Goal: Task Accomplishment & Management: Use online tool/utility

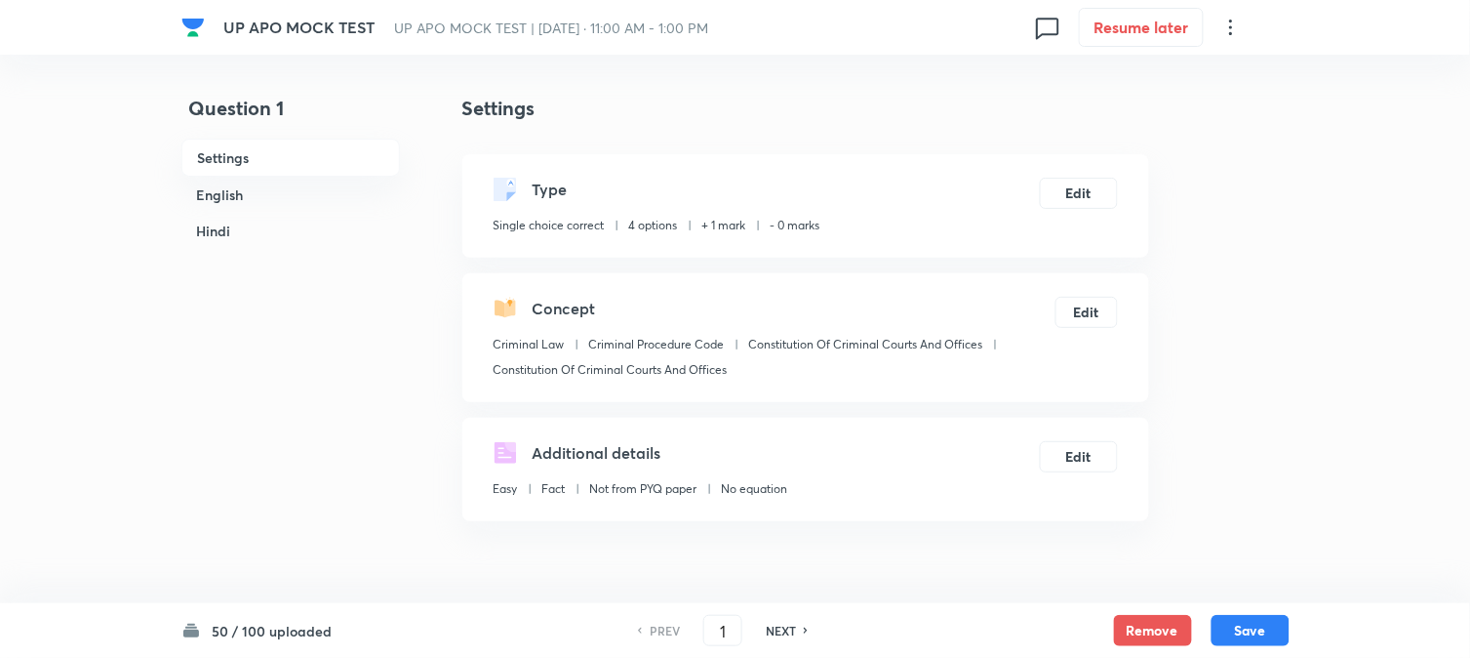
checkbox input "true"
click at [709, 628] on input "1" at bounding box center [722, 631] width 37 height 34
type input "51"
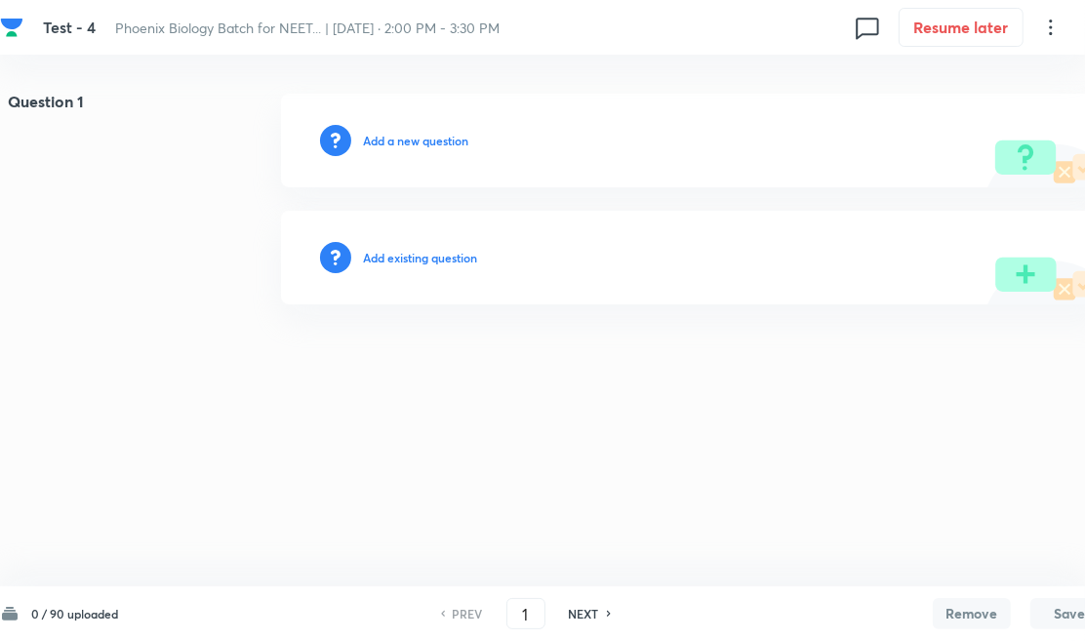
drag, startPoint x: 507, startPoint y: 356, endPoint x: 436, endPoint y: 327, distance: 77.0
click at [499, 352] on html "Test - 4 Phoenix Biology Batch for NEET... | [DATE] · 2:00 PM - 3:30 PM 0 Resum…" at bounding box center [542, 199] width 1085 height 398
click at [435, 265] on h6 "Add existing question" at bounding box center [420, 258] width 114 height 18
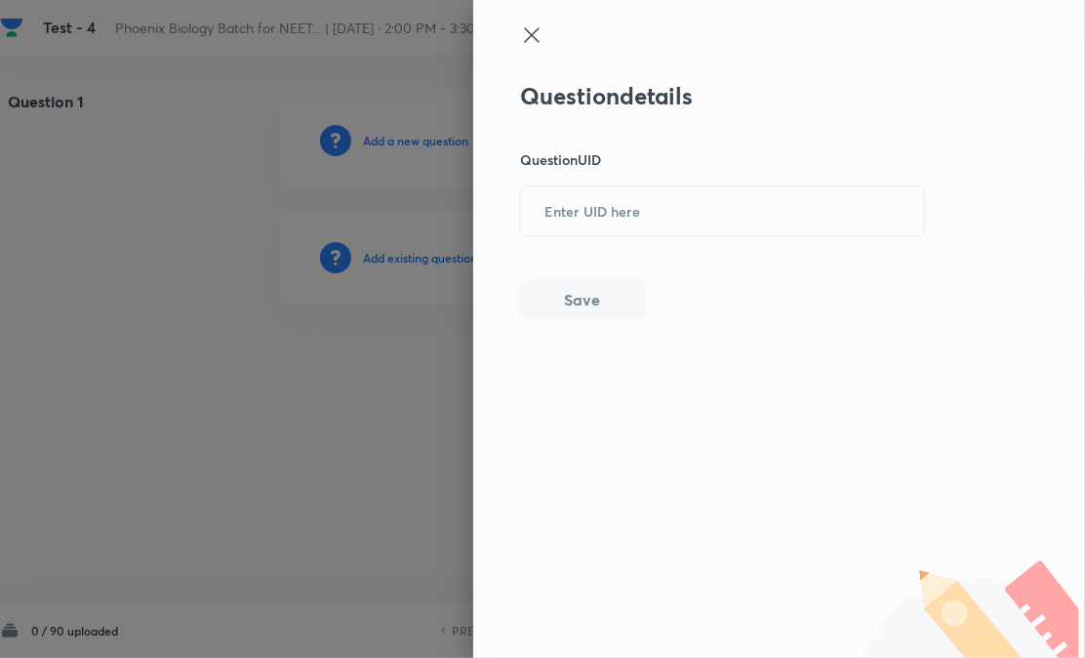
click at [456, 259] on div at bounding box center [542, 329] width 1085 height 658
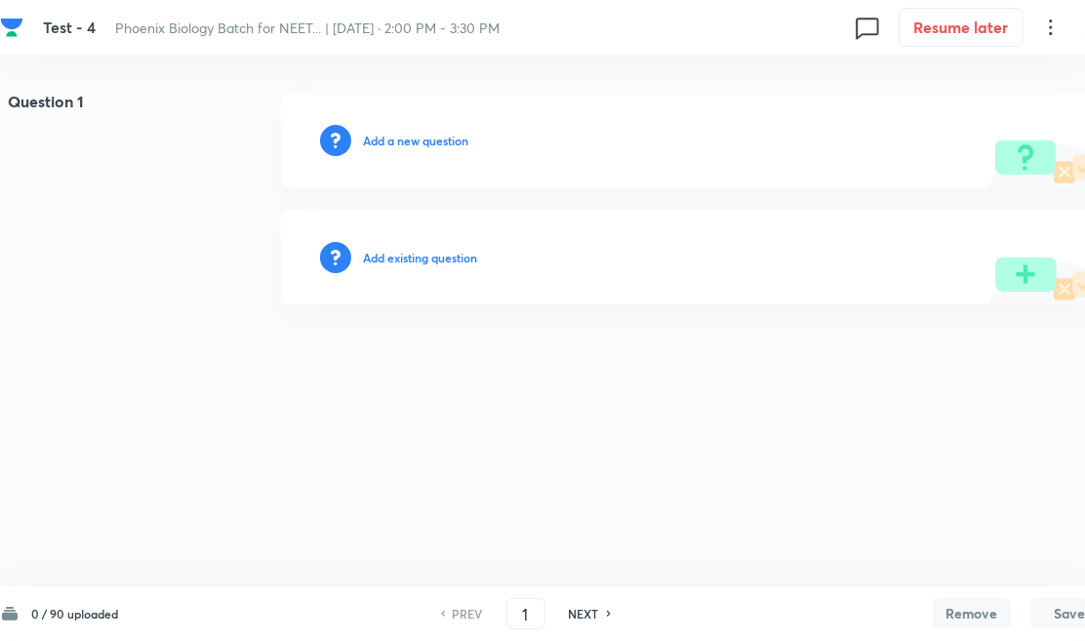
click at [616, 202] on div "Question 1 Add a new question Add existing question" at bounding box center [554, 199] width 1108 height 211
click at [460, 249] on h6 "Add existing question" at bounding box center [420, 258] width 114 height 18
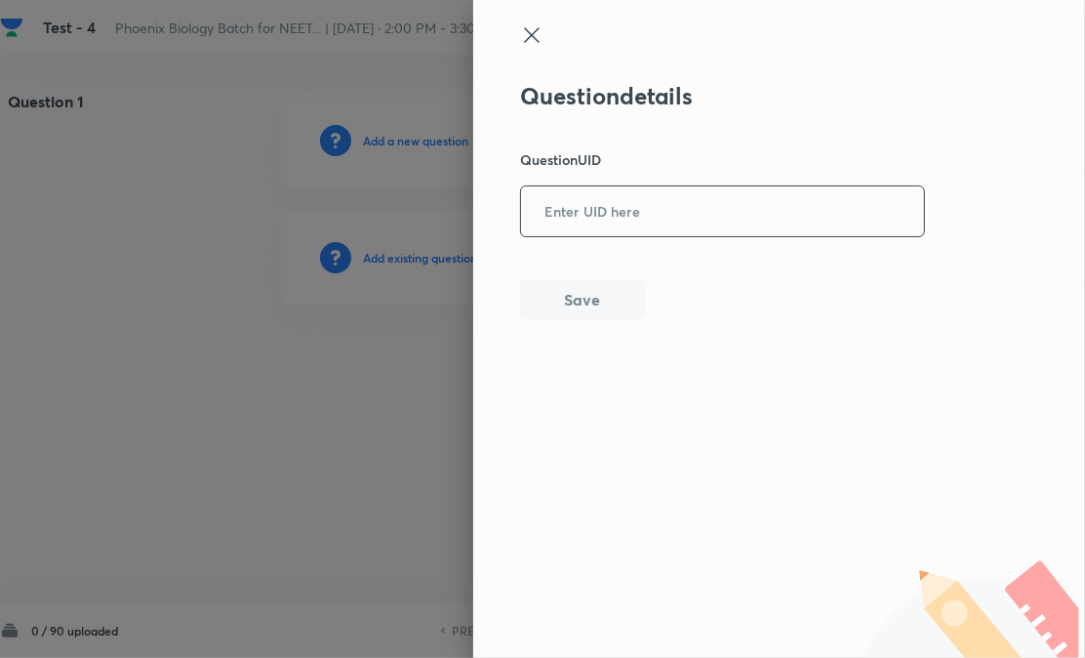
click at [619, 190] on input "text" at bounding box center [722, 211] width 403 height 48
click at [610, 281] on button "Save" at bounding box center [582, 299] width 125 height 39
click at [674, 211] on input "text" at bounding box center [722, 211] width 403 height 48
click at [589, 304] on button "Save" at bounding box center [582, 299] width 125 height 39
click at [601, 224] on input "text" at bounding box center [722, 211] width 403 height 48
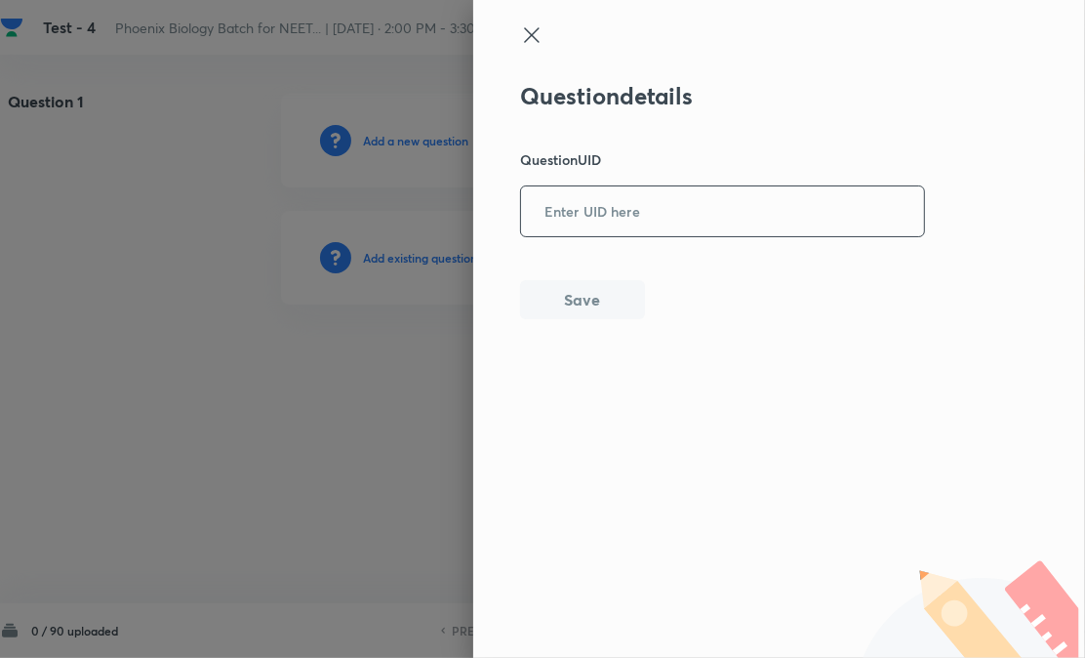
paste input "HRE8R"
type input "HRE8R"
click at [600, 264] on div "Question details Question UID HRE8R ​ Save" at bounding box center [723, 200] width 406 height 237
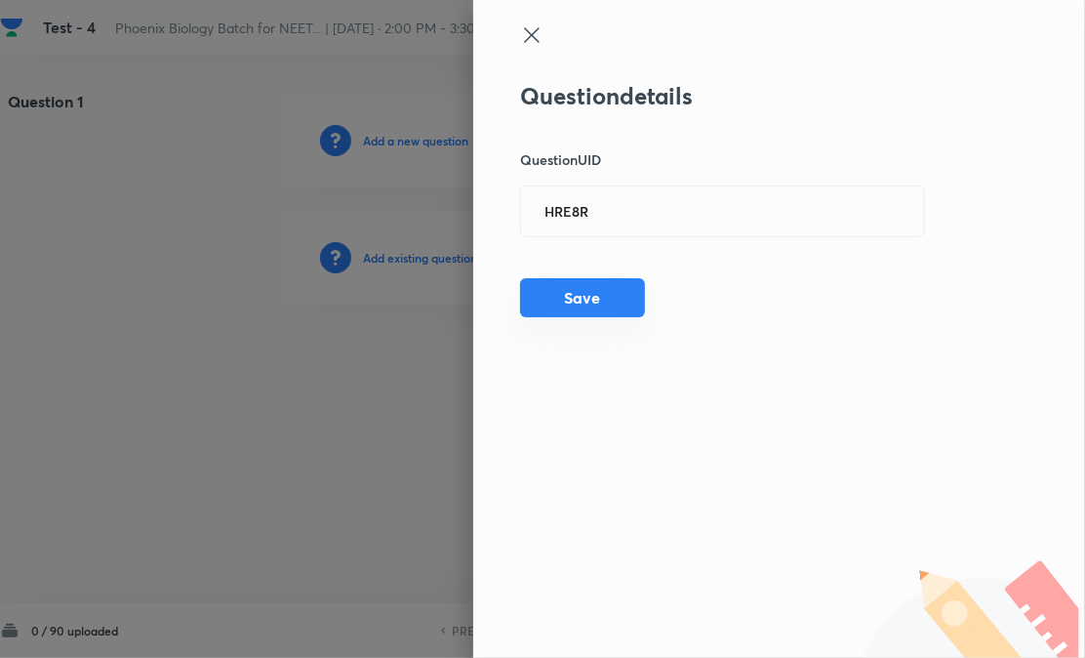
click at [601, 286] on button "Save" at bounding box center [582, 297] width 125 height 39
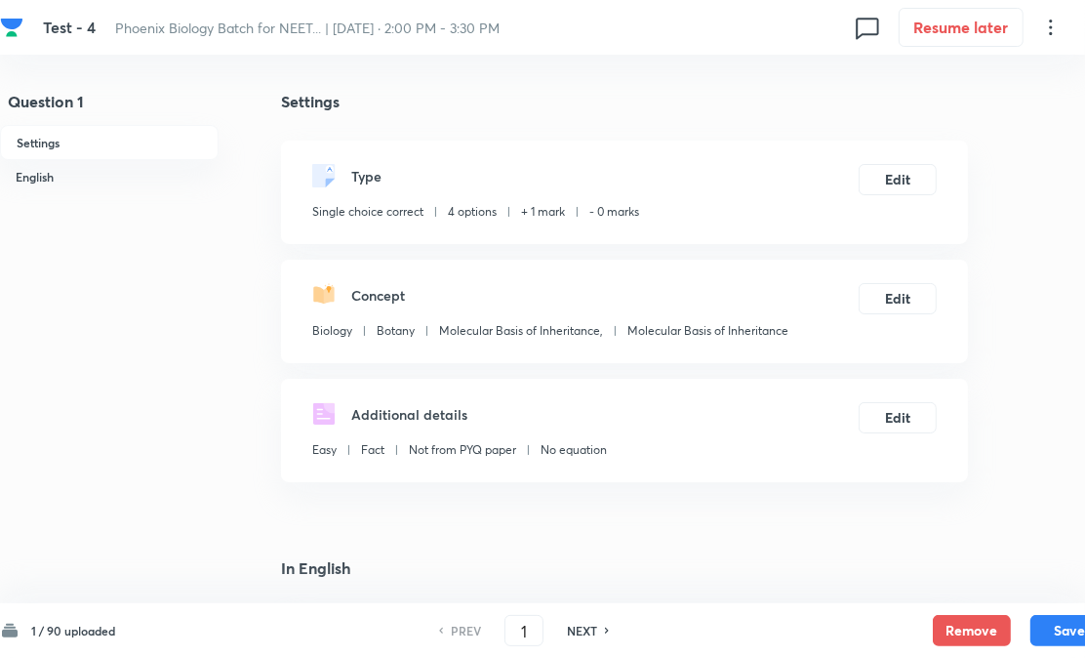
checkbox input "true"
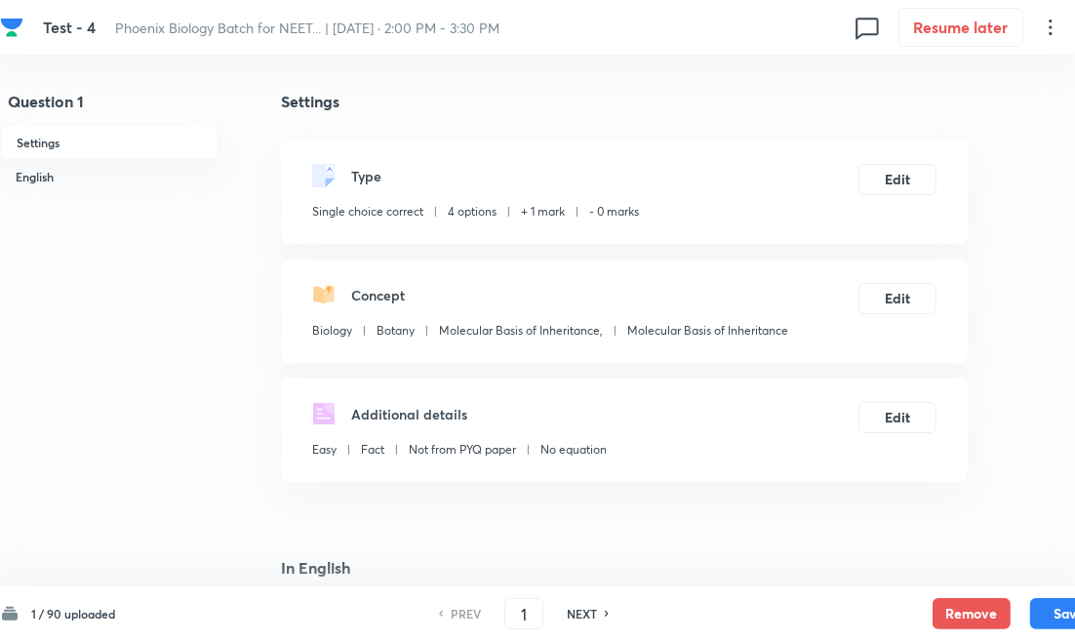
drag, startPoint x: 596, startPoint y: 620, endPoint x: 464, endPoint y: 306, distance: 340.6
click at [596, 620] on h6 "NEXT" at bounding box center [582, 614] width 30 height 18
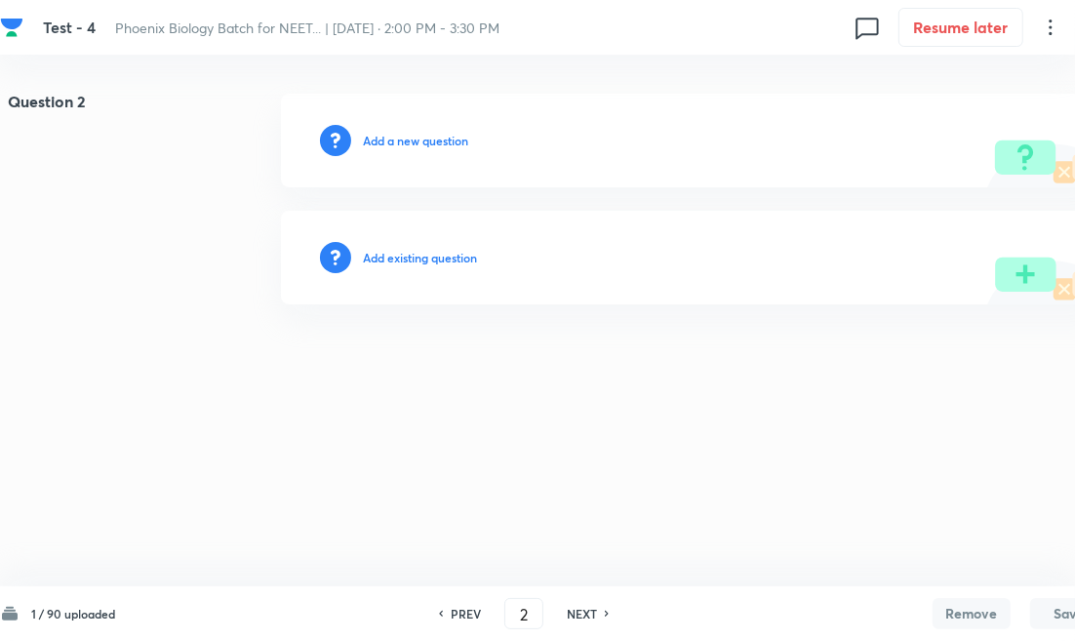
type input "2"
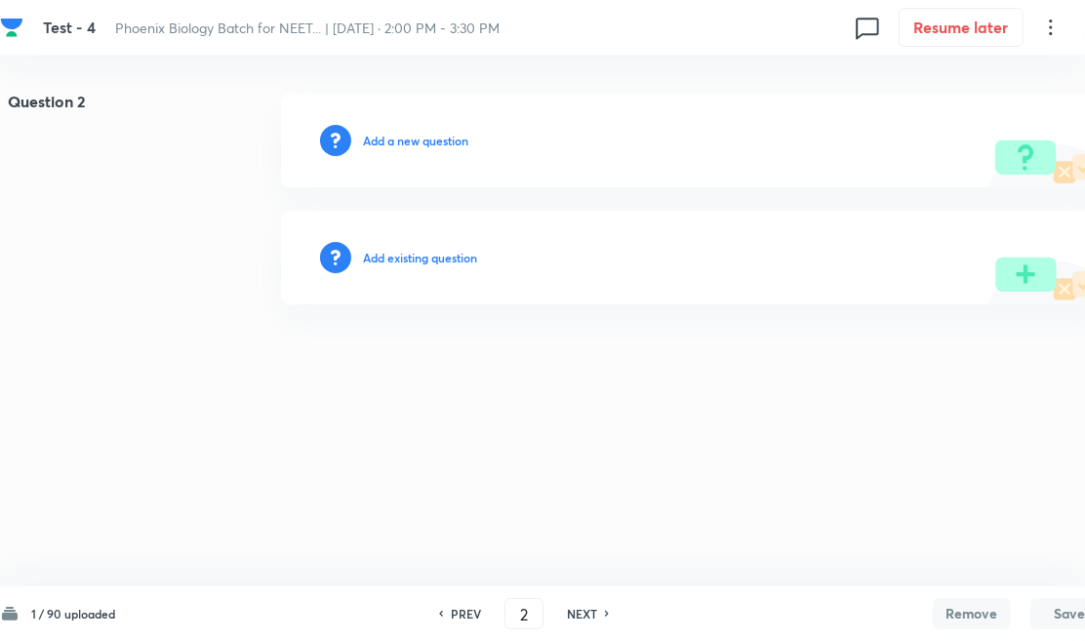
click at [460, 242] on div "Add existing question" at bounding box center [694, 258] width 827 height 94
click at [473, 276] on div "Add existing question" at bounding box center [694, 258] width 827 height 94
click at [459, 256] on h6 "Add existing question" at bounding box center [420, 258] width 114 height 18
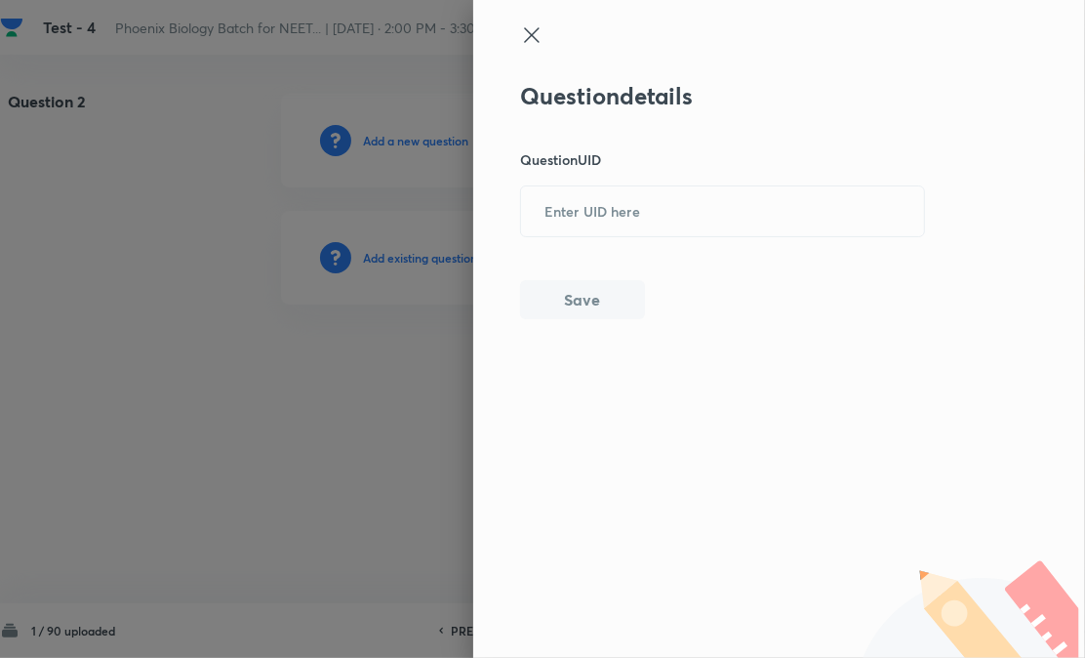
paste input "DJ6ZF"
drag, startPoint x: 680, startPoint y: 199, endPoint x: 648, endPoint y: 240, distance: 52.1
click at [679, 202] on input "DJ6ZF" at bounding box center [722, 211] width 403 height 48
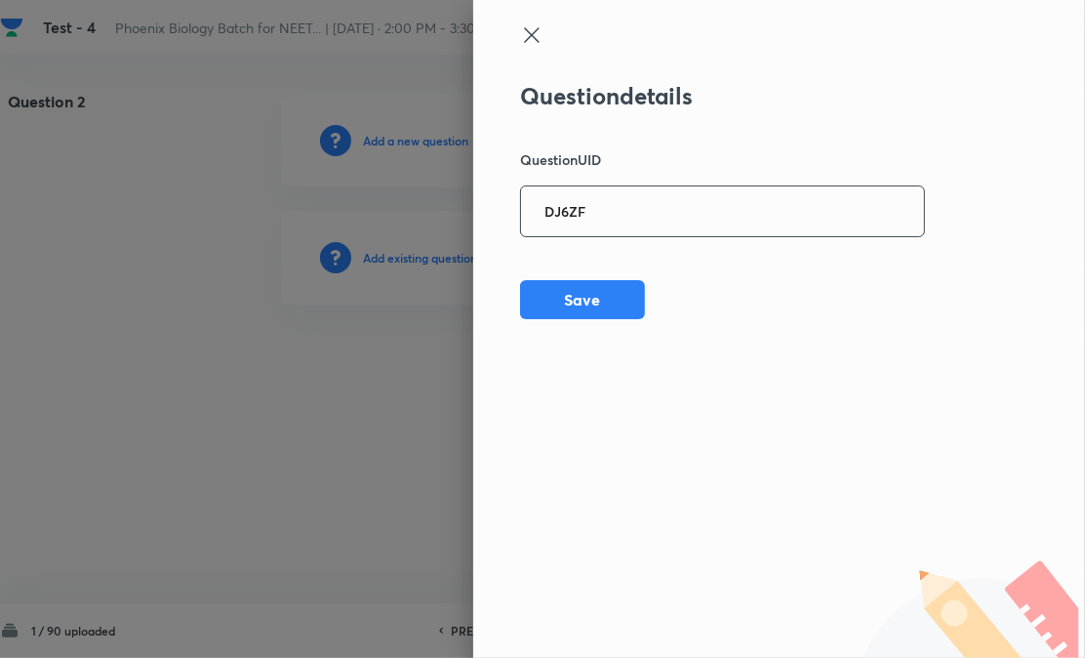
type input "DJ6ZF"
click at [607, 271] on div "Question details Question UID DJ6ZF ​ Save" at bounding box center [723, 200] width 406 height 237
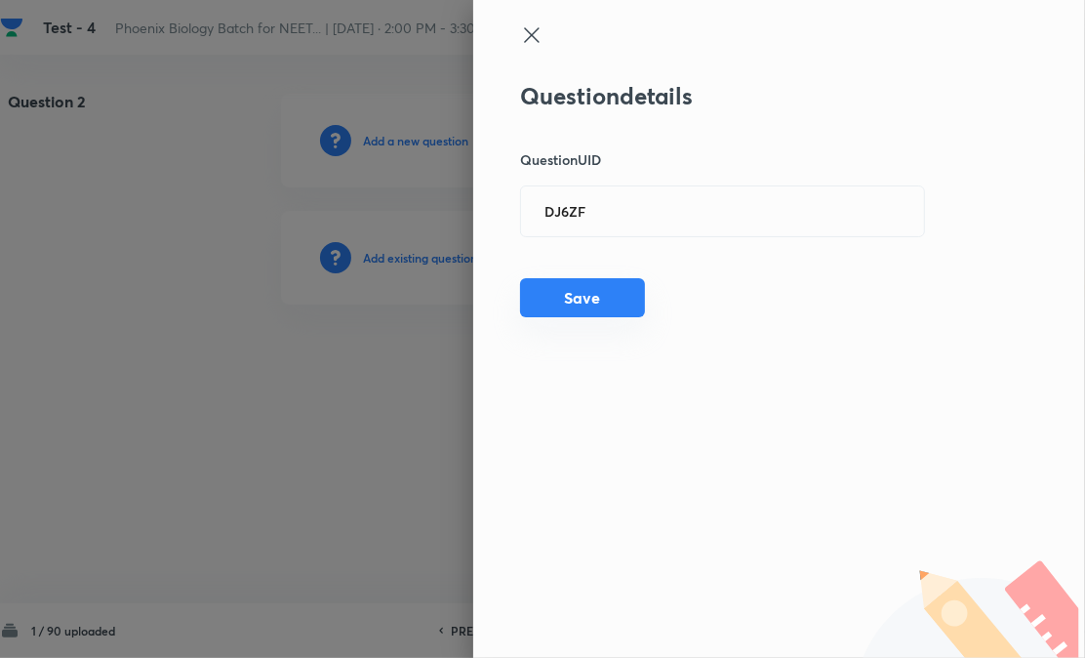
click at [605, 303] on button "Save" at bounding box center [582, 297] width 125 height 39
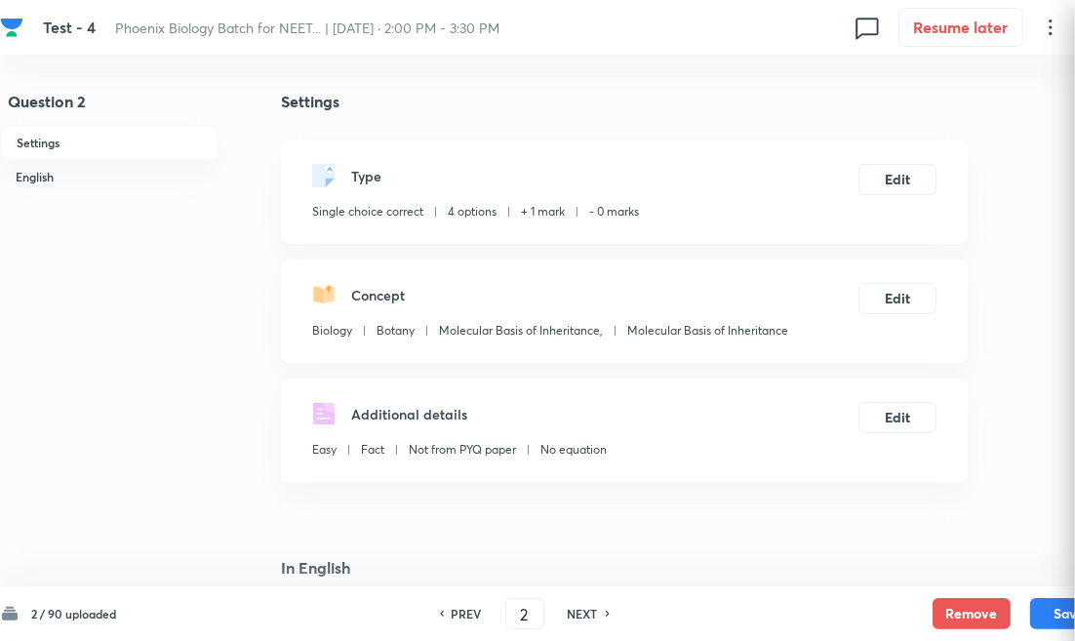
checkbox input "true"
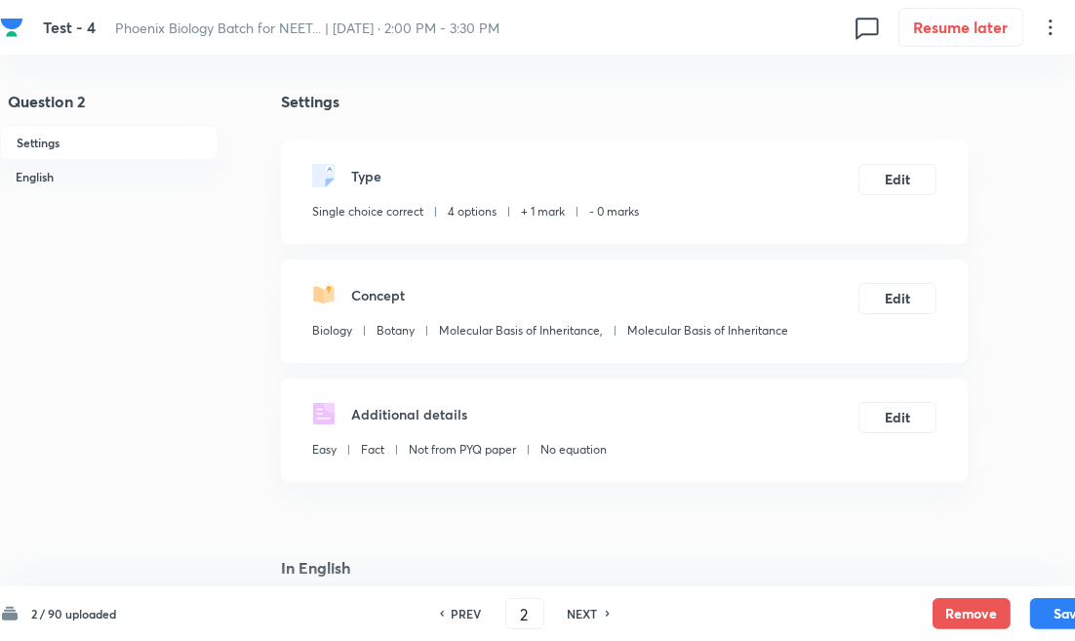
click at [592, 607] on h6 "NEXT" at bounding box center [583, 614] width 30 height 18
type input "3"
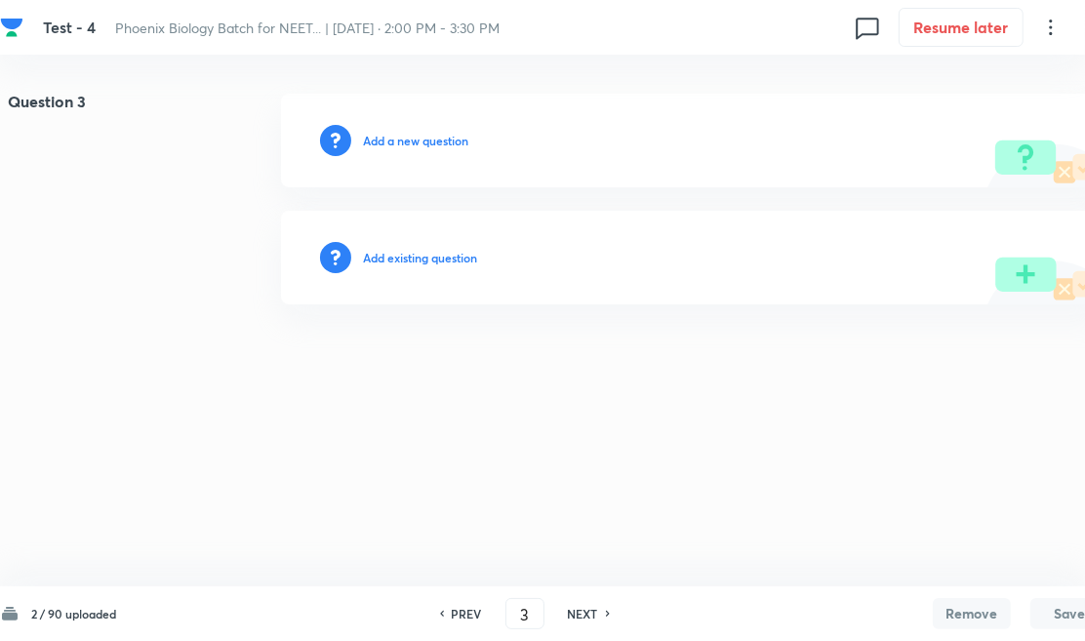
click at [404, 249] on h6 "Add existing question" at bounding box center [420, 258] width 114 height 18
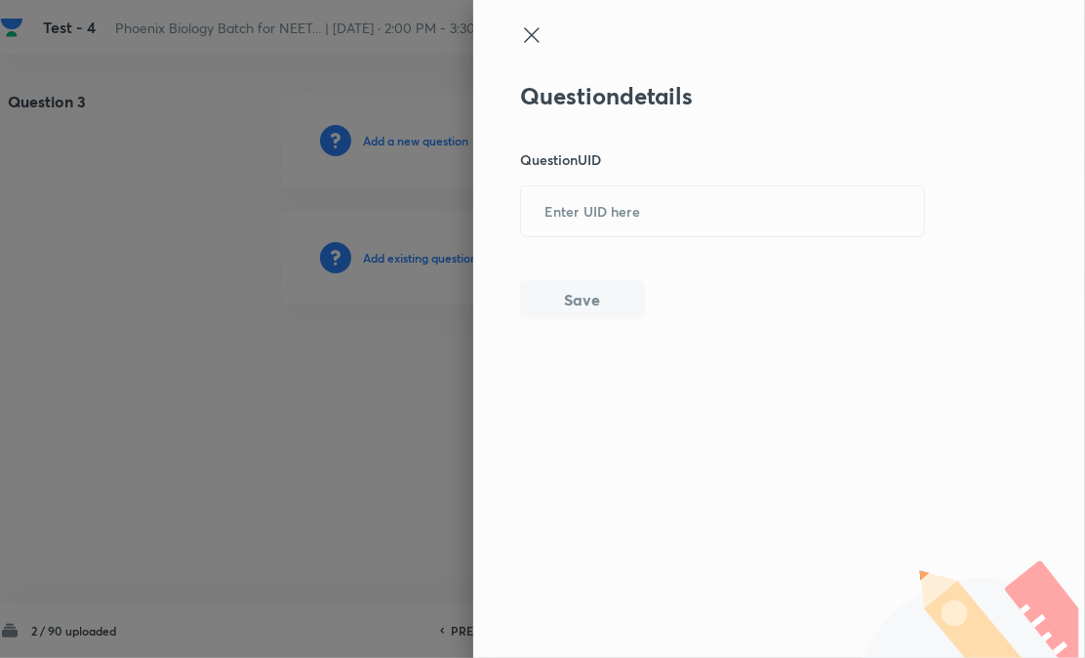
paste input "SO7LC"
drag, startPoint x: 674, startPoint y: 190, endPoint x: 622, endPoint y: 299, distance: 120.9
click at [674, 192] on input "text" at bounding box center [722, 211] width 403 height 48
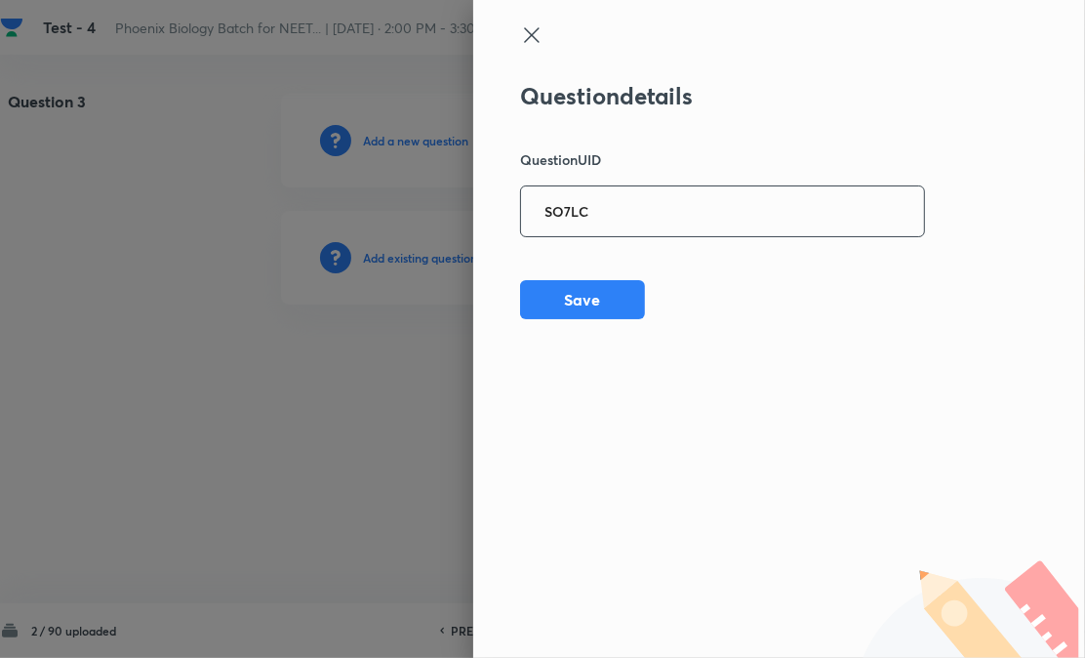
type input "SO7LC"
click at [602, 329] on div "Question details Question UID SO7LC ​ Save" at bounding box center [779, 329] width 612 height 658
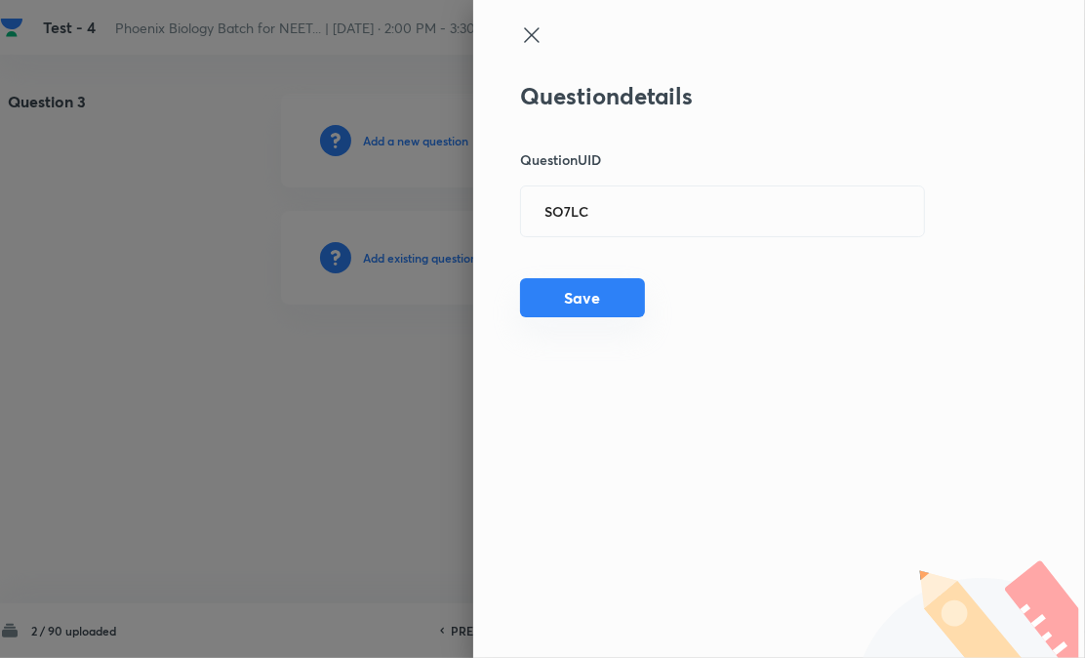
click at [616, 297] on button "Save" at bounding box center [582, 297] width 125 height 39
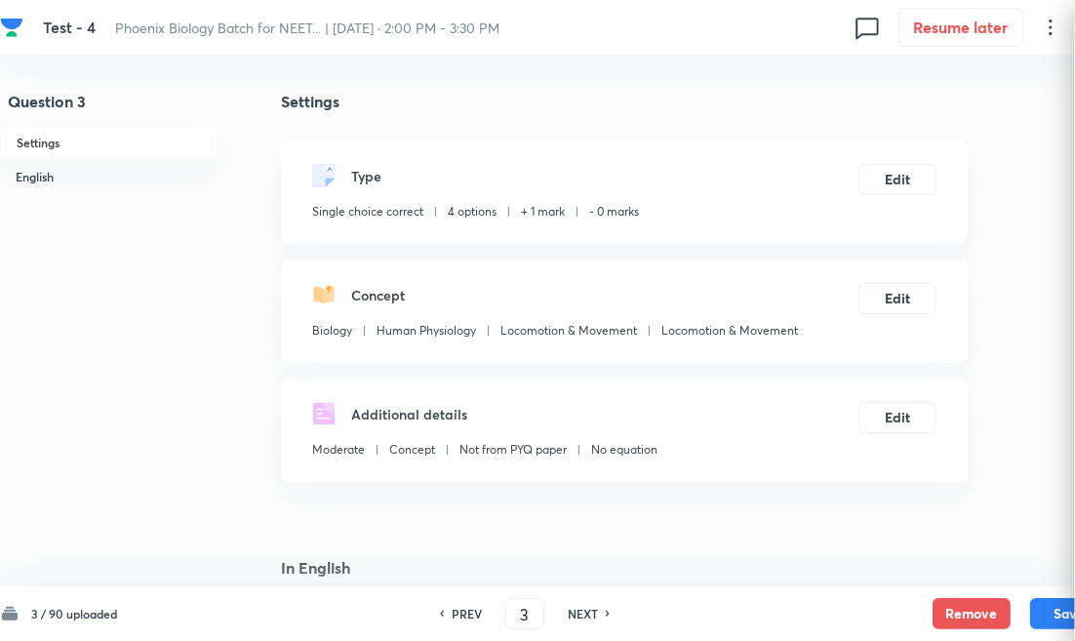
checkbox input "true"
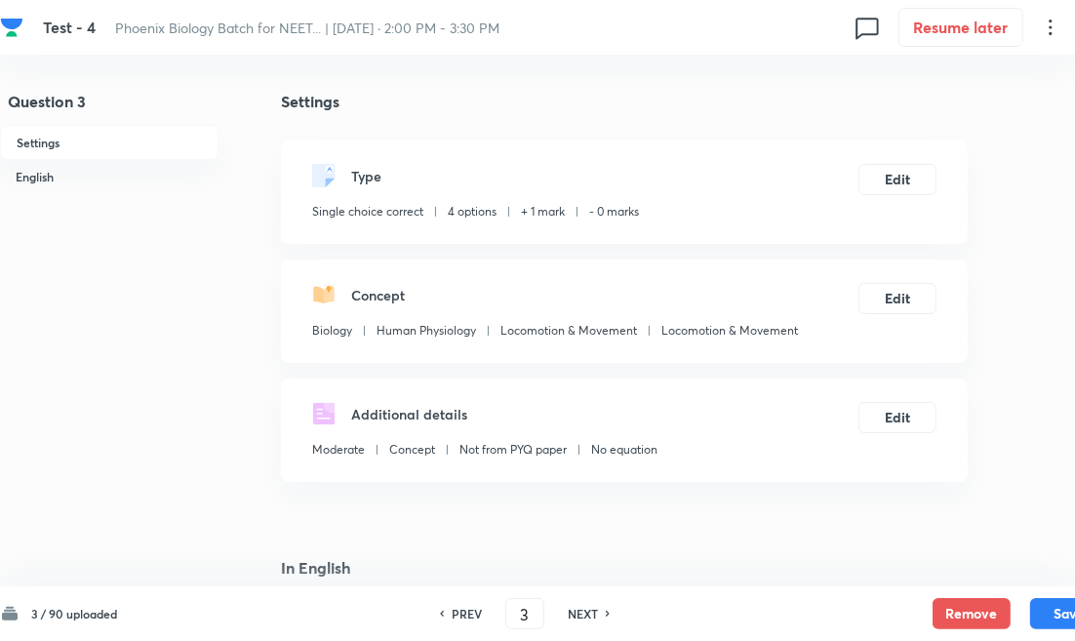
drag, startPoint x: 572, startPoint y: 619, endPoint x: 541, endPoint y: 531, distance: 93.8
click at [572, 619] on h6 "NEXT" at bounding box center [583, 614] width 30 height 18
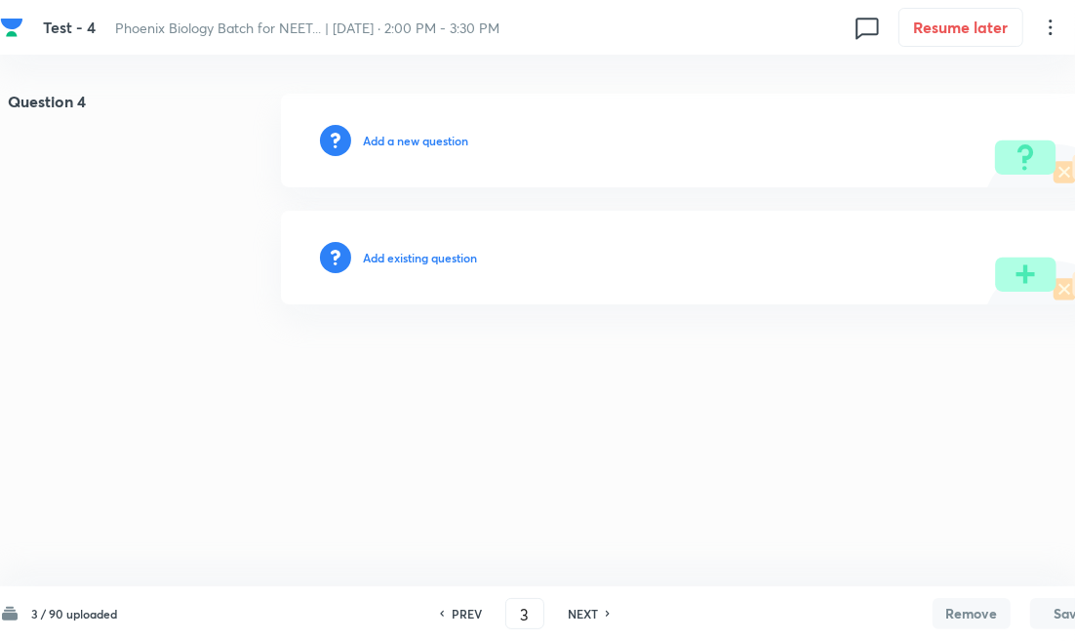
type input "4"
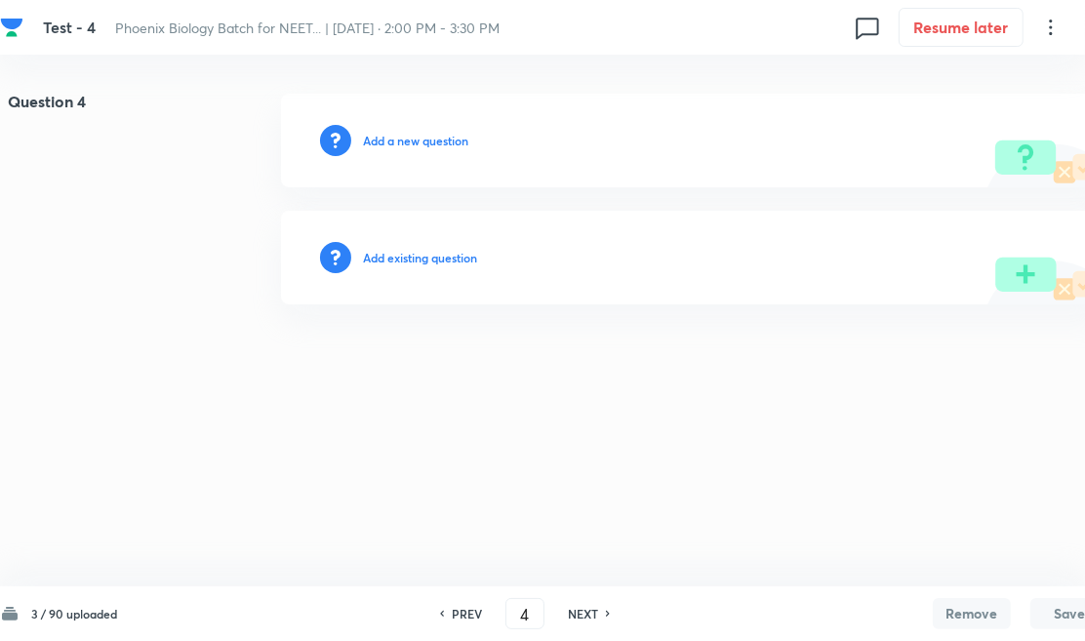
click at [411, 227] on div "Add existing question" at bounding box center [694, 258] width 827 height 94
click at [423, 256] on h6 "Add existing question" at bounding box center [420, 258] width 114 height 18
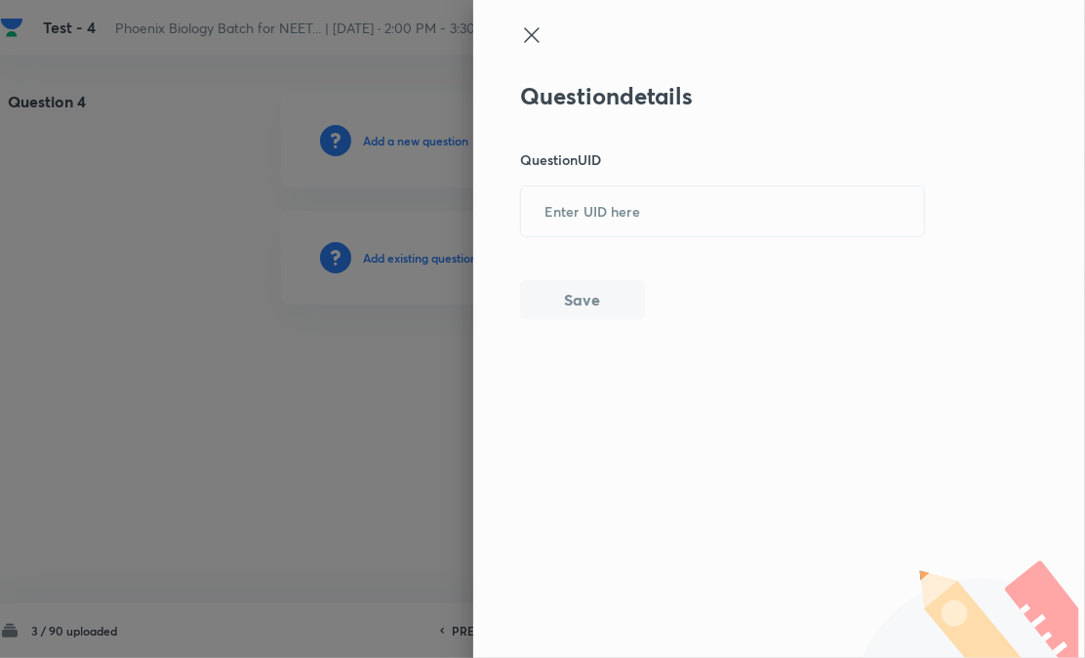
drag, startPoint x: 423, startPoint y: 256, endPoint x: 668, endPoint y: 264, distance: 245.0
click at [710, 202] on input "text" at bounding box center [722, 211] width 403 height 48
paste input "DPFFQ"
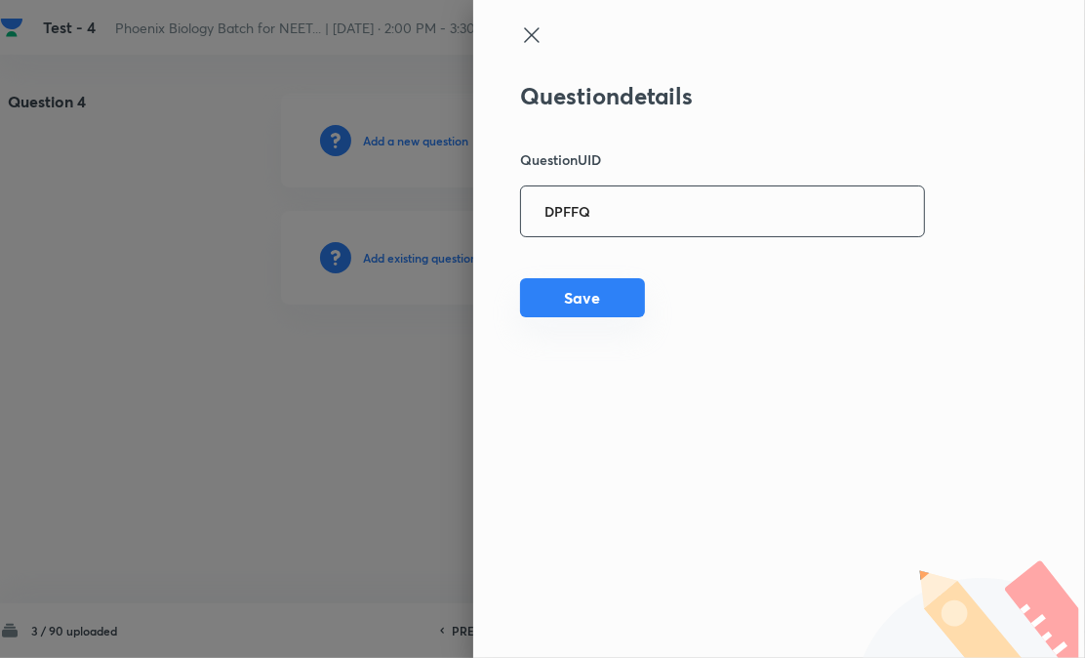
type input "DPFFQ"
click at [585, 325] on div "Question details Question UID DPFFQ ​ Save" at bounding box center [779, 329] width 612 height 658
click at [612, 286] on button "Save" at bounding box center [582, 297] width 125 height 39
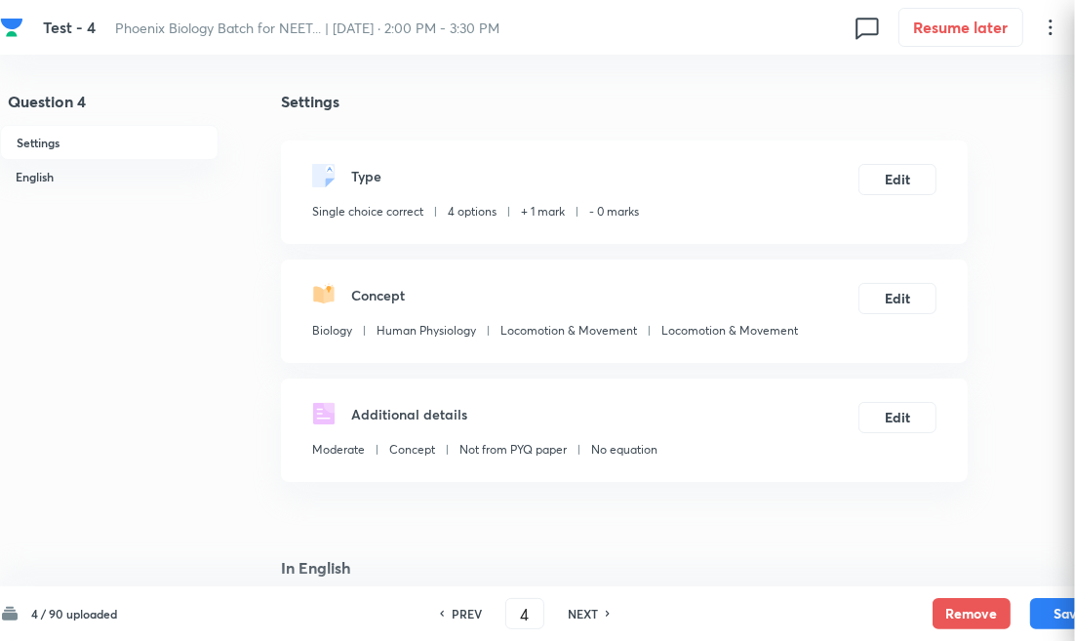
checkbox input "true"
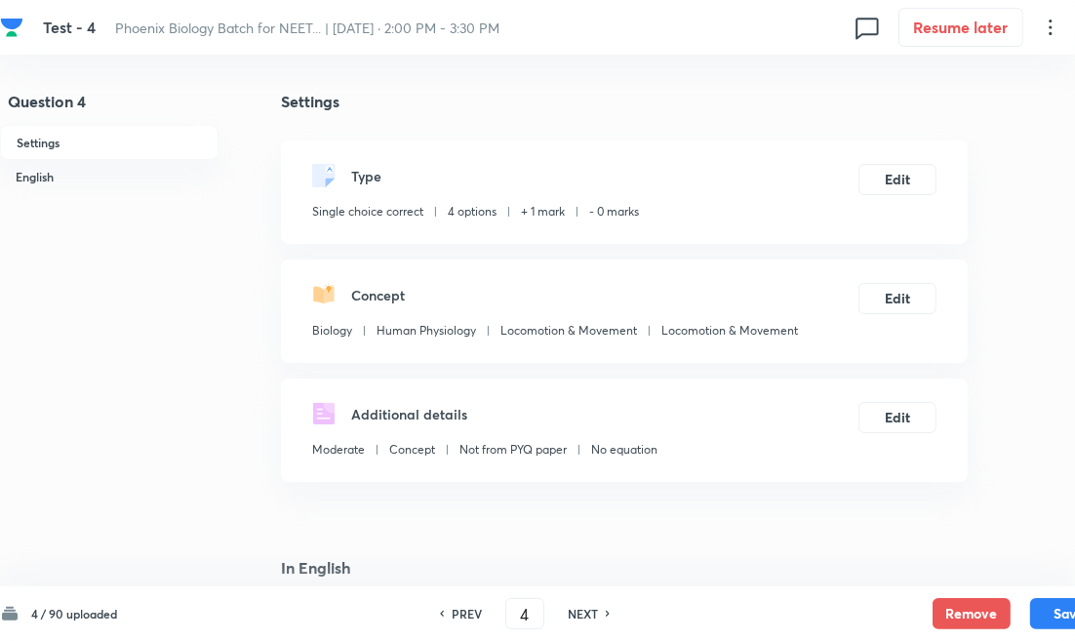
click at [587, 621] on div "PREV 4 ​ NEXT" at bounding box center [525, 613] width 252 height 31
click at [592, 621] on h6 "NEXT" at bounding box center [583, 614] width 30 height 18
type input "5"
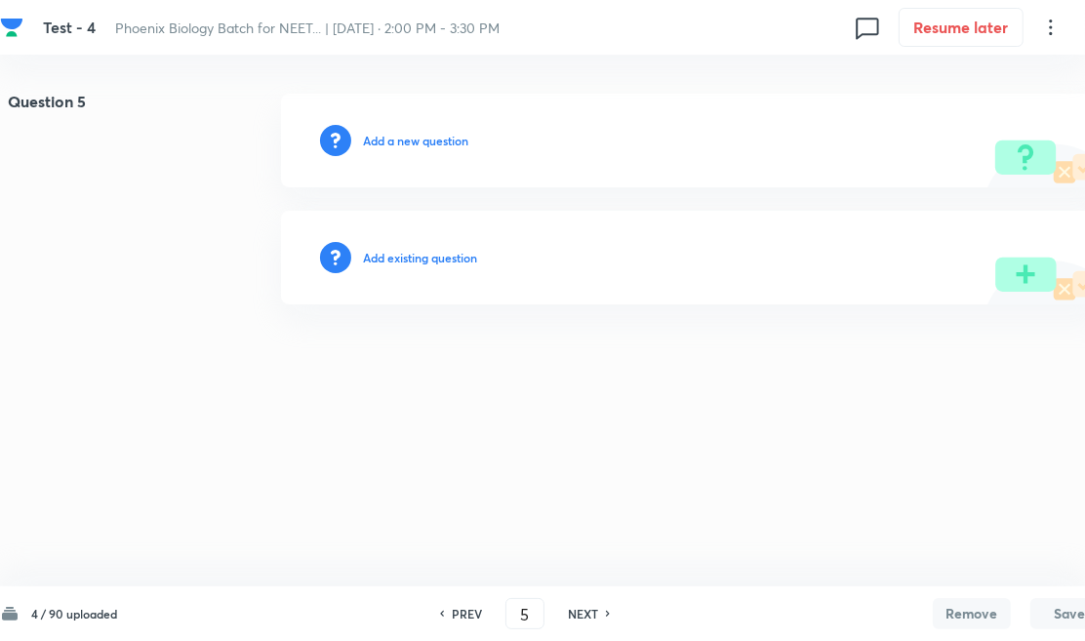
click at [440, 263] on h6 "Add existing question" at bounding box center [420, 258] width 114 height 18
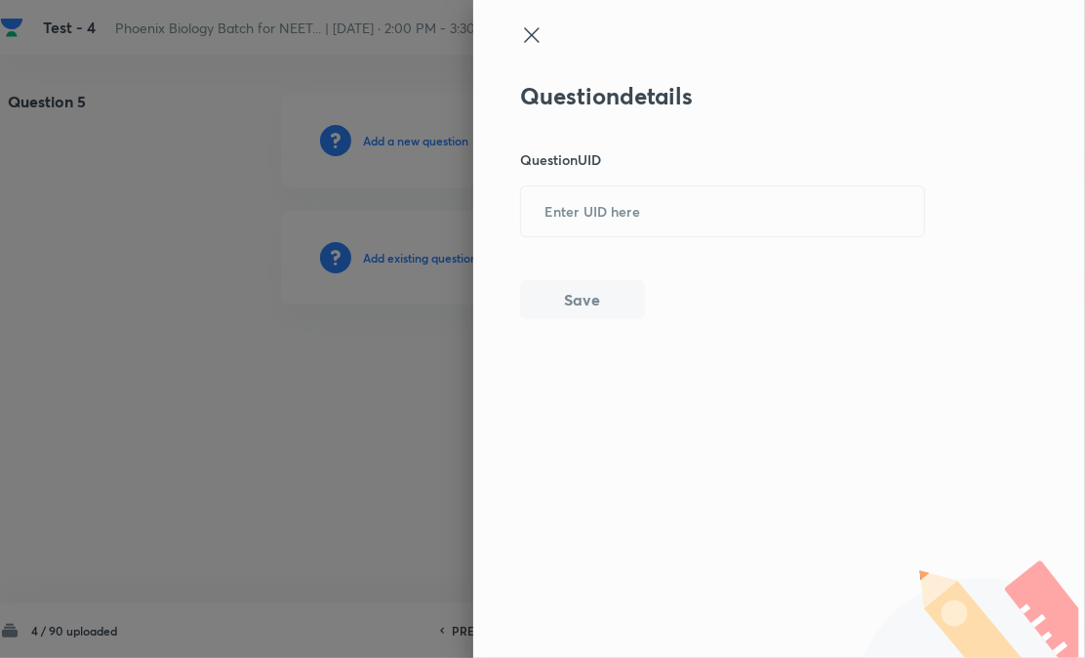
paste input "OKY28"
drag, startPoint x: 440, startPoint y: 263, endPoint x: 595, endPoint y: 256, distance: 155.3
click at [613, 213] on input "text" at bounding box center [722, 211] width 403 height 48
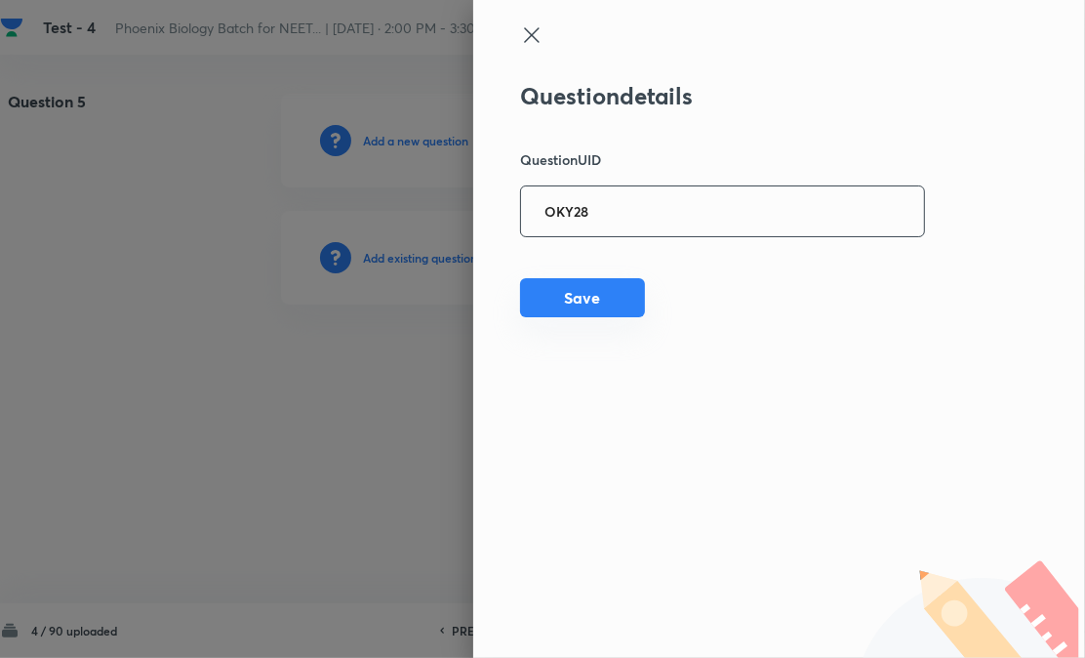
type input "OKY28"
click at [570, 315] on button "Save" at bounding box center [582, 297] width 125 height 39
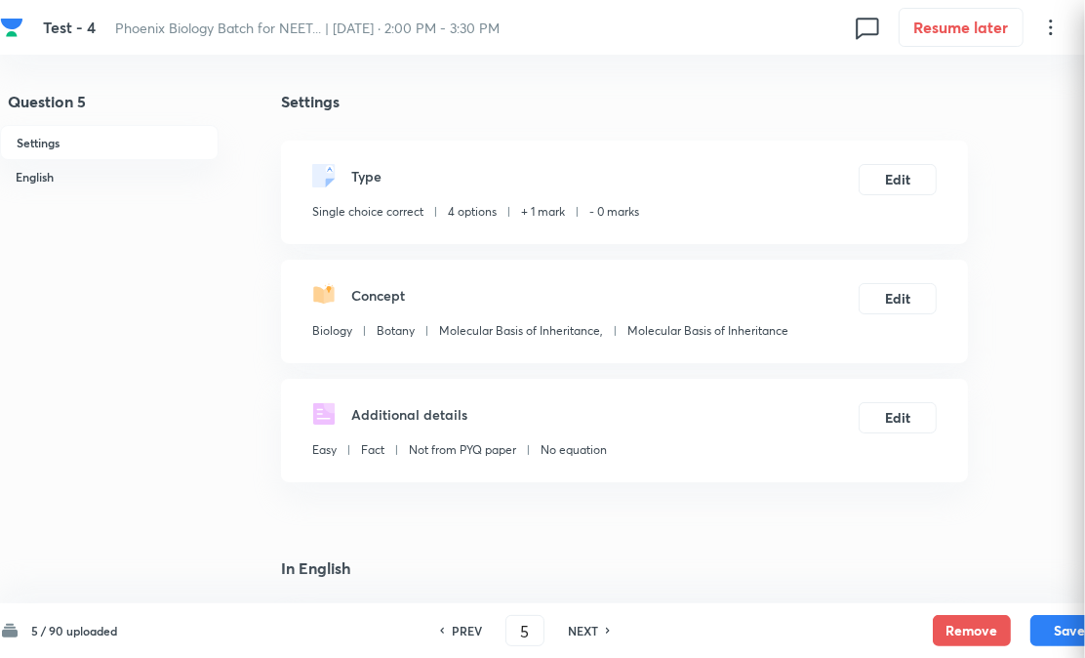
checkbox input "true"
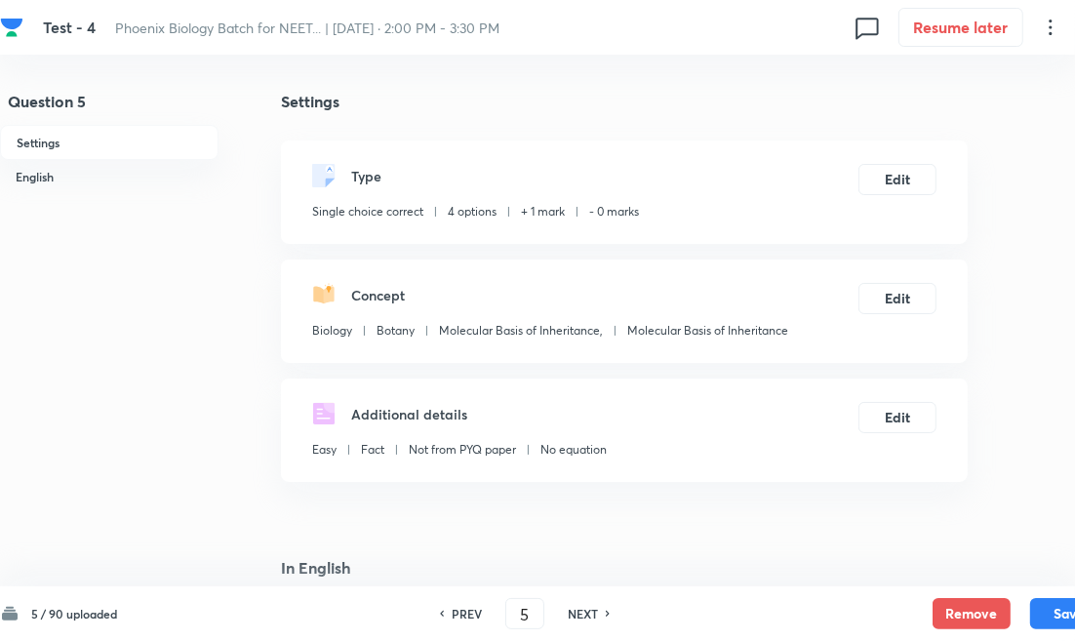
click at [579, 627] on div "PREV 5 ​ NEXT" at bounding box center [525, 613] width 252 height 31
click at [579, 618] on h6 "NEXT" at bounding box center [583, 614] width 30 height 18
type input "6"
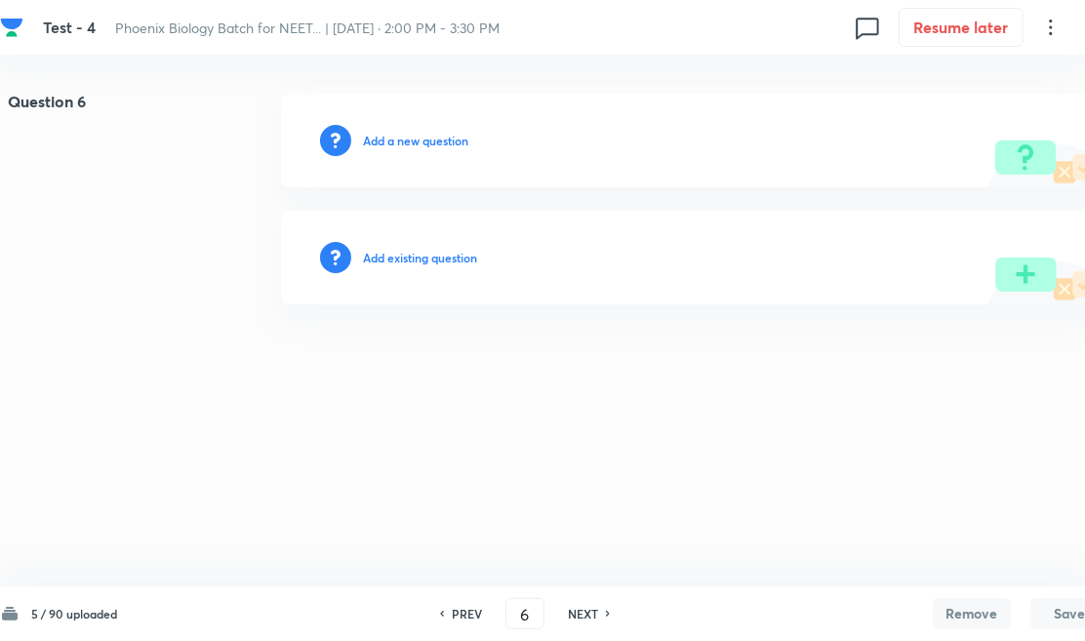
click at [426, 244] on div "Add existing question" at bounding box center [694, 258] width 827 height 94
click at [481, 258] on div "Add existing question" at bounding box center [694, 258] width 827 height 94
click at [445, 264] on h6 "Add existing question" at bounding box center [420, 258] width 114 height 18
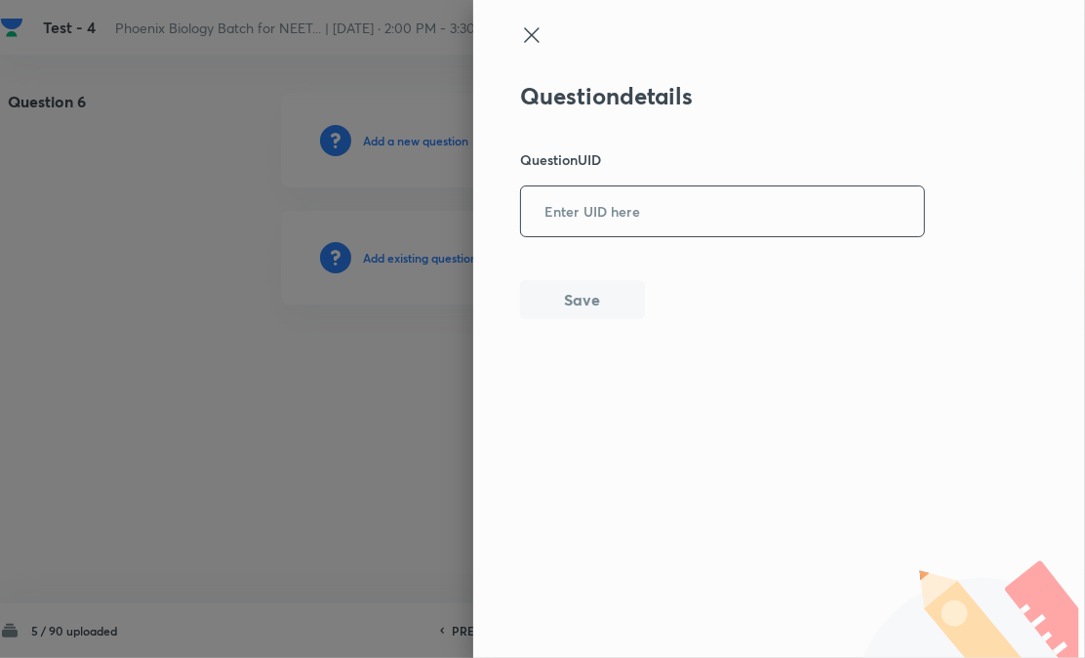
click at [605, 220] on input "text" at bounding box center [722, 211] width 403 height 48
paste input "EVU7T"
type input "EVU7T"
click at [583, 308] on button "Save" at bounding box center [582, 297] width 125 height 39
click at [586, 621] on div "Question details Question UID ​ Save" at bounding box center [779, 329] width 612 height 658
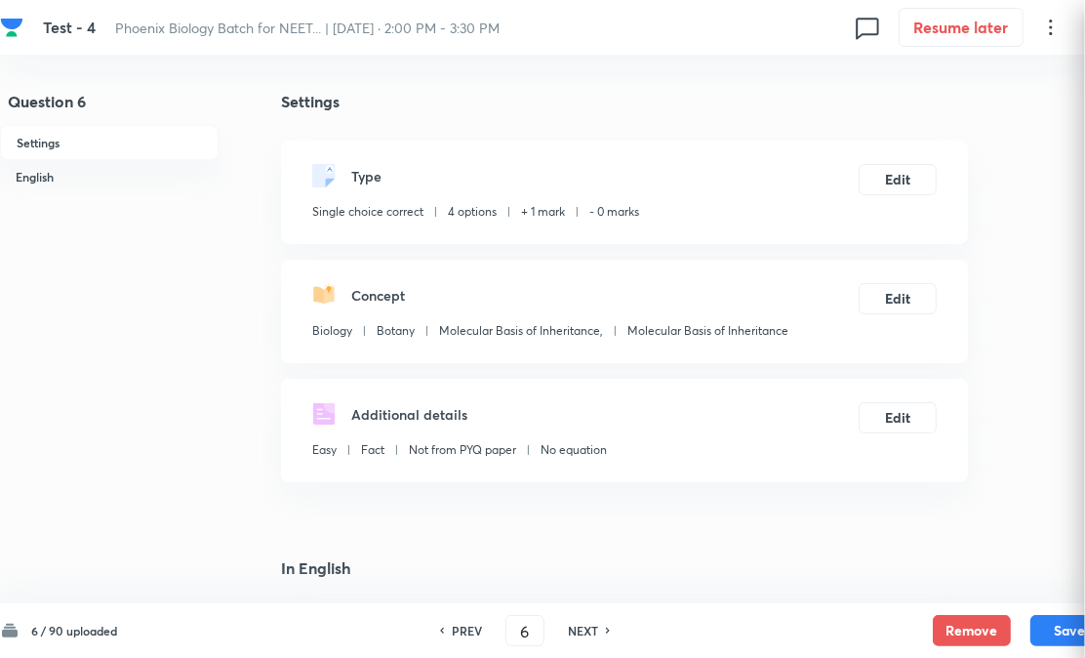
checkbox input "true"
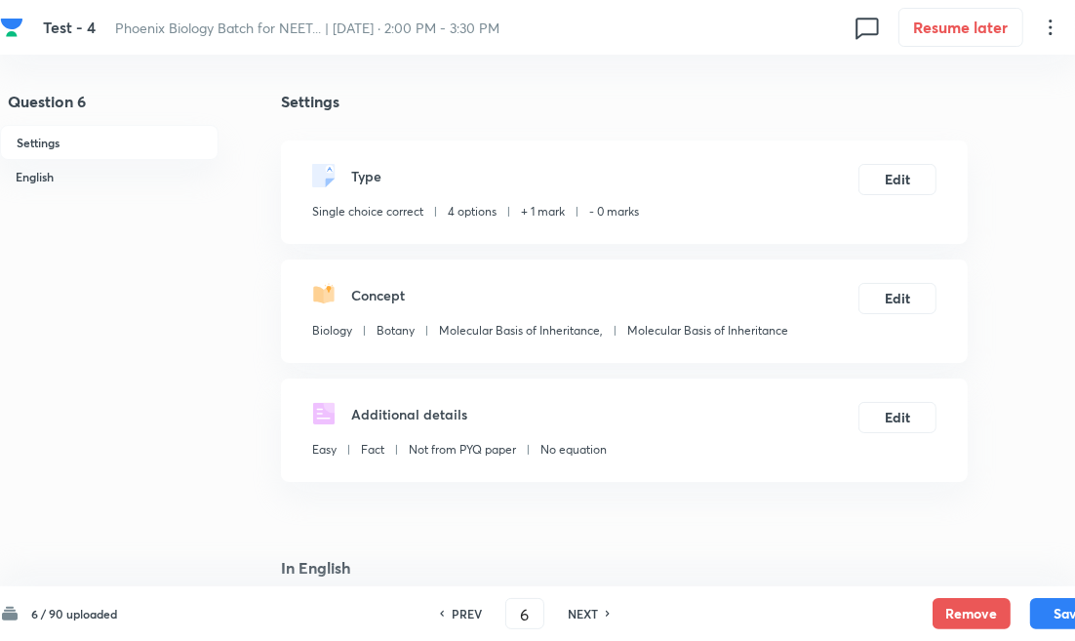
drag, startPoint x: 580, startPoint y: 603, endPoint x: 560, endPoint y: 539, distance: 66.6
click at [581, 608] on div "PREV 6 ​ NEXT" at bounding box center [525, 613] width 252 height 31
click at [577, 611] on h6 "NEXT" at bounding box center [583, 614] width 30 height 18
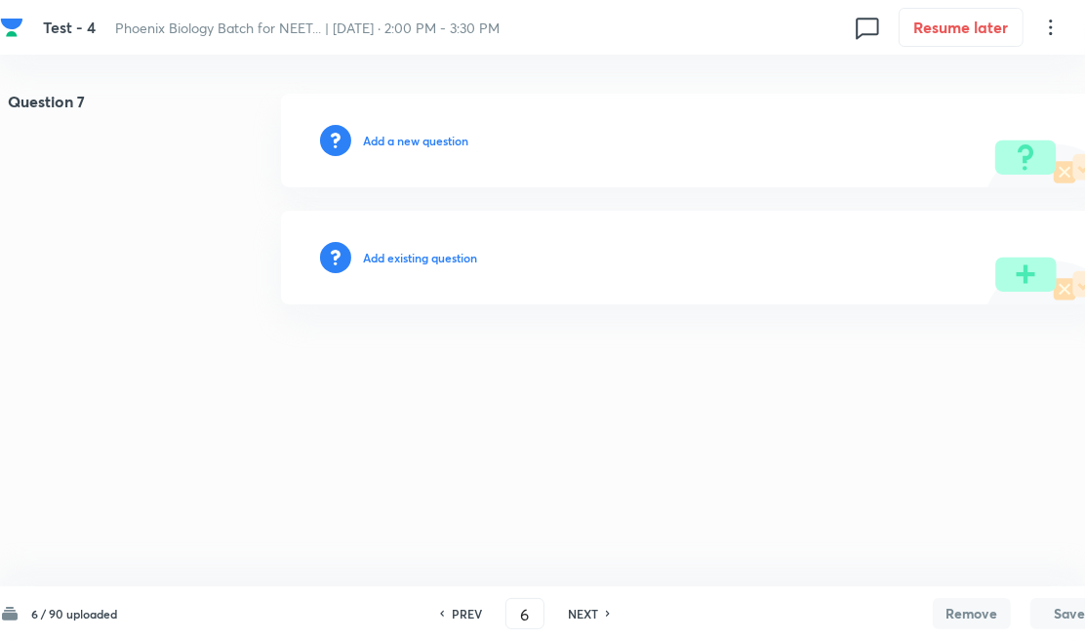
type input "7"
drag, startPoint x: 435, startPoint y: 240, endPoint x: 455, endPoint y: 242, distance: 19.6
click at [435, 246] on div "Add existing question" at bounding box center [694, 258] width 827 height 94
click at [446, 273] on div "Add existing question" at bounding box center [694, 258] width 827 height 94
click at [485, 259] on div "Add existing question" at bounding box center [694, 258] width 827 height 94
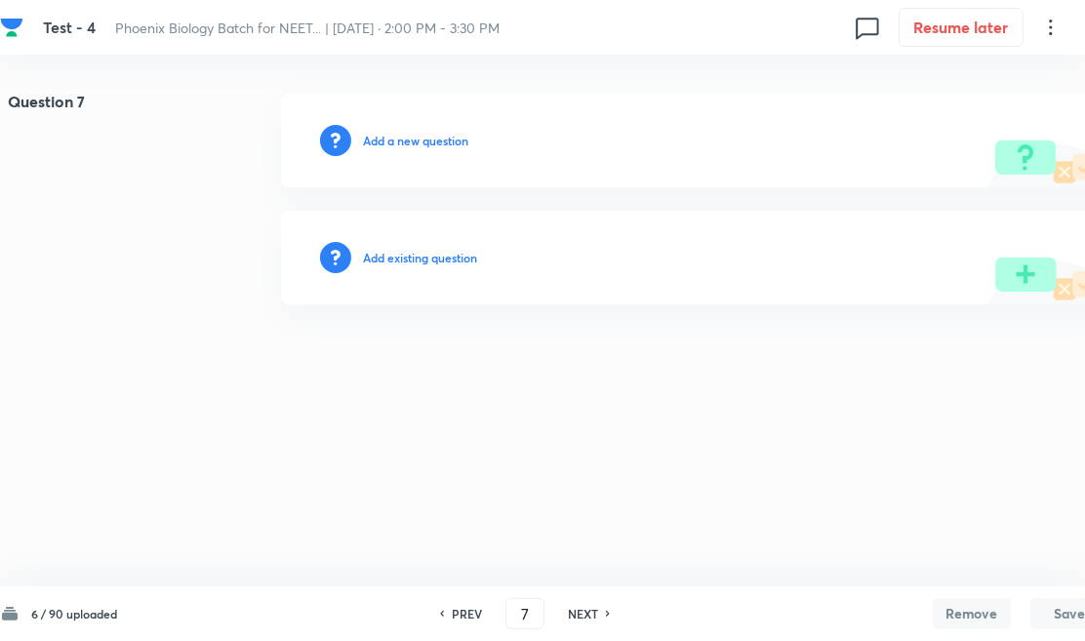
click at [476, 259] on h6 "Add existing question" at bounding box center [420, 258] width 114 height 18
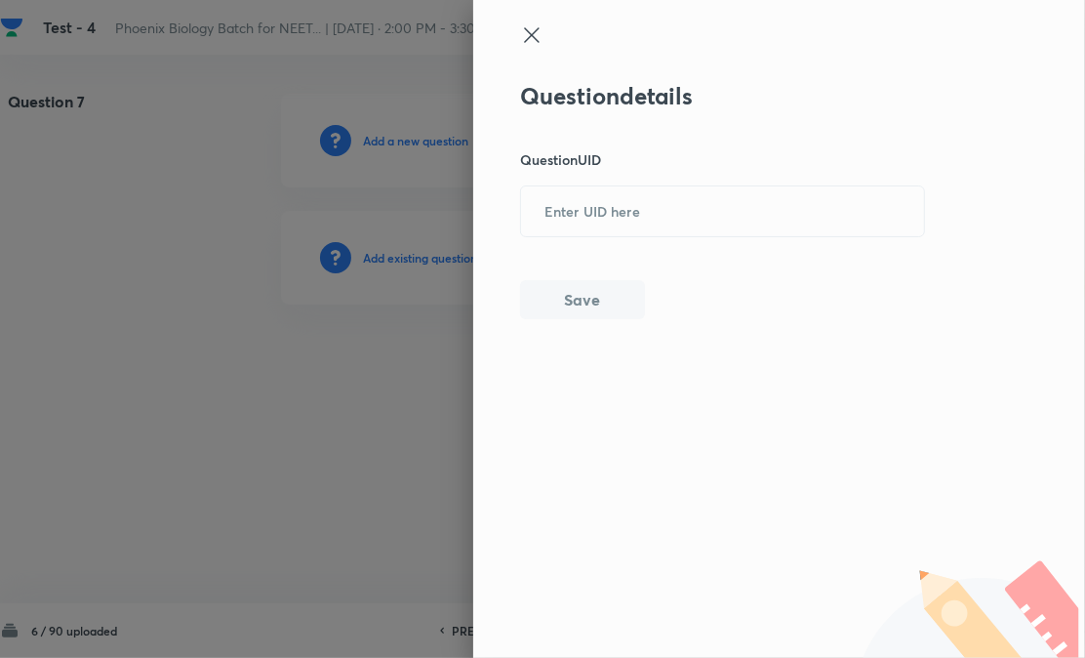
drag, startPoint x: 476, startPoint y: 259, endPoint x: 638, endPoint y: 248, distance: 162.4
click at [656, 222] on input "text" at bounding box center [722, 211] width 403 height 48
paste input "2ZYLB"
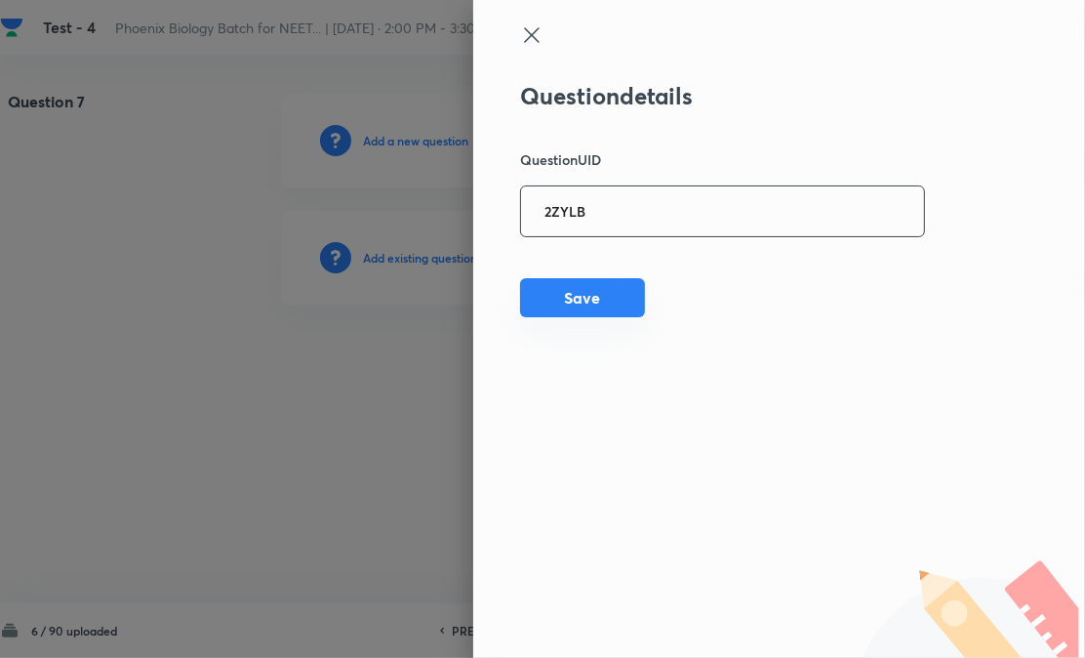
type input "2ZYLB"
click at [595, 296] on button "Save" at bounding box center [582, 297] width 125 height 39
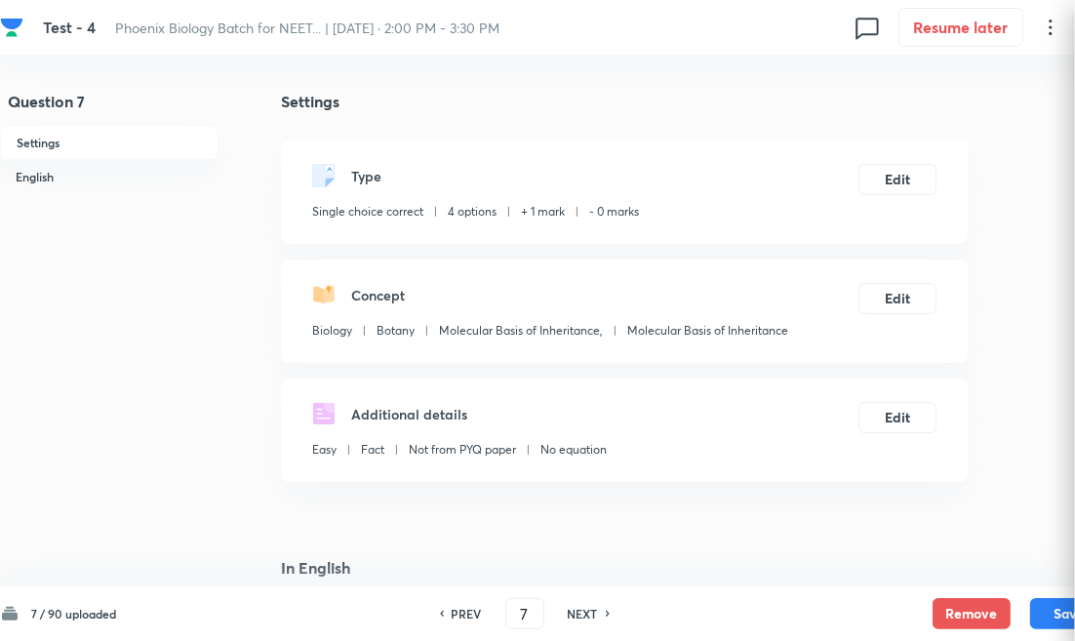
checkbox input "true"
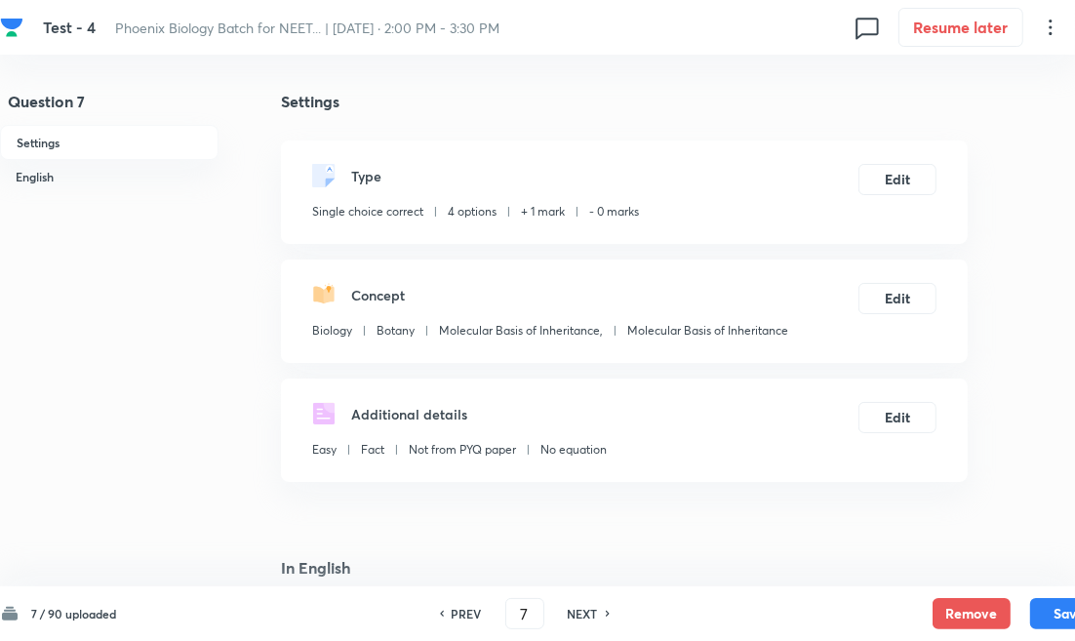
click at [571, 613] on h6 "NEXT" at bounding box center [583, 614] width 30 height 18
type input "8"
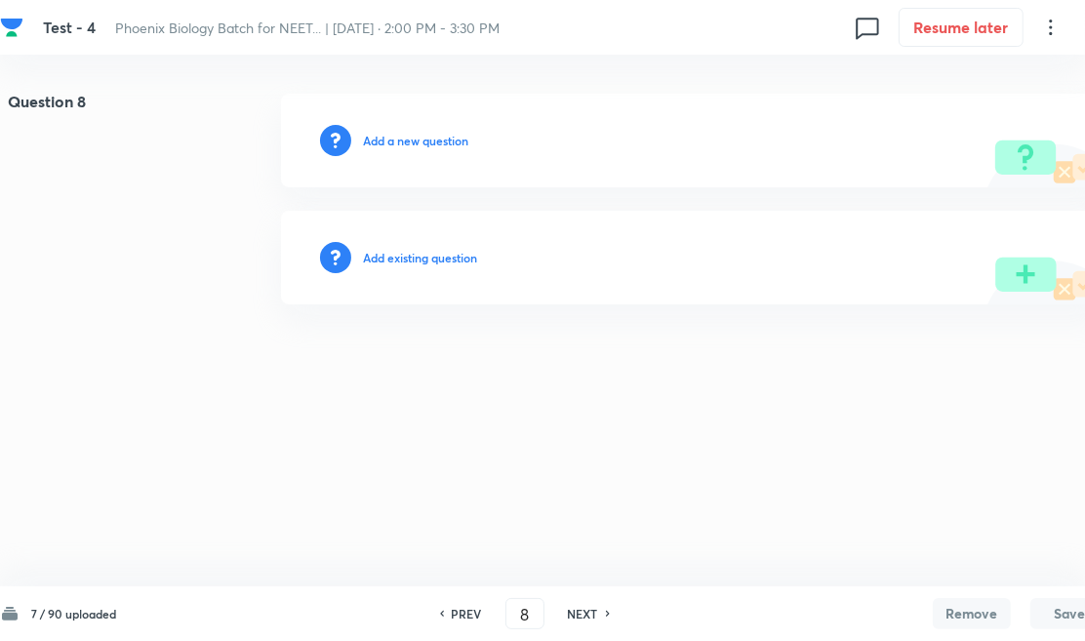
click at [452, 261] on h6 "Add existing question" at bounding box center [420, 258] width 114 height 18
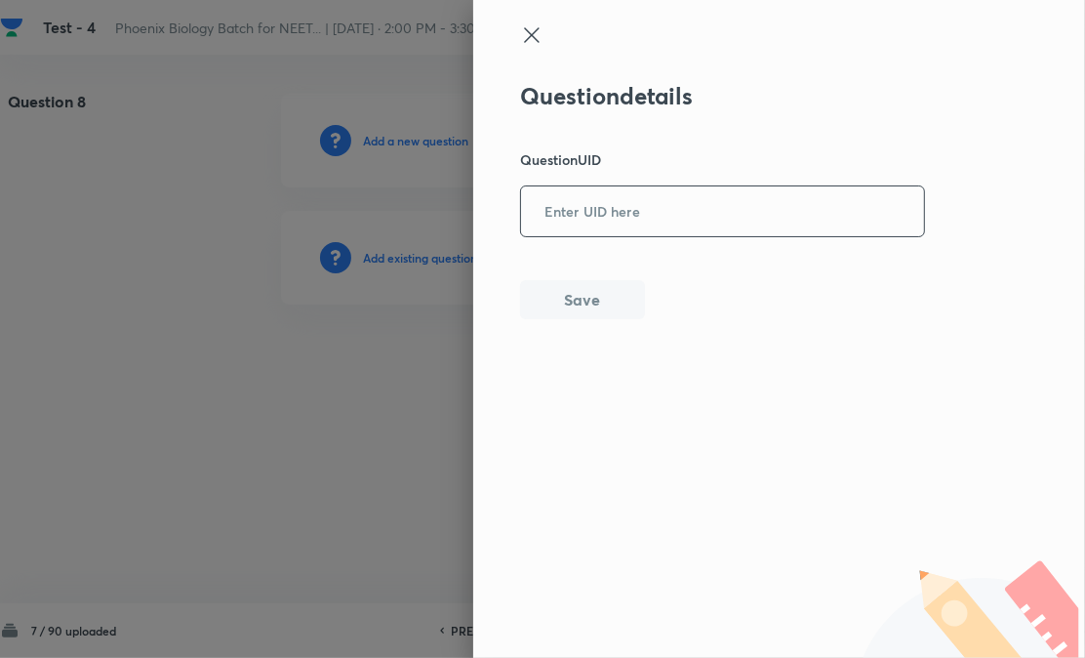
paste input "MSPAF"
click at [619, 210] on input "text" at bounding box center [722, 211] width 403 height 48
type input "MSPAF"
click at [596, 303] on button "Save" at bounding box center [582, 297] width 125 height 39
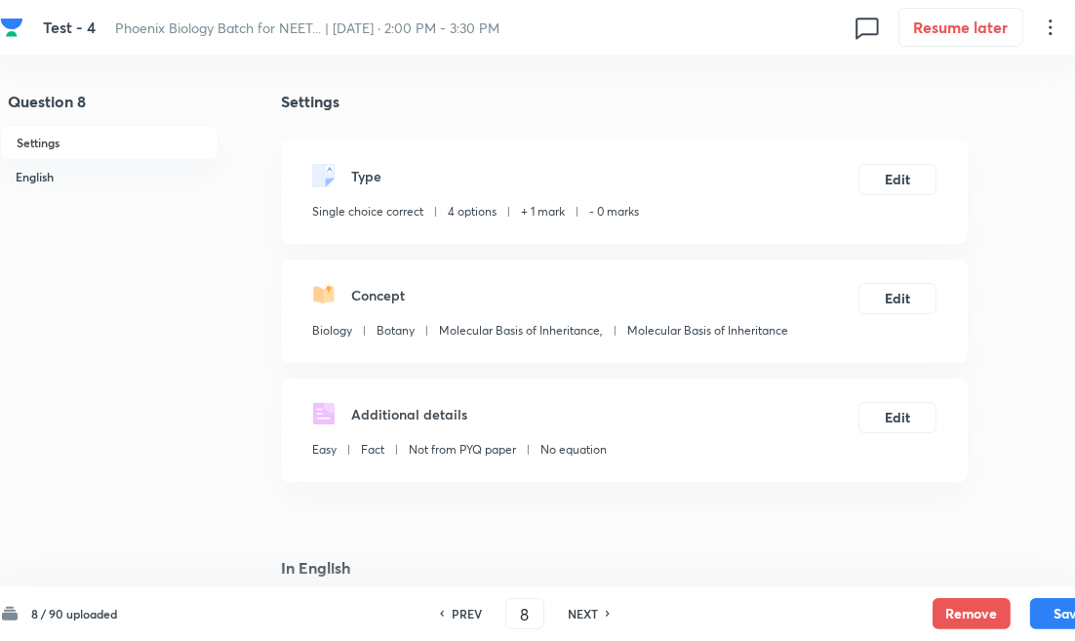
checkbox input "true"
drag, startPoint x: 589, startPoint y: 607, endPoint x: 579, endPoint y: 571, distance: 37.7
click at [589, 607] on h6 "NEXT" at bounding box center [583, 614] width 30 height 18
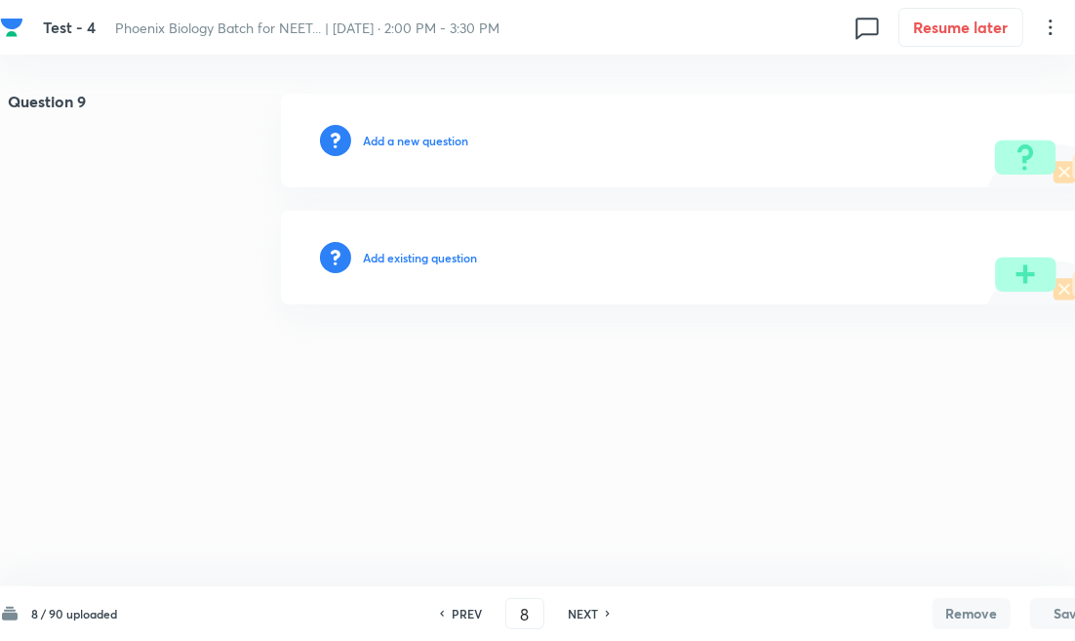
type input "9"
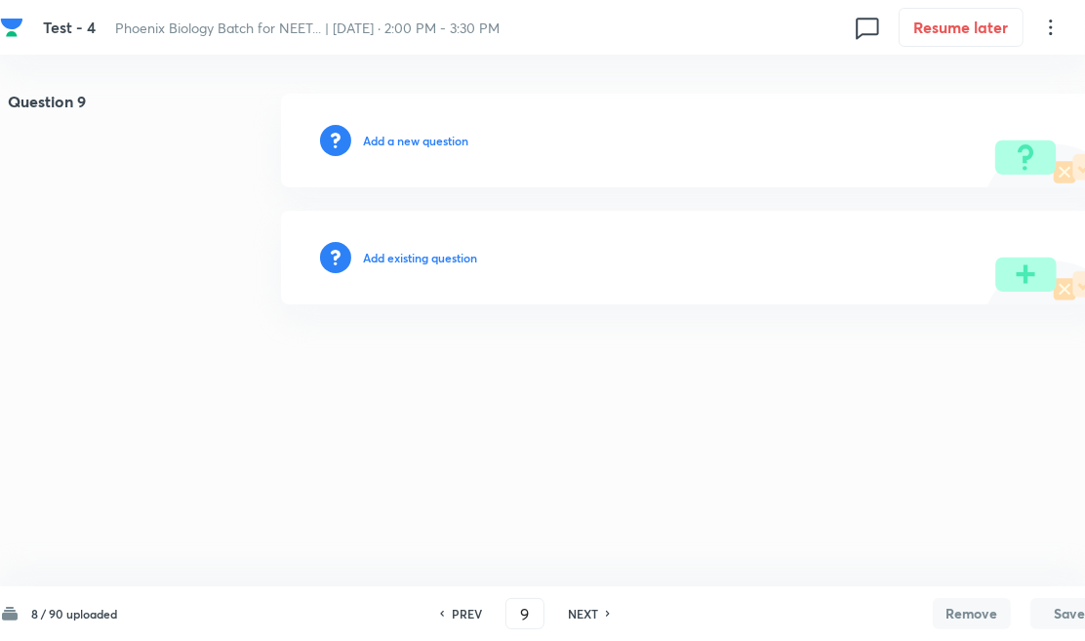
click at [451, 259] on h6 "Add existing question" at bounding box center [420, 258] width 114 height 18
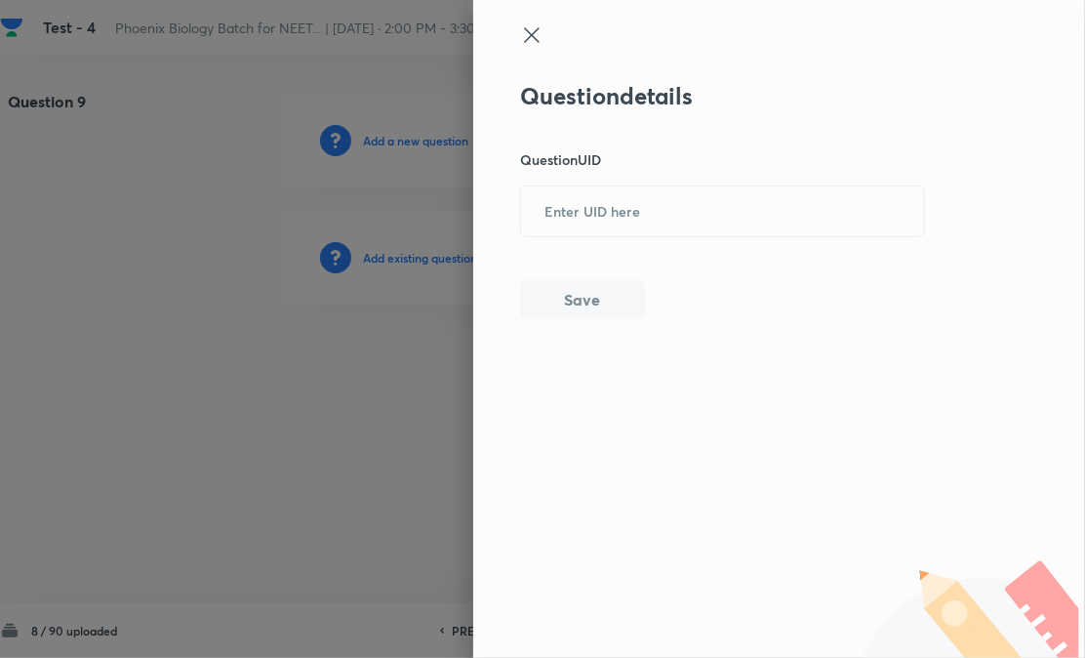
paste input "XO9AY"
drag, startPoint x: 451, startPoint y: 259, endPoint x: 619, endPoint y: 270, distance: 169.1
click at [649, 231] on input "XO9AY" at bounding box center [722, 211] width 403 height 48
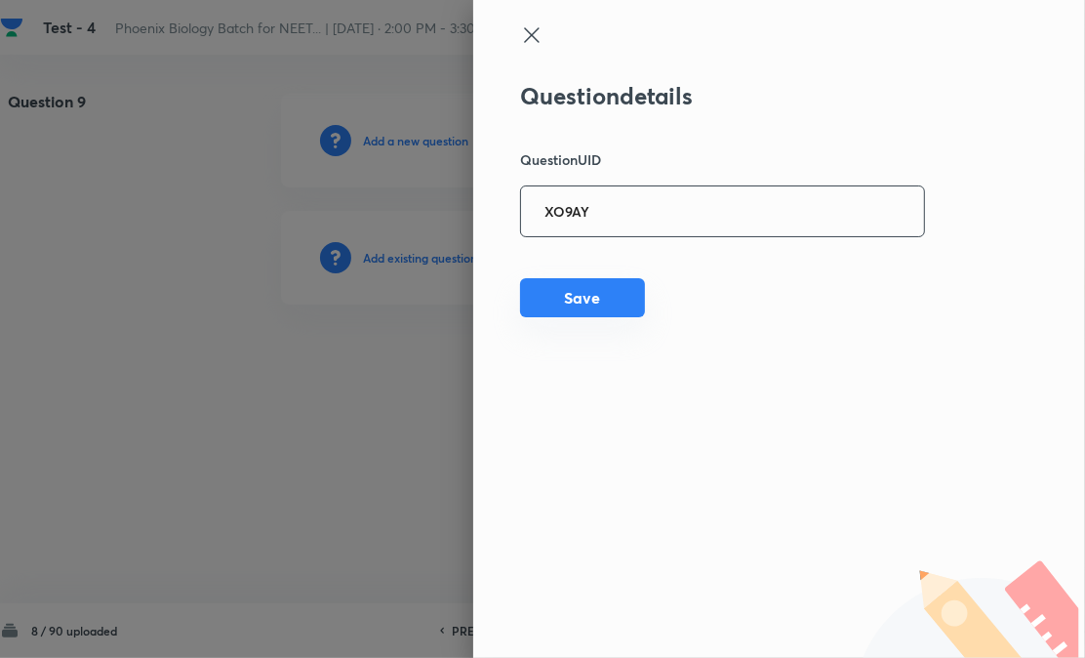
type input "XO9AY"
click at [583, 315] on button "Save" at bounding box center [582, 297] width 125 height 39
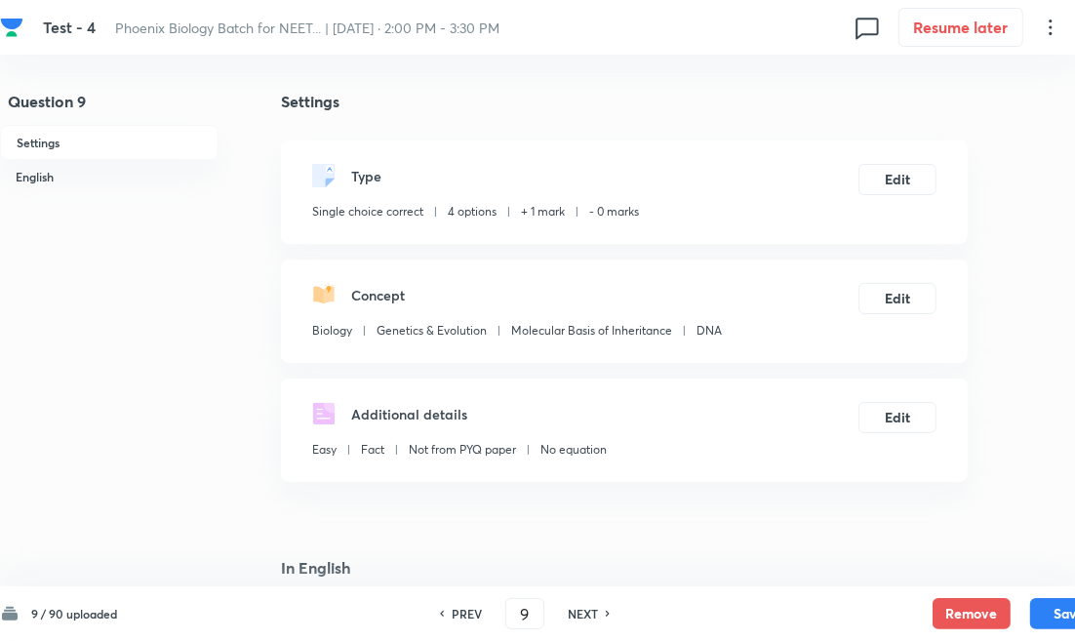
click at [588, 617] on h6 "NEXT" at bounding box center [583, 614] width 30 height 18
type input "10"
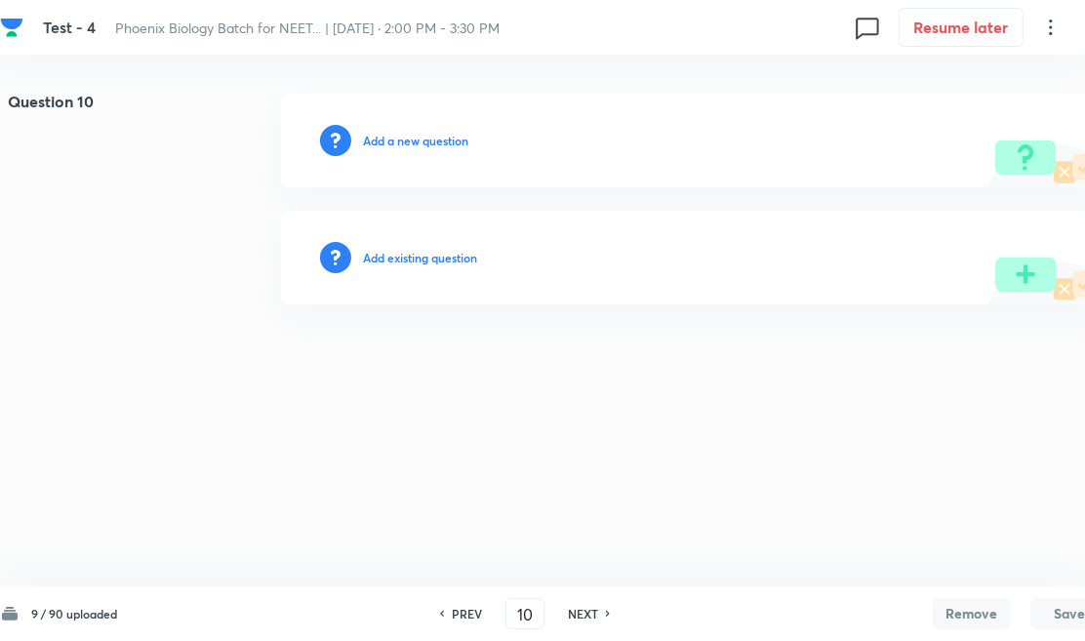
click at [419, 259] on h6 "Add existing question" at bounding box center [420, 258] width 114 height 18
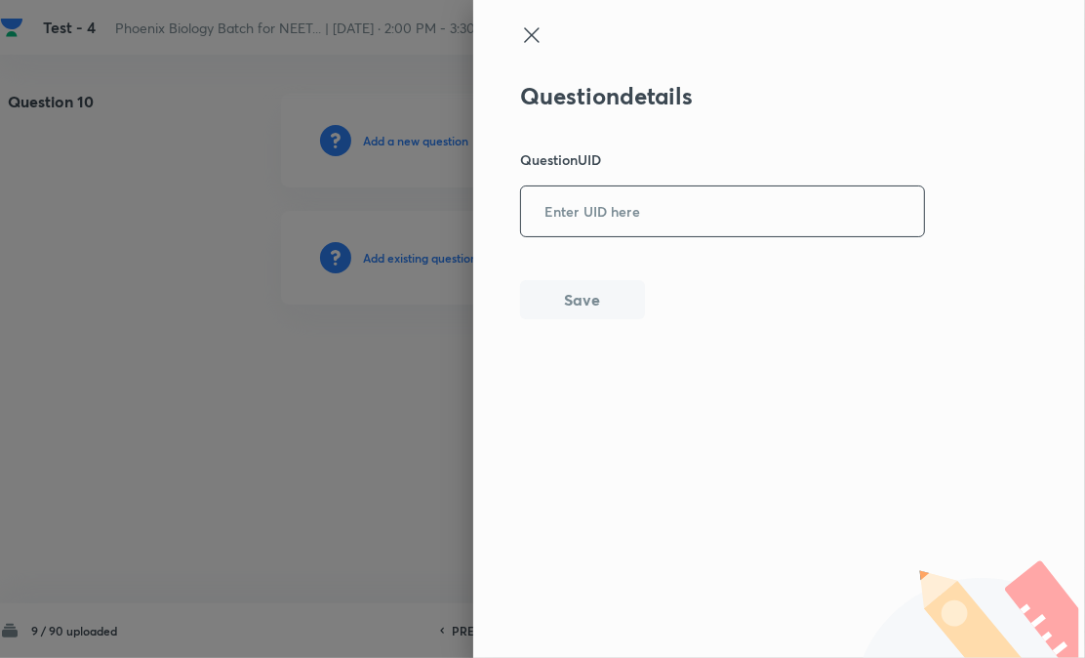
click at [550, 212] on input "text" at bounding box center [722, 211] width 403 height 48
paste input "RF2X9"
type input "RF2X9"
click at [595, 300] on button "Save" at bounding box center [582, 297] width 125 height 39
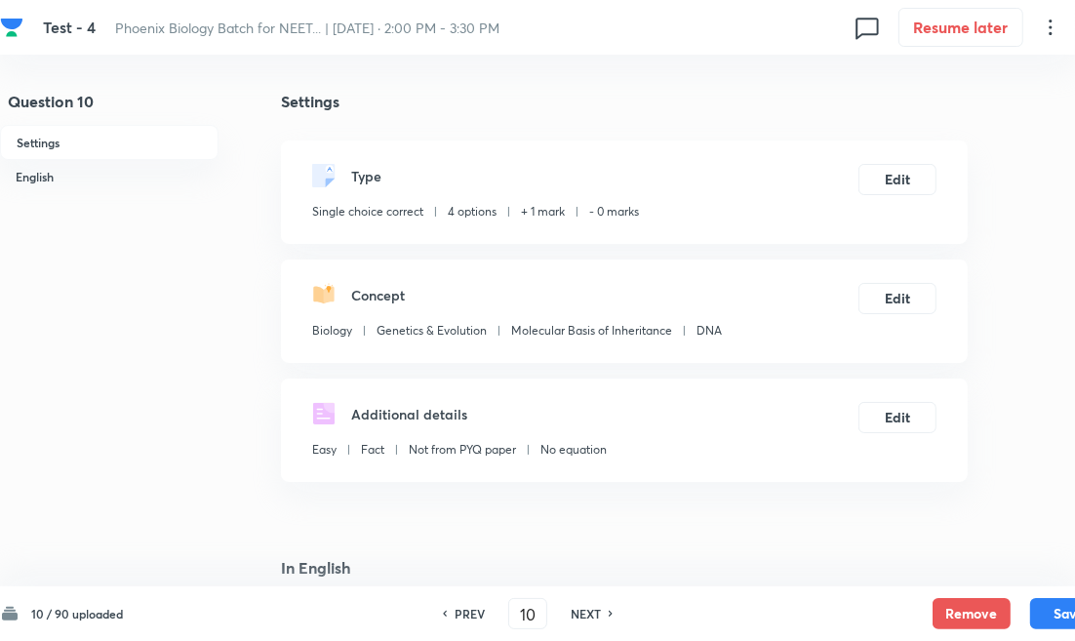
checkbox input "true"
drag, startPoint x: 579, startPoint y: 618, endPoint x: 578, endPoint y: 583, distance: 34.2
click at [579, 618] on h6 "NEXT" at bounding box center [586, 614] width 30 height 18
type input "11"
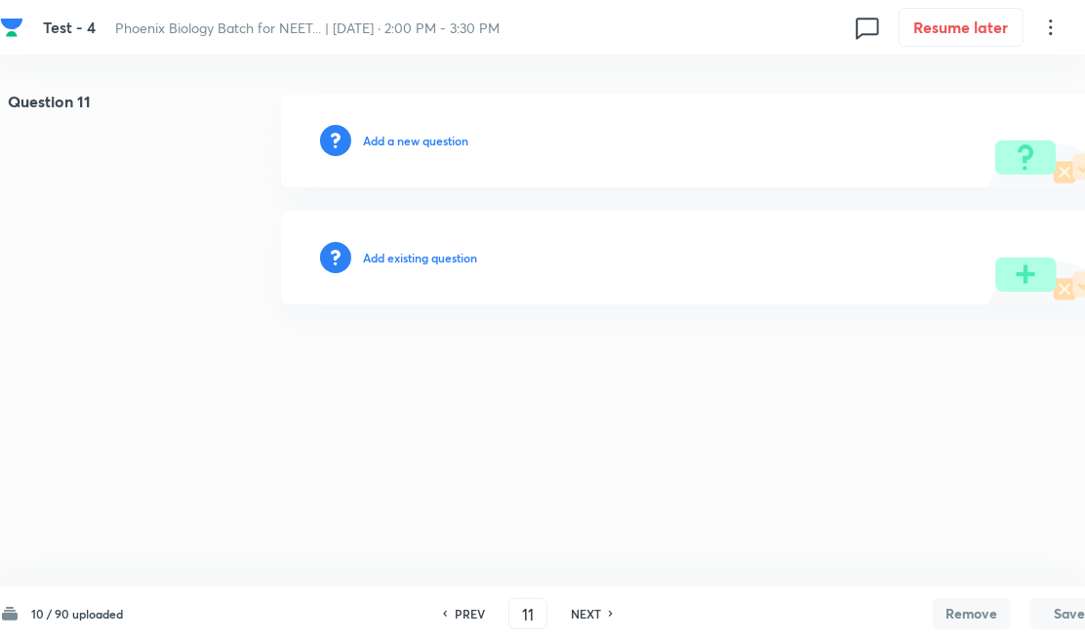
drag, startPoint x: 432, startPoint y: 266, endPoint x: 591, endPoint y: 206, distance: 170.1
click at [433, 266] on div "Add existing question" at bounding box center [694, 258] width 827 height 94
click at [626, 202] on div "Question 11 Add a new question Add existing question" at bounding box center [554, 199] width 1108 height 211
click at [442, 264] on h6 "Add existing question" at bounding box center [420, 258] width 114 height 18
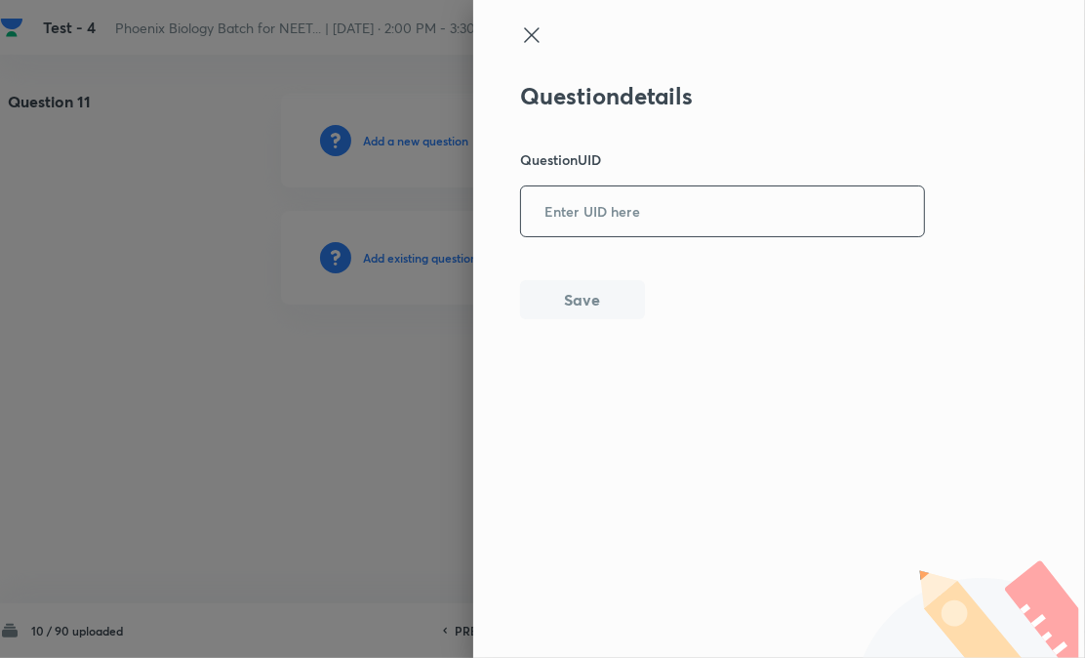
click at [572, 220] on input "text" at bounding box center [722, 211] width 403 height 48
paste input "UFX53"
type input "UFX53"
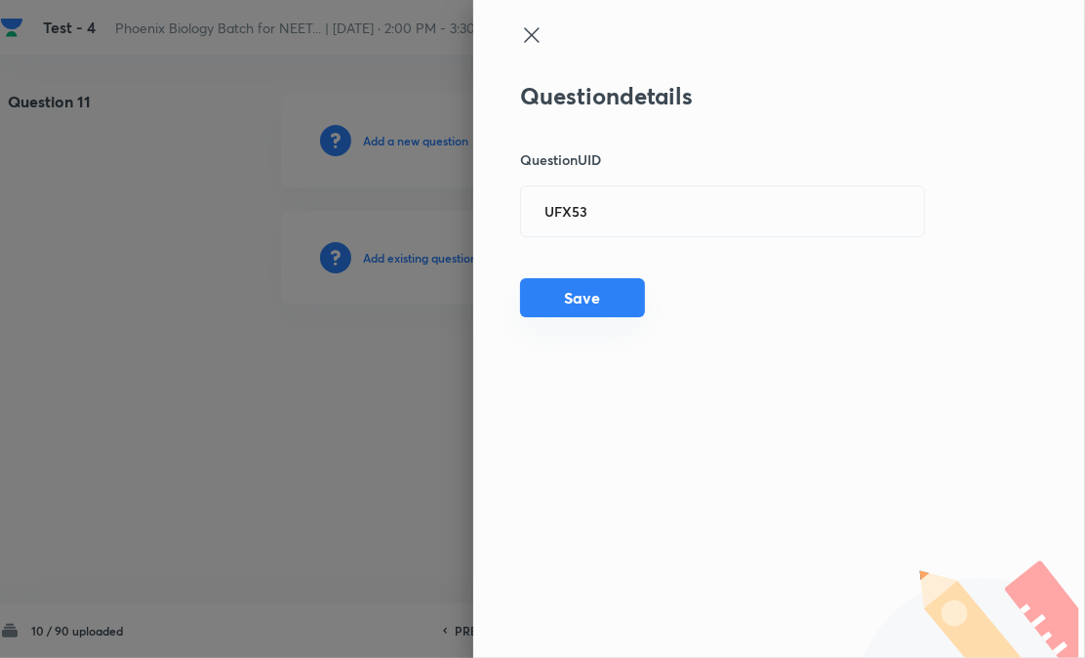
click at [564, 307] on button "Save" at bounding box center [582, 297] width 125 height 39
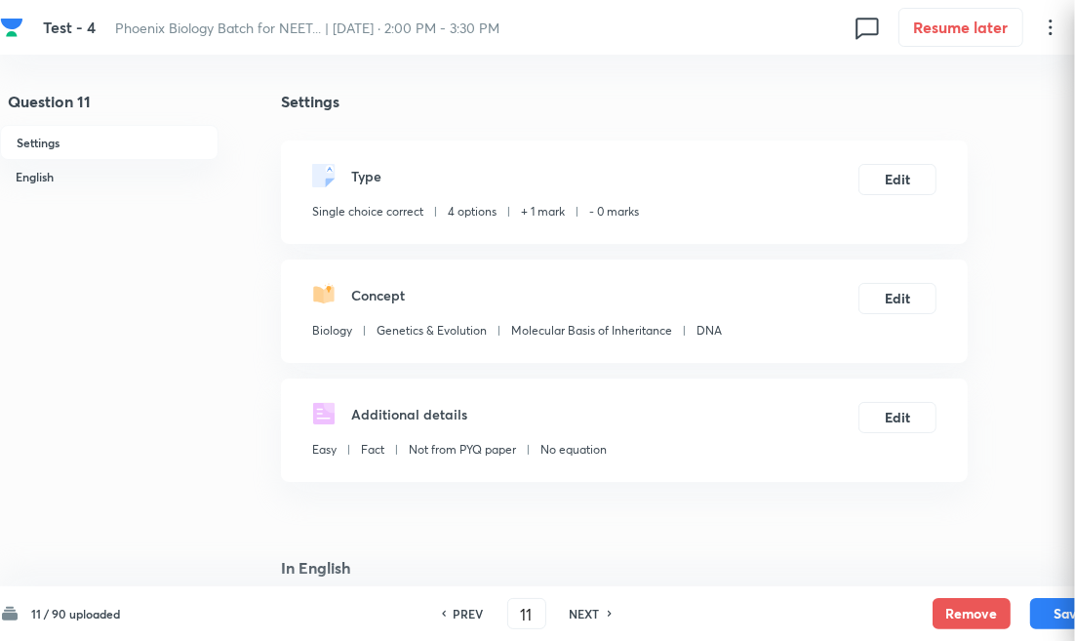
checkbox input "true"
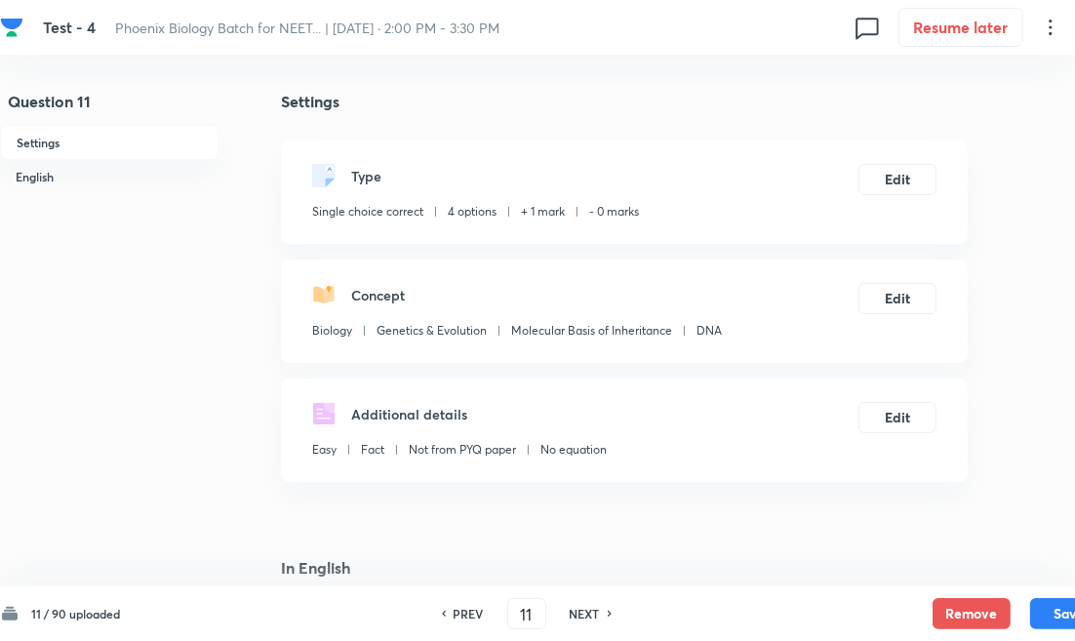
click at [589, 605] on h6 "NEXT" at bounding box center [585, 614] width 30 height 18
type input "12"
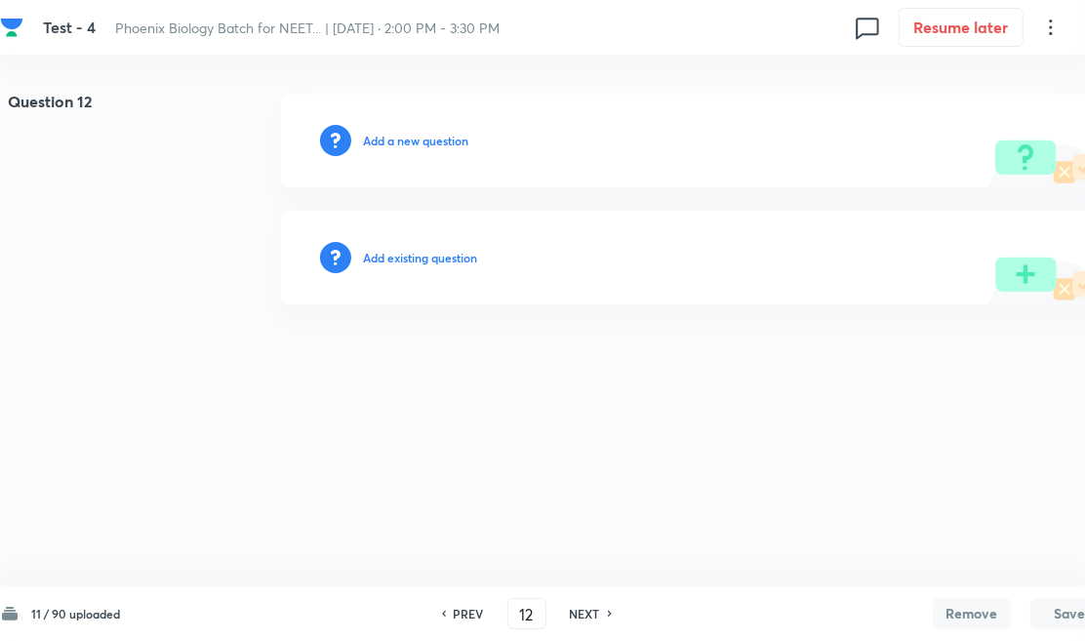
click at [460, 263] on h6 "Add existing question" at bounding box center [420, 258] width 114 height 18
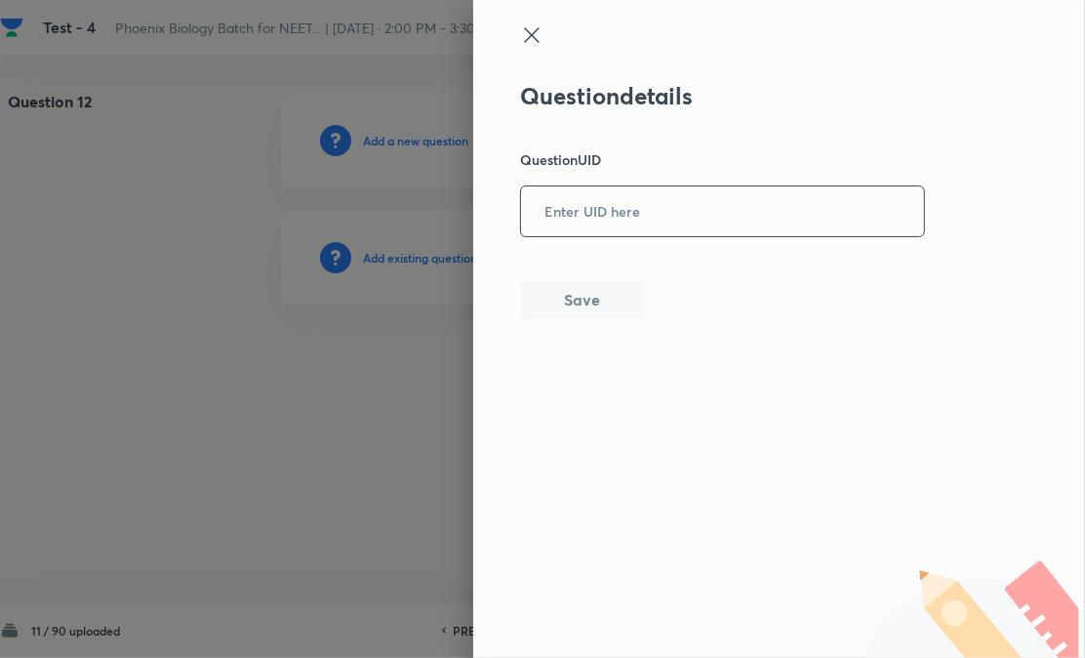
paste input "1LCAJ"
drag, startPoint x: 650, startPoint y: 211, endPoint x: 586, endPoint y: 295, distance: 105.2
click at [650, 212] on input "text" at bounding box center [722, 211] width 403 height 48
type input "1LCAJ"
click at [571, 315] on button "Save" at bounding box center [582, 297] width 125 height 39
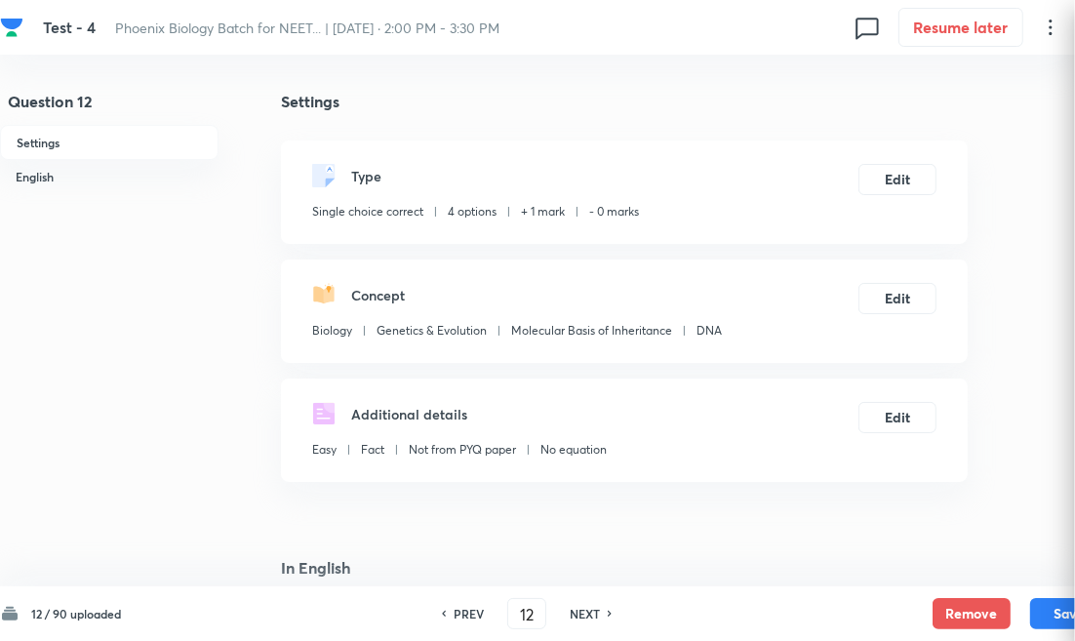
checkbox input "true"
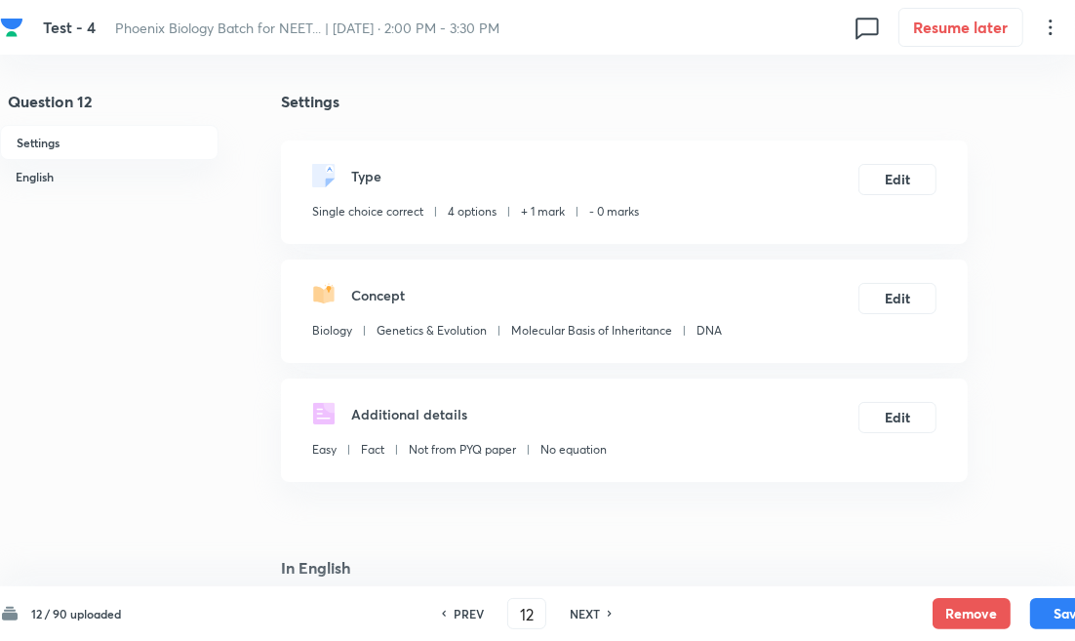
click at [579, 615] on h6 "NEXT" at bounding box center [585, 614] width 30 height 18
type input "13"
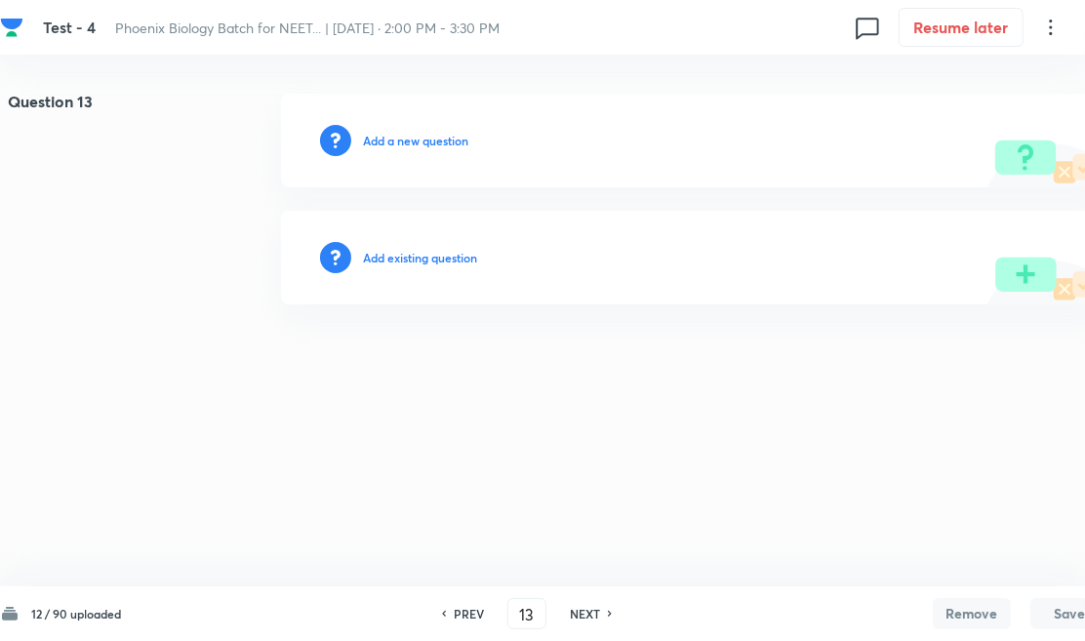
click at [416, 257] on h6 "Add existing question" at bounding box center [420, 258] width 114 height 18
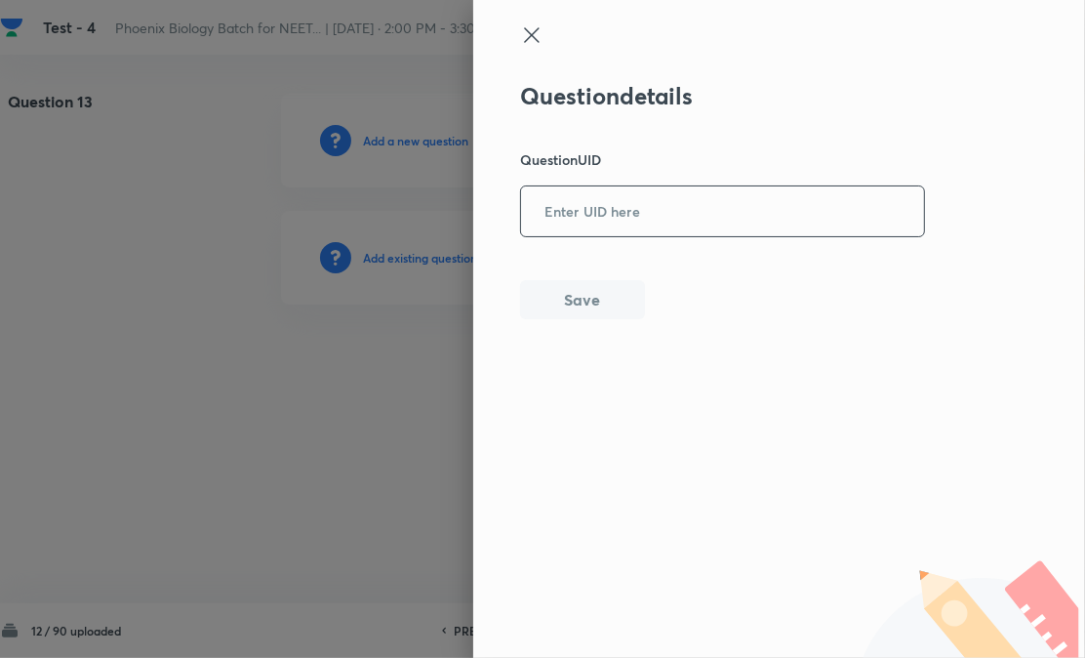
click at [684, 215] on input "text" at bounding box center [722, 211] width 403 height 48
paste input "4HKSQ"
type input "4HKSQ"
click at [602, 304] on button "Save" at bounding box center [582, 297] width 125 height 39
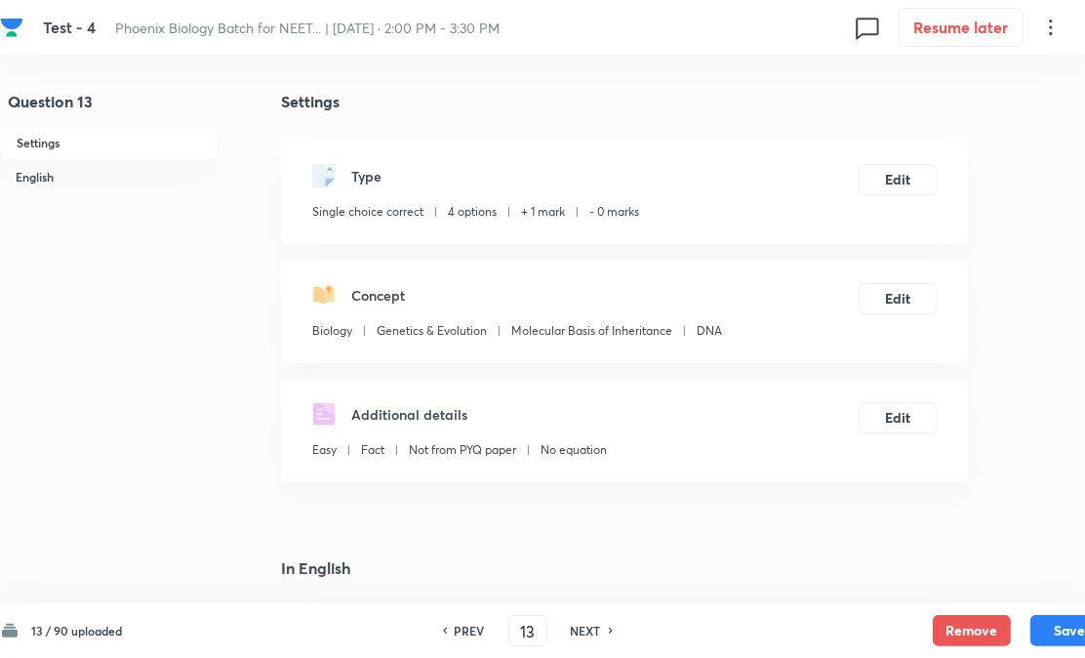
checkbox input "true"
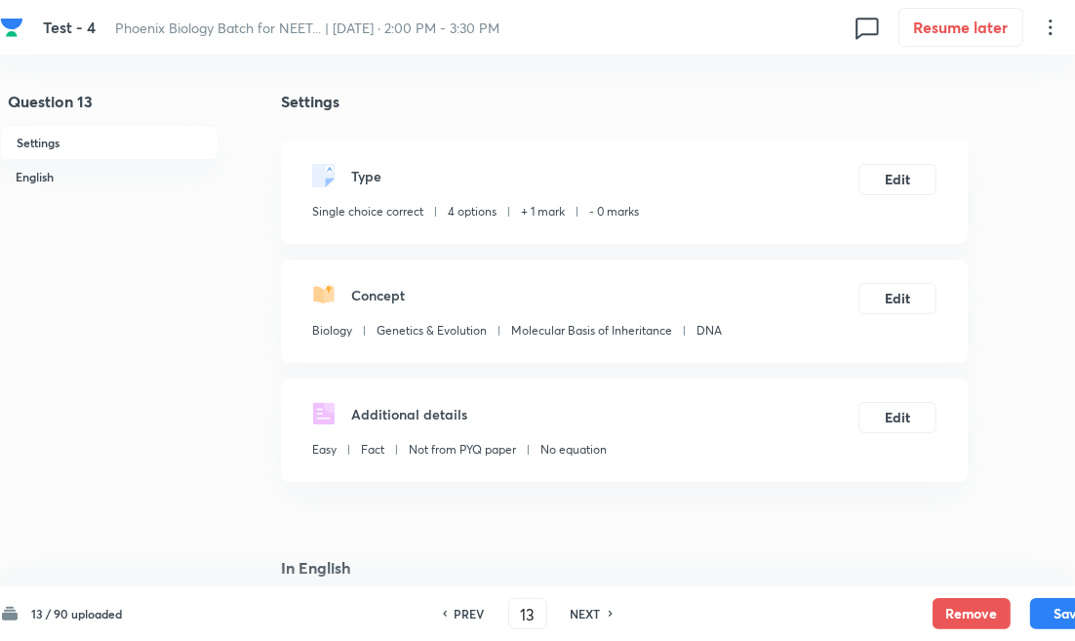
click at [586, 616] on h6 "NEXT" at bounding box center [586, 614] width 30 height 18
type input "14"
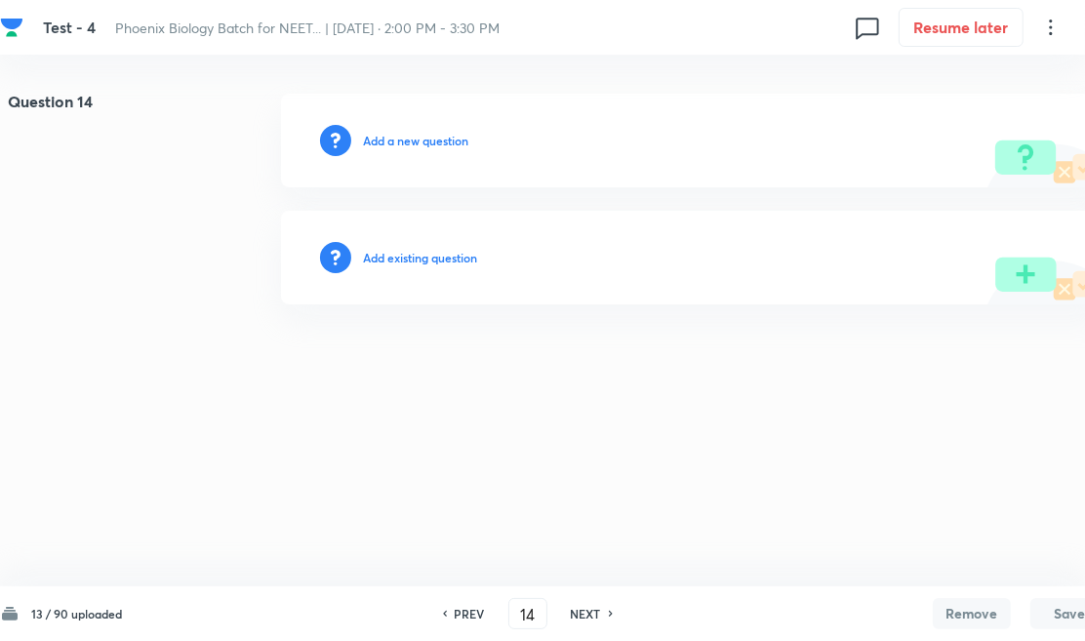
click at [421, 266] on div "Add existing question" at bounding box center [694, 258] width 827 height 94
click at [450, 269] on div "Add existing question" at bounding box center [694, 258] width 827 height 94
click at [473, 254] on h6 "Add existing question" at bounding box center [420, 258] width 114 height 18
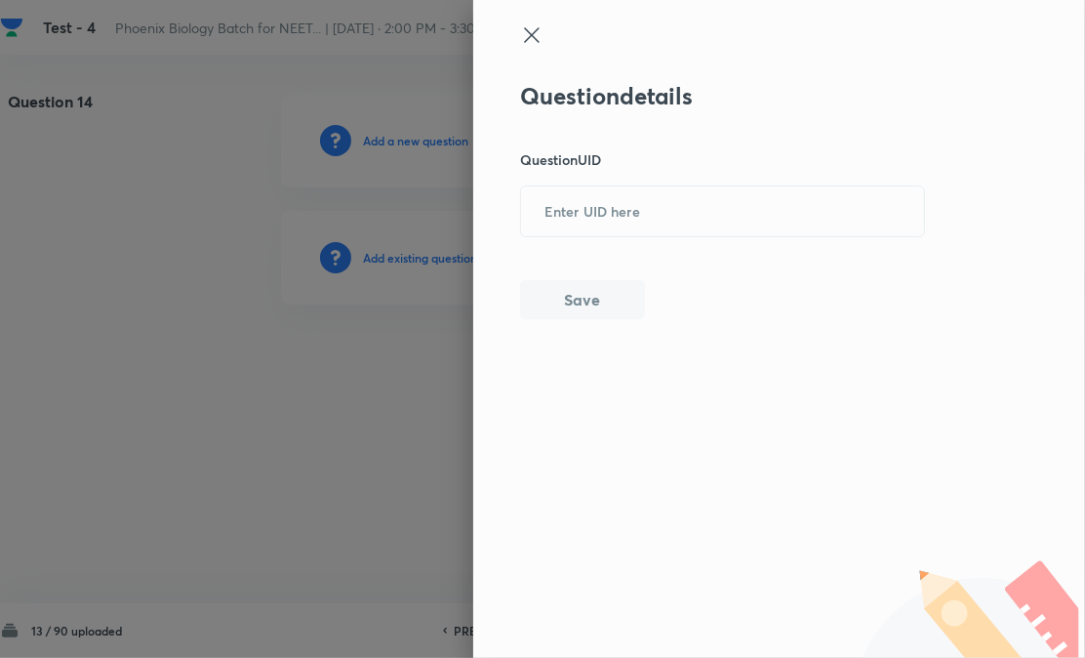
drag, startPoint x: 473, startPoint y: 254, endPoint x: 598, endPoint y: 280, distance: 127.6
click at [634, 217] on input "text" at bounding box center [722, 211] width 403 height 48
paste input "EBUZR"
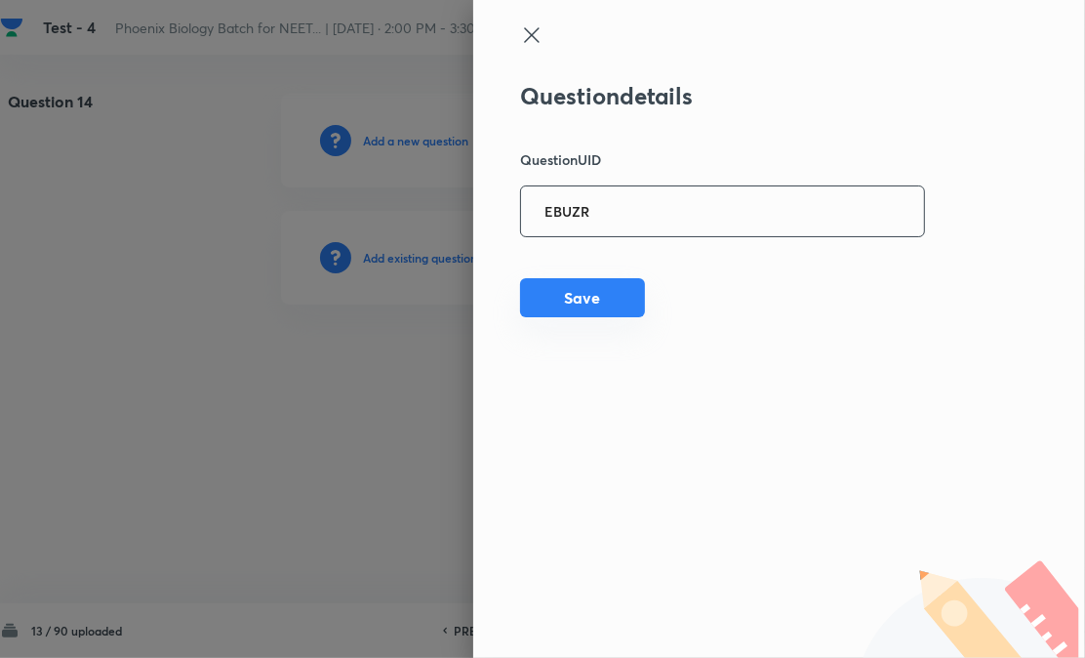
type input "EBUZR"
click at [585, 304] on button "Save" at bounding box center [582, 297] width 125 height 39
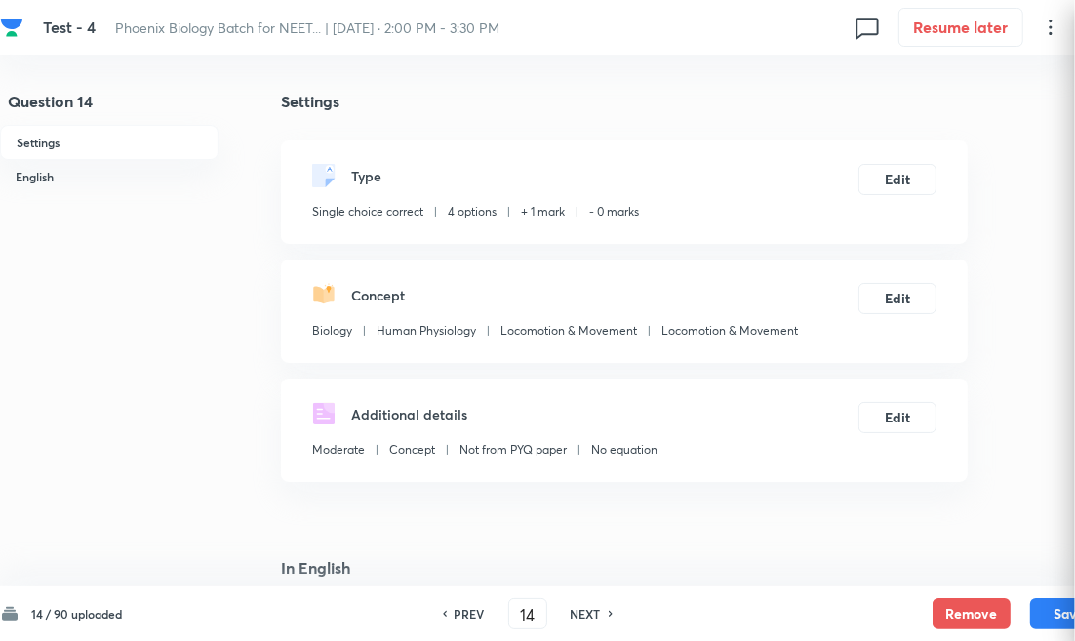
checkbox input "true"
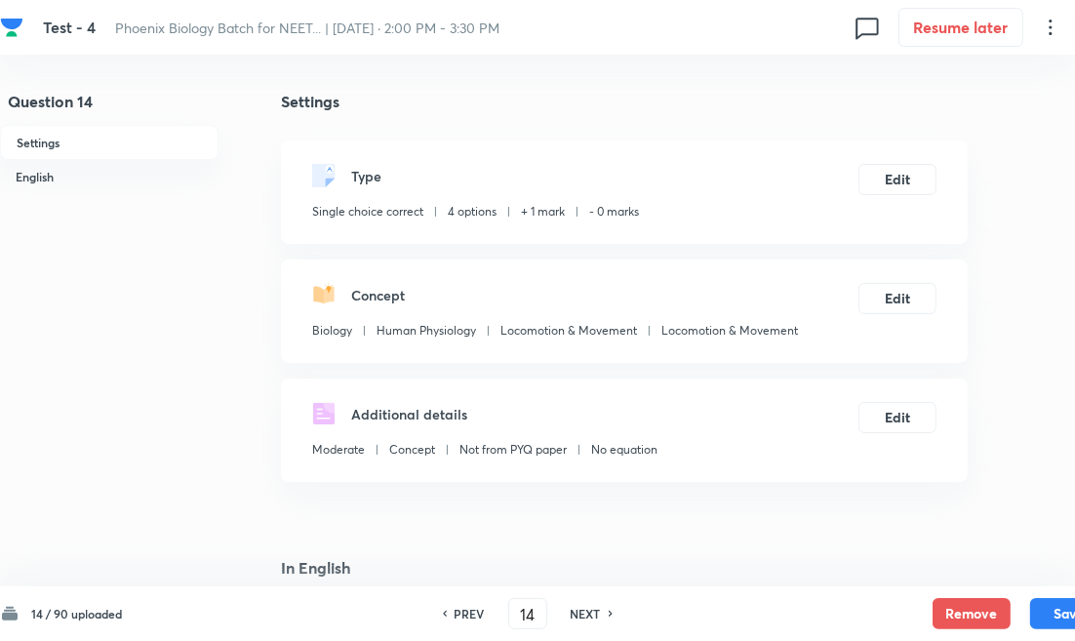
drag, startPoint x: 574, startPoint y: 612, endPoint x: 574, endPoint y: 558, distance: 53.7
click at [574, 613] on h6 "NEXT" at bounding box center [586, 614] width 30 height 18
type input "15"
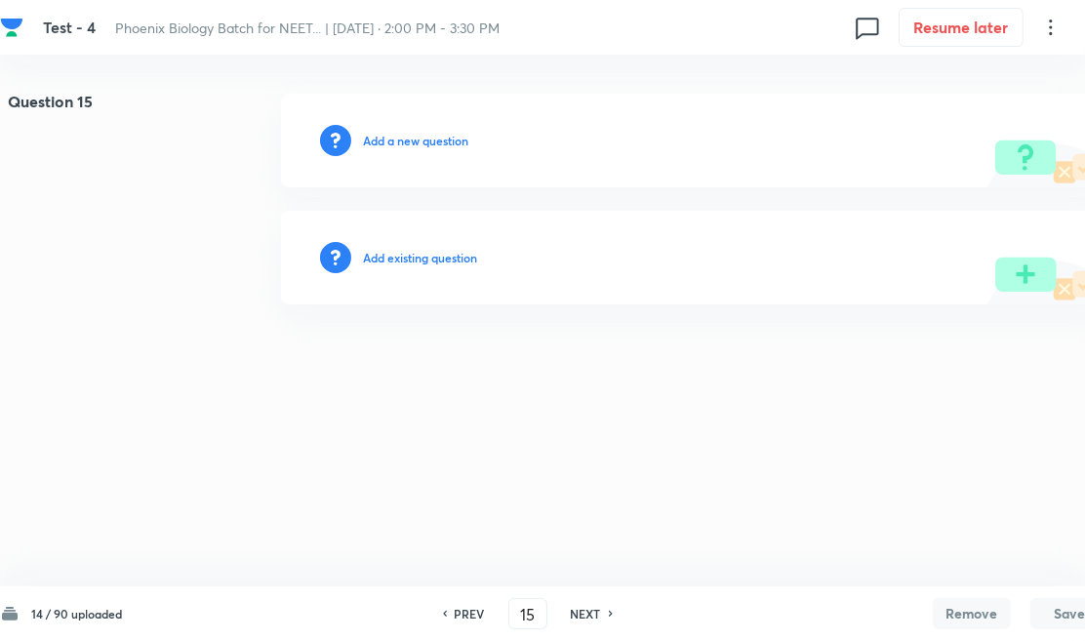
click at [459, 260] on h6 "Add existing question" at bounding box center [420, 258] width 114 height 18
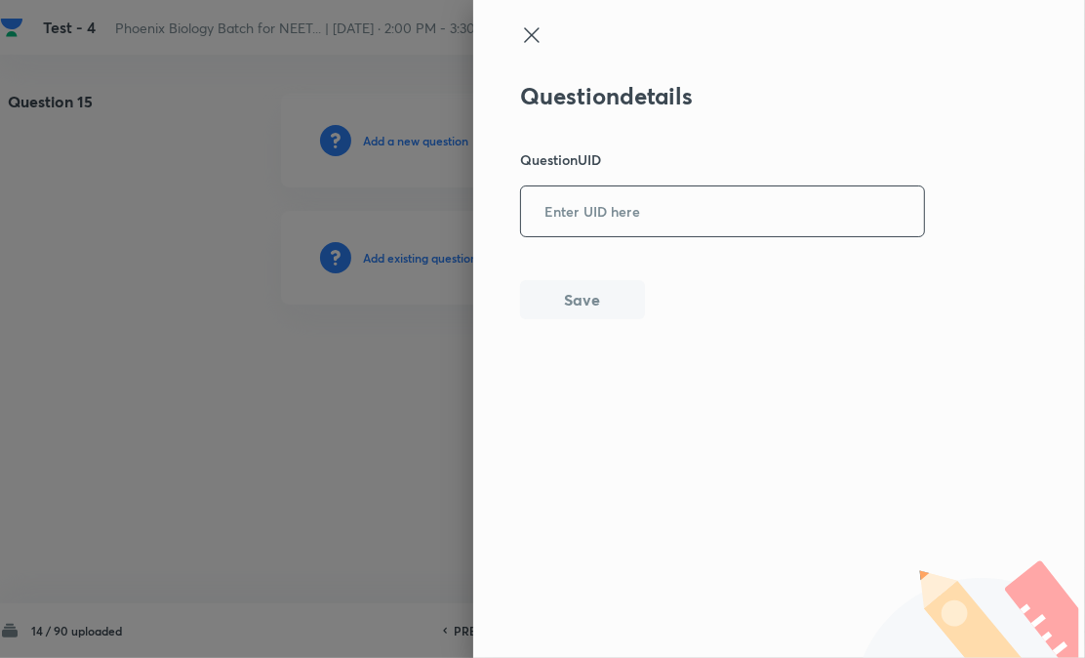
paste input "SDAZZ"
click at [608, 217] on input "SDAZZ" at bounding box center [722, 211] width 403 height 48
type input "SDAZZ"
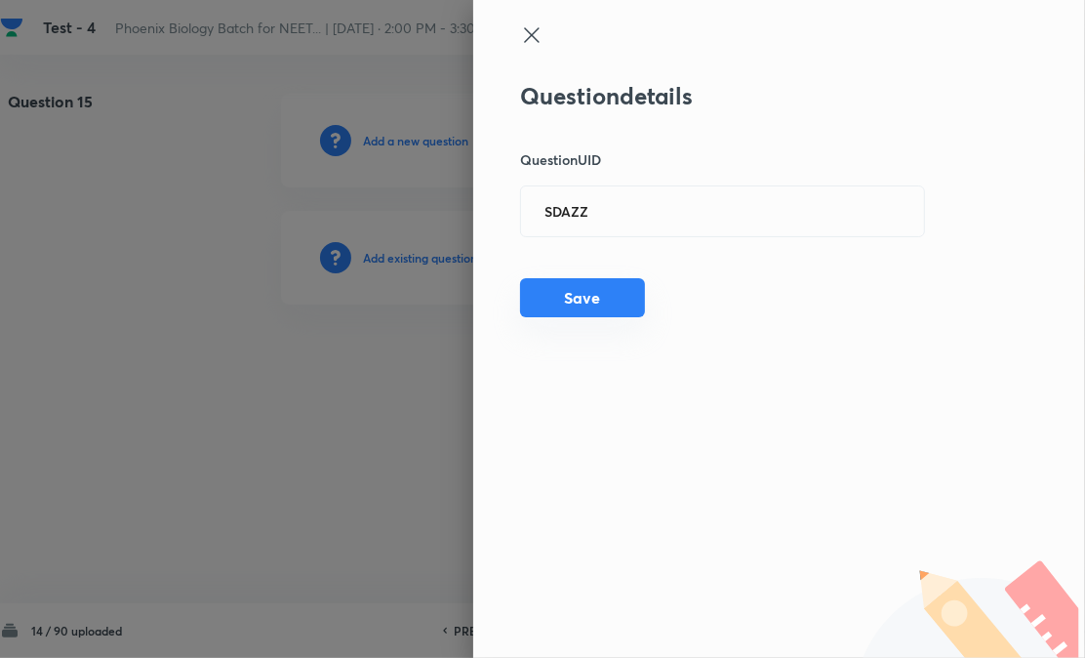
click at [583, 289] on button "Save" at bounding box center [582, 297] width 125 height 39
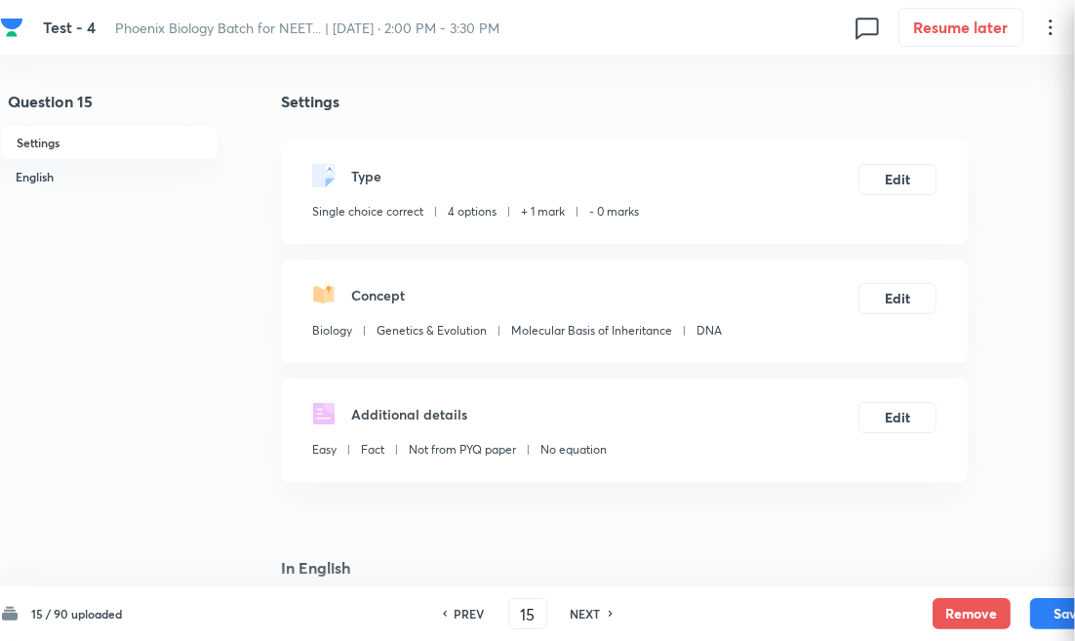
checkbox input "true"
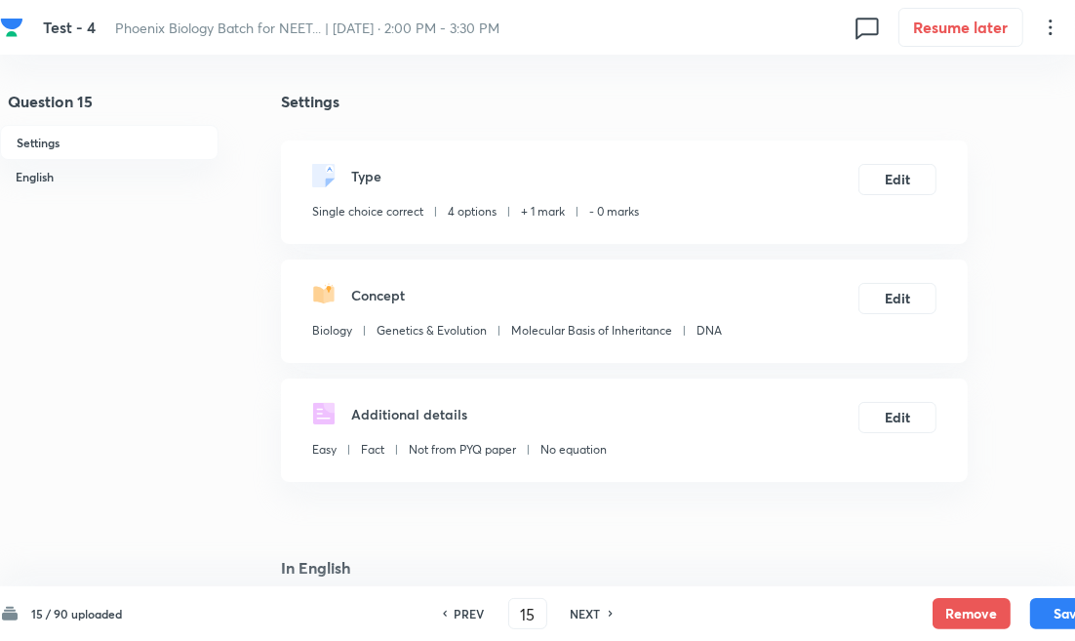
click at [571, 617] on h6 "NEXT" at bounding box center [586, 614] width 30 height 18
type input "16"
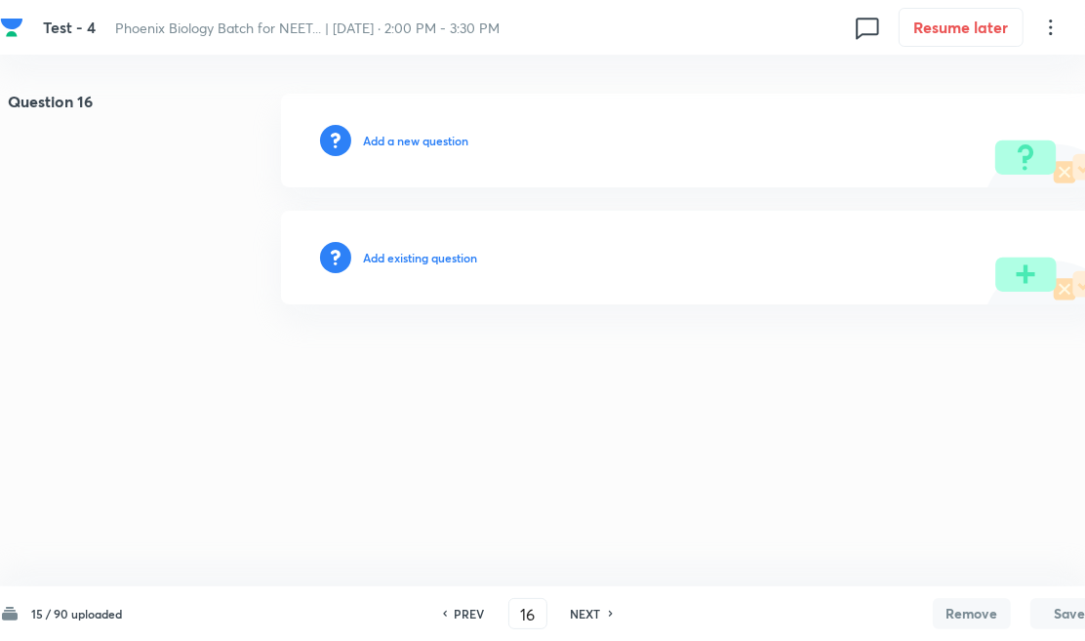
click at [425, 244] on div "Add existing question" at bounding box center [694, 258] width 827 height 94
click at [430, 259] on h6 "Add existing question" at bounding box center [420, 258] width 114 height 18
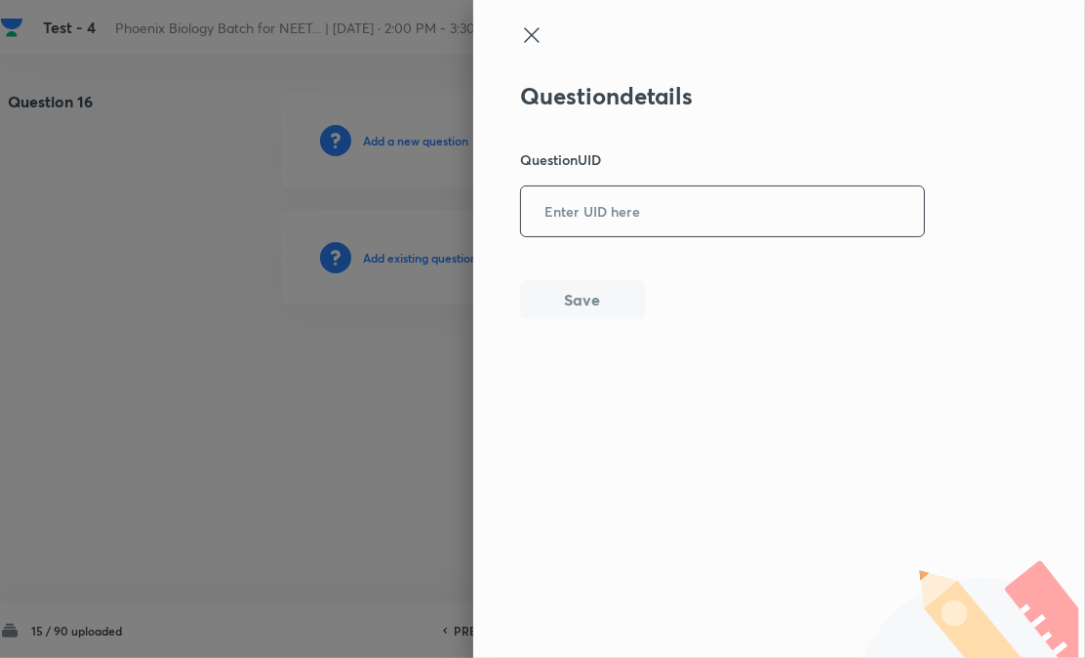
click at [642, 208] on input "text" at bounding box center [722, 211] width 403 height 48
type input "COWQY"
drag, startPoint x: 574, startPoint y: 305, endPoint x: 586, endPoint y: 304, distance: 12.7
click at [573, 306] on button "Save" at bounding box center [582, 297] width 125 height 39
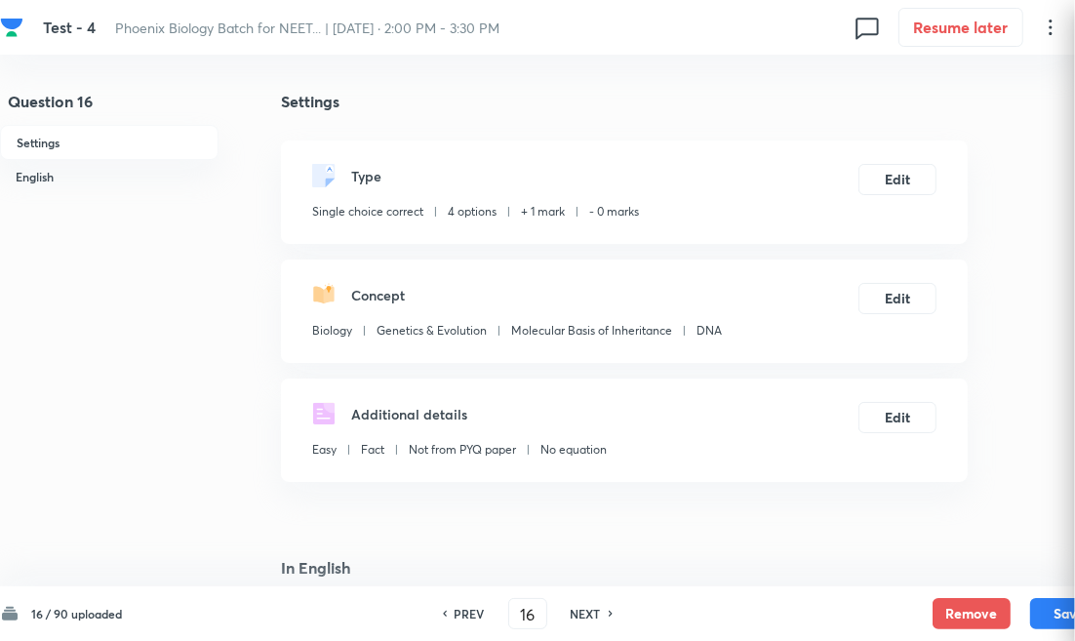
checkbox input "true"
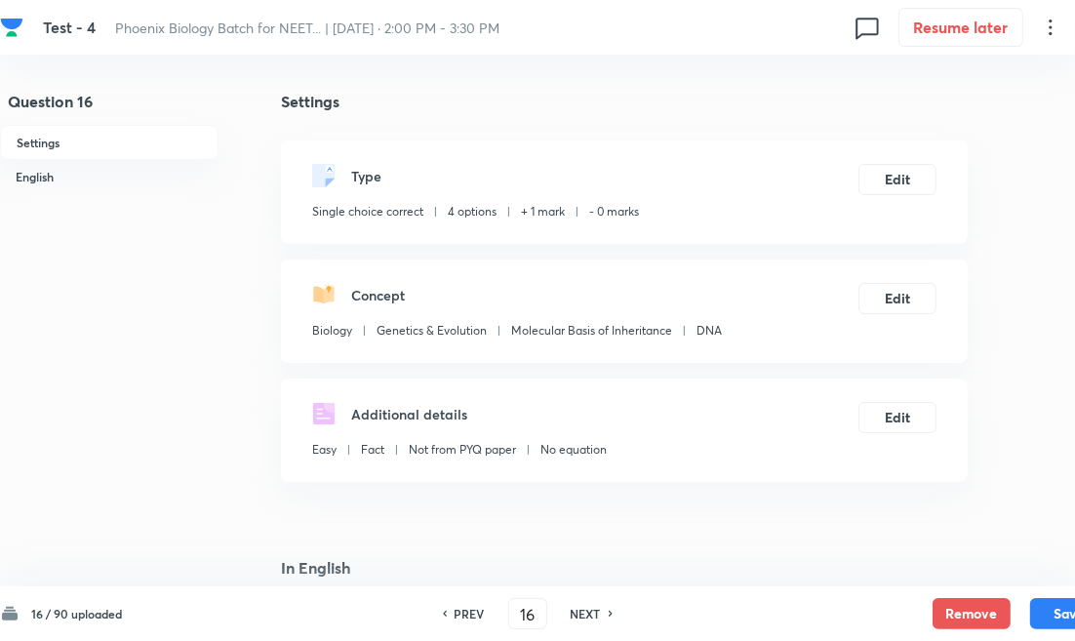
click at [581, 619] on h6 "NEXT" at bounding box center [586, 614] width 30 height 18
type input "17"
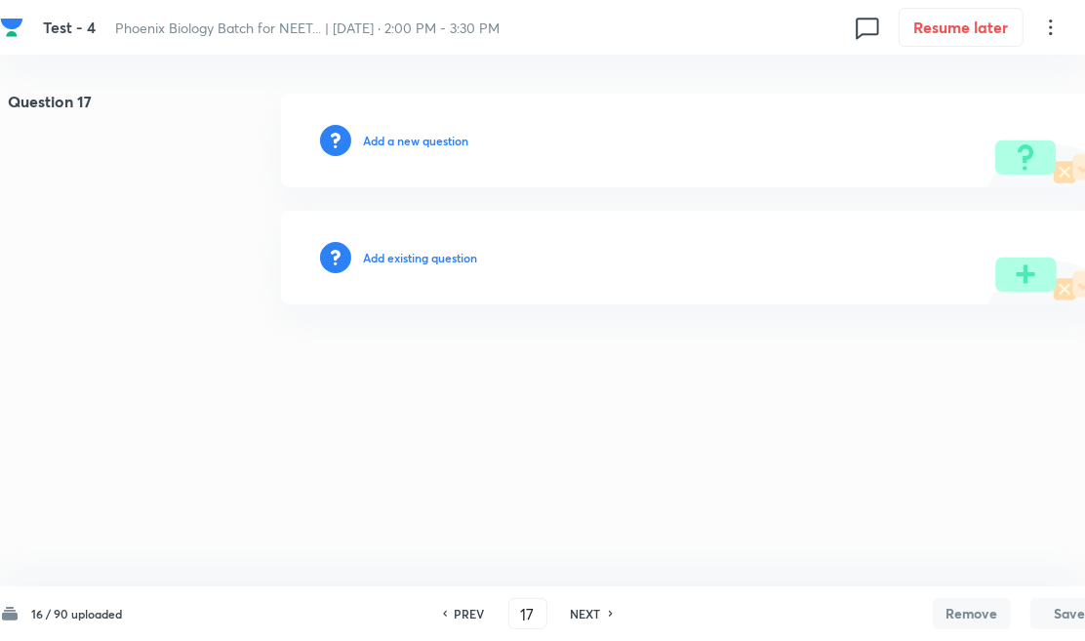
click at [439, 260] on h6 "Add existing question" at bounding box center [420, 258] width 114 height 18
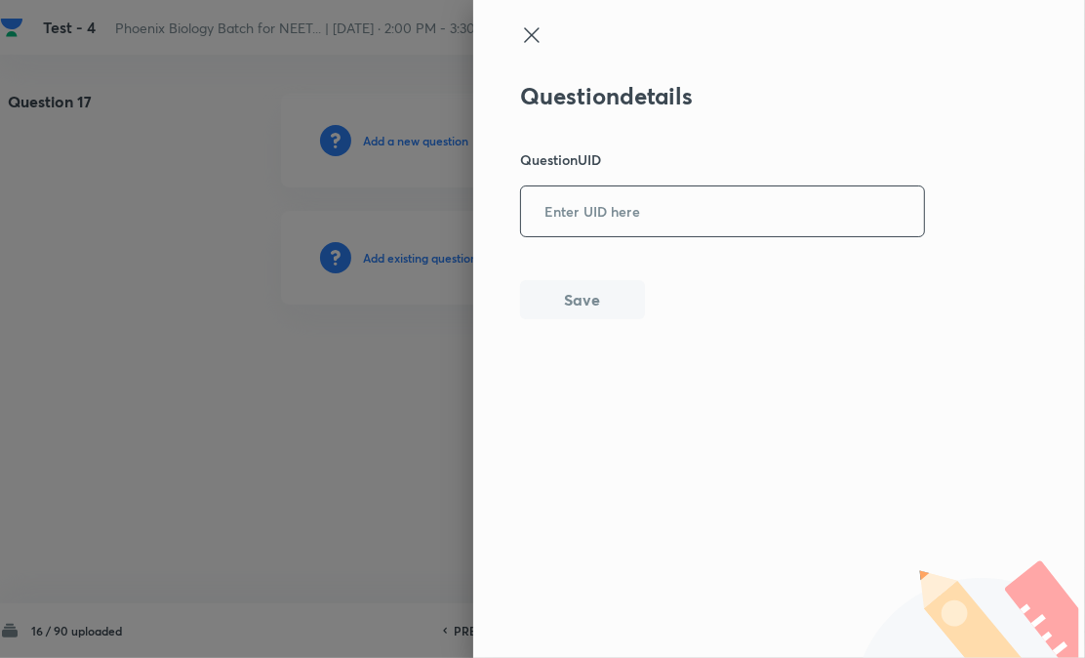
click at [642, 212] on input "text" at bounding box center [722, 211] width 403 height 48
type input "166NM"
click at [586, 308] on button "Save" at bounding box center [582, 297] width 125 height 39
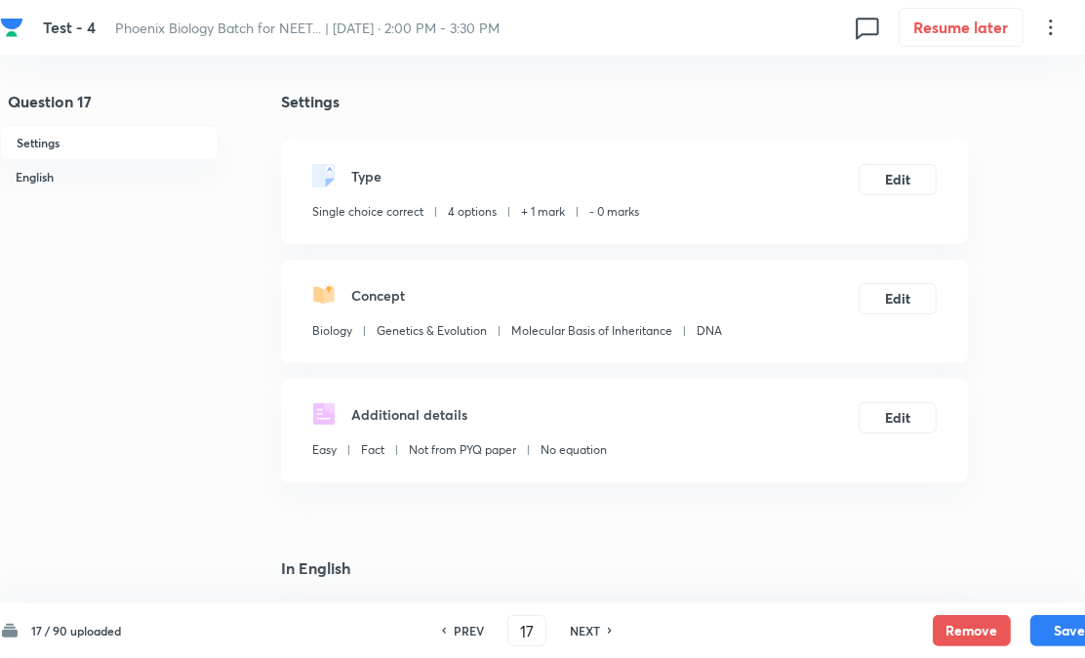
checkbox input "true"
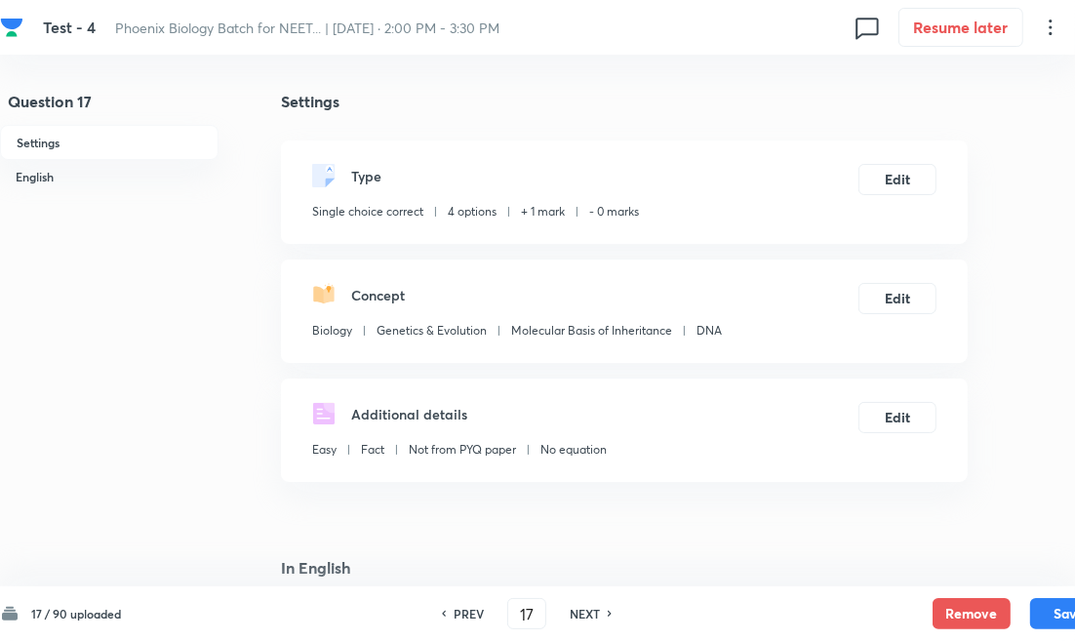
drag, startPoint x: 564, startPoint y: 624, endPoint x: 558, endPoint y: 610, distance: 15.8
click at [563, 624] on div "PREV 17 ​ NEXT" at bounding box center [527, 613] width 252 height 31
click at [574, 611] on h6 "NEXT" at bounding box center [585, 614] width 30 height 18
type input "18"
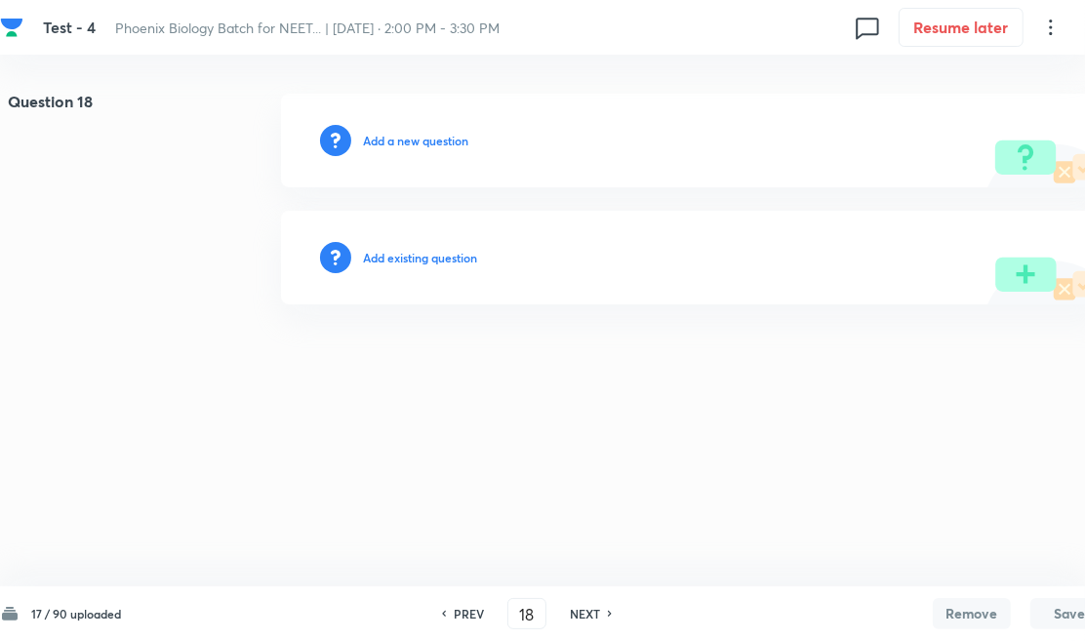
drag, startPoint x: 425, startPoint y: 224, endPoint x: 426, endPoint y: 245, distance: 20.5
click at [425, 227] on div "Add existing question" at bounding box center [694, 258] width 827 height 94
click at [429, 251] on h6 "Add existing question" at bounding box center [420, 258] width 114 height 18
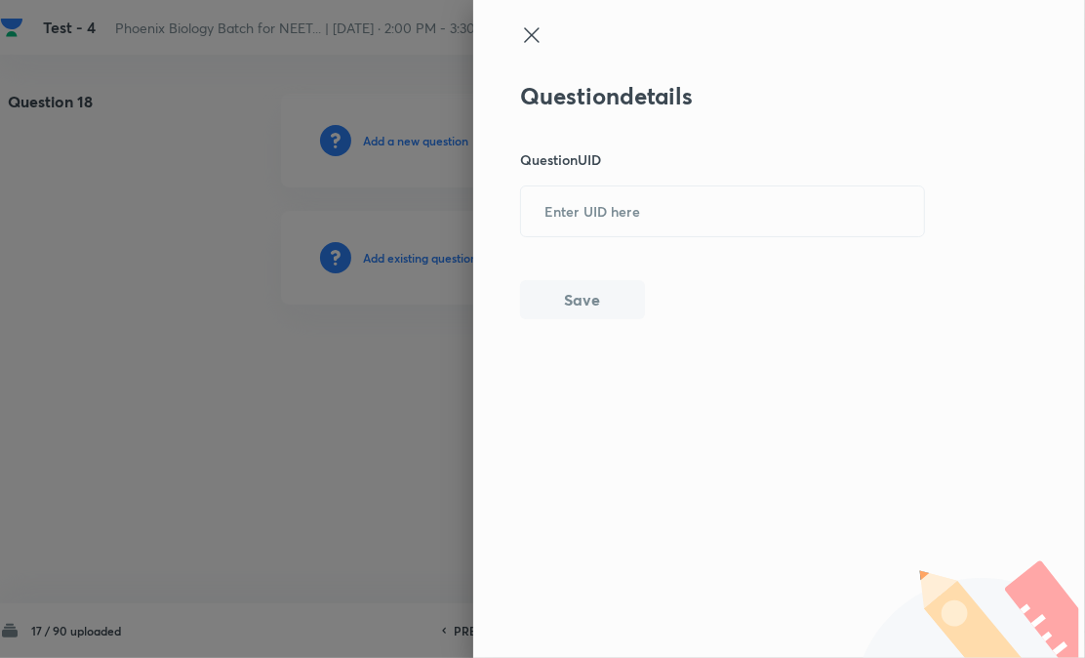
drag, startPoint x: 627, startPoint y: 225, endPoint x: 626, endPoint y: 246, distance: 20.5
click at [628, 225] on input "text" at bounding box center [722, 211] width 403 height 48
paste input "67HB7"
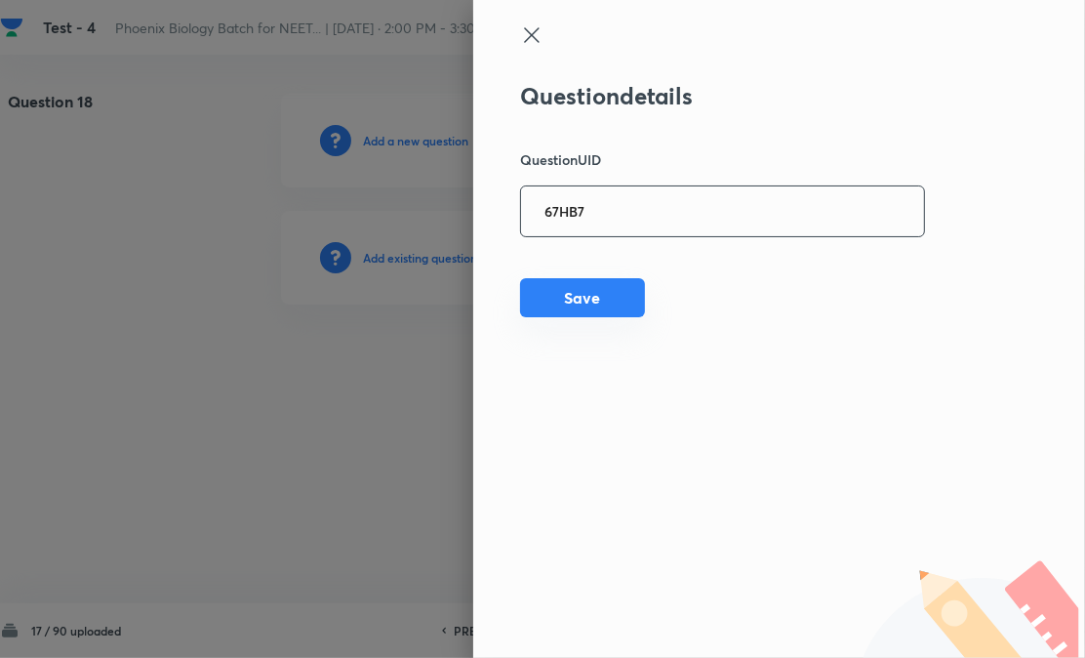
type input "67HB7"
click at [599, 307] on button "Save" at bounding box center [582, 297] width 125 height 39
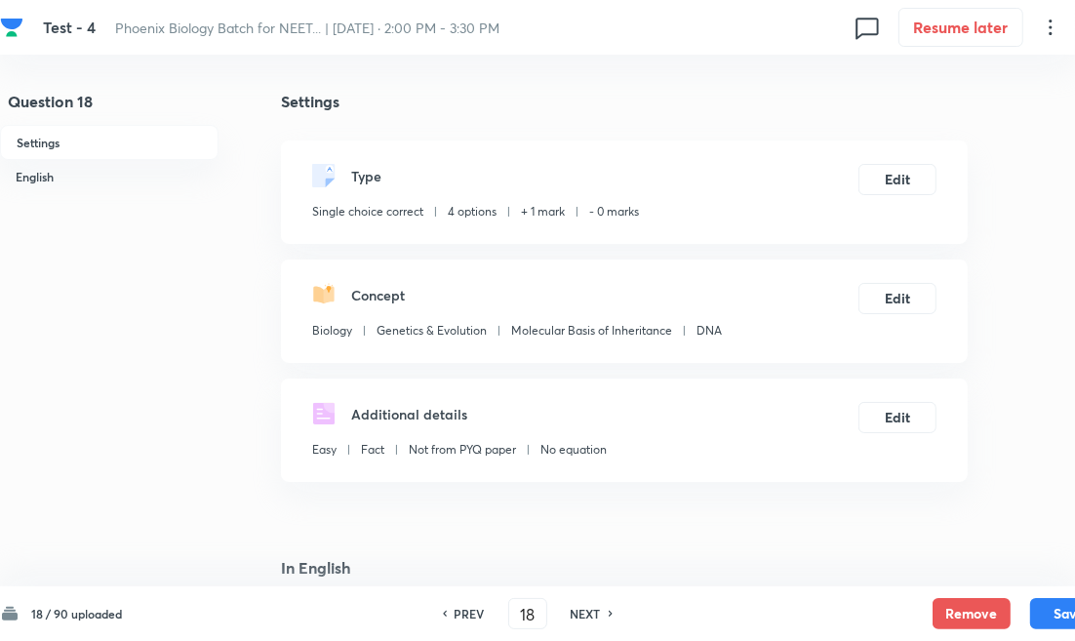
checkbox input "true"
click at [582, 620] on h6 "NEXT" at bounding box center [586, 614] width 30 height 18
type input "19"
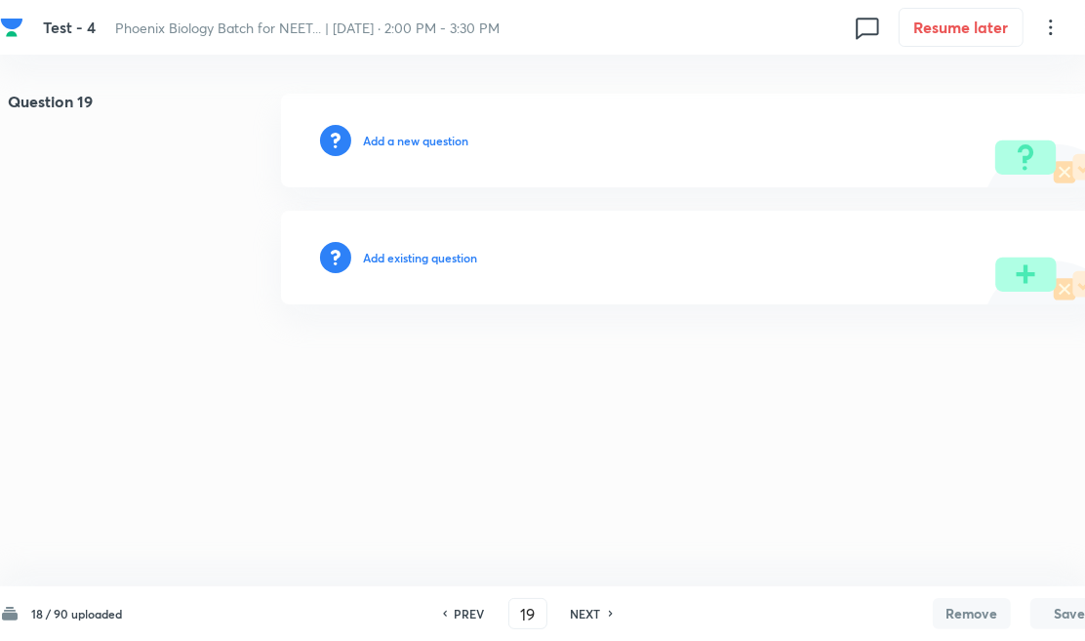
click at [430, 257] on h6 "Add existing question" at bounding box center [420, 258] width 114 height 18
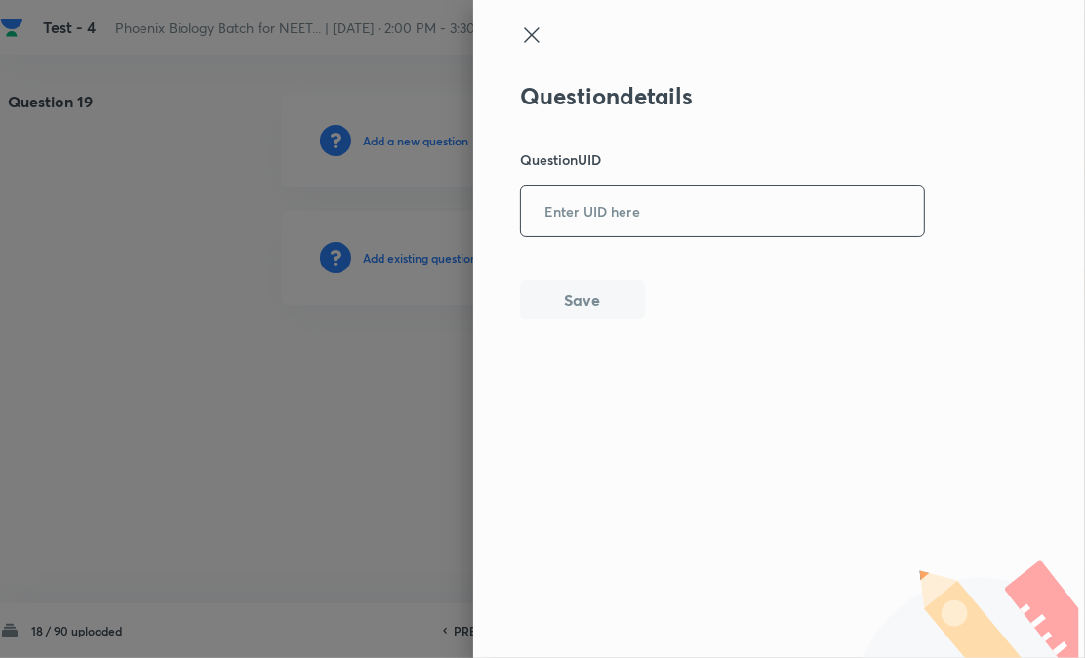
click at [569, 221] on input "text" at bounding box center [722, 211] width 403 height 48
paste input "9I80F"
type input "9I80F"
click at [535, 295] on button "Save" at bounding box center [582, 297] width 125 height 39
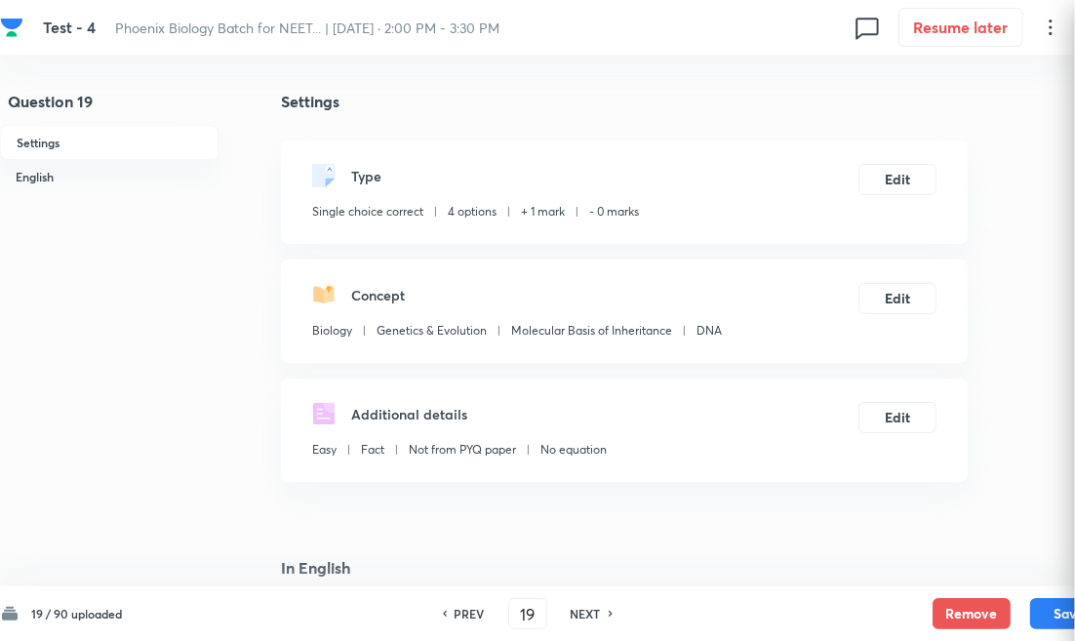
checkbox input "true"
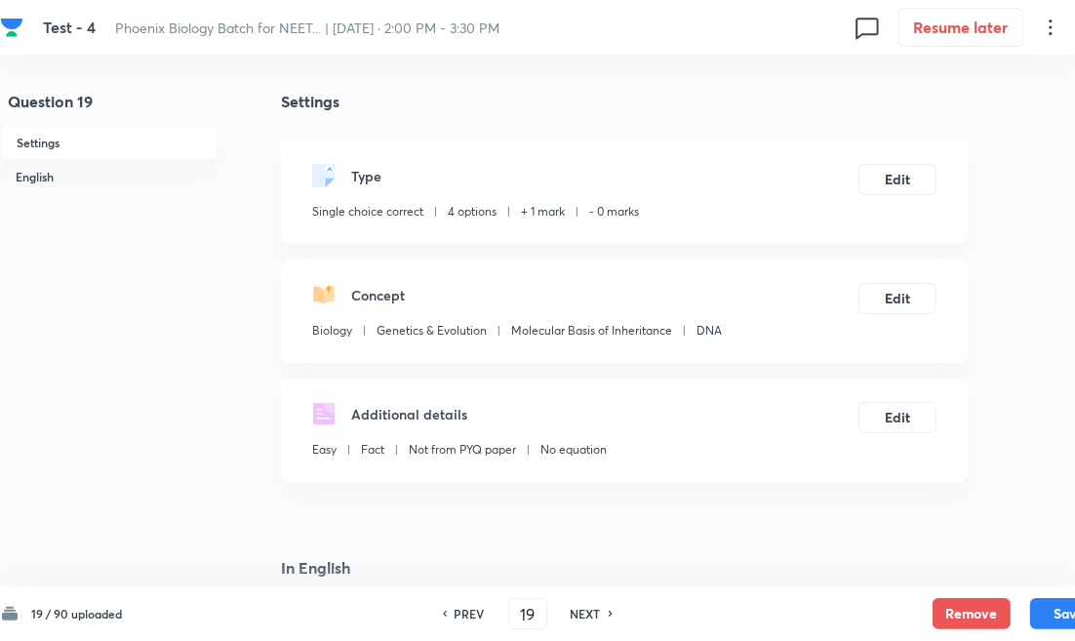
click at [599, 615] on h6 "NEXT" at bounding box center [586, 614] width 30 height 18
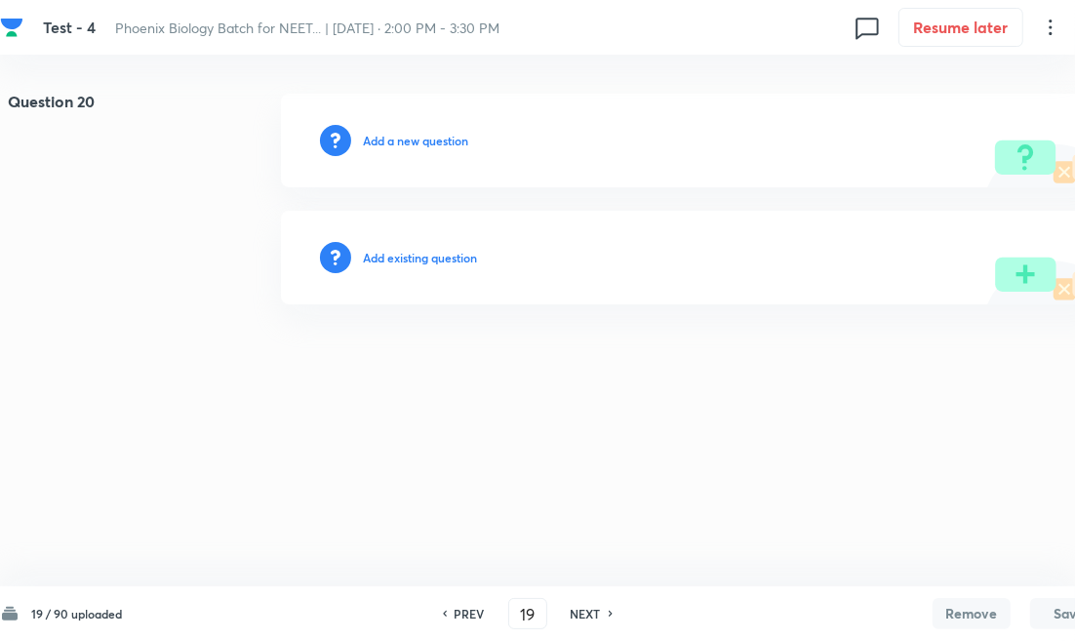
type input "20"
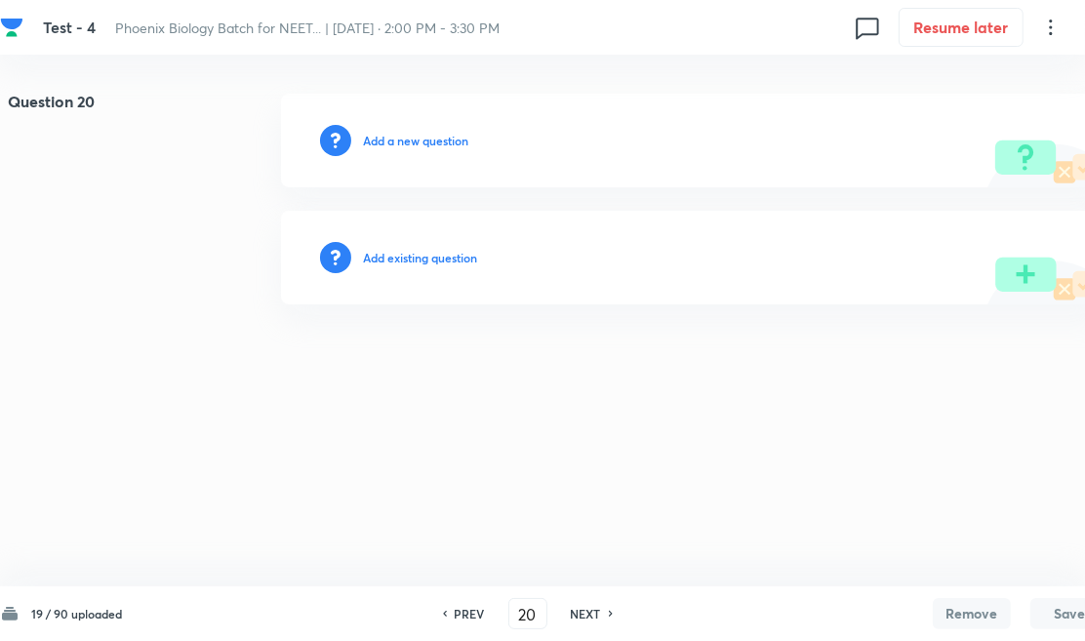
click at [403, 268] on div "Add existing question" at bounding box center [694, 258] width 827 height 94
click at [472, 252] on h6 "Add existing question" at bounding box center [420, 258] width 114 height 18
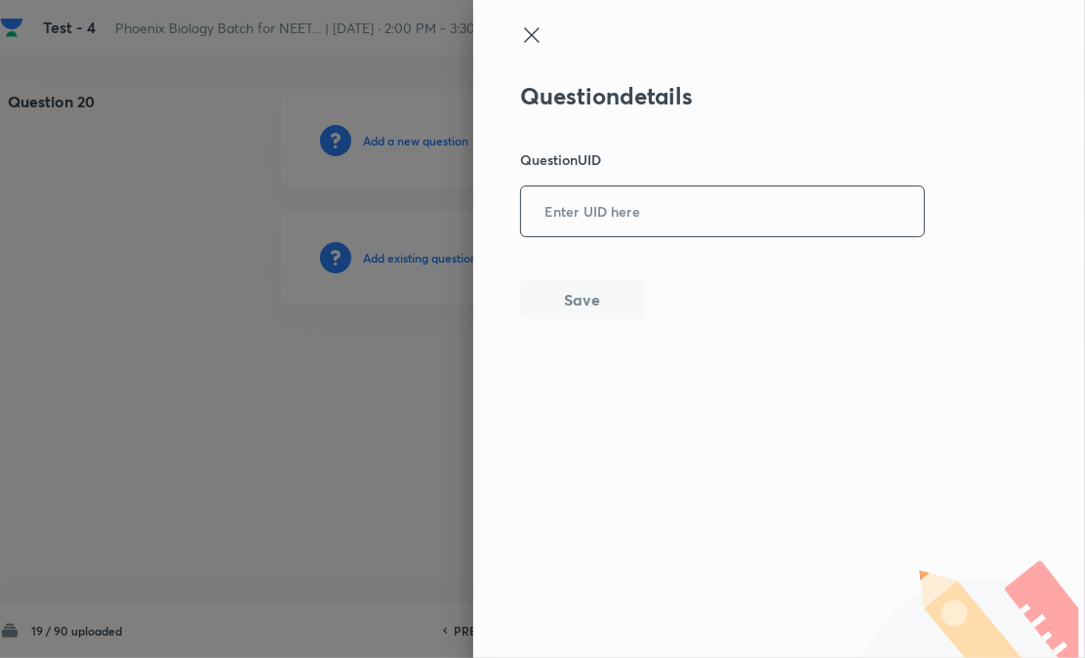
click at [649, 231] on input "text" at bounding box center [722, 211] width 403 height 48
paste input "I8LTG"
click at [646, 229] on input "I8LTG" at bounding box center [722, 211] width 403 height 48
type input "I8LTG"
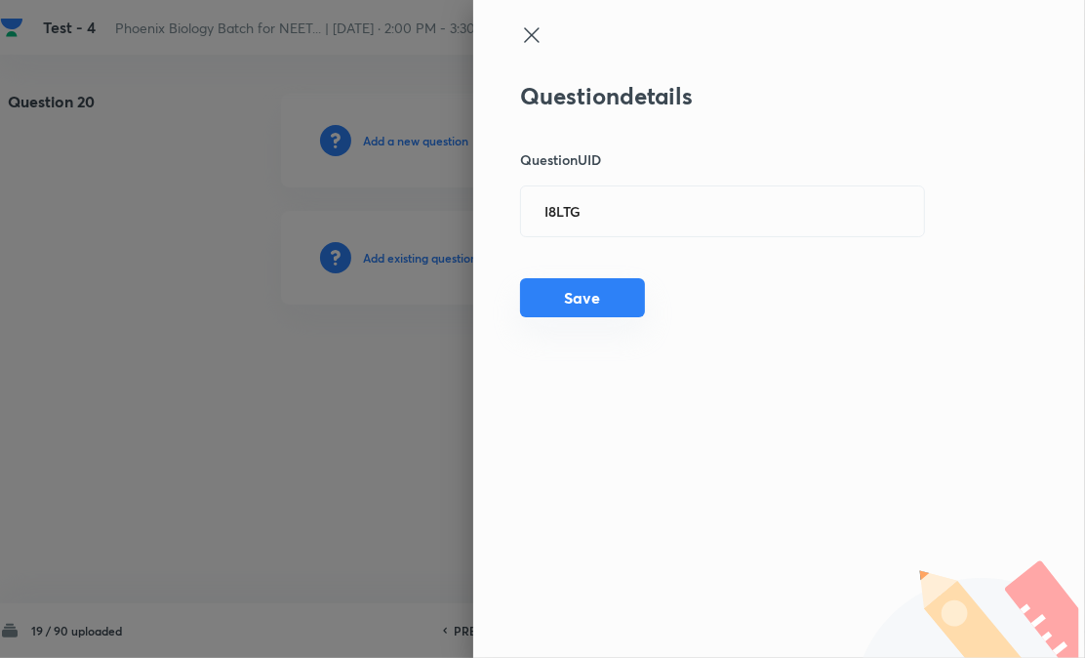
click at [586, 299] on button "Save" at bounding box center [582, 297] width 125 height 39
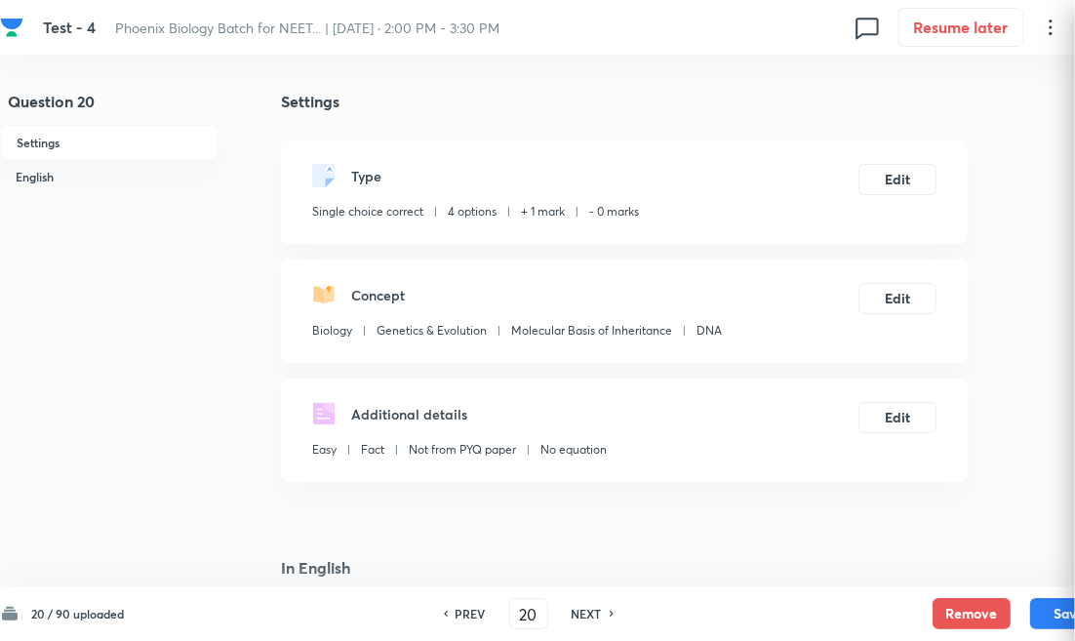
checkbox input "true"
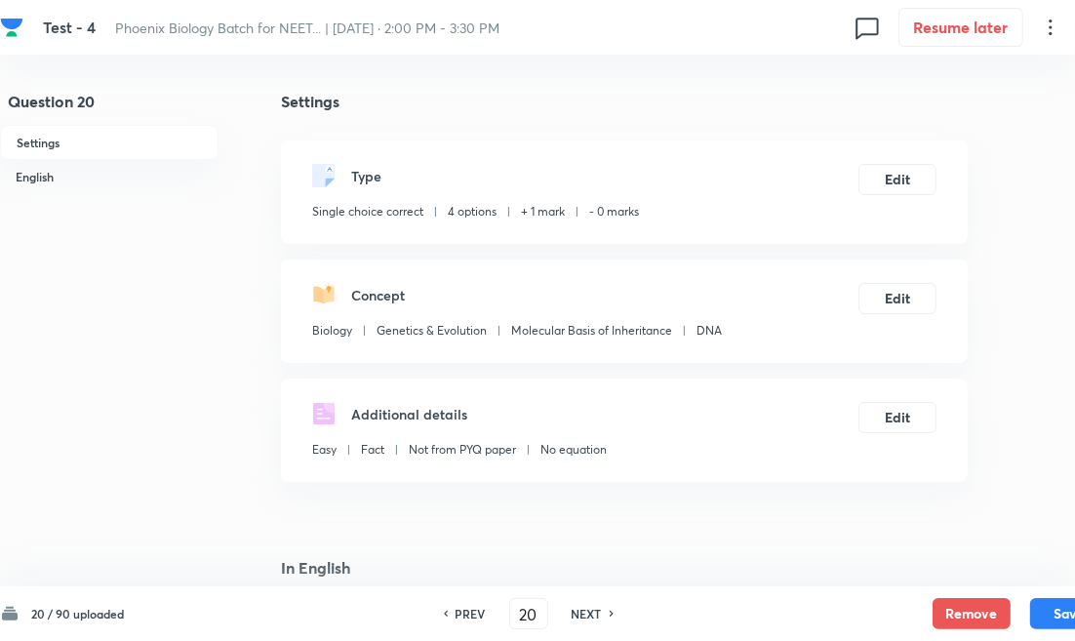
click at [579, 609] on h6 "NEXT" at bounding box center [587, 614] width 30 height 18
type input "21"
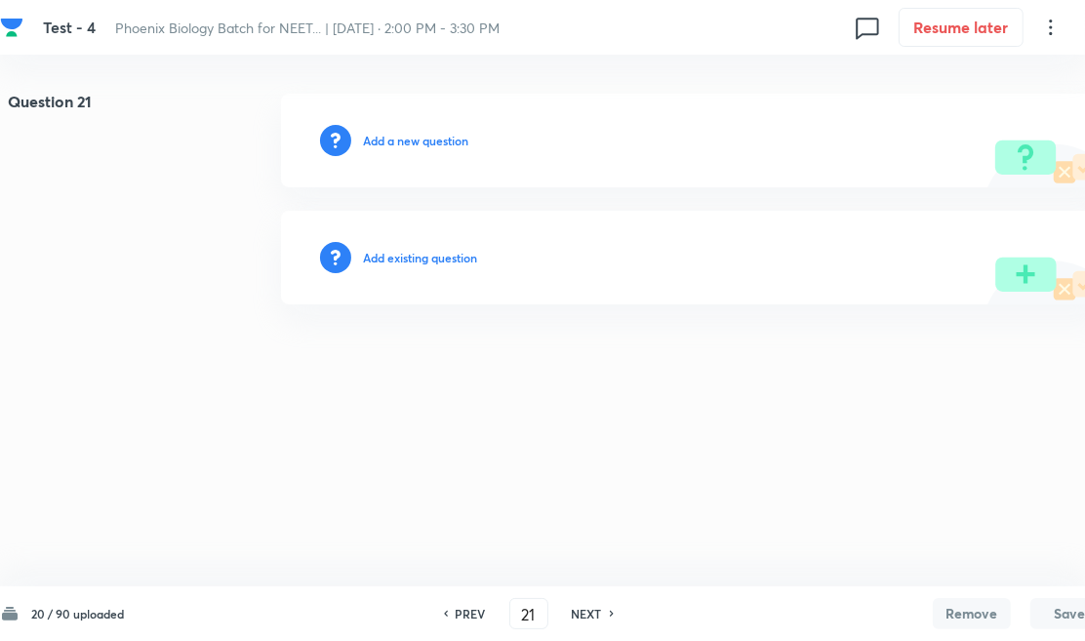
click at [454, 254] on h6 "Add existing question" at bounding box center [420, 258] width 114 height 18
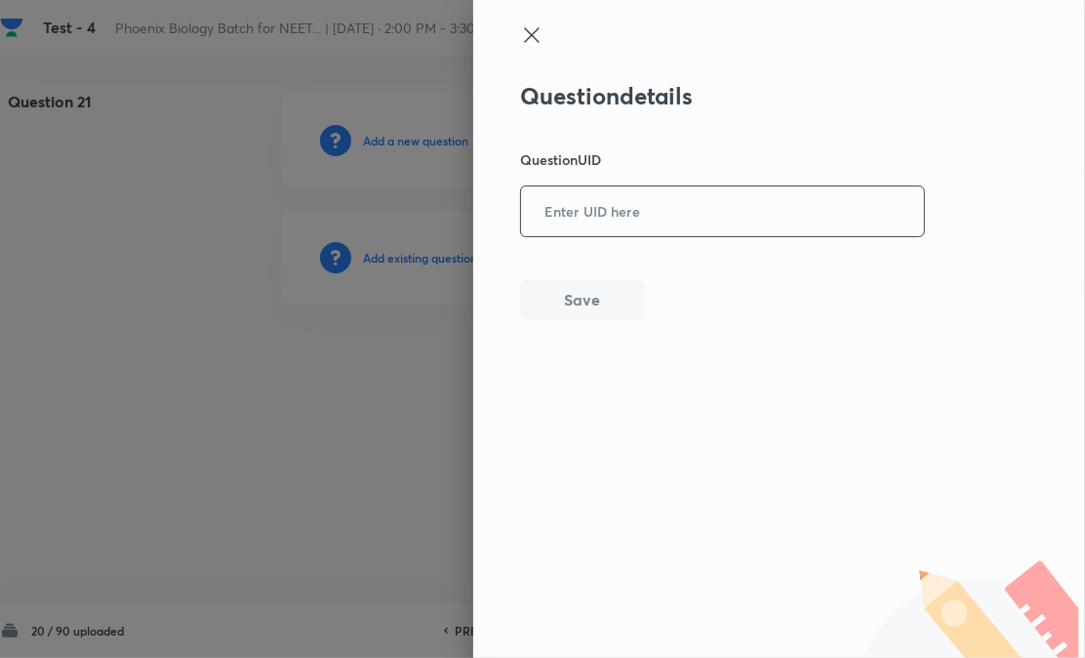
paste input "APQ89"
click at [583, 210] on input "text" at bounding box center [722, 211] width 403 height 48
type input "APQ89"
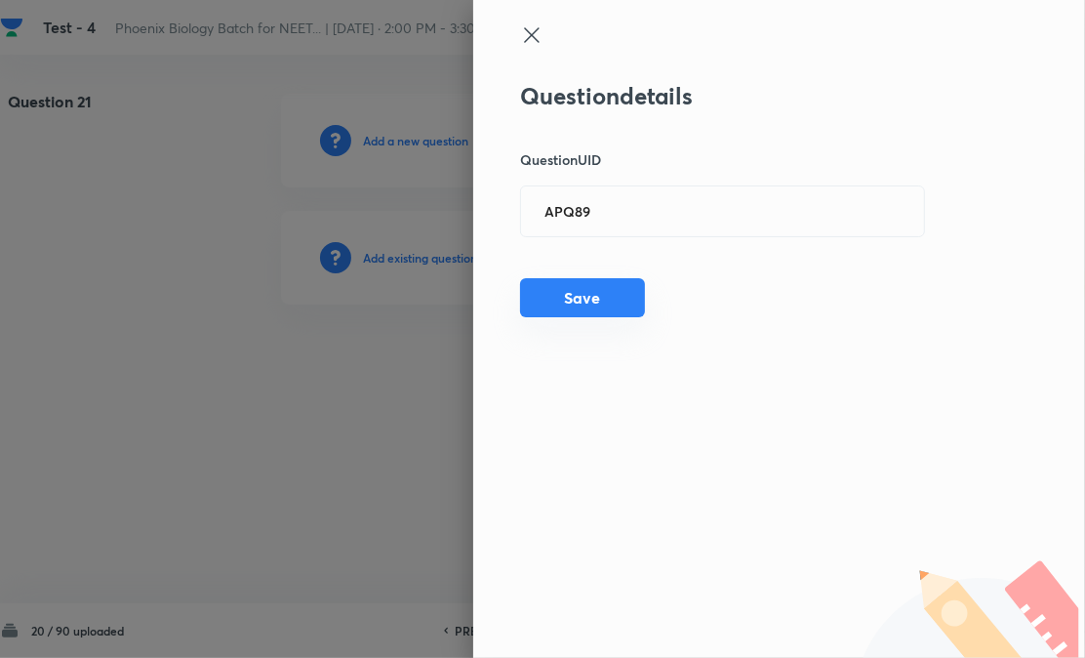
click at [581, 293] on button "Save" at bounding box center [582, 297] width 125 height 39
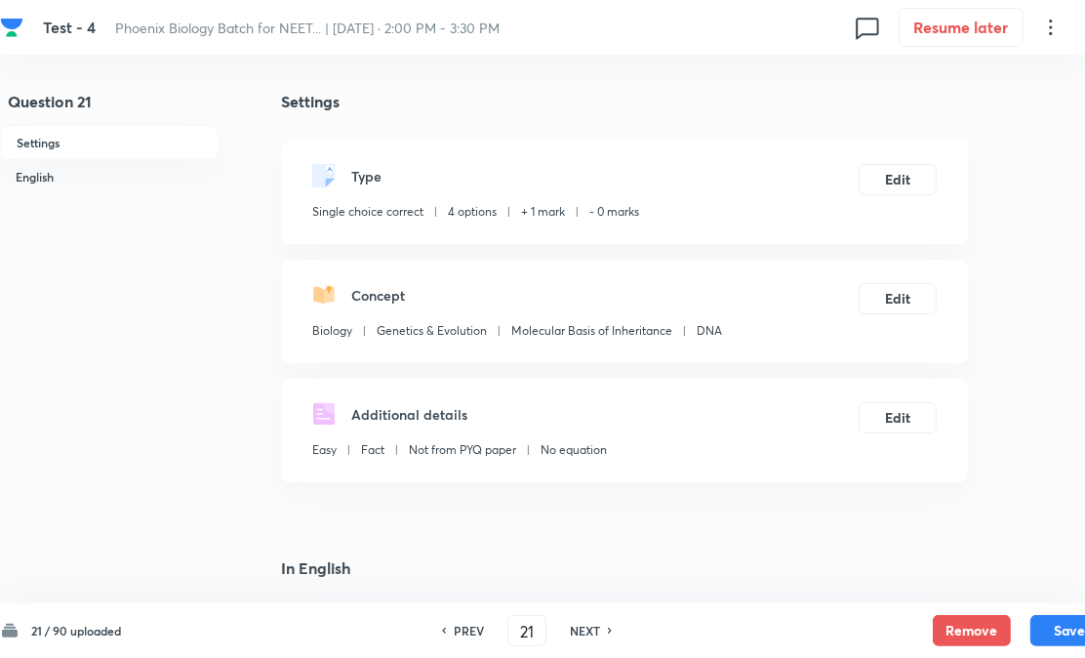
checkbox input "true"
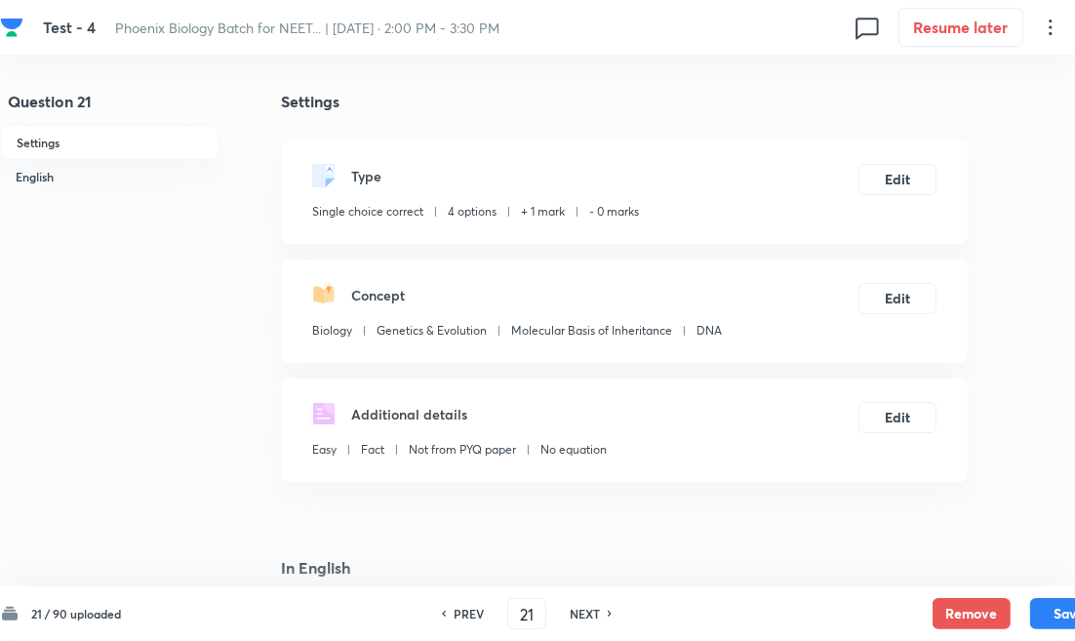
drag, startPoint x: 562, startPoint y: 609, endPoint x: 557, endPoint y: 523, distance: 86.0
click at [562, 609] on div "NEXT" at bounding box center [588, 614] width 52 height 18
type input "22"
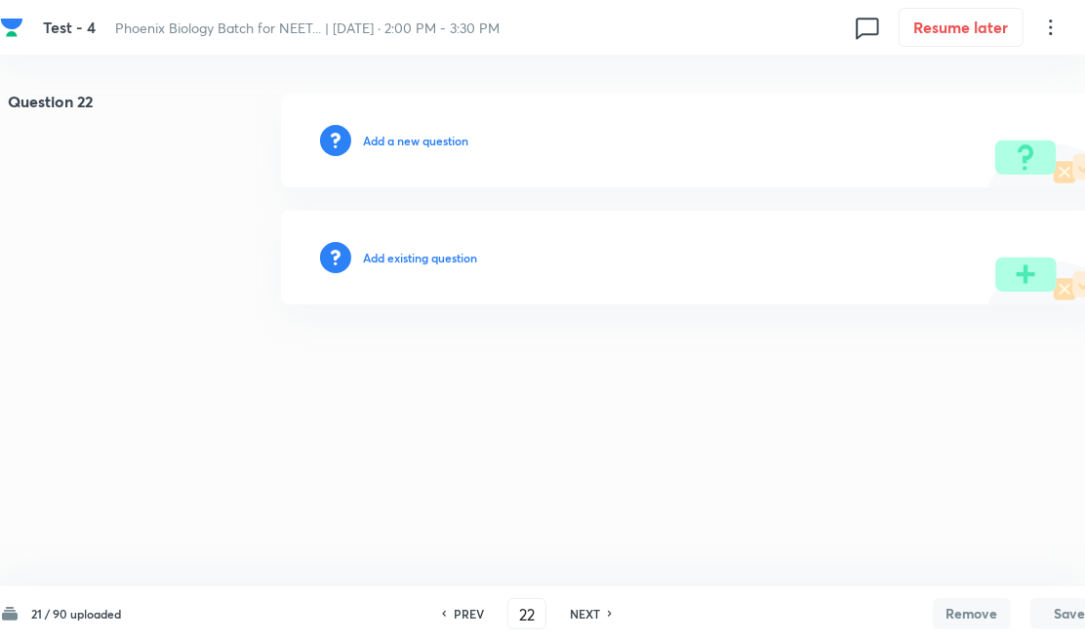
click at [436, 241] on div "Add existing question" at bounding box center [694, 258] width 827 height 94
click at [492, 250] on div "Add existing question" at bounding box center [694, 258] width 827 height 94
click at [475, 259] on h6 "Add existing question" at bounding box center [420, 258] width 114 height 18
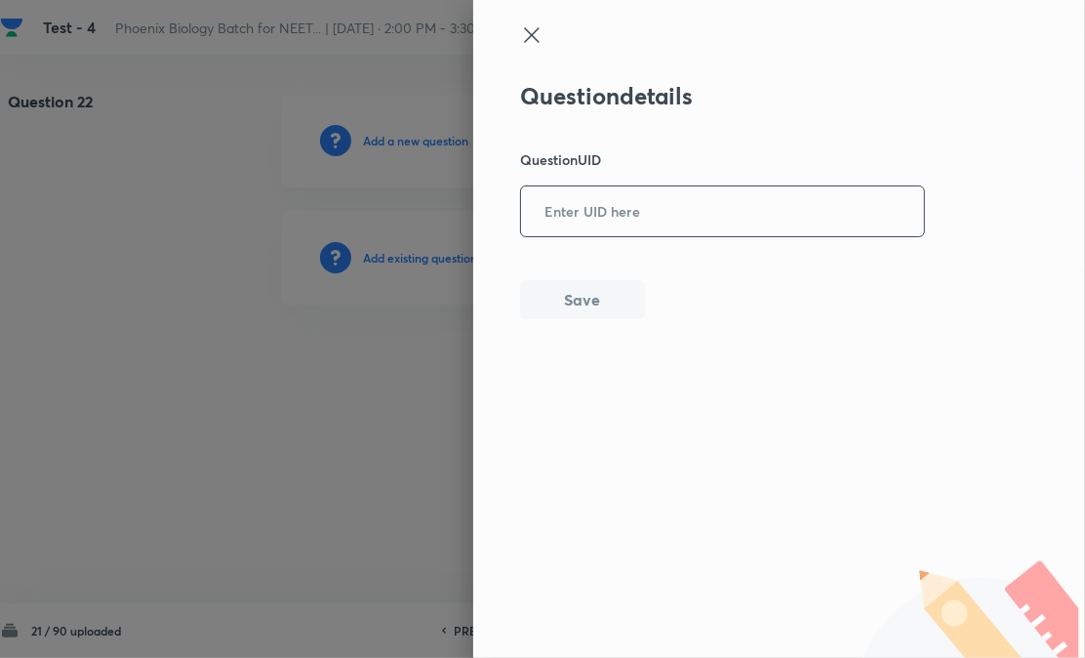
click at [579, 228] on input "text" at bounding box center [722, 211] width 403 height 48
paste input "RL8NB"
type input "RL8NB"
click at [566, 319] on div "Question details Question UID RL8NB ​ Save" at bounding box center [779, 329] width 612 height 658
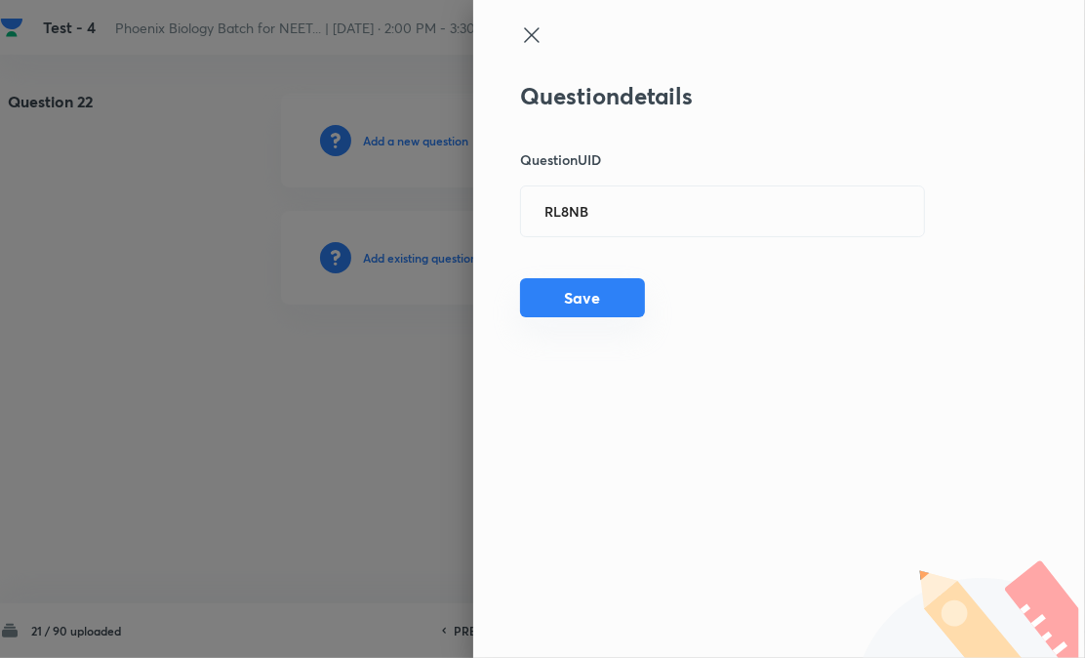
click at [567, 300] on button "Save" at bounding box center [582, 297] width 125 height 39
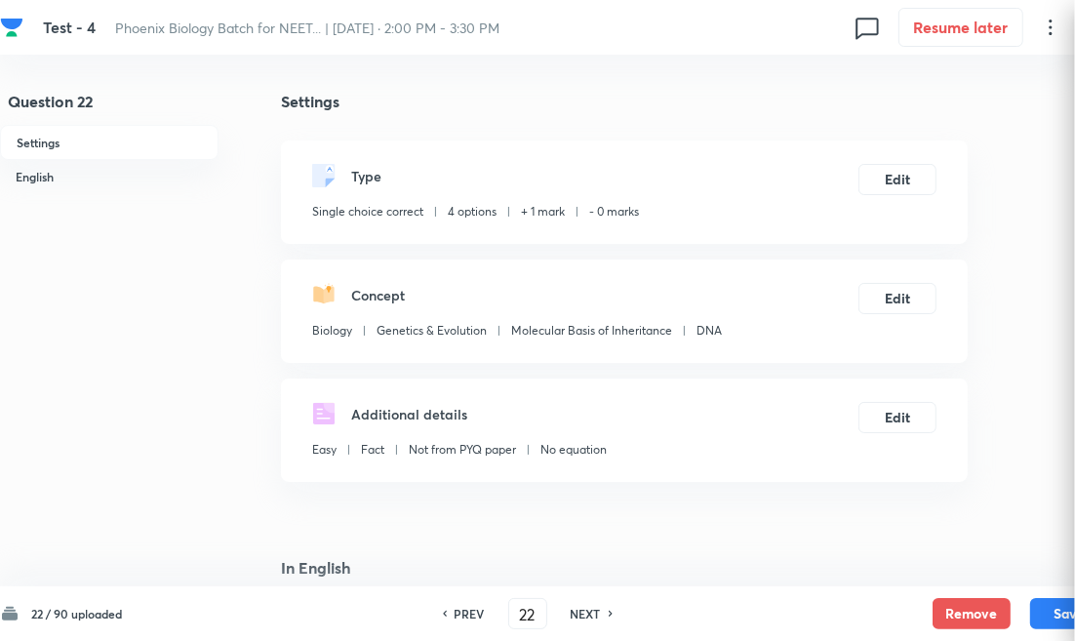
checkbox input "true"
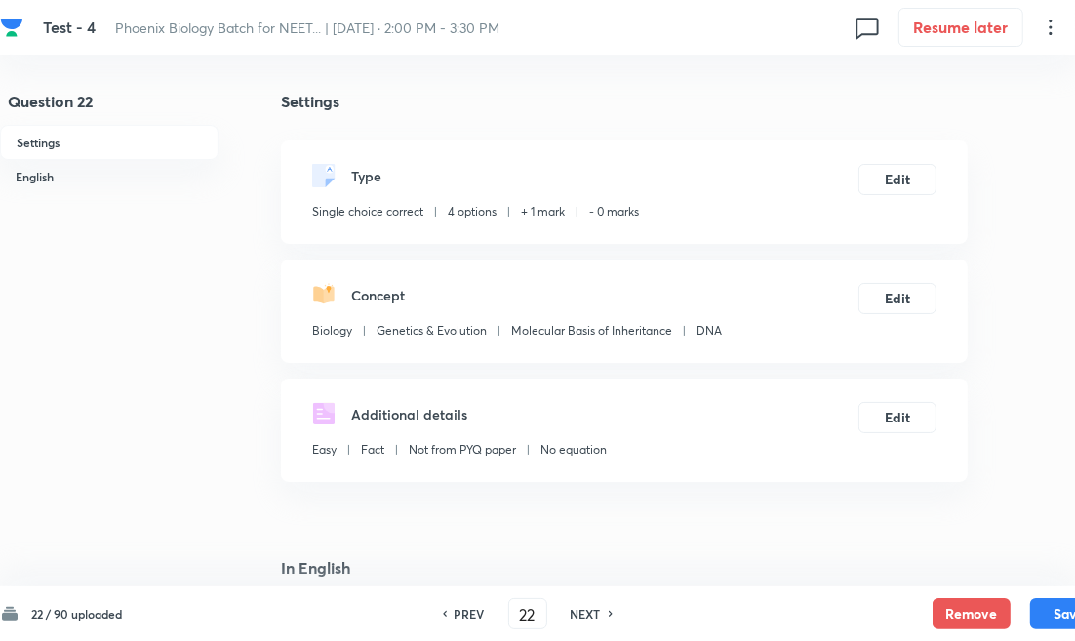
click at [585, 618] on h6 "NEXT" at bounding box center [586, 614] width 30 height 18
type input "23"
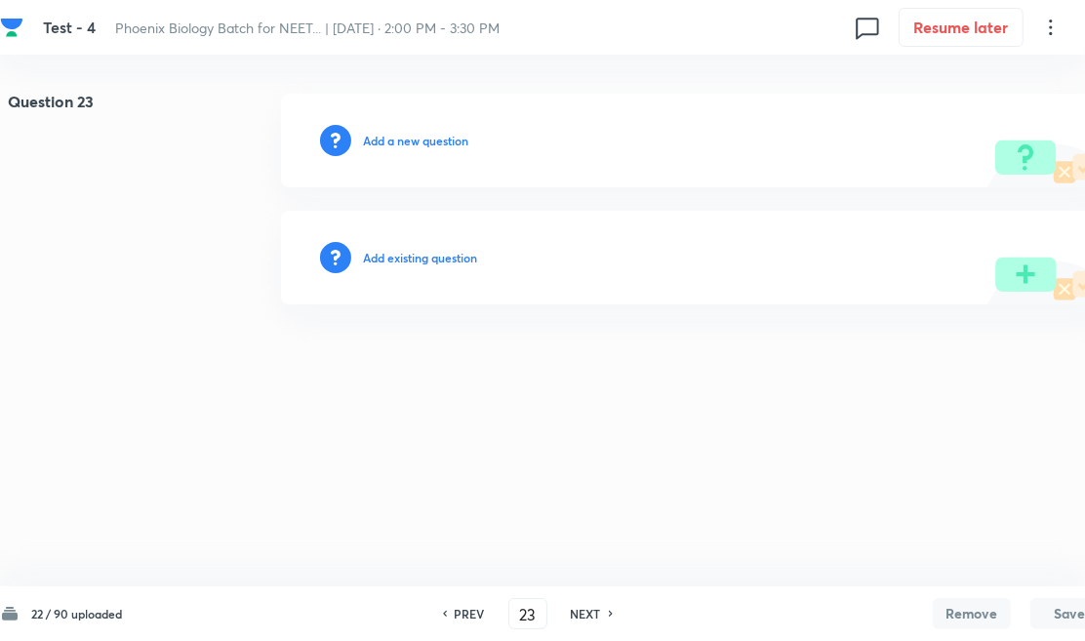
click at [449, 256] on h6 "Add existing question" at bounding box center [420, 258] width 114 height 18
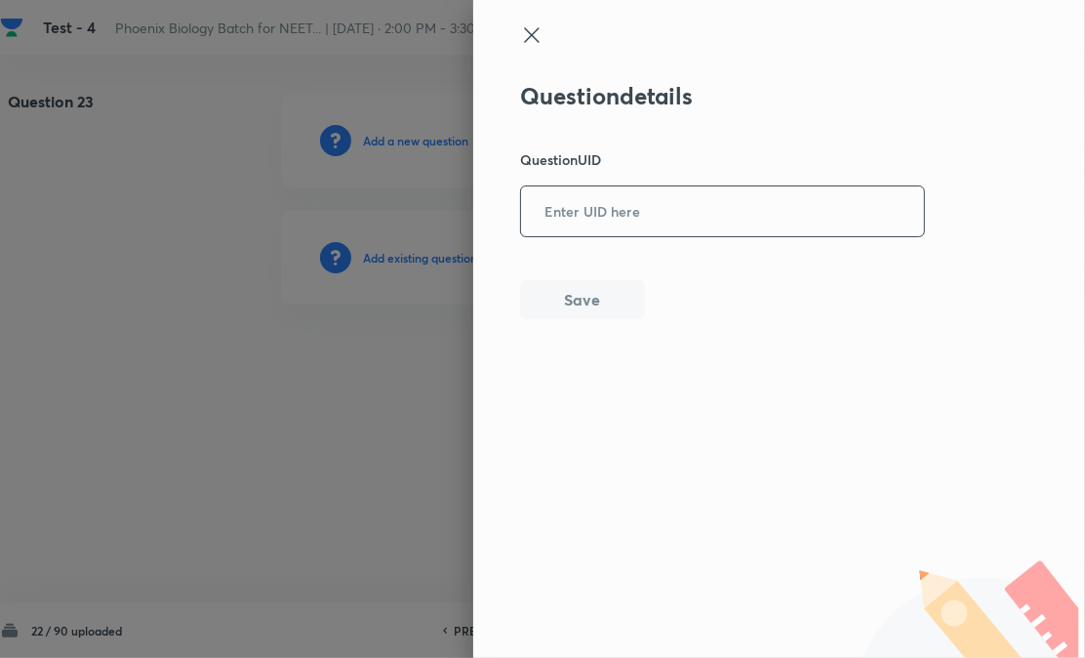
click at [617, 228] on input "text" at bounding box center [722, 211] width 403 height 48
paste input "K4NST"
type input "K4NST"
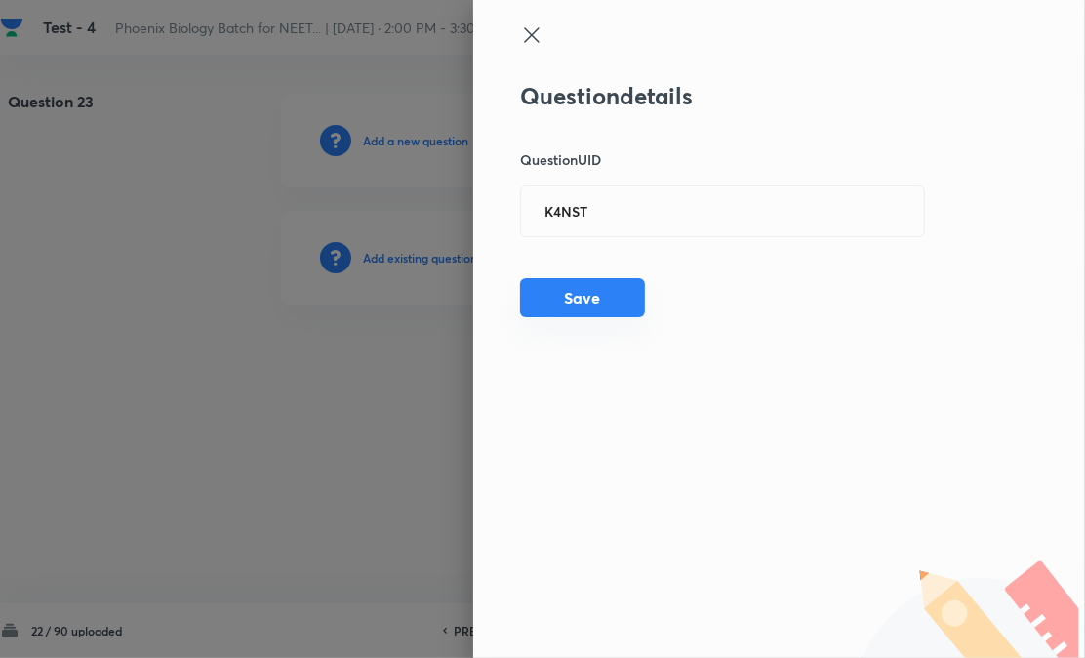
click at [579, 306] on button "Save" at bounding box center [582, 297] width 125 height 39
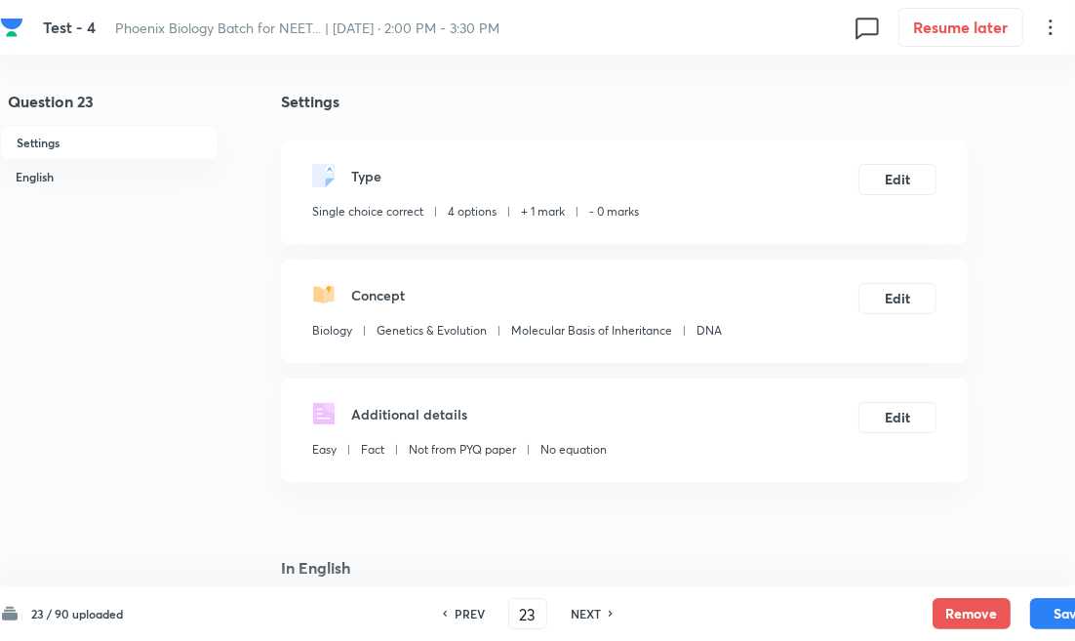
checkbox input "true"
click at [600, 615] on div "NEXT" at bounding box center [589, 614] width 52 height 18
type input "24"
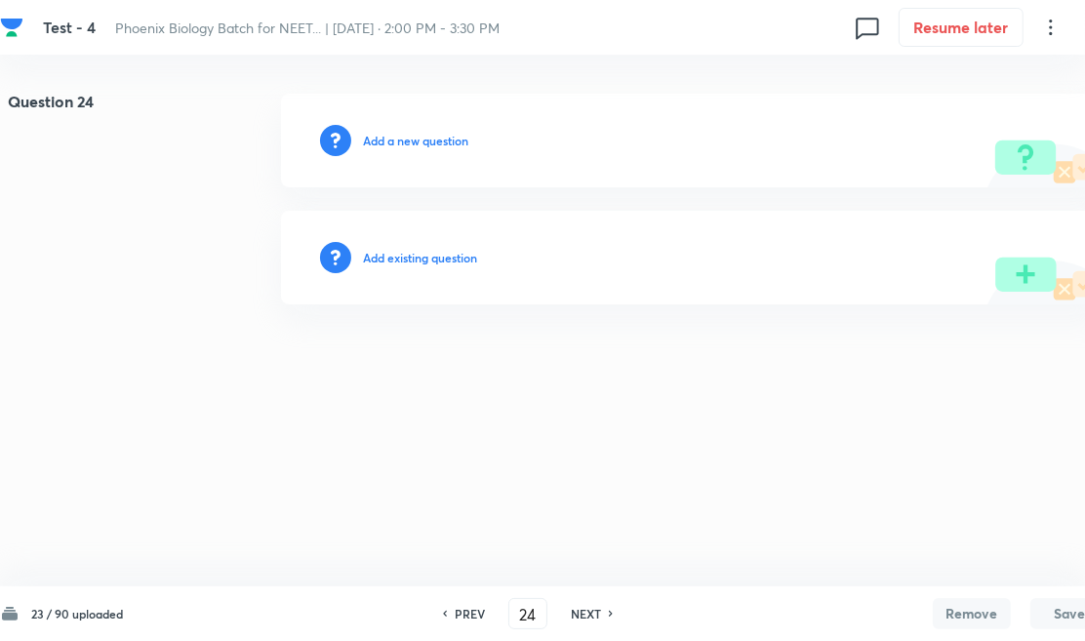
click at [452, 270] on div "Add existing question" at bounding box center [694, 258] width 827 height 94
click at [477, 256] on h6 "Add existing question" at bounding box center [420, 258] width 114 height 18
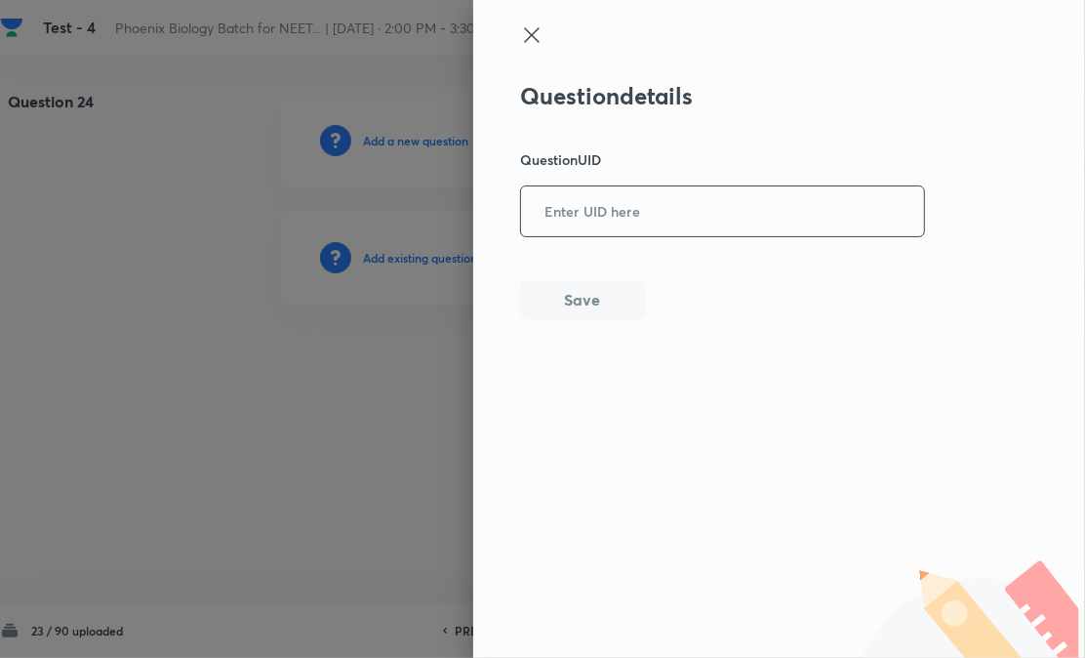
paste input "ASNJB"
drag, startPoint x: 626, startPoint y: 211, endPoint x: 602, endPoint y: 286, distance: 79.0
click at [626, 217] on input "ASNJB" at bounding box center [722, 211] width 403 height 48
type input "ASNJB"
click at [596, 300] on button "Save" at bounding box center [582, 297] width 125 height 39
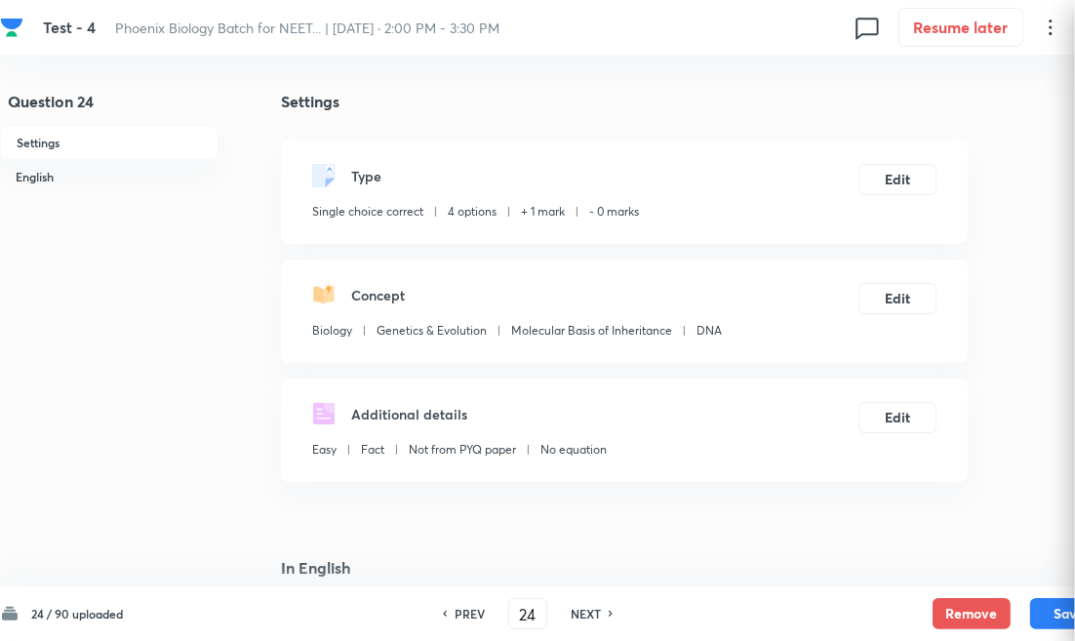
checkbox input "true"
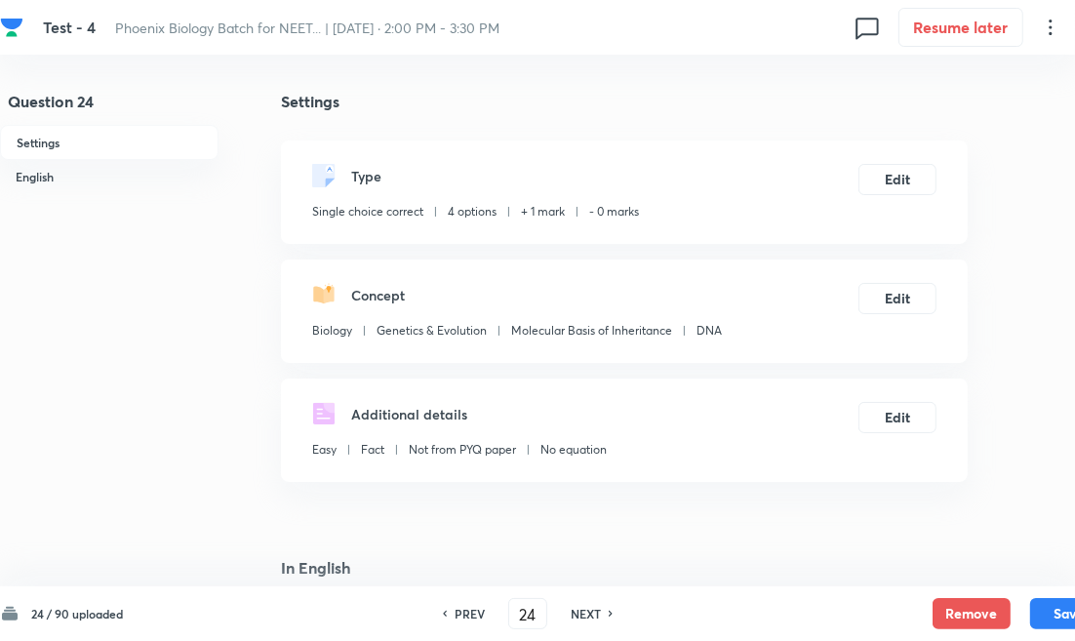
click at [589, 611] on h6 "NEXT" at bounding box center [586, 614] width 30 height 18
type input "25"
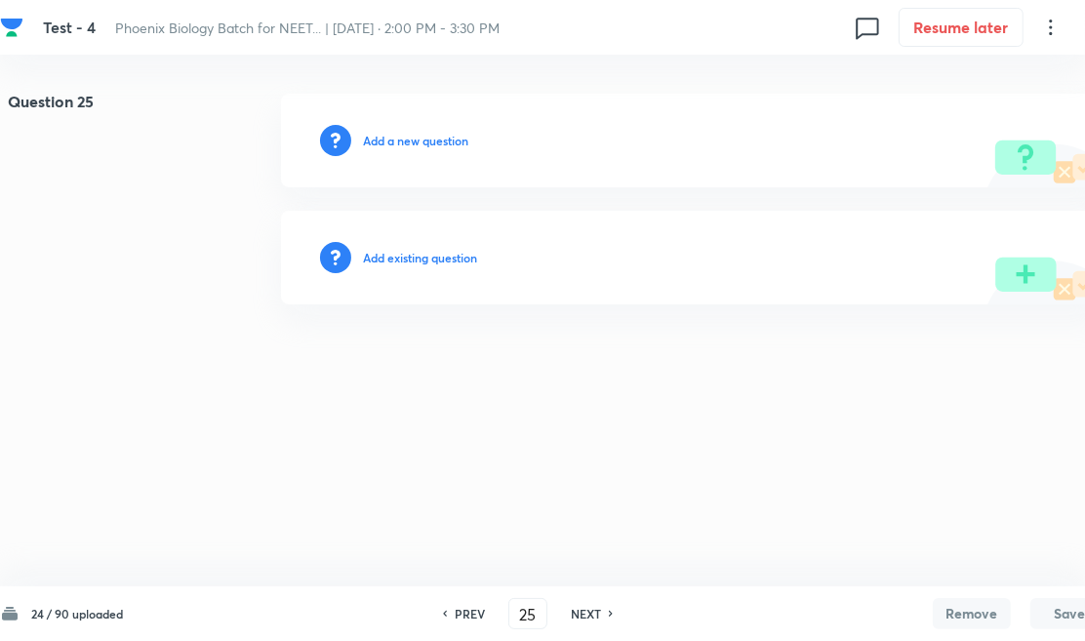
click at [434, 255] on h6 "Add existing question" at bounding box center [420, 258] width 114 height 18
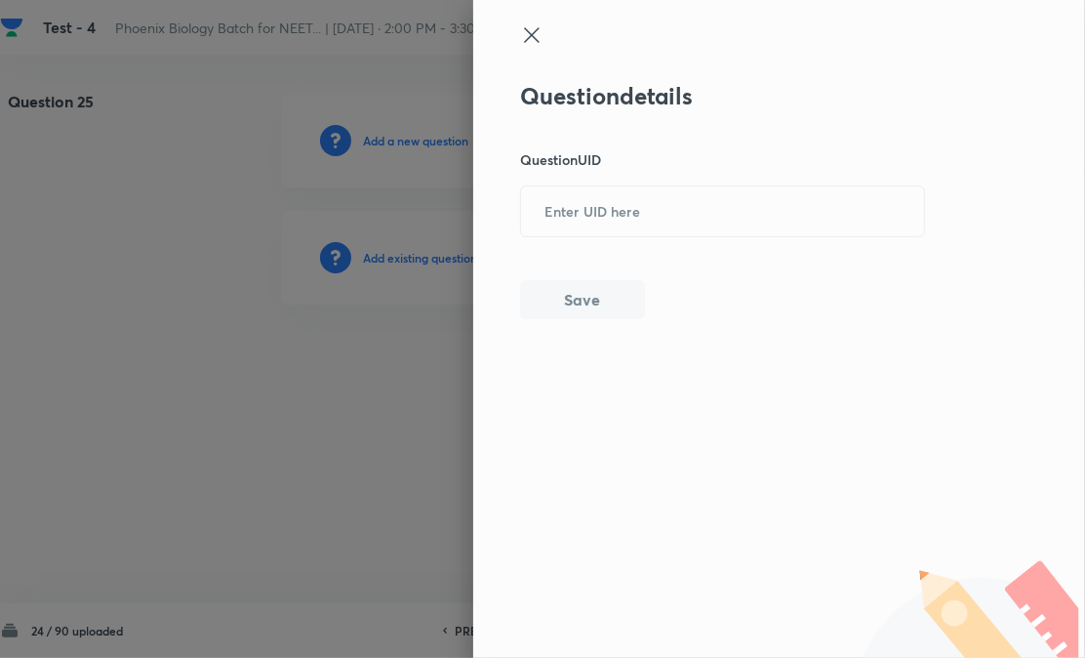
paste input "AL5NP"
drag, startPoint x: 580, startPoint y: 200, endPoint x: 577, endPoint y: 247, distance: 47.0
click at [582, 203] on input "text" at bounding box center [722, 211] width 403 height 48
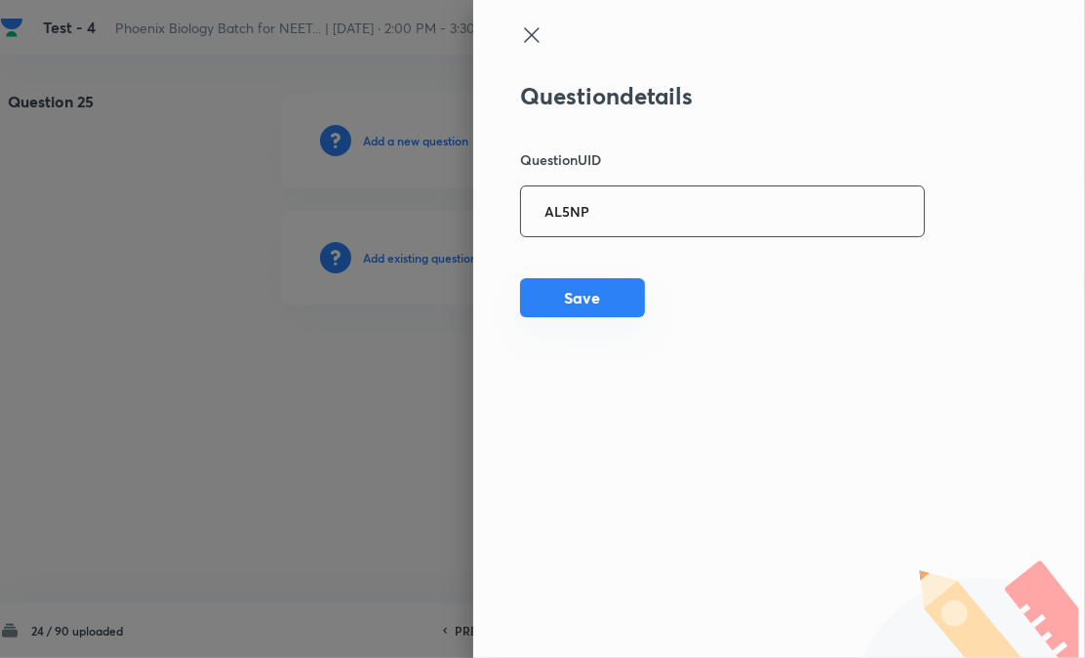
type input "AL5NP"
click at [568, 297] on button "Save" at bounding box center [582, 297] width 125 height 39
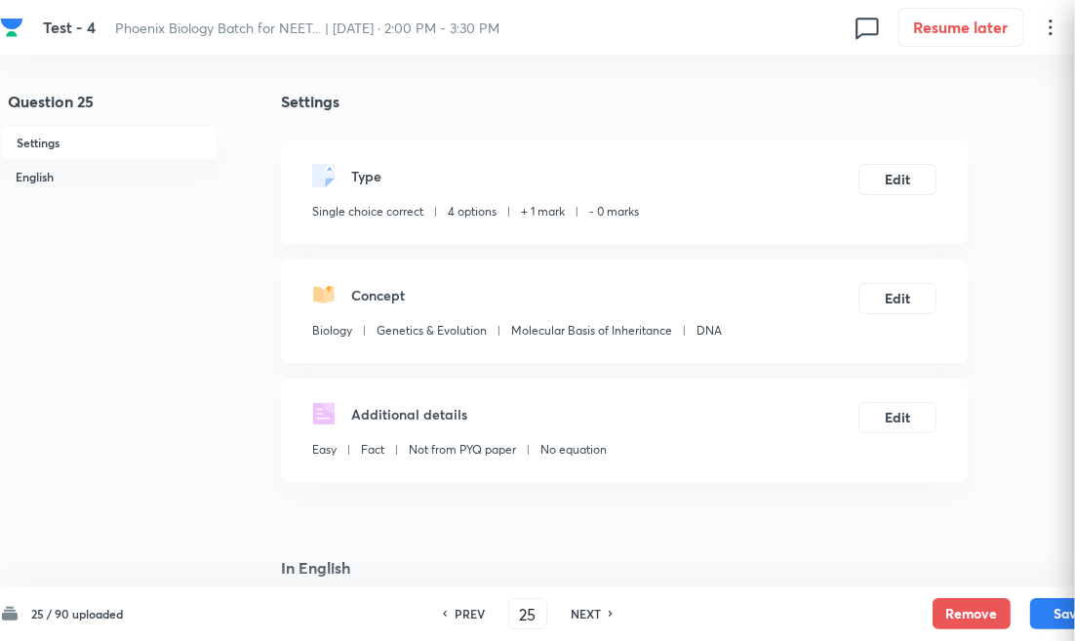
checkbox input "true"
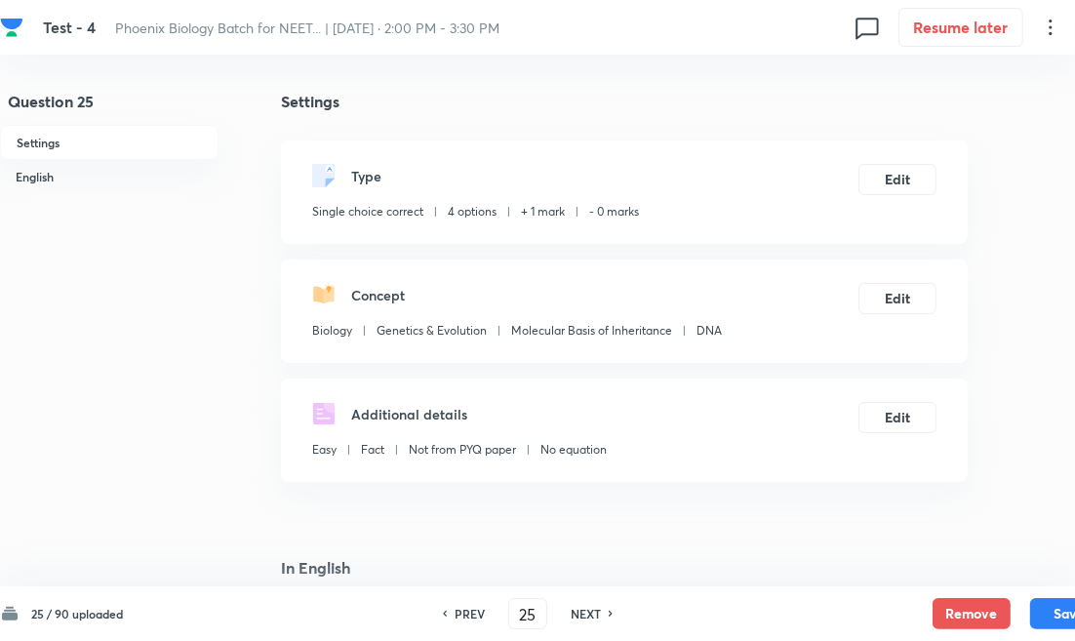
click at [582, 618] on h6 "NEXT" at bounding box center [586, 614] width 30 height 18
type input "26"
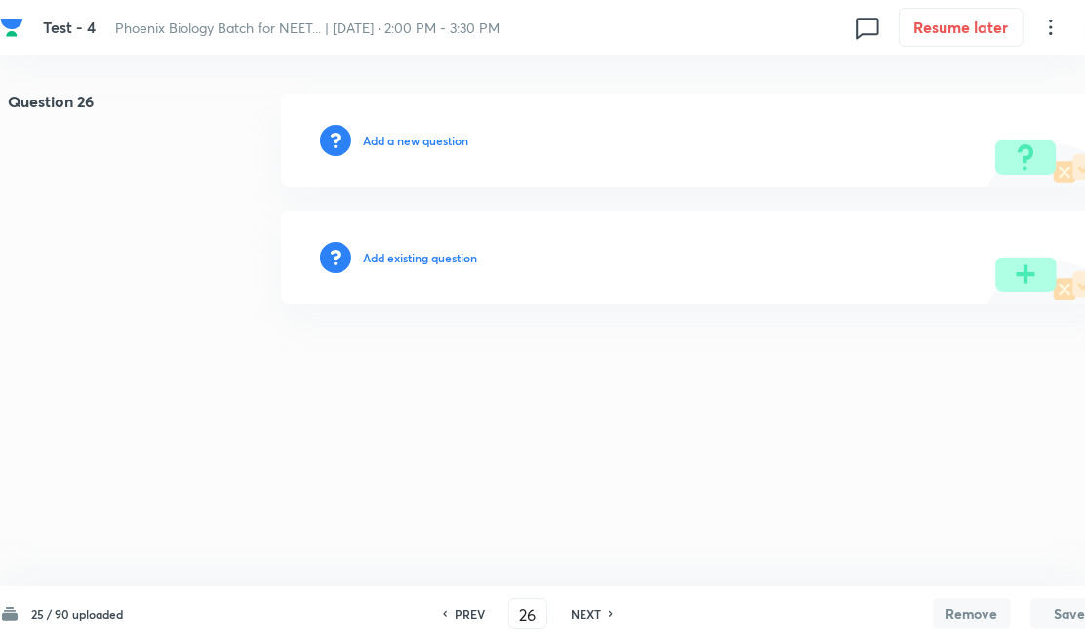
click at [456, 252] on h6 "Add existing question" at bounding box center [420, 258] width 114 height 18
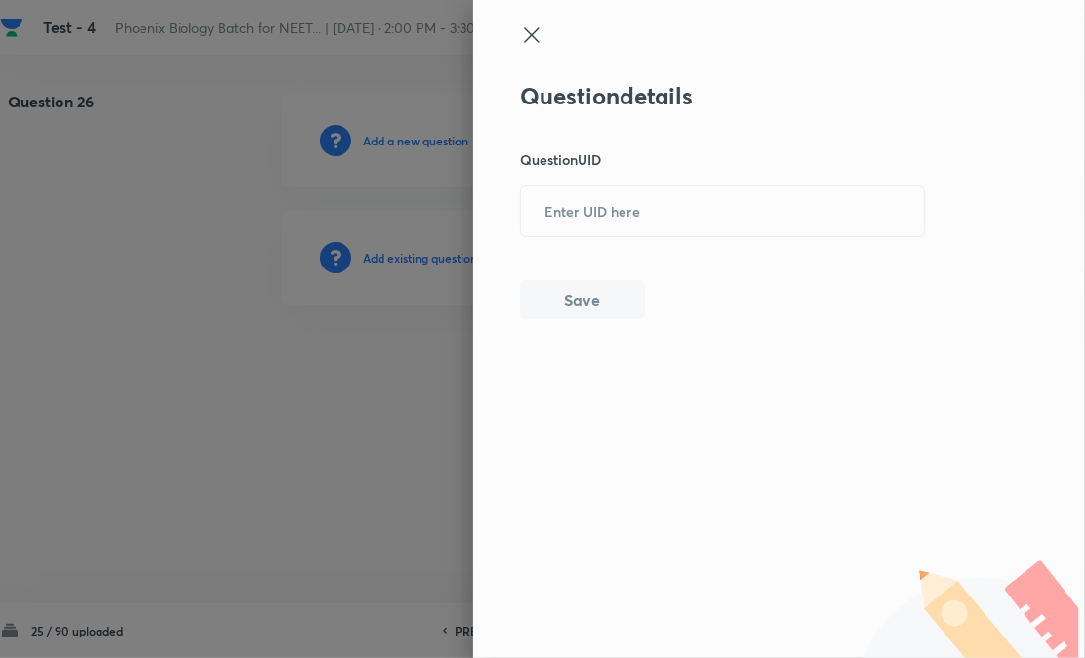
drag, startPoint x: 627, startPoint y: 216, endPoint x: 615, endPoint y: 242, distance: 29.2
click at [627, 219] on input "text" at bounding box center [722, 211] width 403 height 48
paste input "TWZEI"
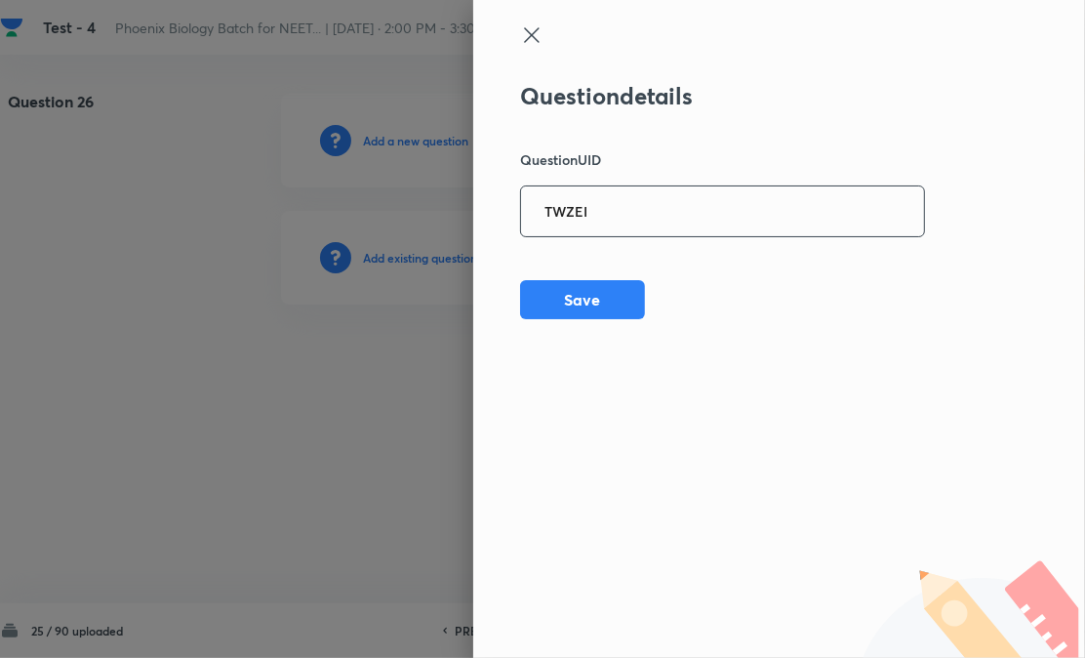
type input "TWZEI"
click at [582, 325] on div "Question details Question UID TWZEI ​ Save" at bounding box center [779, 329] width 612 height 658
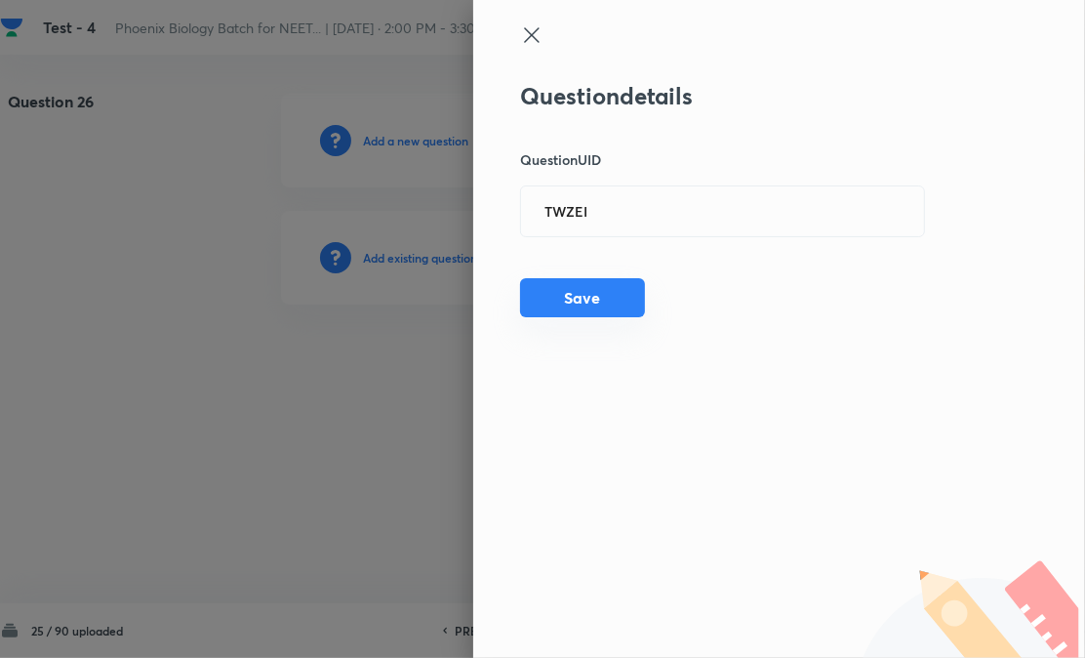
click at [629, 298] on button "Save" at bounding box center [582, 297] width 125 height 39
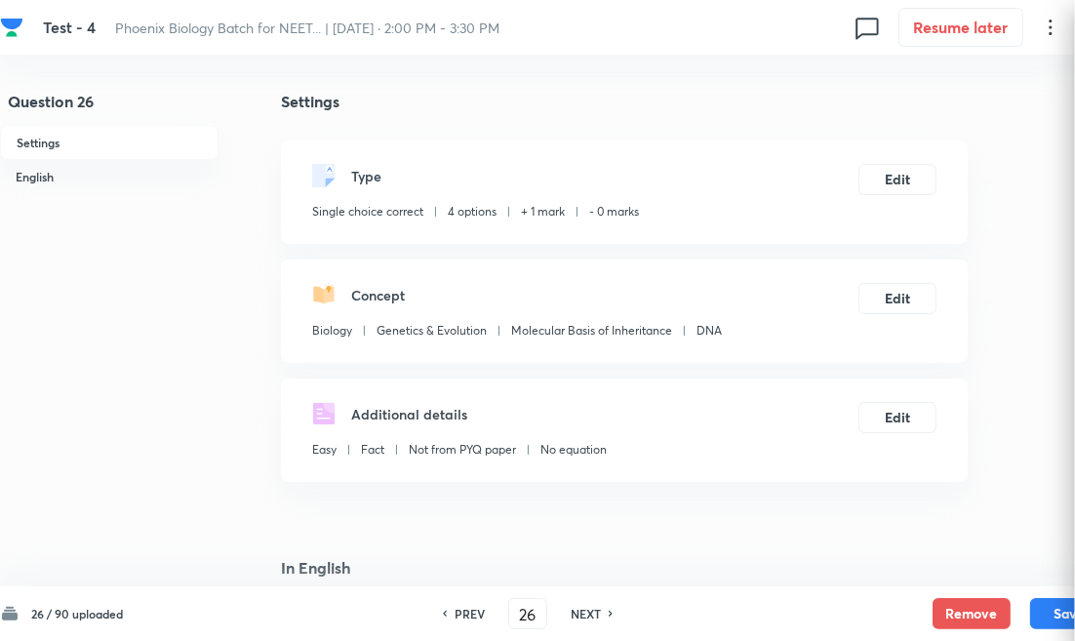
checkbox input "true"
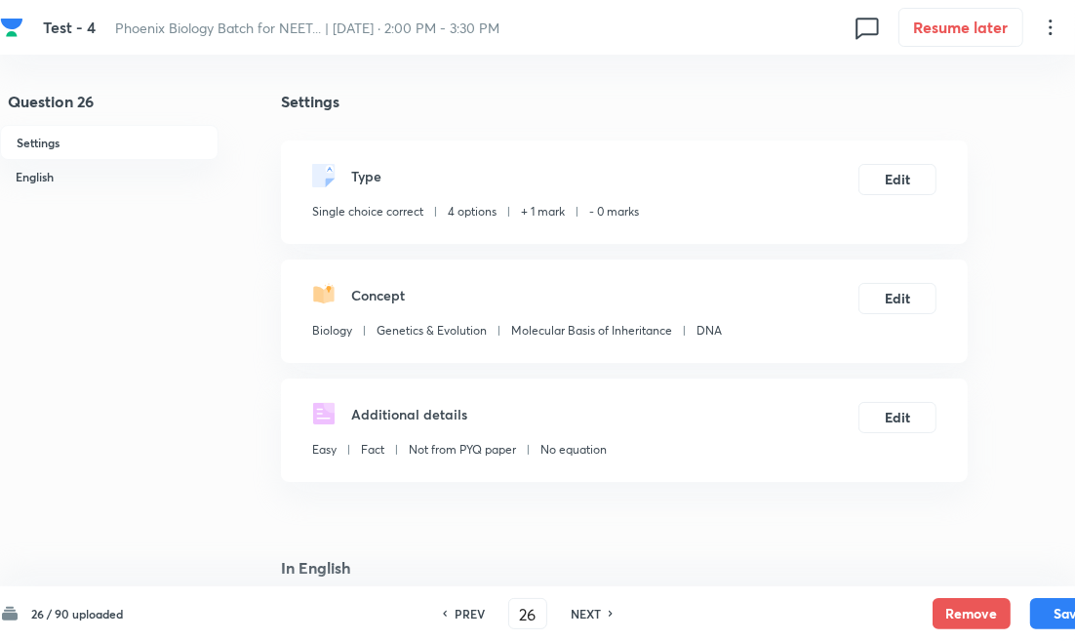
drag, startPoint x: 585, startPoint y: 610, endPoint x: 583, endPoint y: 598, distance: 11.9
click at [585, 610] on h6 "NEXT" at bounding box center [586, 614] width 30 height 18
type input "27"
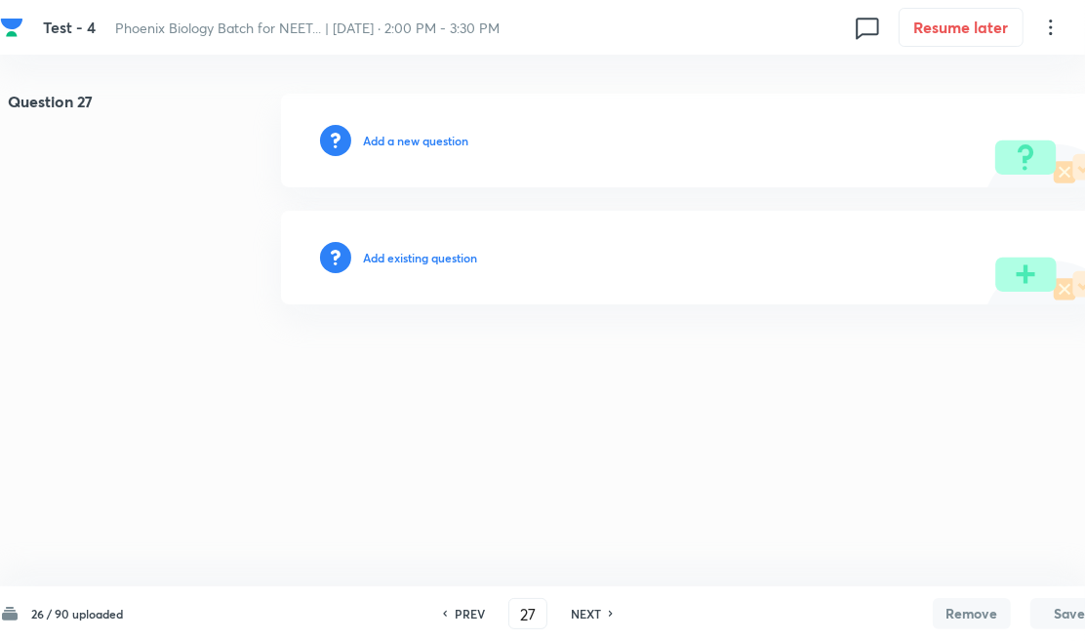
drag, startPoint x: 443, startPoint y: 248, endPoint x: 579, endPoint y: 224, distance: 137.6
click at [443, 249] on div "Add existing question" at bounding box center [694, 258] width 827 height 94
click at [455, 259] on h6 "Add existing question" at bounding box center [420, 258] width 114 height 18
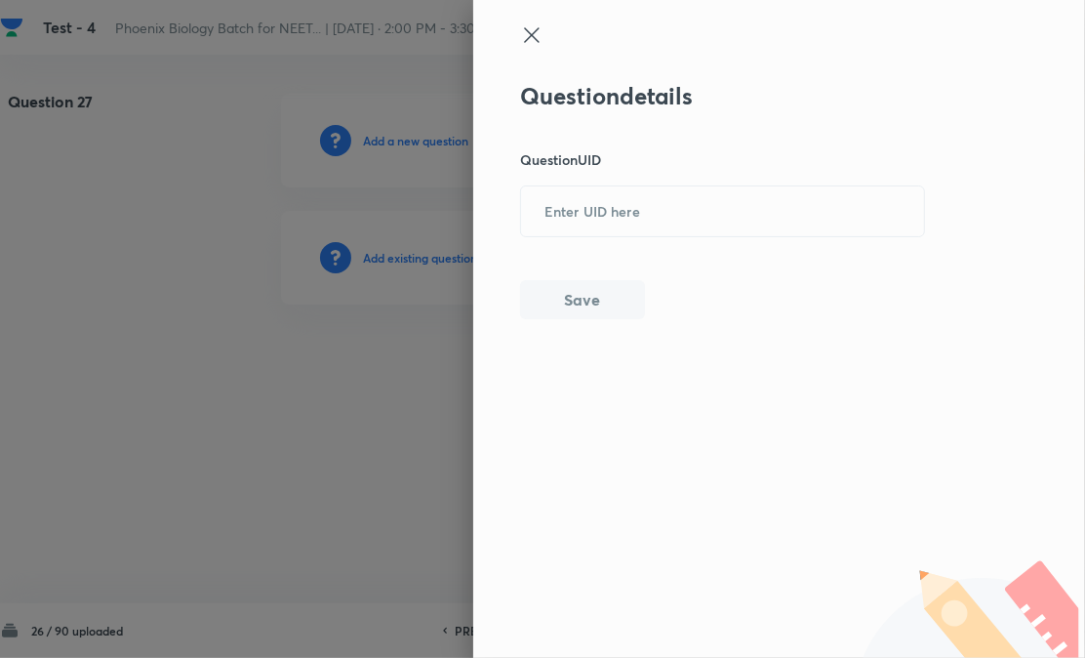
drag, startPoint x: 455, startPoint y: 259, endPoint x: 578, endPoint y: 300, distance: 129.6
click at [609, 244] on div "Question details Question UID ​ Save" at bounding box center [723, 200] width 406 height 237
click at [595, 213] on input "text" at bounding box center [722, 211] width 403 height 48
paste input "PCA1F"
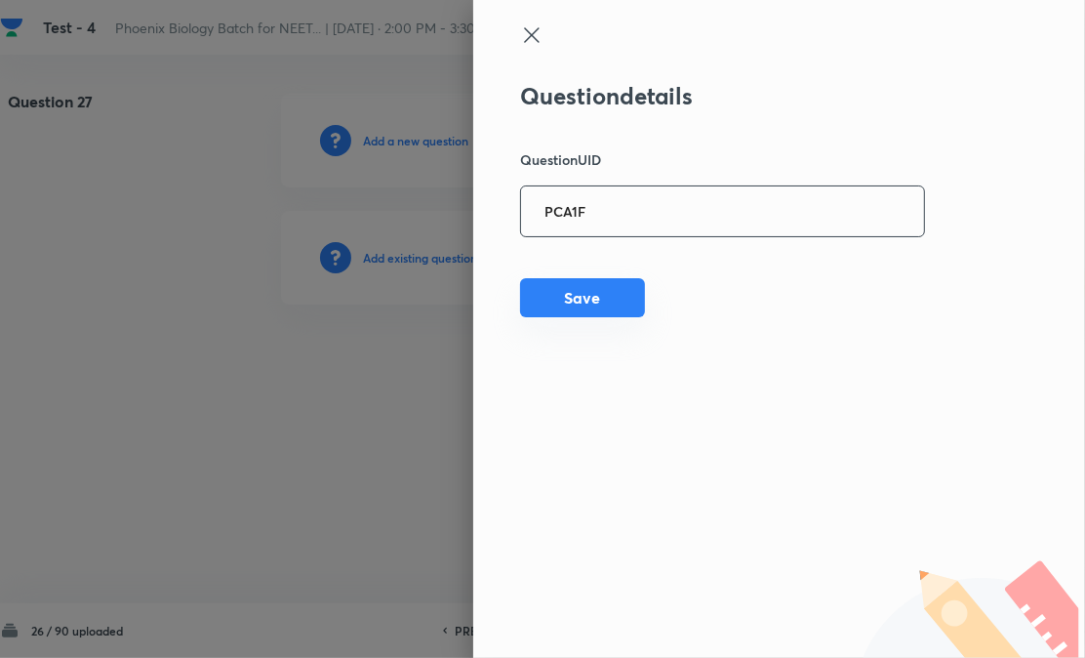
type input "PCA1F"
click at [579, 290] on button "Save" at bounding box center [582, 297] width 125 height 39
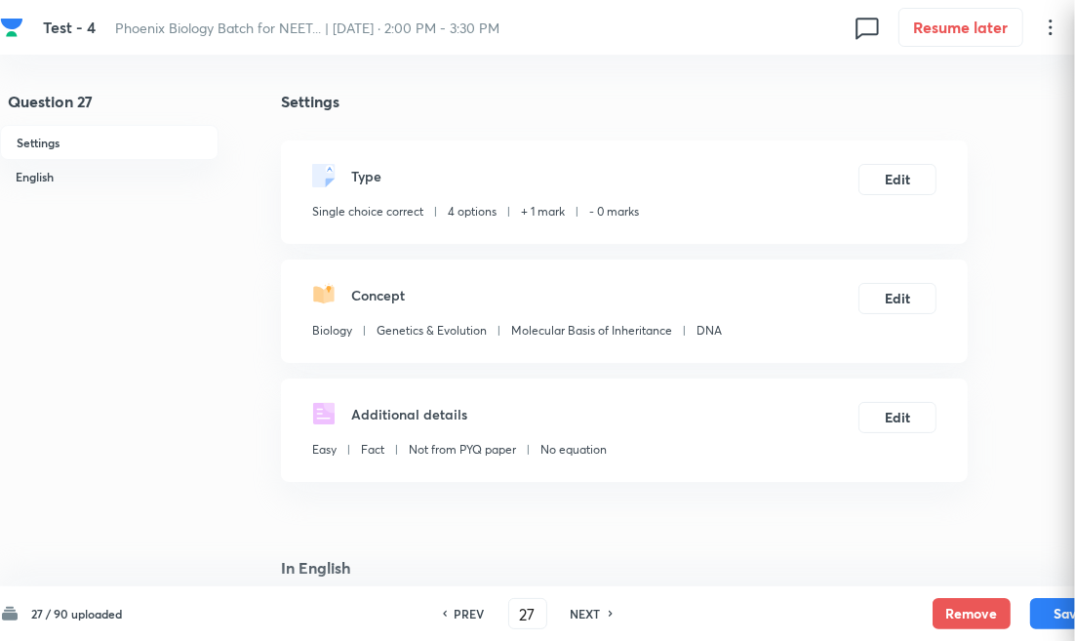
checkbox input "true"
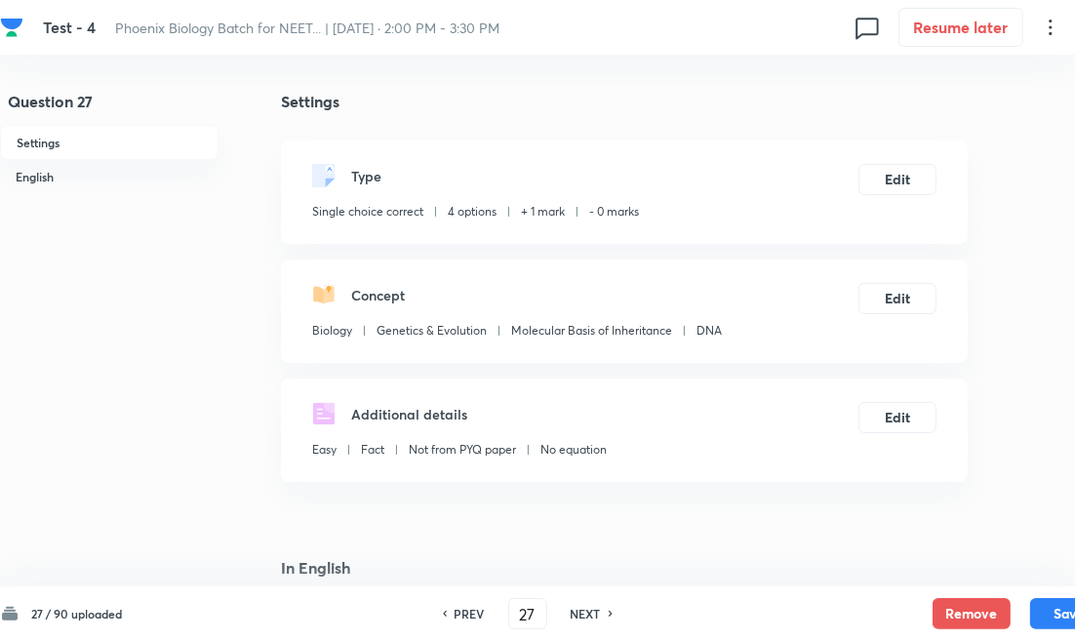
click at [585, 615] on h6 "NEXT" at bounding box center [586, 614] width 30 height 18
type input "28"
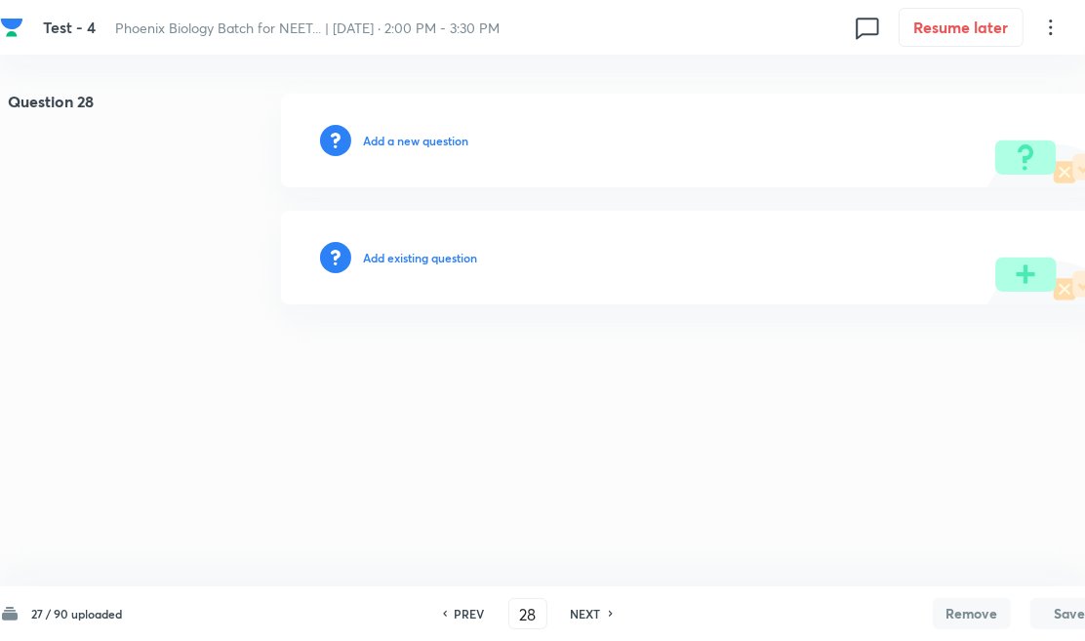
click at [454, 251] on h6 "Add existing question" at bounding box center [420, 258] width 114 height 18
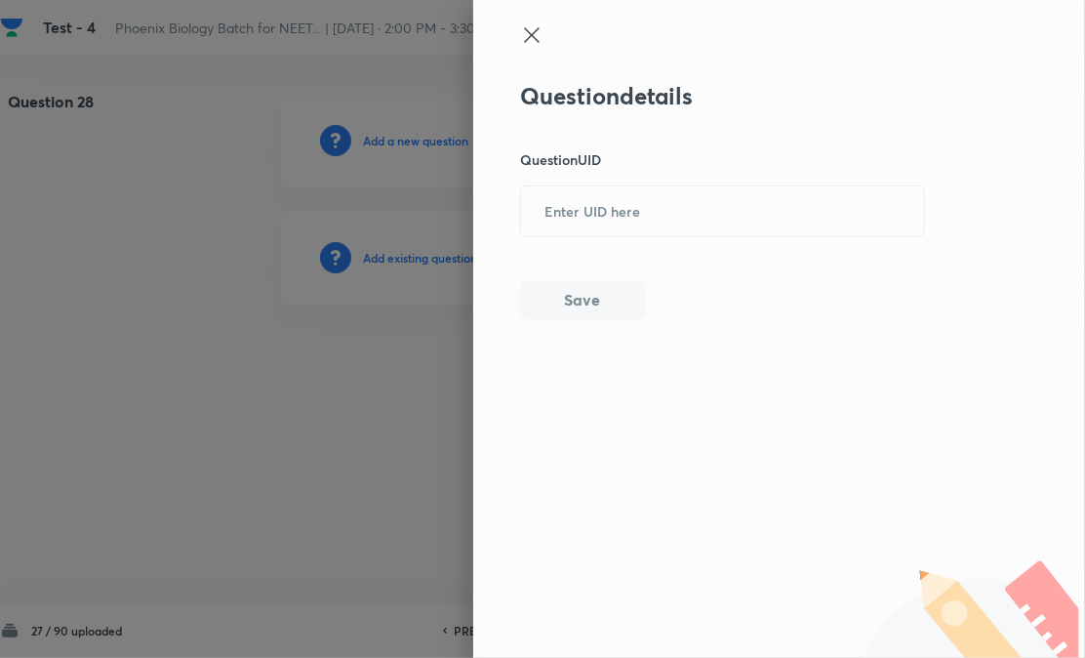
paste input "TZ6NV"
click at [580, 222] on input "TZ6NV" at bounding box center [722, 211] width 403 height 48
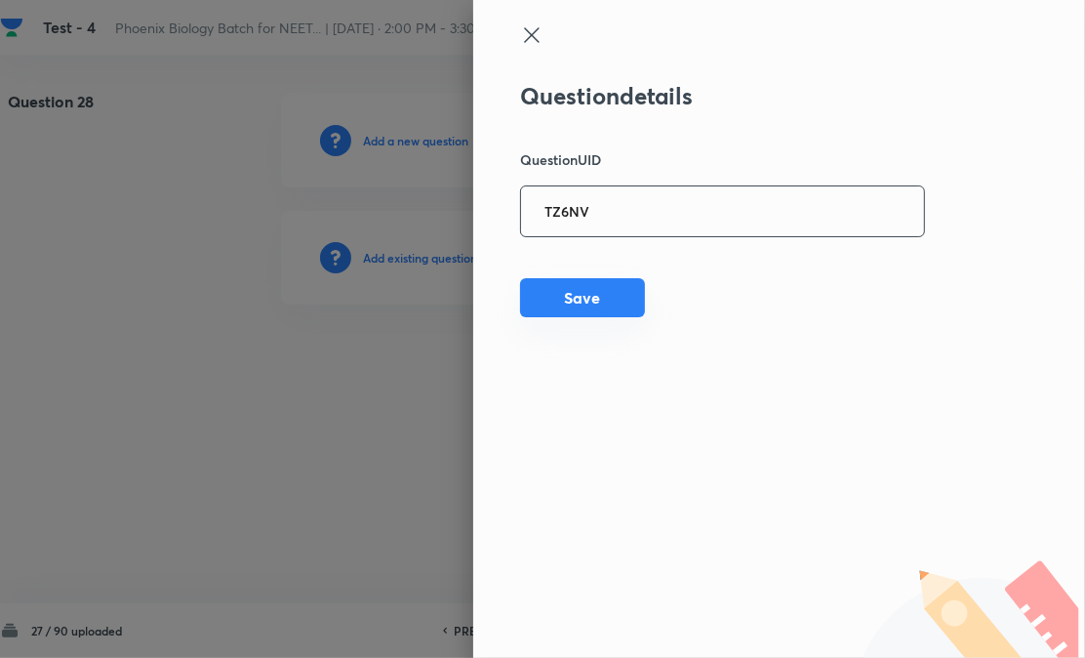
type input "TZ6NV"
drag, startPoint x: 568, startPoint y: 288, endPoint x: 591, endPoint y: 288, distance: 23.4
click at [568, 289] on button "Save" at bounding box center [582, 297] width 125 height 39
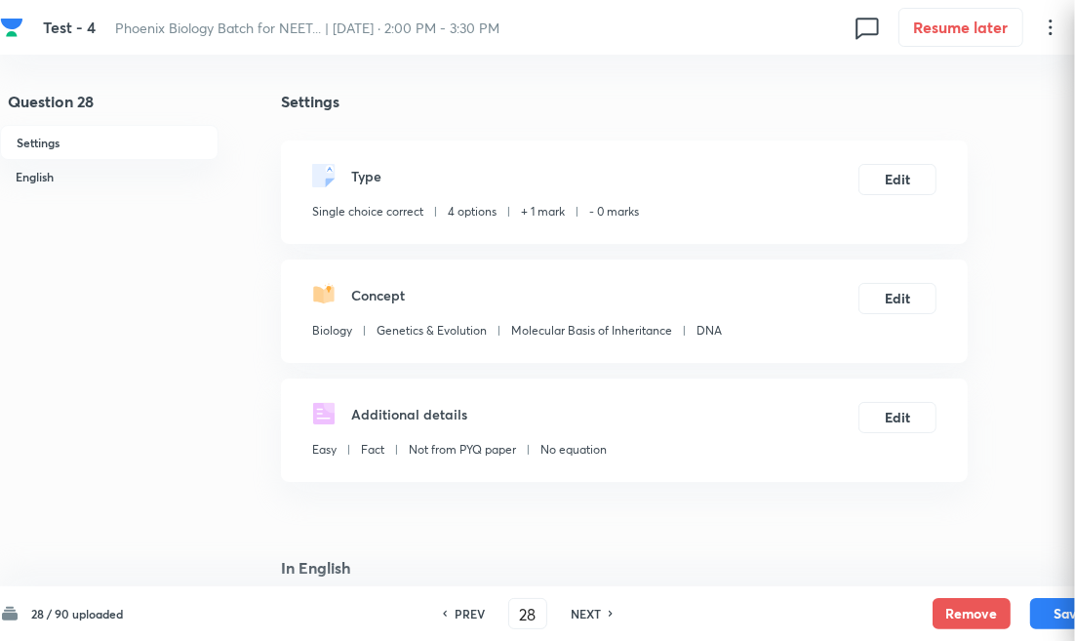
checkbox input "true"
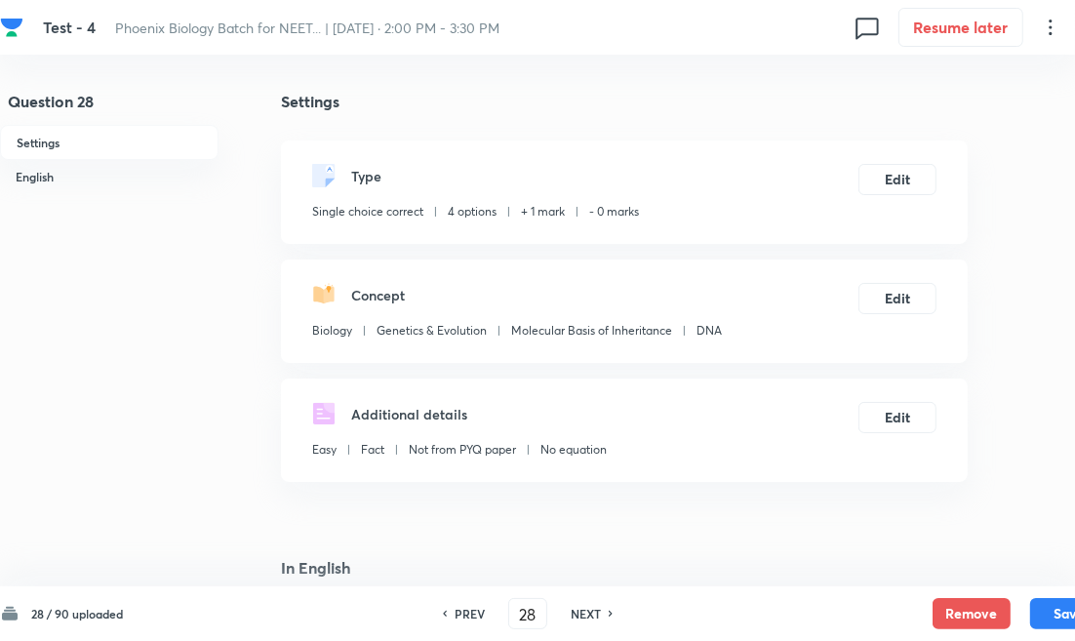
drag, startPoint x: 580, startPoint y: 617, endPoint x: 570, endPoint y: 550, distance: 67.2
click at [580, 617] on h6 "NEXT" at bounding box center [586, 614] width 30 height 18
type input "29"
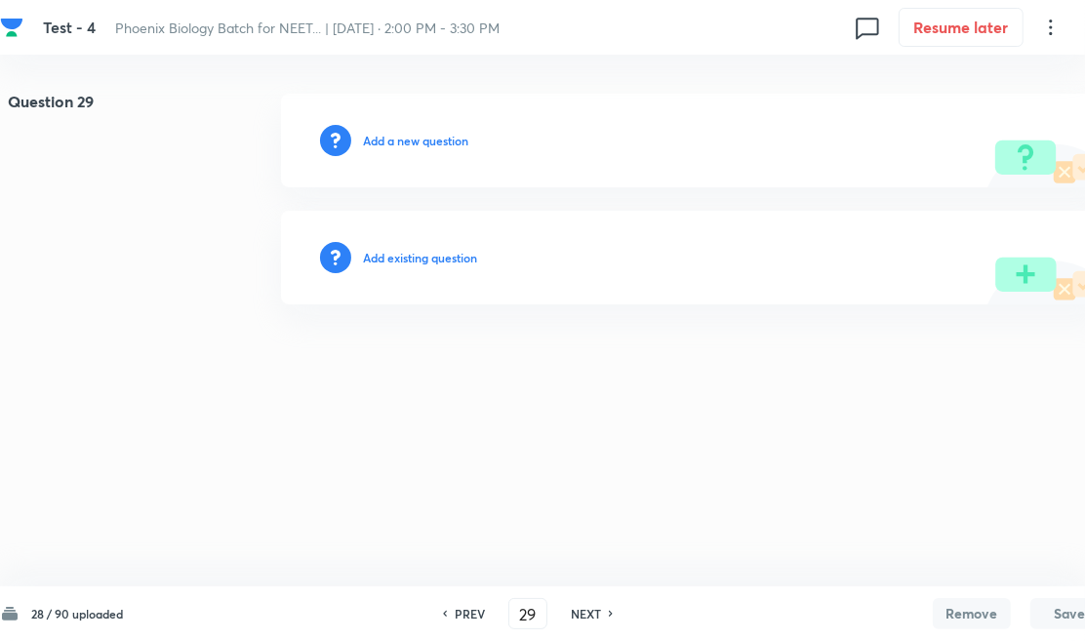
click at [449, 259] on h6 "Add existing question" at bounding box center [420, 258] width 114 height 18
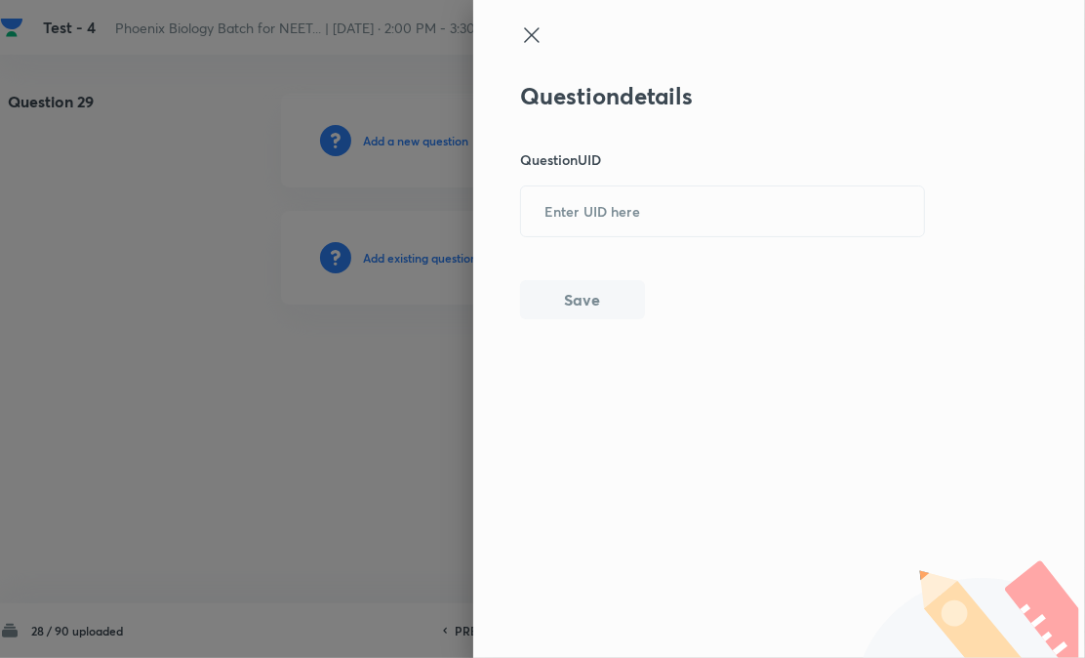
drag, startPoint x: 449, startPoint y: 259, endPoint x: 576, endPoint y: 269, distance: 127.2
click at [576, 237] on div "Question details Question UID ​ Save" at bounding box center [723, 200] width 406 height 237
click at [578, 322] on div "Question details Question UID ​ Save" at bounding box center [779, 329] width 612 height 658
click at [651, 201] on input "text" at bounding box center [722, 211] width 403 height 48
paste input "CB508"
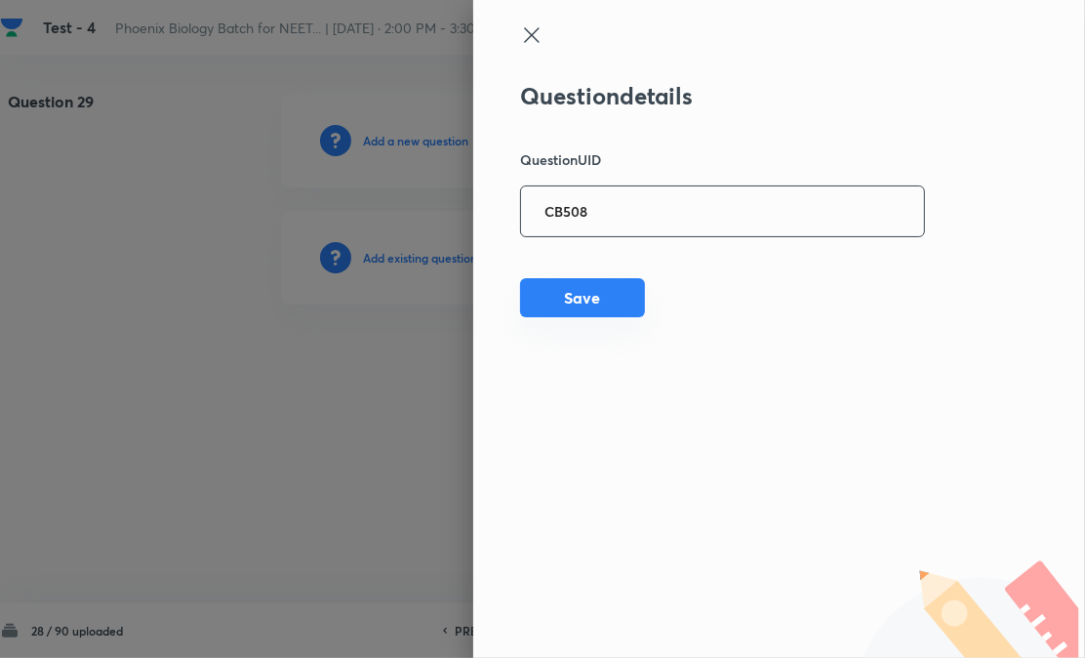
type input "CB508"
click at [588, 317] on div "Question details Question UID CB508 ​ Save" at bounding box center [723, 200] width 406 height 237
click at [593, 309] on button "Save" at bounding box center [582, 297] width 125 height 39
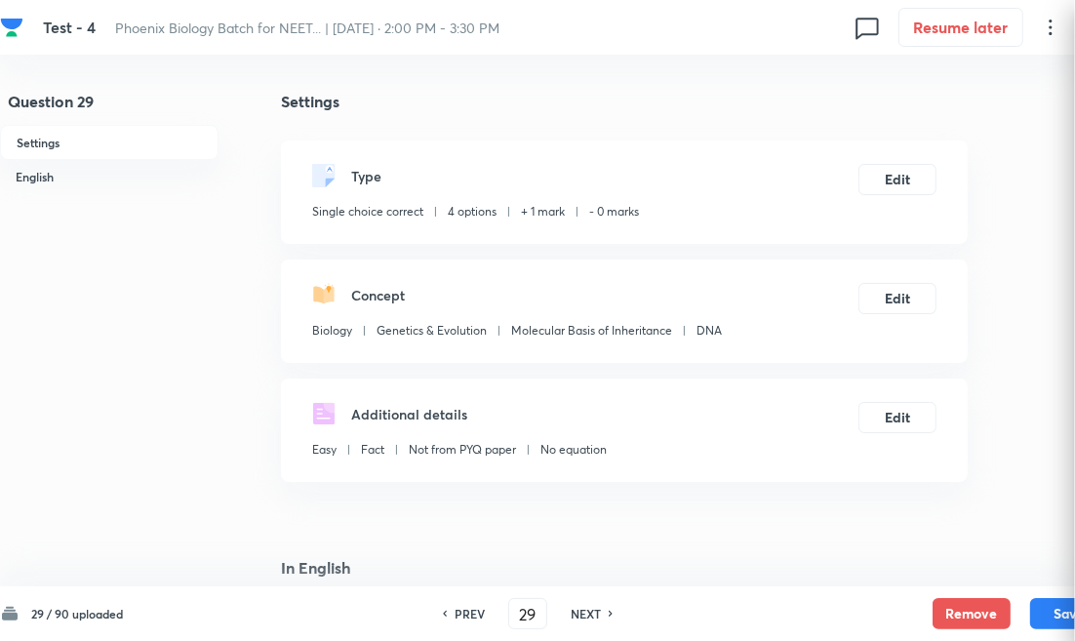
checkbox input "true"
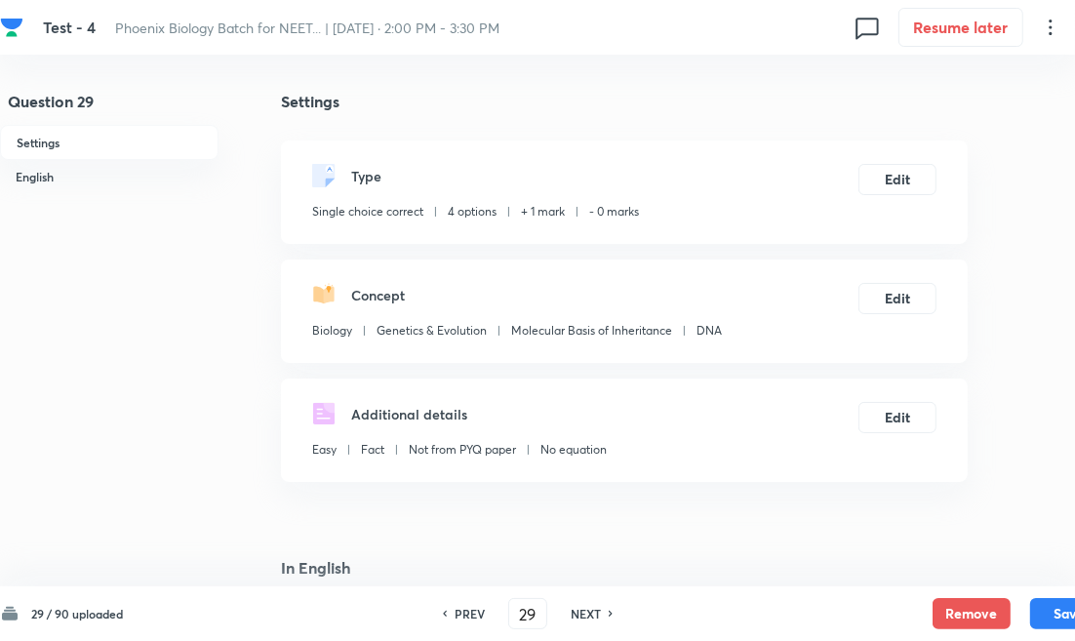
drag, startPoint x: 591, startPoint y: 613, endPoint x: 572, endPoint y: 566, distance: 50.7
click at [591, 613] on h6 "NEXT" at bounding box center [586, 614] width 30 height 18
type input "30"
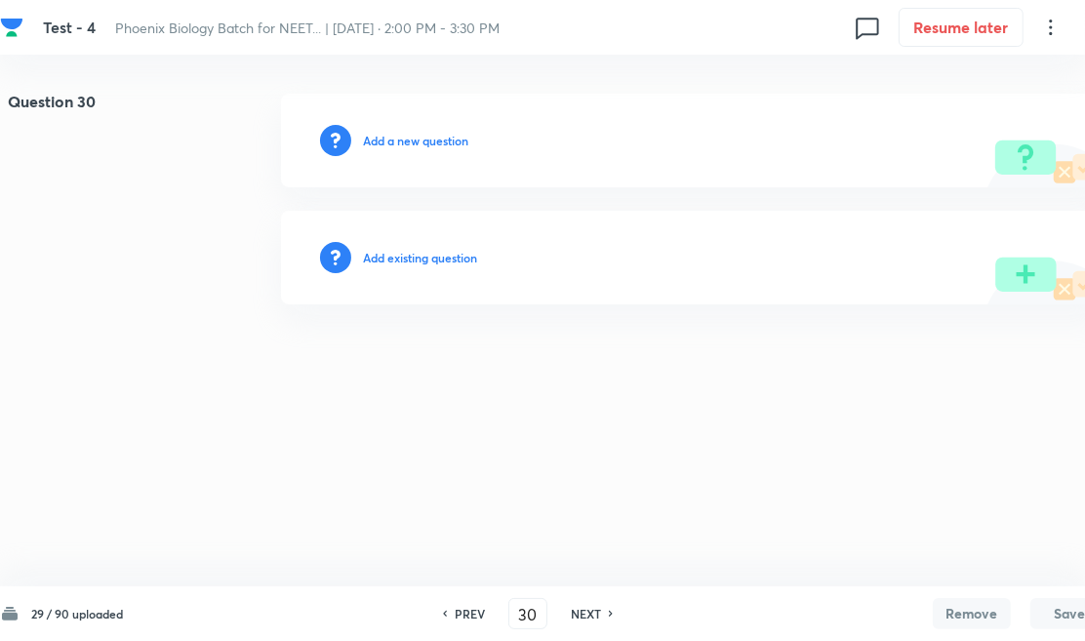
click at [459, 237] on div "Add existing question" at bounding box center [694, 258] width 827 height 94
click at [431, 268] on div "Add existing question" at bounding box center [694, 258] width 827 height 94
click at [426, 263] on h6 "Add existing question" at bounding box center [420, 258] width 114 height 18
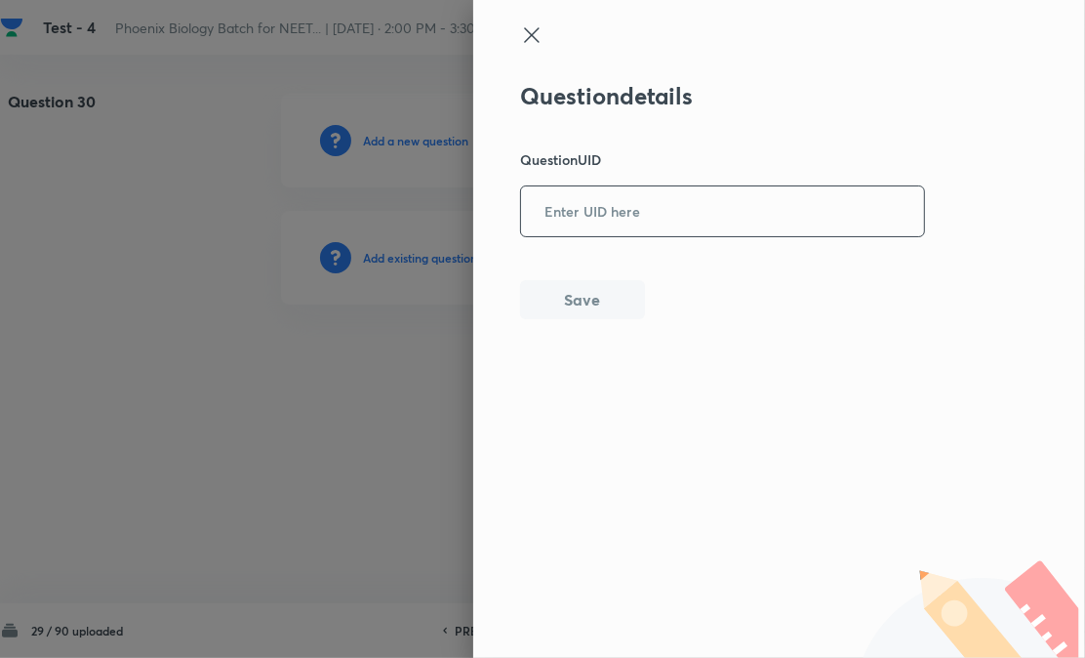
click at [658, 201] on input "text" at bounding box center [722, 211] width 403 height 48
paste input "49CGU"
type input "49CGU"
click at [616, 297] on button "Save" at bounding box center [582, 297] width 125 height 39
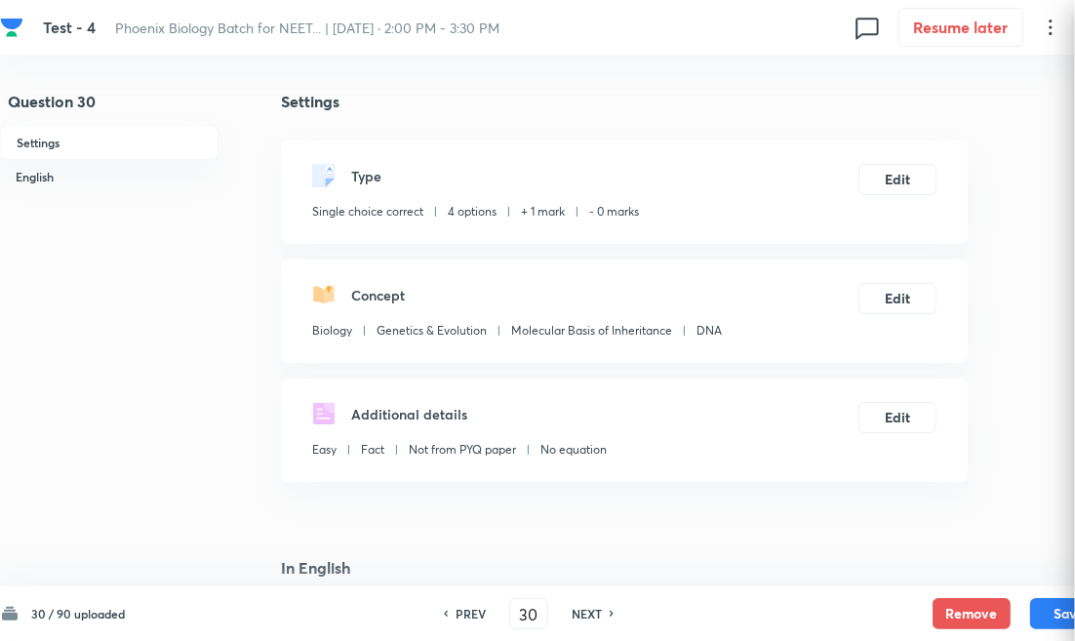
checkbox input "true"
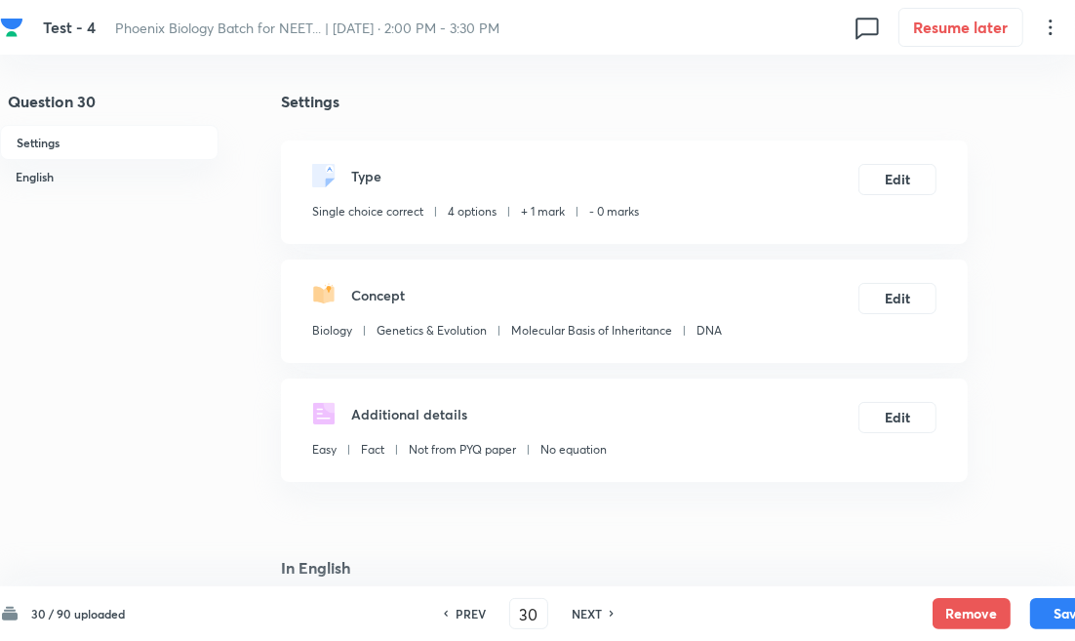
drag, startPoint x: 579, startPoint y: 617, endPoint x: 576, endPoint y: 602, distance: 15.1
click at [579, 617] on h6 "NEXT" at bounding box center [587, 614] width 30 height 18
type input "31"
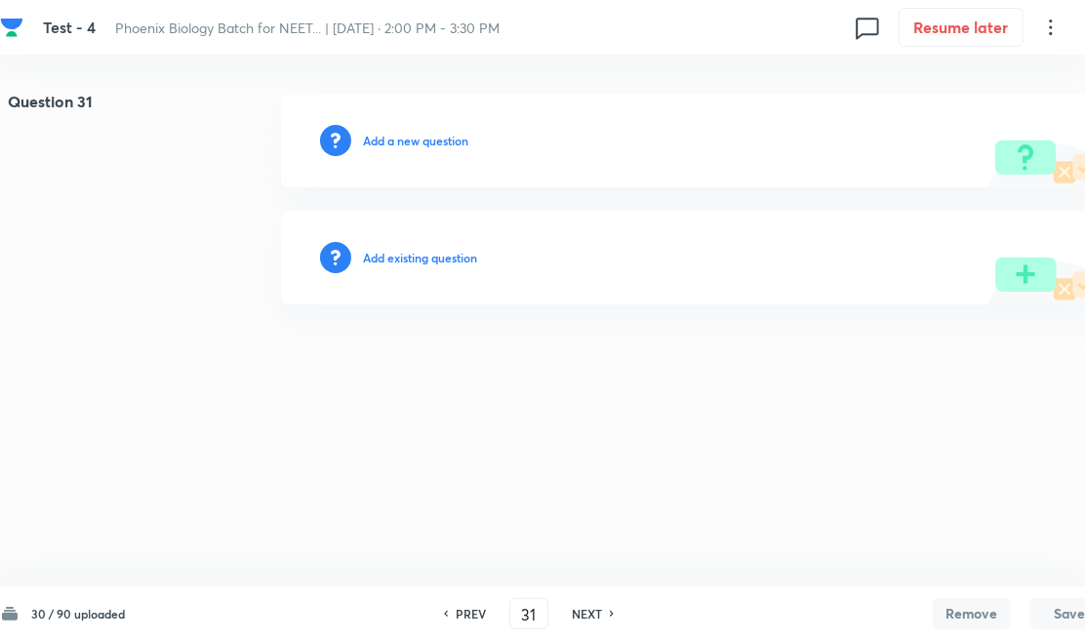
click at [442, 256] on h6 "Add existing question" at bounding box center [420, 258] width 114 height 18
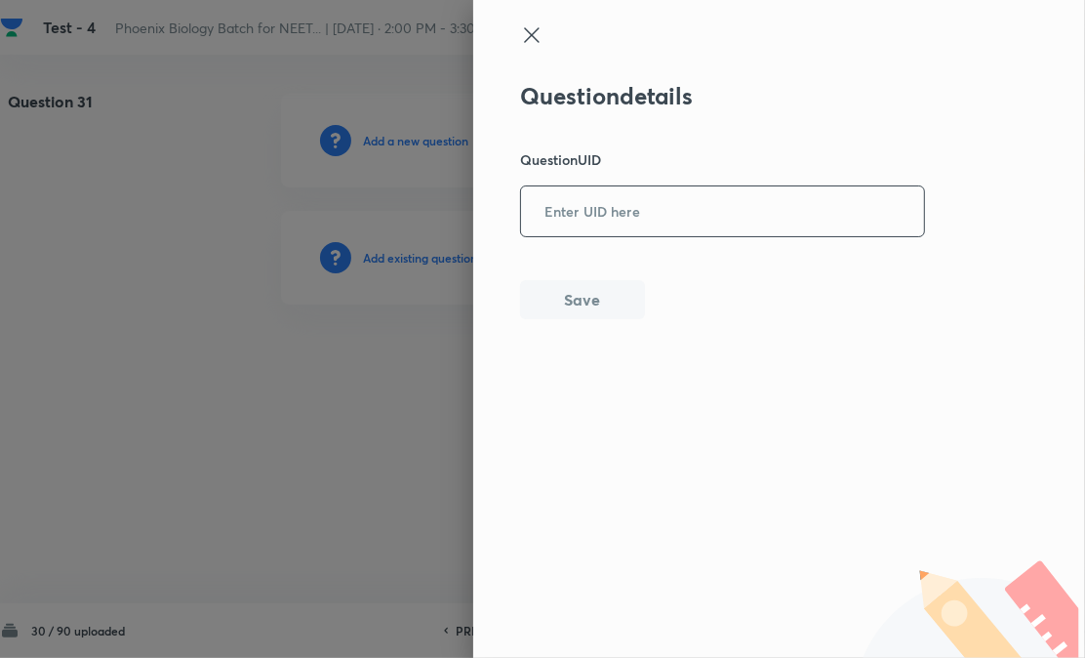
paste input "C9QT5"
drag, startPoint x: 442, startPoint y: 256, endPoint x: 586, endPoint y: 218, distance: 149.3
click at [586, 218] on input "C9QT5" at bounding box center [722, 211] width 403 height 48
type input "C9QT5"
click at [577, 295] on button "Save" at bounding box center [582, 297] width 125 height 39
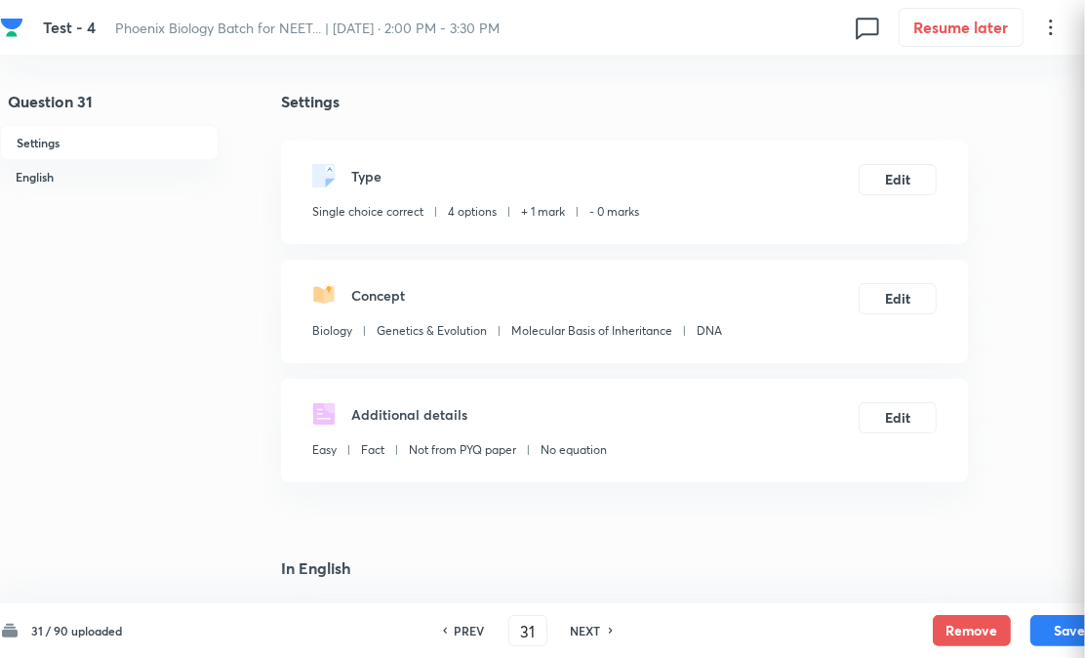
checkbox input "true"
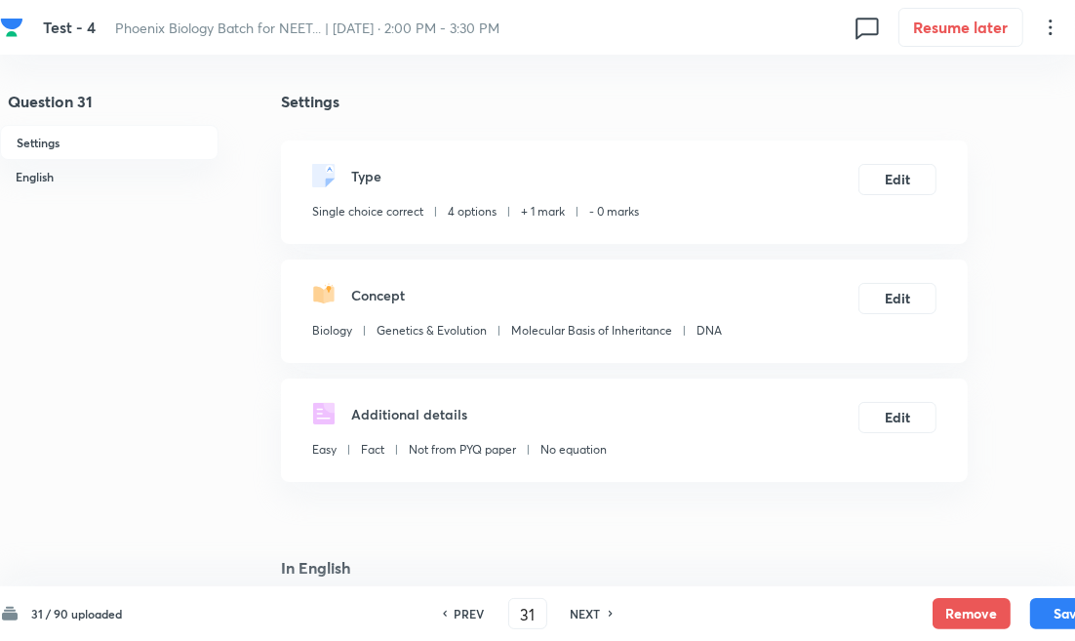
drag, startPoint x: 566, startPoint y: 616, endPoint x: 512, endPoint y: 411, distance: 211.8
click at [564, 616] on div "NEXT" at bounding box center [589, 614] width 52 height 18
type input "32"
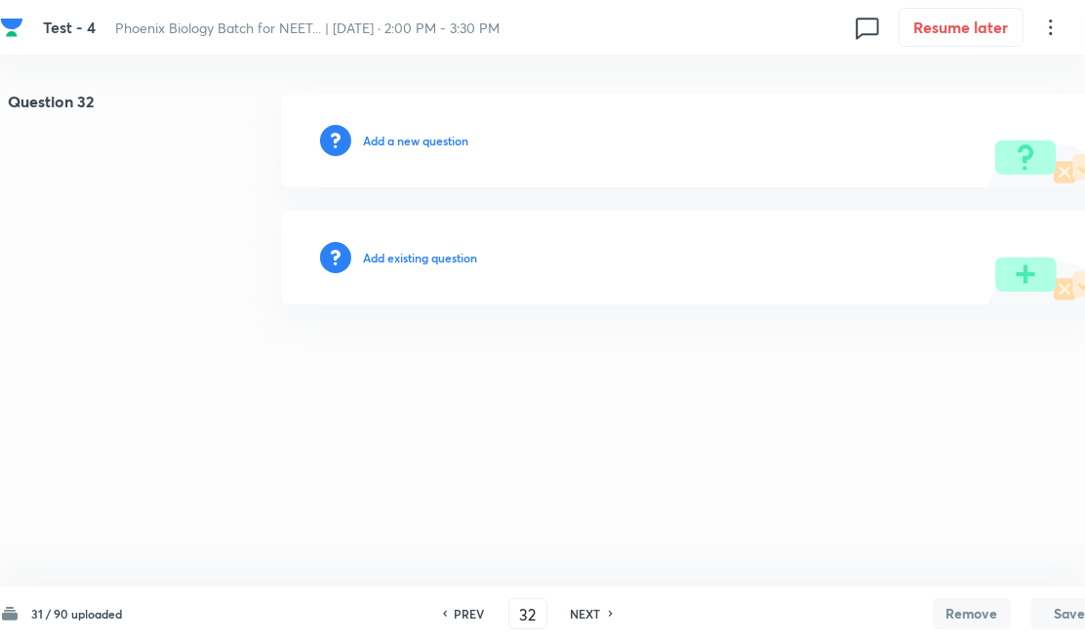
click at [459, 251] on h6 "Add existing question" at bounding box center [420, 258] width 114 height 18
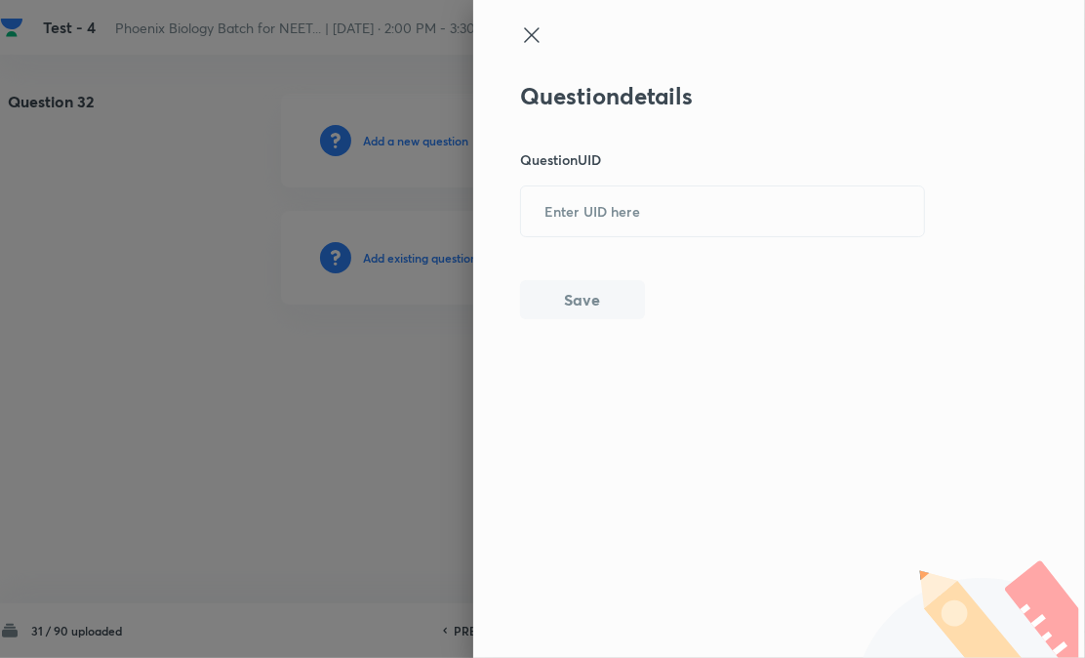
paste input "MKDKA"
drag, startPoint x: 459, startPoint y: 251, endPoint x: 625, endPoint y: 277, distance: 167.9
click at [661, 218] on input "MKDKA" at bounding box center [722, 211] width 403 height 48
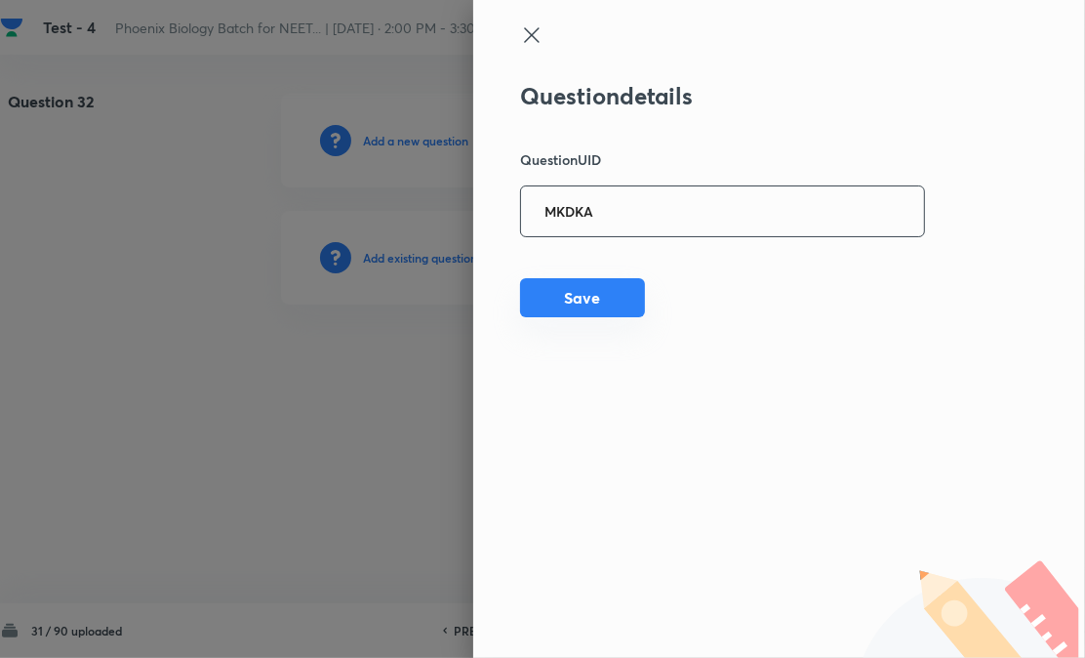
type input "MKDKA"
click at [601, 303] on button "Save" at bounding box center [582, 297] width 125 height 39
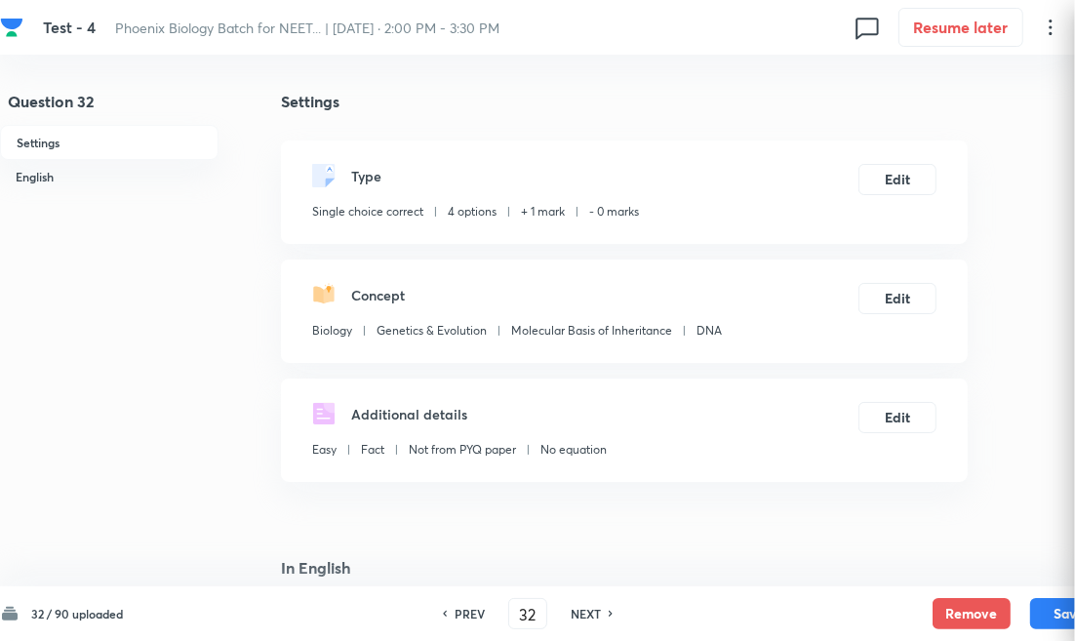
checkbox input "true"
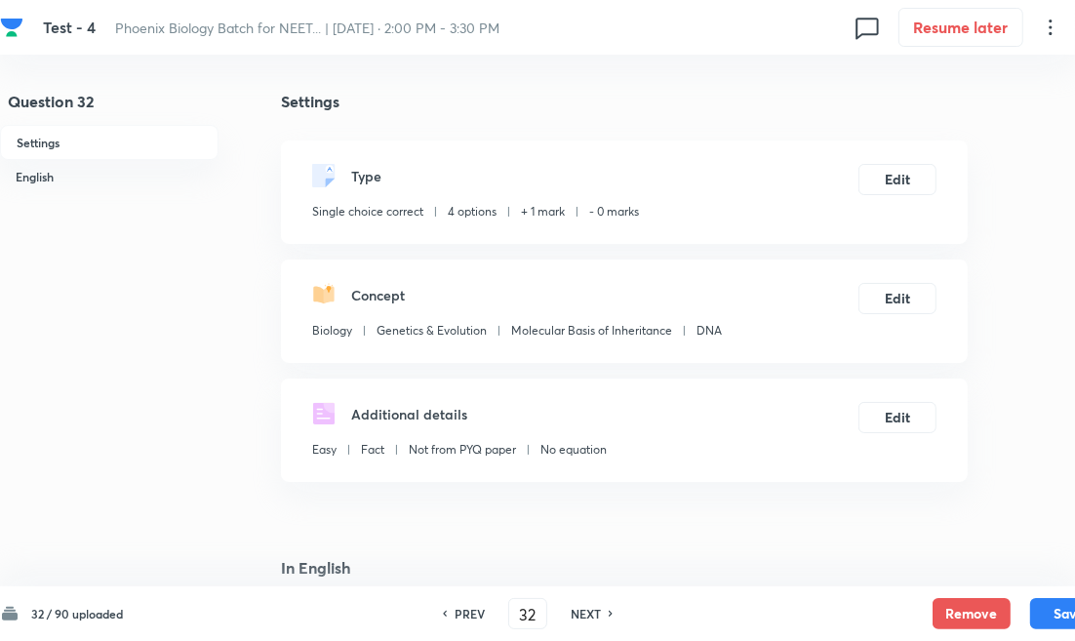
click at [624, 618] on div "PREV 32 ​ NEXT" at bounding box center [528, 613] width 252 height 31
click at [573, 608] on h6 "NEXT" at bounding box center [586, 614] width 30 height 18
type input "33"
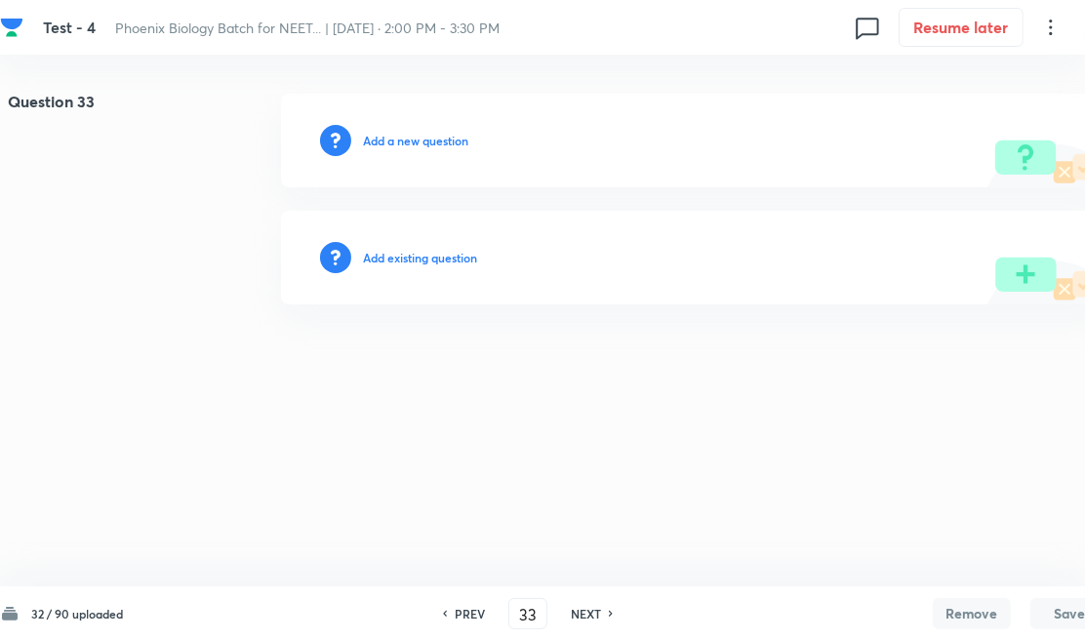
click at [441, 259] on h6 "Add existing question" at bounding box center [420, 258] width 114 height 18
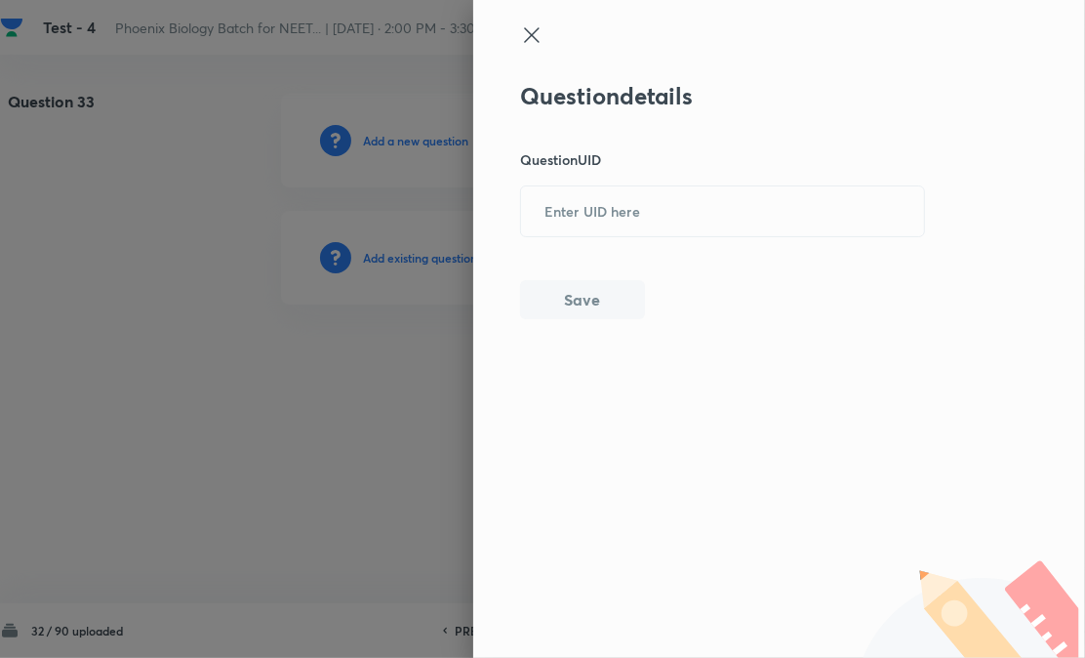
paste input "6SU3I"
drag, startPoint x: 441, startPoint y: 259, endPoint x: 597, endPoint y: 257, distance: 156.1
click at [641, 197] on input "text" at bounding box center [722, 211] width 403 height 48
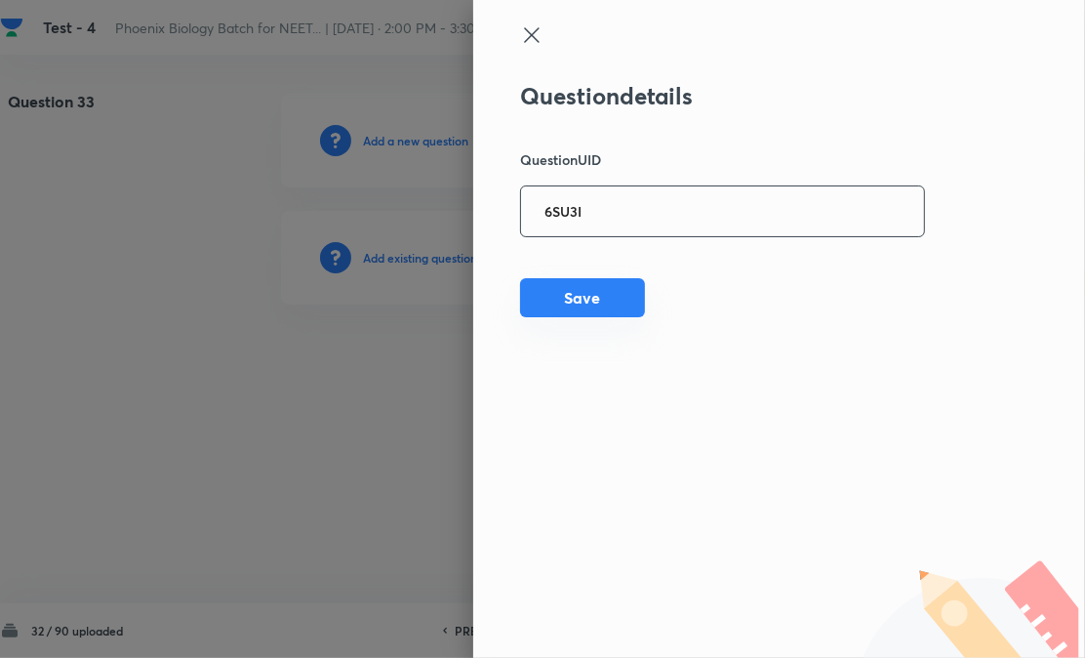
type input "6SU3I"
click at [578, 287] on button "Save" at bounding box center [582, 297] width 125 height 39
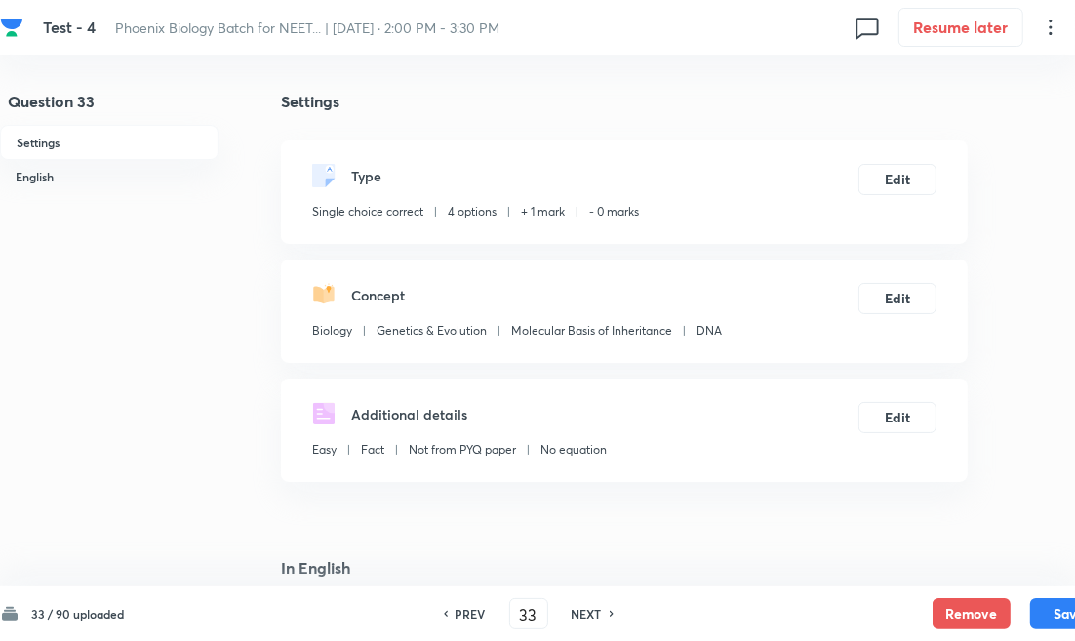
checkbox input "true"
drag, startPoint x: 578, startPoint y: 619, endPoint x: 579, endPoint y: 599, distance: 20.5
click at [578, 619] on h6 "NEXT" at bounding box center [587, 614] width 30 height 18
type input "34"
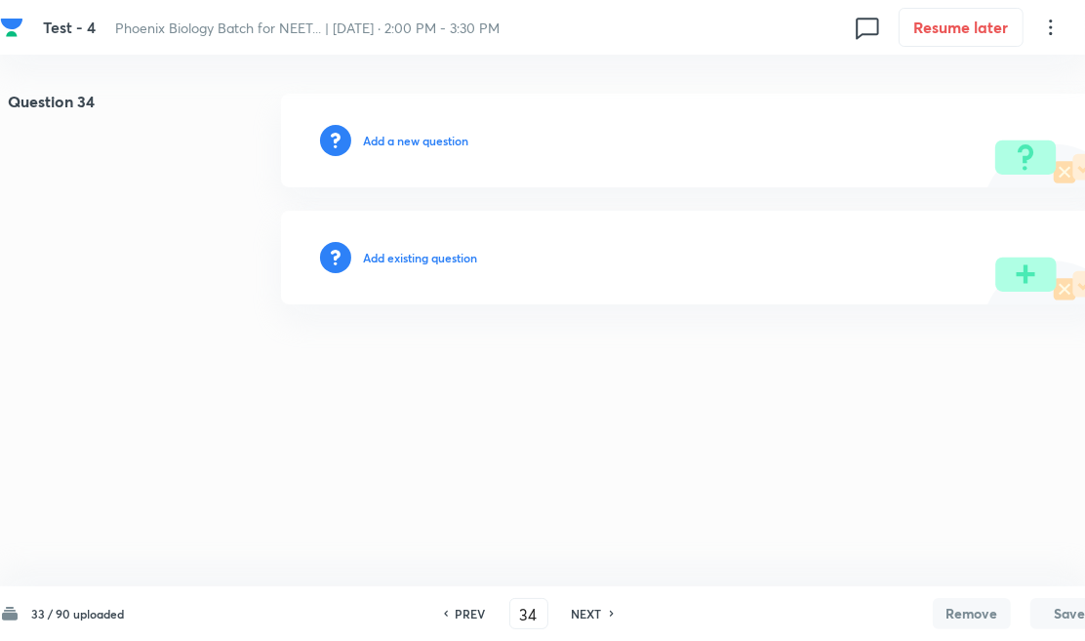
click at [407, 250] on h6 "Add existing question" at bounding box center [420, 258] width 114 height 18
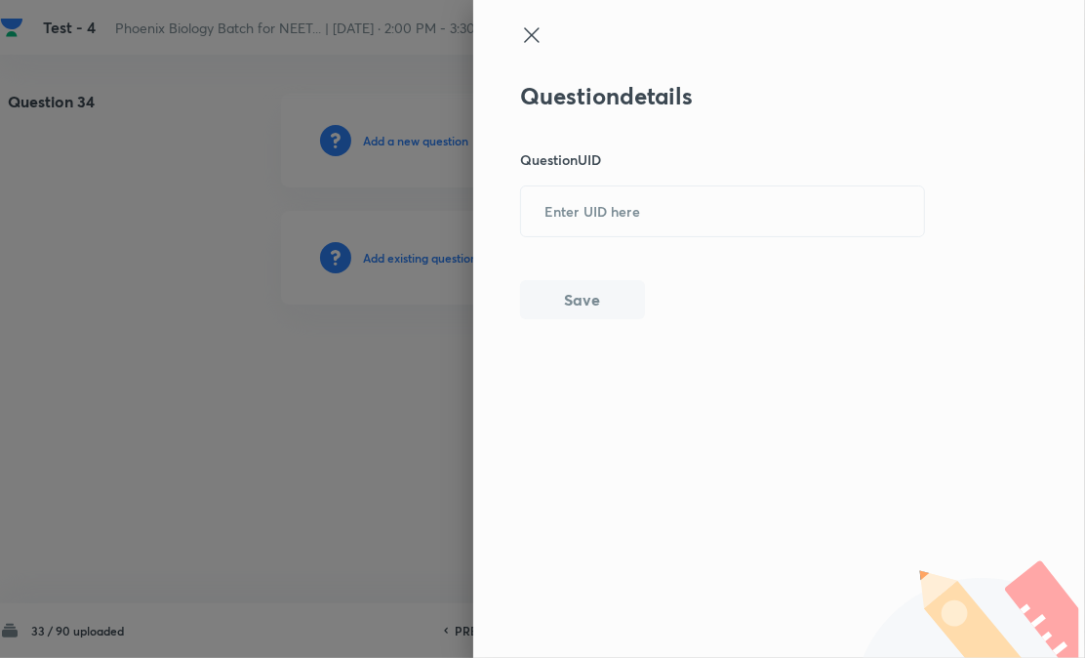
click at [647, 235] on div "​" at bounding box center [722, 211] width 405 height 52
paste input "9LI35"
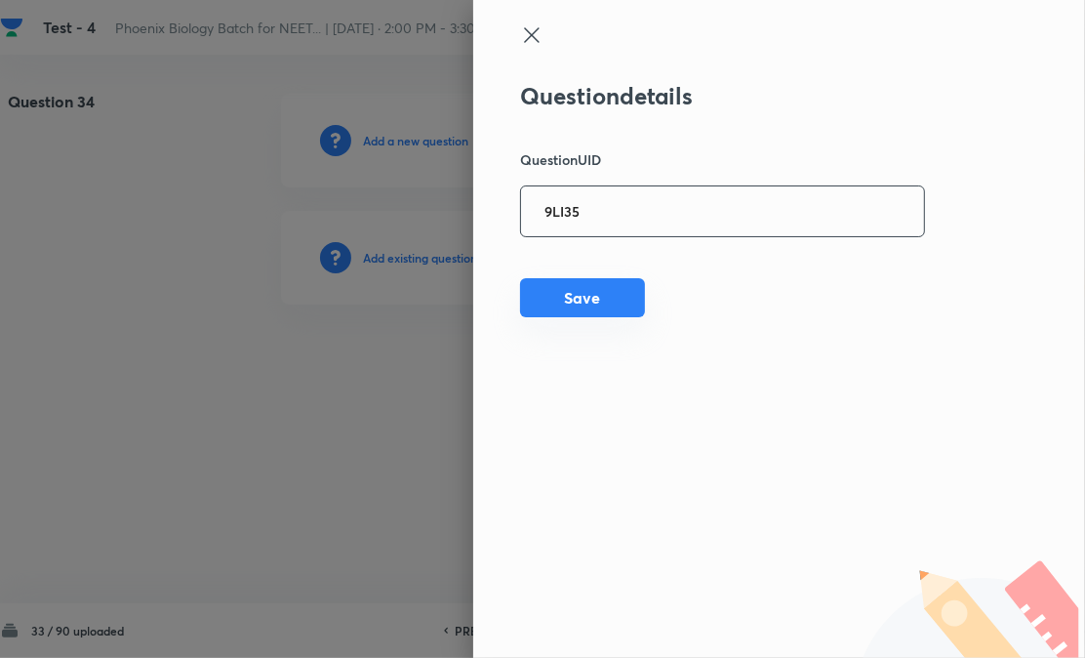
type input "9LI35"
click at [612, 299] on button "Save" at bounding box center [582, 297] width 125 height 39
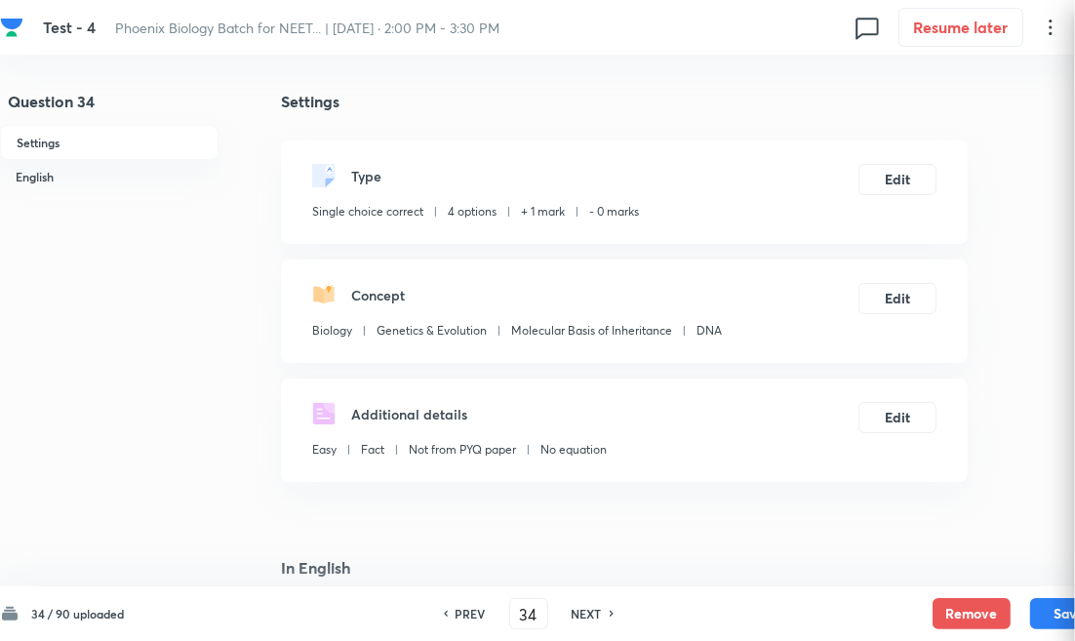
checkbox input "true"
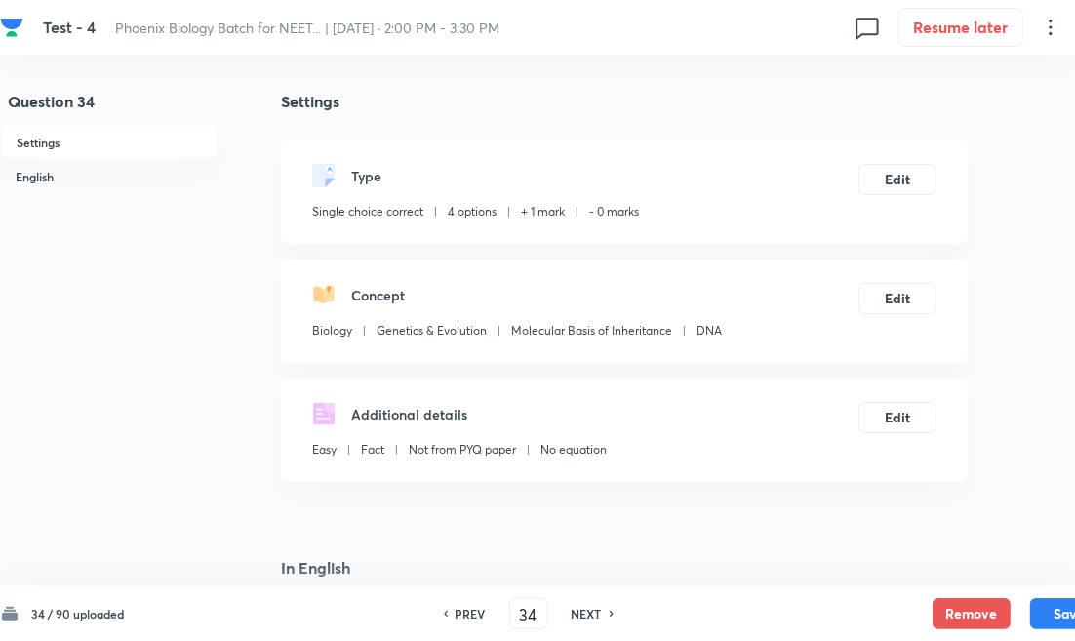
click at [585, 612] on h6 "NEXT" at bounding box center [587, 614] width 30 height 18
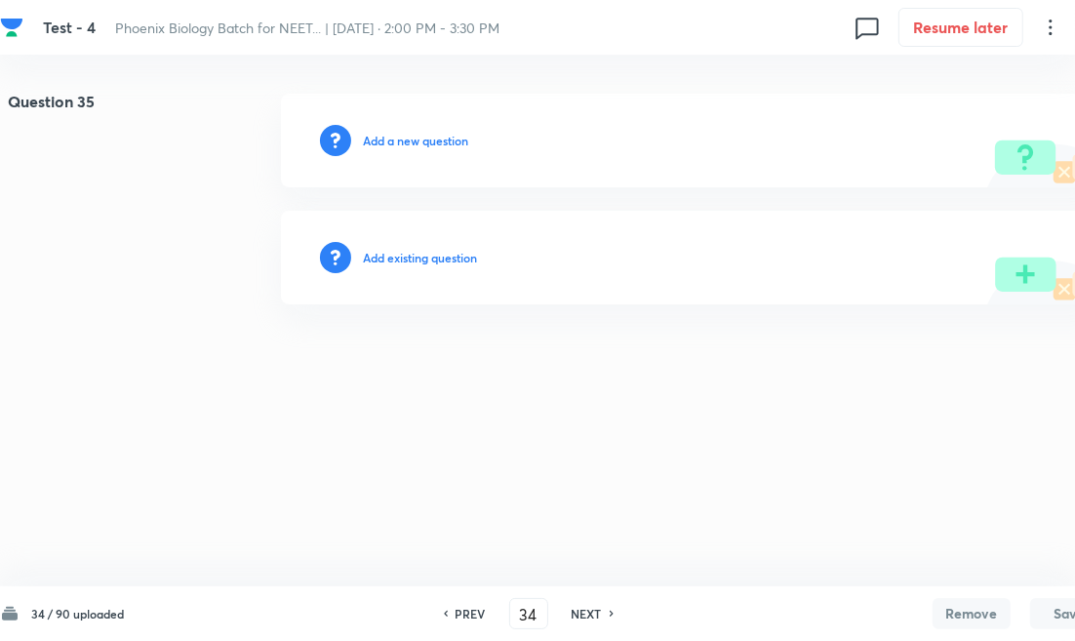
type input "35"
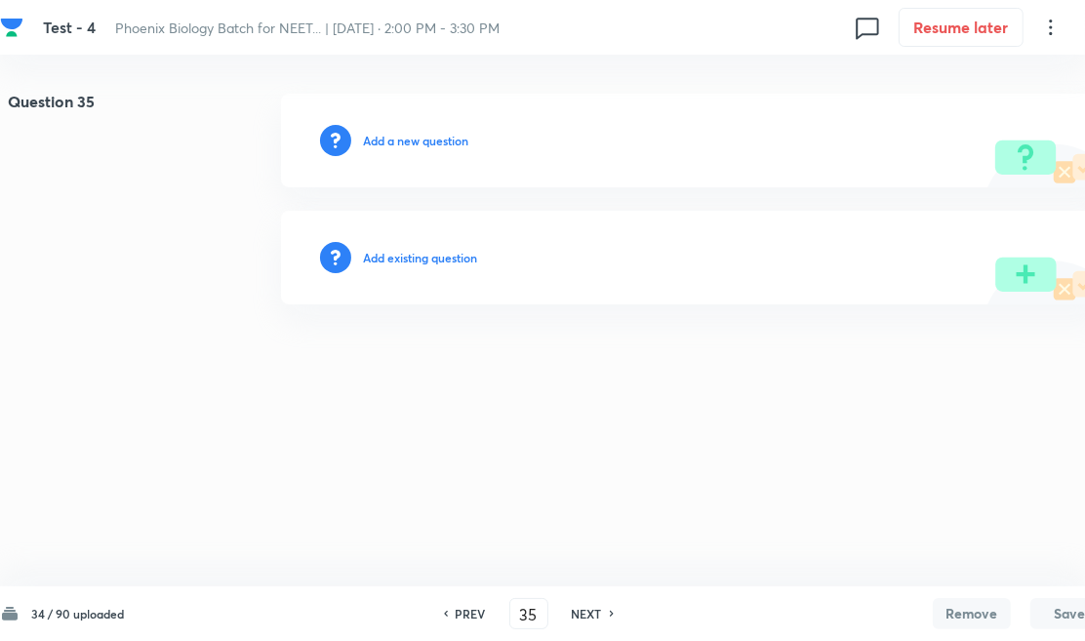
click at [408, 266] on div "Add existing question" at bounding box center [694, 258] width 827 height 94
click at [469, 259] on h6 "Add existing question" at bounding box center [420, 258] width 114 height 18
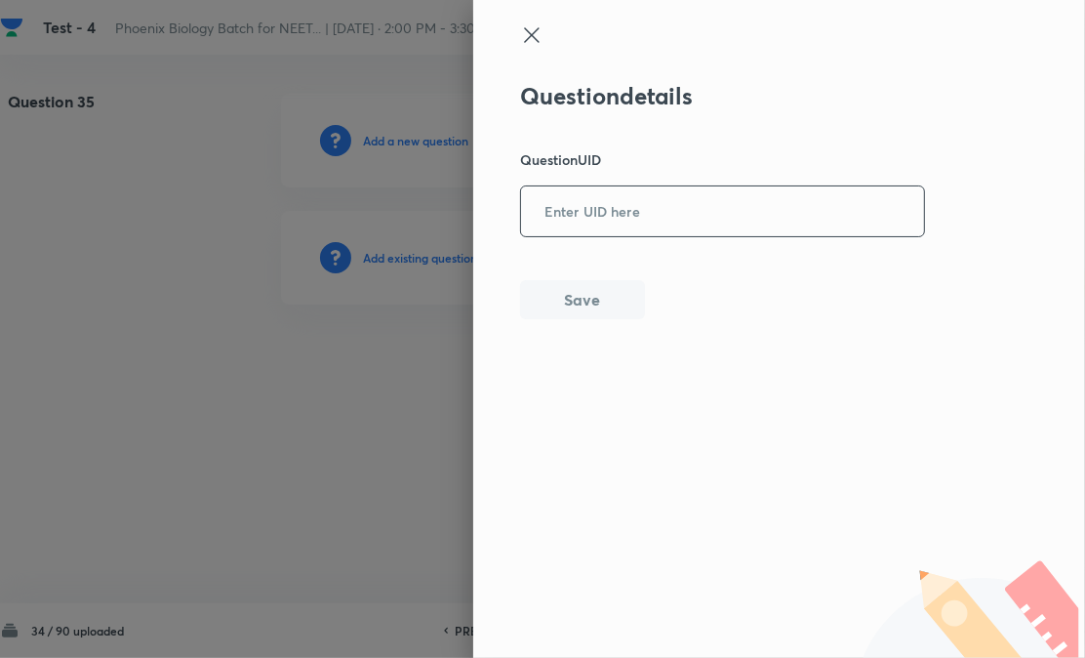
paste input "3TVD4"
click at [646, 215] on input "3TVD4" at bounding box center [722, 211] width 403 height 48
type input "3TVD4"
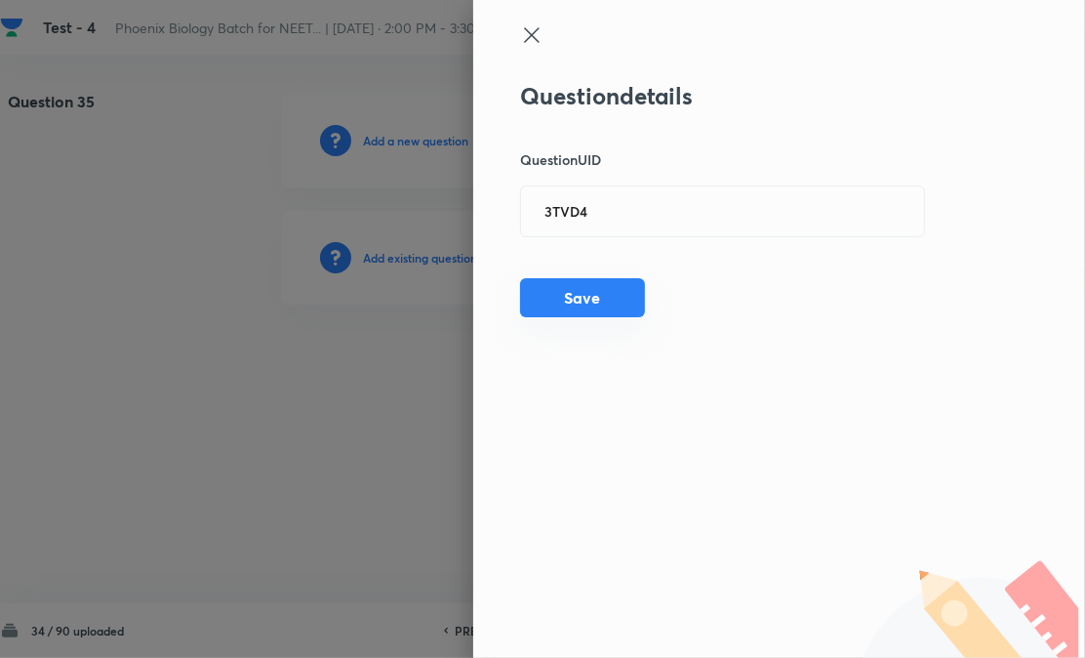
click at [616, 290] on button "Save" at bounding box center [582, 297] width 125 height 39
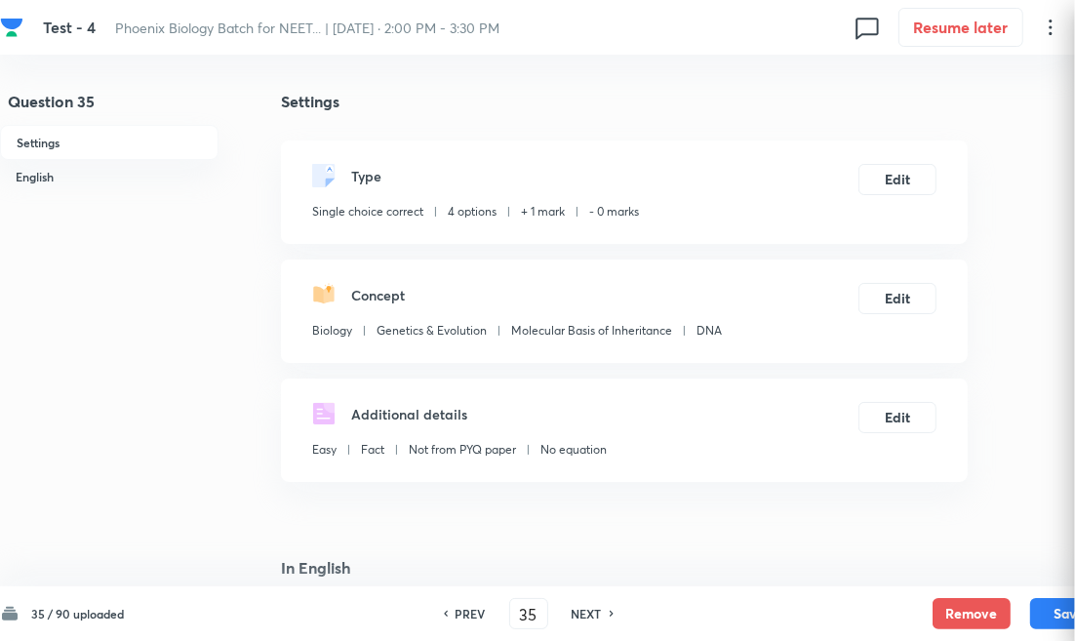
checkbox input "true"
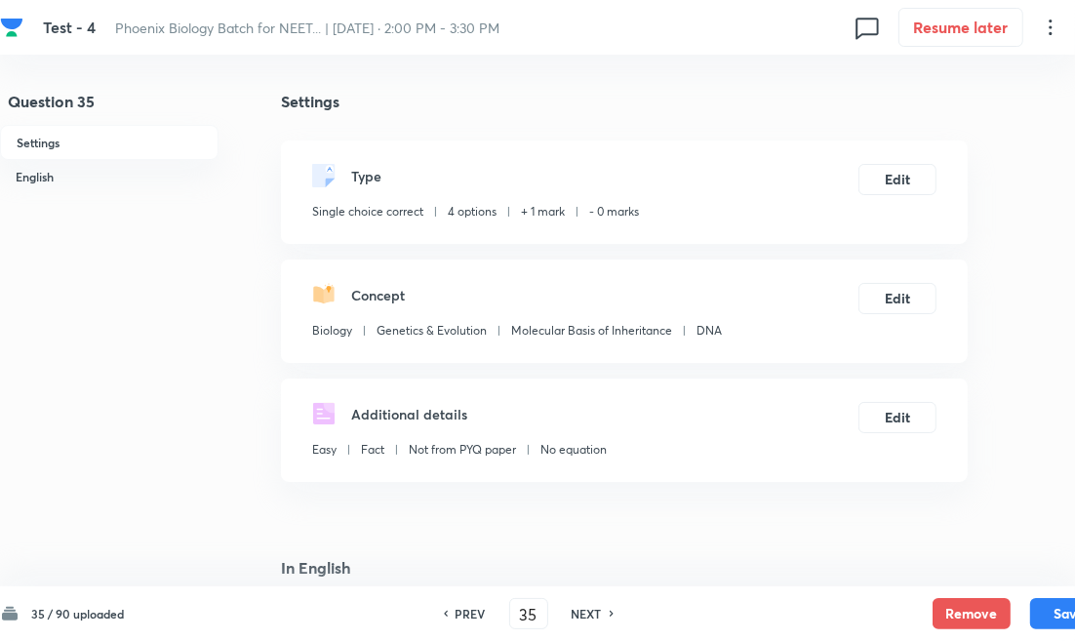
drag, startPoint x: 576, startPoint y: 619, endPoint x: 557, endPoint y: 577, distance: 46.8
click at [576, 619] on h6 "NEXT" at bounding box center [587, 614] width 30 height 18
type input "36"
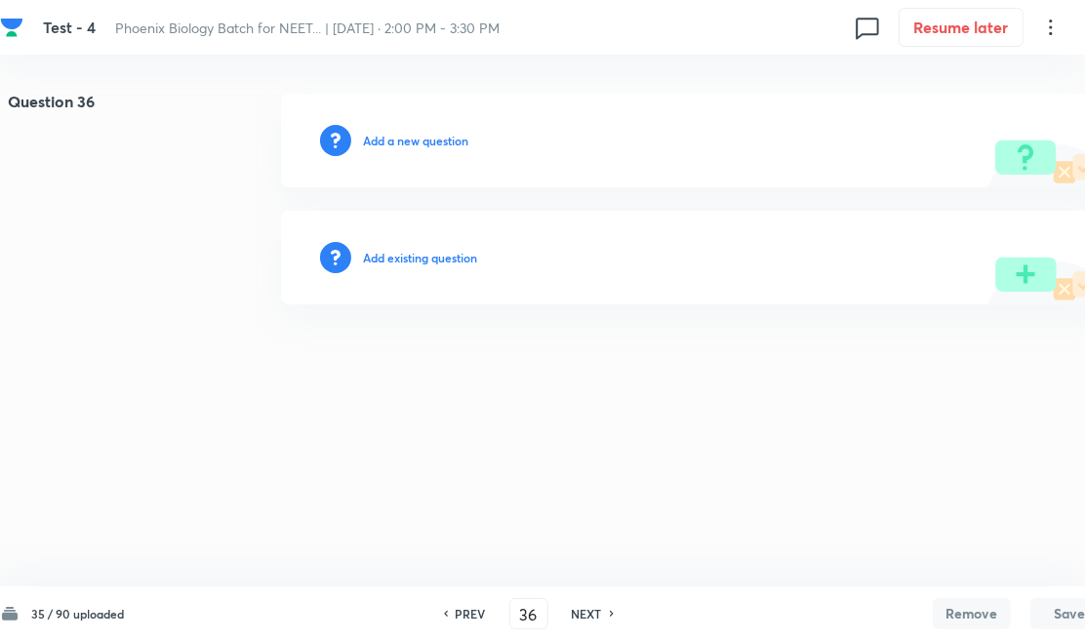
click at [413, 237] on div "Add existing question" at bounding box center [694, 258] width 827 height 94
click at [427, 258] on h6 "Add existing question" at bounding box center [420, 258] width 114 height 18
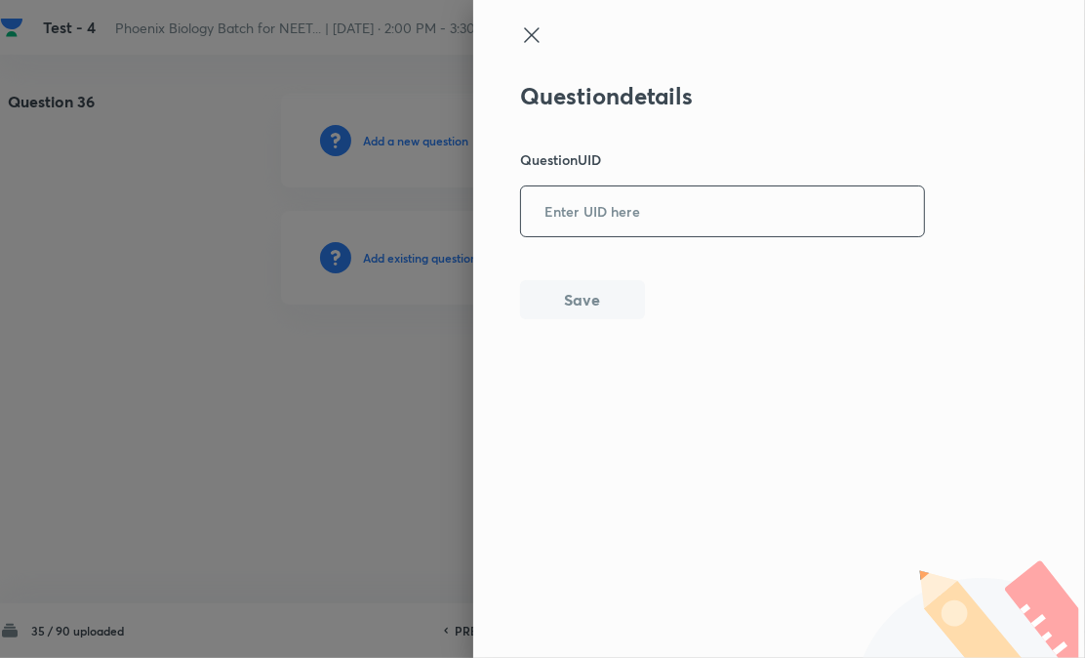
click at [569, 212] on input "text" at bounding box center [722, 211] width 403 height 48
paste input "54SF0"
type input "54SF0"
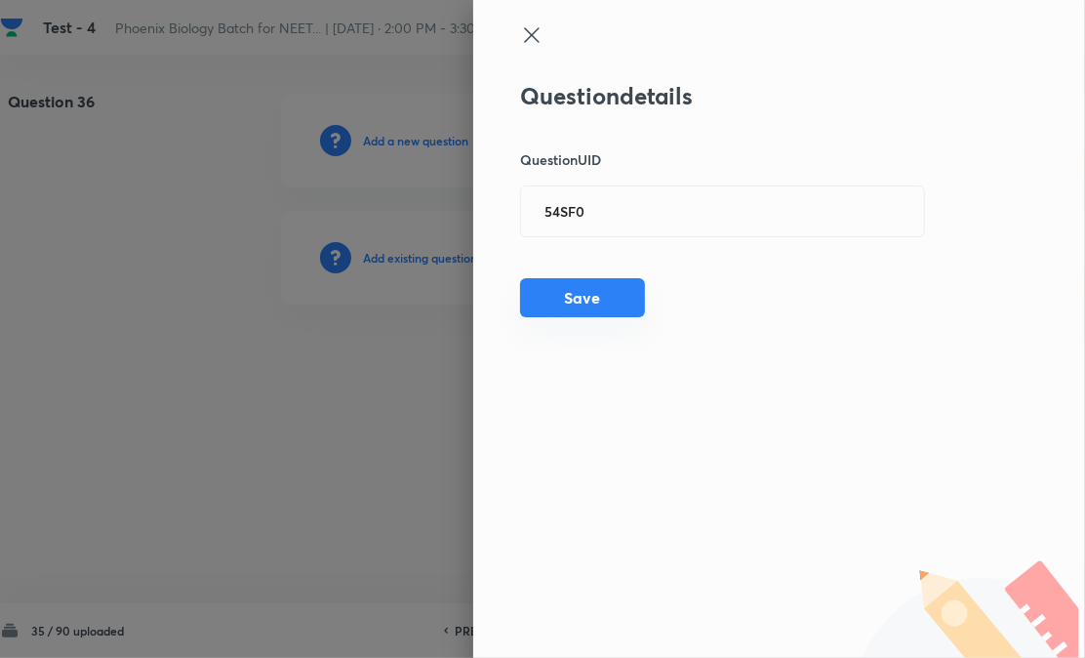
click at [564, 308] on button "Save" at bounding box center [582, 297] width 125 height 39
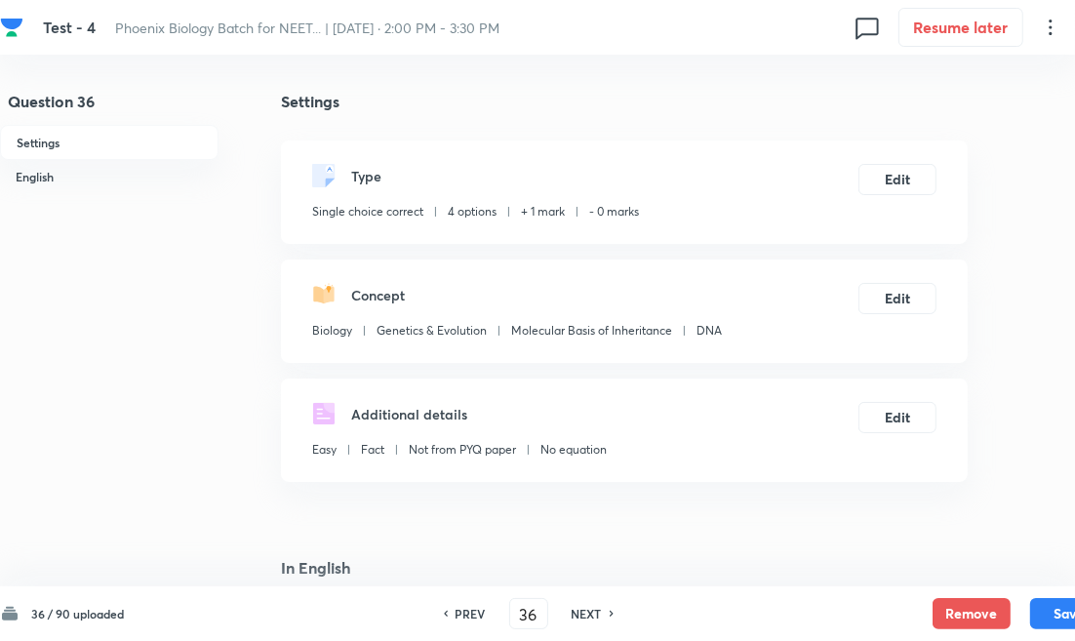
drag, startPoint x: 593, startPoint y: 613, endPoint x: 531, endPoint y: 503, distance: 125.8
click at [593, 613] on h6 "NEXT" at bounding box center [587, 614] width 30 height 18
type input "37"
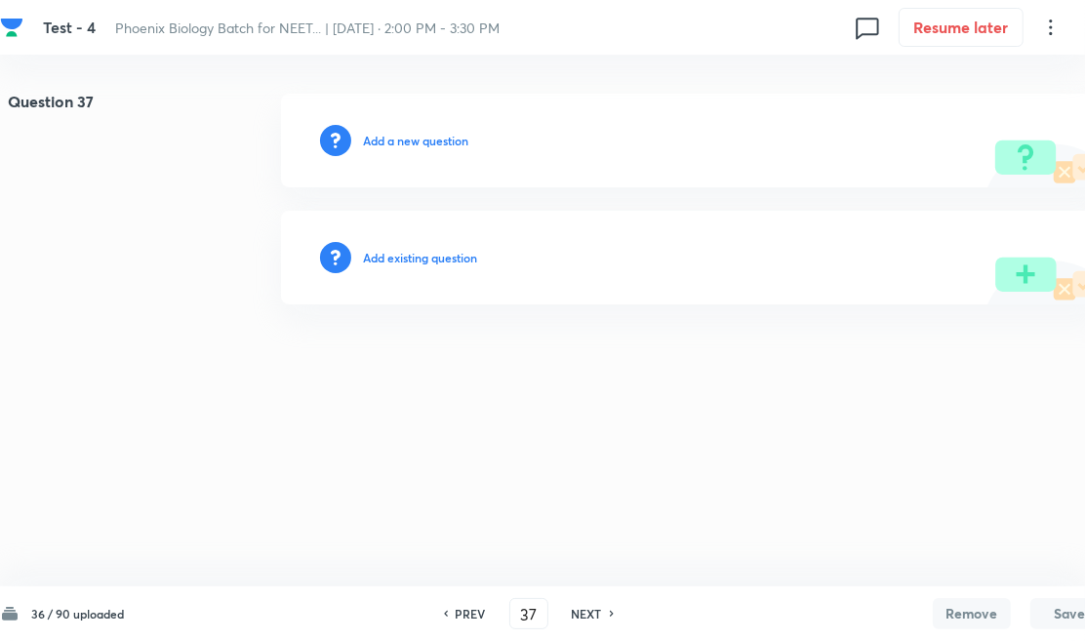
drag, startPoint x: 436, startPoint y: 268, endPoint x: 480, endPoint y: 247, distance: 48.9
click at [436, 267] on div "Add existing question" at bounding box center [694, 258] width 827 height 94
click at [541, 227] on div "Add existing question" at bounding box center [694, 258] width 827 height 94
click at [416, 259] on h6 "Add existing question" at bounding box center [420, 258] width 114 height 18
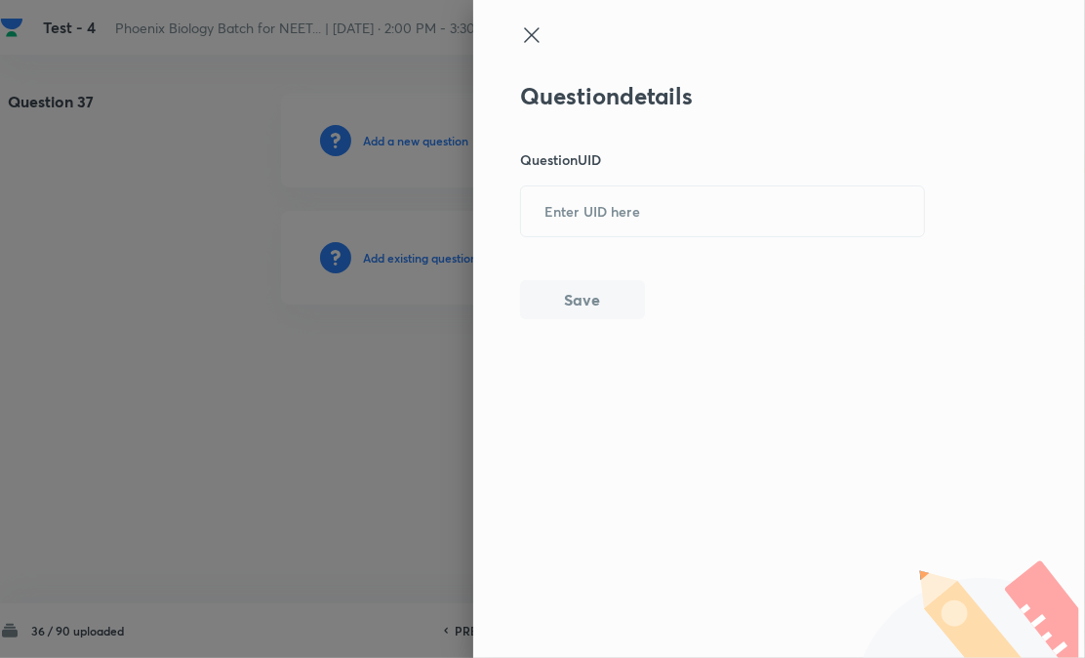
paste input "0PSGR"
click at [618, 190] on div "Question details Question UID ​ Save" at bounding box center [542, 329] width 1085 height 658
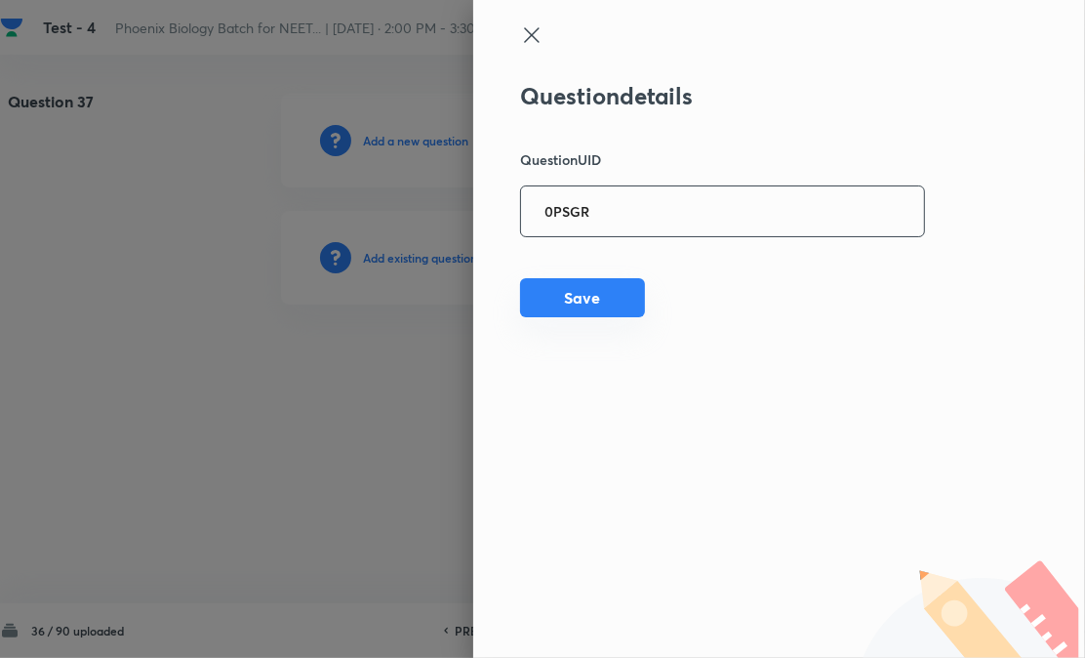
type input "0PSGR"
click at [559, 286] on button "Save" at bounding box center [582, 297] width 125 height 39
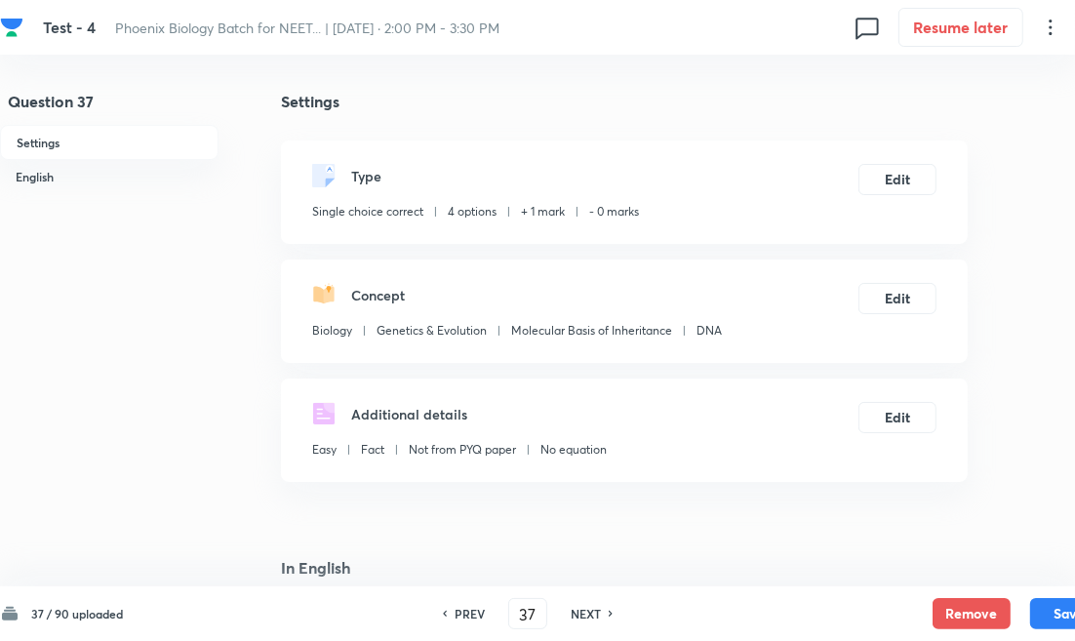
checkbox input "true"
click at [583, 611] on h6 "NEXT" at bounding box center [586, 614] width 30 height 18
type input "38"
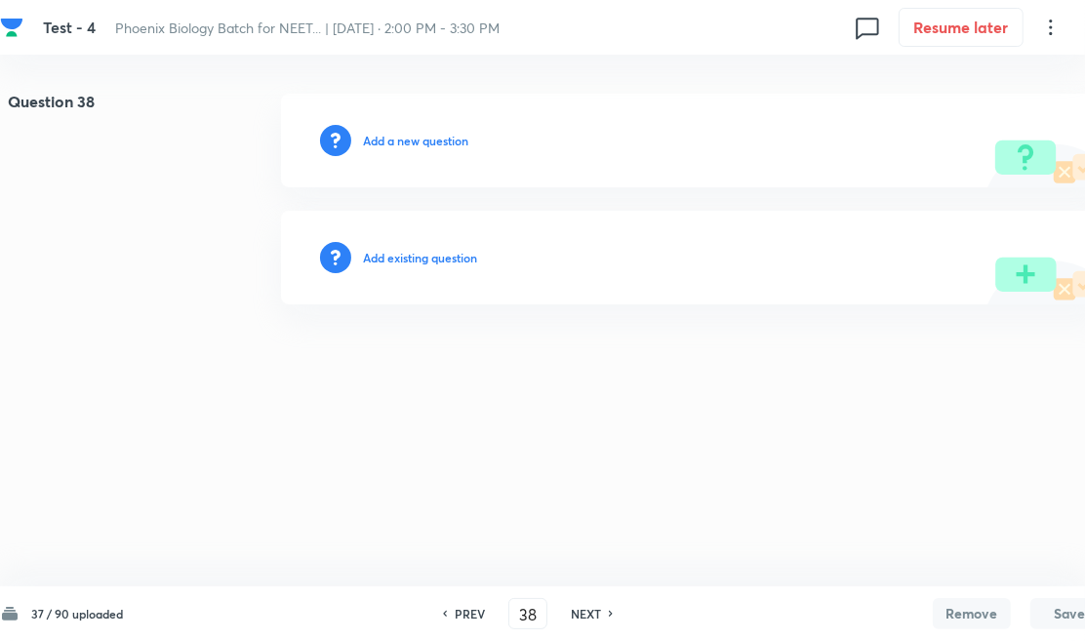
click at [424, 260] on h6 "Add existing question" at bounding box center [420, 258] width 114 height 18
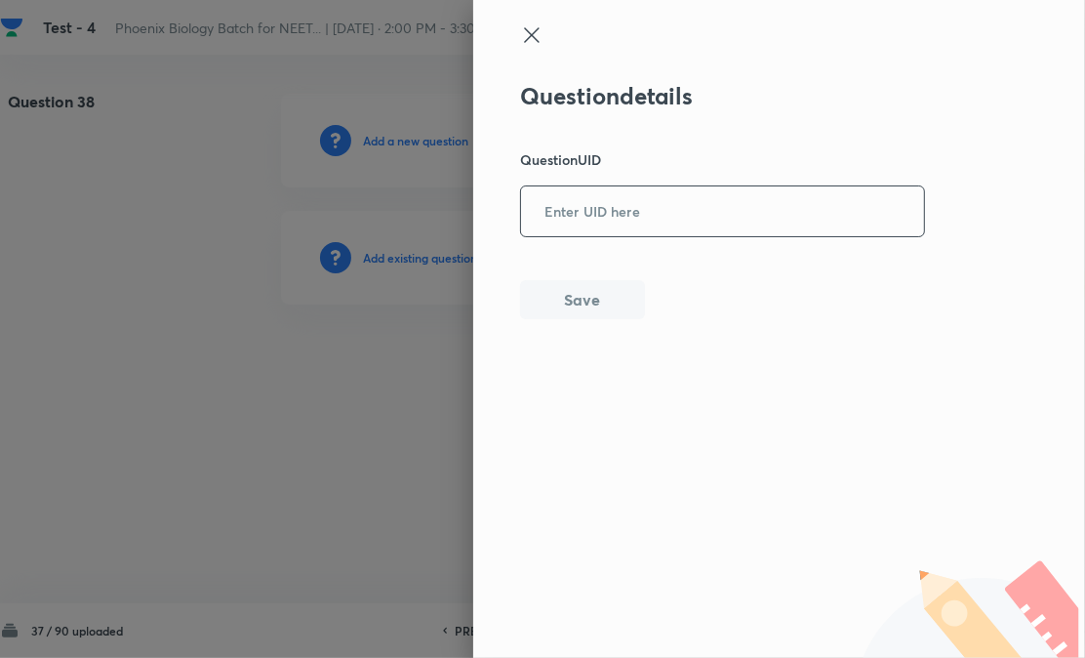
paste input "5S2LH"
drag, startPoint x: 645, startPoint y: 199, endPoint x: 627, endPoint y: 217, distance: 24.8
click at [645, 200] on input "5S2LH" at bounding box center [722, 211] width 403 height 48
type input "5S2LH"
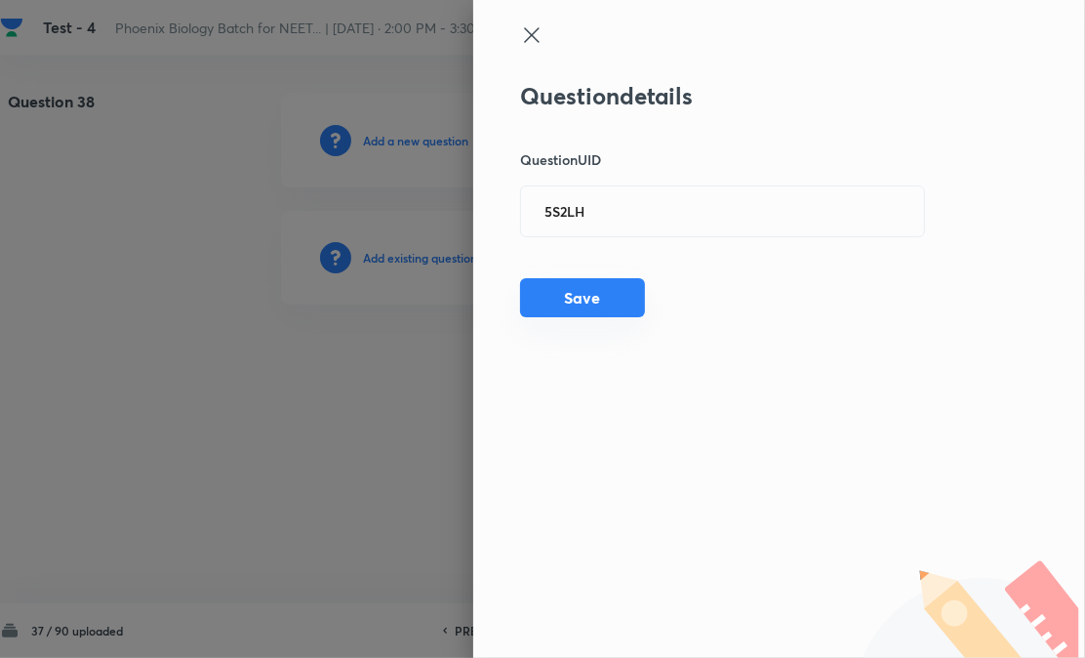
click at [571, 285] on div "Question details Question UID 5S2LH ​ Save" at bounding box center [723, 200] width 406 height 237
drag, startPoint x: 593, startPoint y: 289, endPoint x: 668, endPoint y: 286, distance: 75.2
click at [595, 289] on button "Save" at bounding box center [582, 299] width 125 height 39
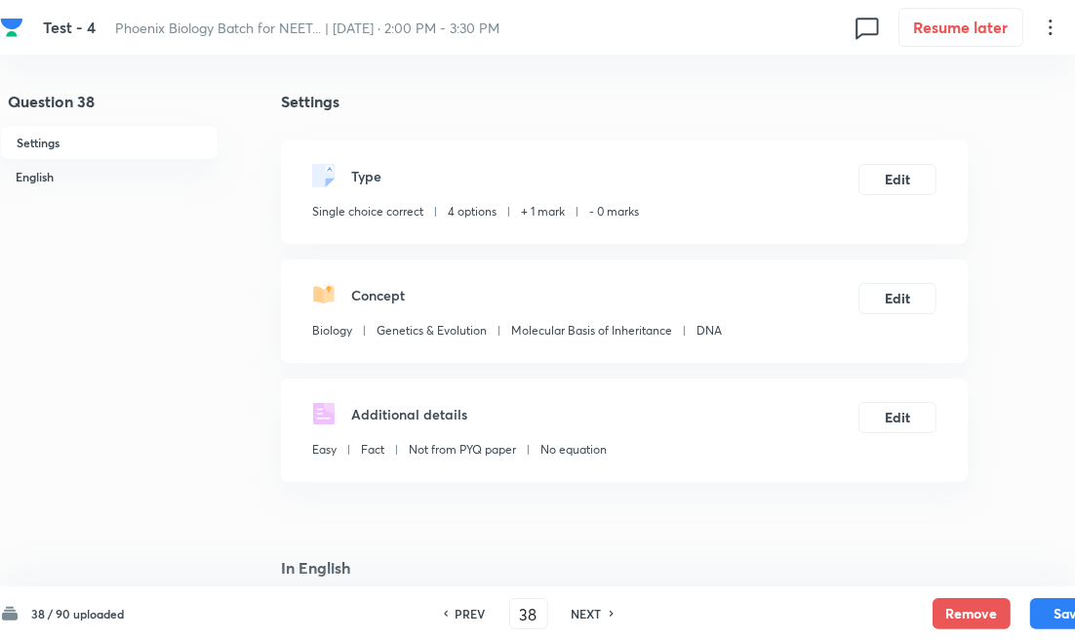
checkbox input "true"
click at [585, 610] on h6 "NEXT" at bounding box center [587, 614] width 30 height 18
type input "39"
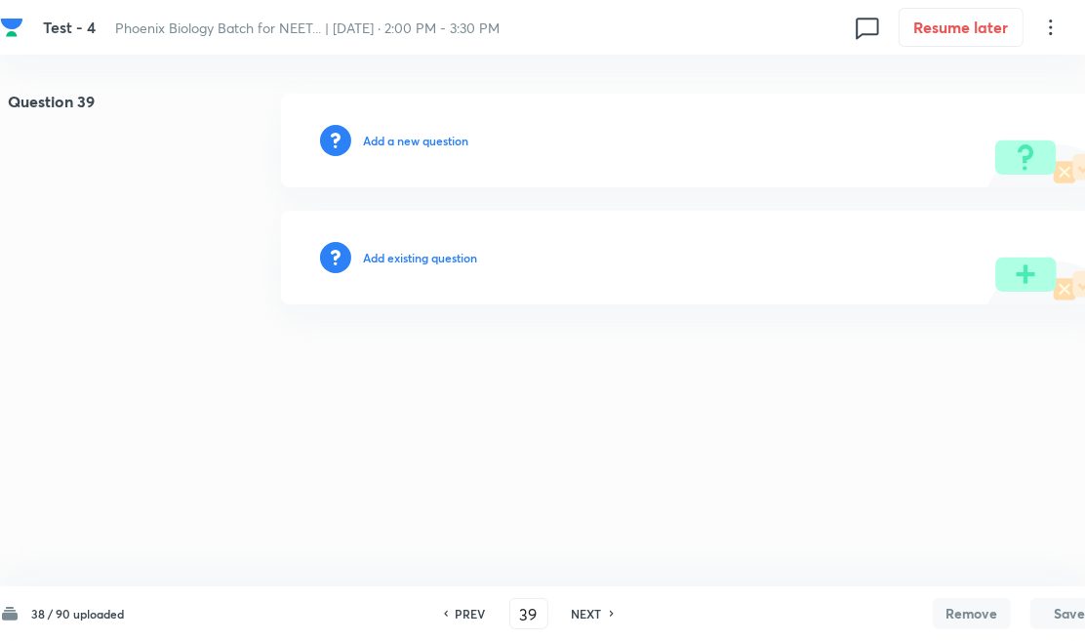
click at [437, 255] on h6 "Add existing question" at bounding box center [420, 258] width 114 height 18
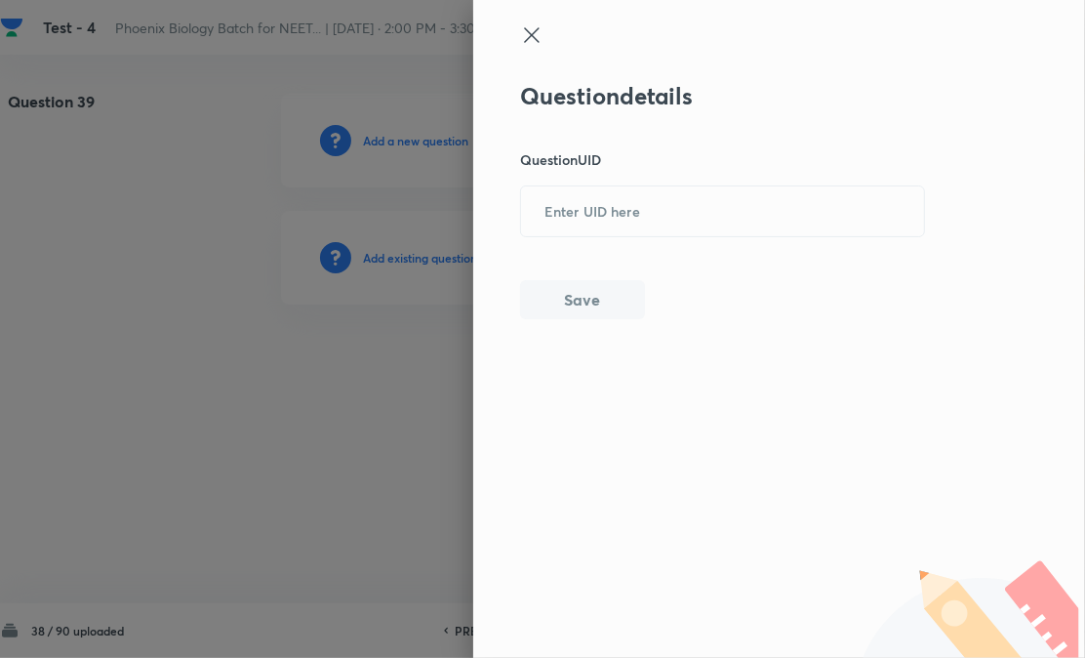
paste input "BF1MU"
drag, startPoint x: 437, startPoint y: 255, endPoint x: 571, endPoint y: 283, distance: 136.6
click at [577, 227] on input "BF1MU" at bounding box center [722, 211] width 403 height 48
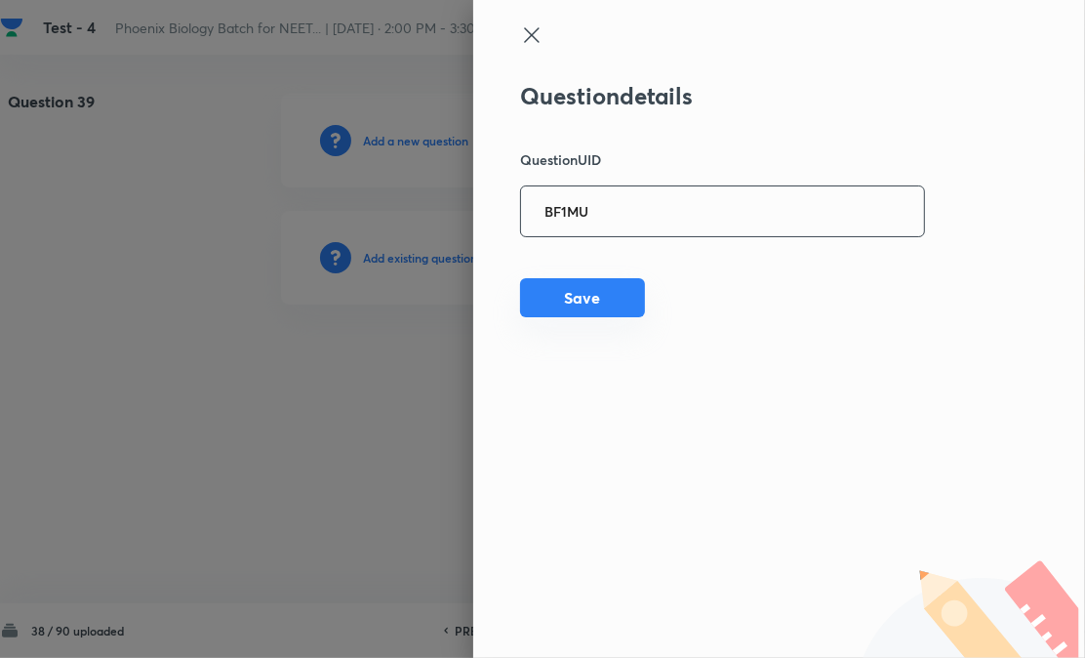
type input "BF1MU"
click at [571, 294] on button "Save" at bounding box center [582, 297] width 125 height 39
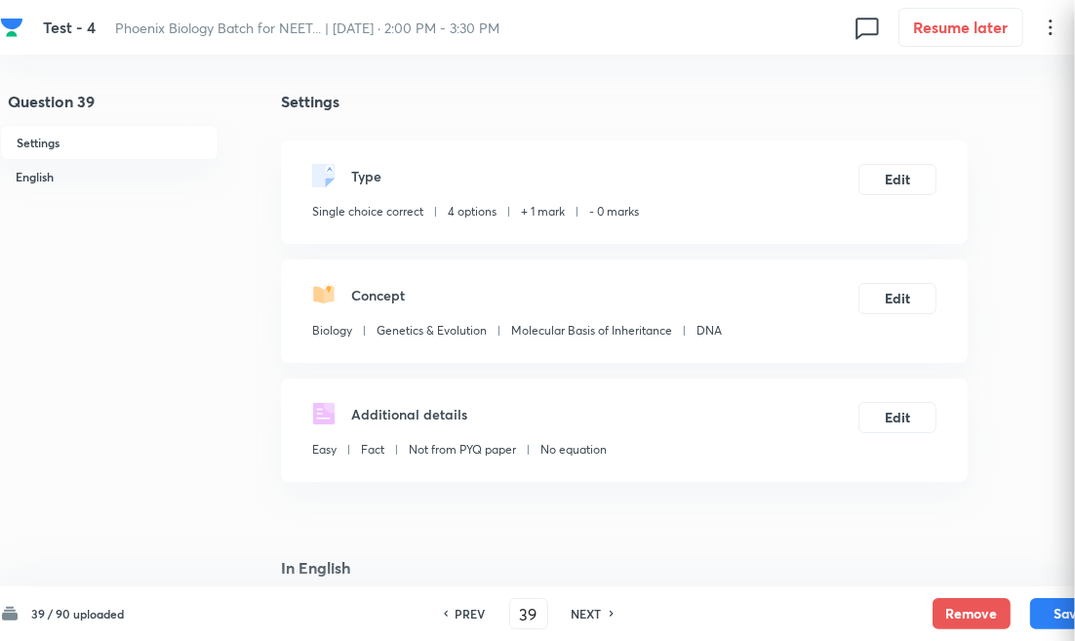
checkbox input "true"
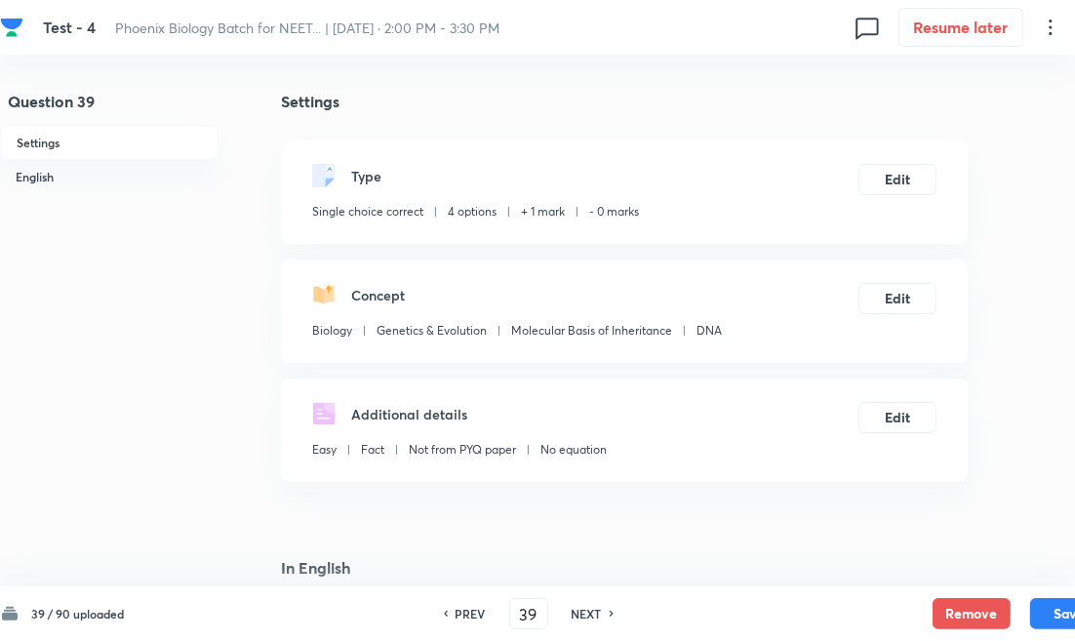
drag, startPoint x: 582, startPoint y: 618, endPoint x: 549, endPoint y: 514, distance: 108.6
click at [582, 618] on h6 "NEXT" at bounding box center [587, 614] width 30 height 18
type input "40"
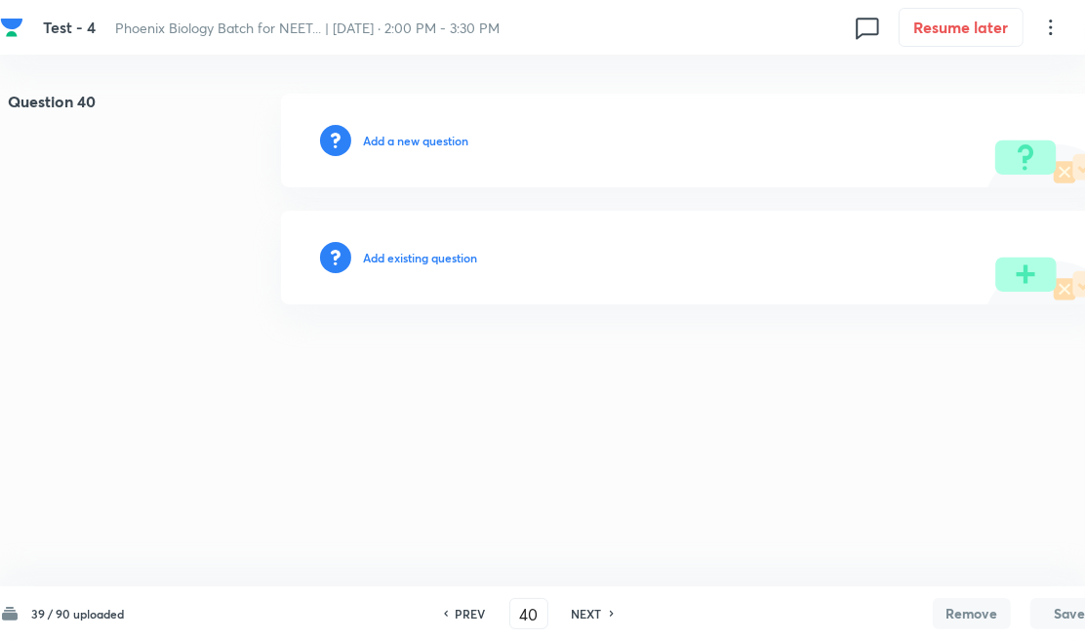
click at [406, 256] on h6 "Add existing question" at bounding box center [420, 258] width 114 height 18
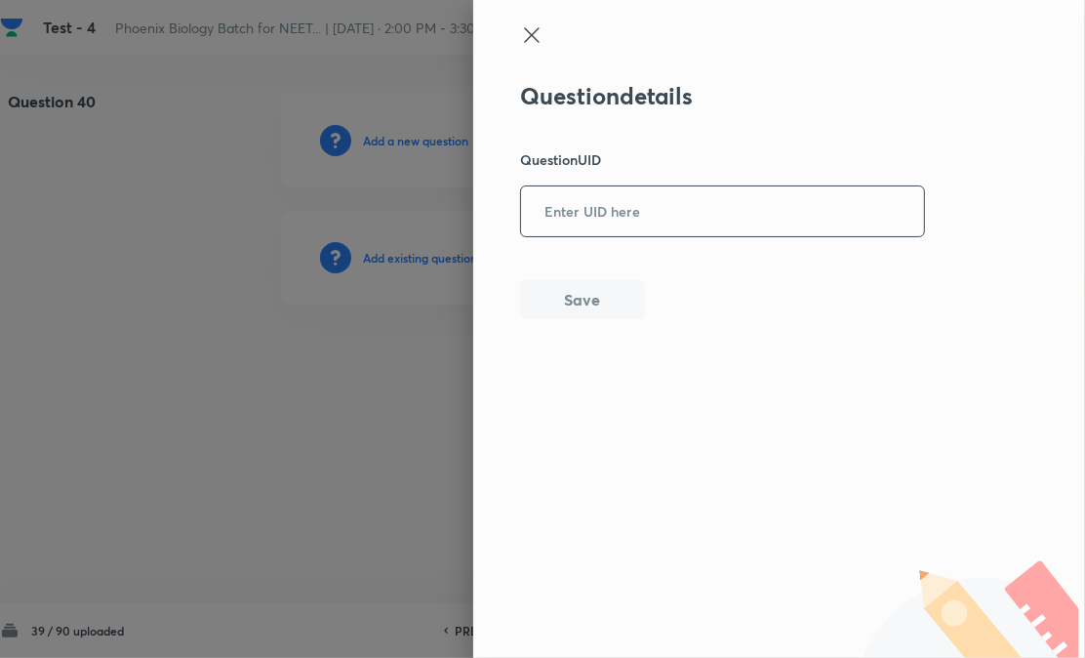
drag, startPoint x: 646, startPoint y: 210, endPoint x: 607, endPoint y: 289, distance: 88.1
click at [647, 210] on input "text" at bounding box center [722, 211] width 403 height 48
paste input "Y1ILH"
type input "Y1ILH"
click at [598, 302] on button "Save" at bounding box center [582, 297] width 125 height 39
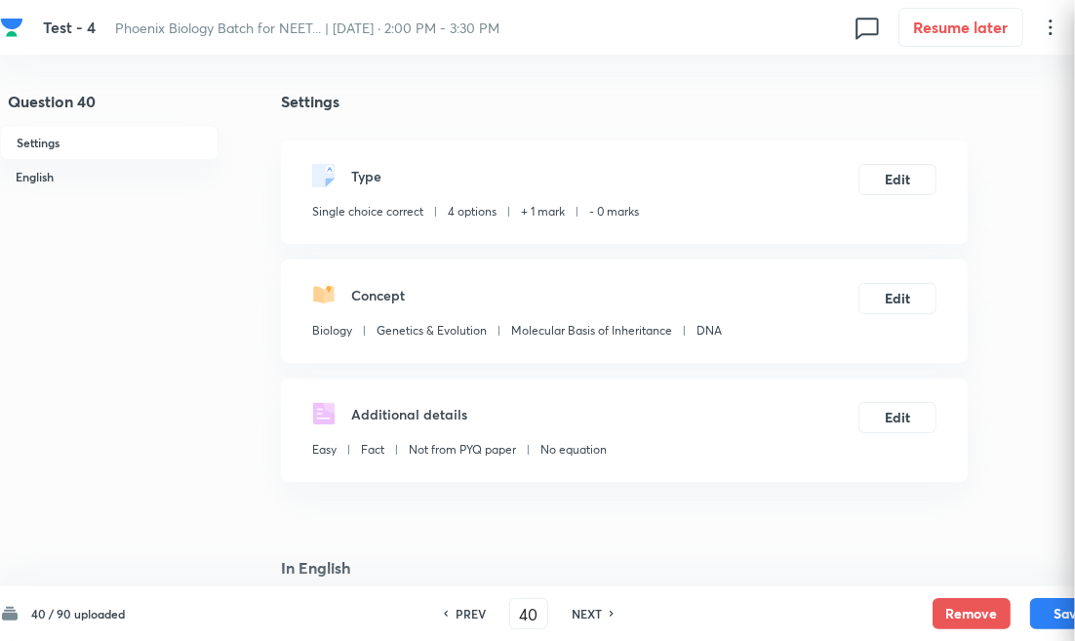
checkbox input "true"
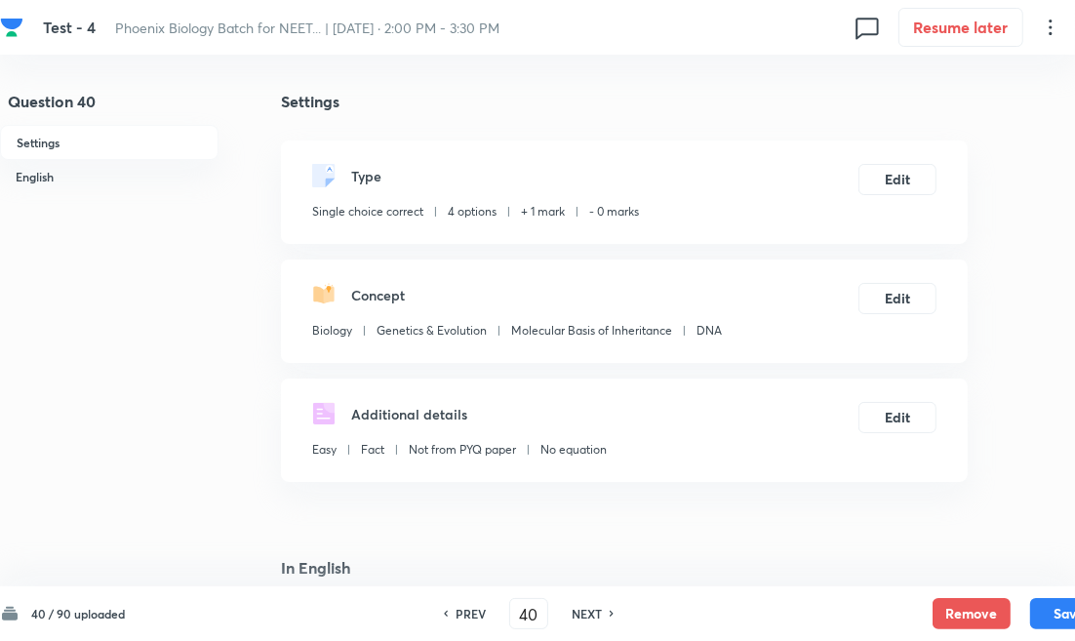
click at [576, 617] on h6 "NEXT" at bounding box center [587, 614] width 30 height 18
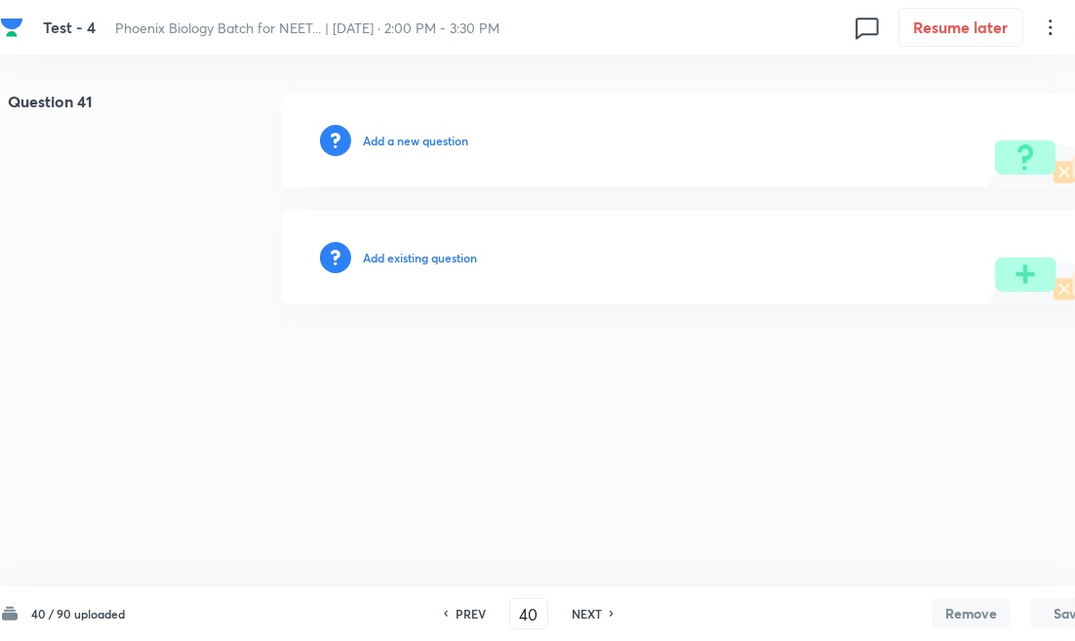
type input "41"
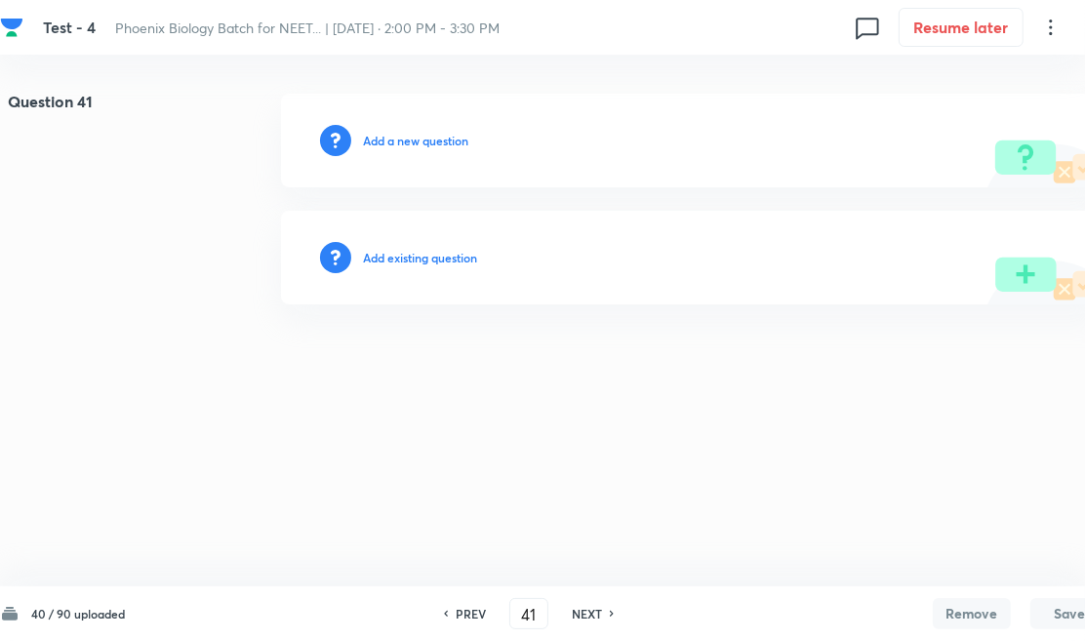
click at [427, 261] on h6 "Add existing question" at bounding box center [420, 258] width 114 height 18
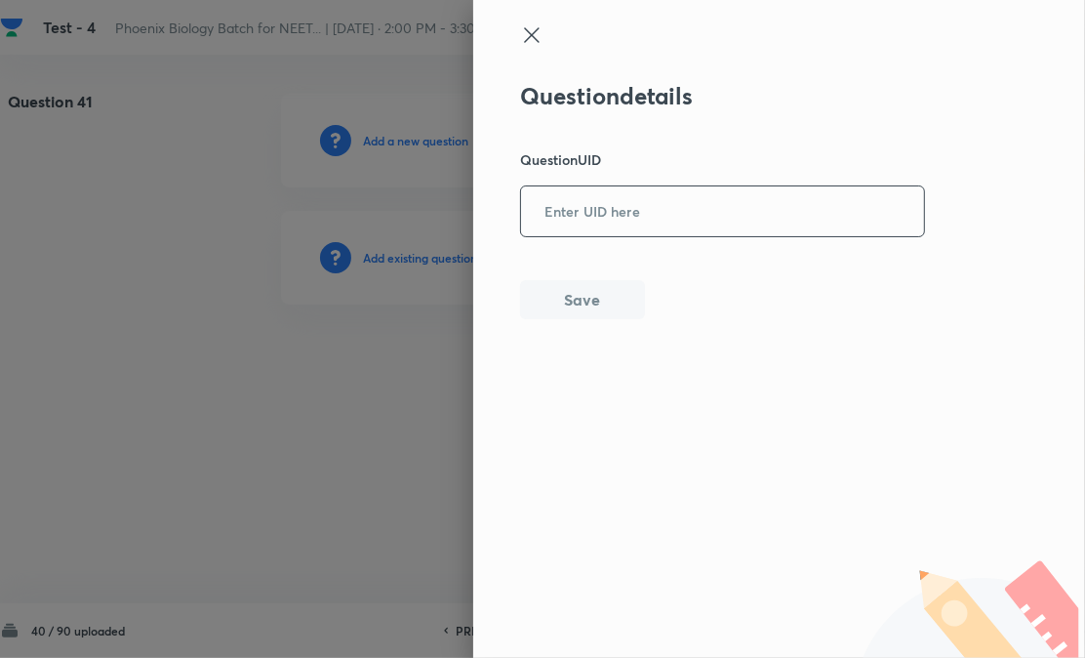
paste input "ZNST1"
drag, startPoint x: 670, startPoint y: 197, endPoint x: 625, endPoint y: 280, distance: 94.3
click at [670, 199] on input "ZNST1" at bounding box center [722, 211] width 403 height 48
type input "ZNST1"
click at [609, 293] on button "Save" at bounding box center [582, 297] width 125 height 39
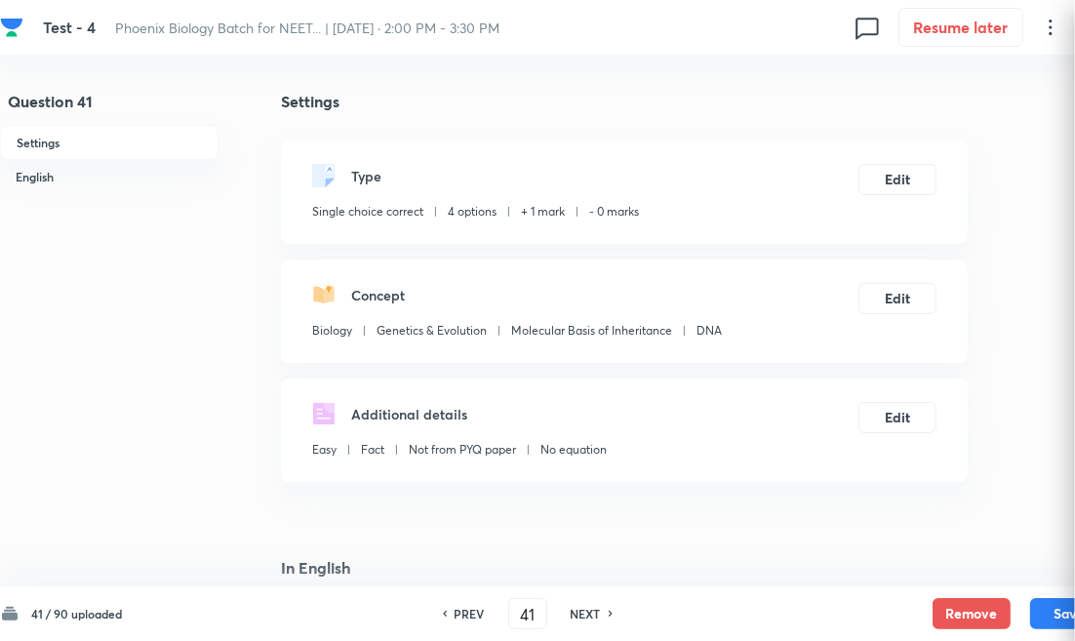
checkbox input "true"
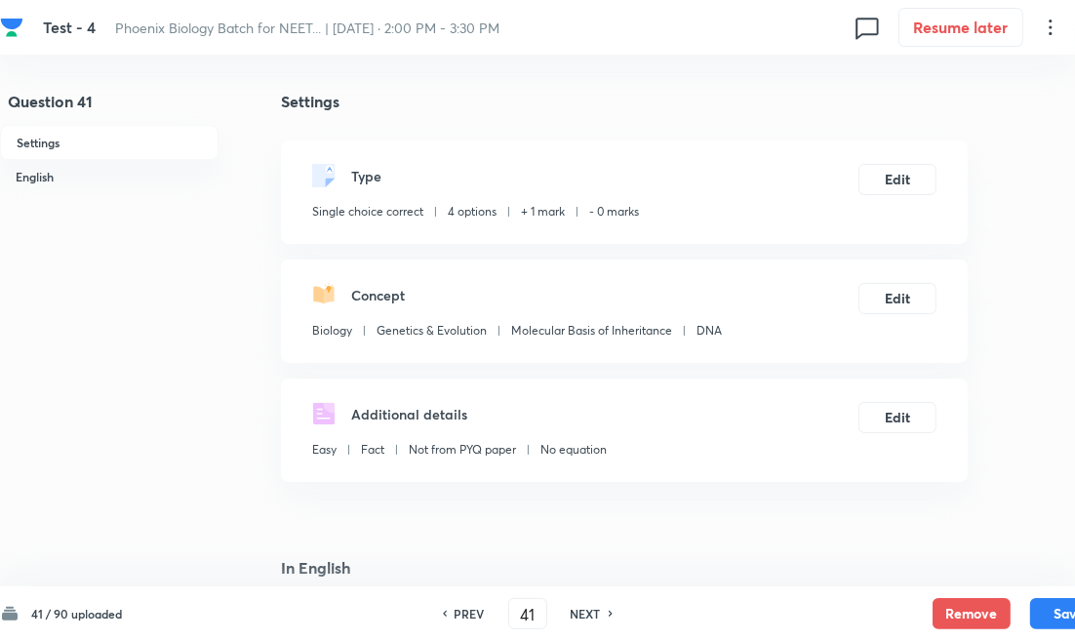
drag, startPoint x: 590, startPoint y: 608, endPoint x: 580, endPoint y: 593, distance: 17.6
click at [590, 608] on h6 "NEXT" at bounding box center [586, 614] width 30 height 18
type input "42"
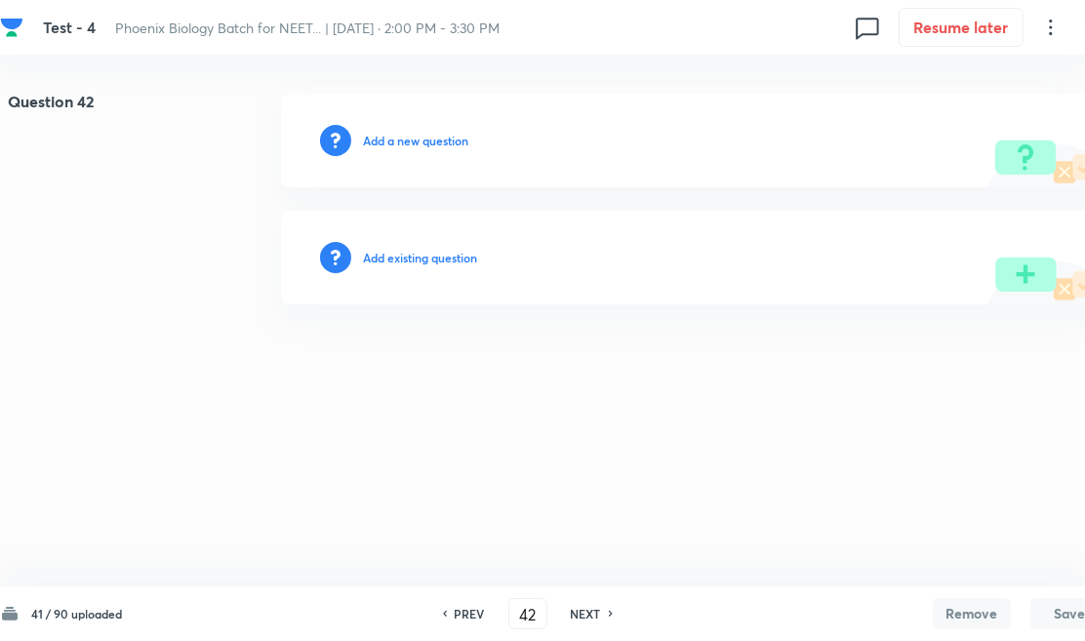
click at [430, 246] on div "Add existing question" at bounding box center [694, 258] width 827 height 94
click at [408, 267] on div "Add existing question" at bounding box center [694, 258] width 827 height 94
click at [419, 261] on h6 "Add existing question" at bounding box center [420, 258] width 114 height 18
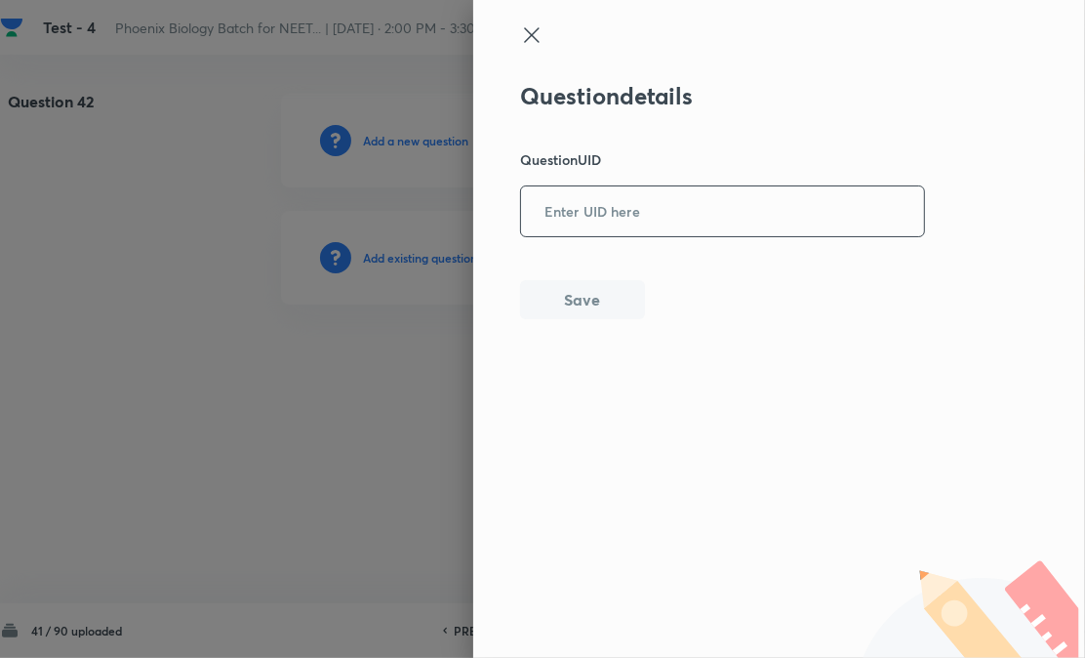
click at [619, 217] on input "text" at bounding box center [722, 211] width 403 height 48
paste input "IOQC3"
type input "IOQC3"
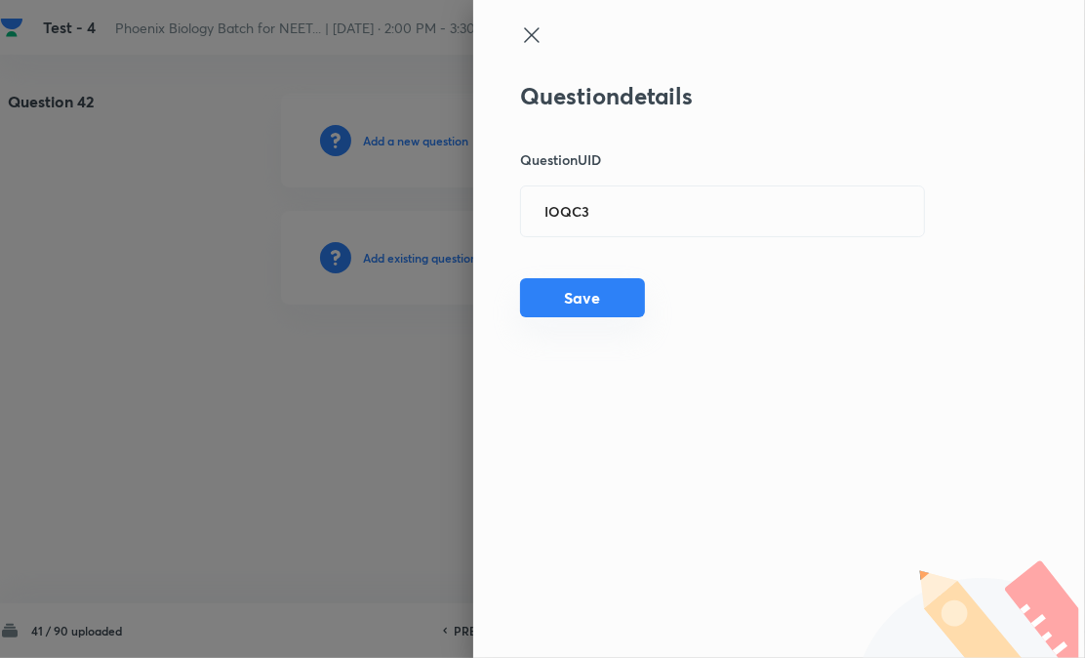
click at [583, 298] on button "Save" at bounding box center [582, 297] width 125 height 39
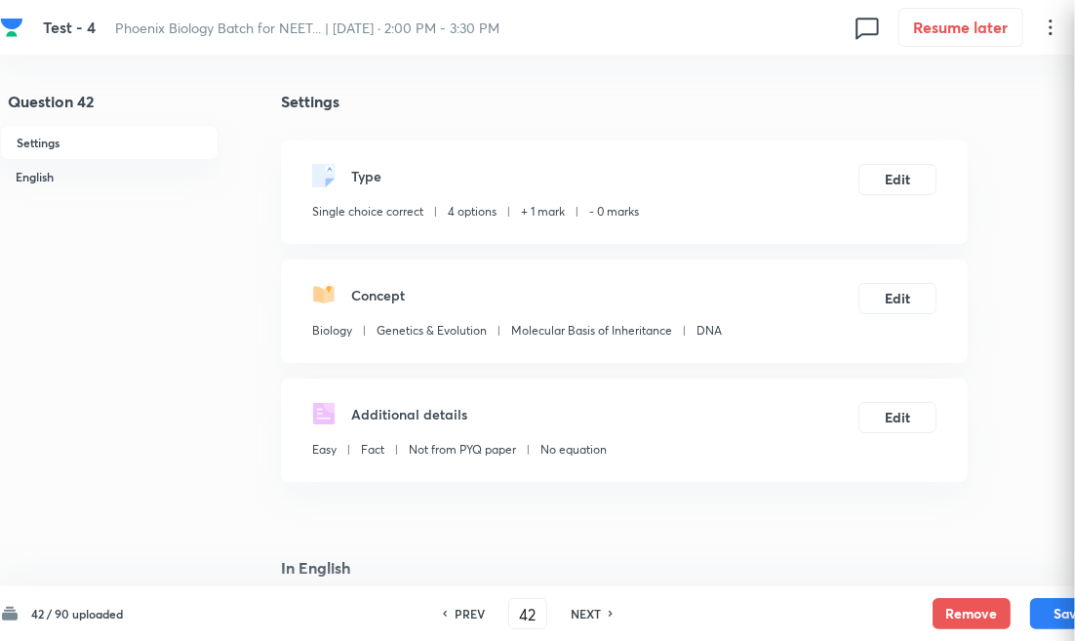
checkbox input "true"
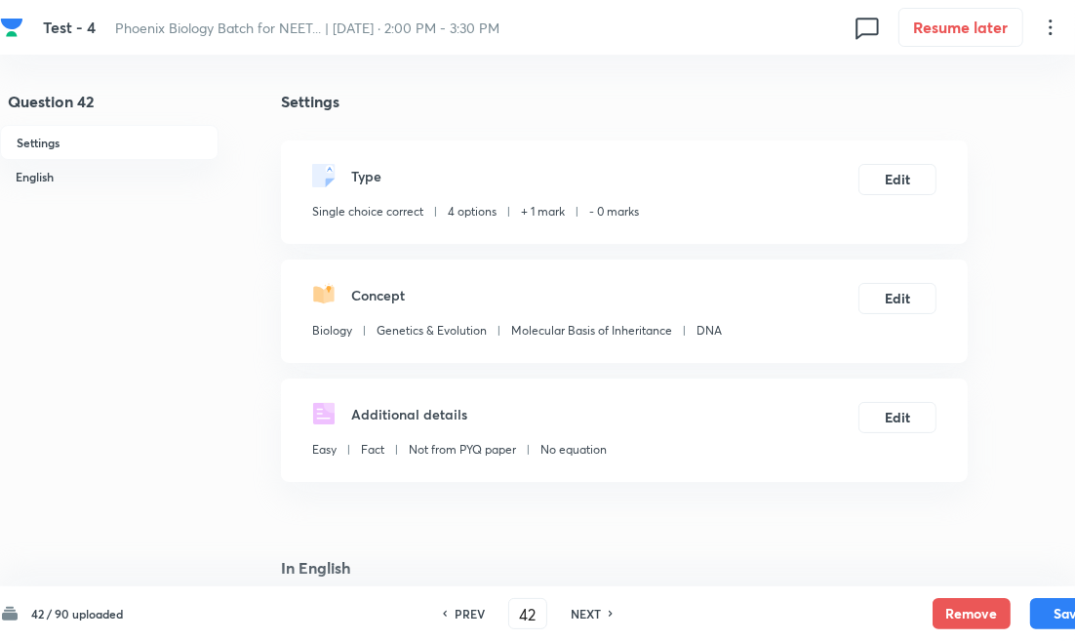
click at [596, 610] on h6 "NEXT" at bounding box center [586, 614] width 30 height 18
type input "43"
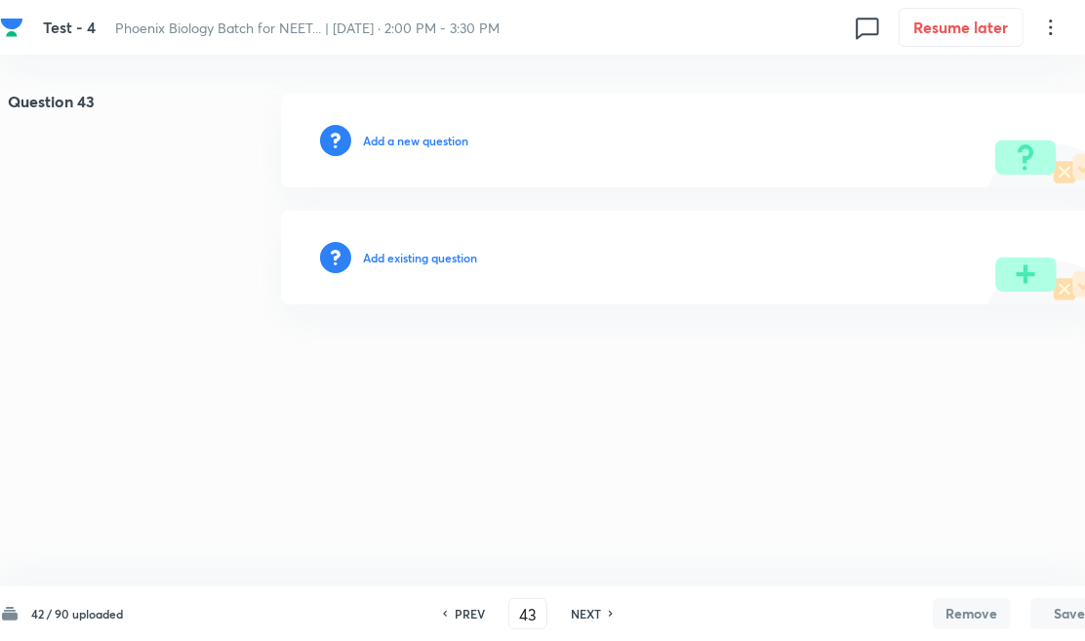
click at [459, 255] on h6 "Add existing question" at bounding box center [420, 258] width 114 height 18
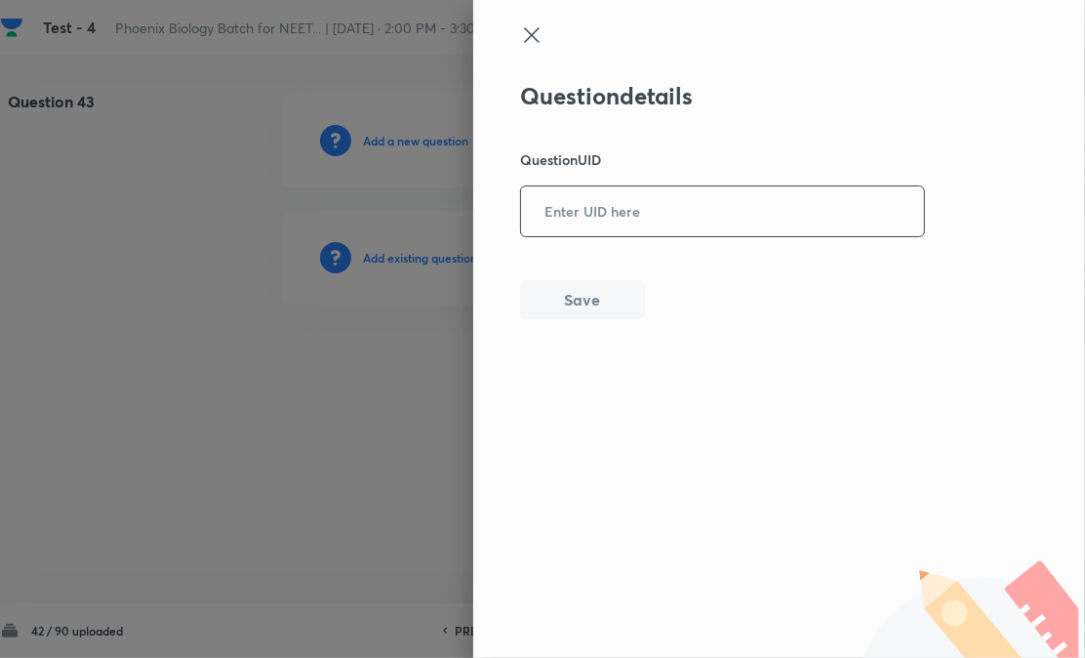
drag, startPoint x: 679, startPoint y: 183, endPoint x: 661, endPoint y: 203, distance: 26.2
click at [679, 186] on div "Question details Question UID ​ Save" at bounding box center [723, 200] width 406 height 237
click at [635, 212] on input "text" at bounding box center [722, 211] width 403 height 48
paste input "IJNXQ"
type input "IJNXQ"
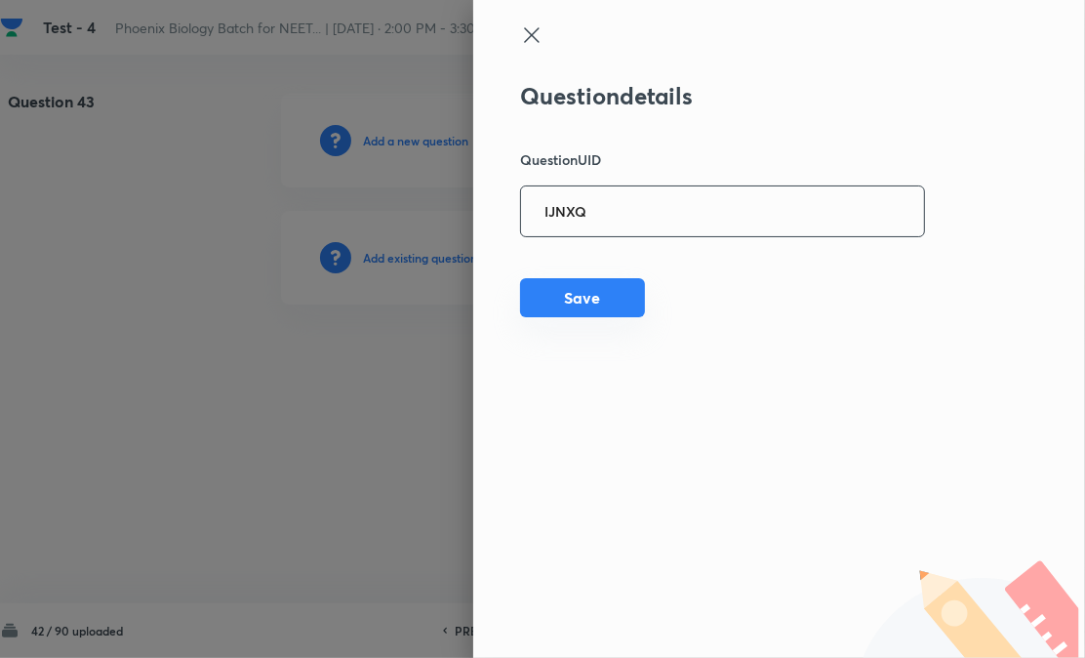
click at [616, 303] on button "Save" at bounding box center [582, 297] width 125 height 39
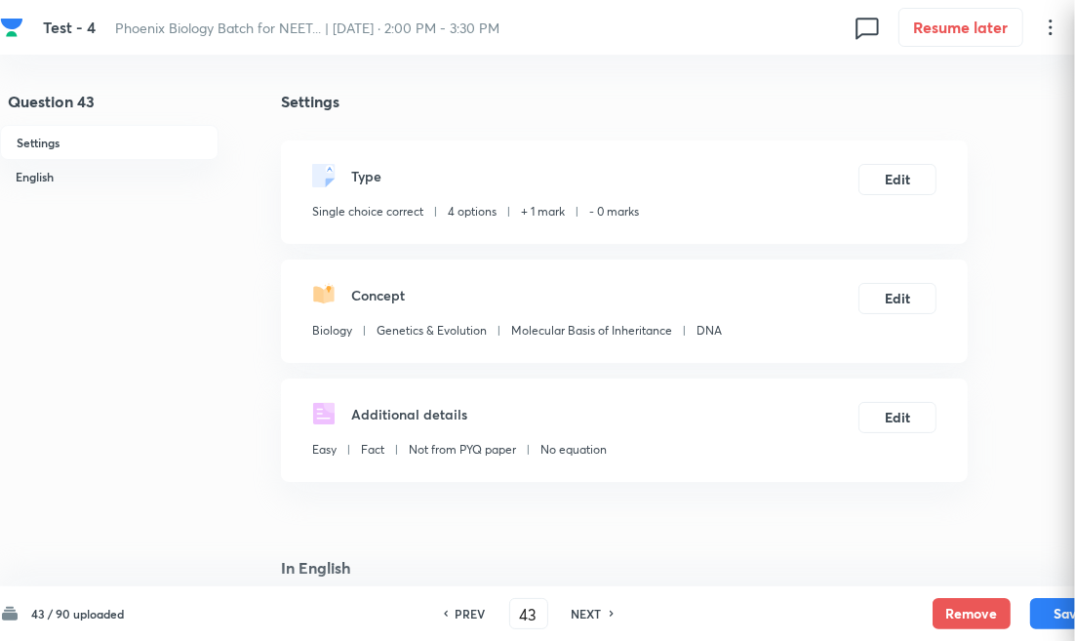
checkbox input "true"
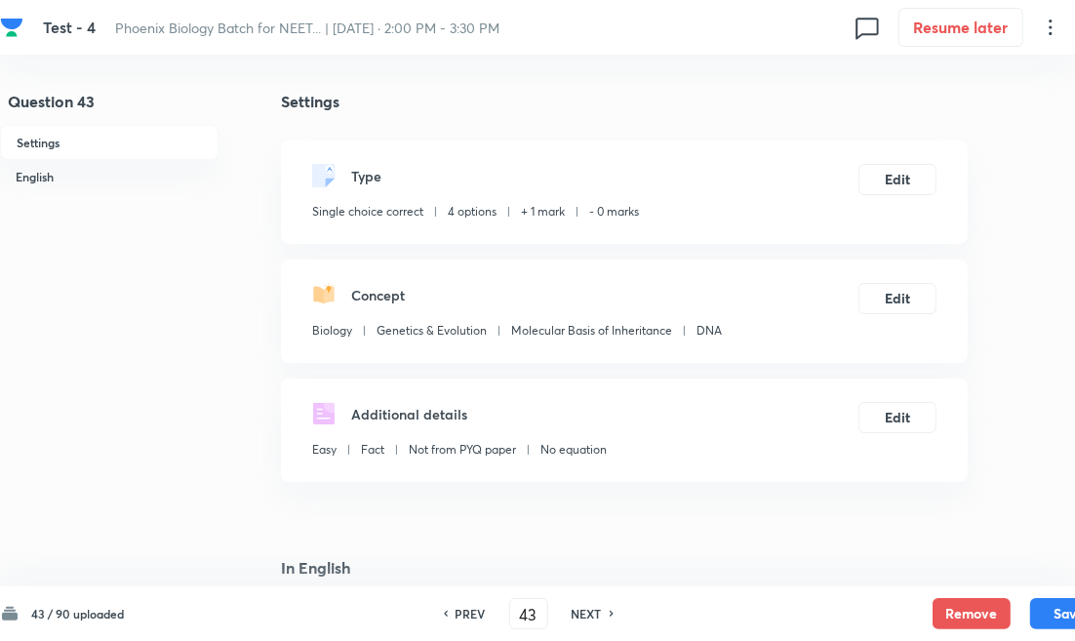
click at [581, 609] on h6 "NEXT" at bounding box center [587, 614] width 30 height 18
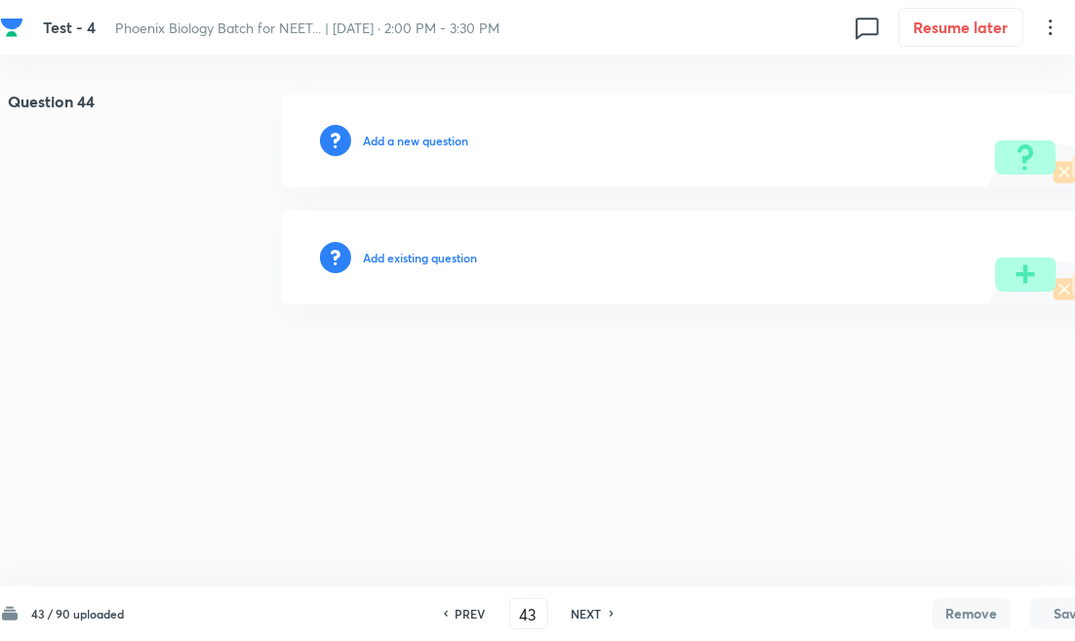
type input "44"
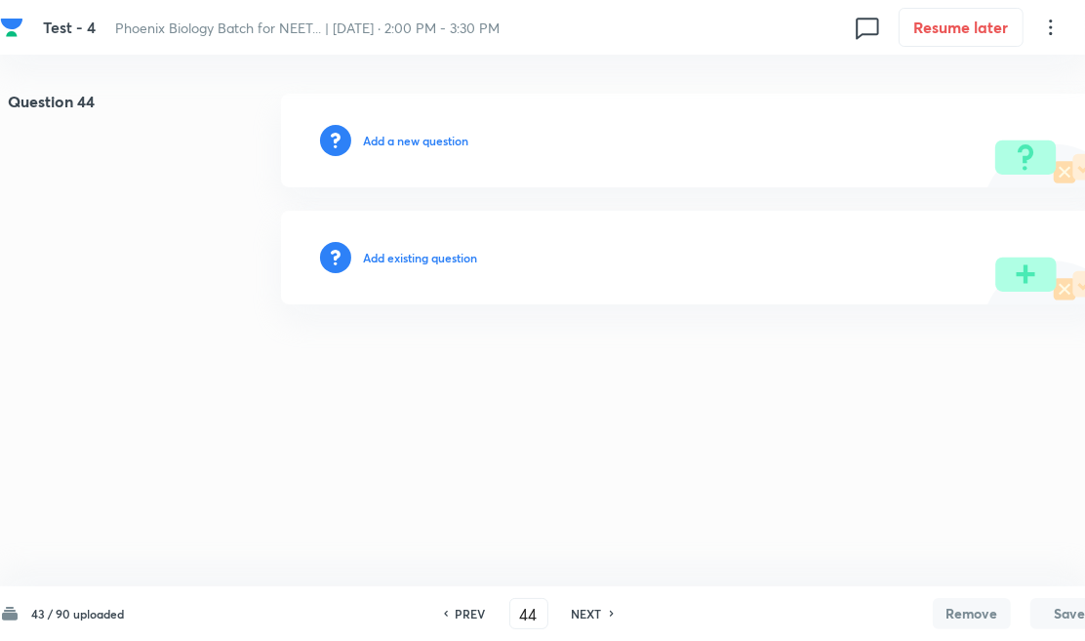
click at [449, 260] on h6 "Add existing question" at bounding box center [420, 258] width 114 height 18
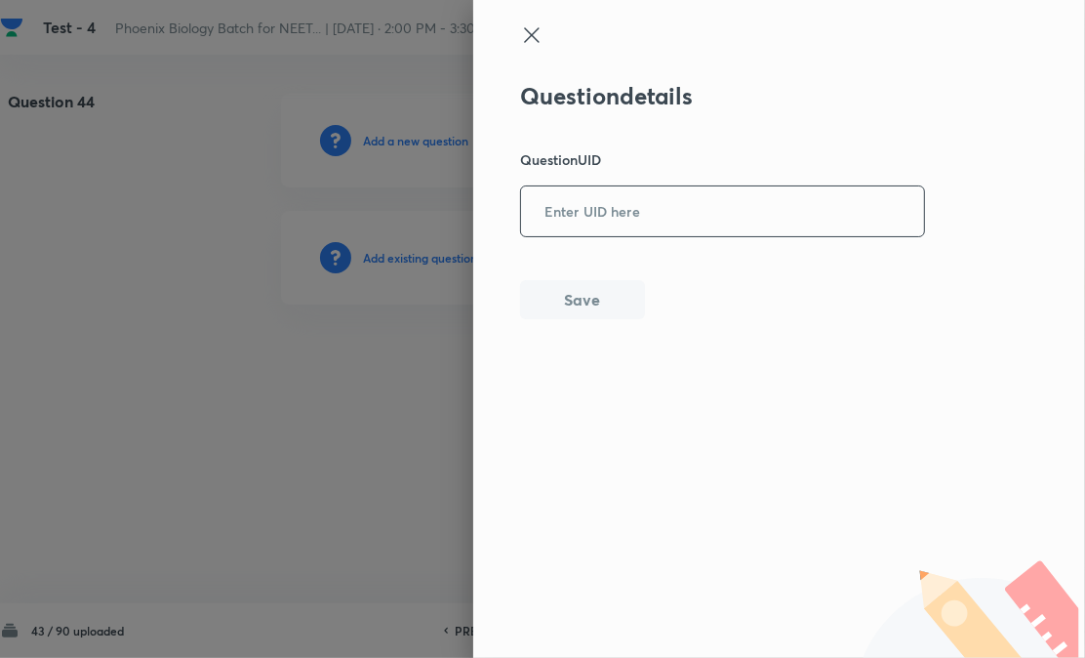
paste input "RXIIK"
click at [639, 217] on input "RXIIK" at bounding box center [722, 211] width 403 height 48
type input "RXIIK"
click at [606, 287] on button "Save" at bounding box center [582, 297] width 125 height 39
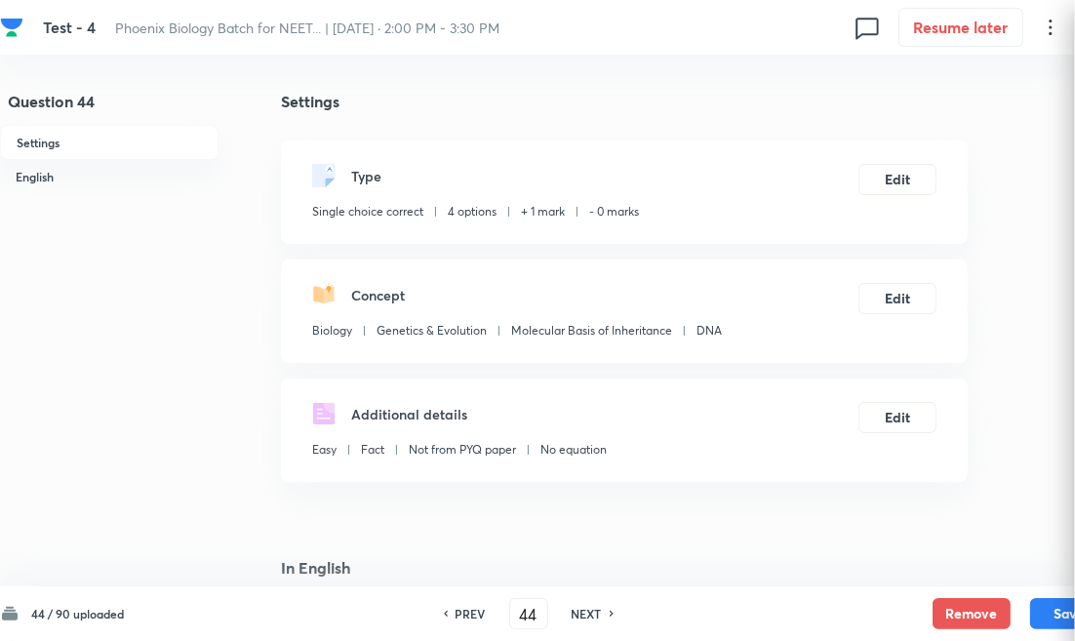
checkbox input "true"
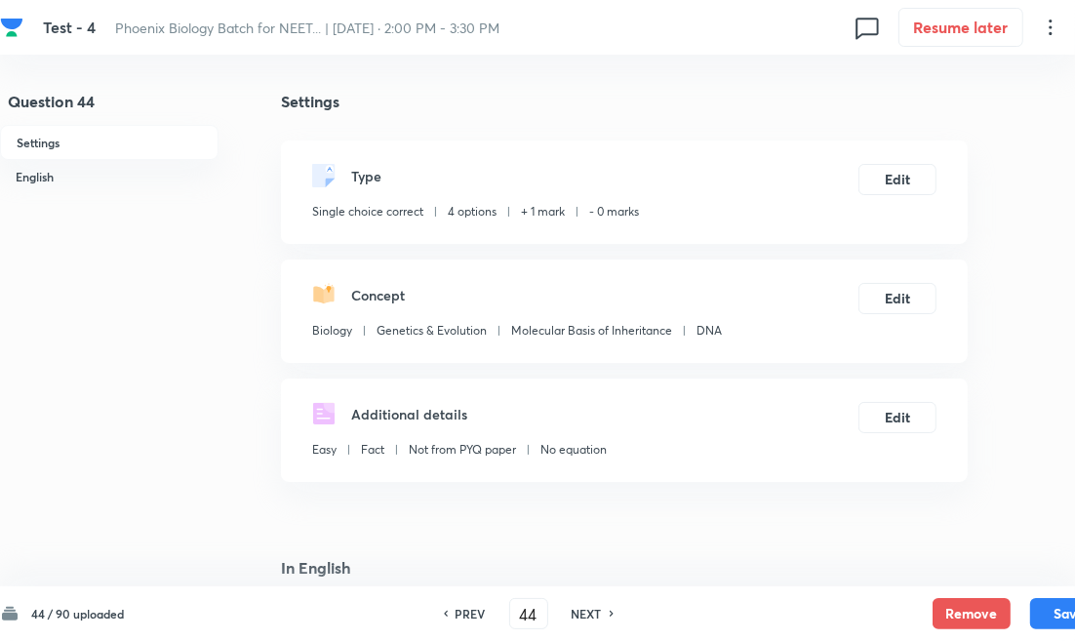
click at [595, 611] on h6 "NEXT" at bounding box center [587, 614] width 30 height 18
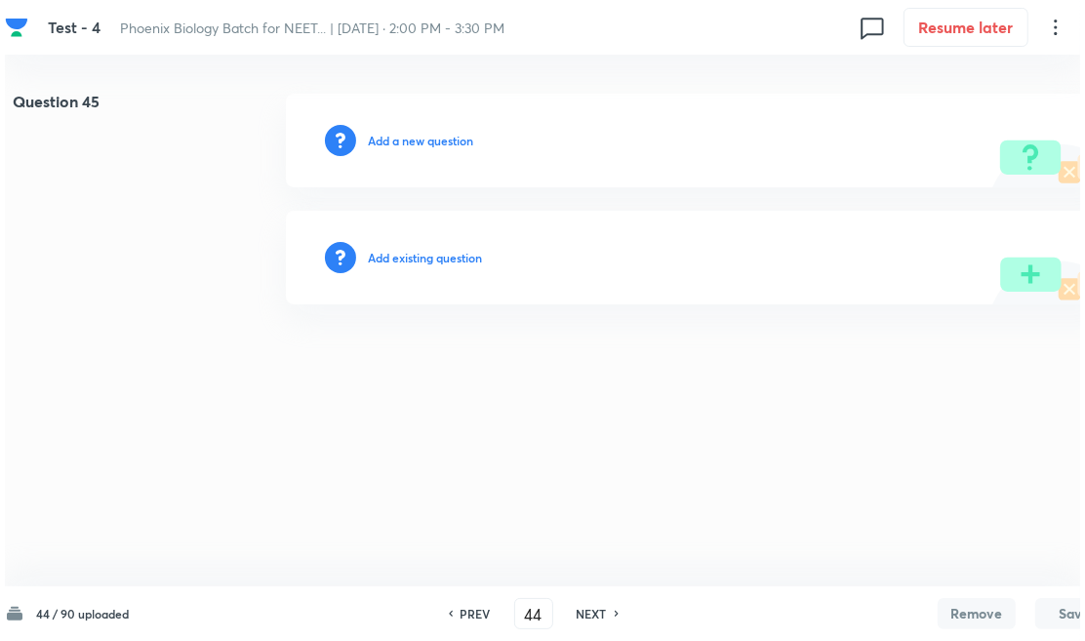
type input "45"
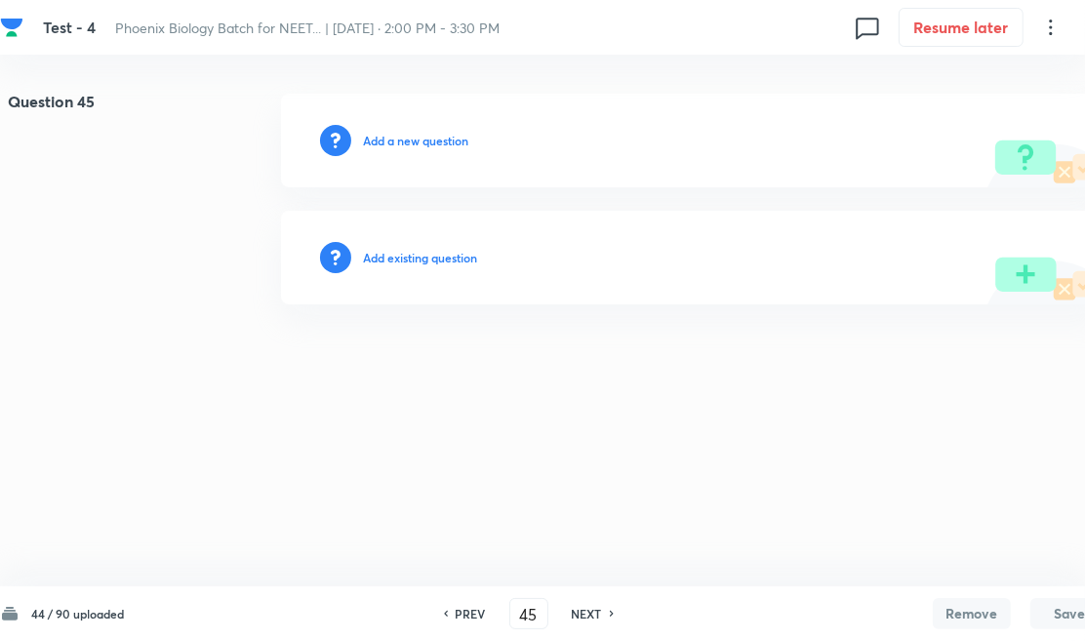
click at [468, 265] on div "Add existing question" at bounding box center [694, 258] width 827 height 94
click at [615, 205] on div "Question 45 Add a new question Add existing question" at bounding box center [554, 199] width 1108 height 211
click at [466, 259] on h6 "Add existing question" at bounding box center [420, 258] width 114 height 18
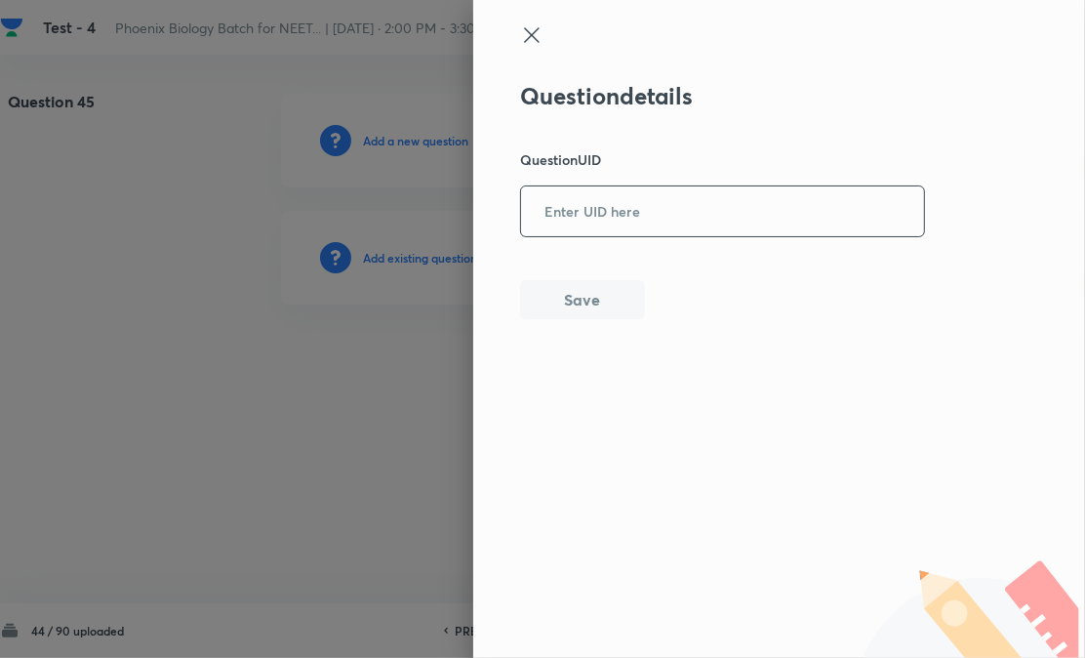
click at [560, 226] on input "text" at bounding box center [722, 211] width 403 height 48
paste input "RT4LO"
type input "RT4LO"
click at [560, 285] on button "Save" at bounding box center [582, 297] width 125 height 39
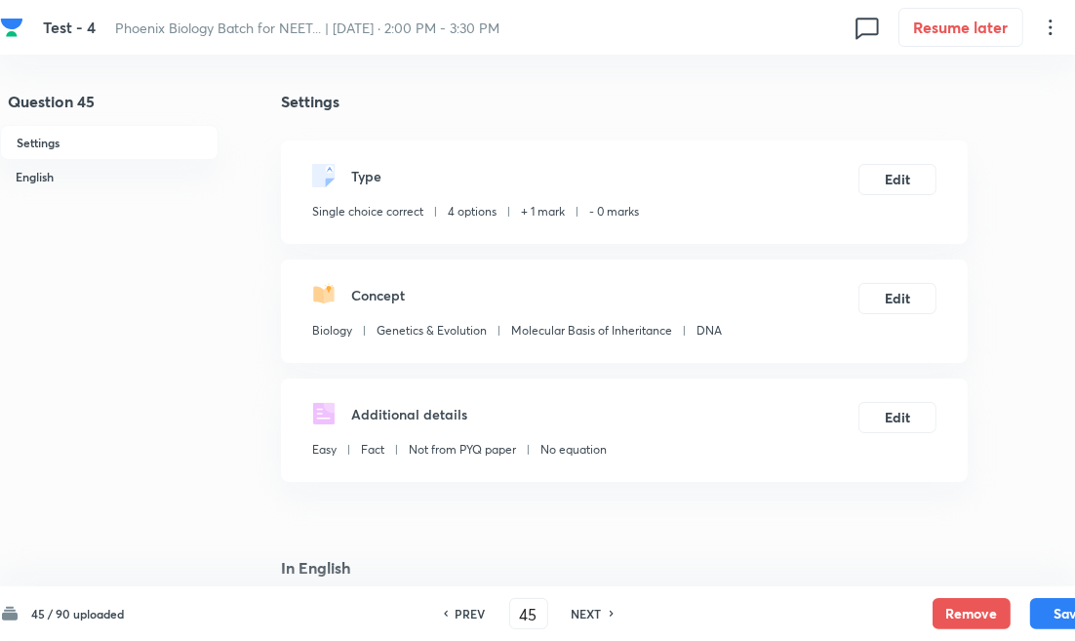
checkbox input "true"
drag, startPoint x: 567, startPoint y: 610, endPoint x: 564, endPoint y: 579, distance: 31.4
click at [567, 610] on div "NEXT" at bounding box center [590, 614] width 52 height 18
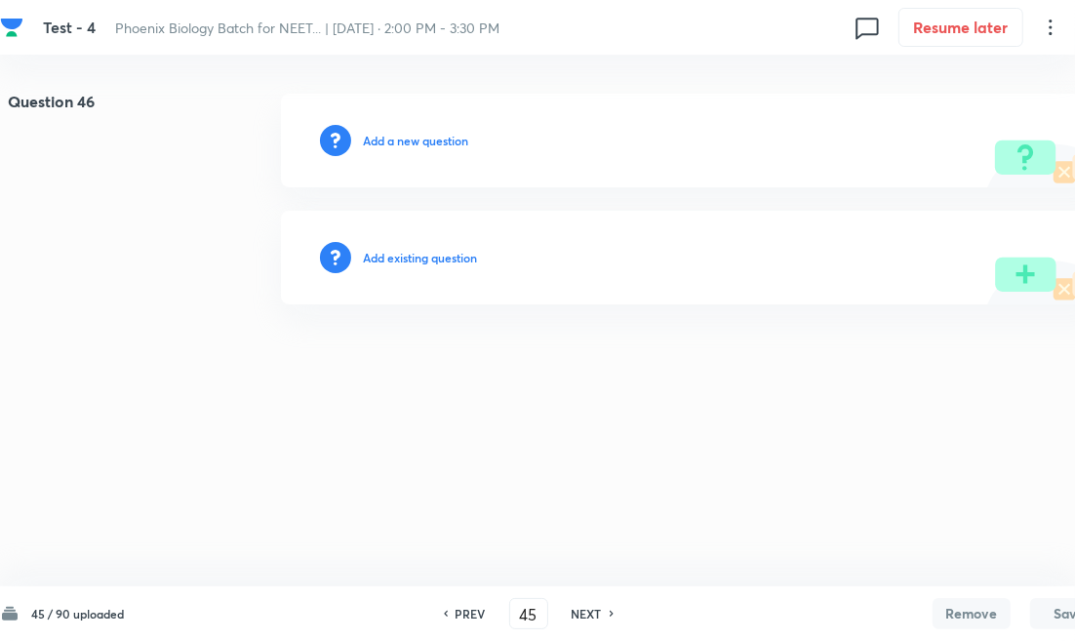
type input "46"
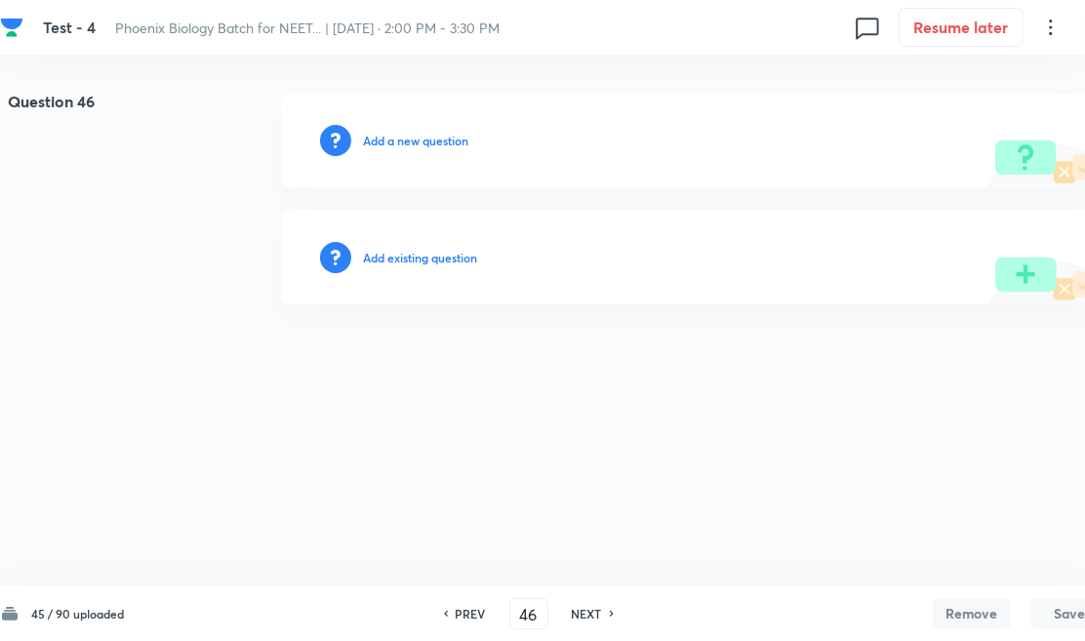
click at [436, 245] on div "Add existing question" at bounding box center [694, 258] width 827 height 94
click at [444, 260] on h6 "Add existing question" at bounding box center [420, 258] width 114 height 18
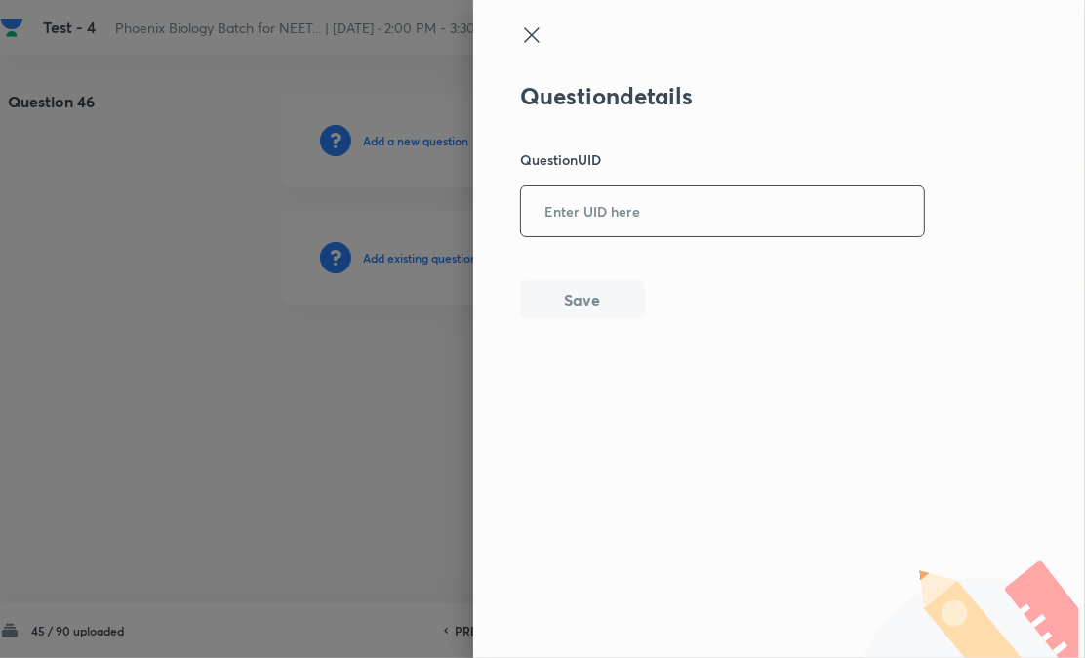
click at [649, 222] on input "text" at bounding box center [722, 211] width 403 height 48
paste input "5G8UK"
type input "5G8UK"
click at [589, 306] on button "Save" at bounding box center [582, 297] width 125 height 39
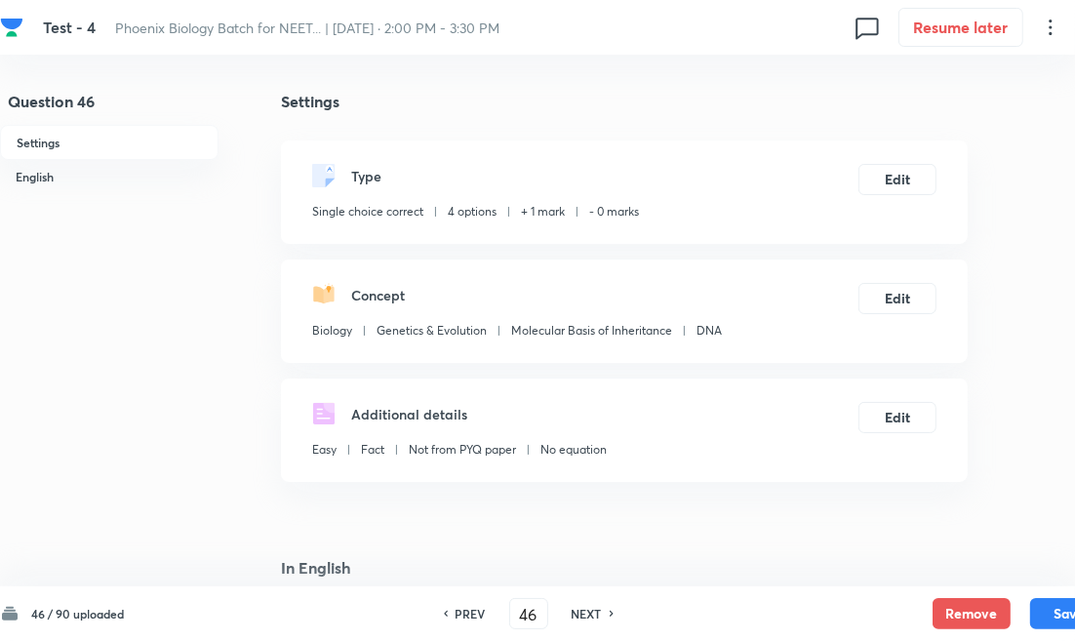
checkbox input "true"
click at [592, 618] on h6 "NEXT" at bounding box center [587, 614] width 30 height 18
type input "47"
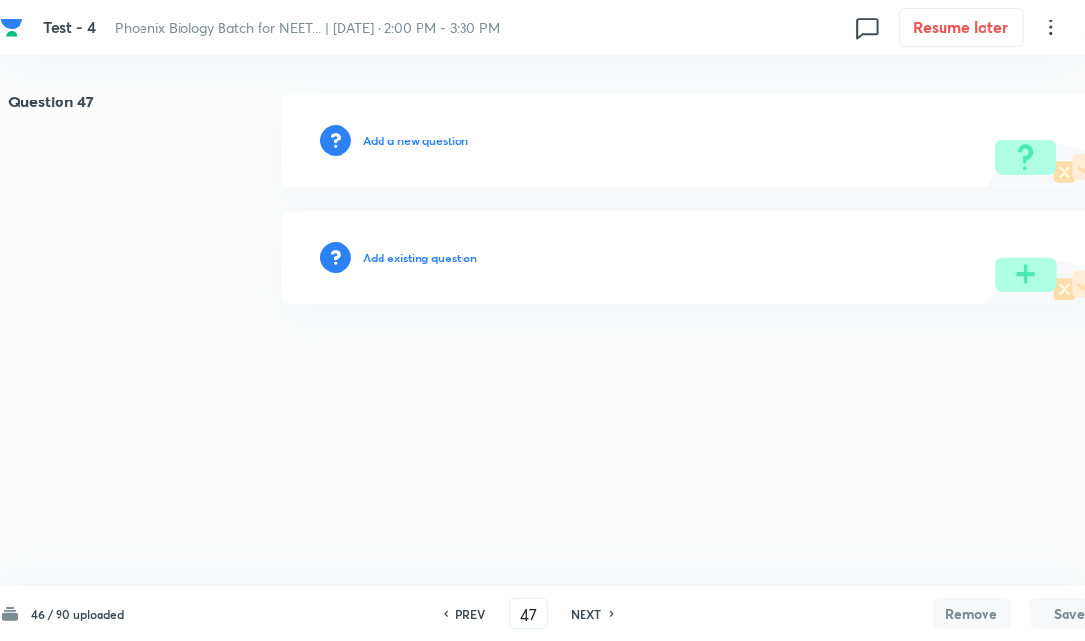
click at [447, 249] on h6 "Add existing question" at bounding box center [420, 258] width 114 height 18
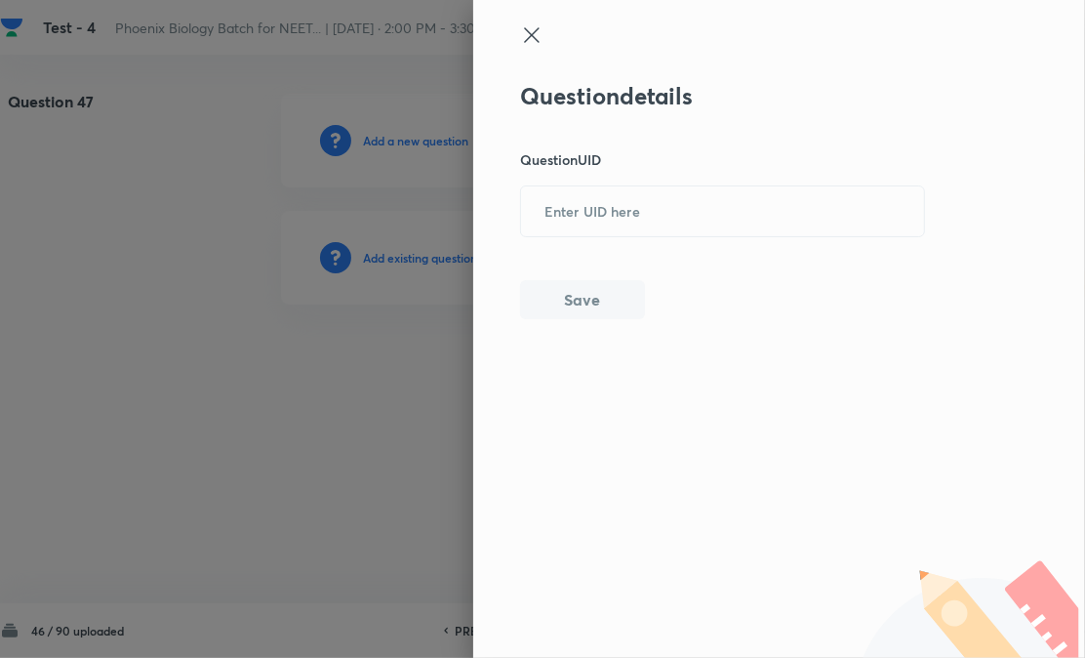
drag, startPoint x: 655, startPoint y: 229, endPoint x: 598, endPoint y: 264, distance: 66.6
click at [651, 234] on input "text" at bounding box center [722, 211] width 403 height 48
paste input "DBSLI"
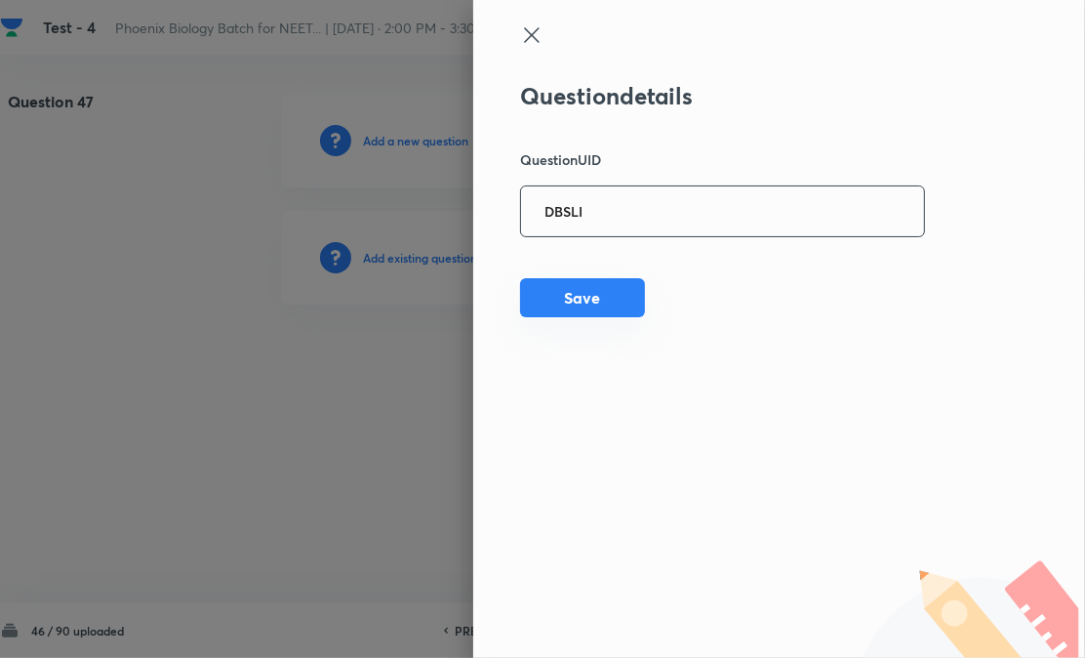
type input "DBSLI"
click at [589, 309] on button "Save" at bounding box center [582, 297] width 125 height 39
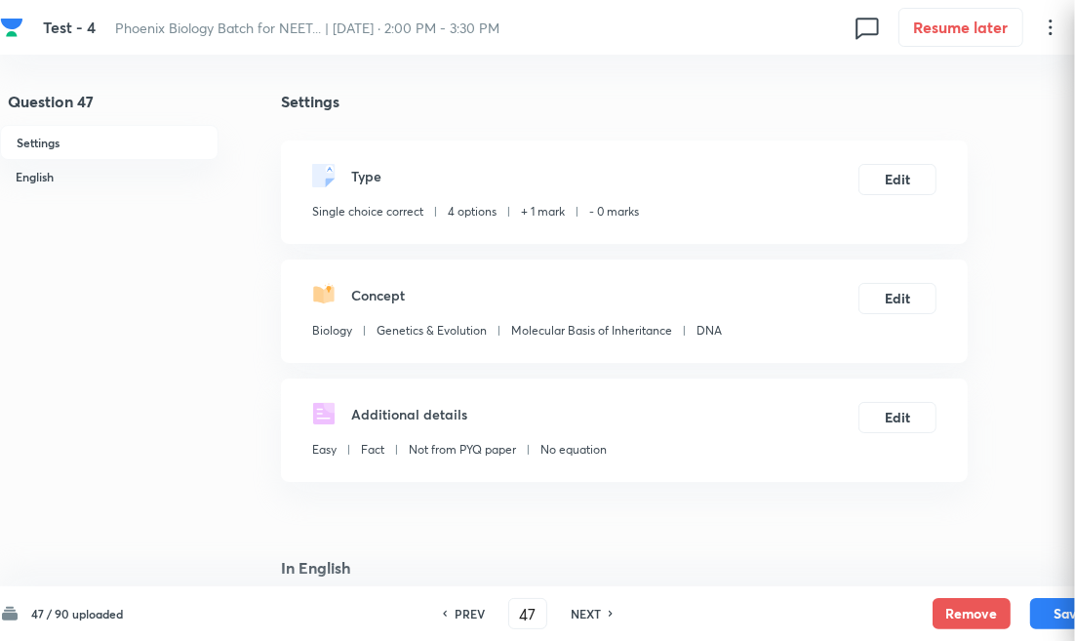
checkbox input "true"
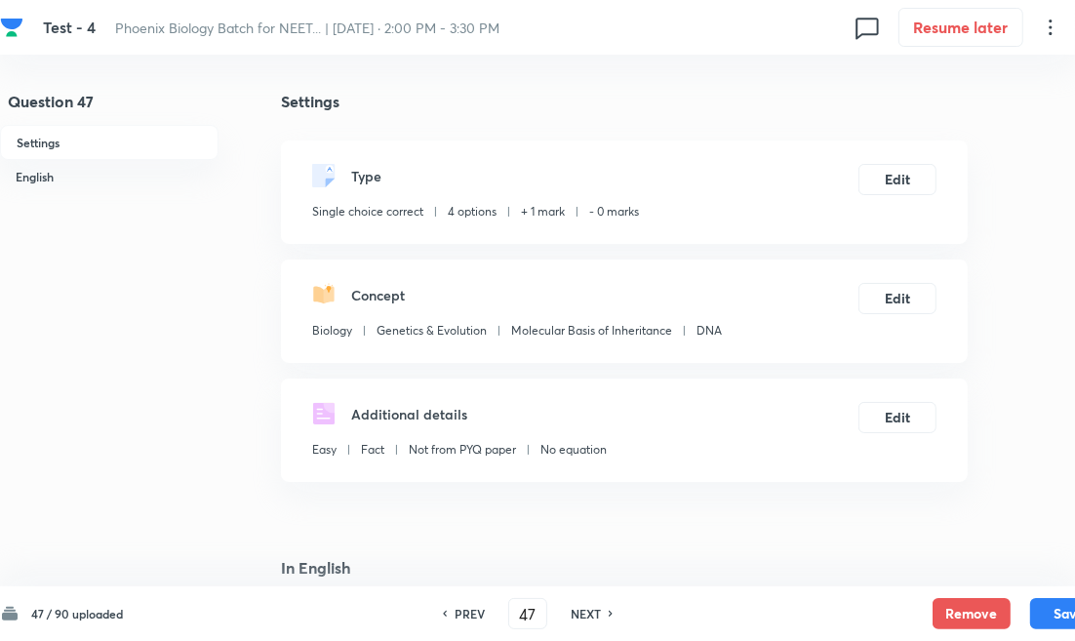
drag, startPoint x: 577, startPoint y: 617, endPoint x: 570, endPoint y: 547, distance: 69.6
click at [577, 617] on h6 "NEXT" at bounding box center [586, 614] width 30 height 18
type input "48"
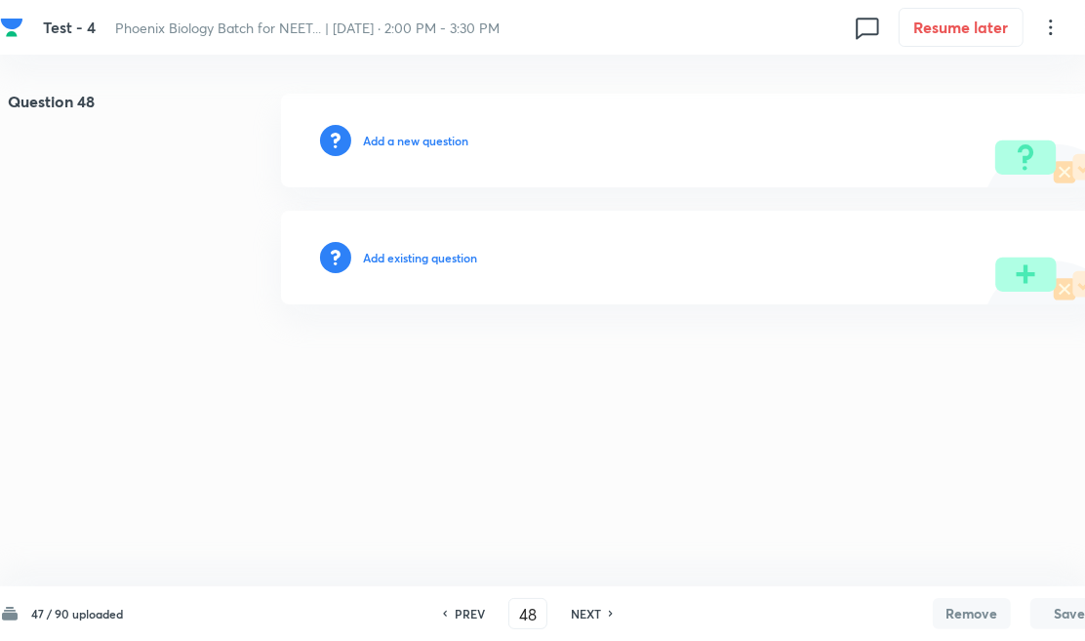
click at [435, 246] on div "Add existing question" at bounding box center [694, 258] width 827 height 94
click at [474, 255] on h6 "Add existing question" at bounding box center [420, 258] width 114 height 18
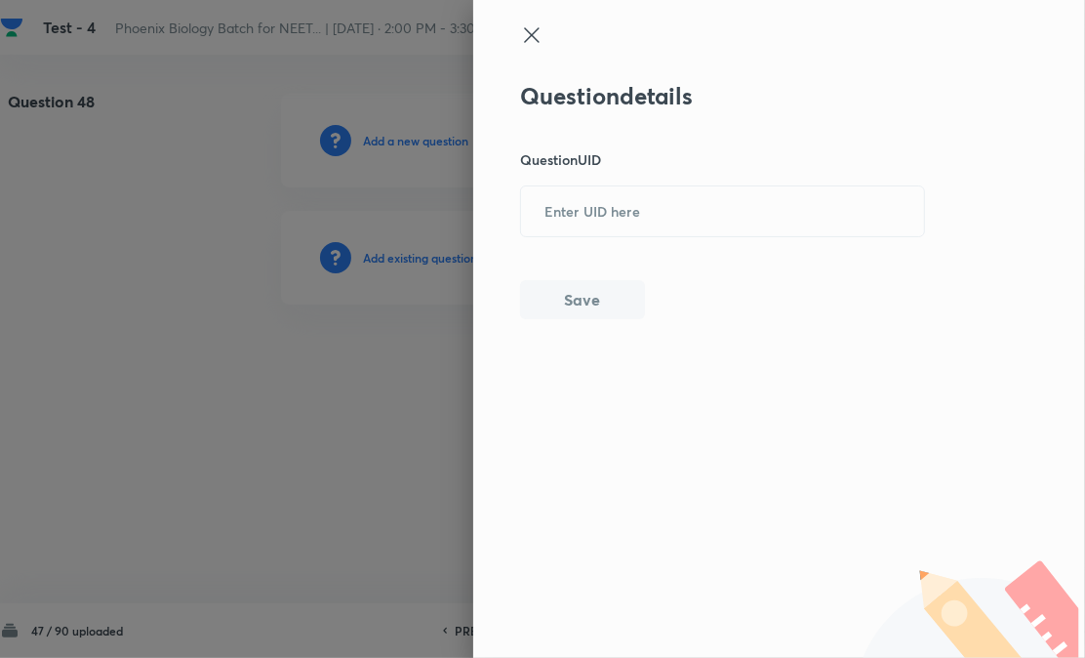
drag, startPoint x: 617, startPoint y: 219, endPoint x: 615, endPoint y: 241, distance: 21.6
click at [618, 219] on input "text" at bounding box center [722, 211] width 403 height 48
paste input "XX7LB"
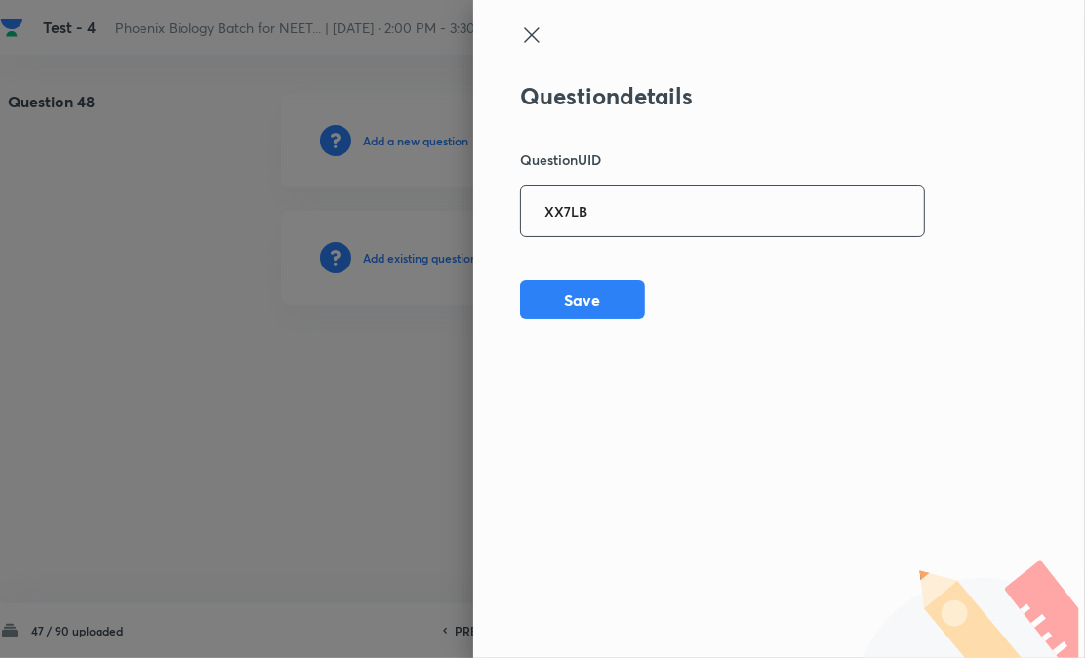
type input "XX7LB"
click at [587, 319] on div "Question details Question UID XX7LB ​ Save" at bounding box center [779, 329] width 612 height 658
click at [589, 323] on div "Question details Question UID XX7LB ​ Save" at bounding box center [779, 329] width 612 height 658
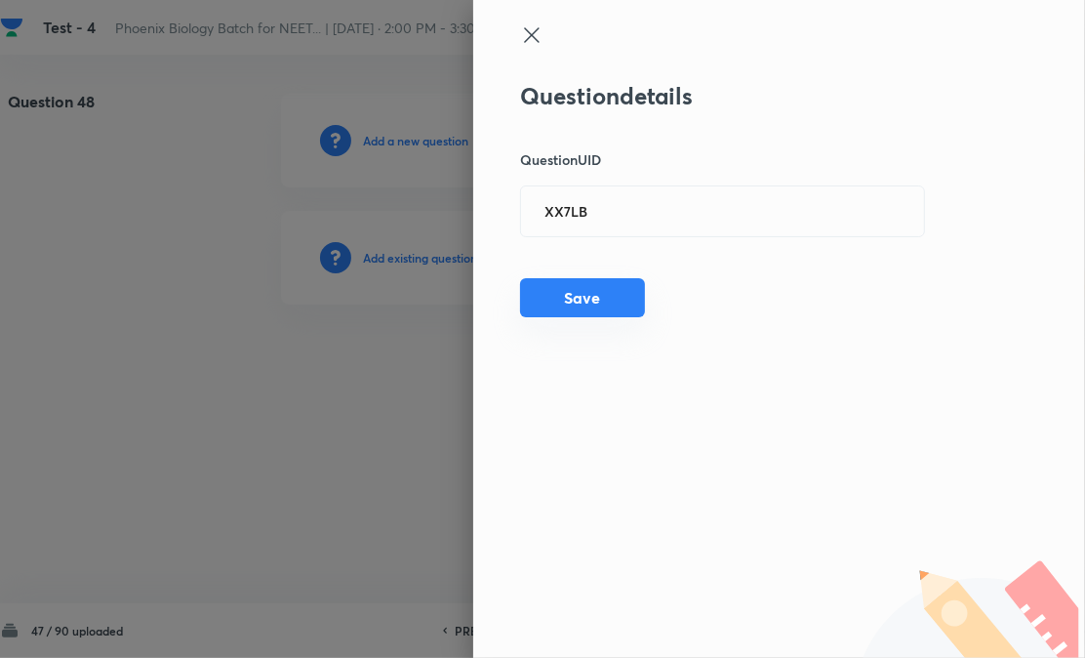
click at [598, 294] on button "Save" at bounding box center [582, 297] width 125 height 39
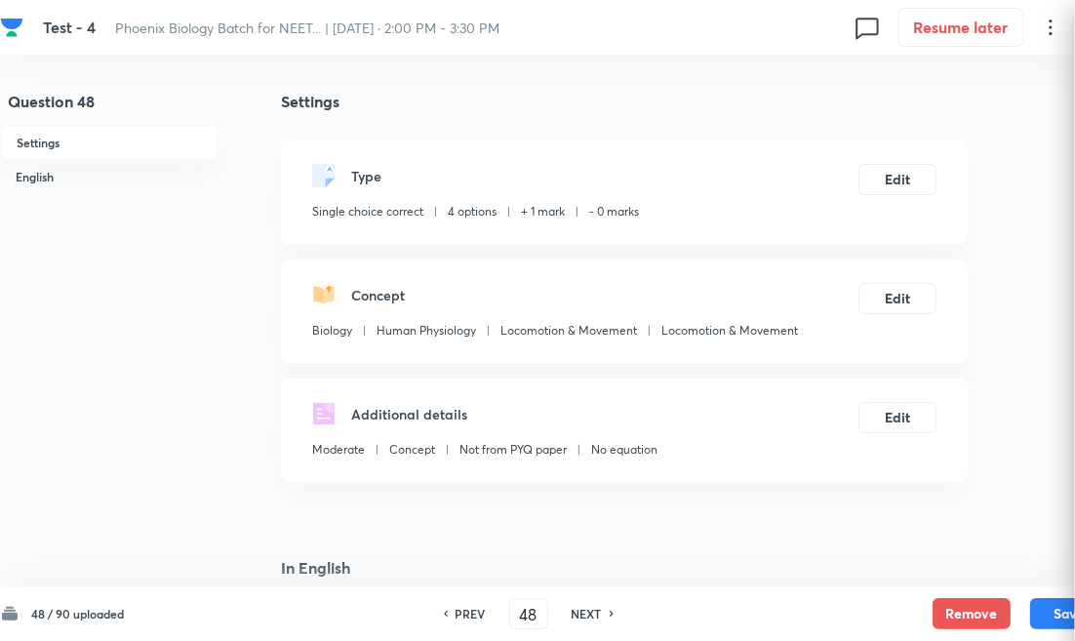
checkbox input "true"
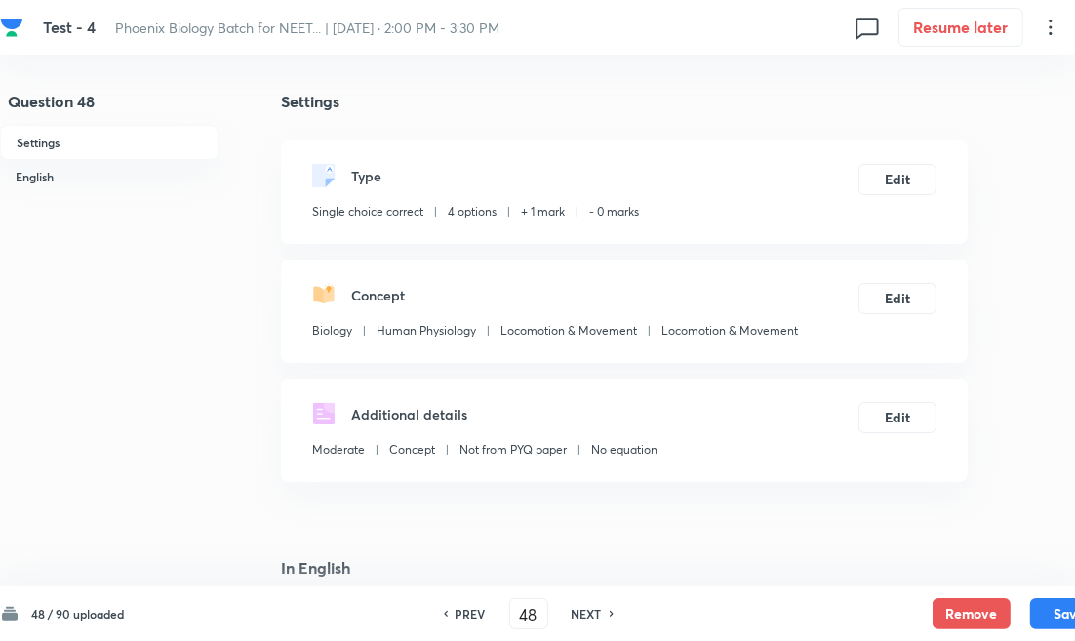
drag, startPoint x: 587, startPoint y: 618, endPoint x: 546, endPoint y: 504, distance: 120.4
click at [586, 618] on h6 "NEXT" at bounding box center [587, 614] width 30 height 18
type input "49"
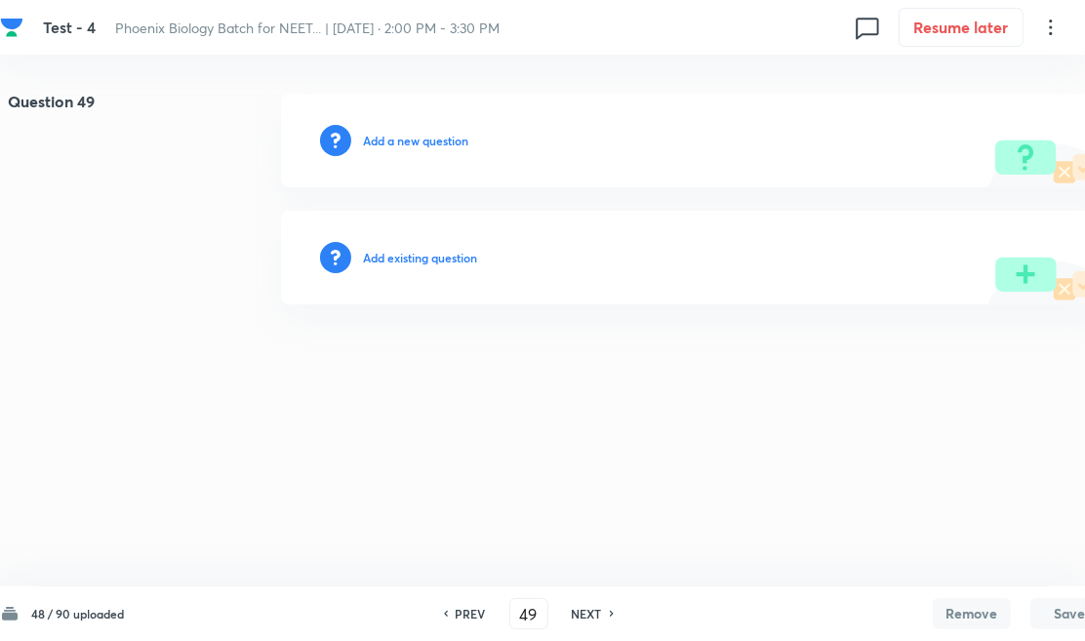
click at [442, 254] on h6 "Add existing question" at bounding box center [420, 258] width 114 height 18
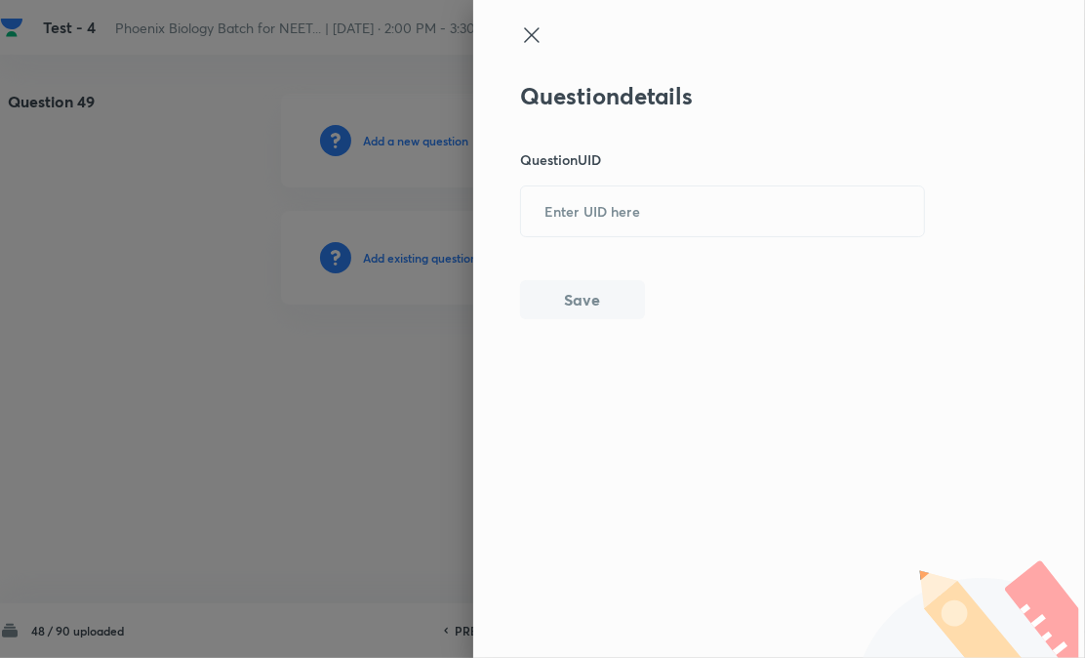
paste input "DOR08"
click at [637, 200] on input "text" at bounding box center [722, 211] width 403 height 48
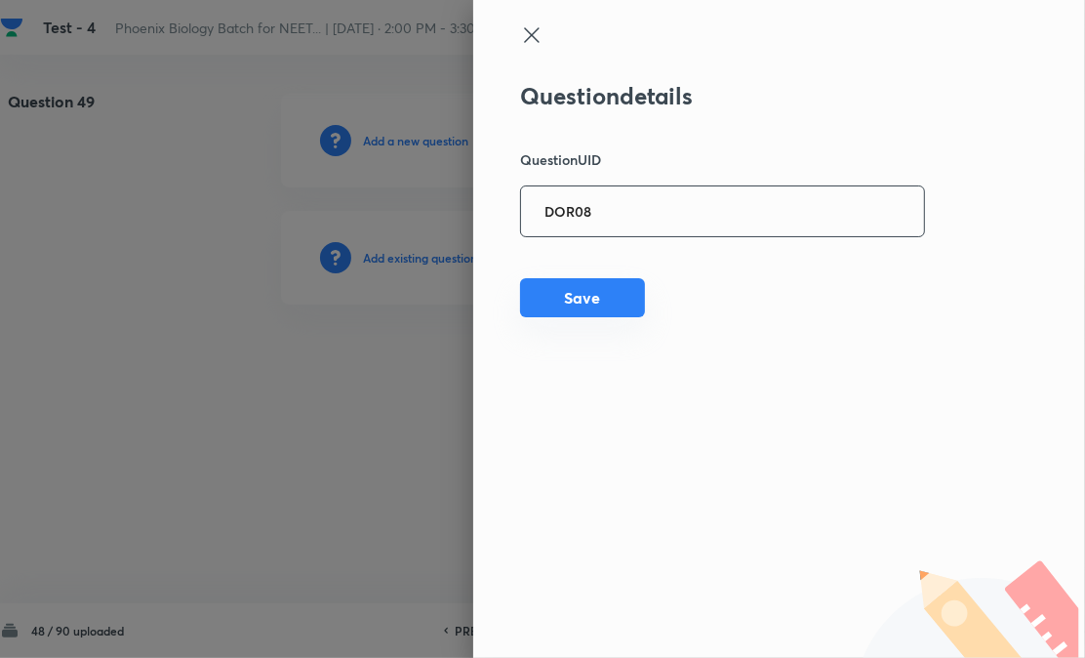
type input "DOR08"
click at [598, 302] on button "Save" at bounding box center [582, 297] width 125 height 39
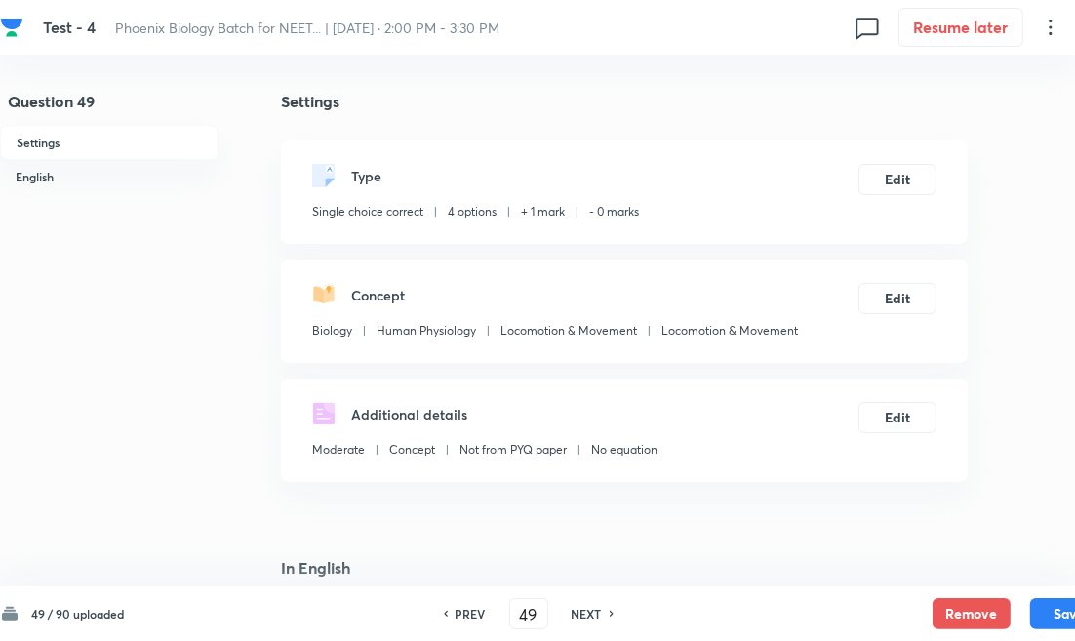
checkbox input "true"
click at [602, 617] on div "NEXT" at bounding box center [590, 614] width 52 height 18
type input "50"
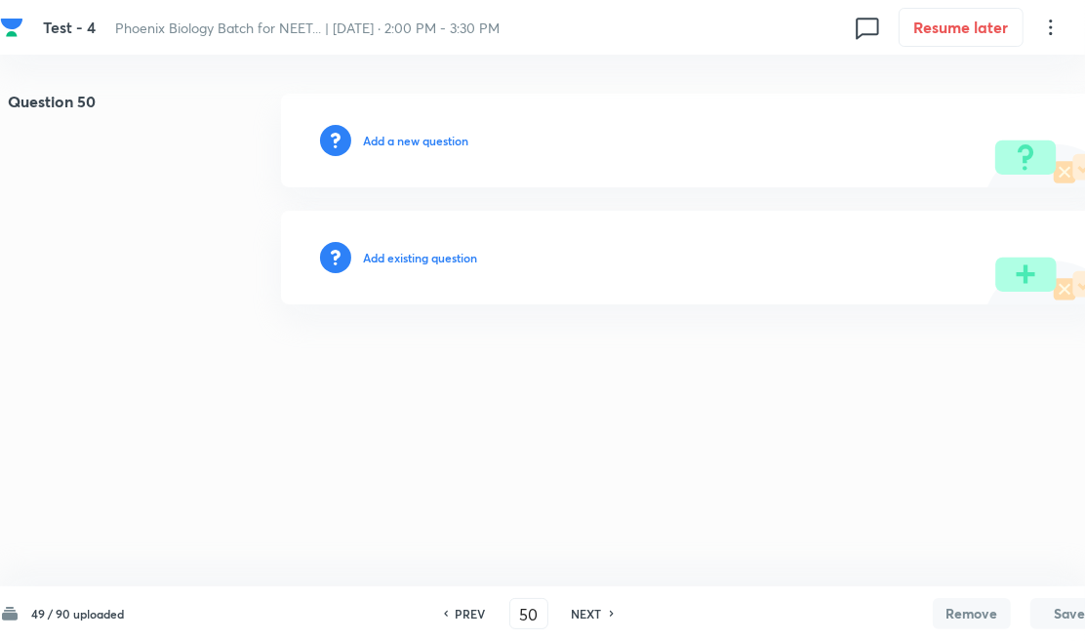
click at [436, 259] on h6 "Add existing question" at bounding box center [420, 258] width 114 height 18
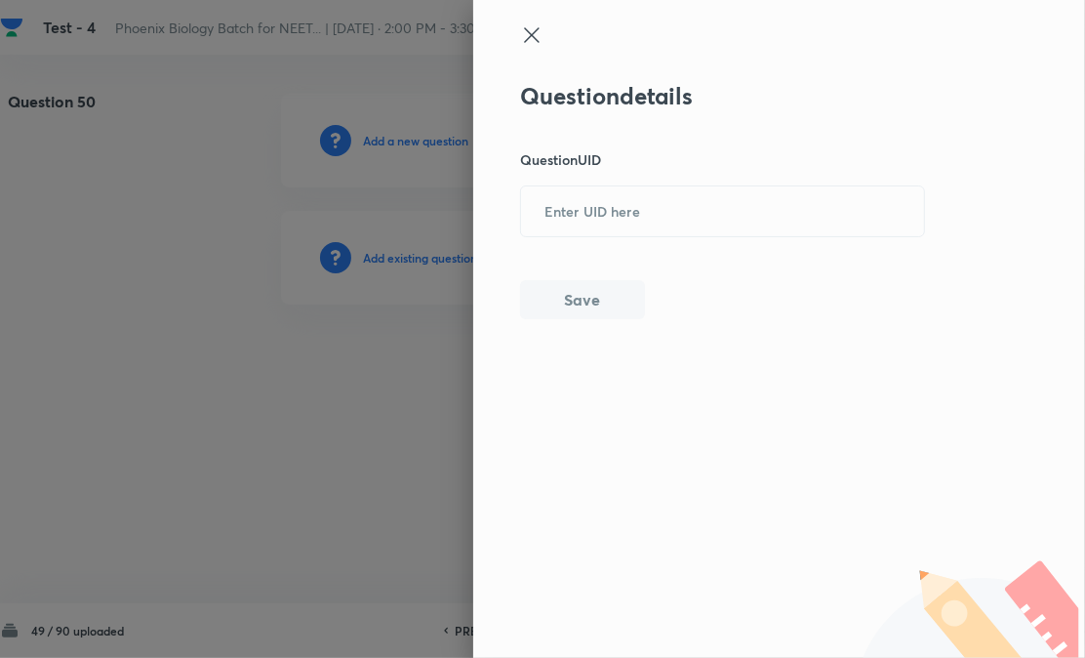
click at [631, 198] on input "text" at bounding box center [722, 211] width 403 height 48
paste input "KTUE7"
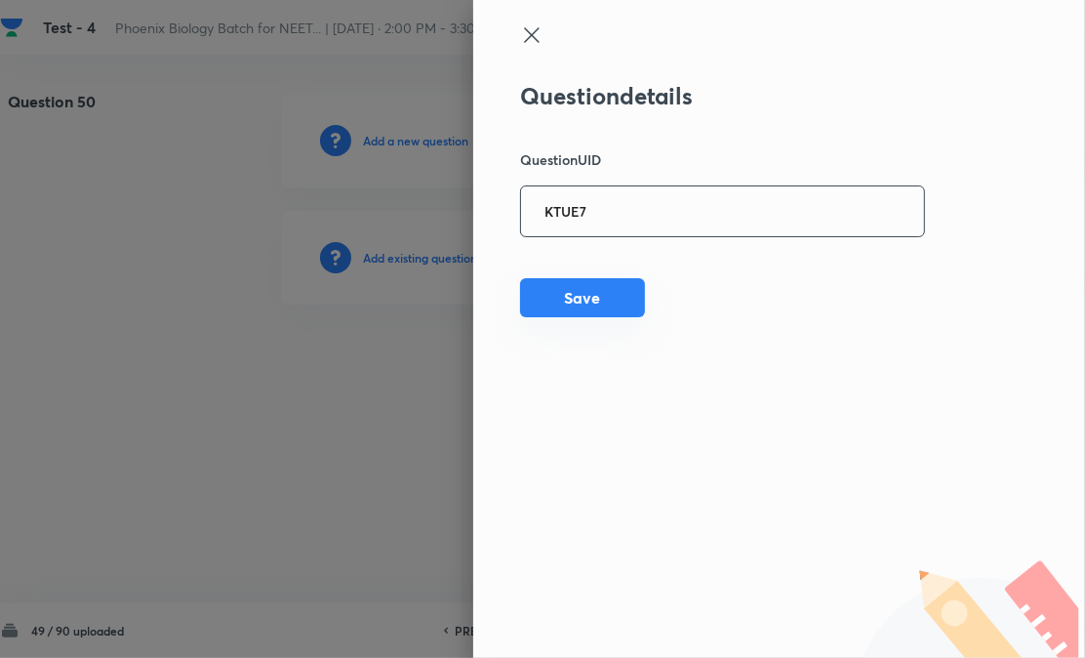
type input "KTUE7"
click at [586, 291] on button "Save" at bounding box center [582, 297] width 125 height 39
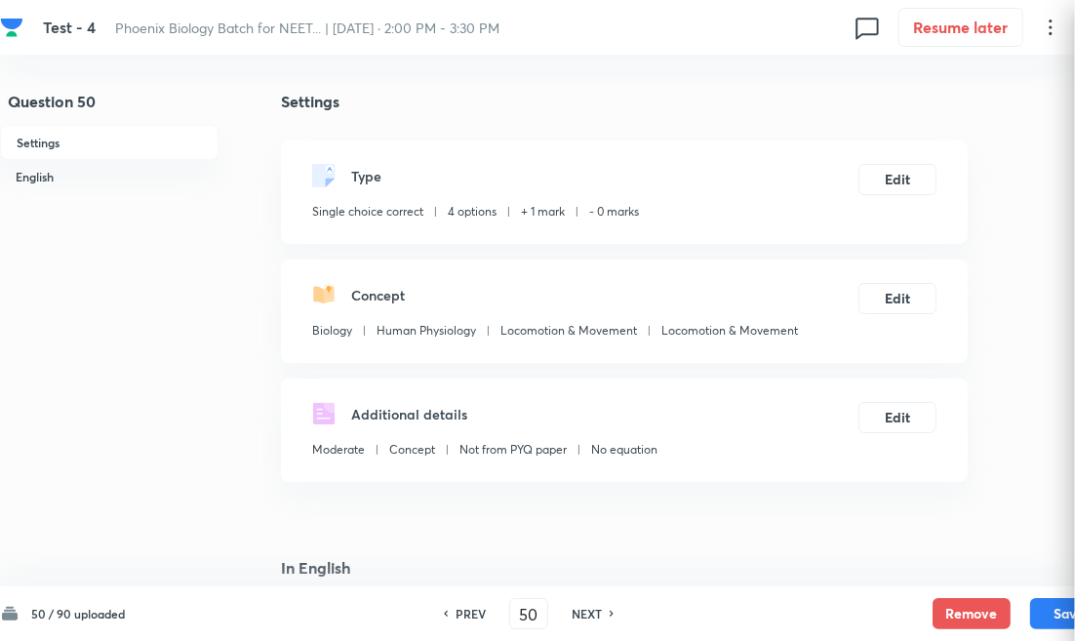
checkbox input "true"
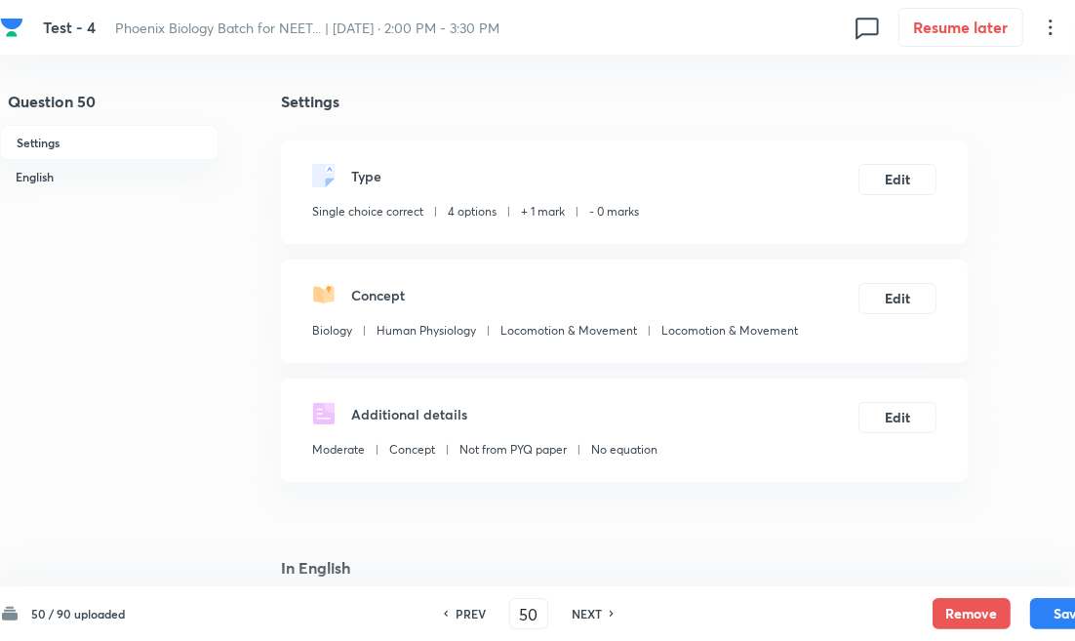
click at [588, 624] on div "PREV 50 ​ NEXT" at bounding box center [529, 613] width 252 height 31
click at [591, 621] on h6 "NEXT" at bounding box center [587, 614] width 30 height 18
type input "51"
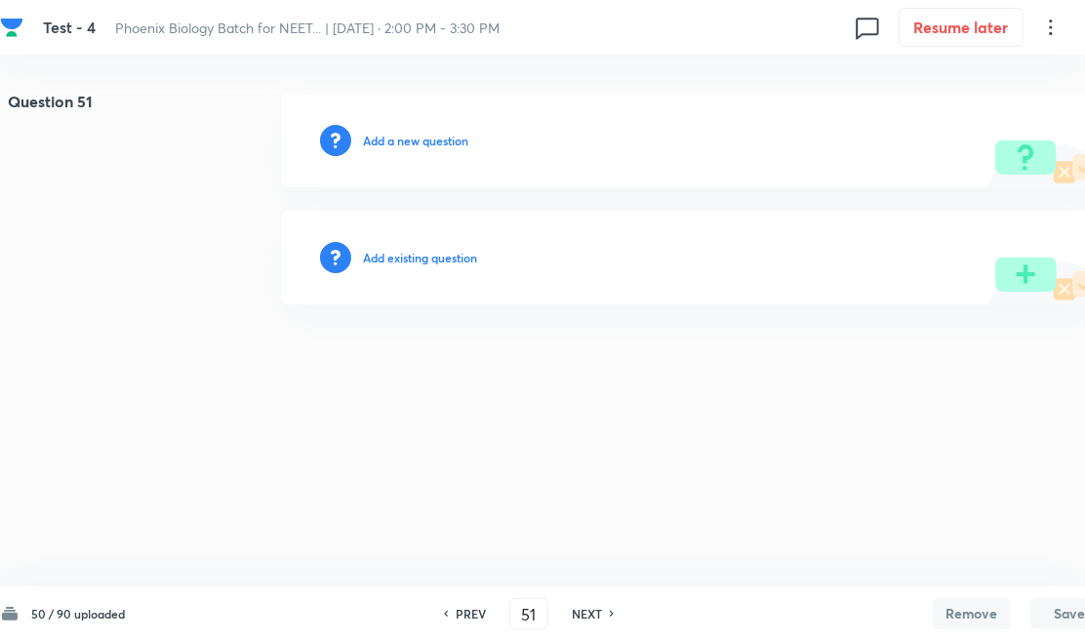
click at [429, 261] on h6 "Add existing question" at bounding box center [420, 258] width 114 height 18
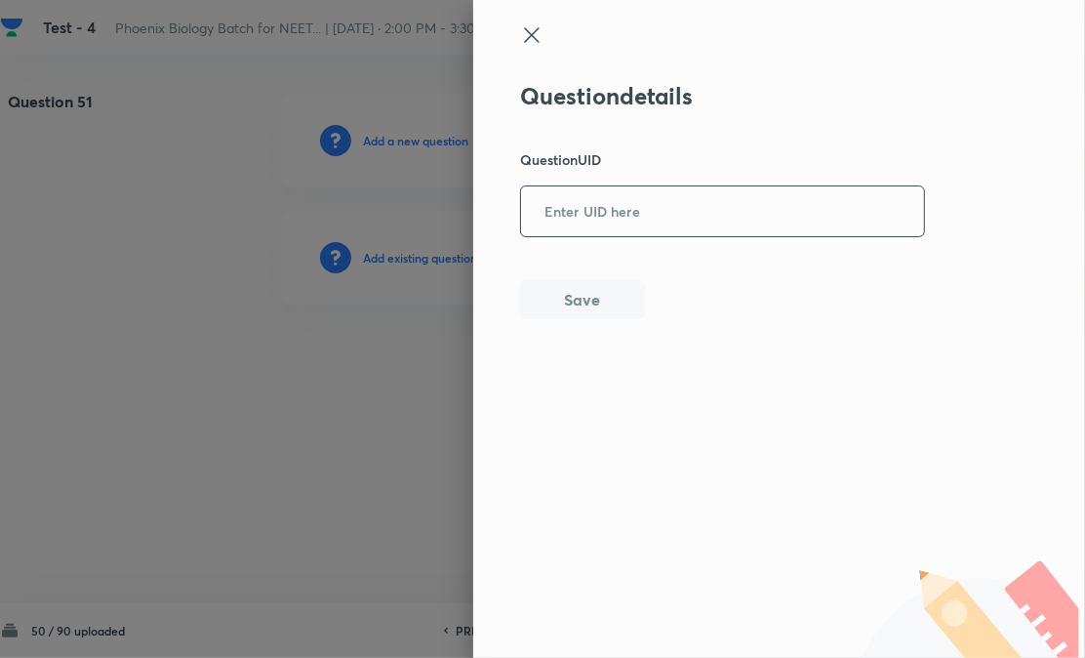
paste input "0GQW0"
drag, startPoint x: 429, startPoint y: 261, endPoint x: 654, endPoint y: 212, distance: 229.8
click at [654, 212] on input "text" at bounding box center [722, 211] width 403 height 48
type input "0GQW0"
click at [605, 320] on div "Question details Question UID 0GQW0 ​ Save" at bounding box center [779, 329] width 612 height 658
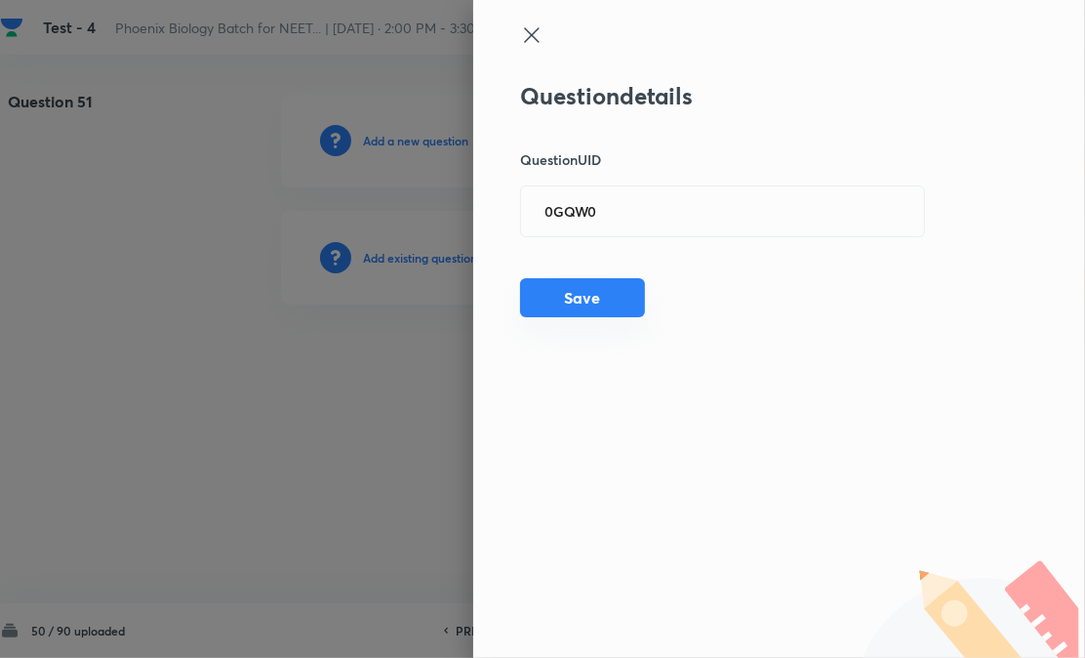
click at [579, 302] on button "Save" at bounding box center [582, 297] width 125 height 39
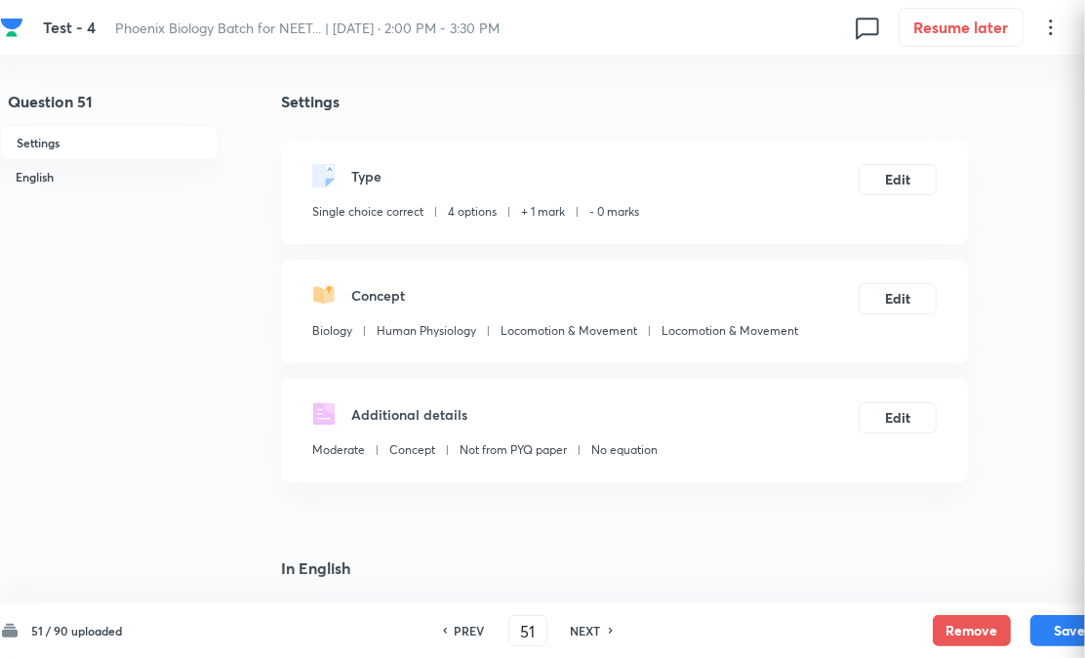
checkbox input "true"
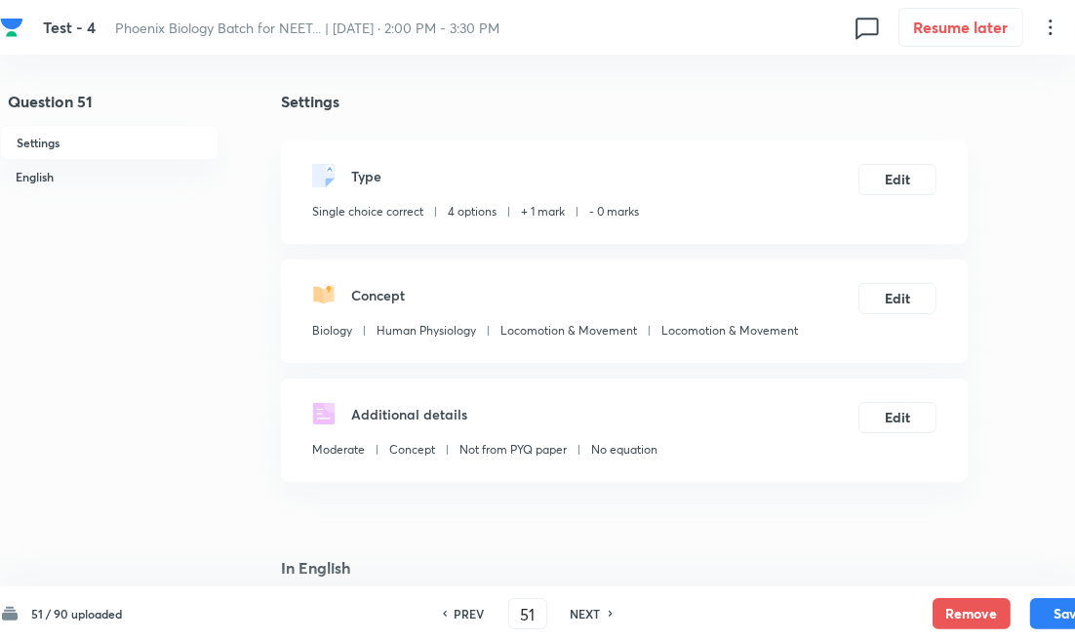
click at [588, 621] on div "PREV 51 ​ NEXT" at bounding box center [528, 613] width 252 height 31
click at [579, 616] on h6 "NEXT" at bounding box center [586, 614] width 30 height 18
type input "52"
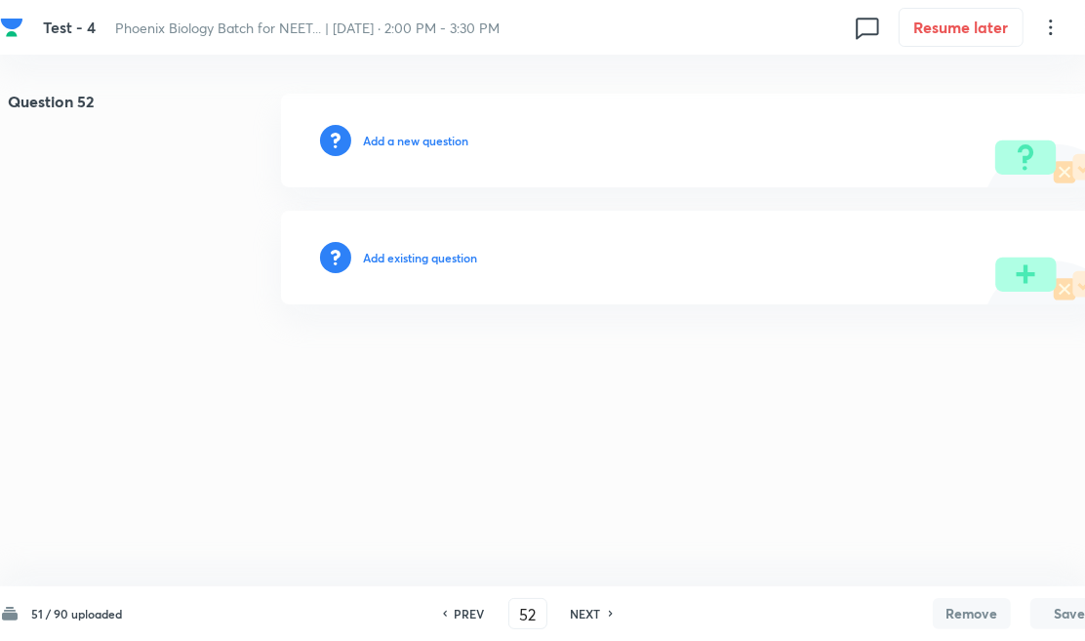
click at [430, 252] on h6 "Add existing question" at bounding box center [420, 258] width 114 height 18
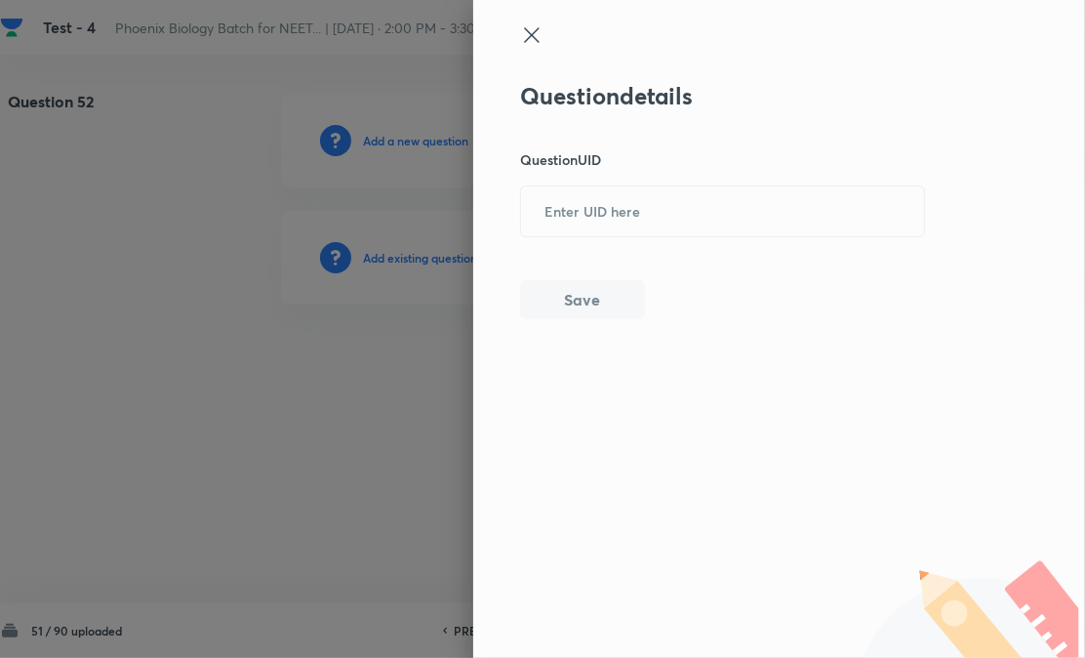
drag, startPoint x: 684, startPoint y: 207, endPoint x: 635, endPoint y: 266, distance: 76.9
click at [684, 210] on input "text" at bounding box center [722, 211] width 403 height 48
paste input "33JQH"
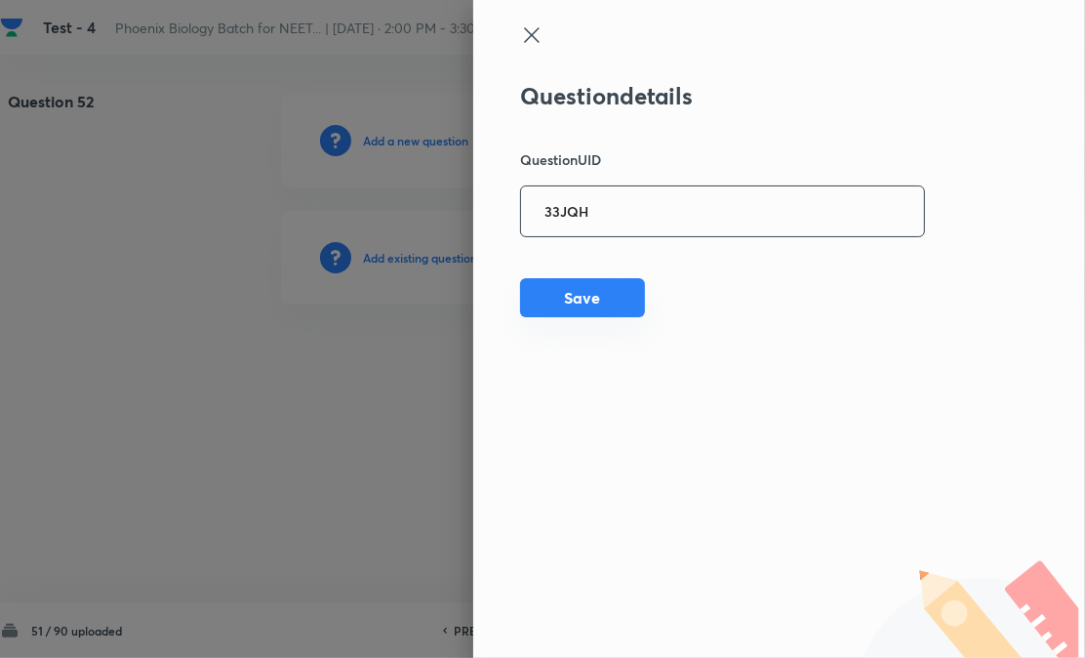
type input "33JQH"
click at [595, 310] on button "Save" at bounding box center [582, 297] width 125 height 39
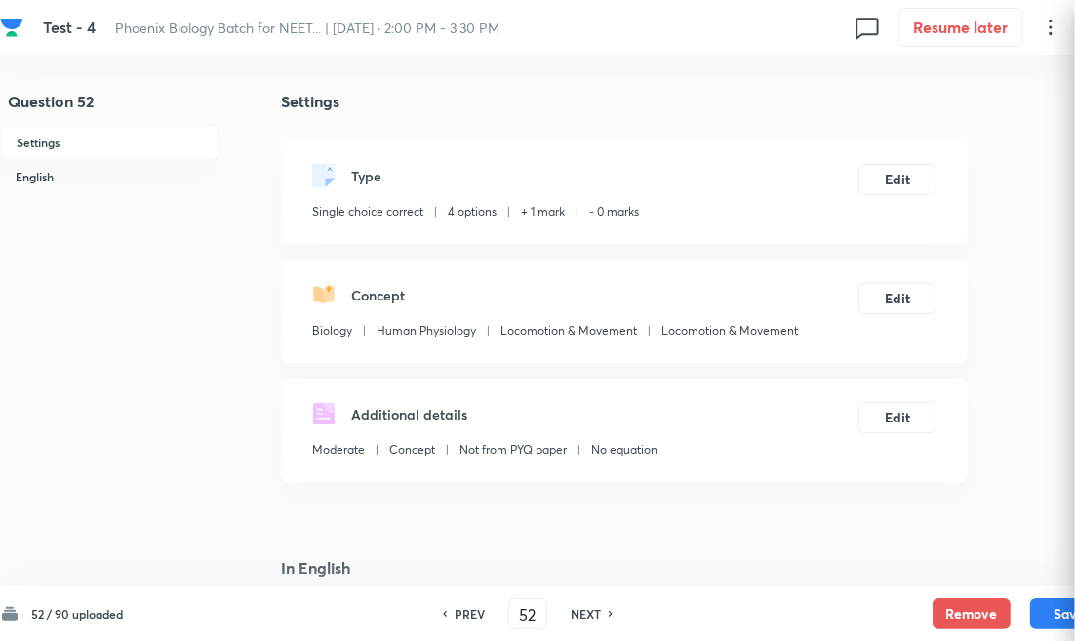
checkbox input "true"
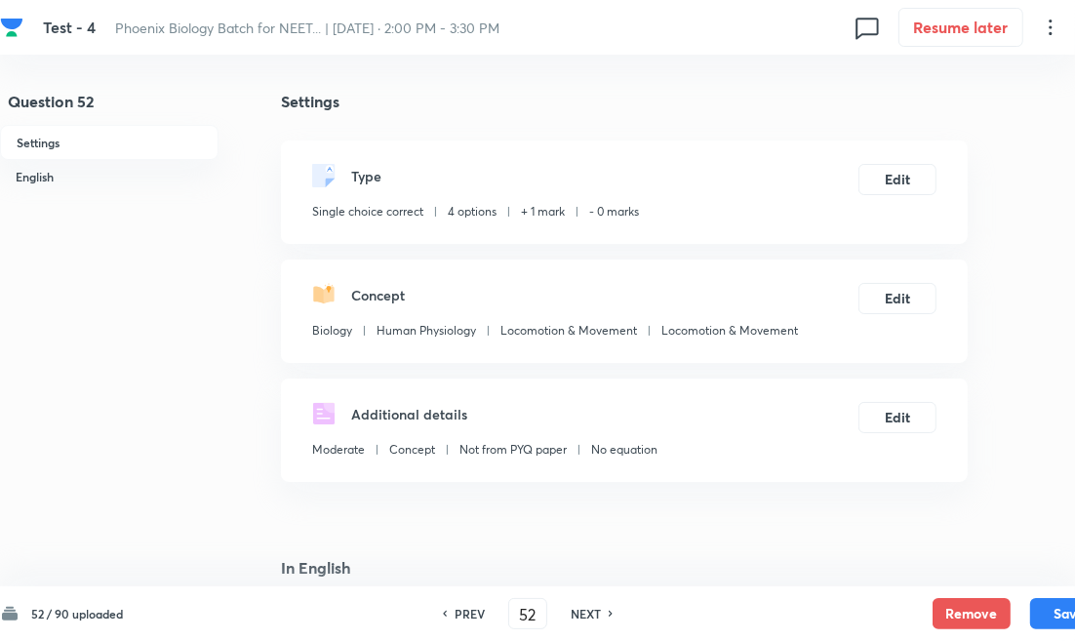
drag, startPoint x: 592, startPoint y: 618, endPoint x: 537, endPoint y: 496, distance: 134.0
click at [592, 618] on h6 "NEXT" at bounding box center [586, 614] width 30 height 18
type input "53"
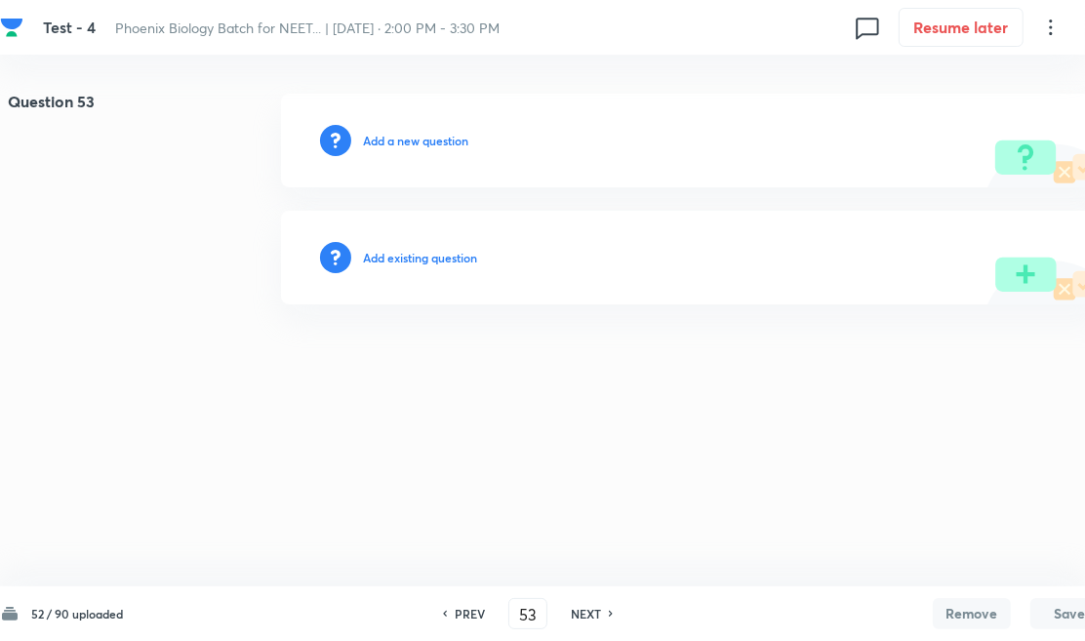
click at [453, 264] on h6 "Add existing question" at bounding box center [420, 258] width 114 height 18
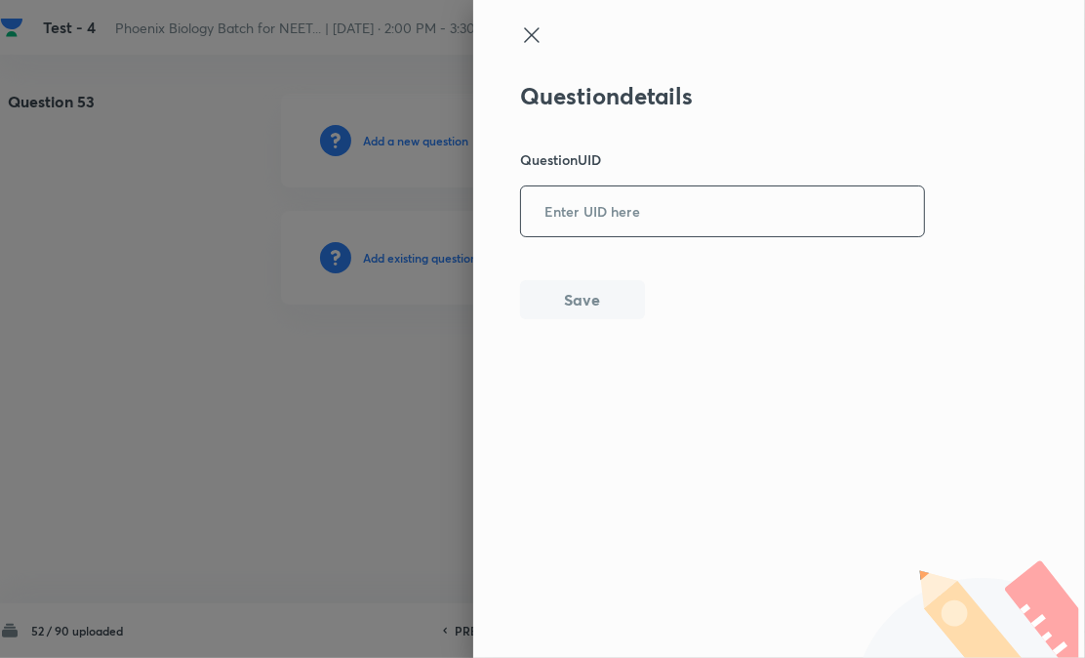
paste input "J11HR"
click at [609, 200] on input "J11HR" at bounding box center [722, 211] width 403 height 48
type input "J11HR"
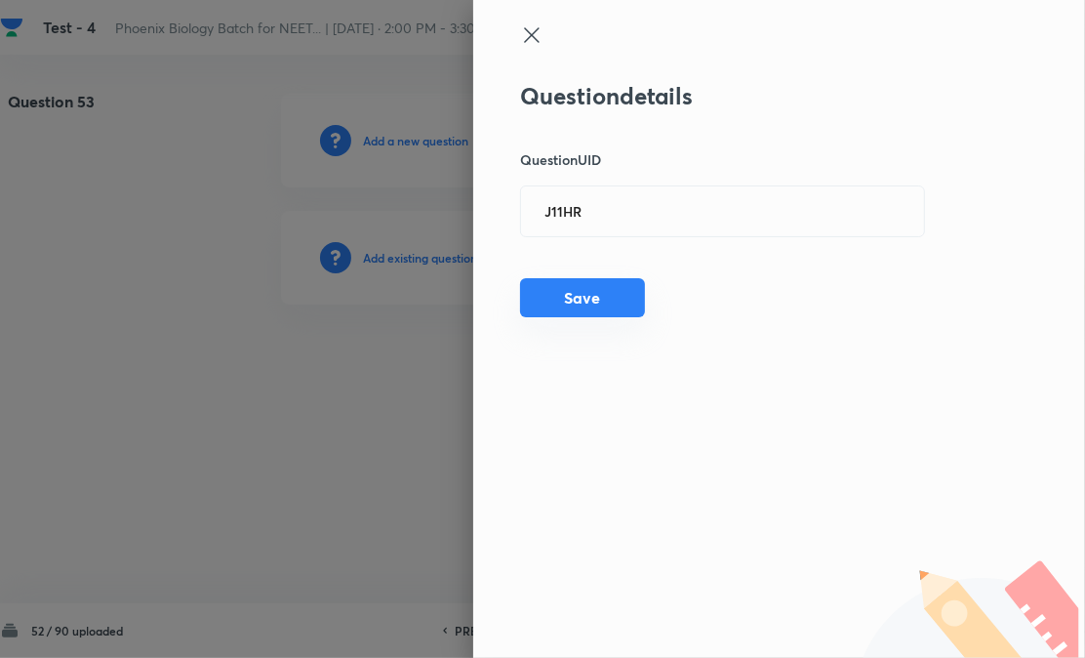
click at [560, 305] on button "Save" at bounding box center [582, 297] width 125 height 39
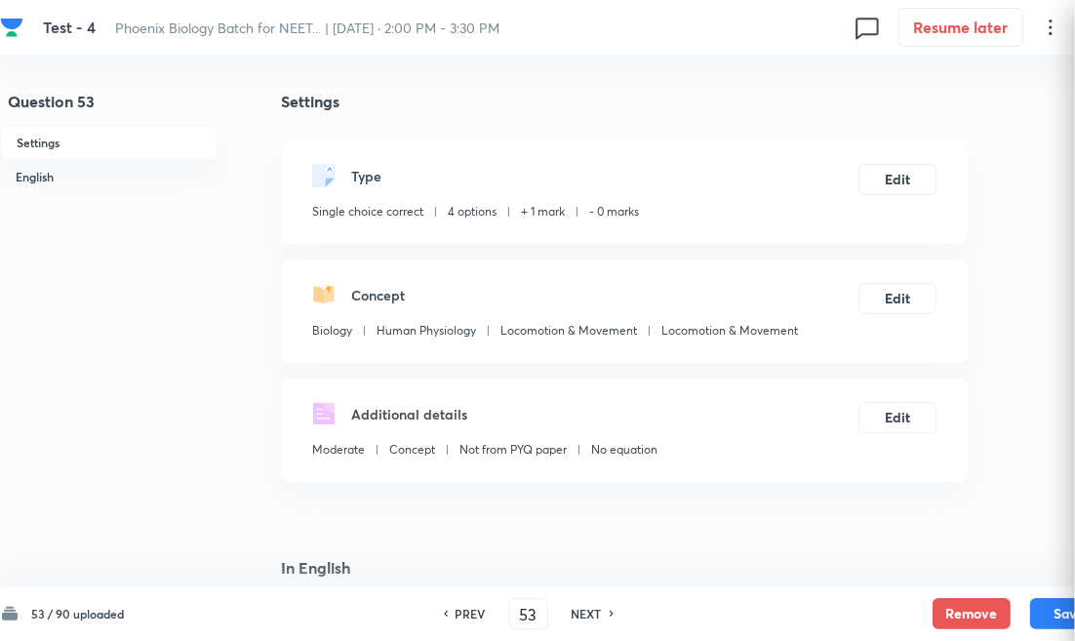
checkbox input "true"
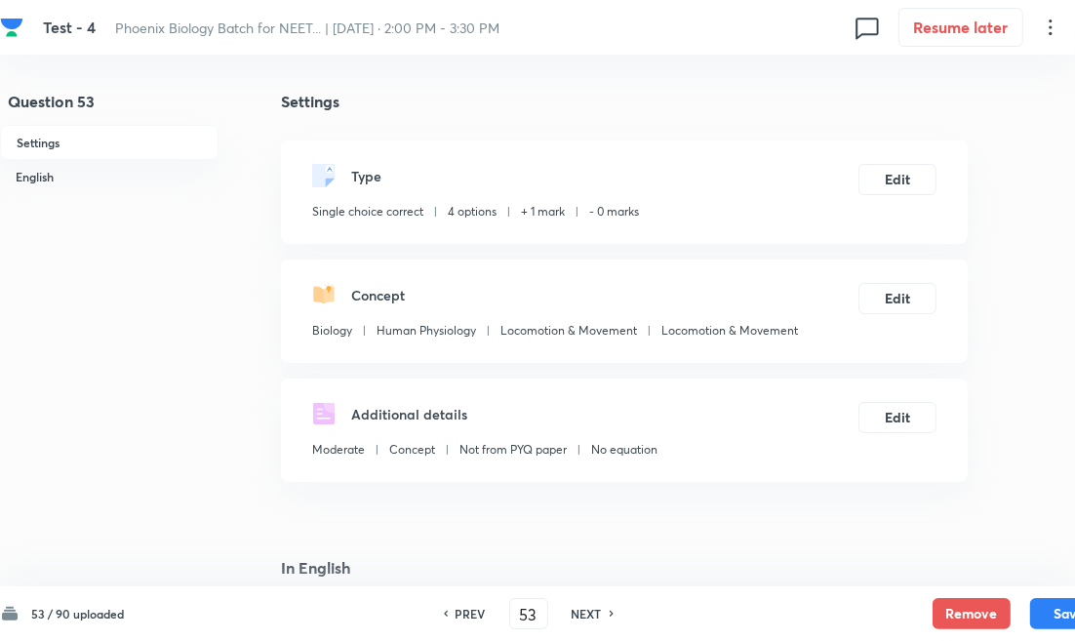
click at [593, 610] on h6 "NEXT" at bounding box center [587, 614] width 30 height 18
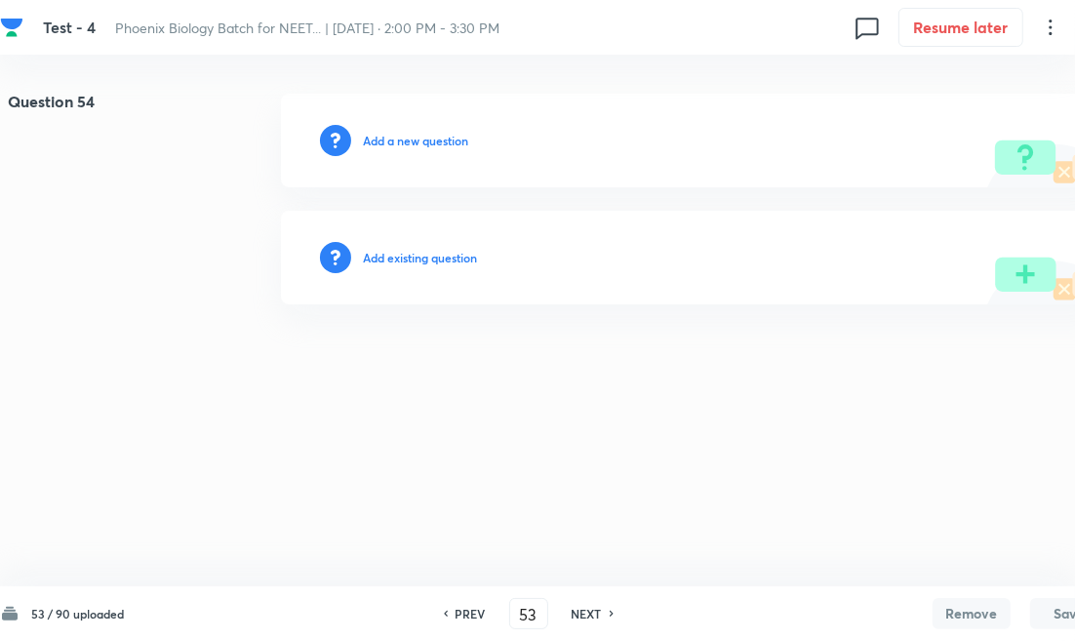
type input "54"
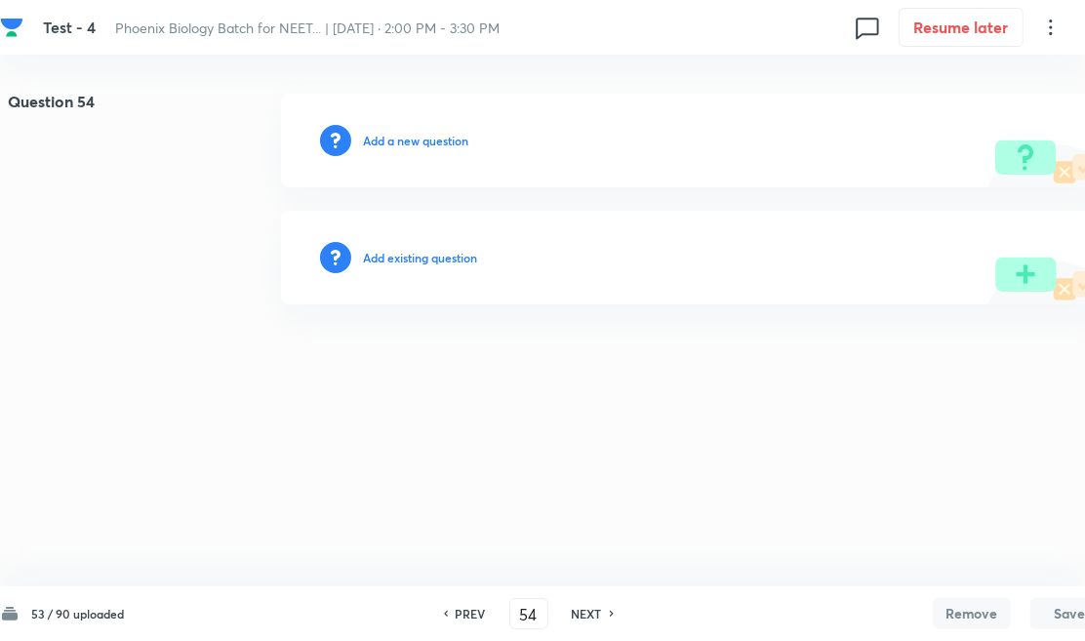
click at [445, 255] on h6 "Add existing question" at bounding box center [420, 258] width 114 height 18
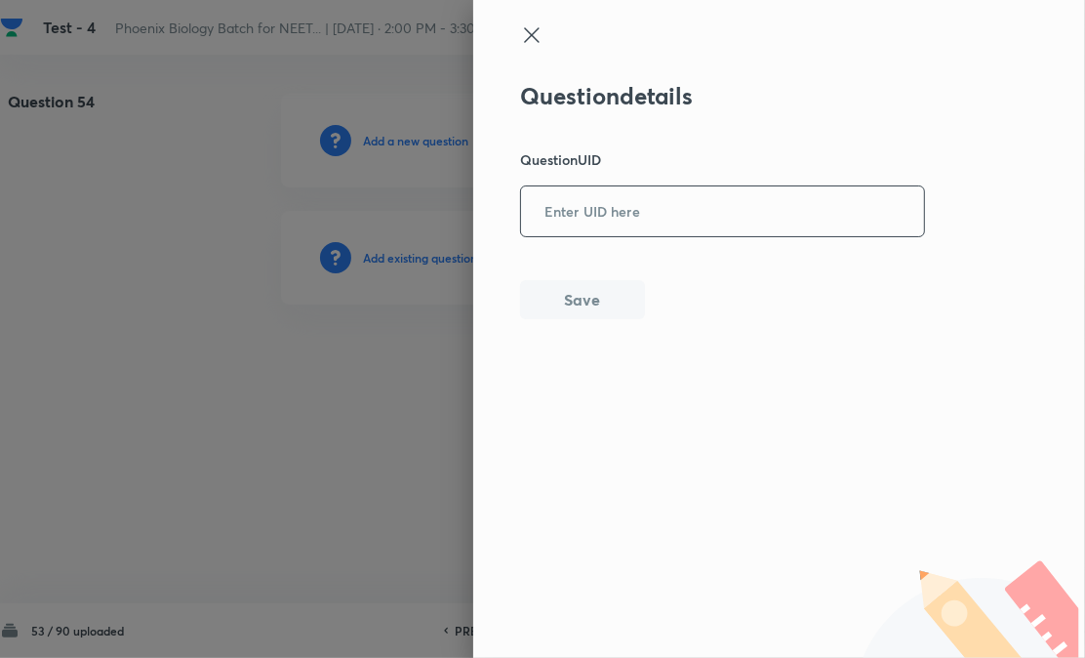
click at [705, 202] on input "text" at bounding box center [722, 211] width 403 height 48
type input "FHMHH"
click at [596, 298] on button "Save" at bounding box center [582, 297] width 125 height 39
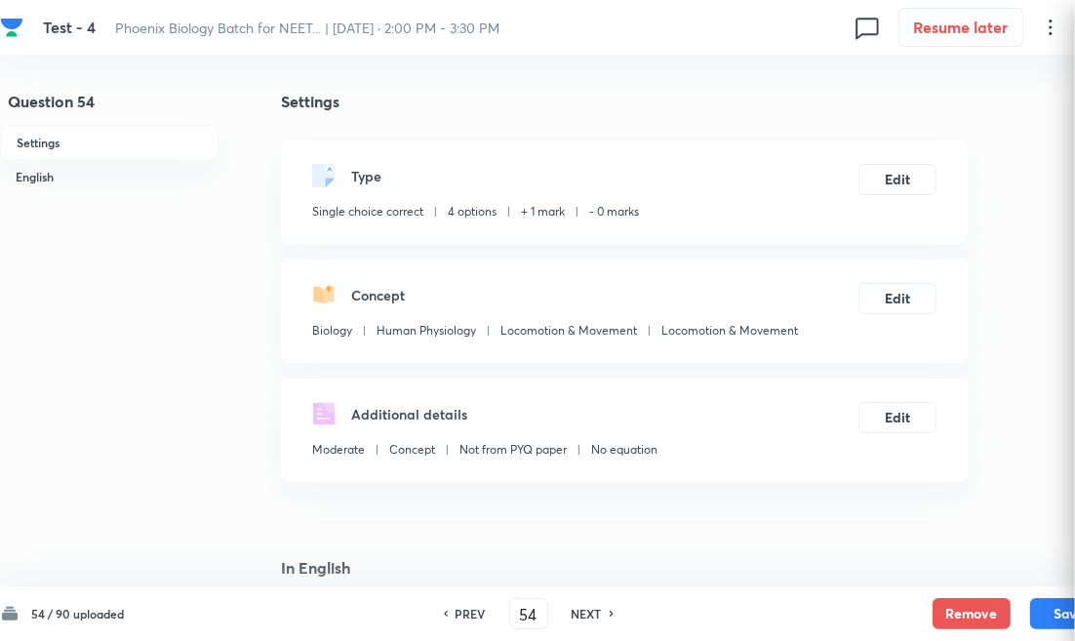
checkbox input "true"
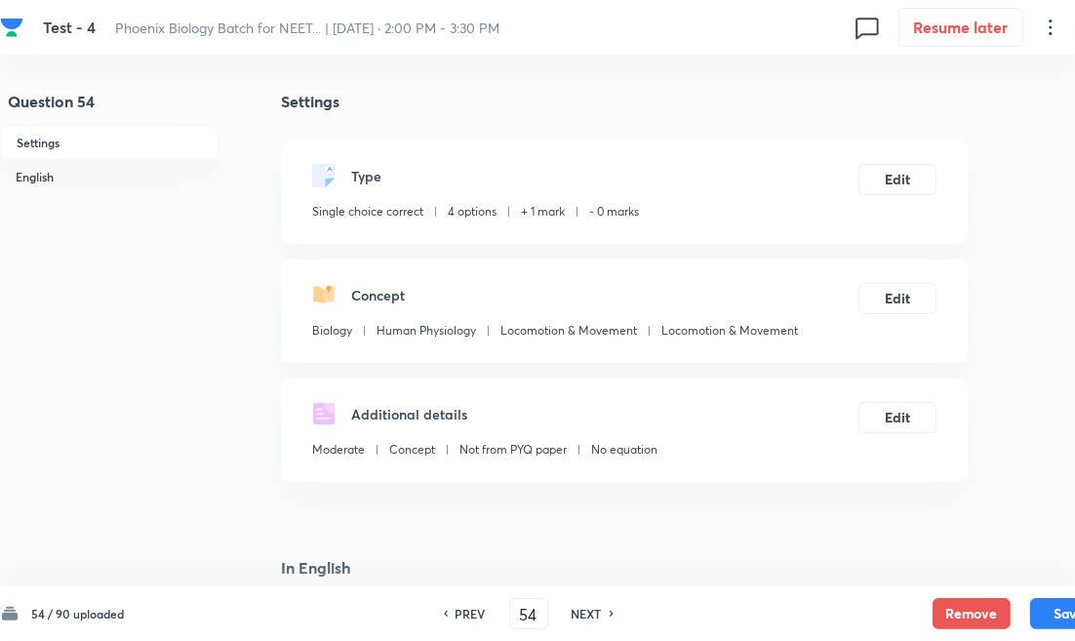
click at [588, 616] on h6 "NEXT" at bounding box center [587, 614] width 30 height 18
type input "55"
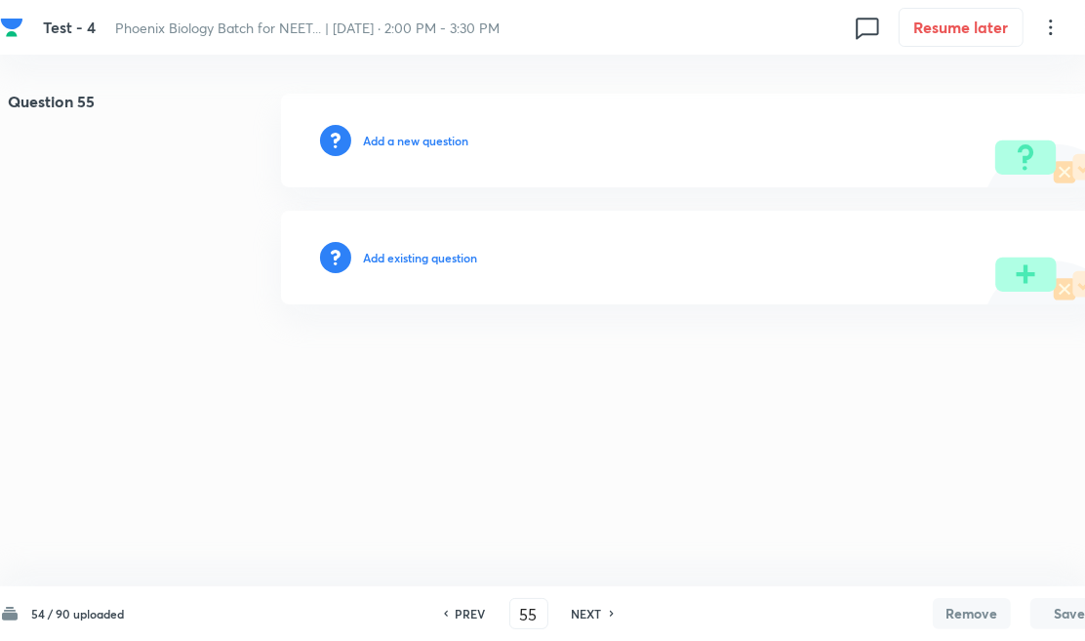
click at [455, 255] on h6 "Add existing question" at bounding box center [420, 258] width 114 height 18
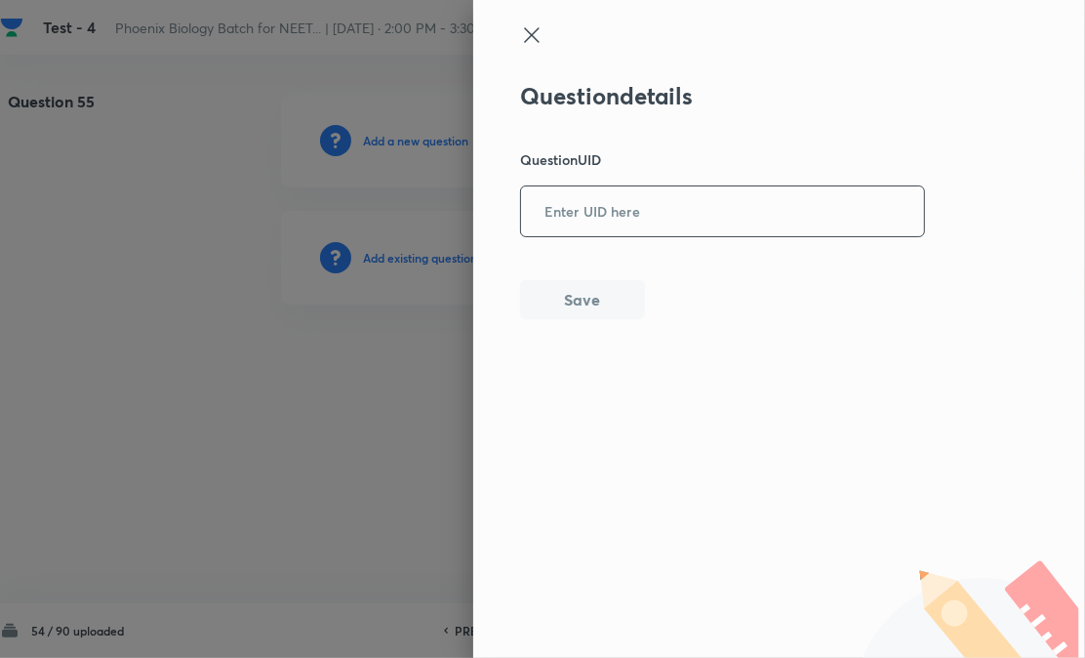
paste input "G9IB3"
drag, startPoint x: 708, startPoint y: 187, endPoint x: 676, endPoint y: 218, distance: 44.2
click at [704, 196] on input "G9IB3" at bounding box center [722, 211] width 403 height 48
type input "G9IB3"
click at [578, 299] on button "Save" at bounding box center [582, 297] width 125 height 39
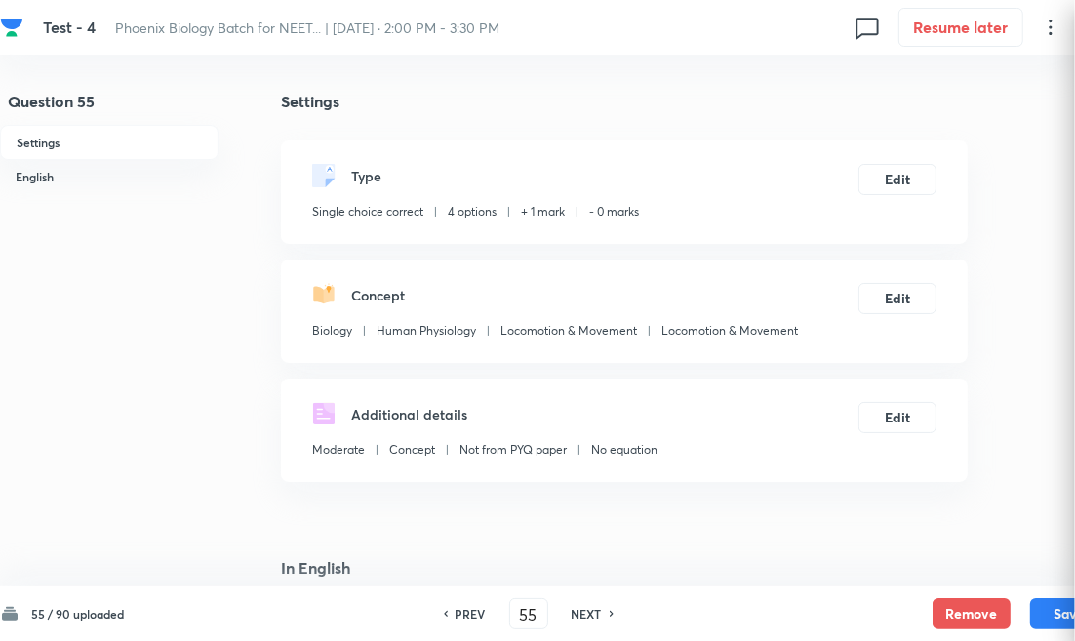
checkbox input "true"
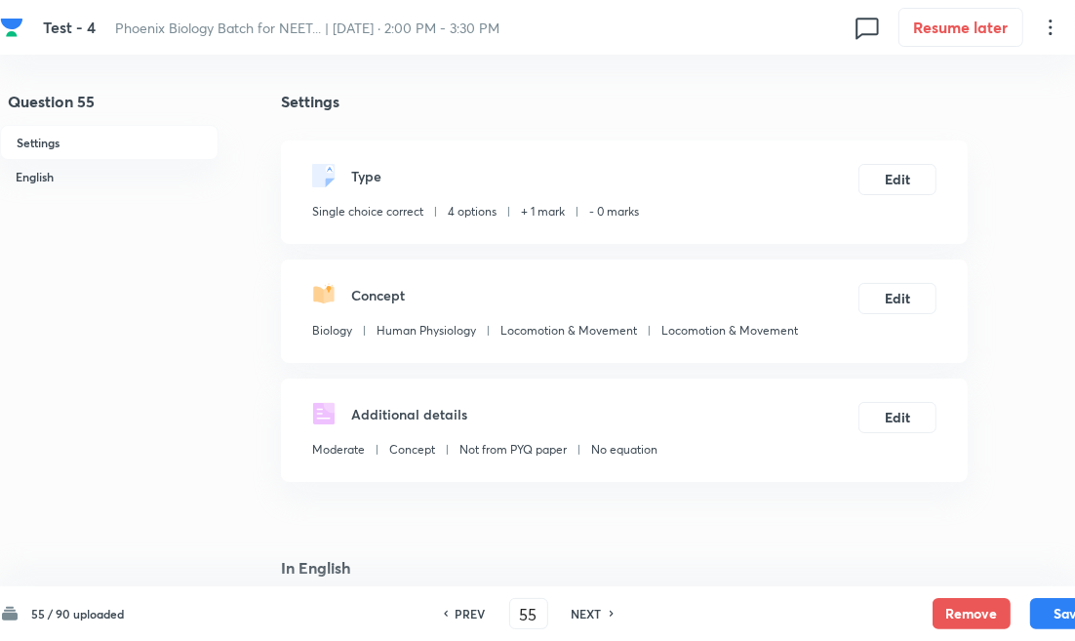
click at [588, 615] on h6 "NEXT" at bounding box center [587, 614] width 30 height 18
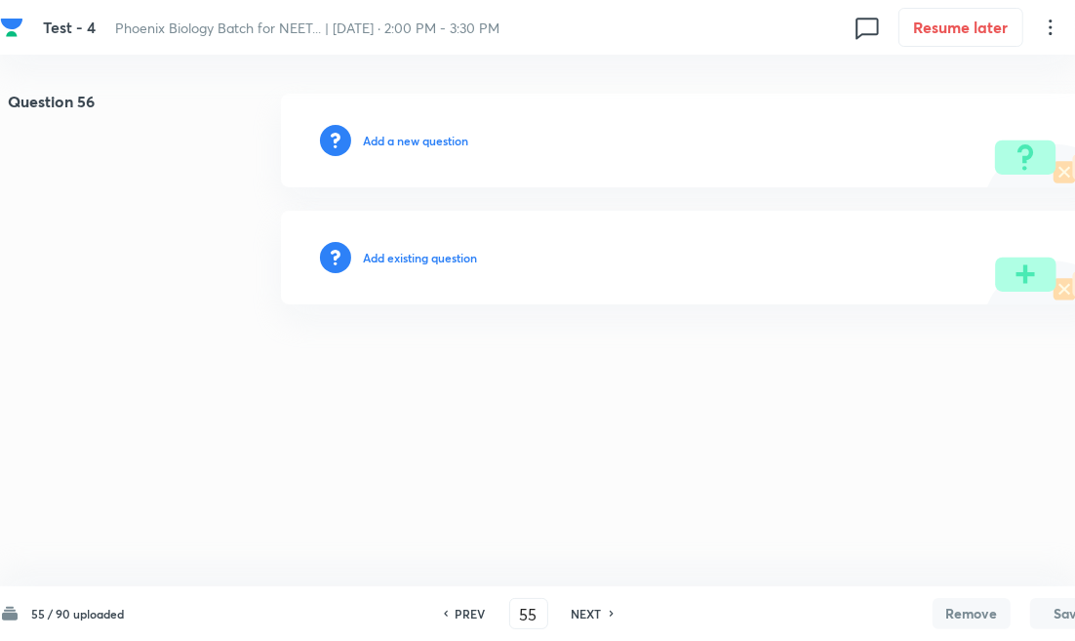
type input "56"
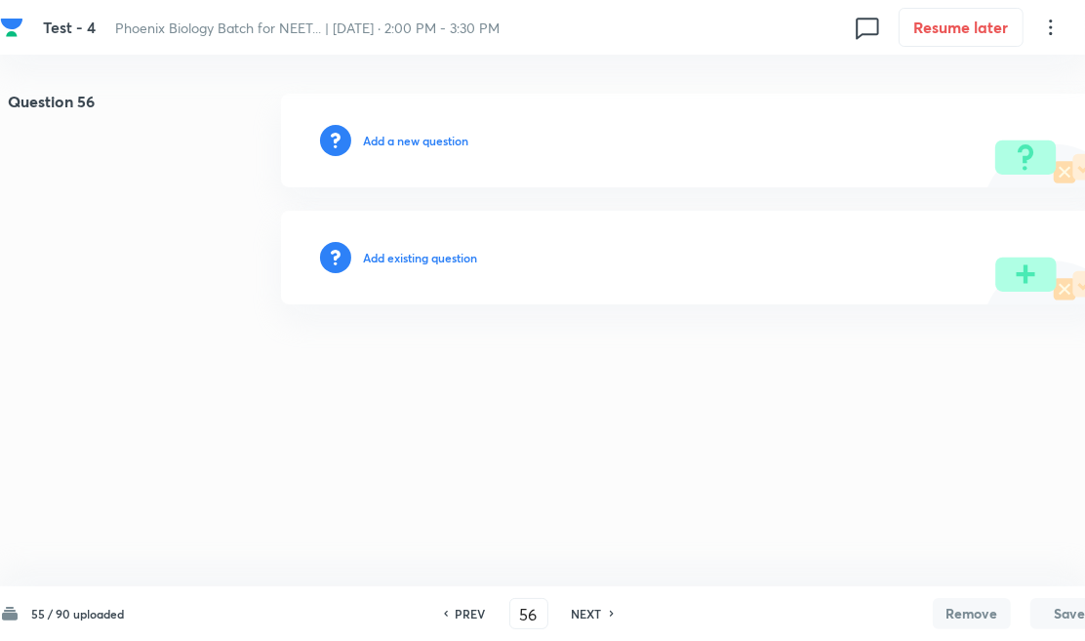
click at [417, 255] on h6 "Add existing question" at bounding box center [420, 258] width 114 height 18
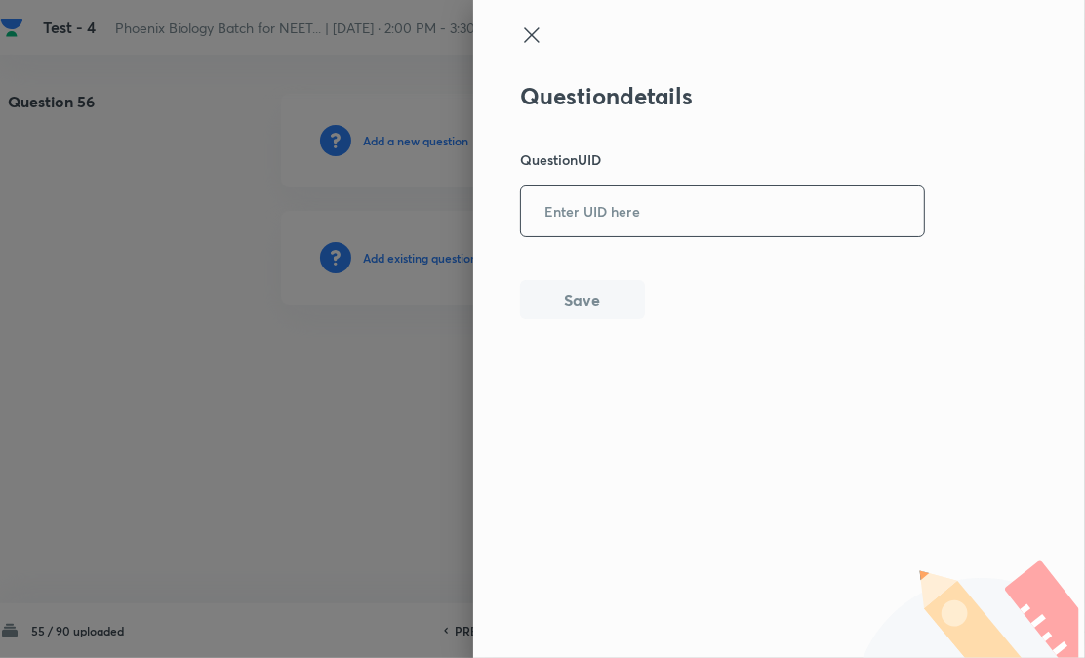
paste input "WXXP3"
click at [619, 216] on input "text" at bounding box center [722, 211] width 403 height 48
type input "WXXP3"
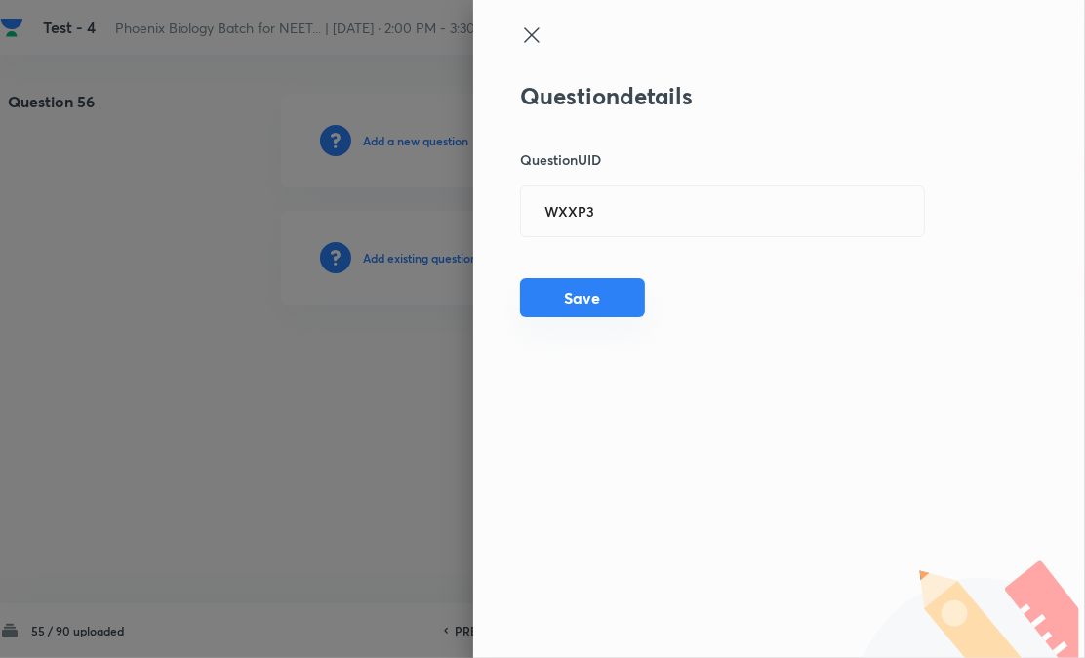
click at [590, 304] on button "Save" at bounding box center [582, 297] width 125 height 39
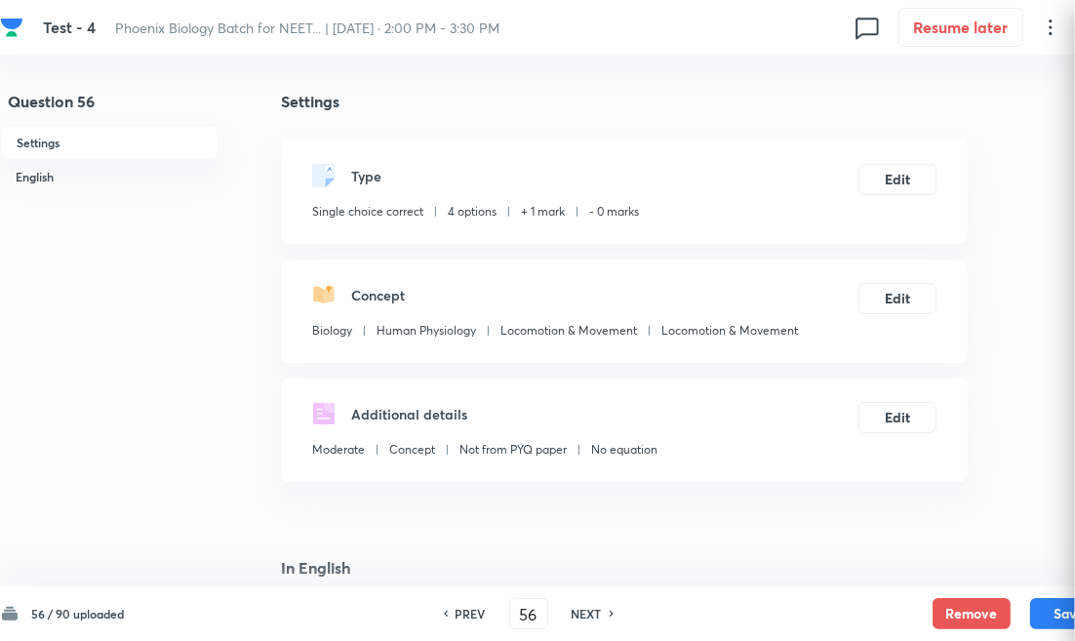
checkbox input "true"
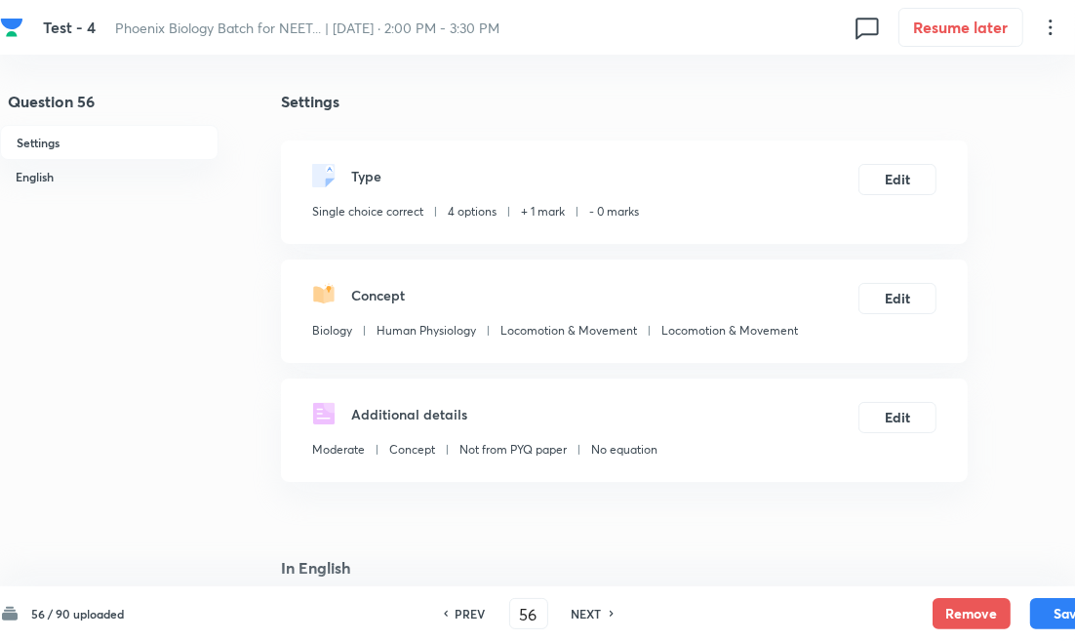
click at [590, 619] on h6 "NEXT" at bounding box center [587, 614] width 30 height 18
type input "57"
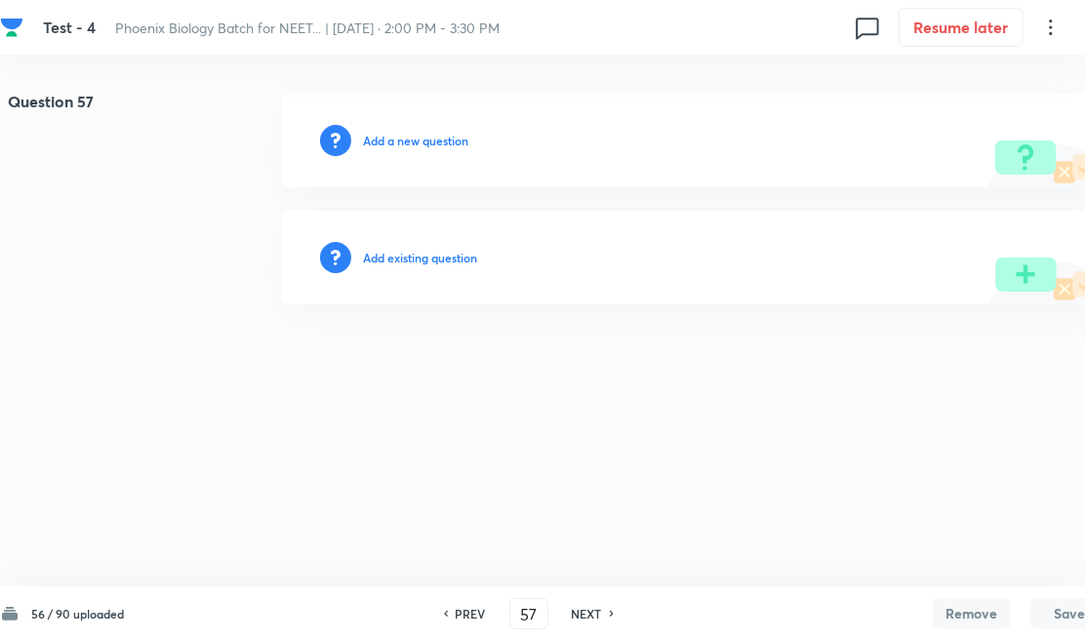
click at [412, 252] on h6 "Add existing question" at bounding box center [420, 258] width 114 height 18
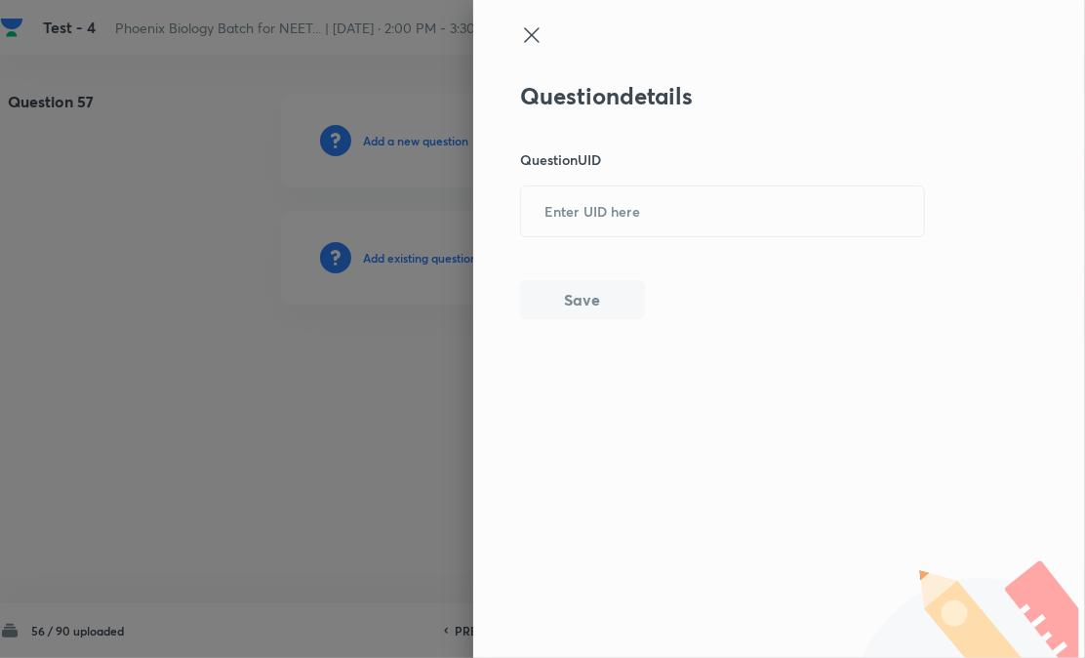
drag, startPoint x: 645, startPoint y: 213, endPoint x: 610, endPoint y: 247, distance: 49.0
click at [645, 217] on input "text" at bounding box center [722, 211] width 403 height 48
paste input "IYFUD"
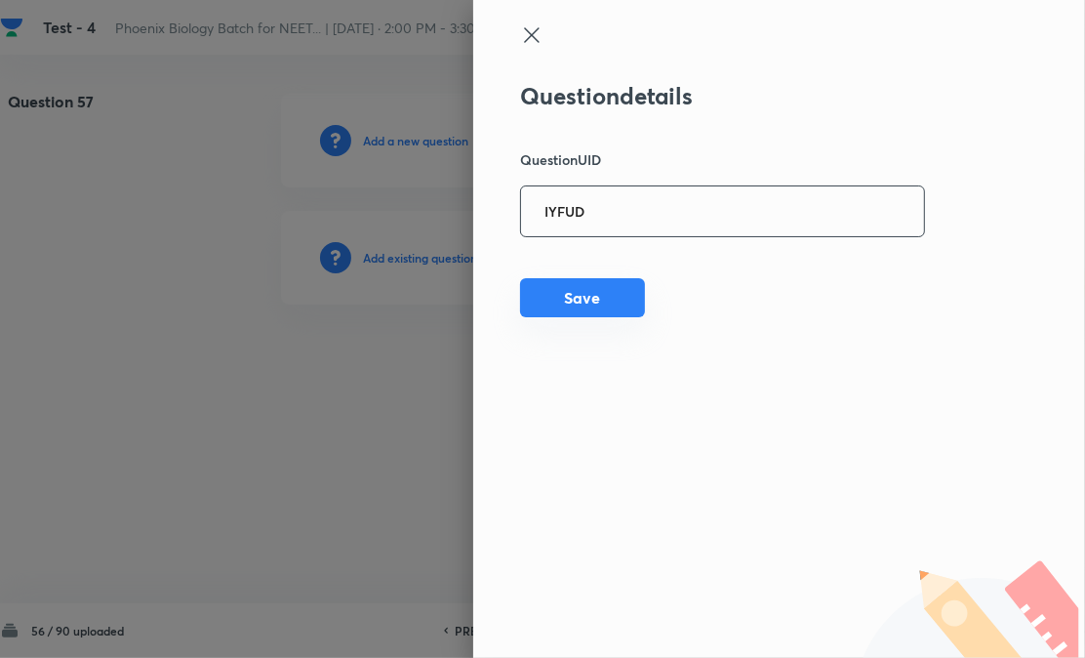
type input "IYFUD"
click at [564, 295] on button "Save" at bounding box center [582, 297] width 125 height 39
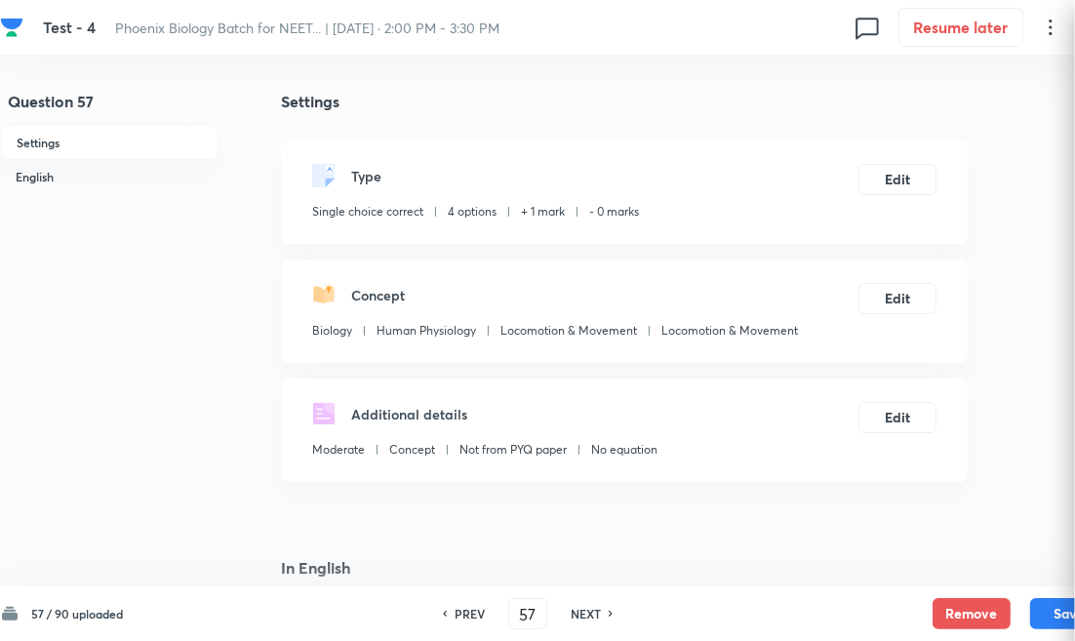
checkbox input "true"
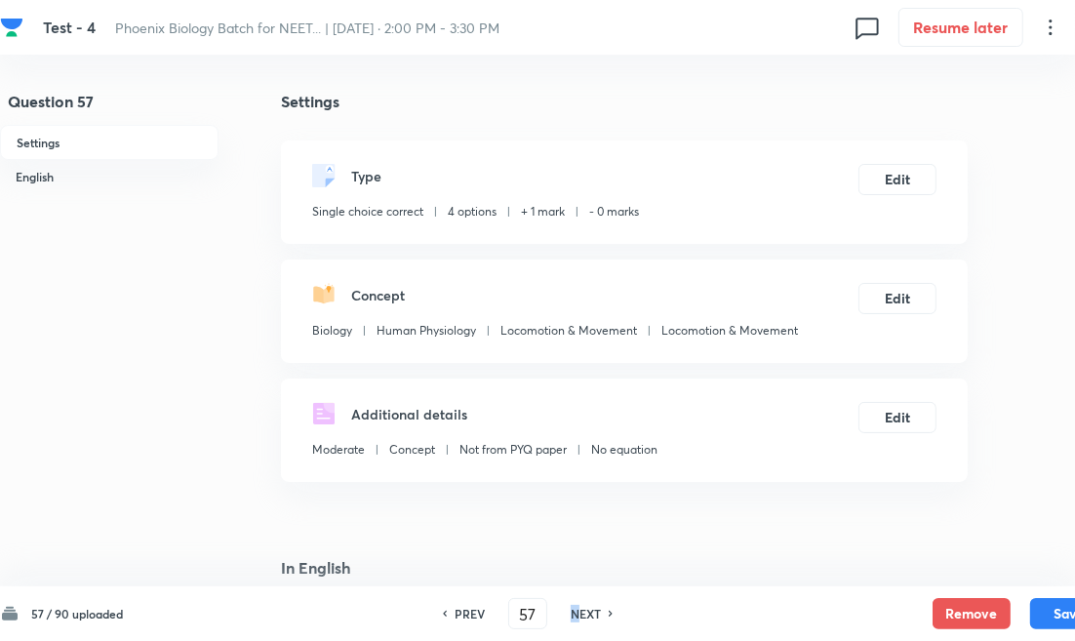
drag, startPoint x: 578, startPoint y: 615, endPoint x: 472, endPoint y: 378, distance: 259.4
click at [572, 615] on h6 "NEXT" at bounding box center [586, 614] width 30 height 18
type input "58"
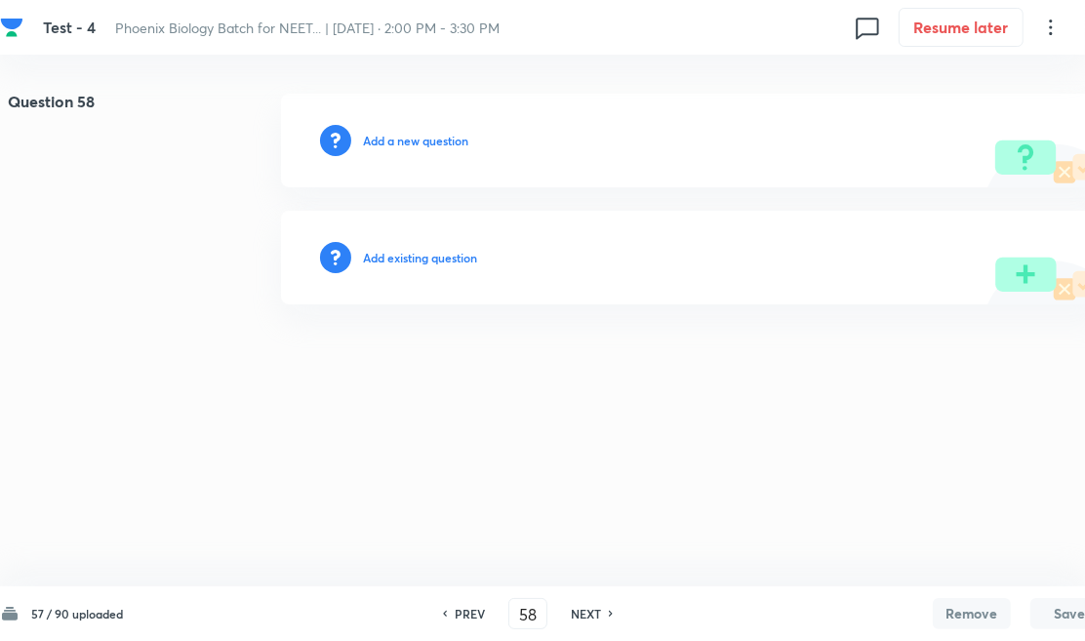
click at [430, 254] on h6 "Add existing question" at bounding box center [420, 258] width 114 height 18
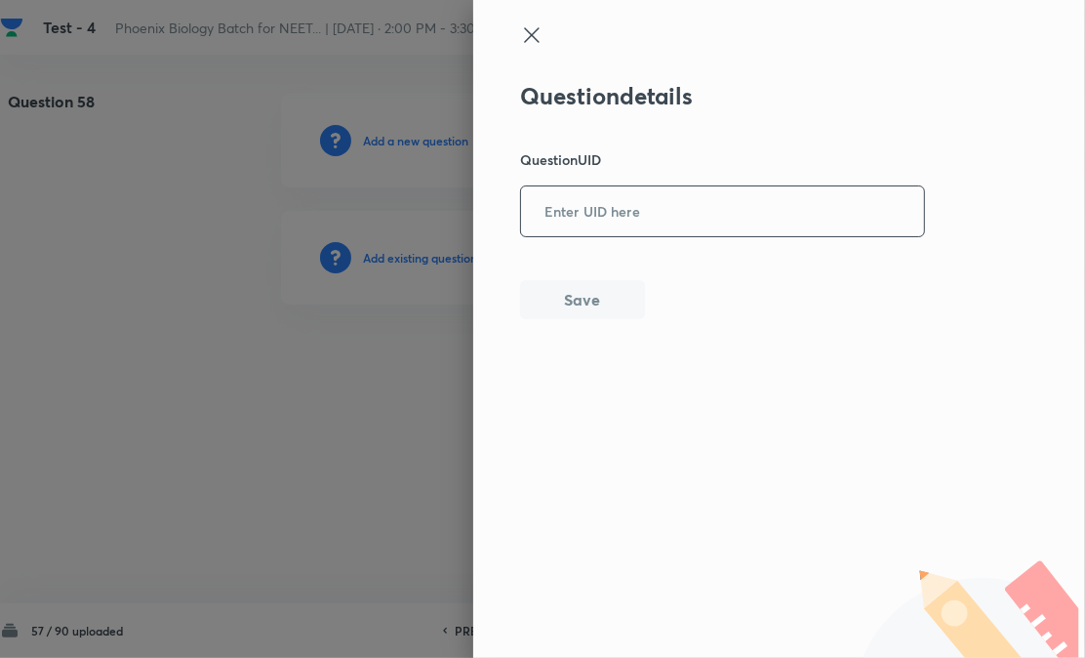
paste input "HJH9Y"
drag, startPoint x: 621, startPoint y: 225, endPoint x: 613, endPoint y: 245, distance: 21.4
click at [621, 229] on input "text" at bounding box center [722, 211] width 403 height 48
type input "HJH9Y"
click at [554, 309] on button "Save" at bounding box center [582, 297] width 125 height 39
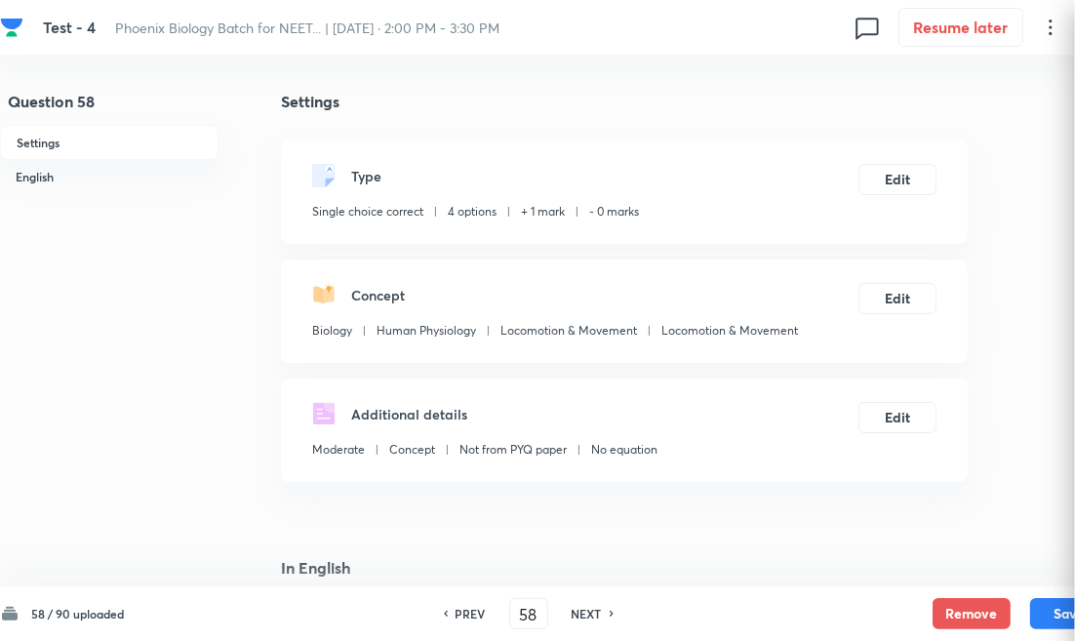
checkbox input "true"
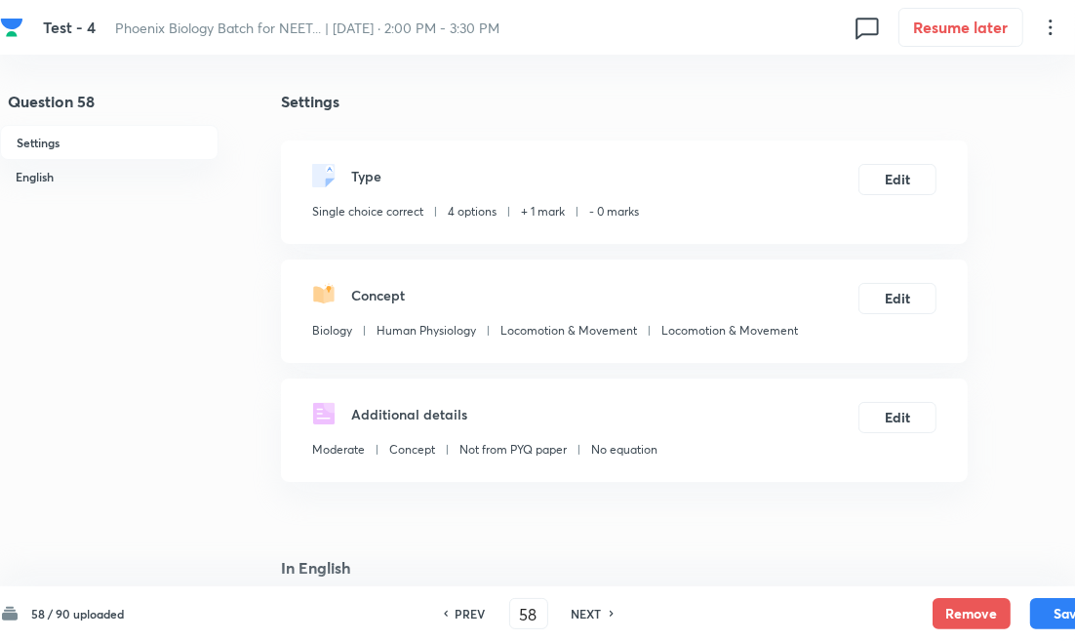
click at [585, 613] on h6 "NEXT" at bounding box center [587, 614] width 30 height 18
type input "59"
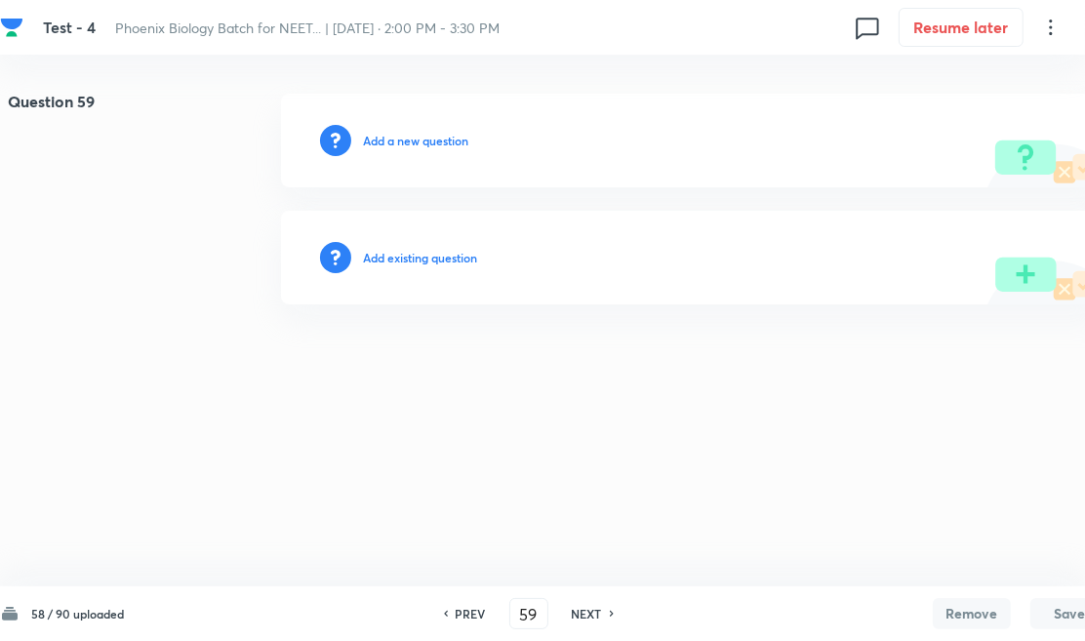
click at [451, 256] on h6 "Add existing question" at bounding box center [420, 258] width 114 height 18
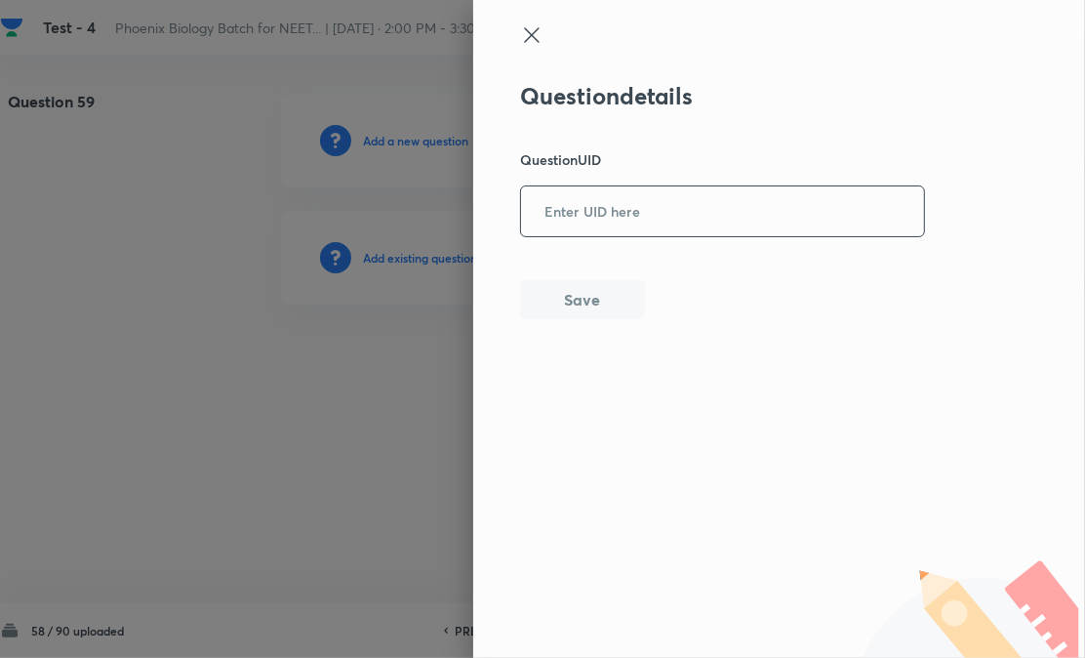
paste input "42C19"
drag, startPoint x: 620, startPoint y: 220, endPoint x: 579, endPoint y: 287, distance: 78.0
click at [620, 224] on input "text" at bounding box center [722, 211] width 403 height 48
type input "42C19"
click at [578, 305] on button "Save" at bounding box center [582, 297] width 125 height 39
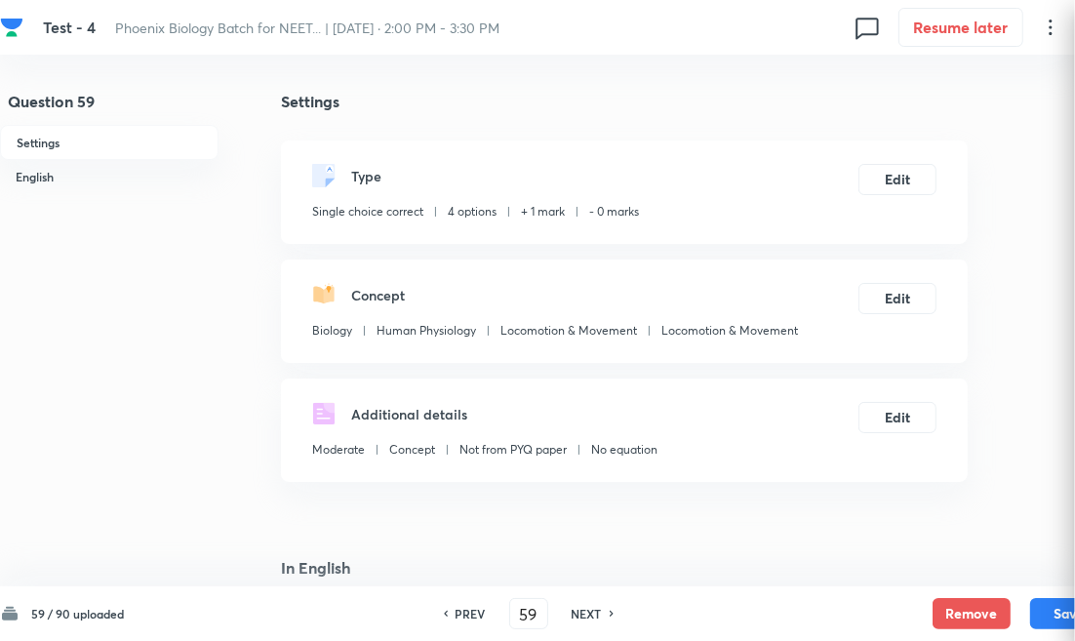
checkbox input "true"
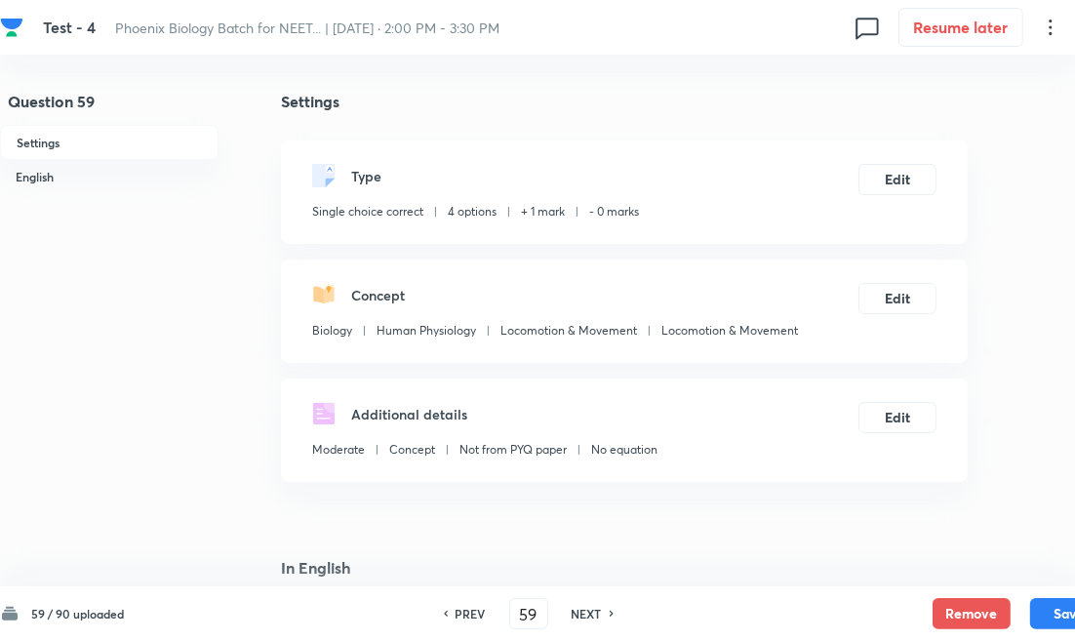
drag, startPoint x: 596, startPoint y: 615, endPoint x: 571, endPoint y: 579, distance: 43.3
click at [596, 615] on h6 "NEXT" at bounding box center [587, 614] width 30 height 18
type input "60"
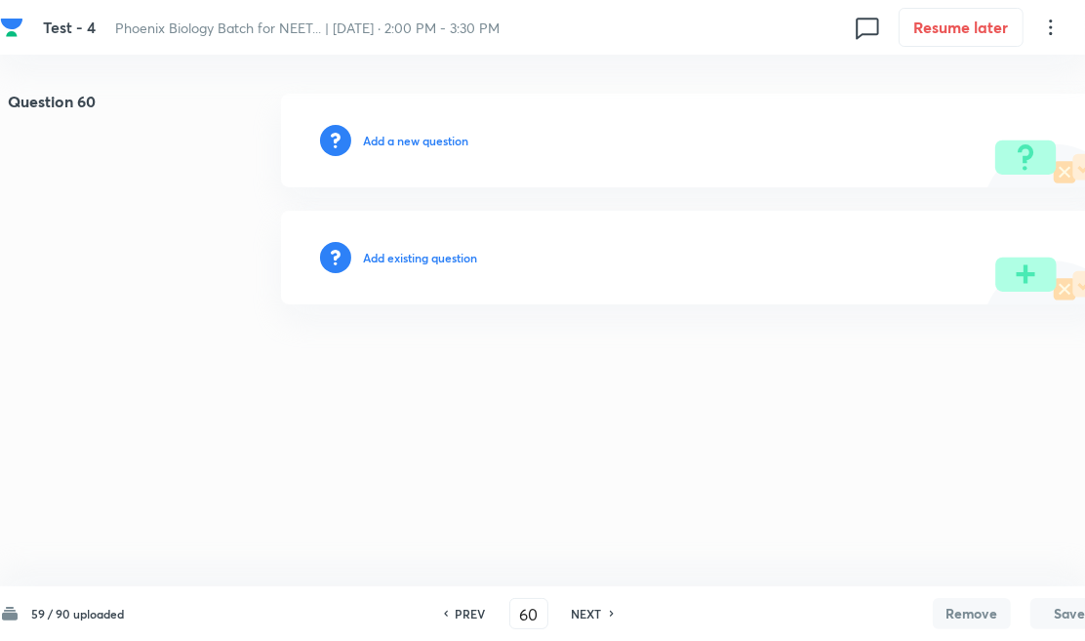
click at [476, 251] on h6 "Add existing question" at bounding box center [420, 258] width 114 height 18
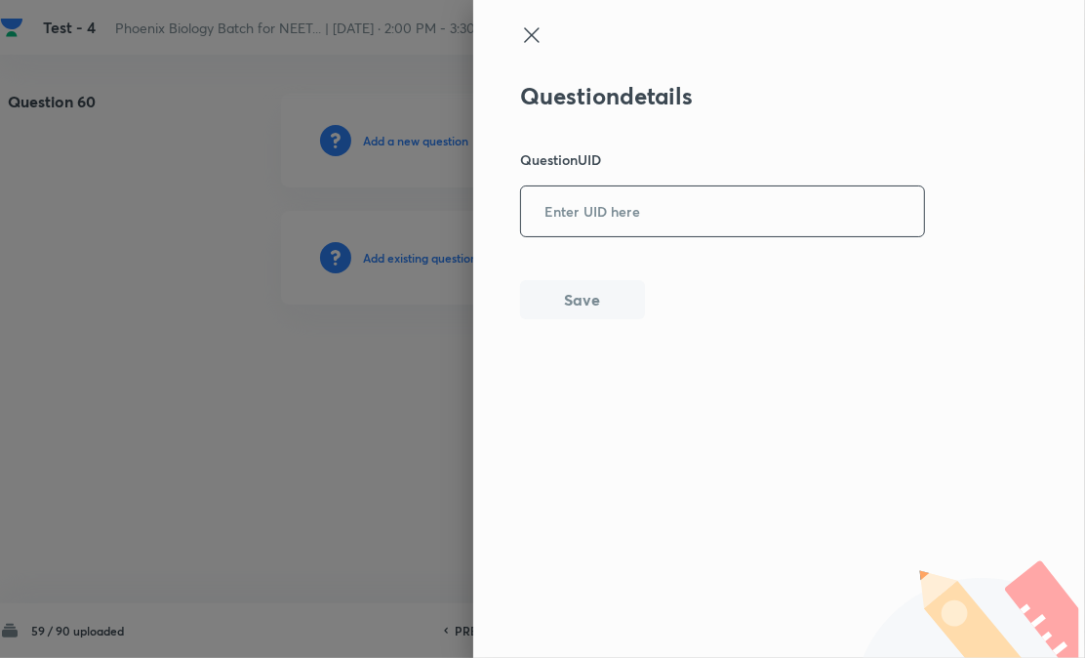
click at [715, 211] on input "text" at bounding box center [722, 211] width 403 height 48
paste input "85IVI"
type input "85IVI"
click at [620, 298] on button "Save" at bounding box center [582, 297] width 125 height 39
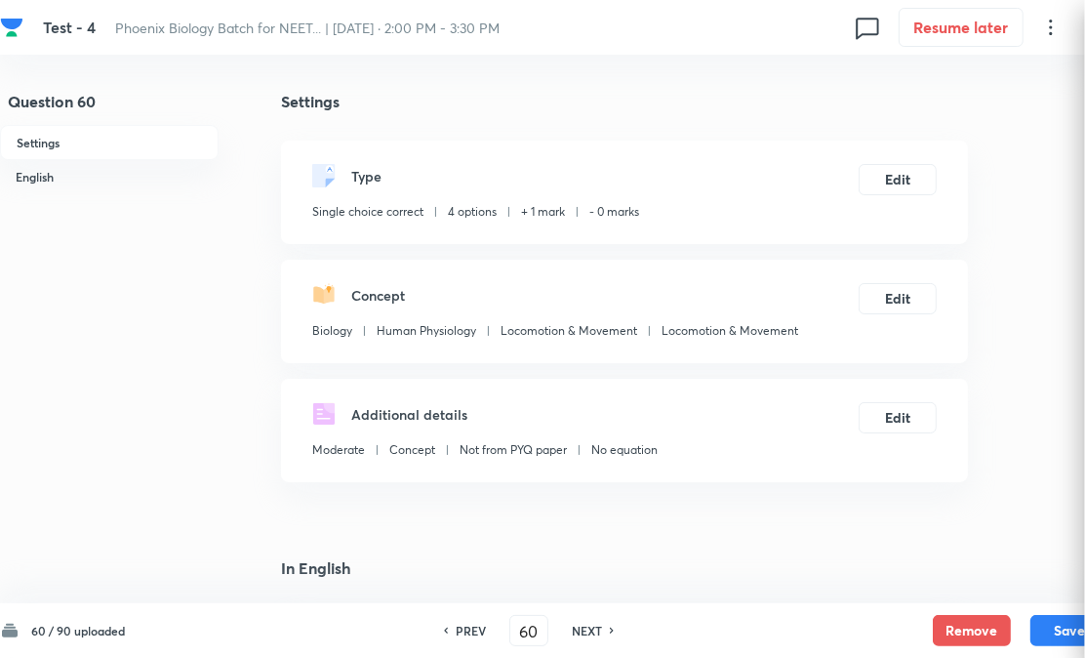
checkbox input "true"
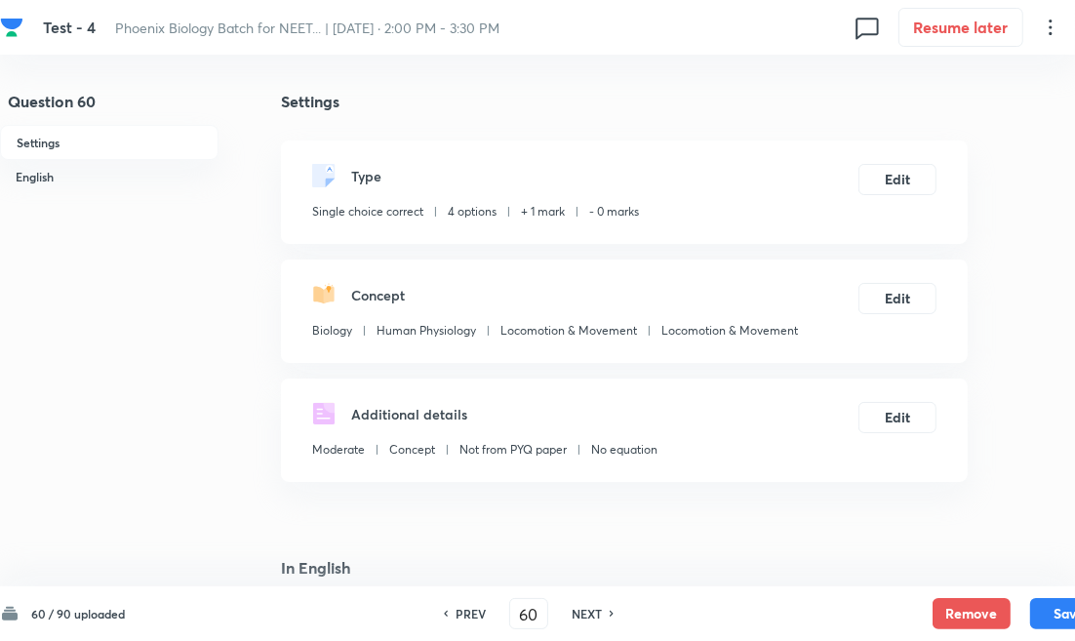
click at [599, 616] on h6 "NEXT" at bounding box center [587, 614] width 30 height 18
type input "61"
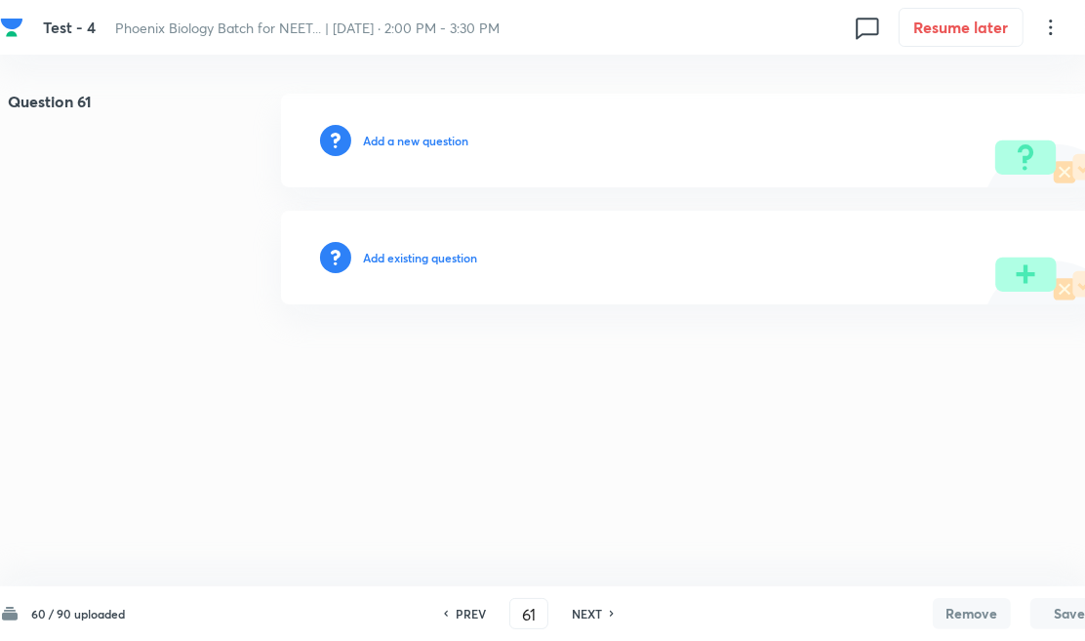
click at [459, 259] on h6 "Add existing question" at bounding box center [420, 258] width 114 height 18
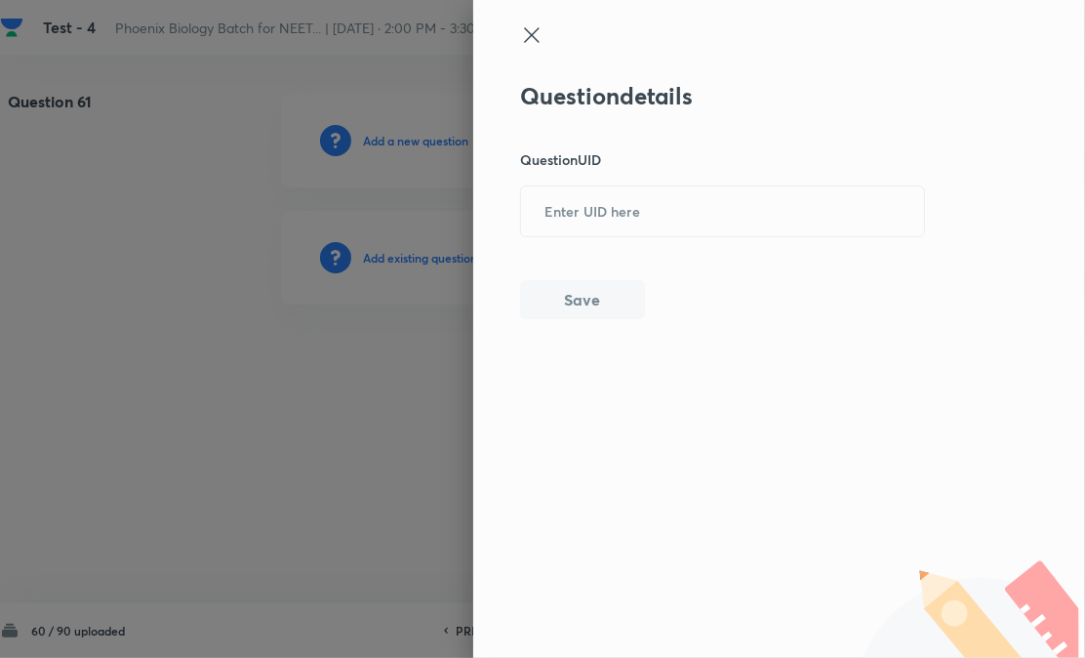
drag, startPoint x: 588, startPoint y: 238, endPoint x: 566, endPoint y: 276, distance: 44.2
click at [588, 240] on div "Question details Question UID ​ Save" at bounding box center [723, 200] width 406 height 237
click at [613, 222] on input "text" at bounding box center [722, 211] width 403 height 48
paste input "BLJ4A"
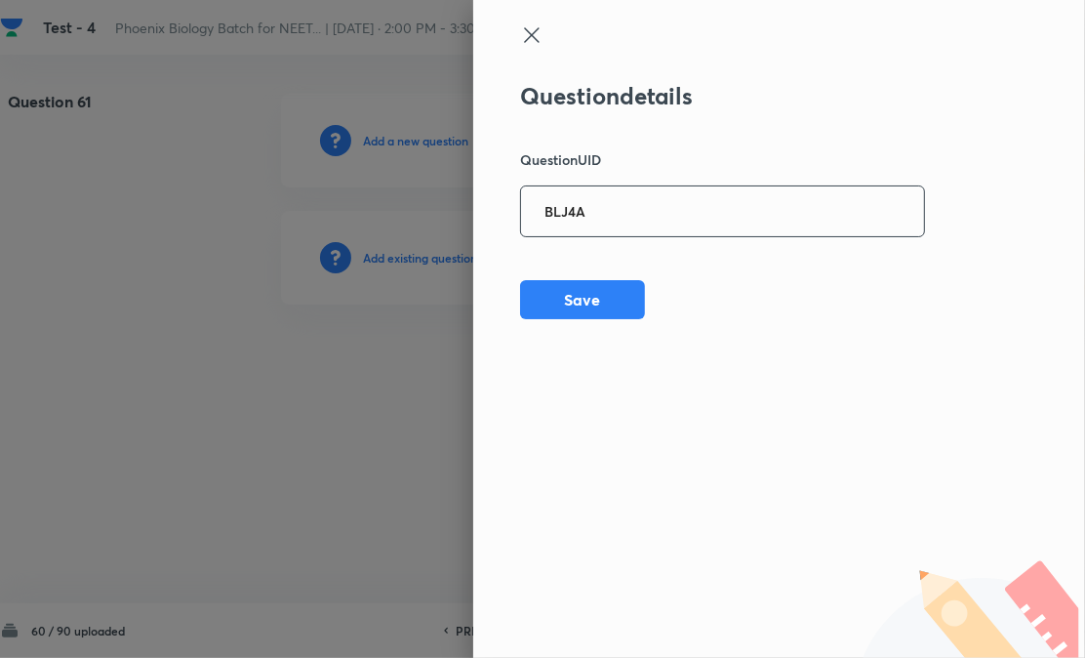
type input "BLJ4A"
click at [549, 327] on div "Question details Question UID BLJ4A ​ Save" at bounding box center [779, 329] width 612 height 658
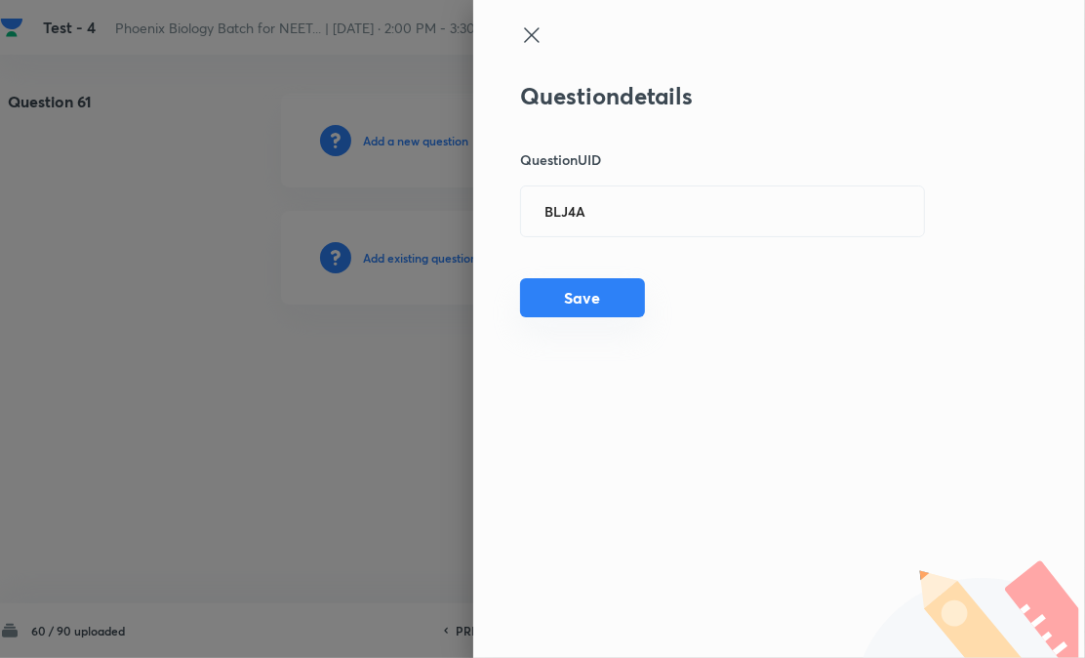
click at [625, 305] on button "Save" at bounding box center [582, 297] width 125 height 39
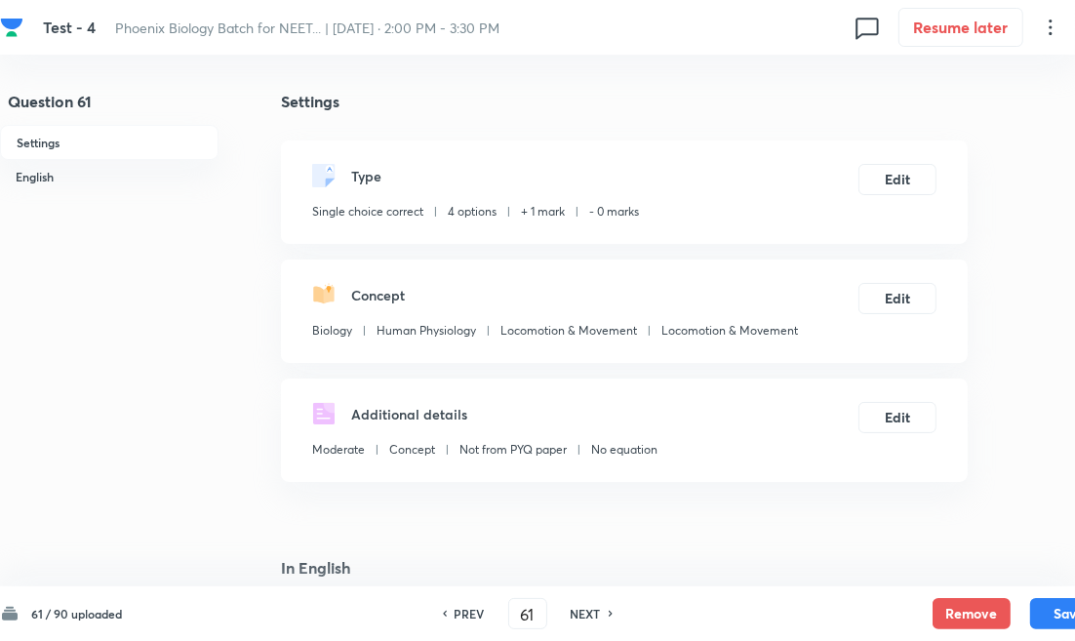
drag, startPoint x: 602, startPoint y: 625, endPoint x: 459, endPoint y: 402, distance: 265.5
click at [602, 625] on div "PREV 61 ​ NEXT" at bounding box center [528, 613] width 252 height 31
click at [585, 620] on h6 "NEXT" at bounding box center [586, 614] width 30 height 18
type input "62"
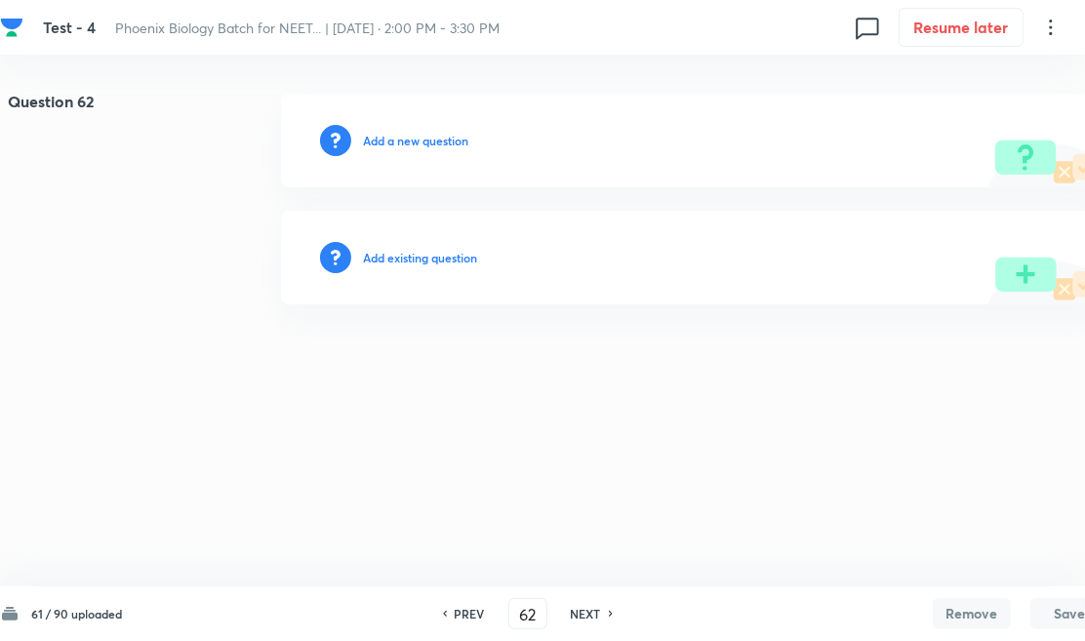
click at [414, 263] on h6 "Add existing question" at bounding box center [420, 258] width 114 height 18
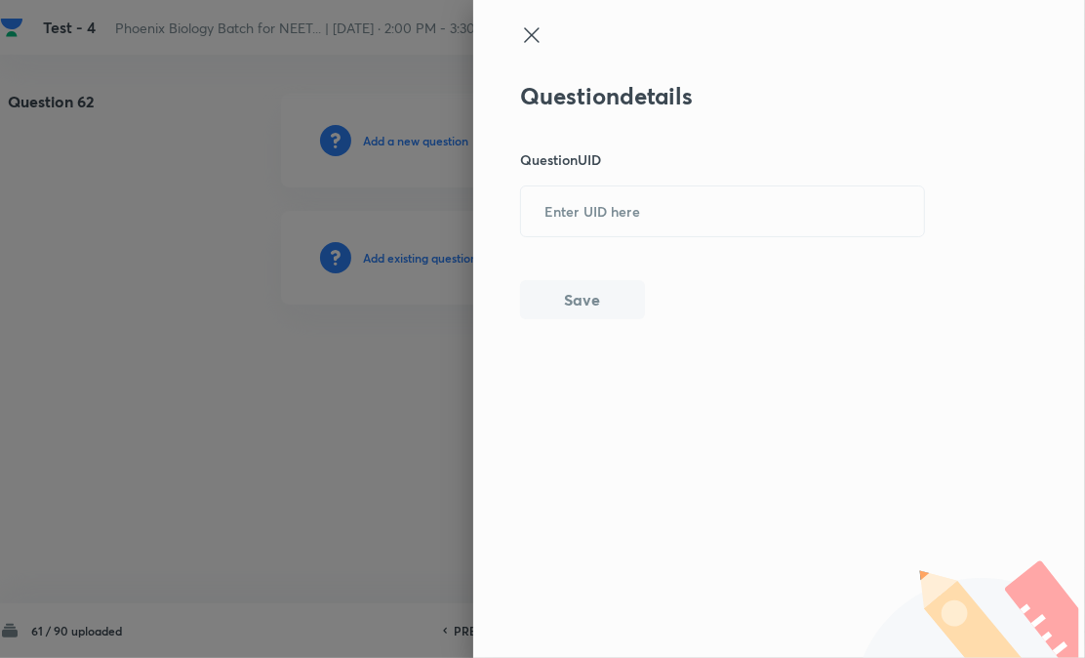
drag, startPoint x: 414, startPoint y: 263, endPoint x: 550, endPoint y: 250, distance: 137.3
click at [547, 221] on input "text" at bounding box center [722, 211] width 403 height 48
paste input "VDILQ"
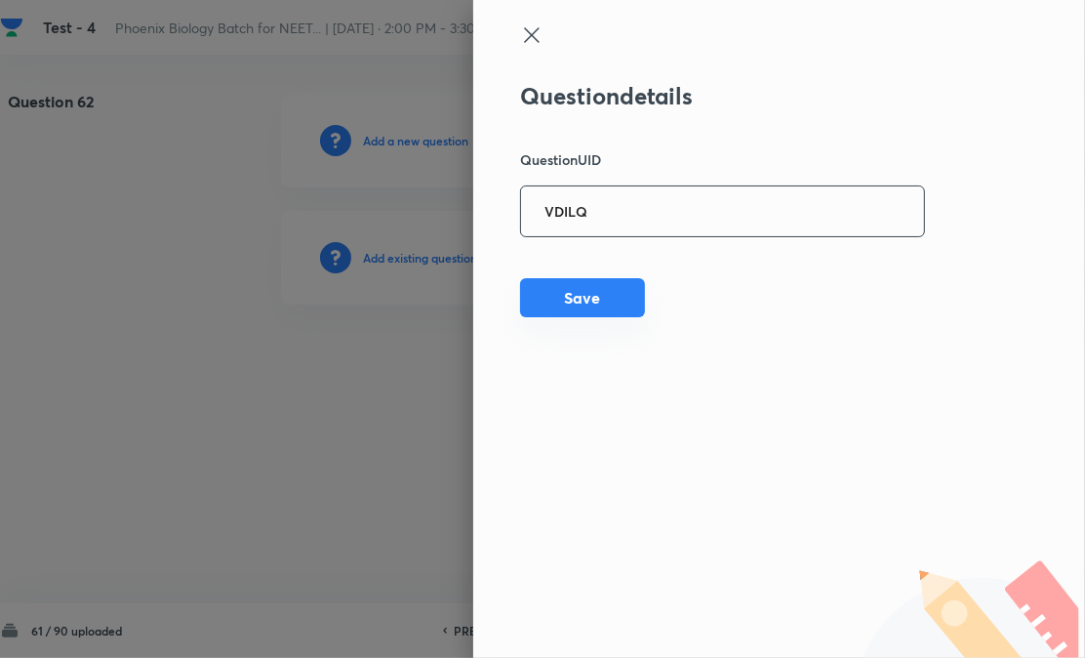
type input "VDILQ"
click at [570, 312] on button "Save" at bounding box center [582, 297] width 125 height 39
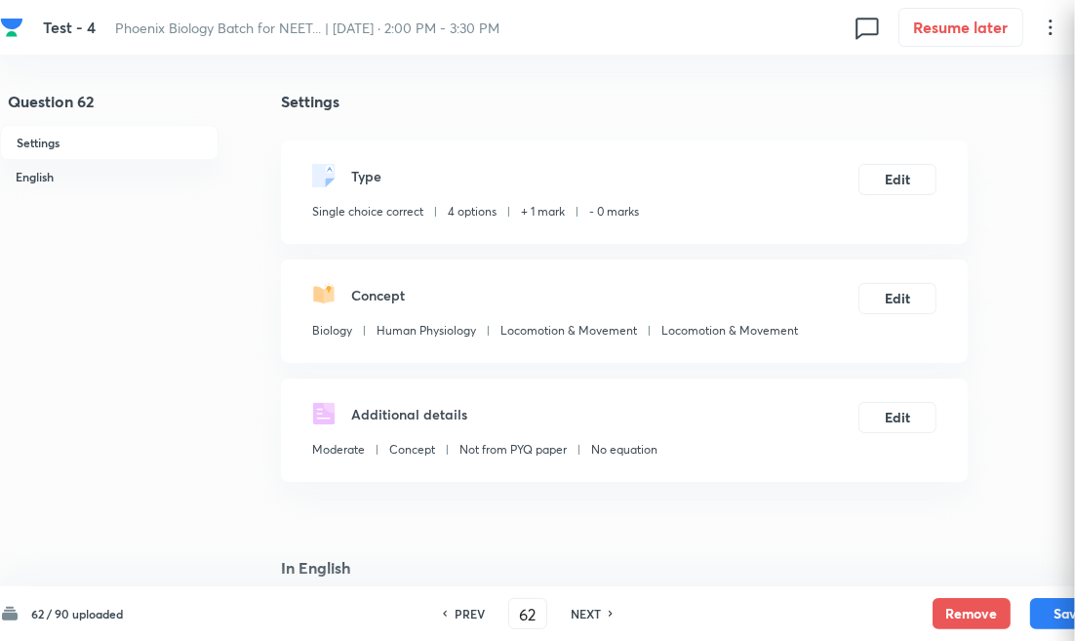
checkbox input "true"
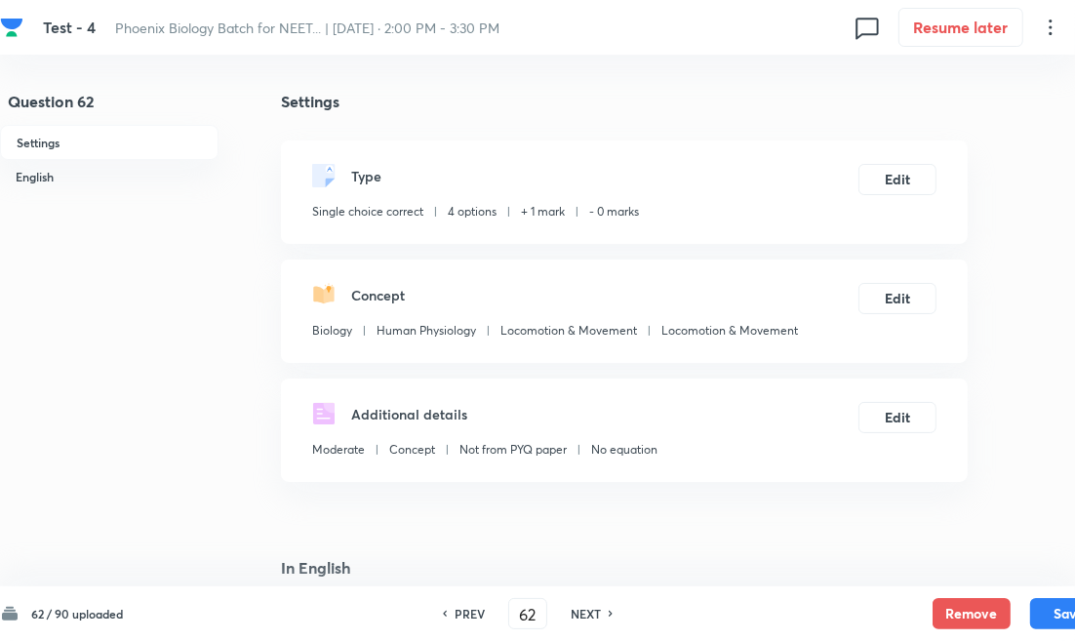
click at [580, 622] on div "PREV 62 ​ NEXT" at bounding box center [528, 613] width 252 height 31
click at [591, 610] on h6 "NEXT" at bounding box center [586, 614] width 30 height 18
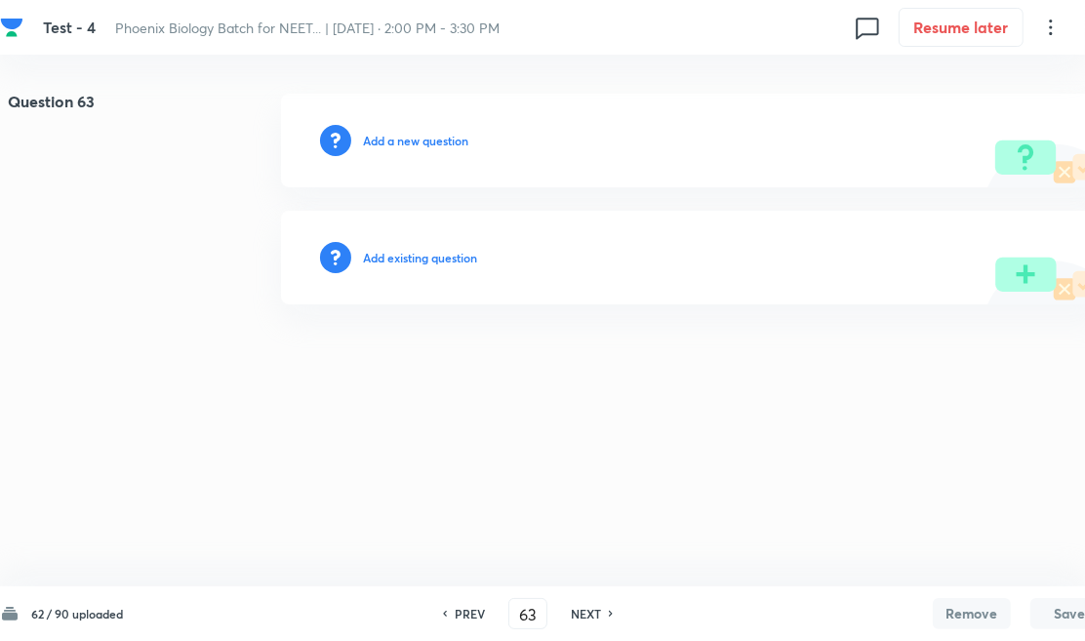
click at [420, 264] on h6 "Add existing question" at bounding box center [420, 258] width 114 height 18
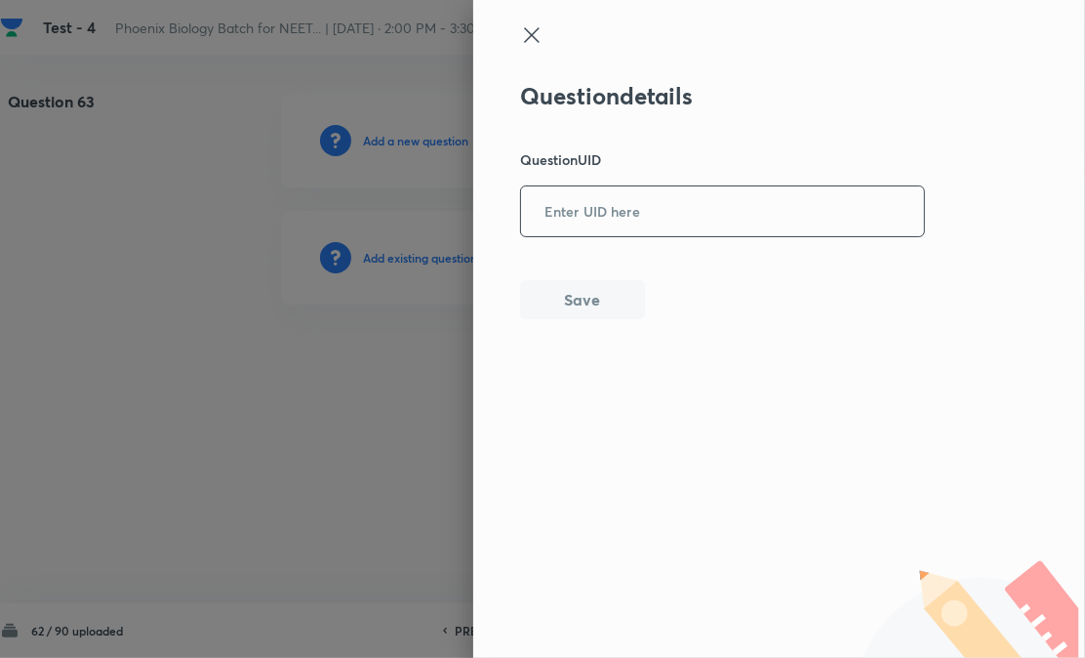
drag, startPoint x: 611, startPoint y: 215, endPoint x: 599, endPoint y: 261, distance: 48.3
click at [612, 219] on input "text" at bounding box center [722, 211] width 403 height 48
paste input "0K60I"
click at [561, 330] on div "Question details Question UID 0K60I ​ Save" at bounding box center [779, 329] width 612 height 658
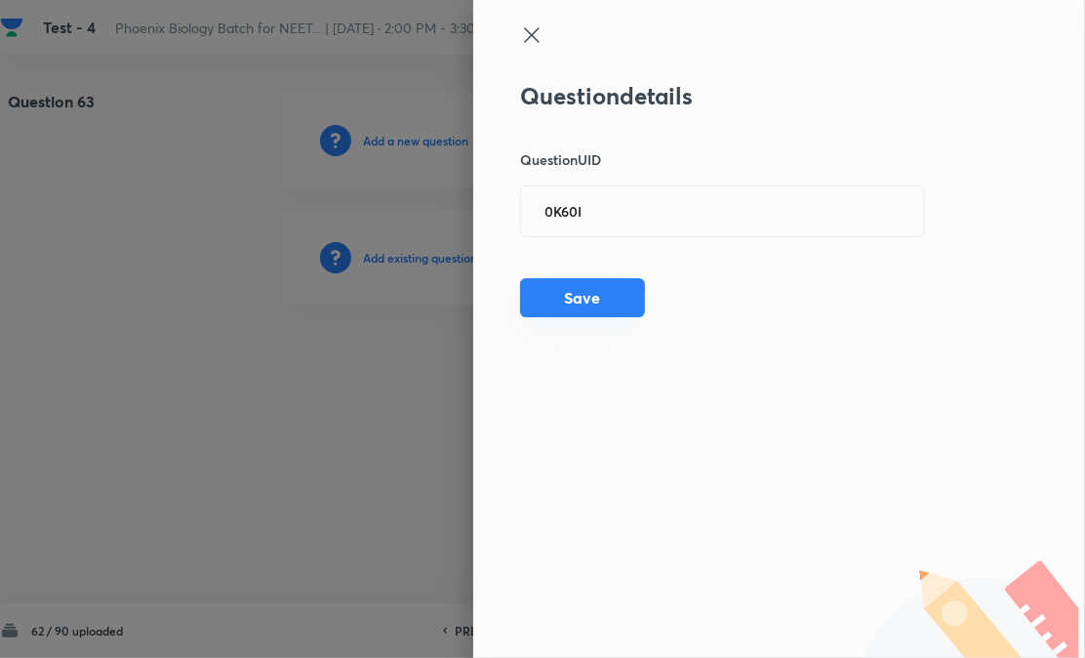
click at [605, 303] on button "Save" at bounding box center [582, 297] width 125 height 39
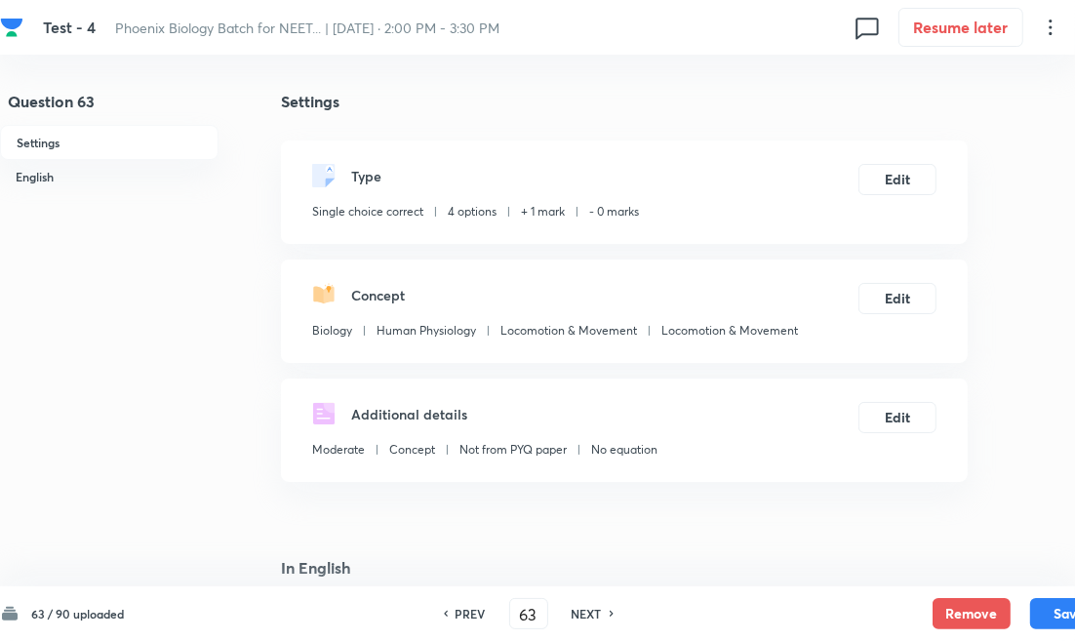
click at [551, 618] on div "PREV 63 ​ NEXT" at bounding box center [529, 613] width 252 height 31
drag, startPoint x: 577, startPoint y: 612, endPoint x: 576, endPoint y: 588, distance: 23.4
click at [578, 612] on h6 "NEXT" at bounding box center [587, 614] width 30 height 18
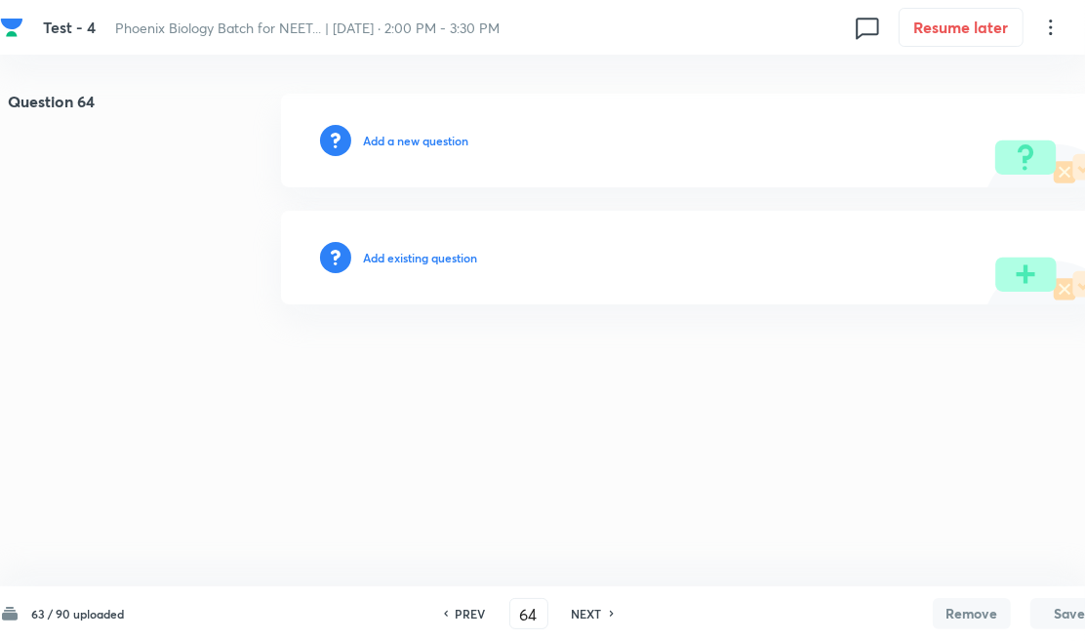
click at [437, 259] on h6 "Add existing question" at bounding box center [420, 258] width 114 height 18
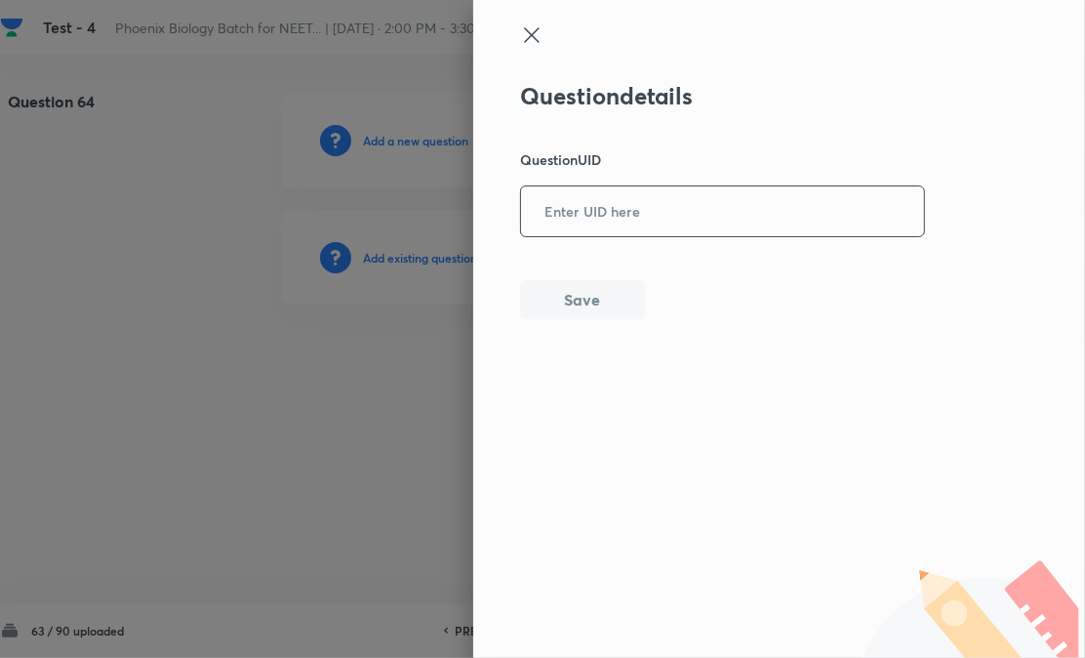
click at [585, 211] on input "text" at bounding box center [722, 211] width 403 height 48
paste input "KES3Z"
click at [585, 287] on button "Save" at bounding box center [582, 297] width 125 height 39
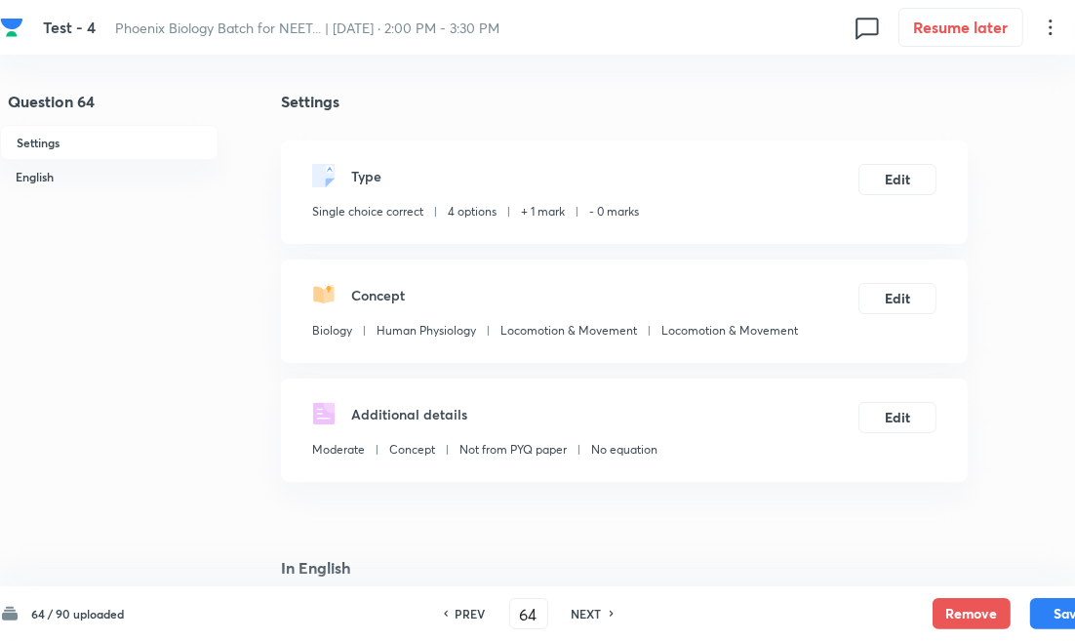
click at [578, 622] on div "PREV 64 ​ NEXT" at bounding box center [529, 613] width 252 height 31
click at [579, 615] on h6 "NEXT" at bounding box center [587, 614] width 30 height 18
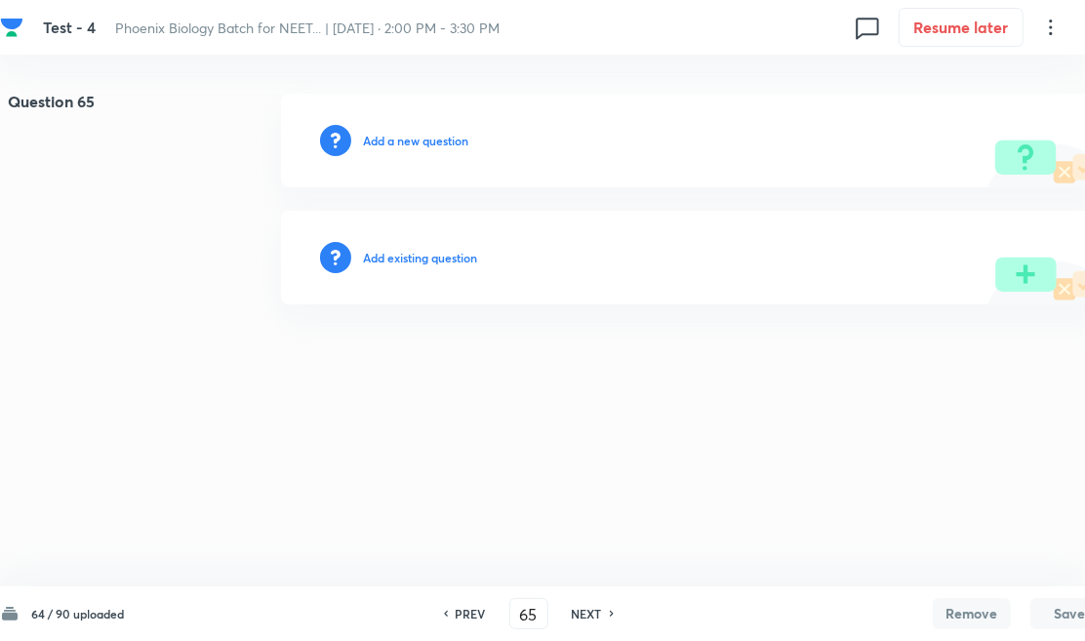
click at [442, 249] on h6 "Add existing question" at bounding box center [420, 258] width 114 height 18
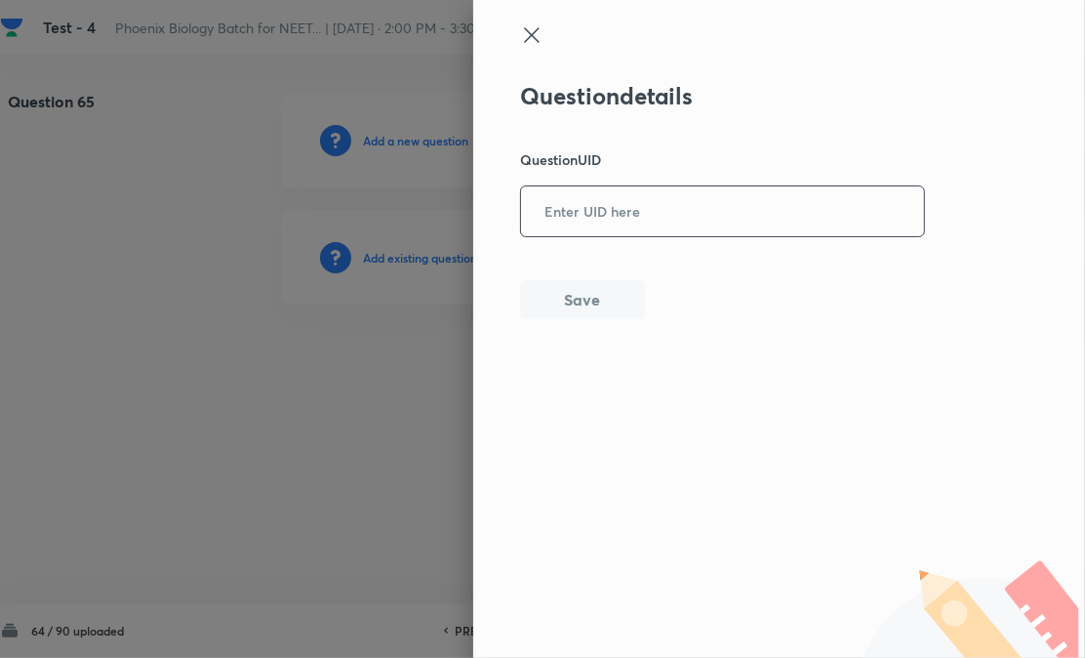
click at [597, 217] on input "text" at bounding box center [722, 211] width 403 height 48
paste input "F4RC0"
click at [576, 303] on button "Save" at bounding box center [582, 297] width 125 height 39
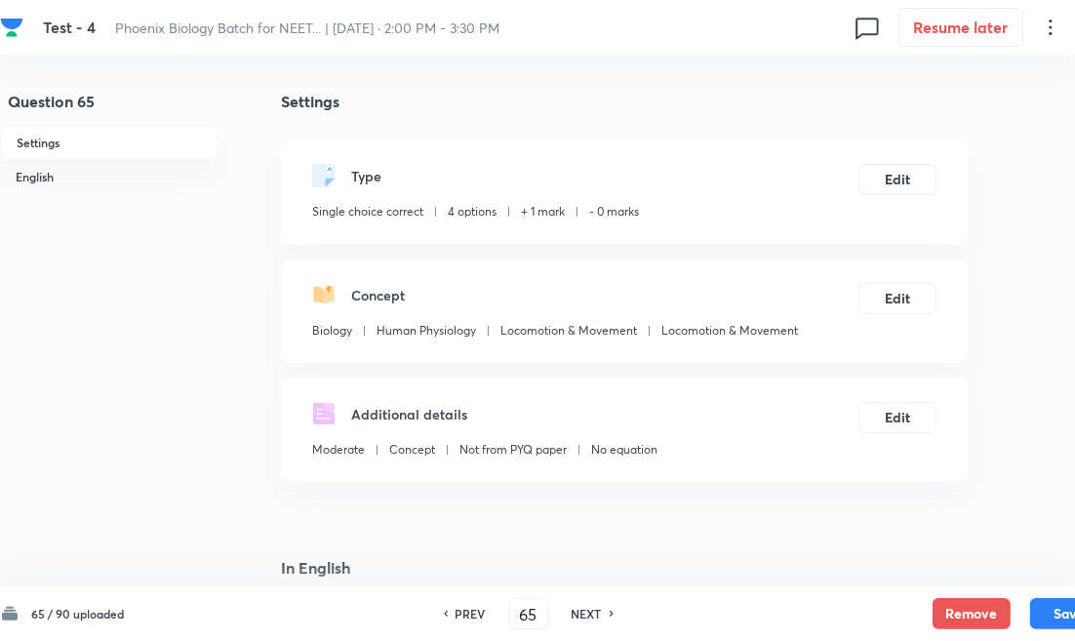
click at [573, 615] on h6 "NEXT" at bounding box center [587, 614] width 30 height 18
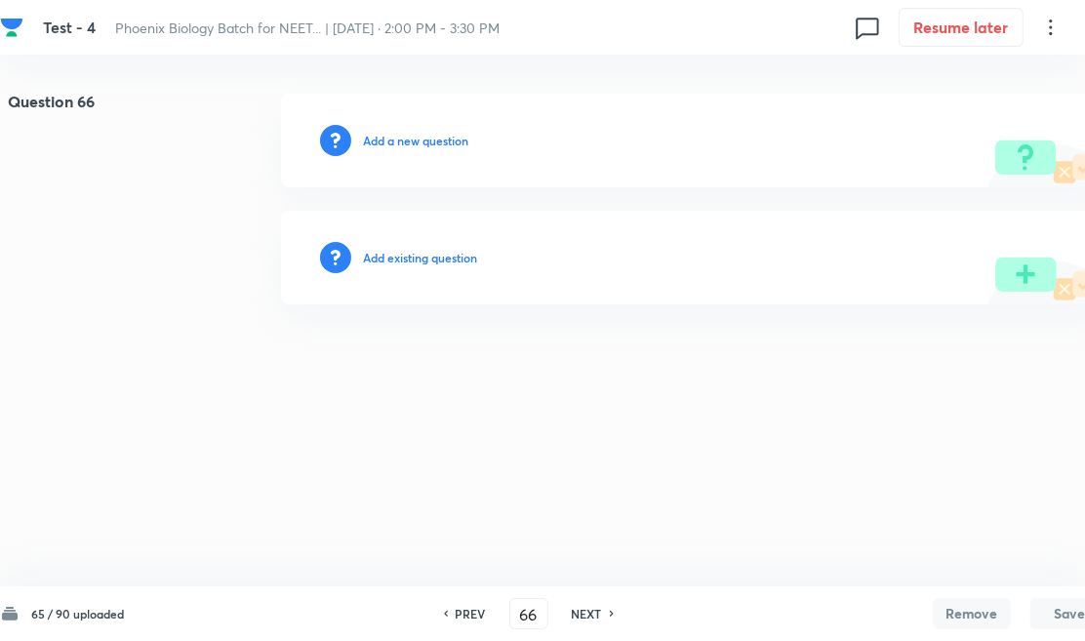
click at [441, 255] on h6 "Add existing question" at bounding box center [420, 258] width 114 height 18
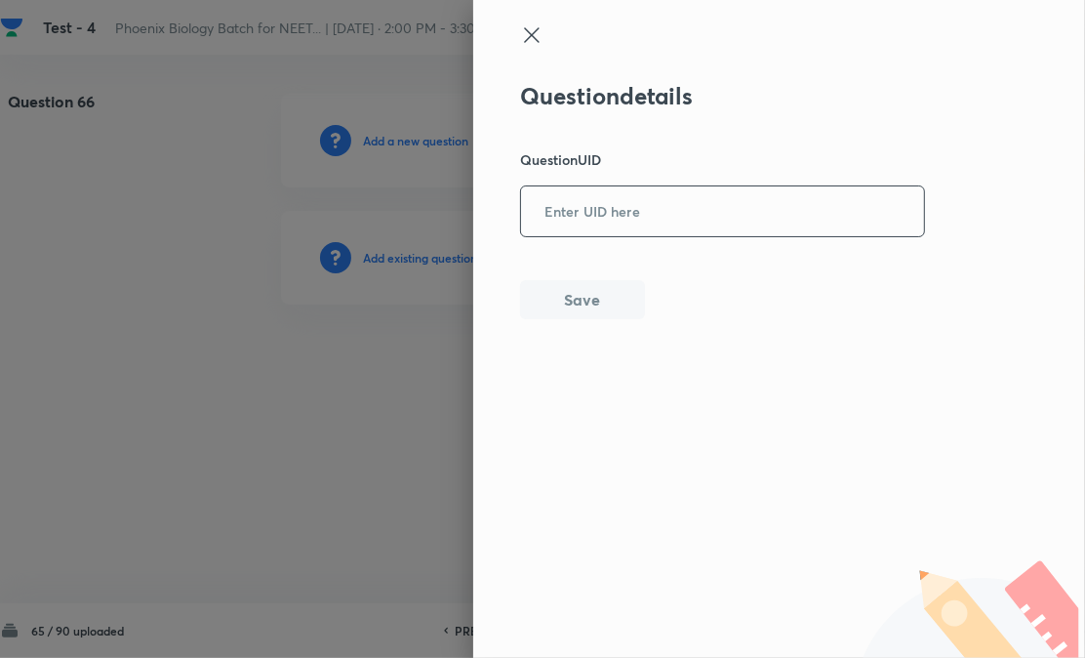
click at [582, 225] on input "text" at bounding box center [722, 211] width 403 height 48
paste input "YC90A"
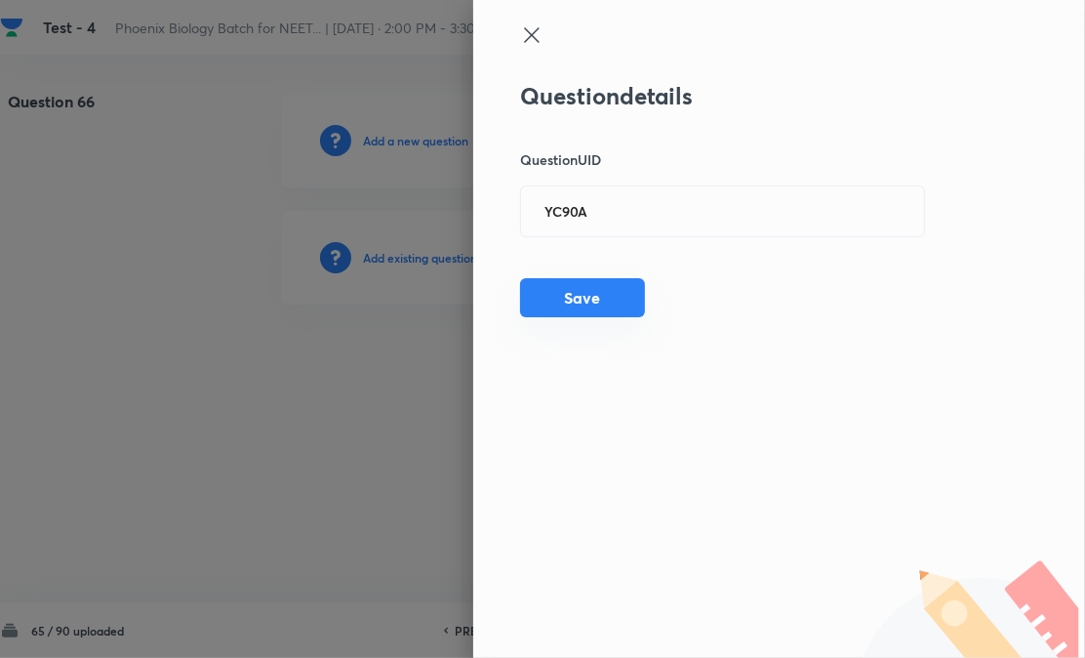
click at [581, 299] on button "Save" at bounding box center [582, 297] width 125 height 39
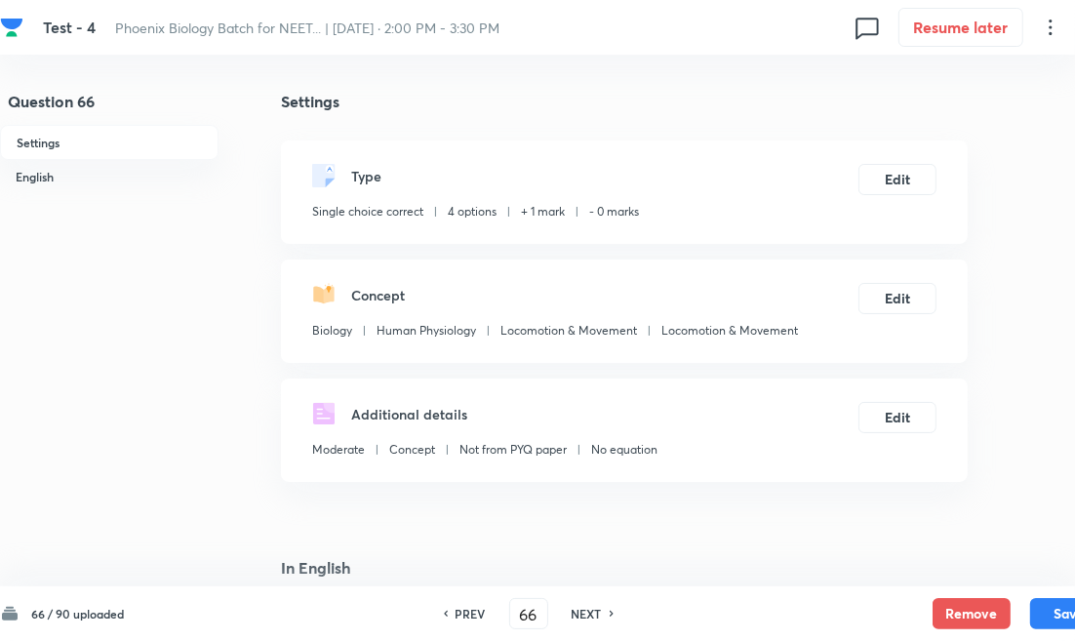
click at [591, 616] on h6 "NEXT" at bounding box center [587, 614] width 30 height 18
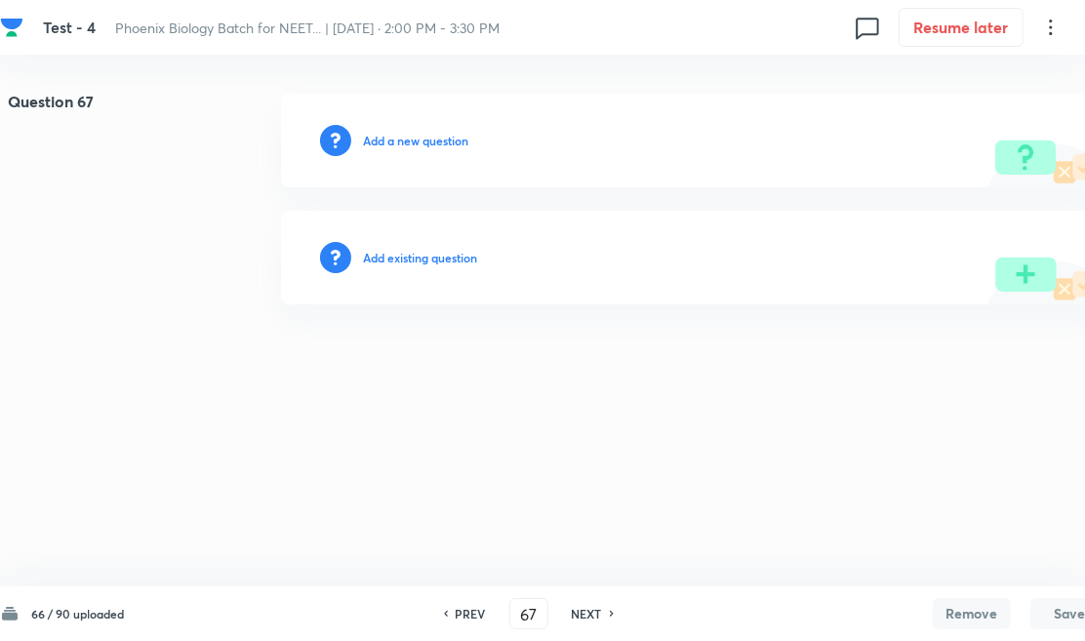
click at [422, 244] on div "Add existing question" at bounding box center [694, 258] width 827 height 94
click at [449, 268] on div "Add existing question" at bounding box center [694, 258] width 827 height 94
click at [419, 271] on div "Add existing question" at bounding box center [694, 258] width 827 height 94
click at [482, 258] on div "Add existing question" at bounding box center [694, 258] width 827 height 94
click at [452, 267] on div "Add existing question" at bounding box center [694, 258] width 827 height 94
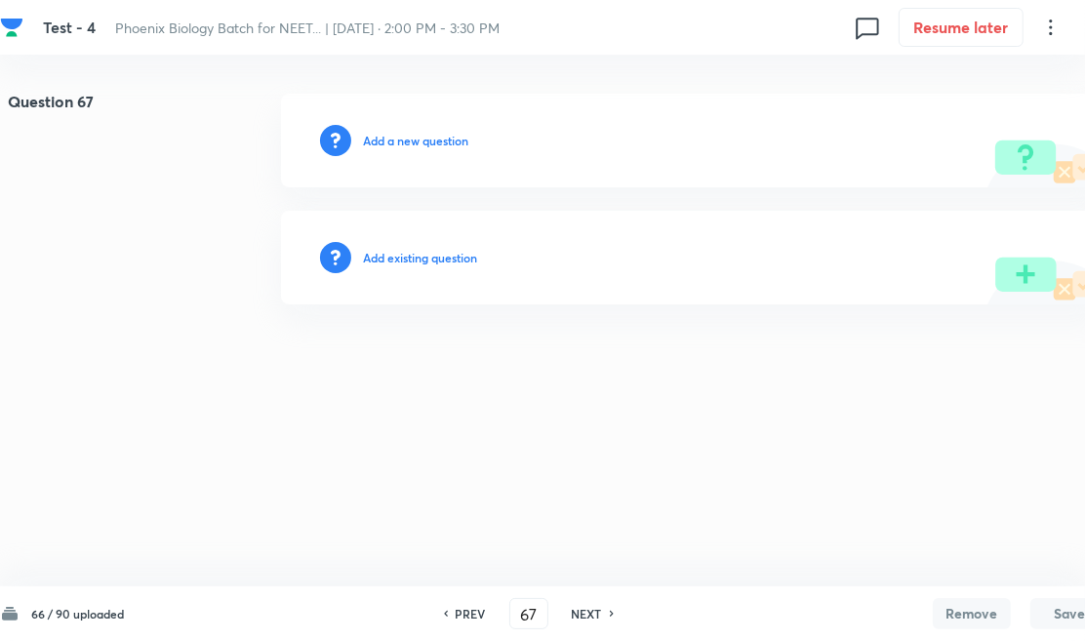
click at [477, 256] on h6 "Add existing question" at bounding box center [420, 258] width 114 height 18
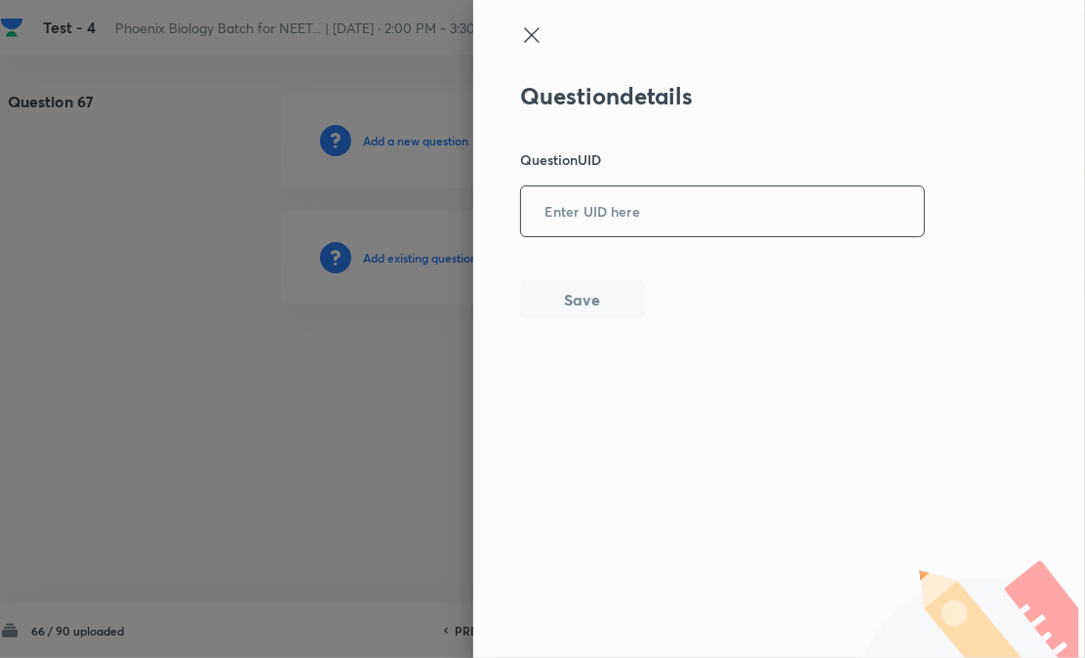
click at [580, 234] on input "text" at bounding box center [722, 211] width 403 height 48
paste input "RNRQQ"
click at [570, 295] on button "Save" at bounding box center [582, 297] width 125 height 39
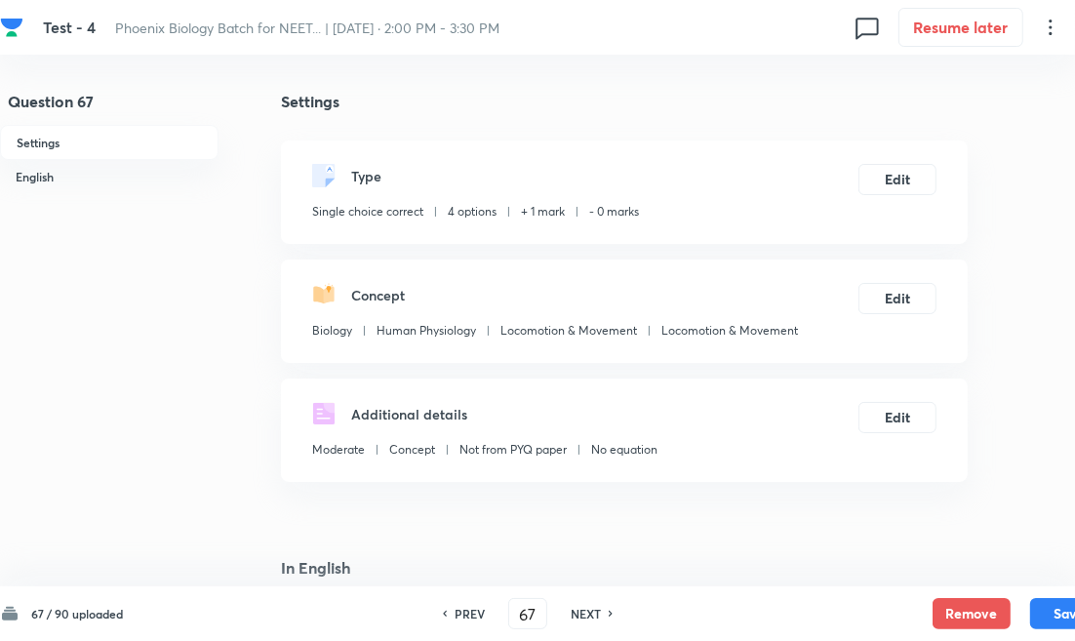
click at [587, 610] on h6 "NEXT" at bounding box center [586, 614] width 30 height 18
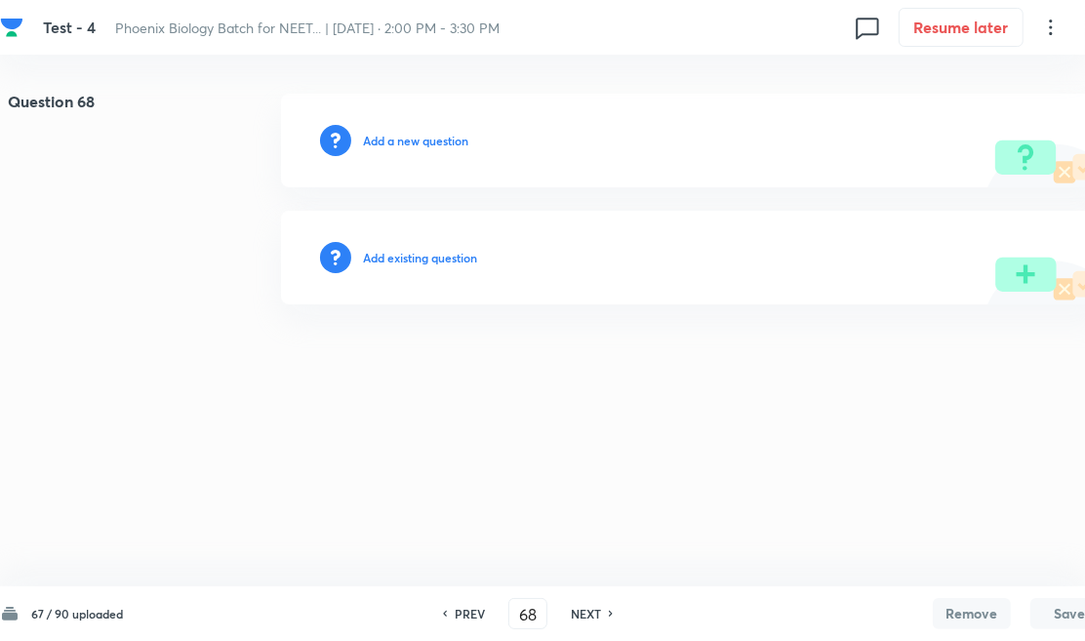
click at [403, 269] on div "Add existing question" at bounding box center [694, 258] width 827 height 94
drag, startPoint x: 489, startPoint y: 228, endPoint x: 439, endPoint y: 263, distance: 60.9
click at [489, 229] on div "Add existing question" at bounding box center [694, 258] width 827 height 94
click at [439, 263] on h6 "Add existing question" at bounding box center [420, 258] width 114 height 18
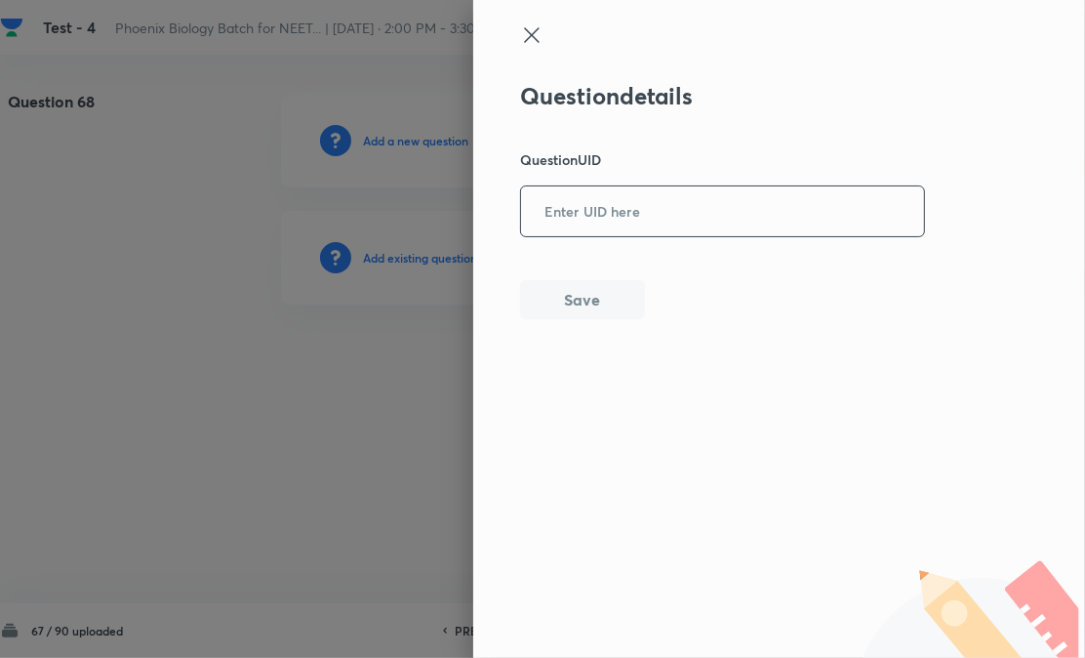
click at [658, 224] on input "text" at bounding box center [722, 211] width 403 height 48
paste input "4EZW4"
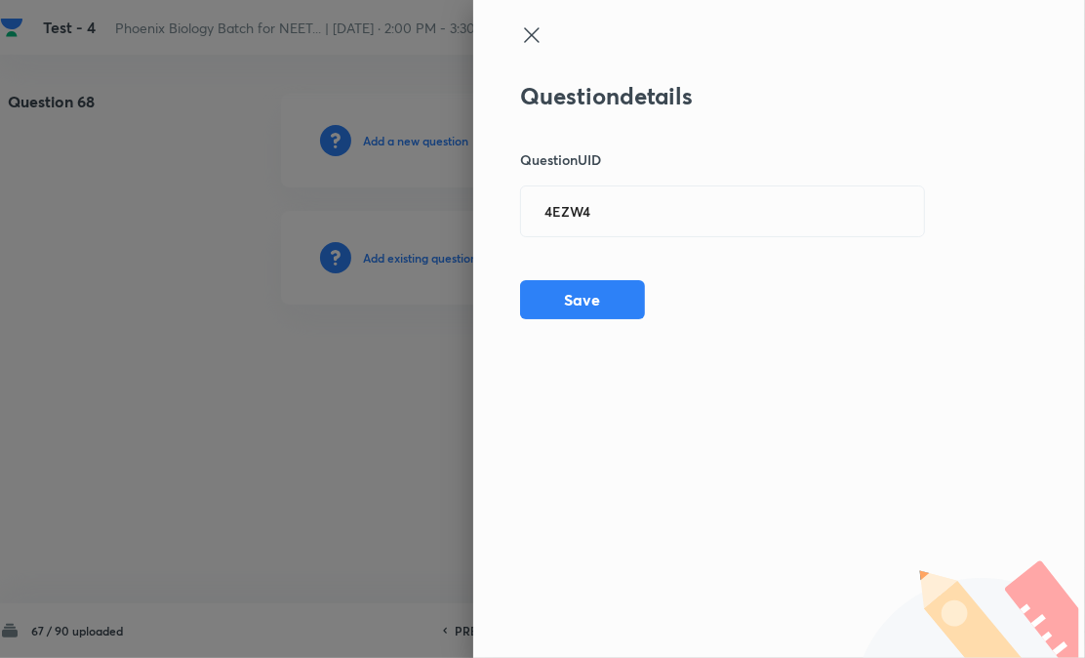
click at [602, 319] on div "Question details Question UID 4EZW4 ​ Save" at bounding box center [779, 329] width 612 height 658
click at [610, 299] on button "Save" at bounding box center [582, 297] width 125 height 39
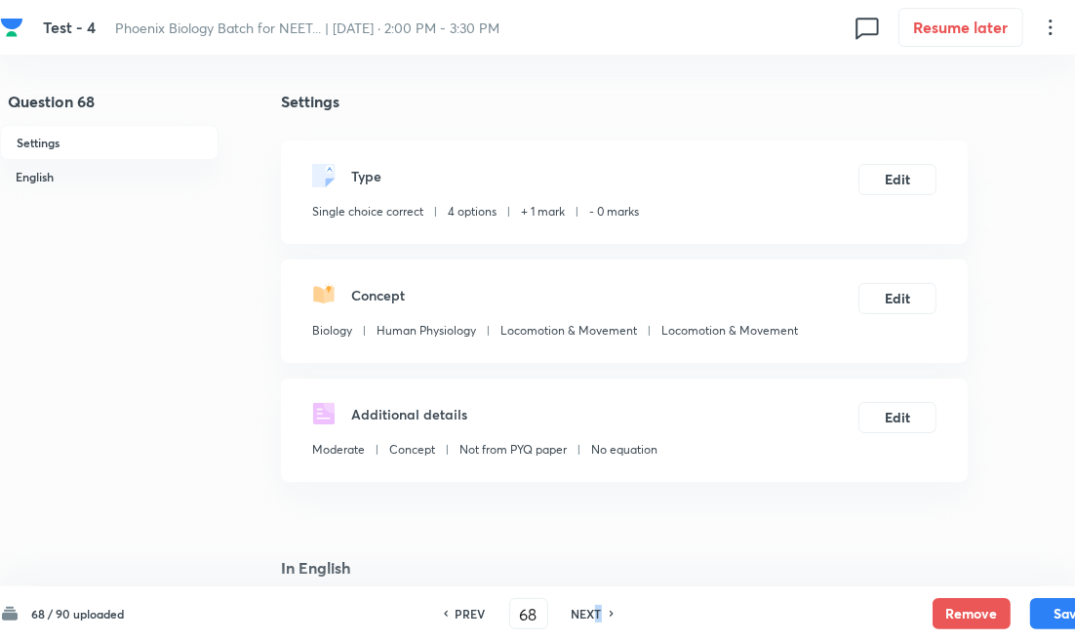
drag, startPoint x: 600, startPoint y: 606, endPoint x: 566, endPoint y: 529, distance: 84.3
click at [598, 609] on h6 "NEXT" at bounding box center [587, 614] width 30 height 18
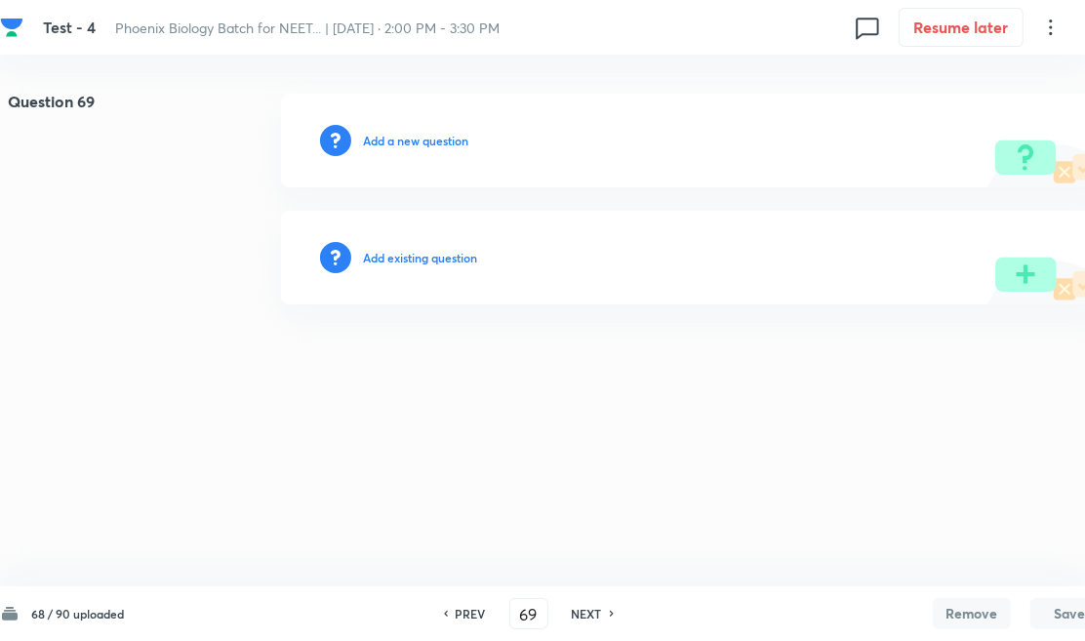
click at [435, 254] on h6 "Add existing question" at bounding box center [420, 258] width 114 height 18
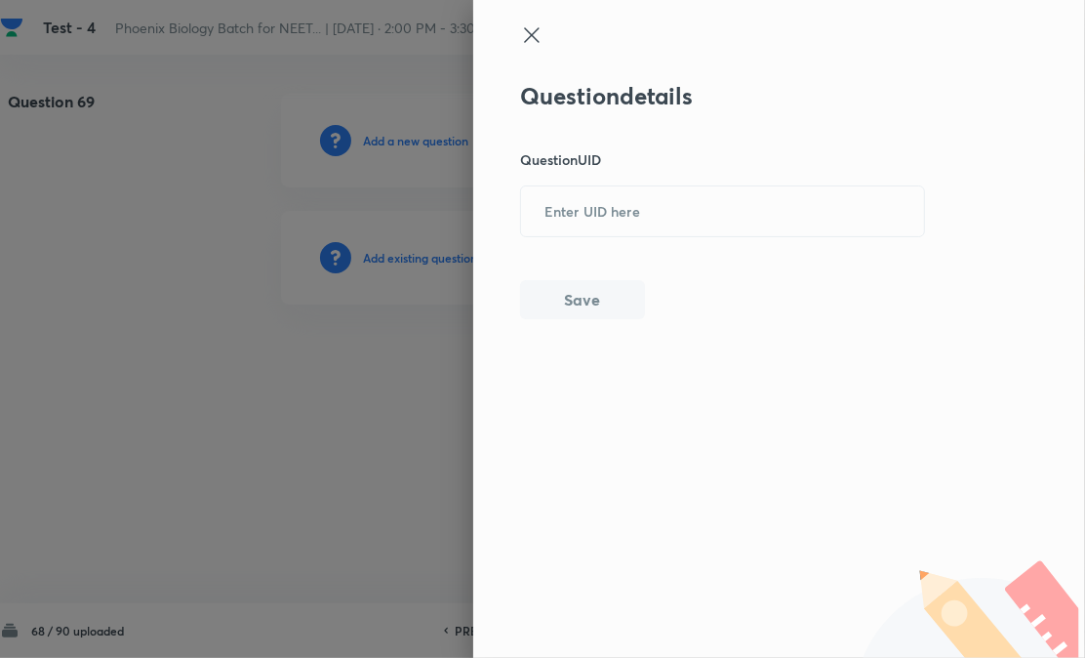
drag, startPoint x: 665, startPoint y: 205, endPoint x: 620, endPoint y: 296, distance: 101.2
click at [665, 208] on input "text" at bounding box center [722, 211] width 403 height 48
paste input "O1T7W"
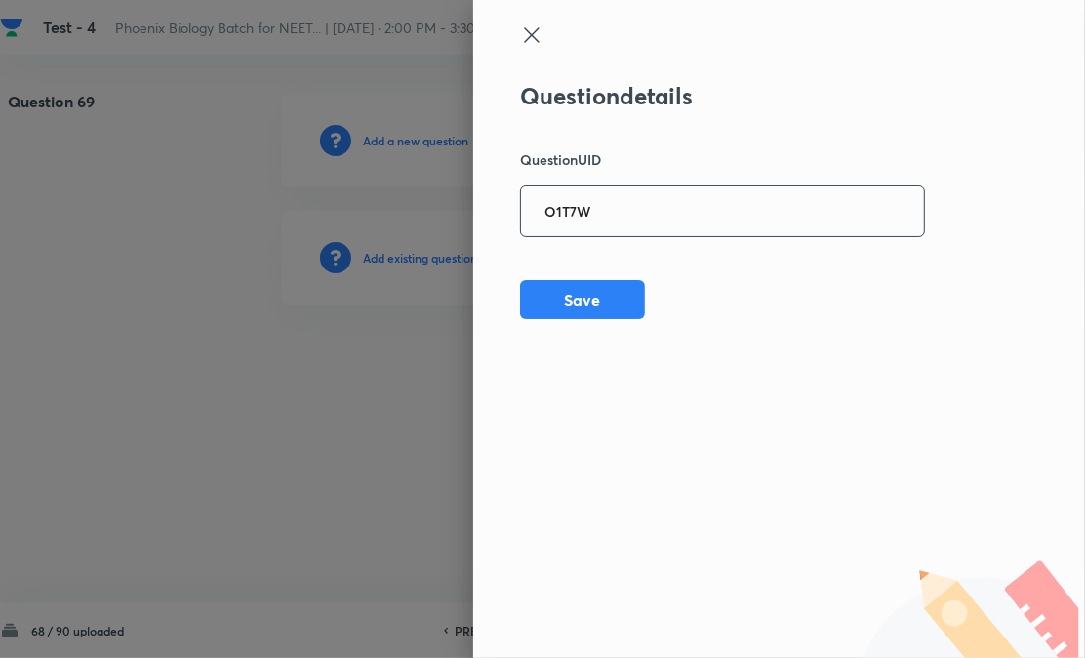
click at [585, 328] on div "Question details Question UID O1T7W ​ Save" at bounding box center [779, 329] width 612 height 658
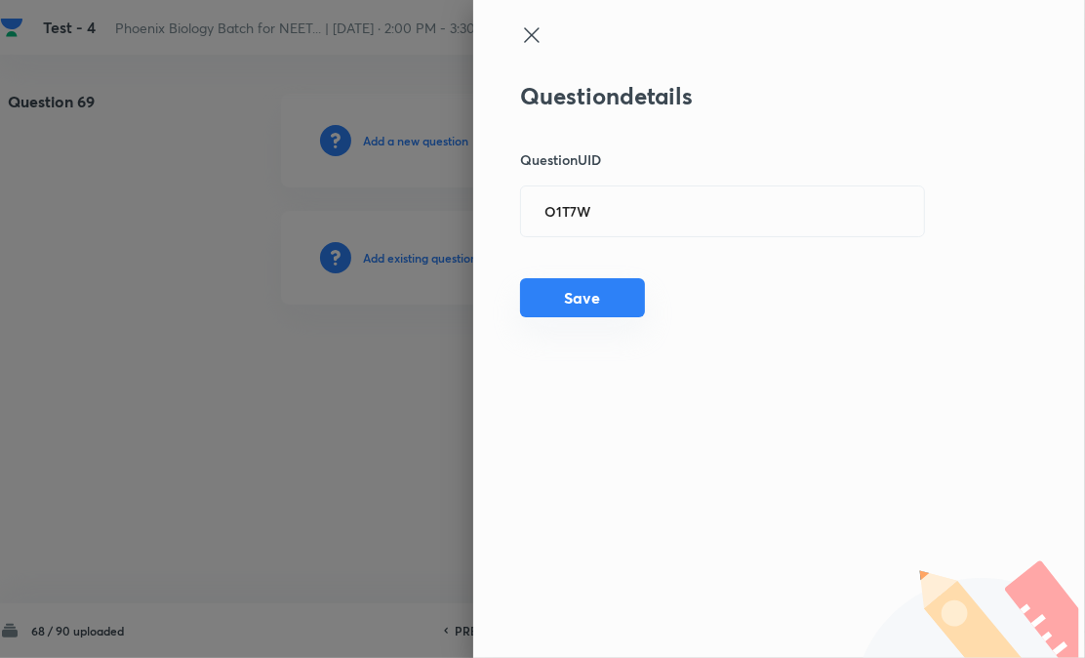
click at [588, 299] on button "Save" at bounding box center [582, 297] width 125 height 39
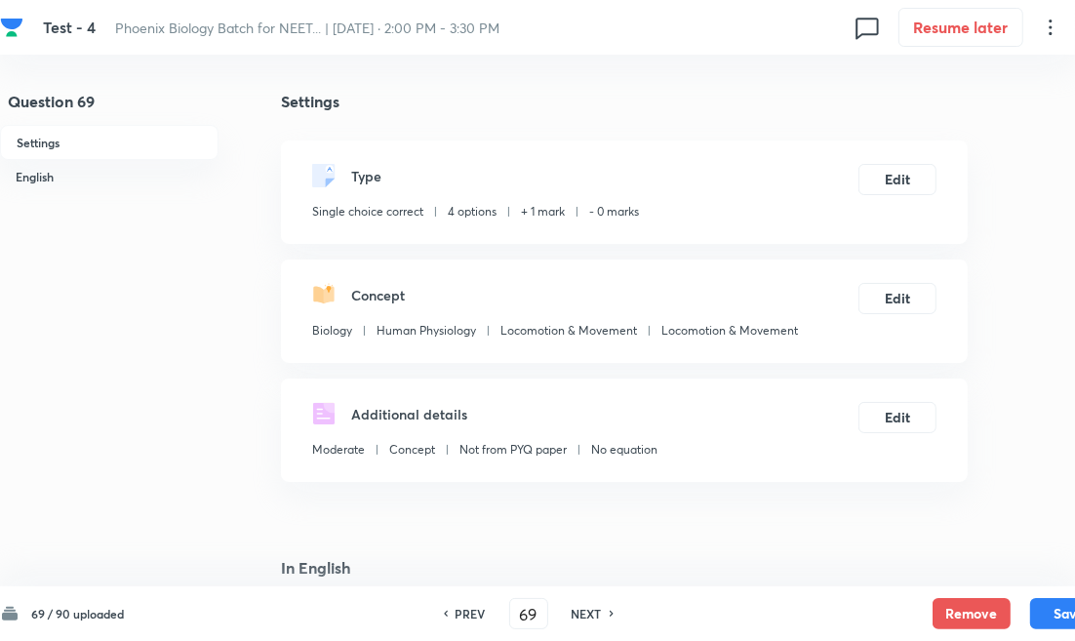
drag, startPoint x: 568, startPoint y: 610, endPoint x: 559, endPoint y: 542, distance: 67.9
click at [568, 610] on div "NEXT" at bounding box center [590, 614] width 52 height 18
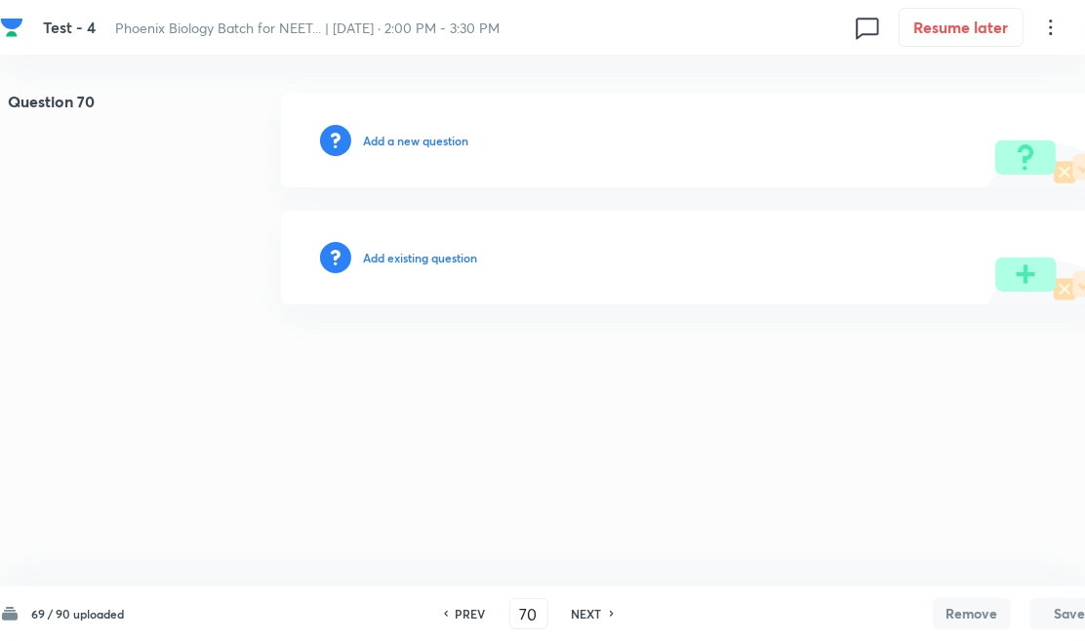
click at [435, 244] on div "Add existing question" at bounding box center [694, 258] width 827 height 94
click at [459, 251] on div "Add existing question" at bounding box center [694, 258] width 827 height 94
click at [646, 218] on div "Add existing question" at bounding box center [694, 258] width 827 height 94
click at [461, 260] on h6 "Add existing question" at bounding box center [420, 258] width 114 height 18
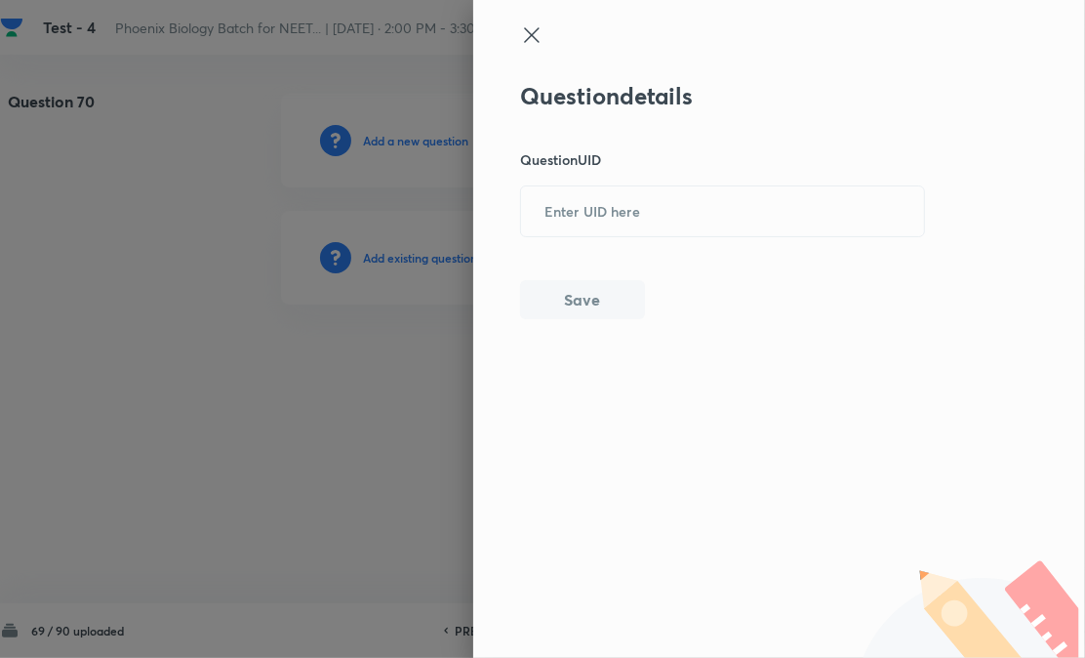
drag, startPoint x: 619, startPoint y: 224, endPoint x: 603, endPoint y: 276, distance: 54.3
click at [619, 225] on input "text" at bounding box center [722, 211] width 403 height 48
paste input "4QBRR"
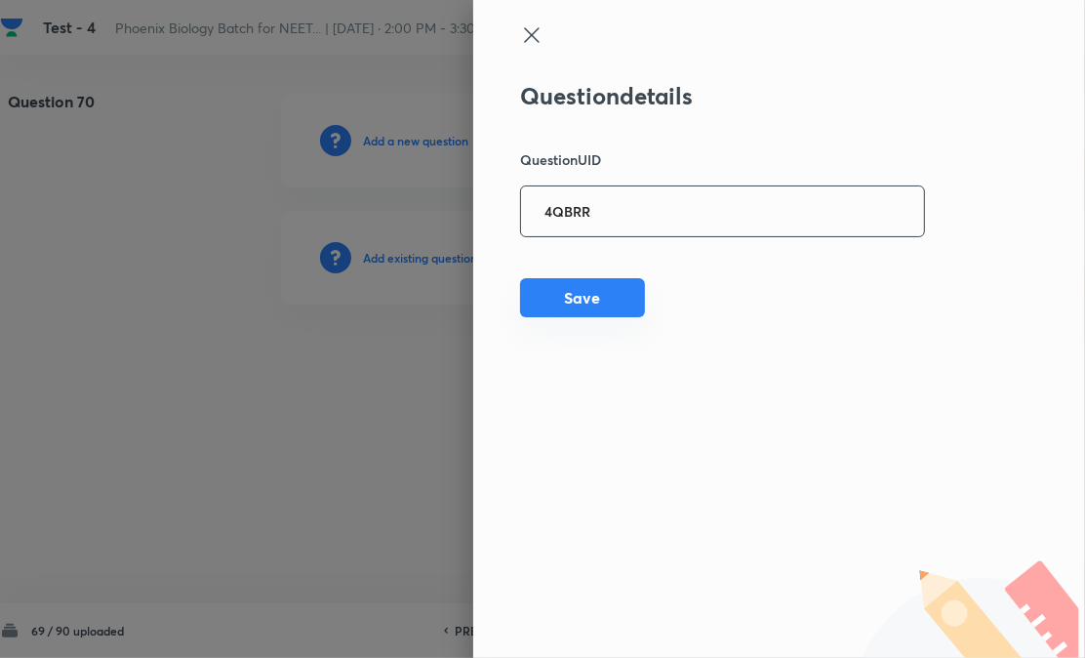
click at [595, 310] on button "Save" at bounding box center [582, 297] width 125 height 39
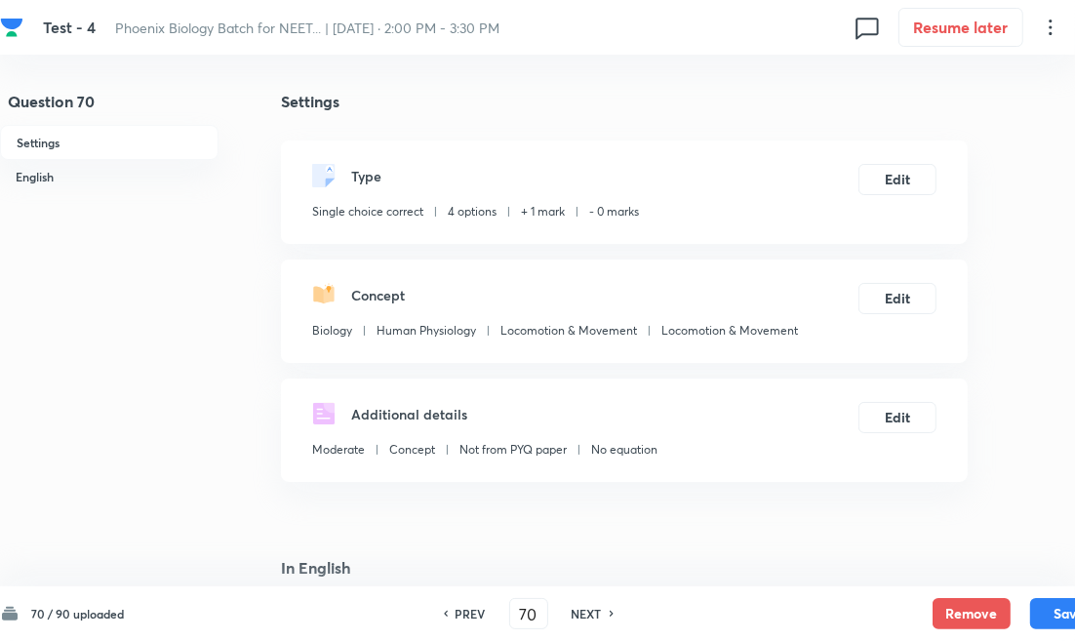
click at [570, 624] on div "PREV 70 ​ NEXT" at bounding box center [529, 613] width 252 height 31
click at [572, 618] on h6 "NEXT" at bounding box center [587, 614] width 30 height 18
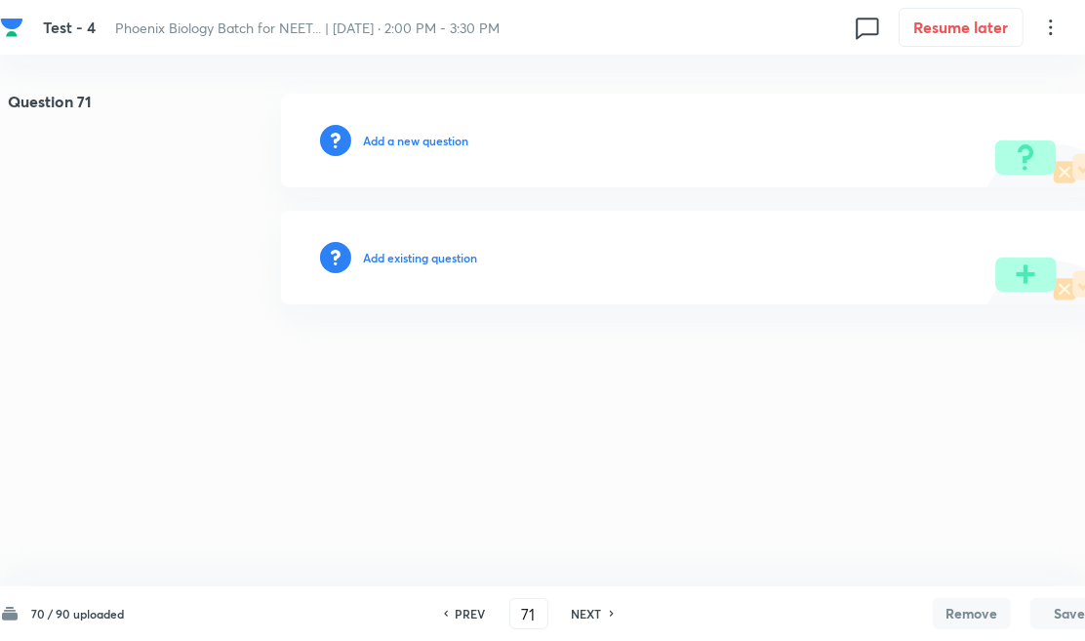
click at [421, 247] on div "Add existing question" at bounding box center [694, 258] width 827 height 94
click at [462, 261] on h6 "Add existing question" at bounding box center [420, 258] width 114 height 18
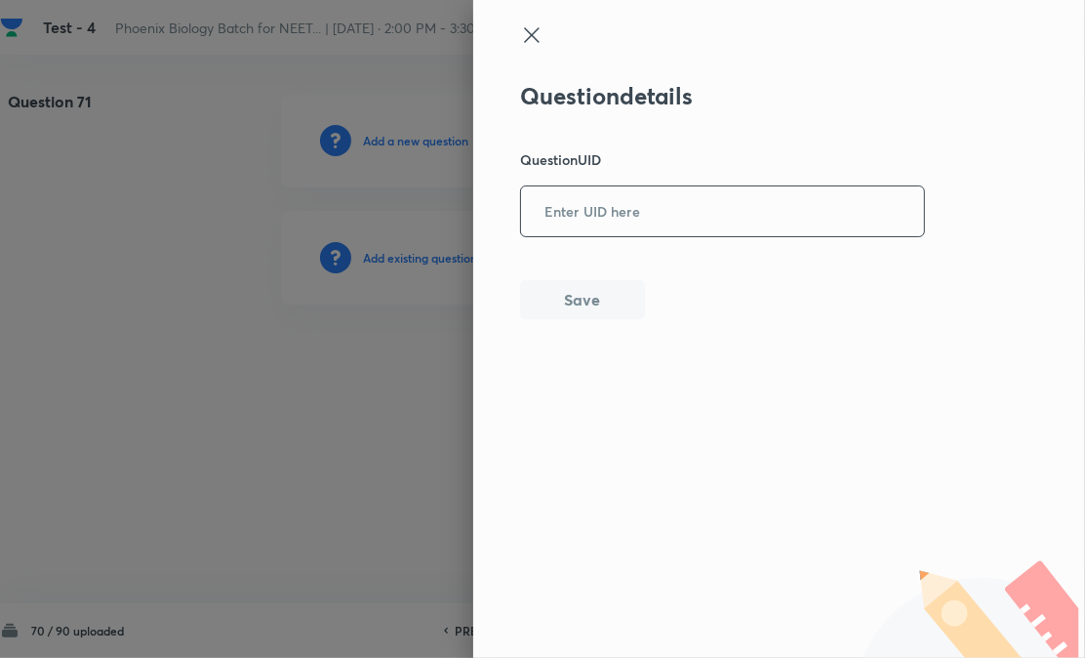
drag, startPoint x: 619, startPoint y: 219, endPoint x: 579, endPoint y: 308, distance: 98.3
click at [619, 219] on input "text" at bounding box center [722, 211] width 403 height 48
paste input "A4HAR"
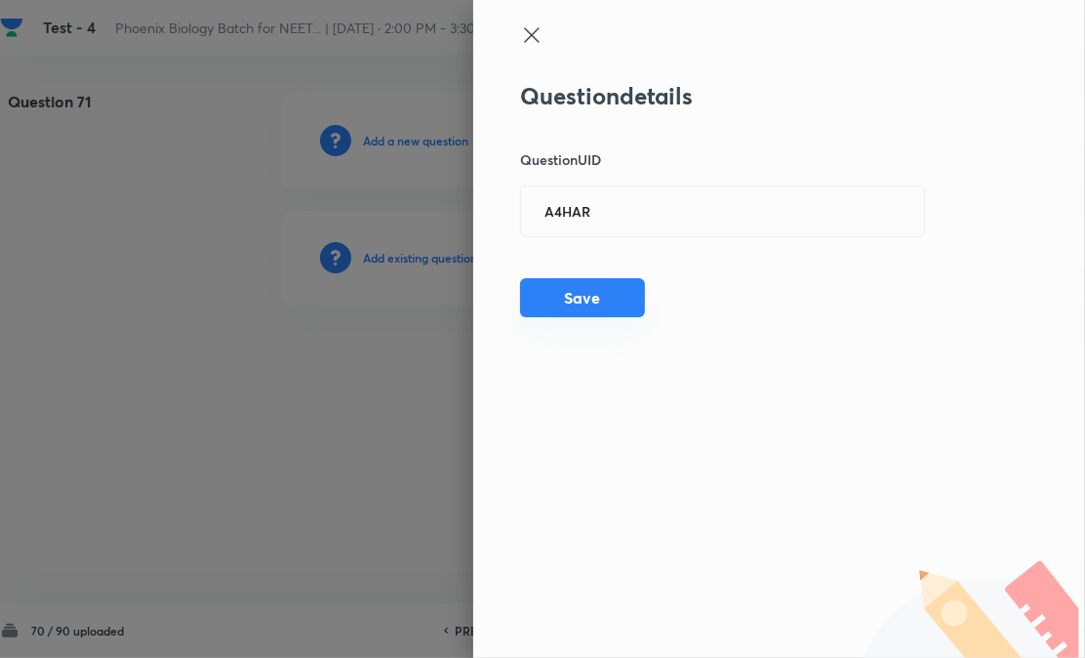
click at [579, 313] on button "Save" at bounding box center [582, 297] width 125 height 39
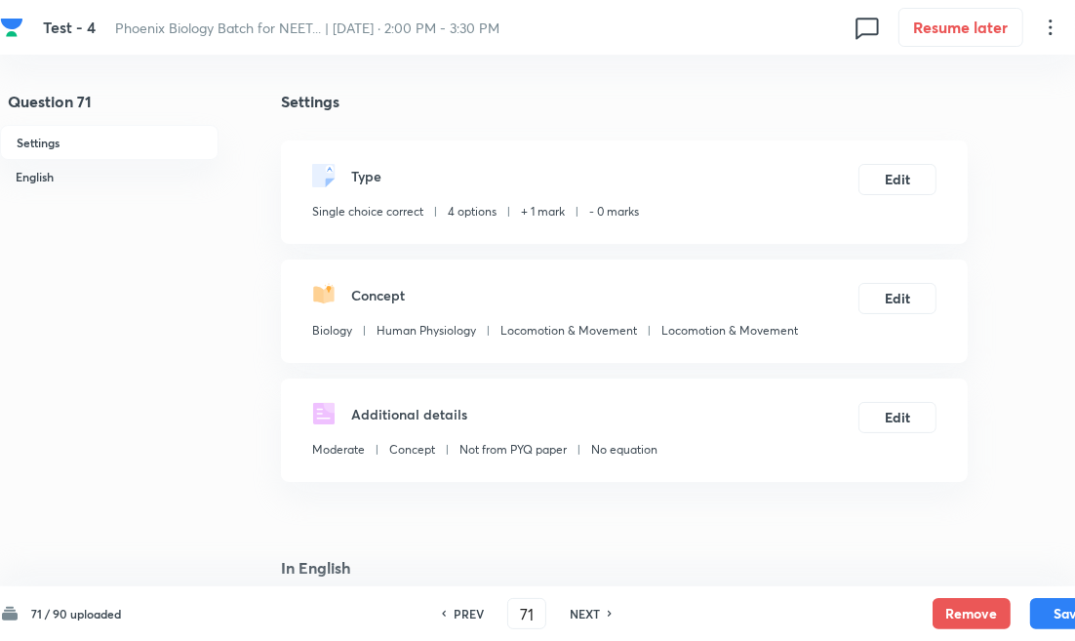
click at [608, 607] on div "NEXT" at bounding box center [588, 614] width 52 height 18
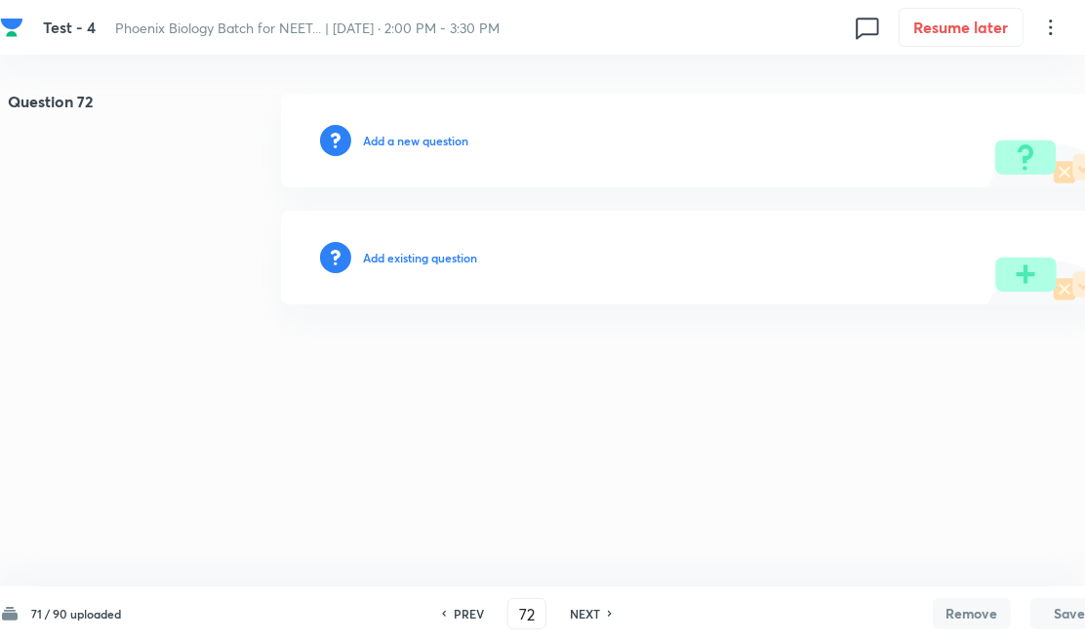
click at [445, 258] on h6 "Add existing question" at bounding box center [420, 258] width 114 height 18
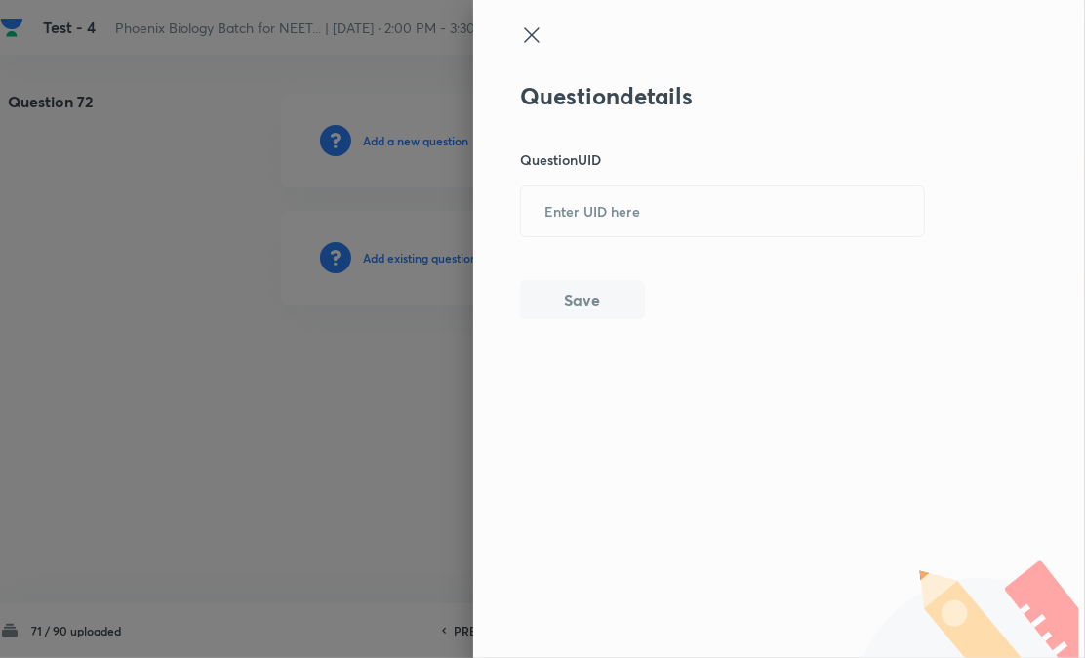
drag, startPoint x: 626, startPoint y: 236, endPoint x: 578, endPoint y: 299, distance: 79.2
click at [616, 249] on div "Question details Question UID ​ Save" at bounding box center [723, 200] width 406 height 237
click at [572, 307] on button "Save" at bounding box center [582, 299] width 125 height 39
click at [645, 228] on input "text" at bounding box center [722, 211] width 403 height 48
paste input "3OH8H"
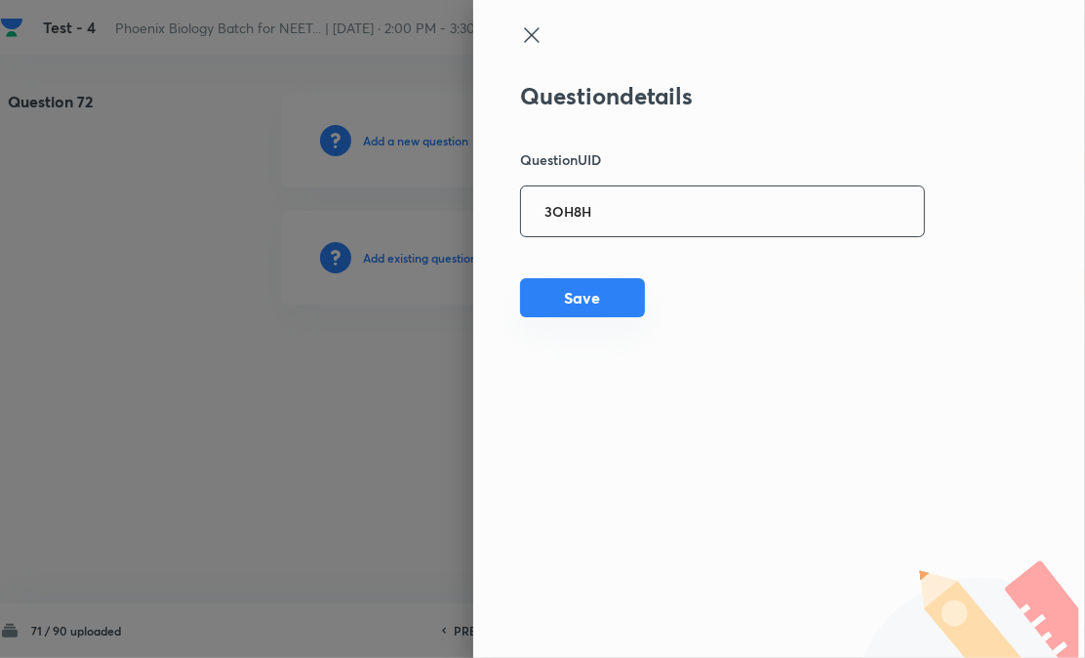
click at [588, 288] on button "Save" at bounding box center [582, 297] width 125 height 39
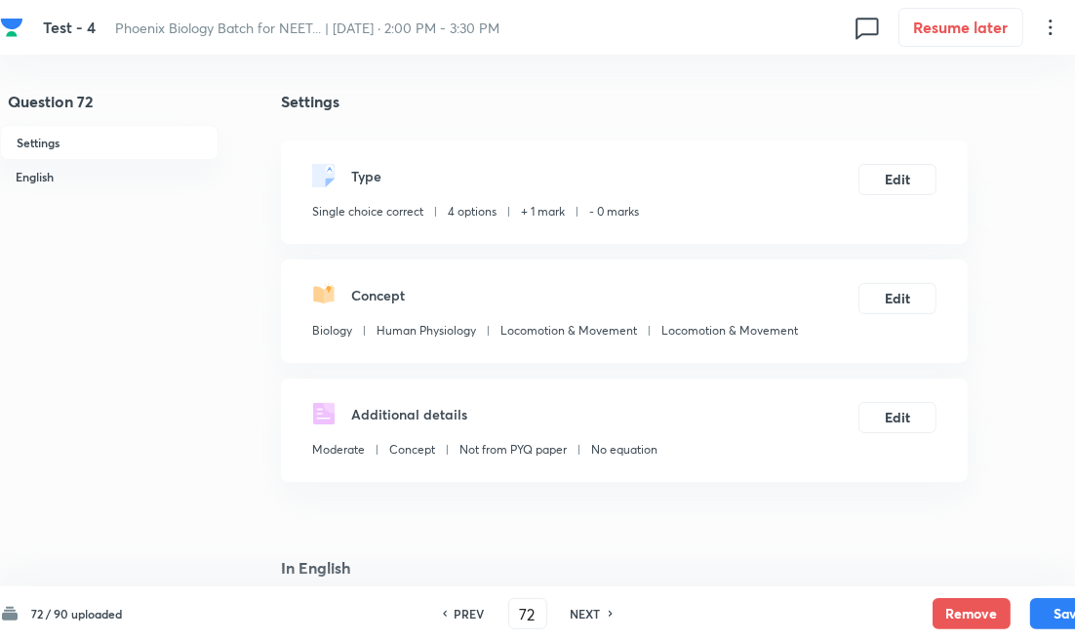
click at [590, 617] on h6 "NEXT" at bounding box center [586, 614] width 30 height 18
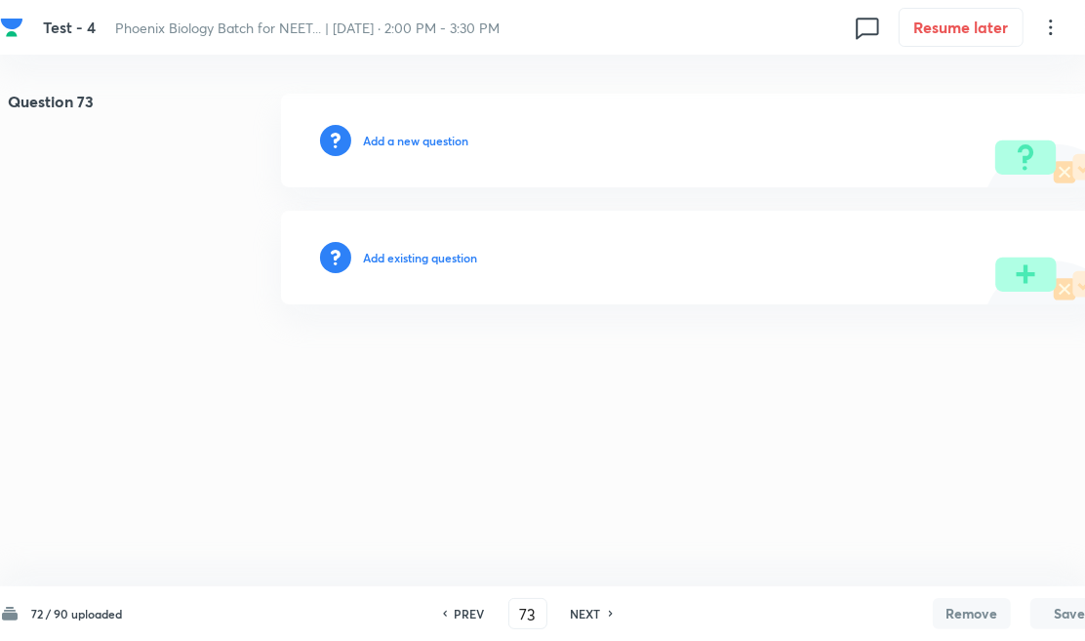
click at [451, 258] on h6 "Add existing question" at bounding box center [420, 258] width 114 height 18
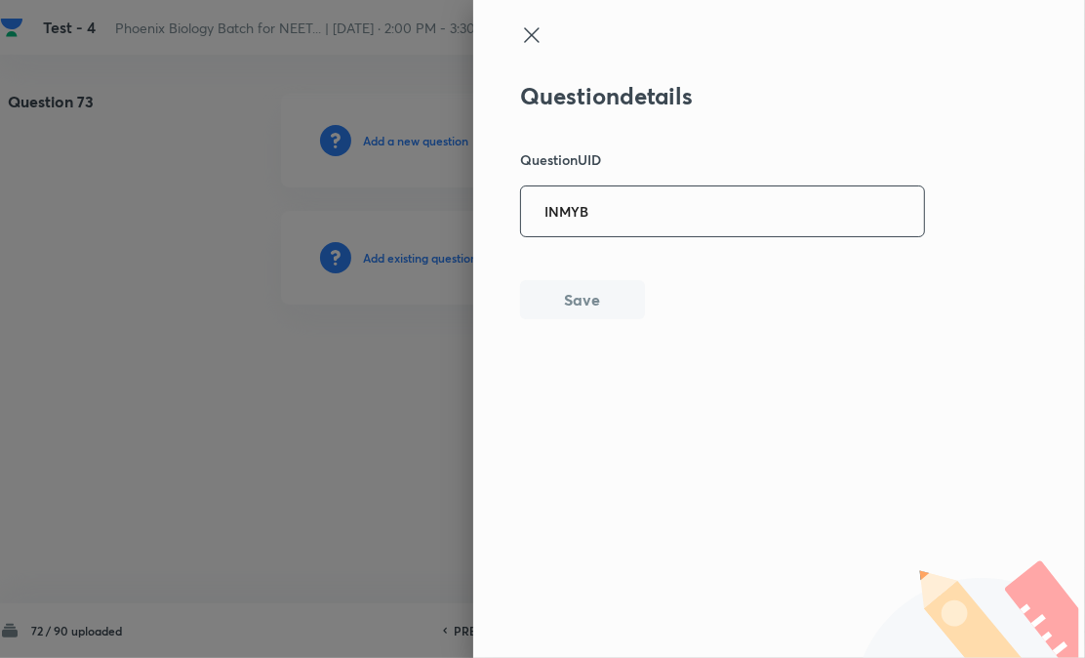
click at [571, 225] on input "INMYB" at bounding box center [722, 211] width 403 height 48
drag, startPoint x: 563, startPoint y: 296, endPoint x: 684, endPoint y: 304, distance: 121.3
click at [563, 299] on button "Save" at bounding box center [582, 299] width 125 height 39
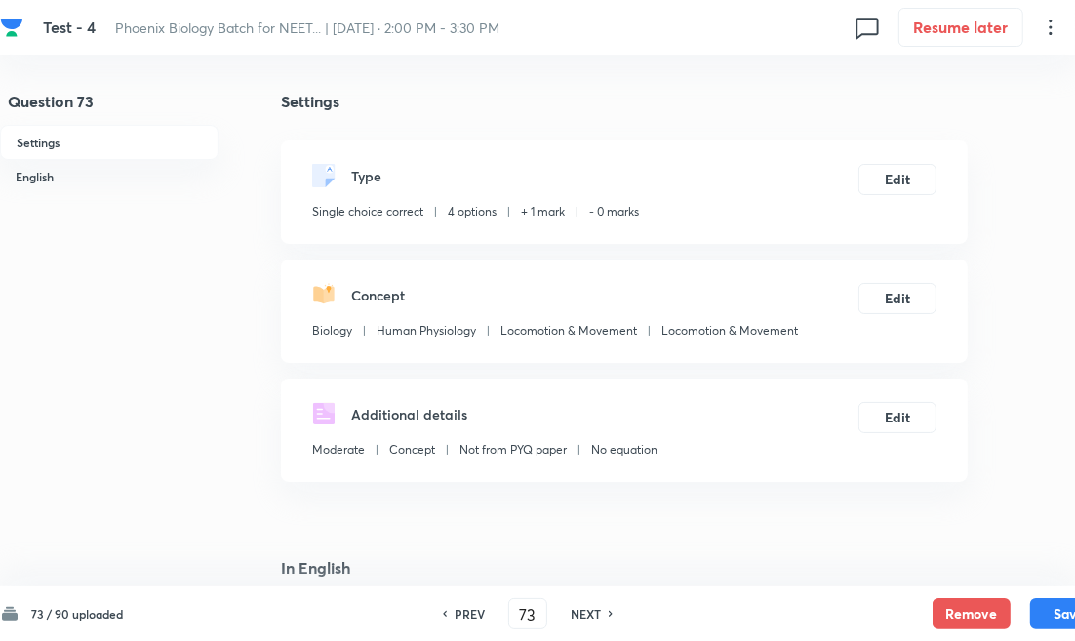
drag, startPoint x: 574, startPoint y: 621, endPoint x: 570, endPoint y: 595, distance: 26.6
click at [574, 621] on h6 "NEXT" at bounding box center [586, 614] width 30 height 18
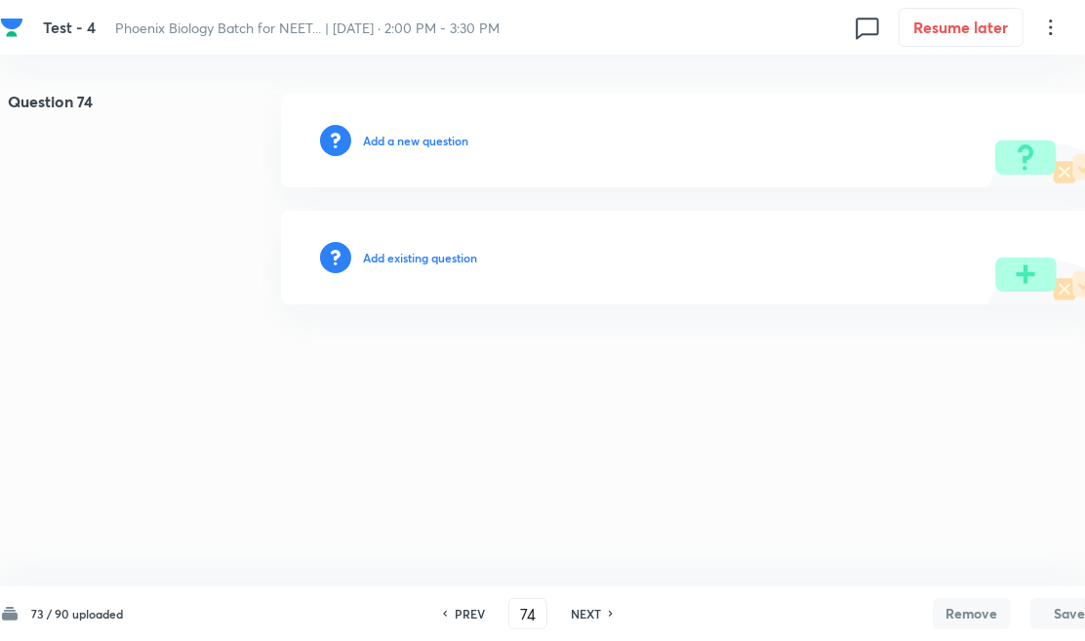
click at [429, 258] on h6 "Add existing question" at bounding box center [420, 258] width 114 height 18
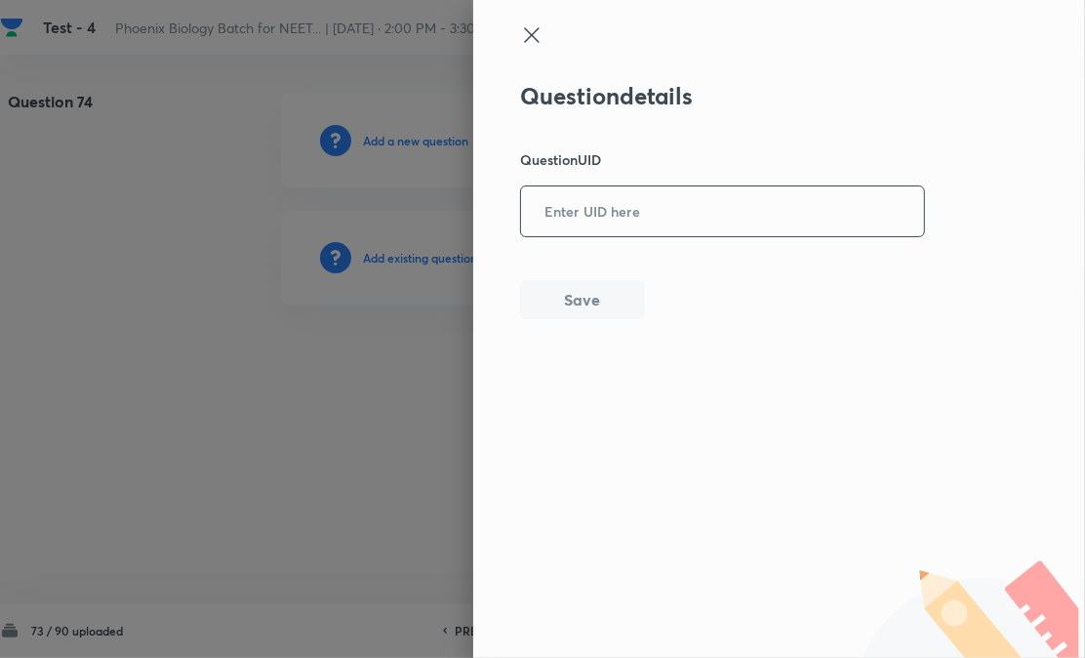
paste input "X0YIV"
drag, startPoint x: 564, startPoint y: 217, endPoint x: 548, endPoint y: 273, distance: 58.7
click at [562, 225] on input "X0YIV" at bounding box center [722, 211] width 403 height 48
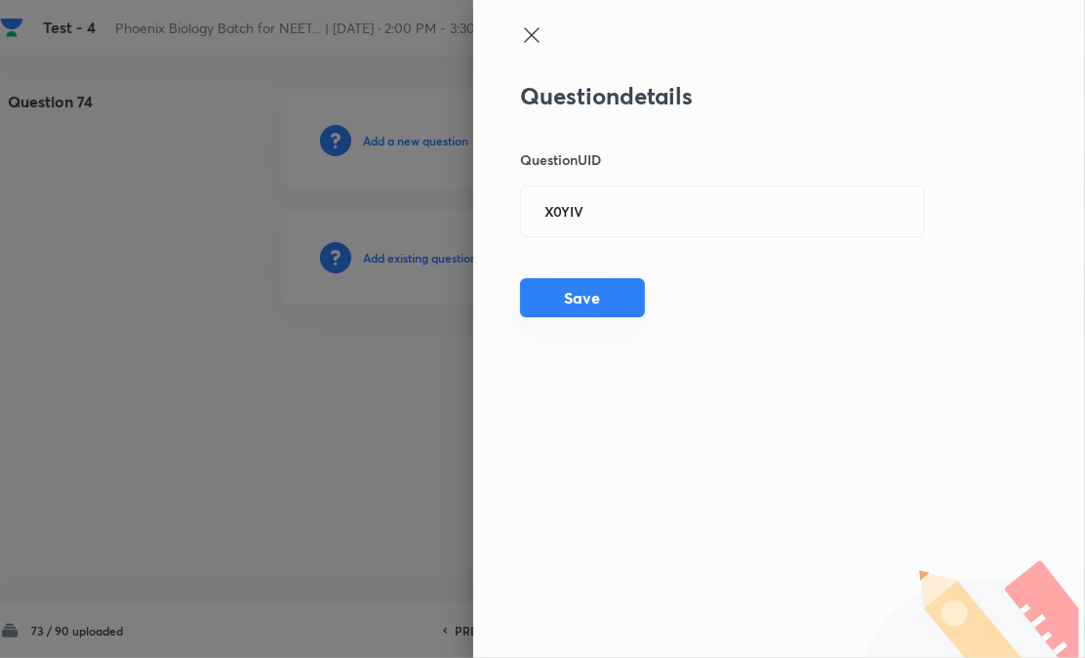
drag, startPoint x: 548, startPoint y: 286, endPoint x: 562, endPoint y: 291, distance: 14.5
click at [549, 290] on button "Save" at bounding box center [582, 297] width 125 height 39
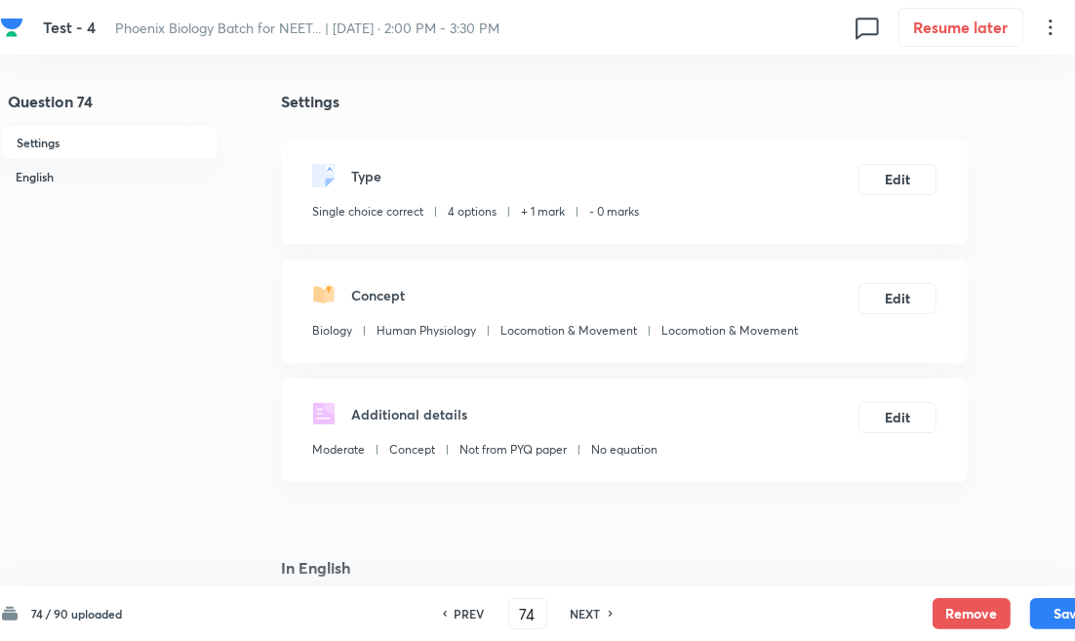
click at [578, 610] on h6 "NEXT" at bounding box center [586, 614] width 30 height 18
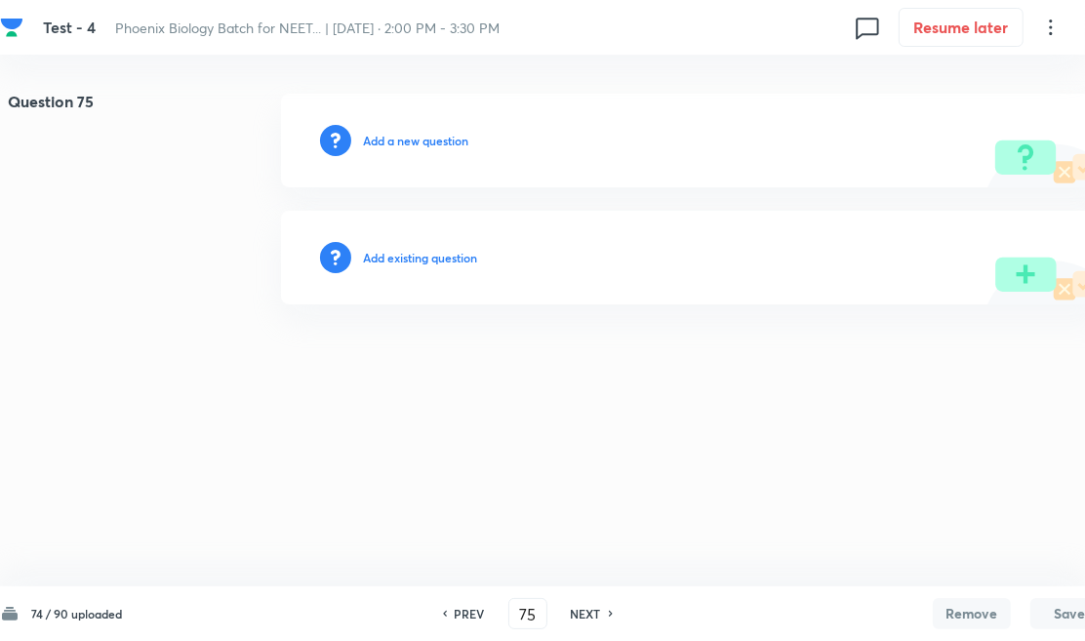
click at [449, 258] on h6 "Add existing question" at bounding box center [420, 258] width 114 height 18
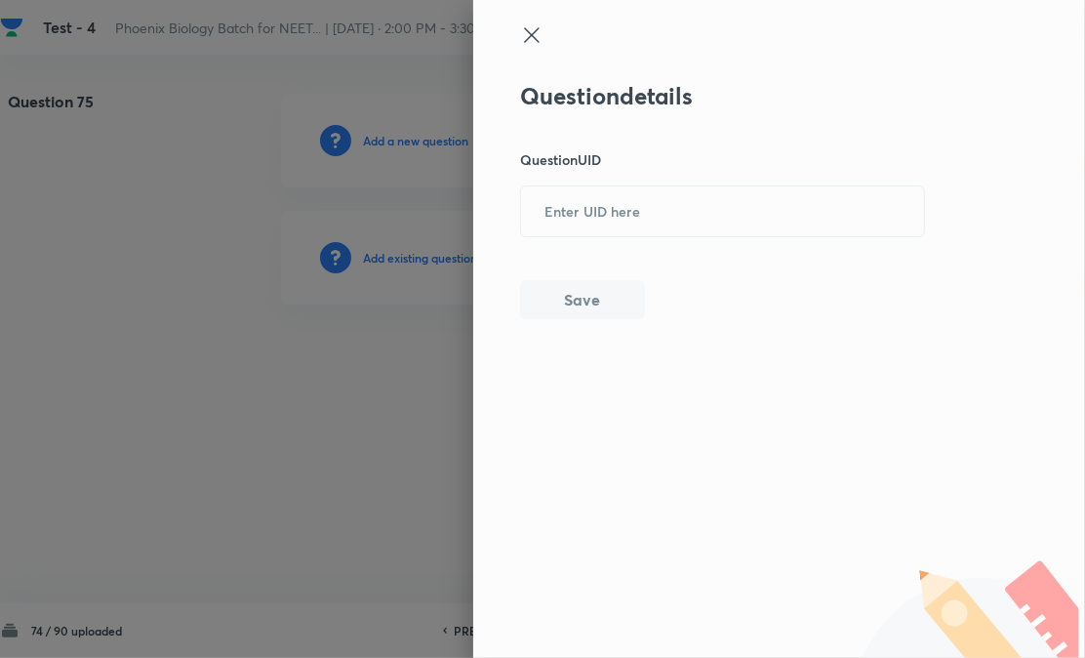
drag, startPoint x: 576, startPoint y: 236, endPoint x: 558, endPoint y: 288, distance: 54.6
click at [576, 237] on div "Question details Question UID ​ Save" at bounding box center [723, 200] width 406 height 237
click at [549, 319] on div "Question details Question UID ​ Save" at bounding box center [779, 329] width 612 height 658
click at [665, 221] on input "text" at bounding box center [722, 211] width 403 height 48
paste input "56I8F"
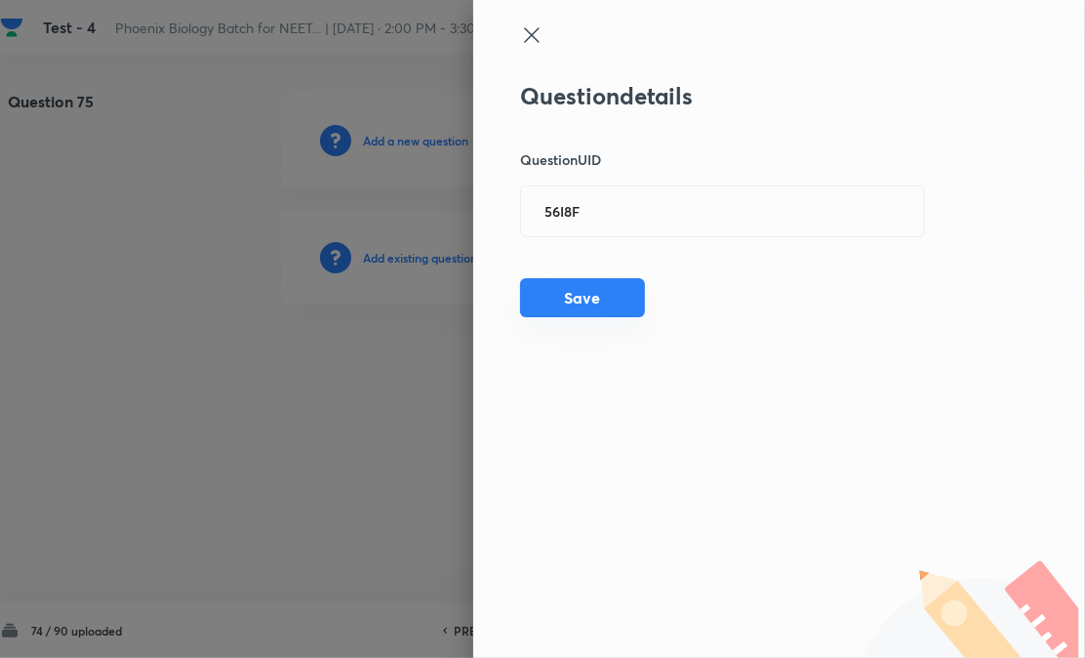
click at [578, 307] on button "Save" at bounding box center [582, 297] width 125 height 39
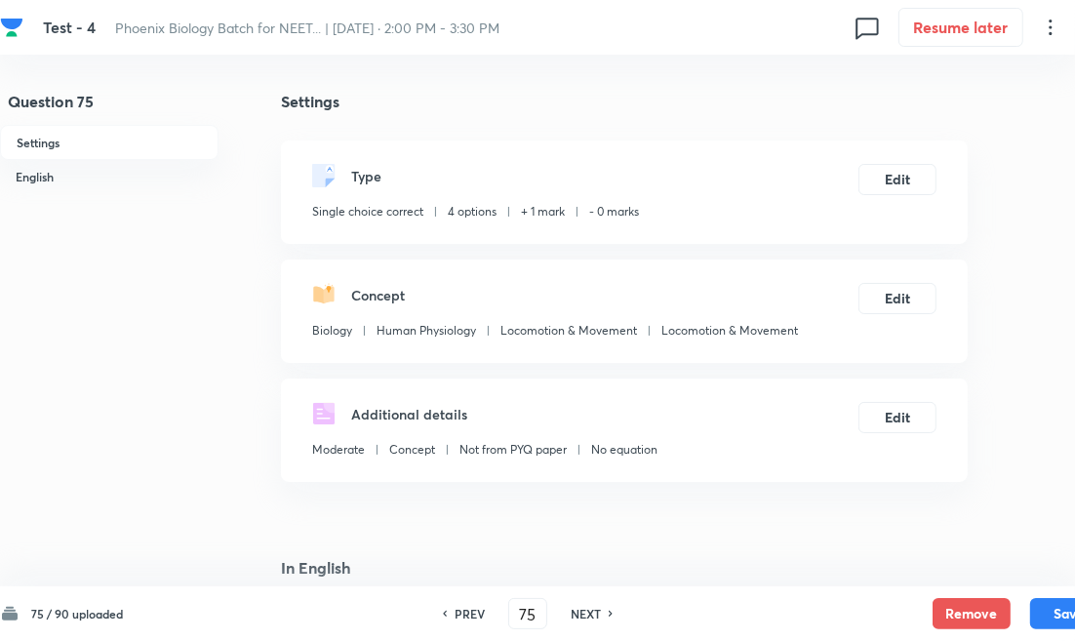
drag, startPoint x: 585, startPoint y: 616, endPoint x: 572, endPoint y: 580, distance: 37.7
click at [585, 616] on h6 "NEXT" at bounding box center [586, 614] width 30 height 18
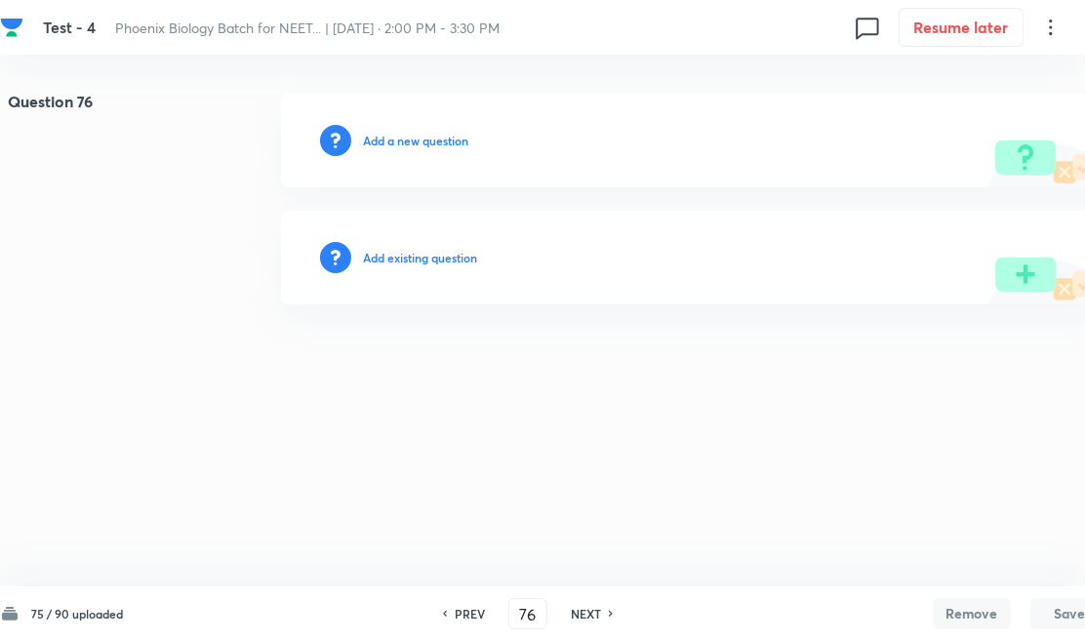
click at [418, 254] on h6 "Add existing question" at bounding box center [420, 258] width 114 height 18
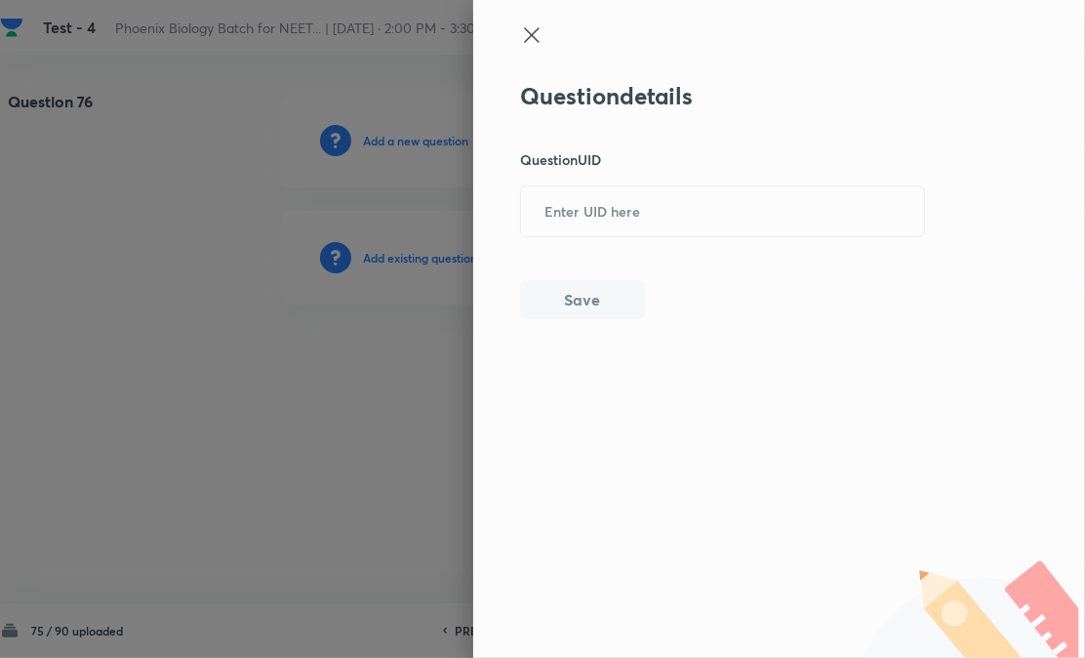
click at [600, 224] on input "text" at bounding box center [722, 211] width 403 height 48
paste input "0LO8R"
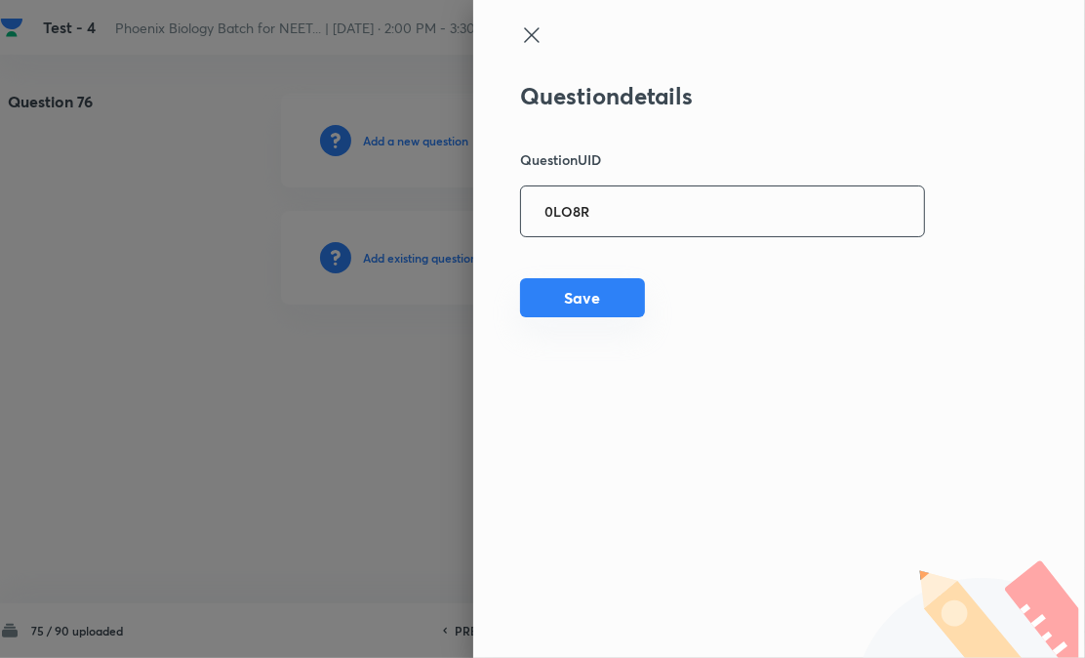
click at [572, 302] on button "Save" at bounding box center [582, 297] width 125 height 39
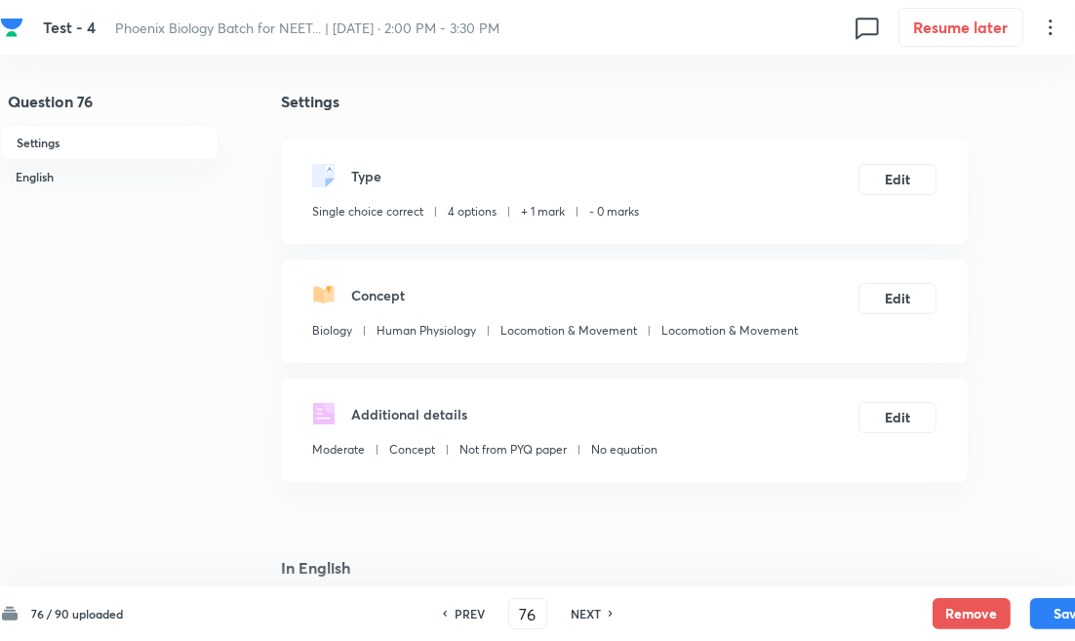
click at [586, 613] on h6 "NEXT" at bounding box center [586, 614] width 30 height 18
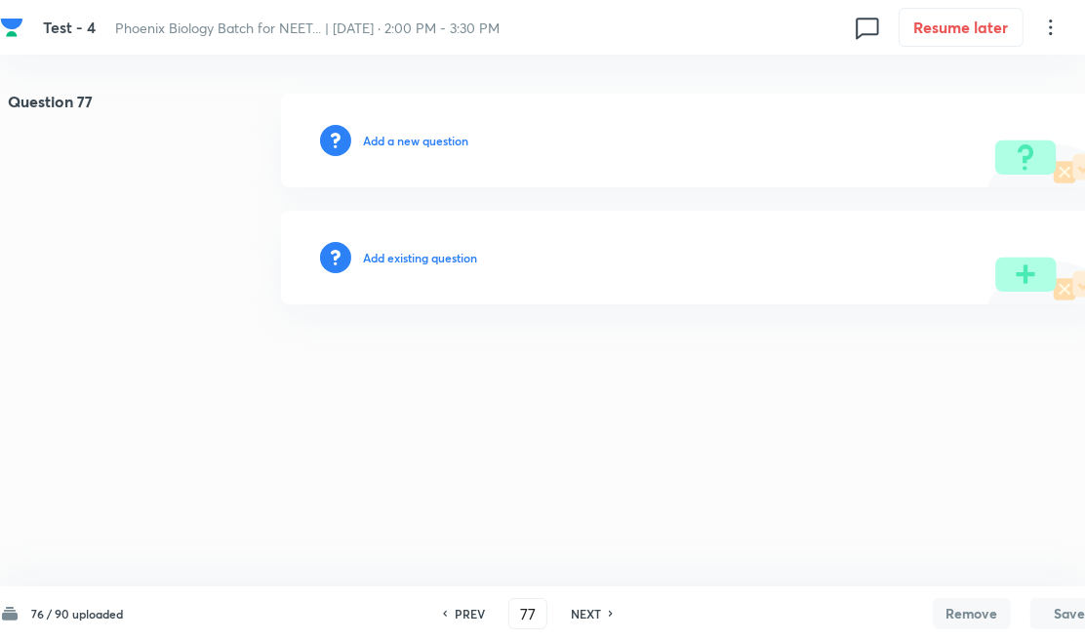
click at [407, 255] on h6 "Add existing question" at bounding box center [420, 258] width 114 height 18
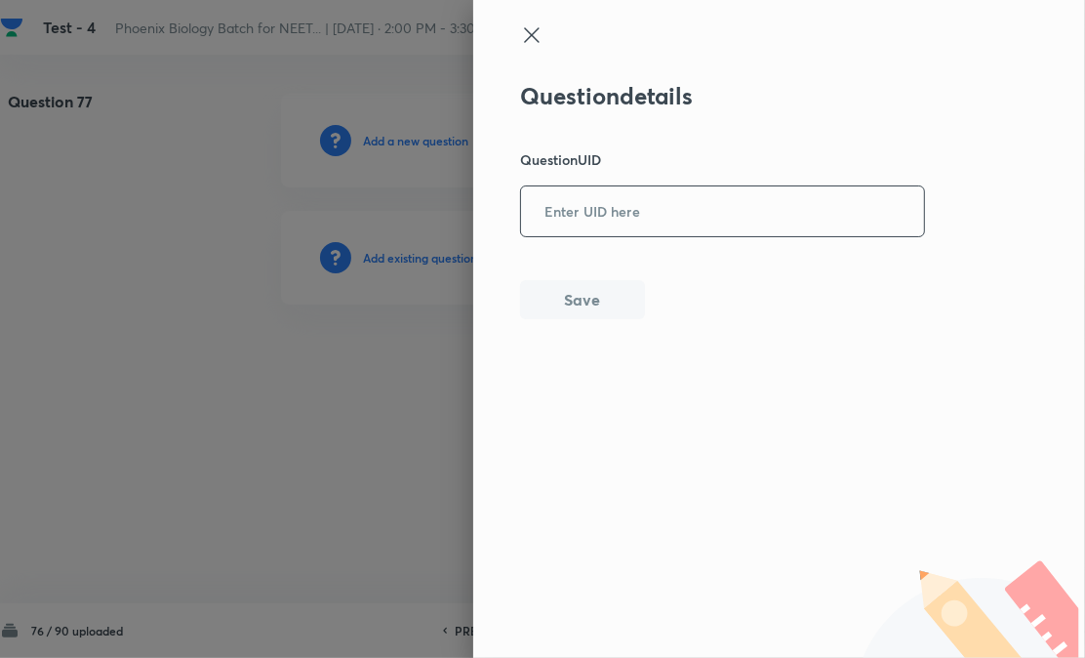
click at [573, 230] on input "text" at bounding box center [722, 211] width 403 height 48
paste input "KW8AS"
click at [579, 299] on button "Save" at bounding box center [582, 297] width 125 height 39
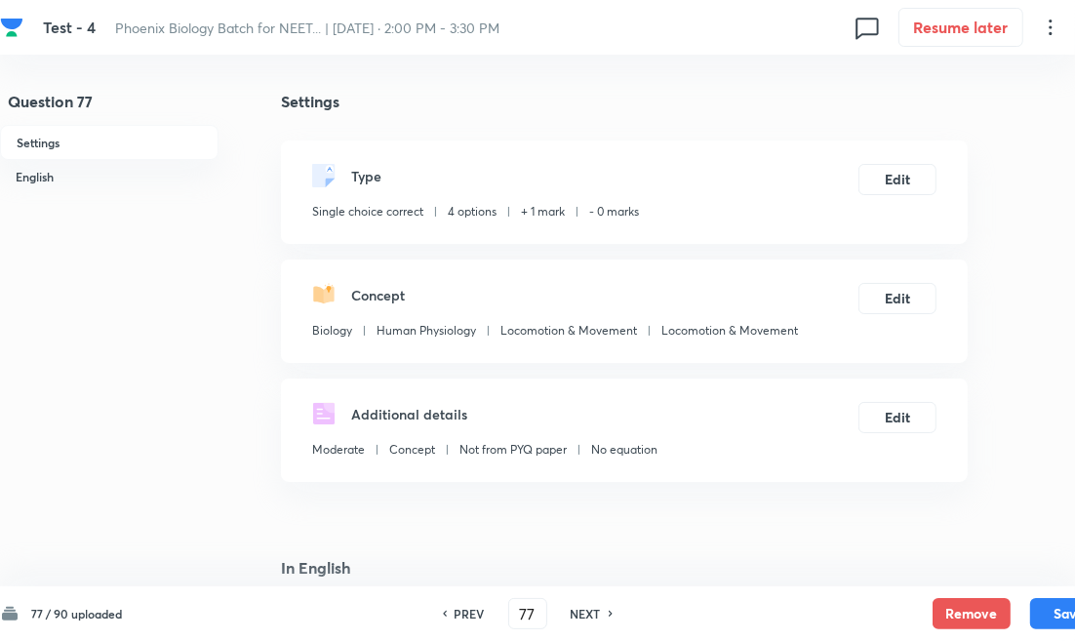
click at [557, 615] on div "PREV 77 ​ NEXT" at bounding box center [528, 613] width 252 height 31
drag, startPoint x: 590, startPoint y: 607, endPoint x: 567, endPoint y: 547, distance: 63.9
click at [590, 608] on h6 "NEXT" at bounding box center [586, 614] width 30 height 18
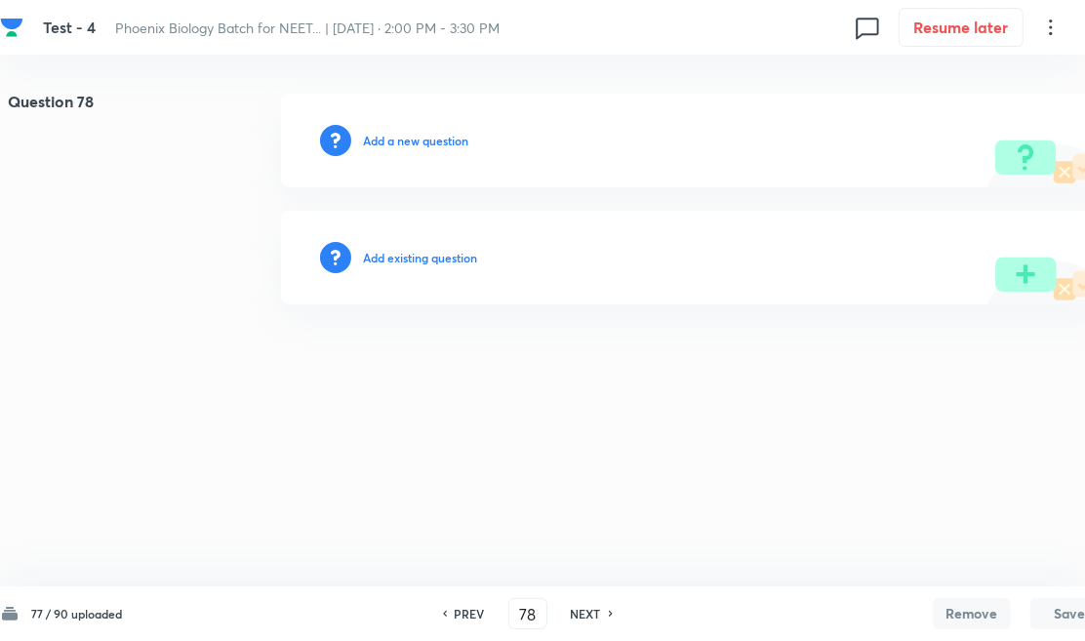
click at [453, 259] on h6 "Add existing question" at bounding box center [420, 258] width 114 height 18
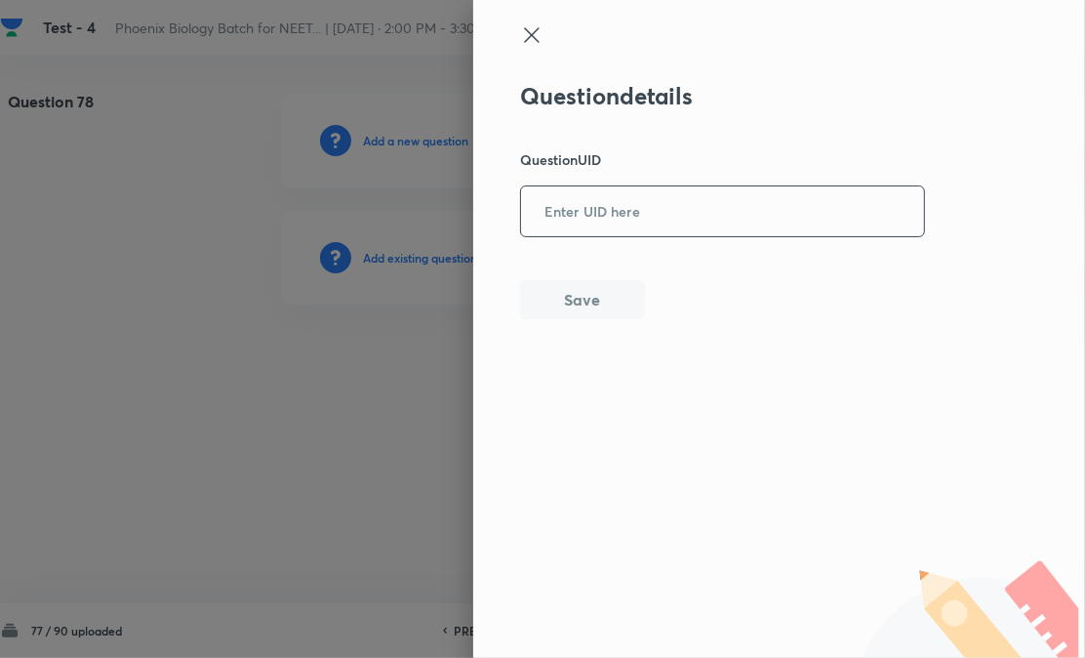
paste input "NF19J"
click at [570, 217] on input "text" at bounding box center [722, 211] width 403 height 48
click at [558, 290] on button "Save" at bounding box center [582, 297] width 125 height 39
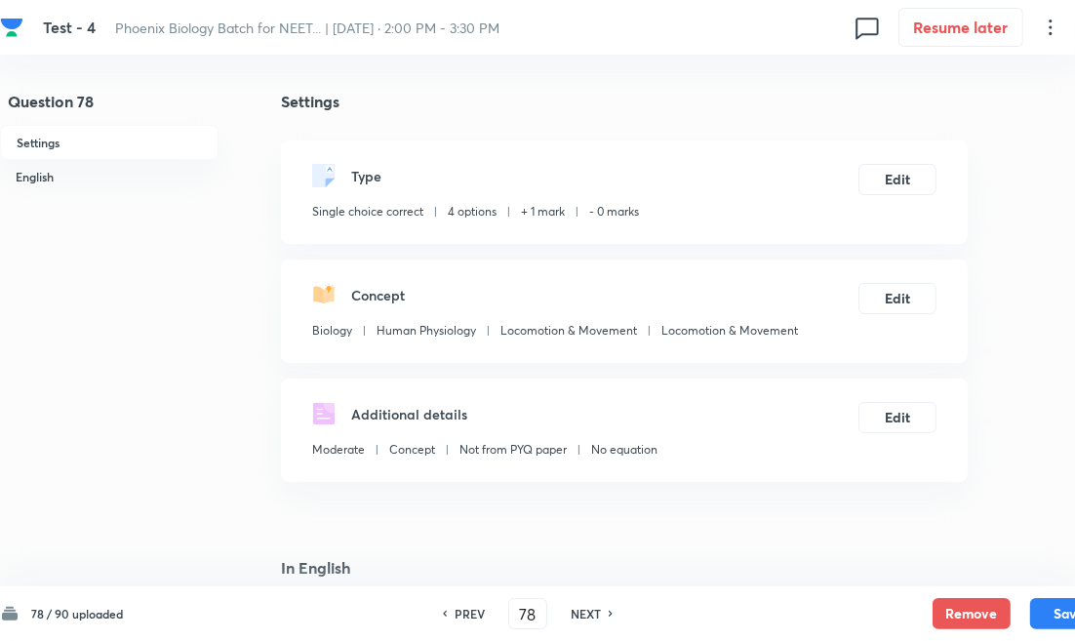
click at [593, 615] on h6 "NEXT" at bounding box center [586, 614] width 30 height 18
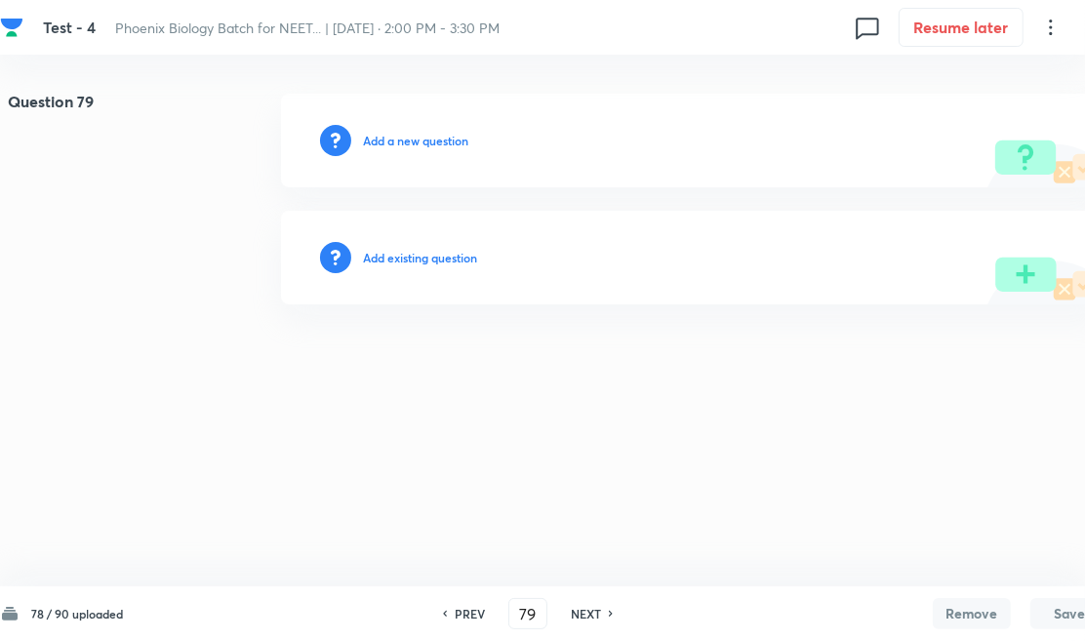
click at [421, 254] on h6 "Add existing question" at bounding box center [420, 258] width 114 height 18
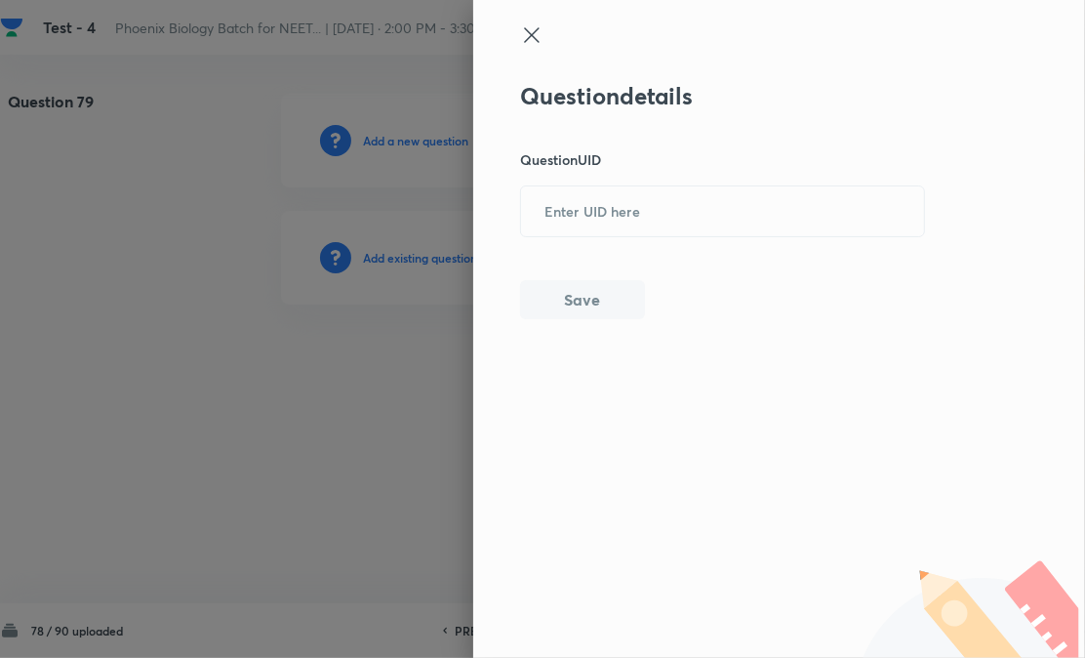
drag, startPoint x: 621, startPoint y: 217, endPoint x: 598, endPoint y: 271, distance: 59.4
click at [619, 229] on input "text" at bounding box center [722, 211] width 403 height 48
paste input "HPCDP"
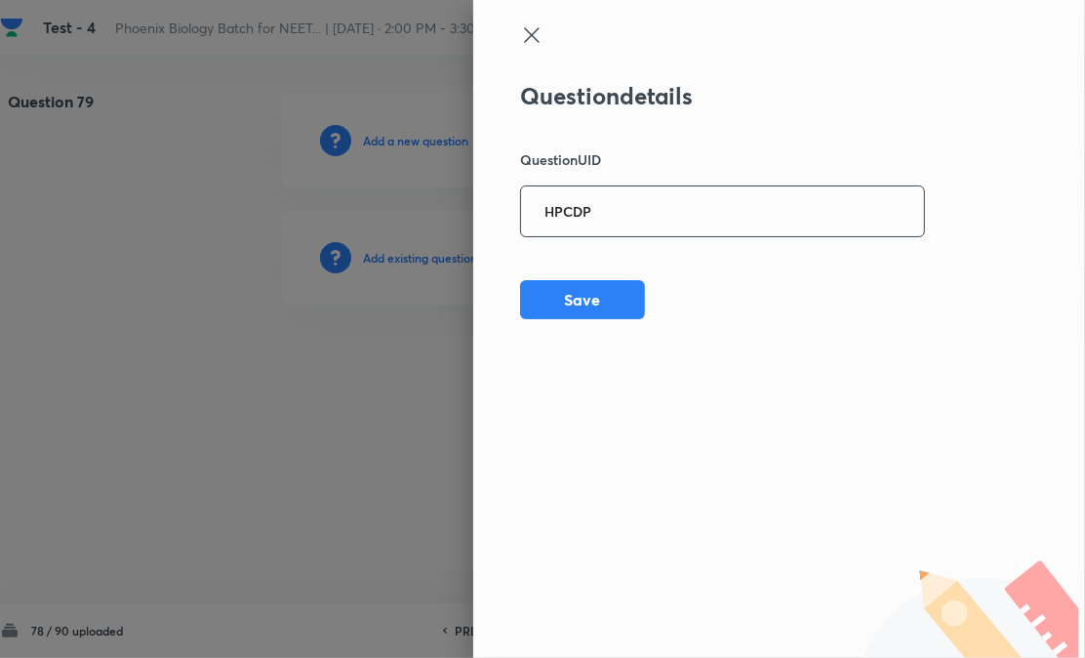
click at [568, 319] on div "Question details Question UID HPCDP ​ Save" at bounding box center [779, 329] width 612 height 658
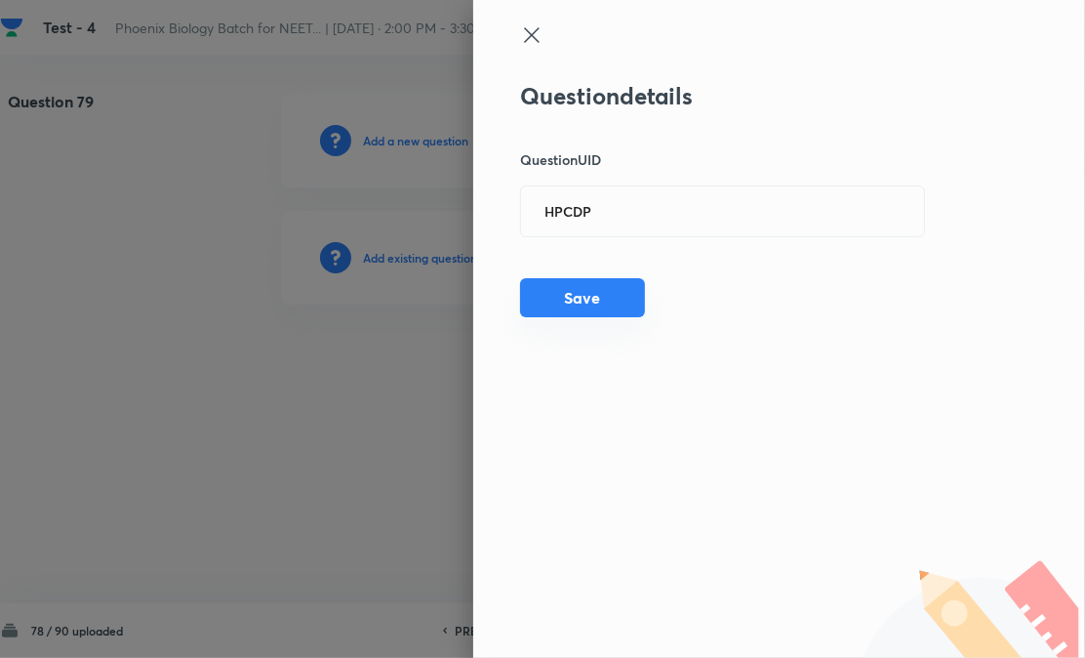
click at [547, 300] on button "Save" at bounding box center [582, 297] width 125 height 39
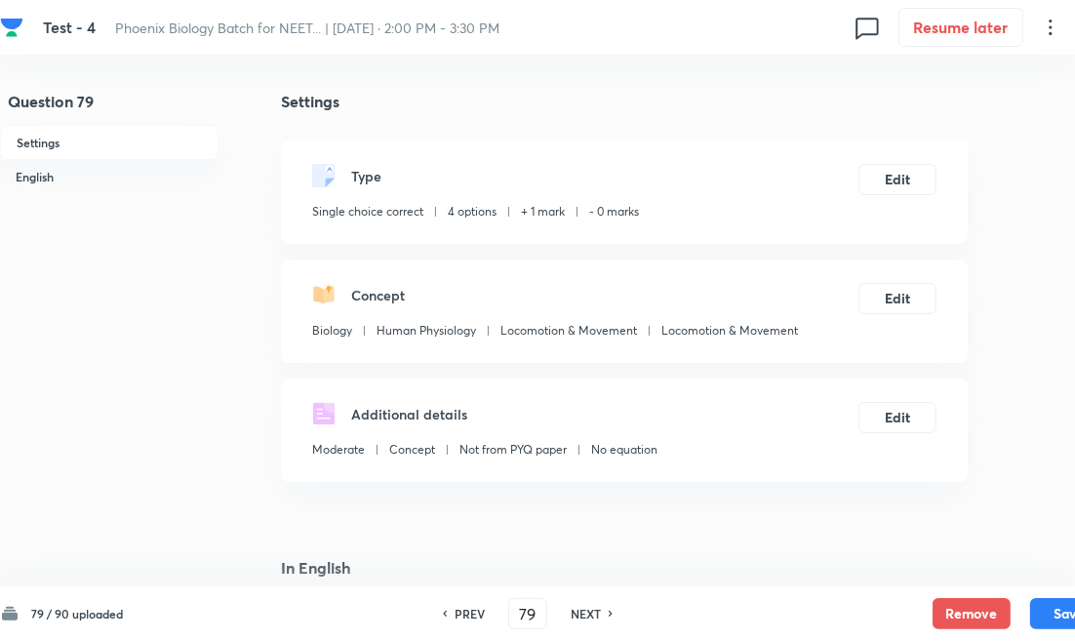
drag, startPoint x: 580, startPoint y: 613, endPoint x: 573, endPoint y: 603, distance: 12.5
click at [580, 613] on h6 "NEXT" at bounding box center [586, 614] width 30 height 18
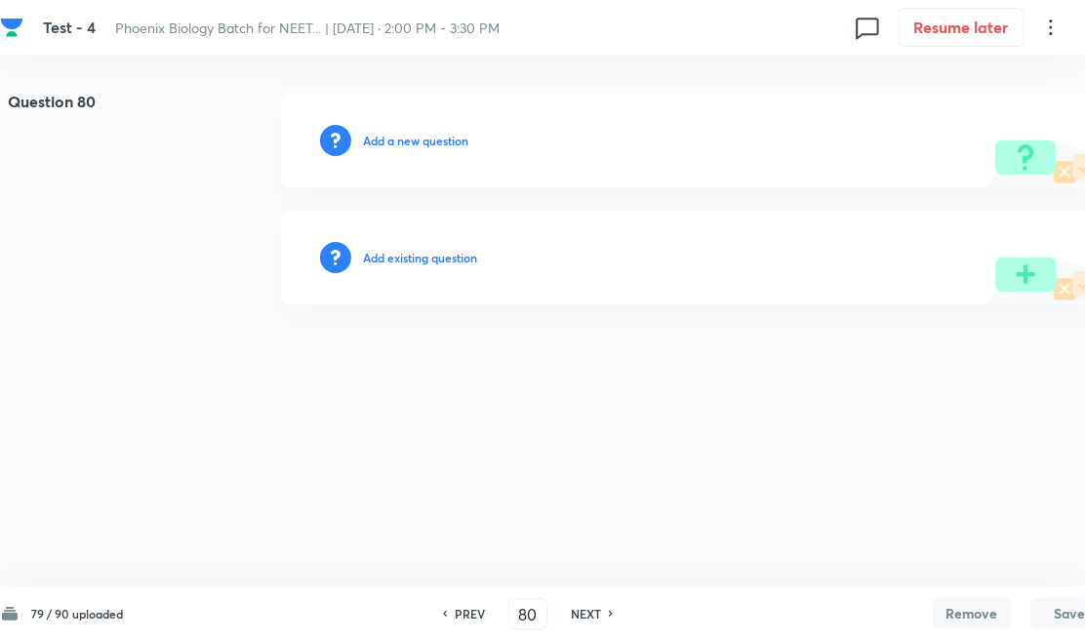
click at [439, 264] on h6 "Add existing question" at bounding box center [420, 258] width 114 height 18
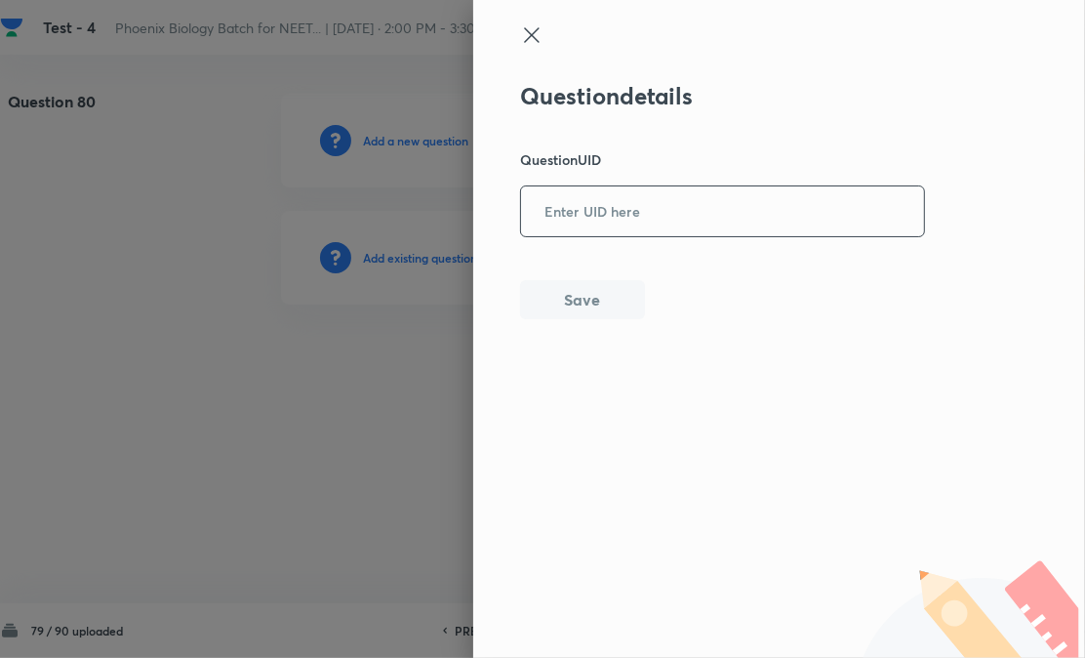
click at [598, 217] on input "text" at bounding box center [722, 211] width 403 height 48
paste input "C4A8J"
click at [560, 289] on button "Save" at bounding box center [582, 297] width 125 height 39
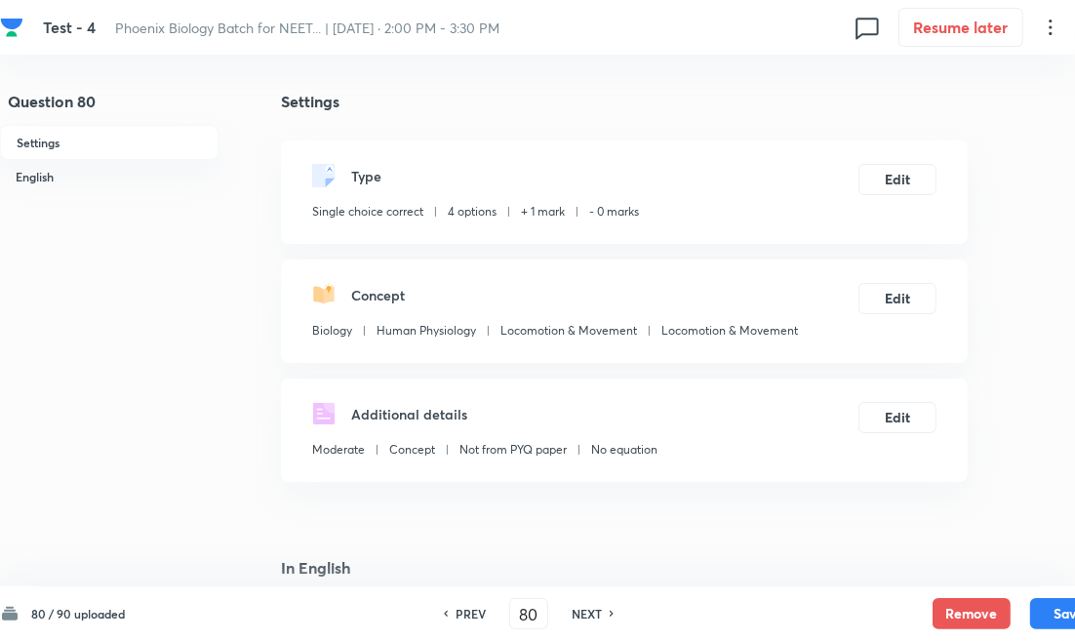
click at [585, 618] on h6 "NEXT" at bounding box center [587, 614] width 30 height 18
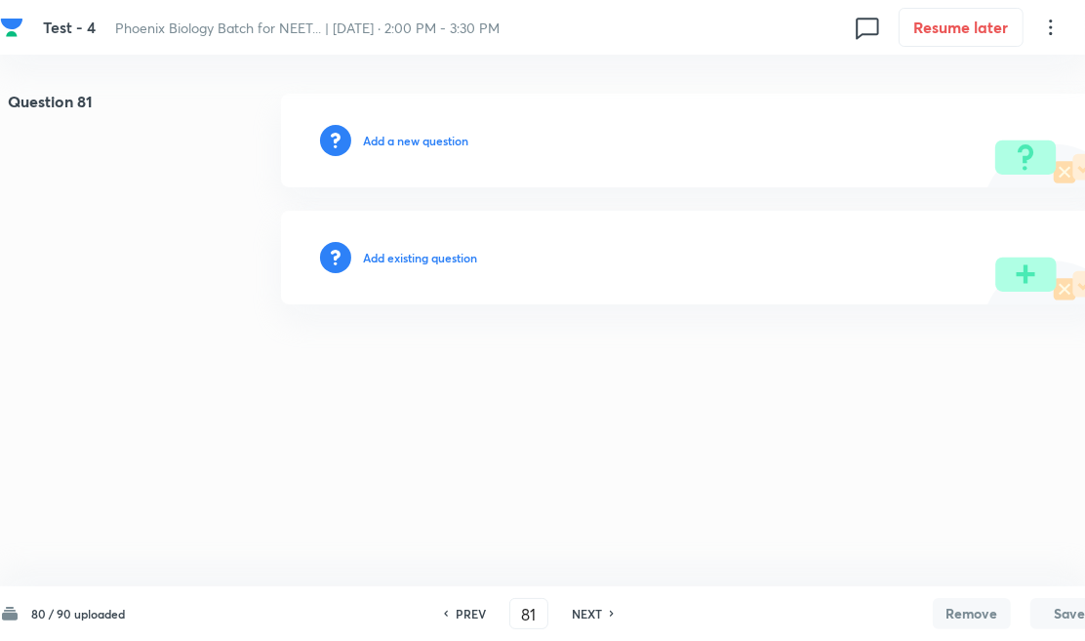
click at [439, 244] on div "Add existing question" at bounding box center [694, 258] width 827 height 94
click at [446, 276] on div "Add existing question" at bounding box center [694, 258] width 827 height 94
click at [469, 258] on h6 "Add existing question" at bounding box center [420, 258] width 114 height 18
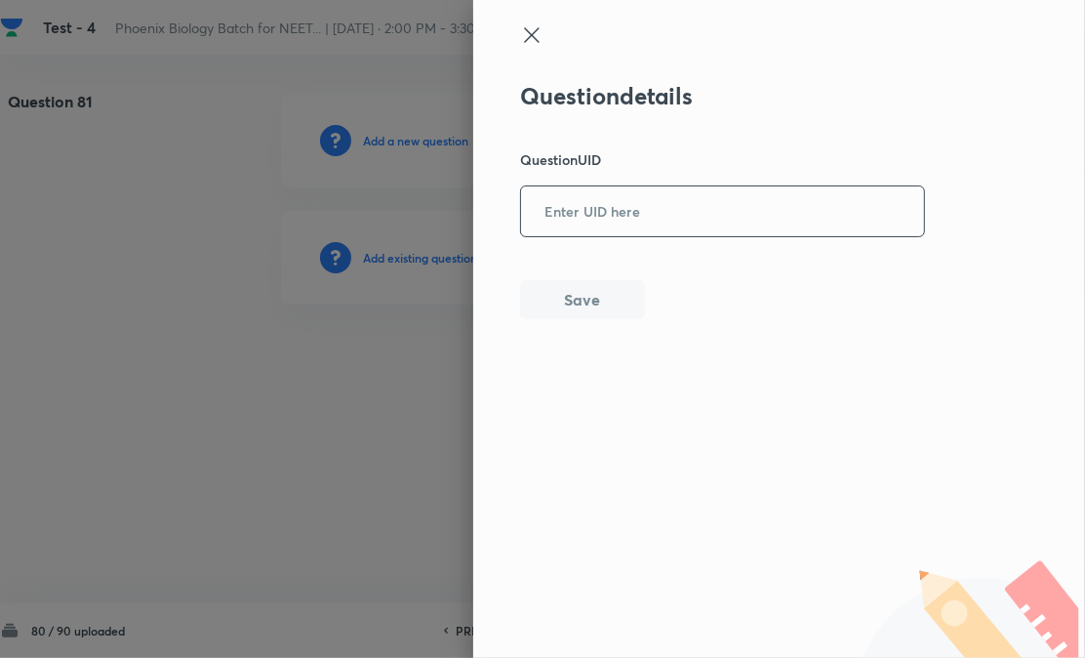
click at [669, 222] on input "text" at bounding box center [722, 211] width 403 height 48
paste input "VZ1LC"
click at [611, 285] on button "Save" at bounding box center [582, 297] width 125 height 39
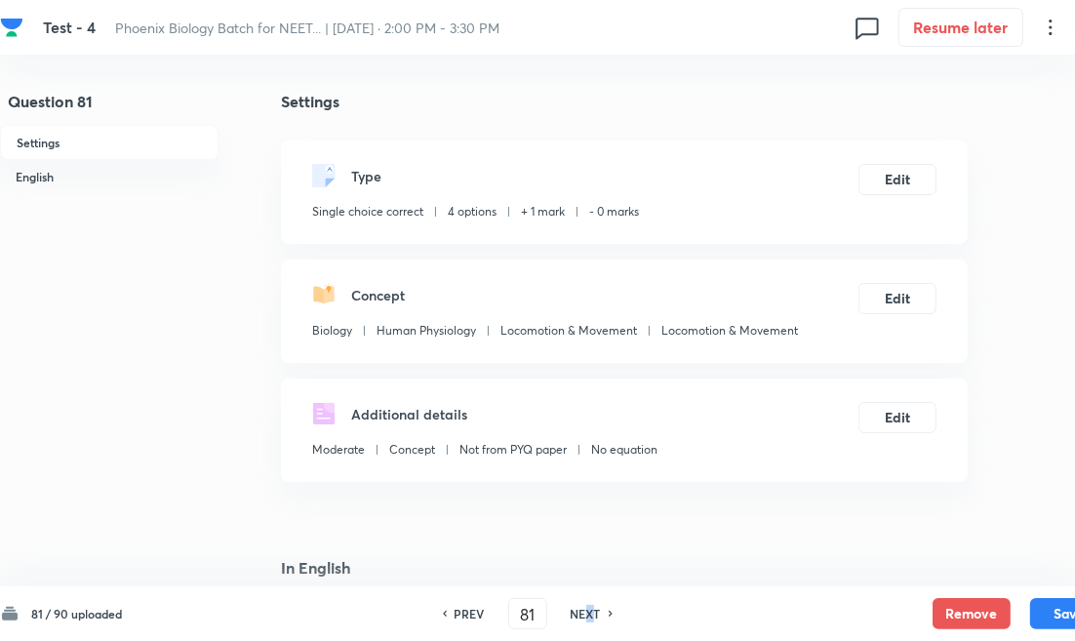
click at [590, 615] on h6 "NEXT" at bounding box center [586, 614] width 30 height 18
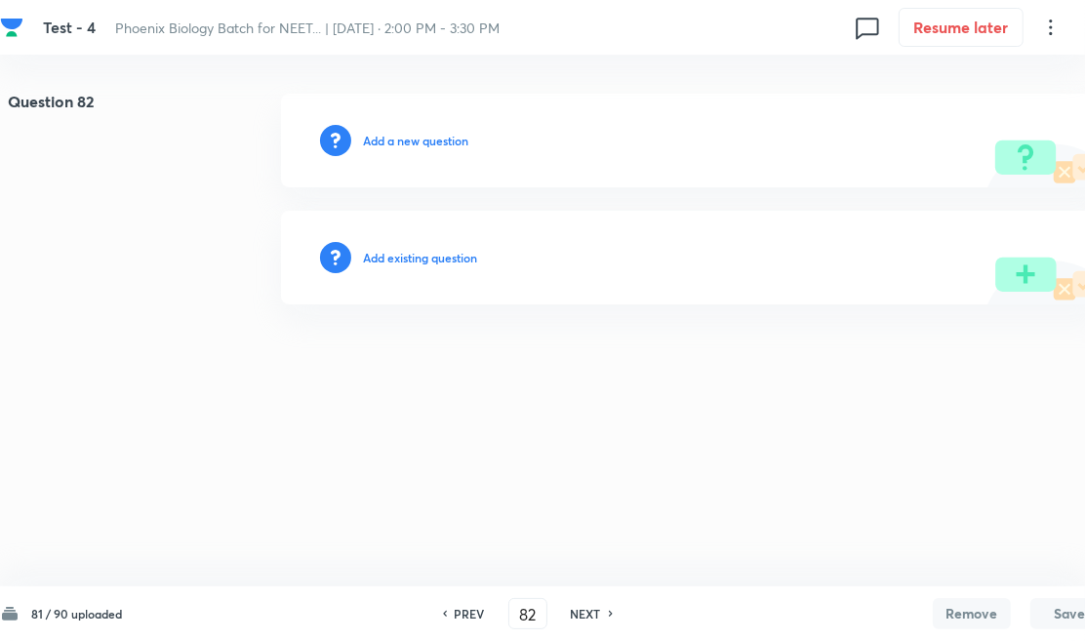
click at [445, 258] on h6 "Add existing question" at bounding box center [420, 258] width 114 height 18
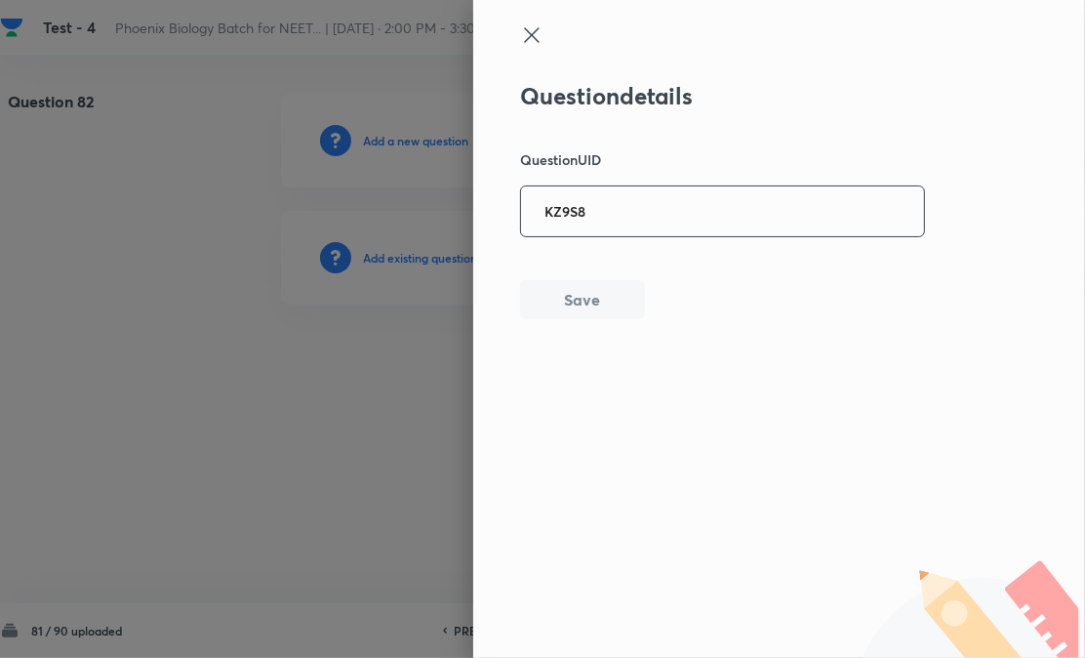
click at [654, 236] on div "KZ9S8 ​" at bounding box center [722, 211] width 405 height 52
click at [600, 294] on button "Save" at bounding box center [582, 297] width 125 height 39
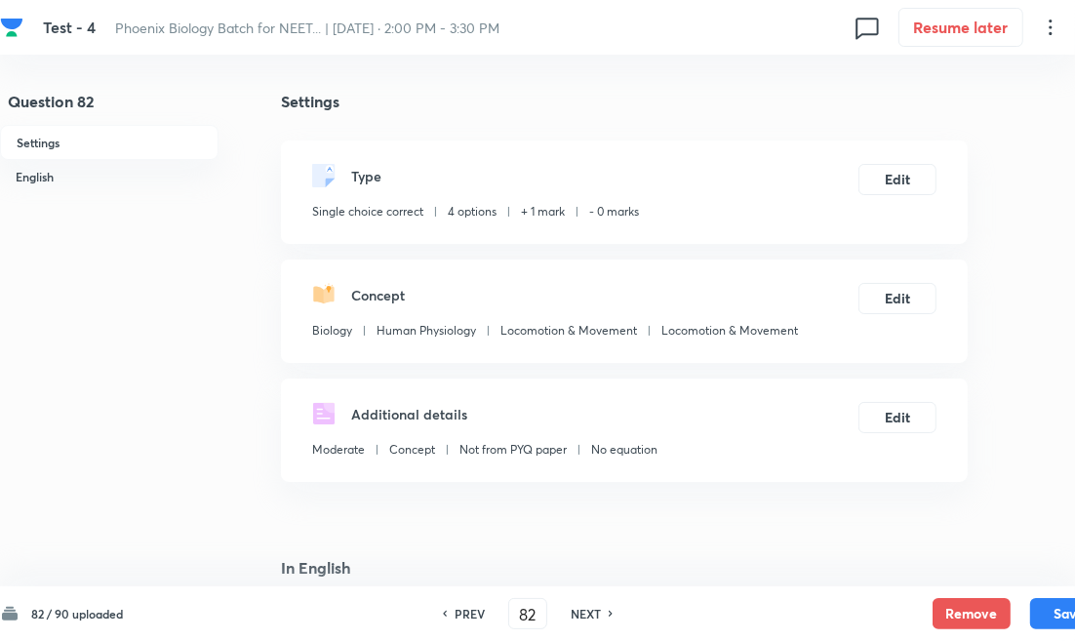
click at [593, 619] on h6 "NEXT" at bounding box center [586, 614] width 30 height 18
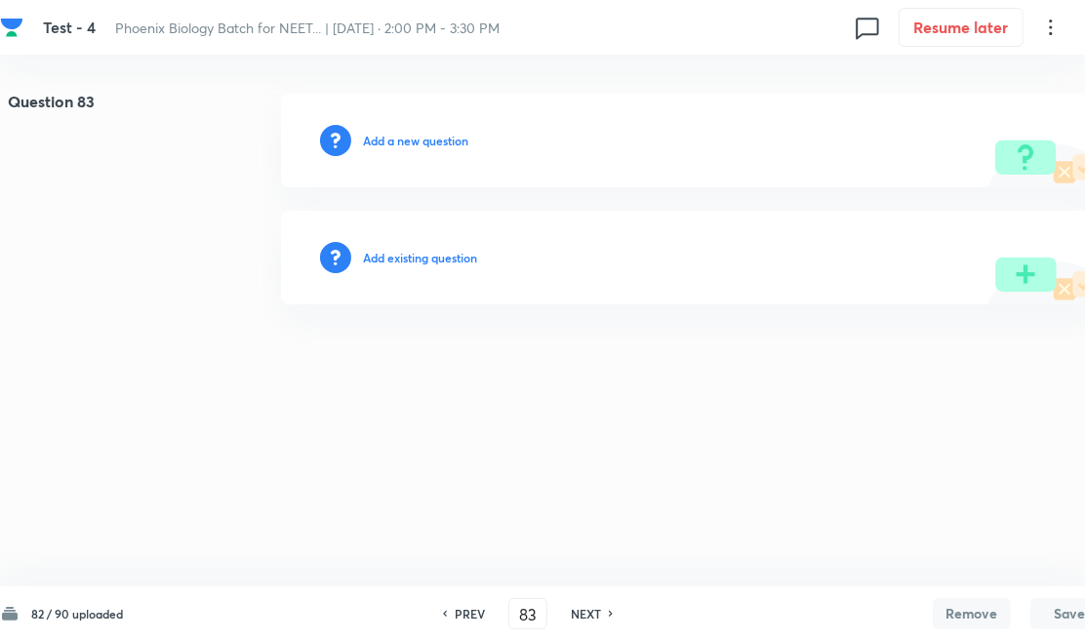
click at [468, 254] on h6 "Add existing question" at bounding box center [420, 258] width 114 height 18
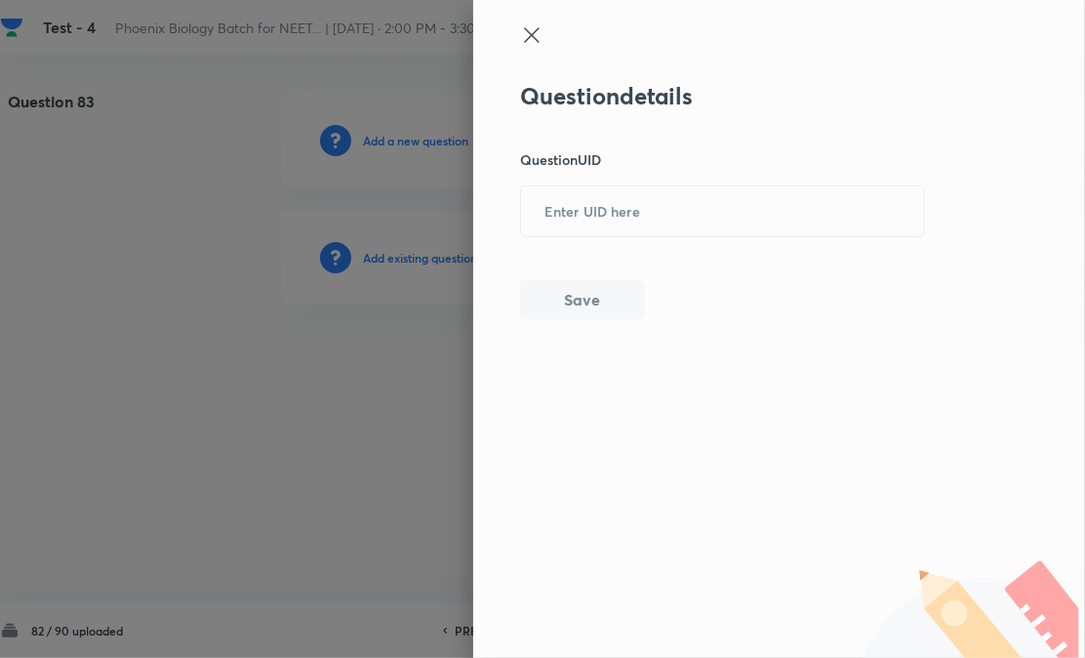
drag, startPoint x: 658, startPoint y: 205, endPoint x: 592, endPoint y: 294, distance: 110.8
click at [658, 209] on input "text" at bounding box center [722, 211] width 403 height 48
paste input "B57P3"
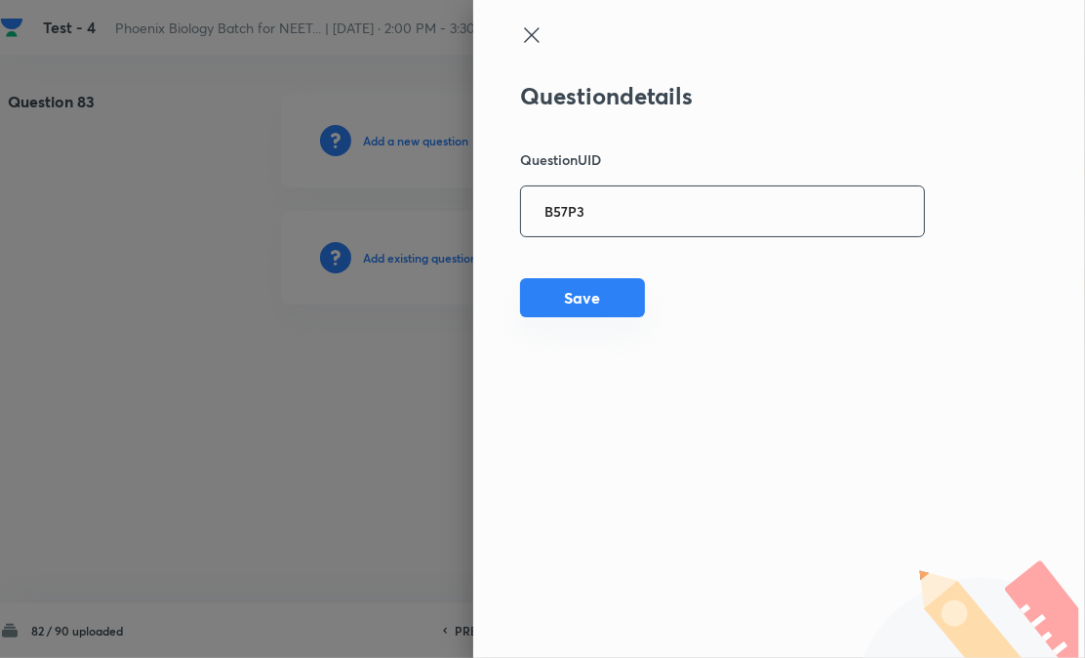
click at [585, 300] on button "Save" at bounding box center [582, 297] width 125 height 39
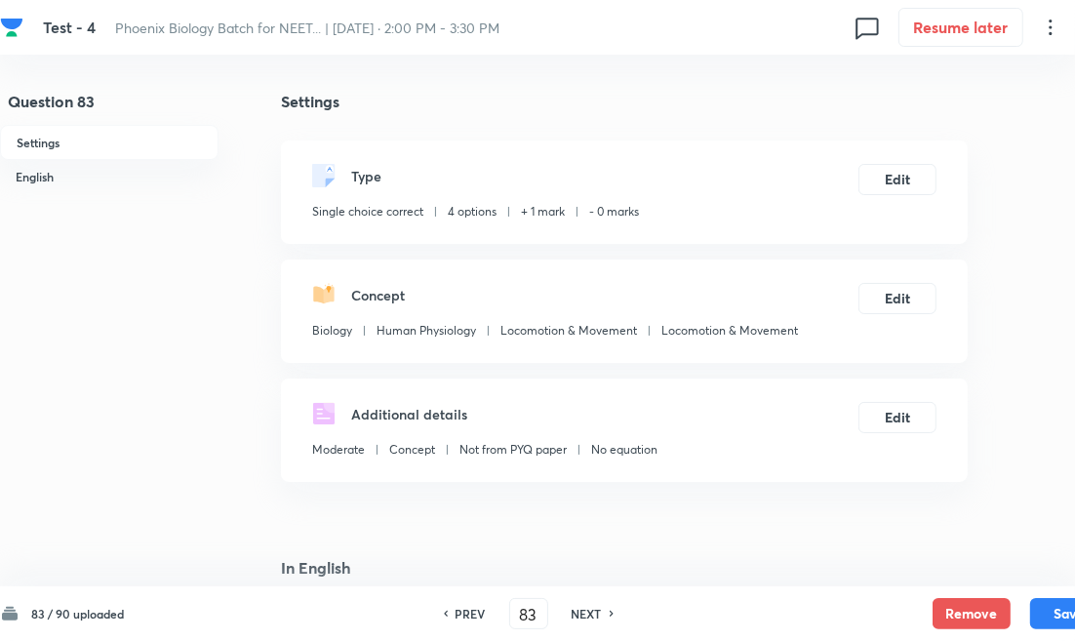
drag, startPoint x: 603, startPoint y: 615, endPoint x: 574, endPoint y: 513, distance: 105.6
click at [603, 615] on div "NEXT" at bounding box center [590, 614] width 52 height 18
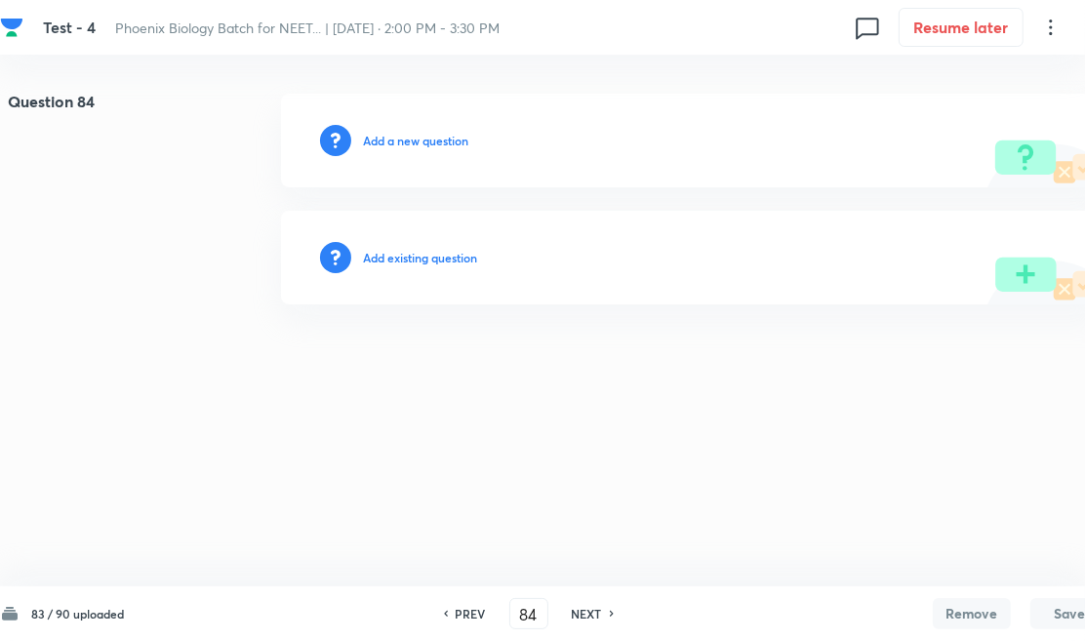
click at [459, 252] on h6 "Add existing question" at bounding box center [420, 258] width 114 height 18
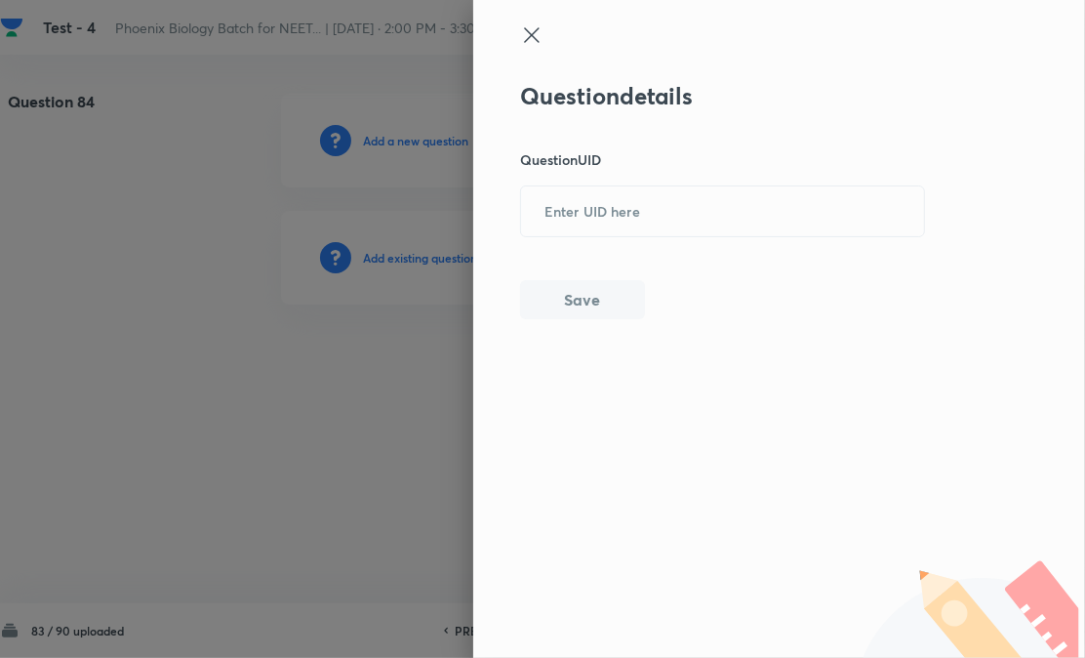
drag, startPoint x: 705, startPoint y: 202, endPoint x: 618, endPoint y: 268, distance: 110.0
click at [673, 225] on input "text" at bounding box center [722, 211] width 403 height 48
paste input "I8RH1"
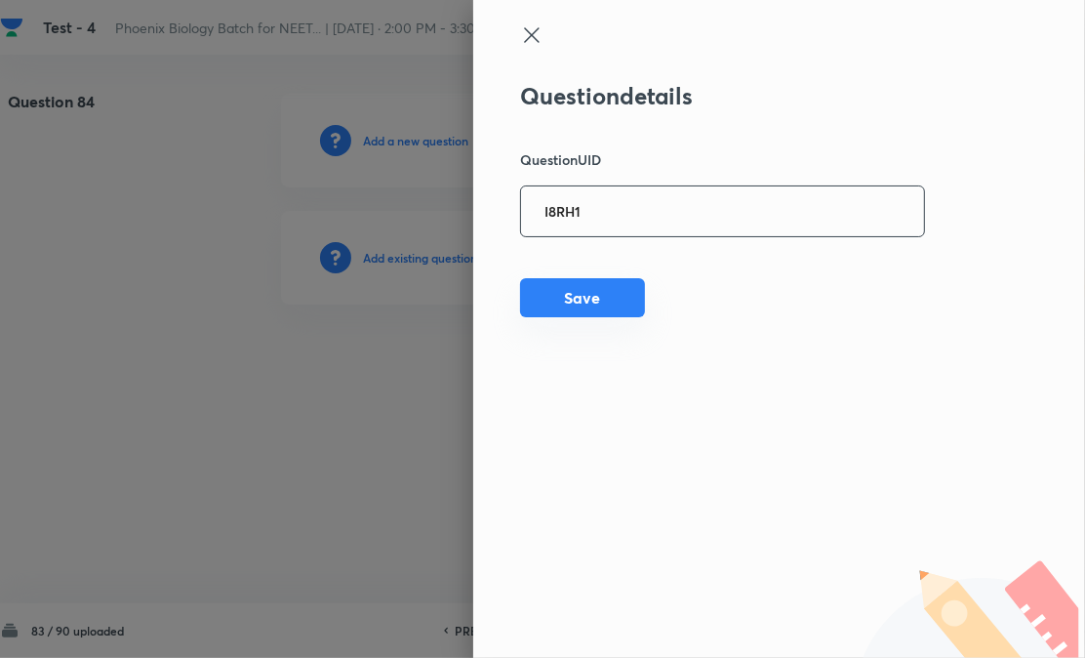
click at [563, 308] on button "Save" at bounding box center [582, 297] width 125 height 39
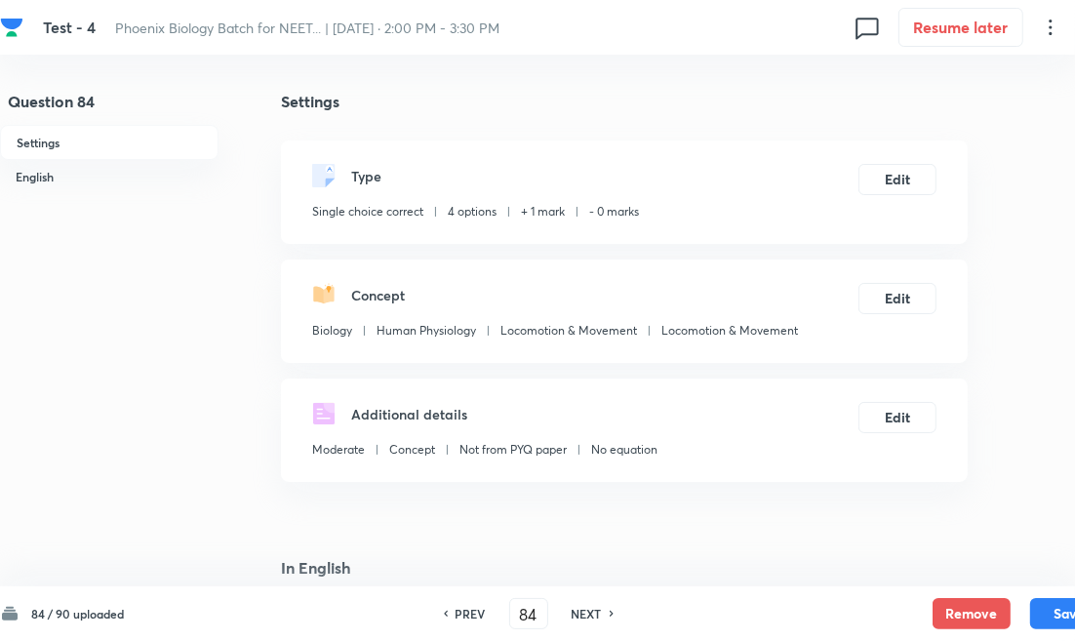
drag, startPoint x: 586, startPoint y: 612, endPoint x: 581, endPoint y: 583, distance: 28.7
click at [586, 612] on h6 "NEXT" at bounding box center [587, 614] width 30 height 18
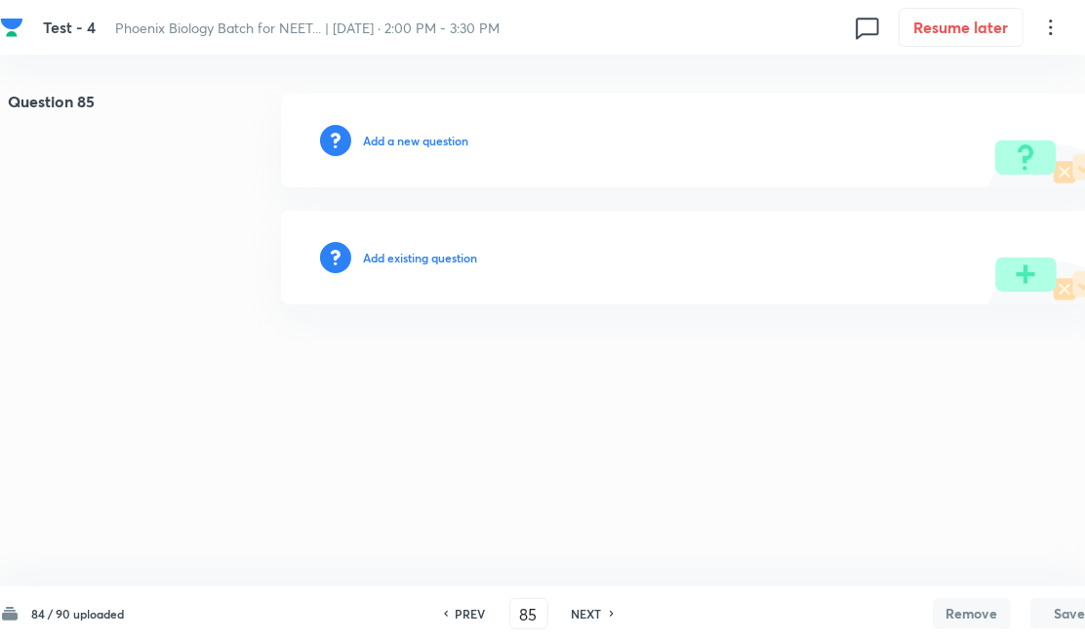
click at [462, 263] on h6 "Add existing question" at bounding box center [420, 258] width 114 height 18
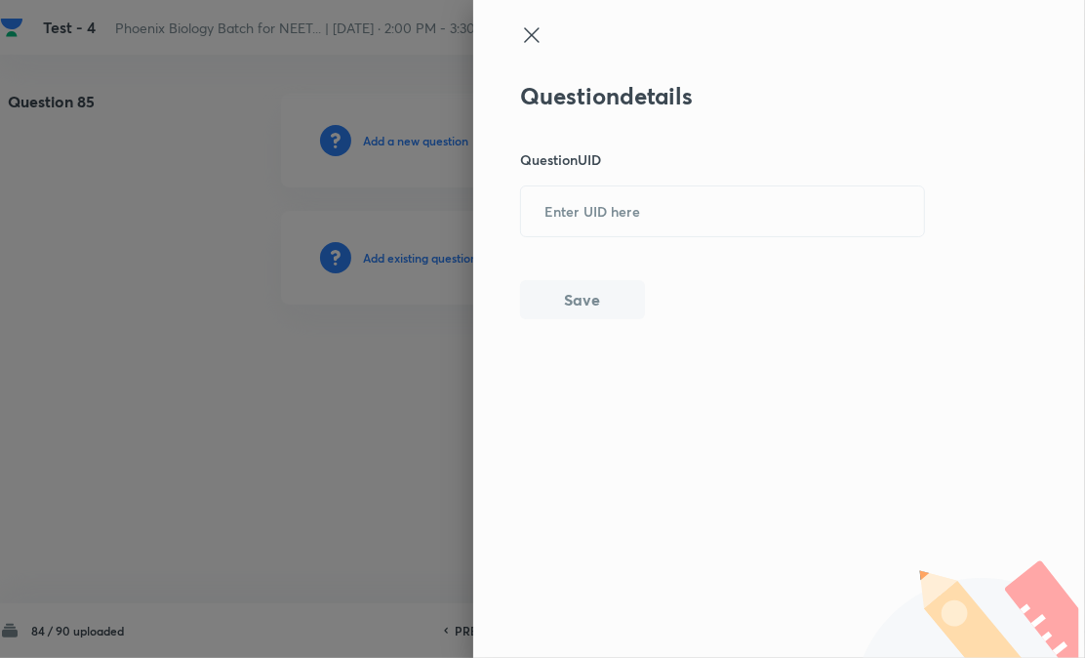
click at [514, 239] on div "Question details Question UID ​ Save" at bounding box center [779, 329] width 612 height 658
click at [568, 227] on input "text" at bounding box center [722, 211] width 403 height 48
paste input "YTB3F"
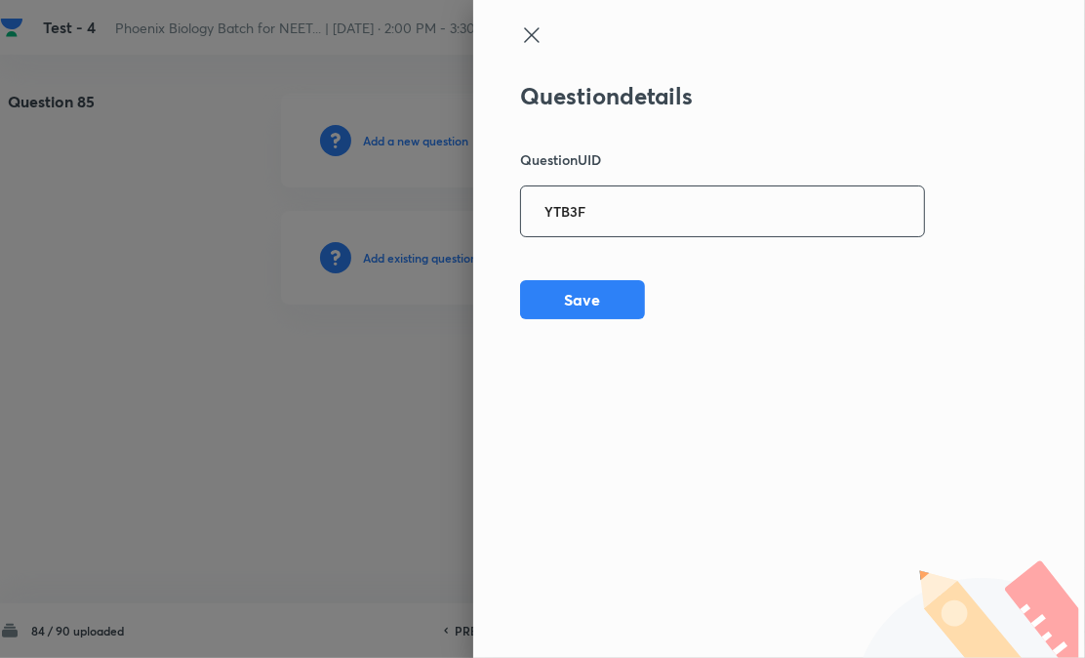
click at [534, 320] on div "Question details Question UID YTB3F ​ Save" at bounding box center [779, 329] width 612 height 658
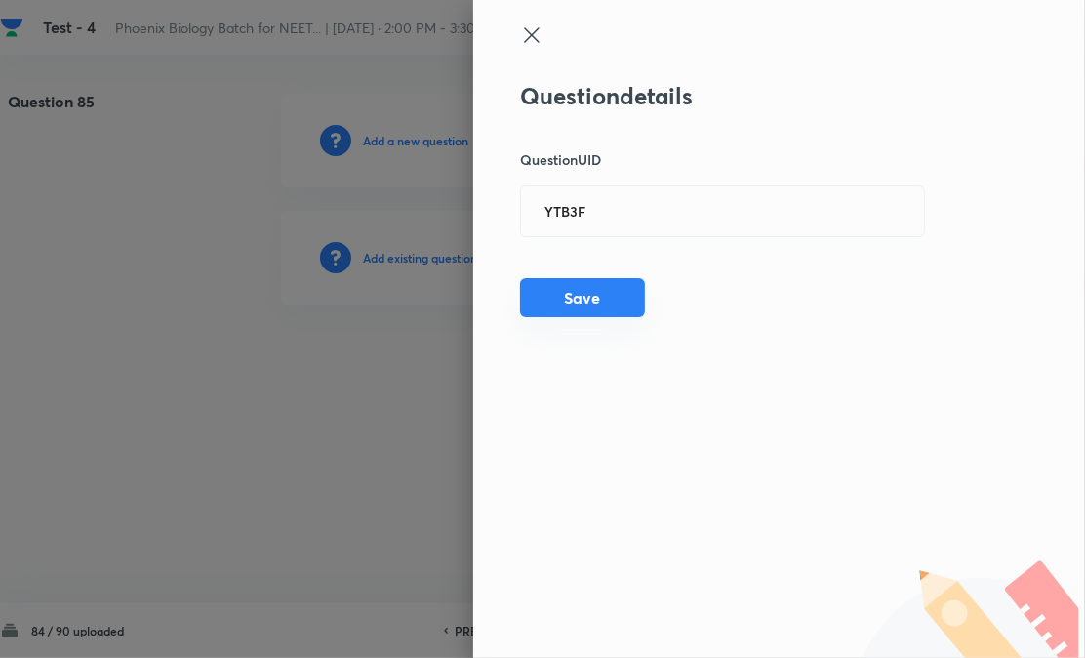
click at [550, 309] on button "Save" at bounding box center [582, 297] width 125 height 39
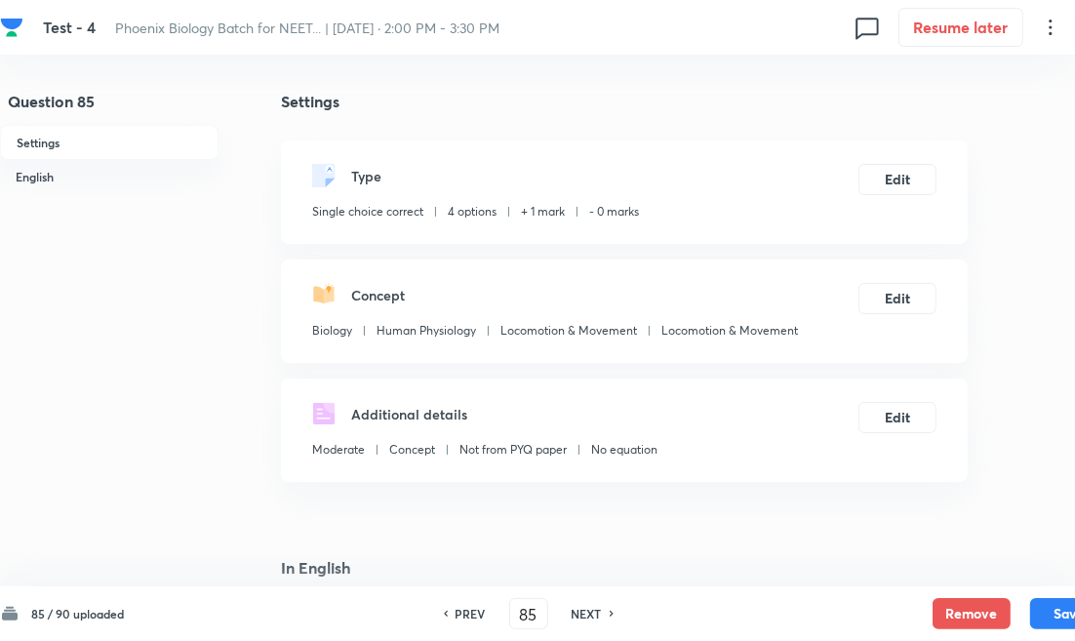
drag, startPoint x: 600, startPoint y: 615, endPoint x: 517, endPoint y: 501, distance: 140.3
click at [595, 615] on div "NEXT" at bounding box center [590, 614] width 52 height 18
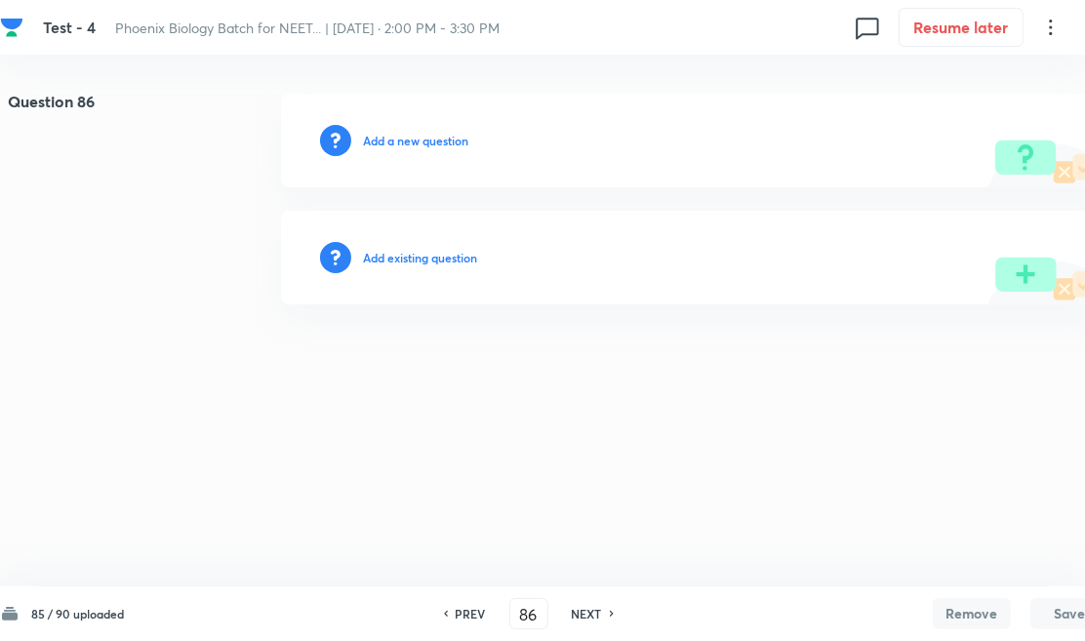
click at [431, 261] on h6 "Add existing question" at bounding box center [420, 258] width 114 height 18
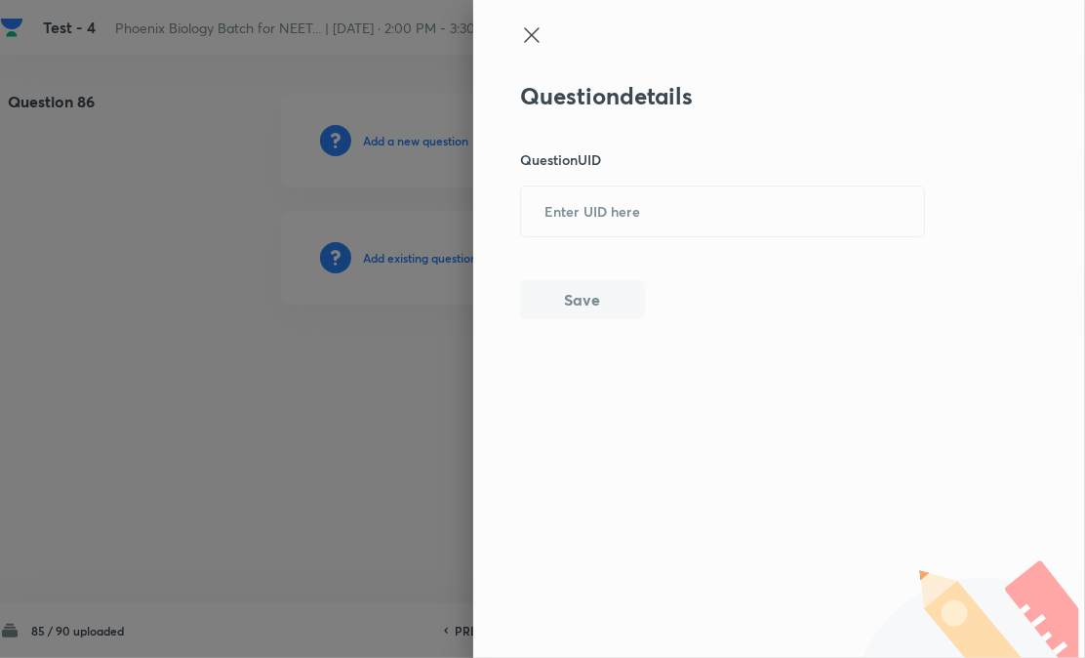
click at [579, 238] on div "Question details Question UID ​ Save" at bounding box center [723, 200] width 406 height 237
click at [587, 209] on input "text" at bounding box center [722, 211] width 403 height 48
paste input "XSGE5"
click at [579, 288] on button "Save" at bounding box center [582, 297] width 125 height 39
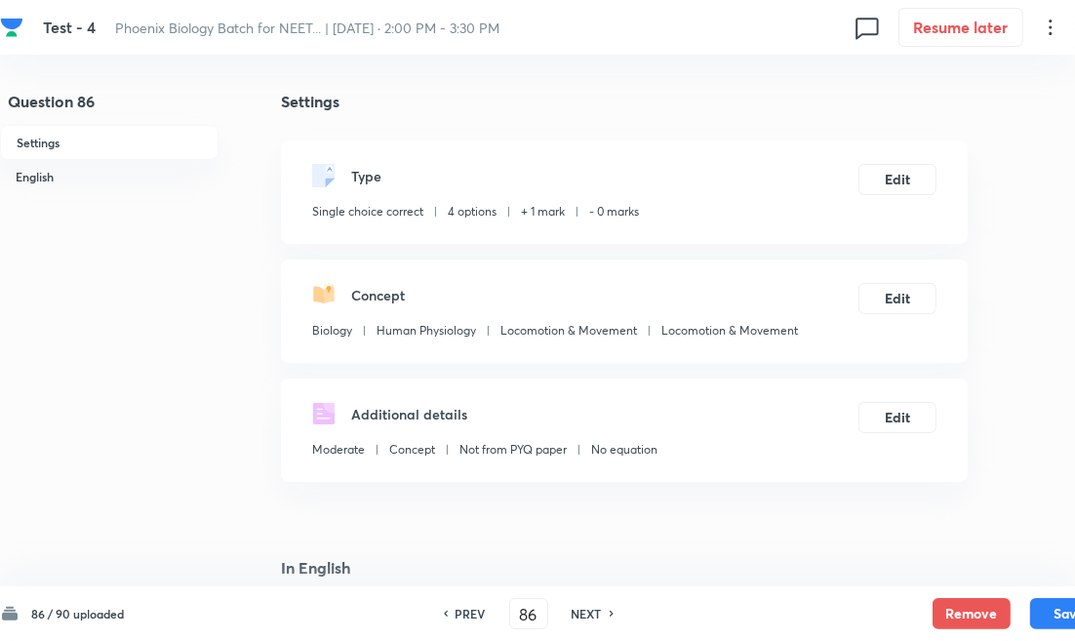
click at [583, 616] on h6 "NEXT" at bounding box center [587, 614] width 30 height 18
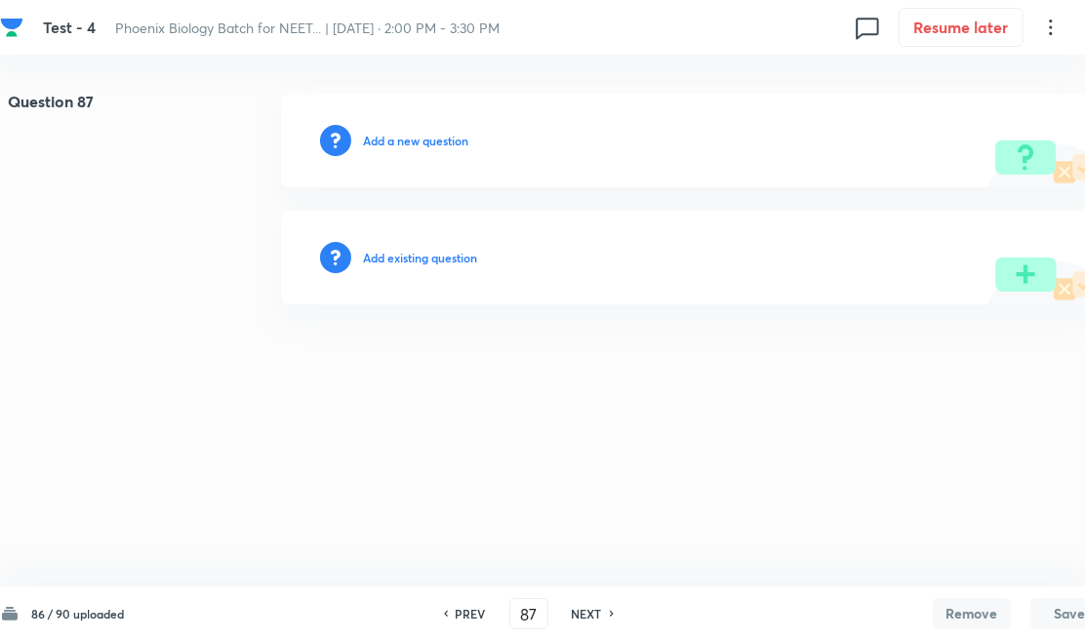
click at [471, 263] on h6 "Add existing question" at bounding box center [420, 258] width 114 height 18
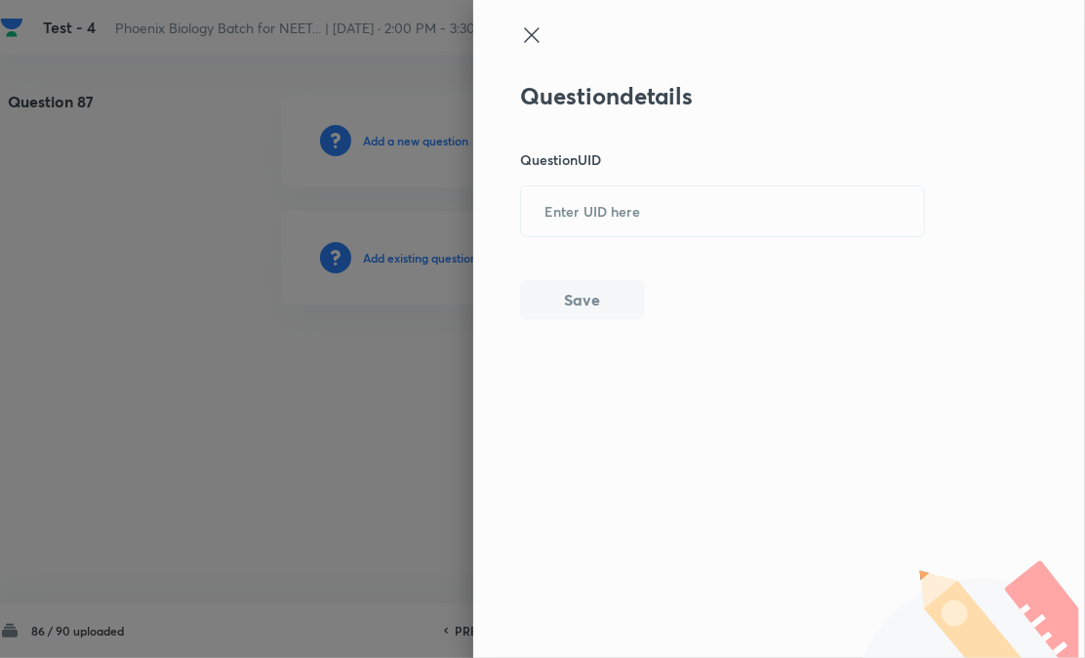
drag, startPoint x: 618, startPoint y: 239, endPoint x: 579, endPoint y: 280, distance: 56.6
click at [607, 249] on div "Question details Question UID ​ Save" at bounding box center [723, 200] width 406 height 237
click at [569, 240] on div "Question details Question UID ​ Save" at bounding box center [723, 200] width 406 height 237
drag, startPoint x: 590, startPoint y: 220, endPoint x: 590, endPoint y: 269, distance: 48.8
click at [590, 219] on input "text" at bounding box center [722, 211] width 403 height 48
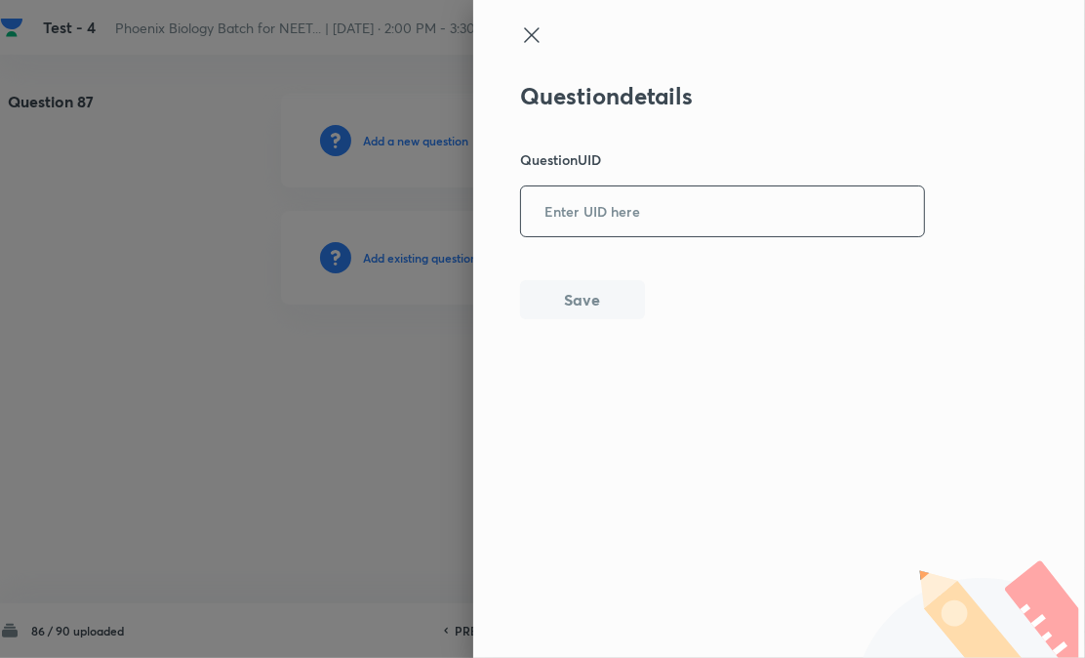
paste input "CYUGD"
click at [579, 316] on button "Save" at bounding box center [582, 297] width 125 height 39
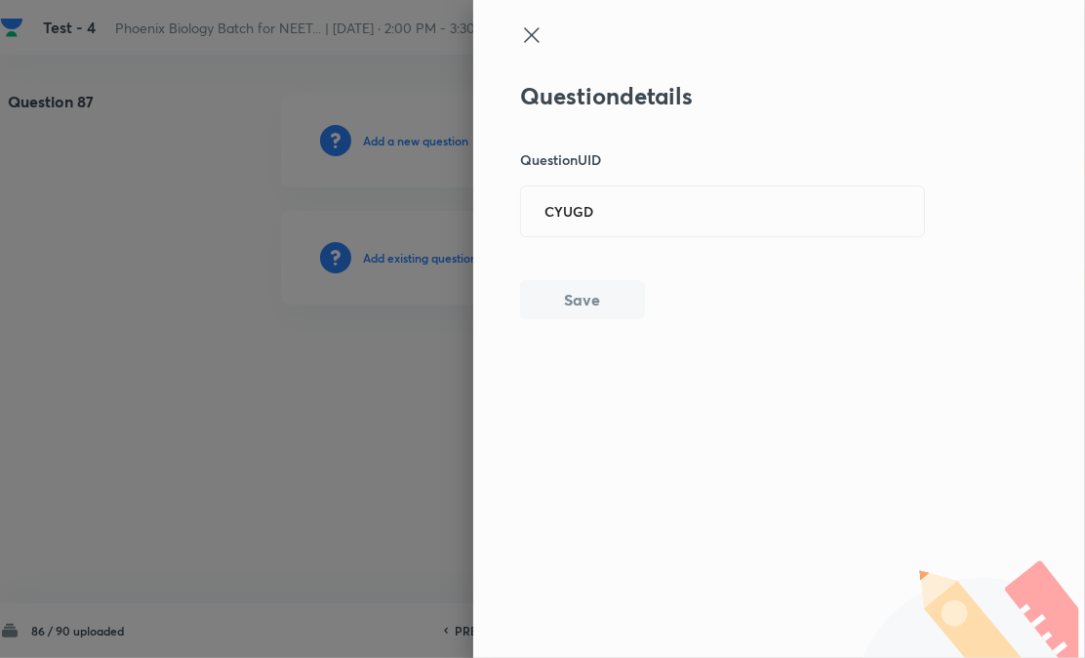
click at [593, 305] on button "Save" at bounding box center [582, 299] width 125 height 39
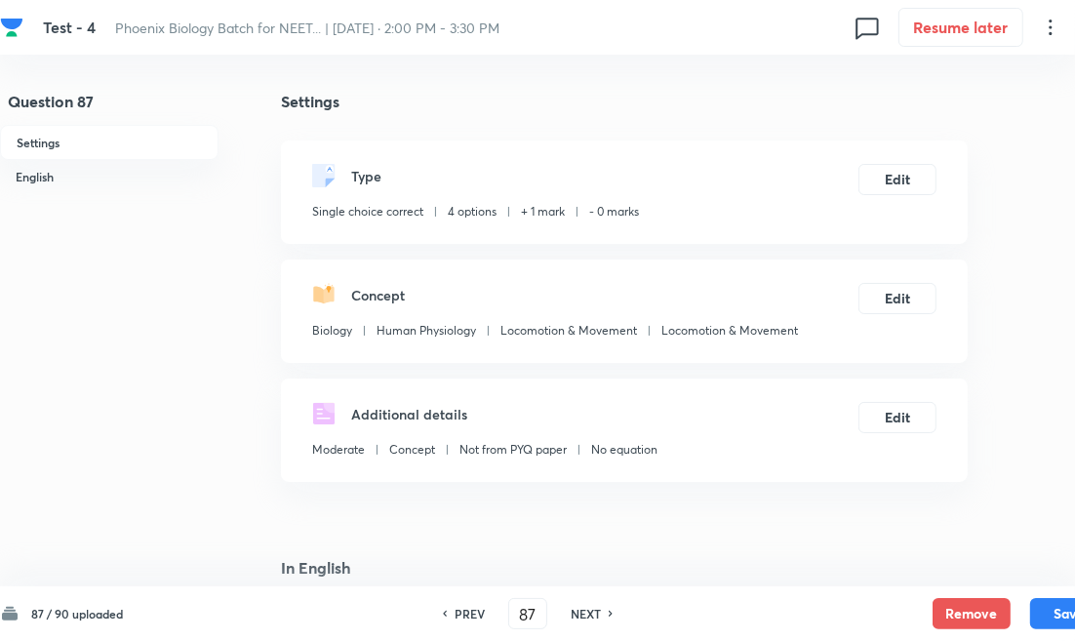
drag, startPoint x: 605, startPoint y: 613, endPoint x: 518, endPoint y: 463, distance: 172.7
click at [598, 611] on div "NEXT" at bounding box center [589, 614] width 52 height 18
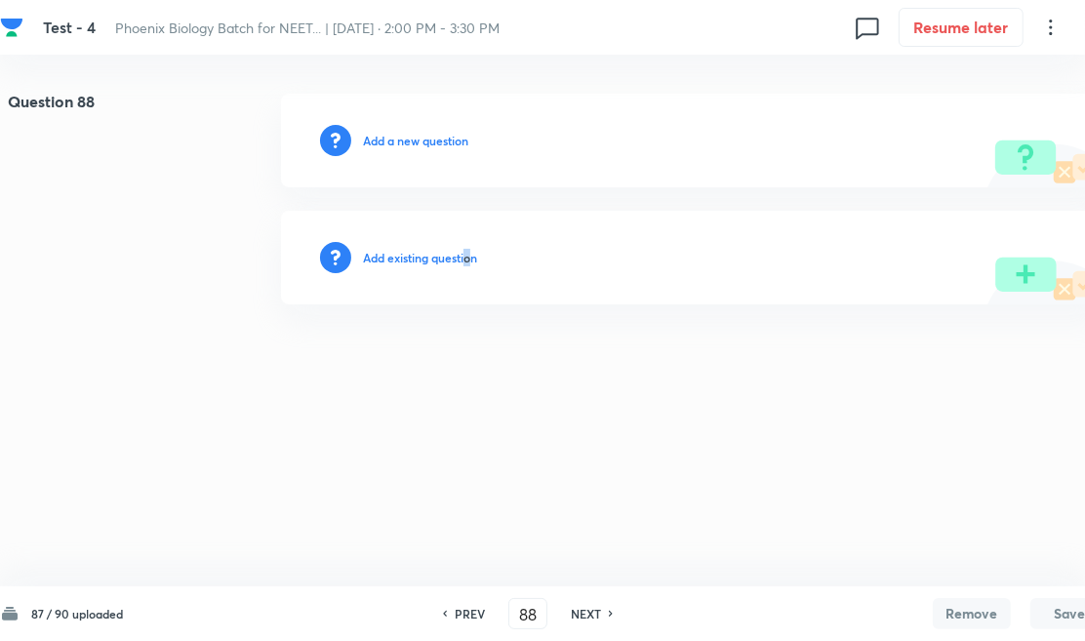
click at [470, 250] on h6 "Add existing question" at bounding box center [420, 258] width 114 height 18
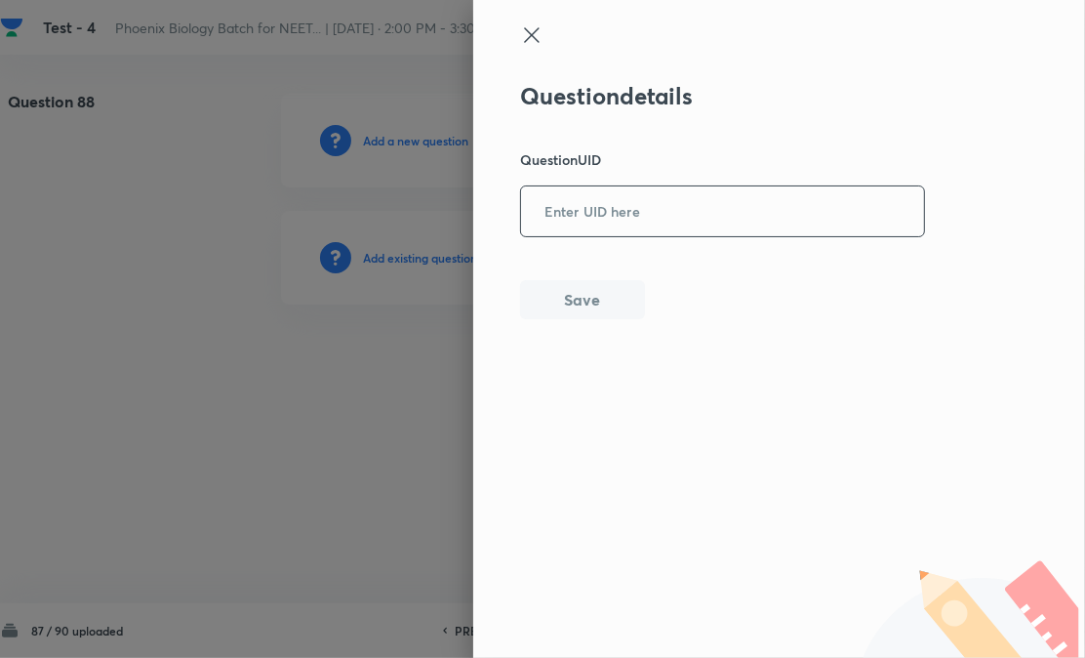
click at [624, 219] on input "text" at bounding box center [722, 211] width 403 height 48
paste input "Y17XF"
click at [557, 315] on button "Save" at bounding box center [582, 297] width 125 height 39
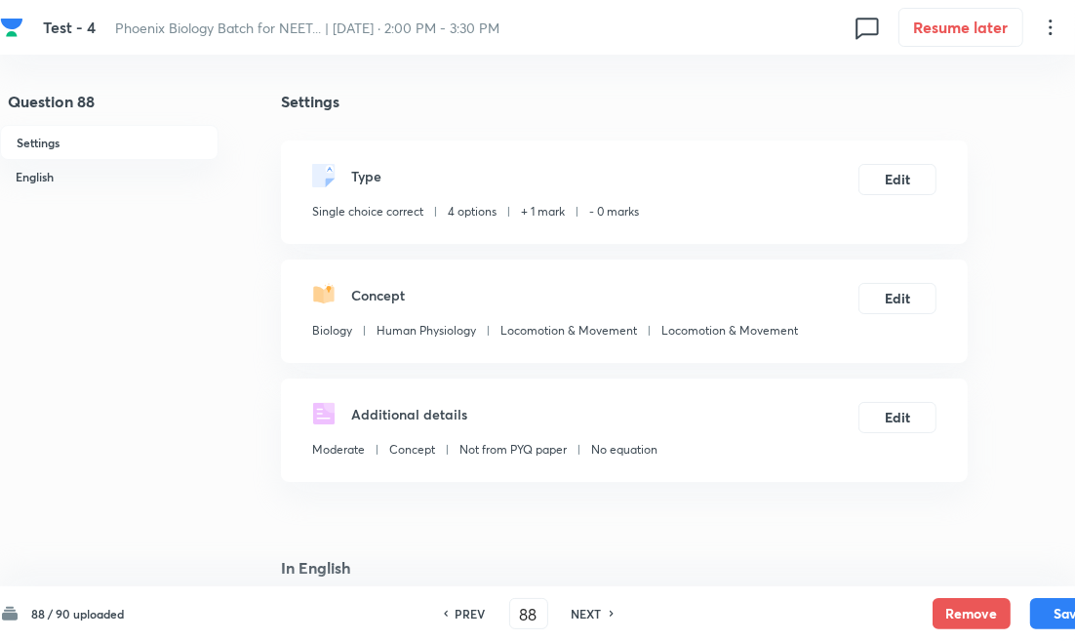
click at [596, 611] on h6 "NEXT" at bounding box center [587, 614] width 30 height 18
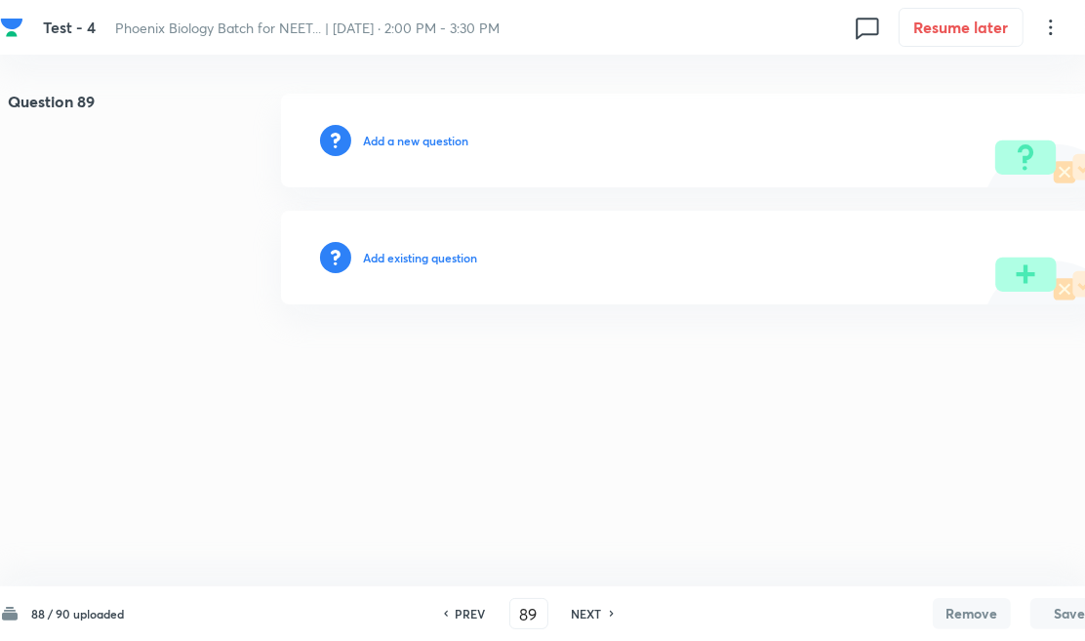
click at [455, 258] on h6 "Add existing question" at bounding box center [420, 258] width 114 height 18
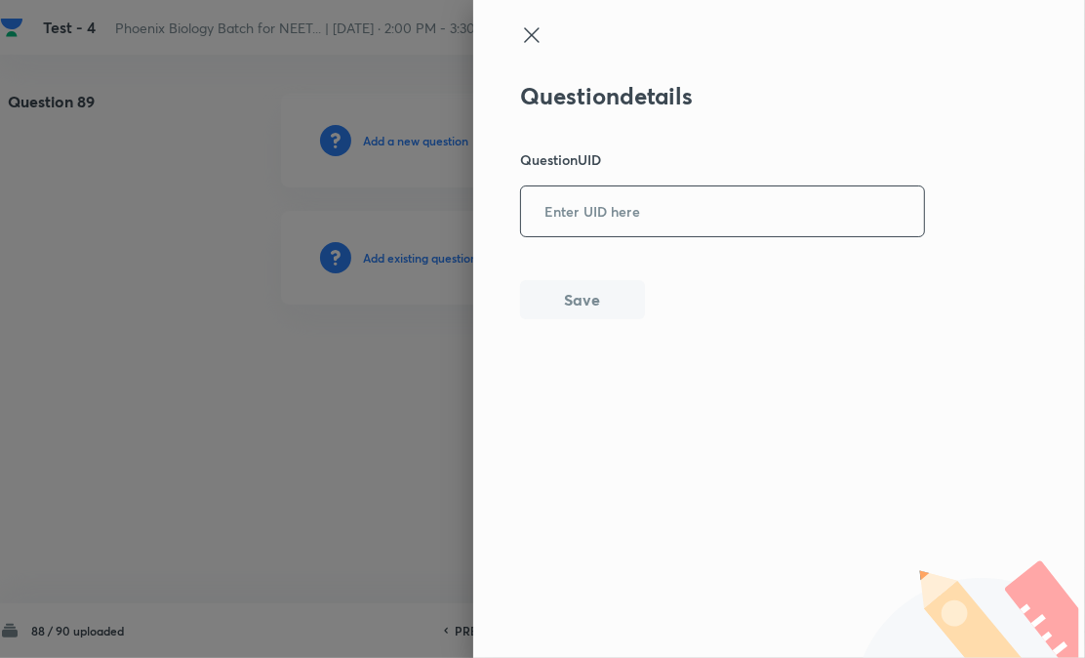
drag, startPoint x: 619, startPoint y: 212, endPoint x: 606, endPoint y: 234, distance: 26.3
click at [619, 213] on input "text" at bounding box center [722, 211] width 403 height 48
paste input "FUS3B"
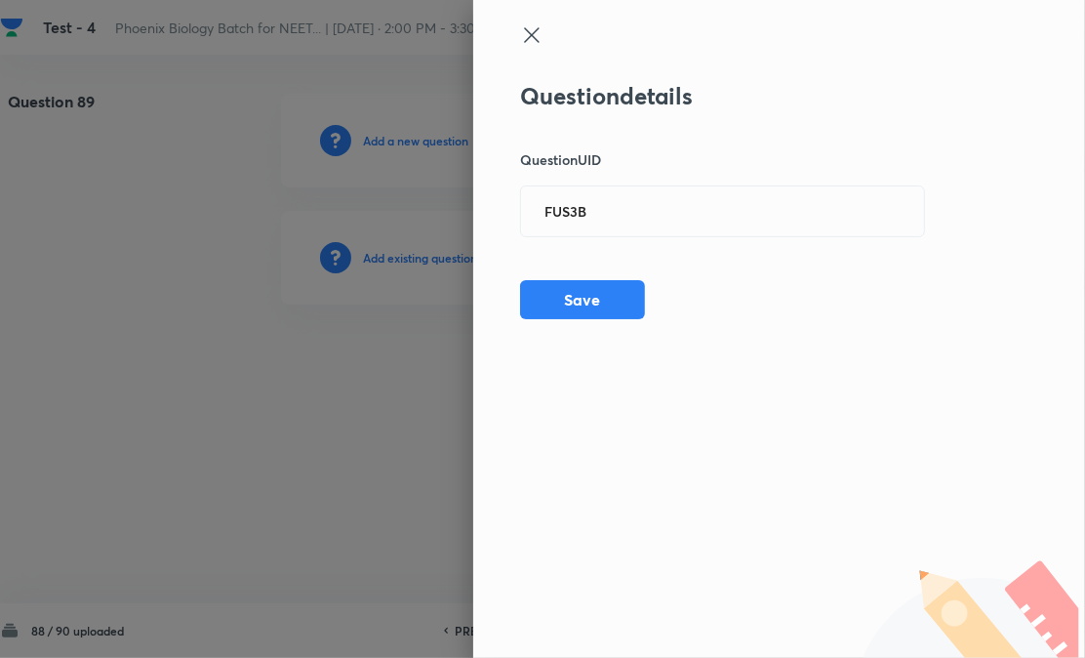
drag, startPoint x: 570, startPoint y: 291, endPoint x: 736, endPoint y: 312, distance: 167.2
click at [570, 293] on button "Save" at bounding box center [582, 299] width 125 height 39
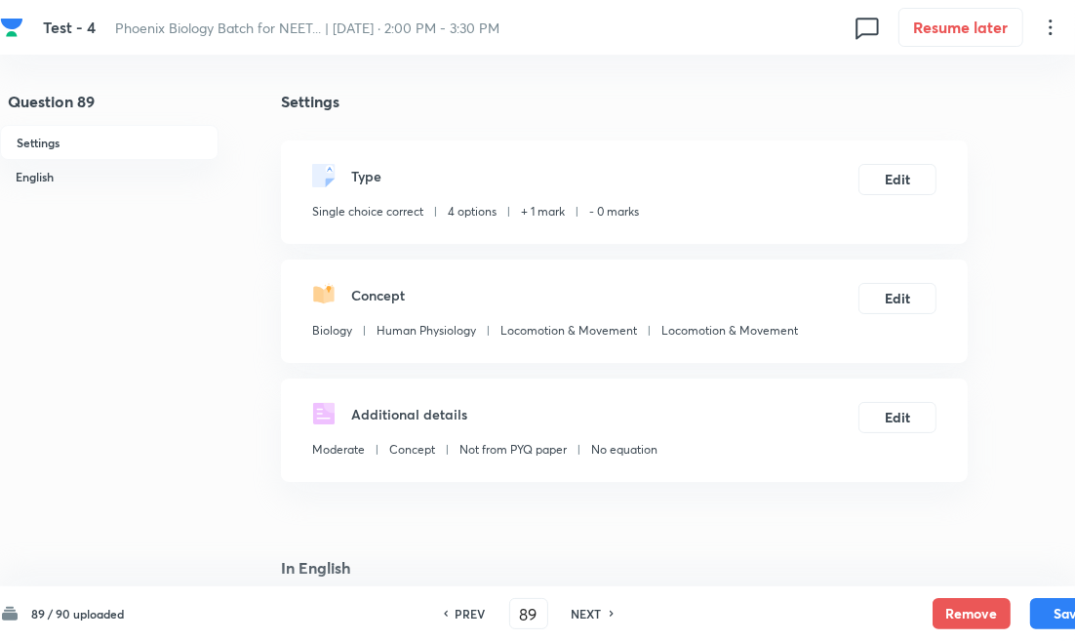
click at [583, 612] on h6 "NEXT" at bounding box center [587, 614] width 30 height 18
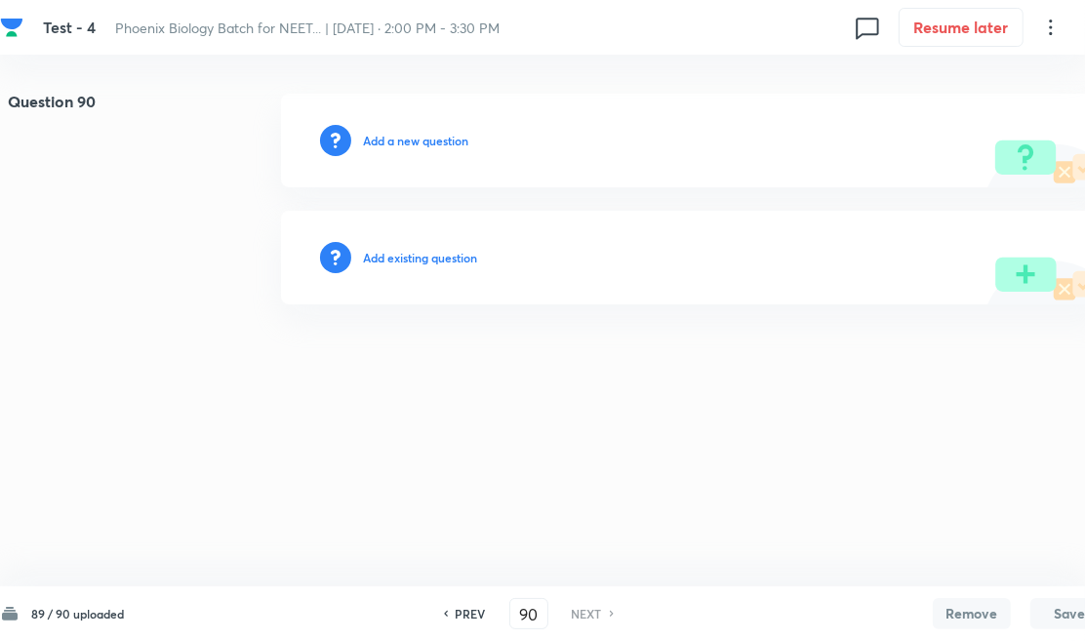
click at [419, 258] on h6 "Add existing question" at bounding box center [420, 258] width 114 height 18
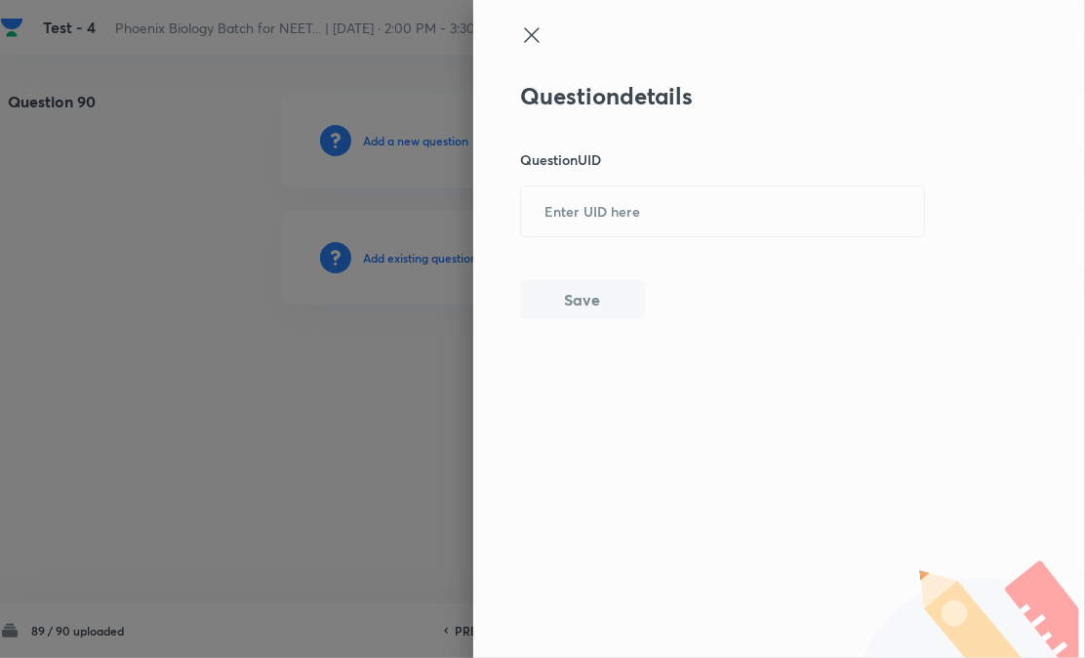
click at [590, 241] on div "Question details Question UID ​ Save" at bounding box center [723, 200] width 406 height 237
click at [619, 210] on input "text" at bounding box center [722, 211] width 403 height 48
paste input "TVRIE"
click at [590, 319] on div "Question details Question UID TVRIE ​ Save" at bounding box center [779, 329] width 612 height 658
click at [599, 306] on button "Save" at bounding box center [582, 299] width 125 height 39
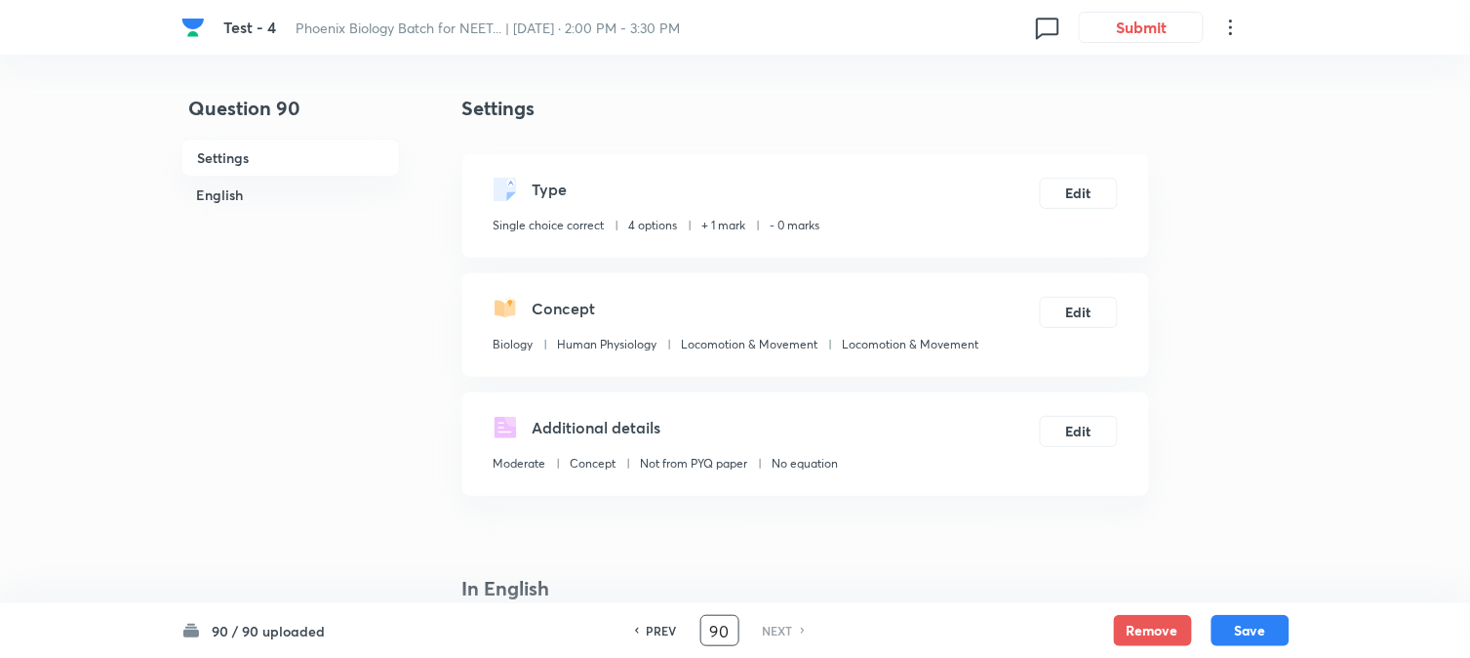
click at [734, 626] on input "90" at bounding box center [719, 631] width 37 height 34
click at [1075, 182] on button "Edit" at bounding box center [1079, 191] width 78 height 31
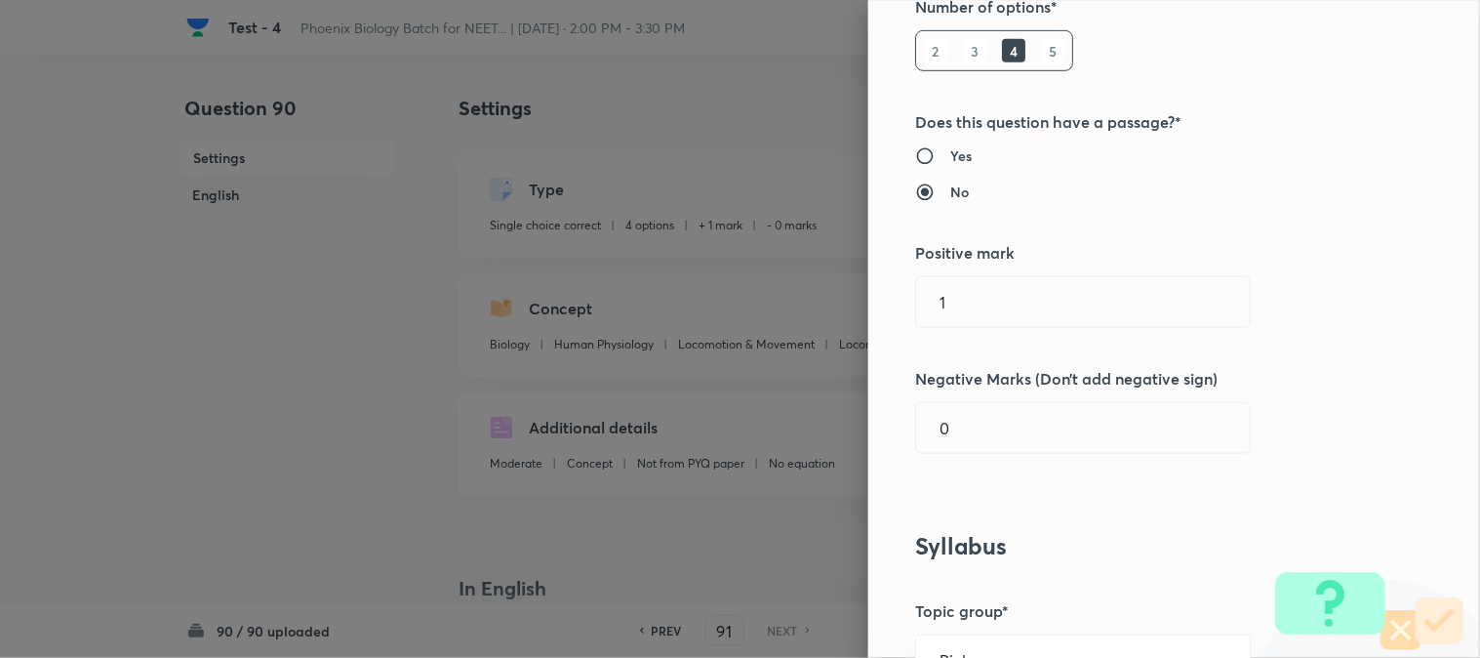
scroll to position [433, 0]
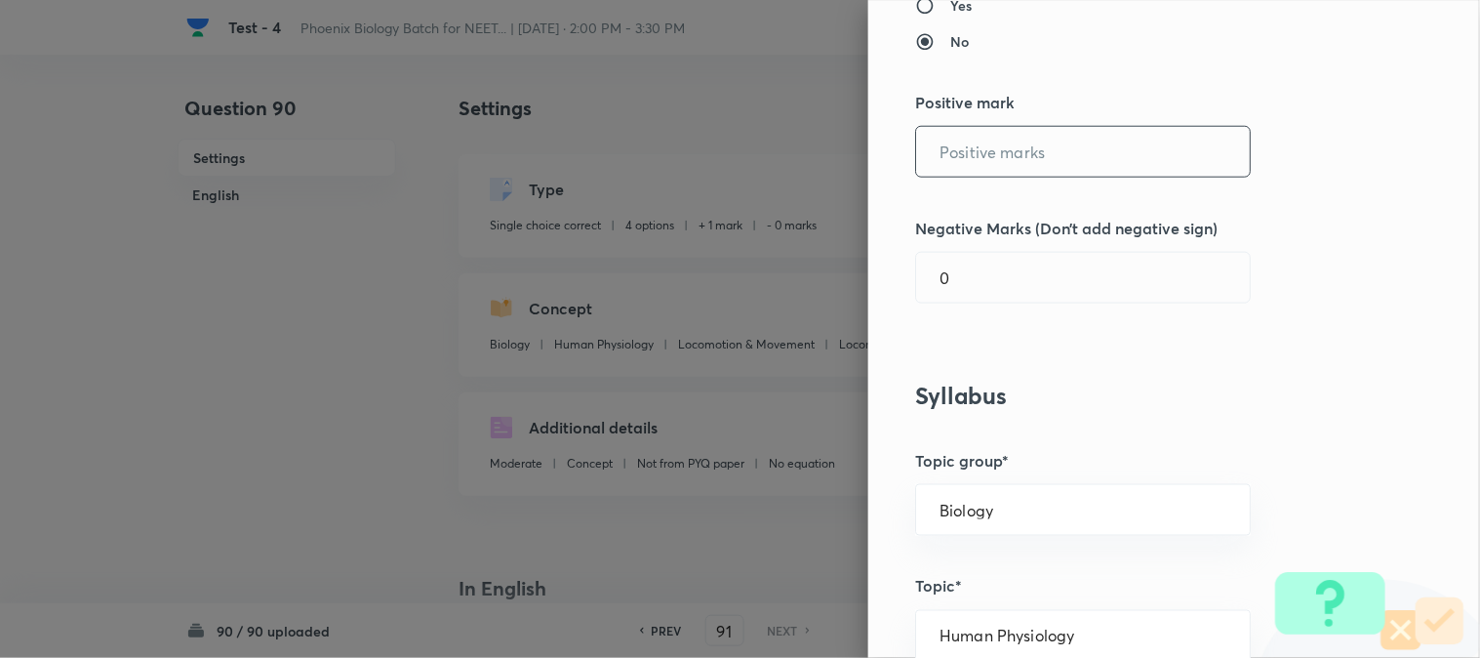
click at [983, 150] on input "text" at bounding box center [1083, 152] width 334 height 50
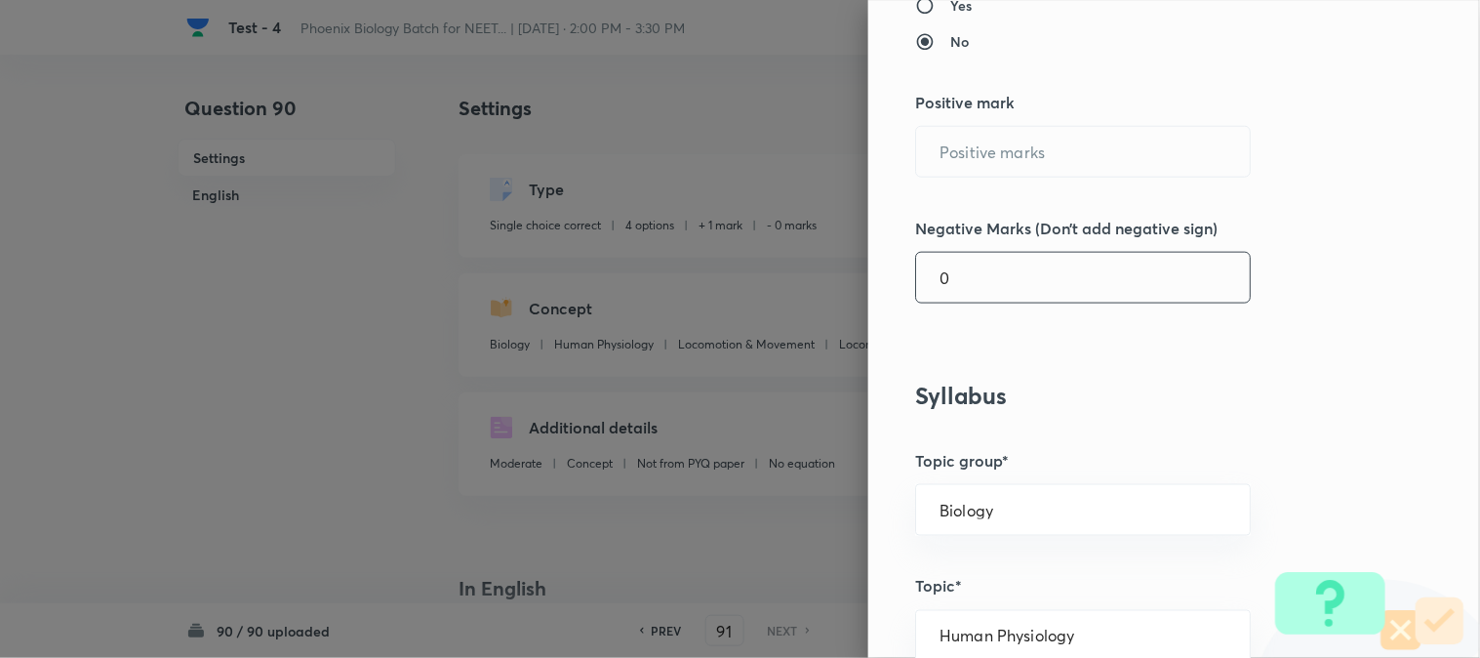
click at [978, 302] on input "0" at bounding box center [1083, 278] width 334 height 50
click at [969, 149] on input "text" at bounding box center [1083, 152] width 334 height 50
click at [963, 303] on div "0 ​" at bounding box center [1083, 278] width 336 height 52
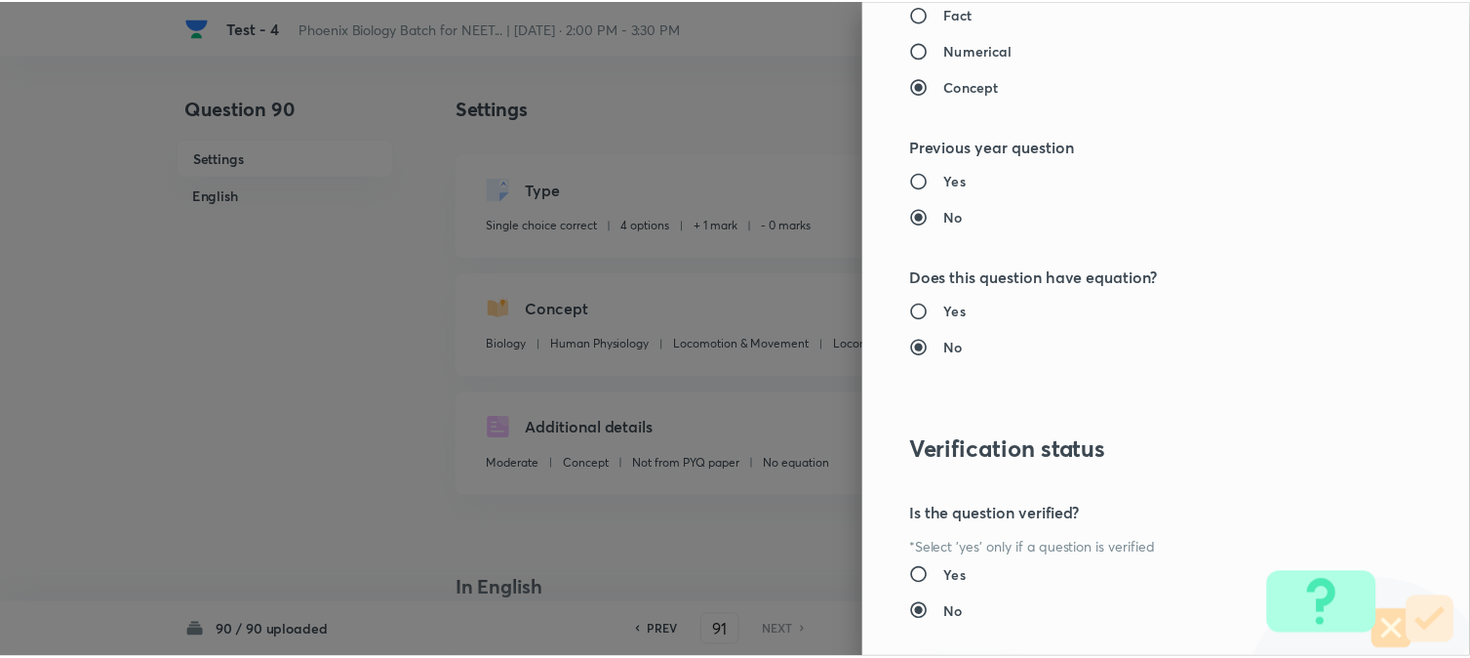
scroll to position [2002, 0]
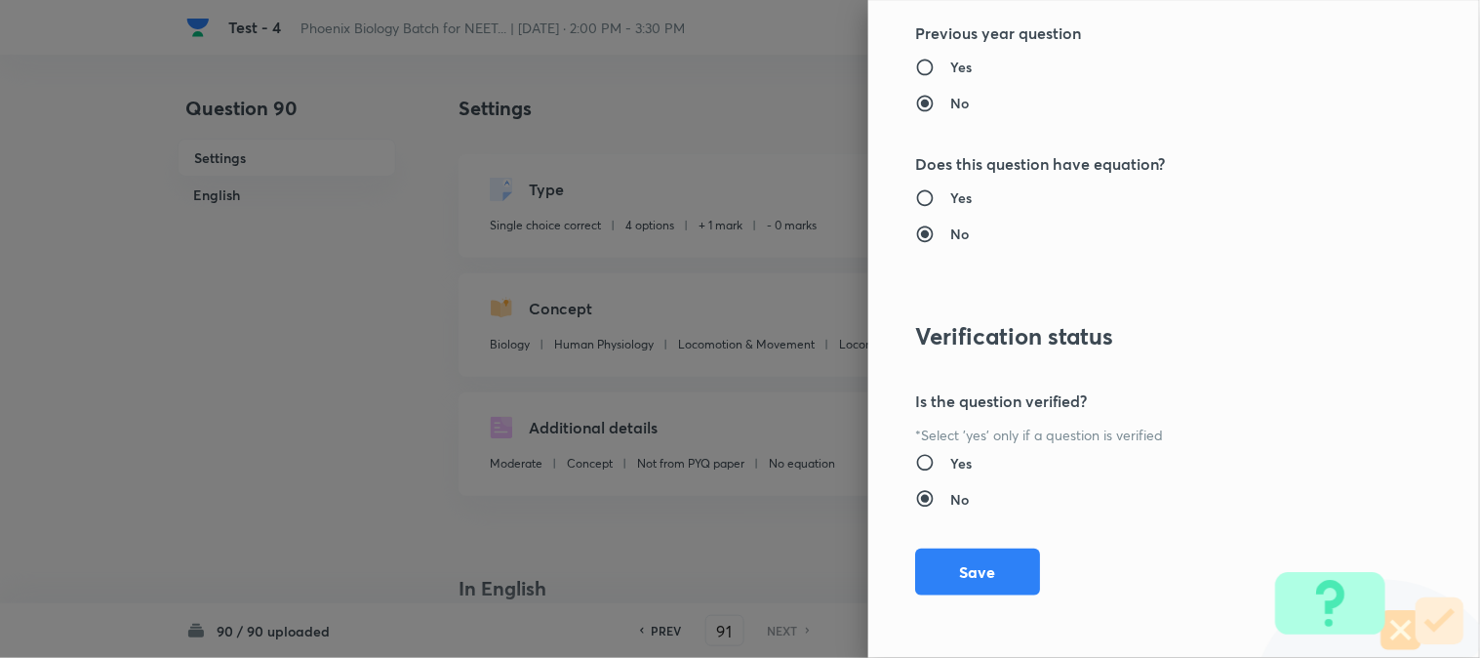
click at [988, 570] on button "Save" at bounding box center [977, 571] width 125 height 47
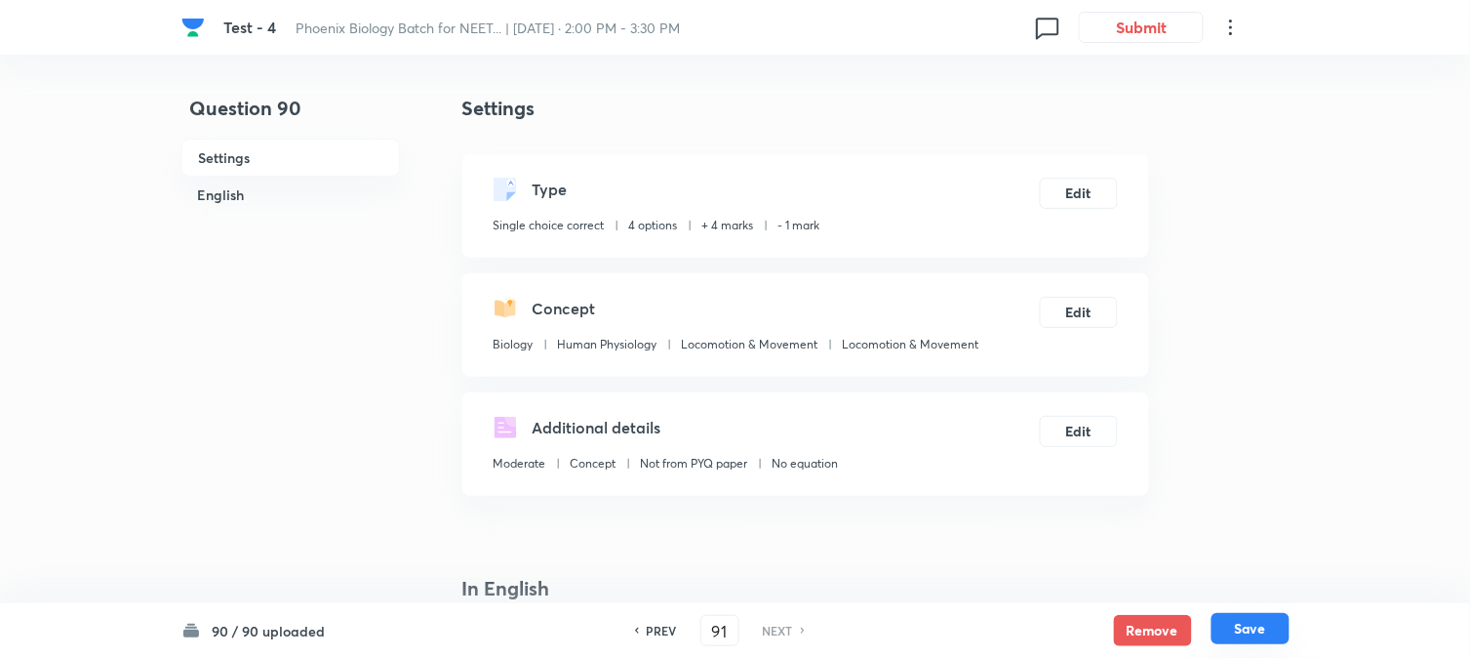
click at [1084, 636] on button "Save" at bounding box center [1251, 628] width 78 height 31
click at [1079, 192] on button "Edit" at bounding box center [1079, 191] width 78 height 31
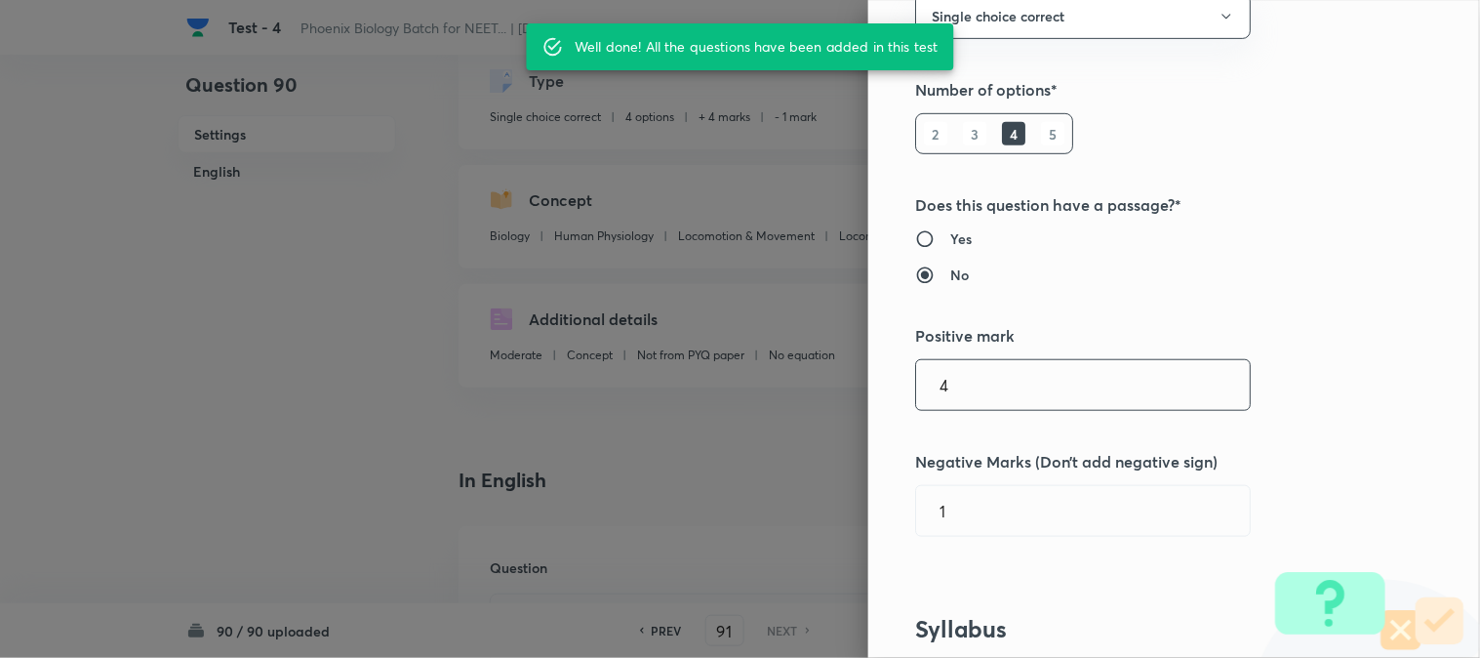
scroll to position [433, 0]
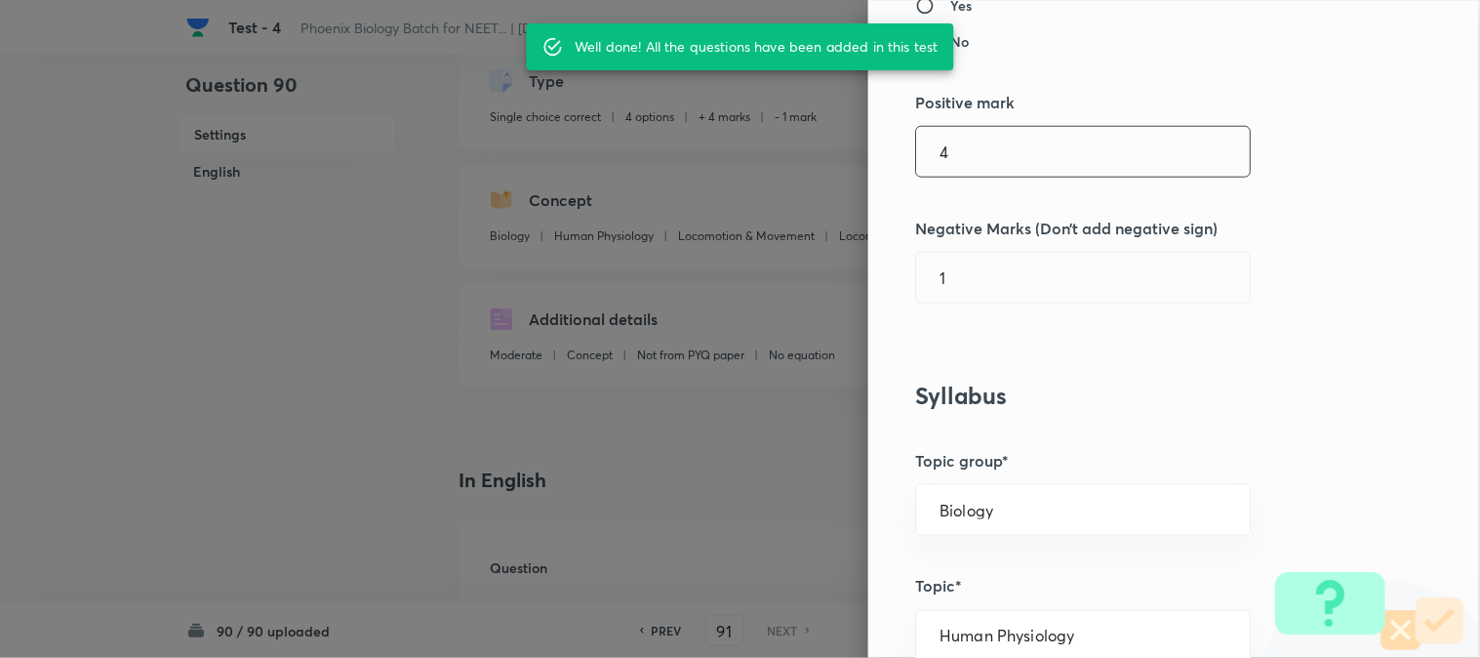
click at [991, 180] on div "Question settings Question type* Single choice correct Number of options* 2 3 4…" at bounding box center [1174, 329] width 612 height 658
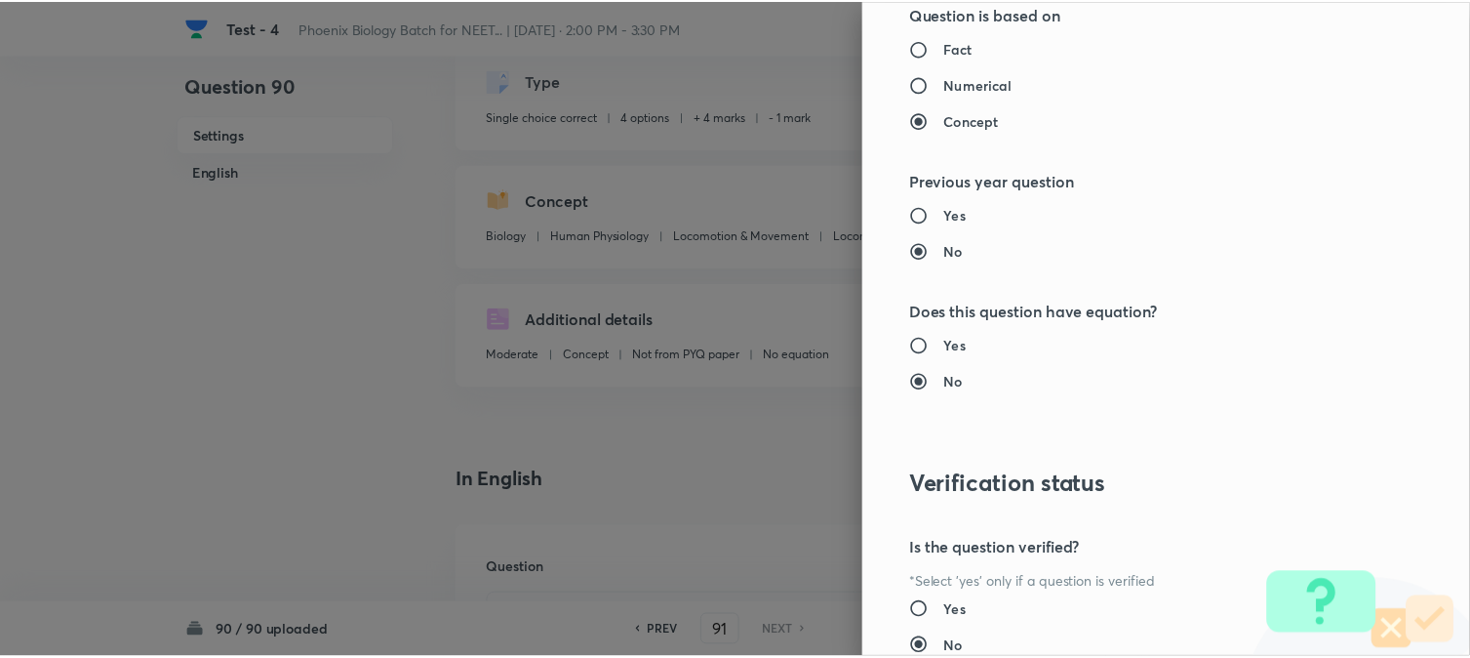
scroll to position [2002, 0]
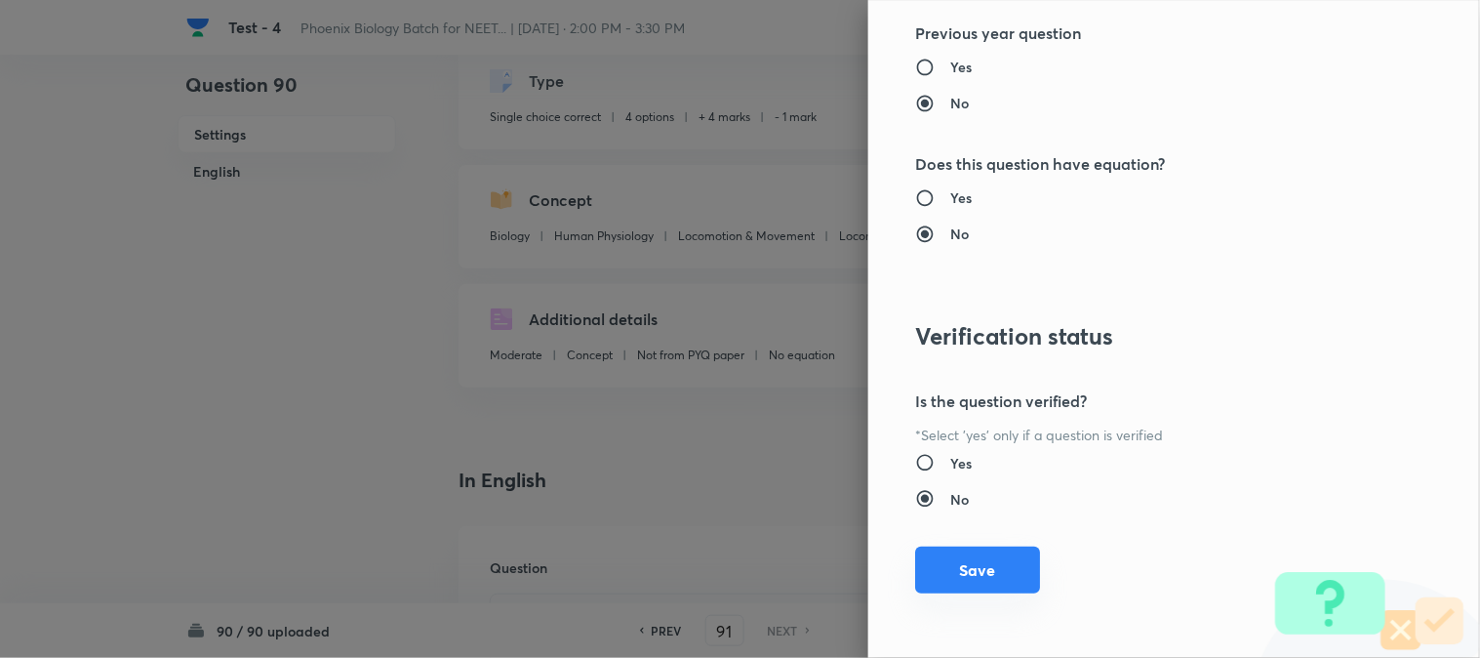
click at [993, 591] on button "Save" at bounding box center [977, 569] width 125 height 47
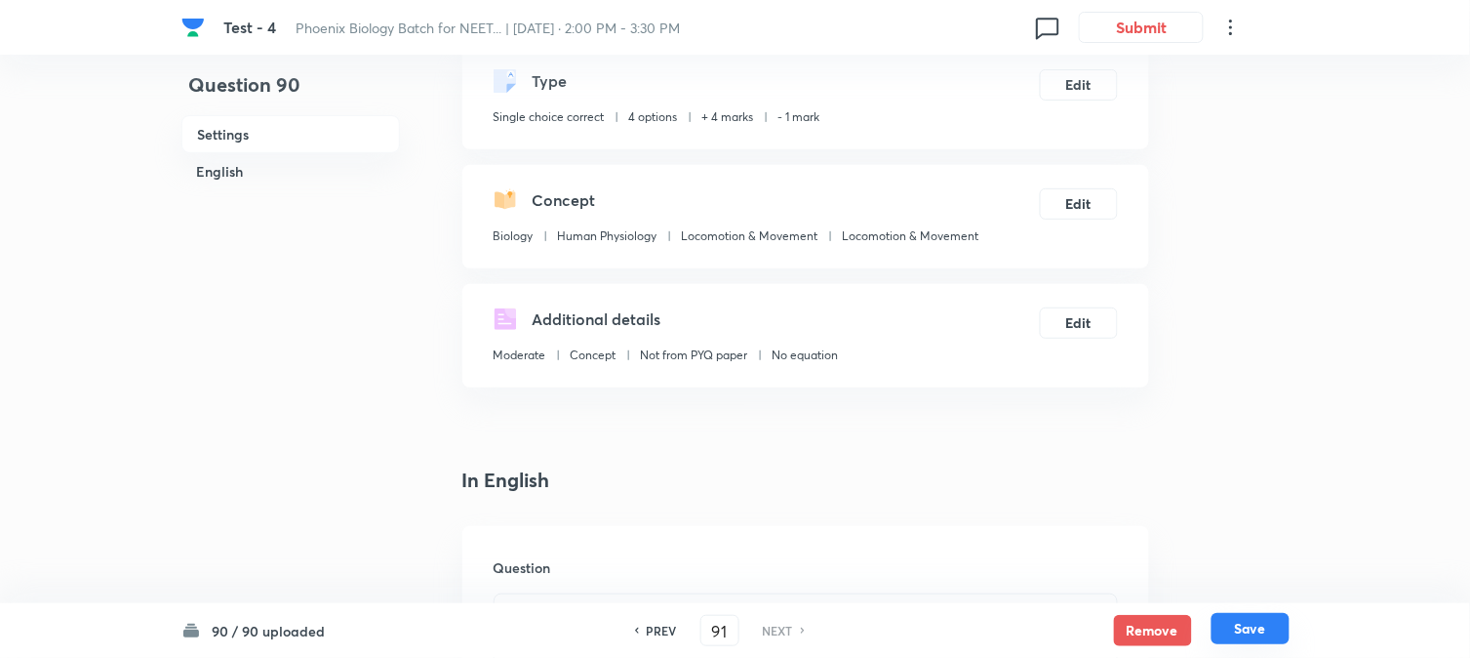
click at [1084, 639] on button "Save" at bounding box center [1251, 628] width 78 height 31
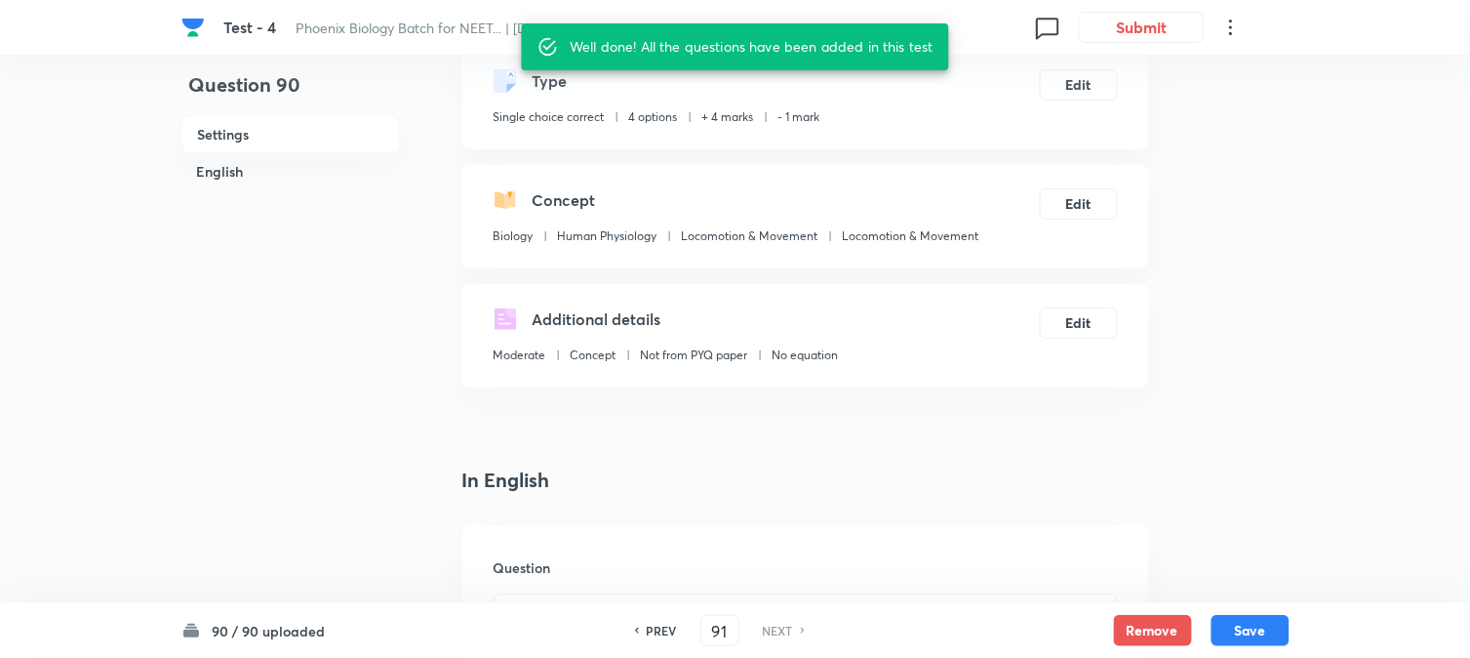
click at [665, 632] on h6 "PREV" at bounding box center [662, 630] width 30 height 18
click at [736, 637] on input "89" at bounding box center [719, 631] width 37 height 34
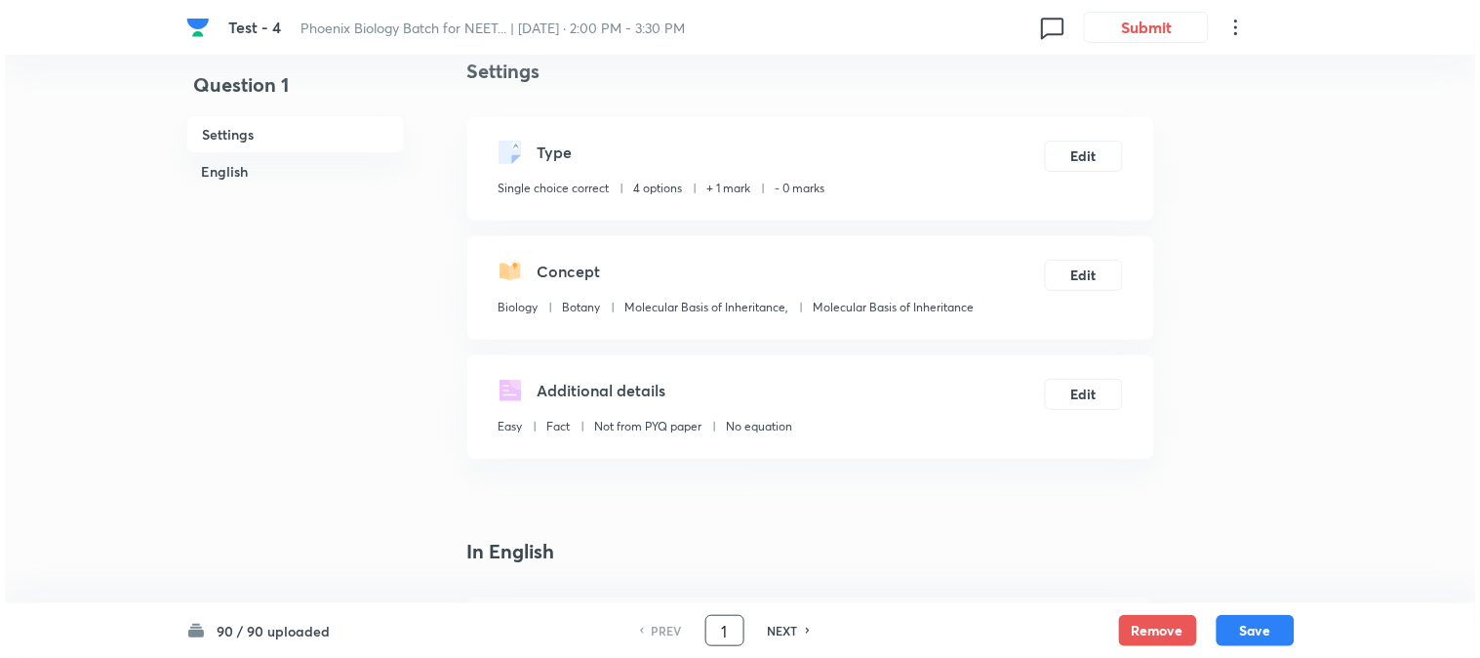
scroll to position [0, 0]
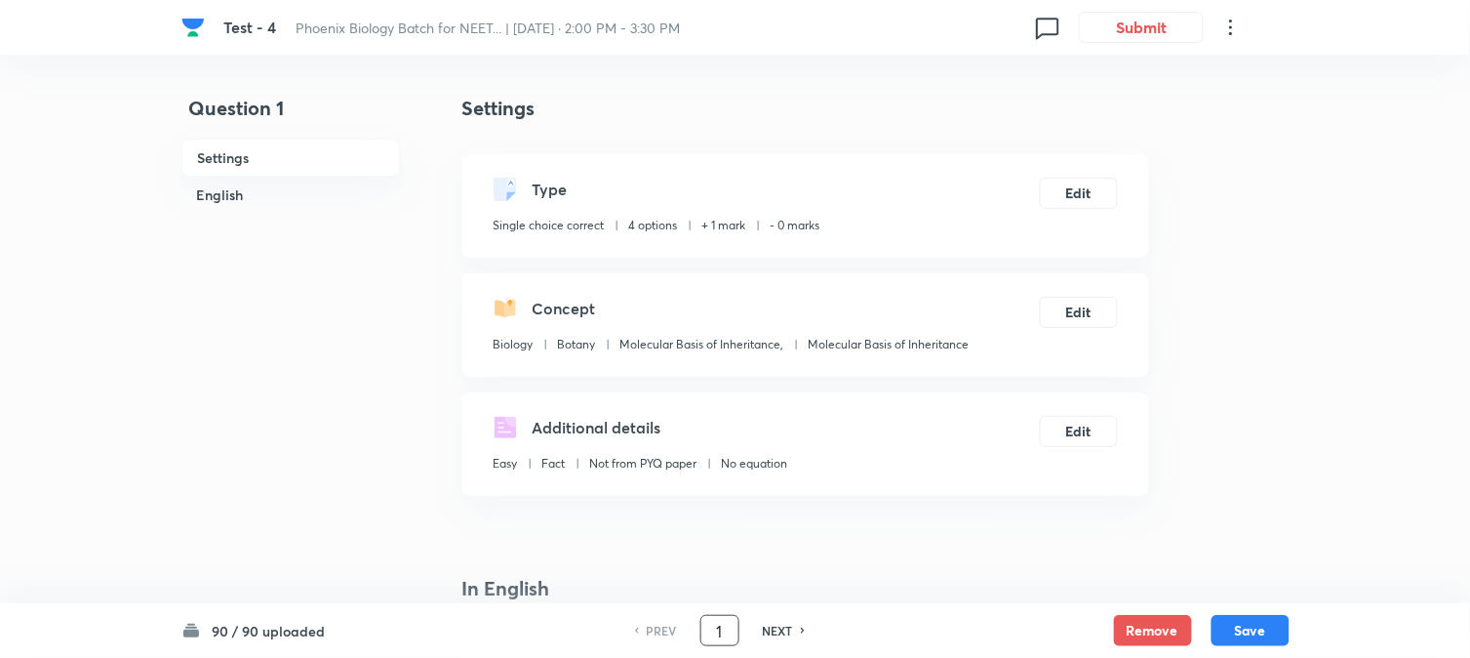
click at [1084, 159] on div "Type Single choice correct 4 options + 1 mark - 0 marks Edit" at bounding box center [805, 205] width 687 height 103
click at [1084, 174] on div "Type Single choice correct 4 options + 1 mark - 0 marks Edit" at bounding box center [805, 205] width 687 height 103
click at [1081, 188] on button "Edit" at bounding box center [1079, 191] width 78 height 31
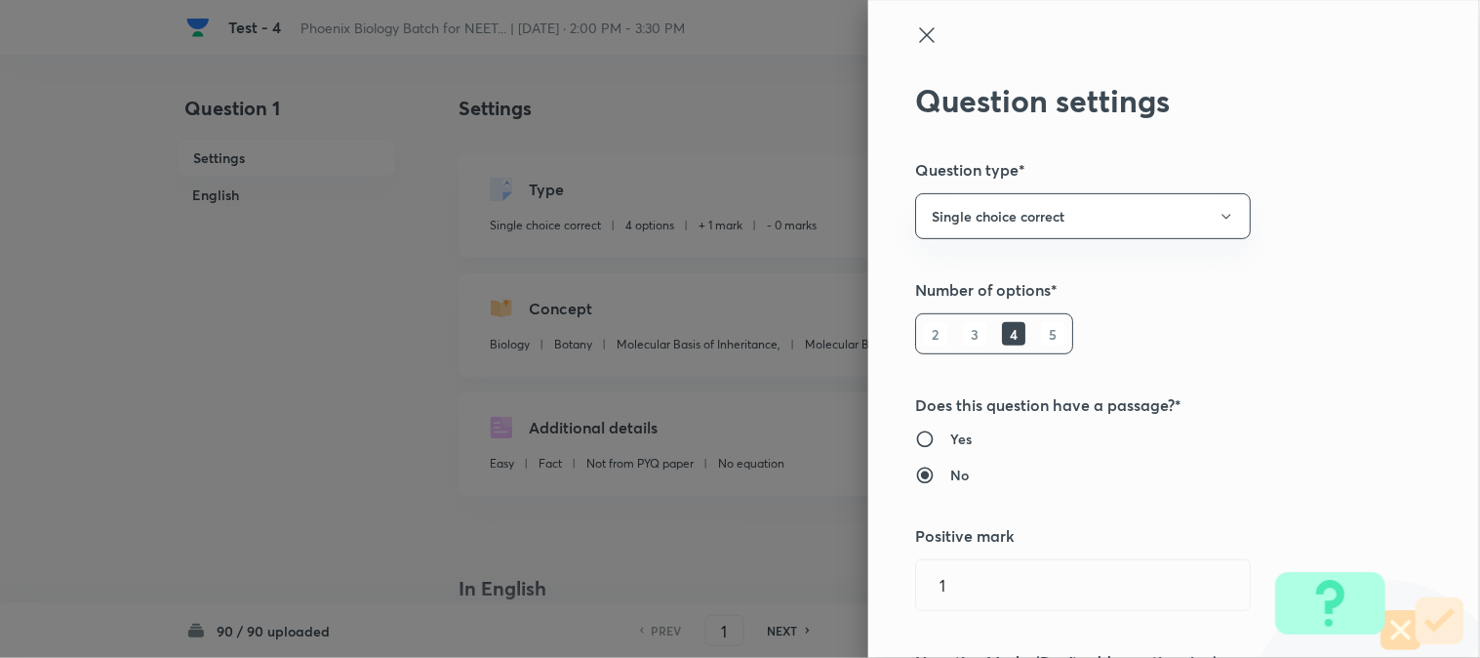
scroll to position [325, 0]
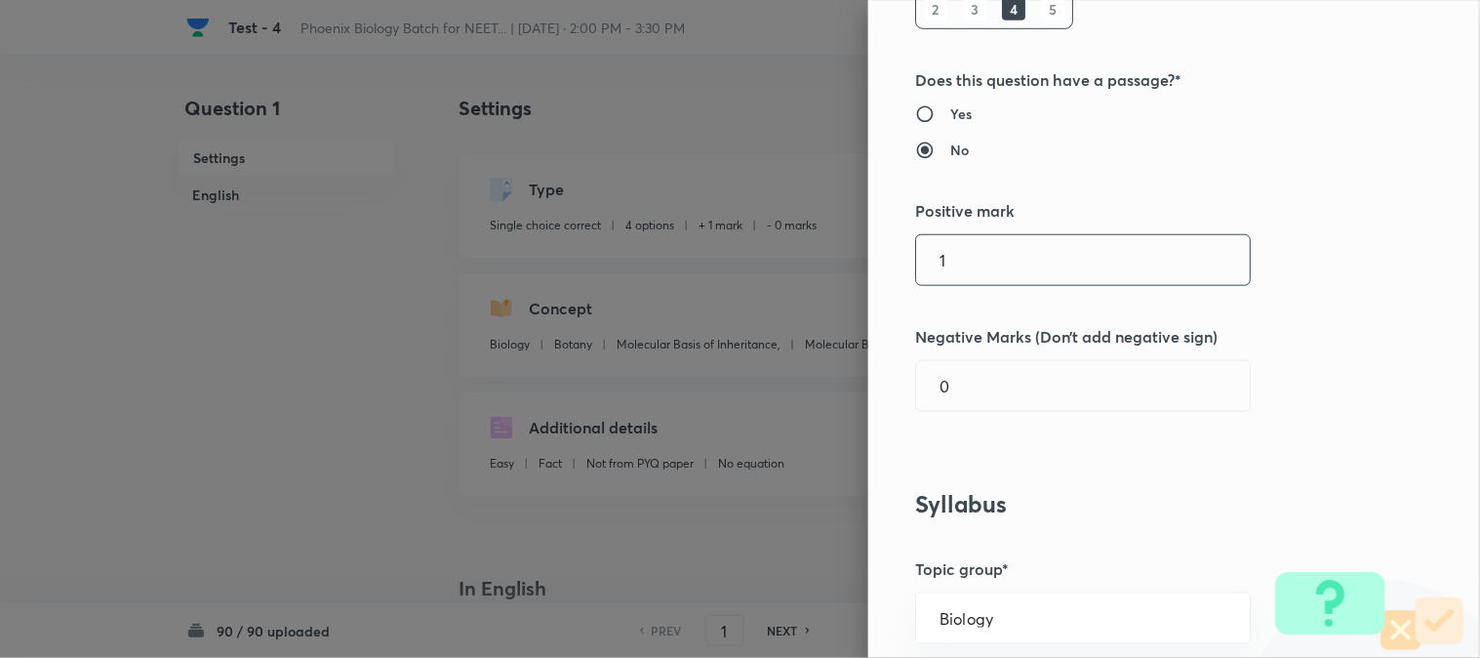
click at [996, 258] on input "1" at bounding box center [1083, 260] width 334 height 50
click at [981, 382] on input "0" at bounding box center [1083, 386] width 334 height 50
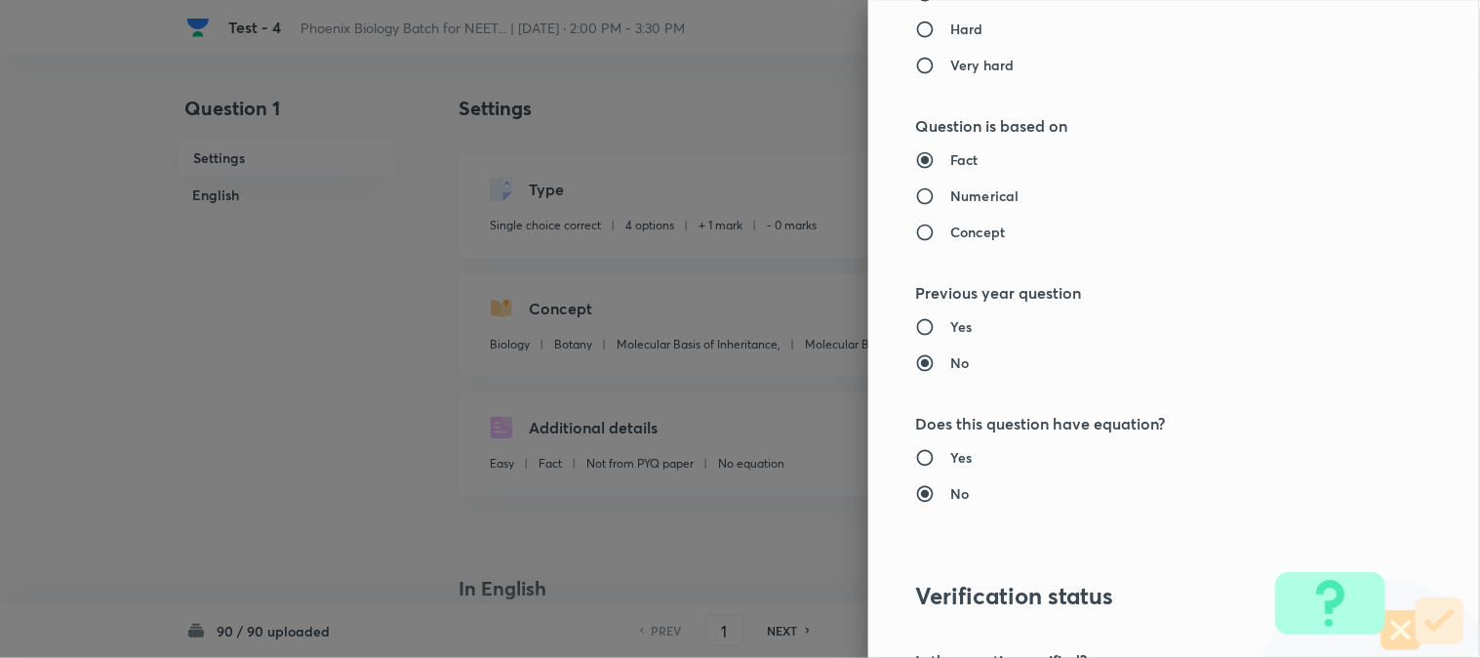
scroll to position [2002, 0]
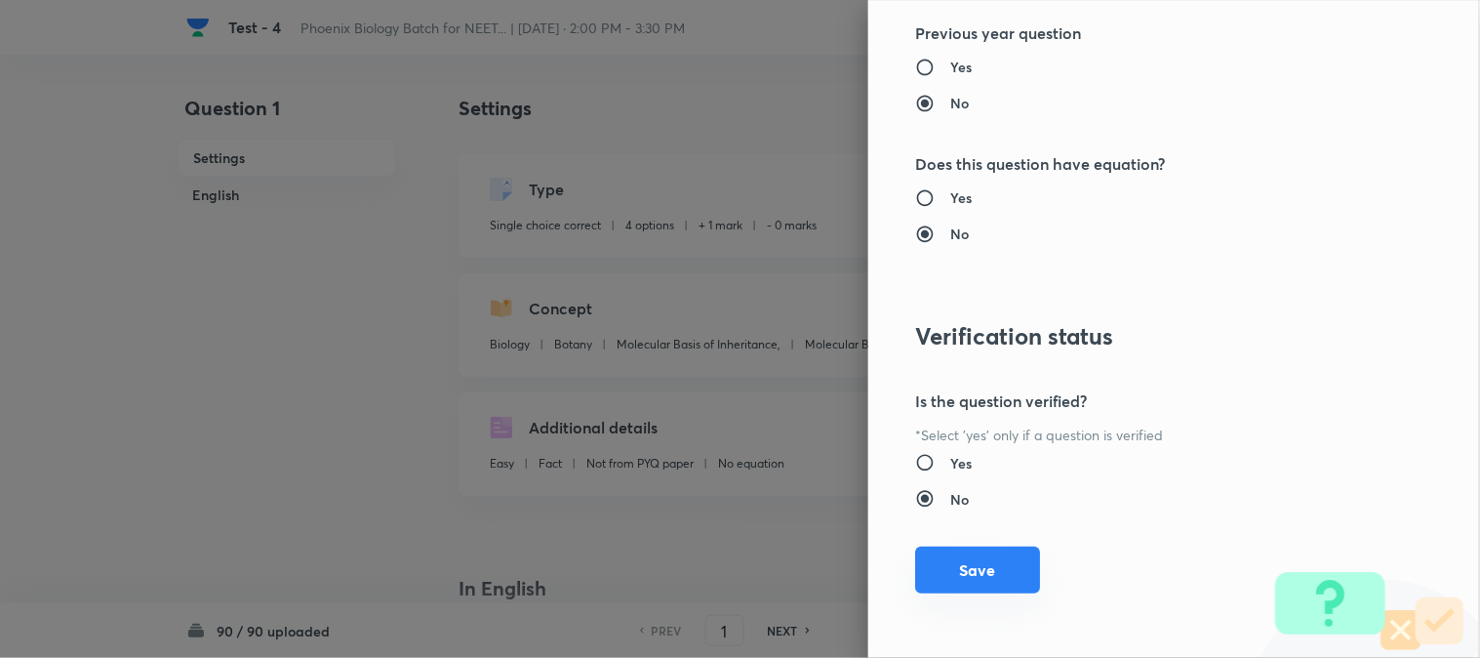
click at [970, 574] on button "Save" at bounding box center [977, 569] width 125 height 47
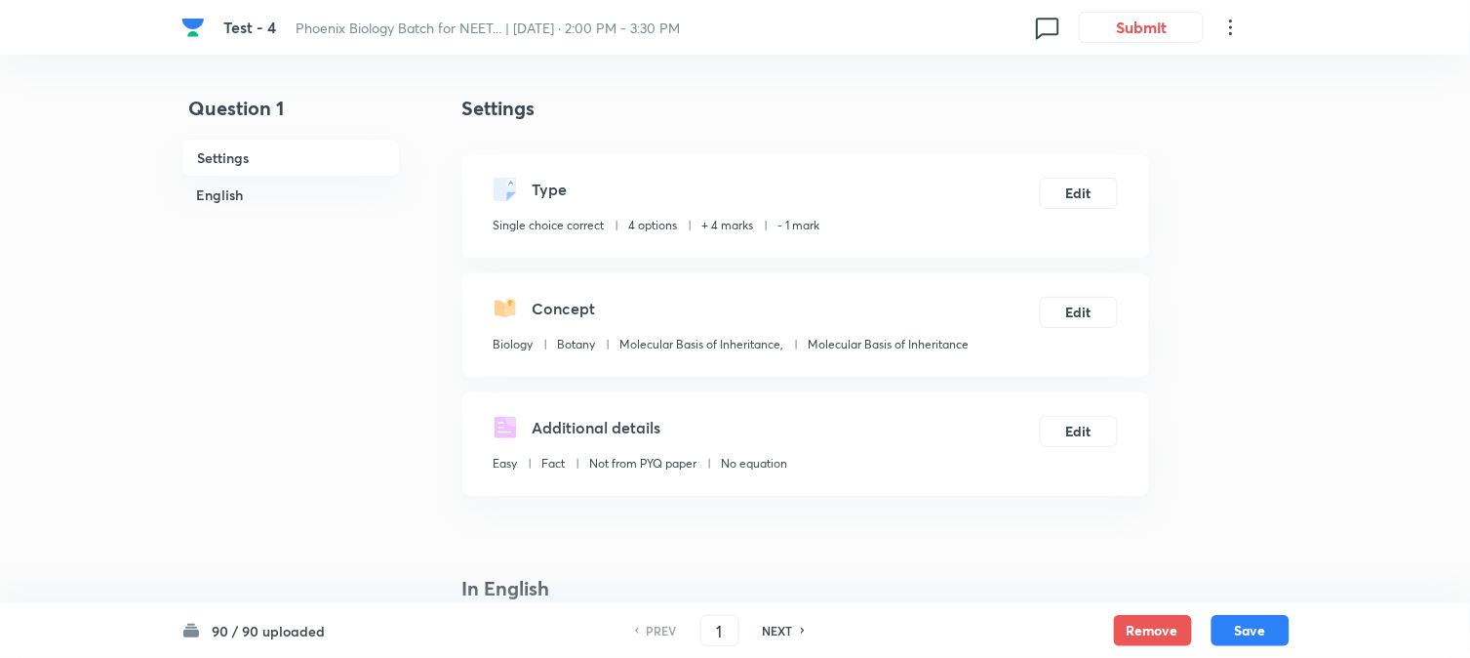
click at [1084, 609] on div "90 / 90 uploaded PREV 1 ​ NEXT Remove Save" at bounding box center [735, 630] width 1108 height 55
click at [1084, 632] on button "Save" at bounding box center [1251, 628] width 78 height 31
click at [1084, 205] on button "Edit" at bounding box center [1079, 191] width 78 height 31
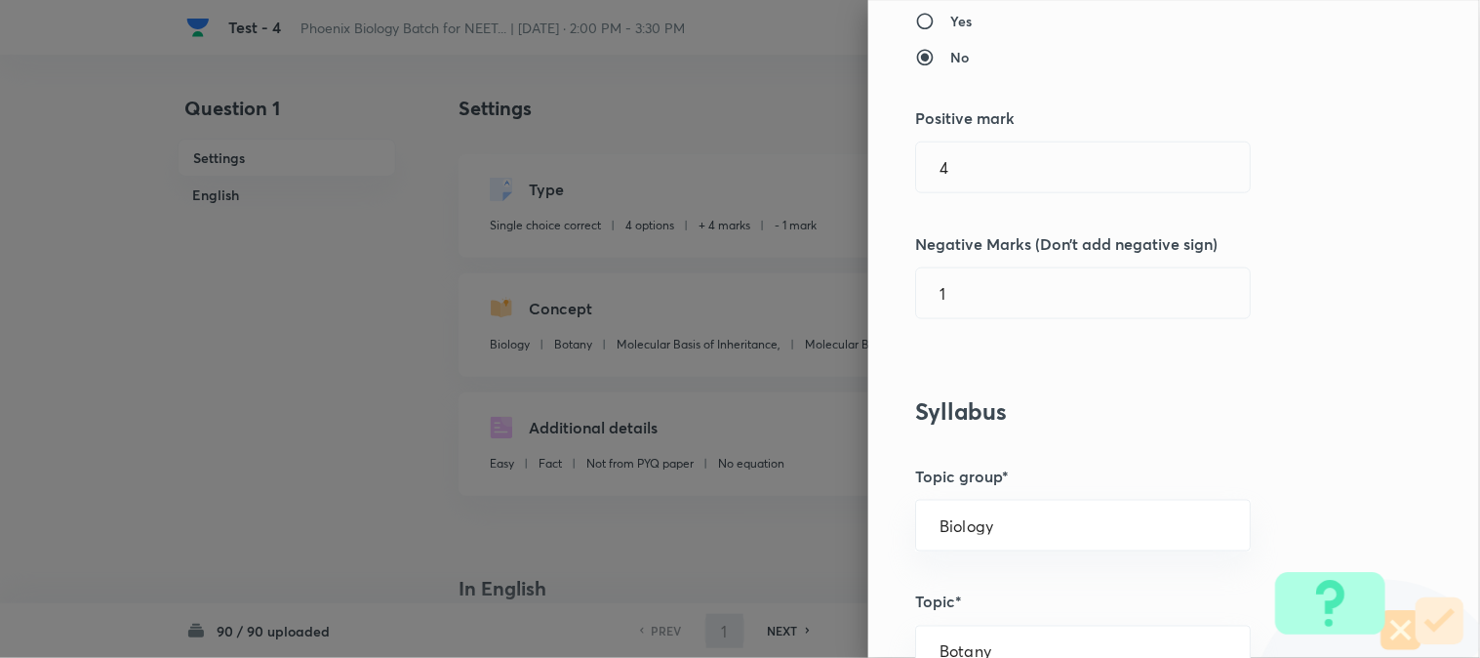
scroll to position [433, 0]
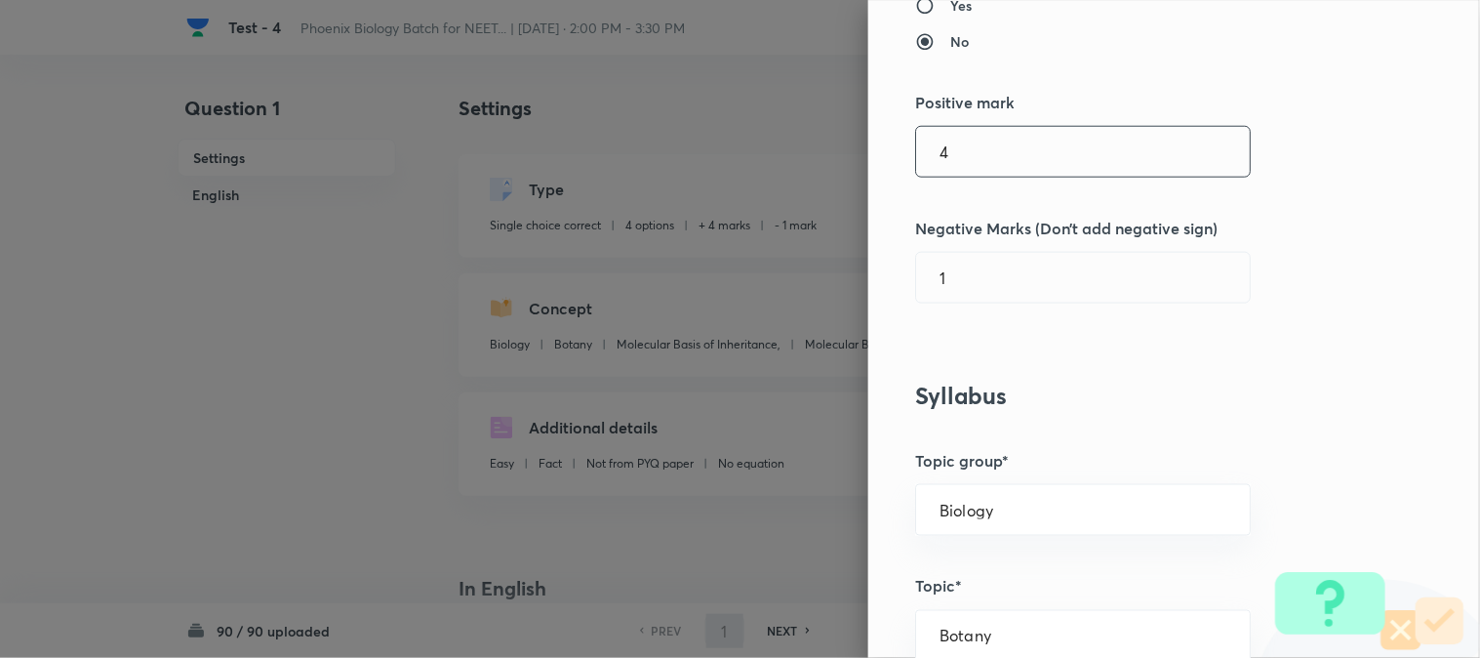
click at [961, 154] on input "4" at bounding box center [1083, 152] width 334 height 50
click at [961, 294] on input "0" at bounding box center [1083, 278] width 334 height 50
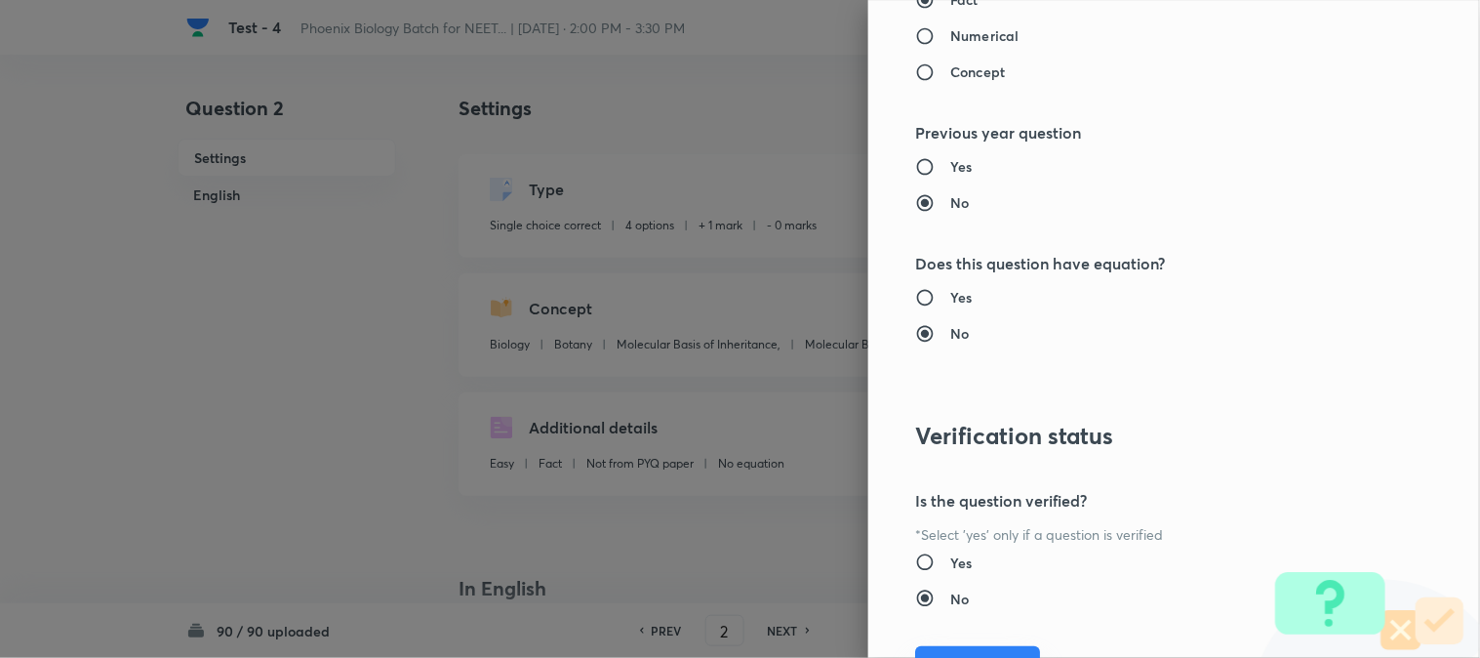
scroll to position [2002, 0]
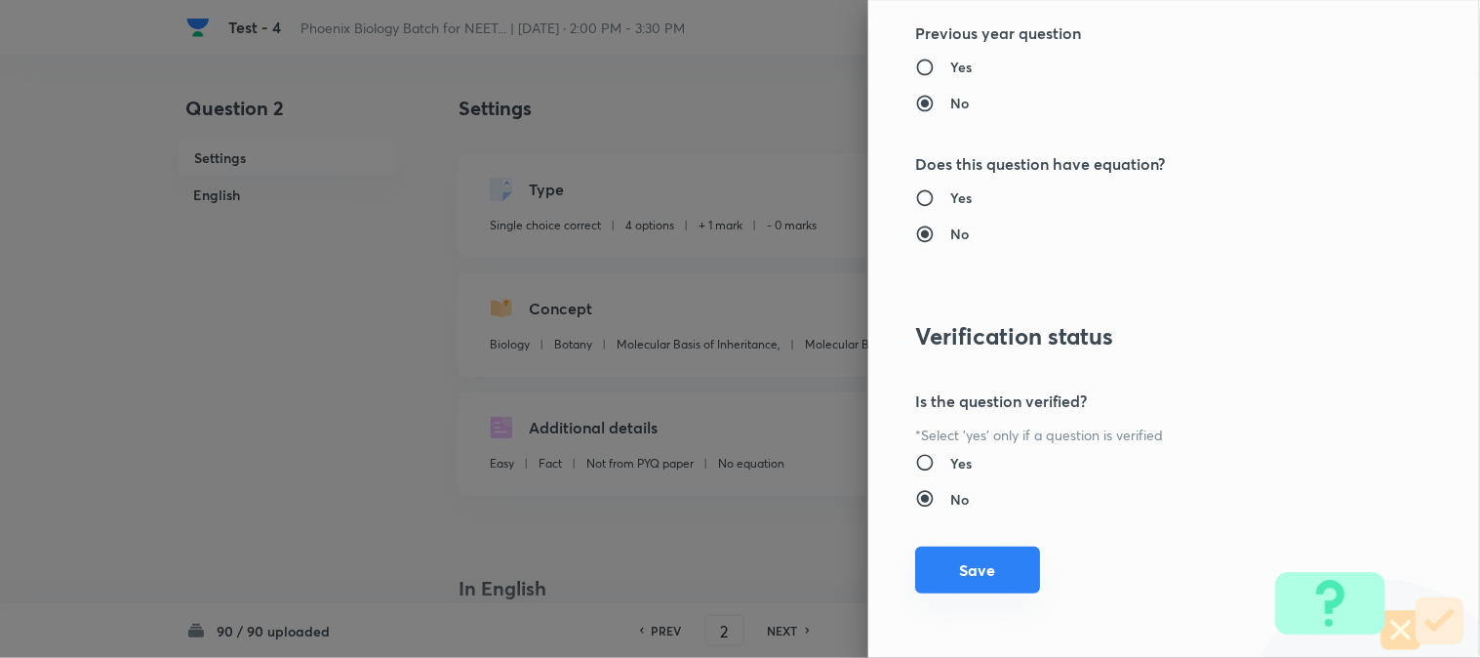
click at [954, 587] on button "Save" at bounding box center [977, 569] width 125 height 47
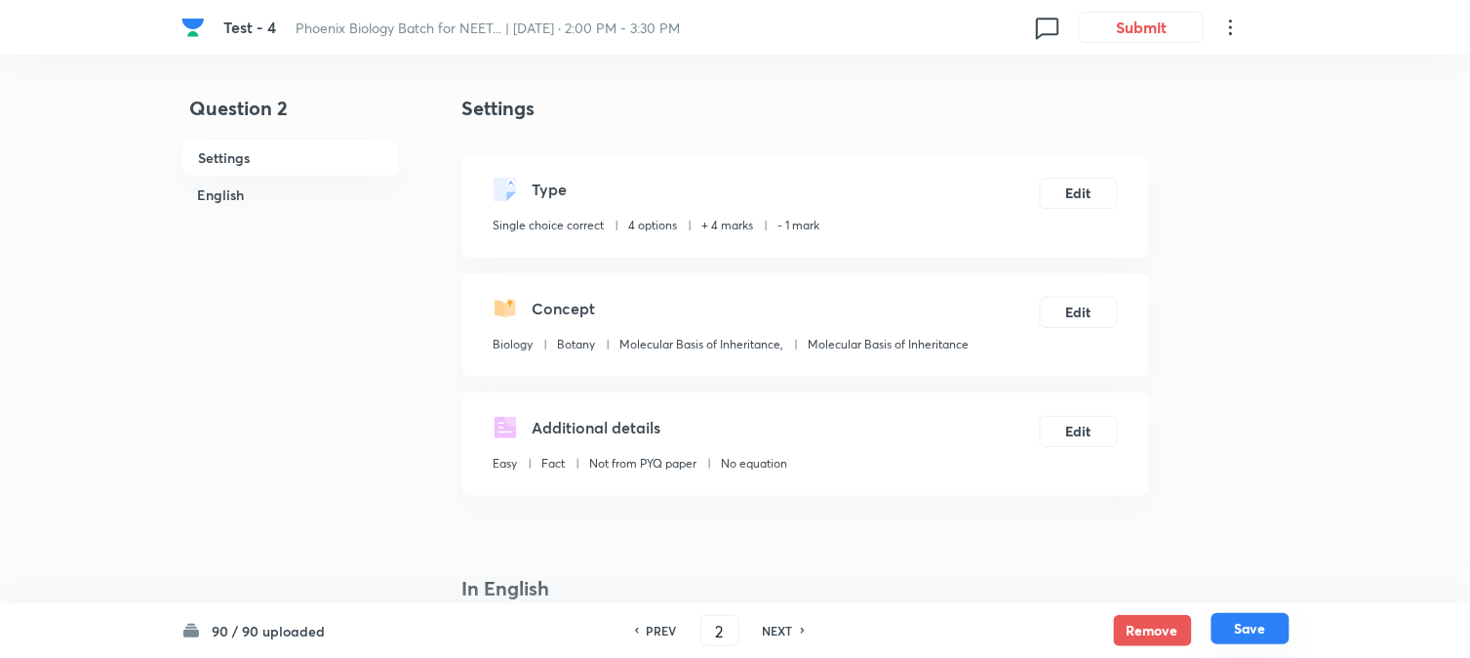
click at [1084, 635] on button "Save" at bounding box center [1251, 628] width 78 height 31
click at [1081, 193] on button "Edit" at bounding box center [1079, 191] width 78 height 31
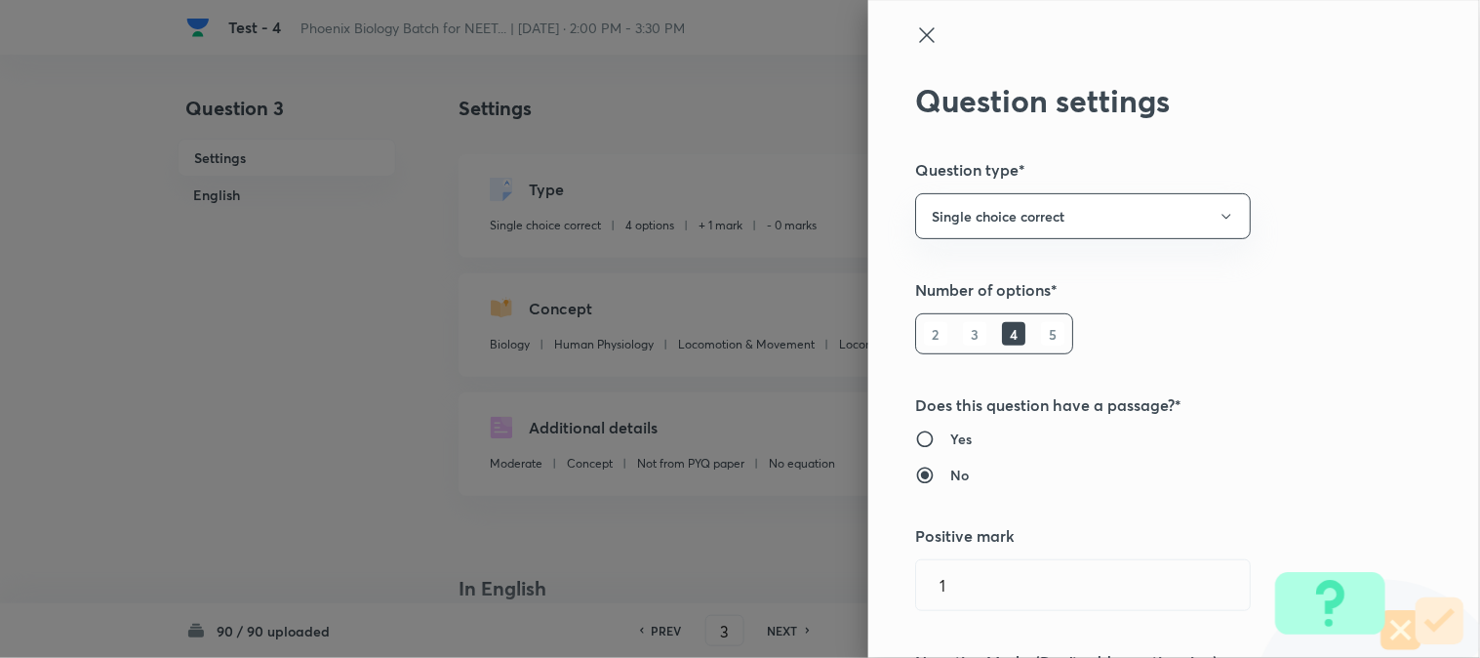
scroll to position [433, 0]
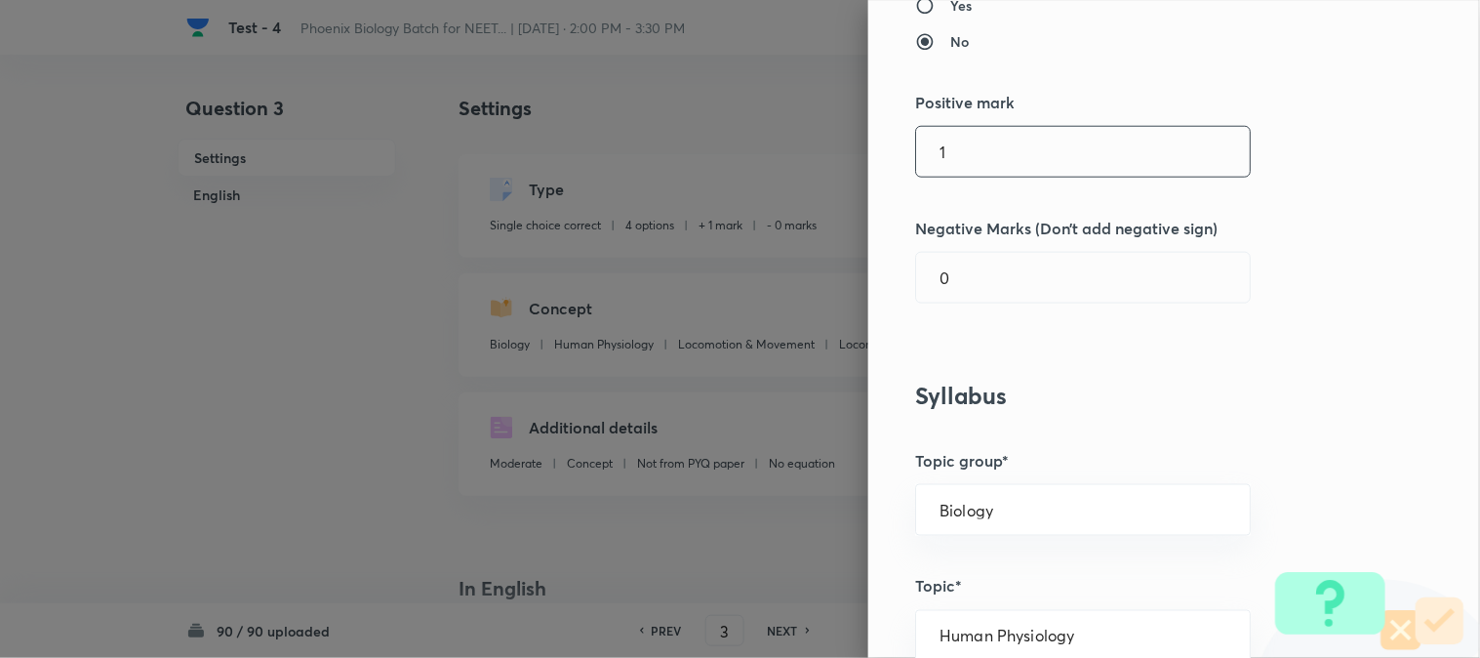
click at [957, 160] on input "1" at bounding box center [1083, 152] width 334 height 50
click at [963, 289] on input "0" at bounding box center [1083, 278] width 334 height 50
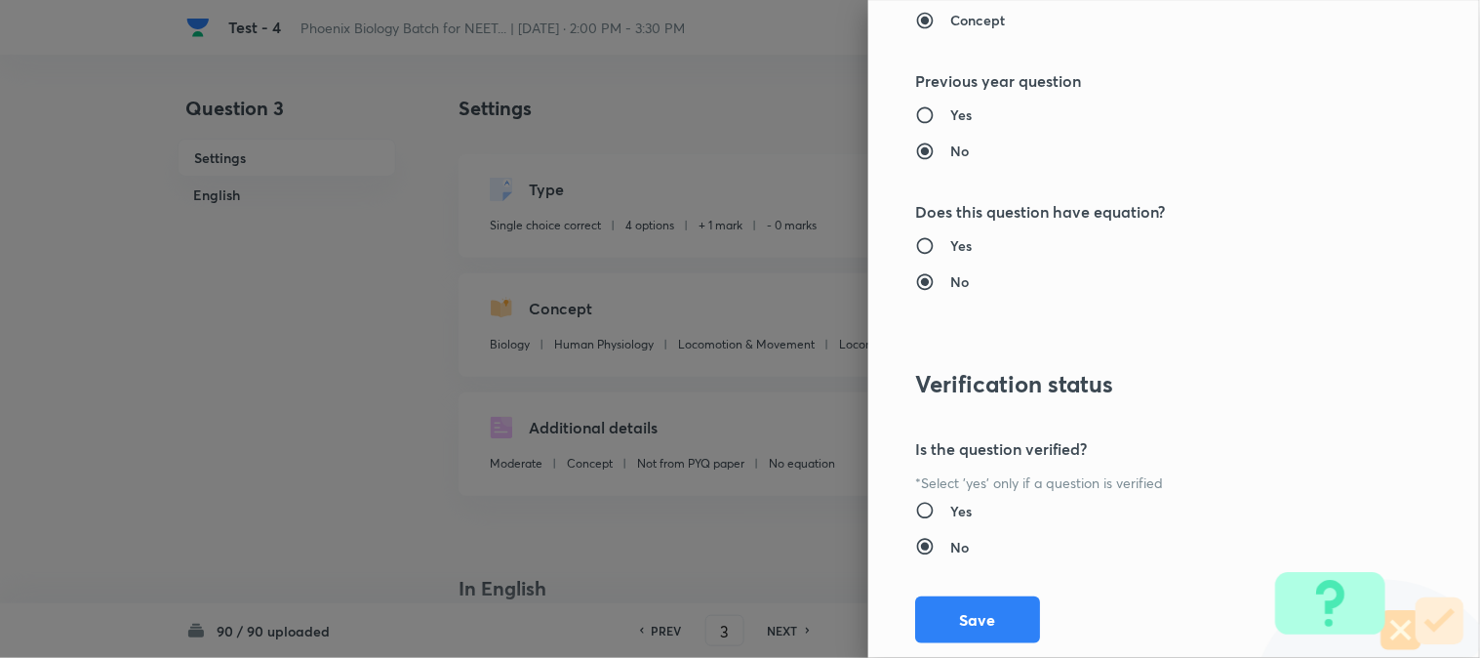
scroll to position [2002, 0]
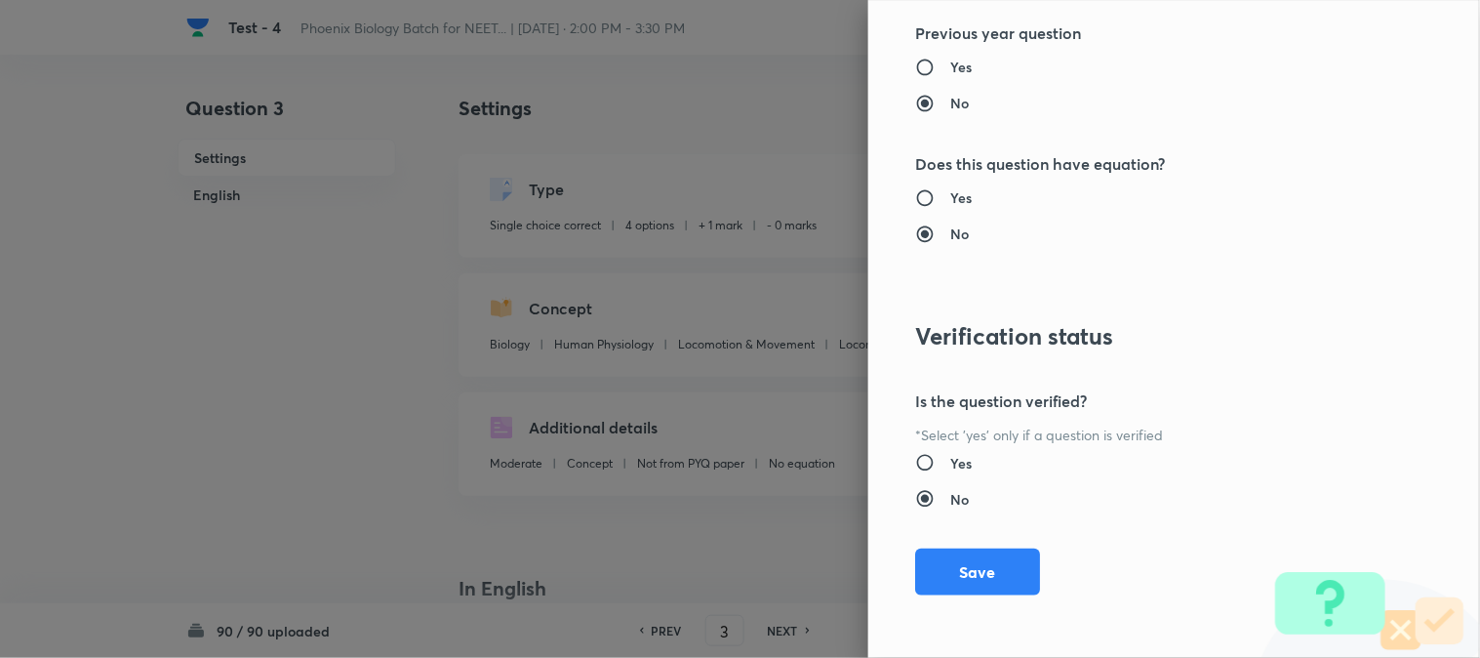
drag, startPoint x: 981, startPoint y: 576, endPoint x: 1177, endPoint y: 607, distance: 198.6
click at [981, 577] on button "Save" at bounding box center [977, 571] width 125 height 47
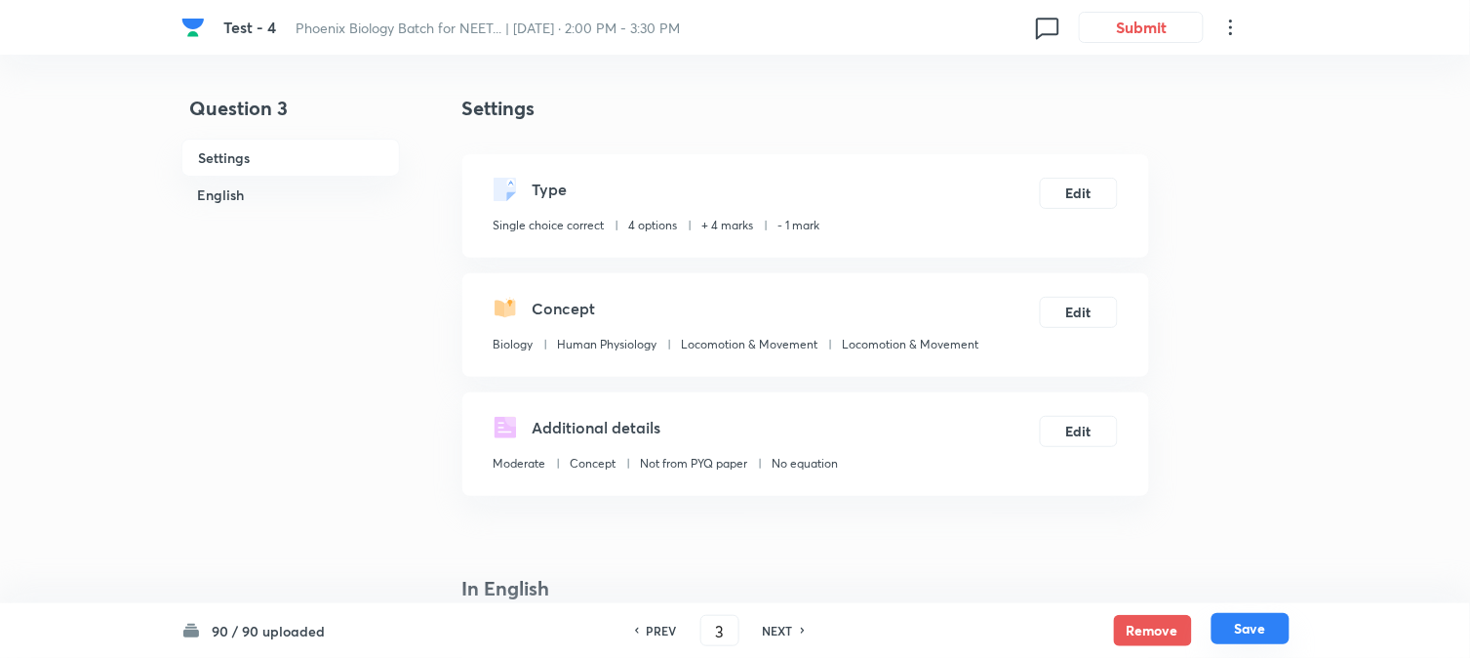
click at [1084, 629] on button "Save" at bounding box center [1251, 628] width 78 height 31
click at [1084, 195] on button "Edit" at bounding box center [1079, 191] width 78 height 31
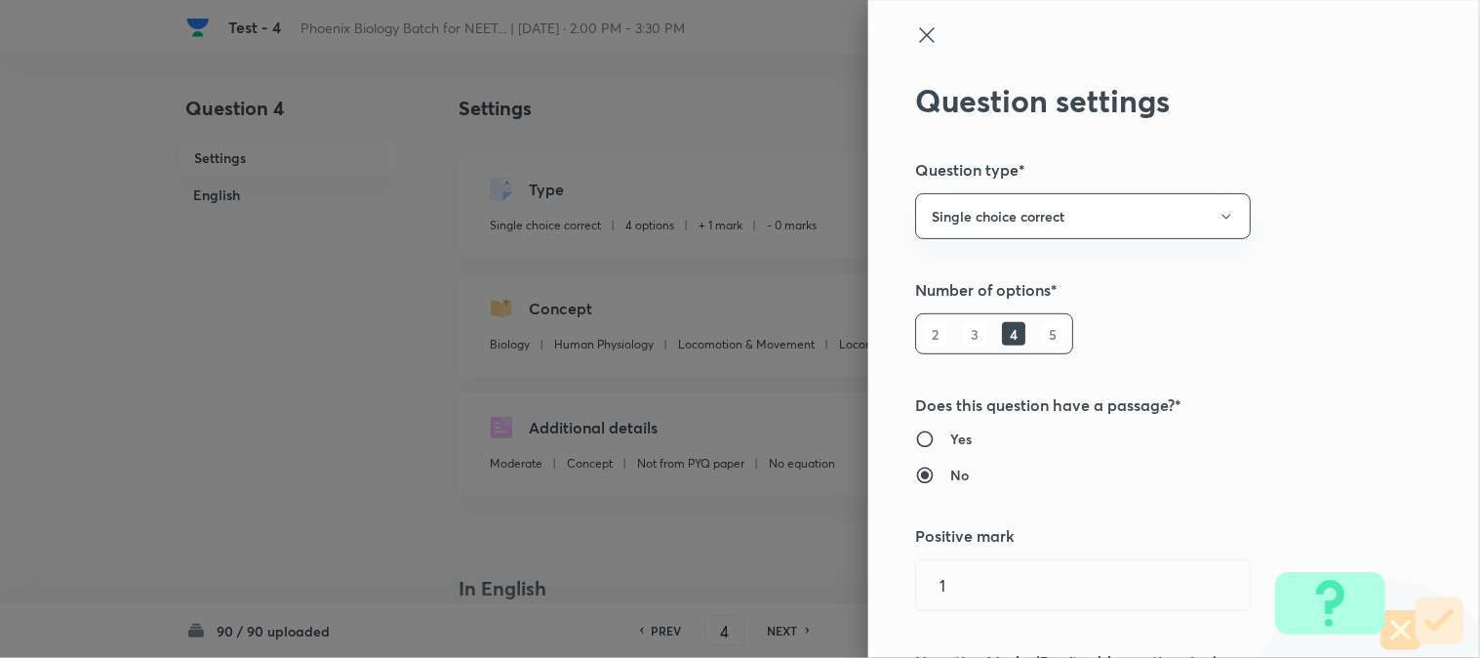
scroll to position [433, 0]
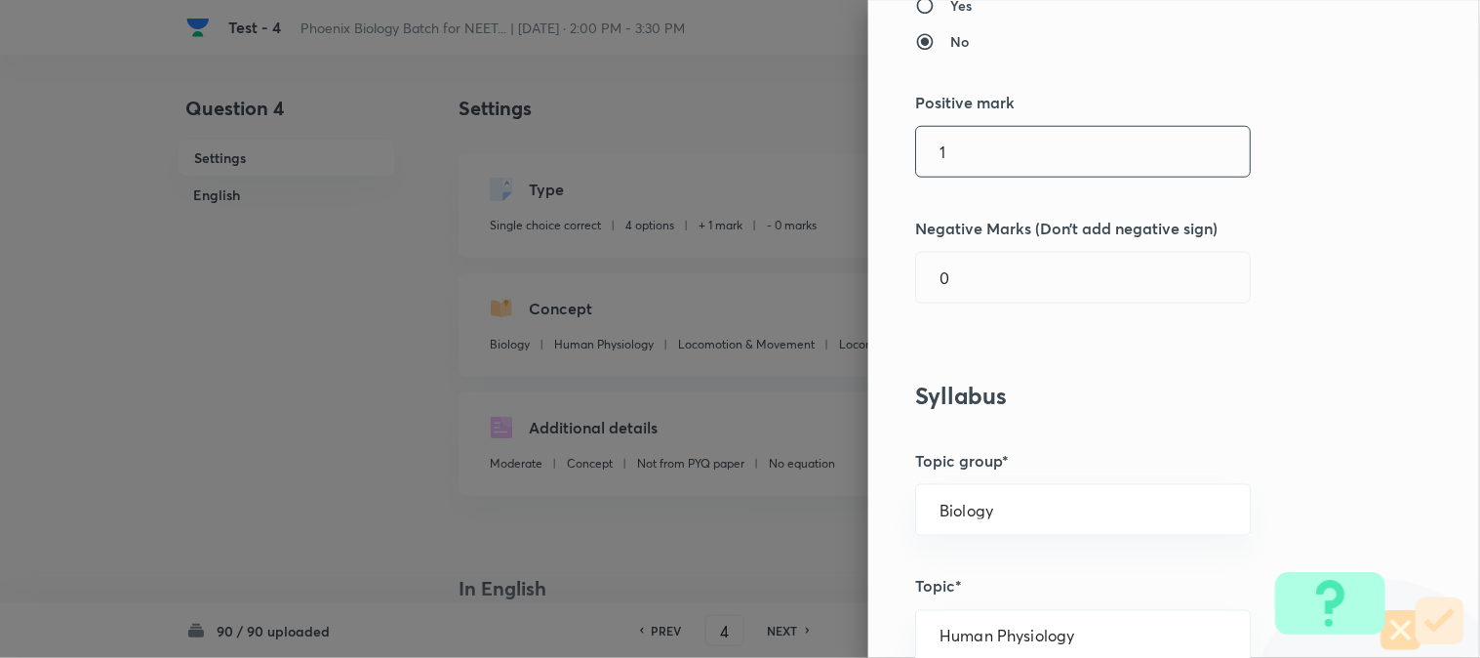
click at [952, 153] on input "1" at bounding box center [1083, 152] width 334 height 50
click at [958, 328] on div "Question settings Question type* Single choice correct Number of options* 2 3 4…" at bounding box center [1174, 329] width 612 height 658
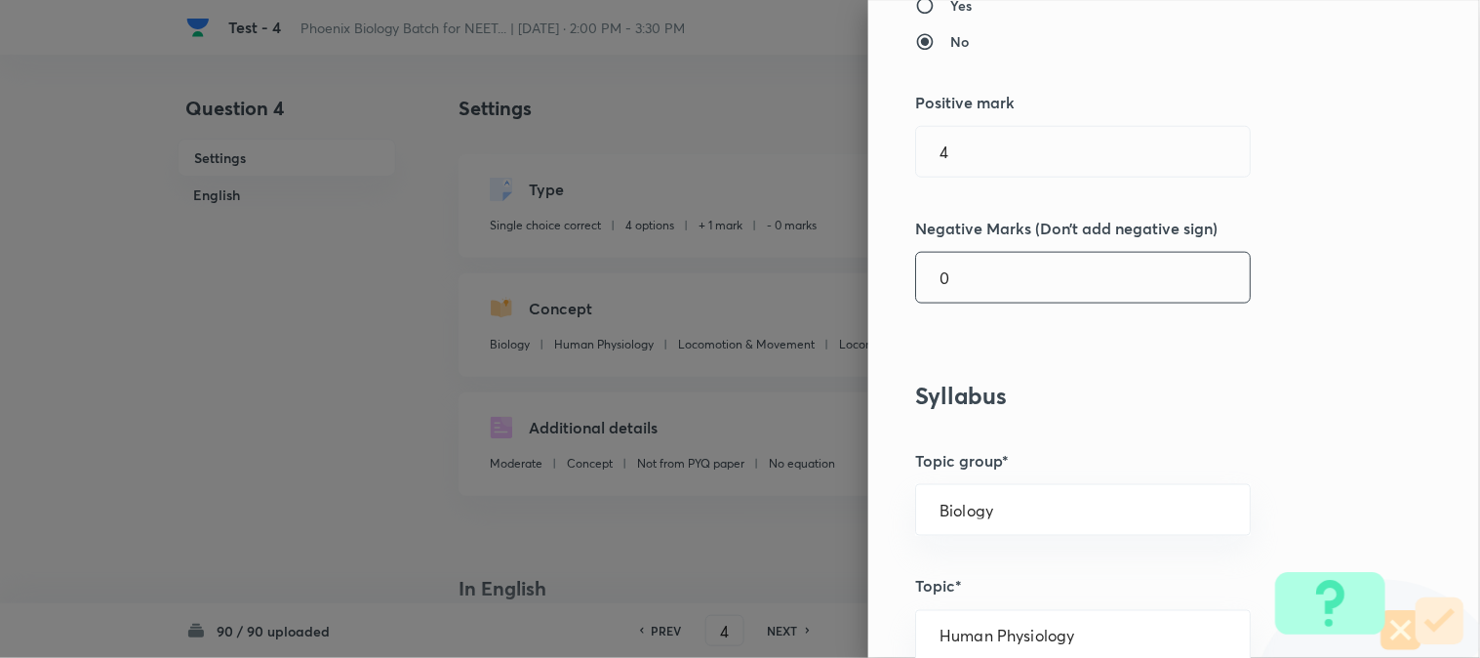
click at [966, 261] on input "0" at bounding box center [1083, 278] width 334 height 50
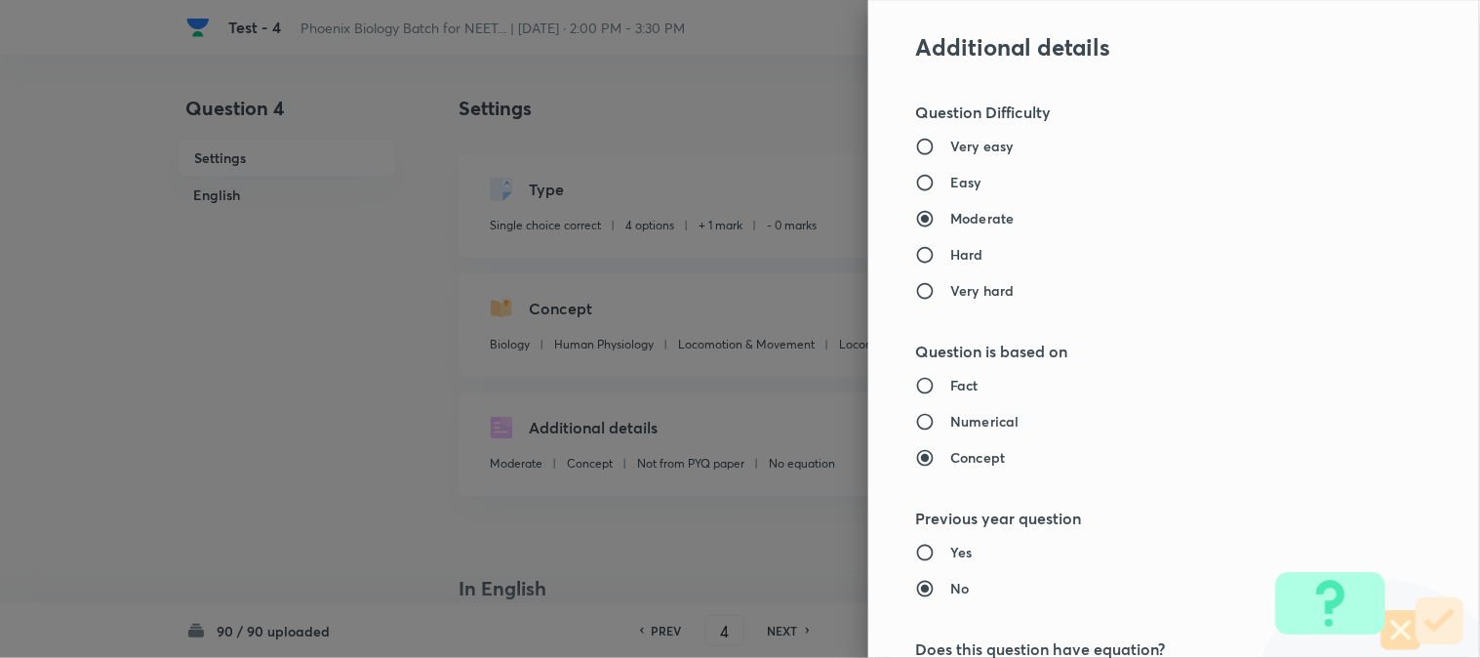
scroll to position [2002, 0]
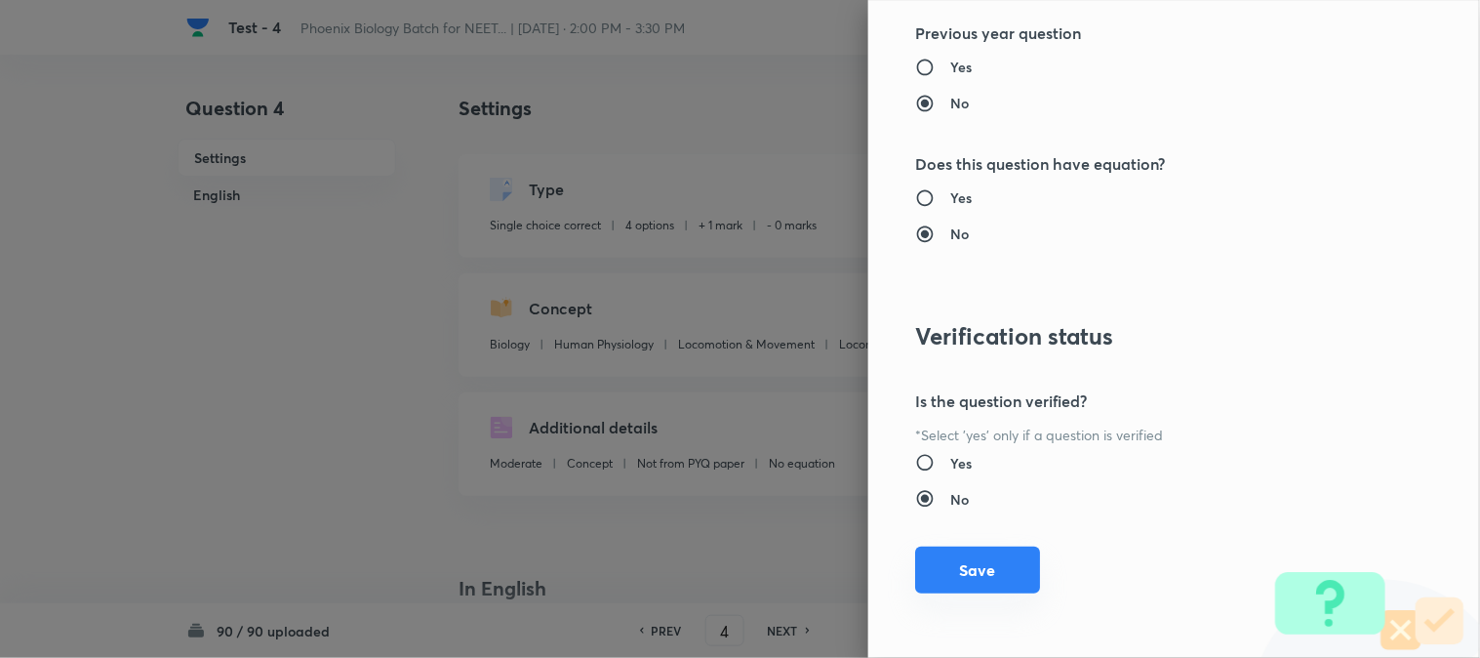
click at [974, 569] on button "Save" at bounding box center [977, 569] width 125 height 47
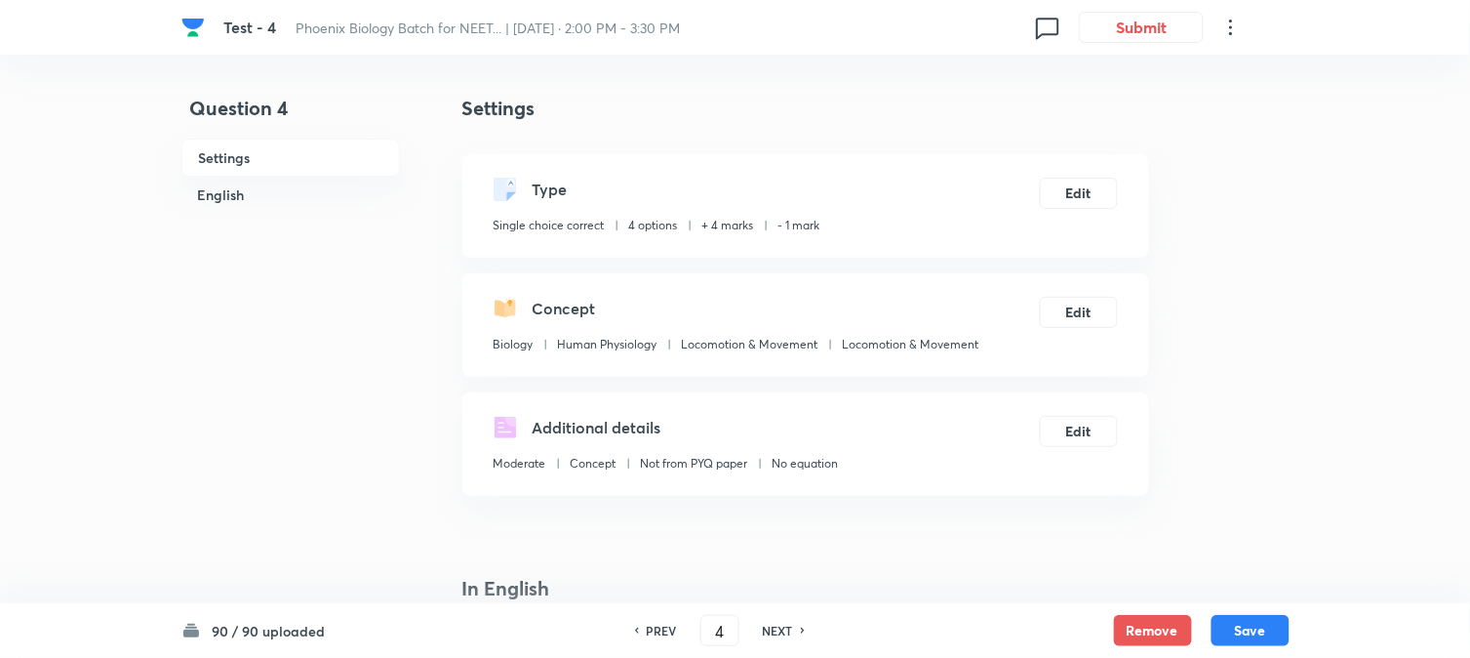
click at [1084, 628] on button "Save" at bounding box center [1251, 630] width 78 height 31
click at [1079, 191] on button "Edit" at bounding box center [1079, 191] width 78 height 31
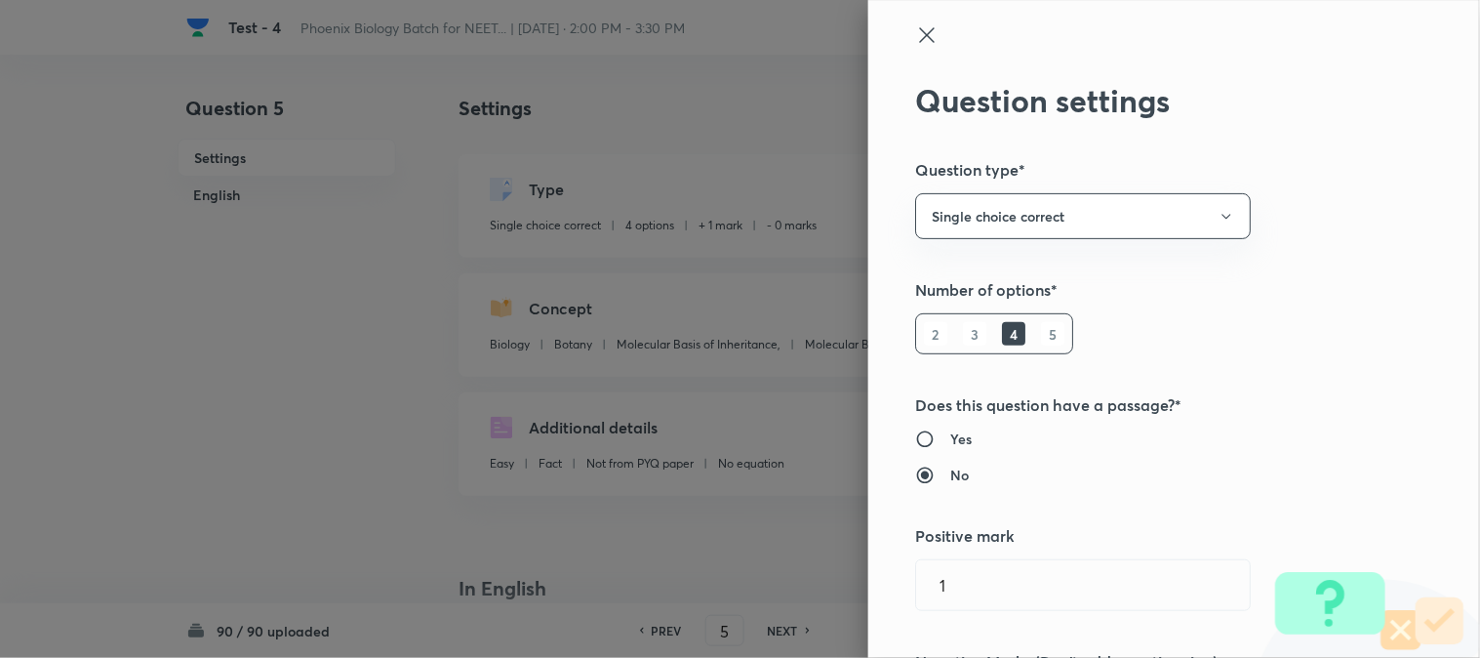
scroll to position [433, 0]
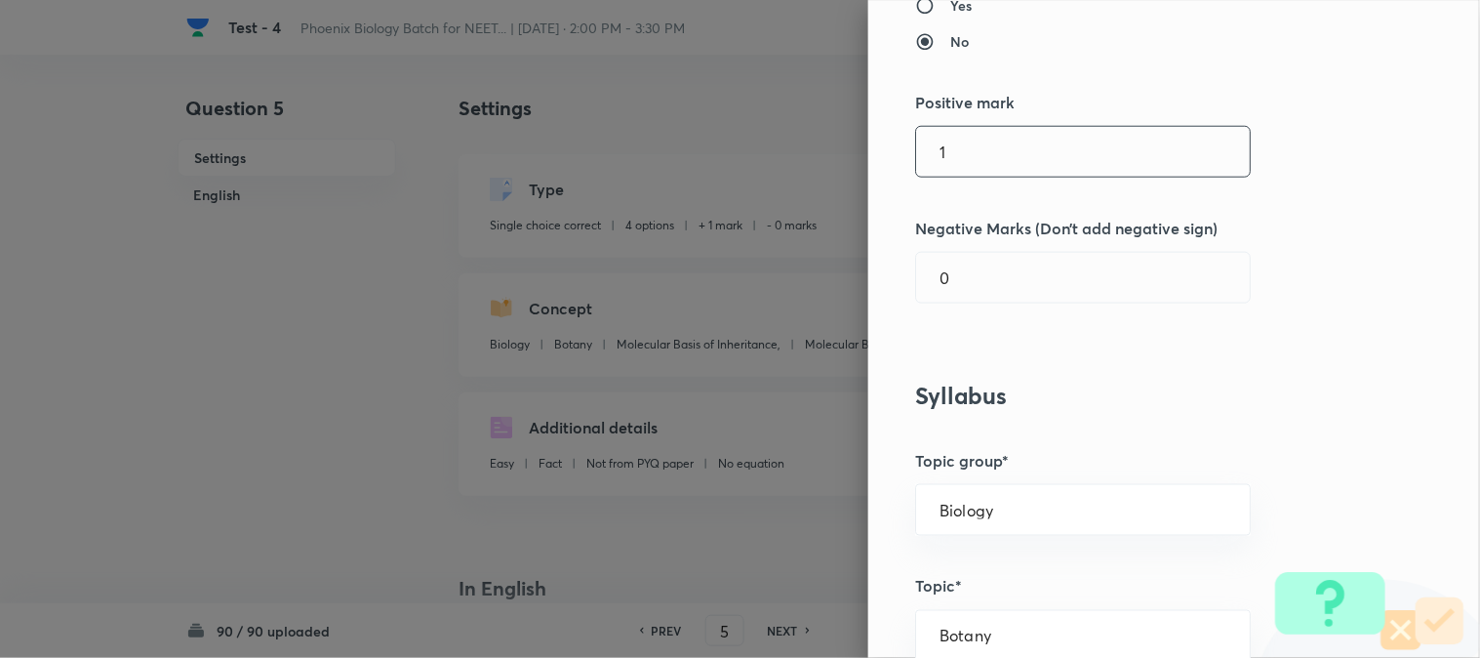
click at [938, 146] on input "1" at bounding box center [1083, 152] width 334 height 50
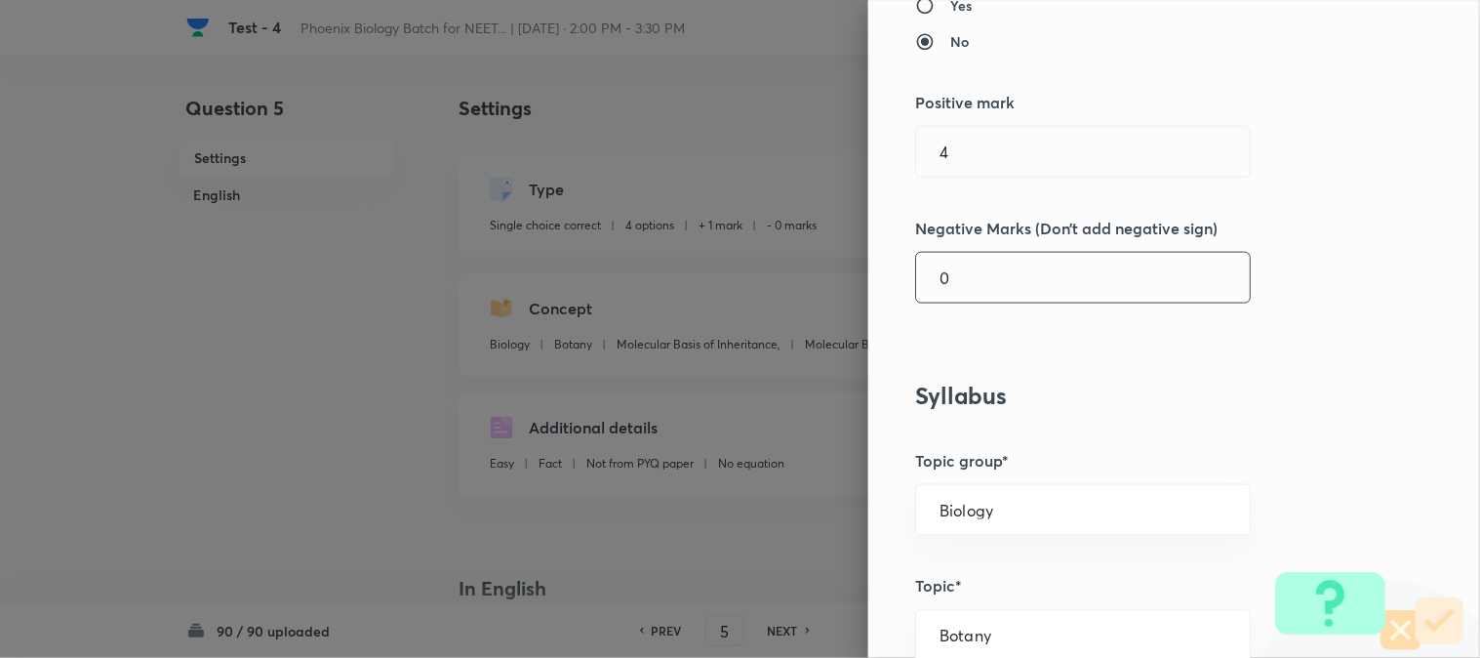
click at [951, 267] on input "0" at bounding box center [1083, 278] width 334 height 50
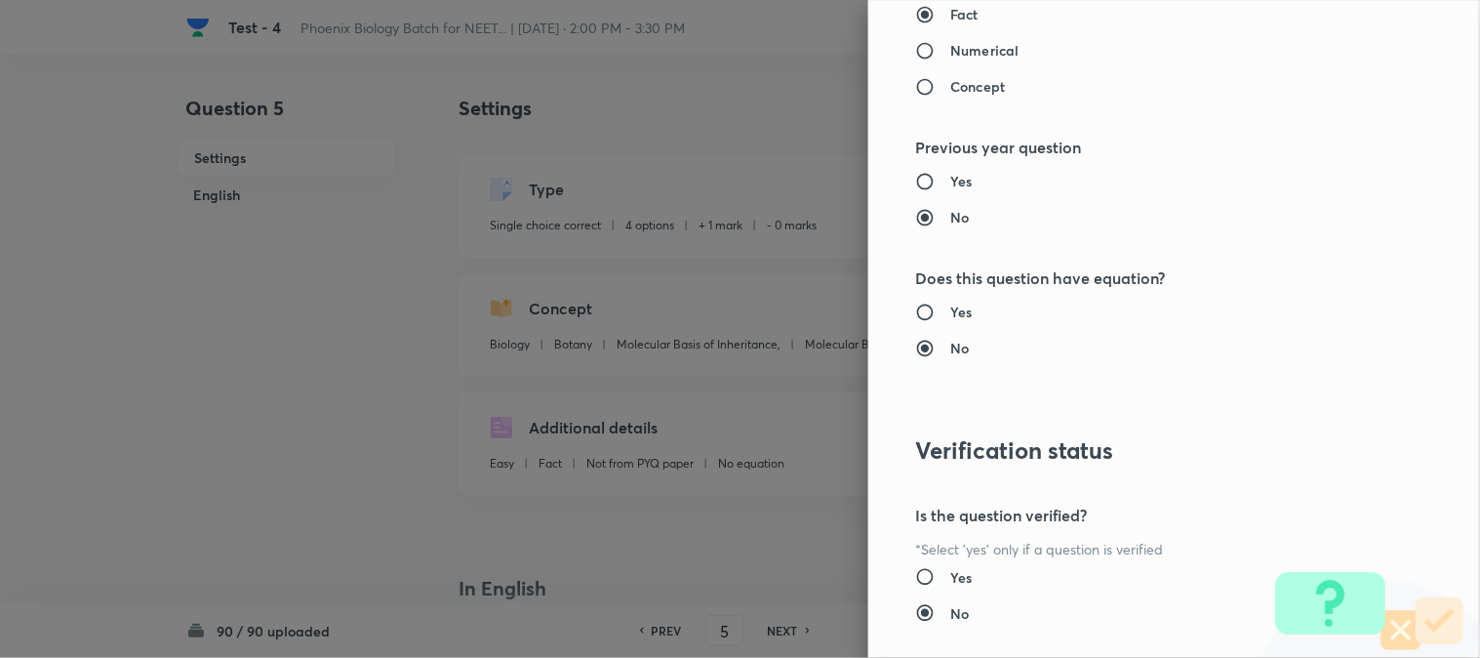
scroll to position [2002, 0]
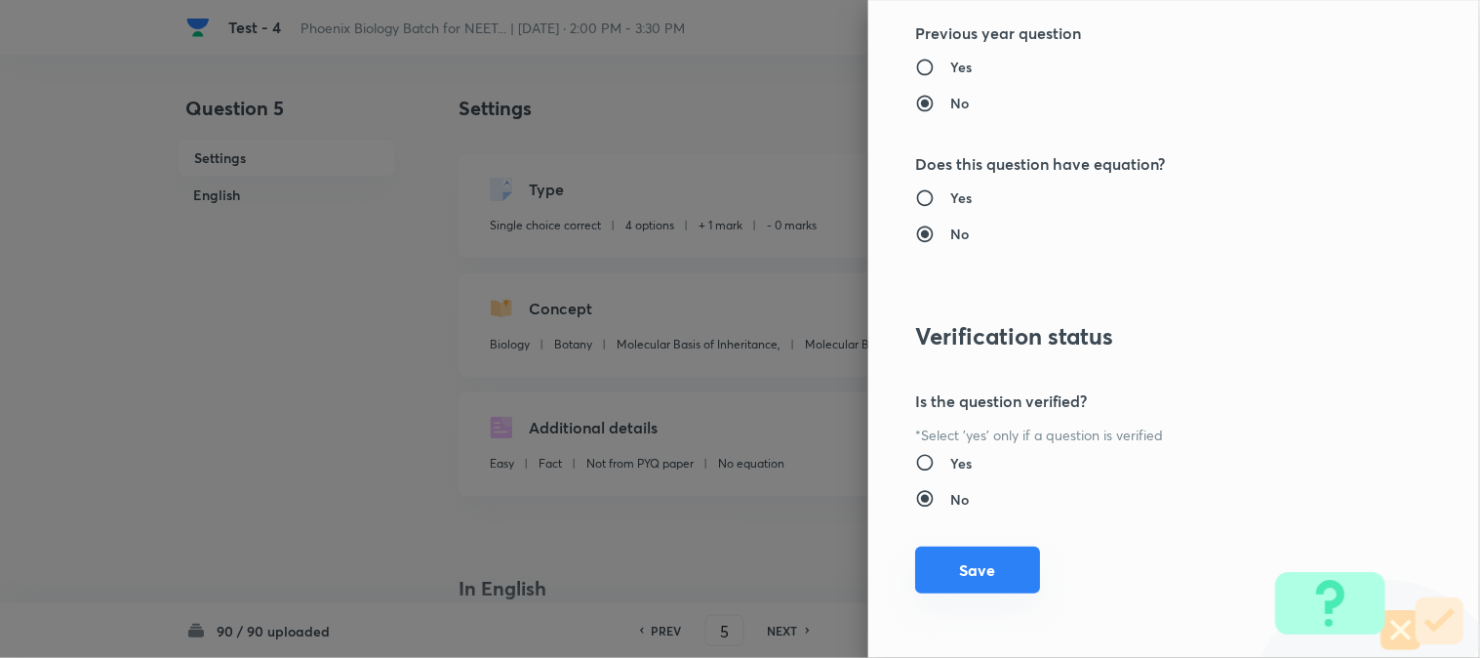
click at [983, 551] on div "Question settings Question type* Single choice correct Number of options* 2 3 4…" at bounding box center [1174, 329] width 612 height 658
click at [1019, 566] on button "Save" at bounding box center [977, 569] width 125 height 47
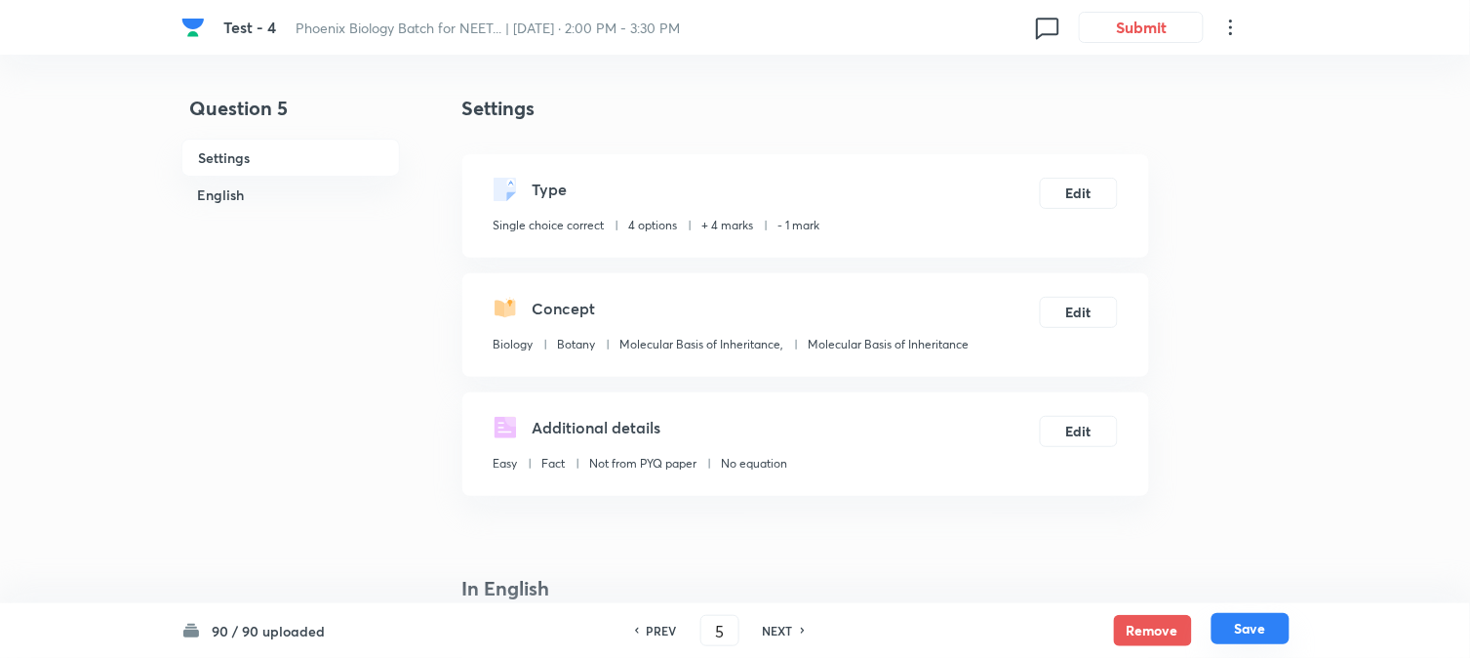
click at [1084, 628] on button "Save" at bounding box center [1251, 628] width 78 height 31
click at [1077, 191] on button "Edit" at bounding box center [1079, 191] width 78 height 31
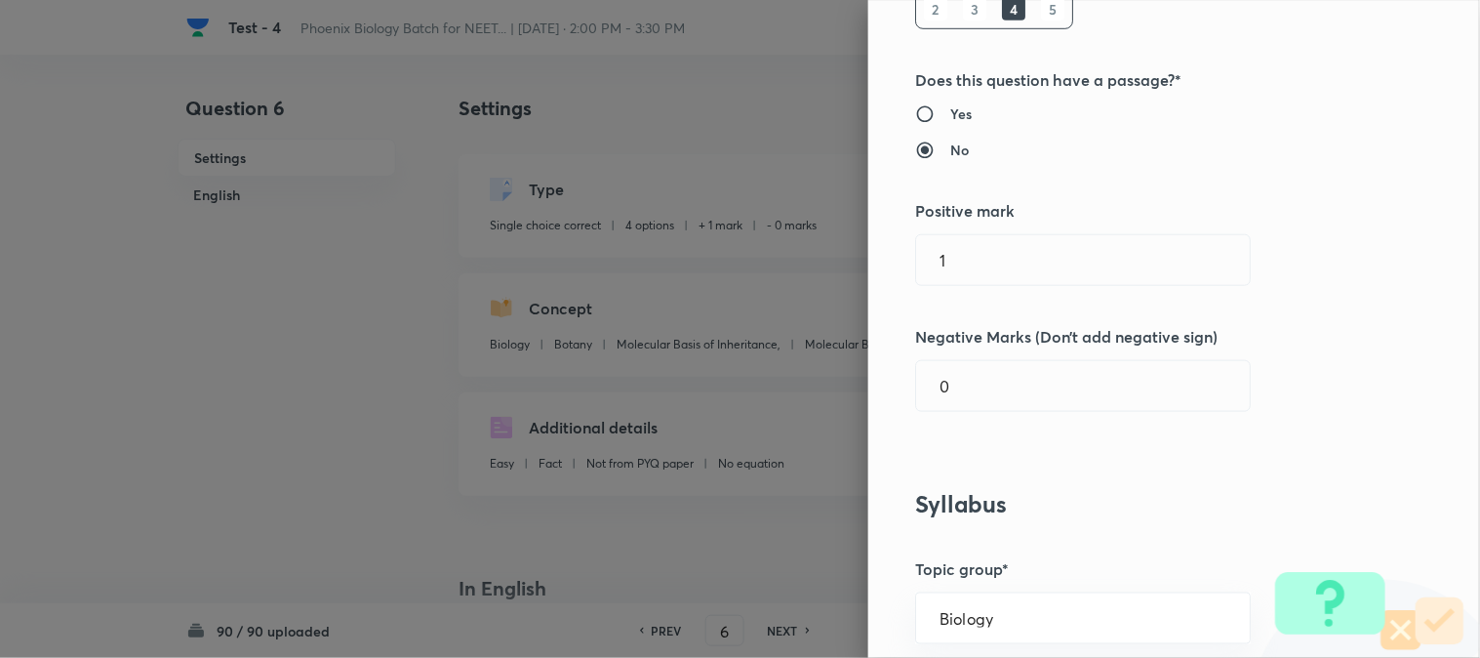
scroll to position [541, 0]
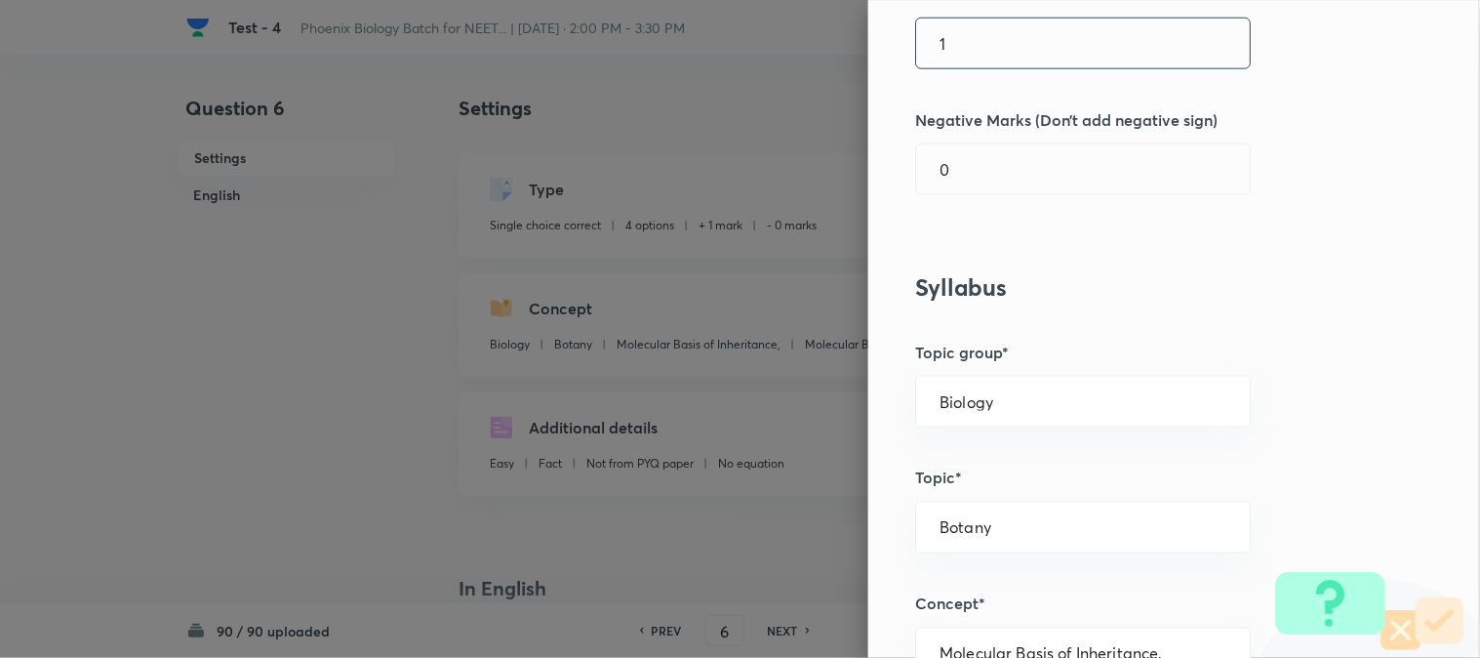
click at [970, 59] on input "1" at bounding box center [1083, 44] width 334 height 50
click at [958, 172] on input "0" at bounding box center [1083, 169] width 334 height 50
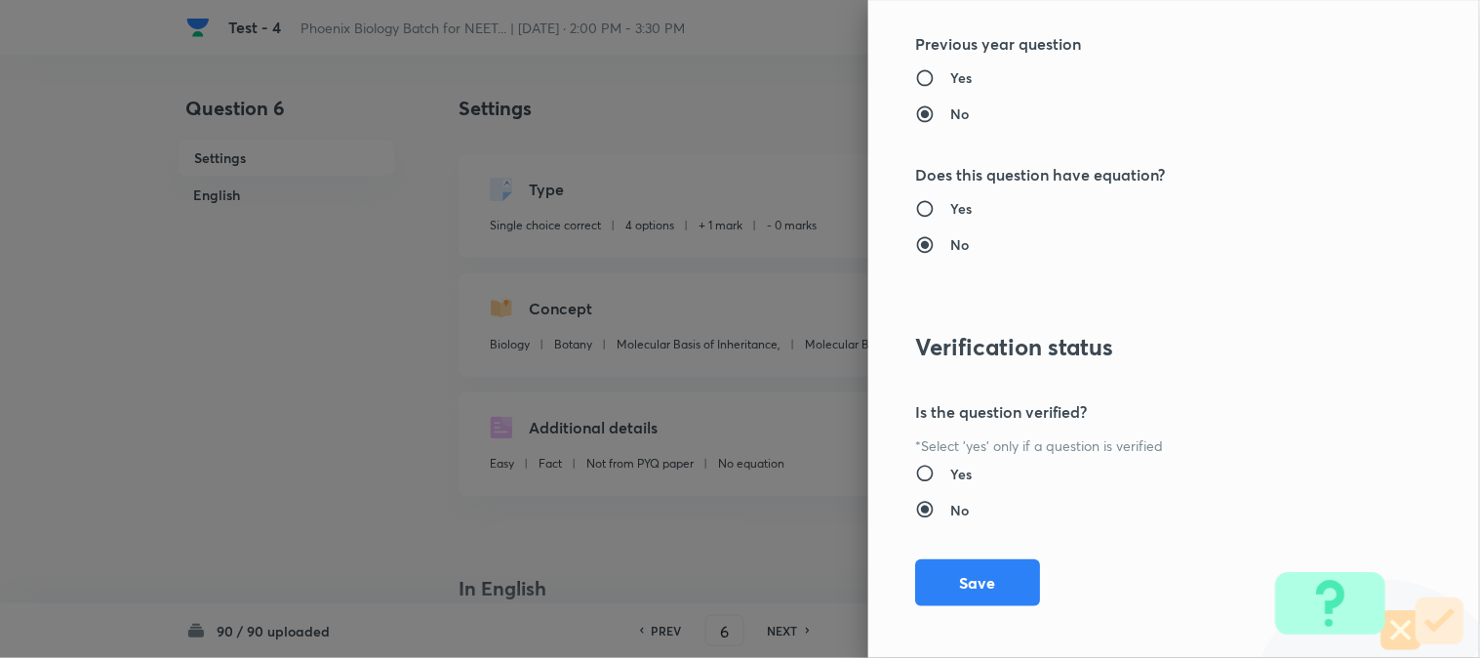
scroll to position [2002, 0]
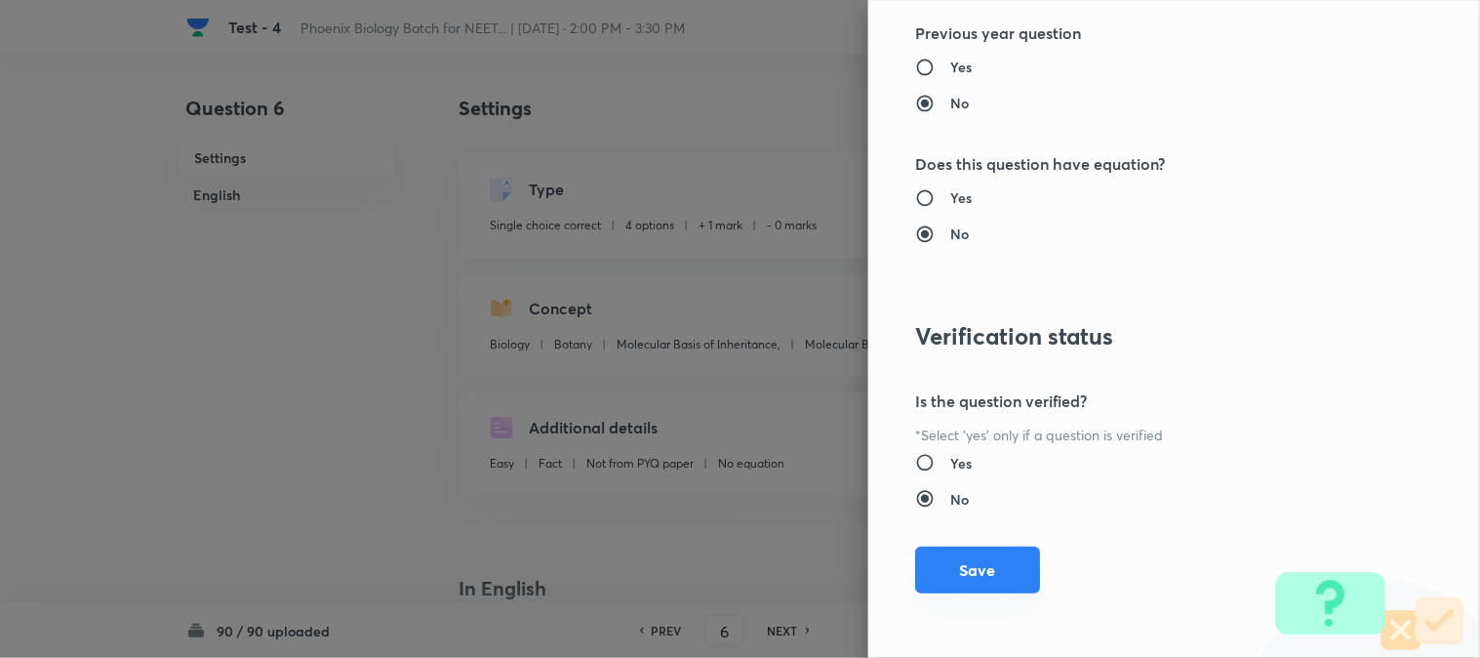
click at [962, 587] on button "Save" at bounding box center [977, 569] width 125 height 47
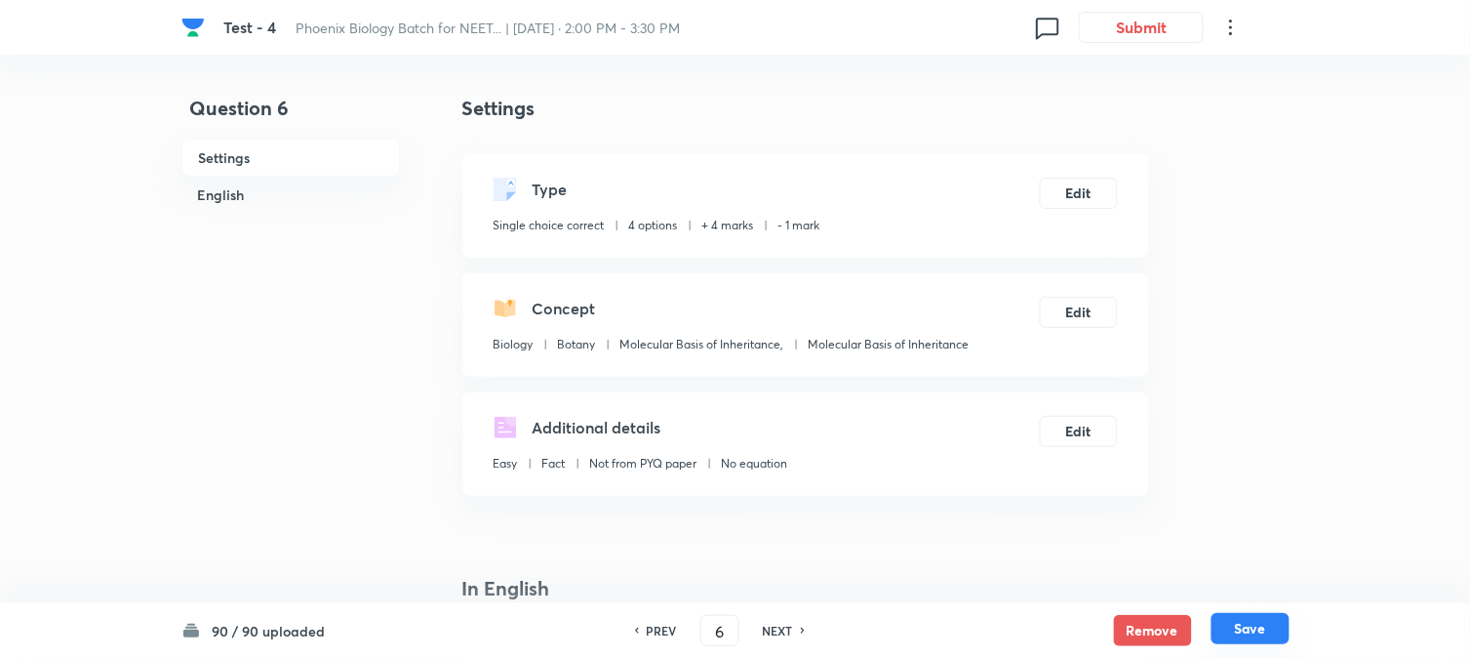
click at [1084, 621] on button "Save" at bounding box center [1251, 628] width 78 height 31
click at [1079, 189] on button "Edit" at bounding box center [1079, 191] width 78 height 31
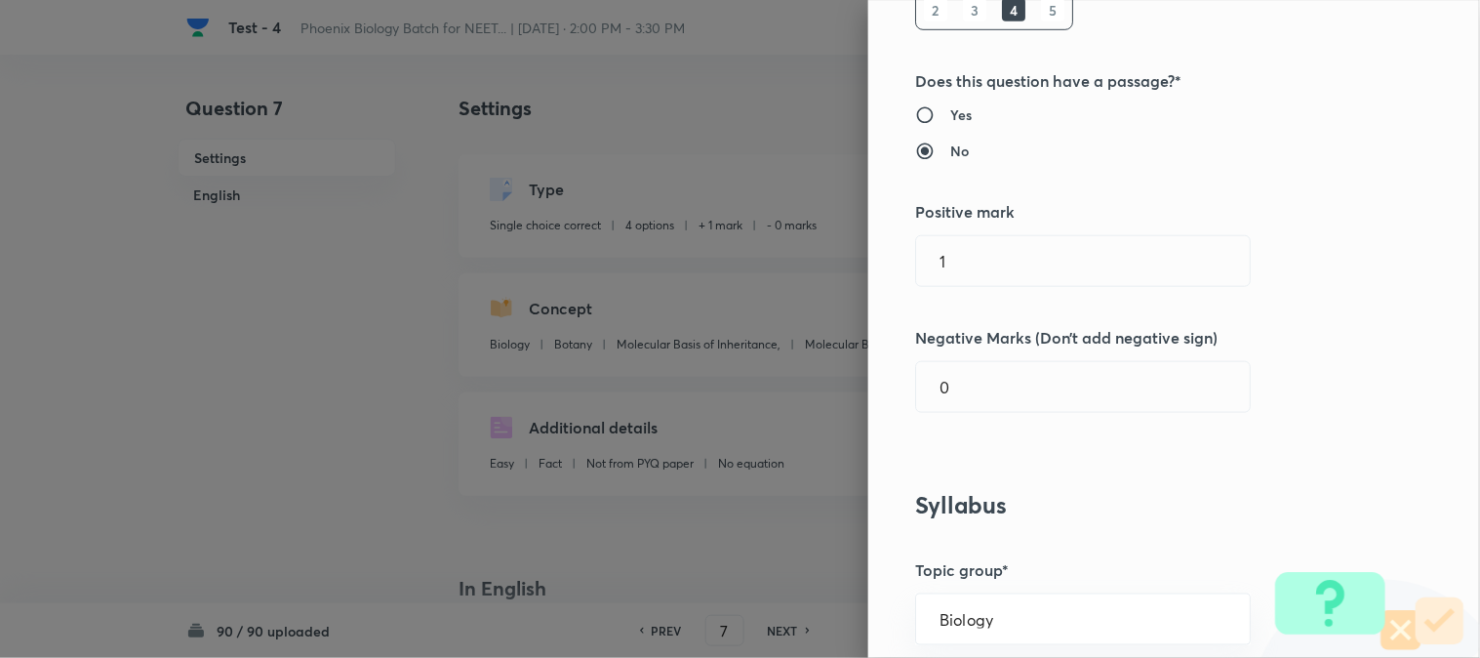
scroll to position [325, 0]
click at [946, 252] on input "1" at bounding box center [1083, 260] width 334 height 50
click at [946, 395] on input "0" at bounding box center [1083, 386] width 334 height 50
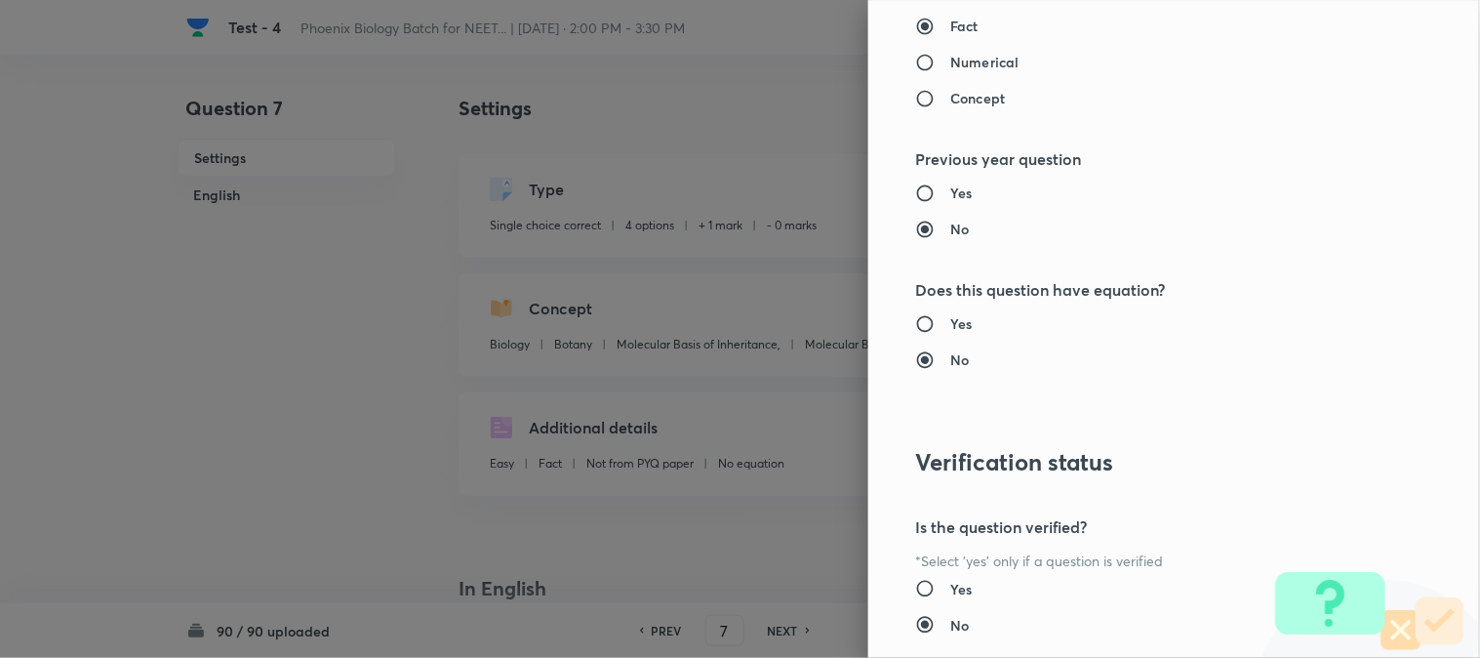
scroll to position [2002, 0]
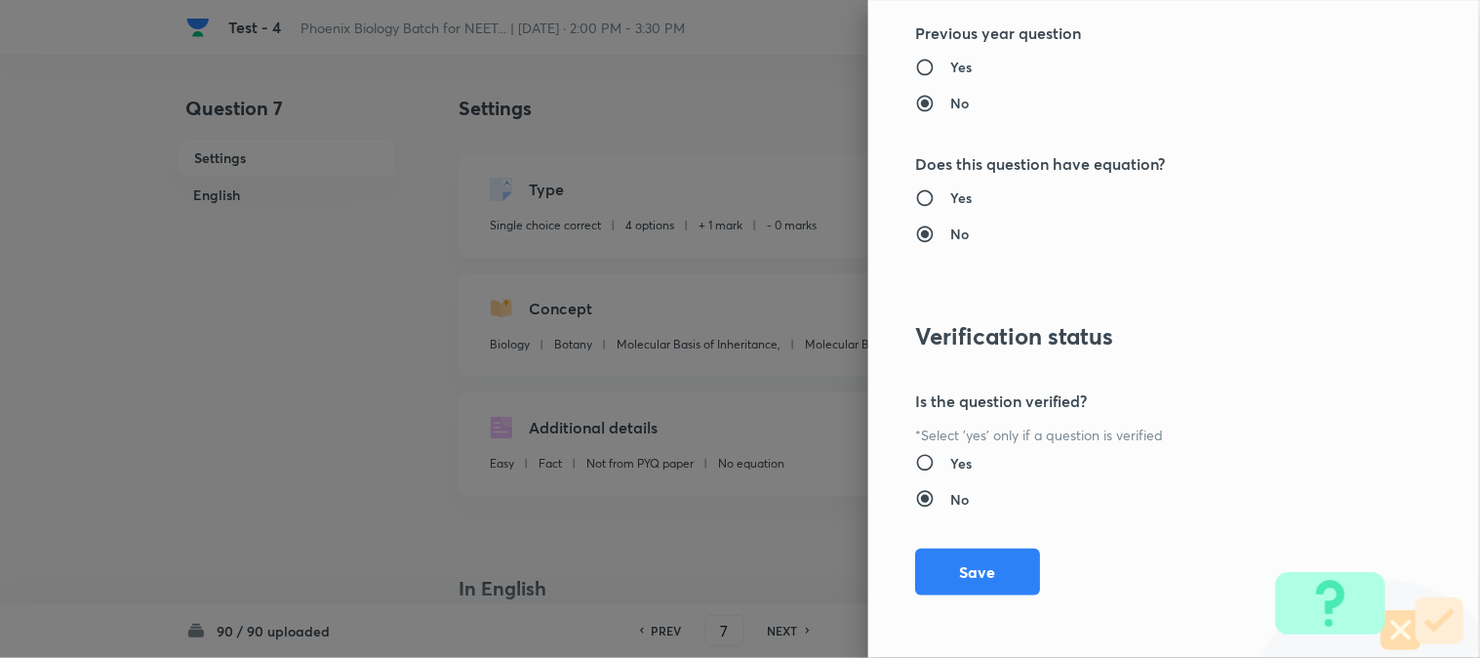
click at [972, 605] on div "Question settings Question type* Single choice correct Number of options* 2 3 4…" at bounding box center [1174, 329] width 612 height 658
click at [1001, 582] on button "Save" at bounding box center [977, 569] width 125 height 47
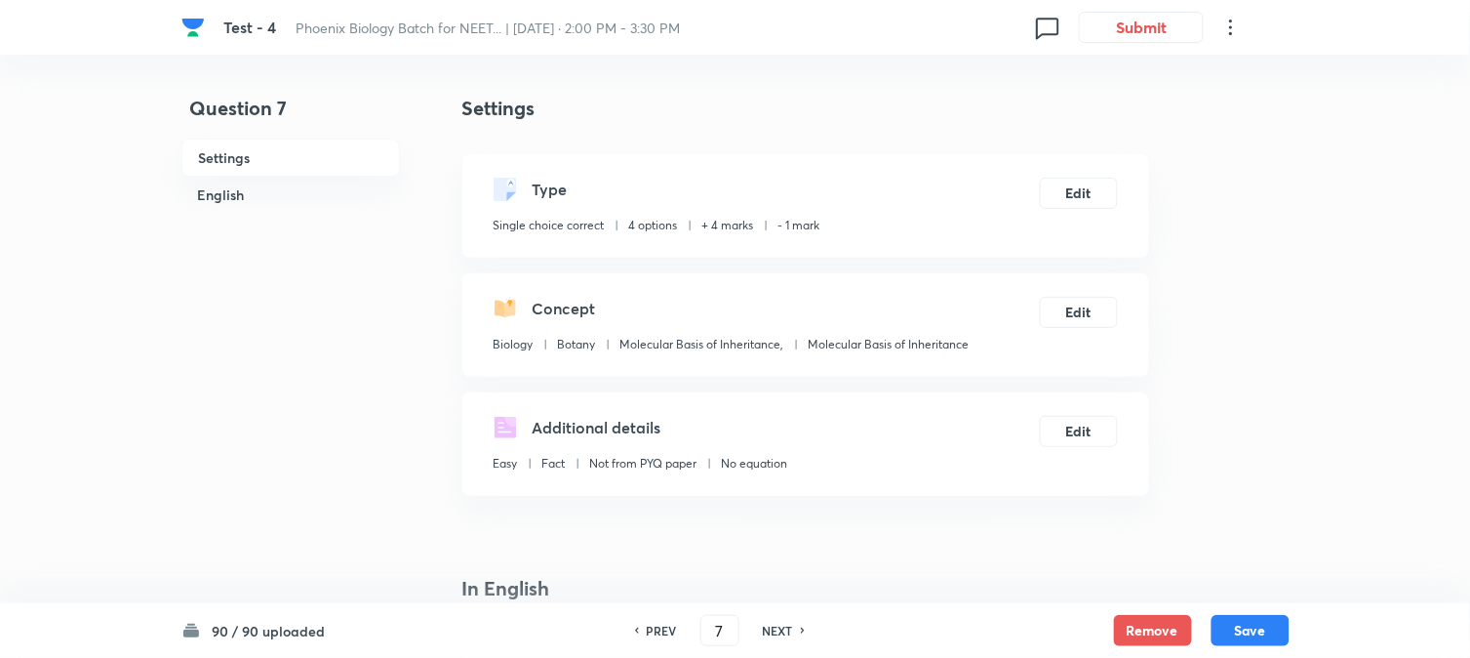
drag, startPoint x: 1256, startPoint y: 630, endPoint x: 1230, endPoint y: 582, distance: 54.1
click at [1084, 630] on button "Save" at bounding box center [1251, 630] width 78 height 31
click at [1061, 202] on button "Edit" at bounding box center [1079, 191] width 78 height 31
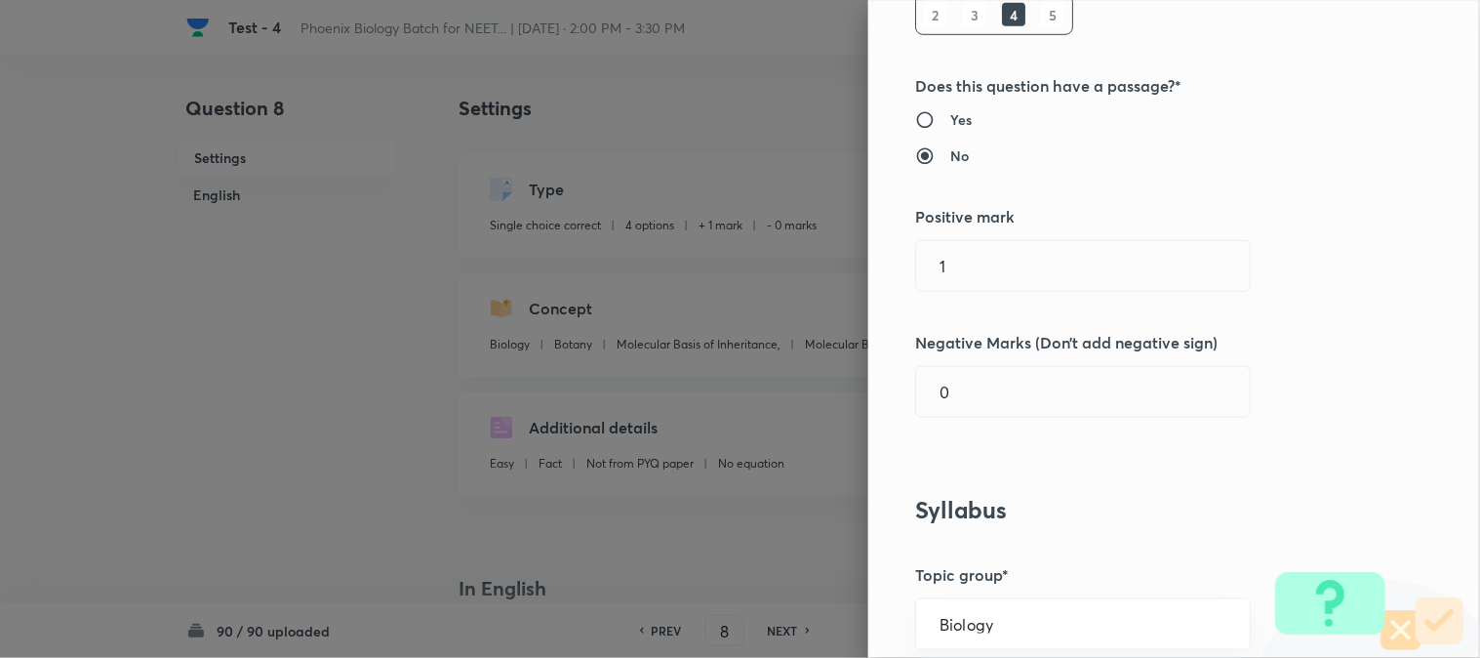
scroll to position [325, 0]
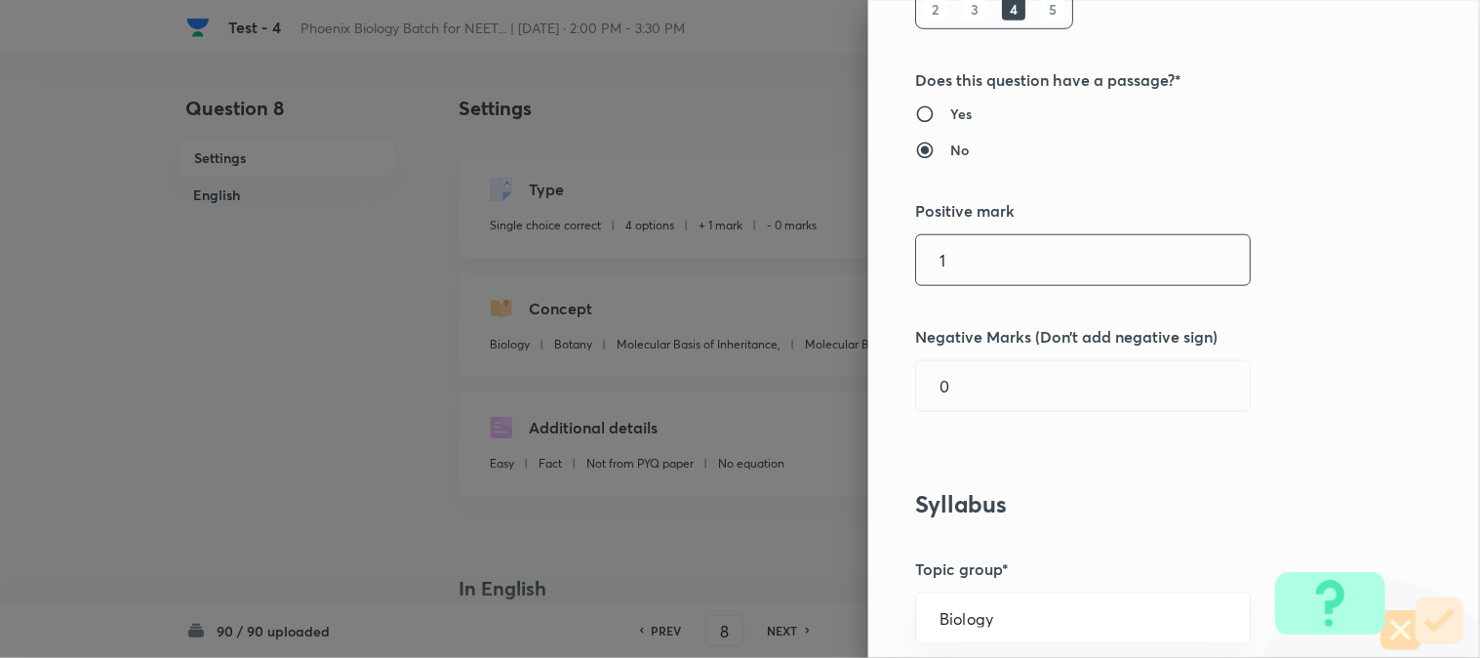
click at [980, 247] on input "1" at bounding box center [1083, 260] width 334 height 50
click at [967, 386] on input "0" at bounding box center [1083, 386] width 334 height 50
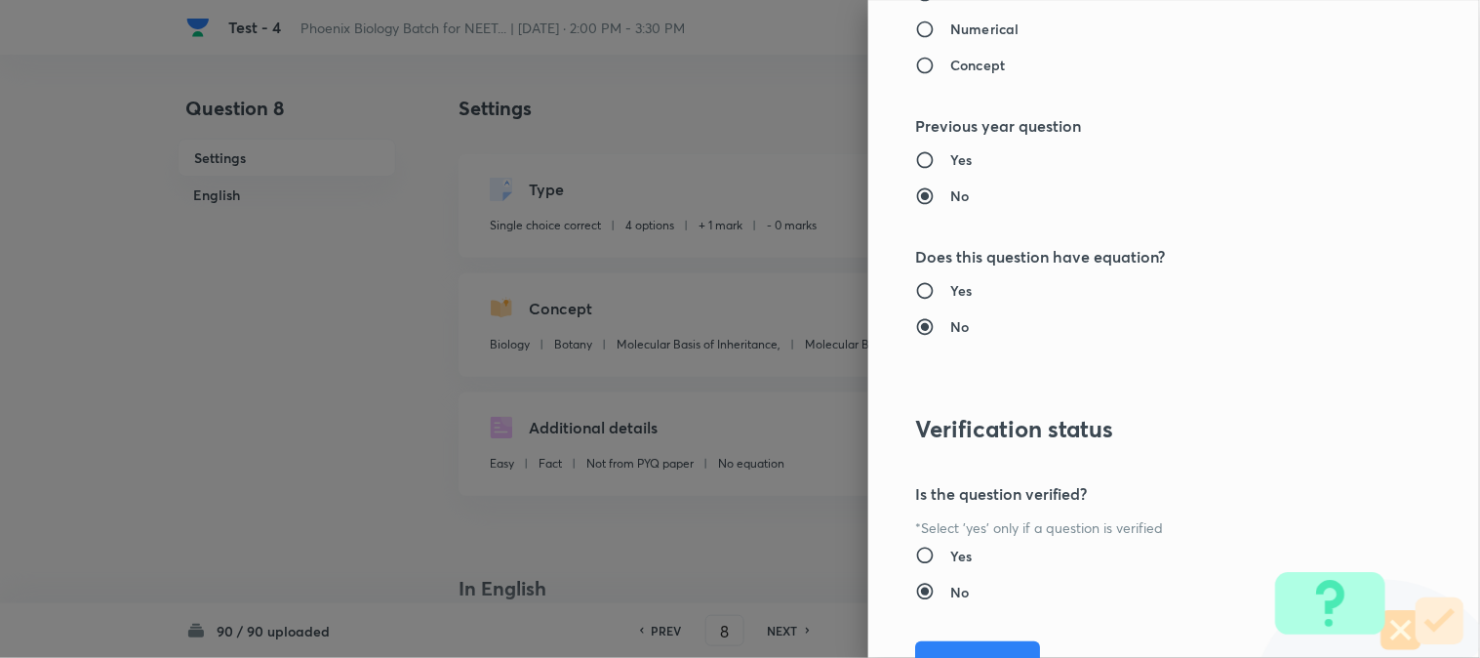
scroll to position [2002, 0]
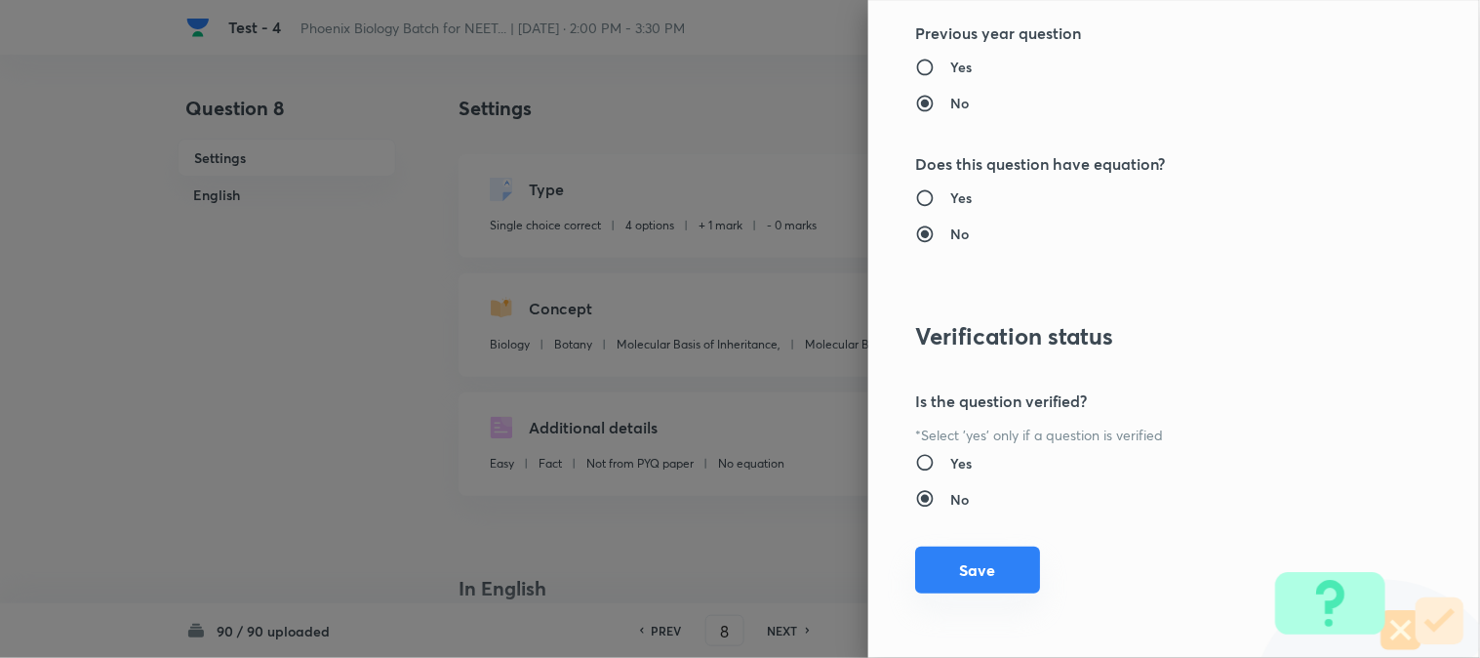
click at [995, 580] on button "Save" at bounding box center [977, 569] width 125 height 47
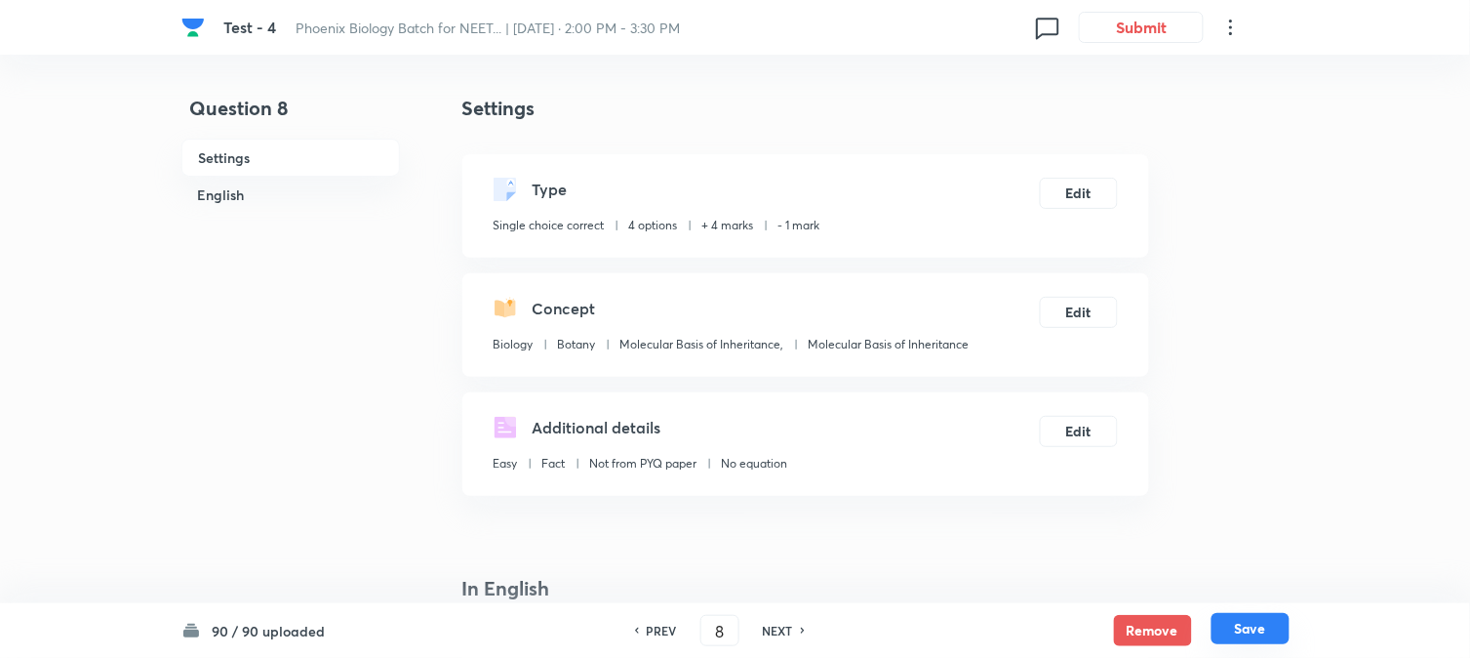
click at [1084, 630] on button "Save" at bounding box center [1251, 628] width 78 height 31
click at [1084, 191] on button "Edit" at bounding box center [1079, 191] width 78 height 31
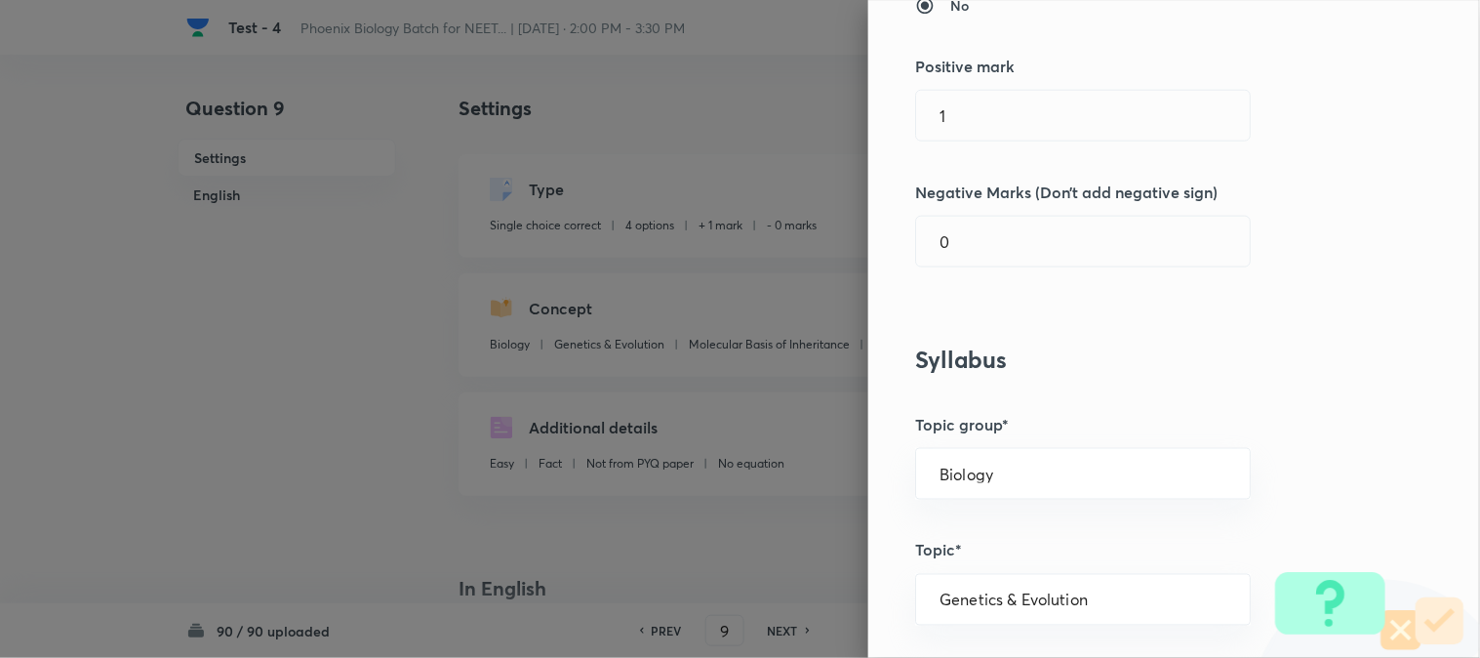
scroll to position [541, 0]
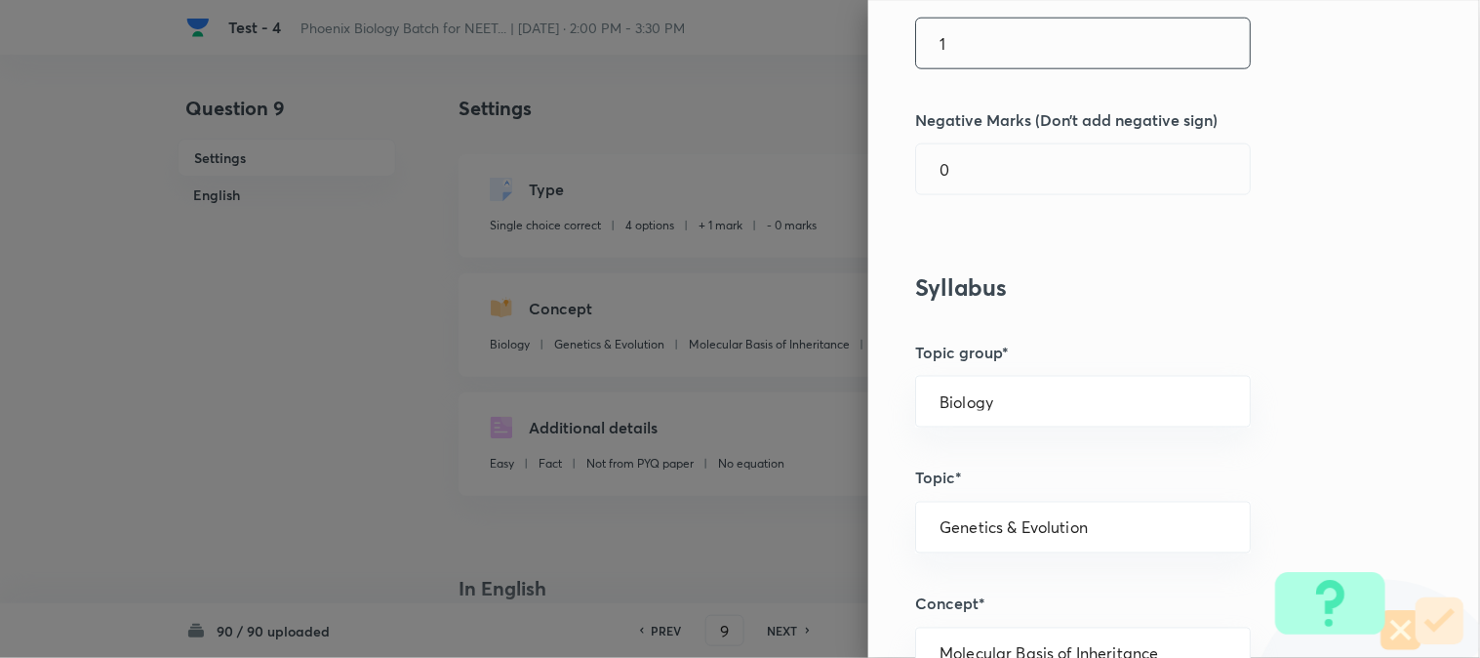
click at [973, 68] on input "1" at bounding box center [1083, 44] width 334 height 50
click at [959, 168] on input "0" at bounding box center [1083, 169] width 334 height 50
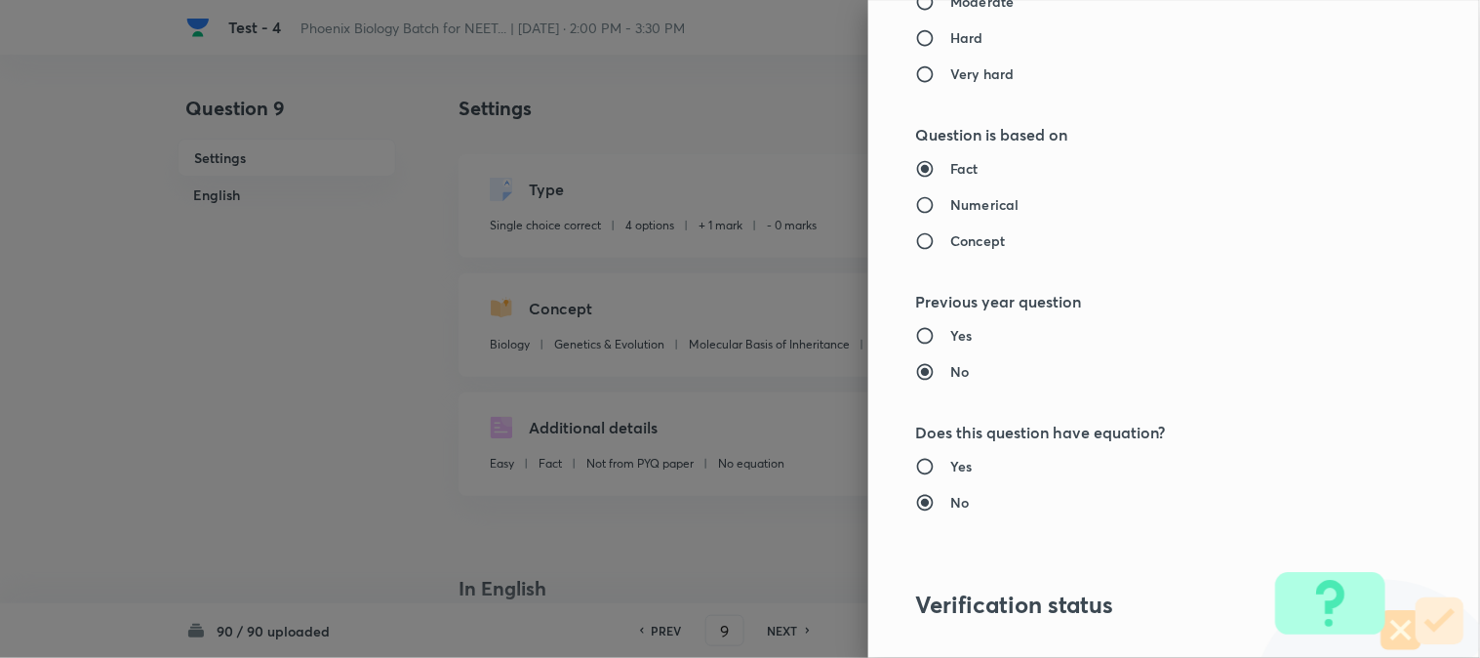
scroll to position [2002, 0]
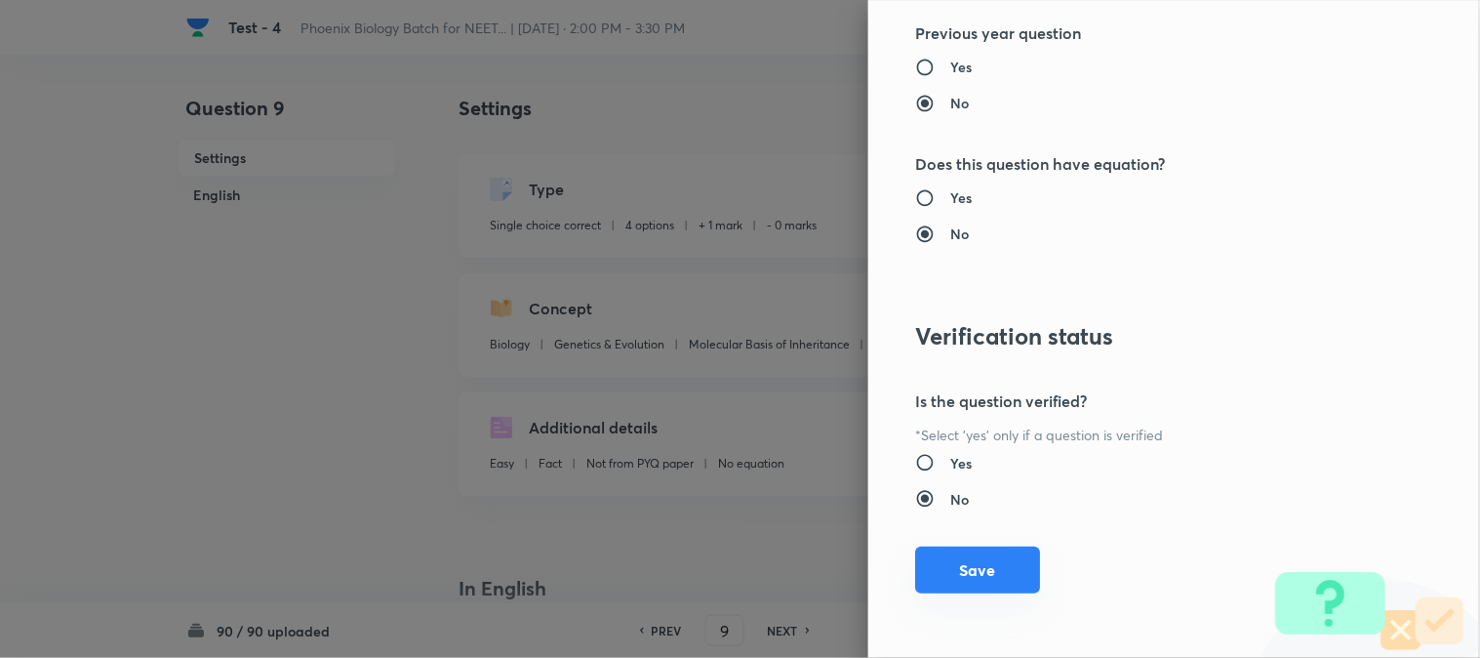
click at [987, 579] on button "Save" at bounding box center [977, 569] width 125 height 47
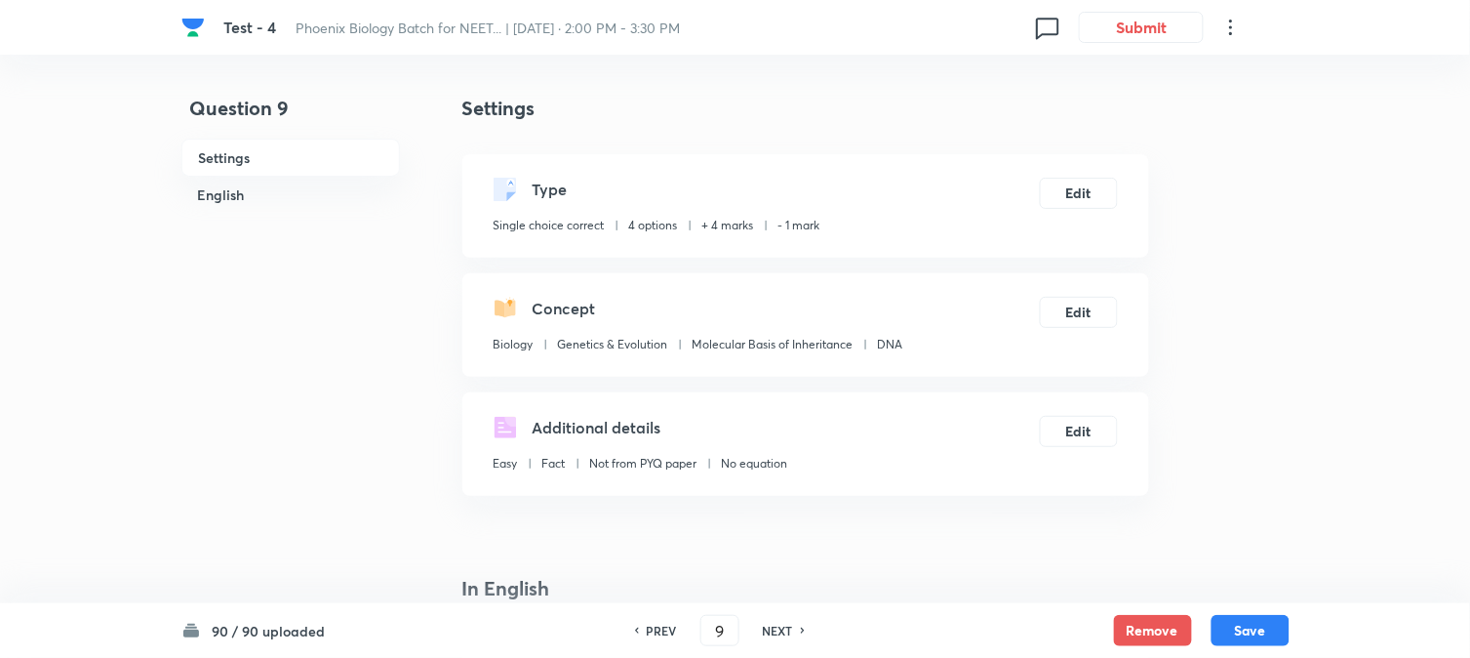
drag, startPoint x: 1231, startPoint y: 626, endPoint x: 1061, endPoint y: 100, distance: 552.5
click at [1084, 628] on button "Save" at bounding box center [1251, 630] width 78 height 31
click at [1084, 187] on button "Edit" at bounding box center [1079, 191] width 78 height 31
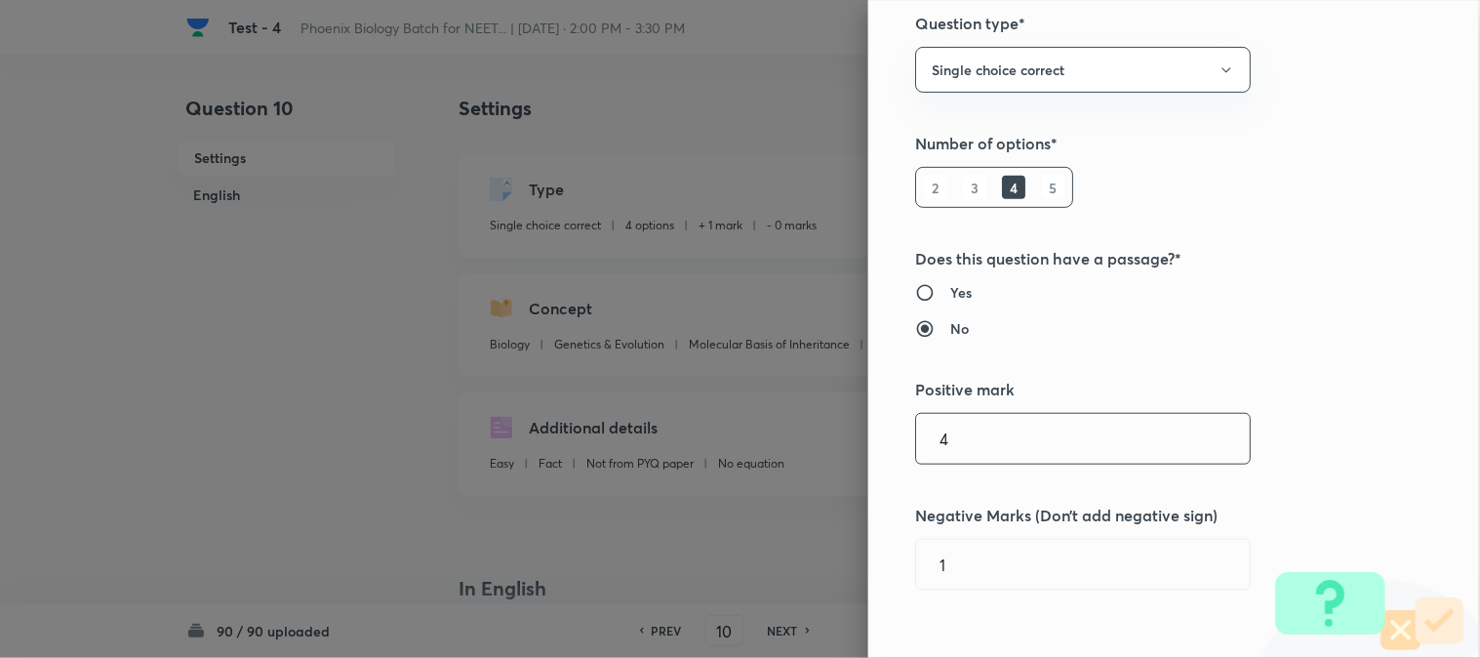
scroll to position [433, 0]
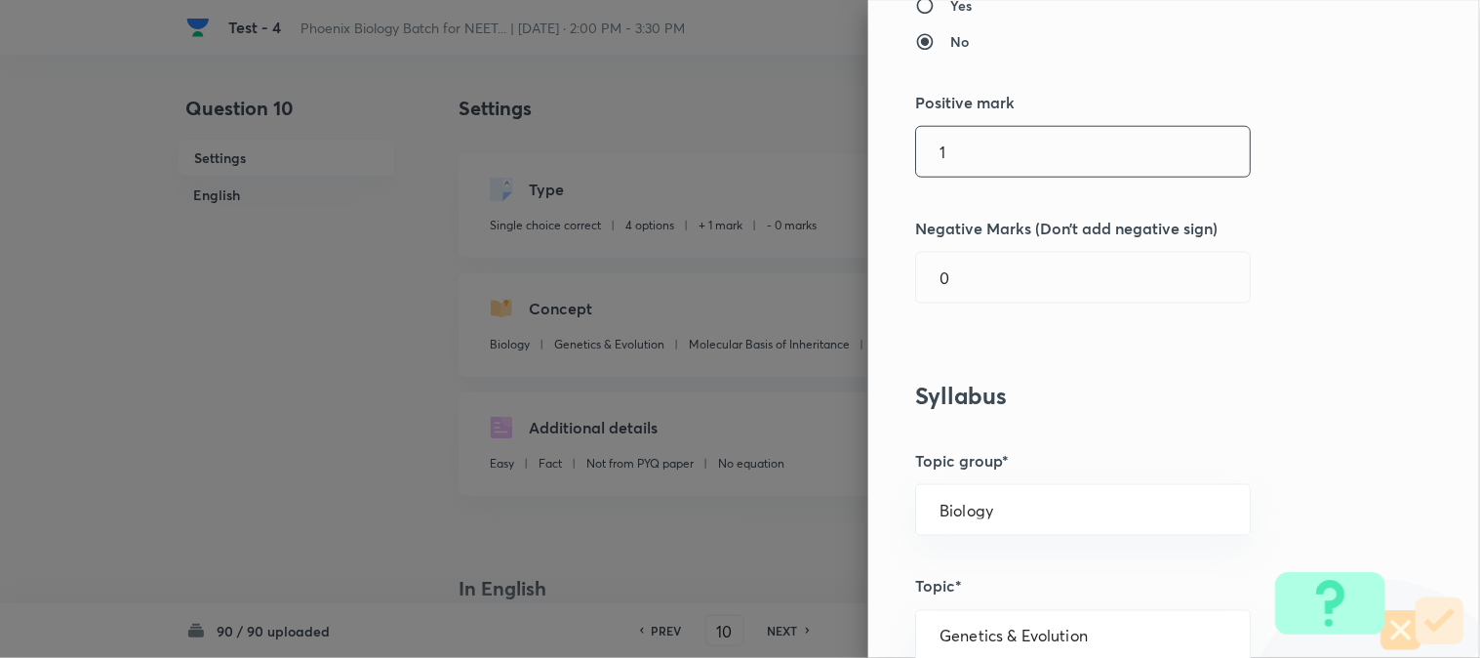
click at [978, 182] on div "Question settings Question type* Single choice correct Number of options* 2 3 4…" at bounding box center [1174, 329] width 612 height 658
click at [949, 299] on input "0" at bounding box center [1083, 278] width 334 height 50
drag, startPoint x: 973, startPoint y: 139, endPoint x: 974, endPoint y: 149, distance: 10.8
click at [974, 138] on input "41" at bounding box center [1083, 152] width 334 height 50
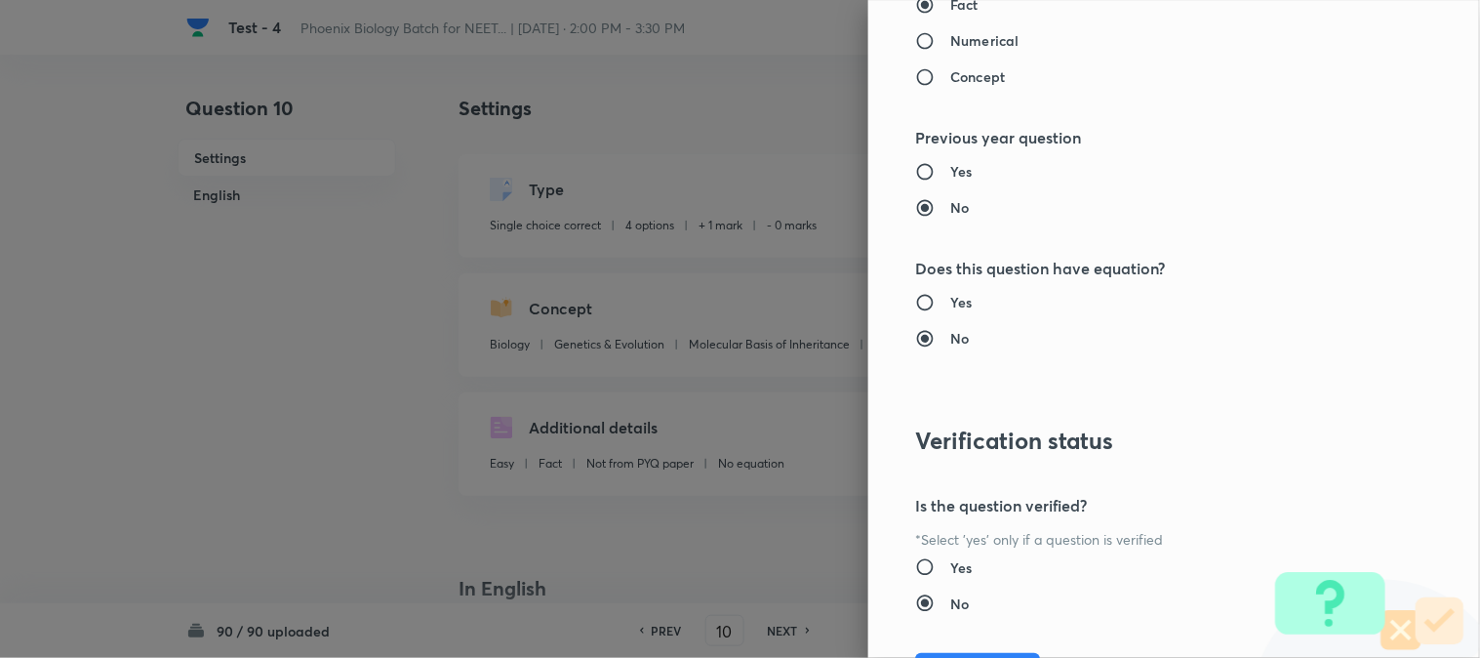
scroll to position [2002, 0]
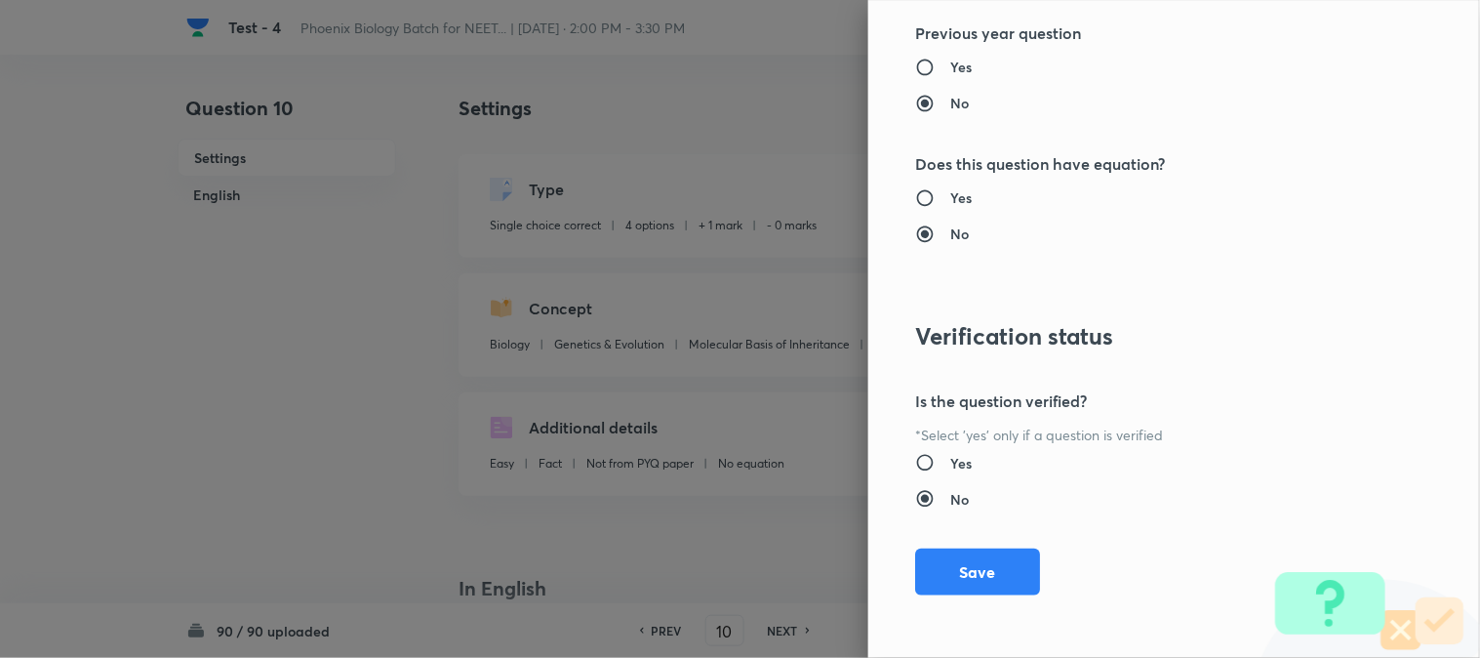
drag, startPoint x: 979, startPoint y: 580, endPoint x: 1031, endPoint y: 583, distance: 51.8
click at [980, 583] on button "Save" at bounding box center [977, 571] width 125 height 47
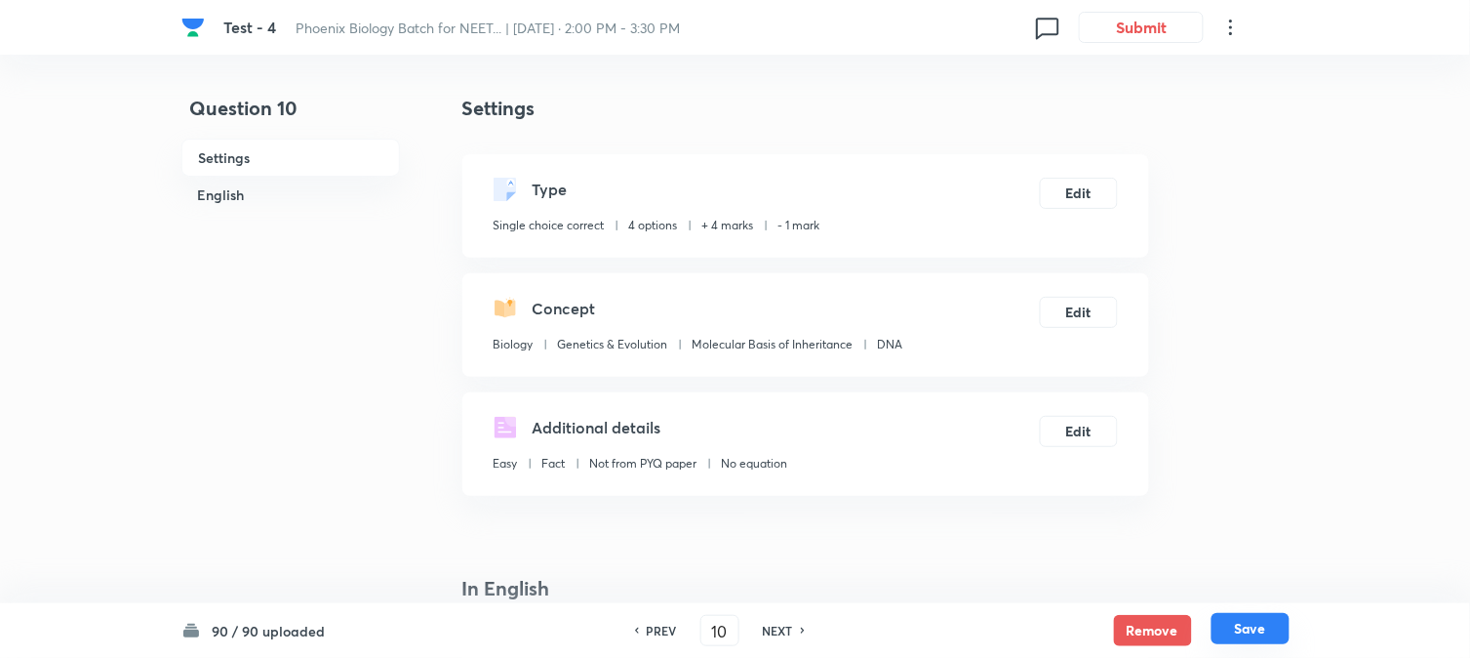
click at [1084, 625] on button "Save" at bounding box center [1251, 628] width 78 height 31
click at [1084, 207] on button "Edit" at bounding box center [1079, 191] width 78 height 31
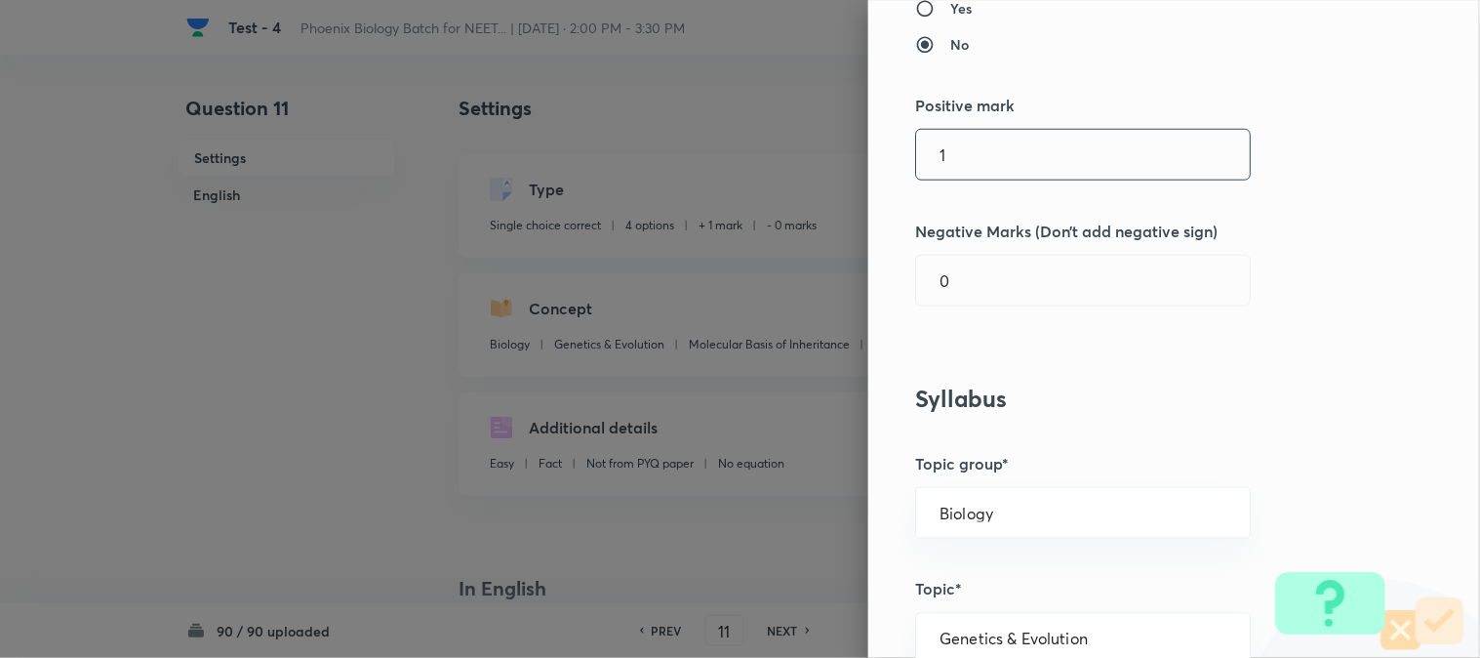
scroll to position [433, 0]
click at [959, 163] on input "1" at bounding box center [1083, 152] width 334 height 50
click at [952, 275] on input "0" at bounding box center [1083, 278] width 334 height 50
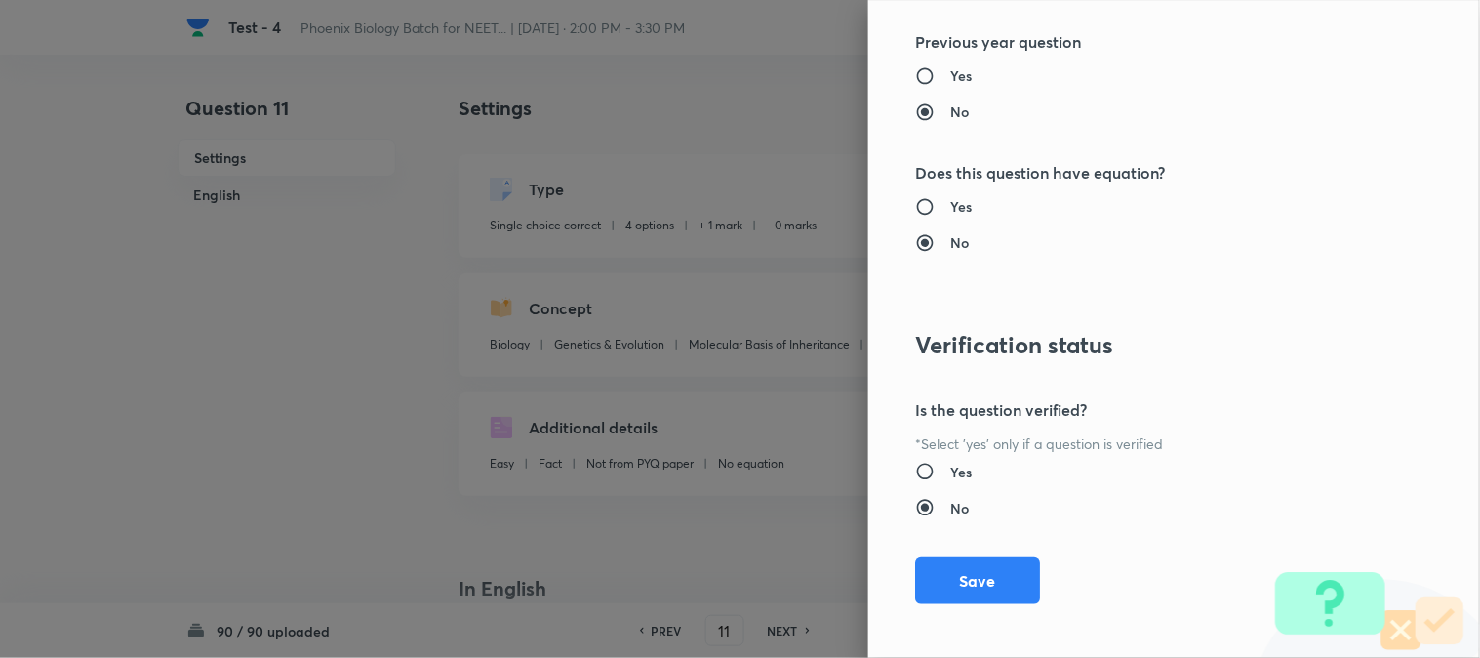
scroll to position [2002, 0]
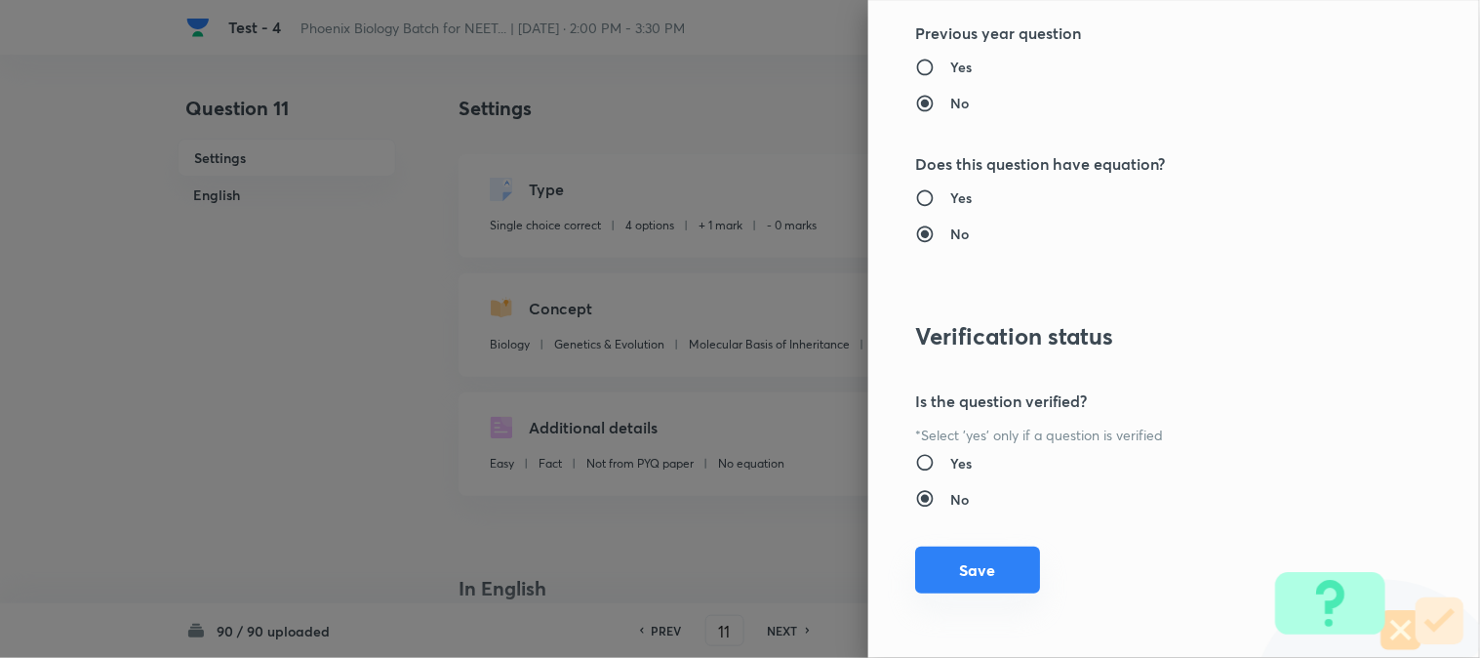
click at [970, 570] on button "Save" at bounding box center [977, 569] width 125 height 47
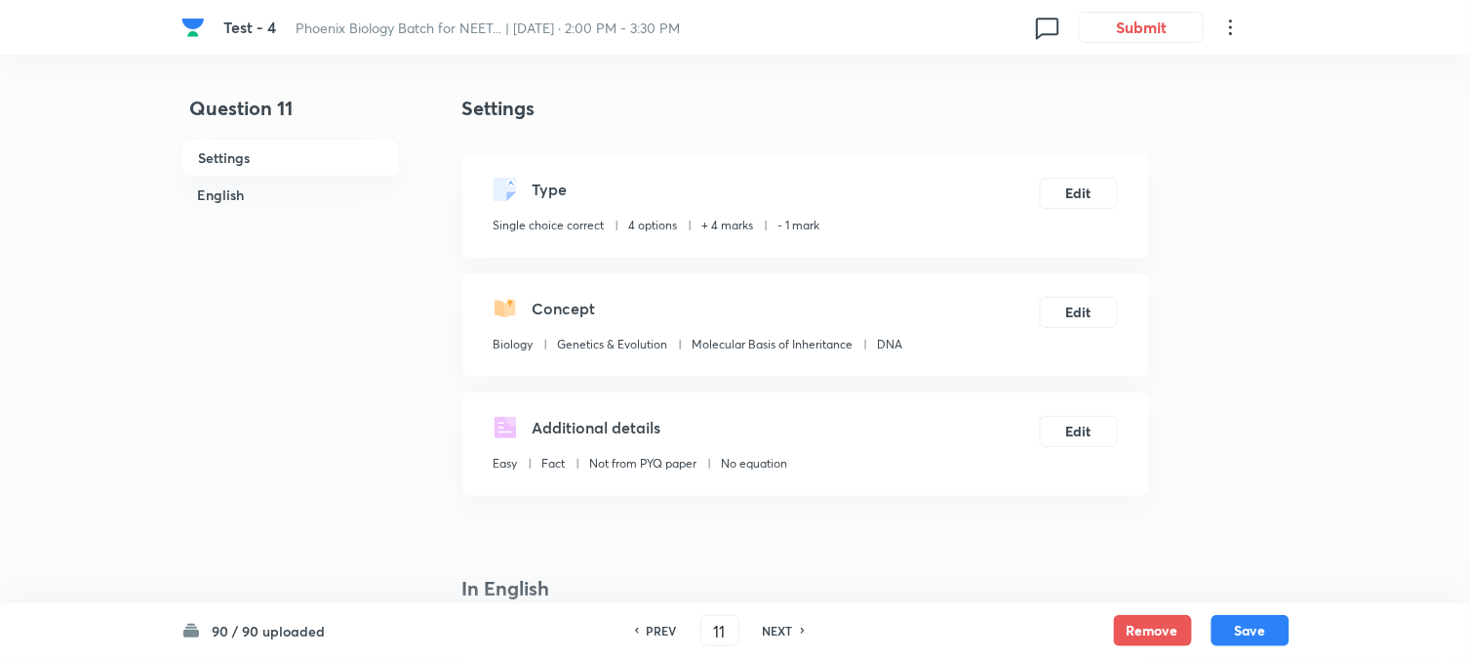
click at [1084, 637] on button "Save" at bounding box center [1251, 630] width 78 height 31
click at [1058, 176] on div "Type Single choice correct 4 options + 4 marks - 1 mark Edit" at bounding box center [805, 205] width 687 height 103
click at [1061, 181] on button "Edit" at bounding box center [1079, 191] width 78 height 31
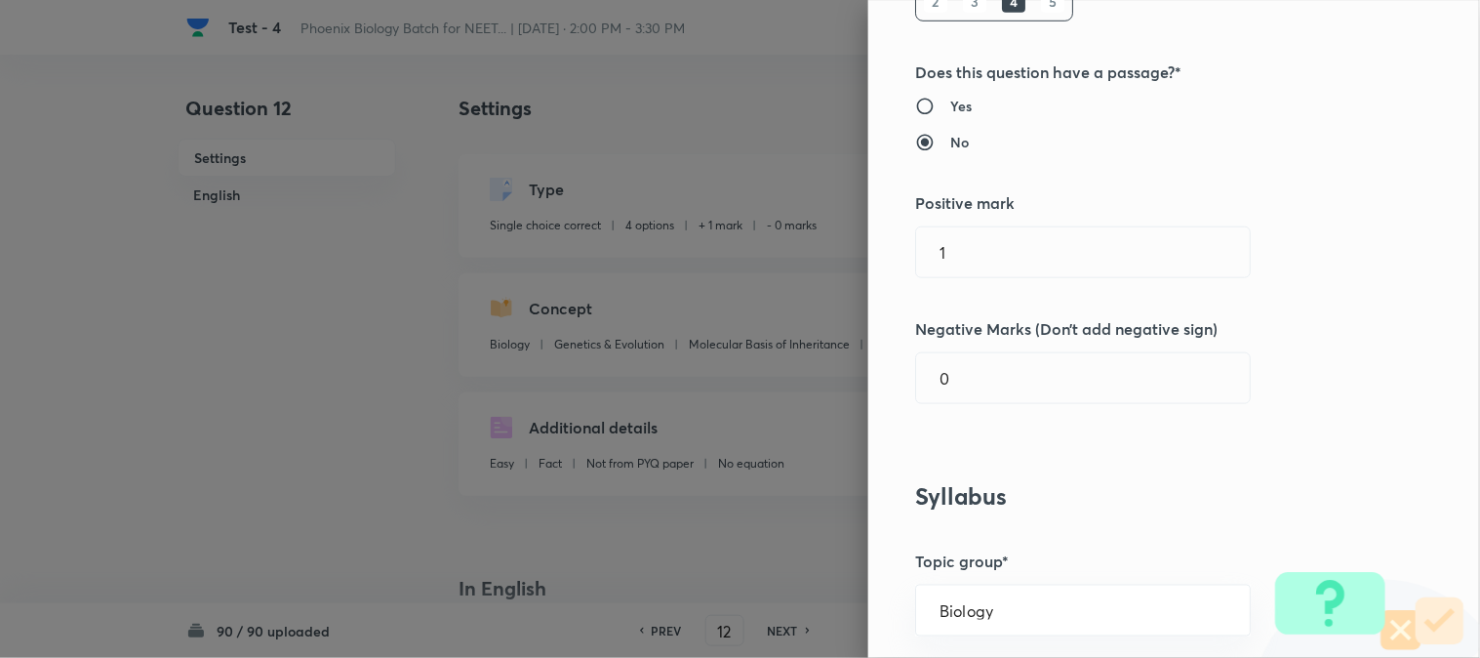
scroll to position [541, 0]
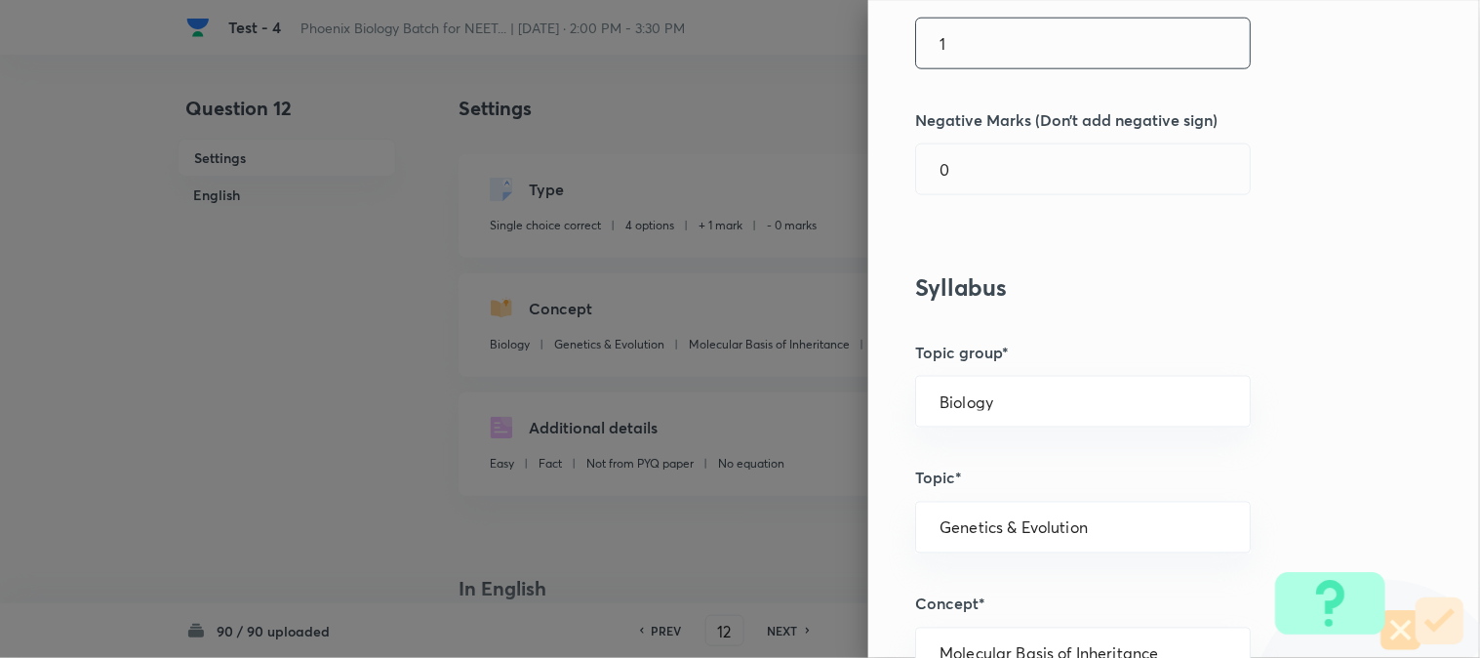
click at [958, 59] on input "1" at bounding box center [1083, 44] width 334 height 50
click at [953, 183] on input "0" at bounding box center [1083, 169] width 334 height 50
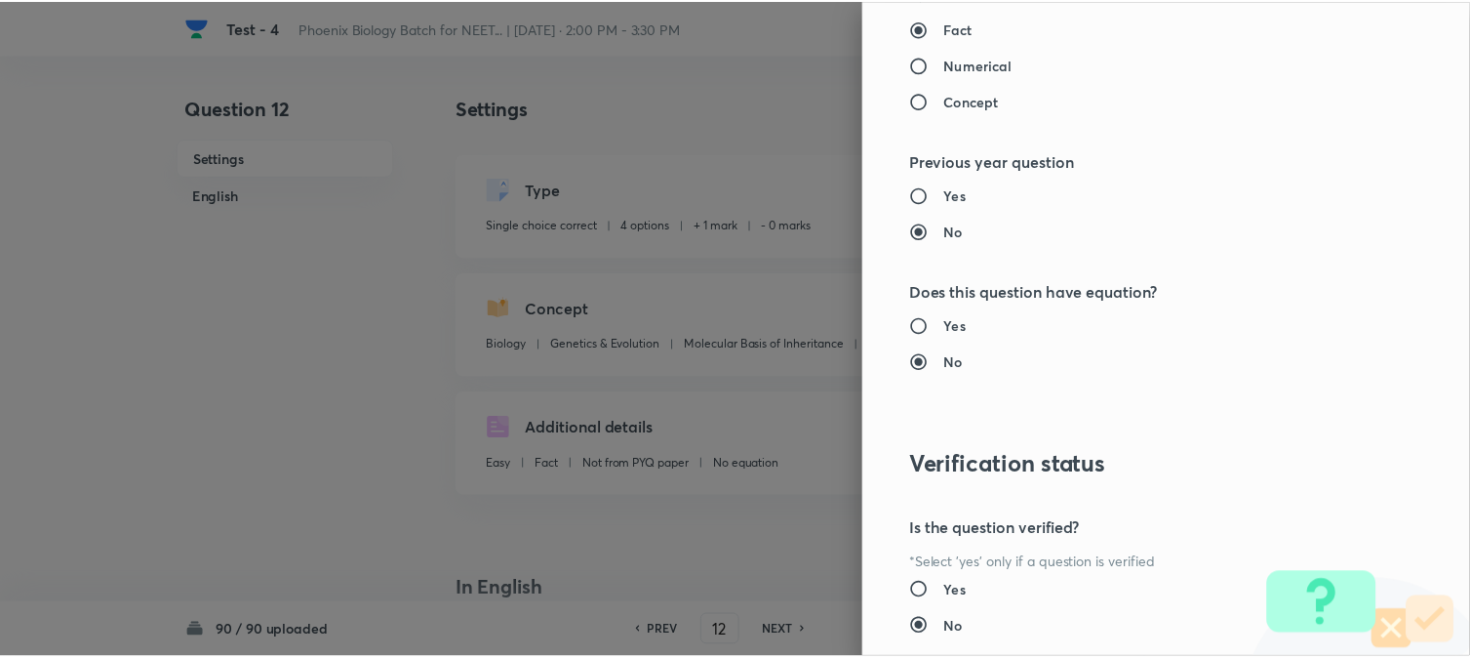
scroll to position [2002, 0]
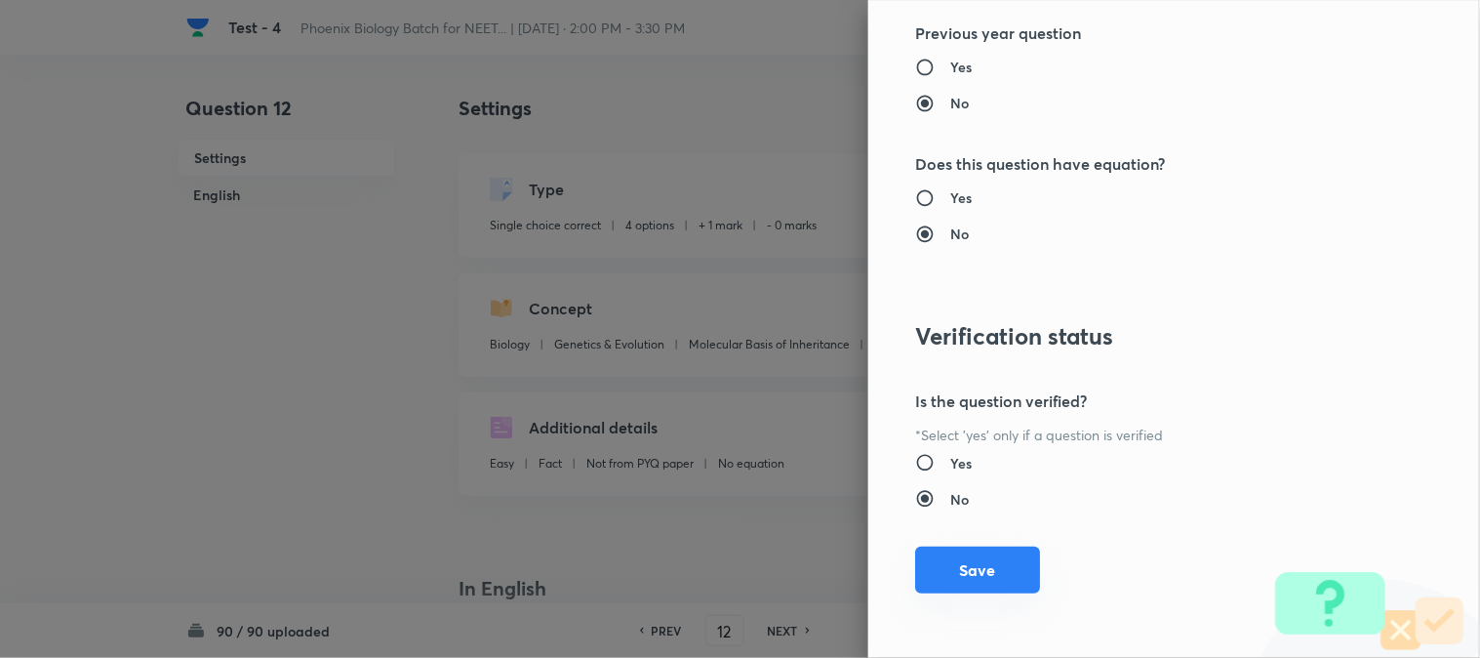
click at [997, 578] on button "Save" at bounding box center [977, 569] width 125 height 47
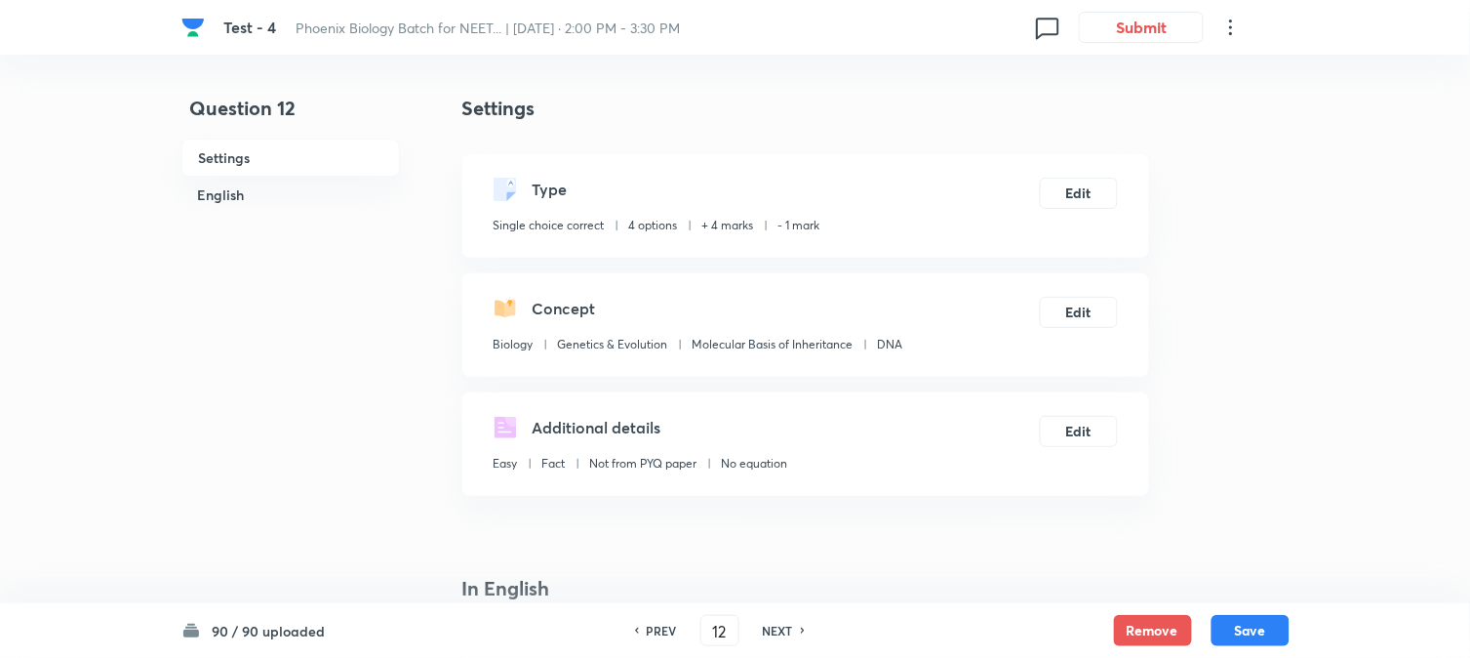
drag, startPoint x: 1254, startPoint y: 636, endPoint x: 1169, endPoint y: 454, distance: 201.2
click at [1084, 638] on button "Save" at bounding box center [1251, 630] width 78 height 31
click at [1084, 207] on div "Type Single choice correct 4 options + 4 marks - 1 mark Edit" at bounding box center [805, 205] width 687 height 103
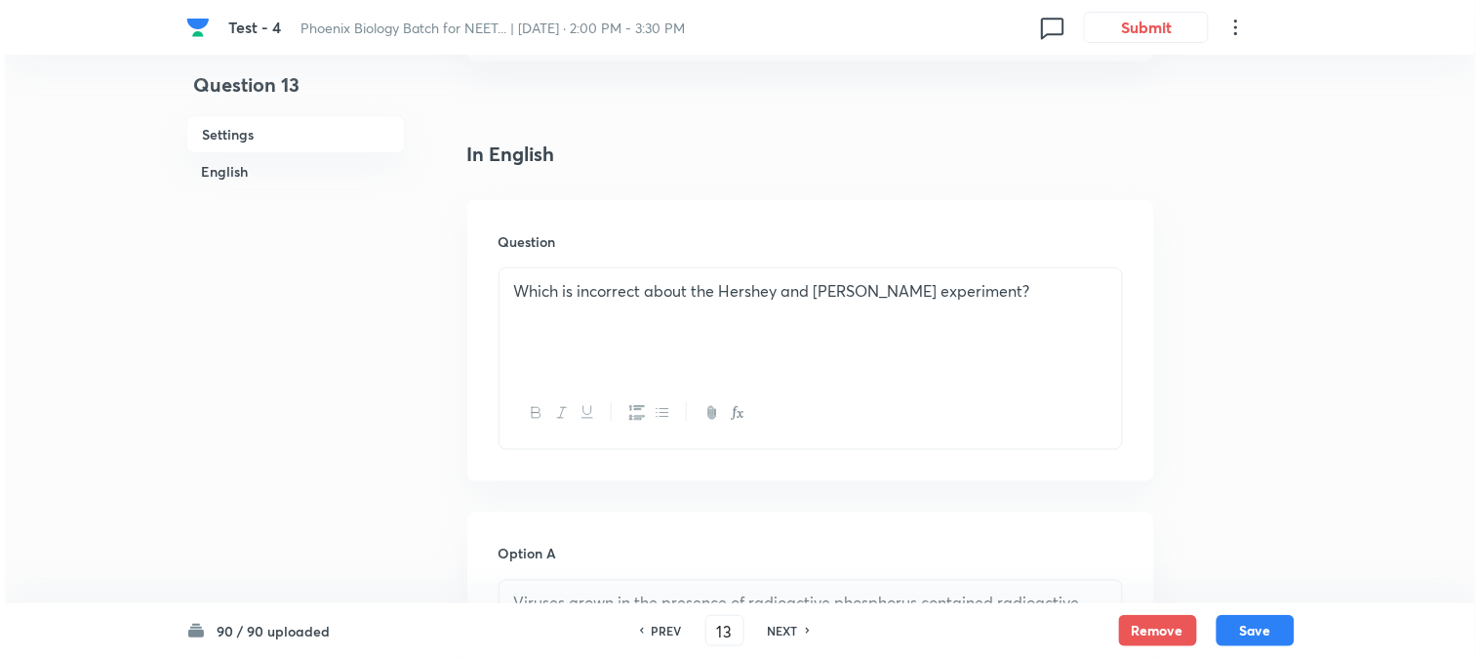
scroll to position [0, 0]
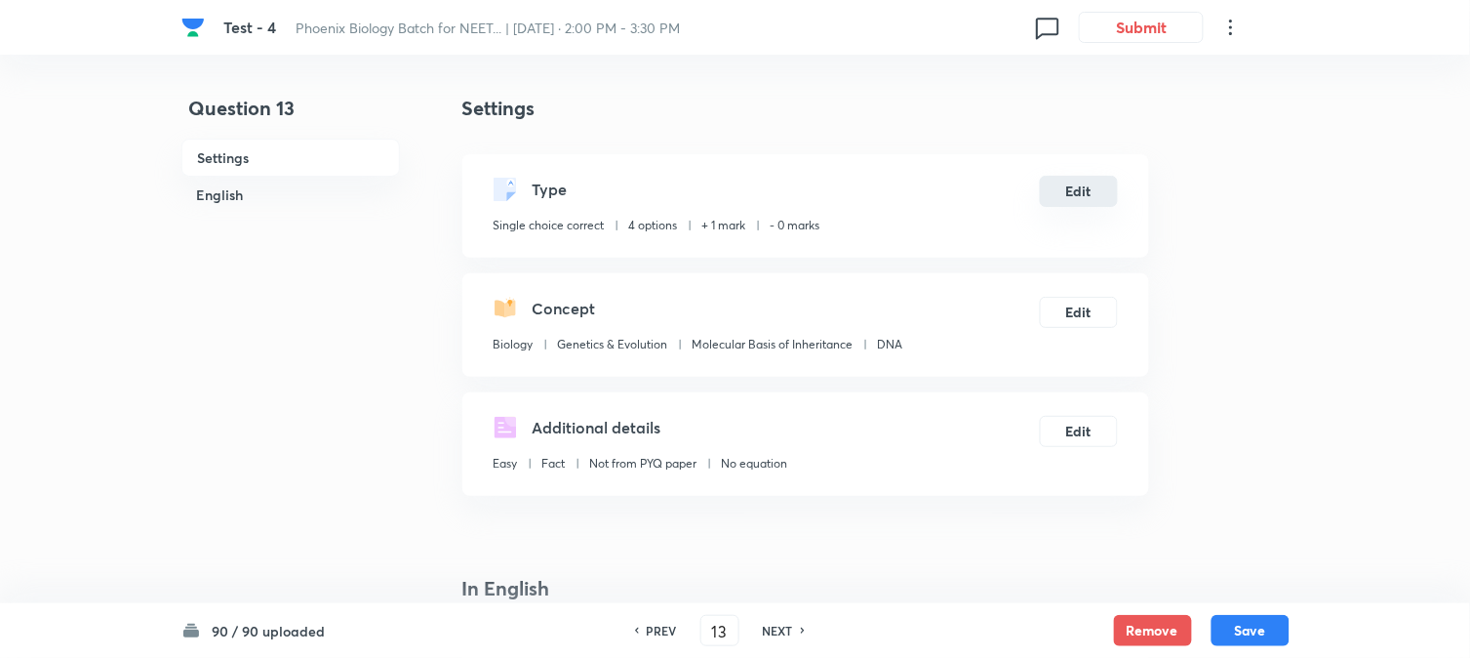
click at [1084, 201] on button "Edit" at bounding box center [1079, 191] width 78 height 31
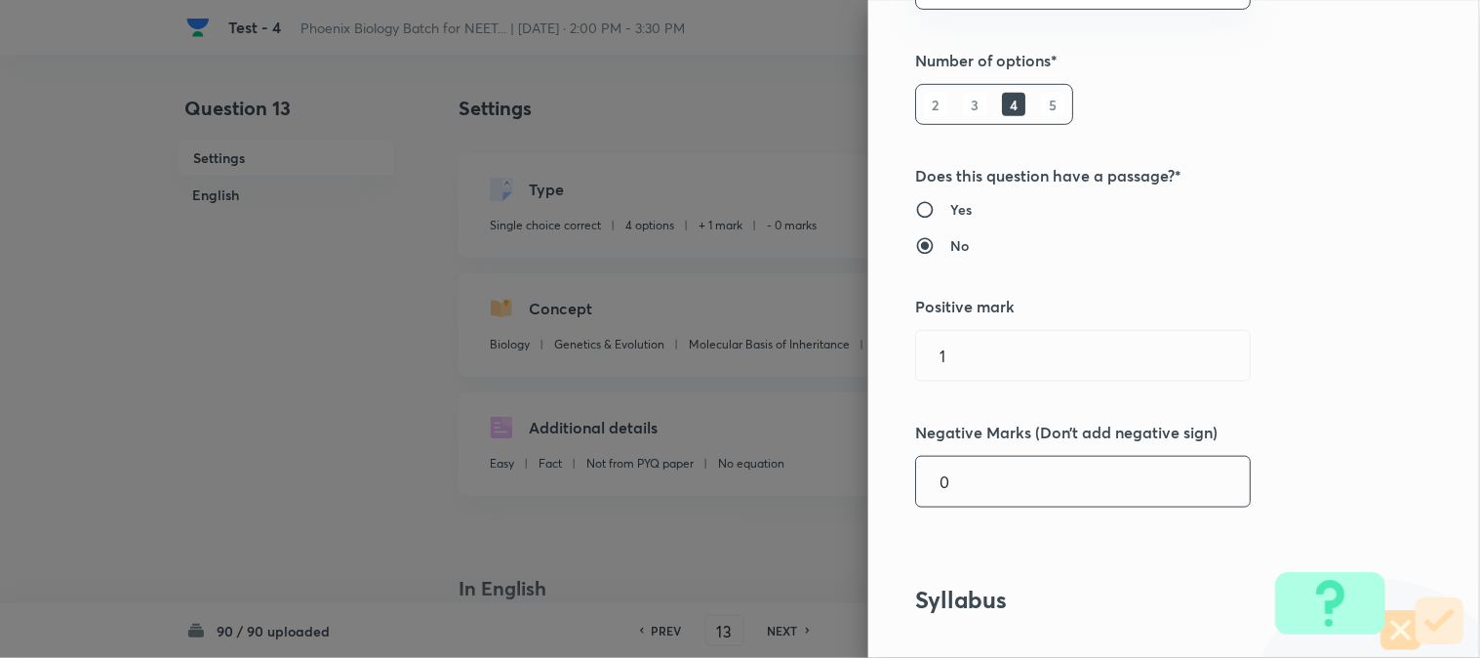
scroll to position [541, 0]
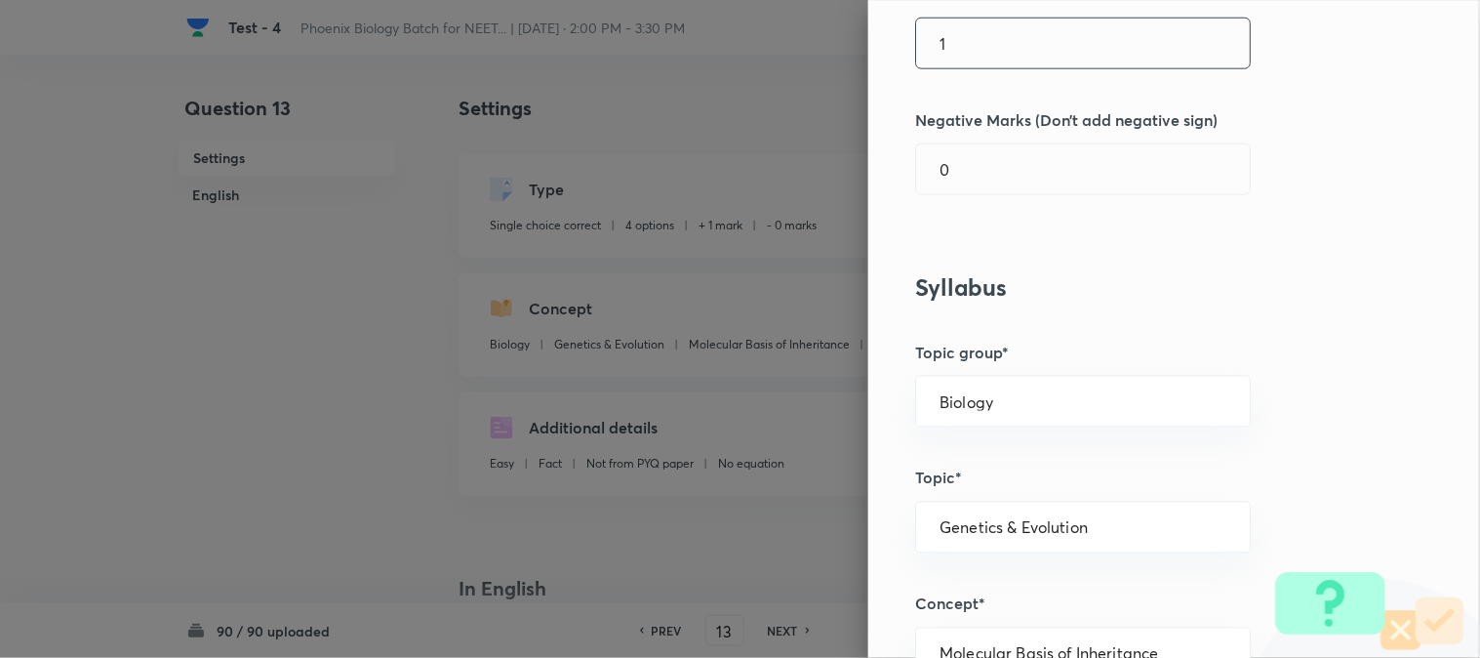
click at [991, 30] on input "1" at bounding box center [1083, 44] width 334 height 50
click at [974, 178] on input "0" at bounding box center [1083, 169] width 334 height 50
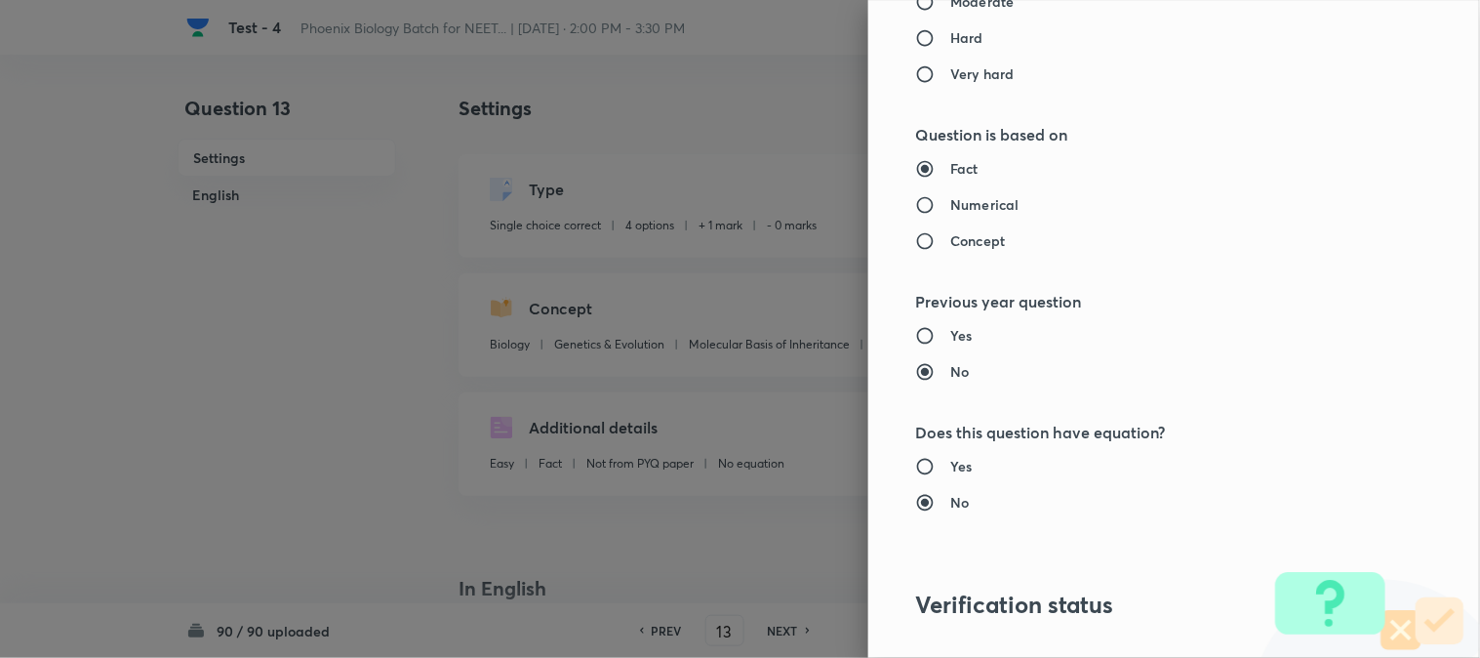
scroll to position [2002, 0]
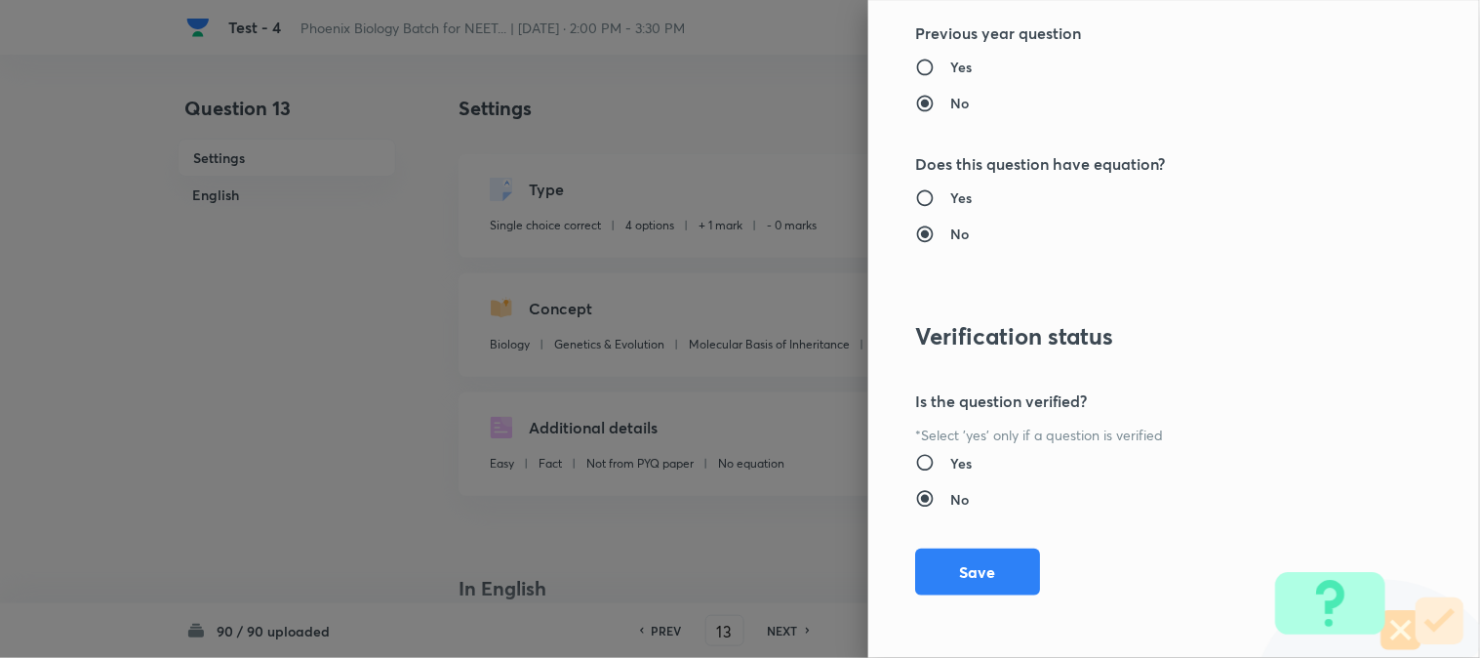
click at [967, 581] on button "Save" at bounding box center [977, 571] width 125 height 47
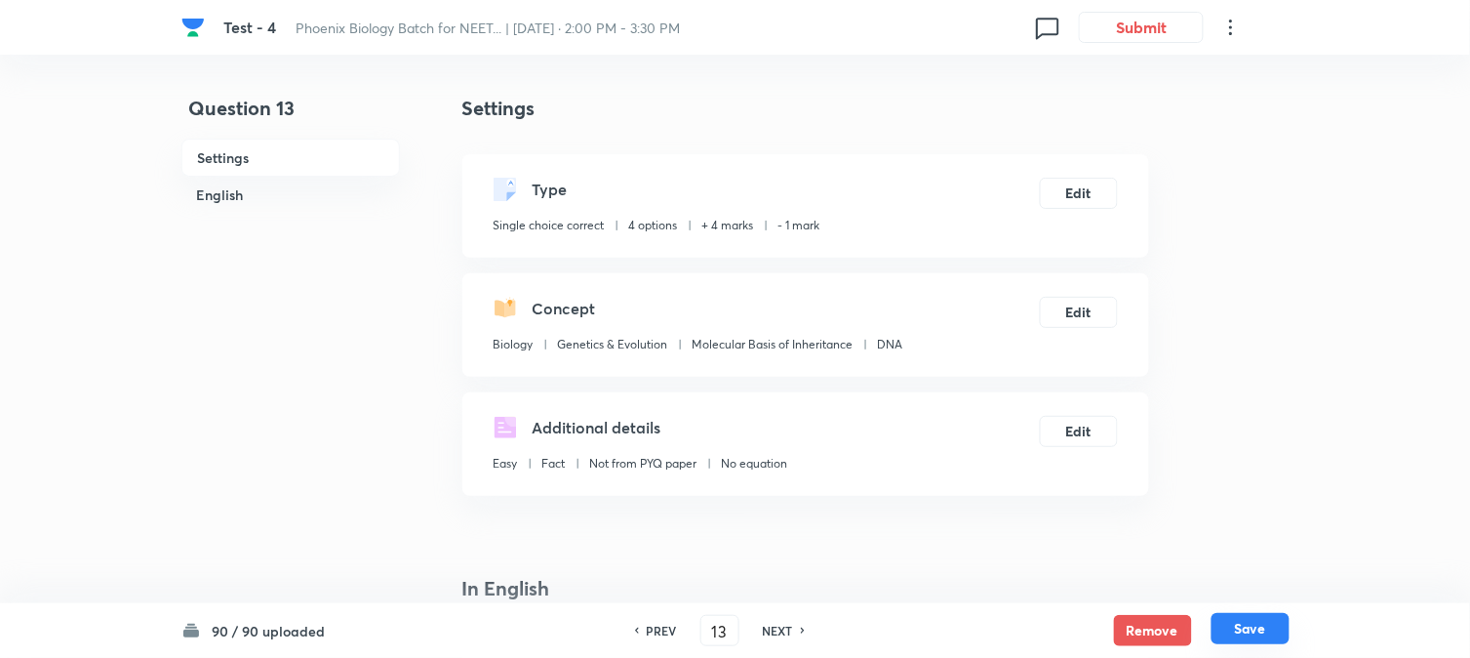
click at [1084, 620] on button "Save" at bounding box center [1251, 628] width 78 height 31
click at [1084, 196] on button "Edit" at bounding box center [1079, 191] width 78 height 31
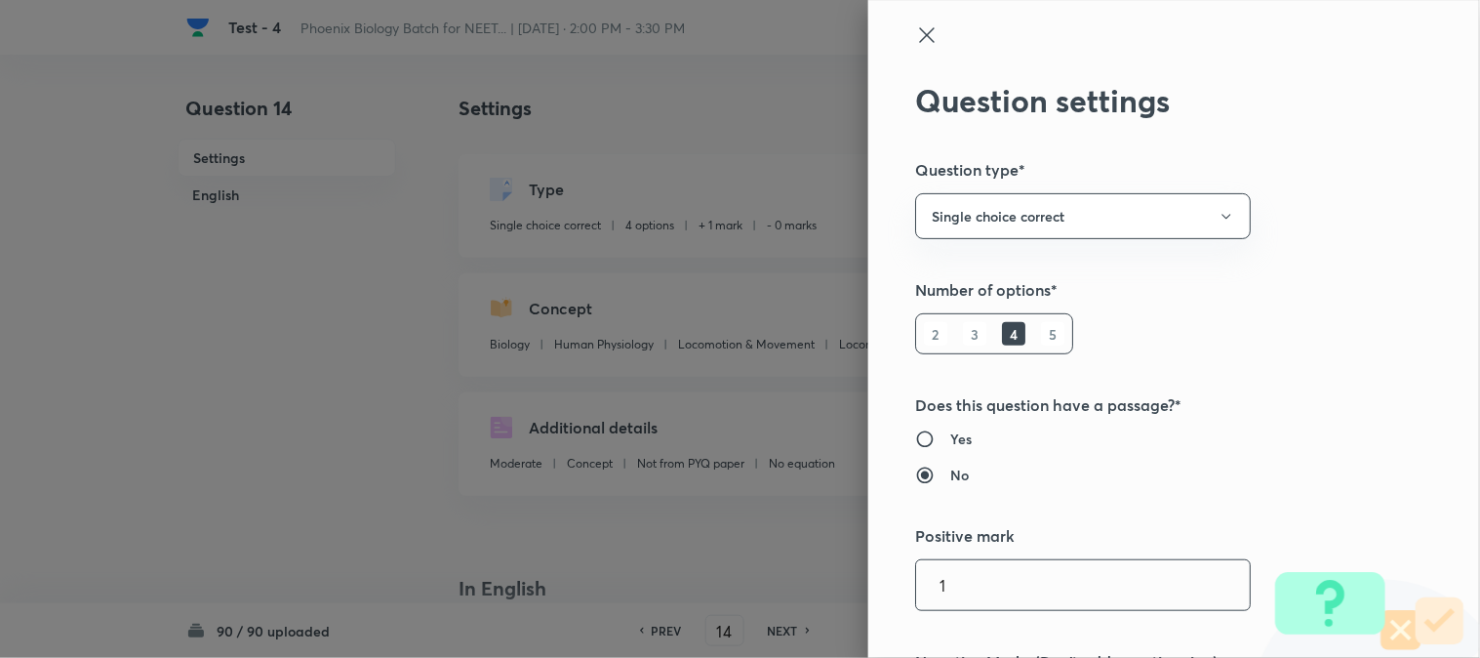
scroll to position [433, 0]
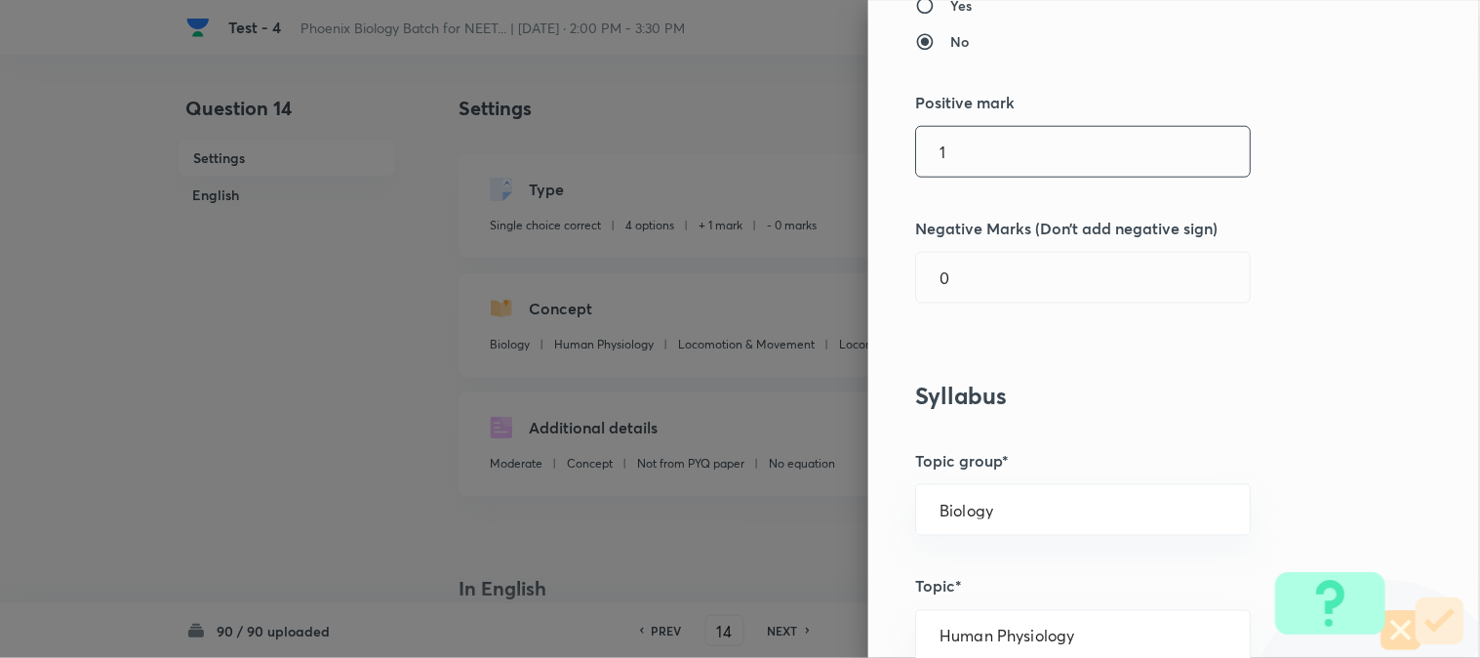
click at [953, 143] on input "1" at bounding box center [1083, 152] width 334 height 50
click at [950, 277] on input "0" at bounding box center [1083, 278] width 334 height 50
click at [951, 151] on input "14" at bounding box center [1083, 152] width 334 height 50
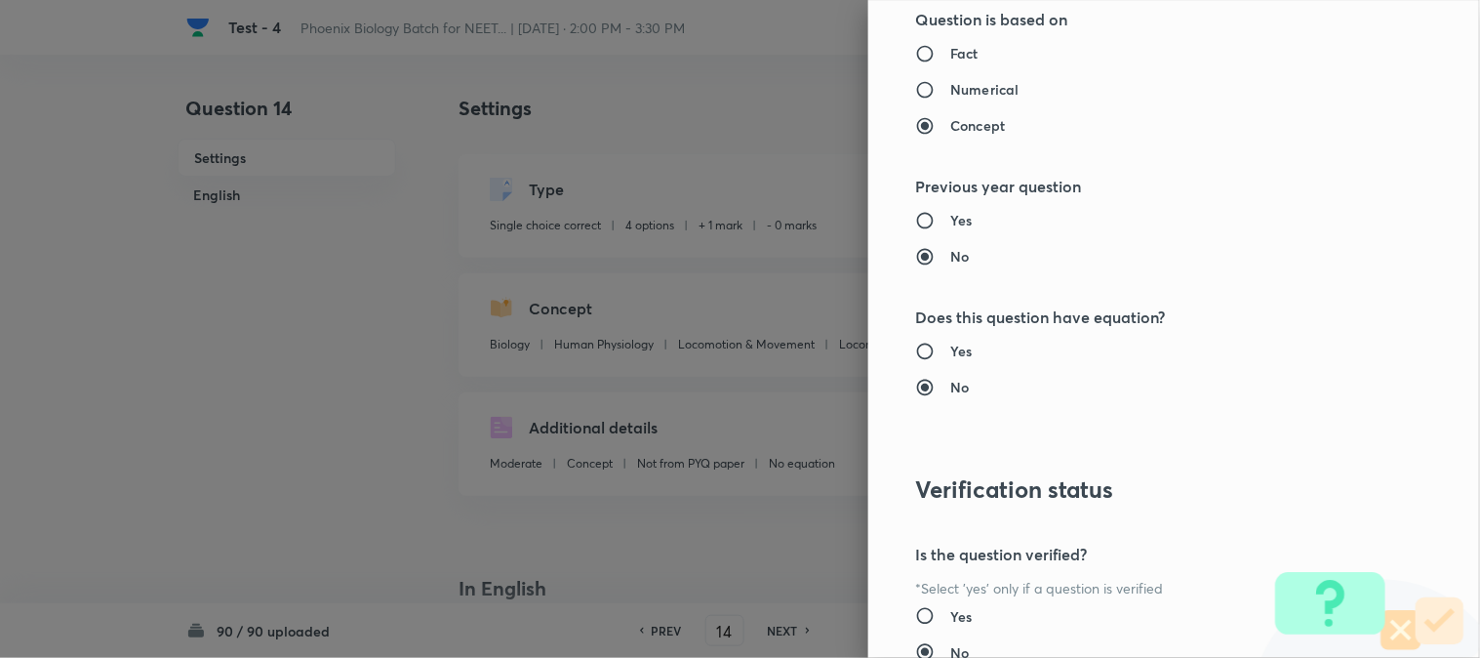
scroll to position [2002, 0]
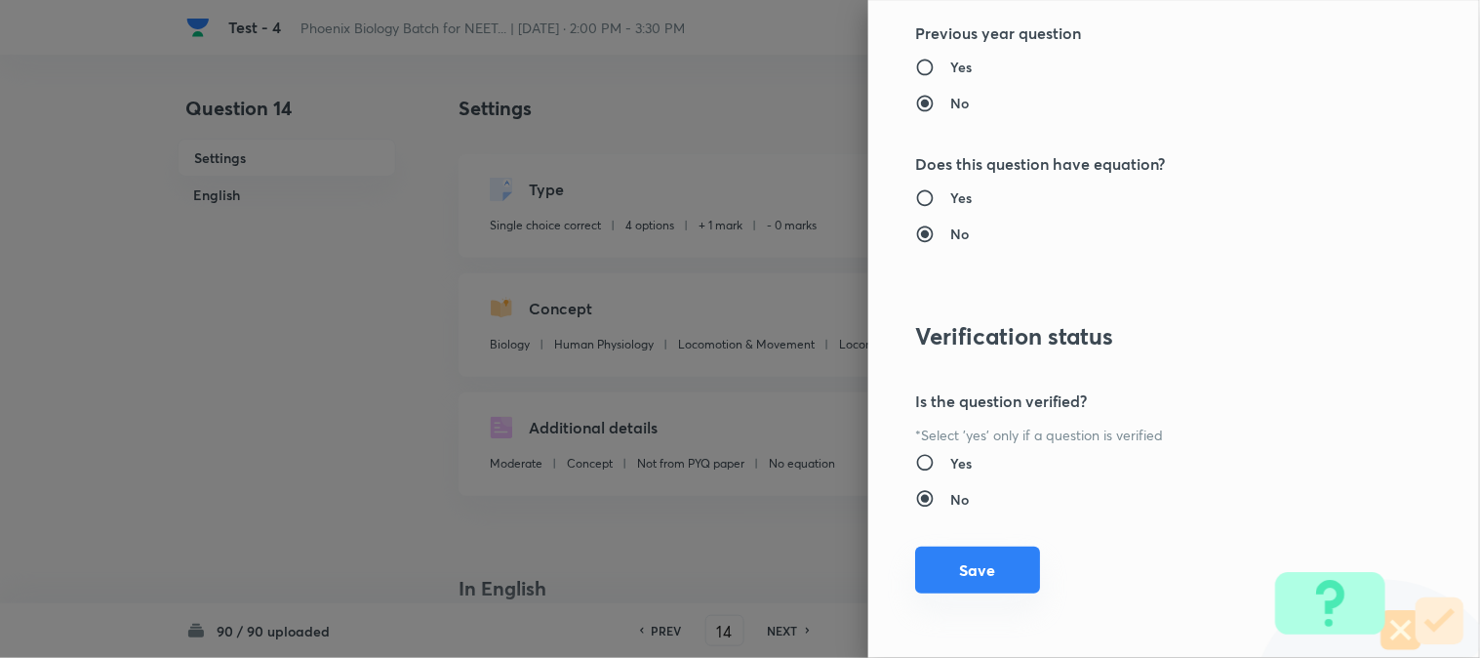
click at [990, 552] on button "Save" at bounding box center [977, 569] width 125 height 47
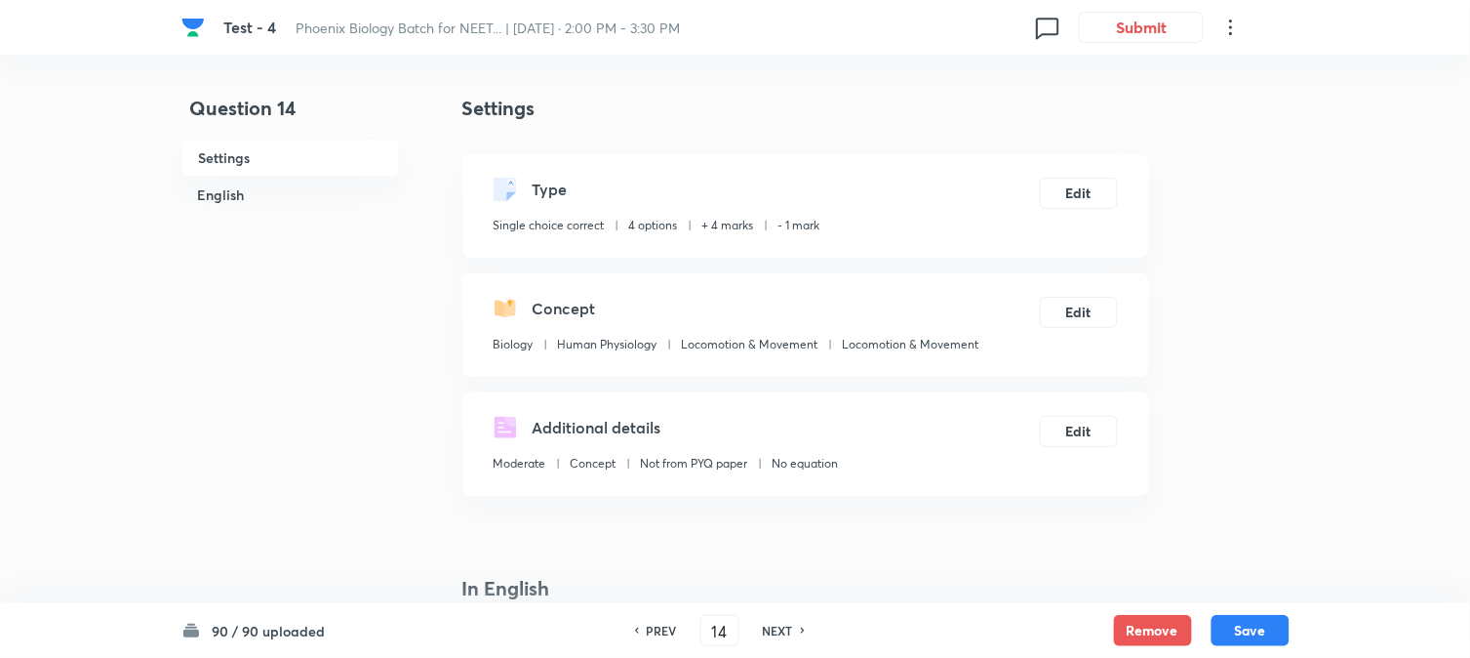
click at [1084, 630] on button "Save" at bounding box center [1251, 630] width 78 height 31
click at [1050, 201] on button "Edit" at bounding box center [1079, 191] width 78 height 31
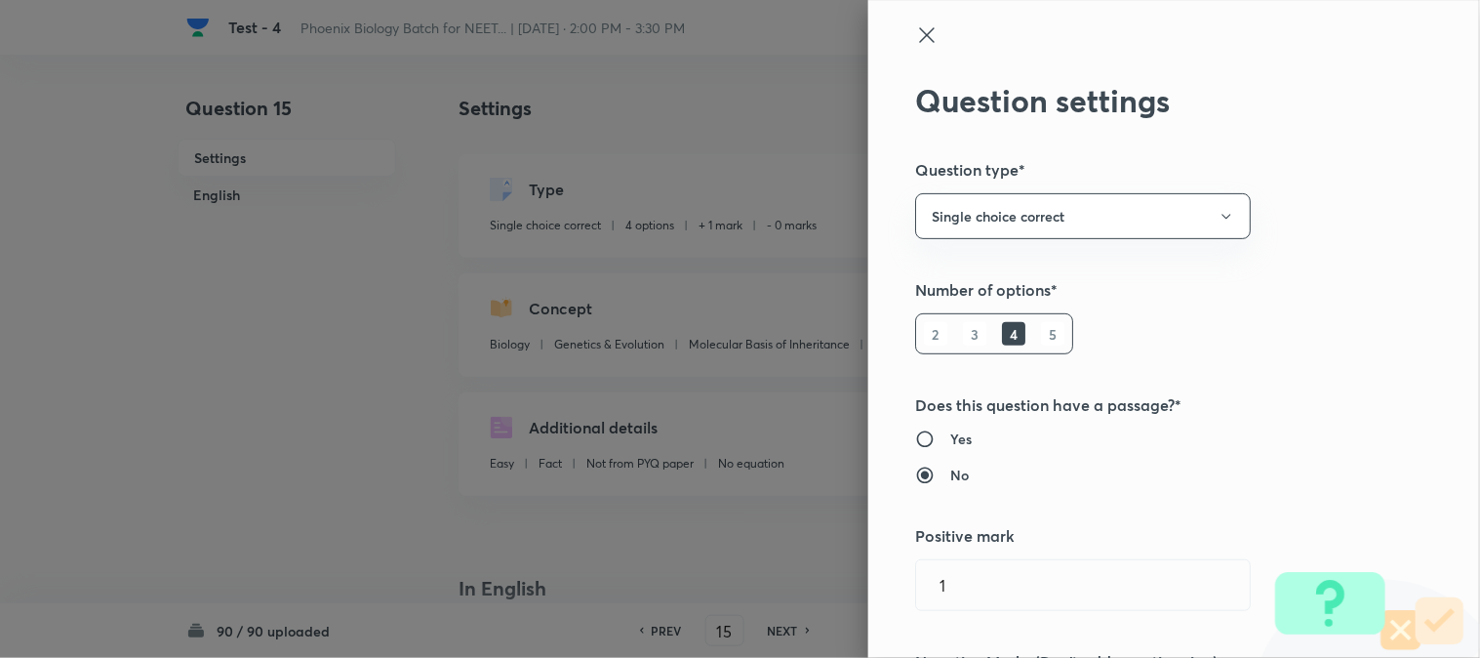
scroll to position [433, 0]
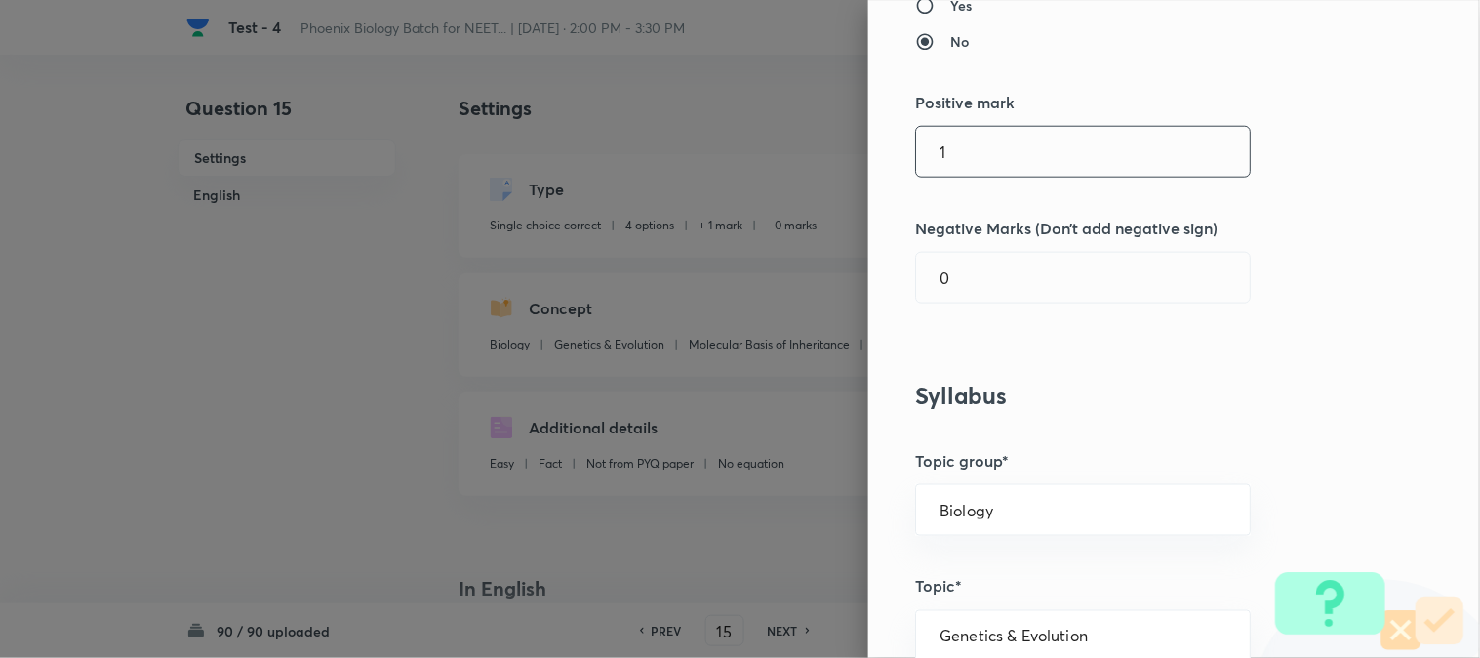
click at [953, 160] on input "1" at bounding box center [1083, 152] width 334 height 50
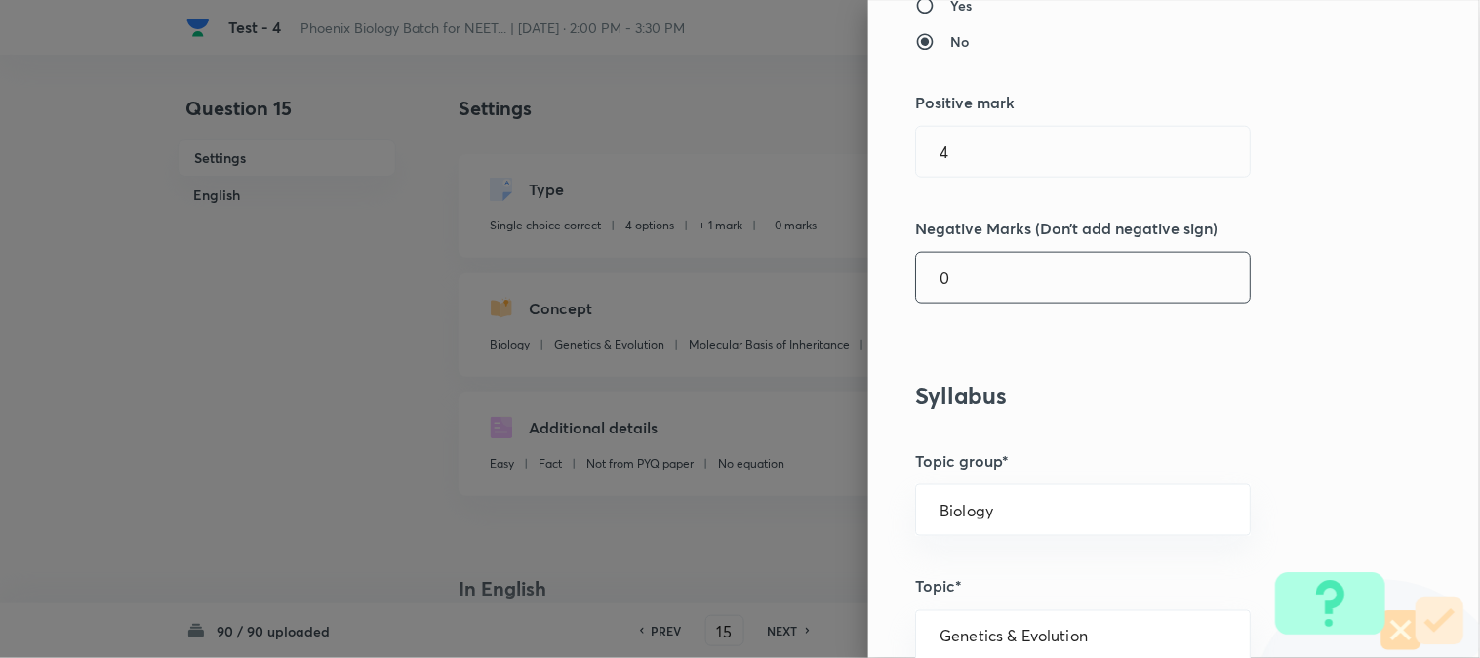
click at [958, 258] on input "0" at bounding box center [1083, 278] width 334 height 50
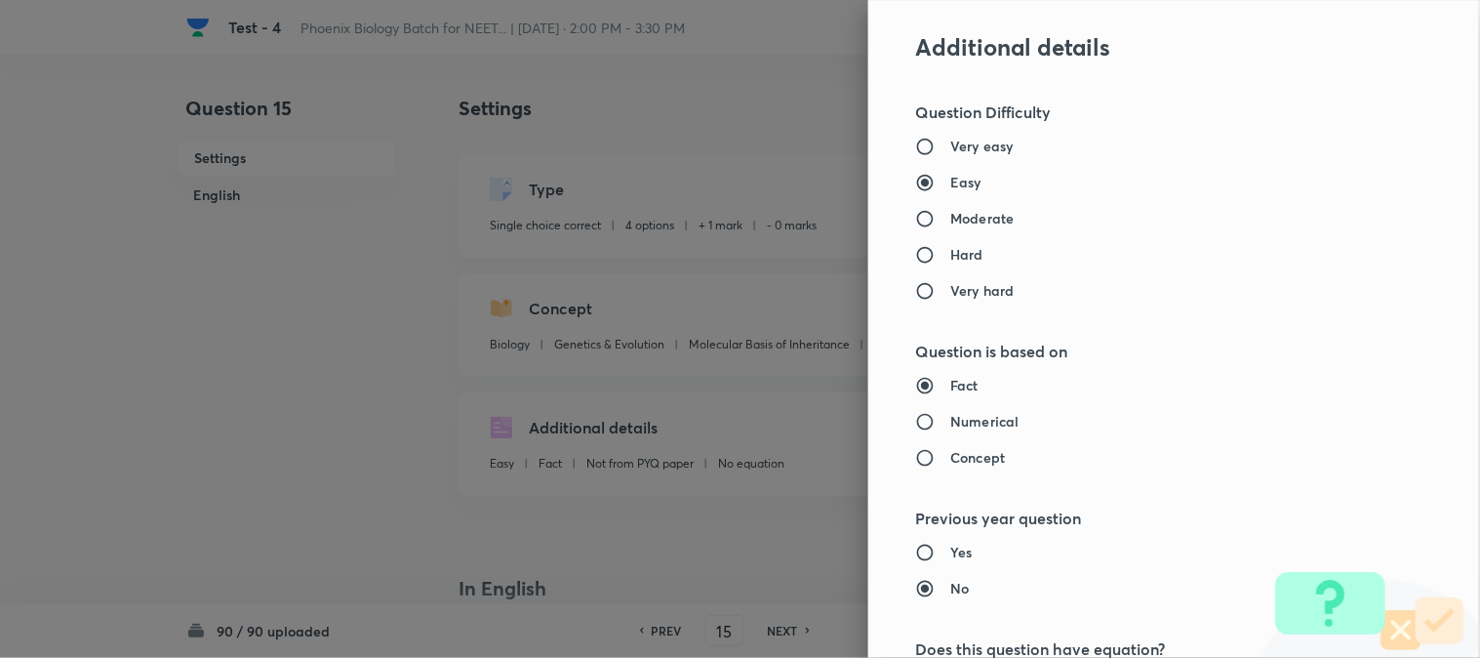
scroll to position [2002, 0]
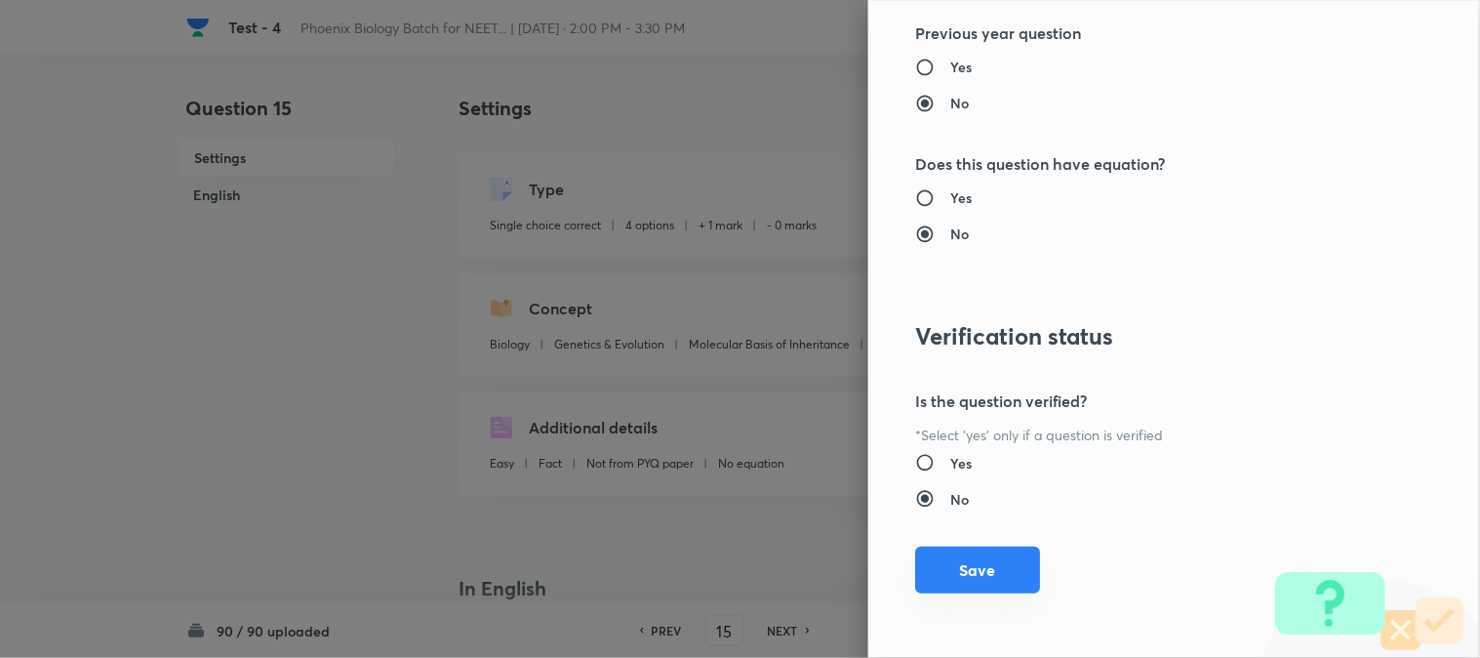
click at [978, 574] on button "Save" at bounding box center [977, 569] width 125 height 47
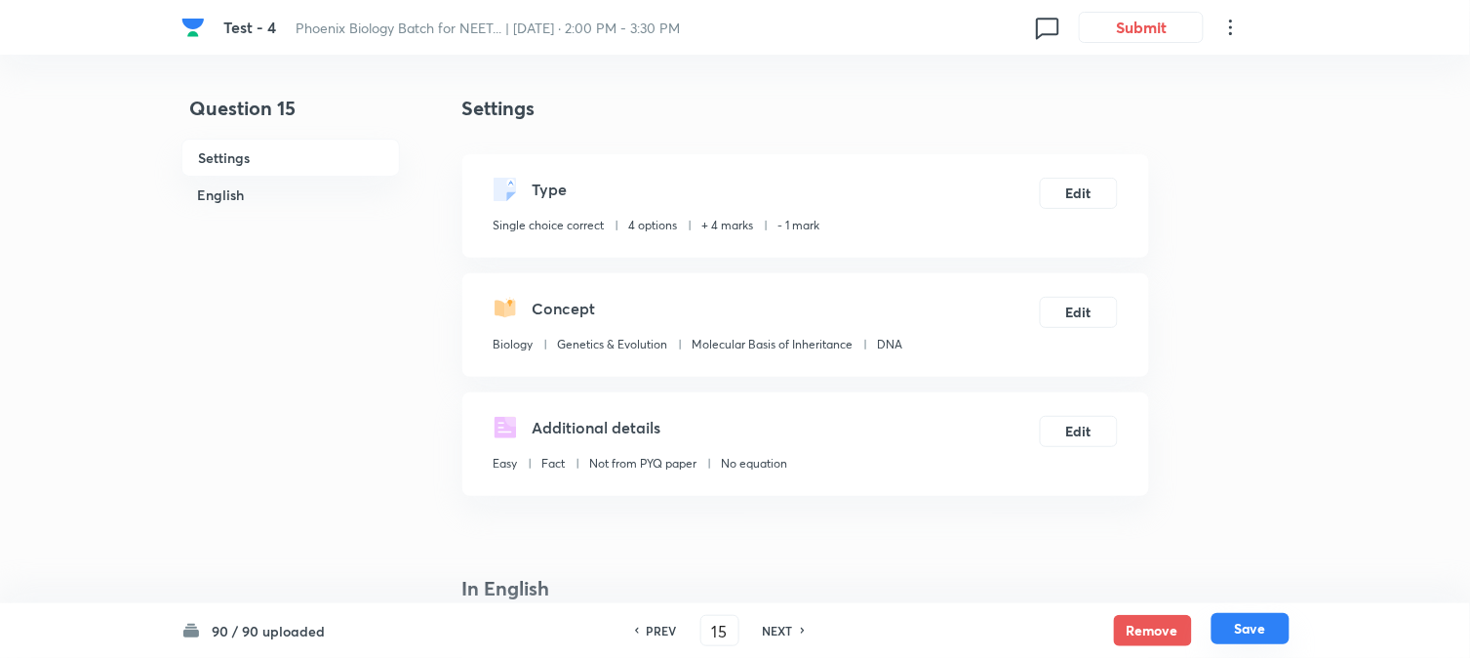
click at [1084, 640] on div "90 / 90 uploaded PREV 15 ​ NEXT Remove Save" at bounding box center [735, 630] width 1470 height 55
click at [1084, 626] on button "Save" at bounding box center [1251, 628] width 78 height 31
click at [1084, 176] on div "Type Single choice correct 4 options + 1 mark - 0 marks Edit" at bounding box center [805, 205] width 687 height 103
click at [1084, 201] on button "Edit" at bounding box center [1079, 191] width 78 height 31
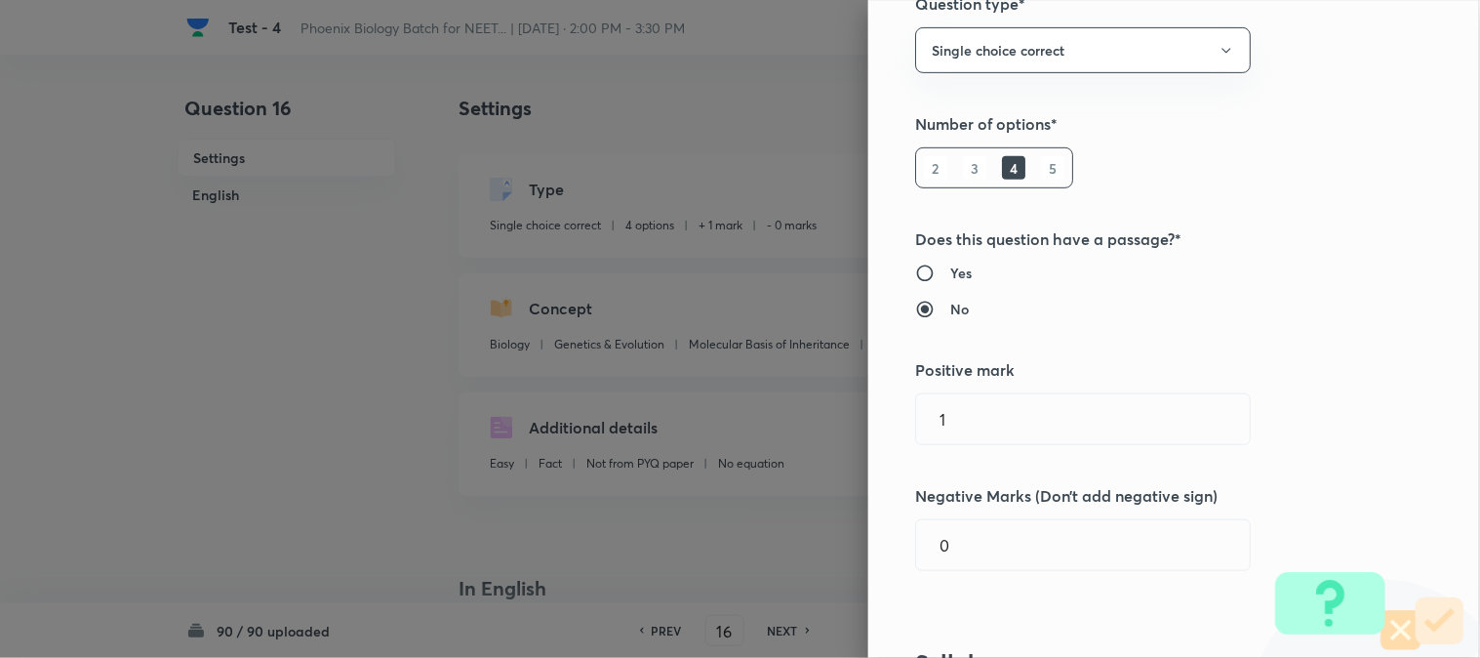
scroll to position [433, 0]
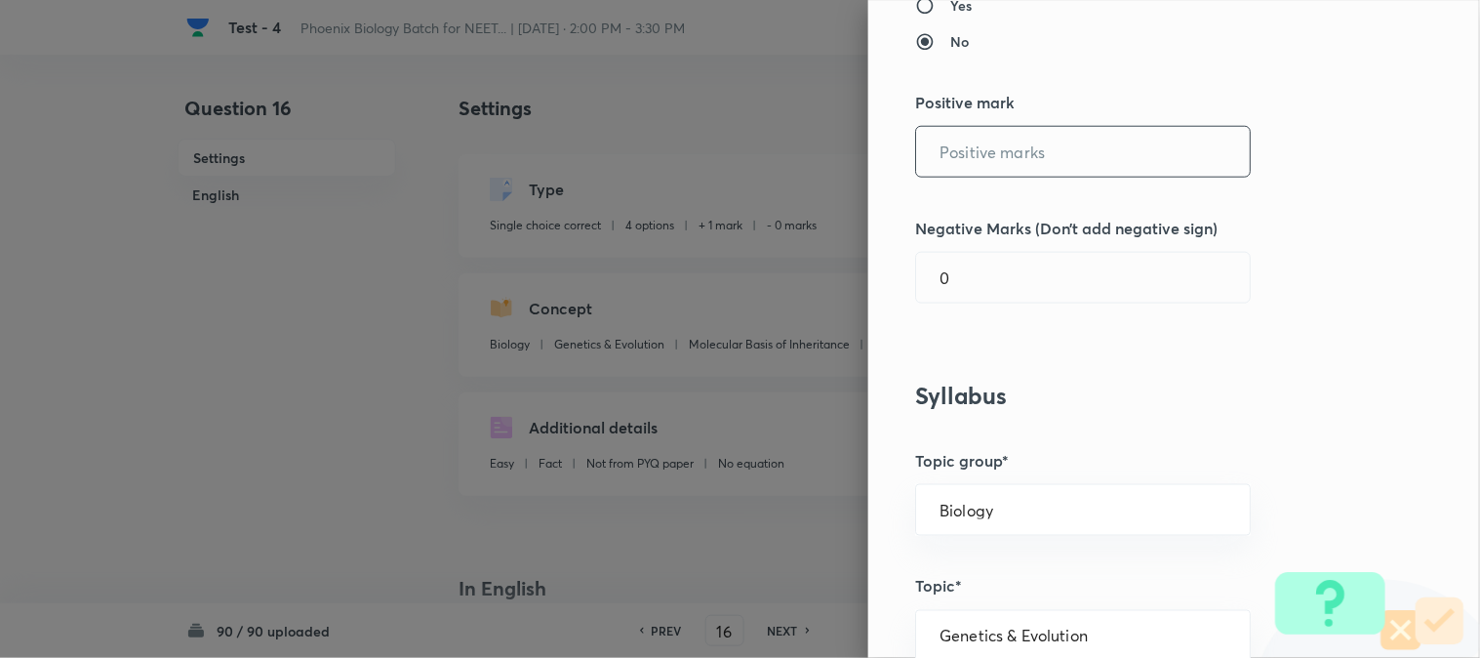
click at [980, 158] on input "text" at bounding box center [1083, 152] width 334 height 50
click at [954, 286] on input "0" at bounding box center [1083, 278] width 334 height 50
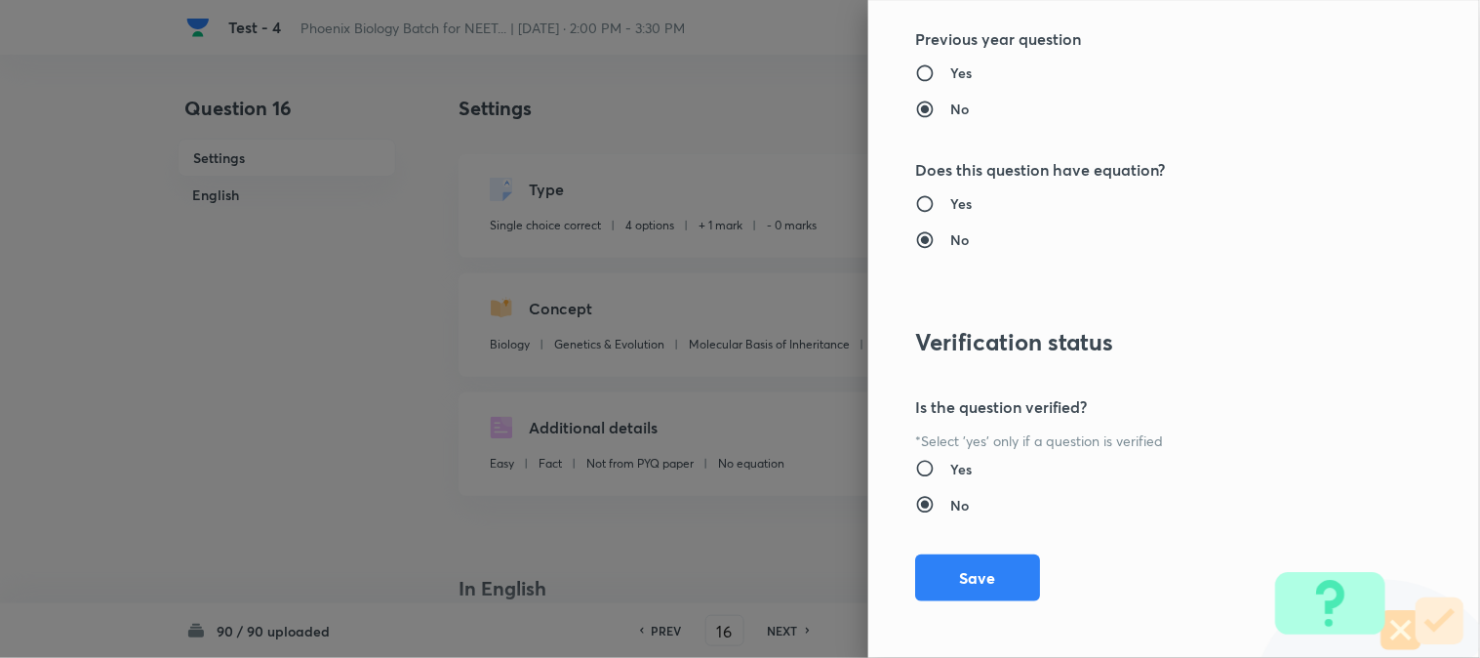
scroll to position [2002, 0]
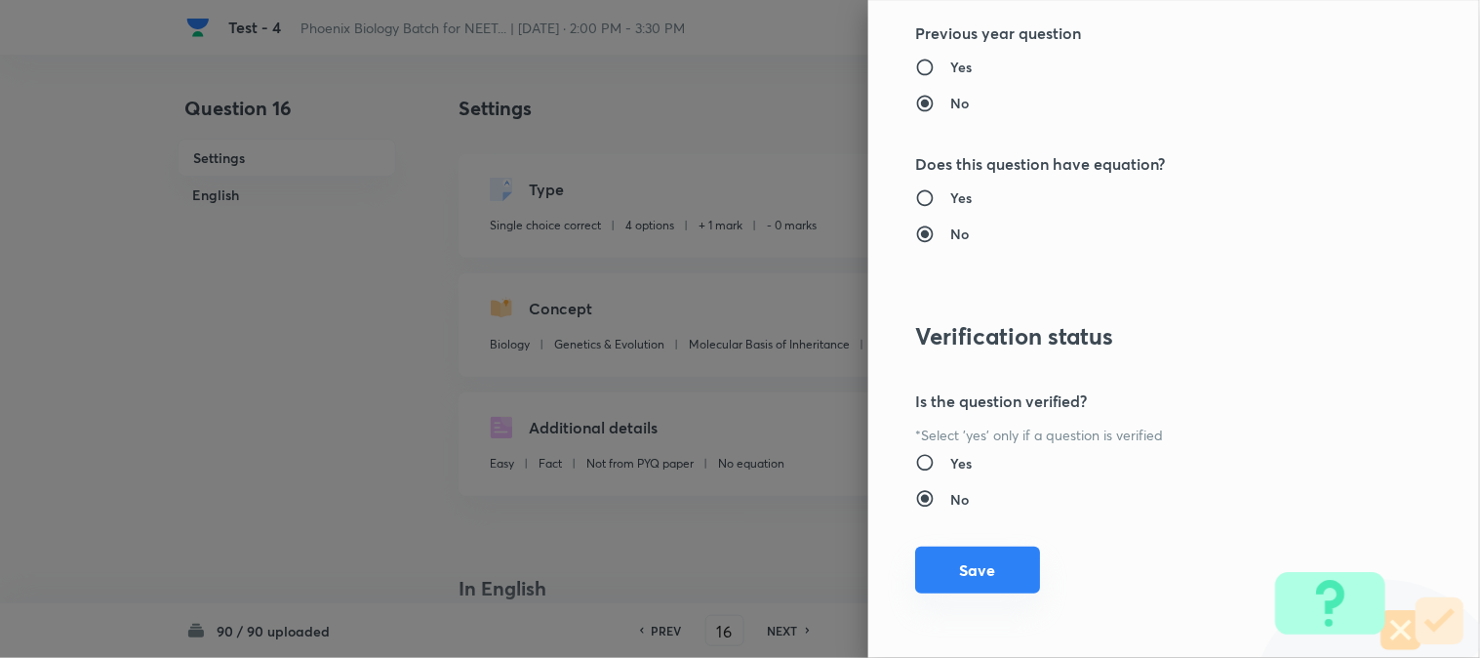
click at [1000, 583] on button "Save" at bounding box center [977, 569] width 125 height 47
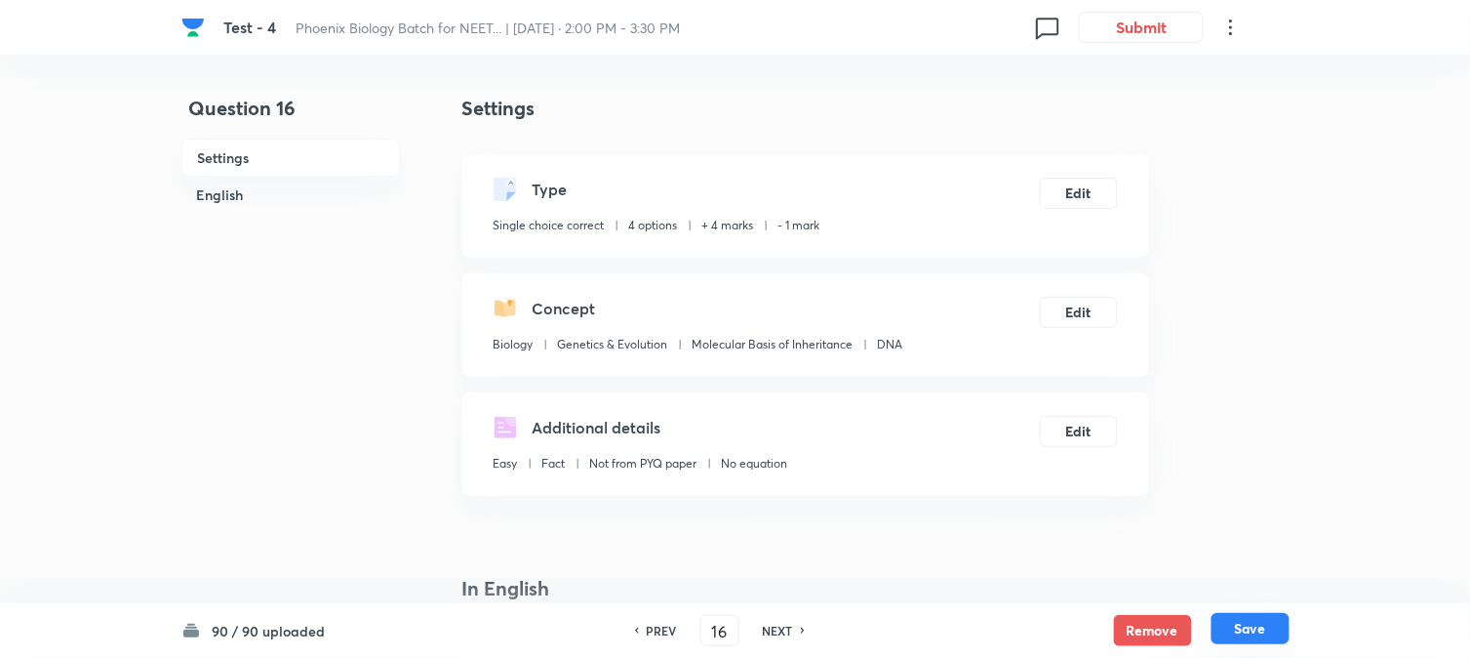
click at [1084, 629] on button "Save" at bounding box center [1251, 628] width 78 height 31
click at [1084, 182] on button "Edit" at bounding box center [1079, 191] width 78 height 31
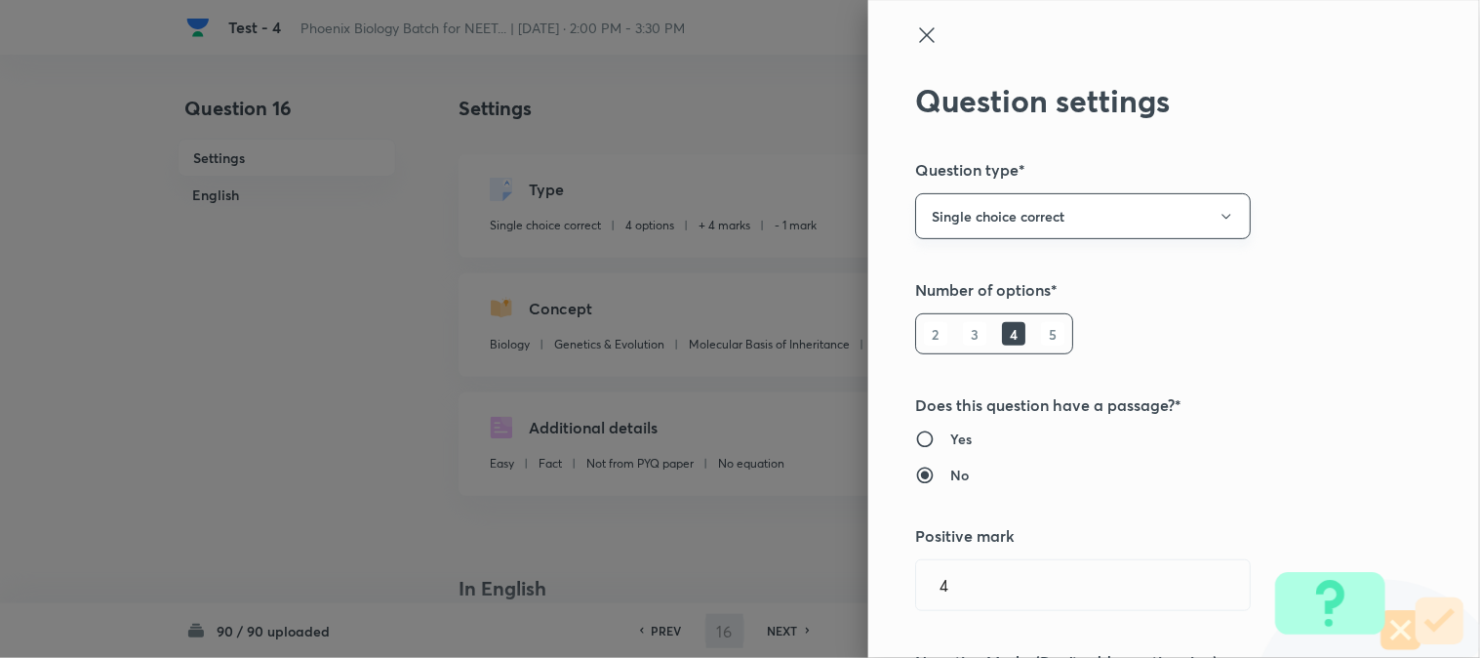
drag, startPoint x: 1094, startPoint y: 182, endPoint x: 1078, endPoint y: 197, distance: 21.4
click at [1078, 197] on button "Single choice correct" at bounding box center [1083, 216] width 336 height 46
click at [1022, 488] on div at bounding box center [740, 329] width 1480 height 658
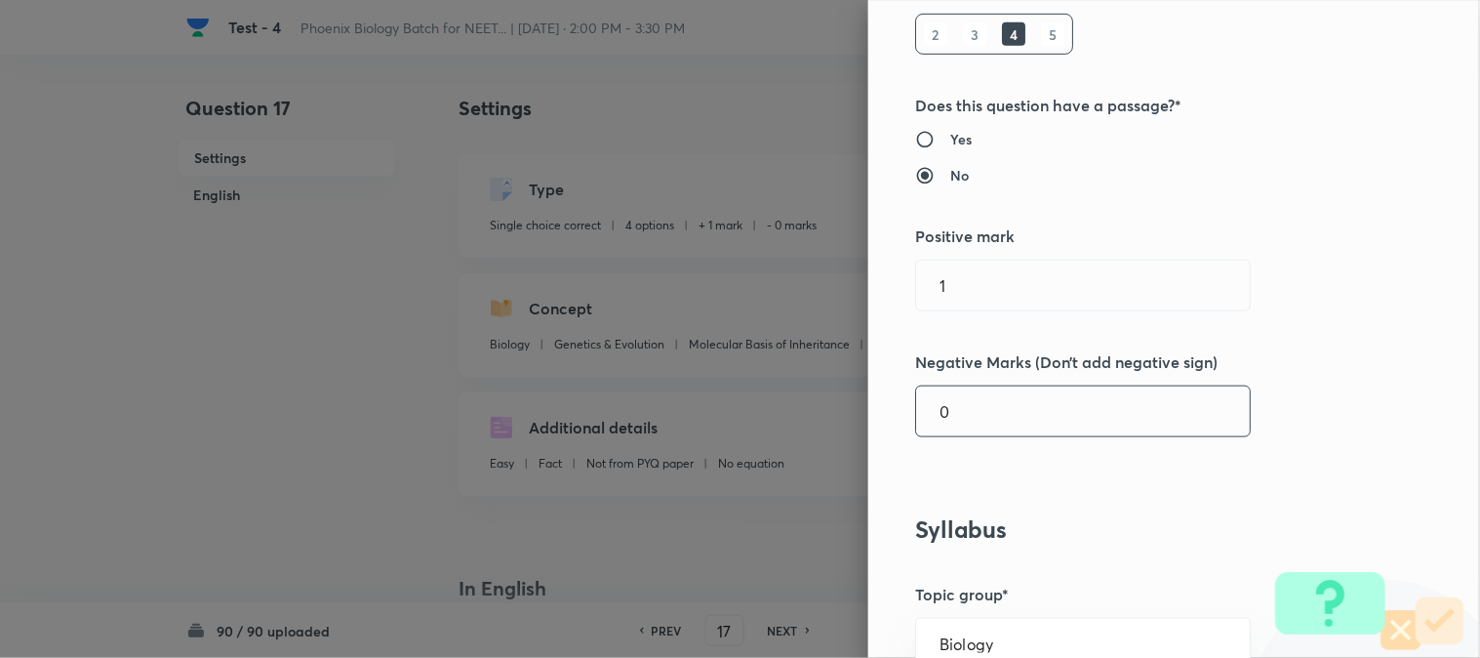
scroll to position [325, 0]
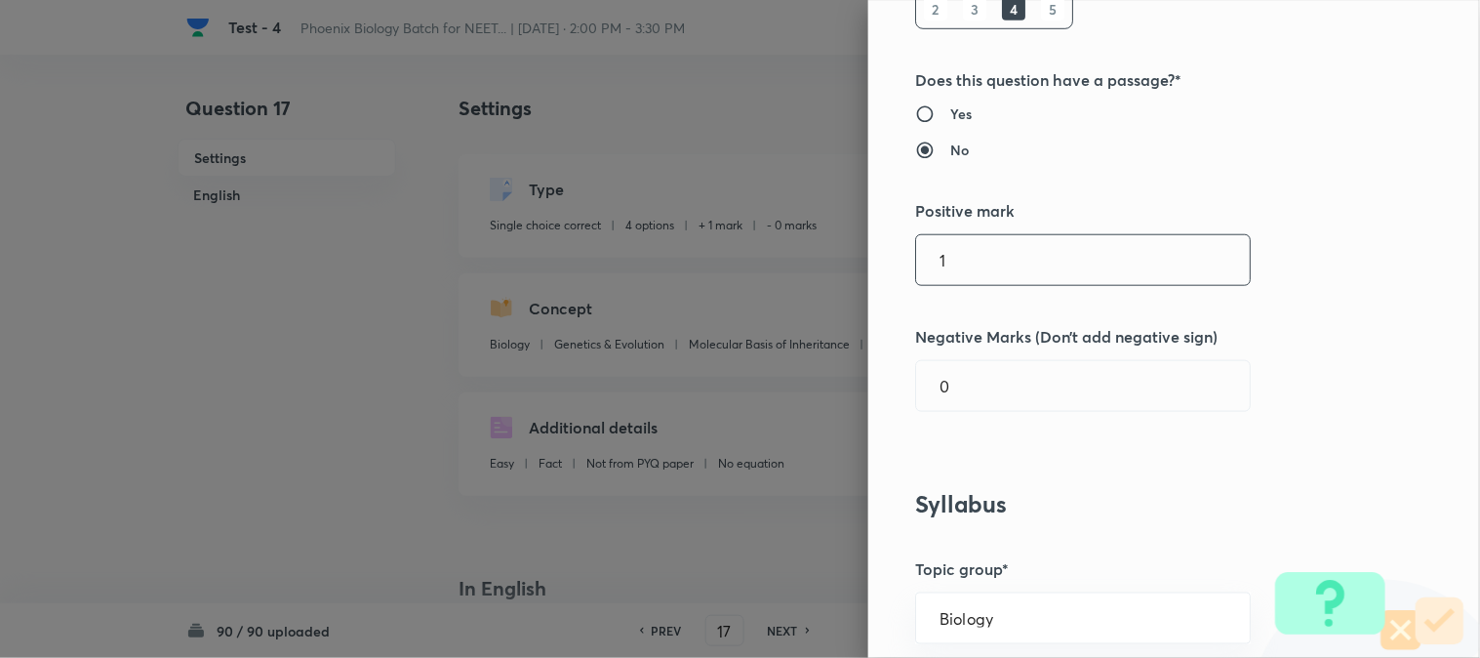
click at [985, 271] on input "1" at bounding box center [1083, 260] width 334 height 50
click at [962, 414] on div "Question settings Question type* Single choice correct Number of options* 2 3 4…" at bounding box center [1174, 329] width 612 height 658
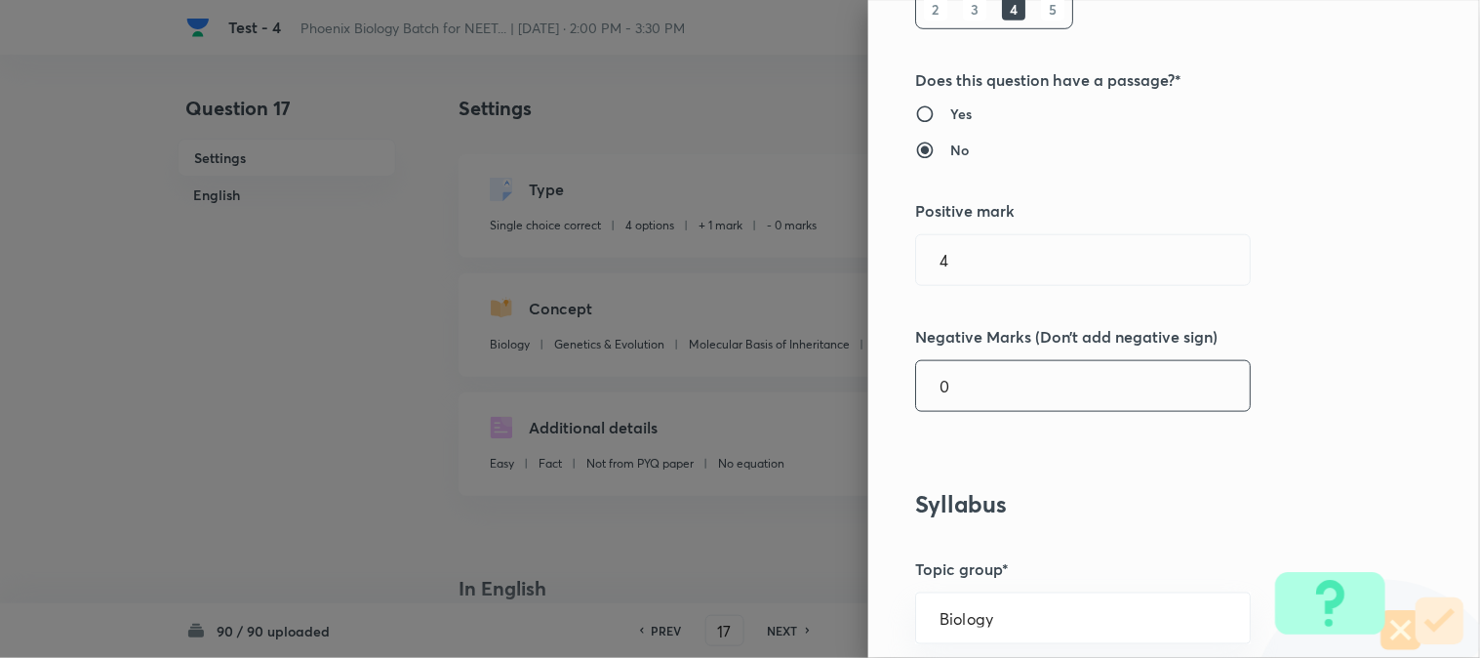
click at [967, 401] on input "0" at bounding box center [1083, 386] width 334 height 50
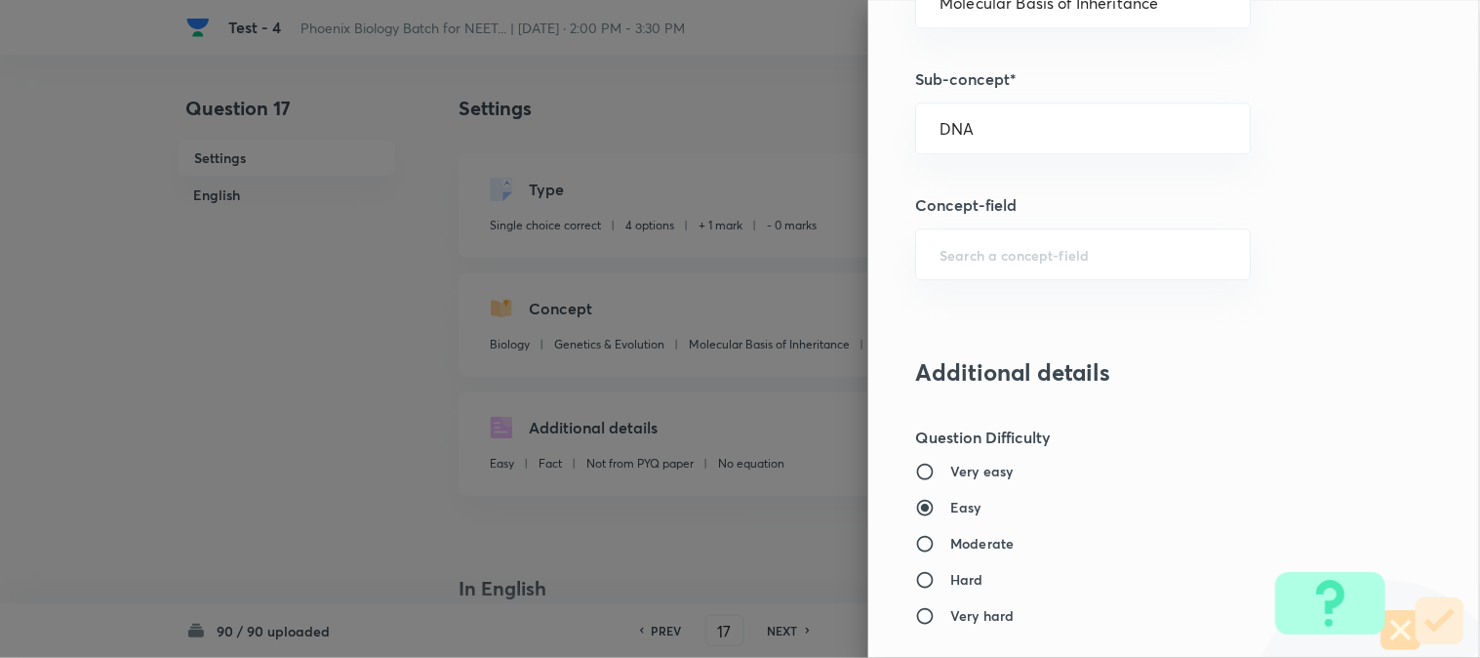
scroll to position [2002, 0]
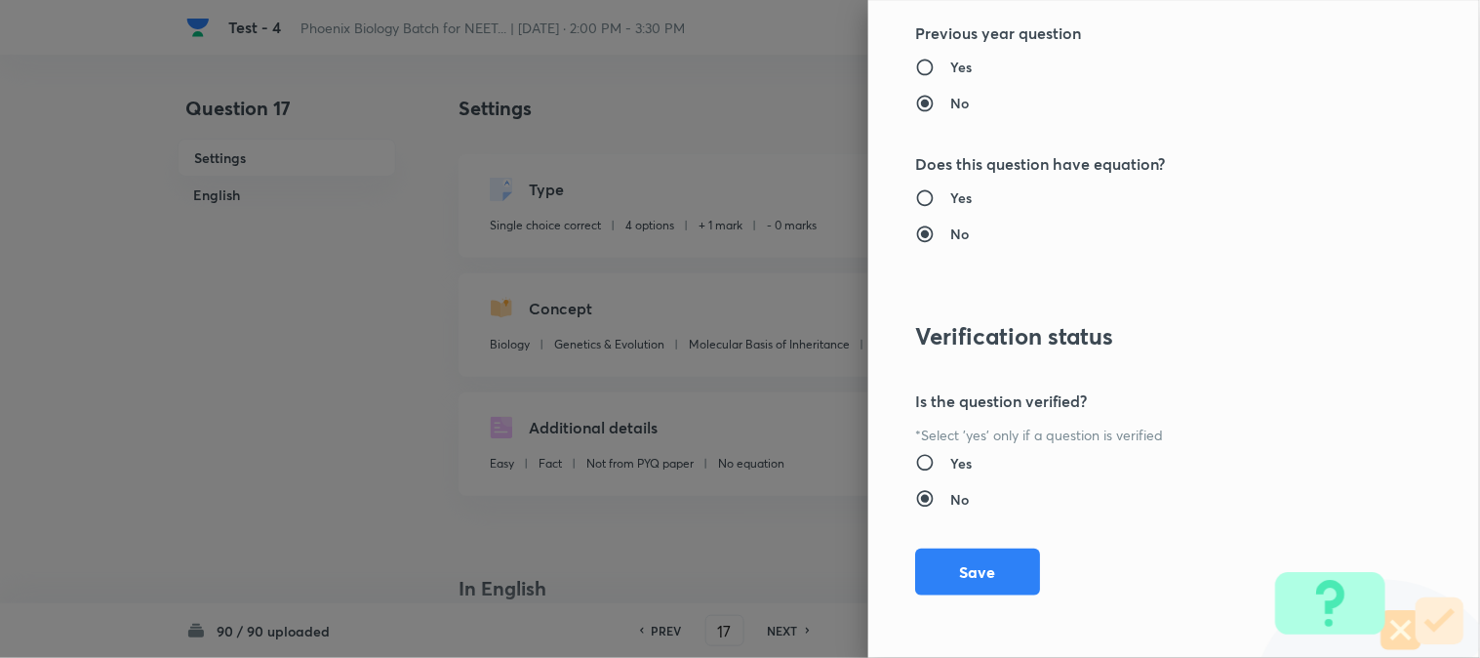
click at [988, 559] on button "Save" at bounding box center [977, 571] width 125 height 47
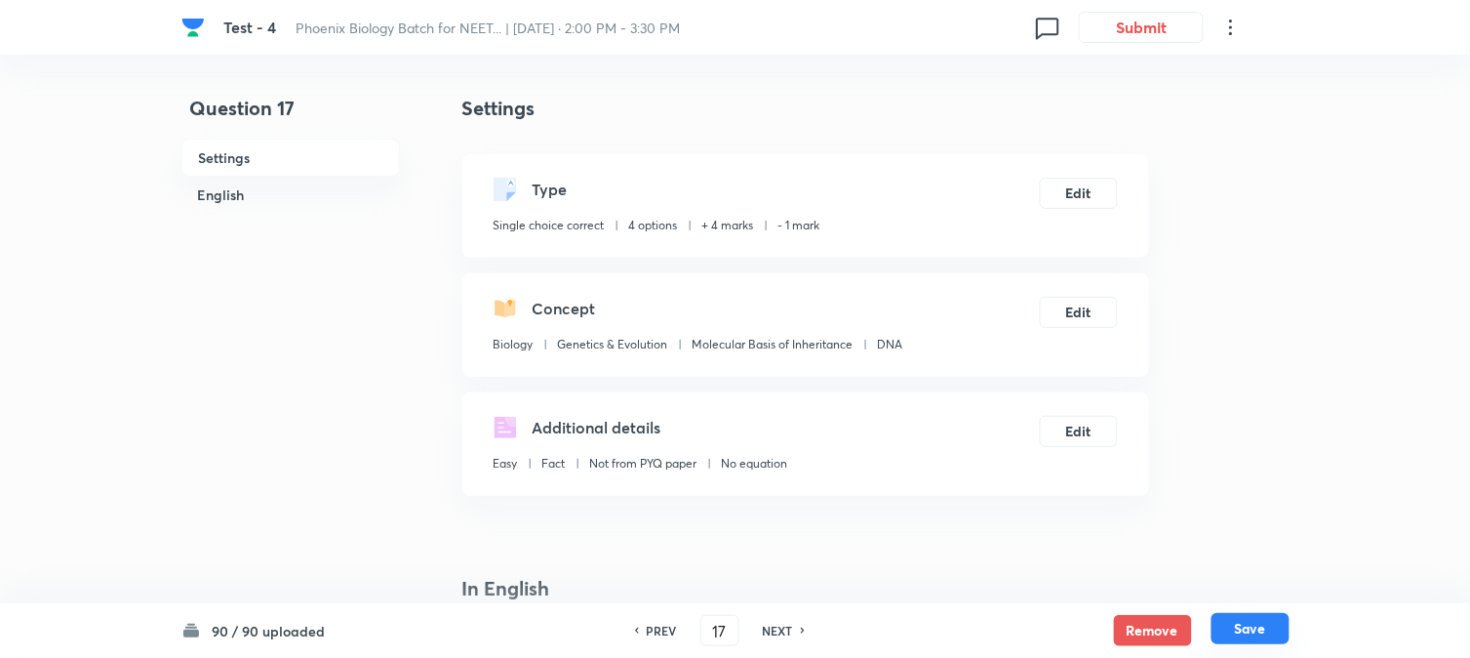
click at [1084, 635] on button "Save" at bounding box center [1251, 628] width 78 height 31
click at [1084, 202] on button "Edit" at bounding box center [1079, 191] width 78 height 31
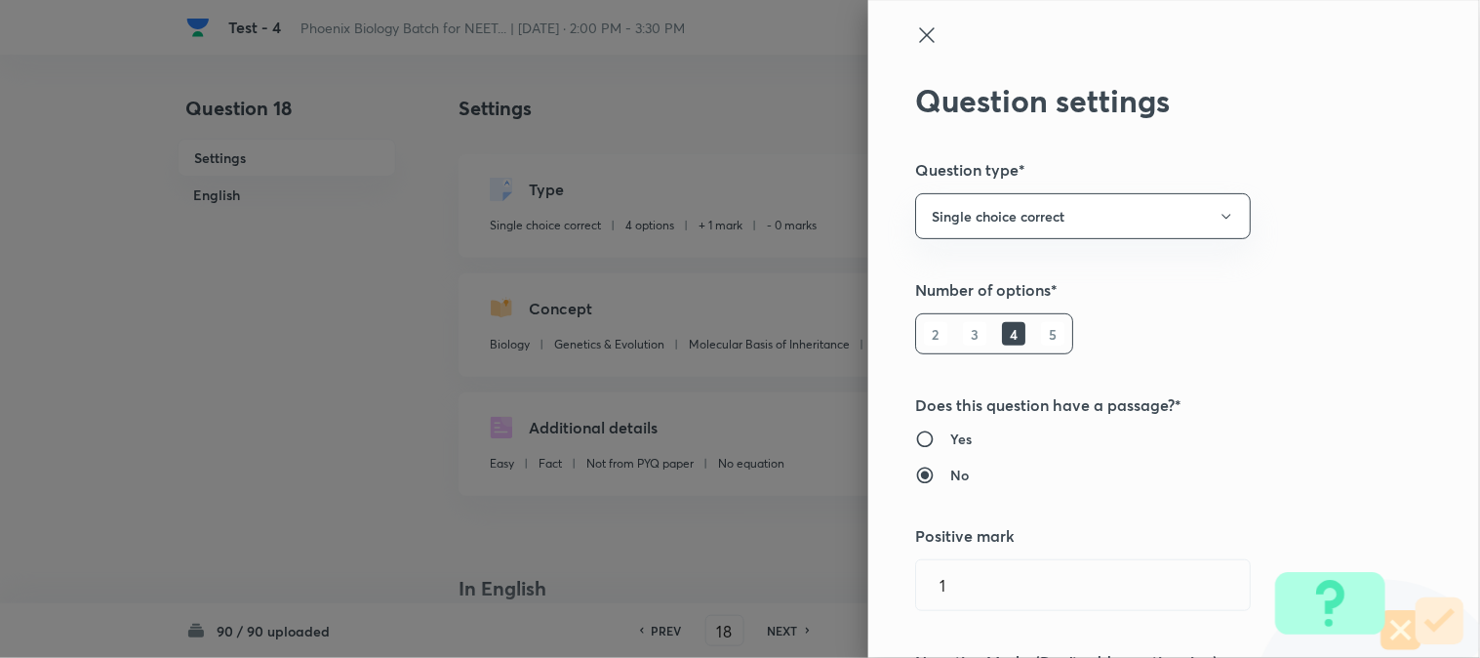
scroll to position [325, 0]
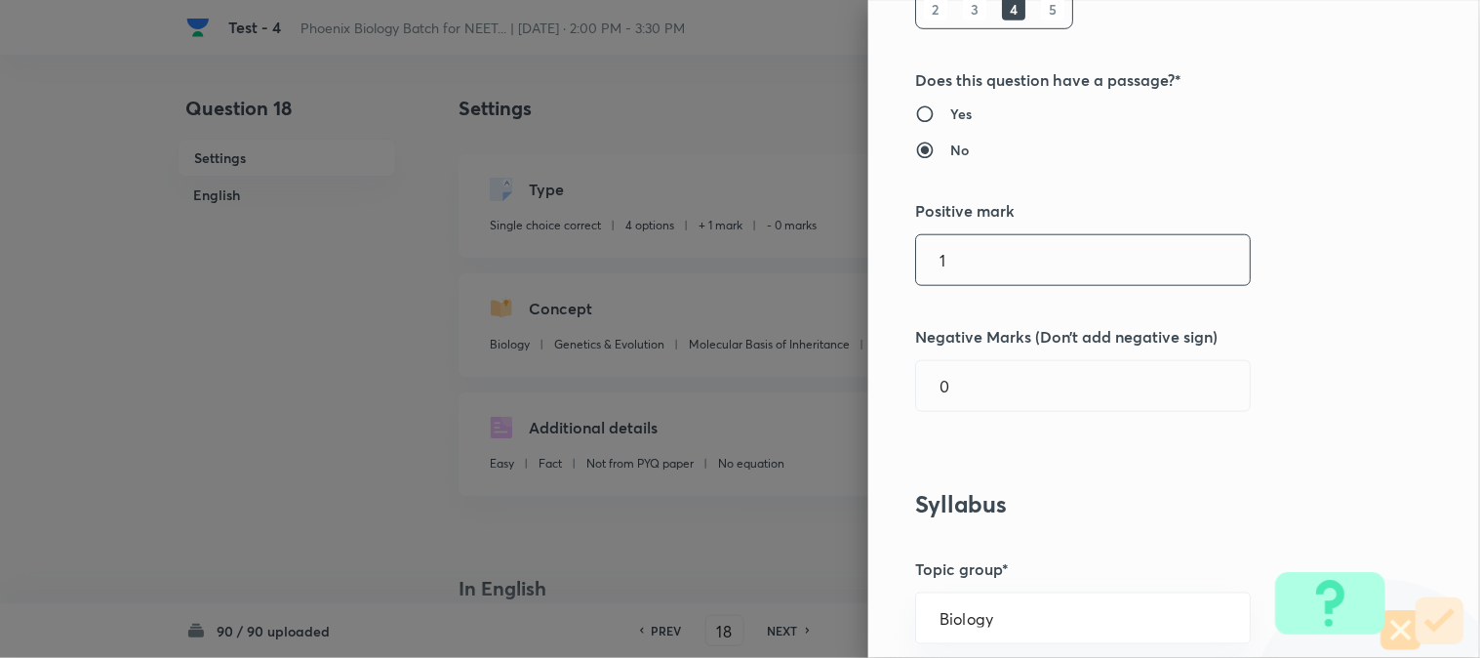
click at [974, 273] on input "1" at bounding box center [1083, 260] width 334 height 50
click at [971, 346] on h5 "Negative Marks (Don’t add negative sign)" at bounding box center [1141, 336] width 453 height 23
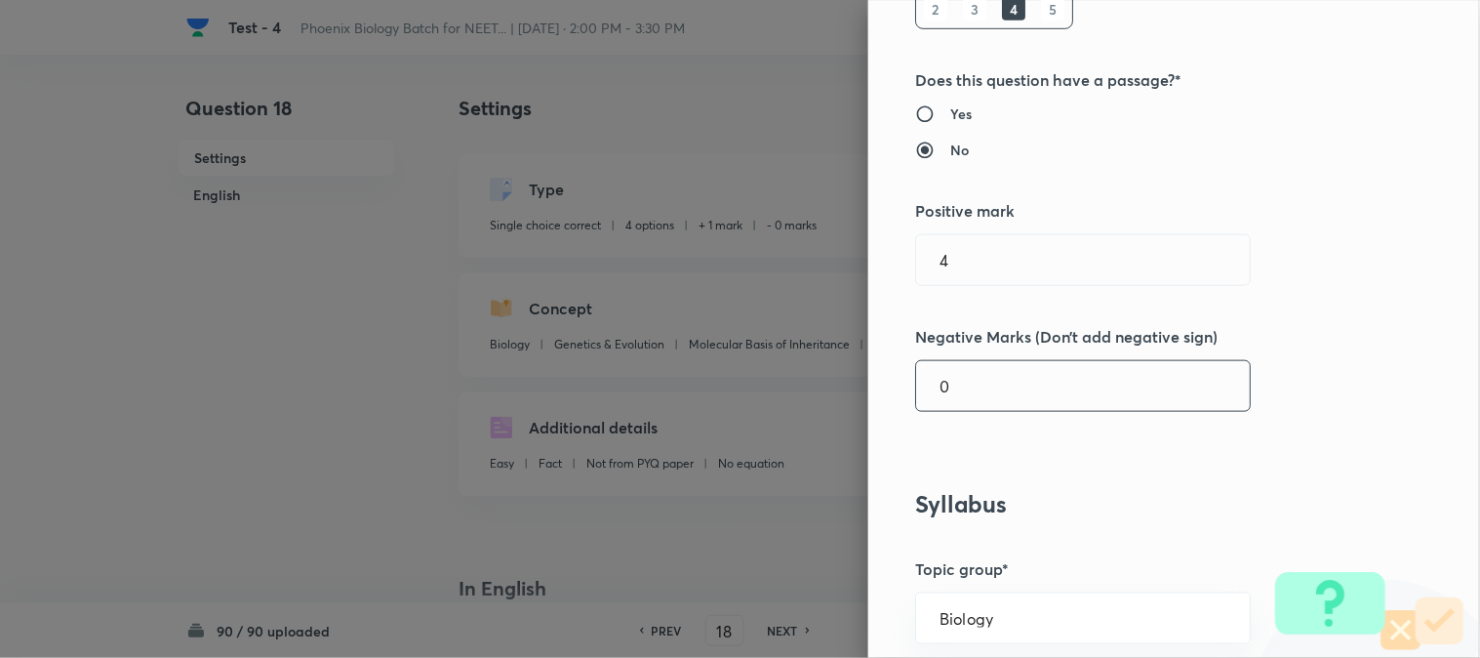
click at [980, 388] on input "0" at bounding box center [1083, 386] width 334 height 50
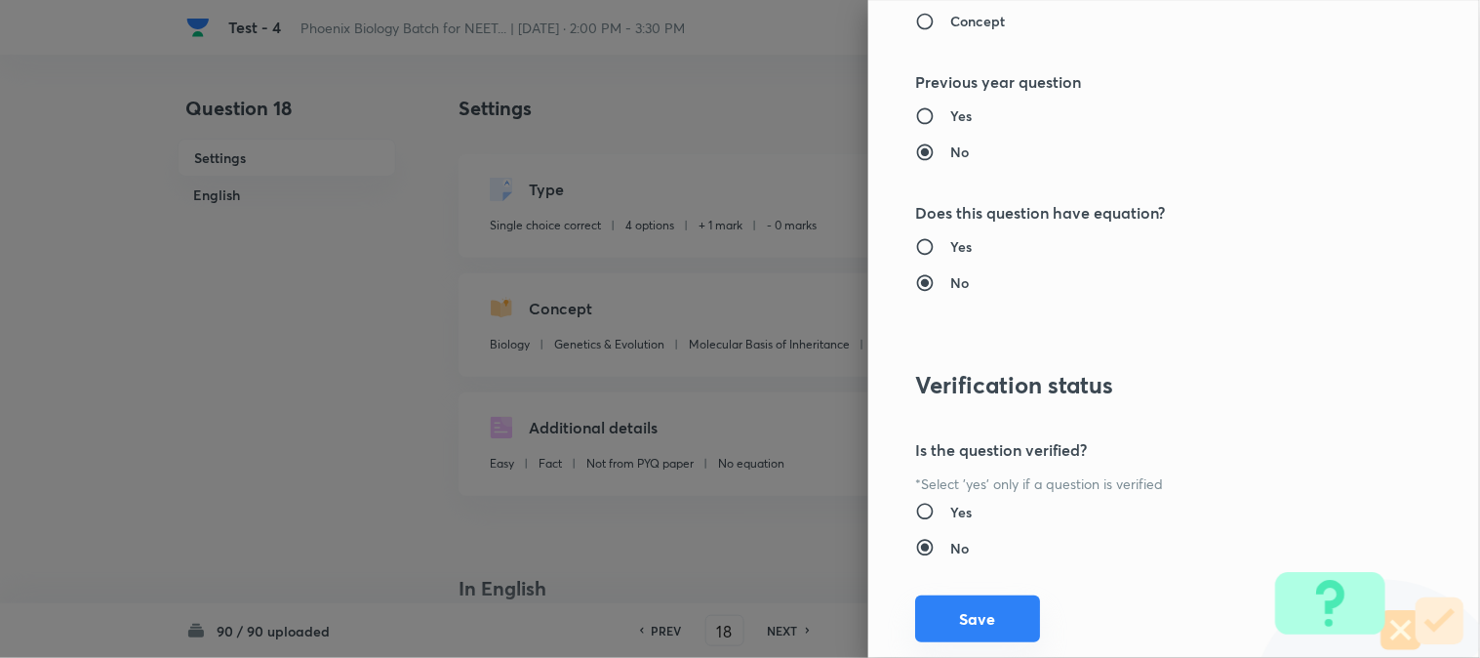
scroll to position [2002, 0]
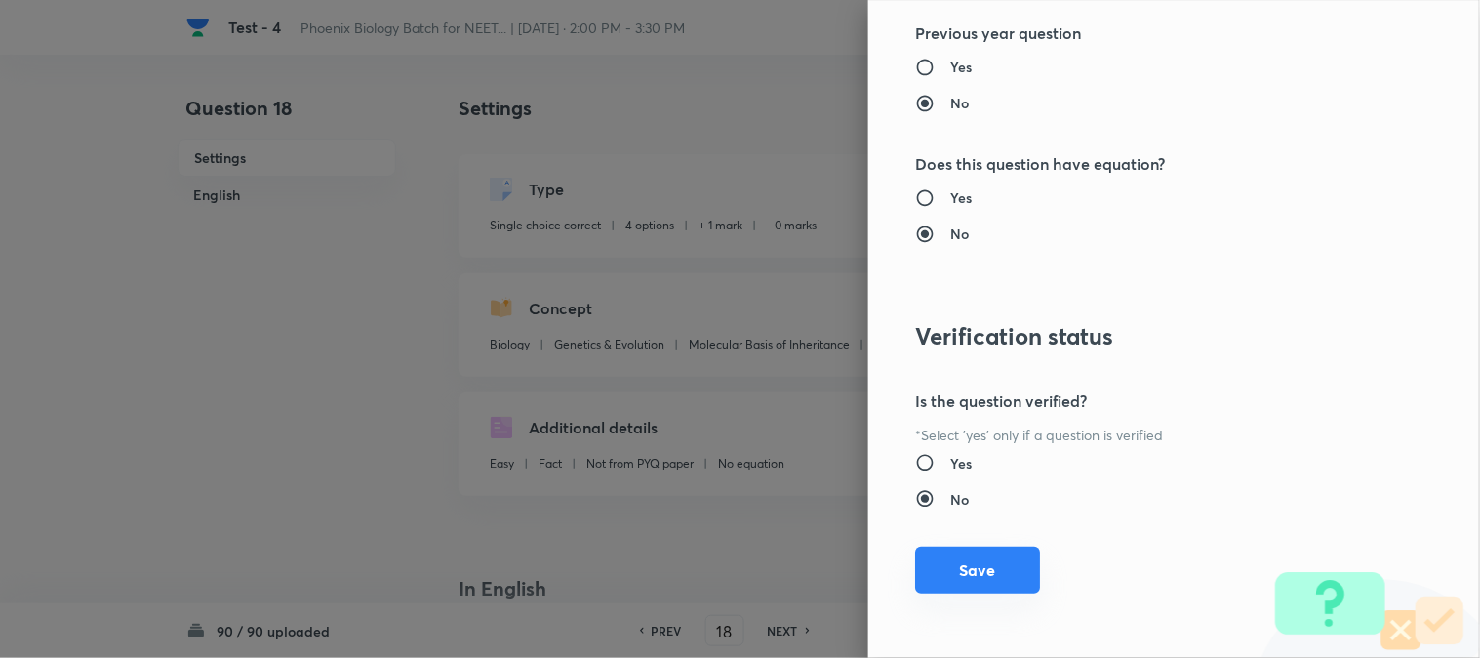
click at [989, 568] on button "Save" at bounding box center [977, 569] width 125 height 47
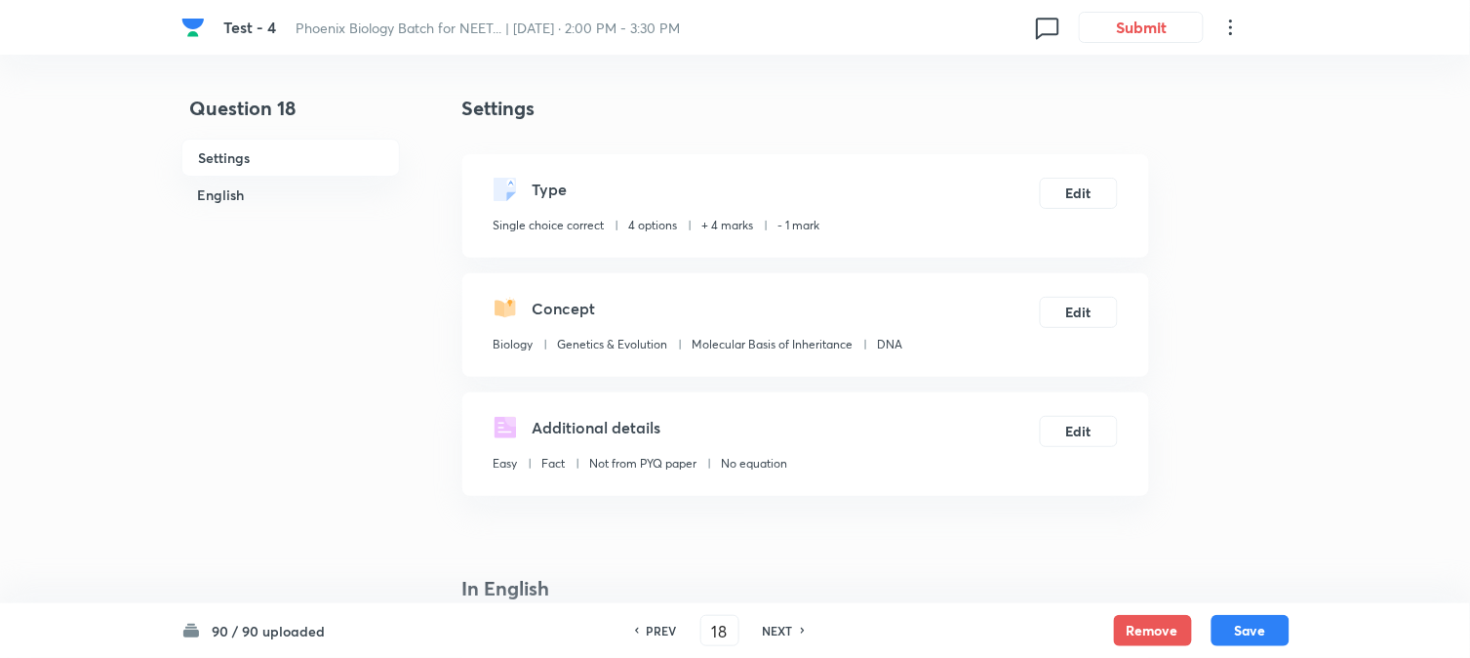
click at [1084, 640] on div "90 / 90 uploaded PREV 18 ​ NEXT Remove Save" at bounding box center [735, 630] width 1108 height 55
drag, startPoint x: 1261, startPoint y: 636, endPoint x: 1090, endPoint y: 307, distance: 370.9
click at [1084, 636] on button "Save" at bounding box center [1251, 630] width 78 height 31
click at [1080, 190] on button "Edit" at bounding box center [1079, 191] width 78 height 31
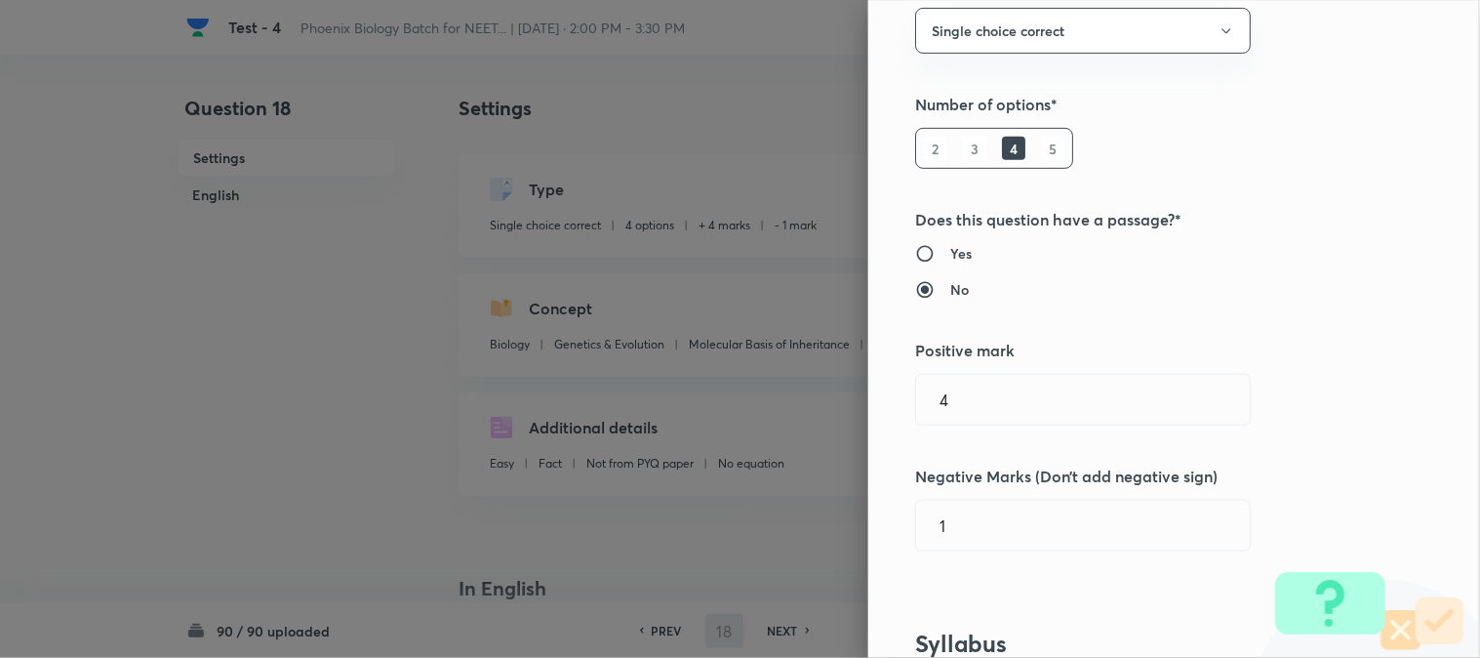
scroll to position [433, 0]
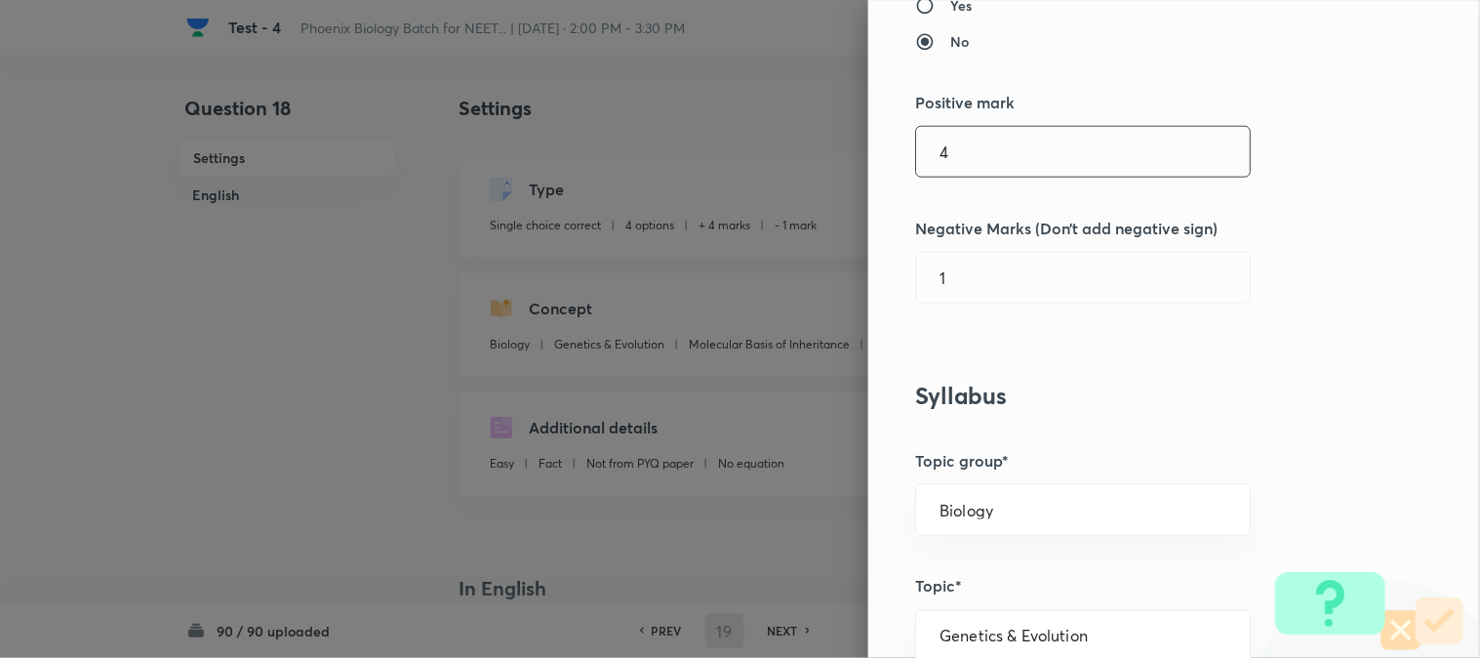
click at [959, 137] on input "4" at bounding box center [1083, 152] width 334 height 50
click at [962, 249] on div "Question settings Question type* Single choice correct Number of options* 2 3 4…" at bounding box center [1174, 329] width 612 height 658
click at [976, 100] on h5 "Positive mark" at bounding box center [1141, 102] width 453 height 23
click at [971, 167] on input "14" at bounding box center [1083, 152] width 334 height 50
click at [972, 275] on input "1" at bounding box center [1083, 278] width 334 height 50
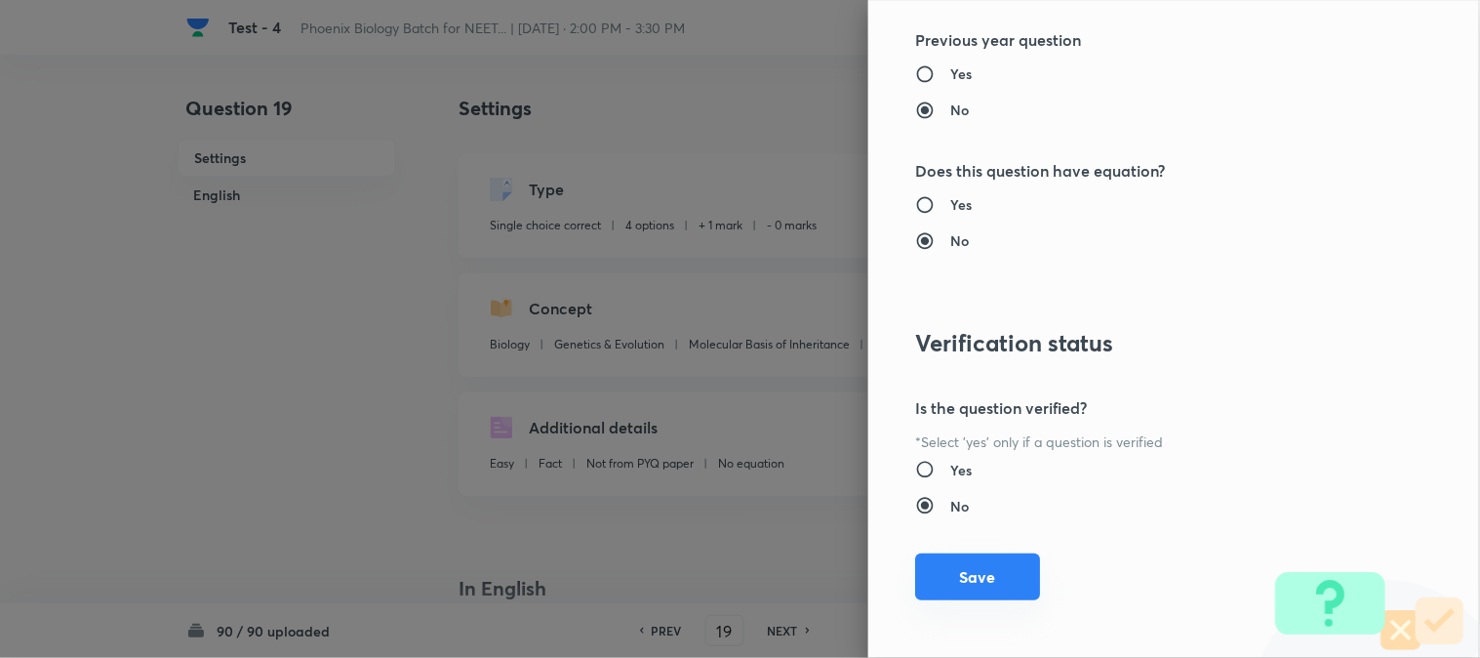
scroll to position [2002, 0]
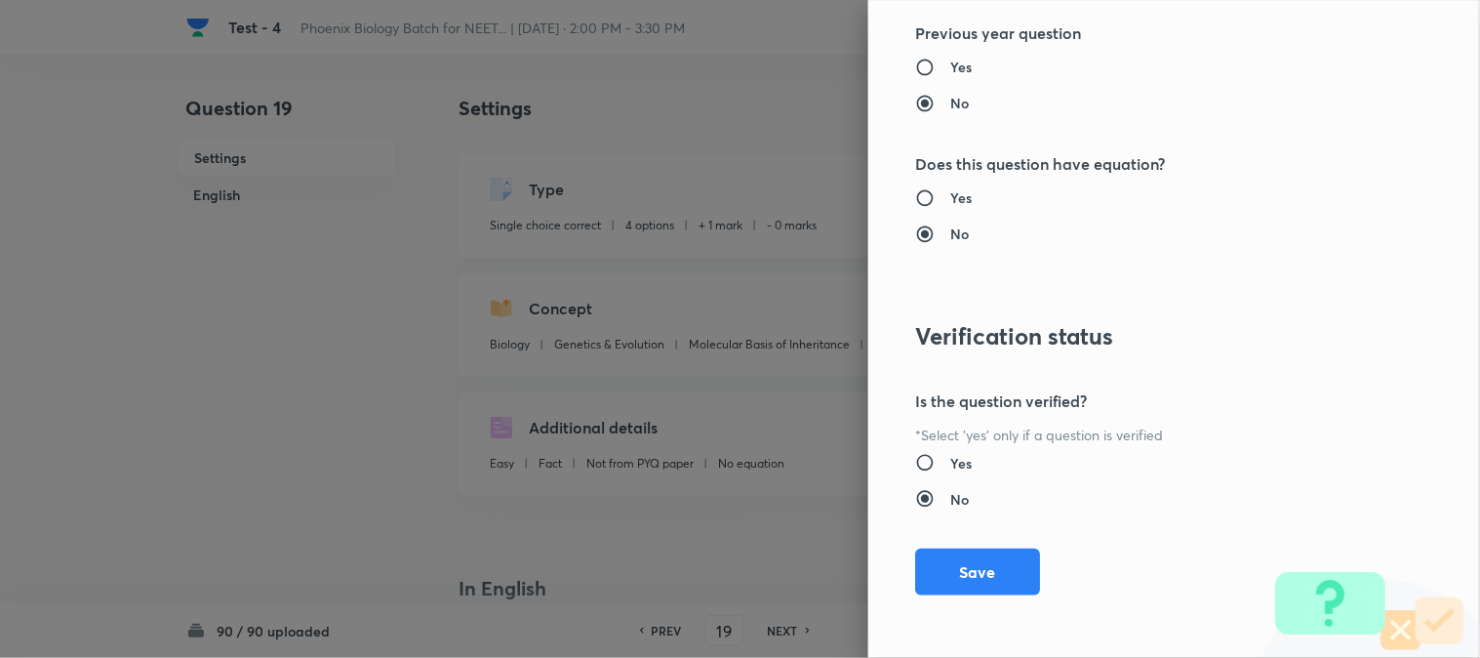
click at [941, 597] on div "Question settings Question type* Single choice correct Number of options* 2 3 4…" at bounding box center [1174, 329] width 612 height 658
click at [1036, 590] on div "Question settings Question type* Single choice correct Number of options* 2 3 4…" at bounding box center [1174, 329] width 612 height 658
click at [980, 587] on button "Save" at bounding box center [977, 569] width 125 height 47
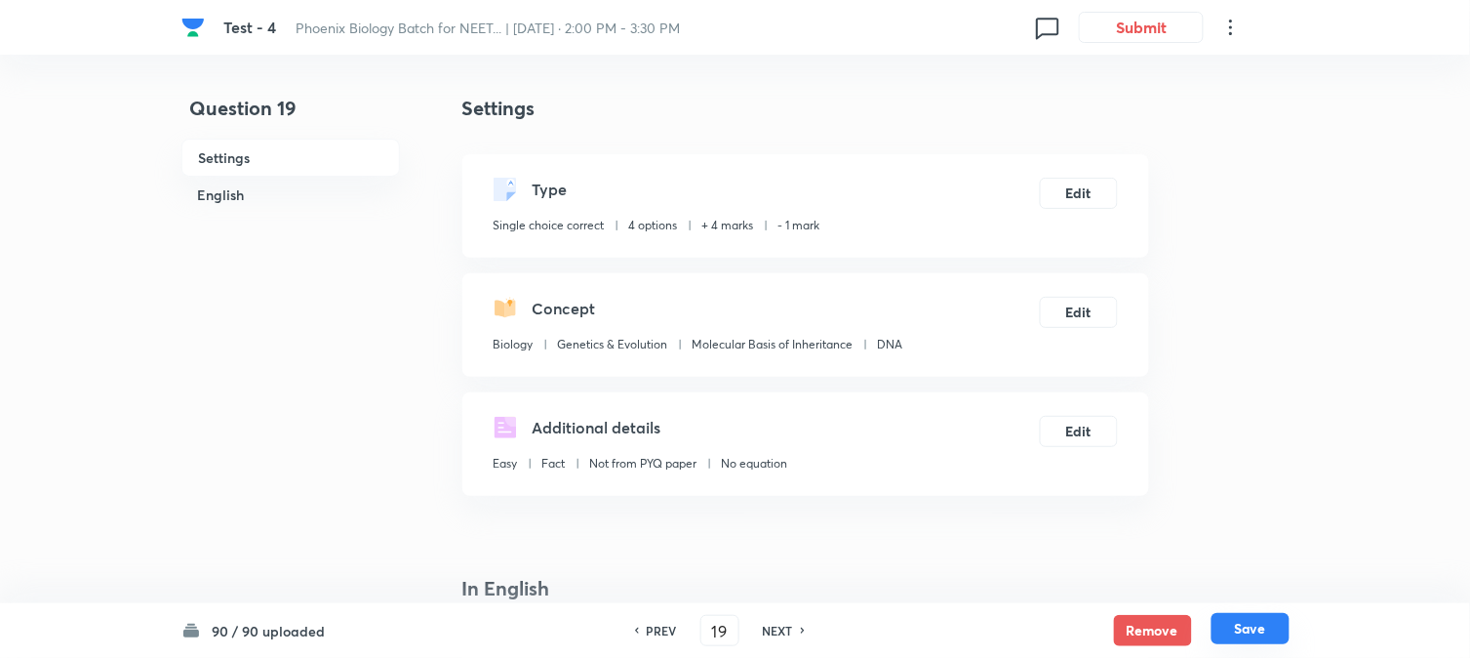
click at [1084, 630] on button "Save" at bounding box center [1251, 628] width 78 height 31
click at [1064, 192] on button "Edit" at bounding box center [1079, 191] width 78 height 31
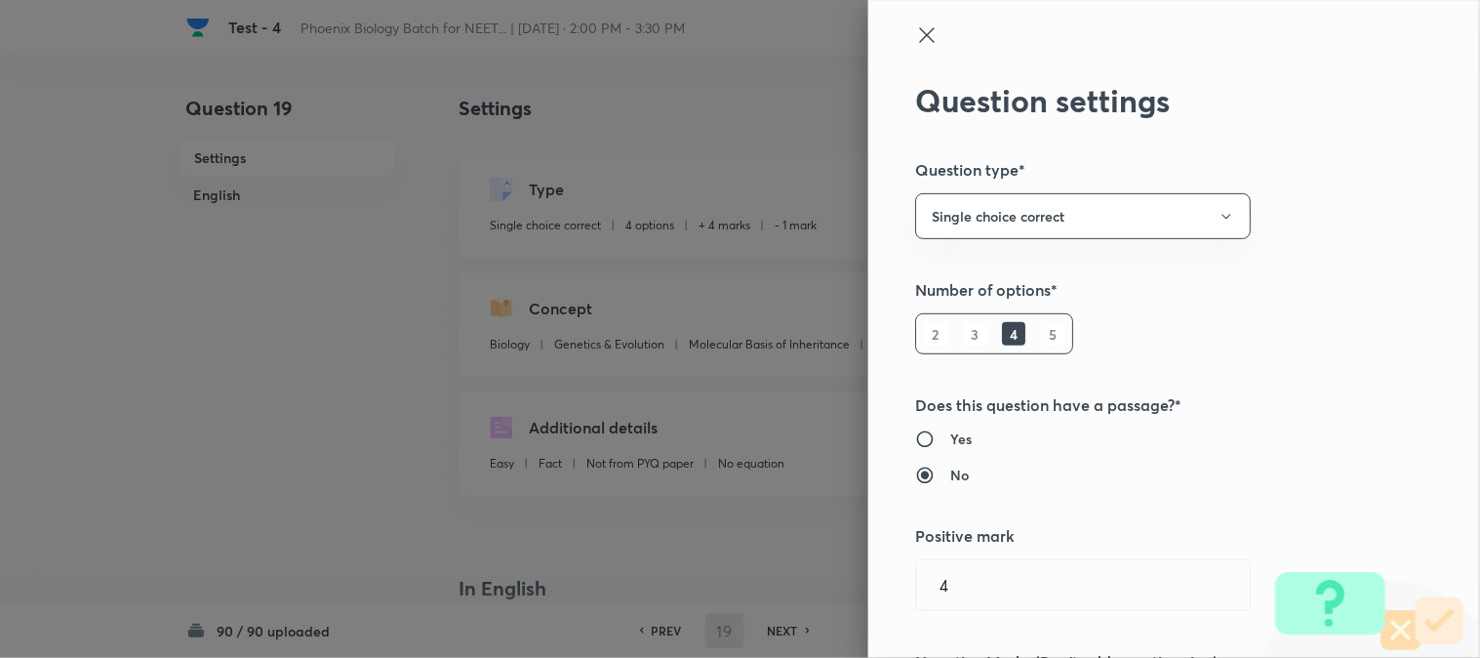
scroll to position [433, 0]
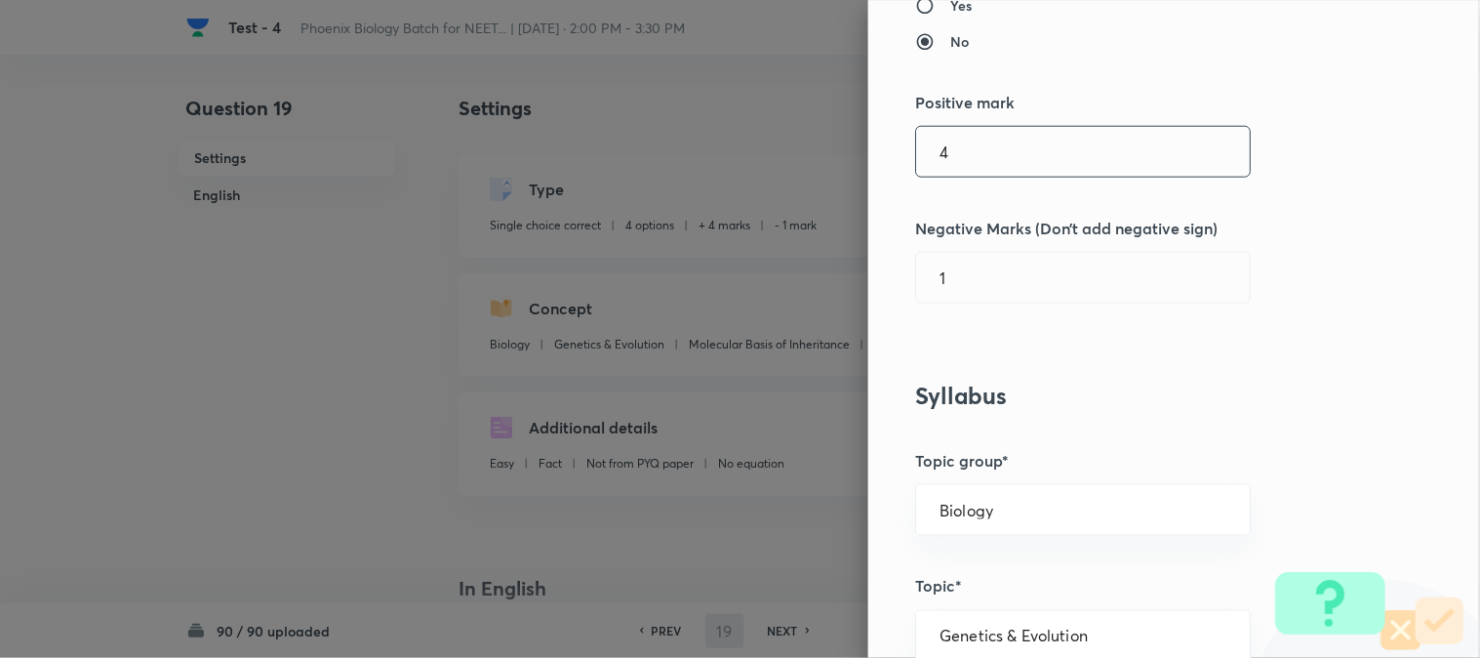
click at [989, 169] on input "4" at bounding box center [1083, 152] width 334 height 50
click at [964, 286] on input "1" at bounding box center [1083, 278] width 334 height 50
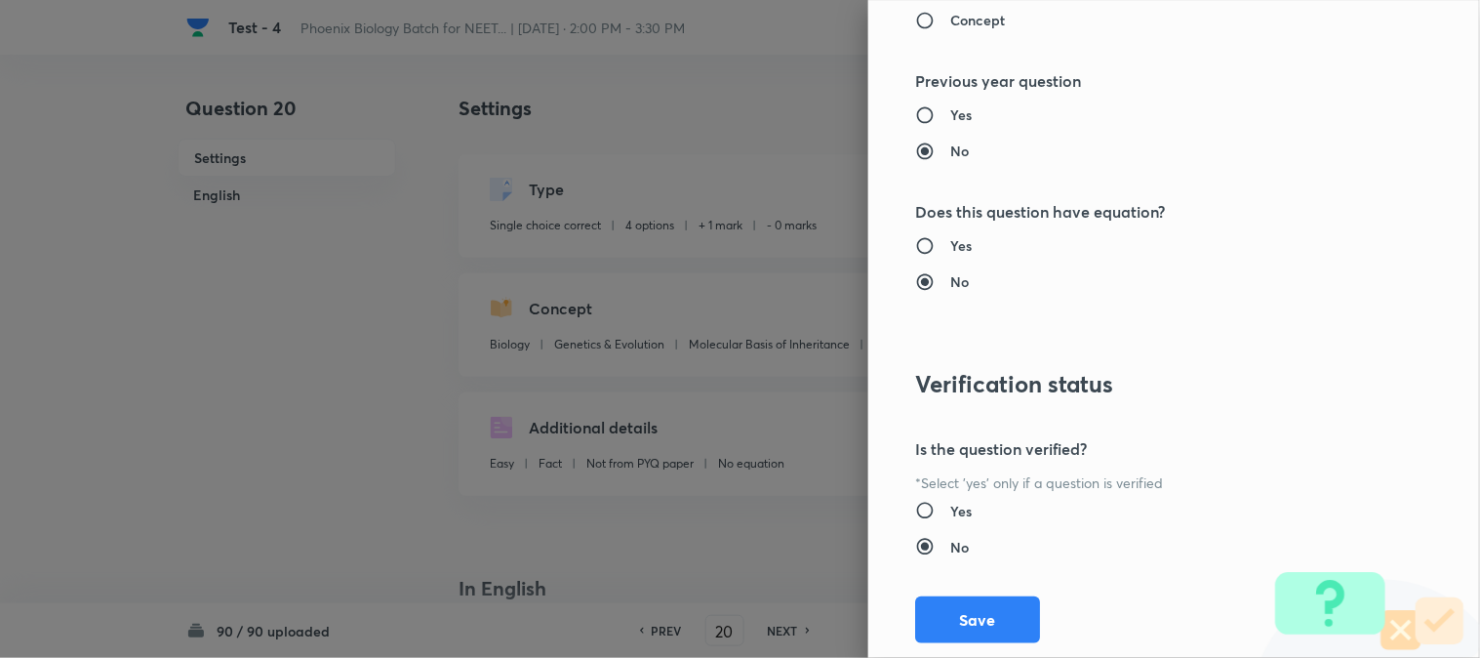
scroll to position [2002, 0]
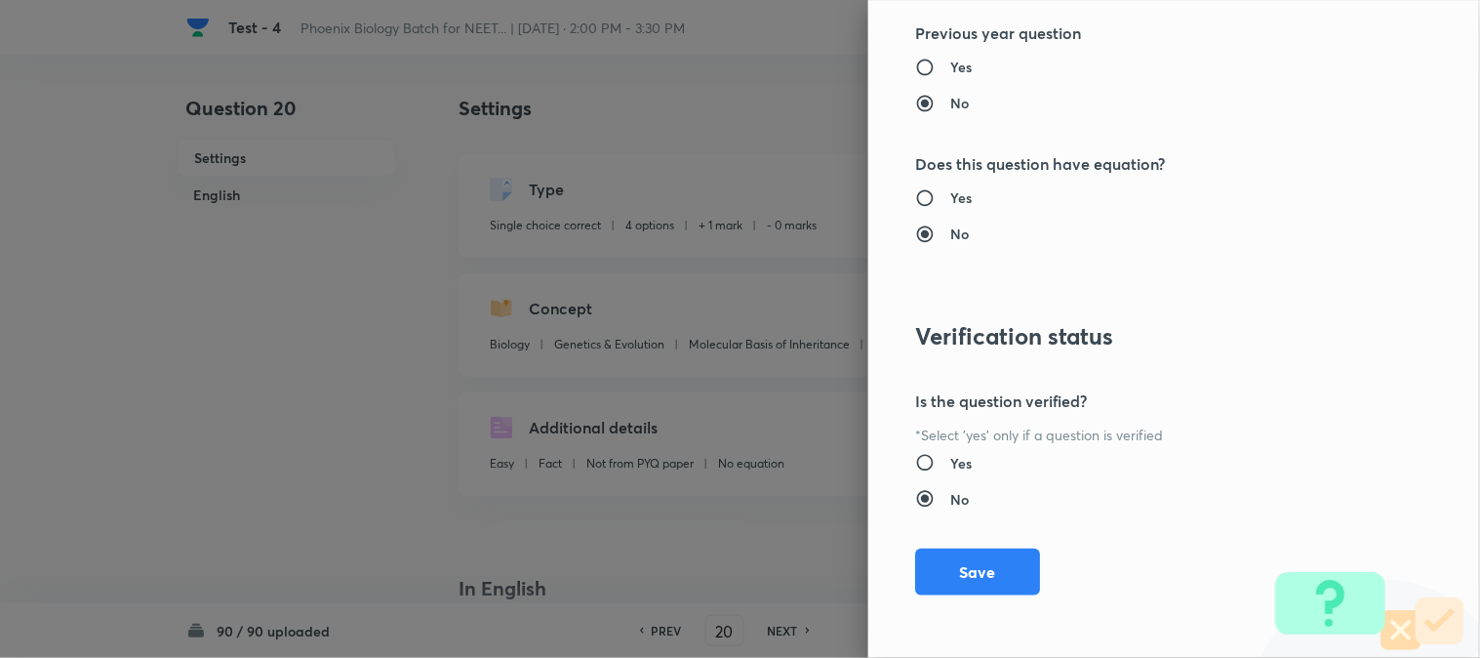
click at [970, 558] on button "Save" at bounding box center [977, 571] width 125 height 47
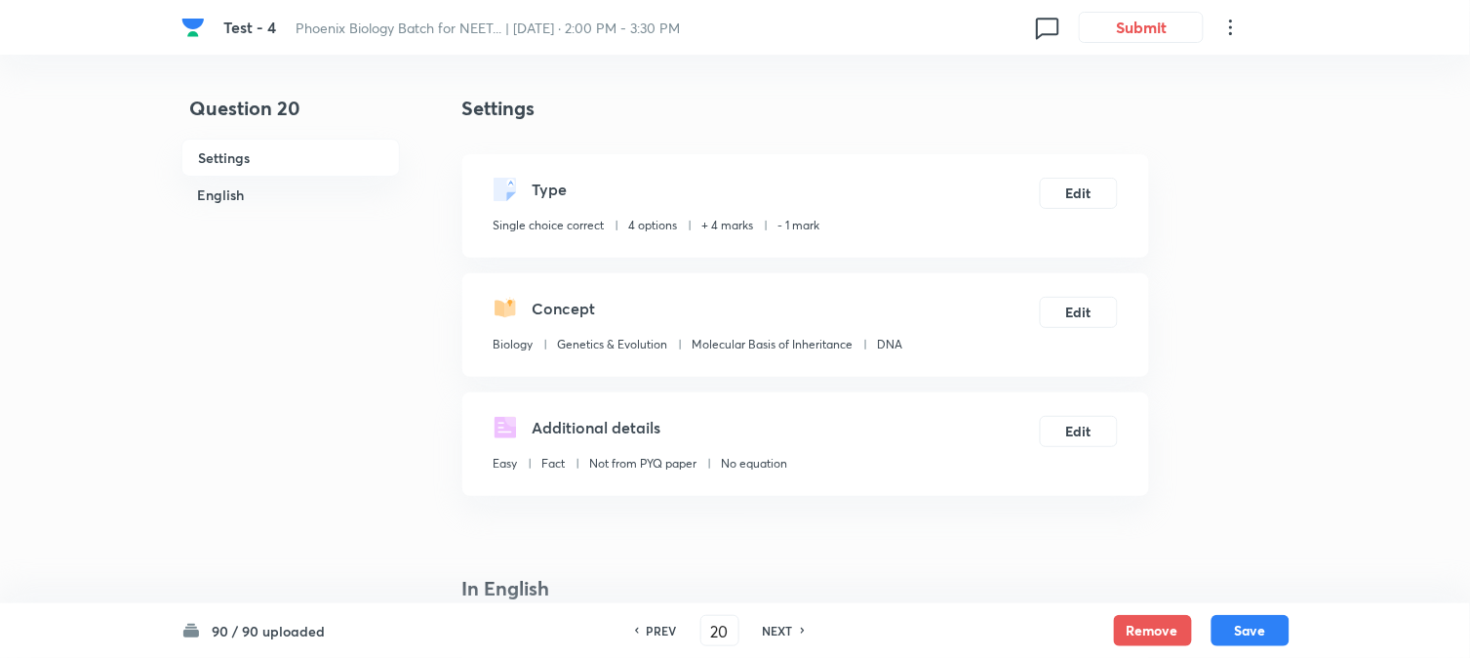
click at [1084, 630] on button "Save" at bounding box center [1251, 630] width 78 height 31
click at [1084, 185] on button "Edit" at bounding box center [1079, 191] width 78 height 31
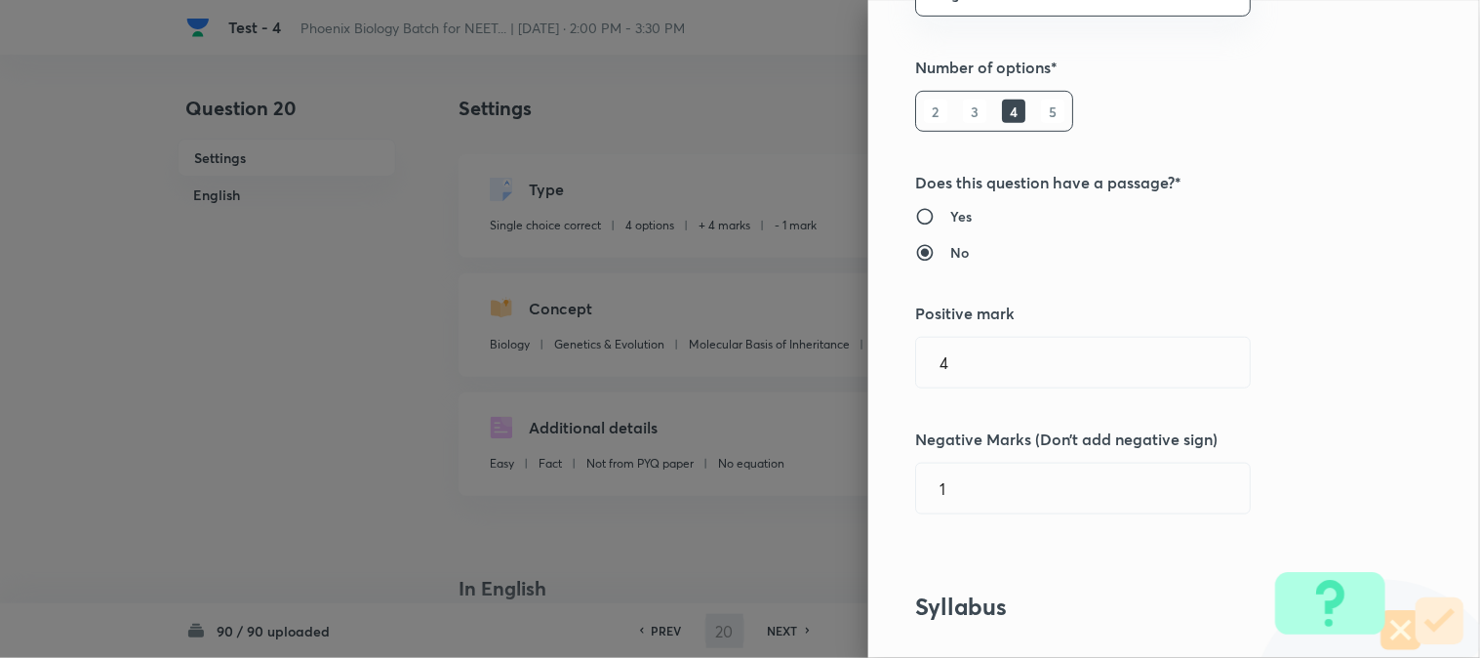
scroll to position [433, 0]
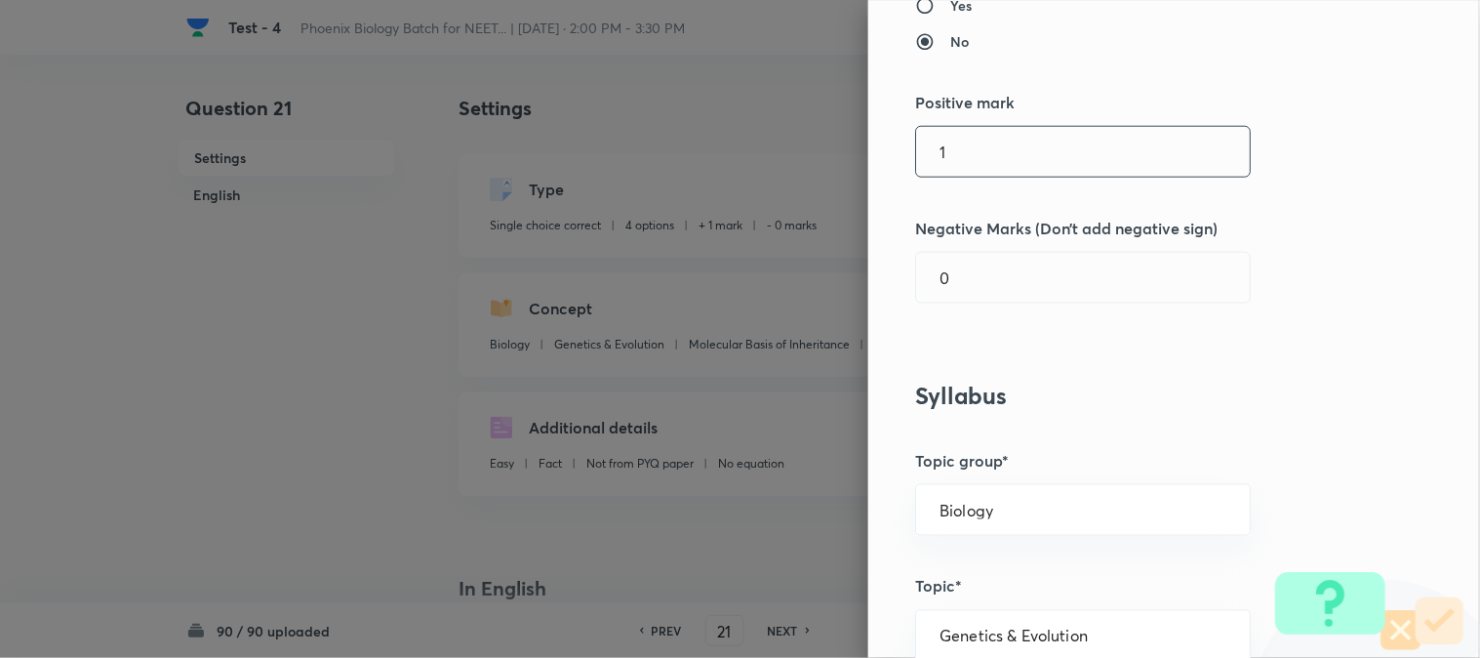
click at [978, 157] on input "1" at bounding box center [1083, 152] width 334 height 50
click at [949, 285] on input "0" at bounding box center [1083, 278] width 334 height 50
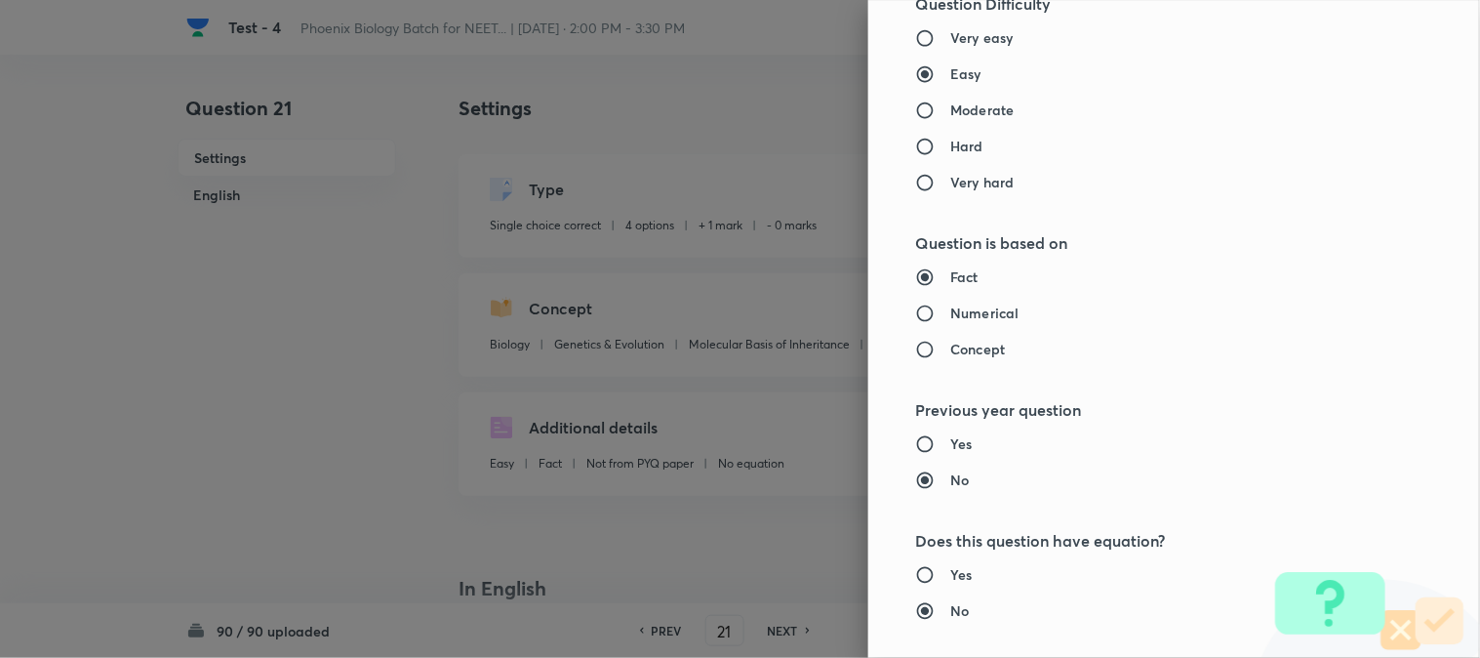
scroll to position [2002, 0]
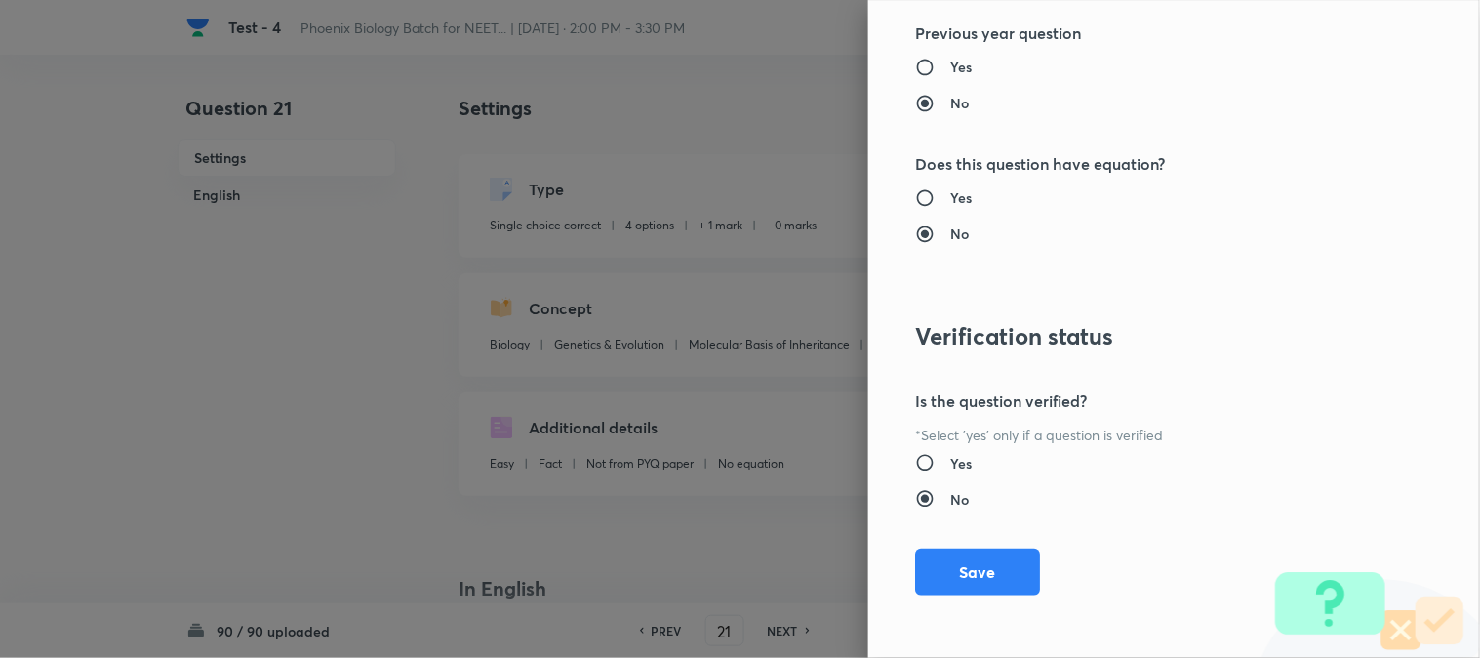
click at [962, 563] on button "Save" at bounding box center [977, 571] width 125 height 47
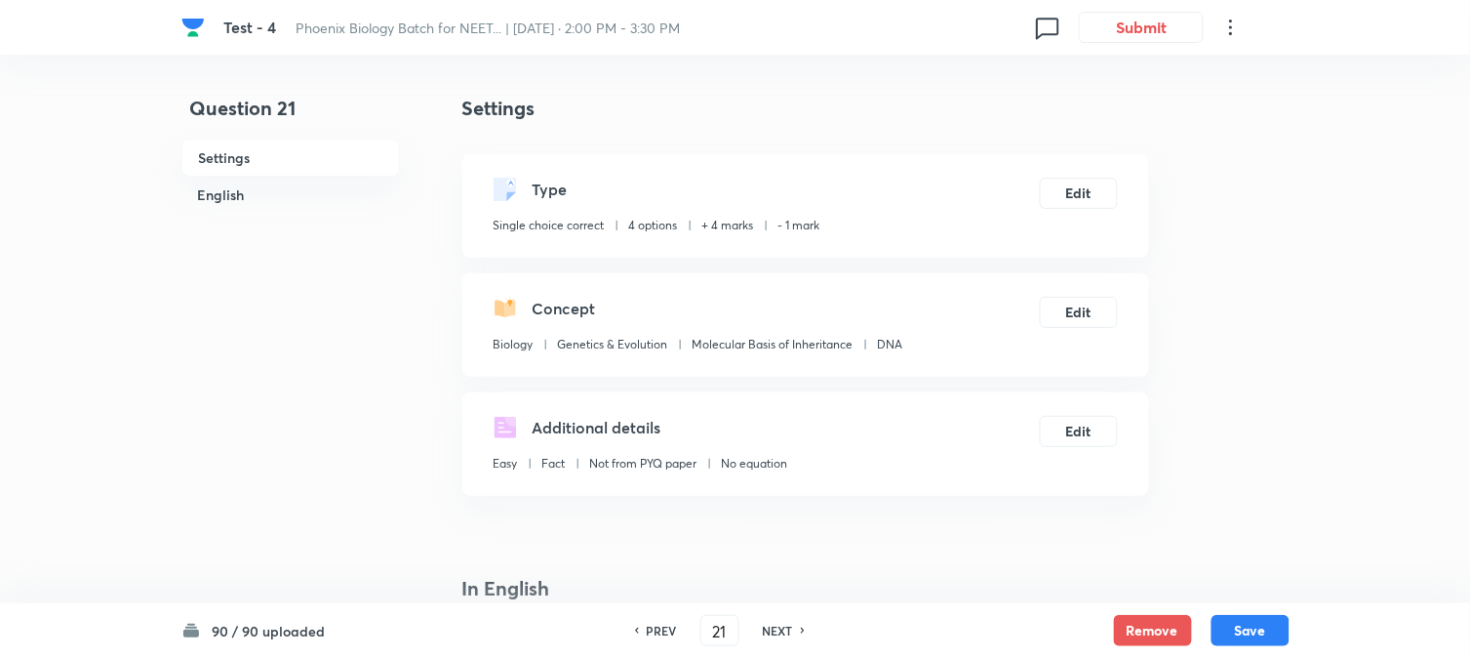
click at [1084, 632] on button "Save" at bounding box center [1251, 630] width 78 height 31
click at [1084, 187] on button "Edit" at bounding box center [1079, 191] width 78 height 31
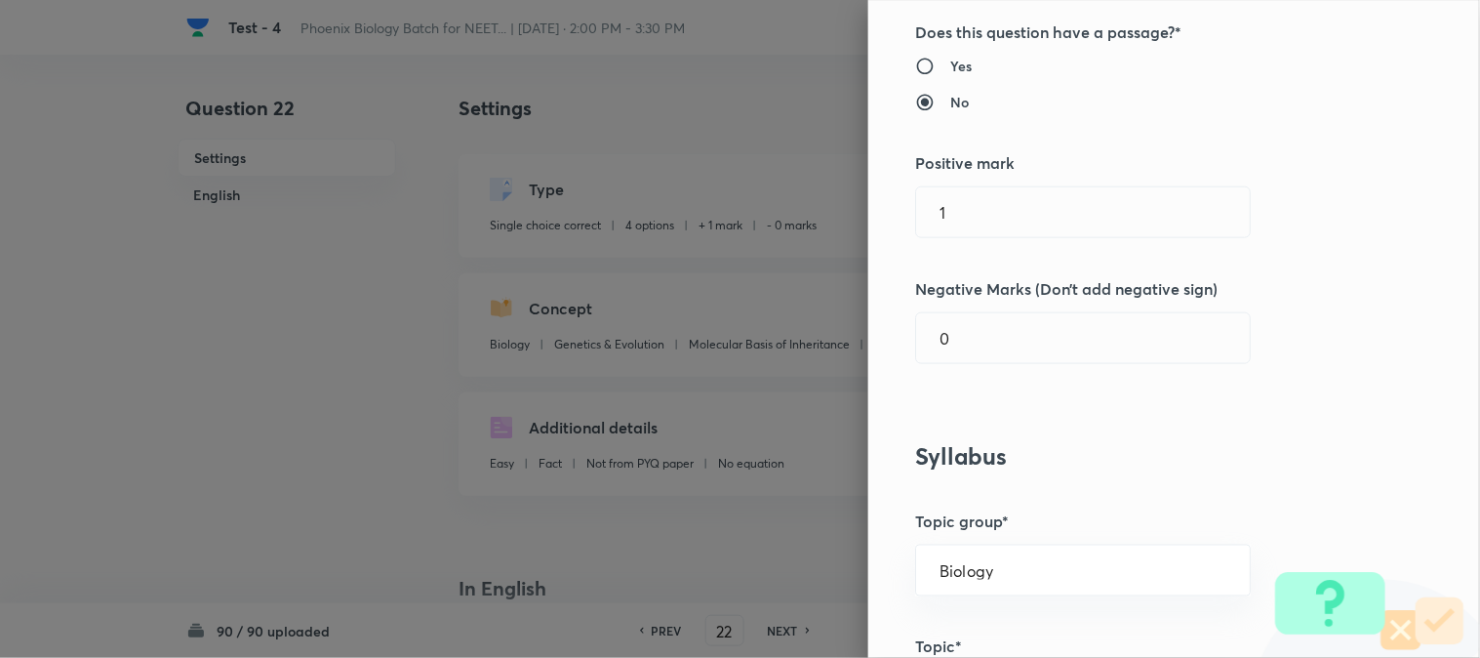
scroll to position [433, 0]
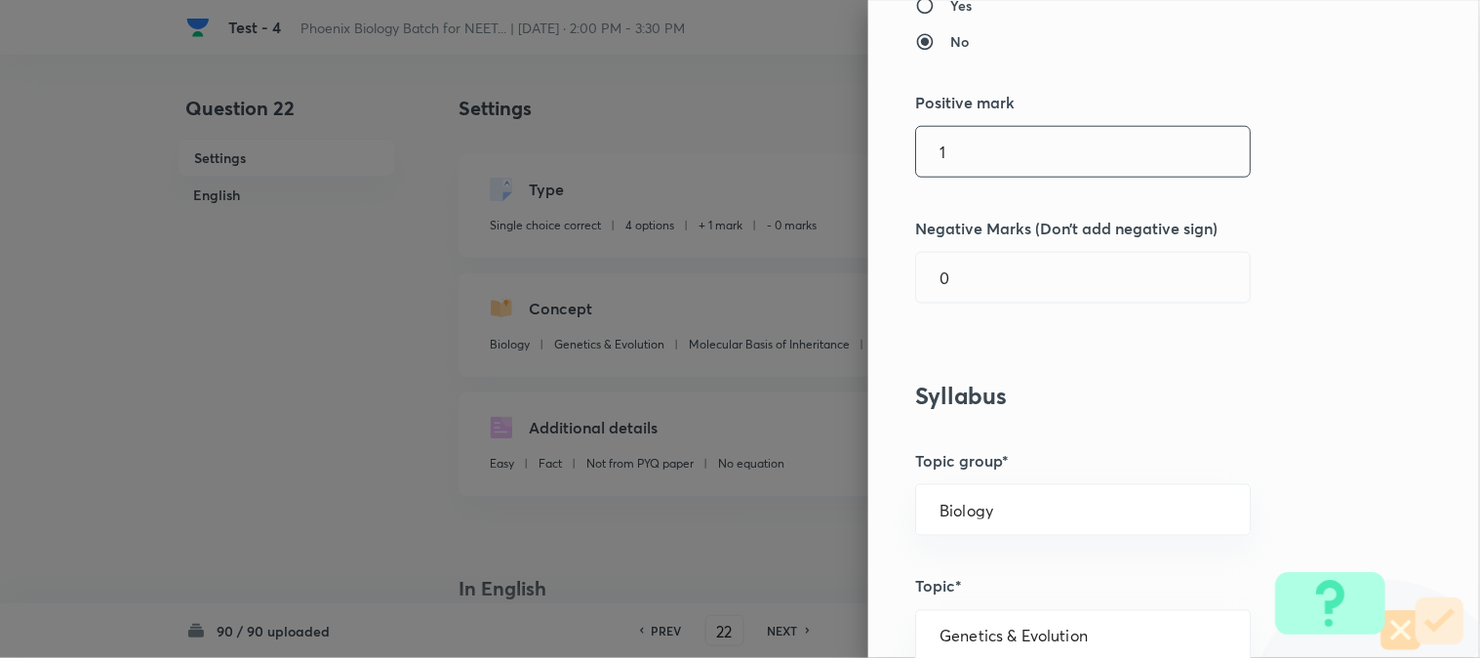
click at [949, 162] on input "1" at bounding box center [1083, 152] width 334 height 50
click at [957, 265] on input "0" at bounding box center [1083, 278] width 334 height 50
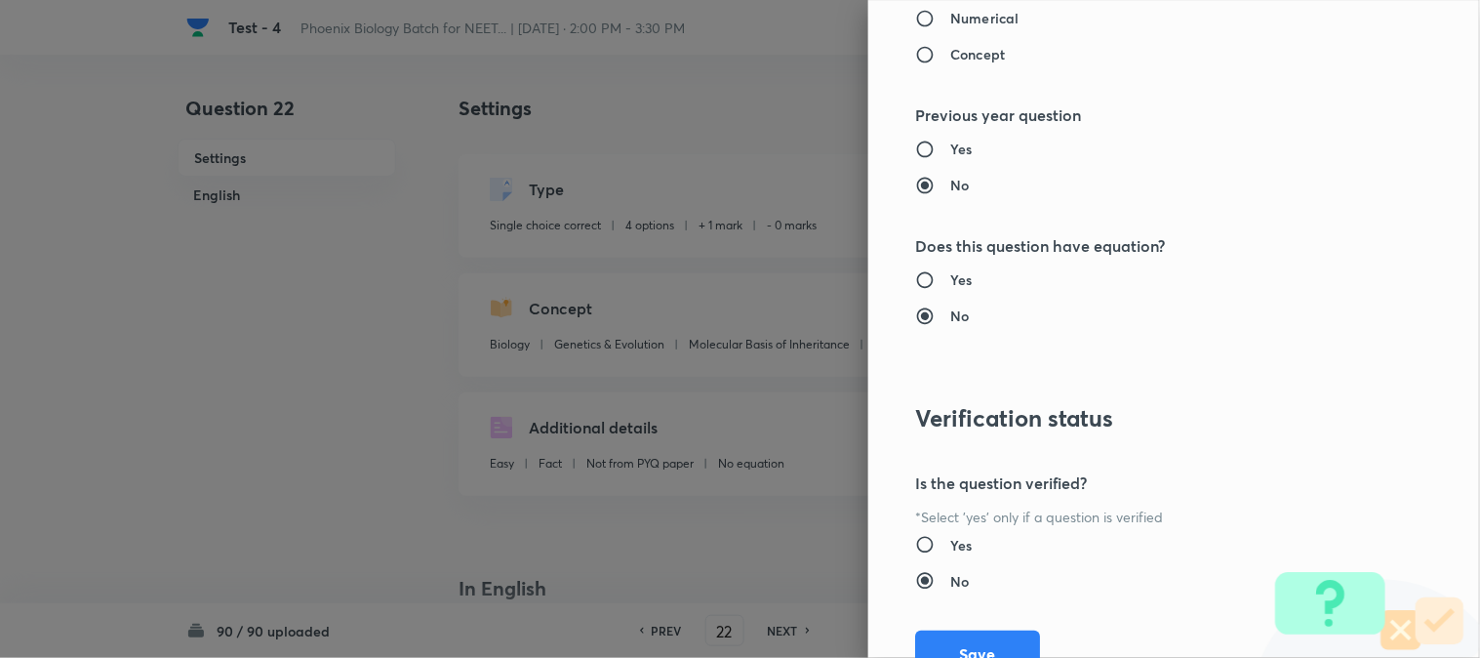
scroll to position [2002, 0]
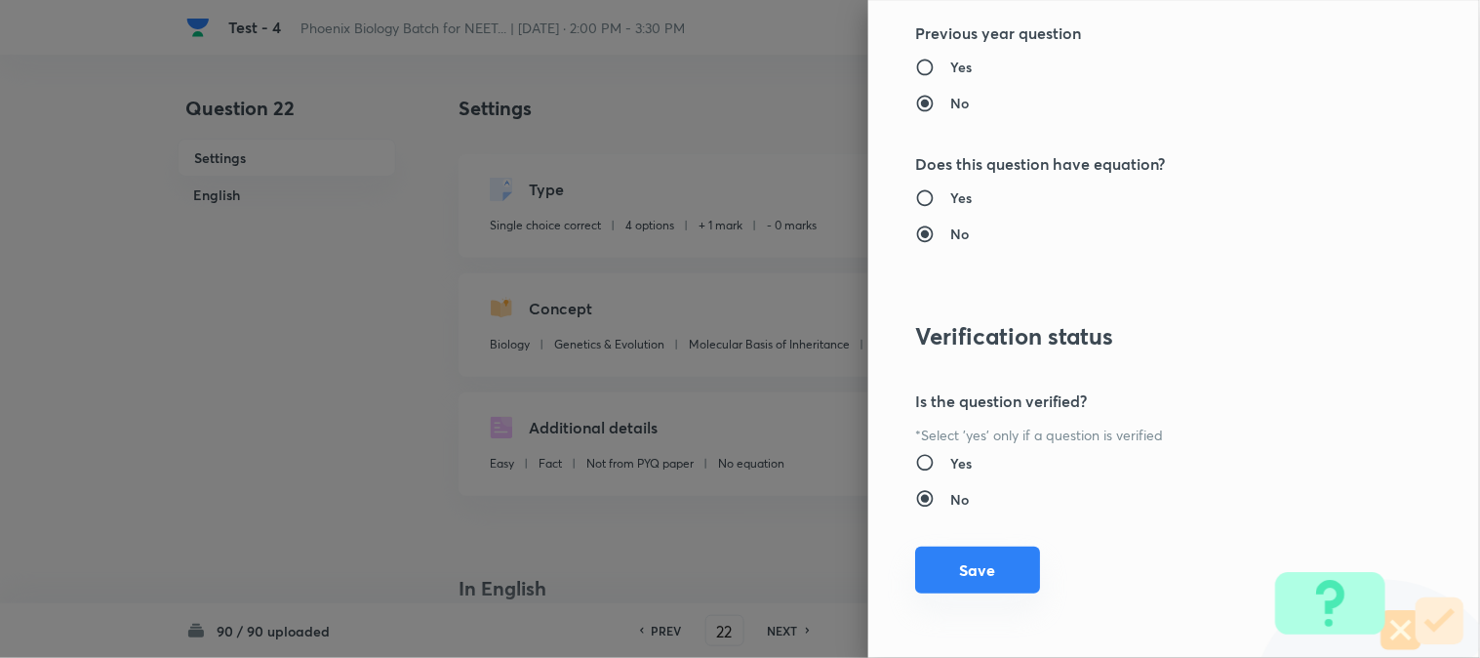
click at [967, 590] on button "Save" at bounding box center [977, 569] width 125 height 47
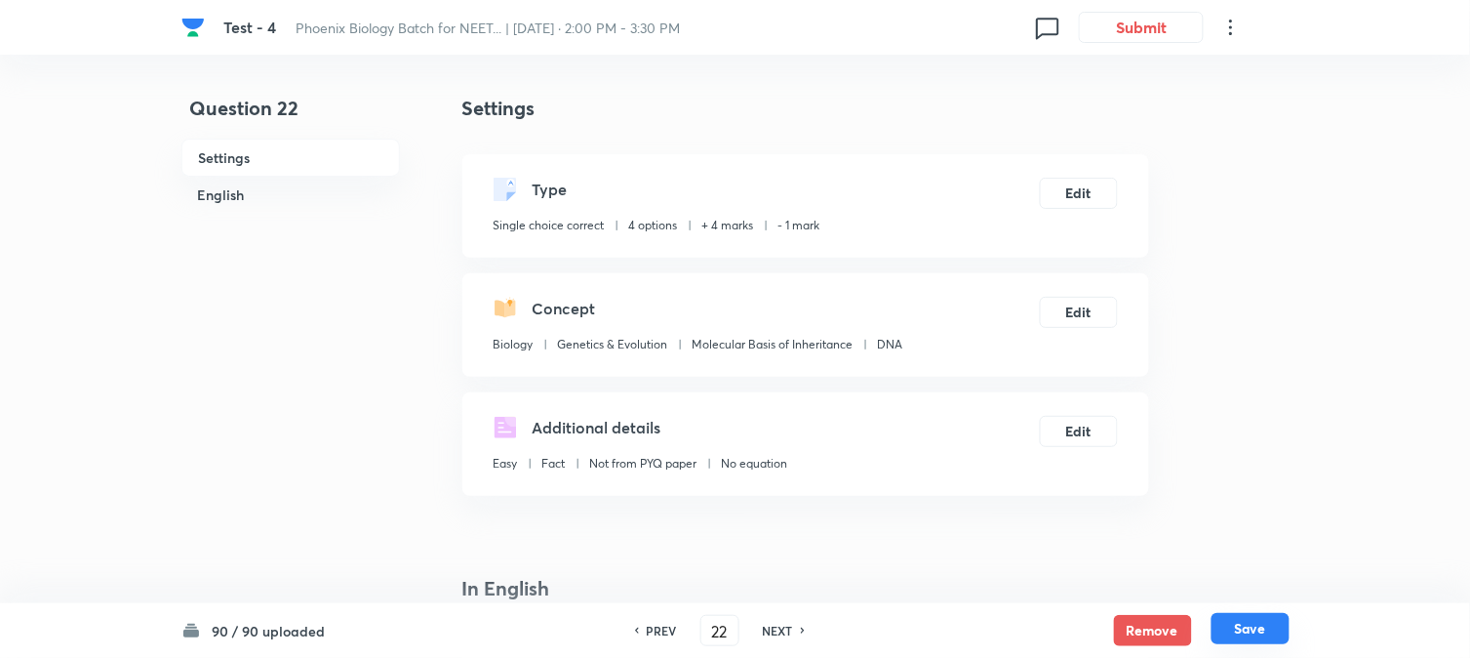
click at [1084, 638] on button "Save" at bounding box center [1251, 628] width 78 height 31
click at [1069, 207] on button "Edit" at bounding box center [1079, 193] width 78 height 31
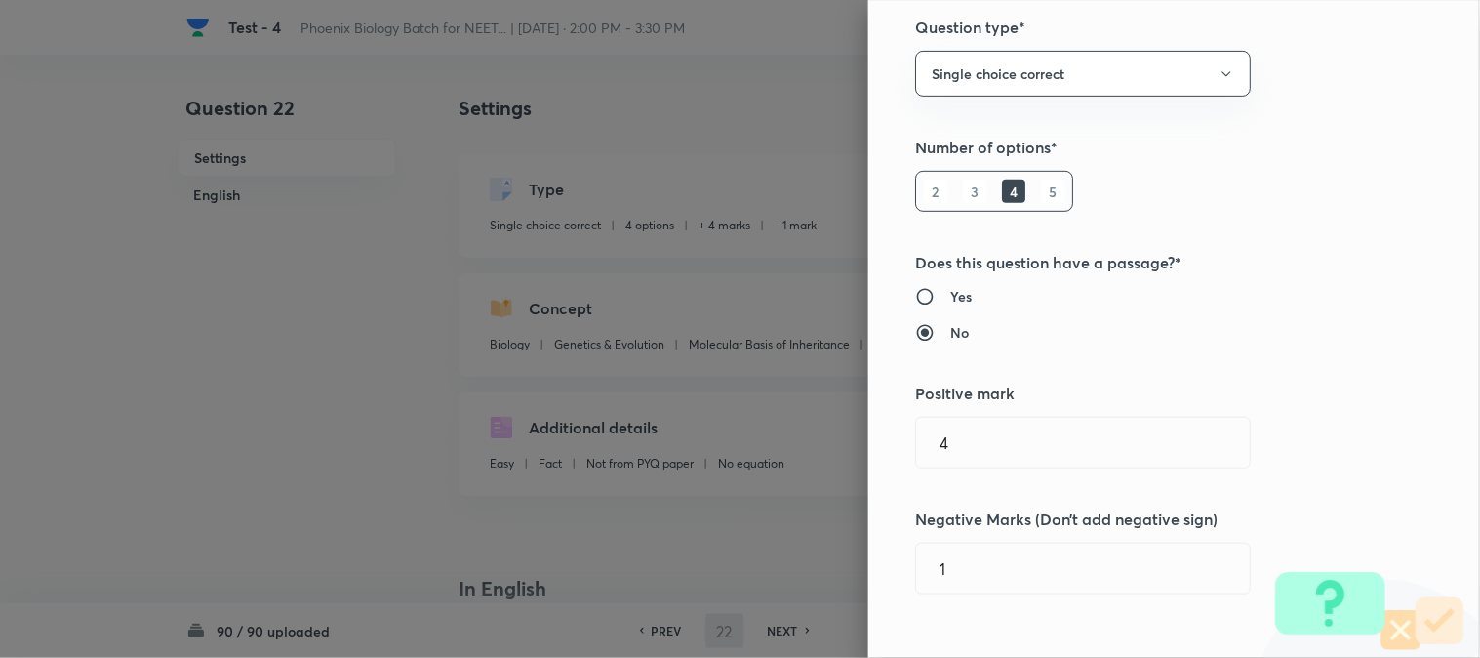
scroll to position [433, 0]
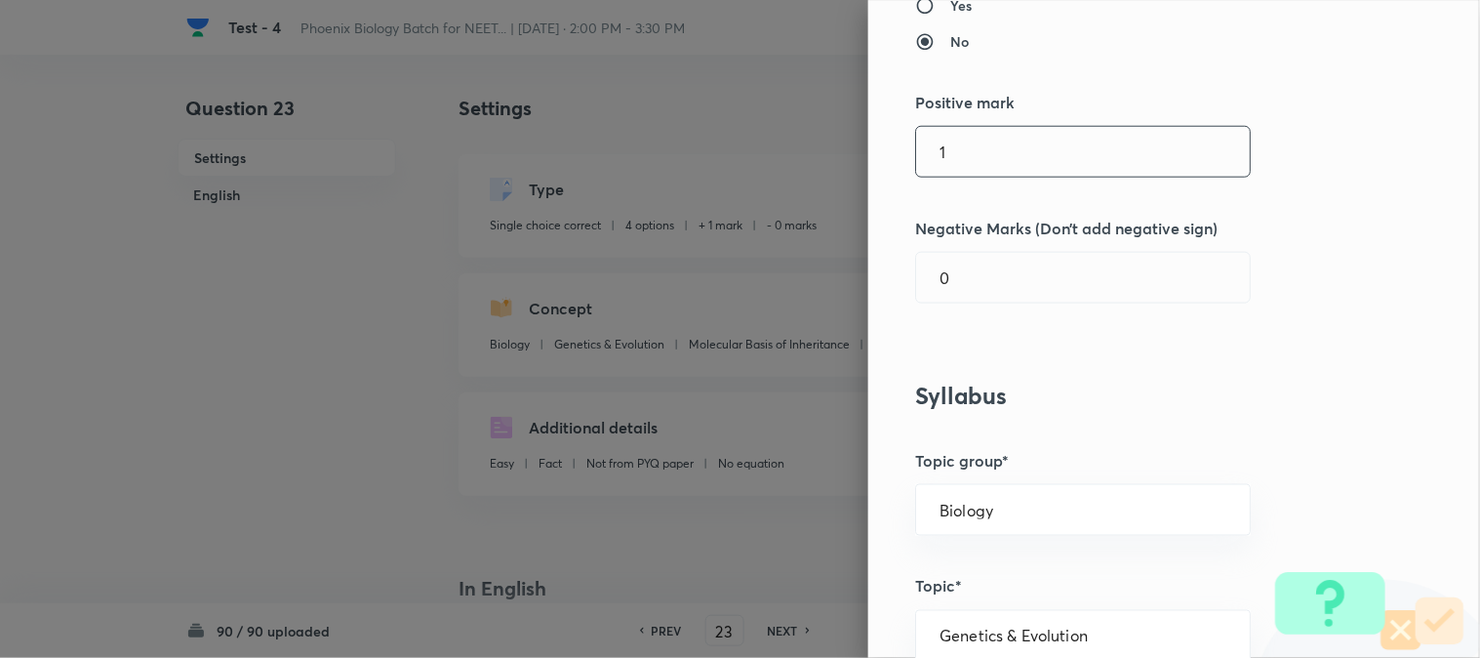
click at [952, 137] on input "1" at bounding box center [1083, 152] width 334 height 50
drag, startPoint x: 944, startPoint y: 224, endPoint x: 949, endPoint y: 235, distance: 11.8
click at [949, 234] on h5 "Negative Marks (Don’t add negative sign)" at bounding box center [1141, 228] width 453 height 23
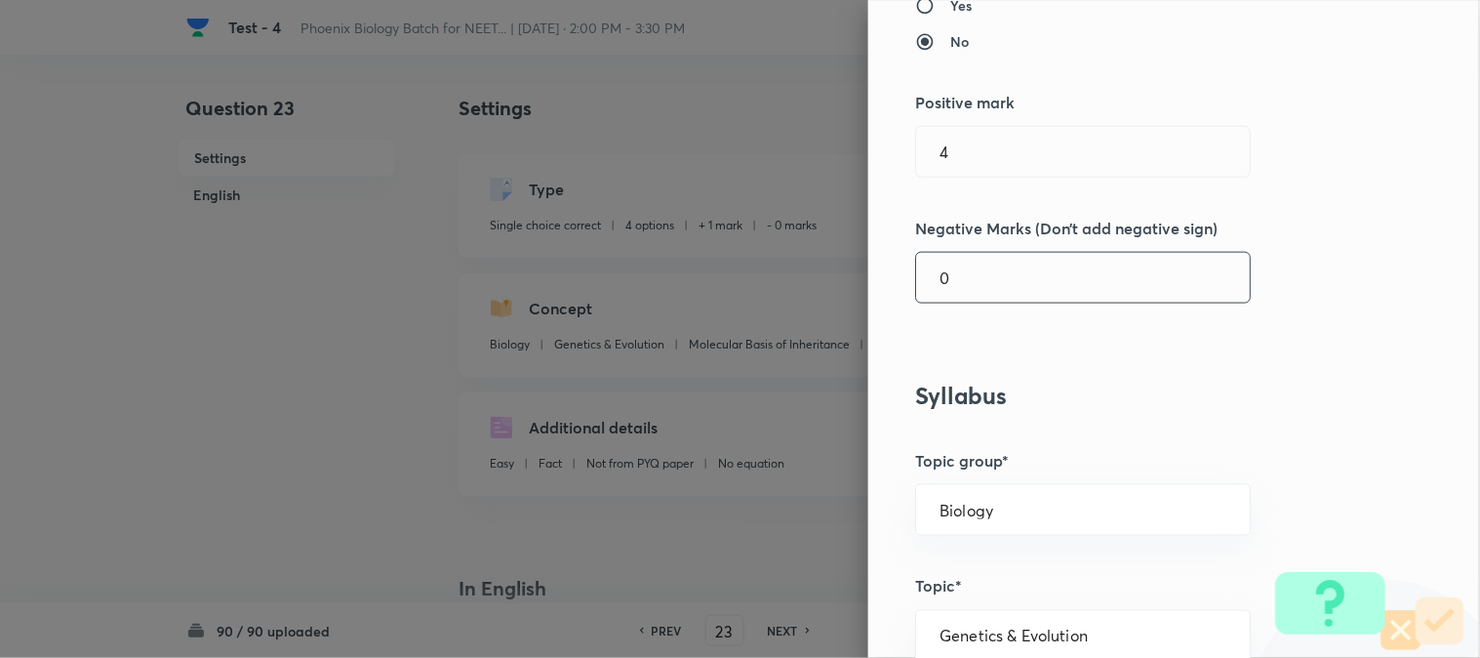
click at [967, 284] on input "0" at bounding box center [1083, 278] width 334 height 50
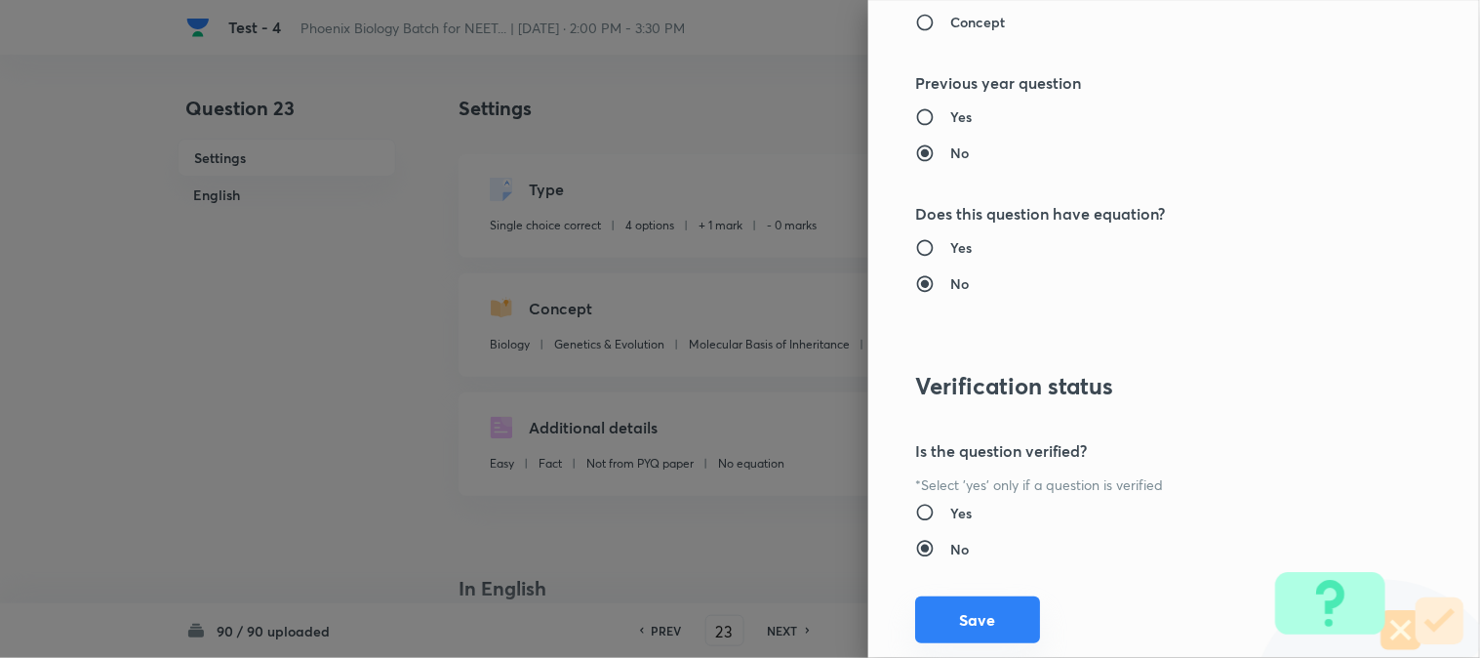
scroll to position [2002, 0]
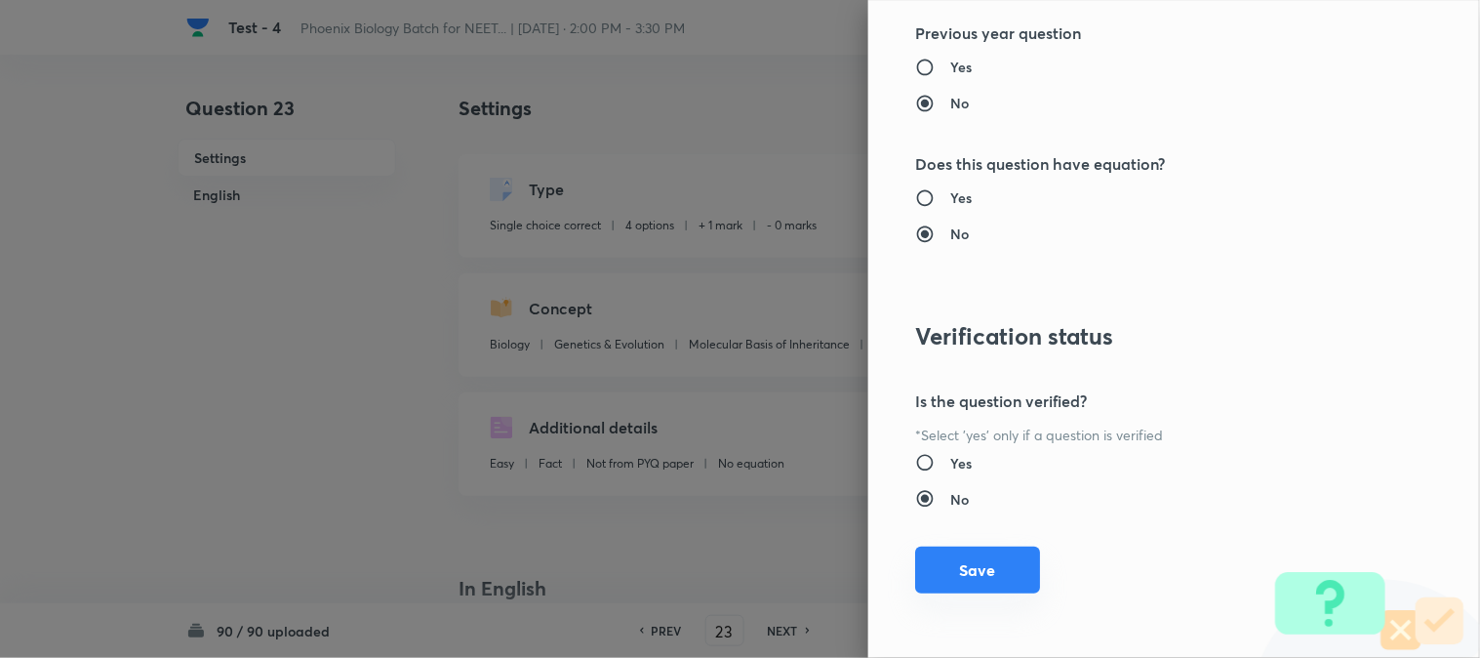
click at [992, 588] on button "Save" at bounding box center [977, 569] width 125 height 47
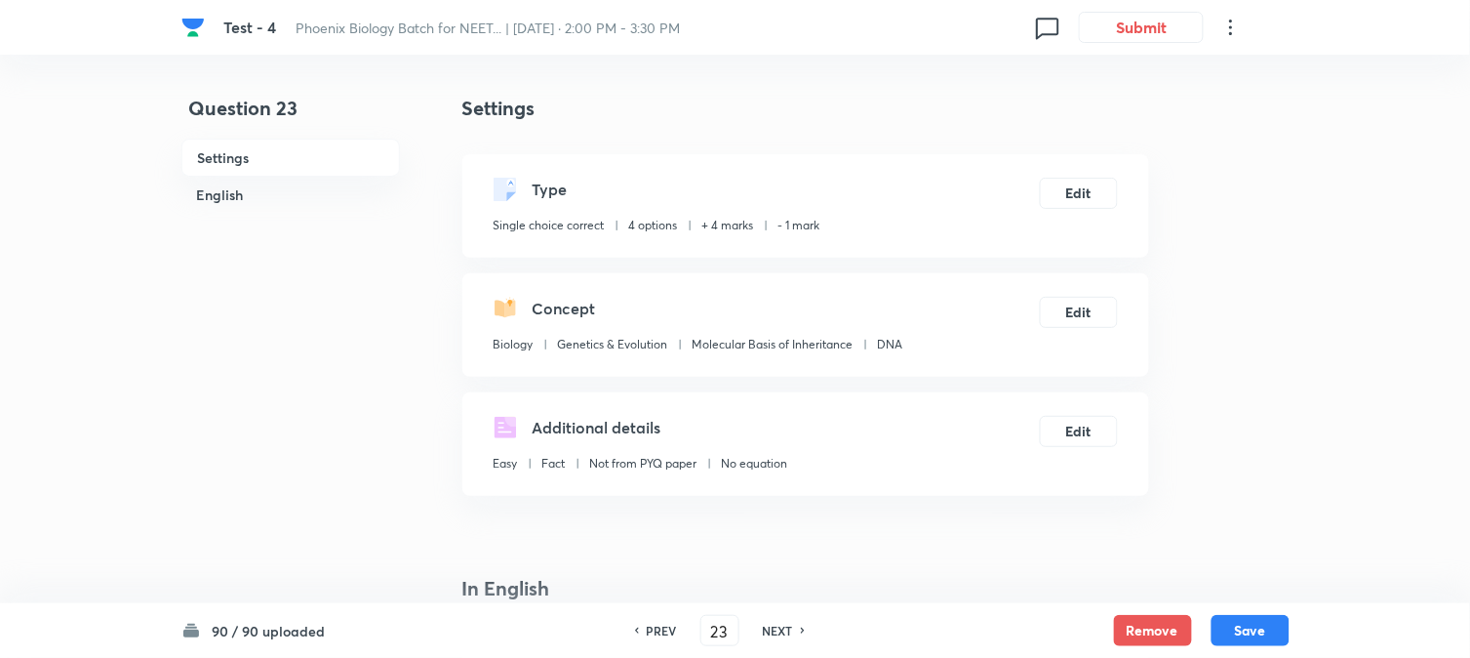
click at [1084, 637] on button "Save" at bounding box center [1251, 630] width 78 height 31
click at [1084, 205] on button "Edit" at bounding box center [1079, 191] width 78 height 31
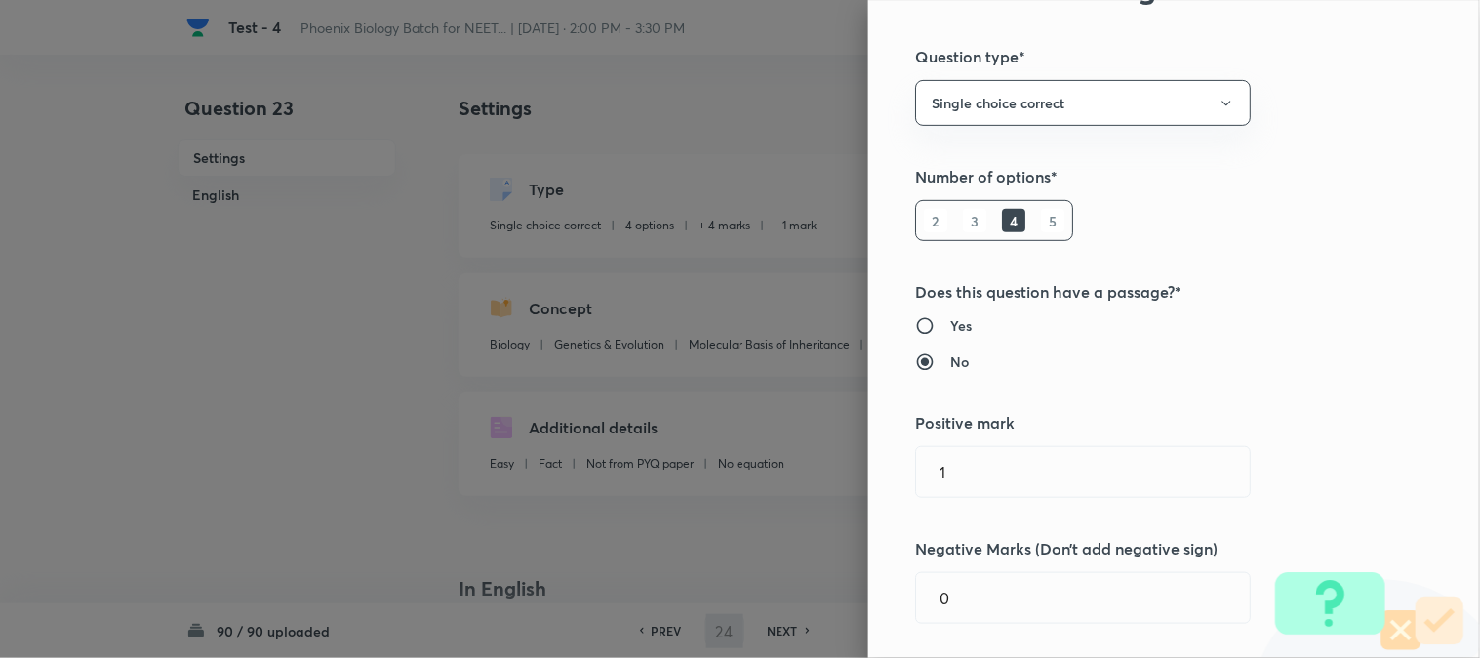
scroll to position [325, 0]
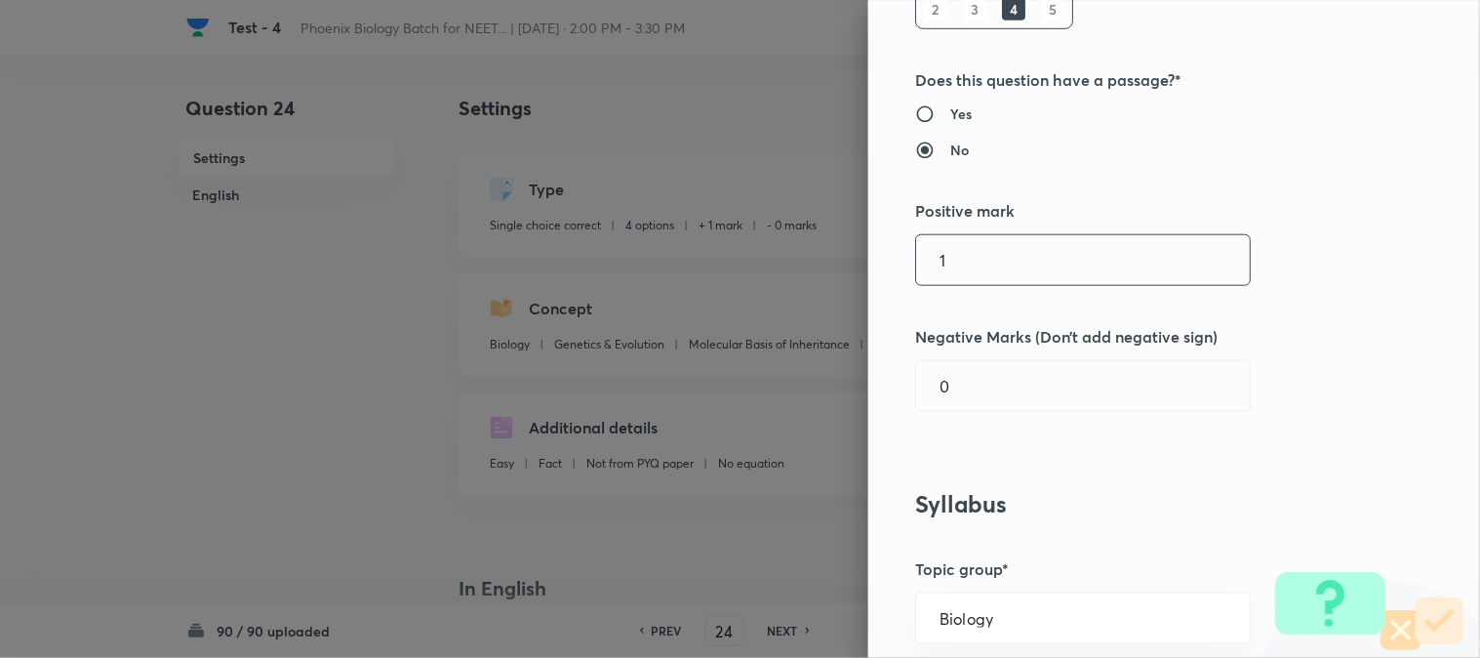
click at [979, 246] on input "1" at bounding box center [1083, 260] width 334 height 50
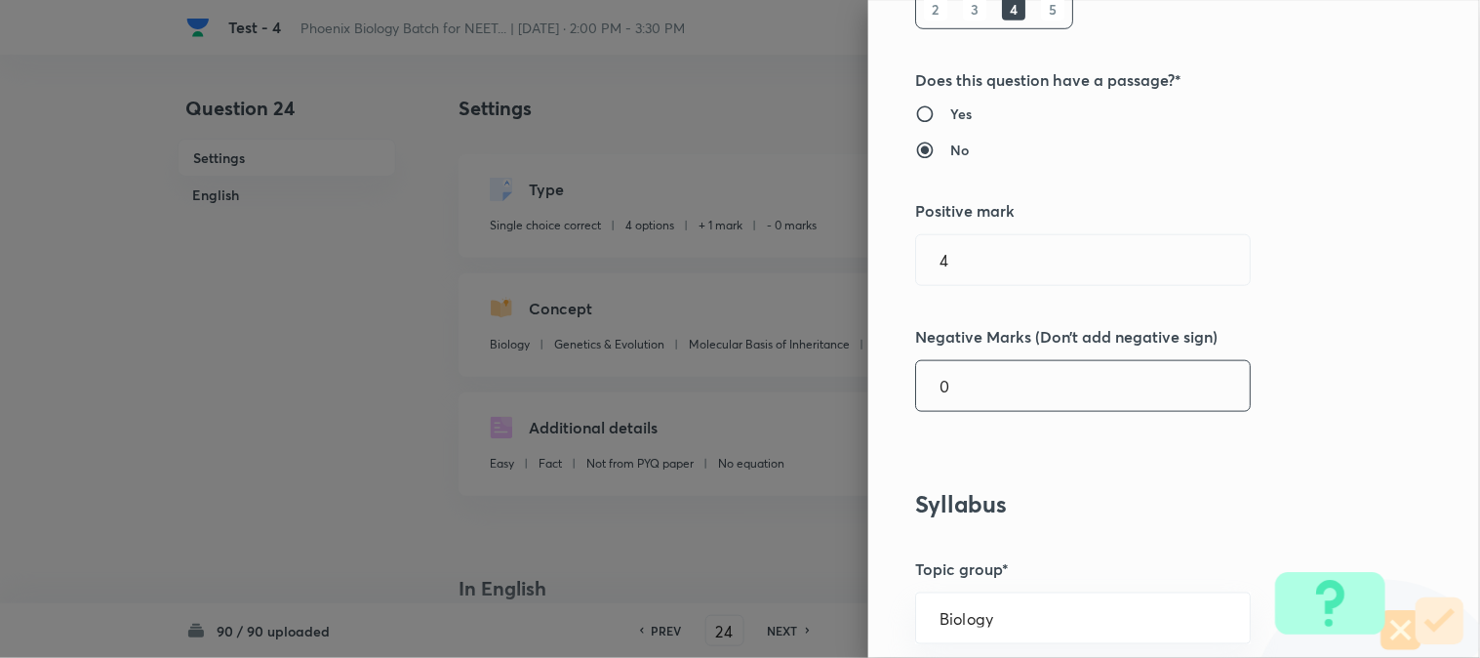
click at [962, 403] on input "0" at bounding box center [1083, 386] width 334 height 50
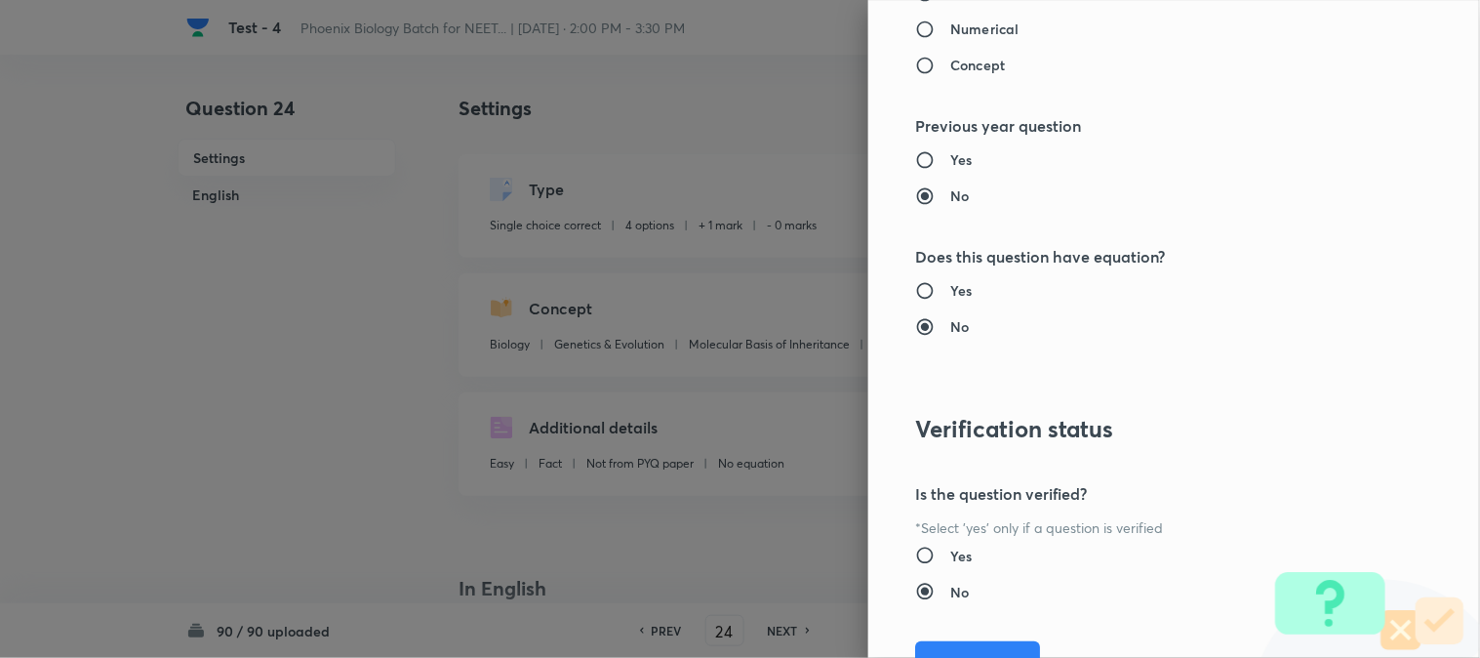
scroll to position [2002, 0]
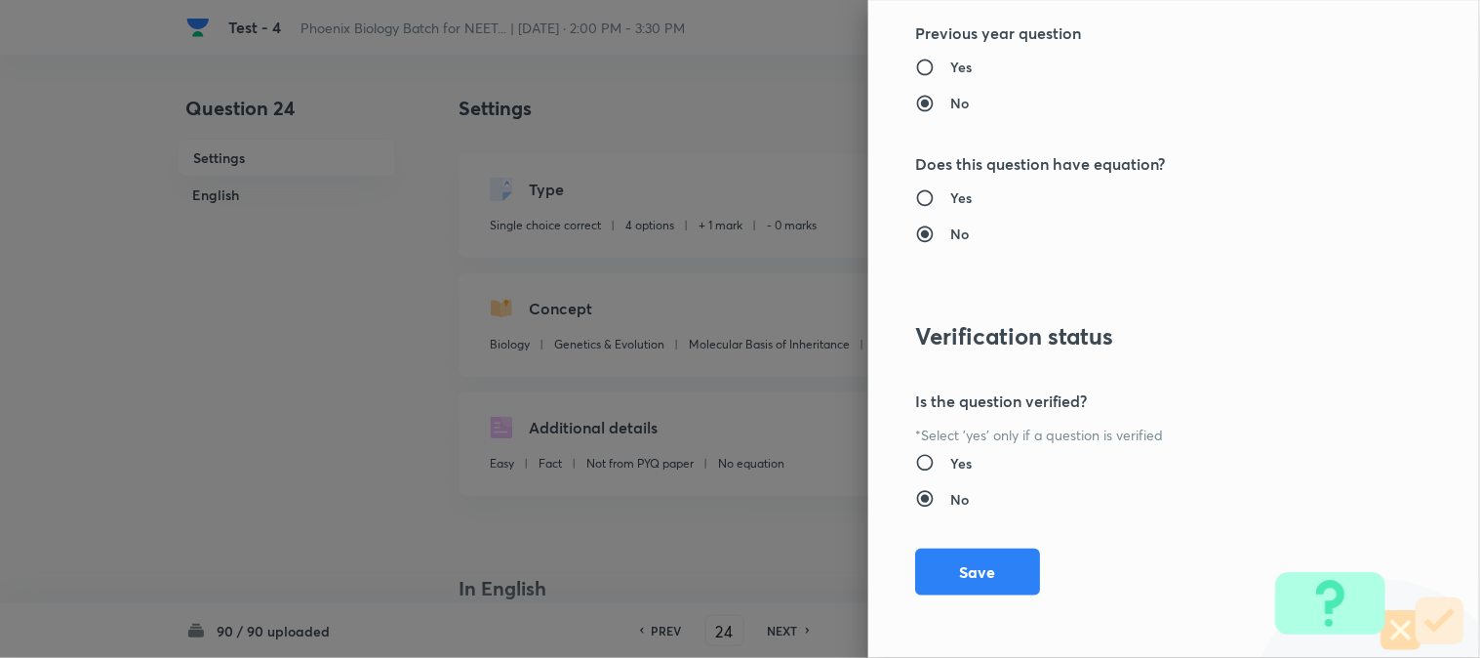
drag, startPoint x: 962, startPoint y: 551, endPoint x: 978, endPoint y: 564, distance: 20.1
click at [963, 556] on button "Save" at bounding box center [977, 571] width 125 height 47
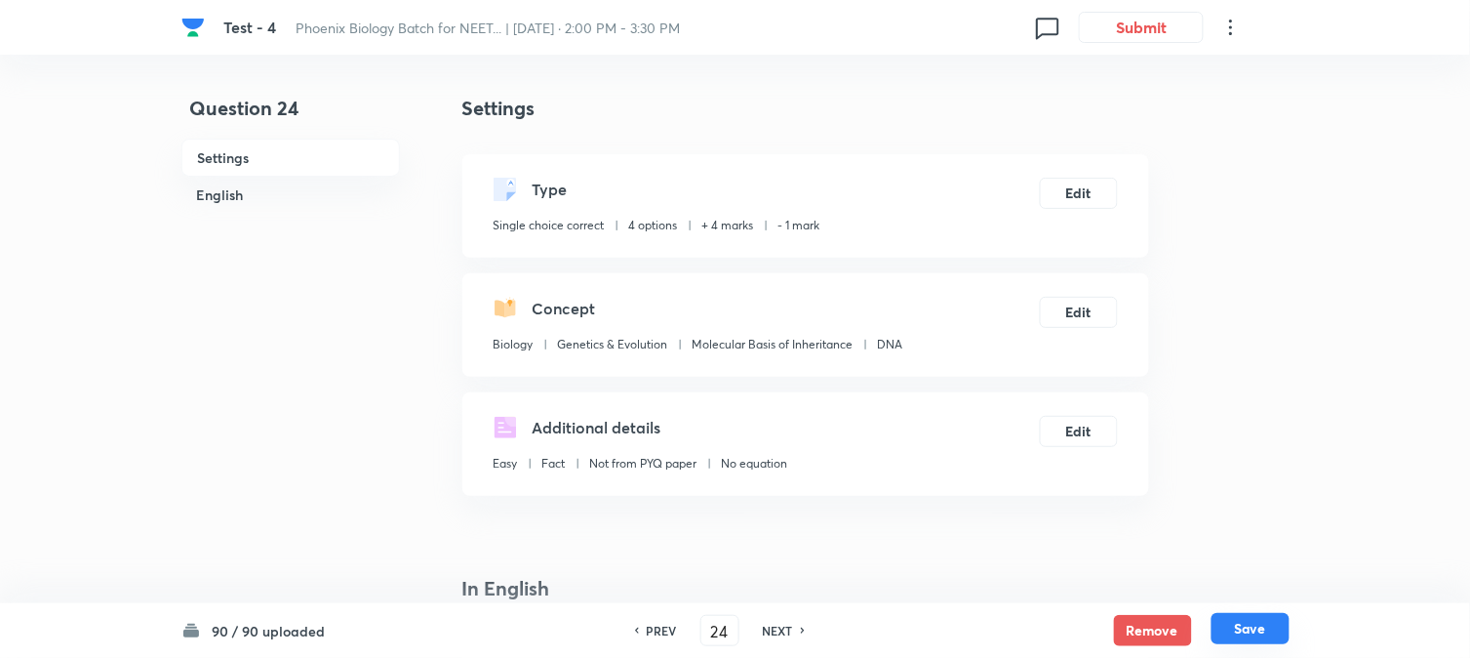
click at [1084, 622] on button "Save" at bounding box center [1251, 628] width 78 height 31
click at [1074, 190] on button "Edit" at bounding box center [1079, 191] width 78 height 31
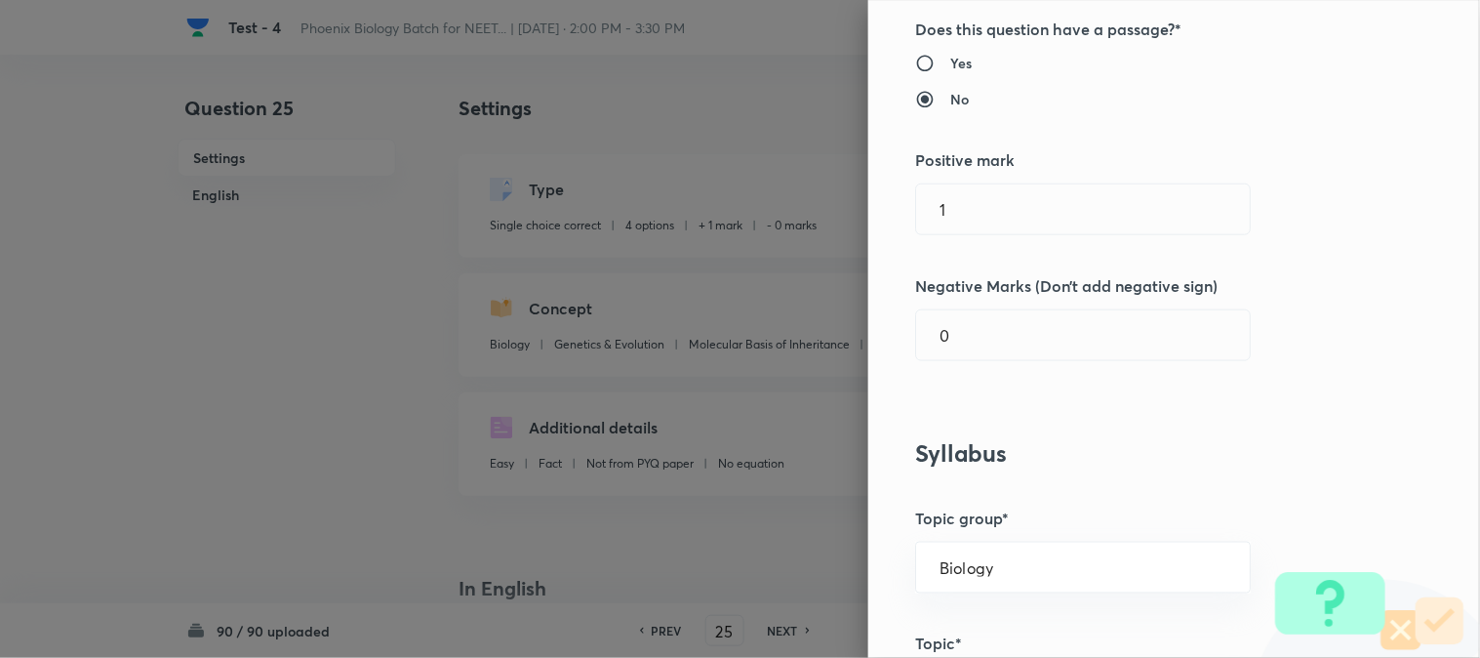
scroll to position [433, 0]
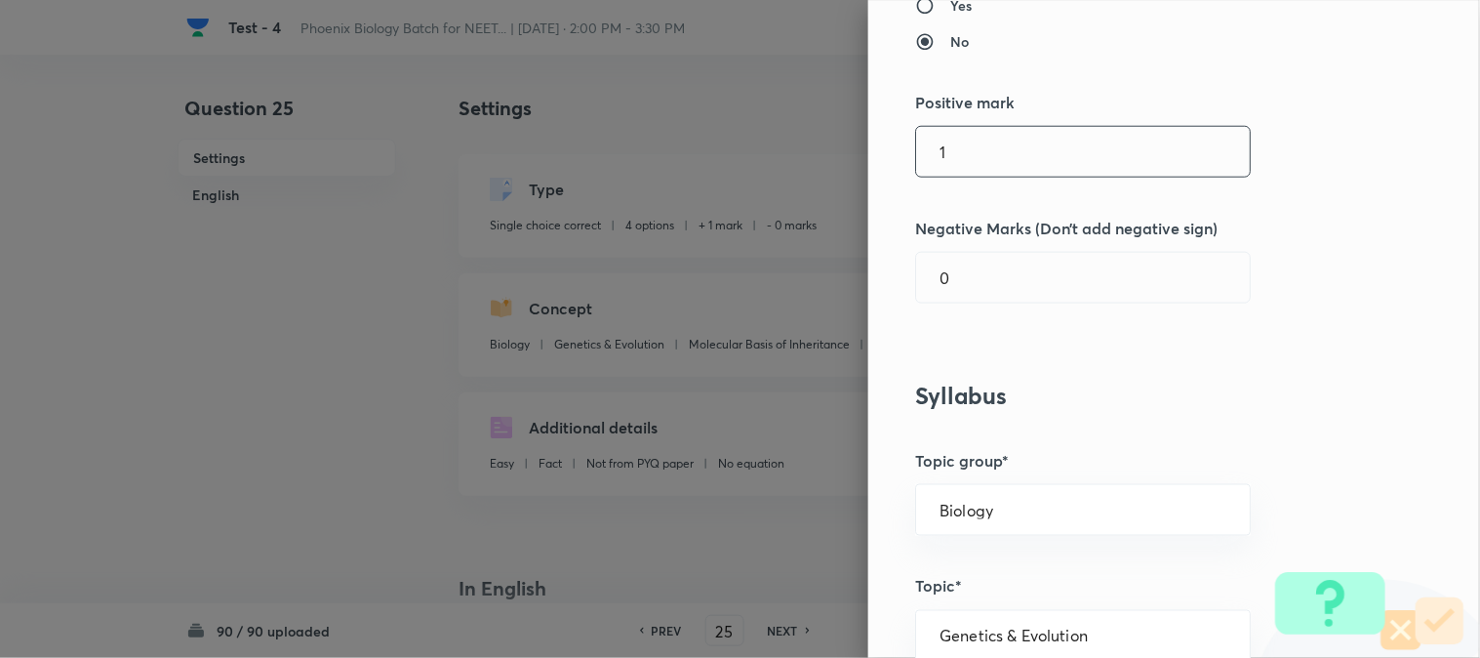
click at [993, 158] on input "1" at bounding box center [1083, 152] width 334 height 50
click at [969, 277] on input "0" at bounding box center [1083, 278] width 334 height 50
click at [967, 164] on input "text" at bounding box center [1083, 152] width 334 height 50
click at [979, 240] on div "Question settings Question type* Single choice correct Number of options* 2 3 4…" at bounding box center [1174, 329] width 612 height 658
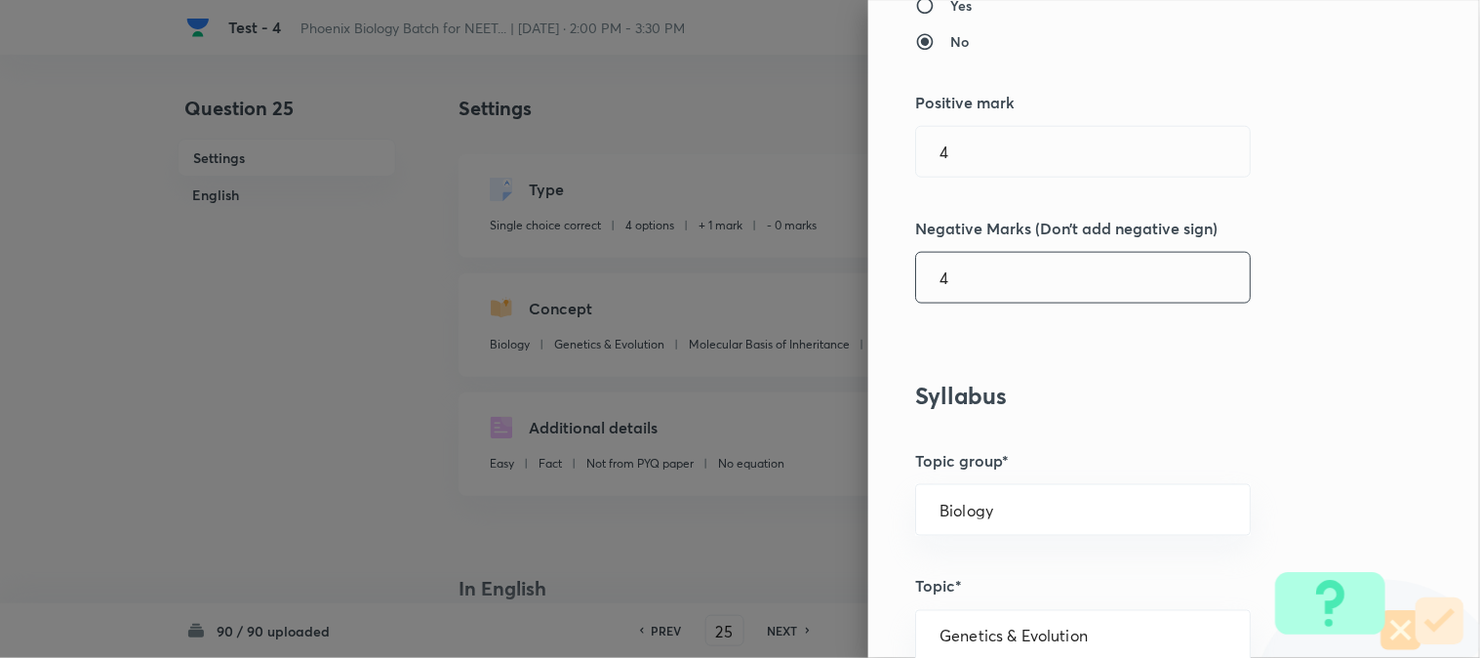
click at [979, 261] on input "4" at bounding box center [1083, 278] width 334 height 50
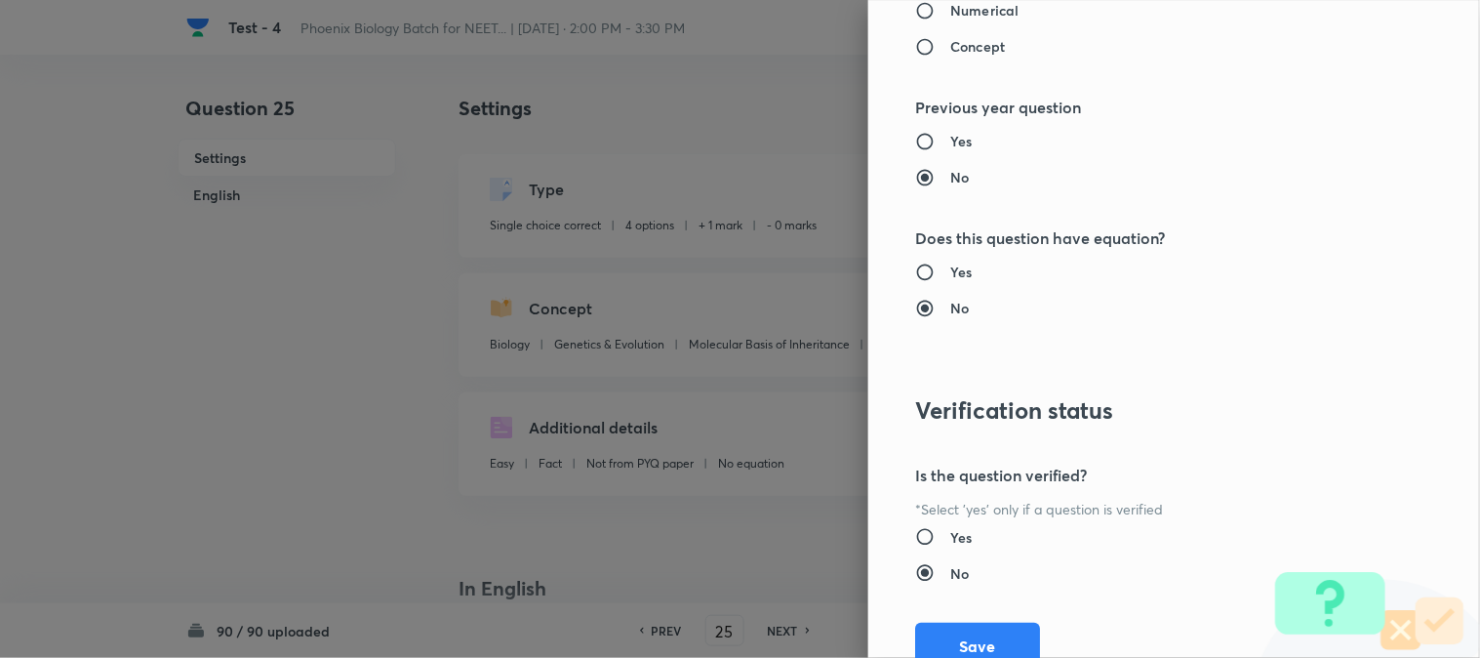
scroll to position [2002, 0]
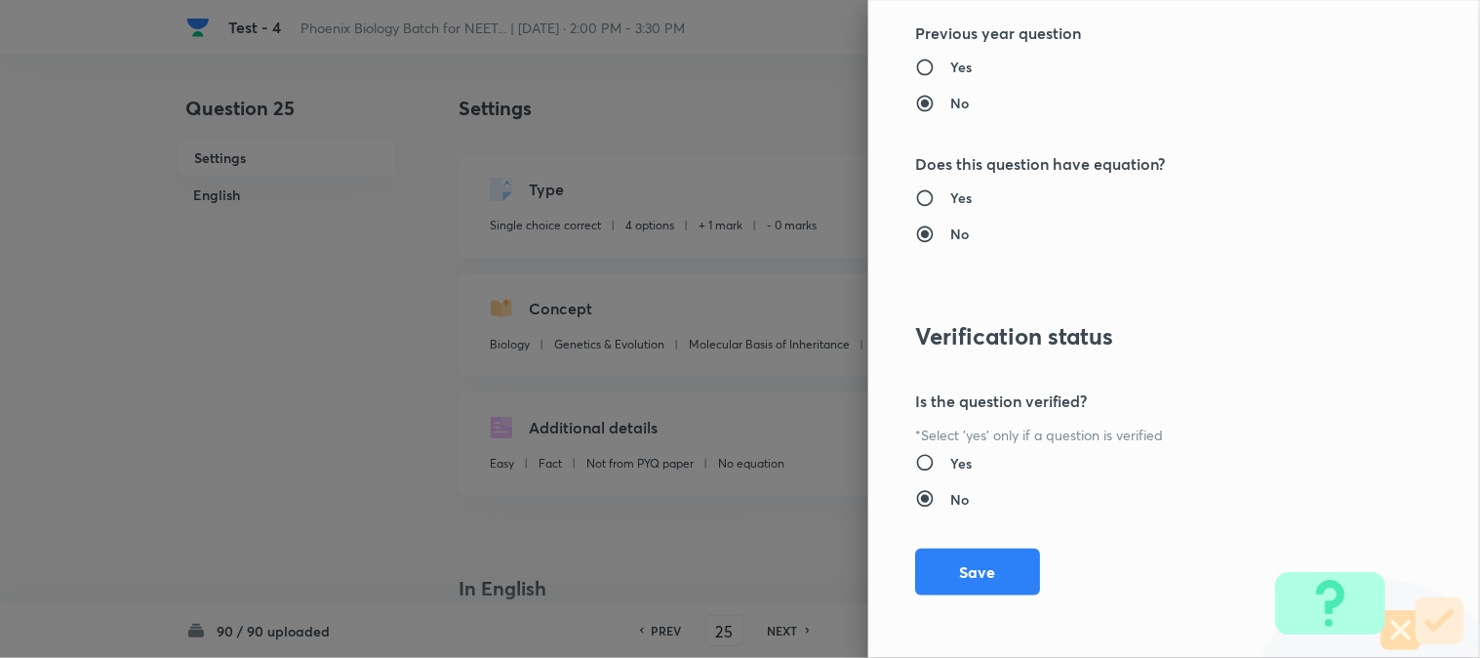
drag, startPoint x: 998, startPoint y: 560, endPoint x: 1028, endPoint y: 560, distance: 30.2
click at [998, 561] on button "Save" at bounding box center [977, 571] width 125 height 47
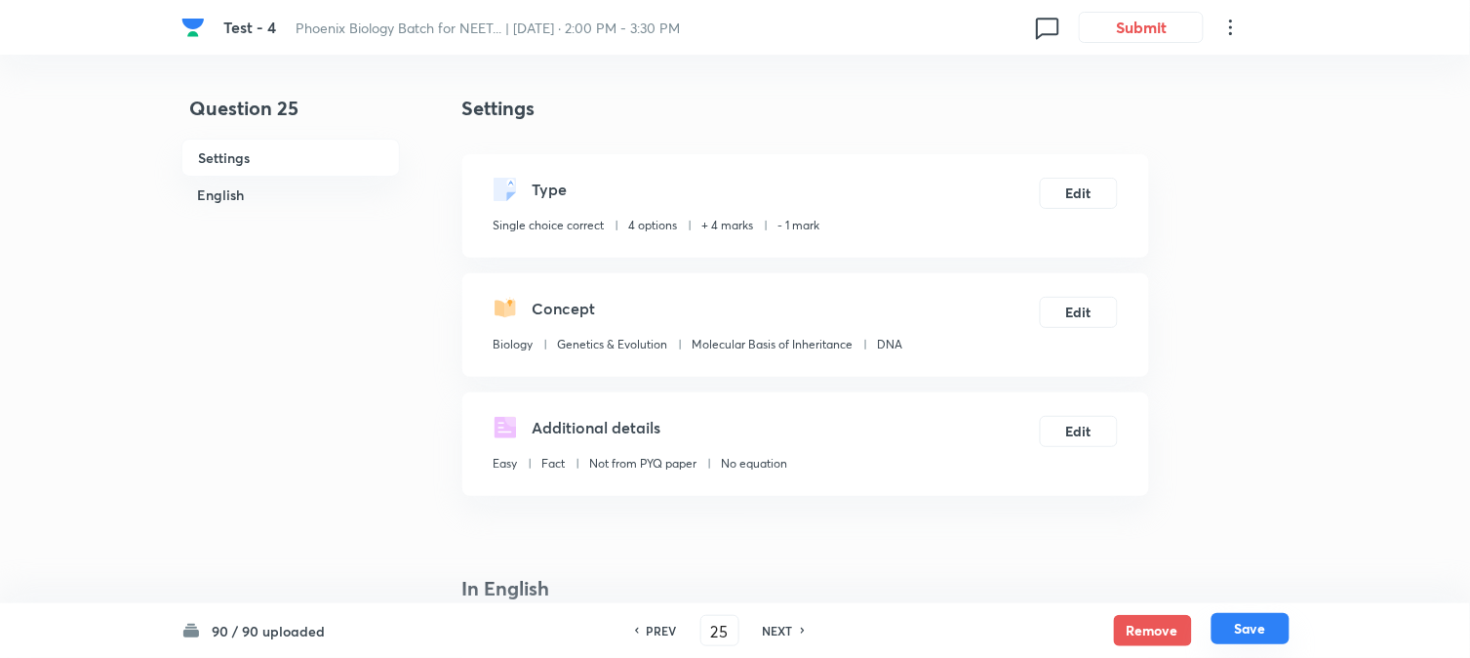
click at [1084, 631] on button "Save" at bounding box center [1251, 628] width 78 height 31
click at [1059, 163] on div "Type Single choice correct 4 options + 1 mark - 0 marks Edit" at bounding box center [805, 205] width 687 height 103
click at [1063, 186] on button "Edit" at bounding box center [1079, 191] width 78 height 31
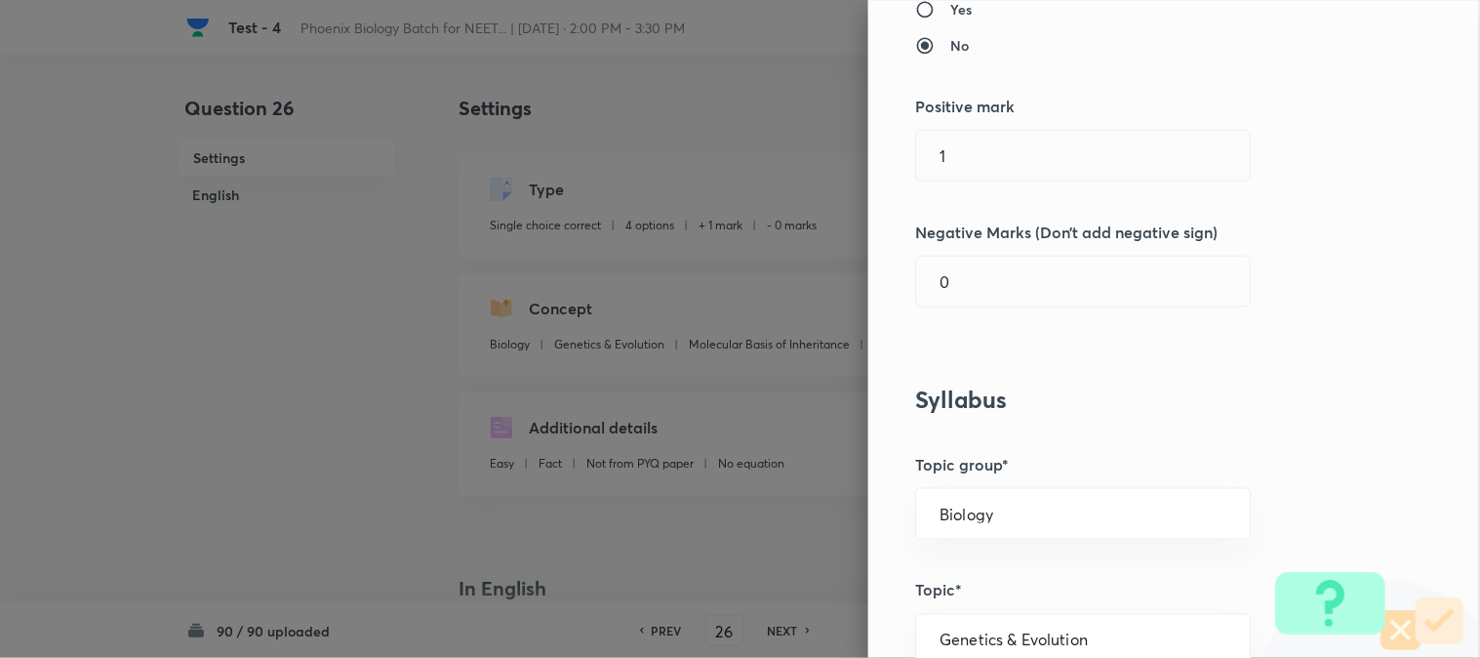
scroll to position [433, 0]
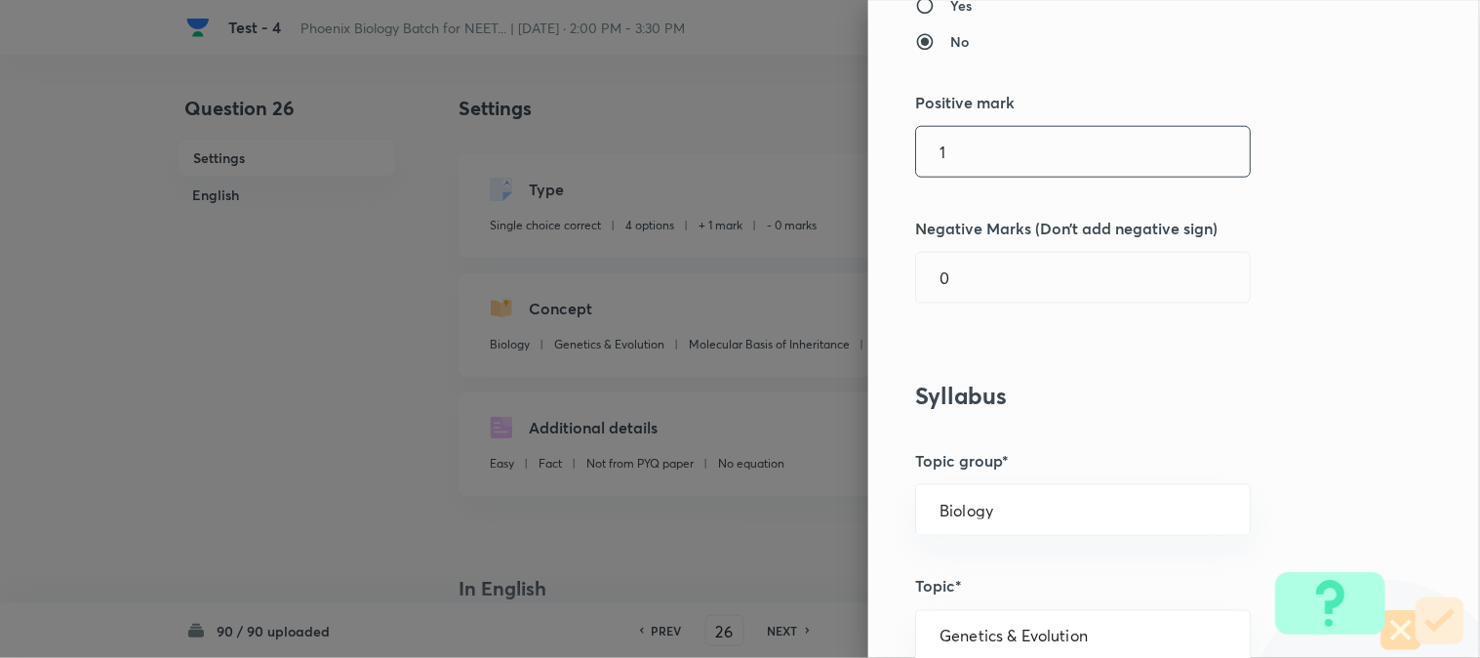
drag, startPoint x: 938, startPoint y: 153, endPoint x: 957, endPoint y: 192, distance: 43.6
click at [938, 153] on input "1" at bounding box center [1083, 152] width 334 height 50
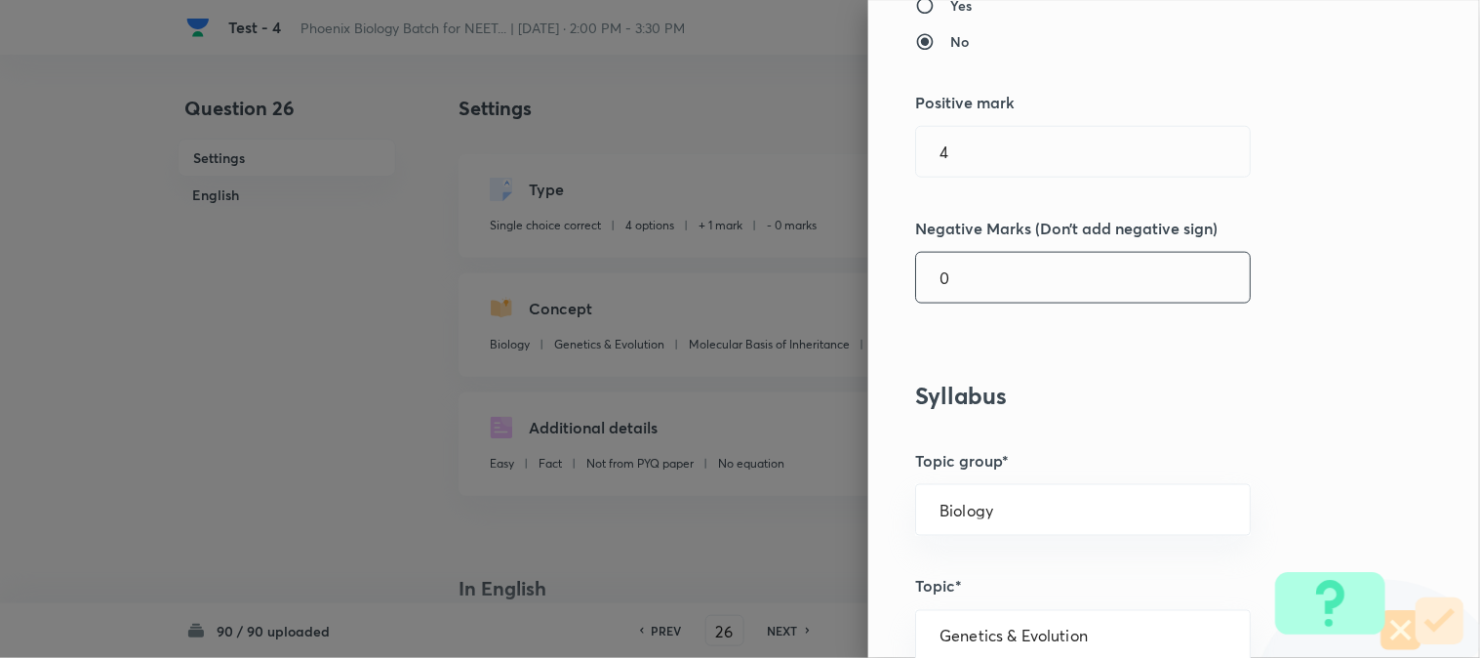
click at [960, 270] on input "0" at bounding box center [1083, 278] width 334 height 50
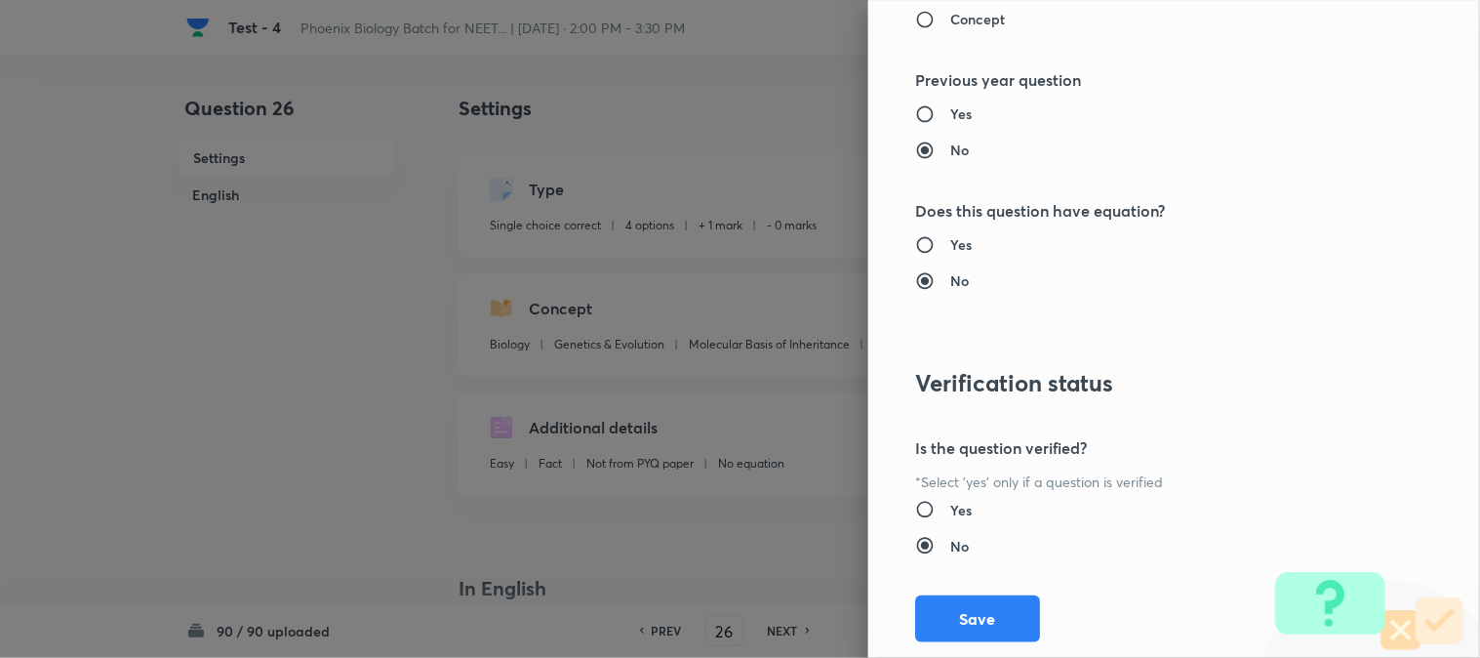
scroll to position [2002, 0]
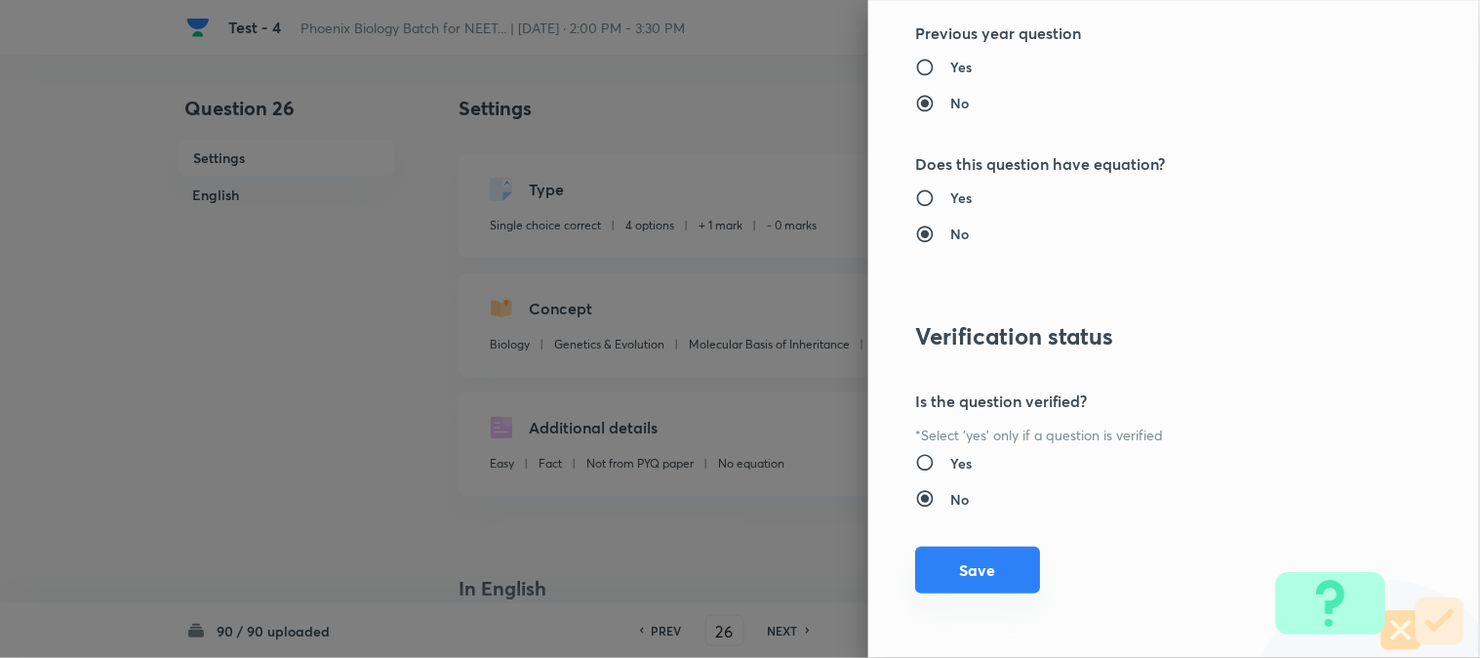
click at [983, 579] on button "Save" at bounding box center [977, 569] width 125 height 47
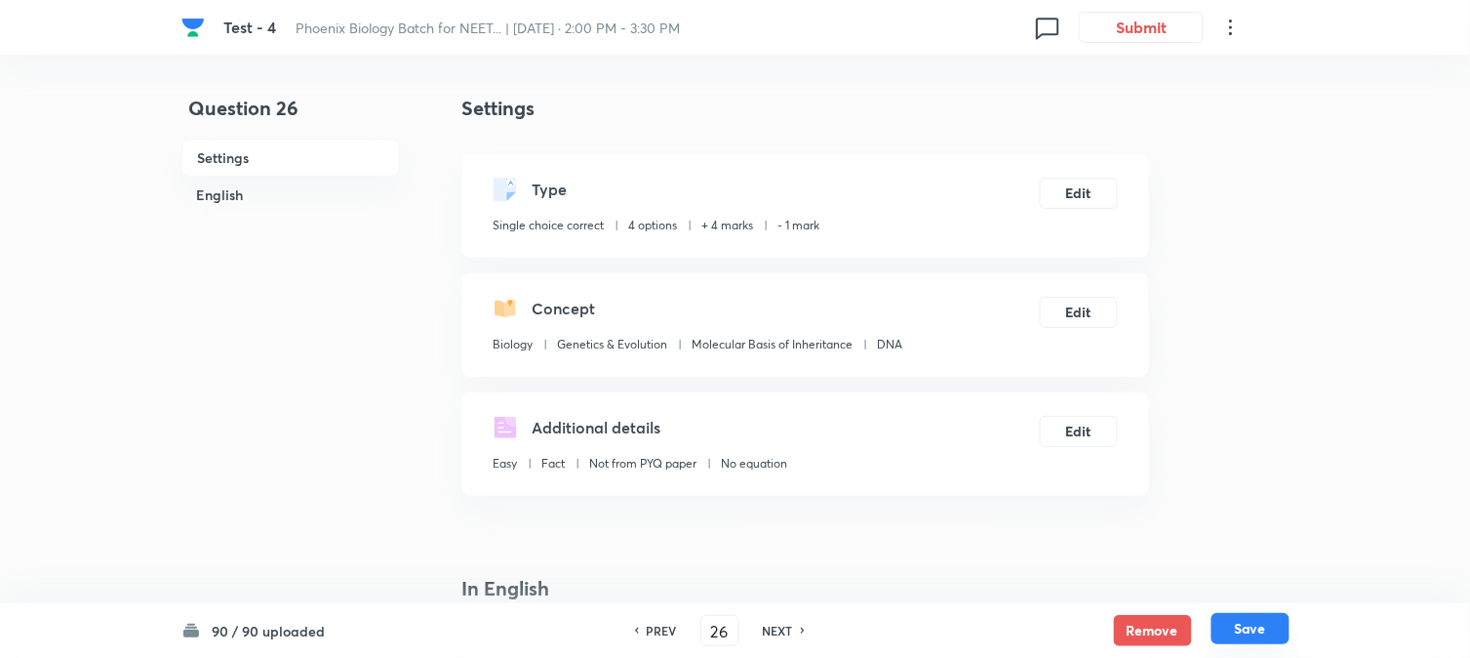
click at [1084, 626] on button "Save" at bounding box center [1251, 628] width 78 height 31
click at [1083, 180] on button "Edit" at bounding box center [1079, 191] width 78 height 31
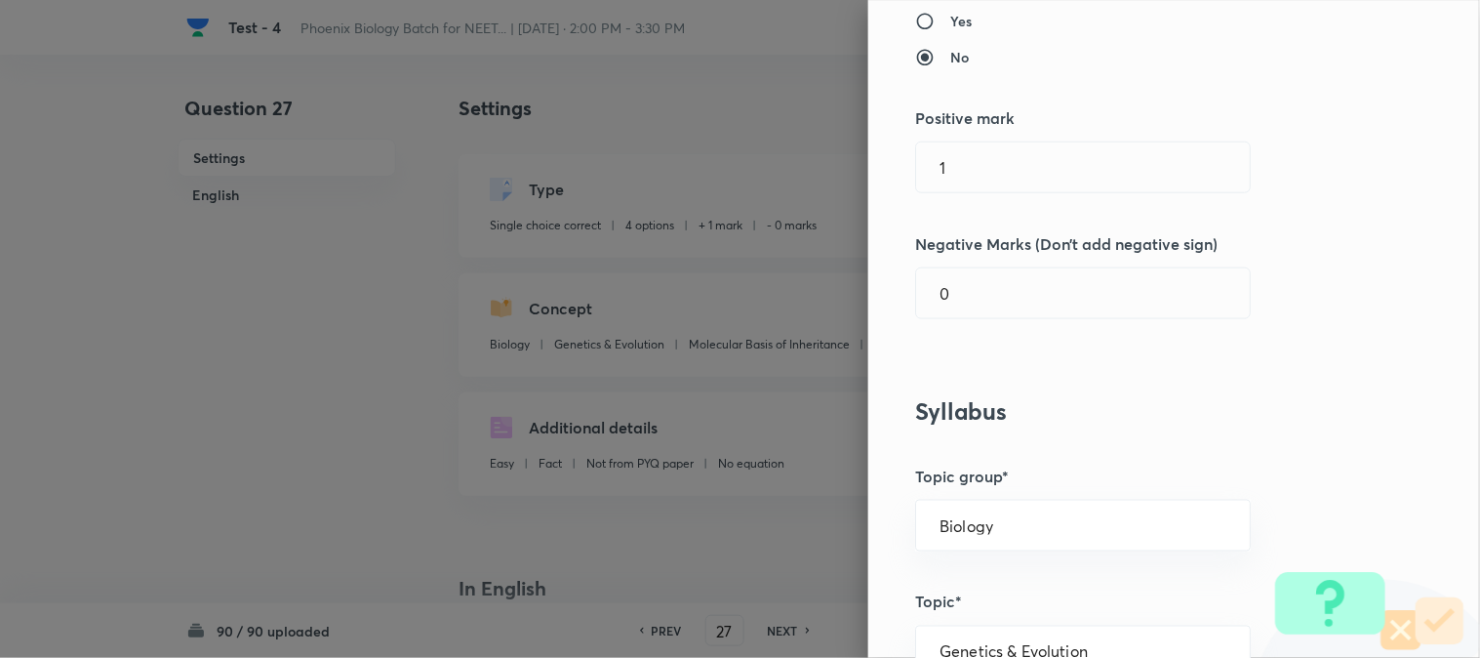
scroll to position [433, 0]
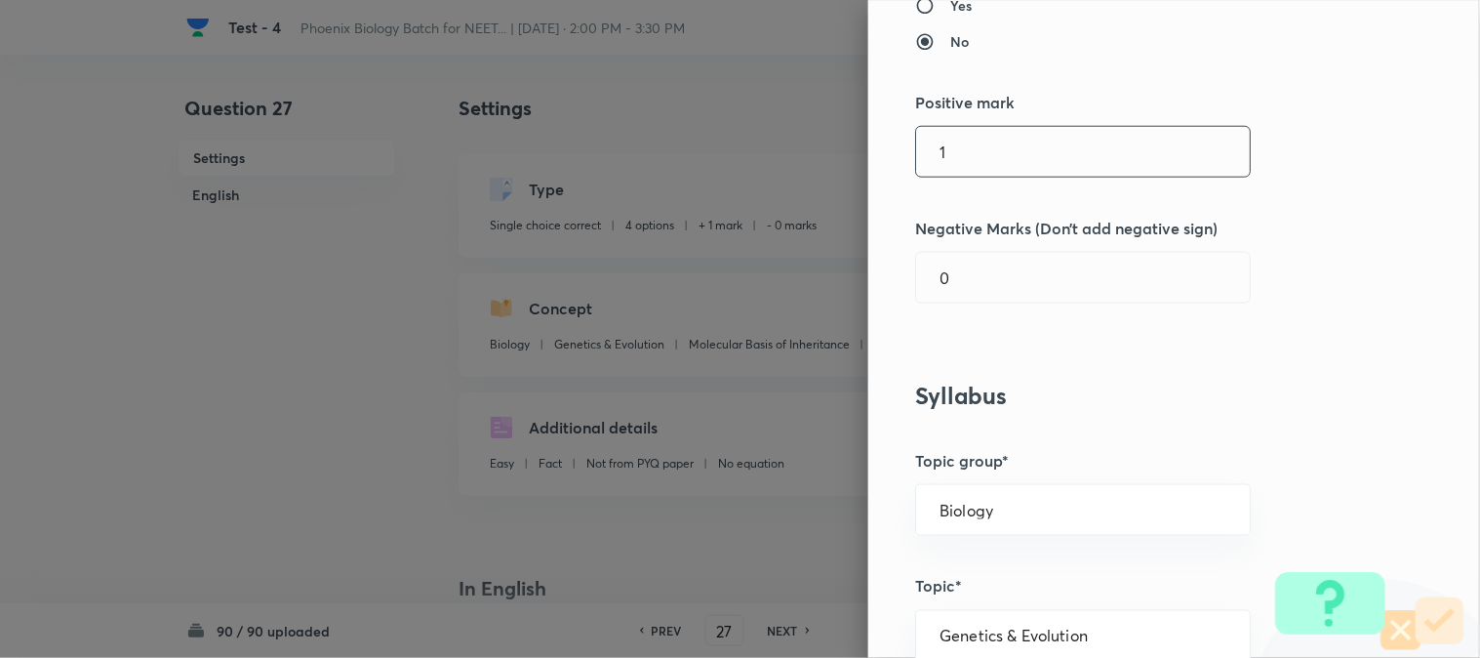
click at [999, 167] on input "1" at bounding box center [1083, 152] width 334 height 50
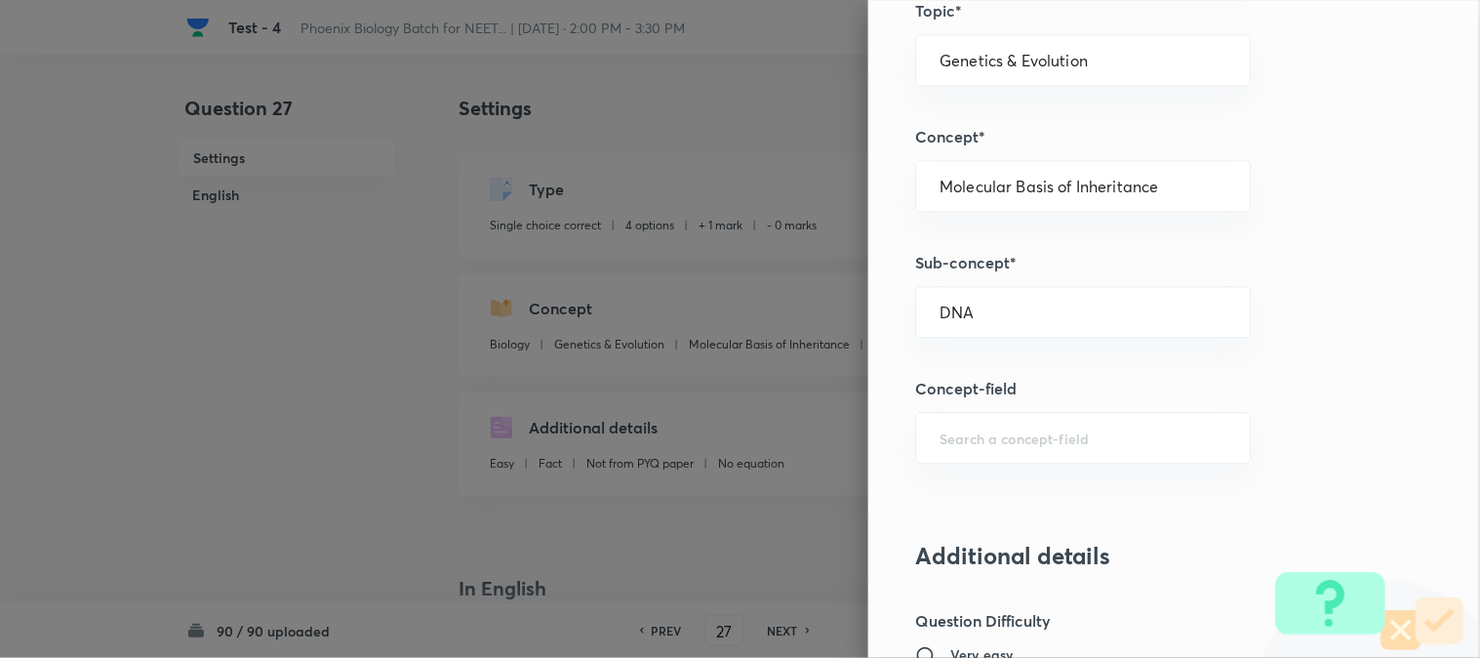
click at [983, 277] on div "Question settings Question type* Single choice correct Number of options* 2 3 4…" at bounding box center [1174, 329] width 612 height 658
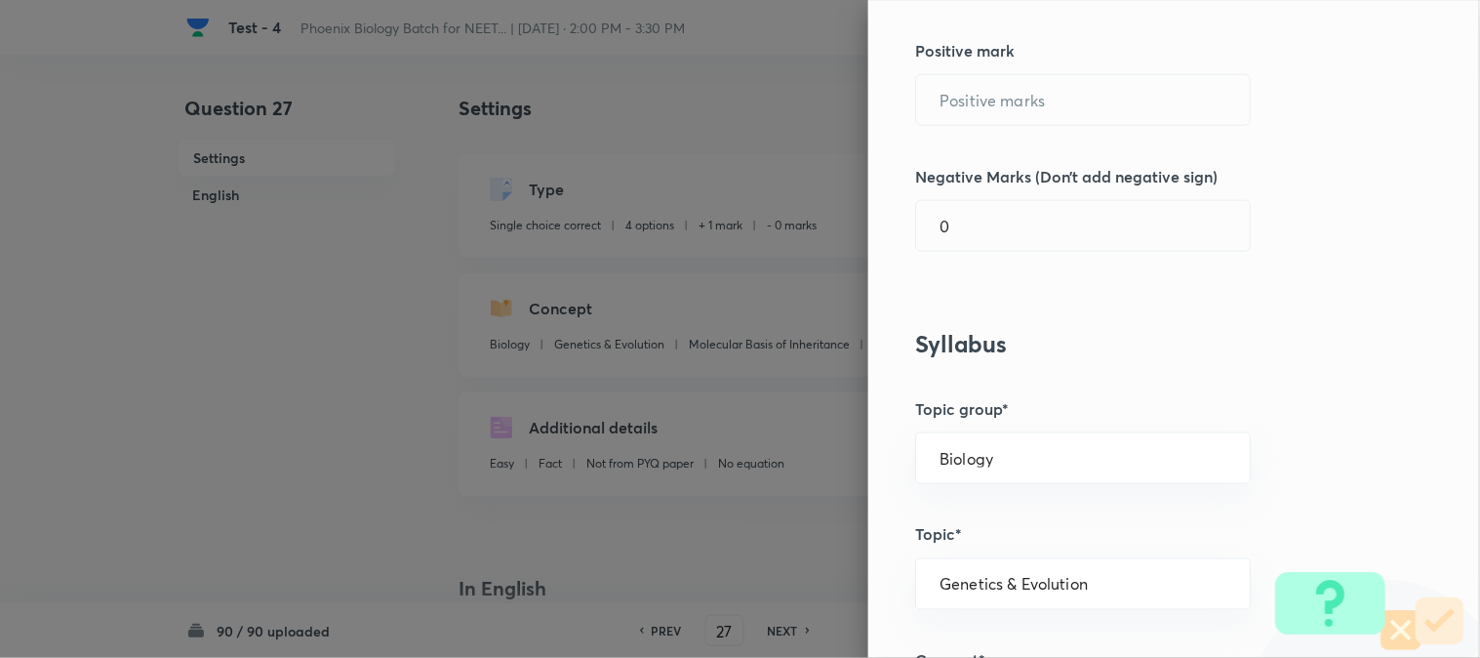
scroll to position [358, 0]
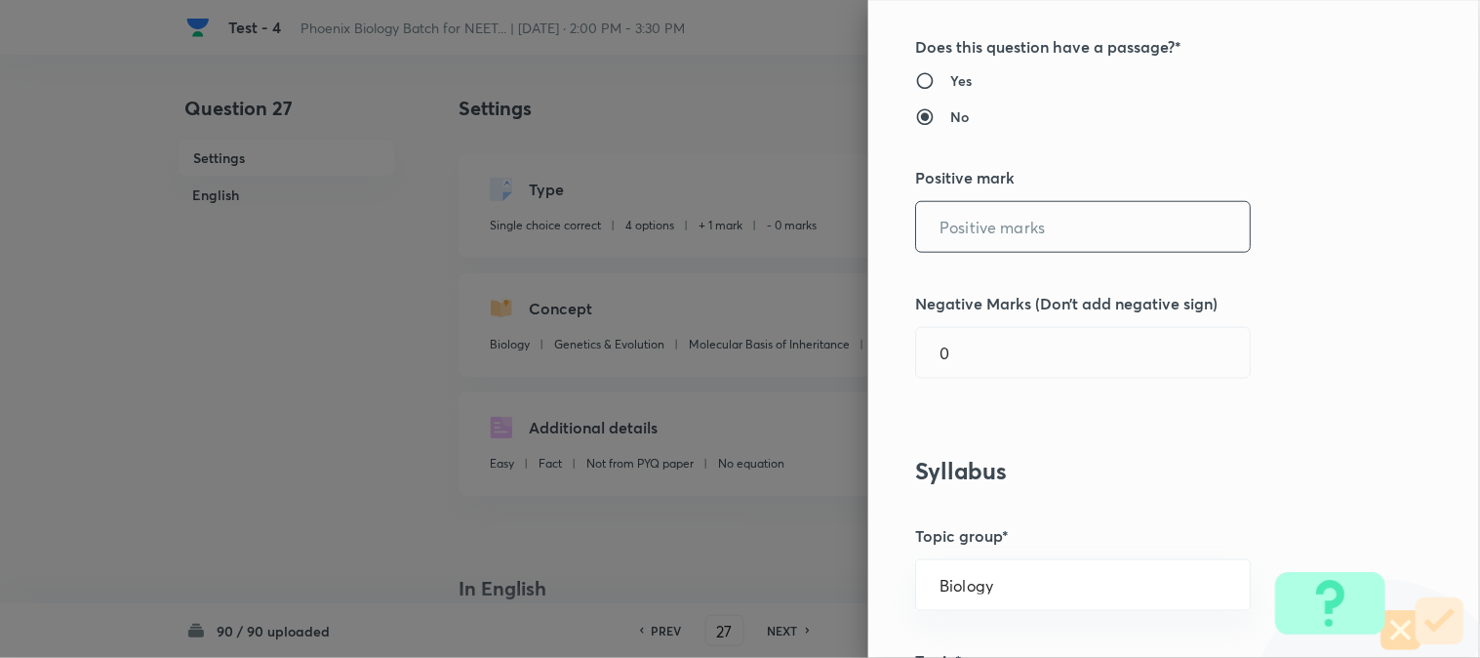
click at [995, 229] on input "text" at bounding box center [1083, 227] width 334 height 50
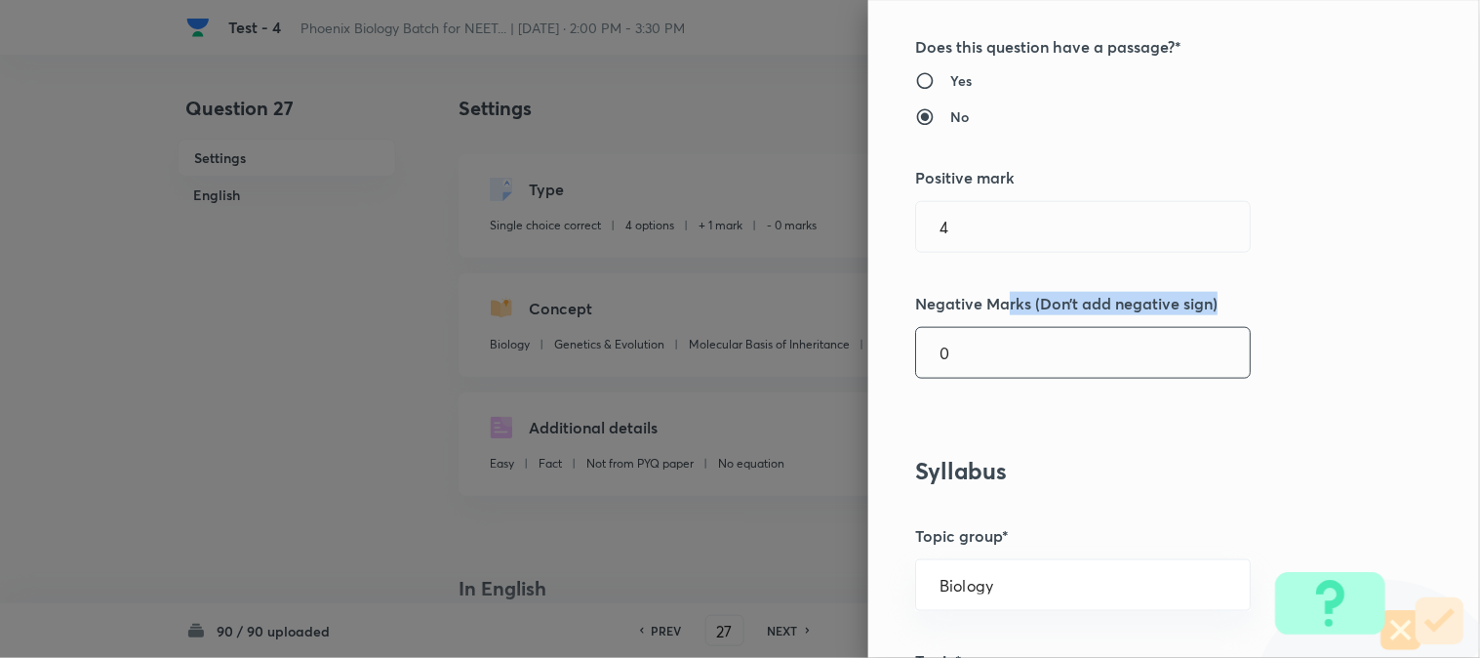
drag, startPoint x: 999, startPoint y: 310, endPoint x: 1002, endPoint y: 327, distance: 16.8
click at [1002, 327] on div "Question settings Question type* Single choice correct Number of options* 2 3 4…" at bounding box center [1174, 329] width 612 height 658
click at [1005, 349] on input "0" at bounding box center [1083, 353] width 334 height 50
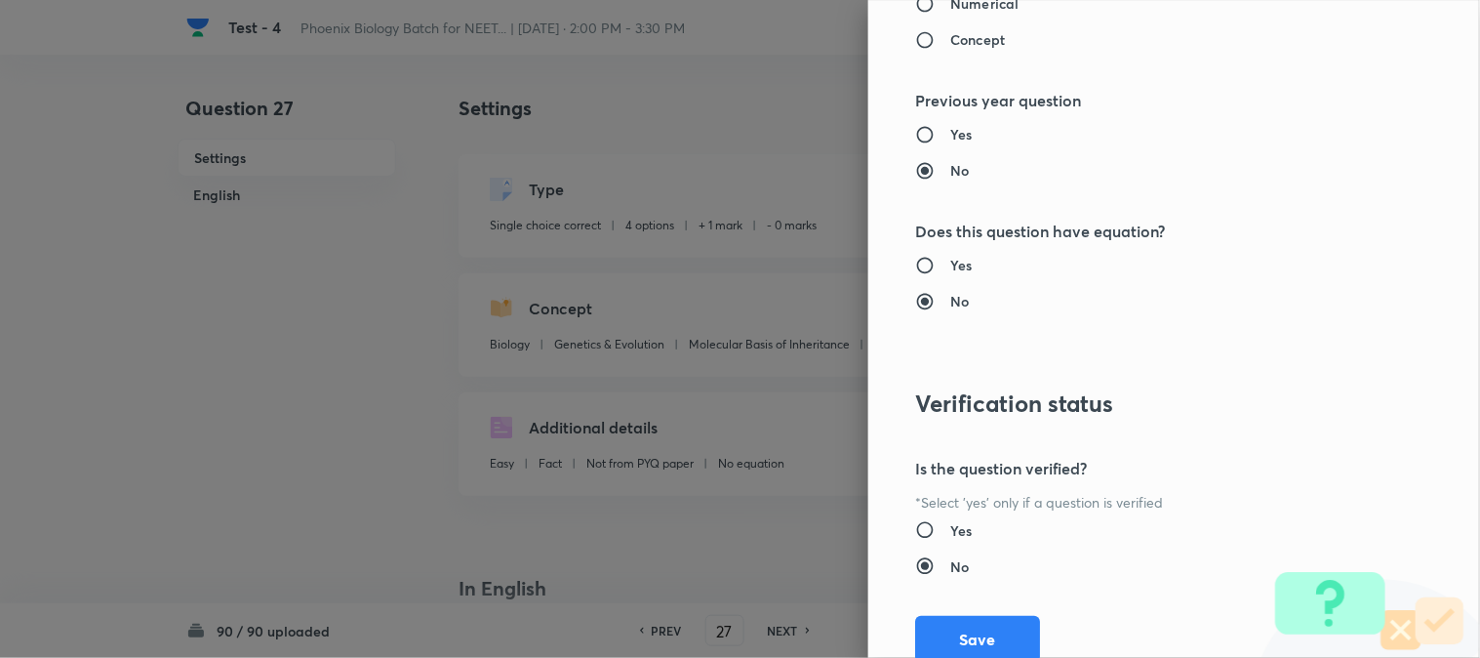
scroll to position [2002, 0]
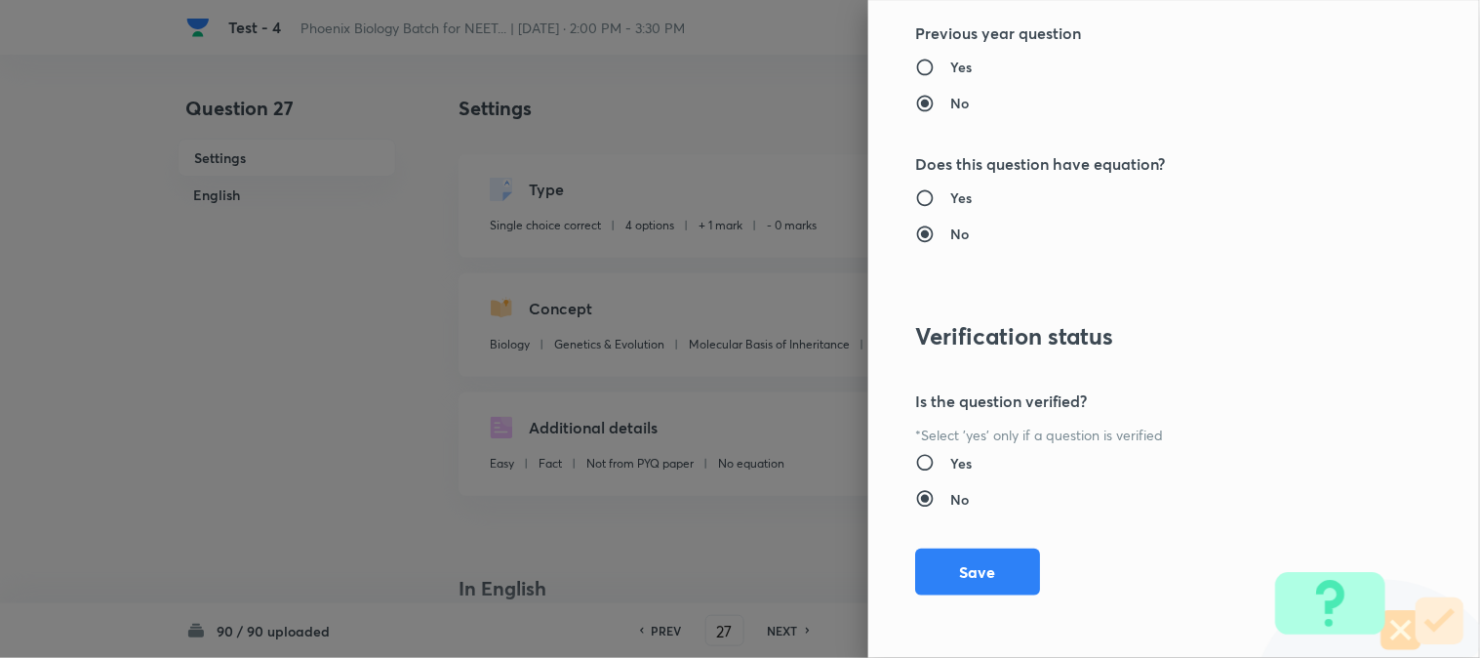
click at [959, 602] on div "Question settings Question type* Single choice correct Number of options* 2 3 4…" at bounding box center [1174, 329] width 612 height 658
click at [1013, 579] on button "Save" at bounding box center [977, 569] width 125 height 47
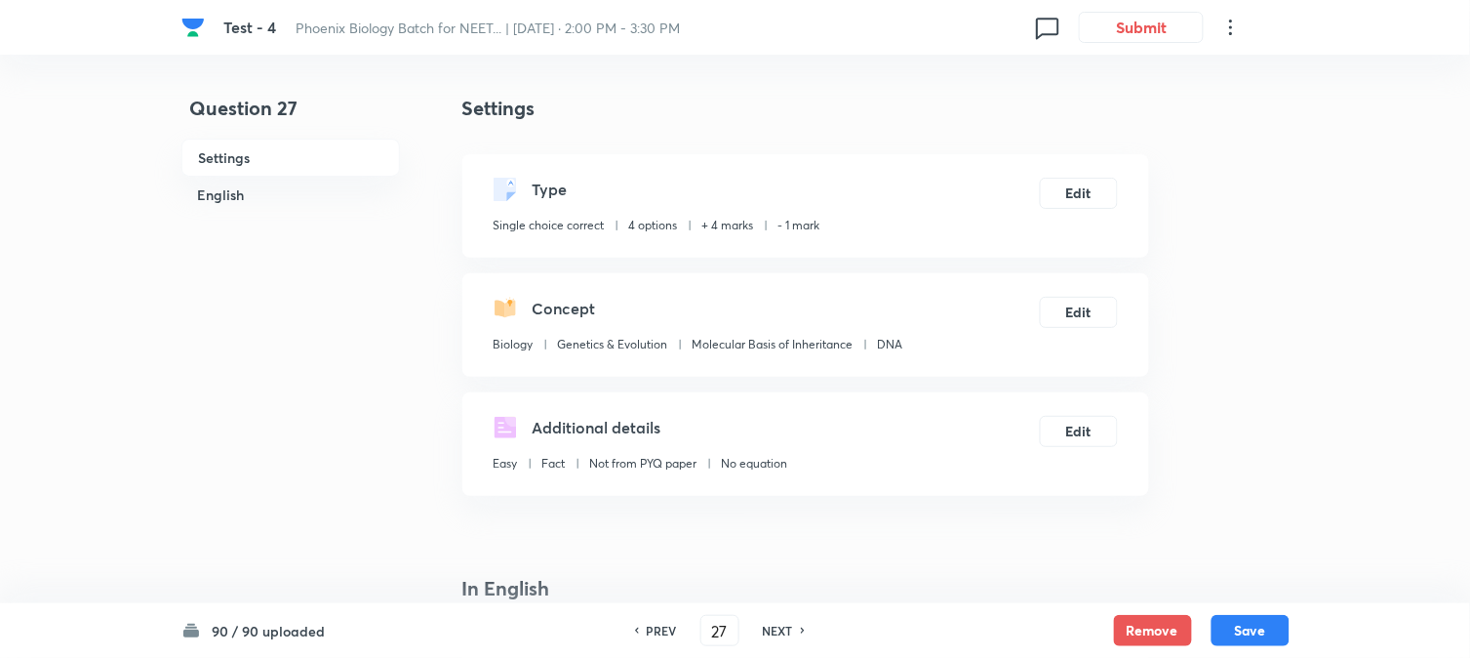
drag, startPoint x: 1283, startPoint y: 634, endPoint x: 1177, endPoint y: 465, distance: 199.0
click at [1084, 634] on button "Save" at bounding box center [1251, 630] width 78 height 31
click at [1084, 202] on button "Edit" at bounding box center [1079, 191] width 78 height 31
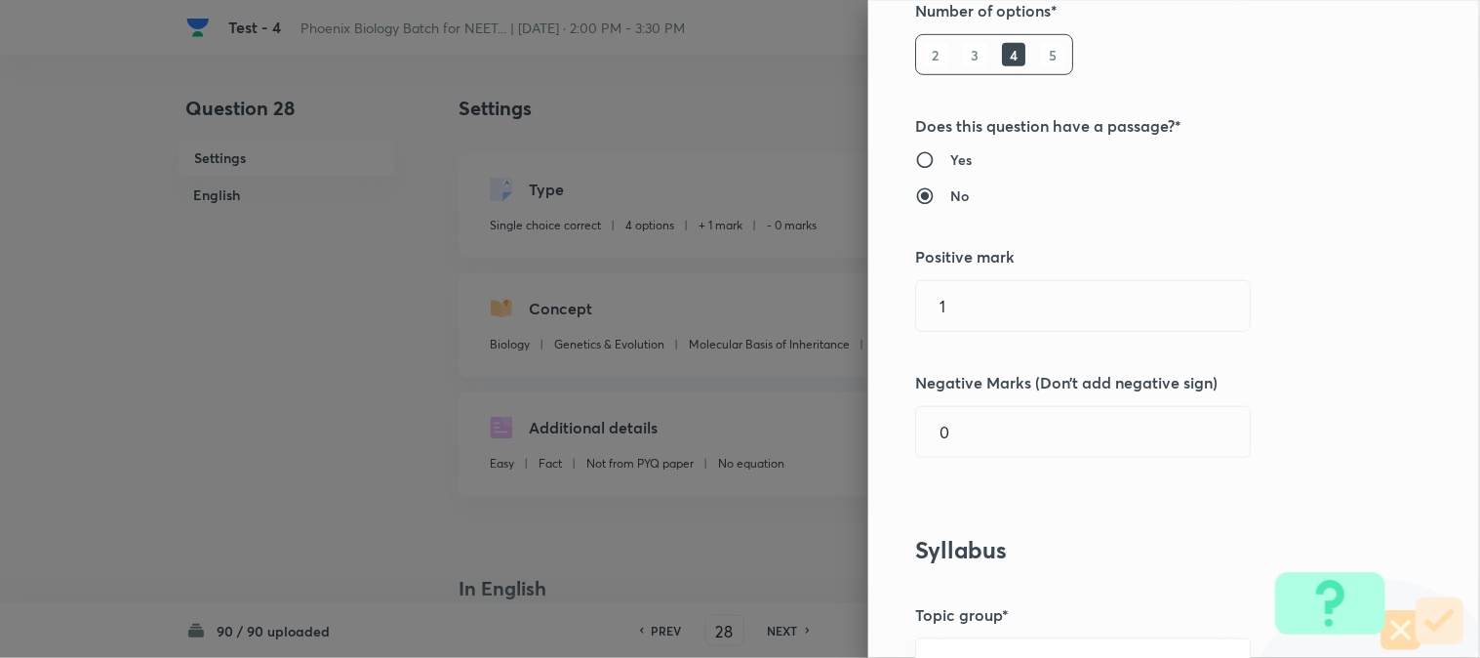
scroll to position [433, 0]
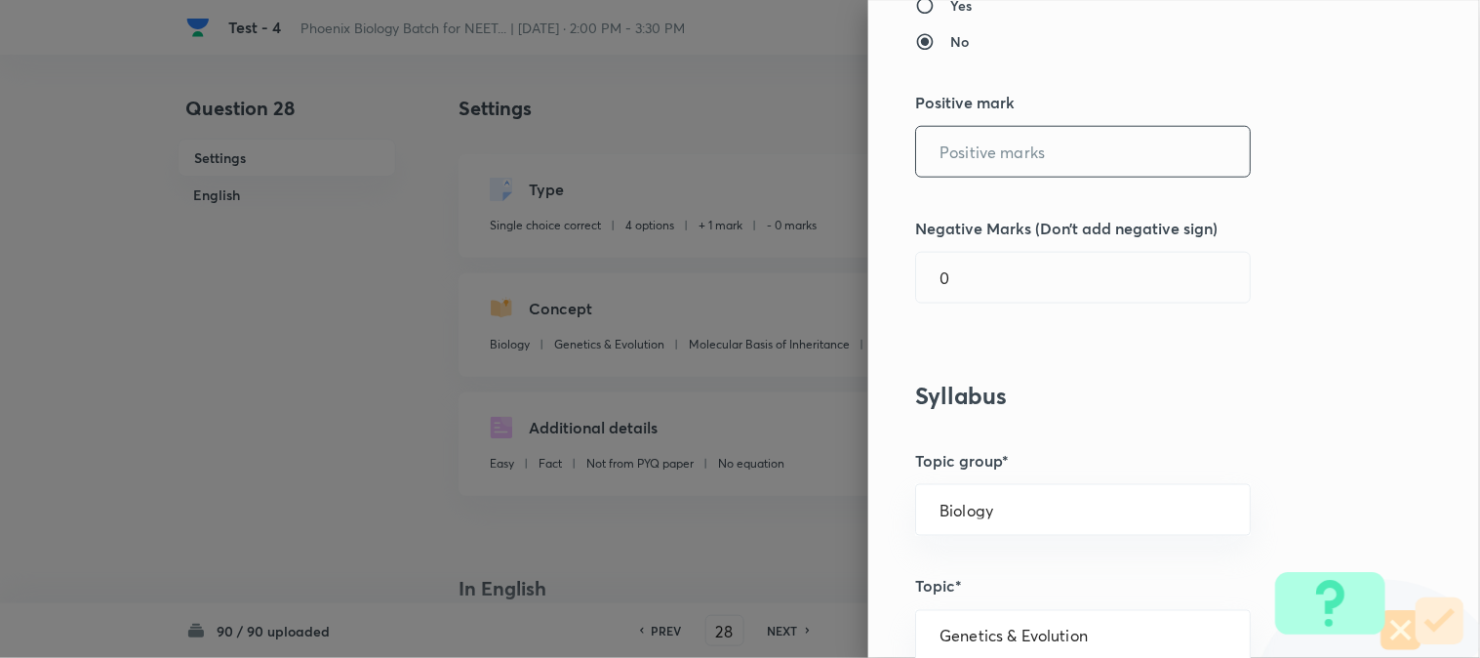
click at [972, 156] on input "text" at bounding box center [1083, 152] width 334 height 50
click at [979, 285] on input "0" at bounding box center [1083, 278] width 334 height 50
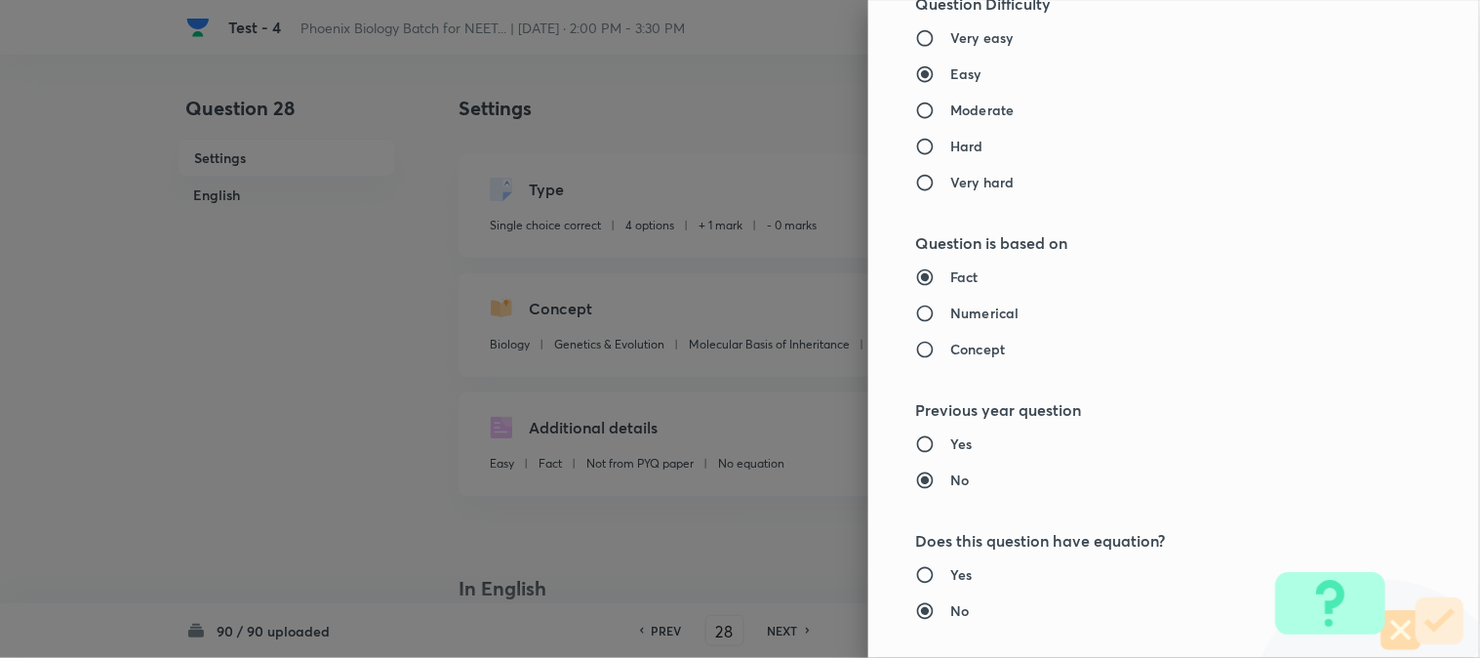
scroll to position [2002, 0]
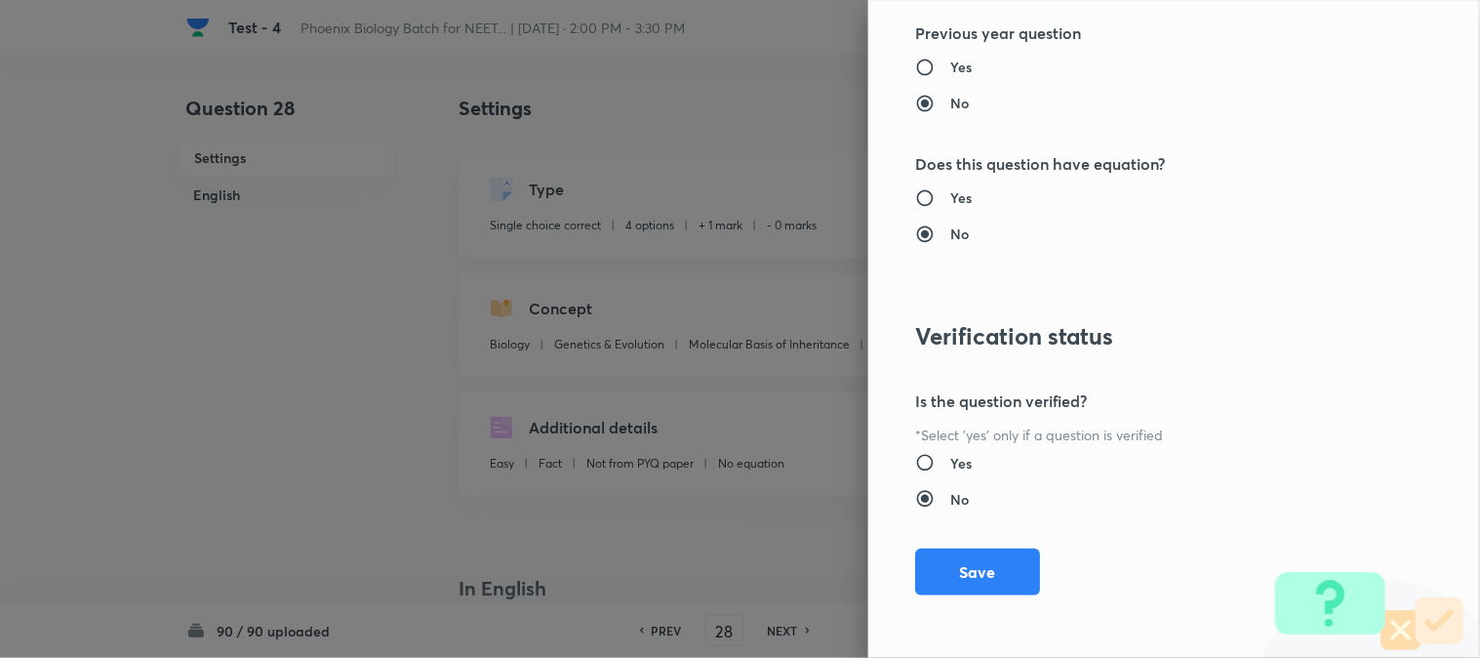
drag, startPoint x: 967, startPoint y: 562, endPoint x: 1269, endPoint y: 577, distance: 302.8
click at [967, 564] on button "Save" at bounding box center [977, 571] width 125 height 47
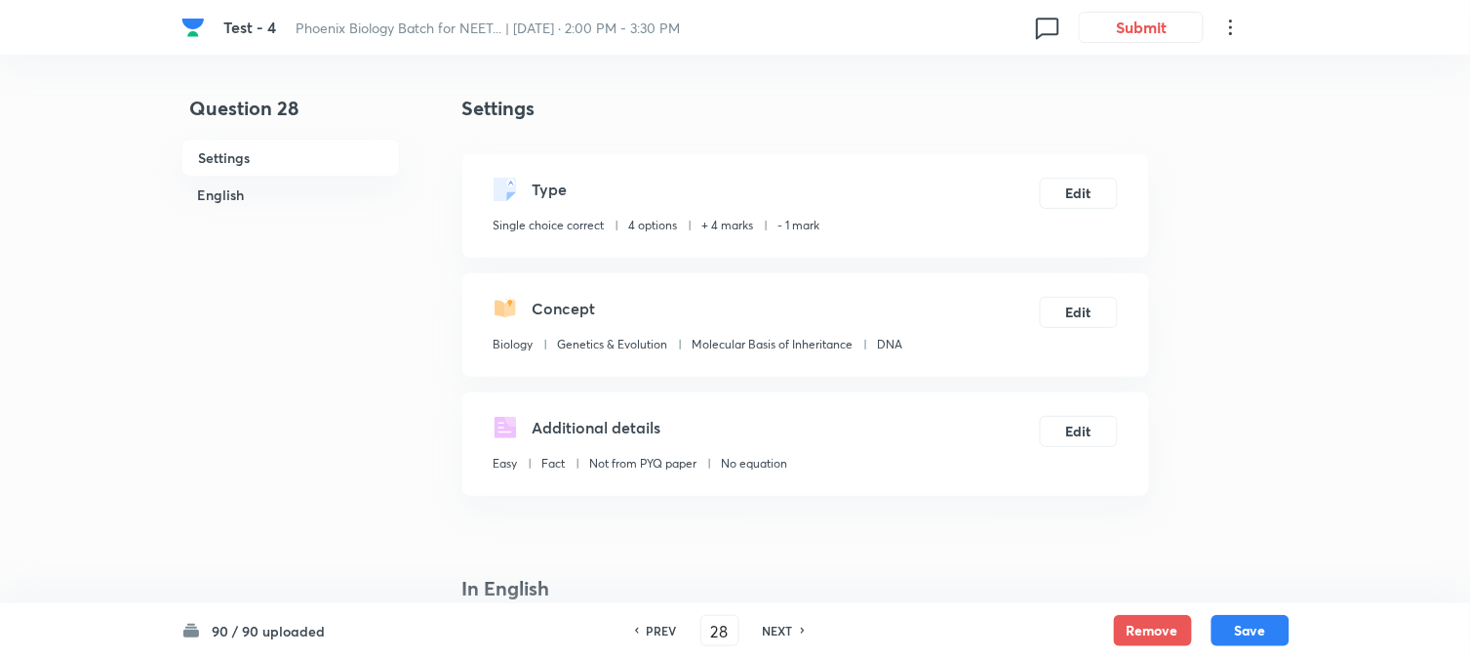
click at [1084, 620] on button "Save" at bounding box center [1251, 630] width 78 height 31
click at [1078, 192] on button "Edit" at bounding box center [1079, 191] width 78 height 31
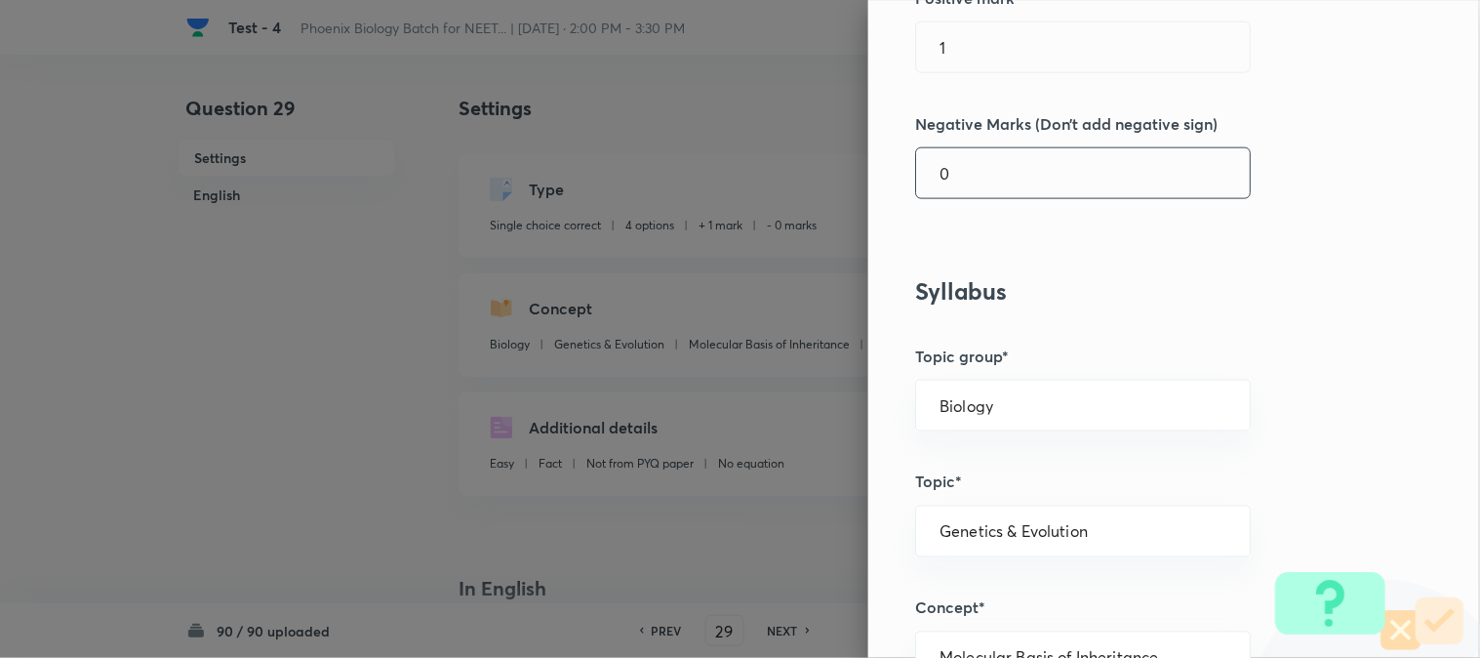
scroll to position [541, 0]
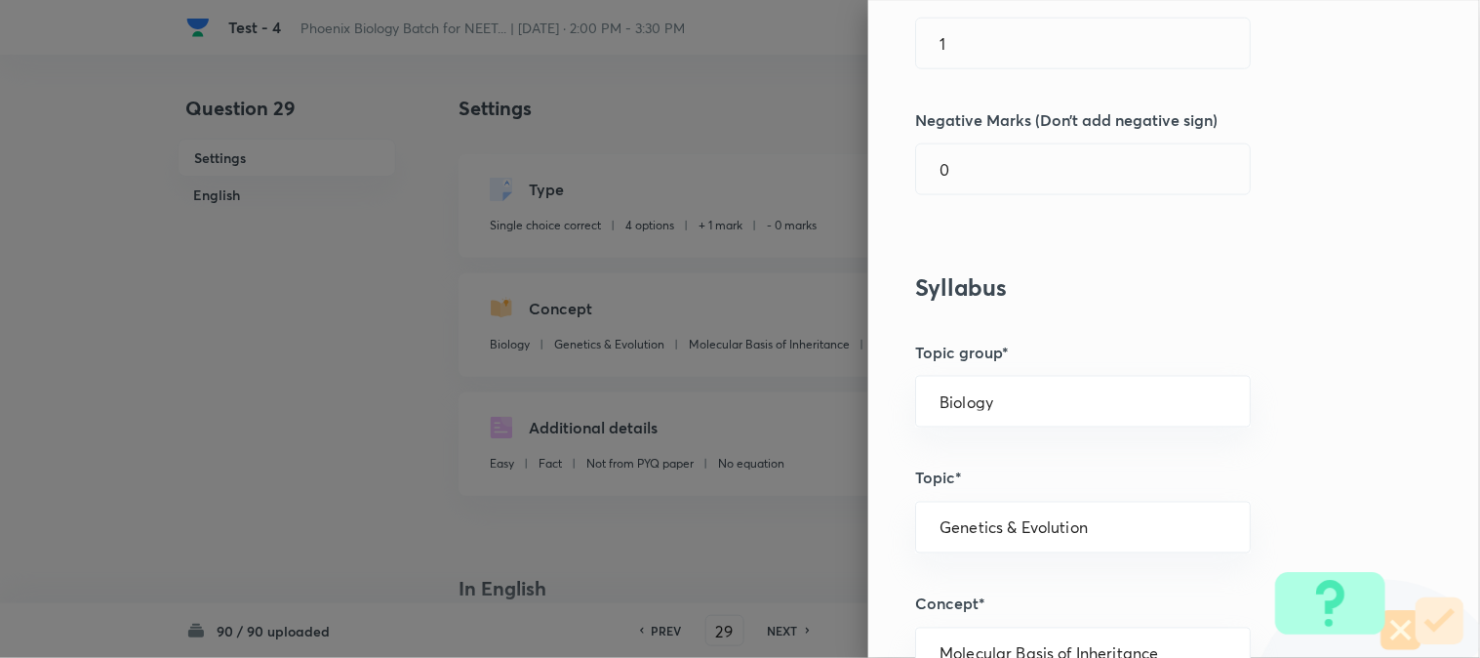
click at [985, 93] on div "Question settings Question type* Single choice correct Number of options* 2 3 4…" at bounding box center [1174, 329] width 612 height 658
click at [999, 39] on input "1" at bounding box center [1083, 44] width 334 height 50
click at [987, 171] on input "0" at bounding box center [1083, 169] width 334 height 50
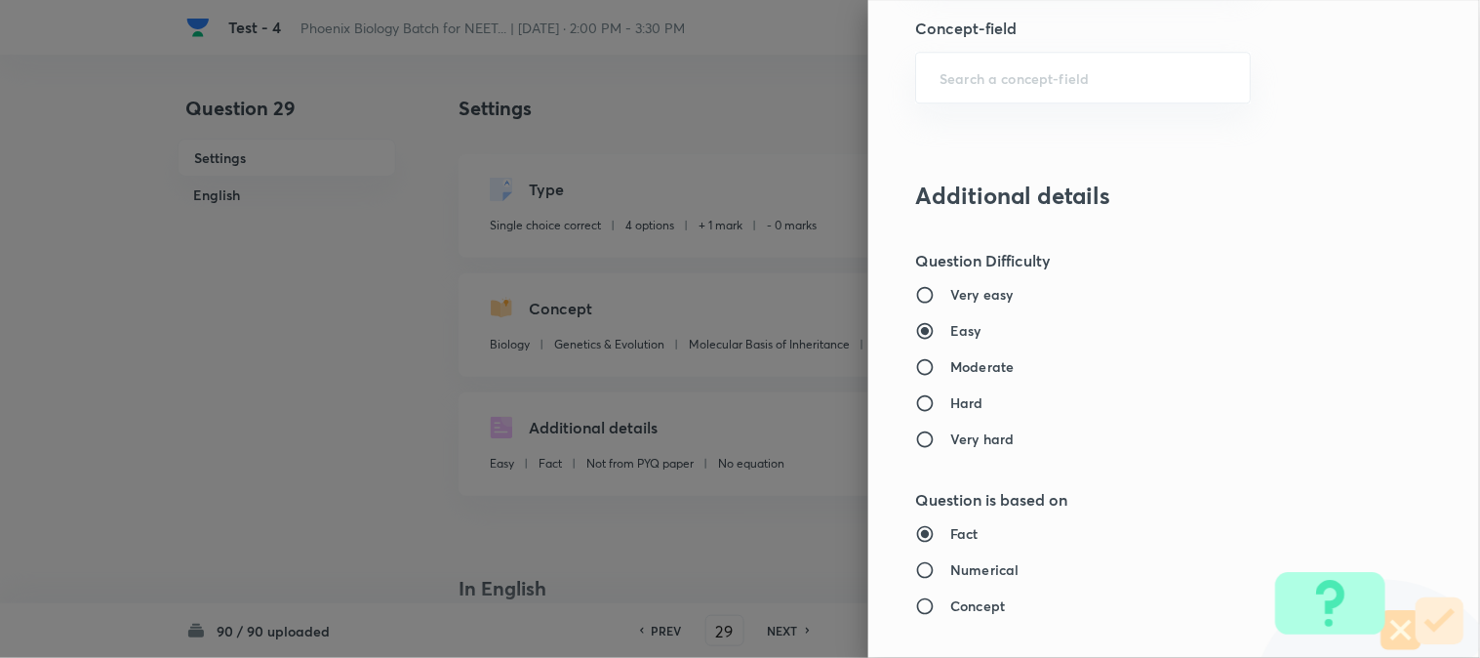
scroll to position [2002, 0]
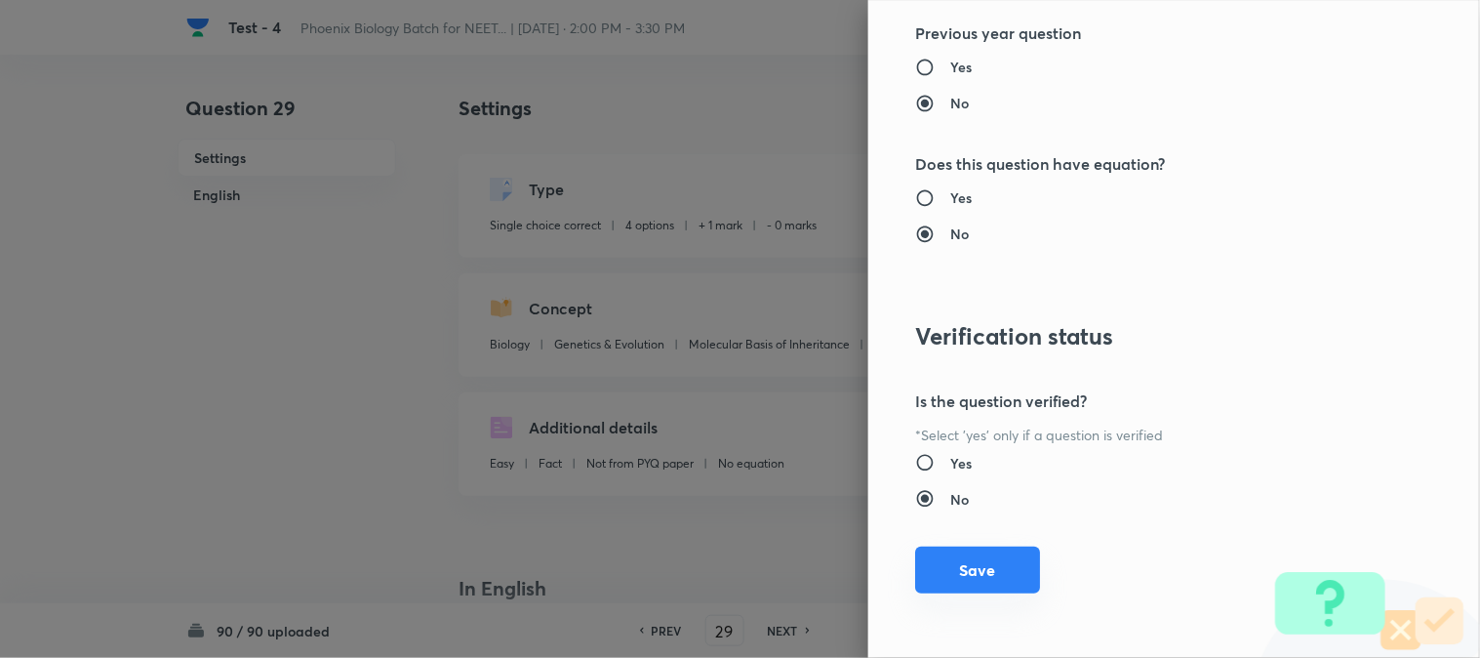
click at [974, 579] on button "Save" at bounding box center [977, 569] width 125 height 47
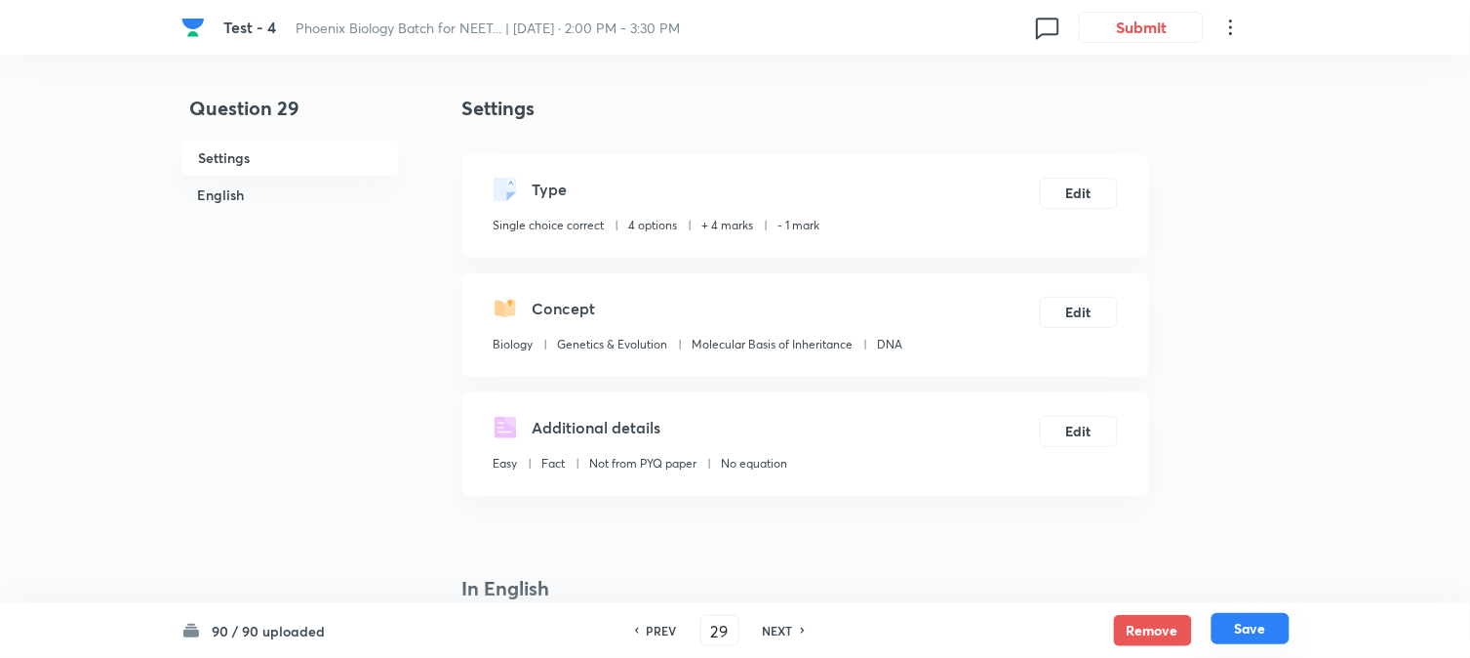
click at [1084, 630] on button "Save" at bounding box center [1251, 628] width 78 height 31
click at [1079, 187] on button "Edit" at bounding box center [1079, 191] width 78 height 31
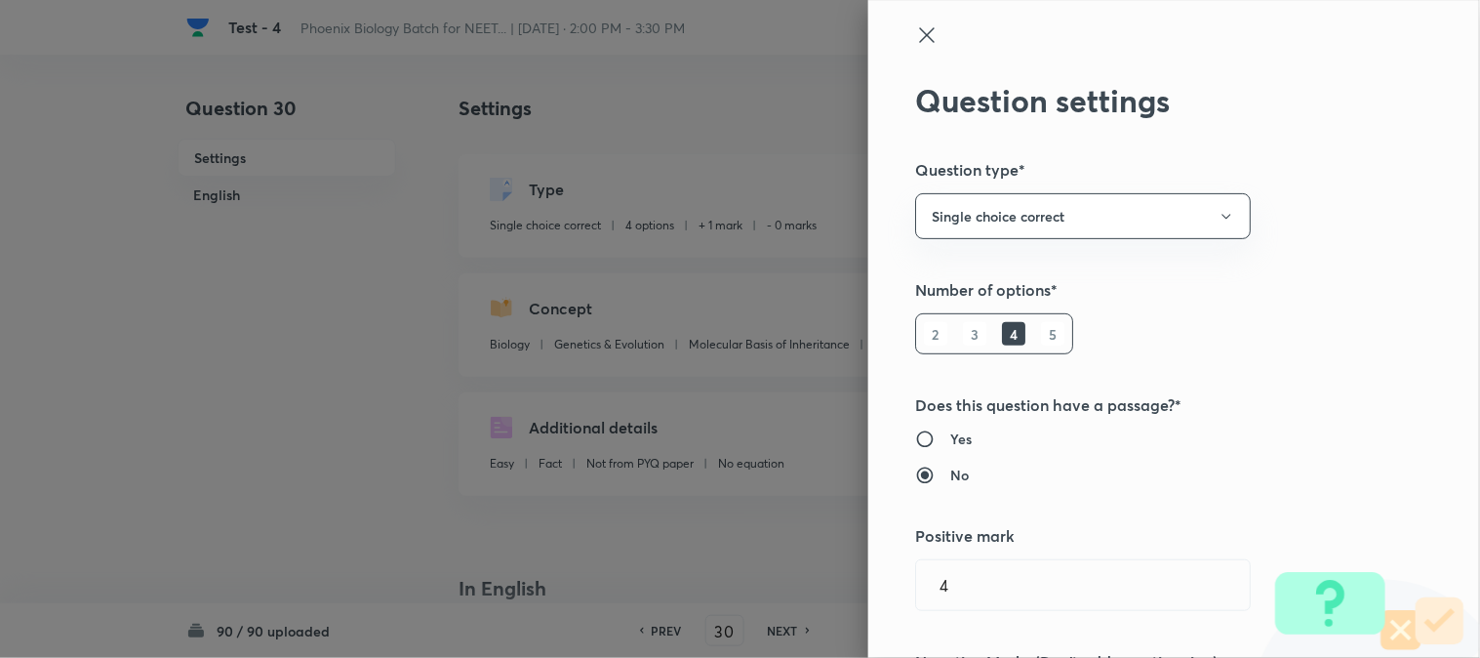
scroll to position [325, 0]
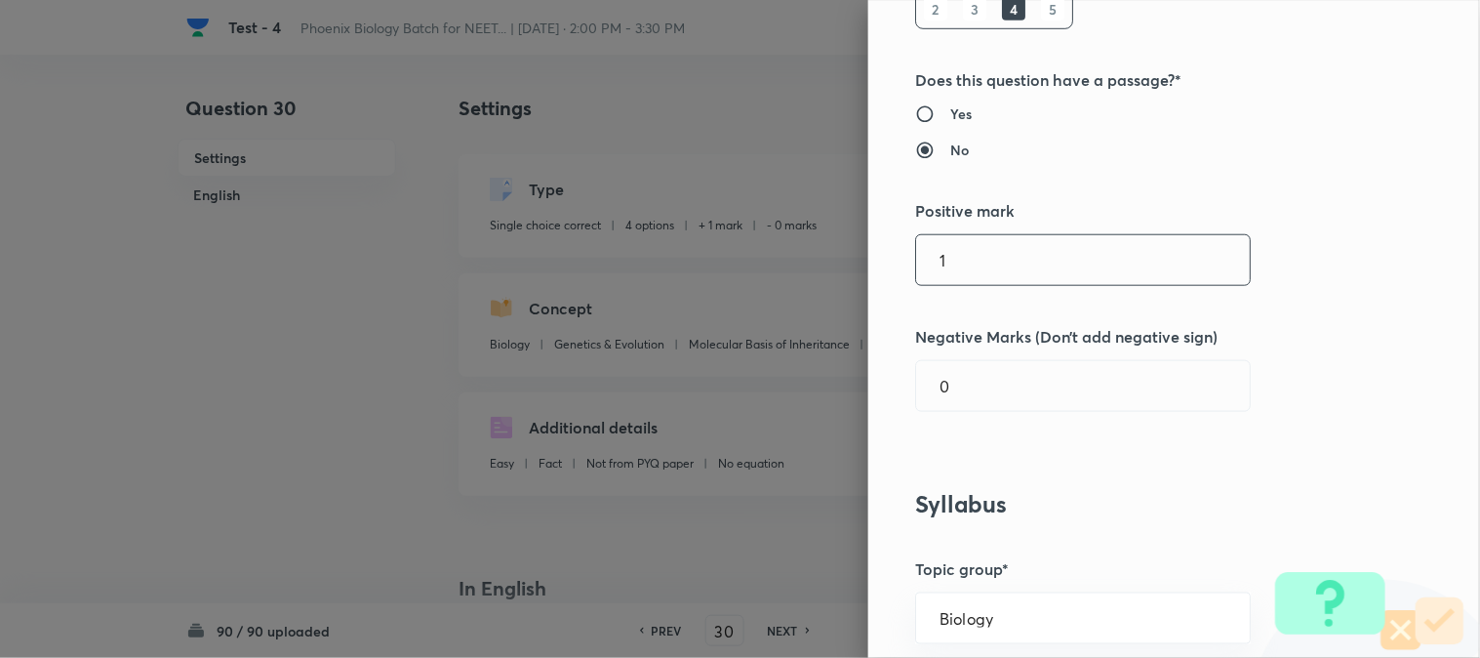
click at [989, 273] on input "1" at bounding box center [1083, 260] width 334 height 50
click at [970, 353] on div "Question settings Question type* Single choice correct Number of options* 2 3 4…" at bounding box center [1174, 329] width 612 height 658
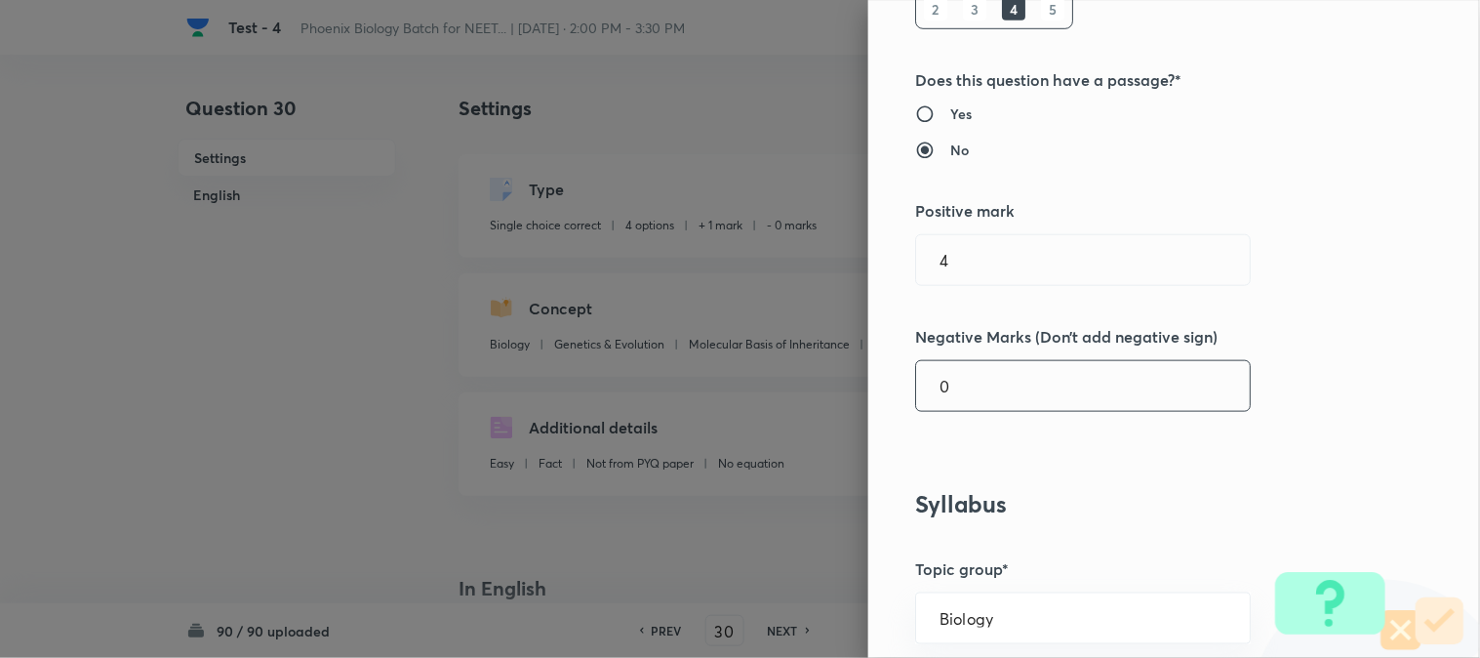
click at [969, 380] on input "0" at bounding box center [1083, 386] width 334 height 50
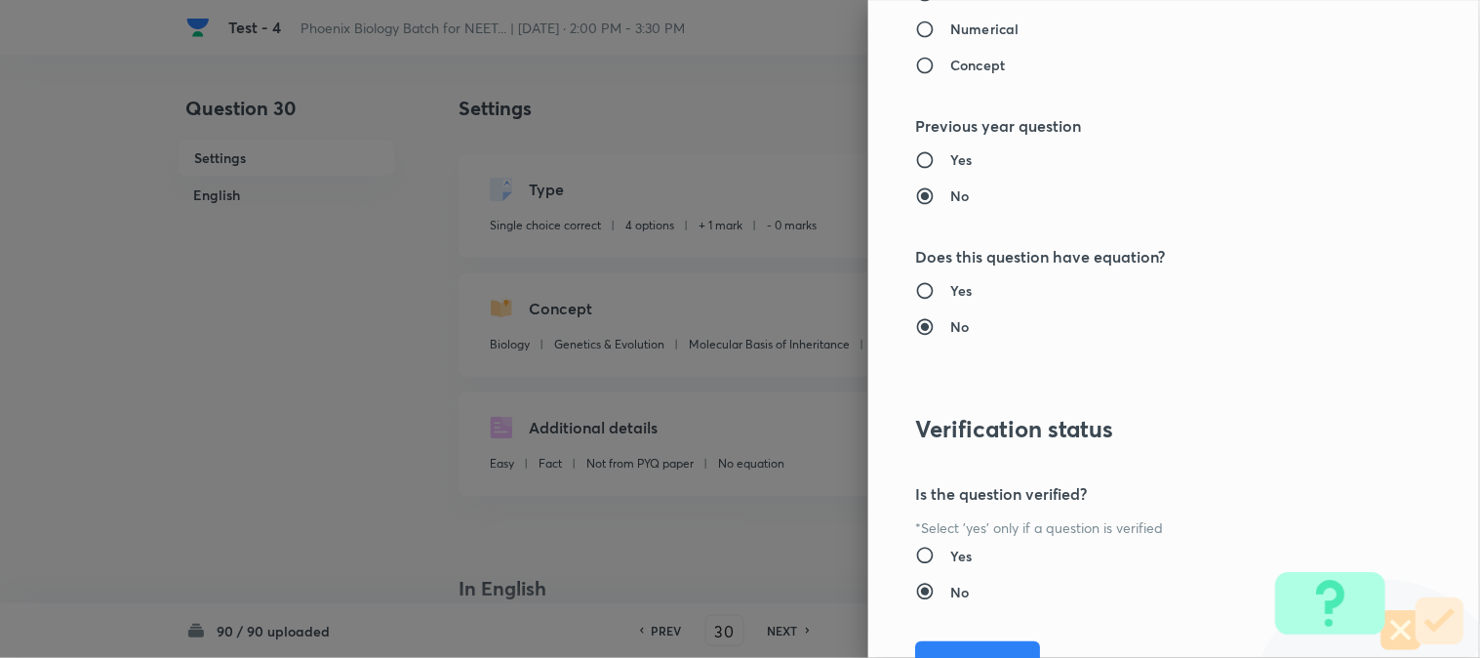
scroll to position [2002, 0]
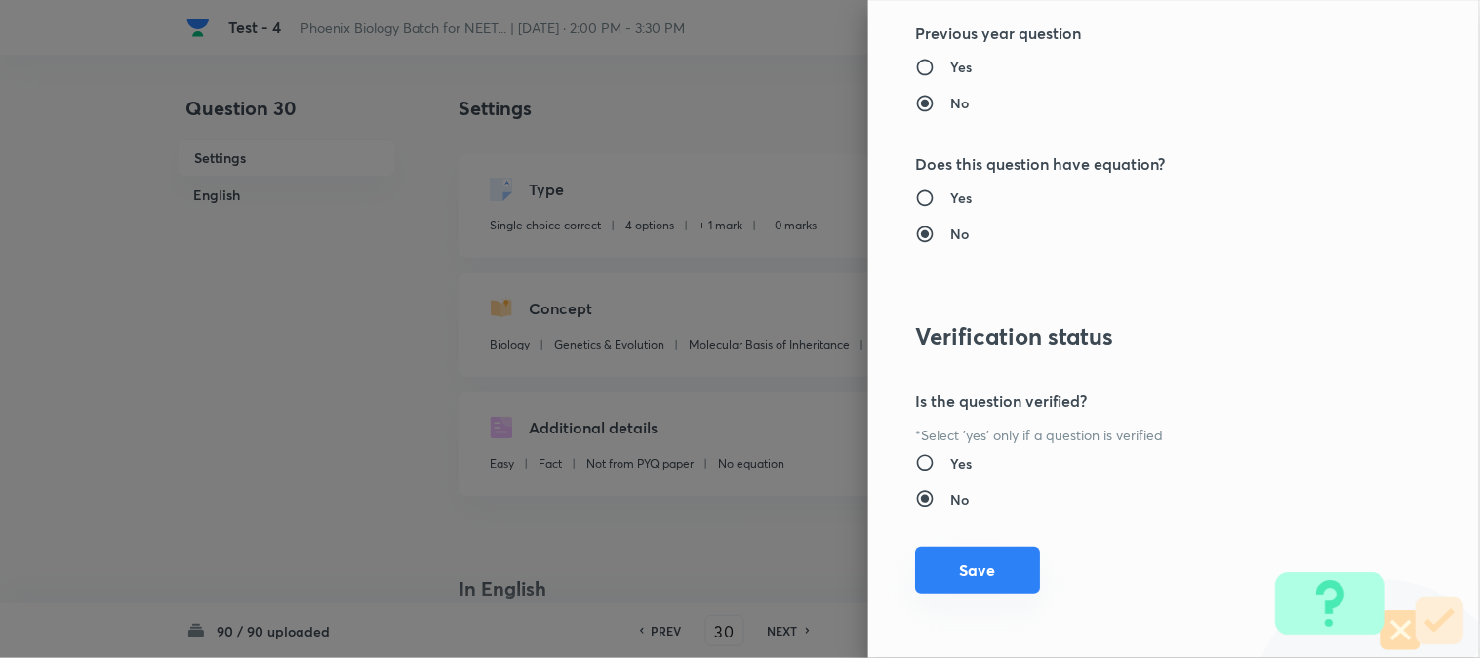
drag, startPoint x: 979, startPoint y: 569, endPoint x: 1089, endPoint y: 586, distance: 110.7
click at [979, 571] on button "Save" at bounding box center [977, 569] width 125 height 47
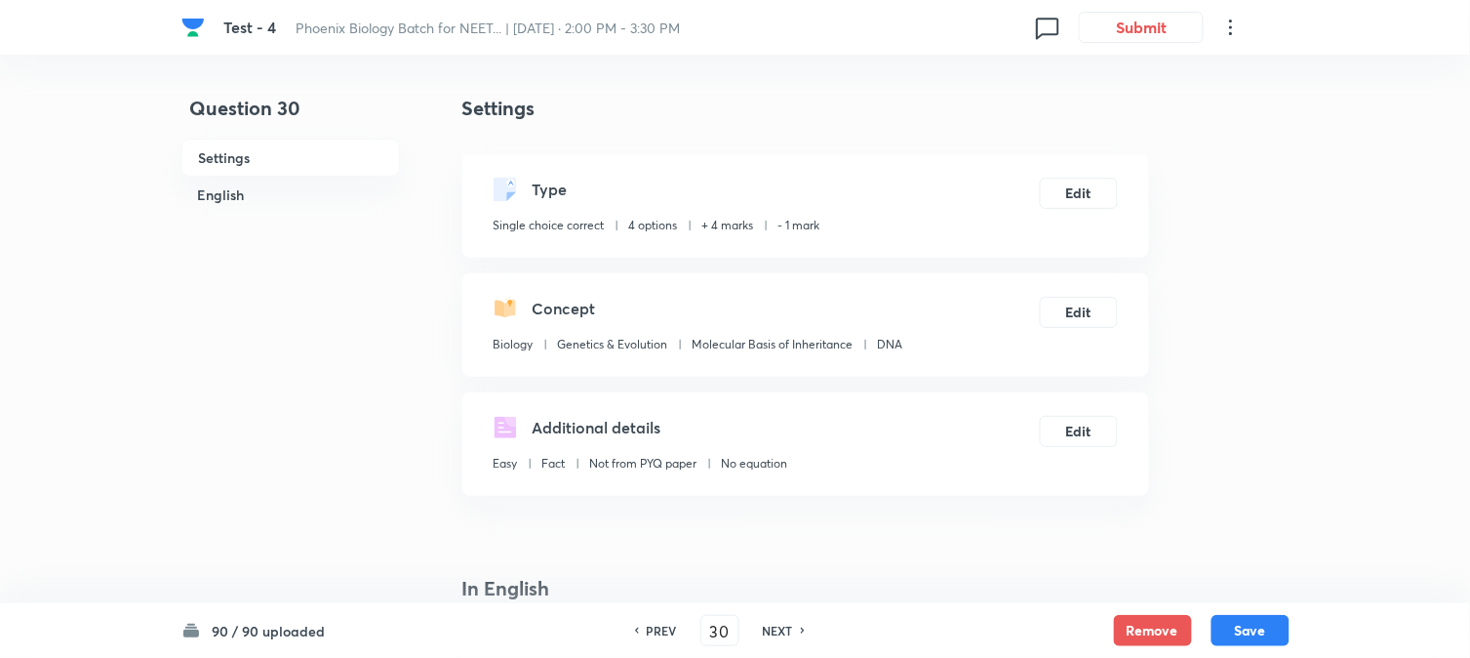
click at [1084, 634] on button "Save" at bounding box center [1251, 630] width 78 height 31
click at [1066, 176] on div "Type Single choice correct 4 options + 4 marks - 1 mark Edit" at bounding box center [805, 205] width 687 height 103
click at [1054, 200] on button "Edit" at bounding box center [1079, 191] width 78 height 31
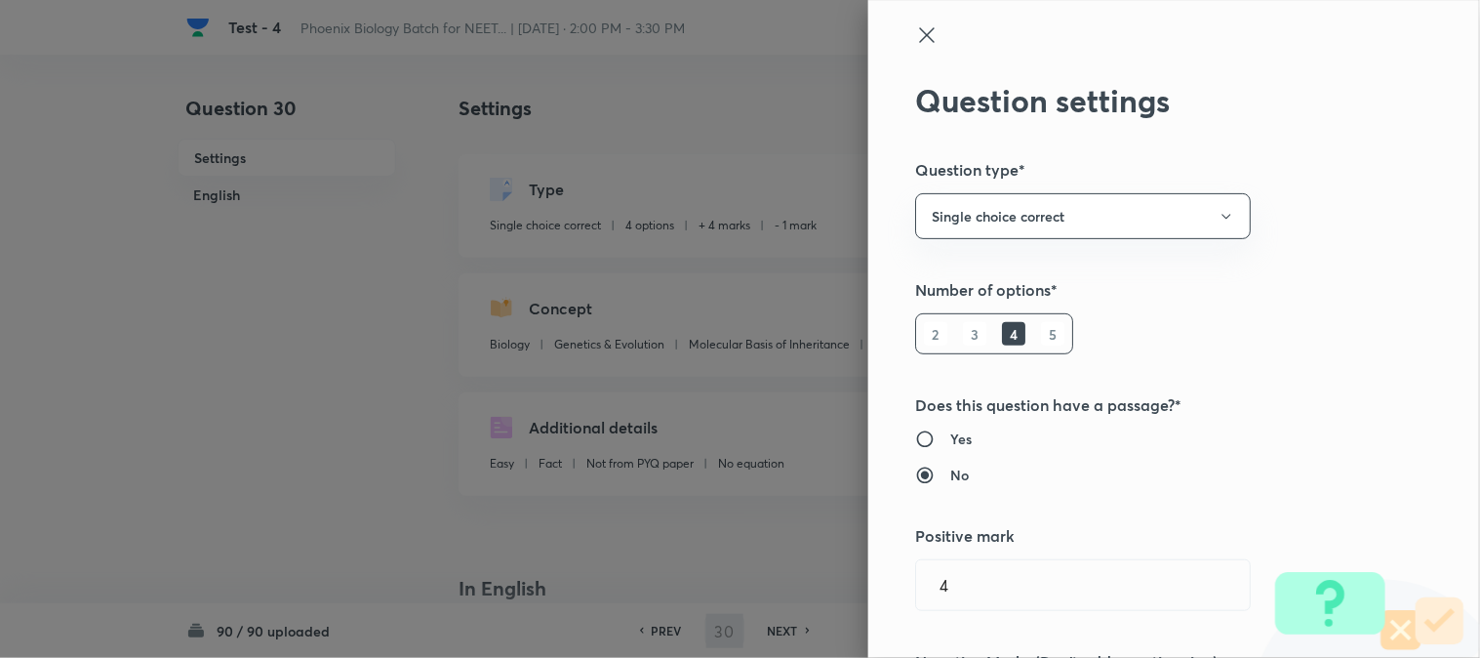
scroll to position [433, 0]
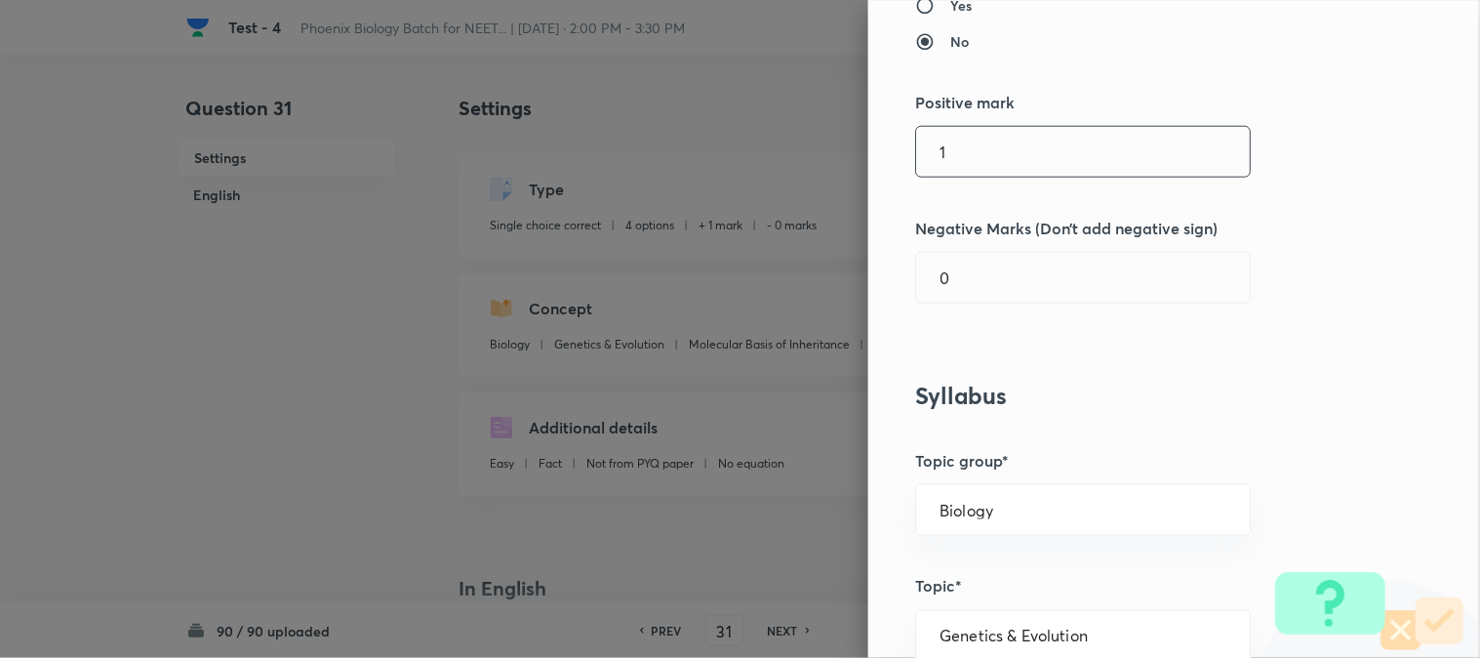
click at [954, 159] on input "1" at bounding box center [1083, 152] width 334 height 50
click at [964, 290] on input "0" at bounding box center [1083, 278] width 334 height 50
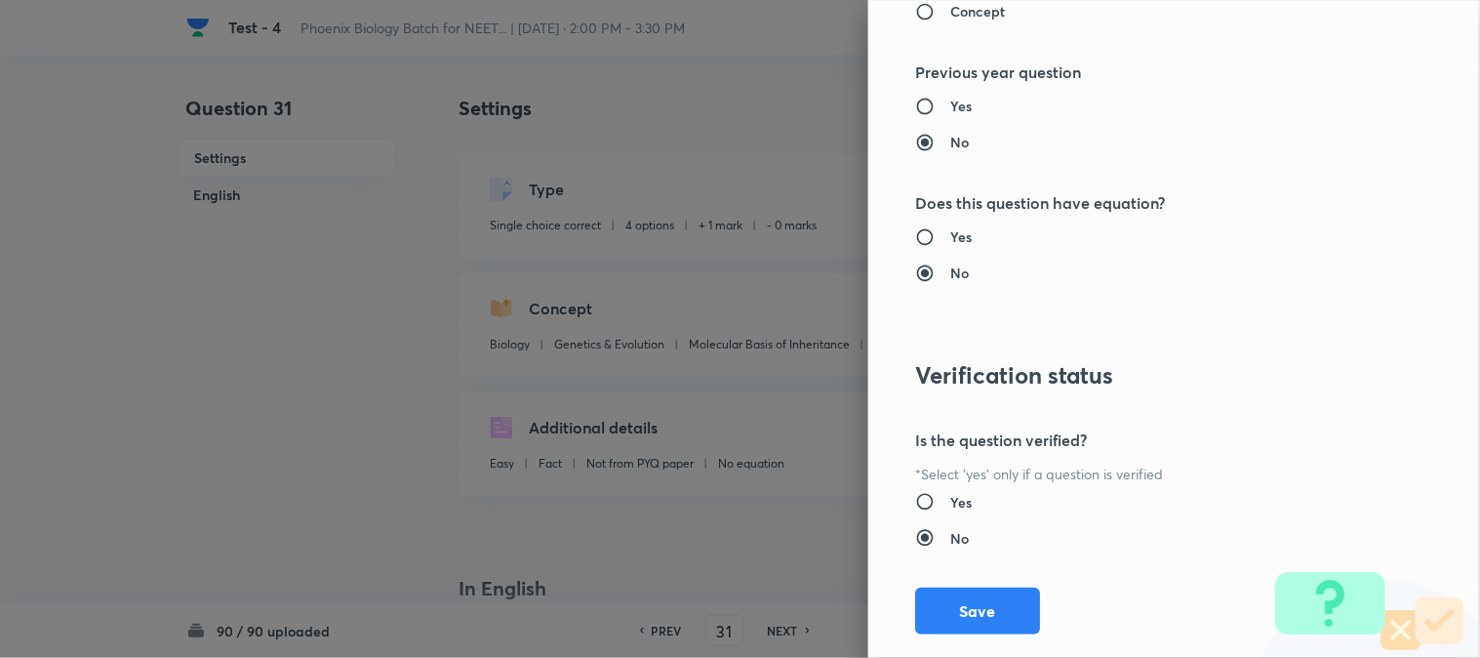
scroll to position [2002, 0]
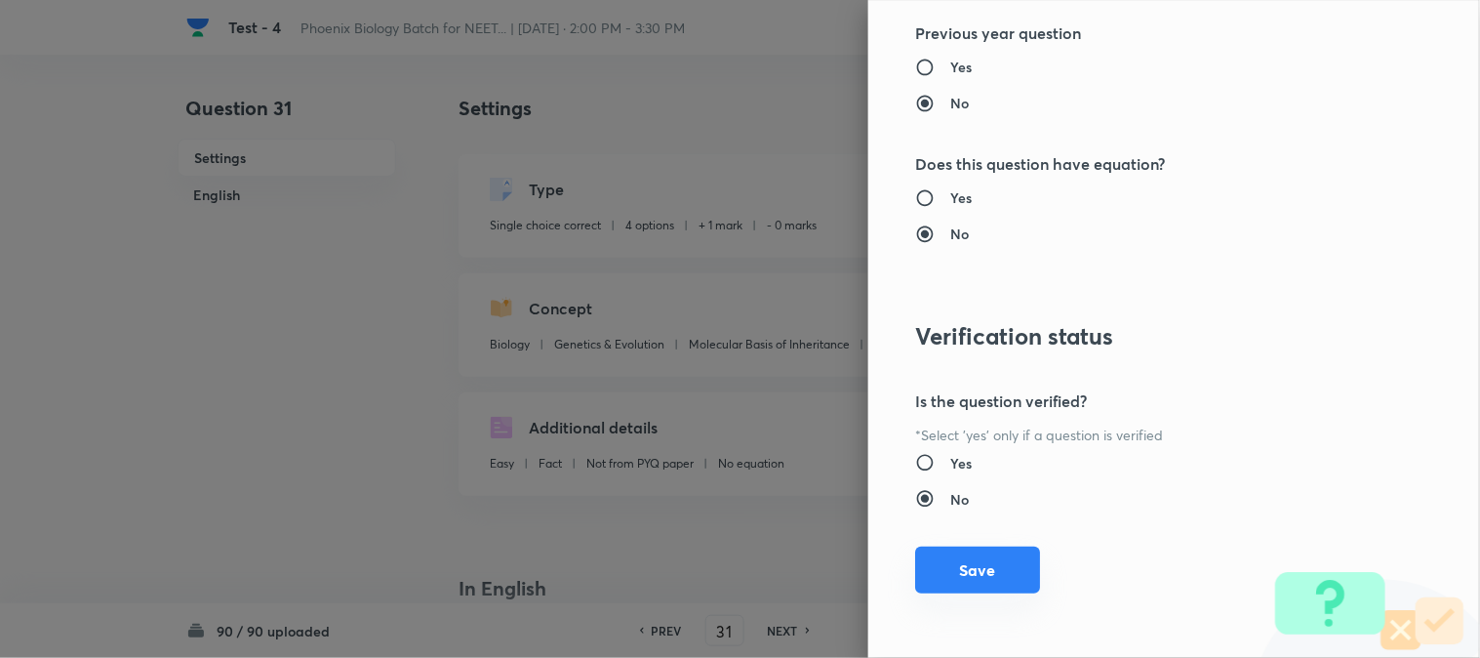
click at [998, 566] on button "Save" at bounding box center [977, 569] width 125 height 47
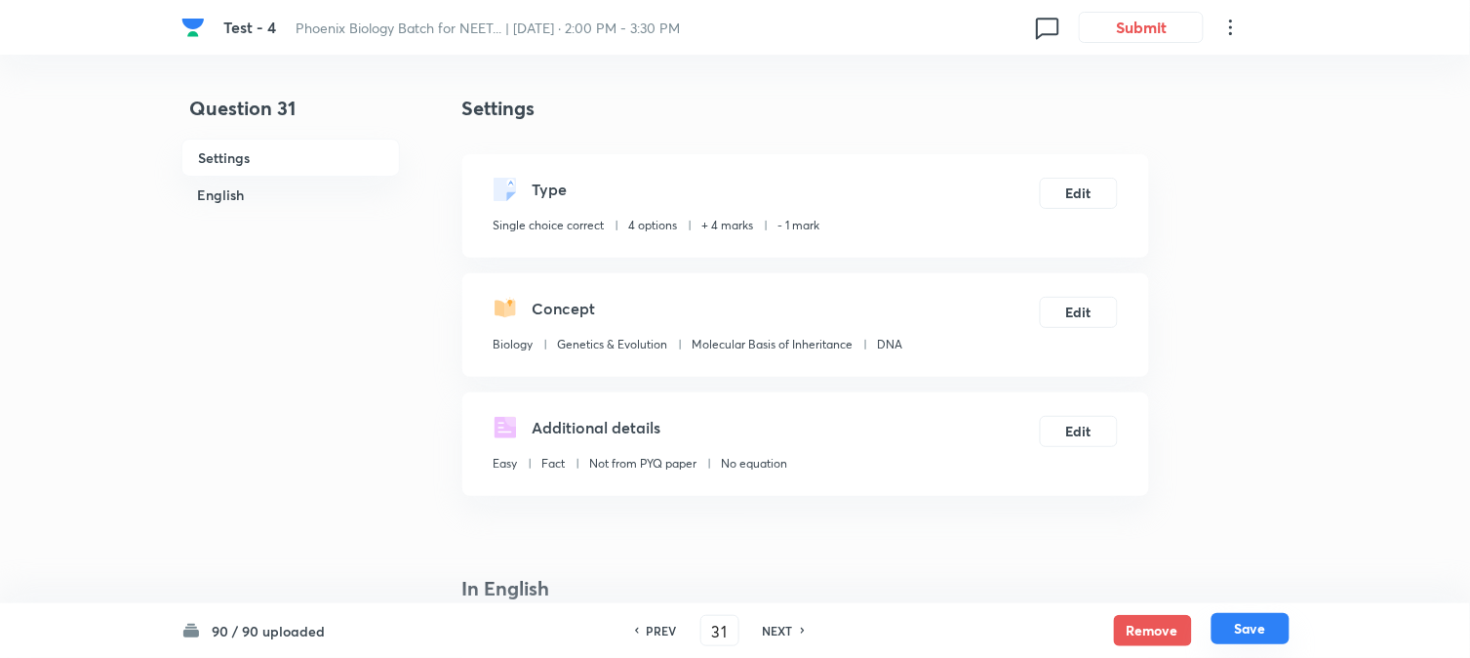
click at [1084, 624] on button "Save" at bounding box center [1251, 628] width 78 height 31
click at [1084, 180] on button "Edit" at bounding box center [1079, 191] width 78 height 31
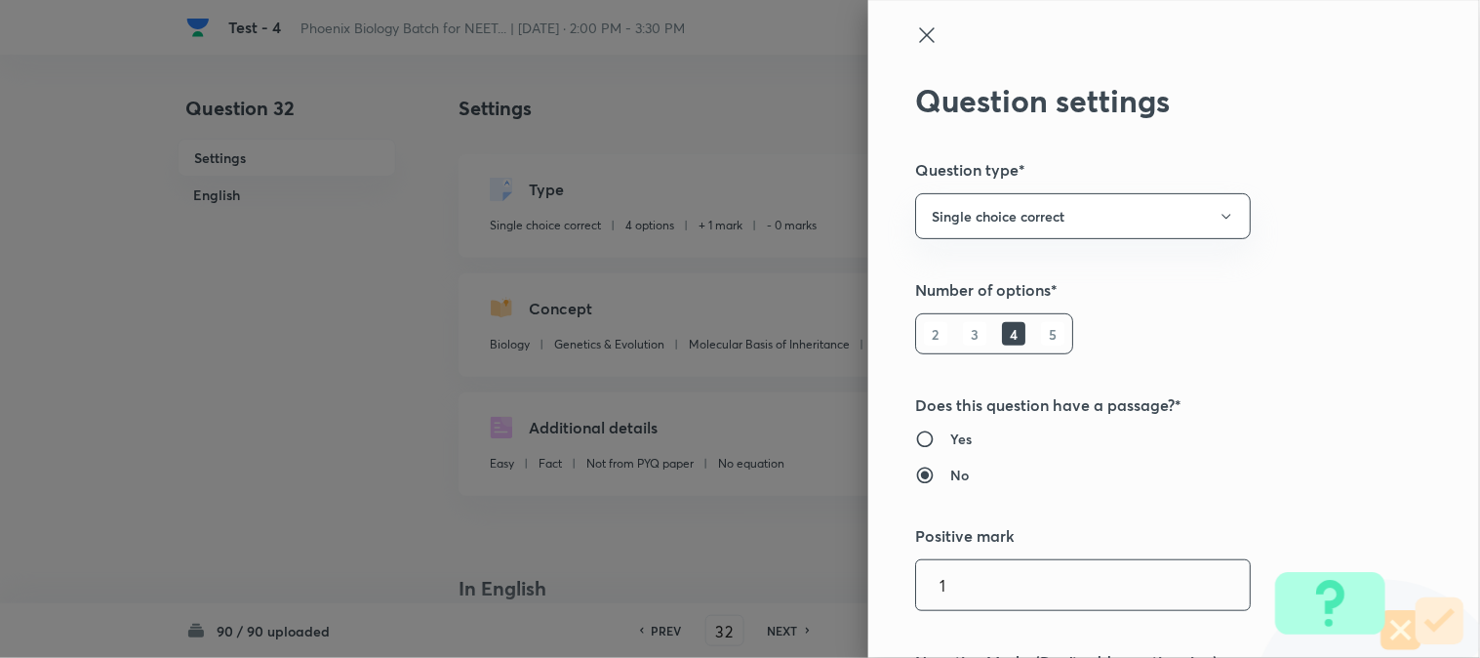
scroll to position [433, 0]
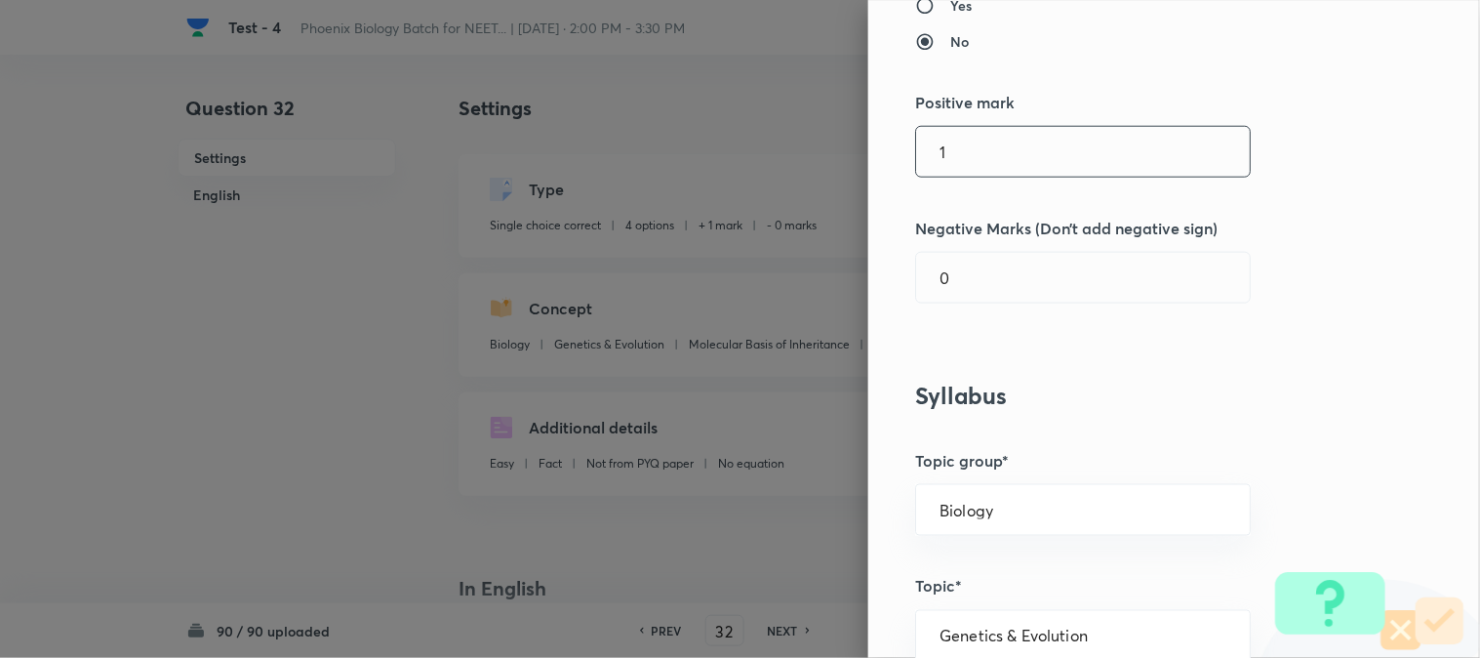
click at [969, 166] on input "1" at bounding box center [1083, 152] width 334 height 50
click at [964, 309] on div "Question settings Question type* Single choice correct Number of options* 2 3 4…" at bounding box center [1174, 329] width 612 height 658
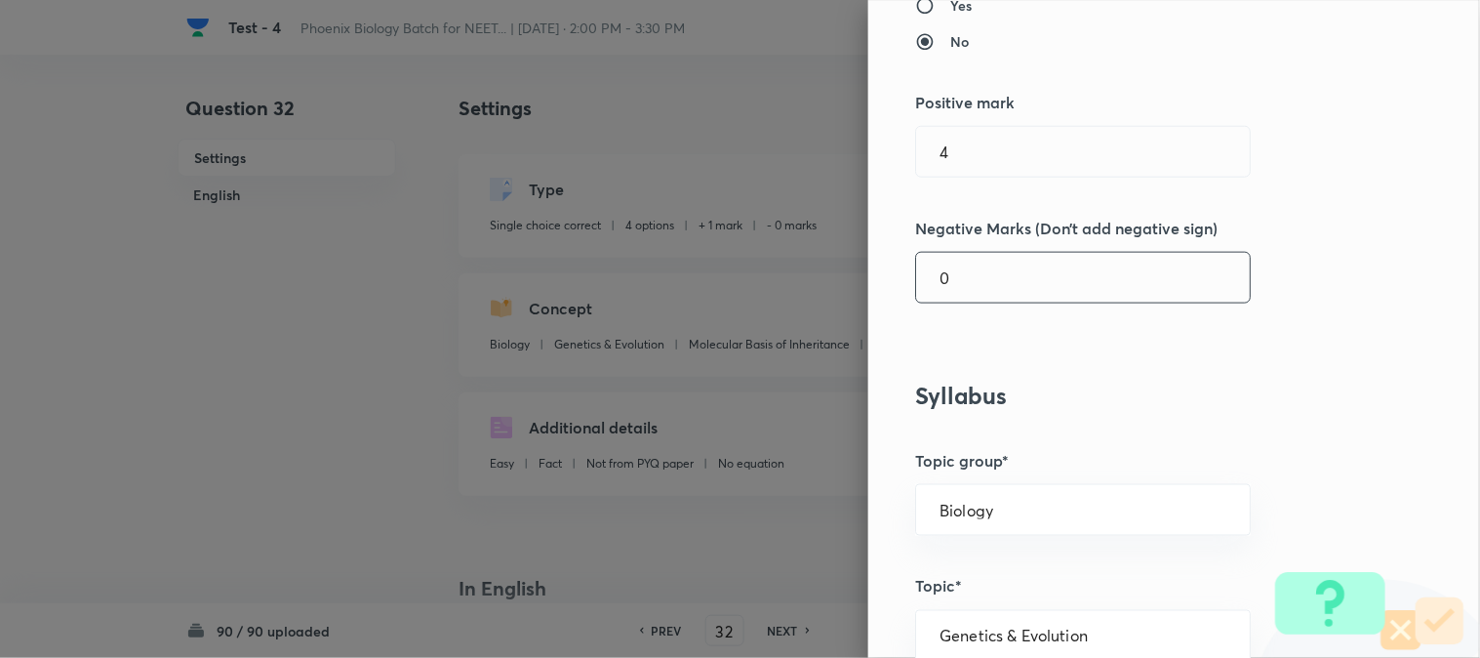
click at [964, 296] on input "0" at bounding box center [1083, 278] width 334 height 50
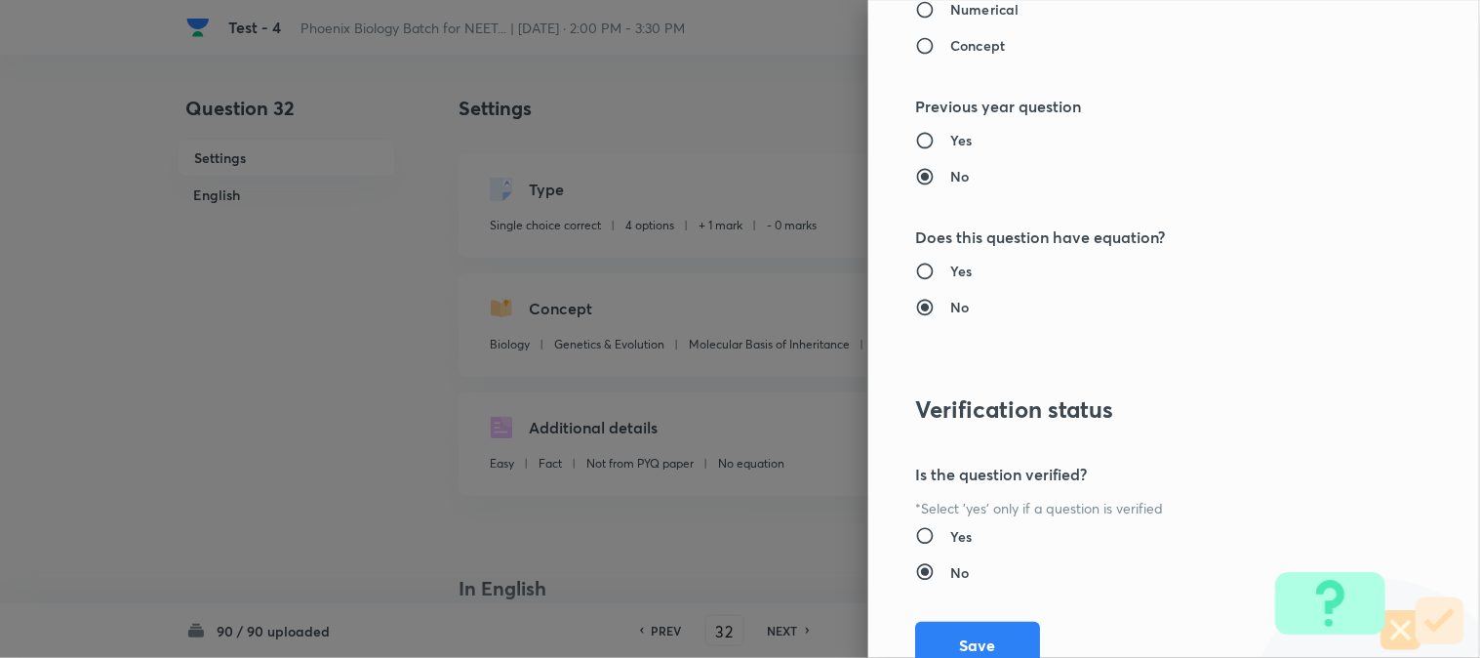
scroll to position [2002, 0]
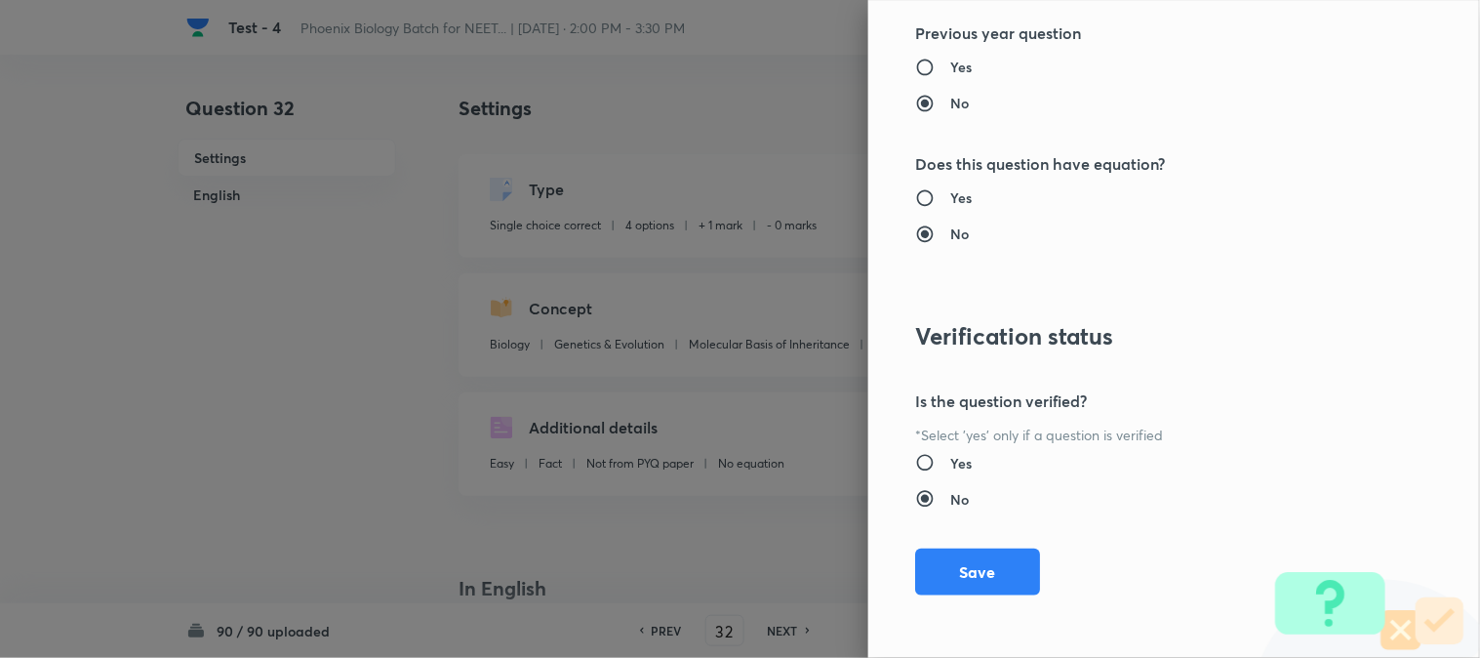
click at [982, 523] on div "Question settings Question type* Single choice correct Number of options* 2 3 4…" at bounding box center [1174, 329] width 612 height 658
drag, startPoint x: 983, startPoint y: 561, endPoint x: 997, endPoint y: 564, distance: 14.0
click at [983, 562] on button "Save" at bounding box center [977, 569] width 125 height 47
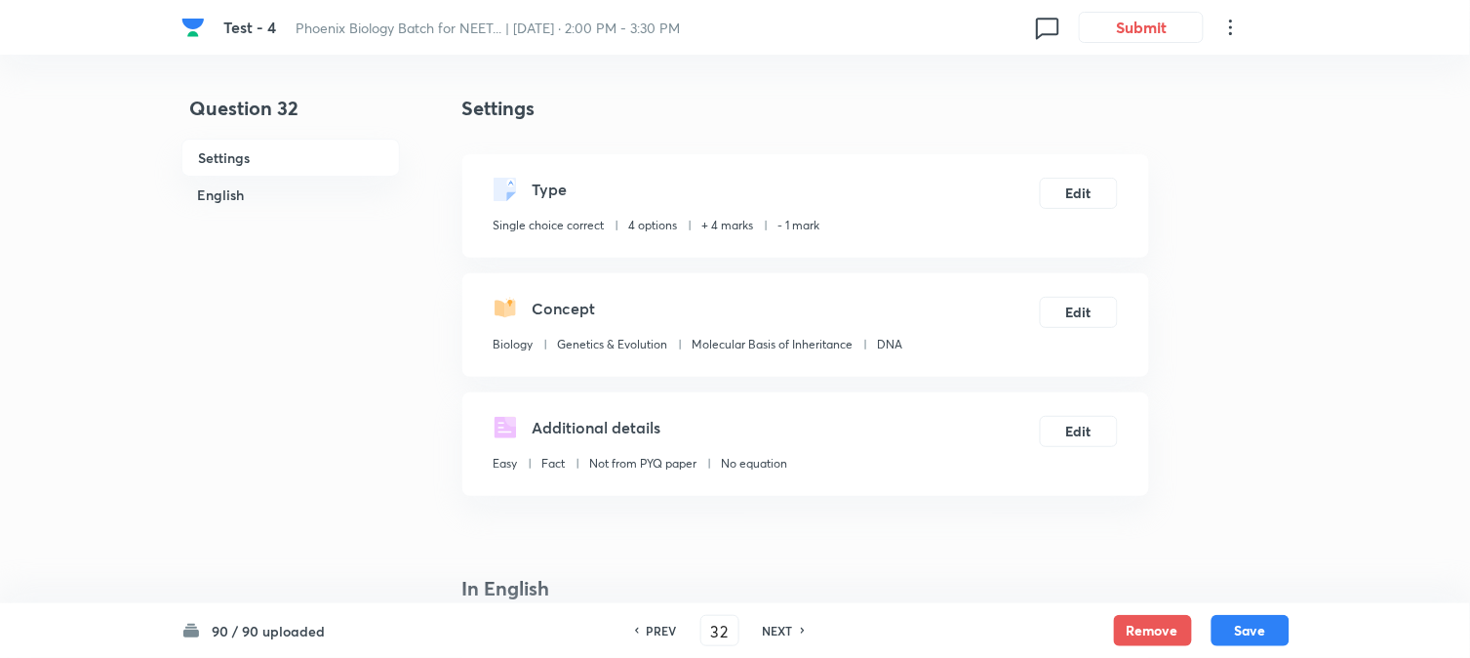
click at [1084, 622] on button "Save" at bounding box center [1251, 630] width 78 height 31
click at [1084, 185] on button "Edit" at bounding box center [1079, 191] width 78 height 31
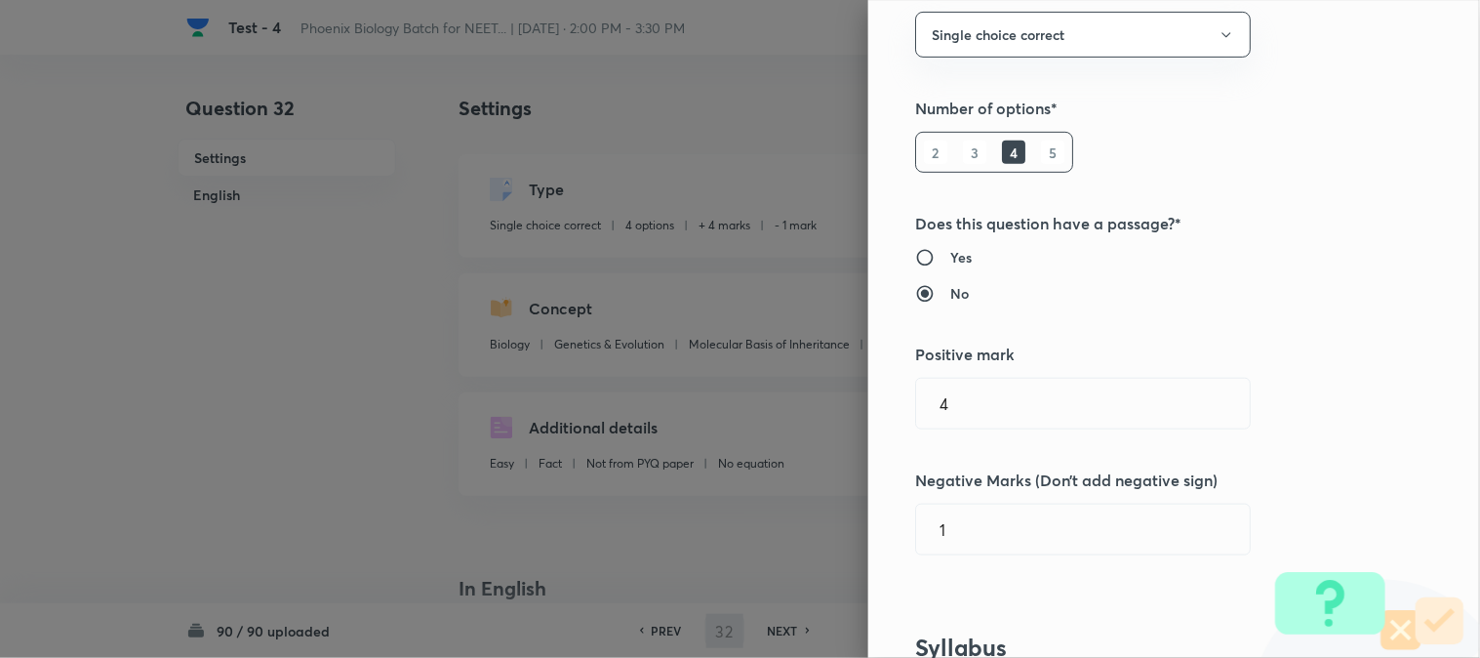
scroll to position [433, 0]
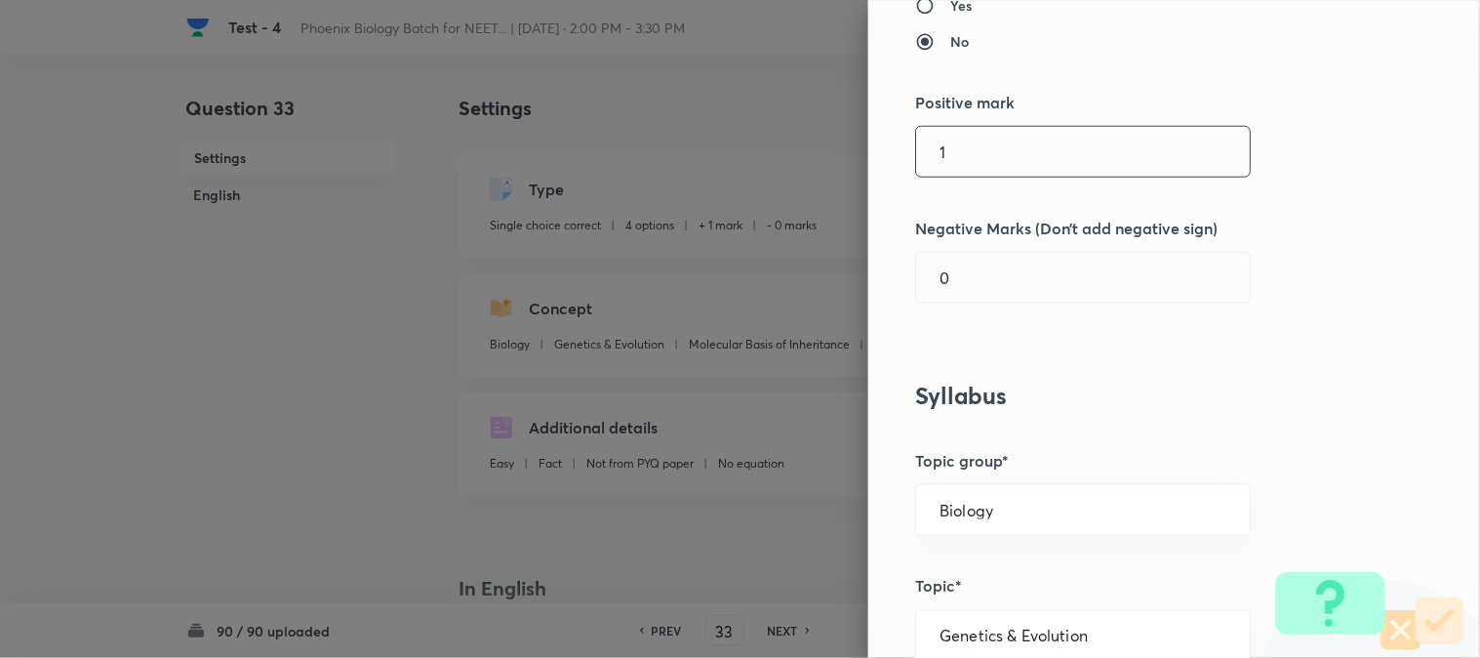
click at [970, 160] on input "1" at bounding box center [1083, 152] width 334 height 50
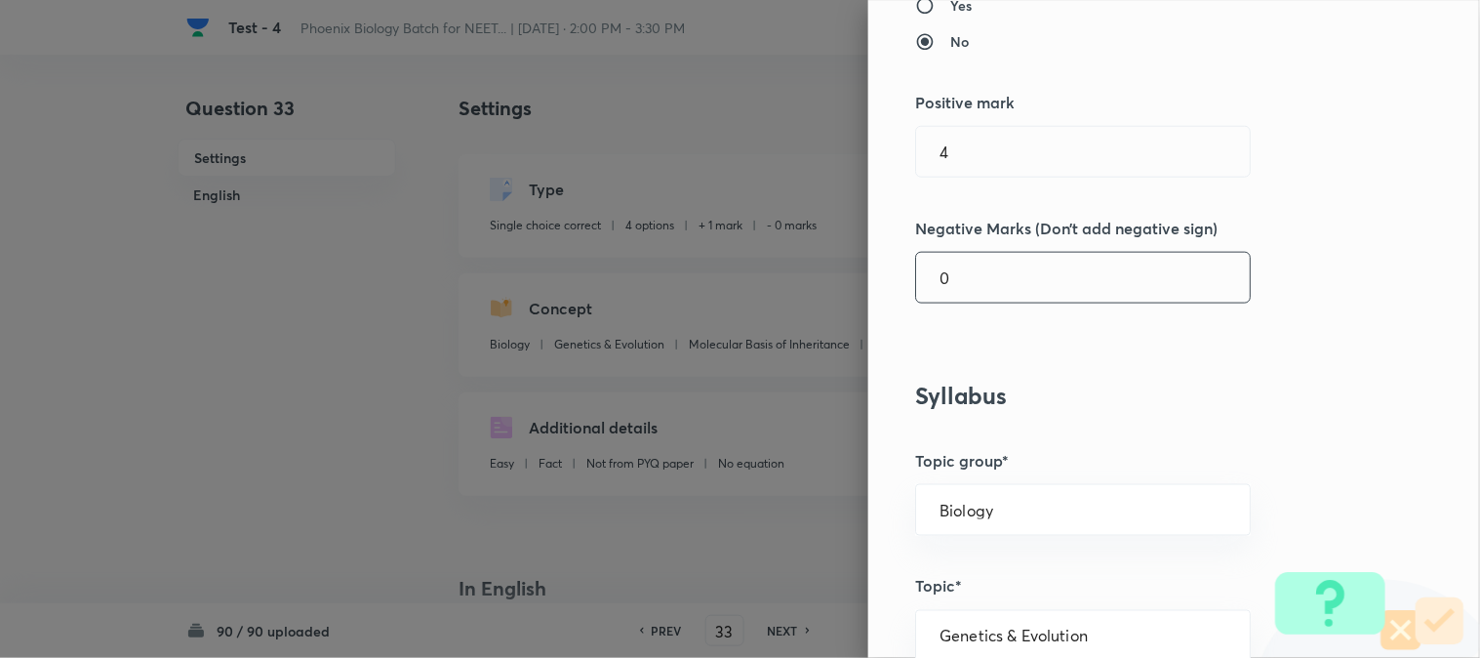
click at [968, 288] on input "0" at bounding box center [1083, 278] width 334 height 50
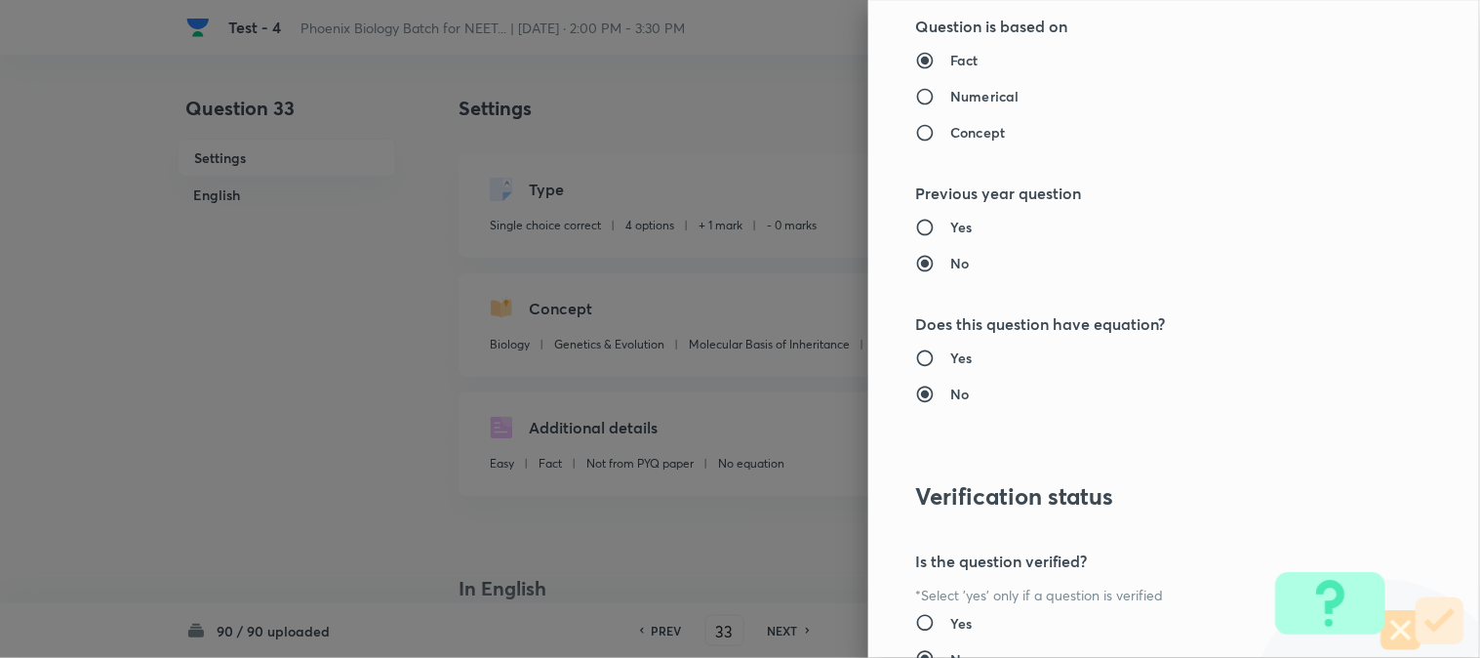
scroll to position [2002, 0]
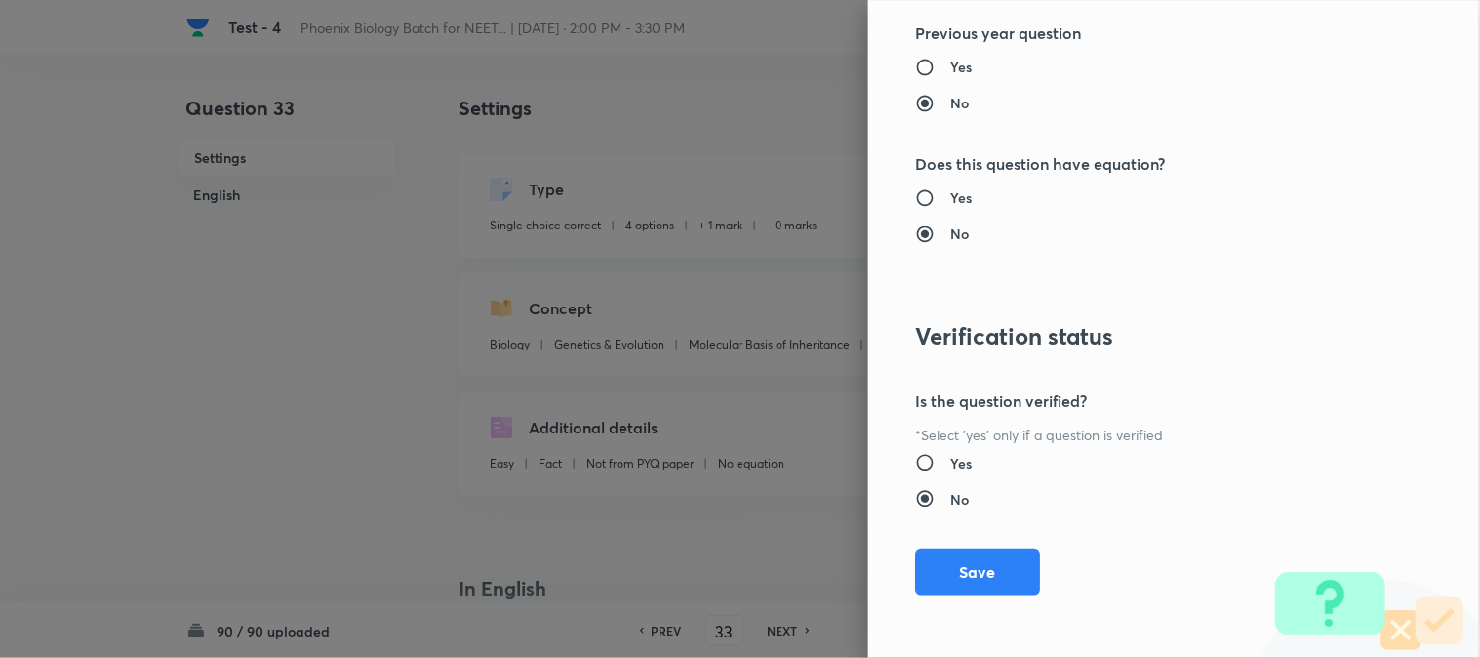
drag, startPoint x: 968, startPoint y: 568, endPoint x: 1081, endPoint y: 596, distance: 116.6
click at [969, 569] on button "Save" at bounding box center [977, 571] width 125 height 47
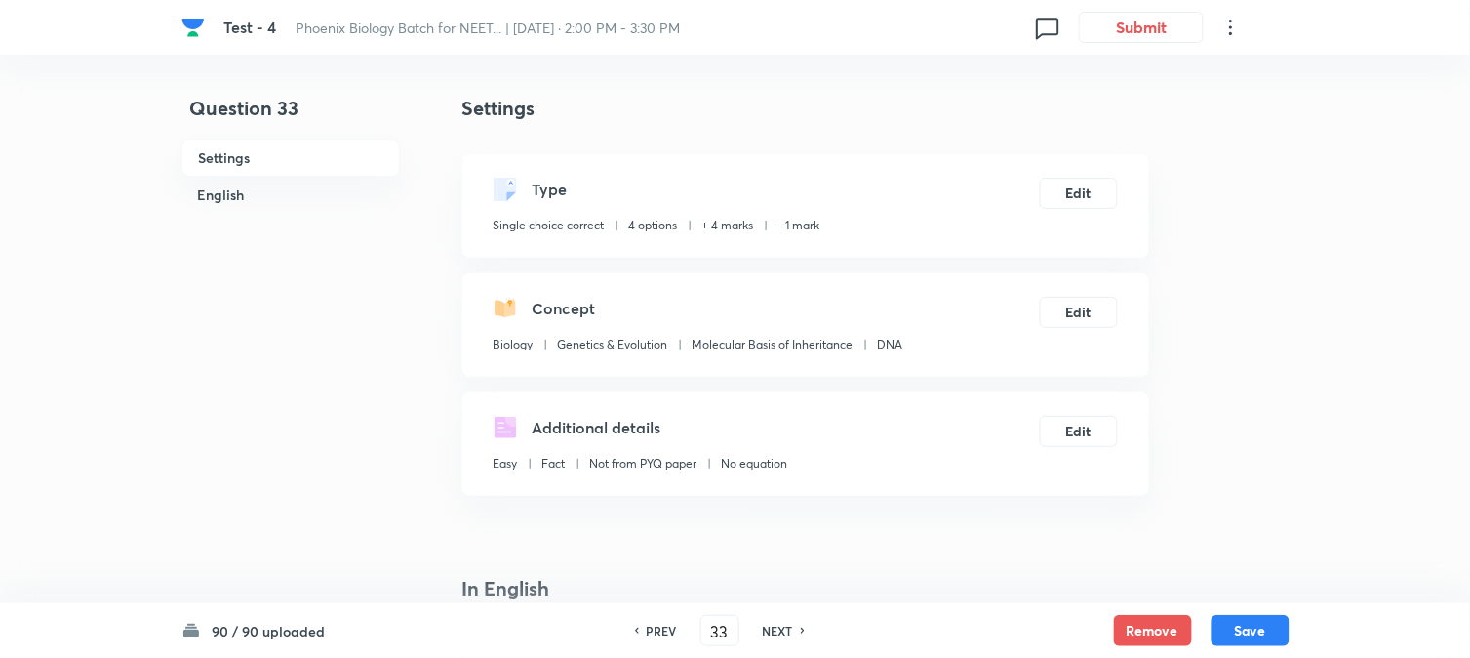
drag, startPoint x: 1245, startPoint y: 621, endPoint x: 1178, endPoint y: 508, distance: 131.2
click at [1084, 622] on button "Save" at bounding box center [1251, 630] width 78 height 31
click at [1073, 185] on button "Edit" at bounding box center [1079, 191] width 78 height 31
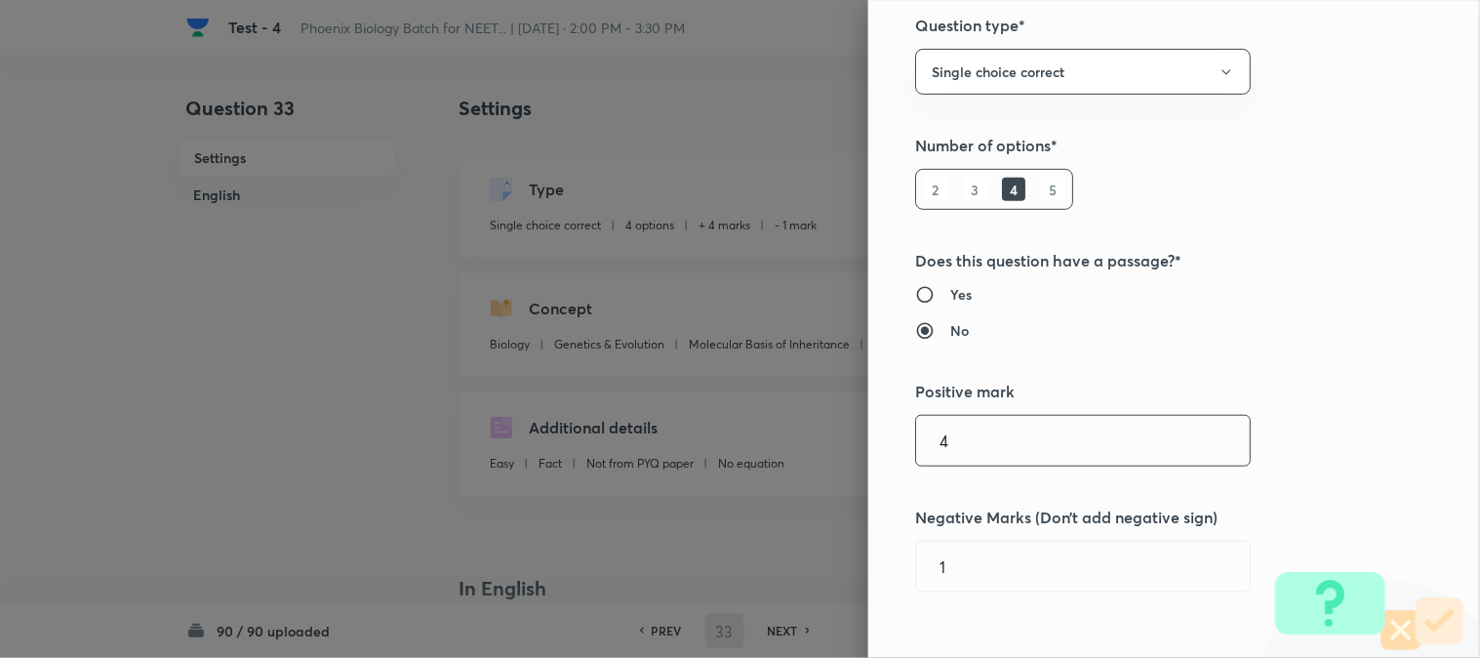
scroll to position [433, 0]
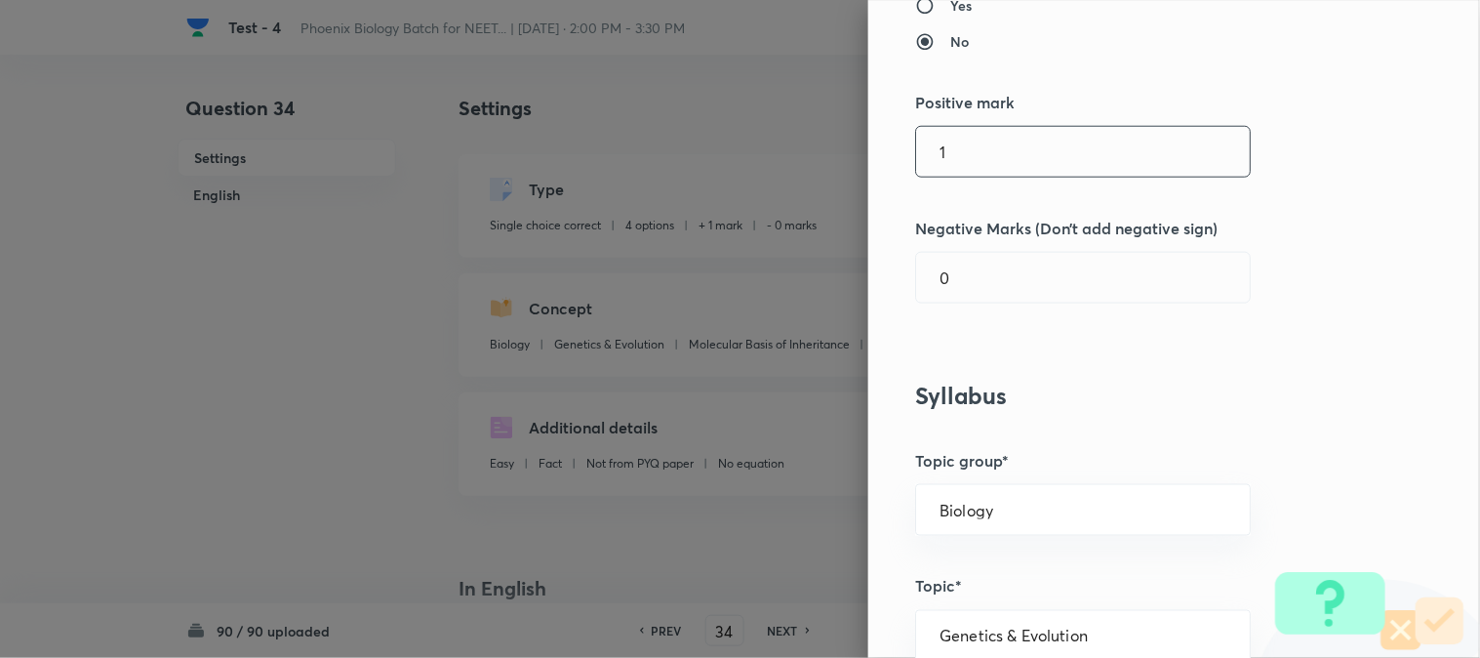
click at [964, 172] on input "1" at bounding box center [1083, 152] width 334 height 50
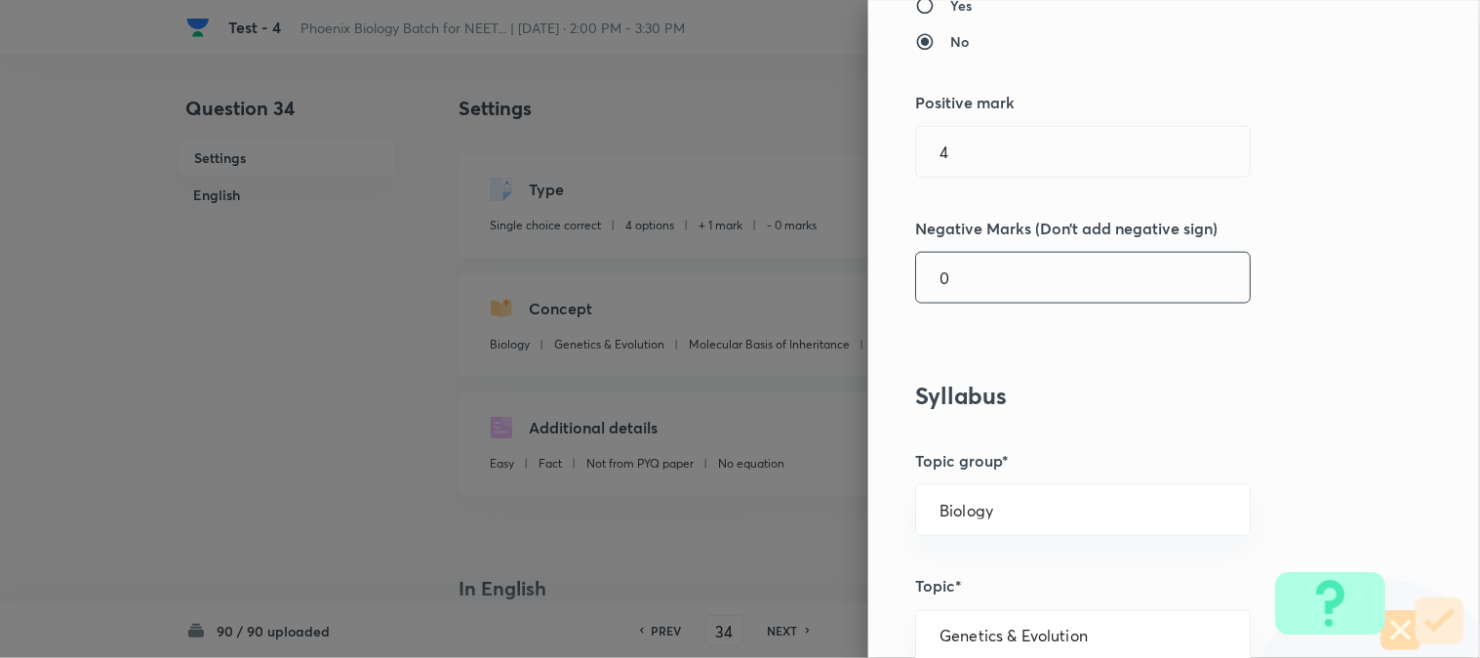
click at [970, 295] on input "0" at bounding box center [1083, 278] width 334 height 50
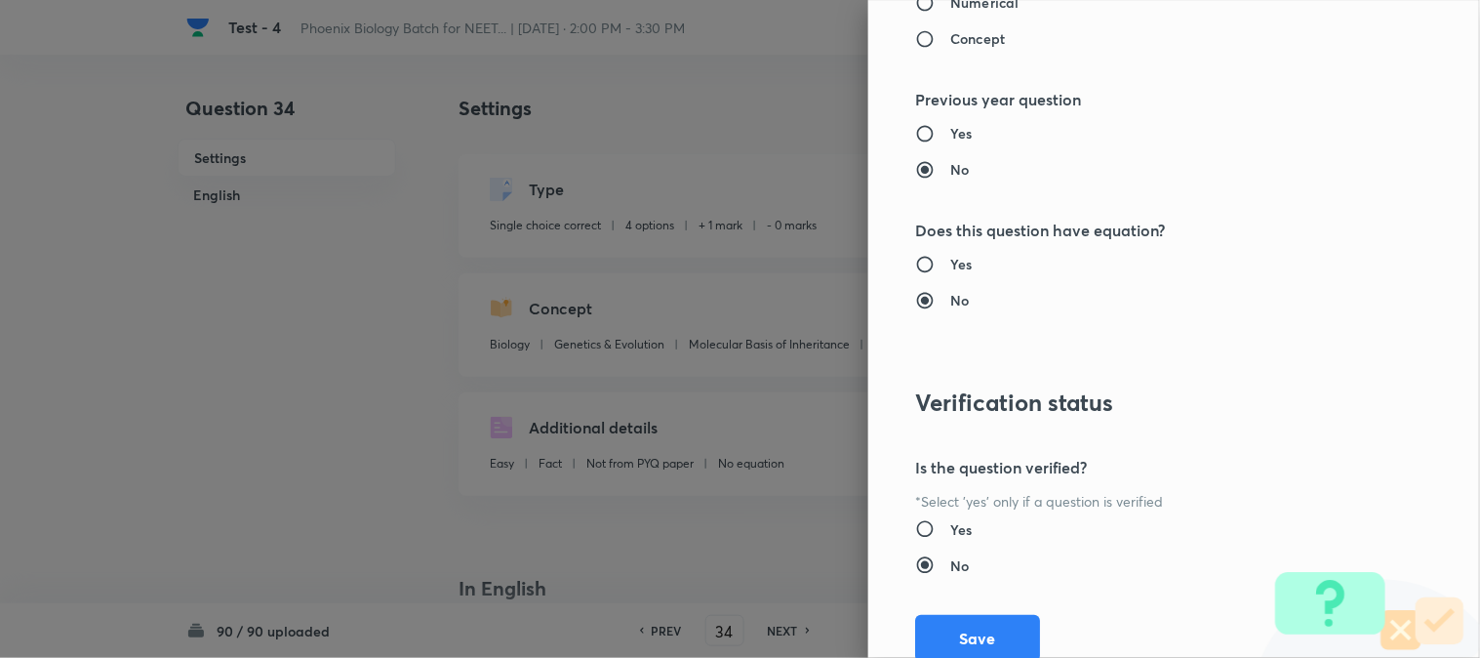
scroll to position [2002, 0]
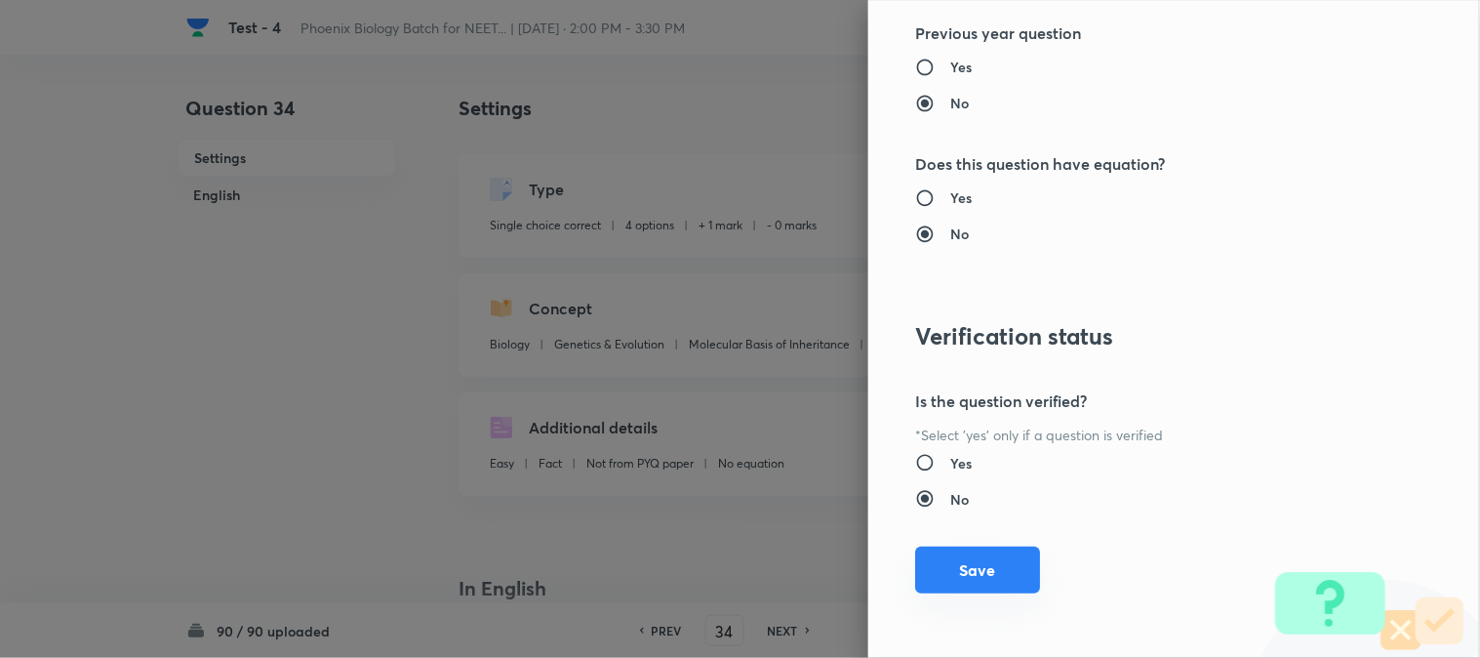
drag, startPoint x: 988, startPoint y: 552, endPoint x: 1087, endPoint y: 564, distance: 99.2
click at [990, 554] on button "Save" at bounding box center [977, 569] width 125 height 47
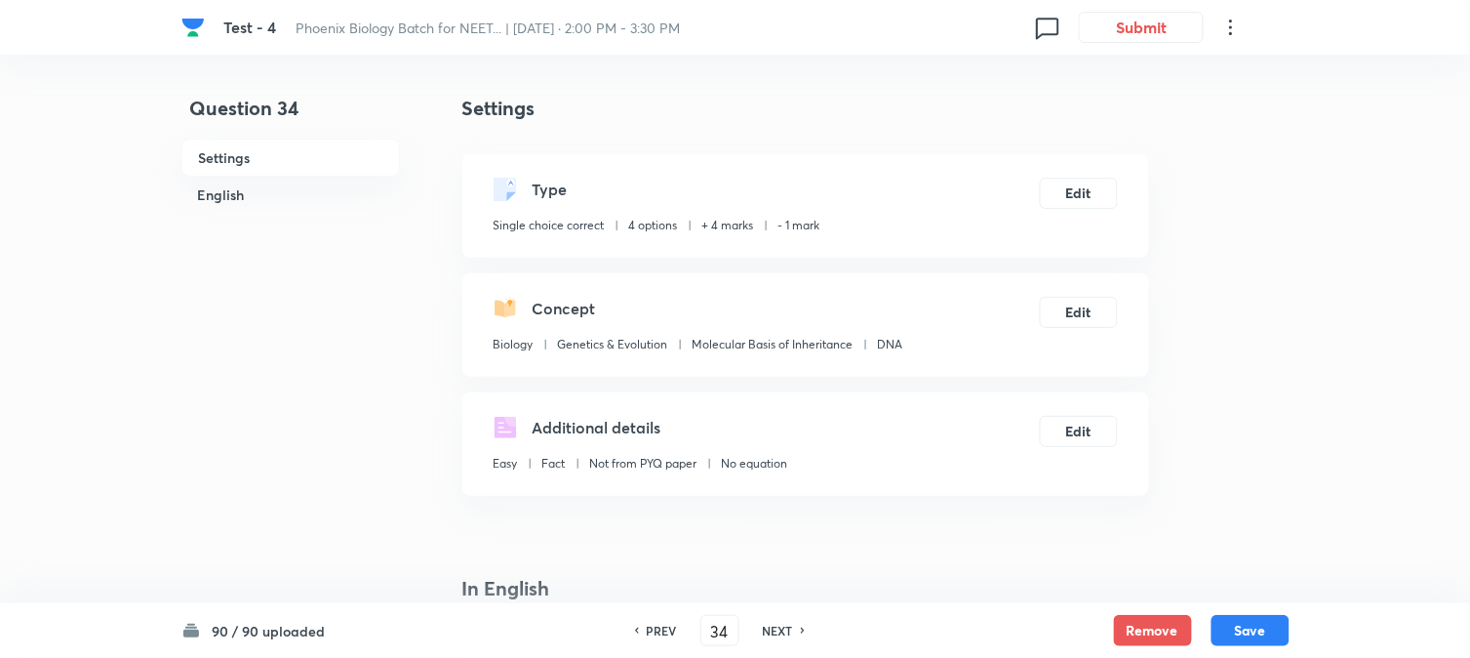
click at [1084, 624] on button "Save" at bounding box center [1251, 630] width 78 height 31
click at [1084, 186] on button "Edit" at bounding box center [1079, 191] width 78 height 31
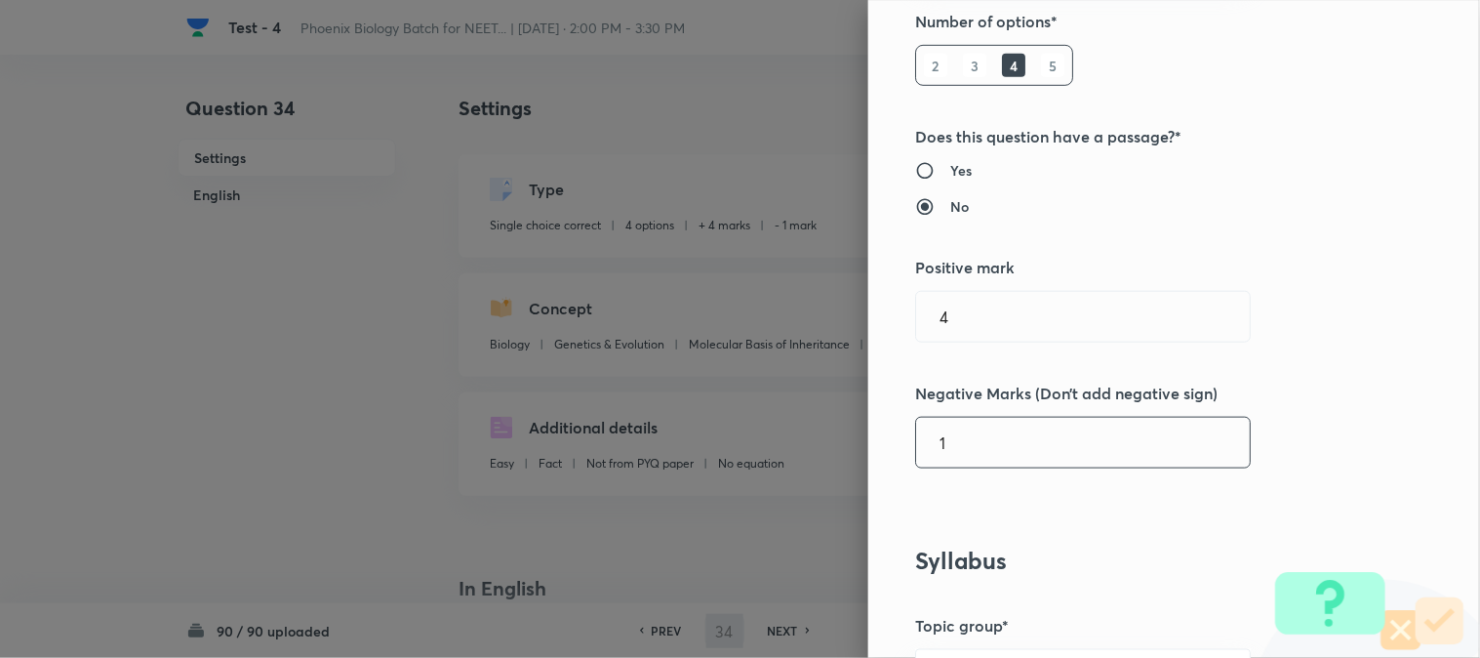
scroll to position [541, 0]
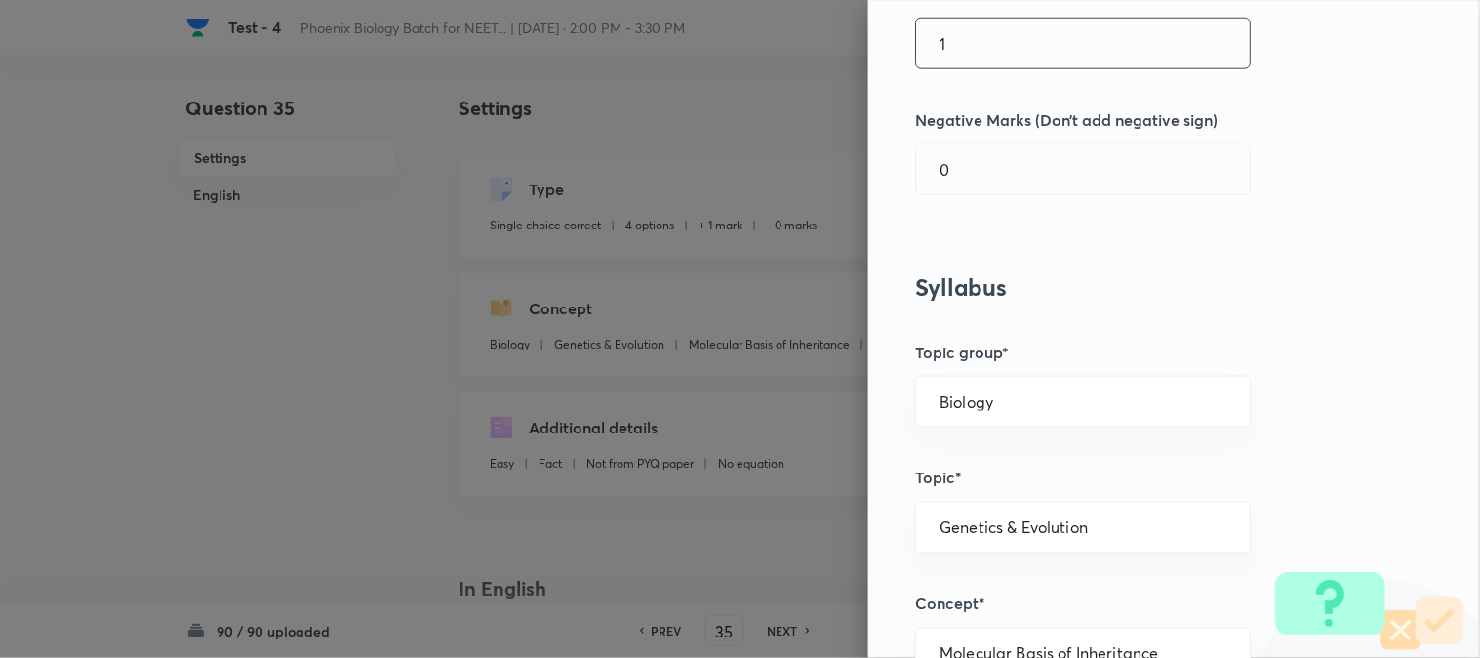
click at [977, 61] on input "1" at bounding box center [1083, 44] width 334 height 50
click at [981, 220] on div "Question settings Question type* Single choice correct Number of options* 2 3 4…" at bounding box center [1174, 329] width 612 height 658
click at [987, 167] on input "0" at bounding box center [1083, 169] width 334 height 50
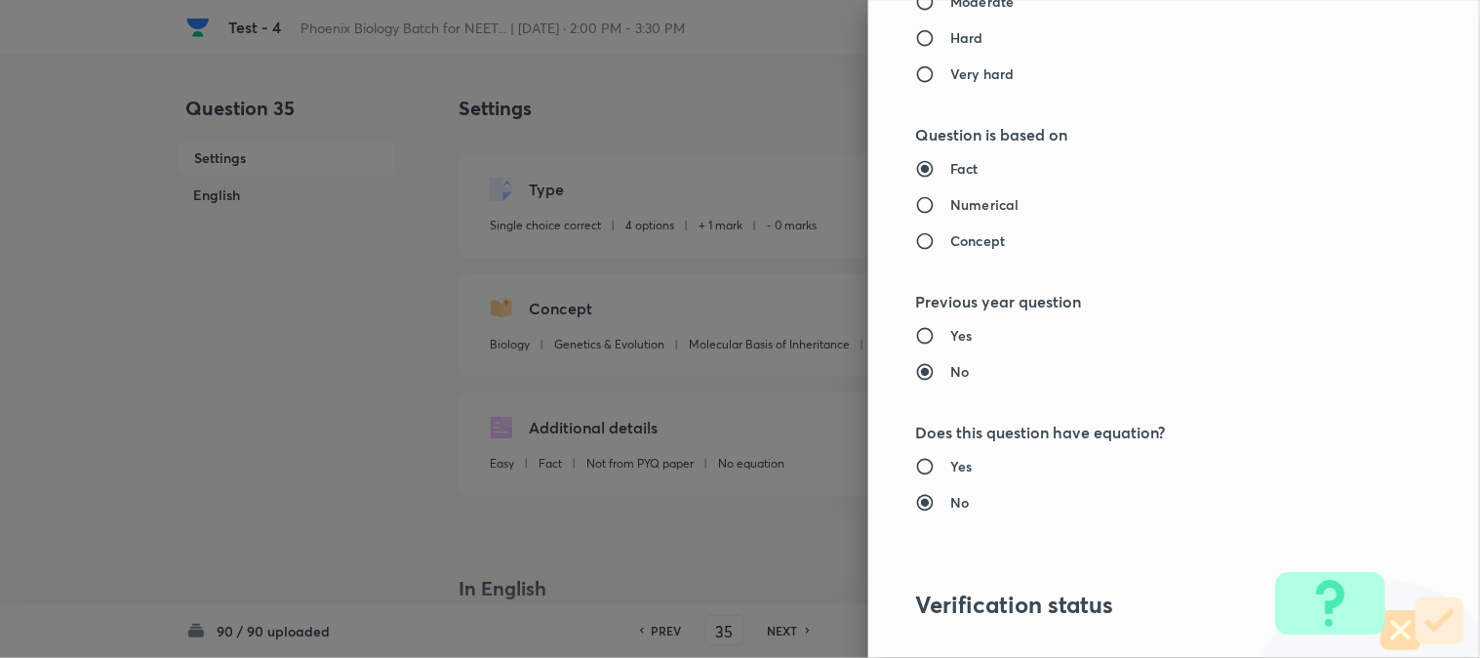
scroll to position [2002, 0]
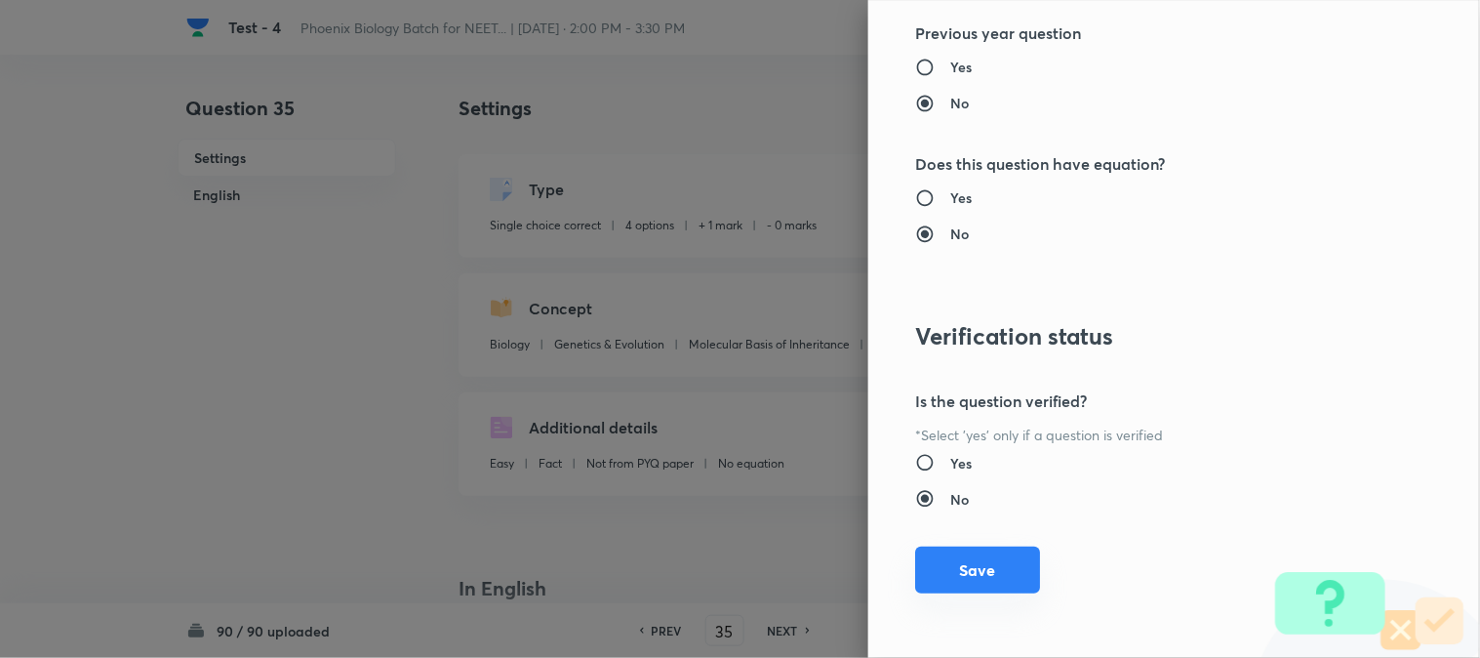
click at [1001, 595] on div "Question settings Question type* Single choice correct Number of options* 2 3 4…" at bounding box center [1174, 329] width 612 height 658
click at [980, 587] on button "Save" at bounding box center [977, 569] width 125 height 47
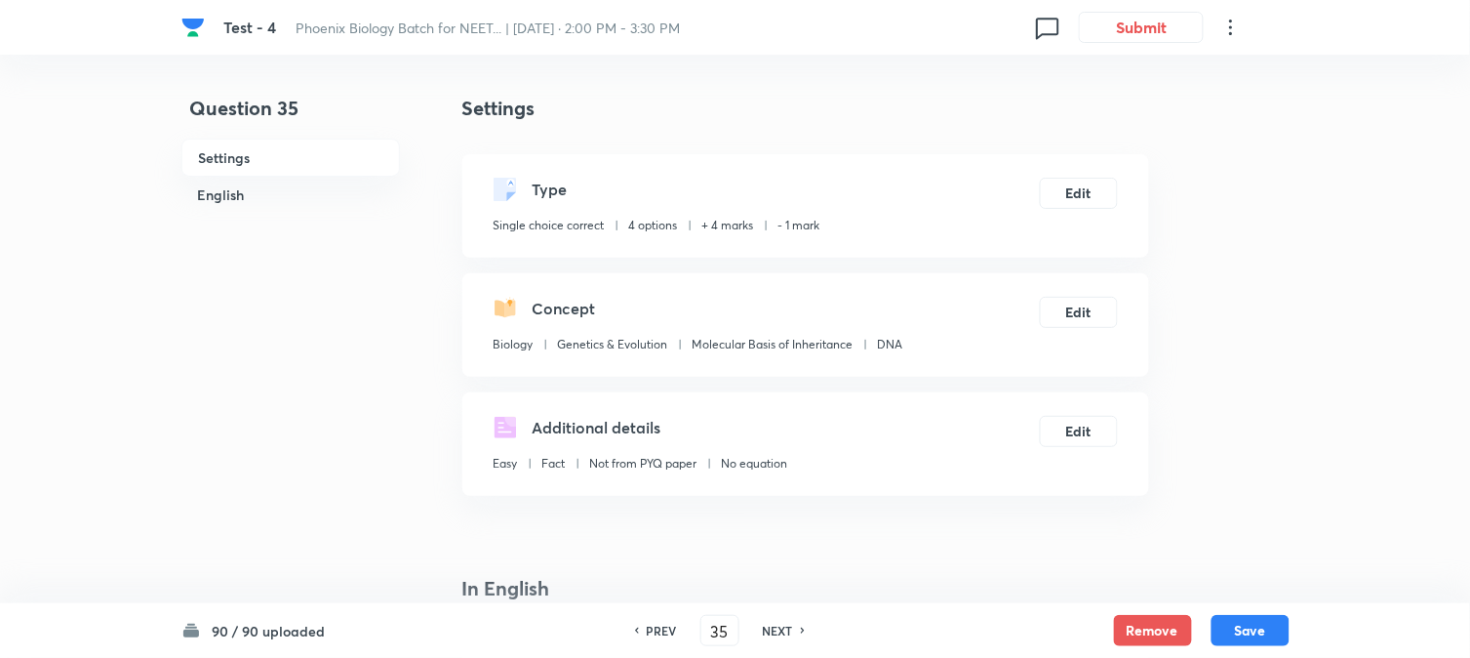
click at [1084, 624] on button "Save" at bounding box center [1251, 630] width 78 height 31
click at [1084, 196] on button "Edit" at bounding box center [1079, 191] width 78 height 31
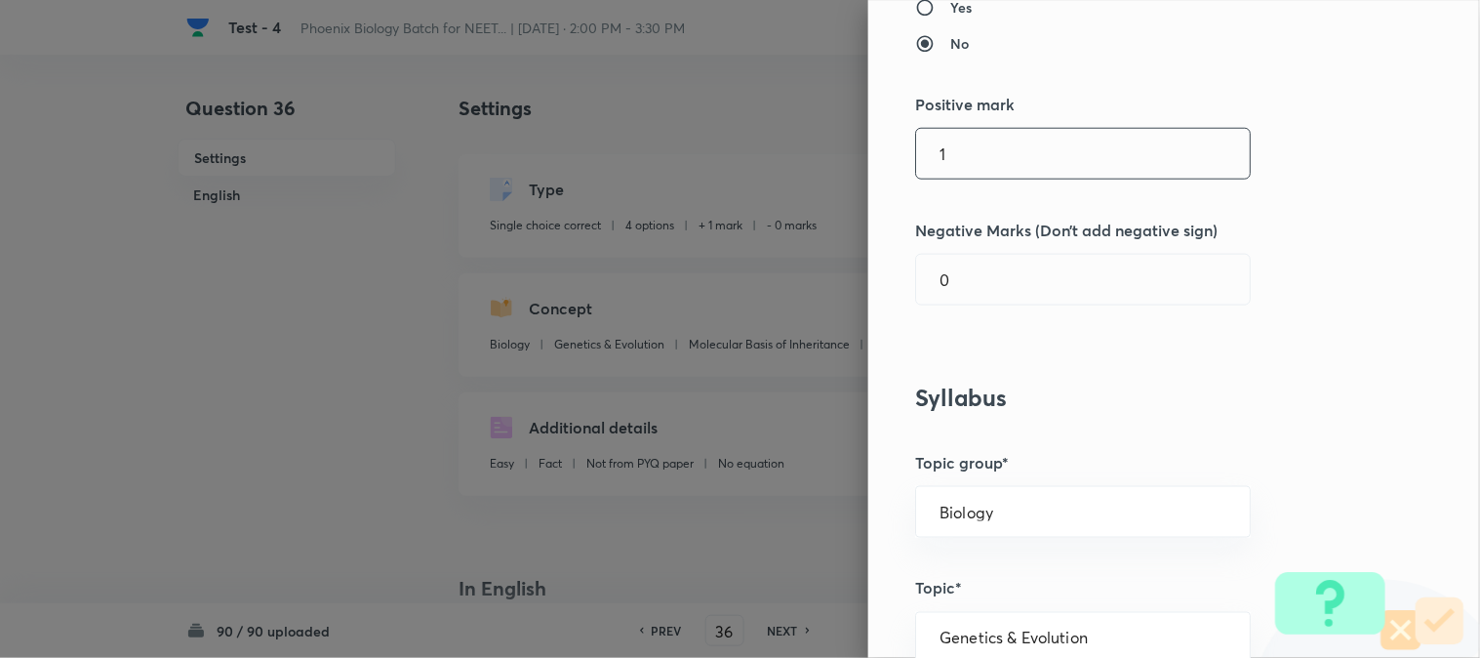
scroll to position [433, 0]
click at [959, 143] on input "1" at bounding box center [1083, 152] width 334 height 50
click at [978, 298] on input "0" at bounding box center [1083, 278] width 334 height 50
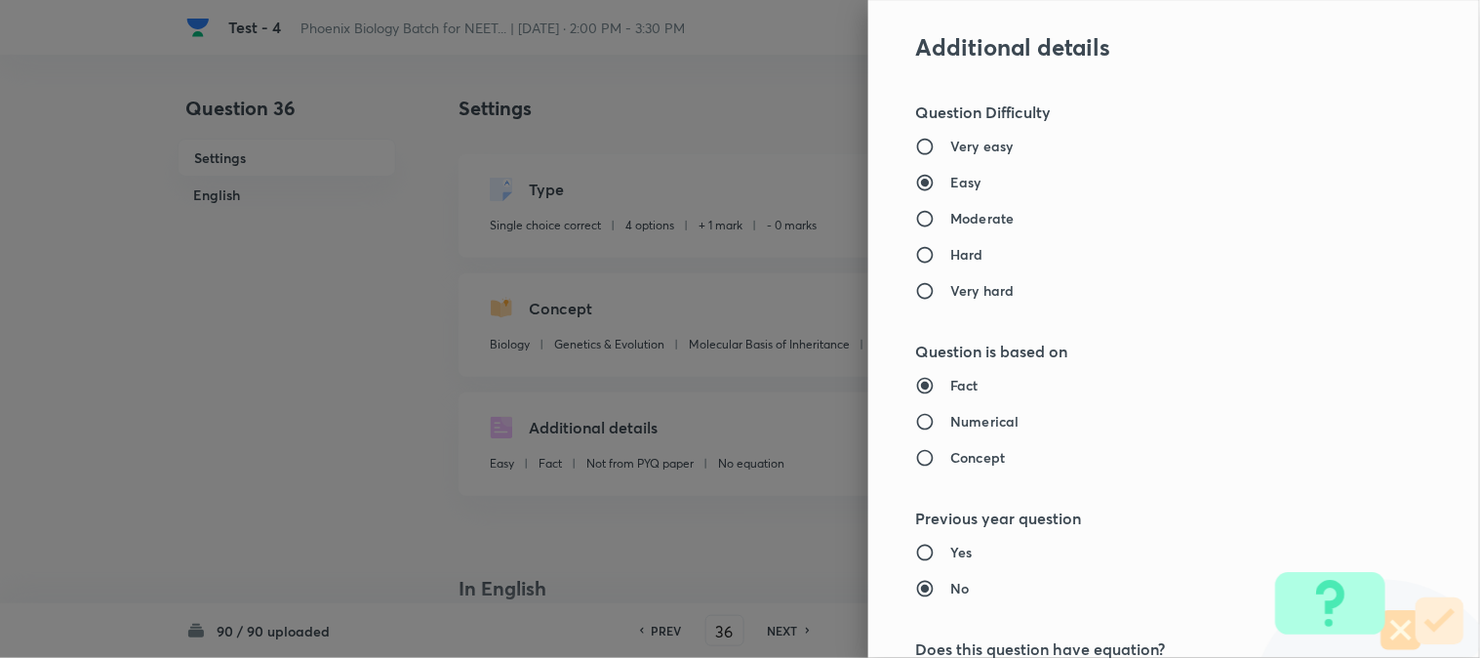
scroll to position [2002, 0]
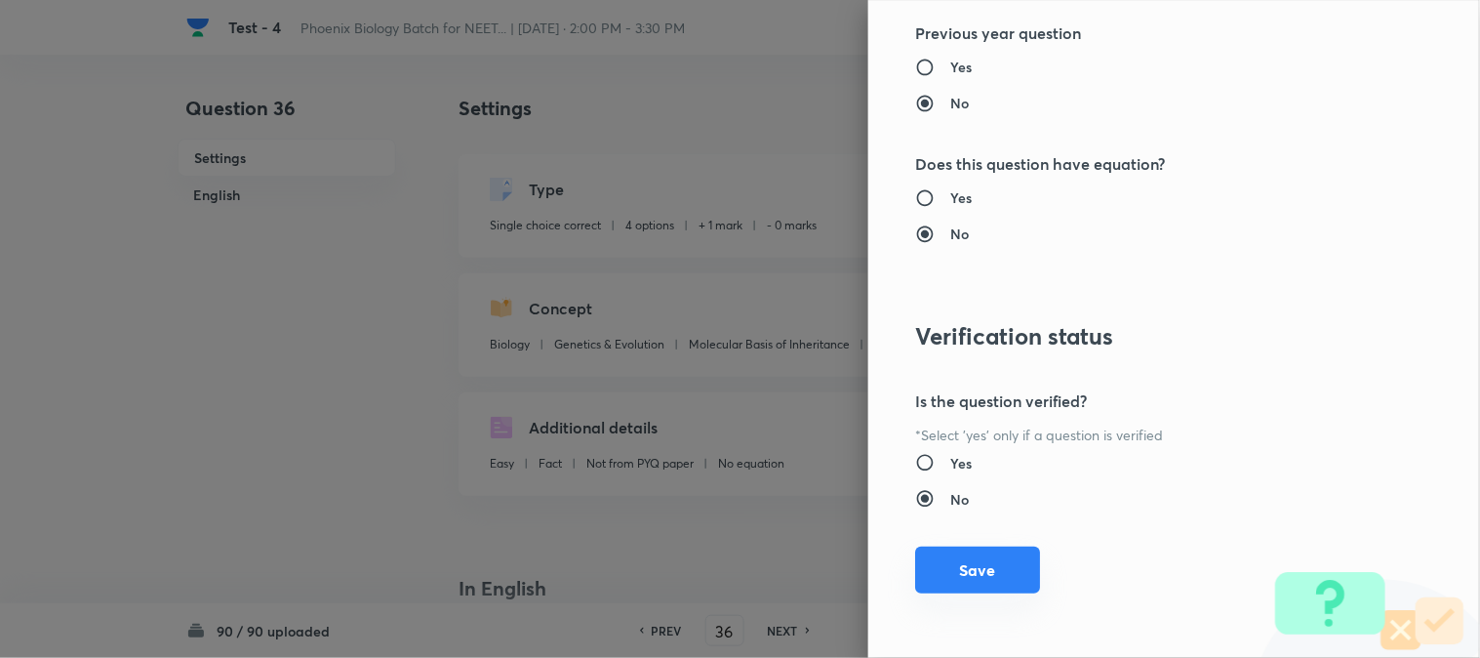
drag, startPoint x: 971, startPoint y: 577, endPoint x: 1069, endPoint y: 572, distance: 98.7
click at [972, 579] on button "Save" at bounding box center [977, 569] width 125 height 47
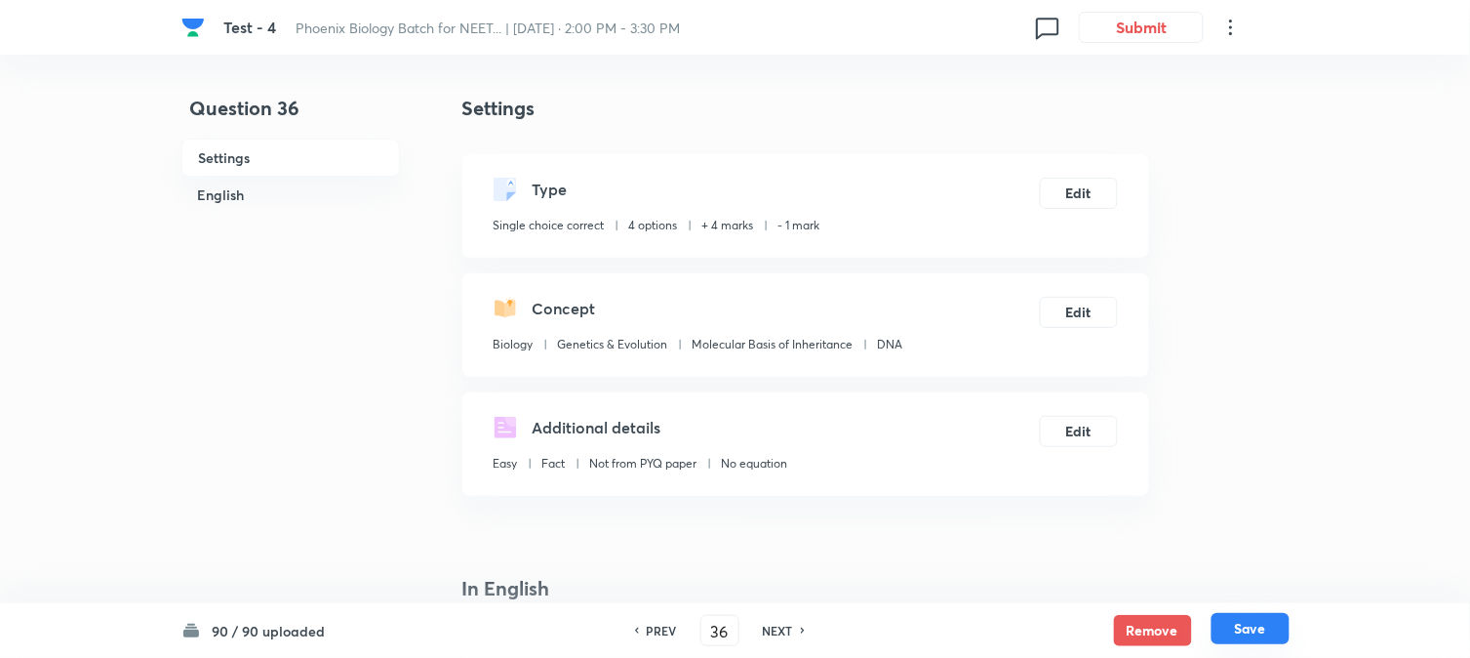
click at [1084, 635] on button "Save" at bounding box center [1251, 628] width 78 height 31
click at [1081, 189] on button "Edit" at bounding box center [1079, 191] width 78 height 31
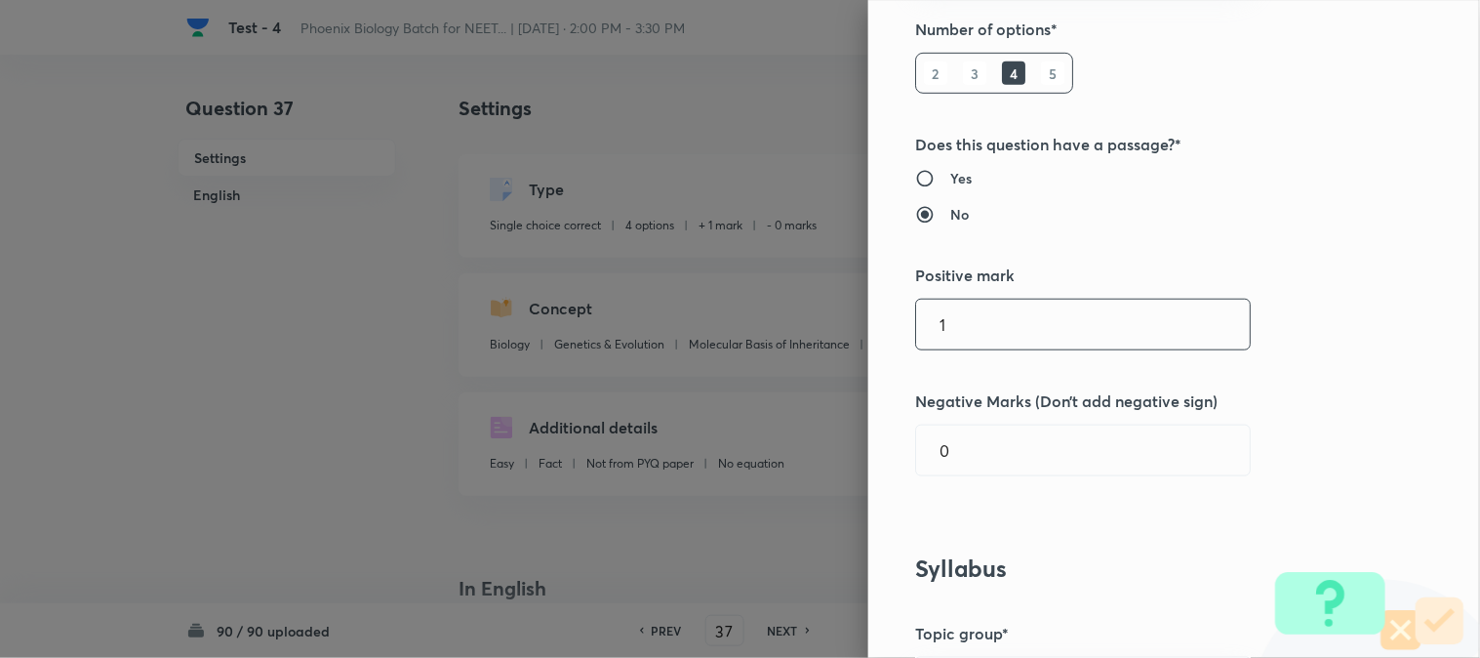
scroll to position [433, 0]
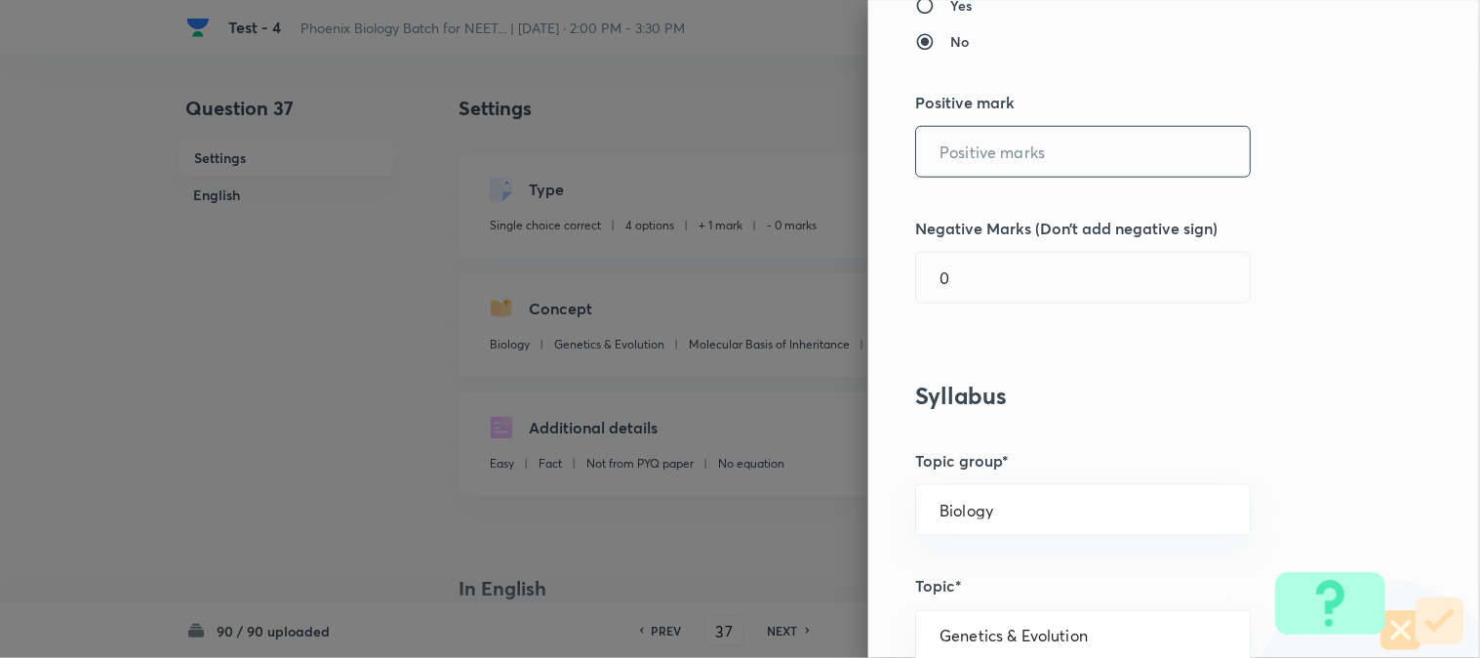
click at [964, 171] on input "text" at bounding box center [1083, 152] width 334 height 50
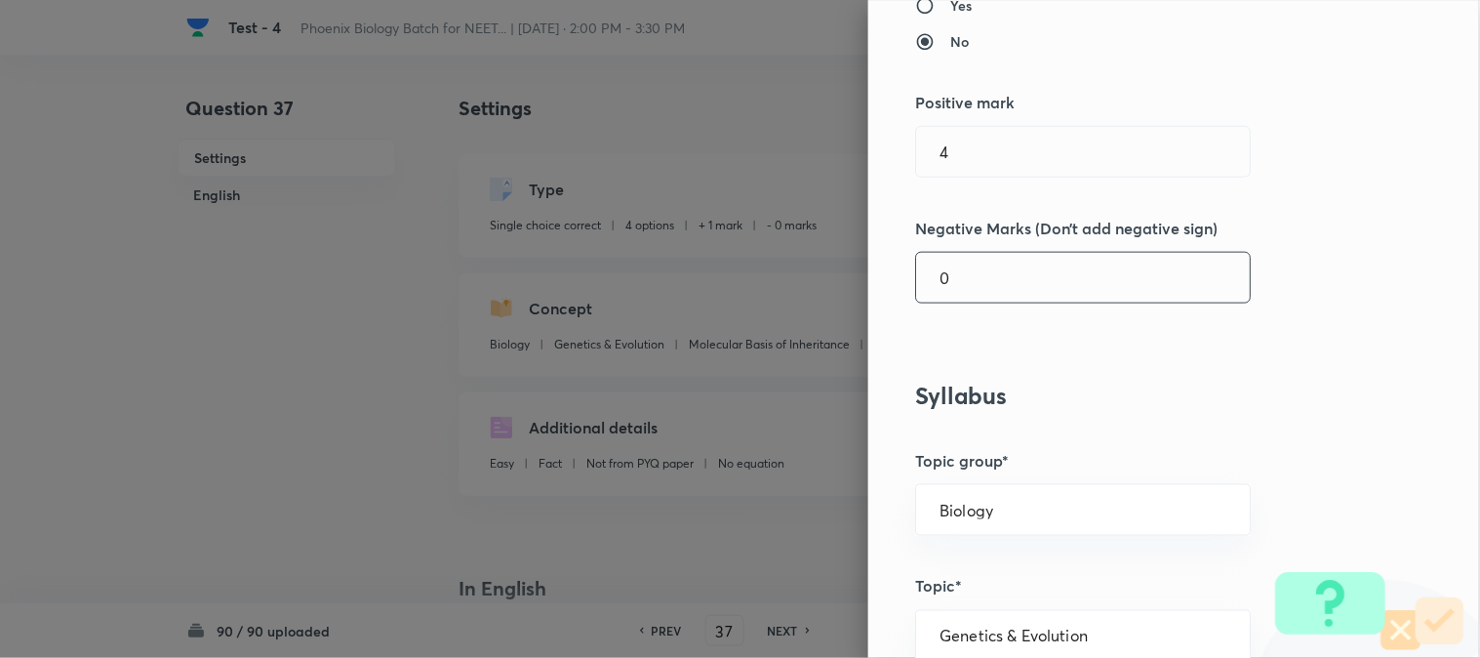
click at [974, 263] on input "0" at bounding box center [1083, 278] width 334 height 50
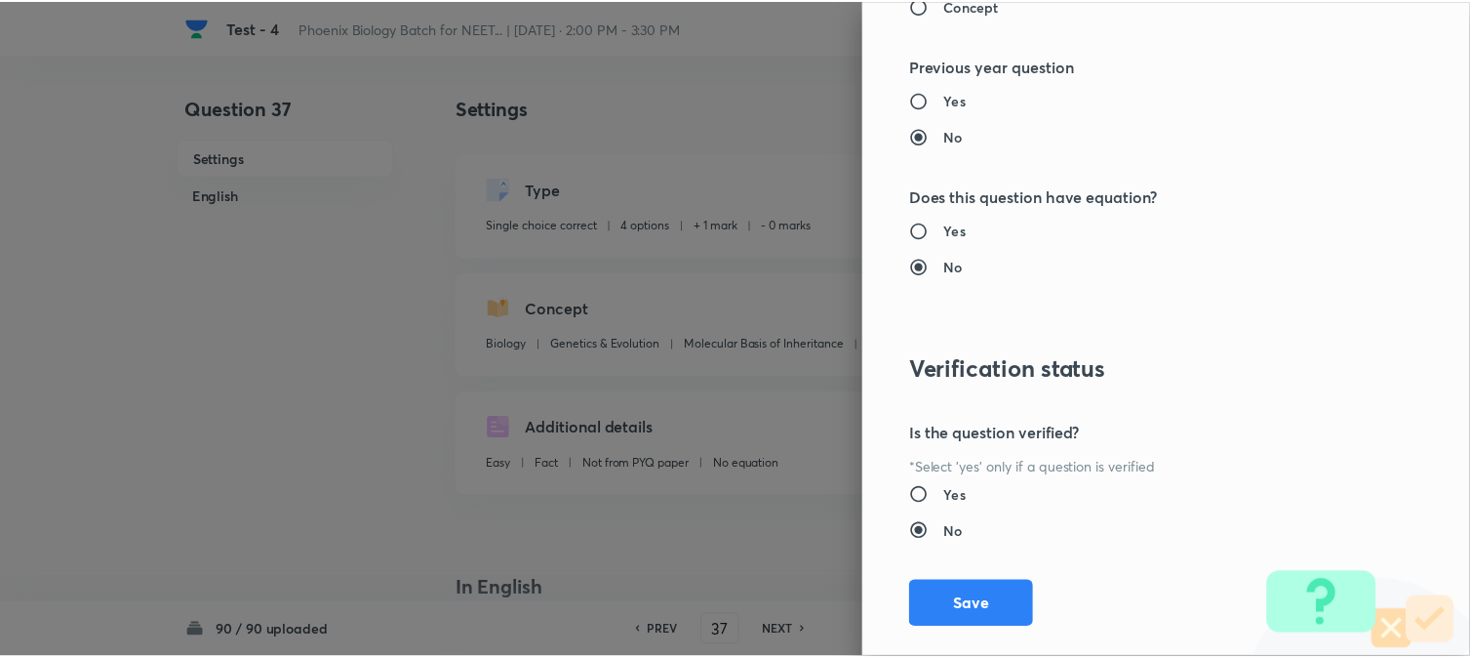
scroll to position [2002, 0]
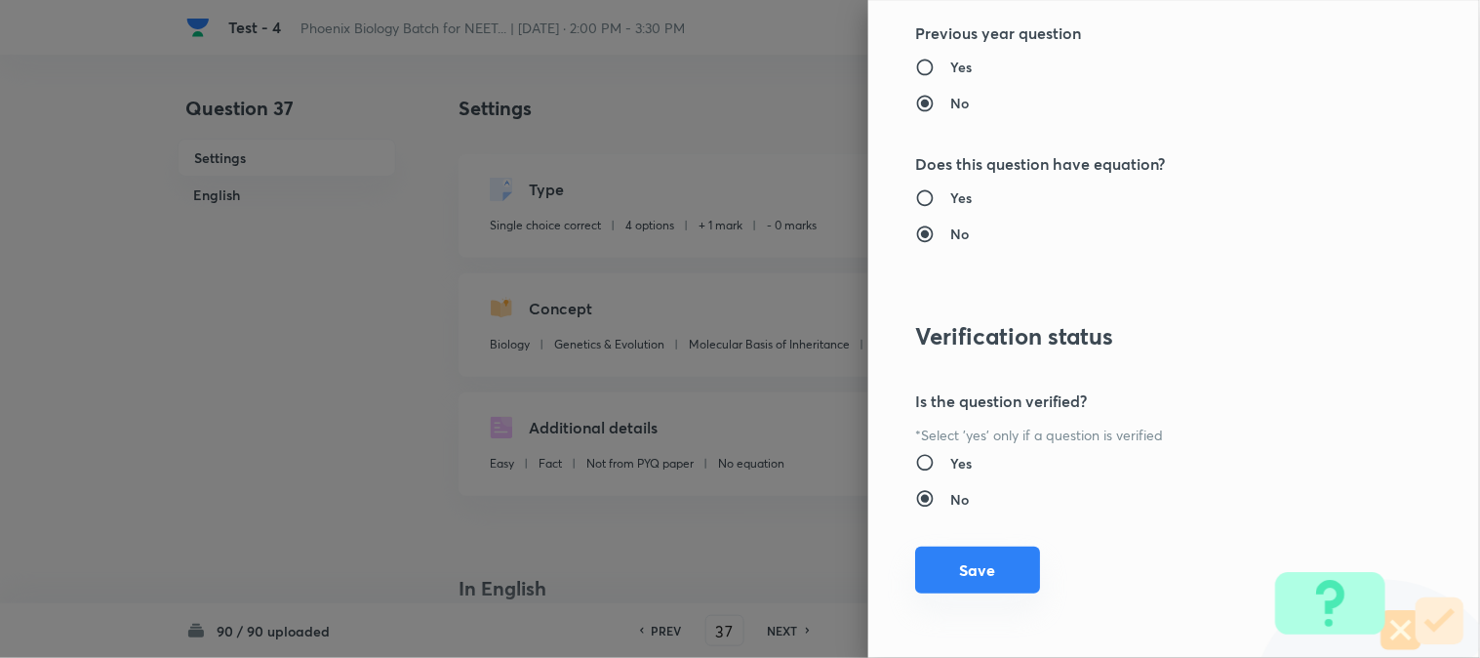
click at [993, 571] on button "Save" at bounding box center [977, 569] width 125 height 47
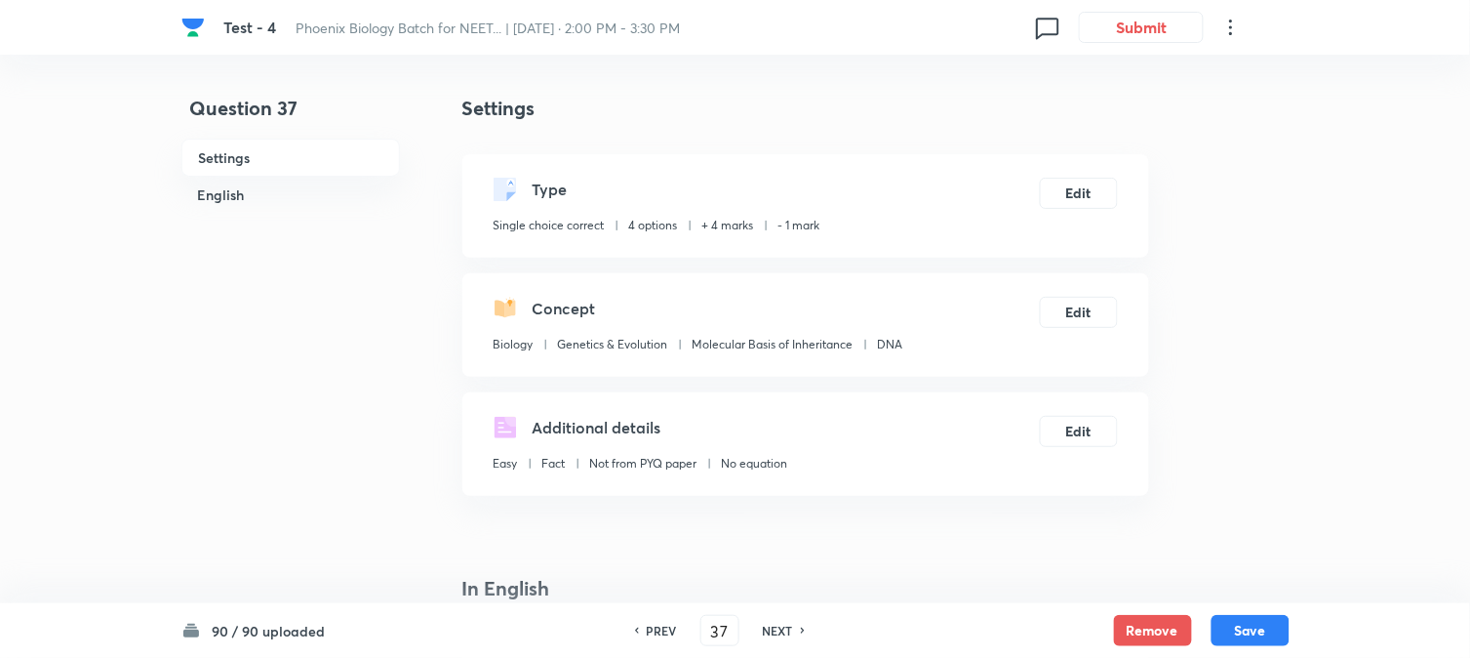
click at [1084, 626] on button "Save" at bounding box center [1251, 630] width 78 height 31
click at [1070, 211] on div "Type Single choice correct 4 options + 4 marks - 1 mark Edit" at bounding box center [805, 205] width 687 height 103
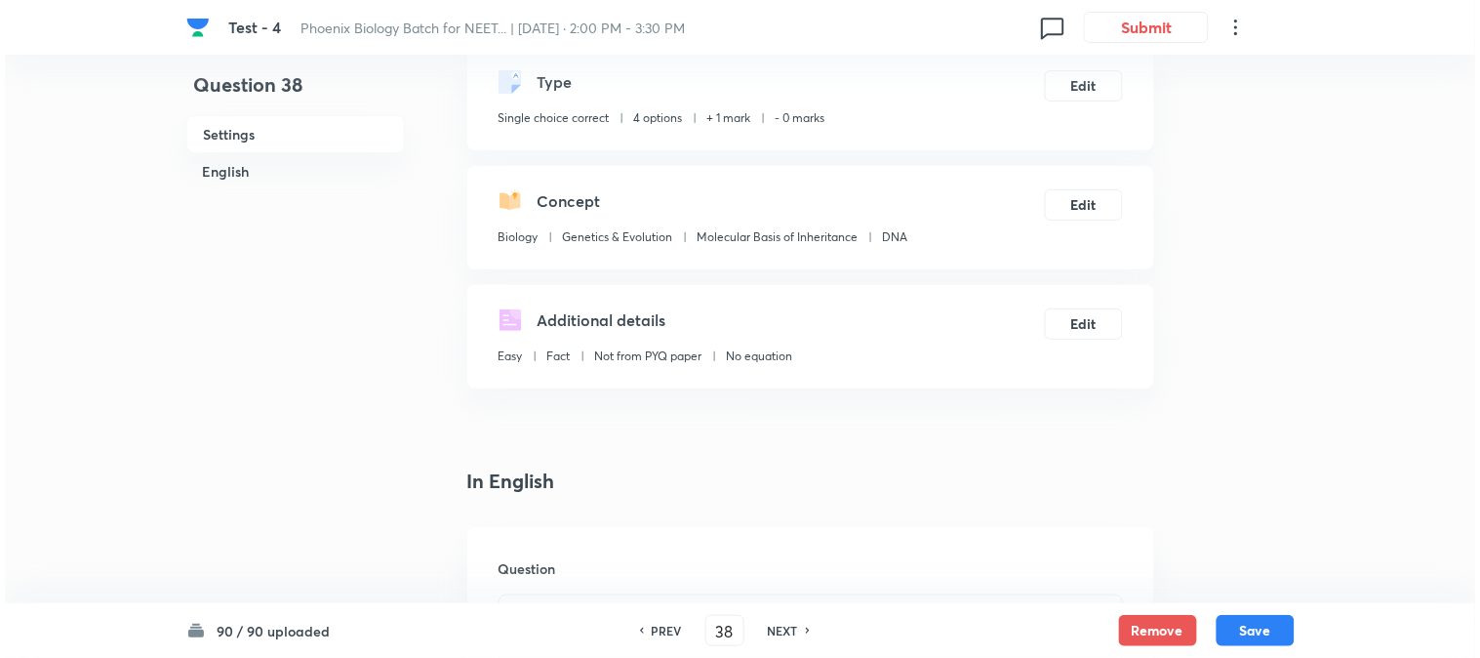
scroll to position [108, 0]
click at [1076, 88] on button "Edit" at bounding box center [1079, 82] width 78 height 31
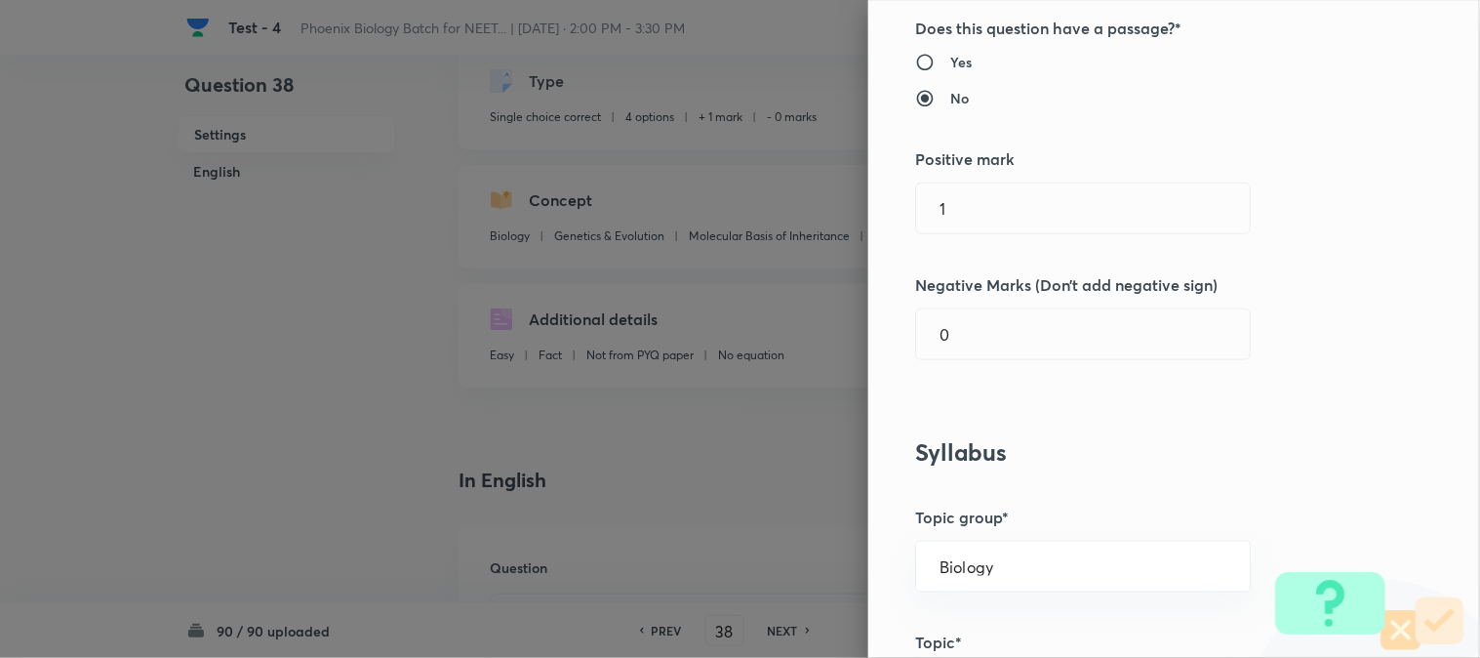
scroll to position [433, 0]
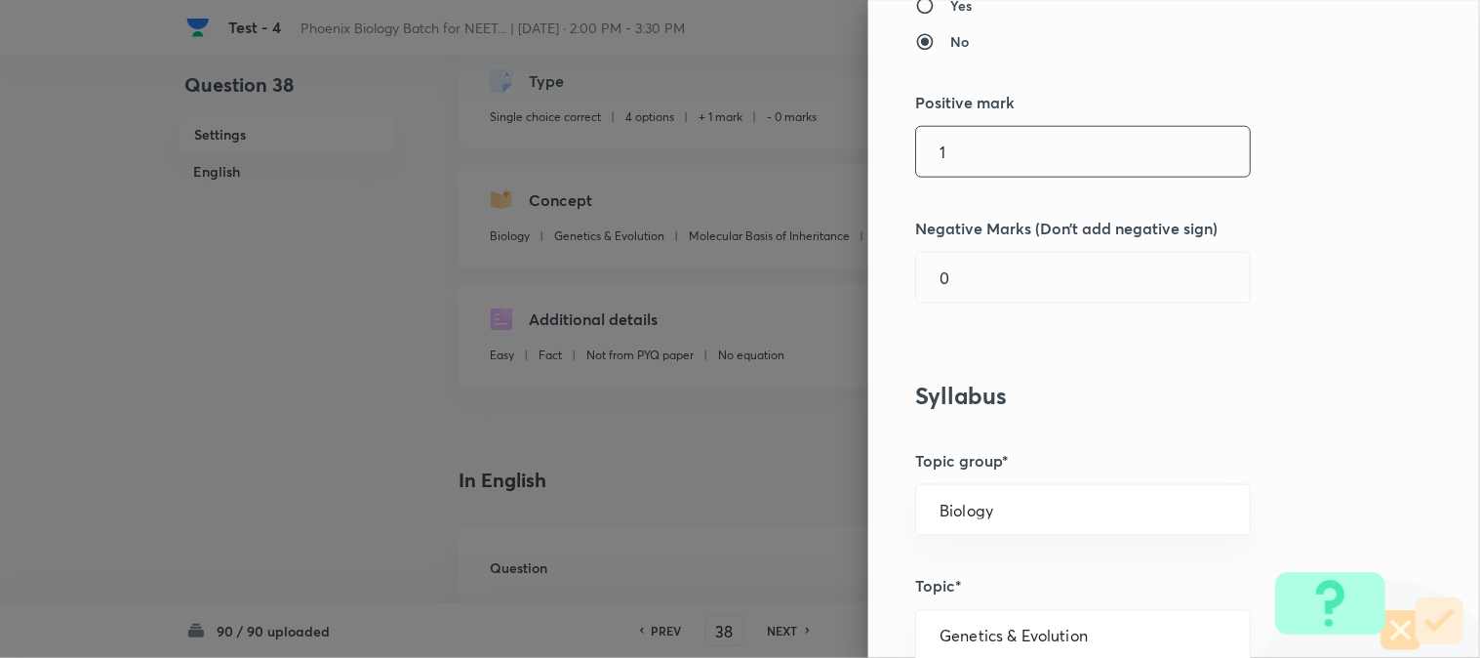
click at [992, 134] on input "1" at bounding box center [1083, 152] width 334 height 50
click at [973, 242] on div "Question settings Question type* Single choice correct Number of options* 2 3 4…" at bounding box center [1174, 329] width 612 height 658
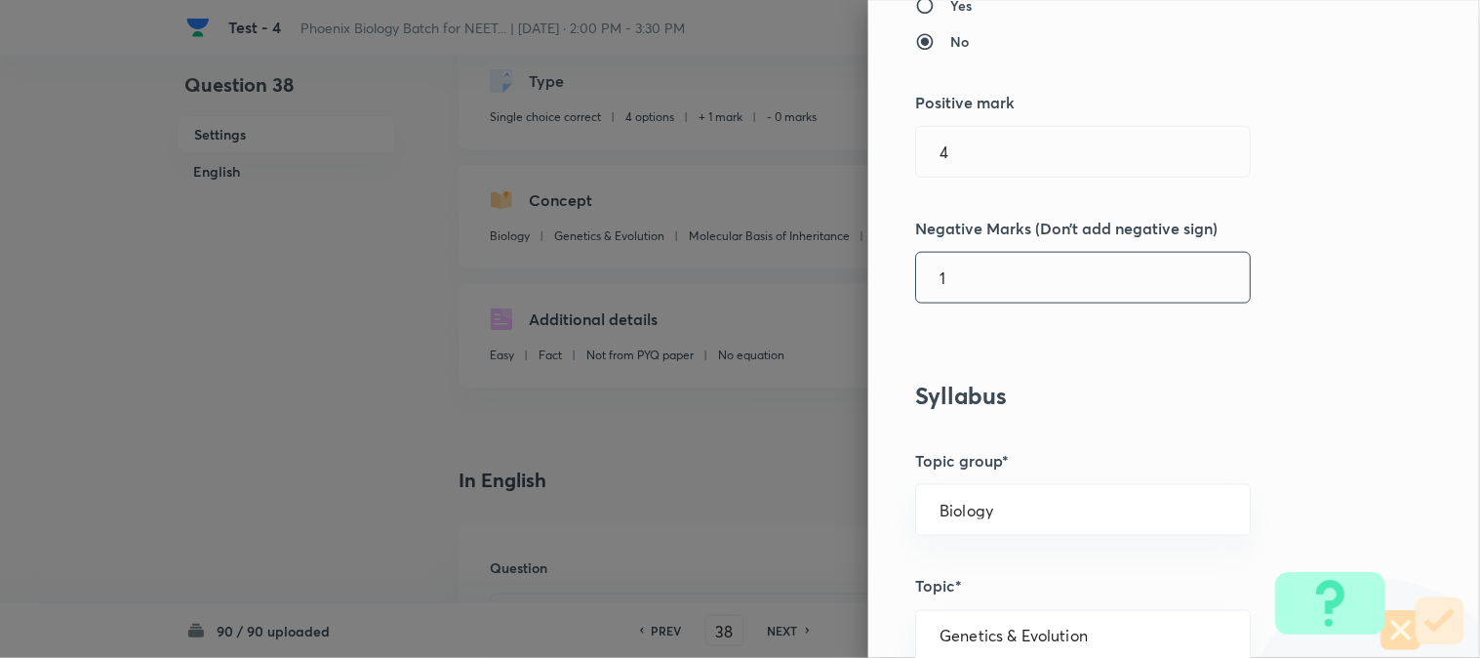
click at [977, 271] on input "1" at bounding box center [1083, 278] width 334 height 50
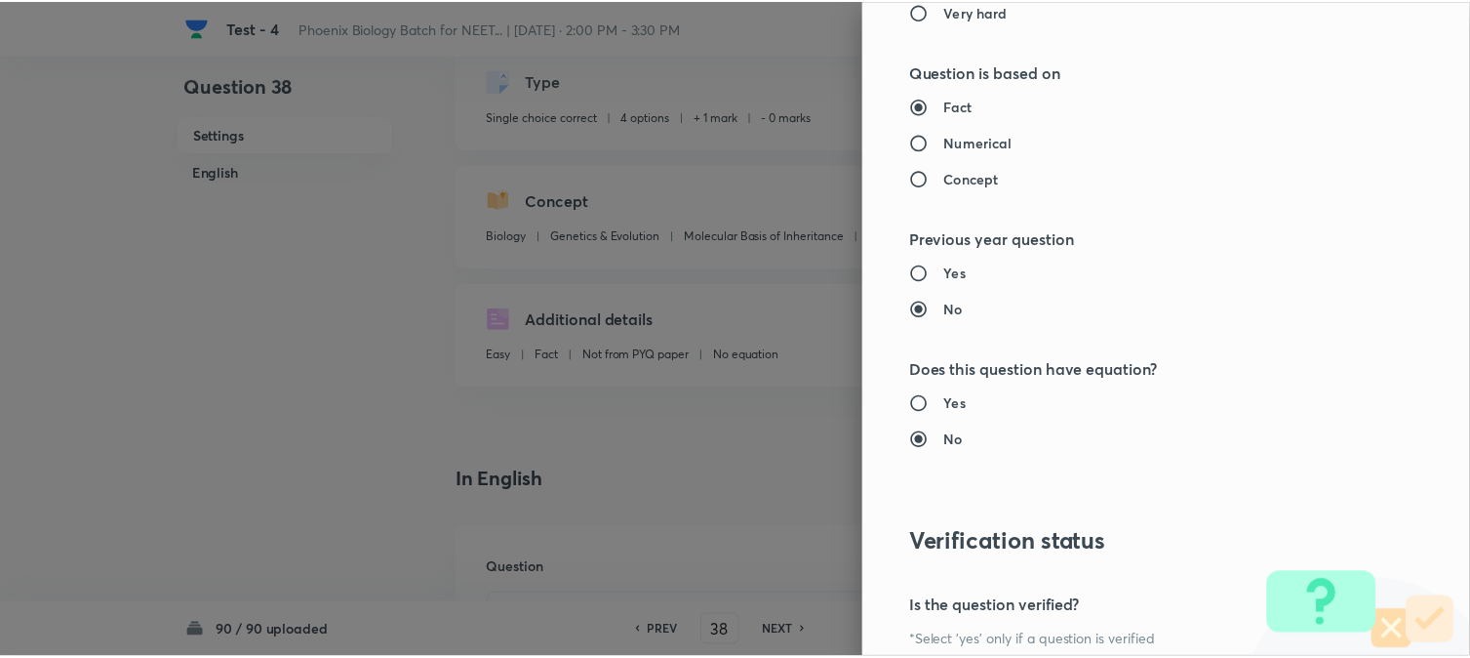
scroll to position [2002, 0]
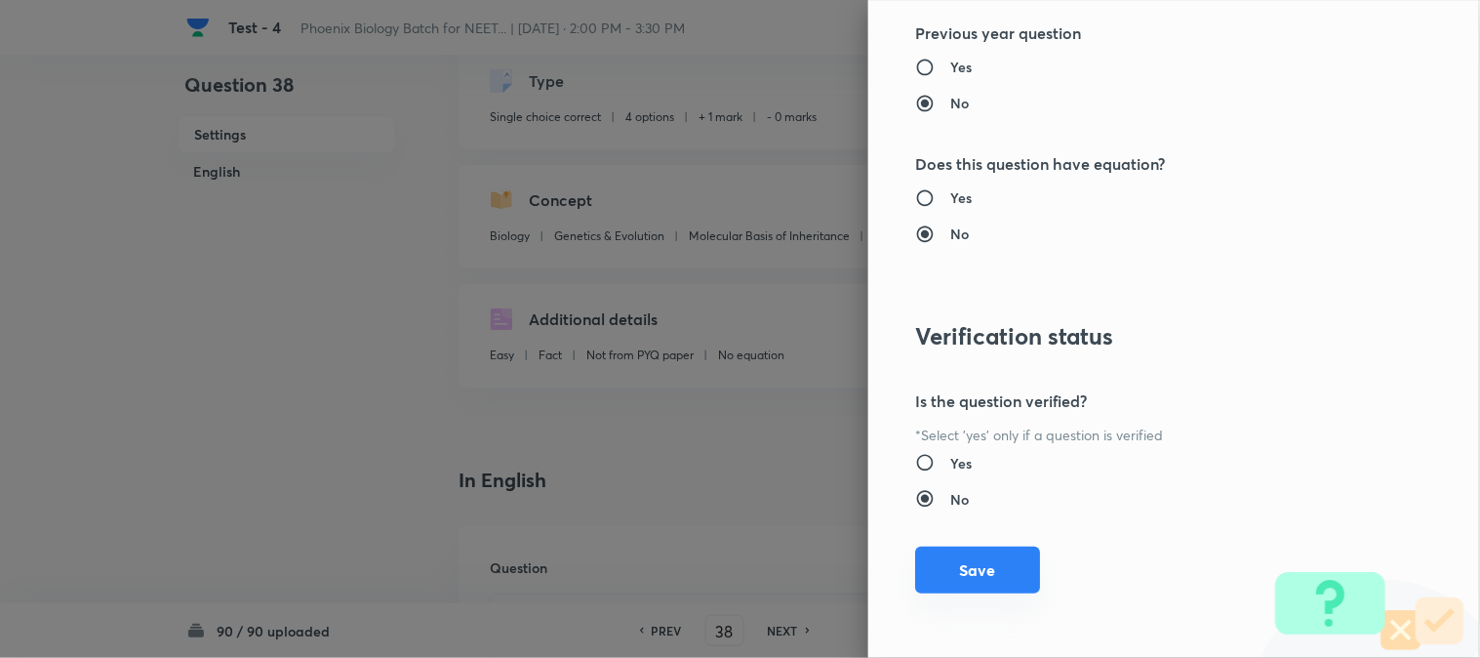
click at [972, 568] on button "Save" at bounding box center [977, 569] width 125 height 47
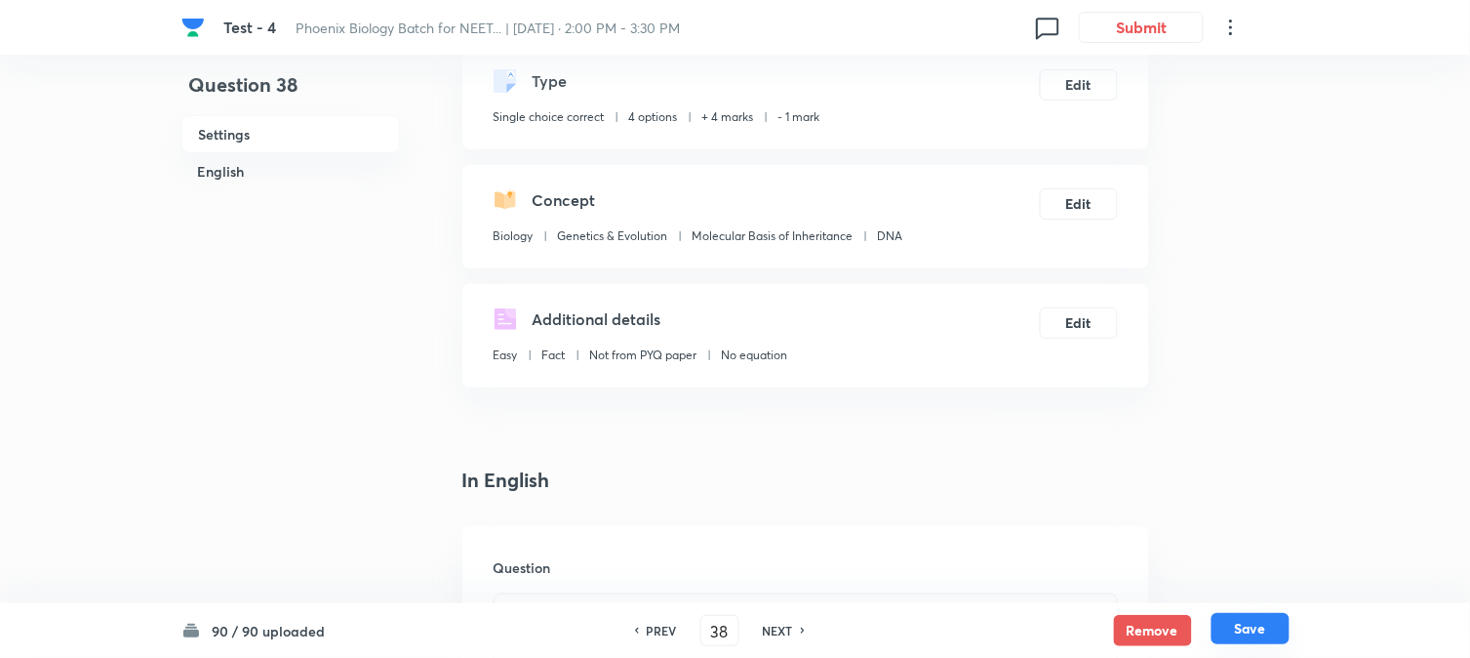
click at [1084, 640] on div "Remove Save" at bounding box center [1202, 630] width 176 height 31
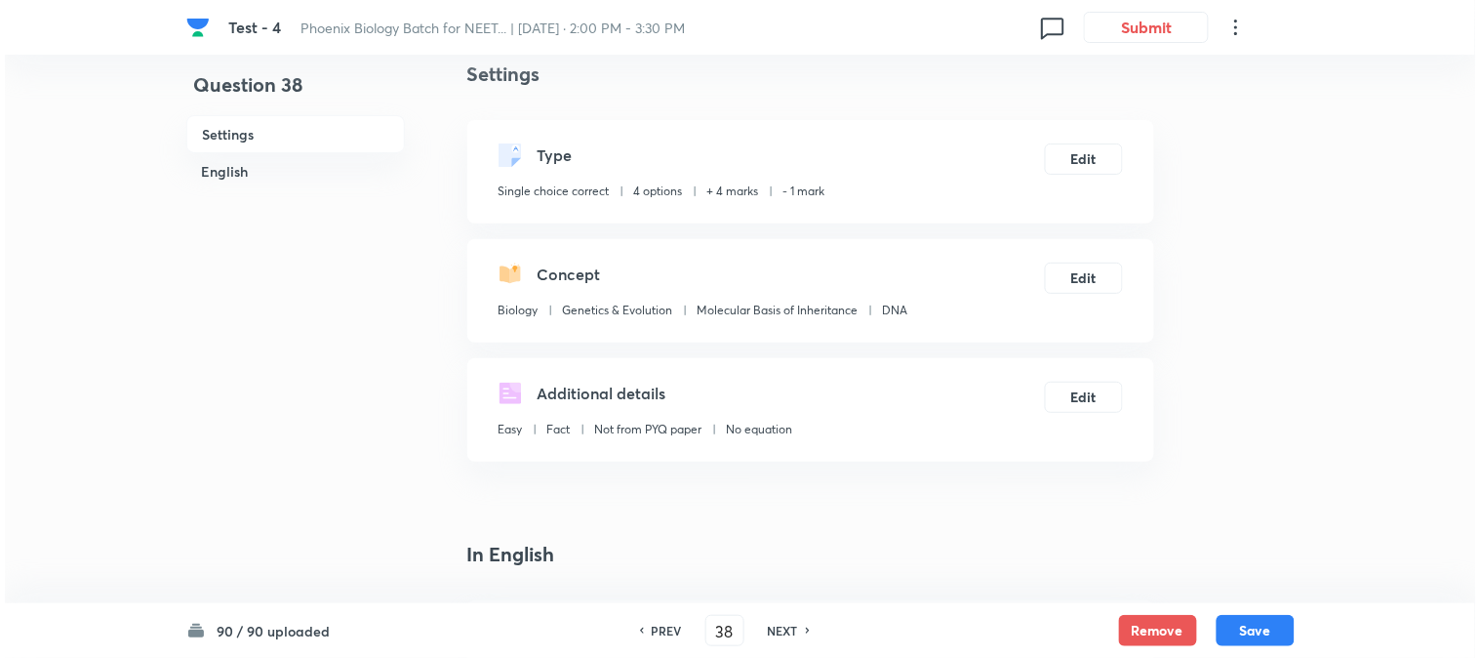
scroll to position [0, 0]
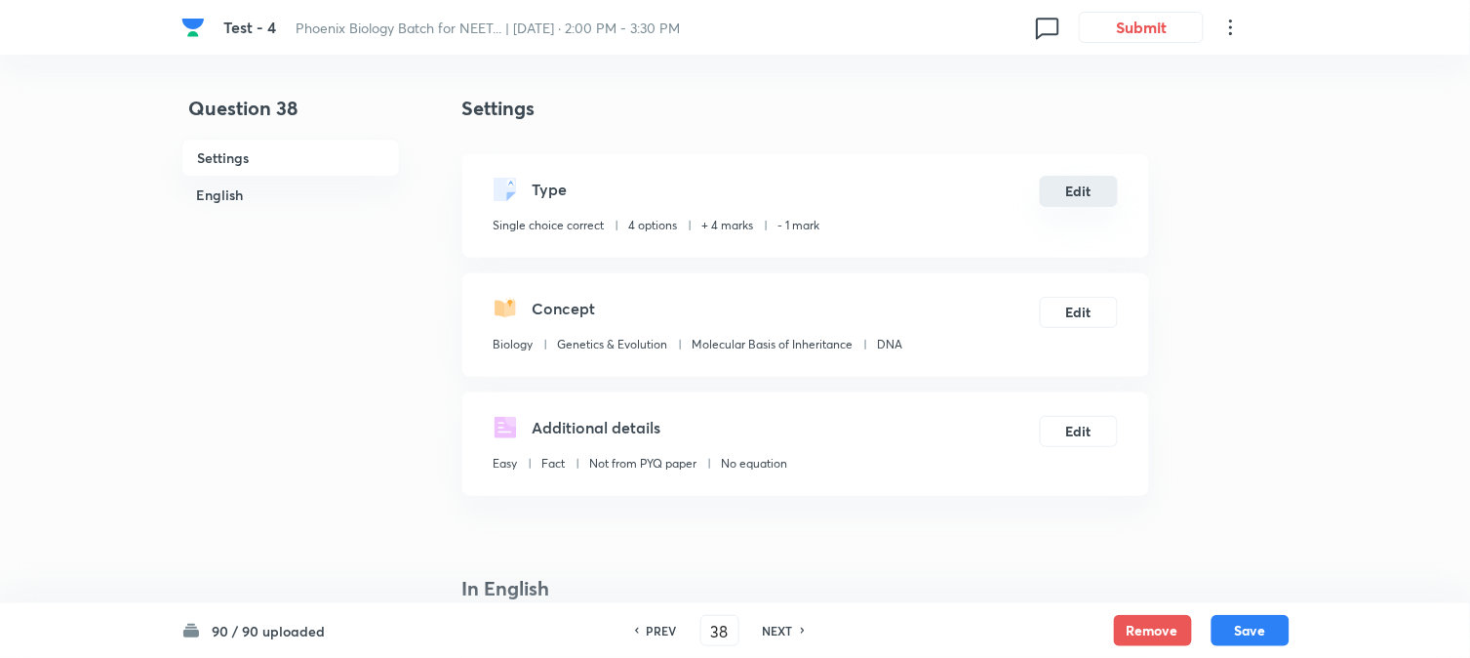
click at [1073, 201] on button "Edit" at bounding box center [1079, 191] width 78 height 31
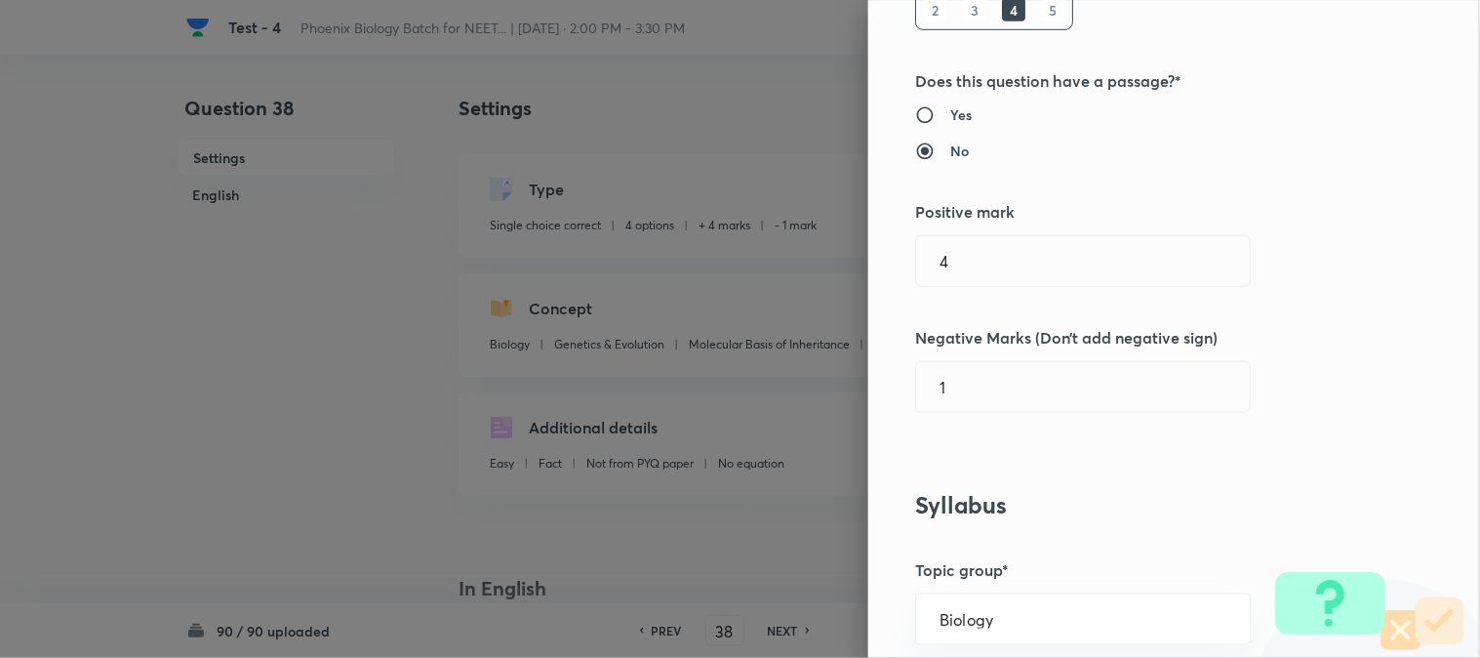
scroll to position [325, 0]
click at [1011, 281] on input "4" at bounding box center [1083, 260] width 334 height 50
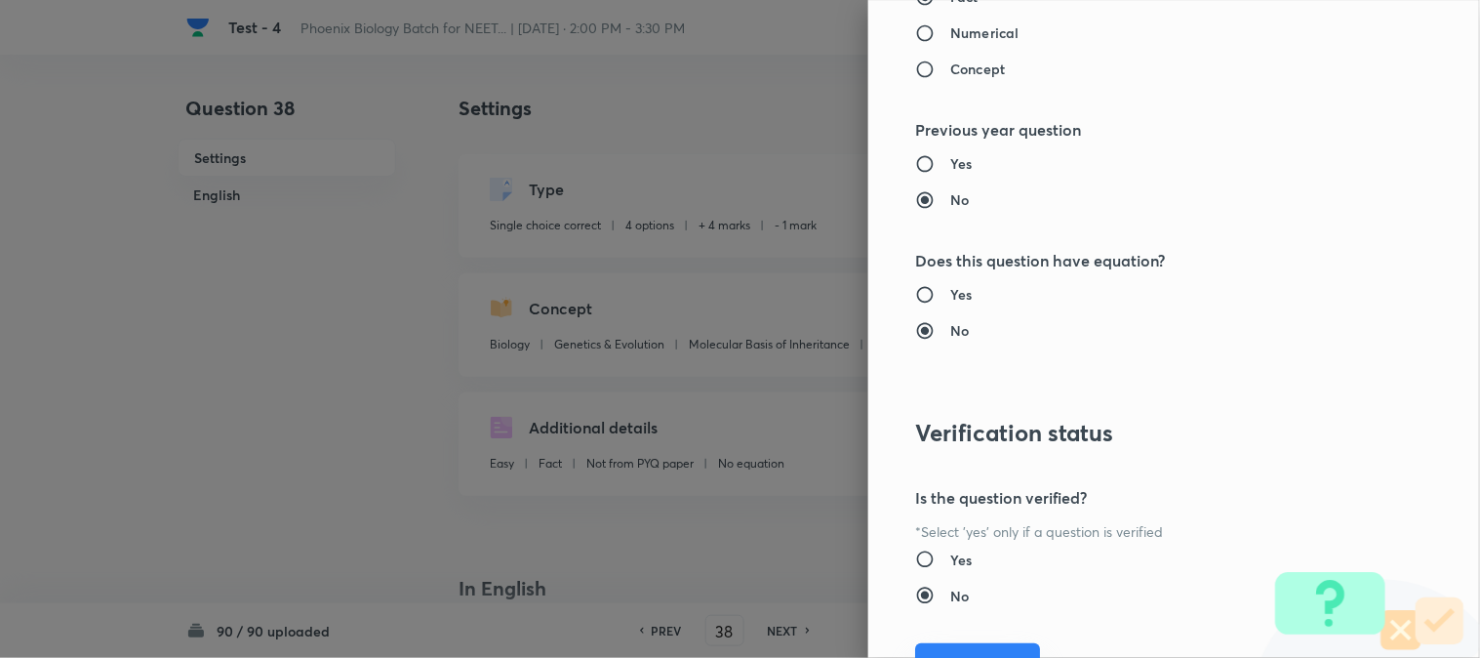
scroll to position [2002, 0]
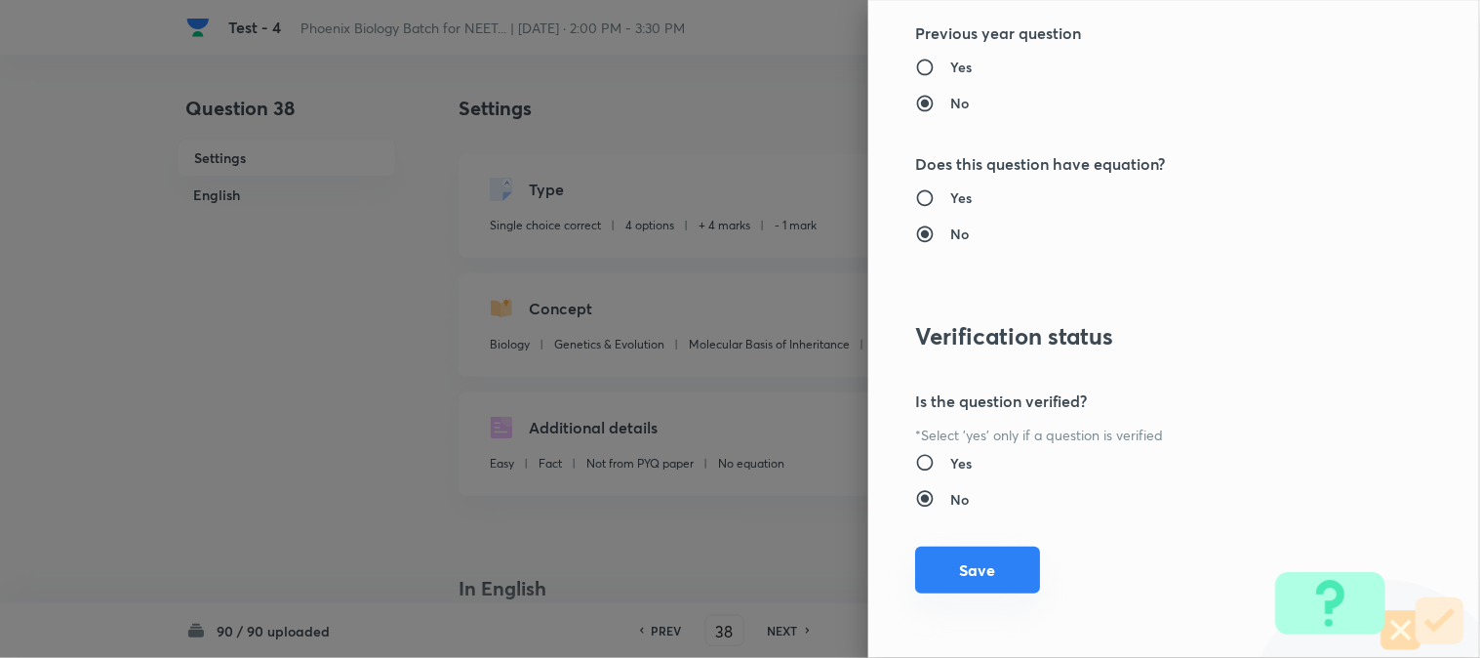
click at [1008, 567] on button "Save" at bounding box center [977, 569] width 125 height 47
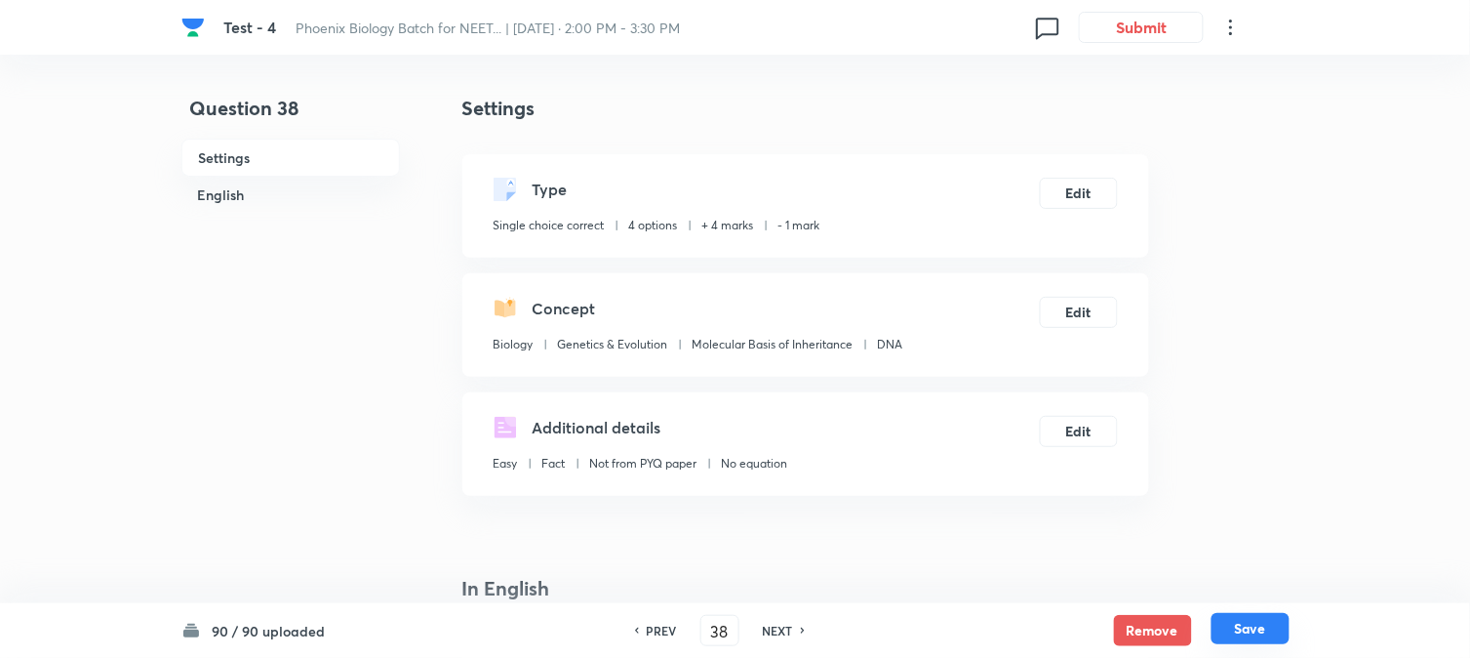
click at [1084, 634] on button "Save" at bounding box center [1251, 628] width 78 height 31
click at [1084, 197] on button "Edit" at bounding box center [1079, 191] width 78 height 31
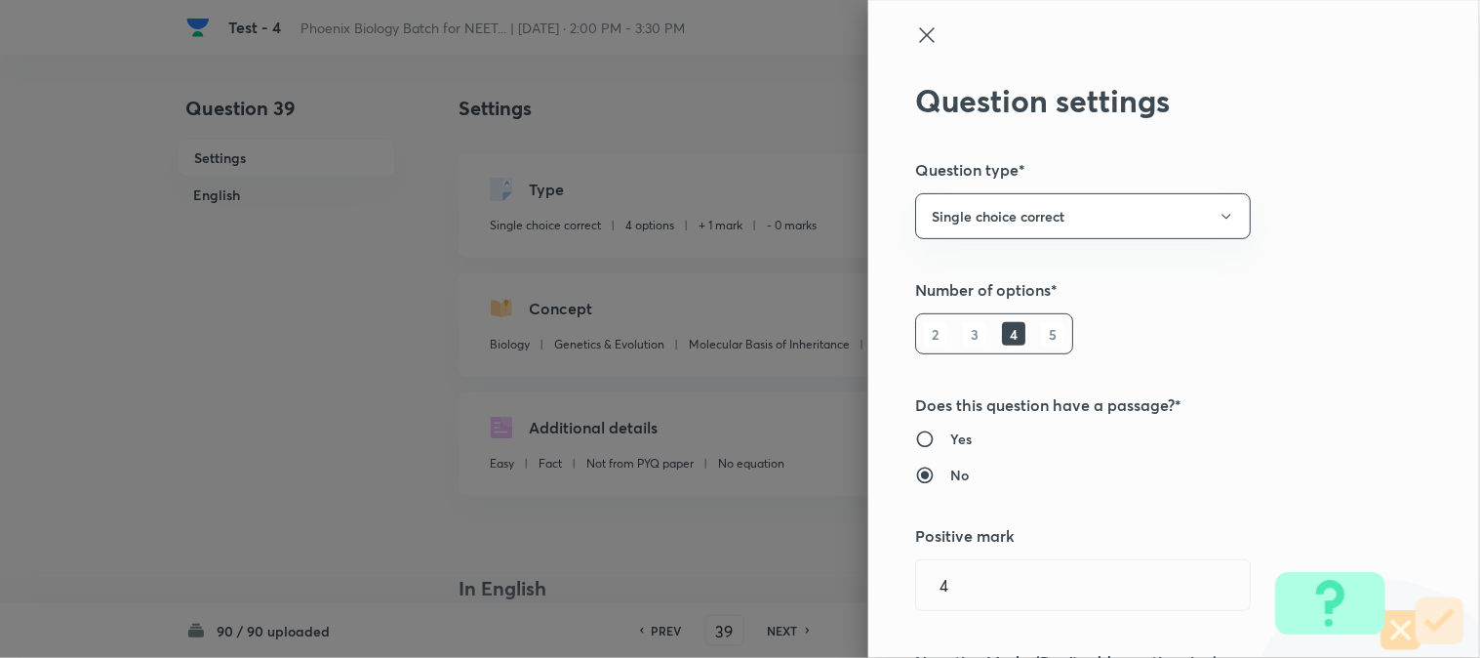
scroll to position [325, 0]
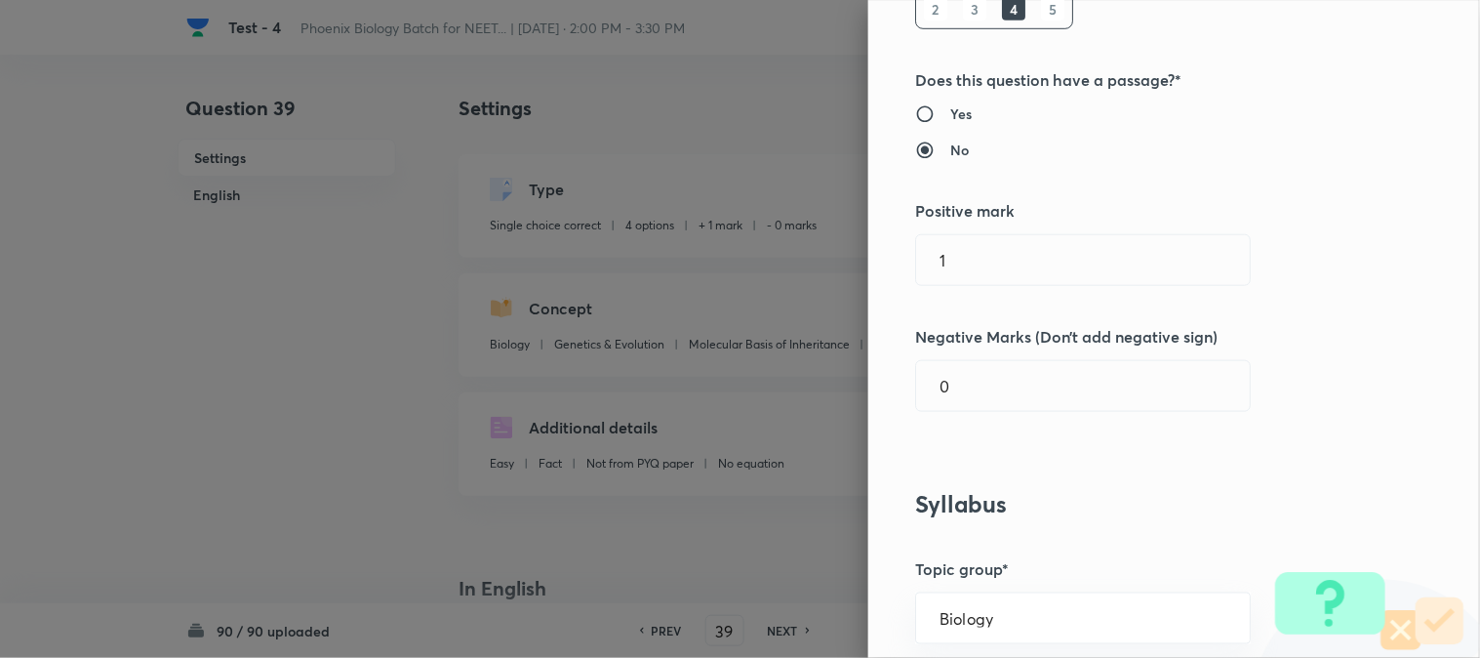
click at [953, 287] on div "Question settings Question type* Single choice correct Number of options* 2 3 4…" at bounding box center [1174, 329] width 612 height 658
click at [978, 256] on input "1" at bounding box center [1083, 260] width 334 height 50
click at [978, 397] on input "0" at bounding box center [1083, 386] width 334 height 50
click at [971, 274] on input "4" at bounding box center [1083, 260] width 334 height 50
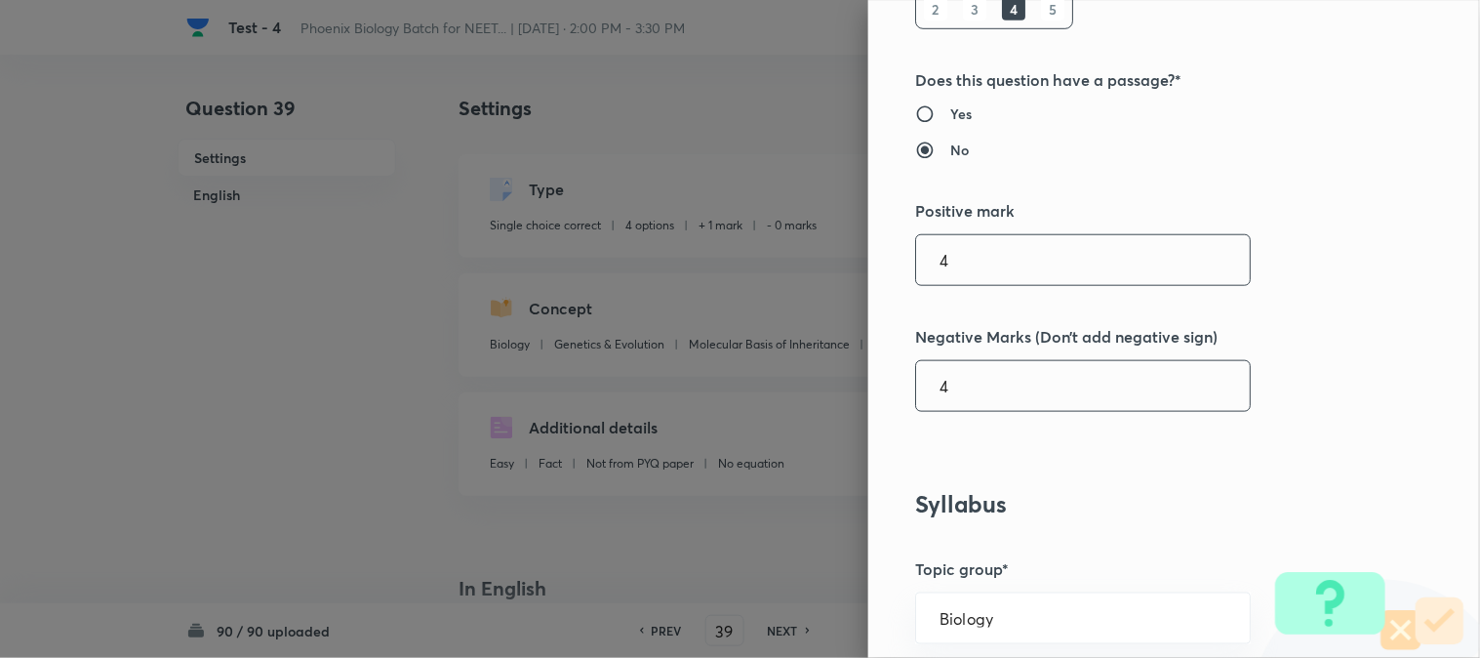
click at [971, 376] on input "4" at bounding box center [1083, 386] width 334 height 50
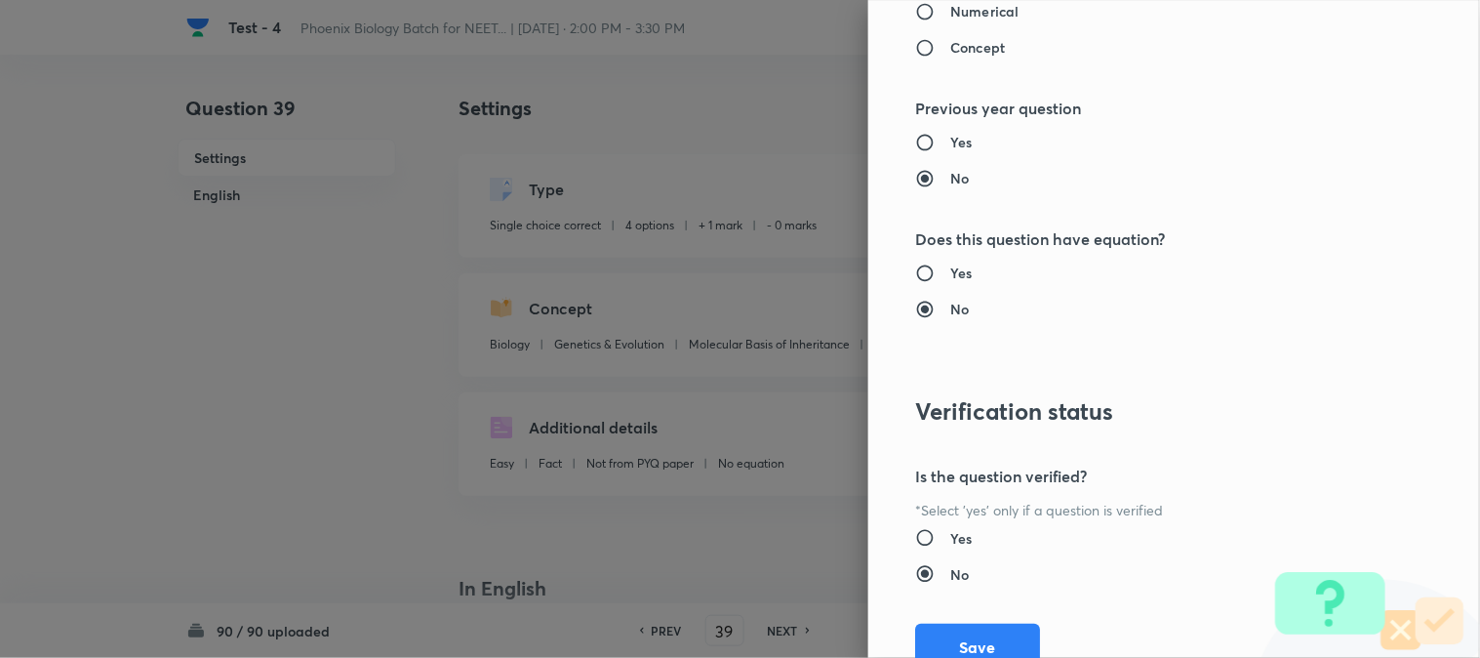
scroll to position [2002, 0]
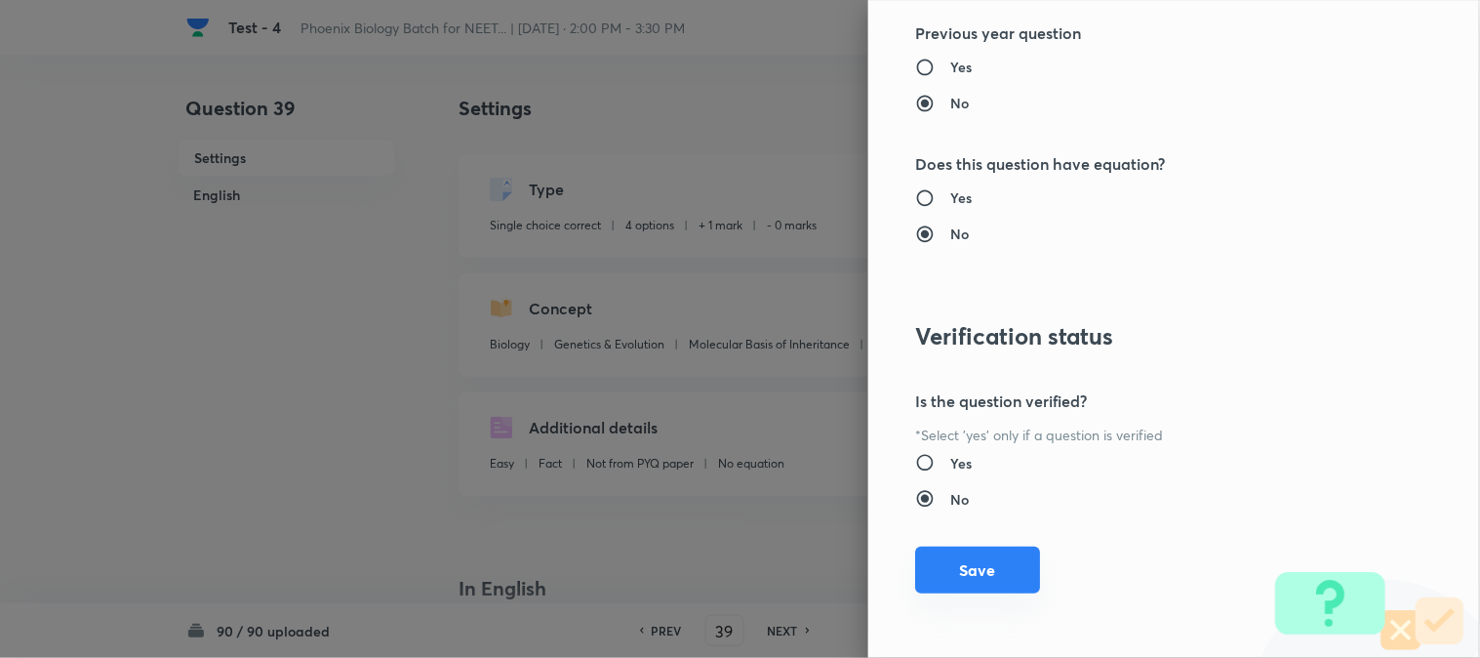
click at [1000, 585] on button "Save" at bounding box center [977, 569] width 125 height 47
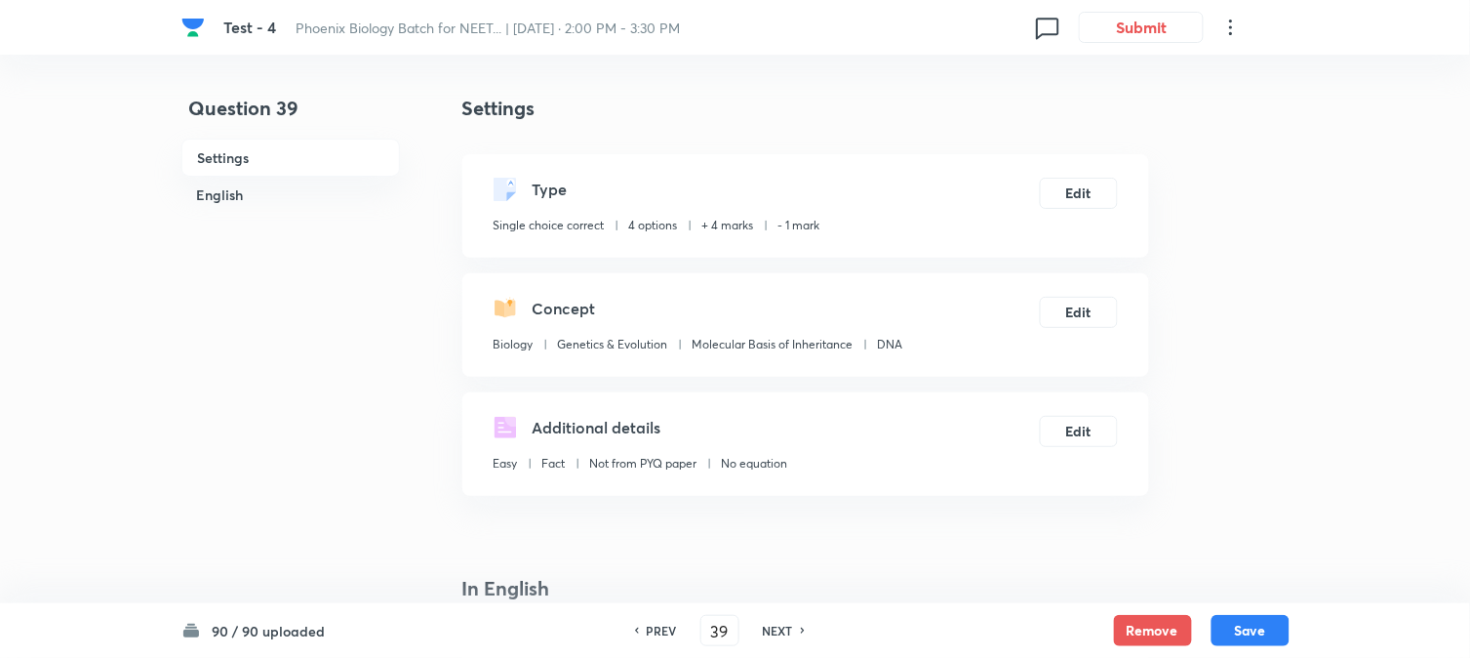
click at [1084, 603] on div "90 / 90 uploaded PREV 39 ​ NEXT Remove Save" at bounding box center [735, 630] width 1108 height 55
click at [1084, 615] on button "Save" at bounding box center [1251, 628] width 78 height 31
click at [1076, 186] on button "Edit" at bounding box center [1079, 191] width 78 height 31
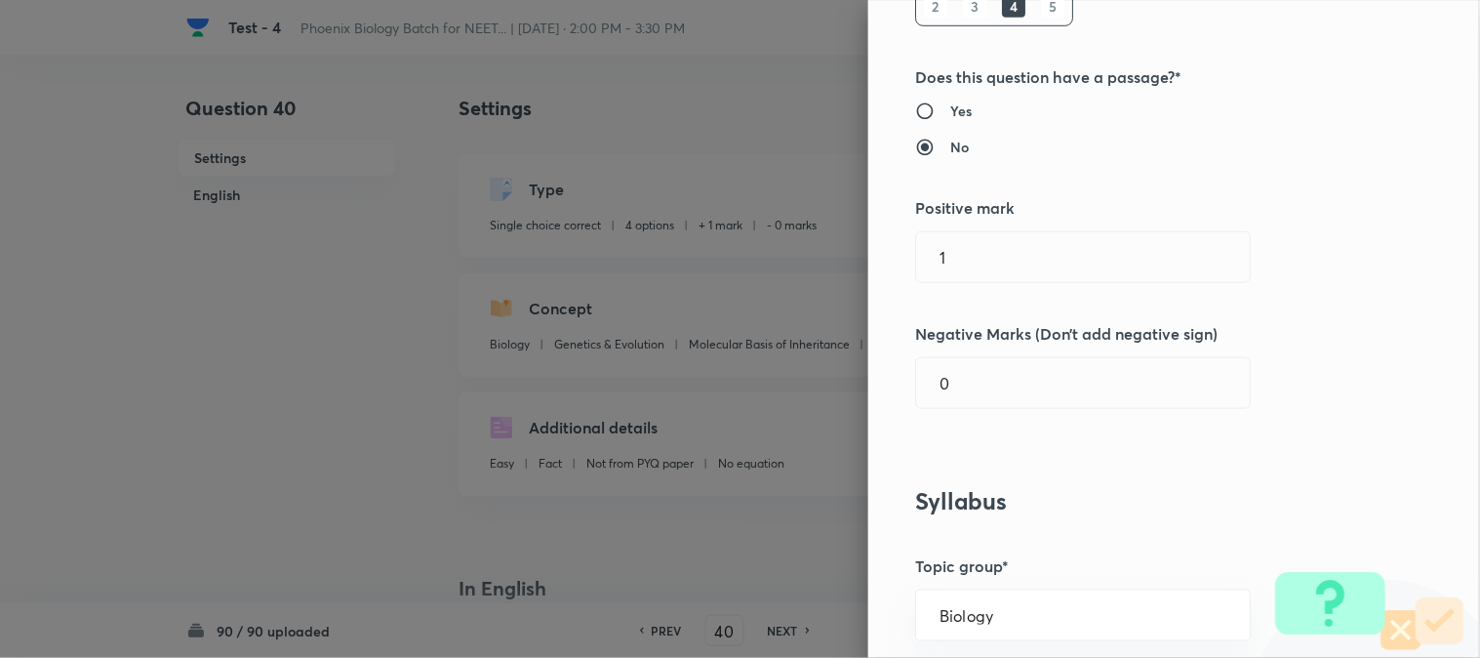
scroll to position [433, 0]
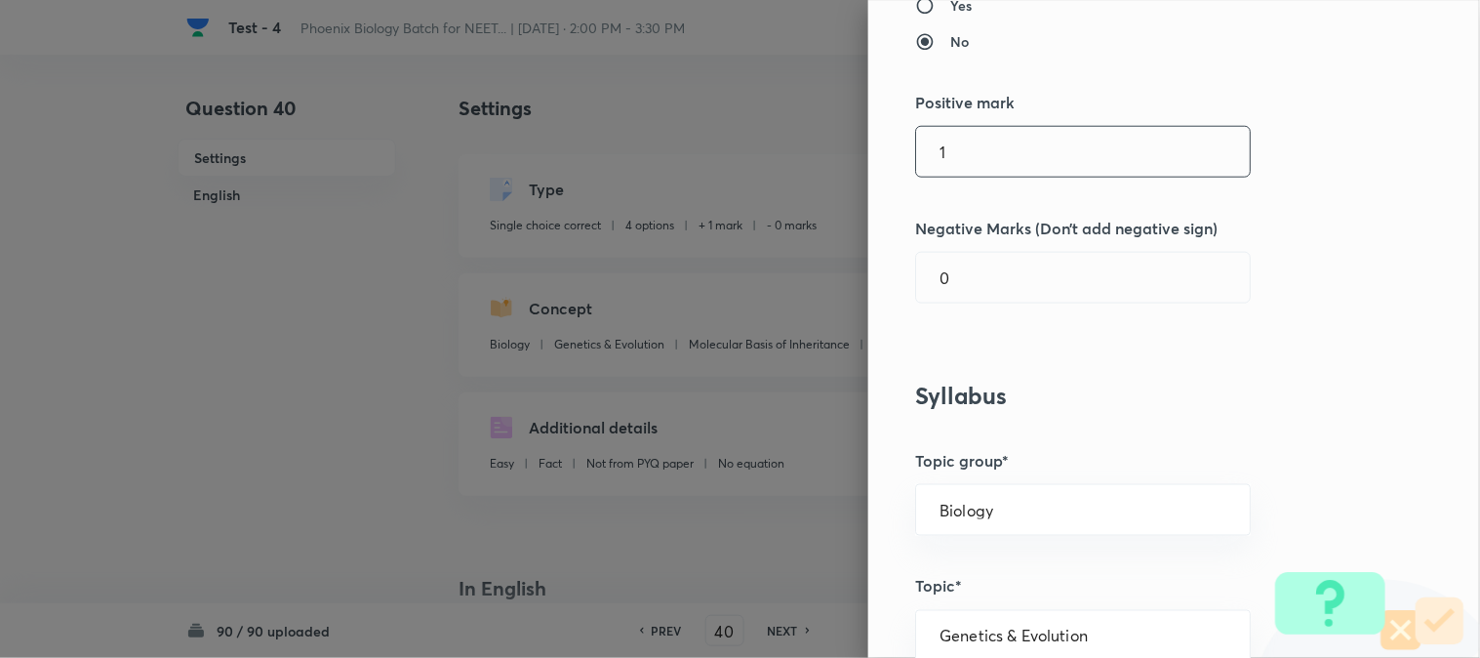
click at [982, 163] on input "1" at bounding box center [1083, 152] width 334 height 50
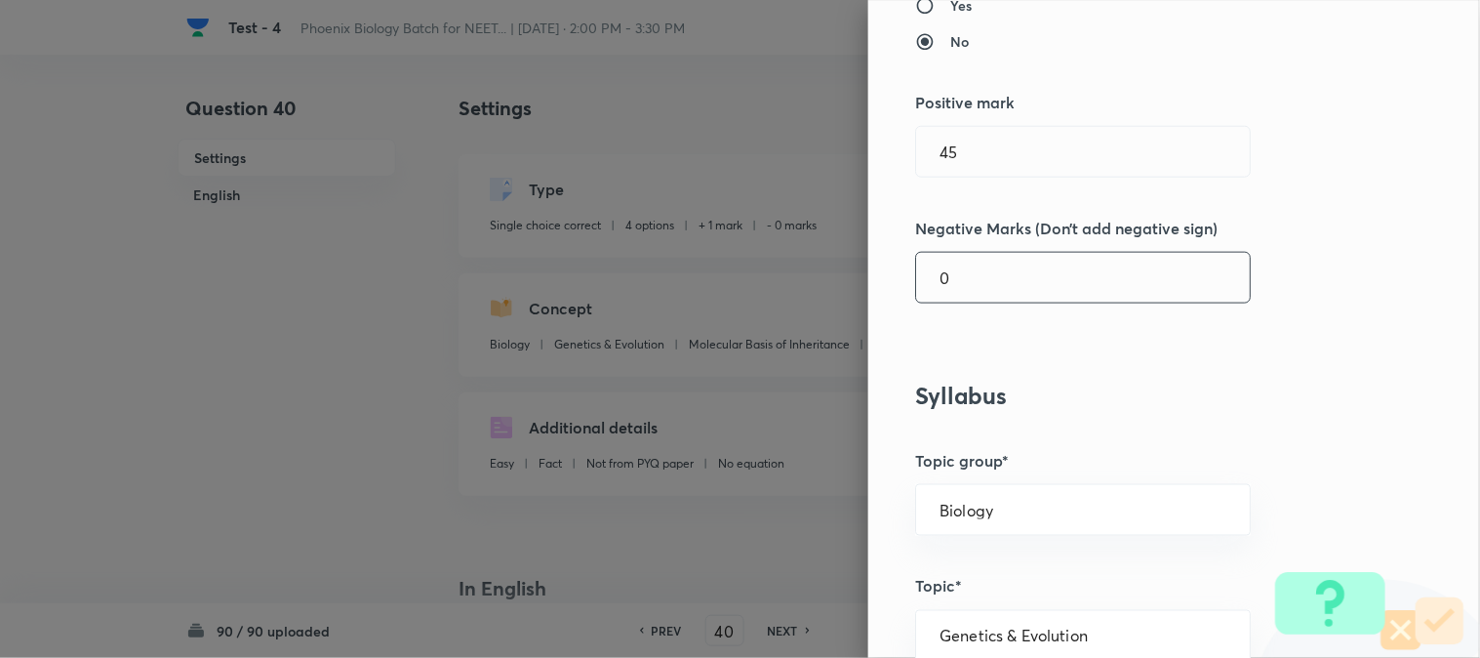
click at [983, 281] on input "0" at bounding box center [1083, 278] width 334 height 50
click at [990, 180] on div "Question settings Question type* Single choice correct Number of options* 2 3 4…" at bounding box center [1174, 329] width 612 height 658
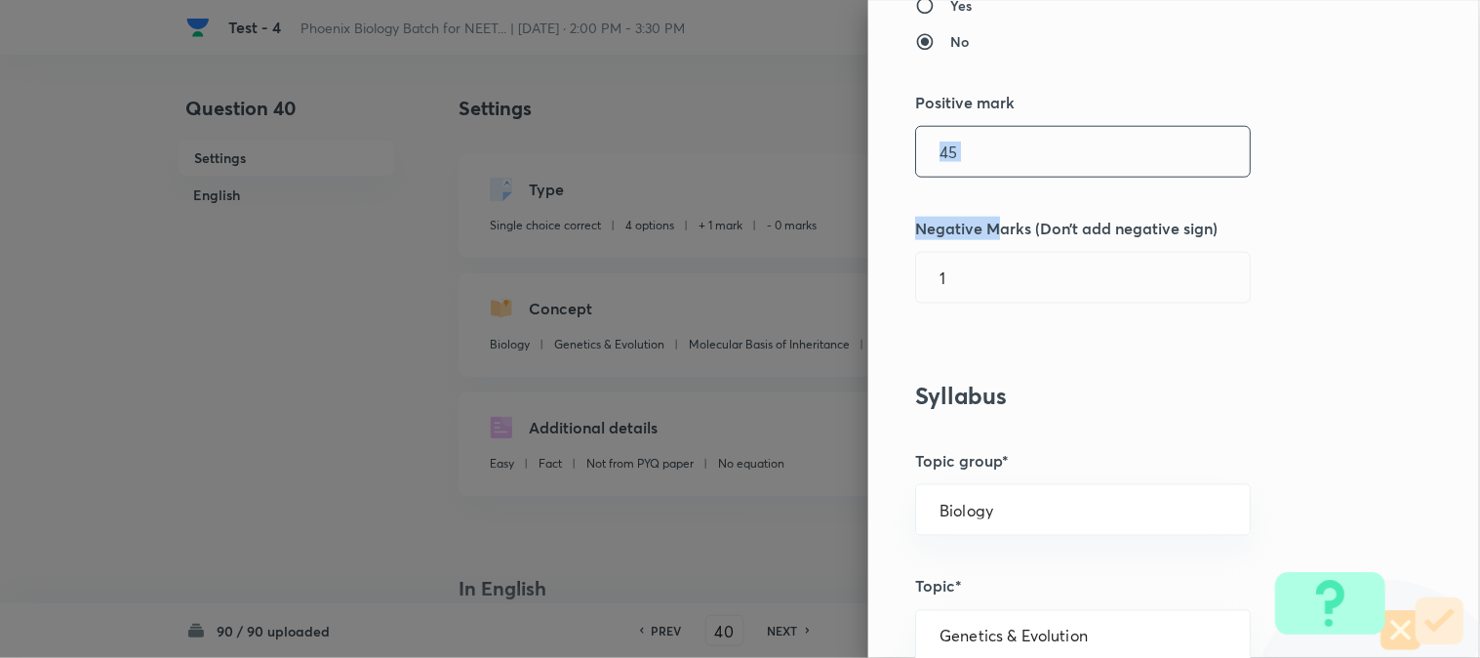
click at [999, 140] on input "45" at bounding box center [1083, 152] width 334 height 50
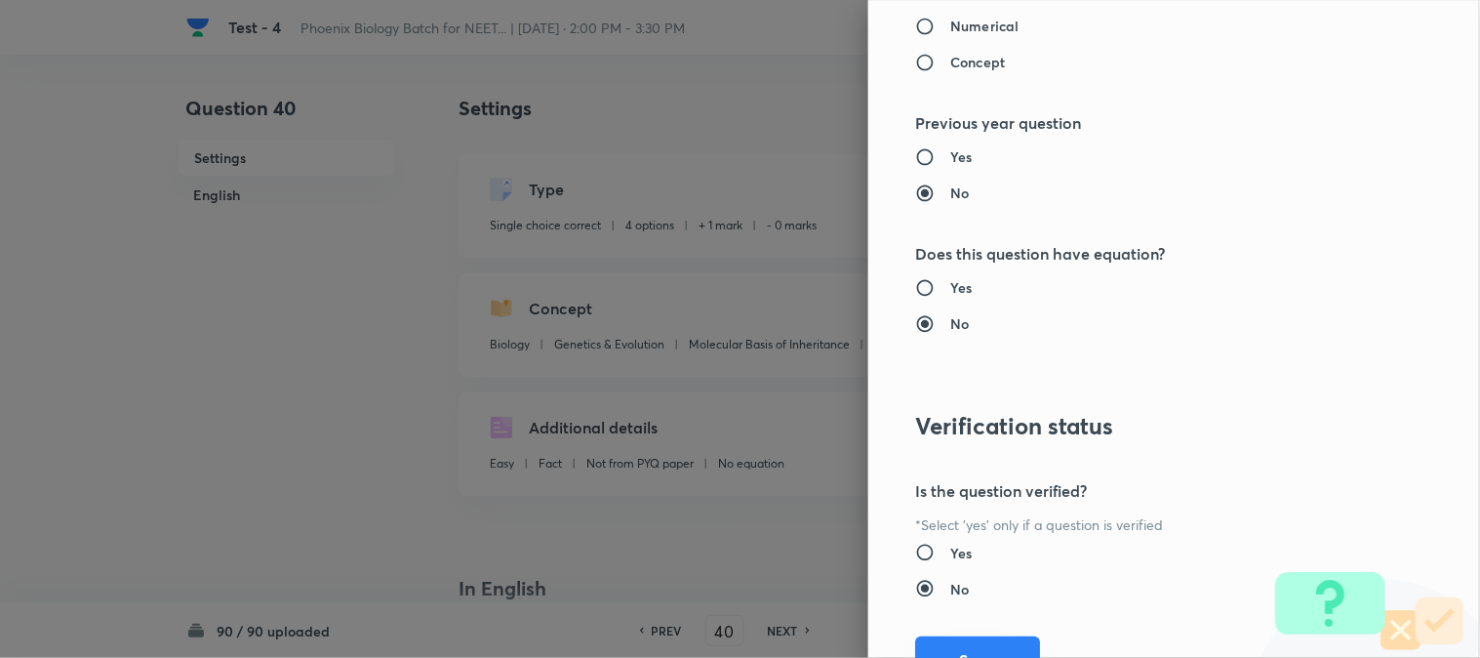
scroll to position [2002, 0]
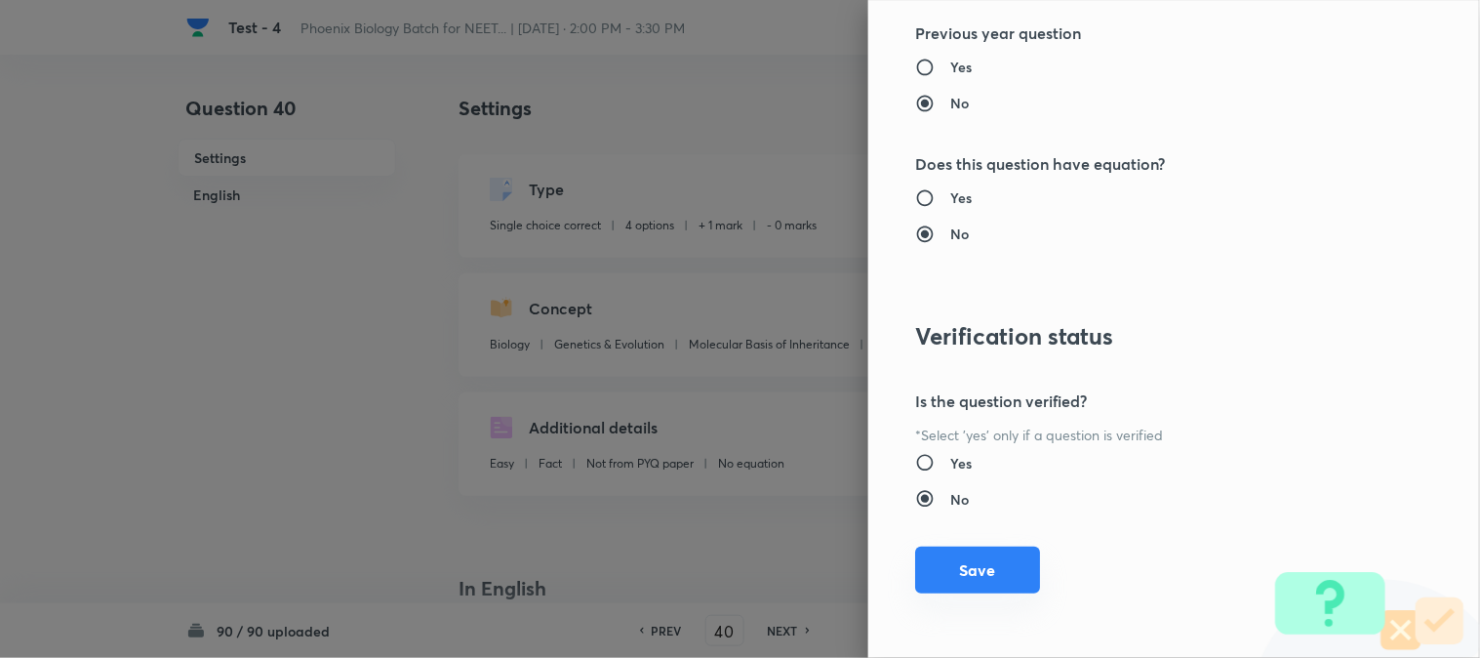
click at [952, 582] on button "Save" at bounding box center [977, 569] width 125 height 47
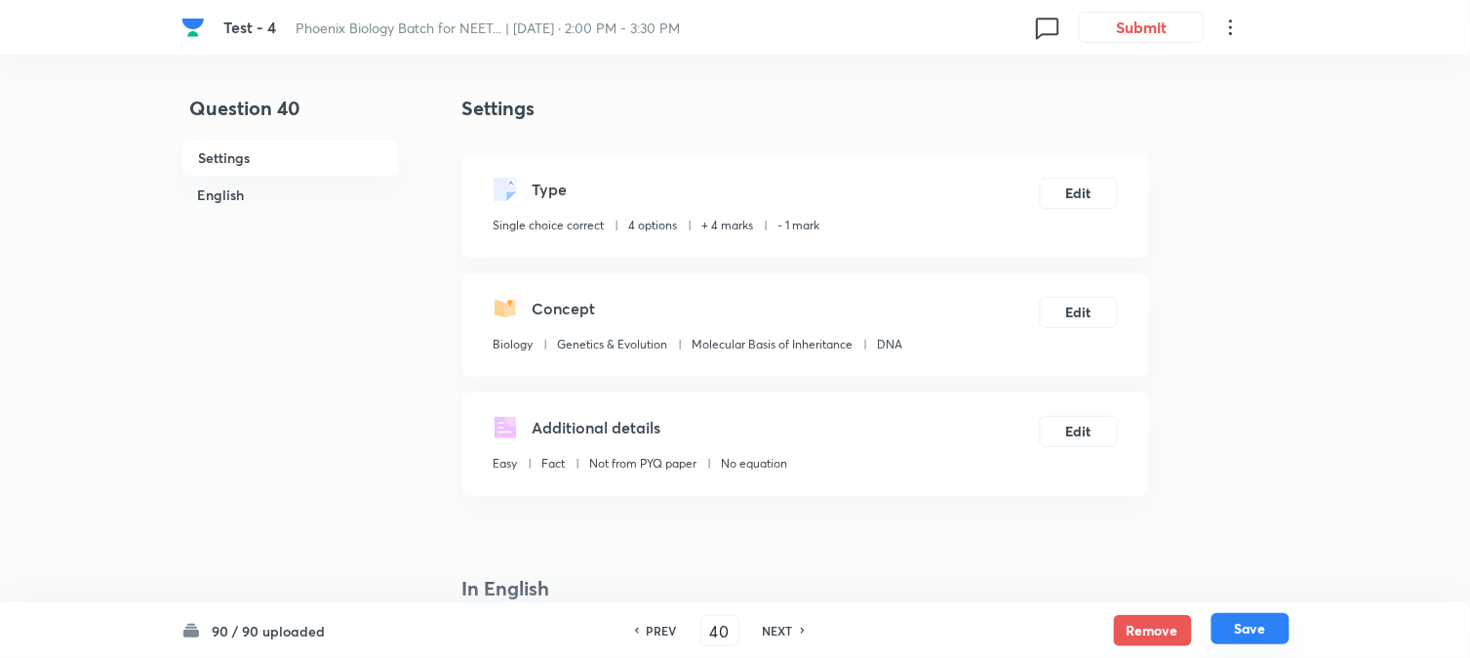
click at [1084, 634] on button "Save" at bounding box center [1251, 628] width 78 height 31
click at [1084, 202] on button "Edit" at bounding box center [1079, 191] width 78 height 31
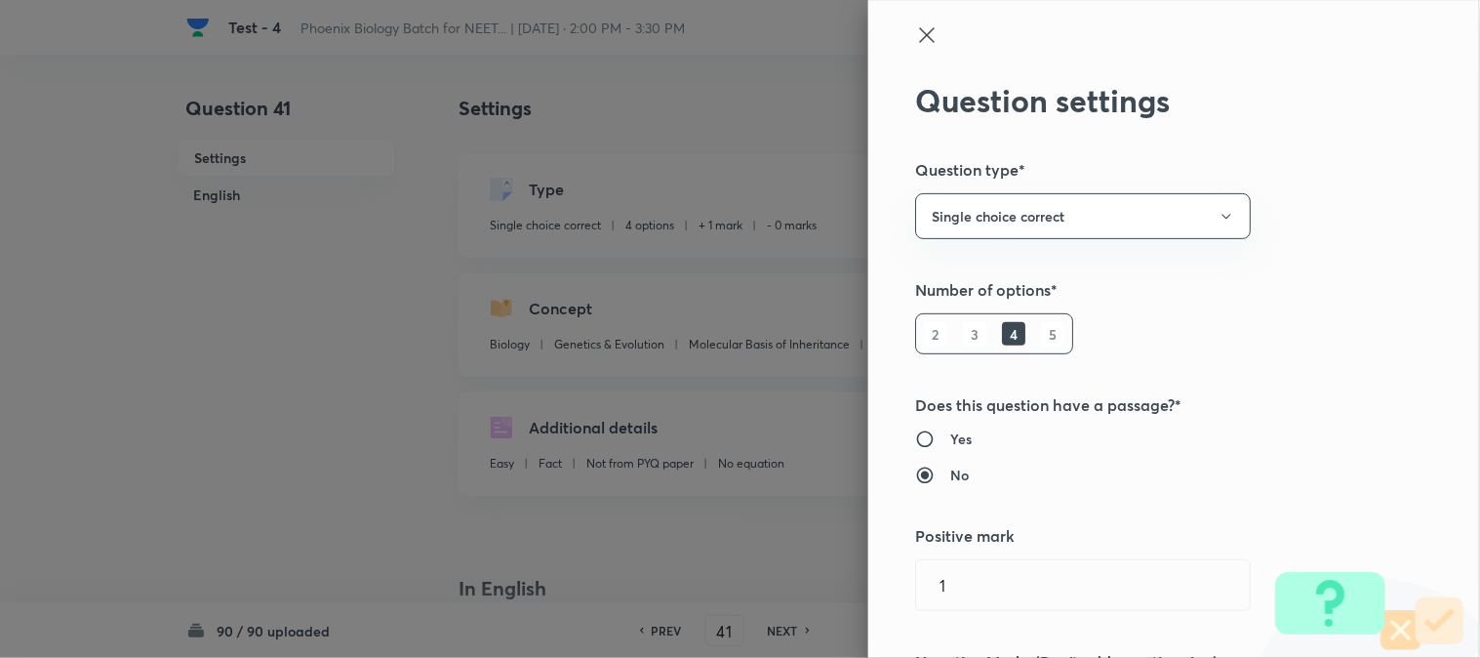
scroll to position [325, 0]
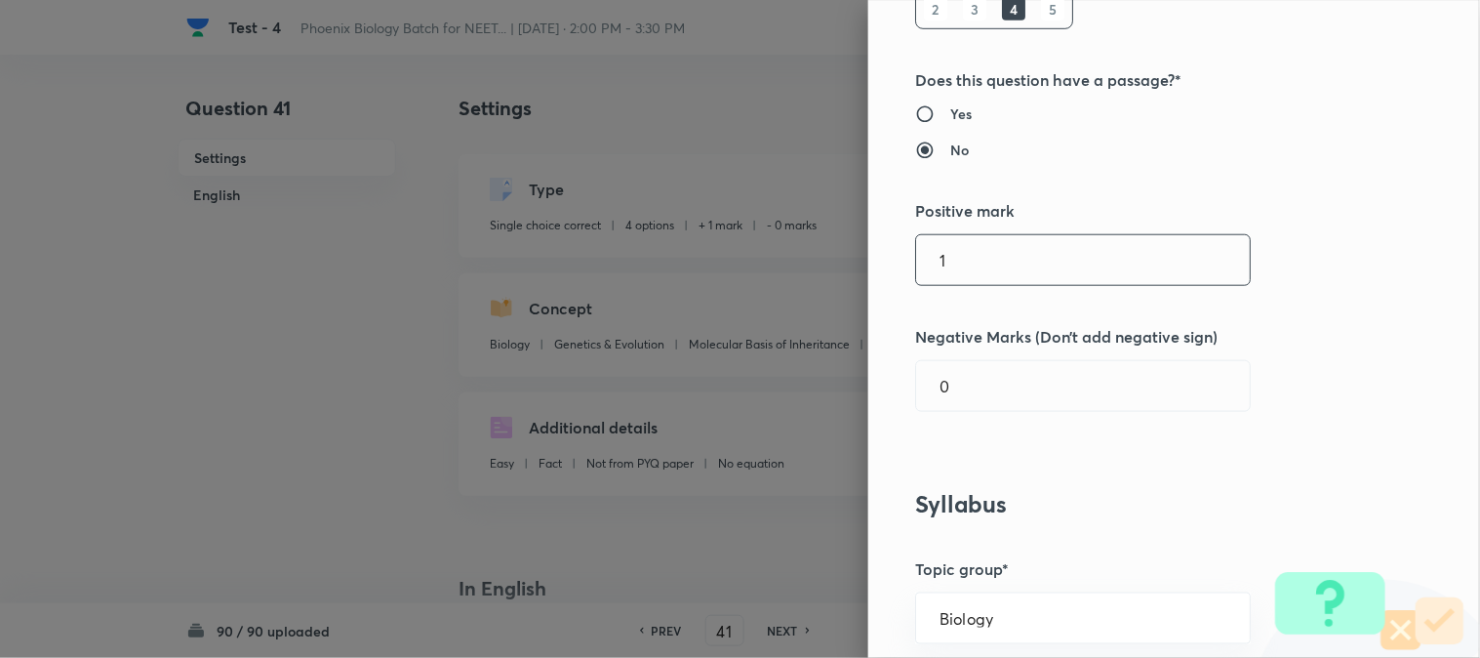
click at [956, 273] on input "1" at bounding box center [1083, 260] width 334 height 50
click at [951, 384] on input "0" at bounding box center [1083, 386] width 334 height 50
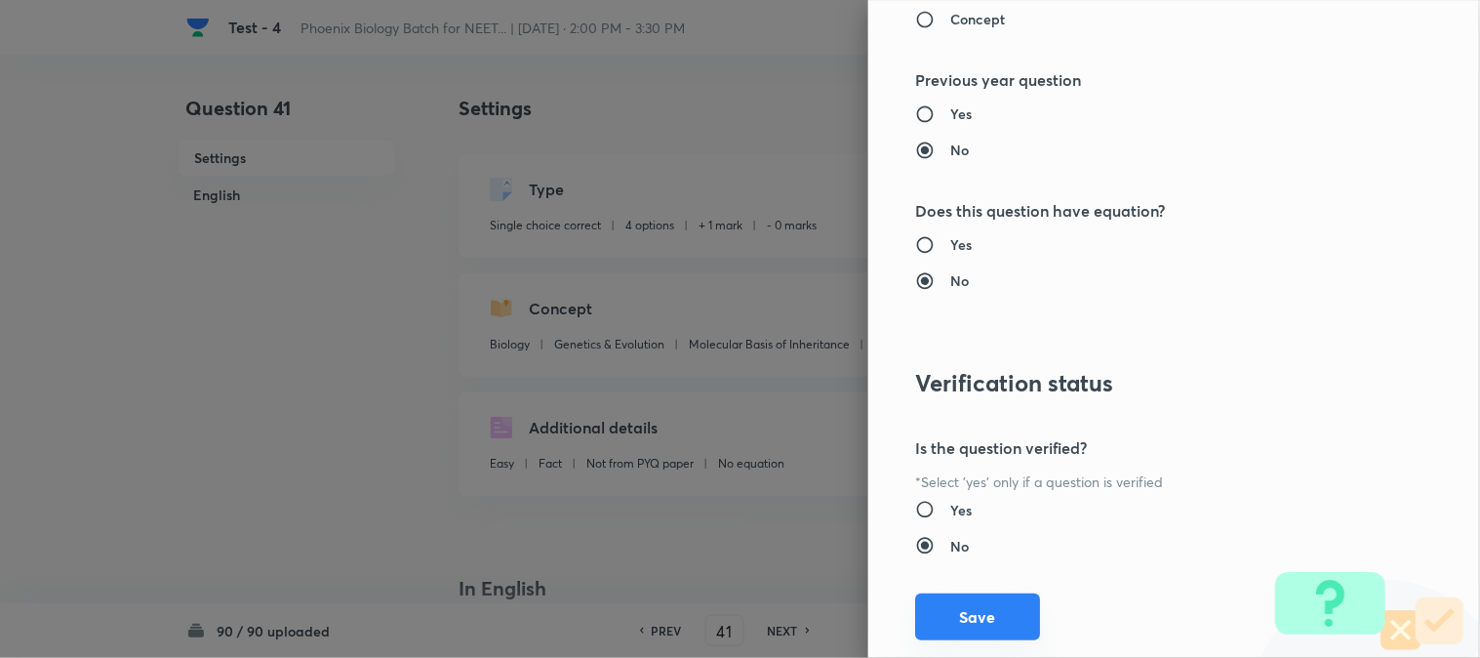
scroll to position [2002, 0]
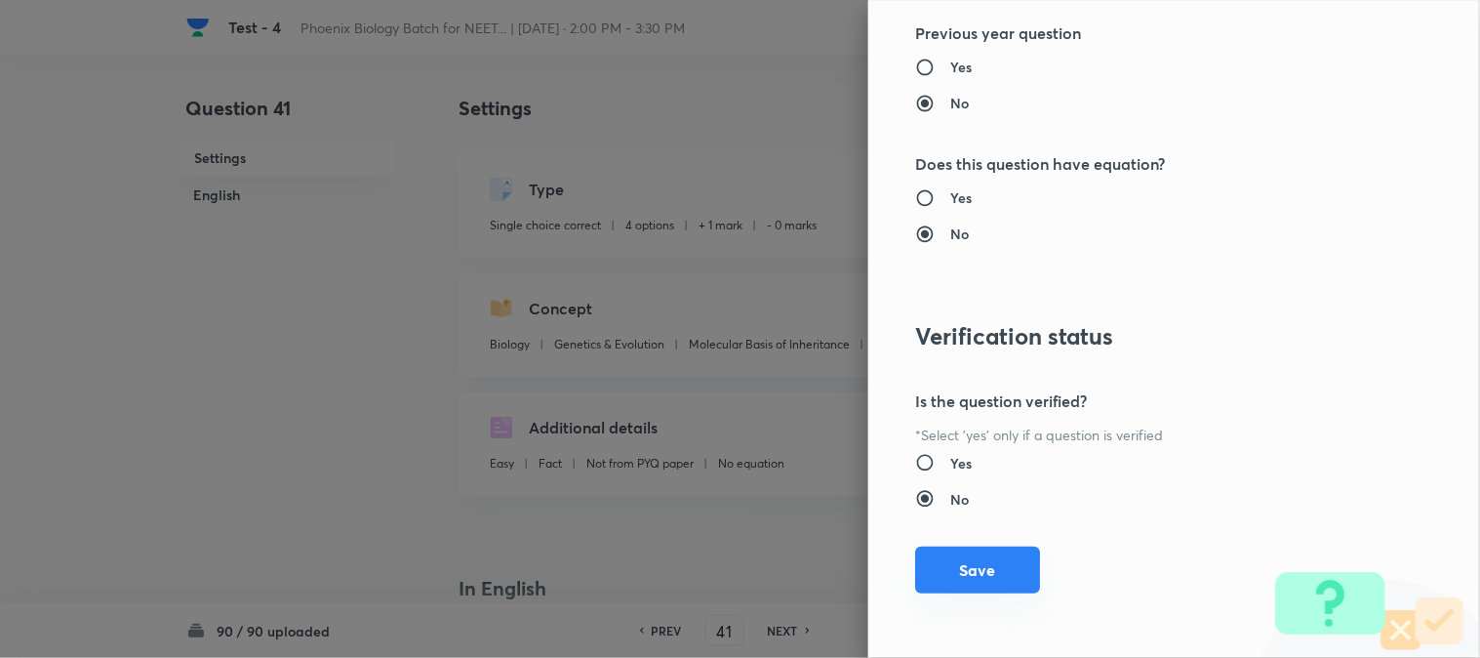
drag, startPoint x: 953, startPoint y: 557, endPoint x: 1145, endPoint y: 576, distance: 193.1
click at [953, 558] on button "Save" at bounding box center [977, 569] width 125 height 47
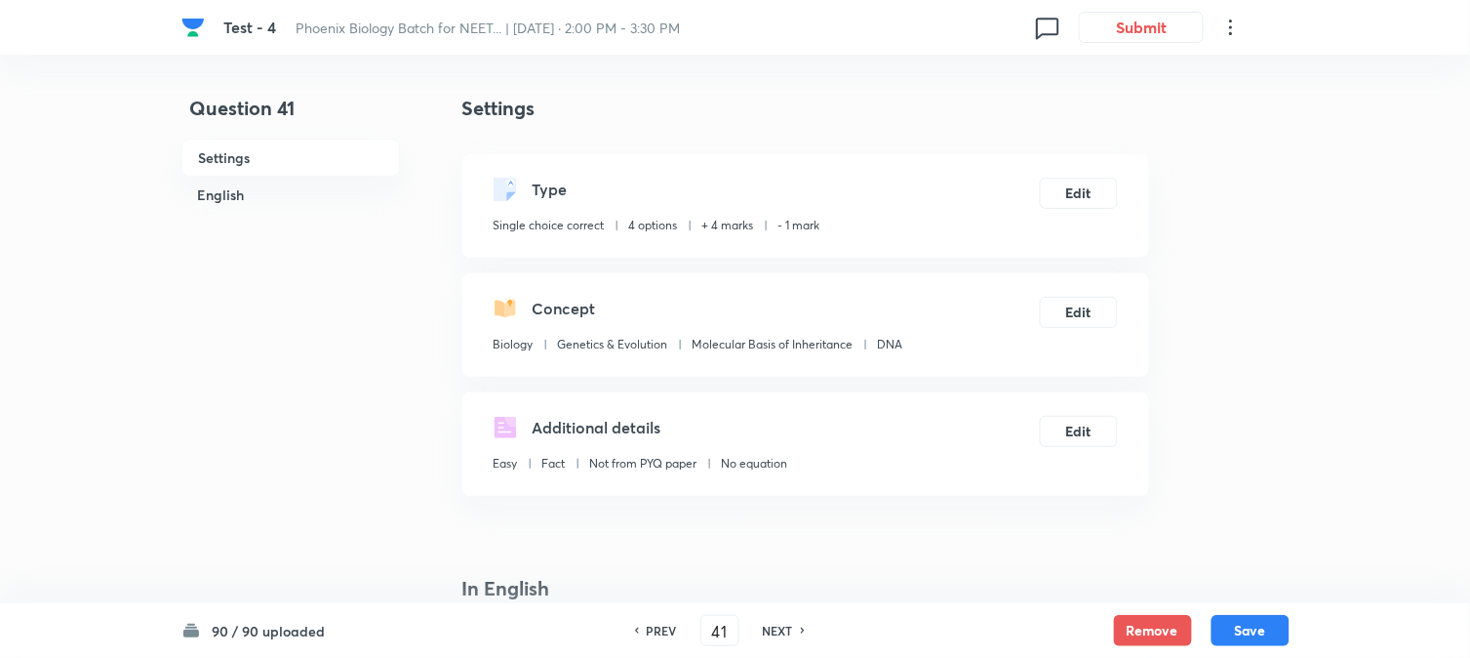
click at [1084, 629] on button "Save" at bounding box center [1251, 630] width 78 height 31
click at [1084, 191] on button "Edit" at bounding box center [1079, 191] width 78 height 31
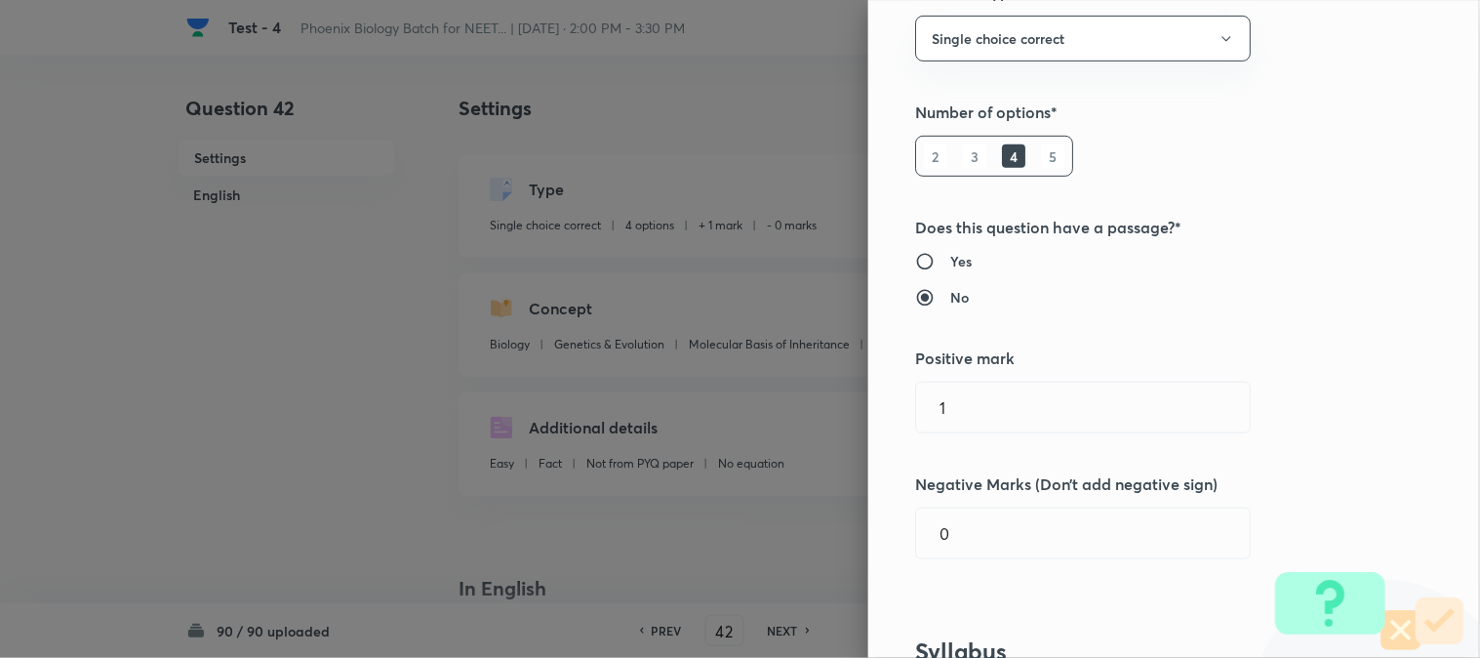
scroll to position [433, 0]
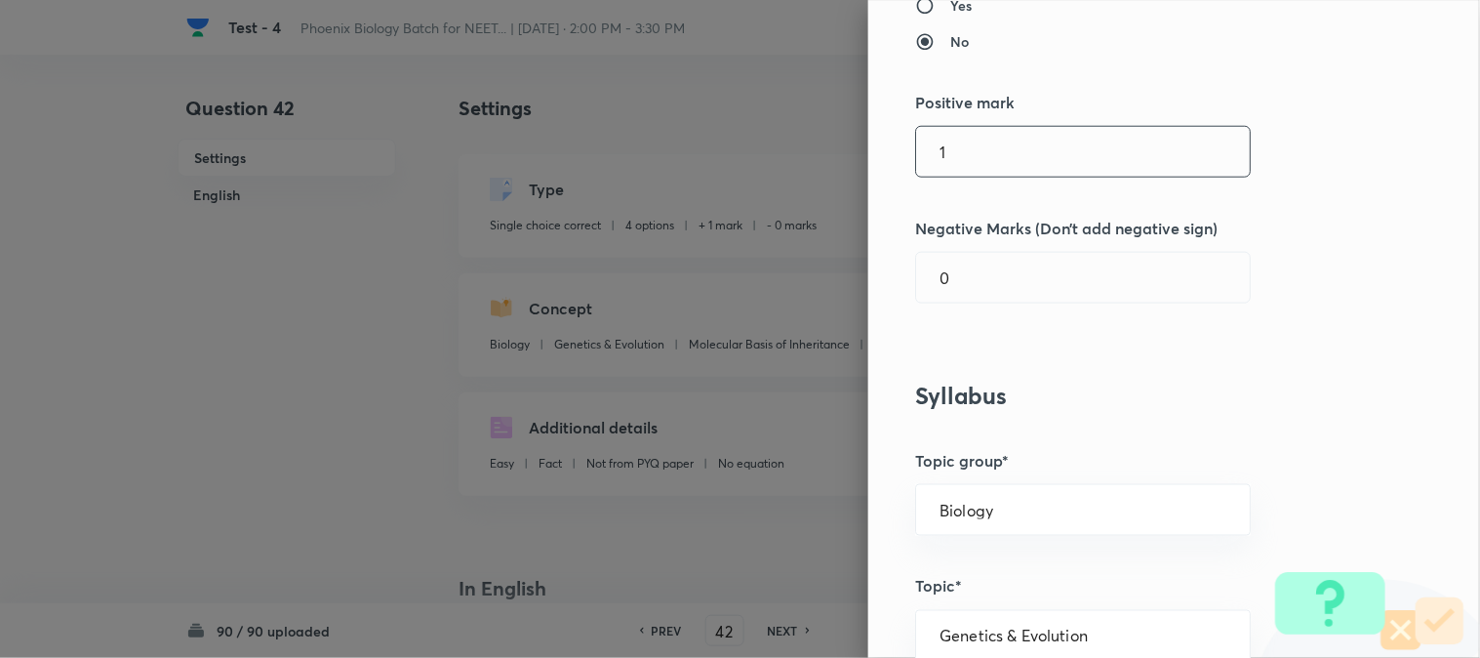
click at [988, 140] on input "1" at bounding box center [1083, 152] width 334 height 50
click at [983, 144] on input "1" at bounding box center [1083, 152] width 334 height 50
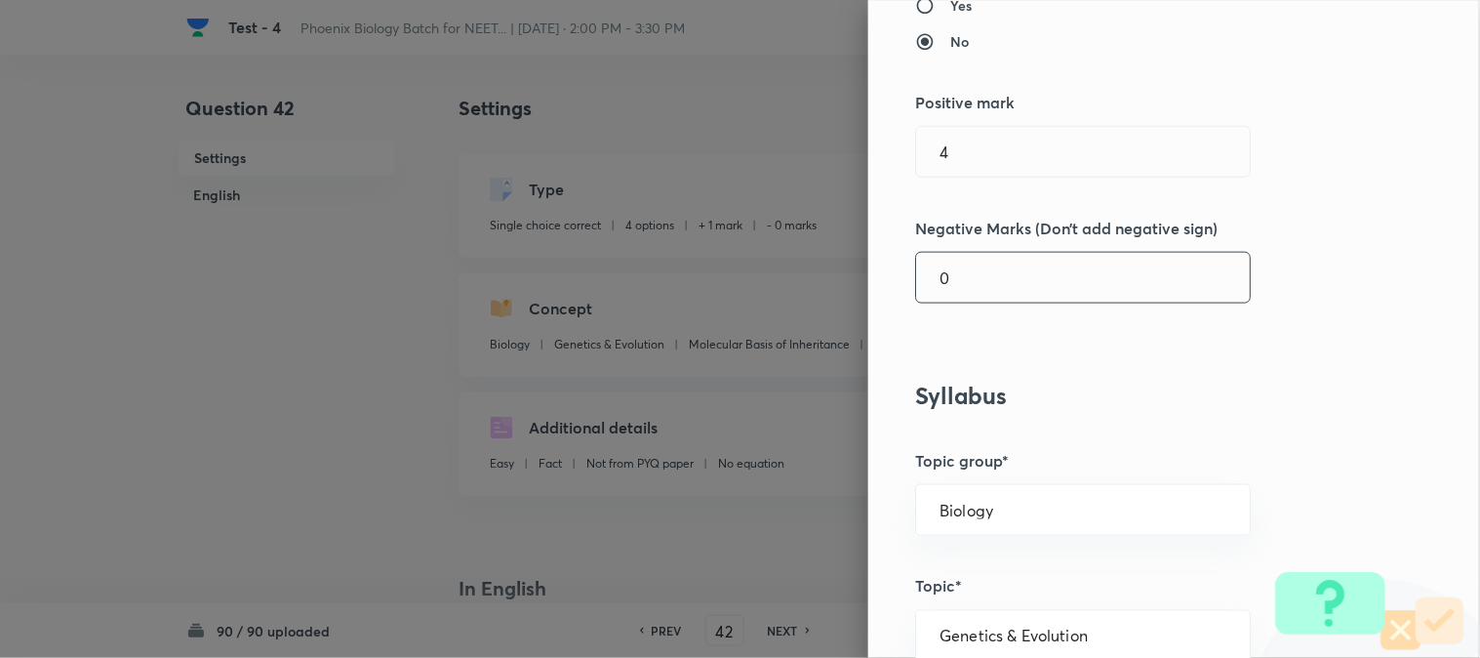
click at [970, 297] on input "0" at bounding box center [1083, 278] width 334 height 50
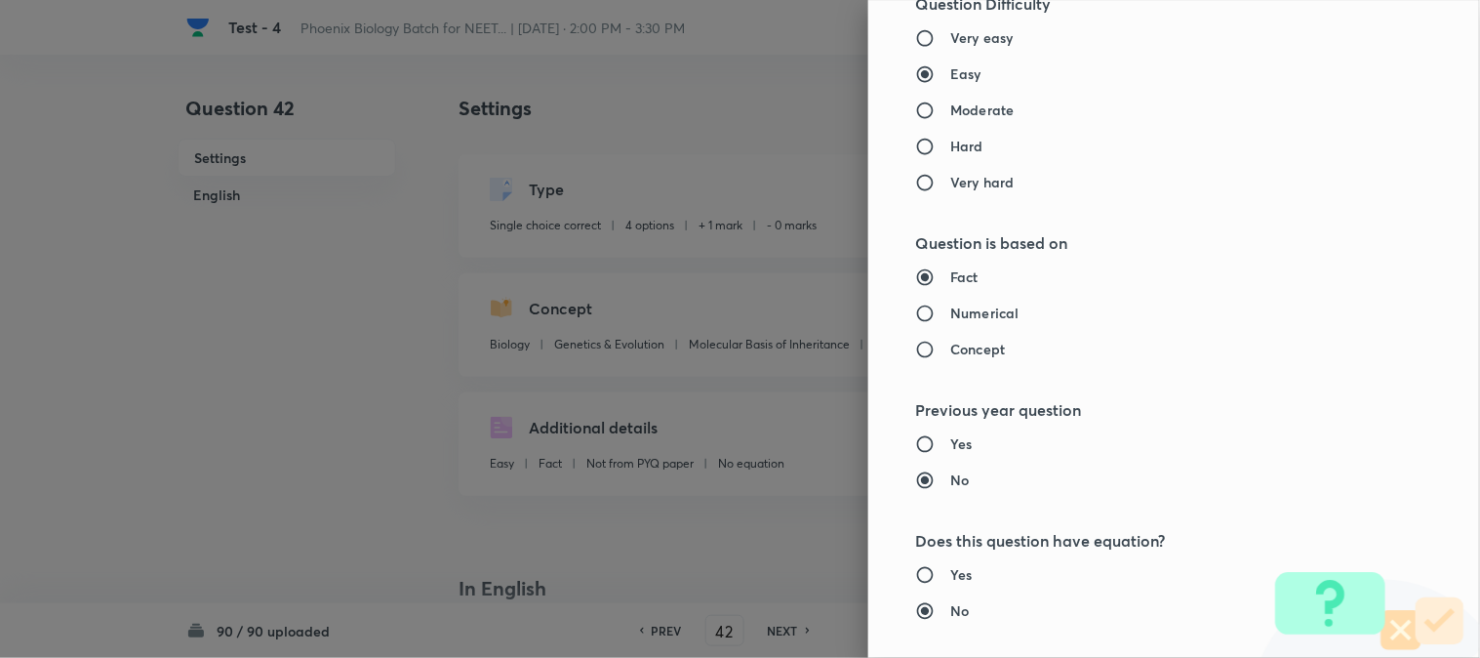
scroll to position [2002, 0]
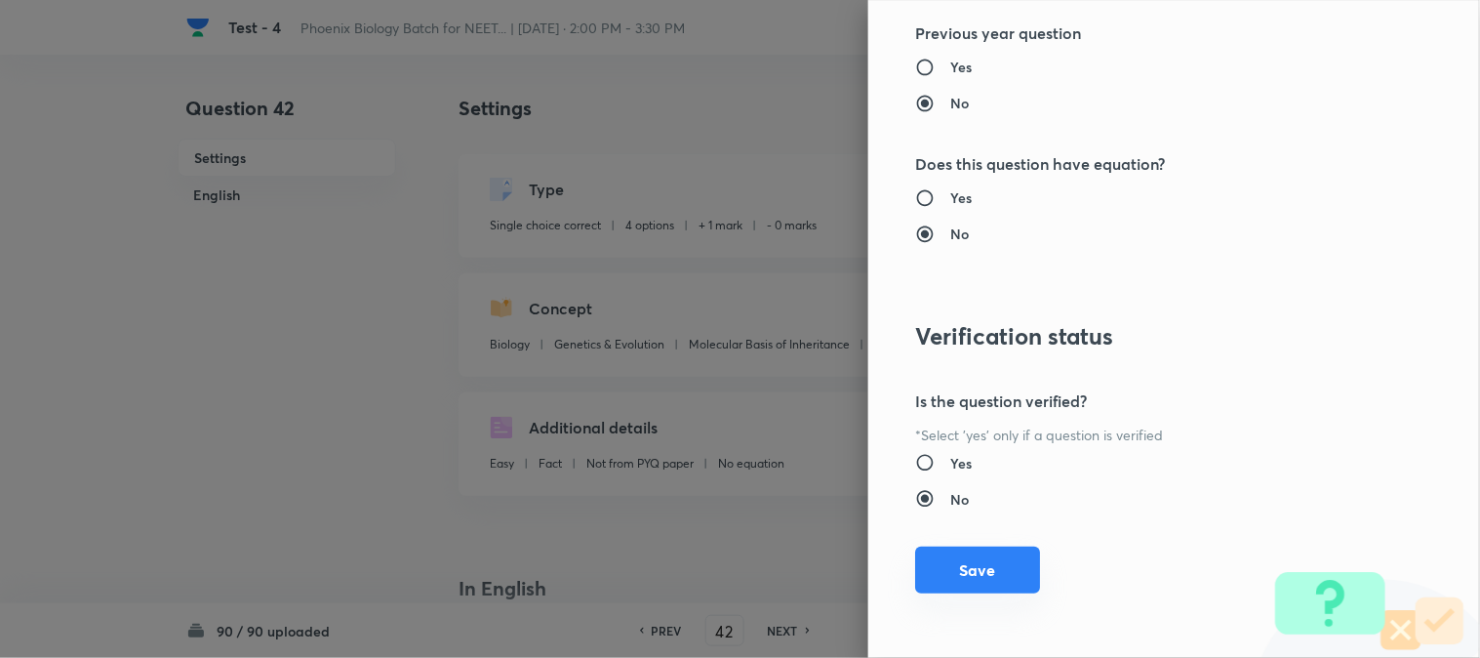
click at [951, 574] on button "Save" at bounding box center [977, 569] width 125 height 47
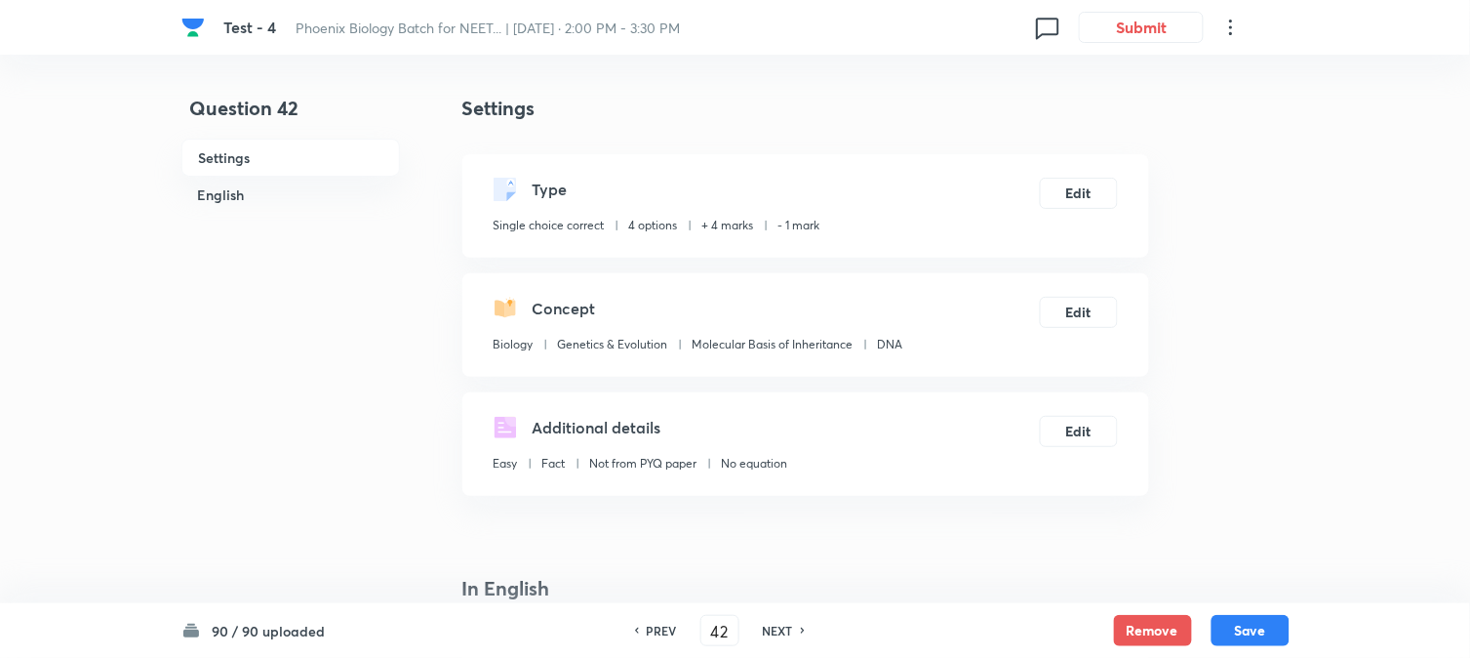
click at [1084, 624] on button "Save" at bounding box center [1251, 630] width 78 height 31
click at [1084, 182] on button "Edit" at bounding box center [1079, 191] width 78 height 31
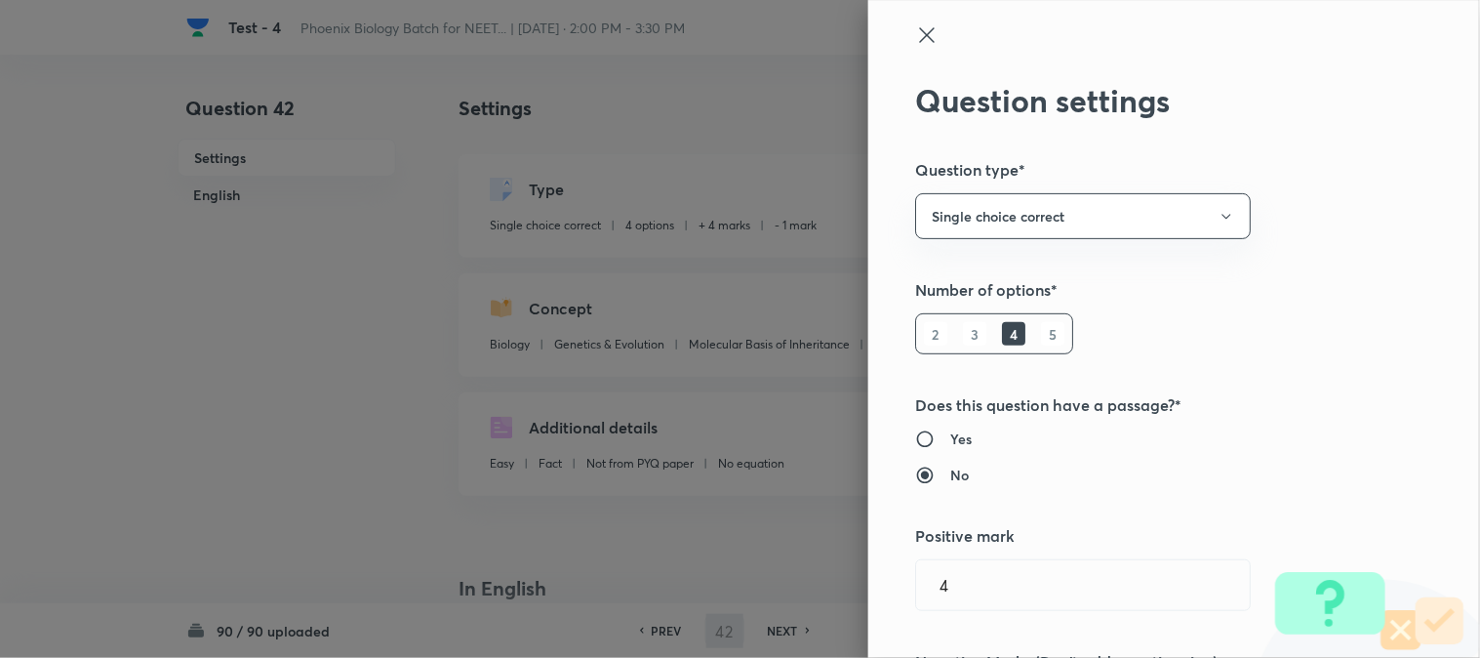
scroll to position [433, 0]
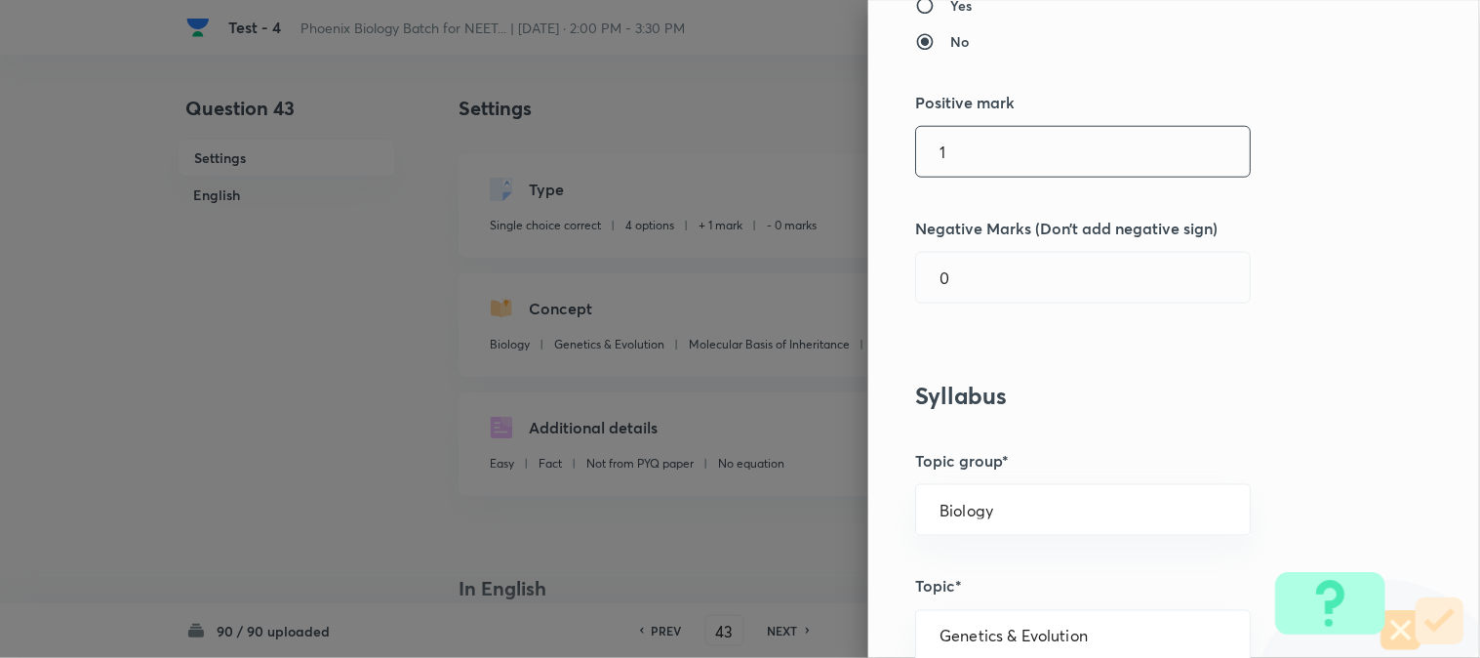
click at [974, 150] on input "1" at bounding box center [1083, 152] width 334 height 50
click at [970, 295] on input "0" at bounding box center [1083, 278] width 334 height 50
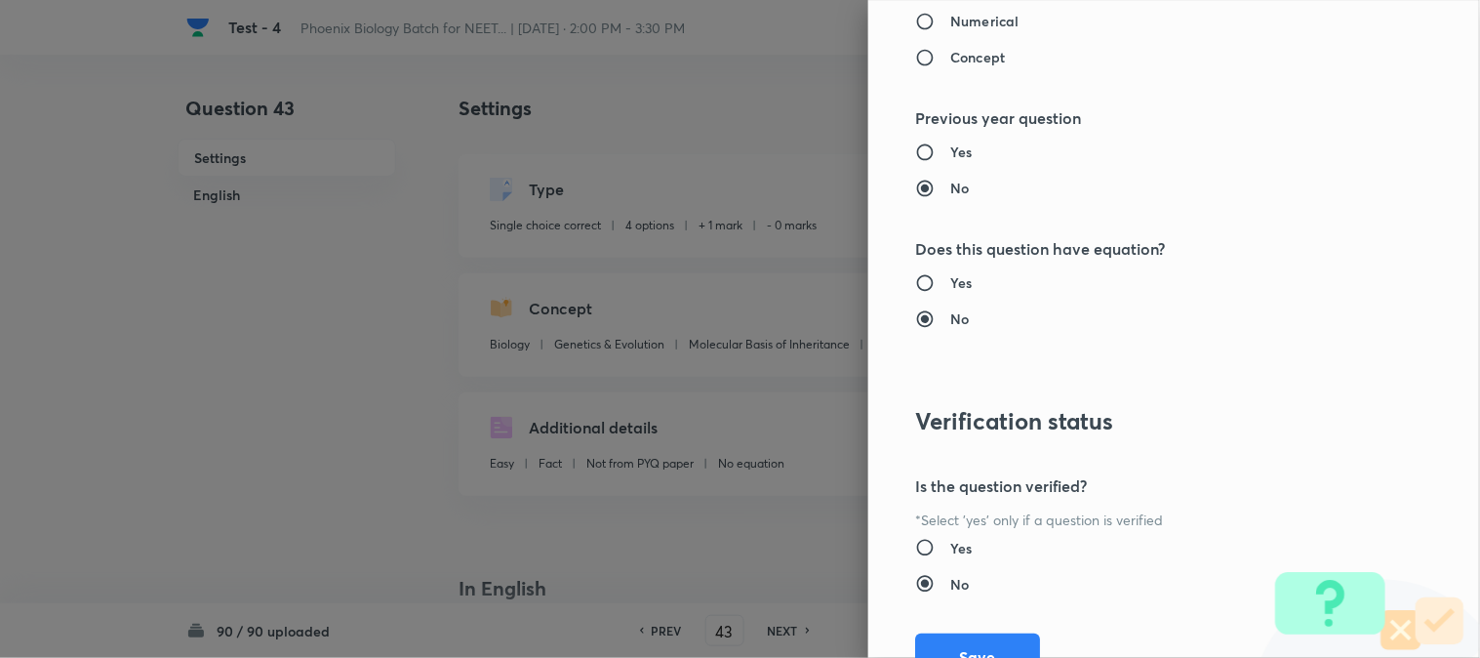
scroll to position [2002, 0]
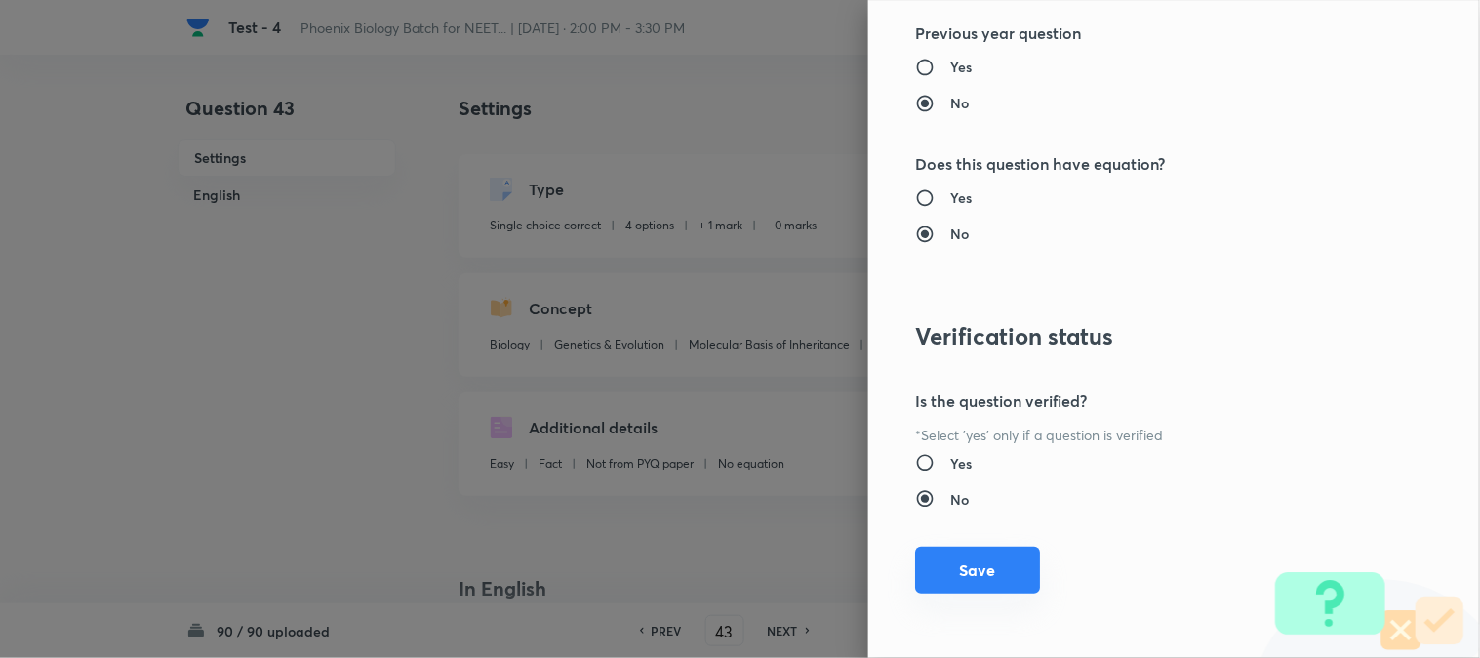
click at [957, 570] on button "Save" at bounding box center [977, 569] width 125 height 47
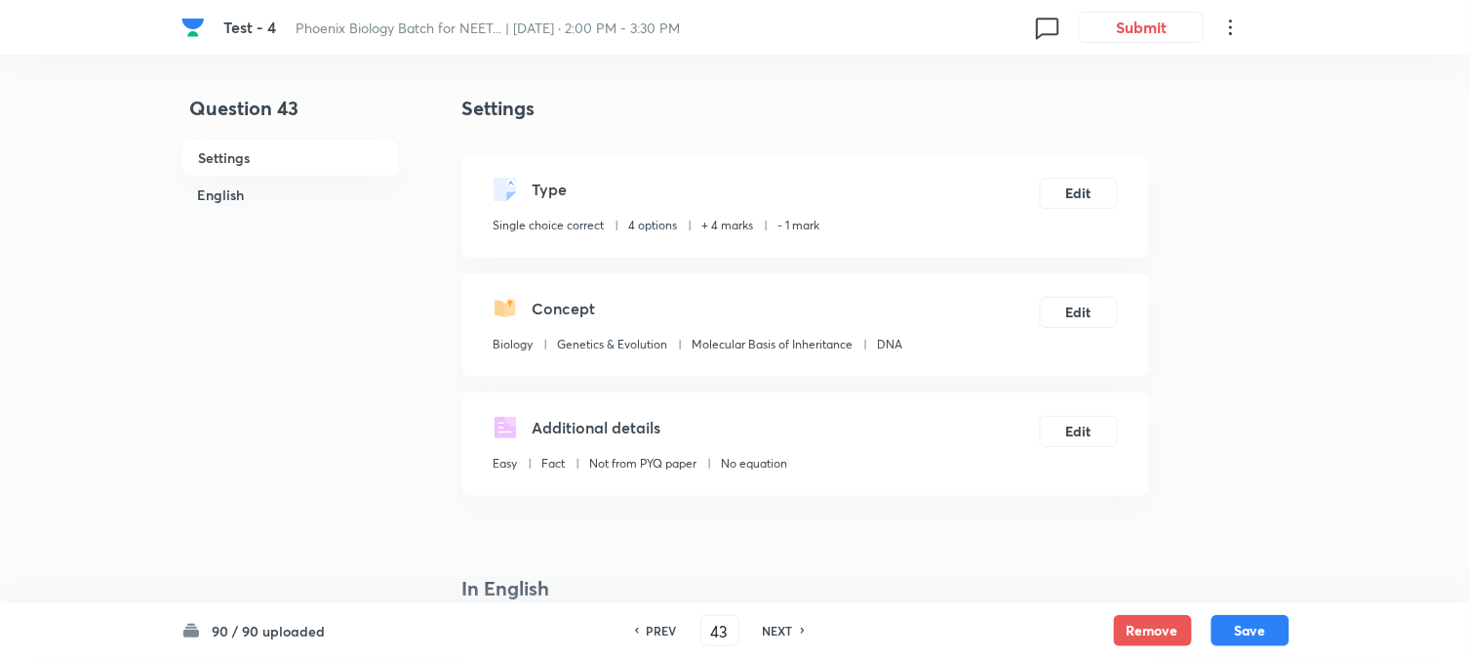
click at [1084, 626] on button "Save" at bounding box center [1251, 630] width 78 height 31
click at [1084, 185] on button "Edit" at bounding box center [1079, 191] width 78 height 31
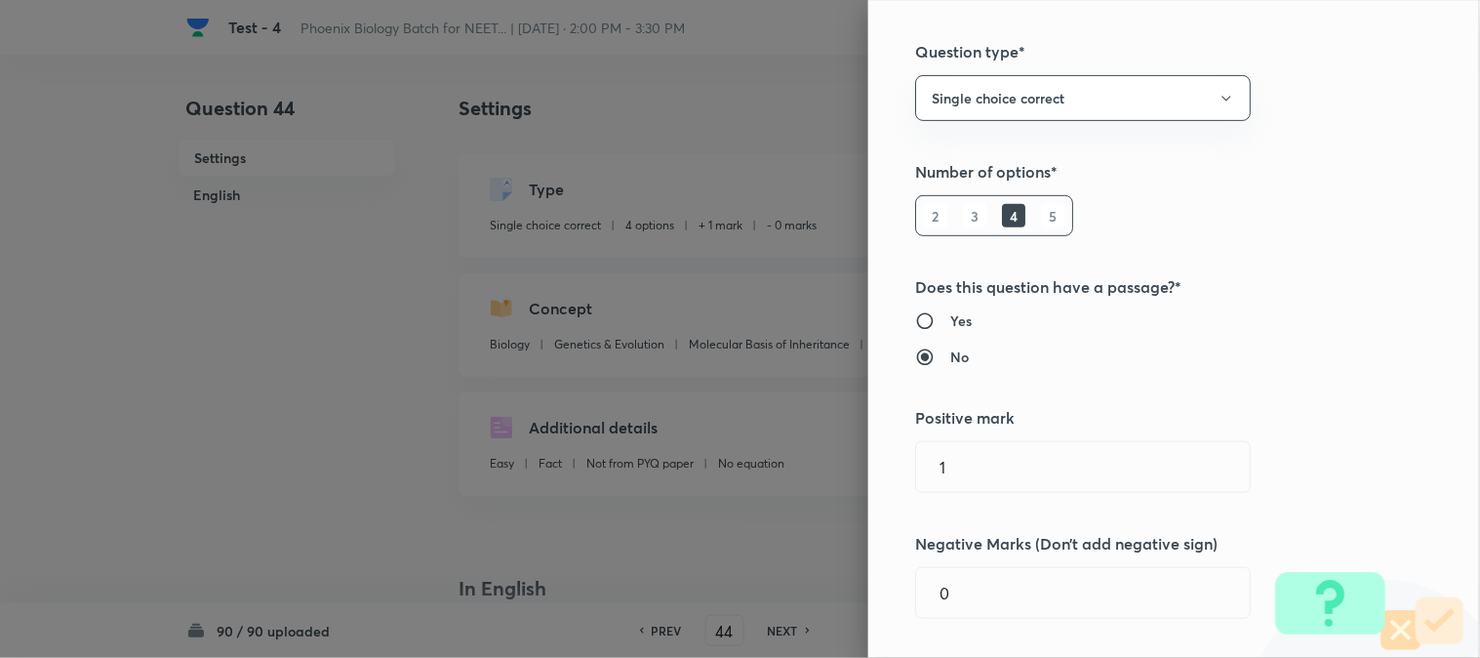
scroll to position [217, 0]
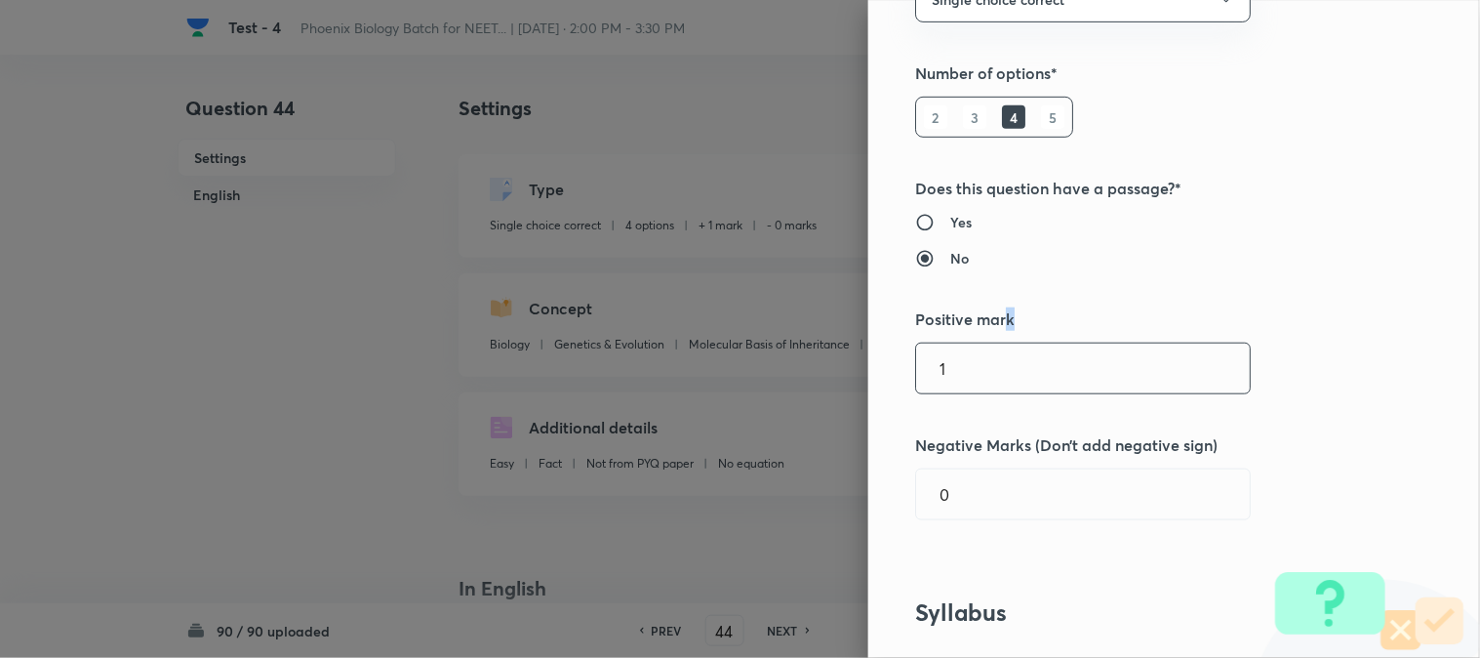
drag, startPoint x: 990, startPoint y: 354, endPoint x: 990, endPoint y: 365, distance: 10.7
click at [990, 363] on div "Question settings Question type* Single choice correct Number of options* 2 3 4…" at bounding box center [1174, 329] width 612 height 658
click at [990, 365] on input "1" at bounding box center [1083, 368] width 334 height 50
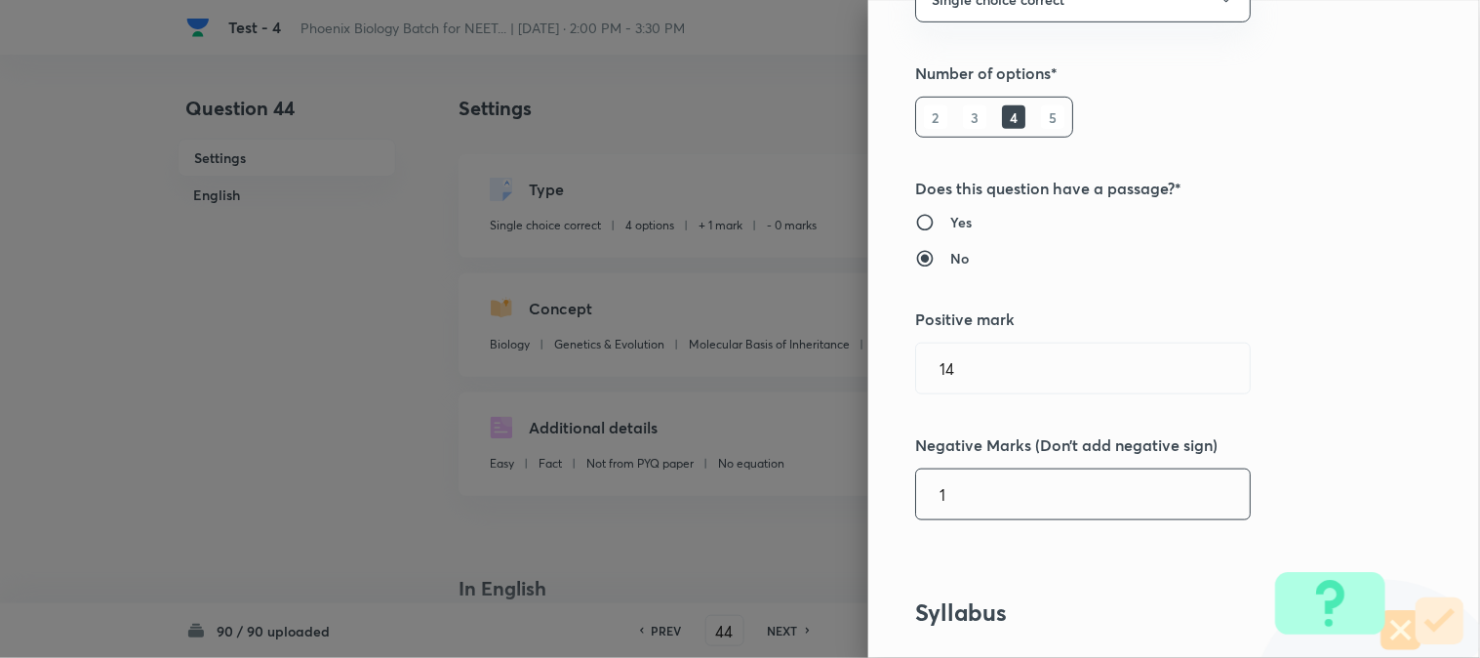
click at [973, 518] on input "1" at bounding box center [1083, 494] width 334 height 50
click at [985, 444] on h5 "Negative Marks (Don’t add negative sign)" at bounding box center [1141, 444] width 453 height 23
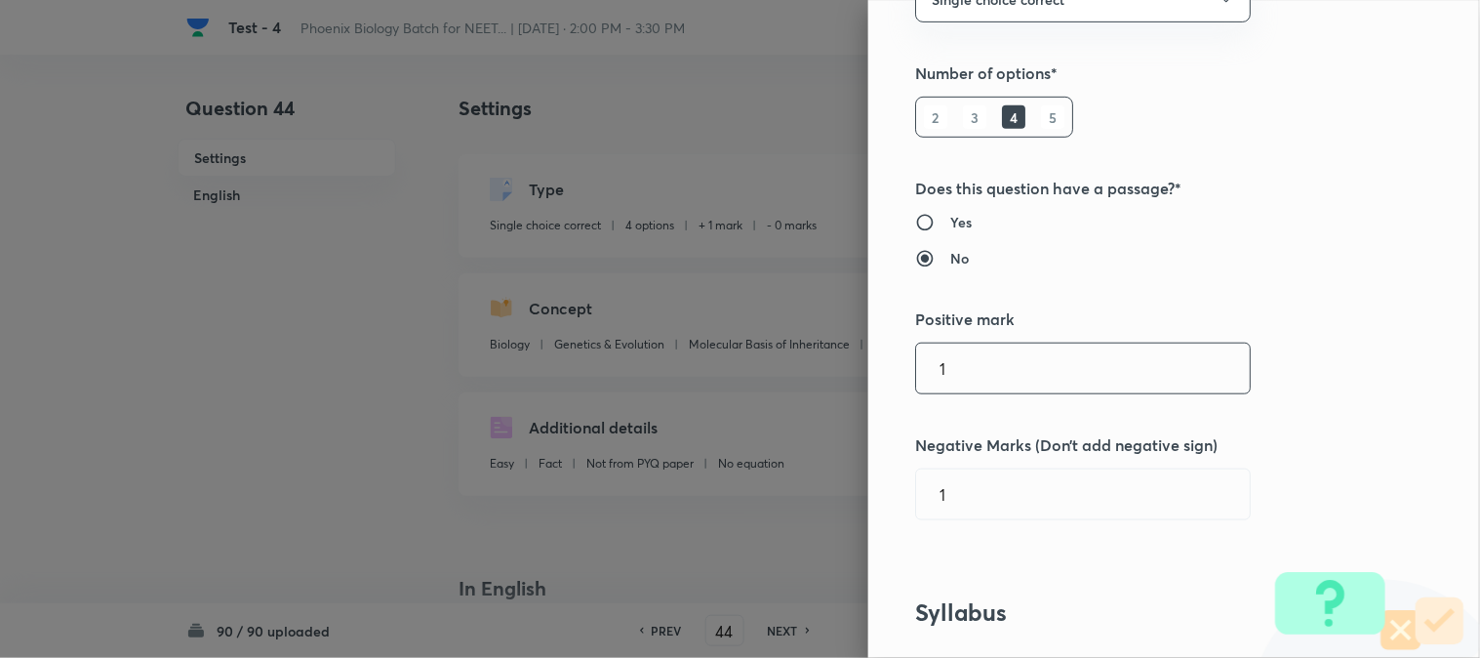
click at [987, 371] on input "1" at bounding box center [1083, 368] width 334 height 50
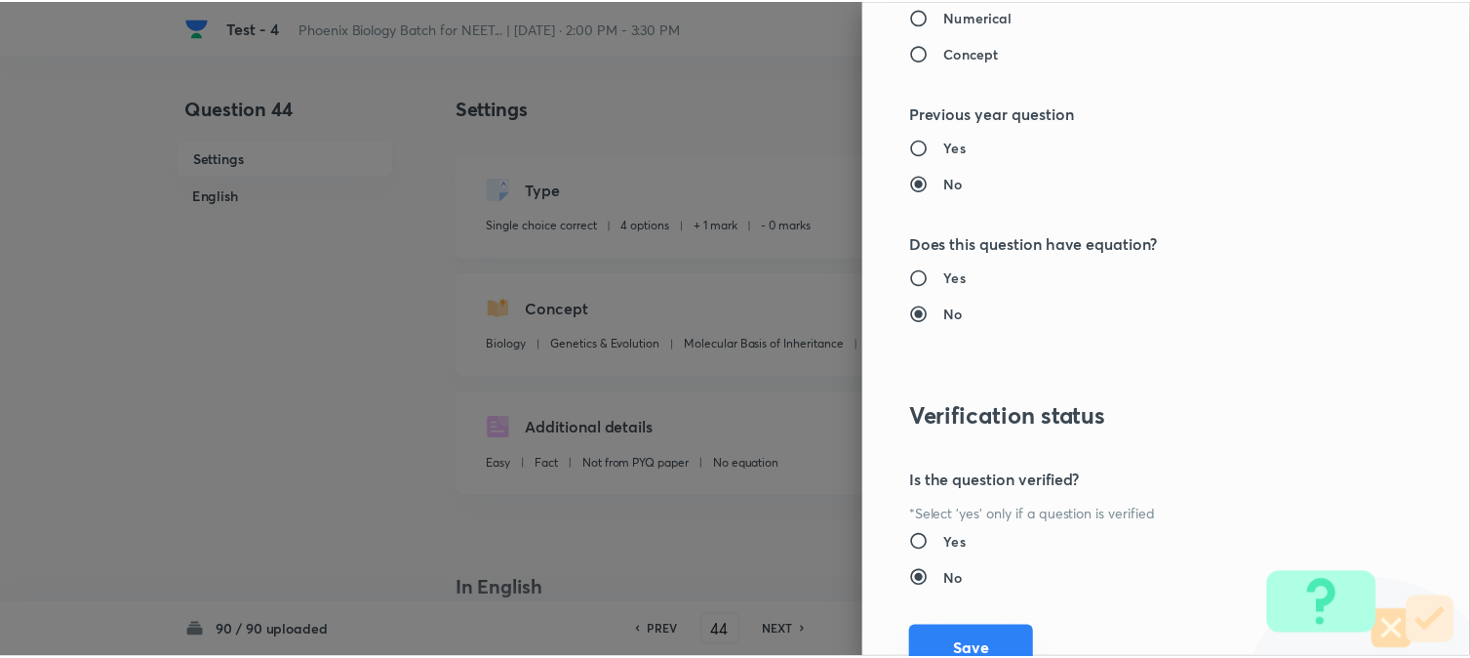
scroll to position [2002, 0]
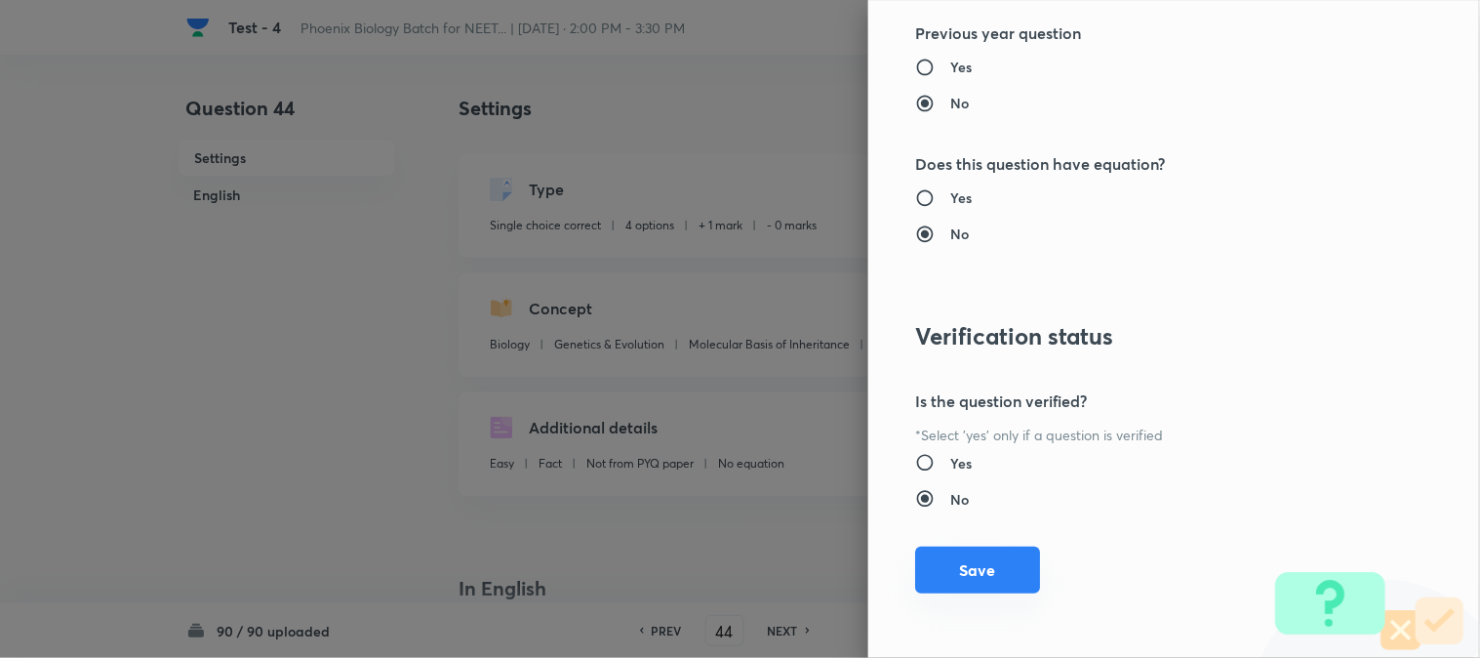
click at [966, 580] on button "Save" at bounding box center [977, 569] width 125 height 47
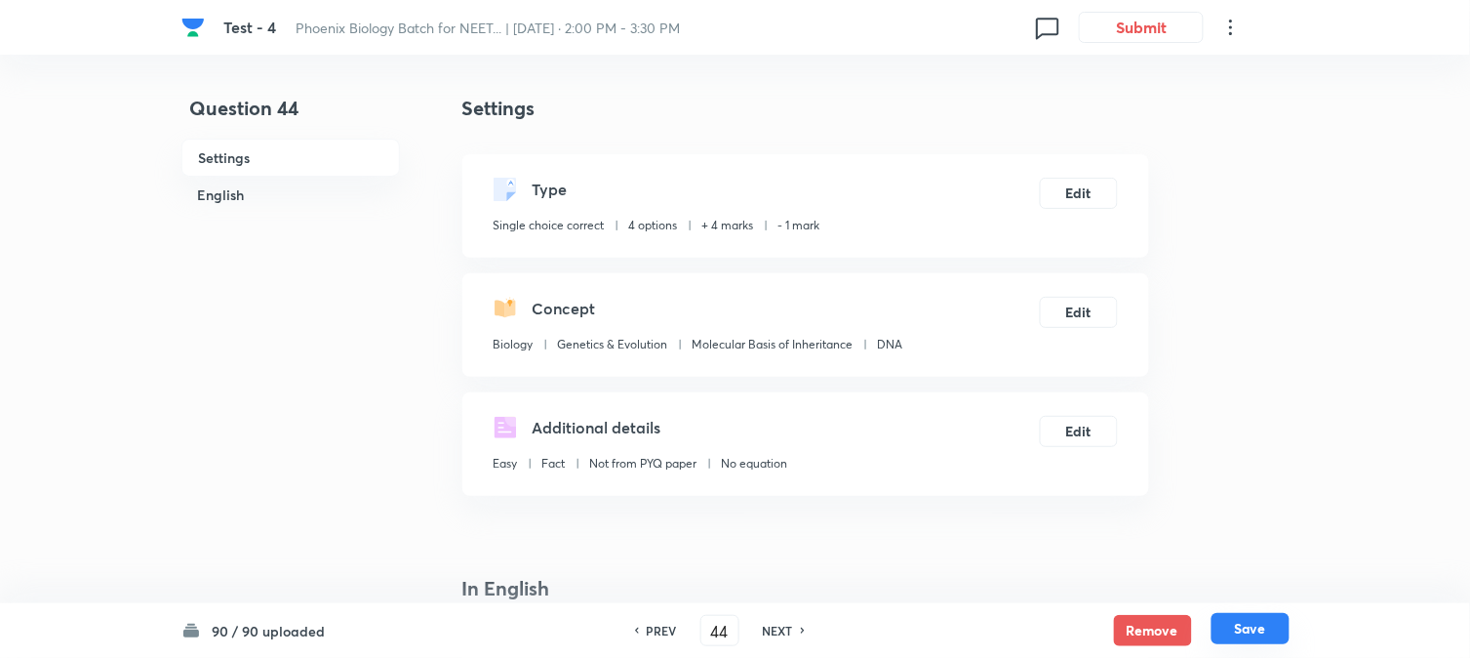
click at [1084, 635] on button "Save" at bounding box center [1251, 628] width 78 height 31
click at [1075, 211] on div "Type Single choice correct 4 options + 4 marks - 1 mark Edit" at bounding box center [805, 205] width 687 height 103
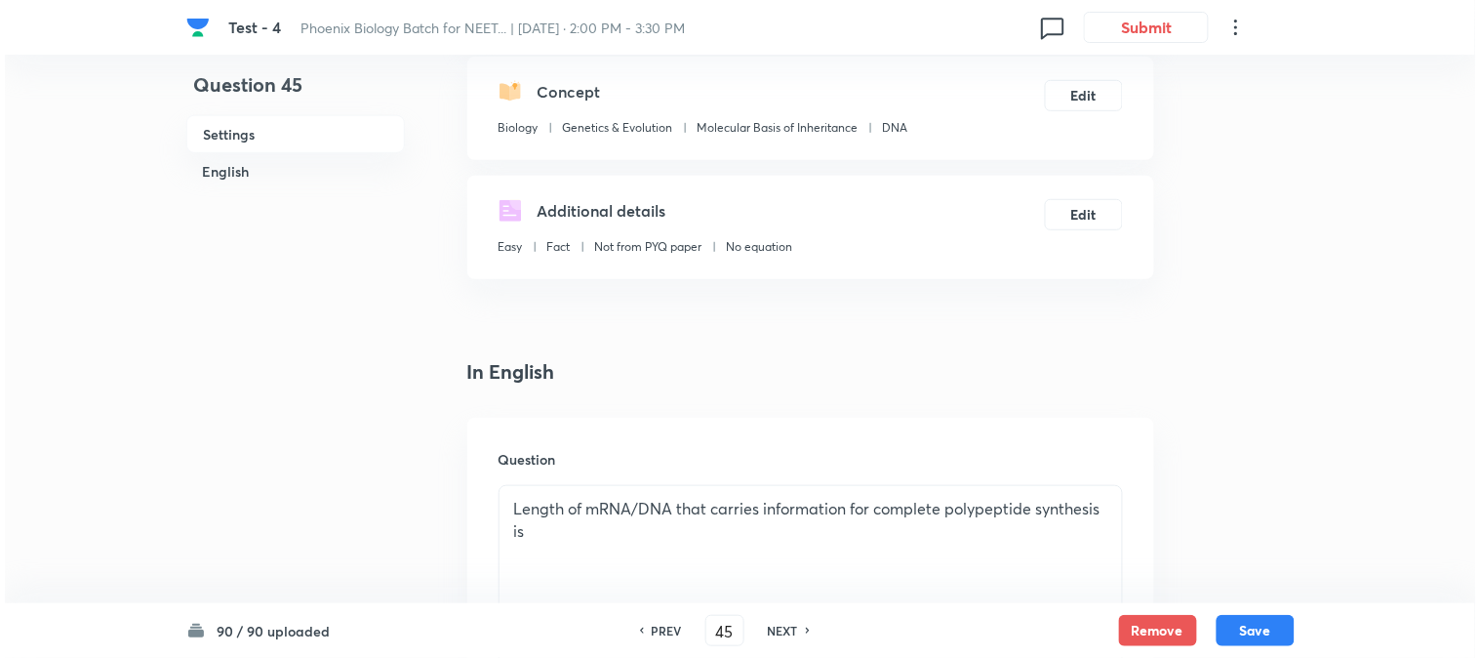
scroll to position [0, 0]
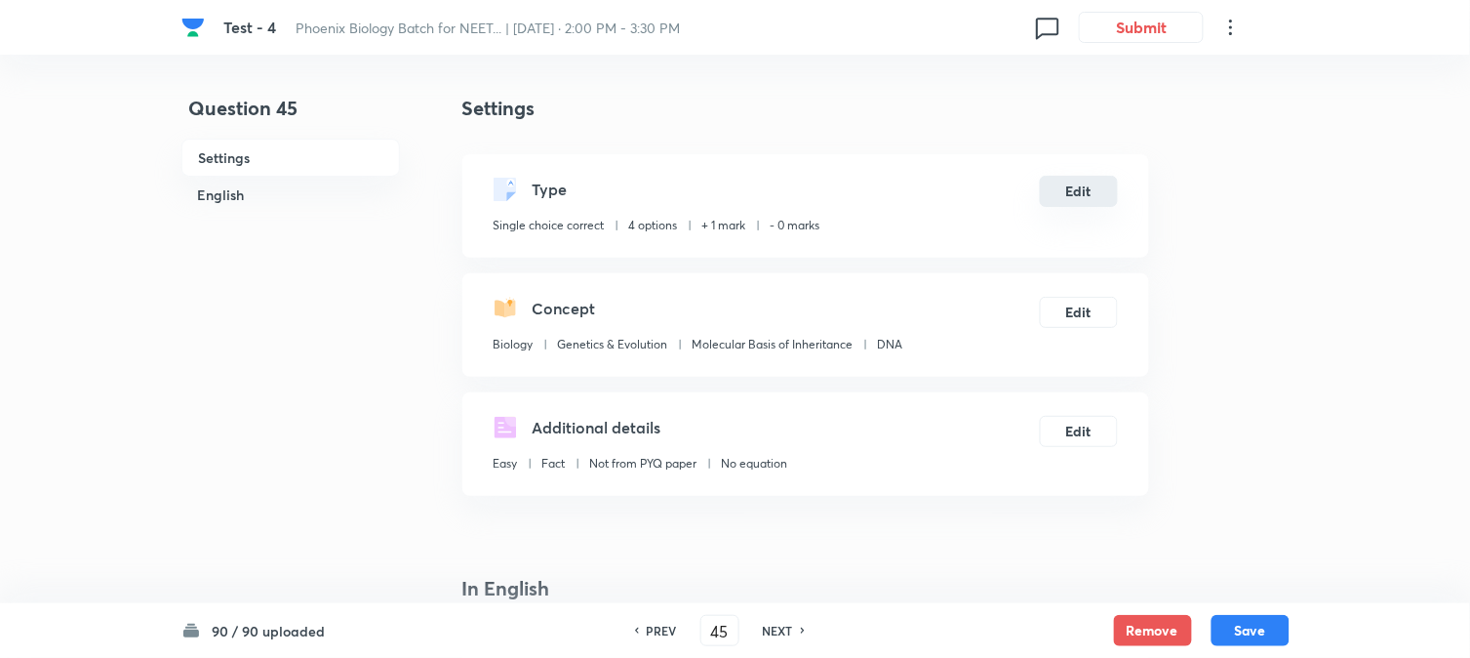
click at [1084, 199] on button "Edit" at bounding box center [1079, 191] width 78 height 31
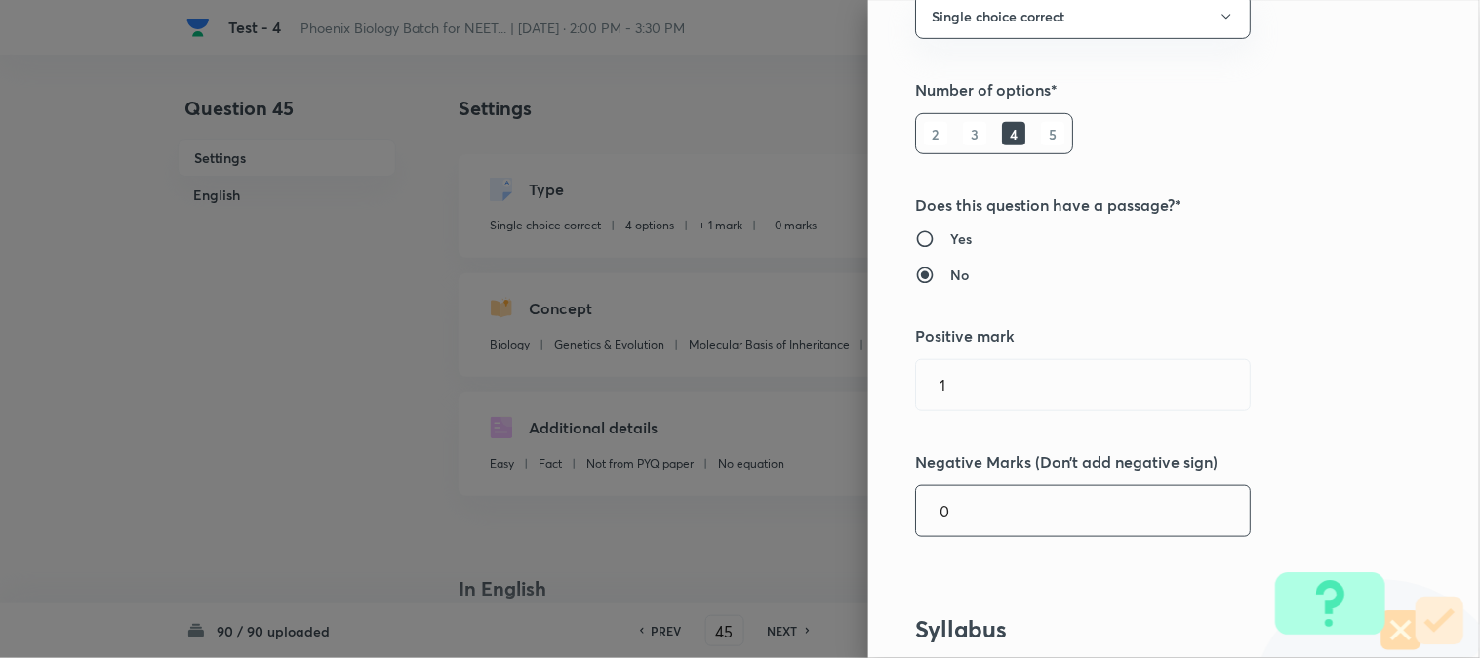
scroll to position [541, 0]
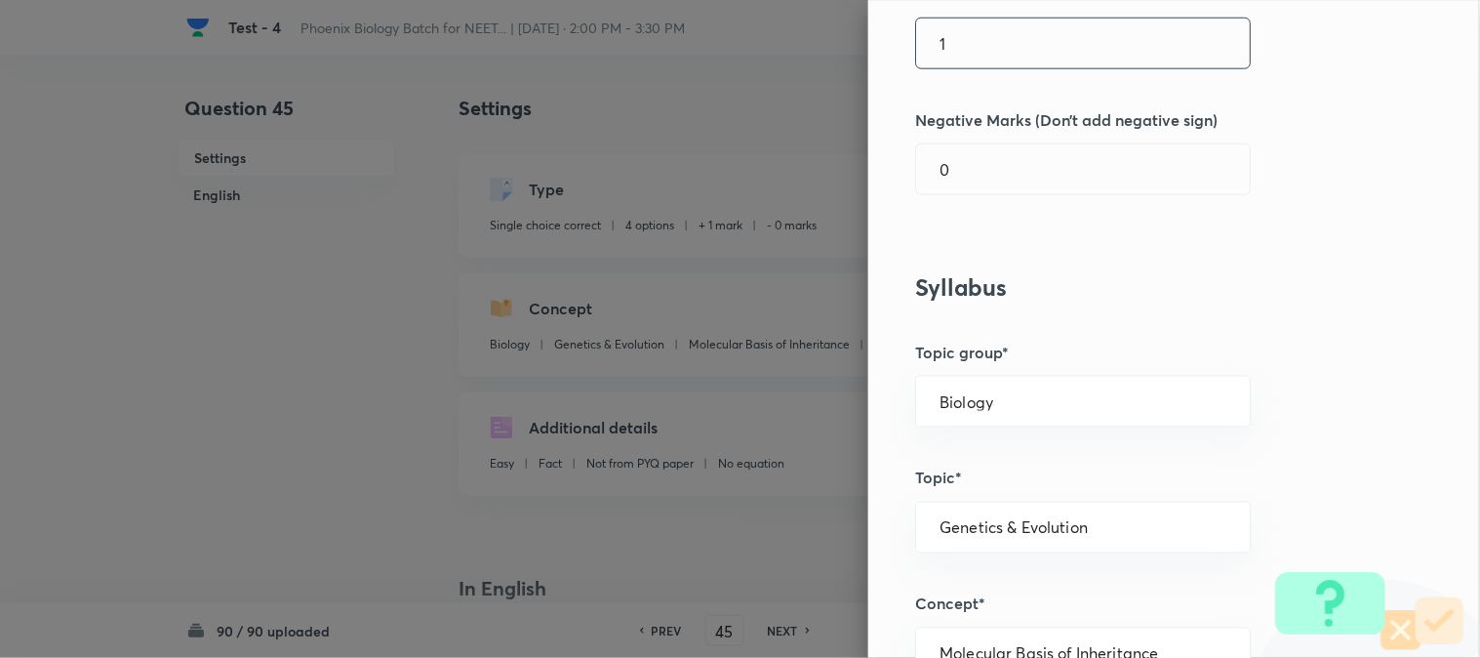
click
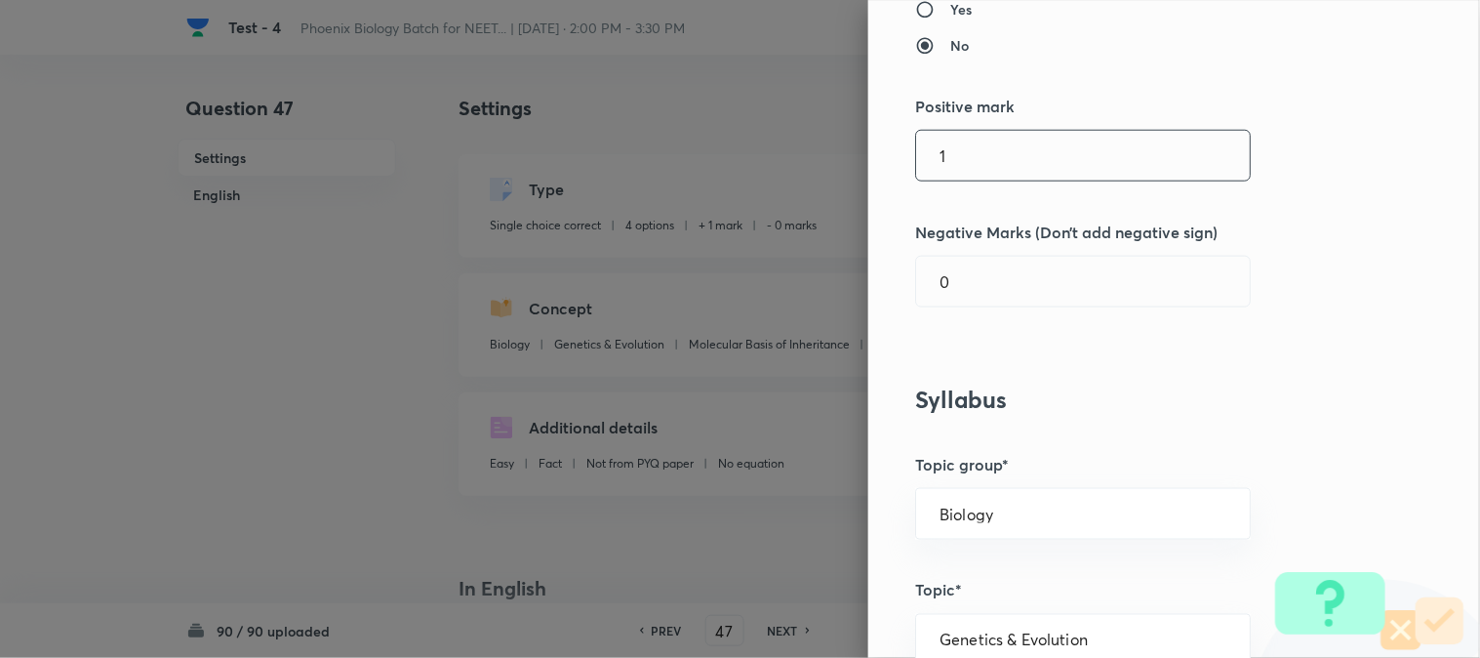
scroll to position [433, 0]
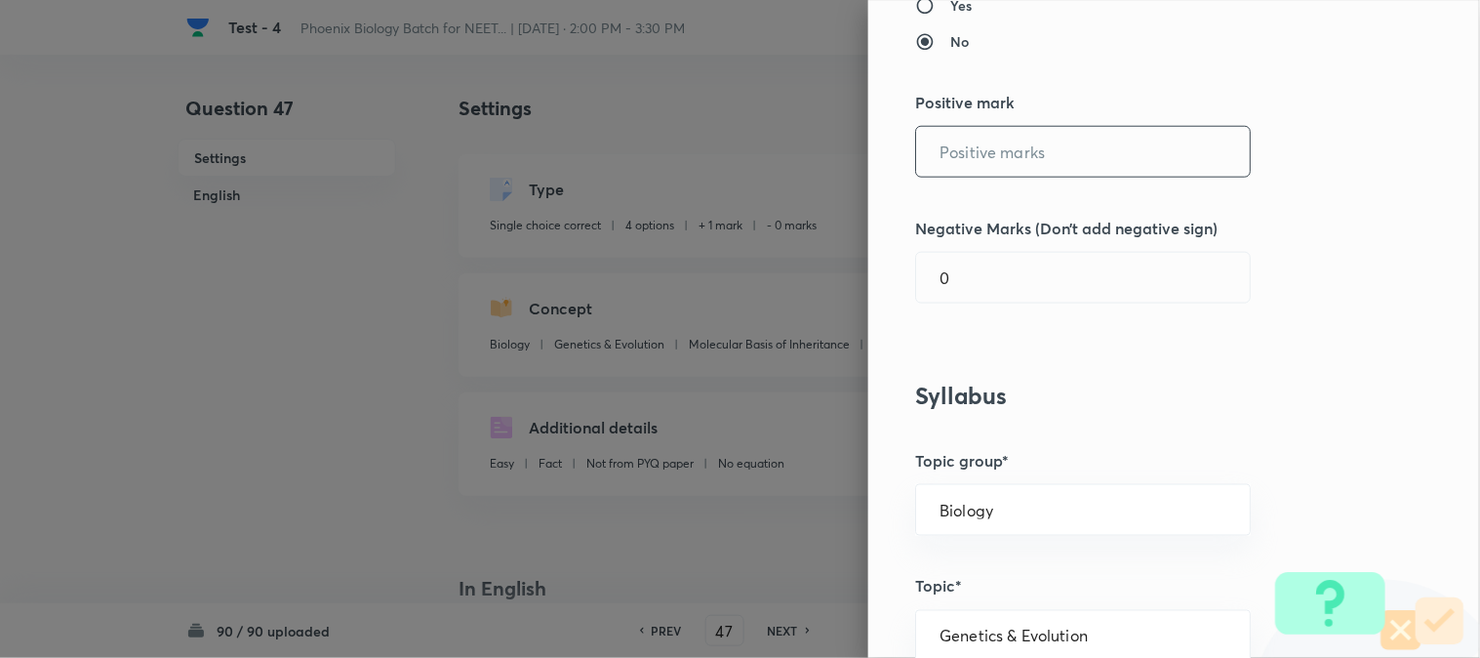
drag, startPoint x: 956, startPoint y: 230, endPoint x: 961, endPoint y: 263, distance: 33.5
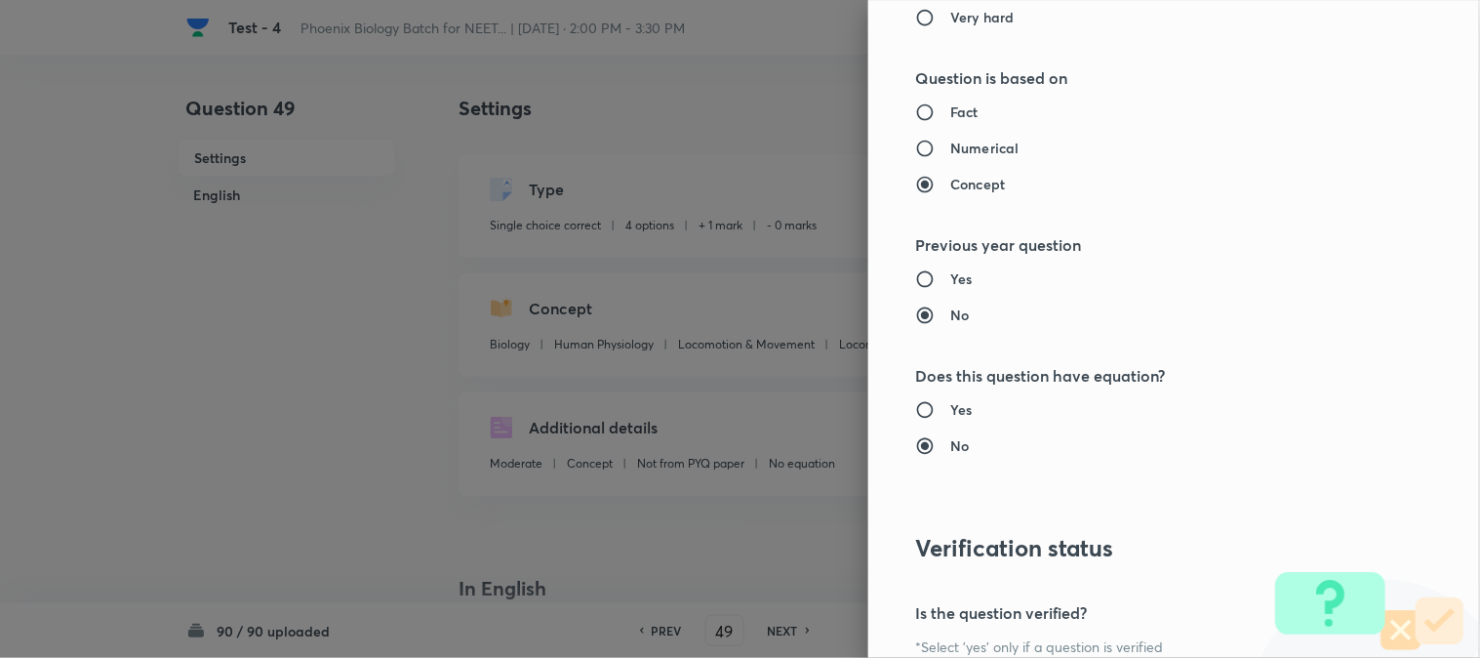
scroll to position [2002, 0]
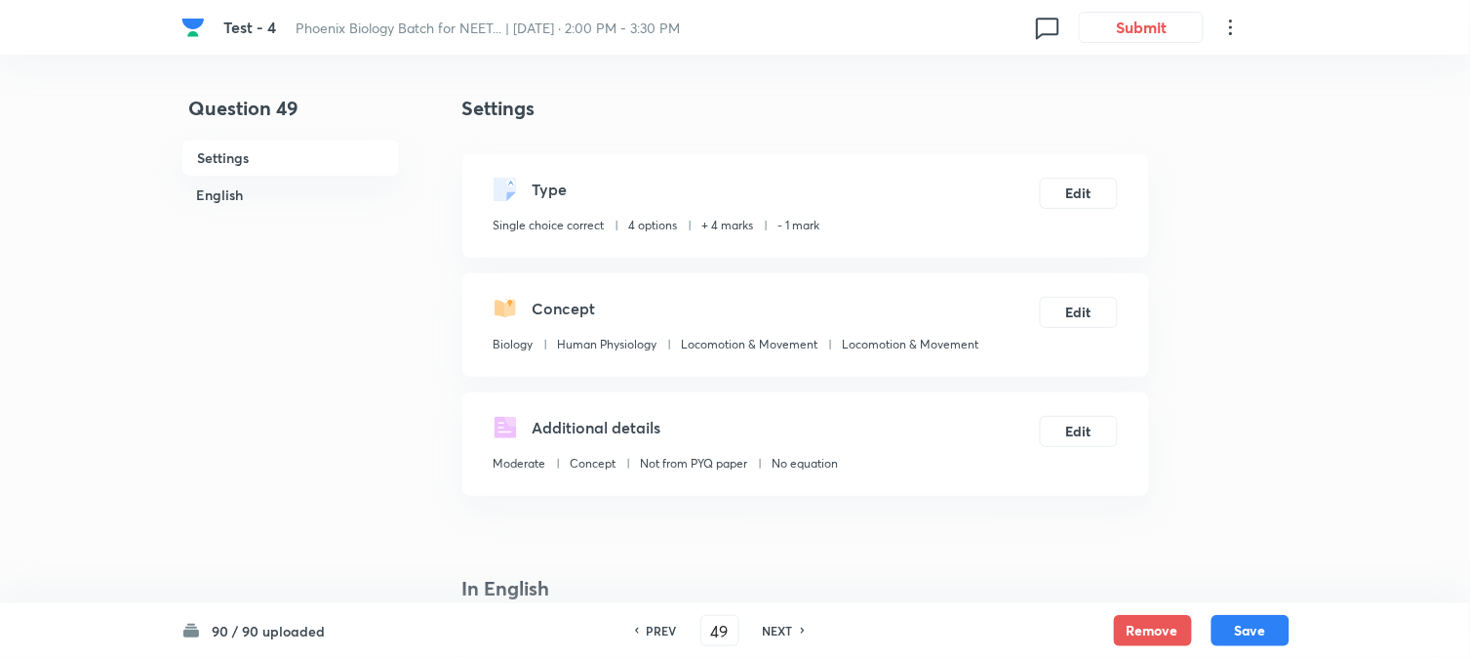
drag, startPoint x: 1244, startPoint y: 625, endPoint x: 1242, endPoint y: 601, distance: 24.5
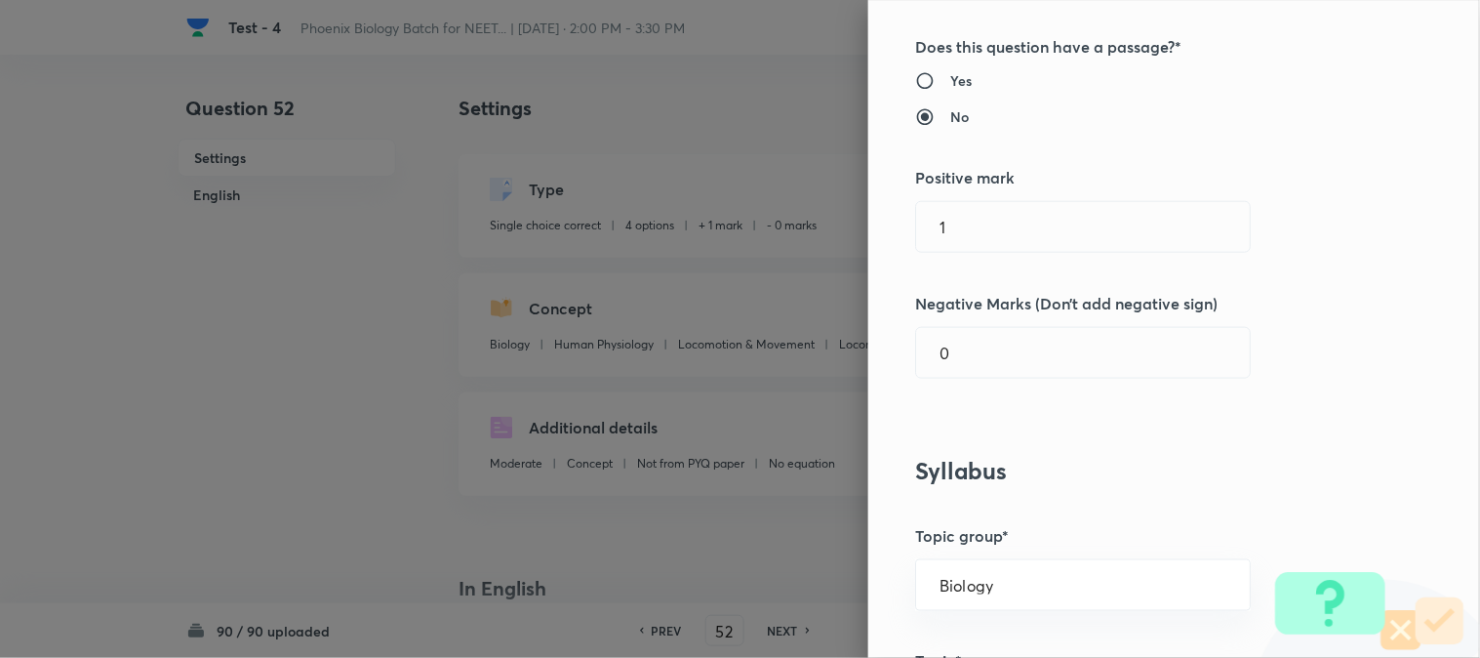
scroll to position [433, 0]
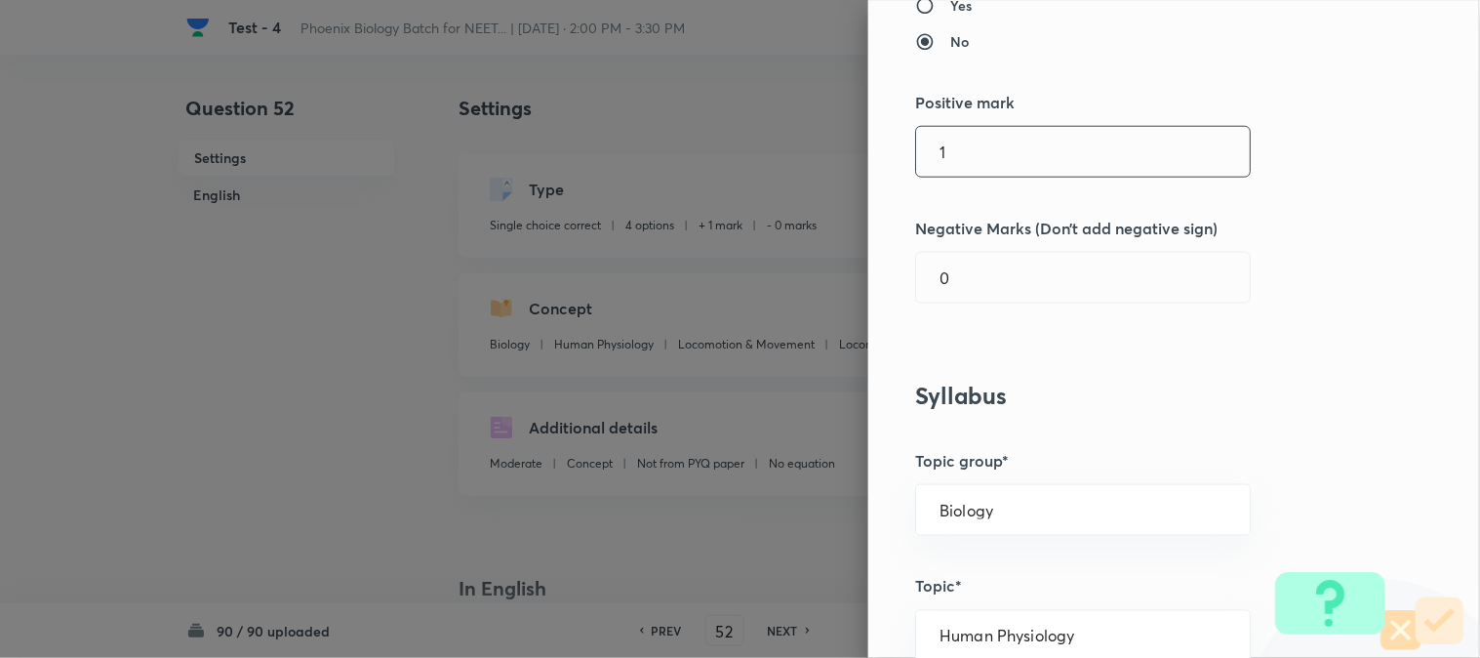
drag, startPoint x: 1007, startPoint y: 185, endPoint x: 1003, endPoint y: 172, distance: 14.2
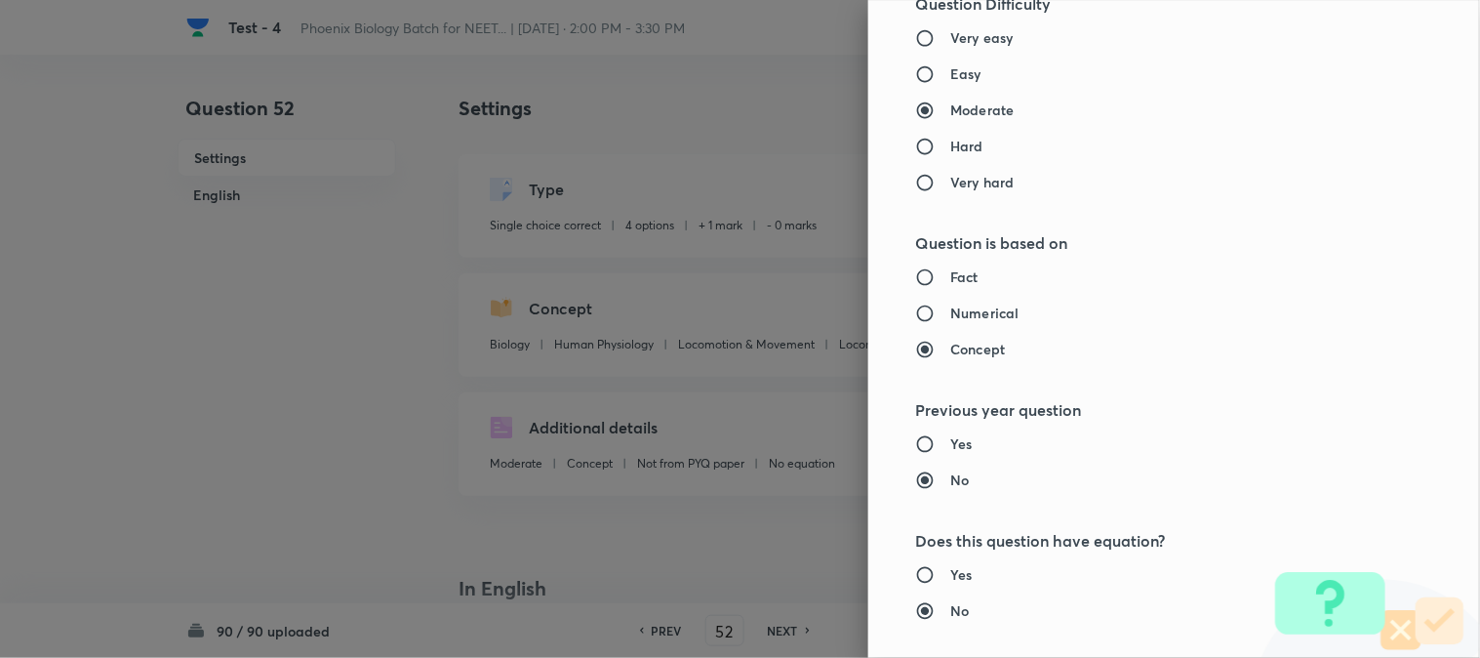
scroll to position [2002, 0]
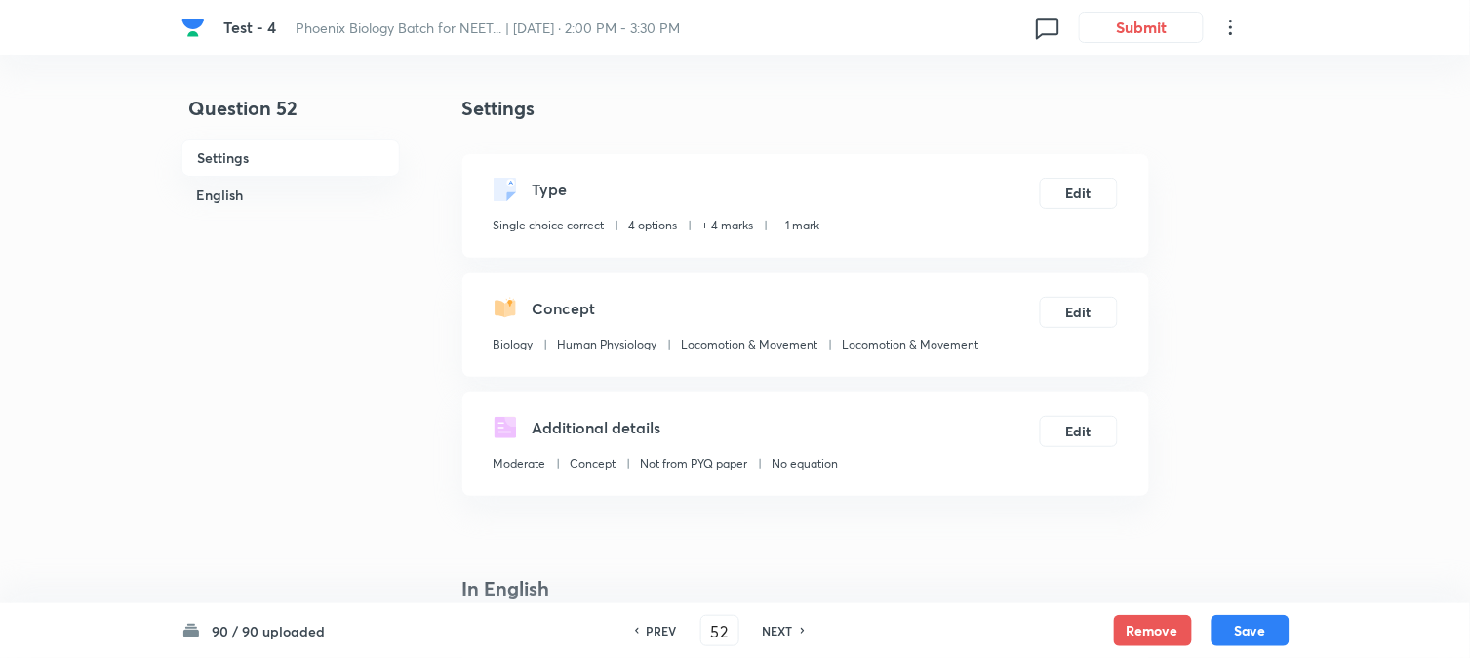
drag, startPoint x: 1258, startPoint y: 641, endPoint x: 1220, endPoint y: 478, distance: 167.3
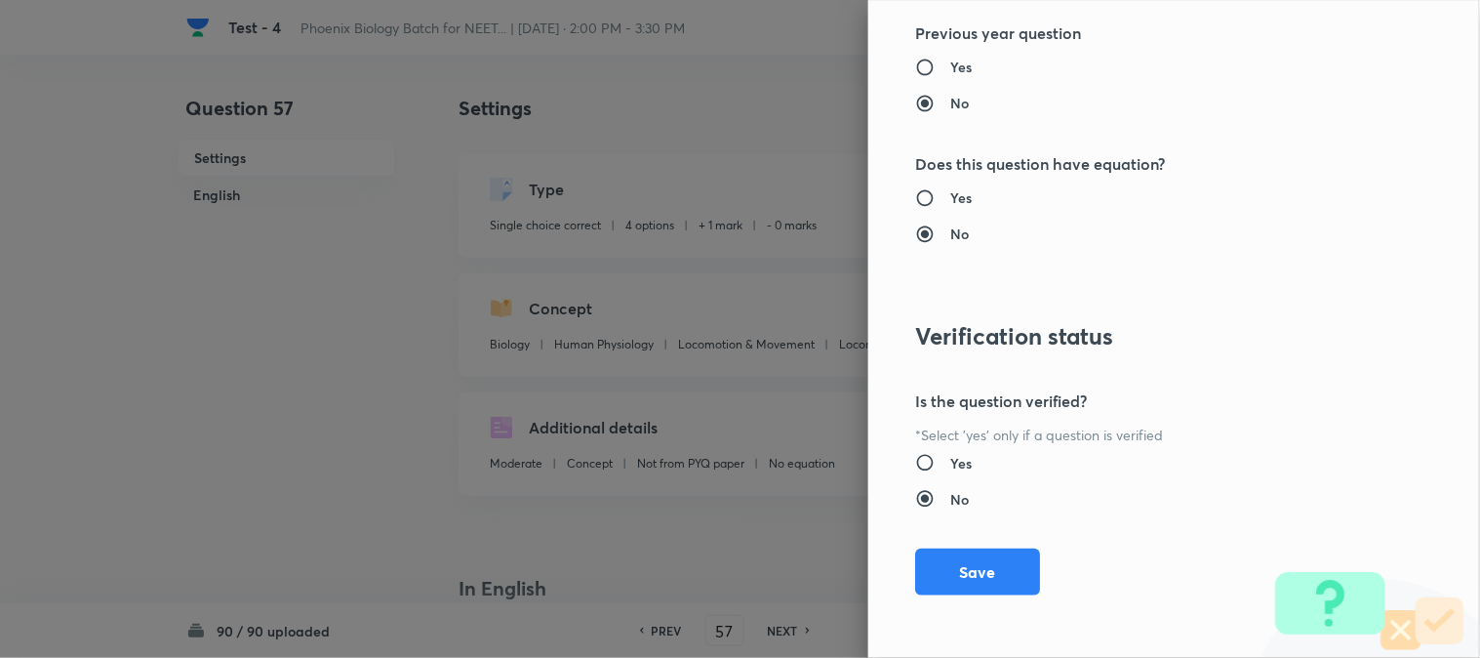
drag, startPoint x: 970, startPoint y: 560, endPoint x: 1075, endPoint y: 580, distance: 107.3
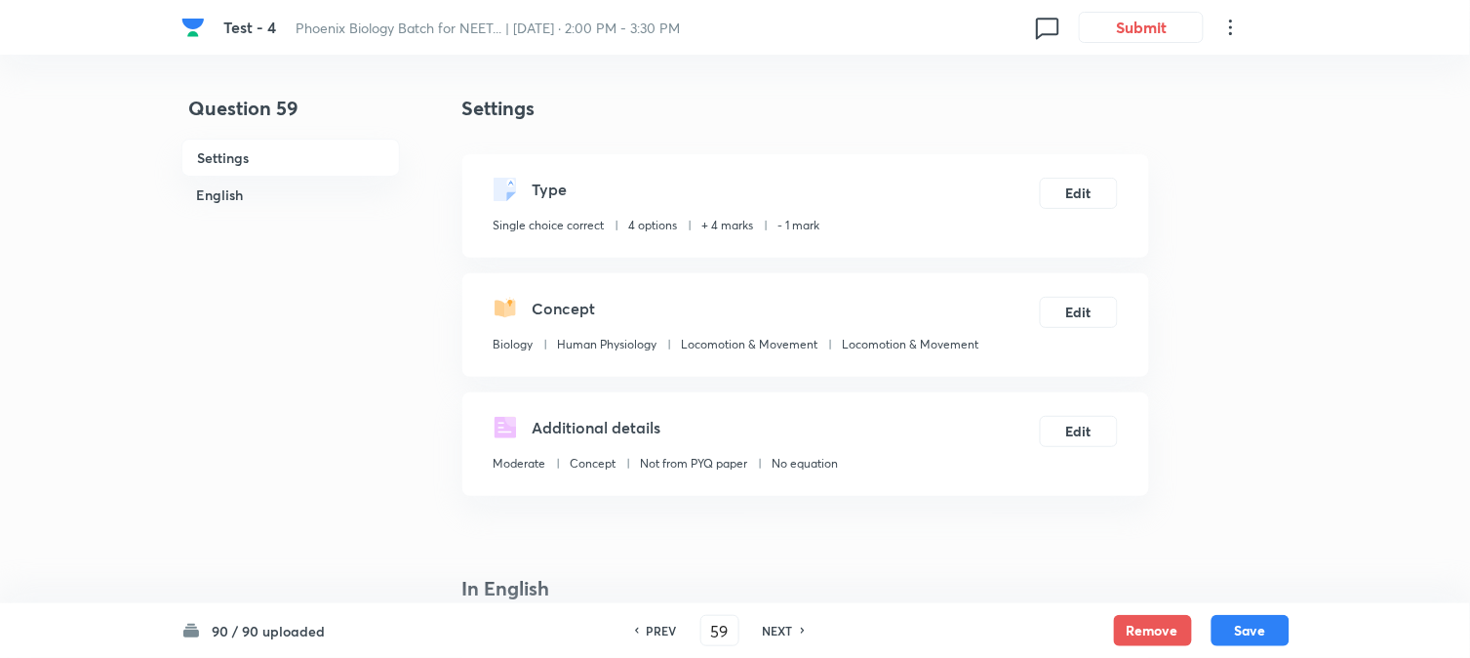
drag, startPoint x: 1274, startPoint y: 635, endPoint x: 1237, endPoint y: 582, distance: 64.4
drag, startPoint x: 1258, startPoint y: 628, endPoint x: 1194, endPoint y: 422, distance: 215.7
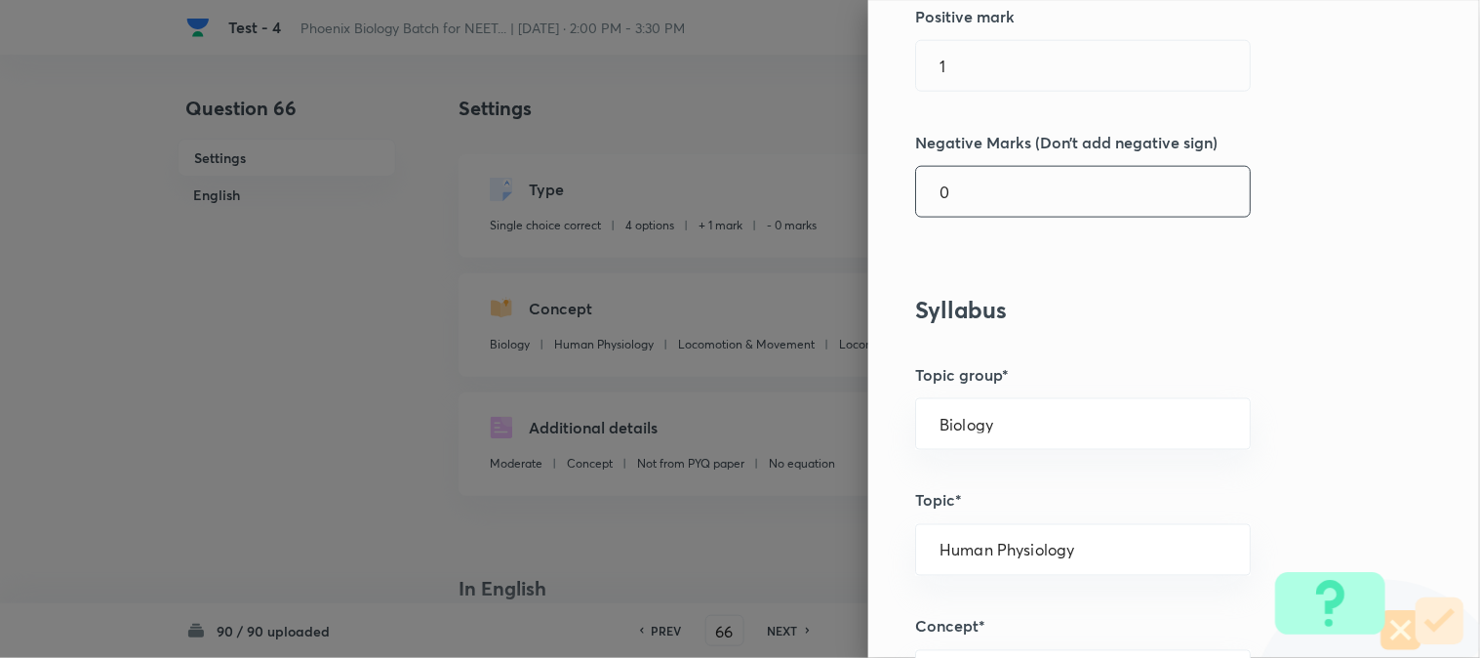
scroll to position [541, 0]
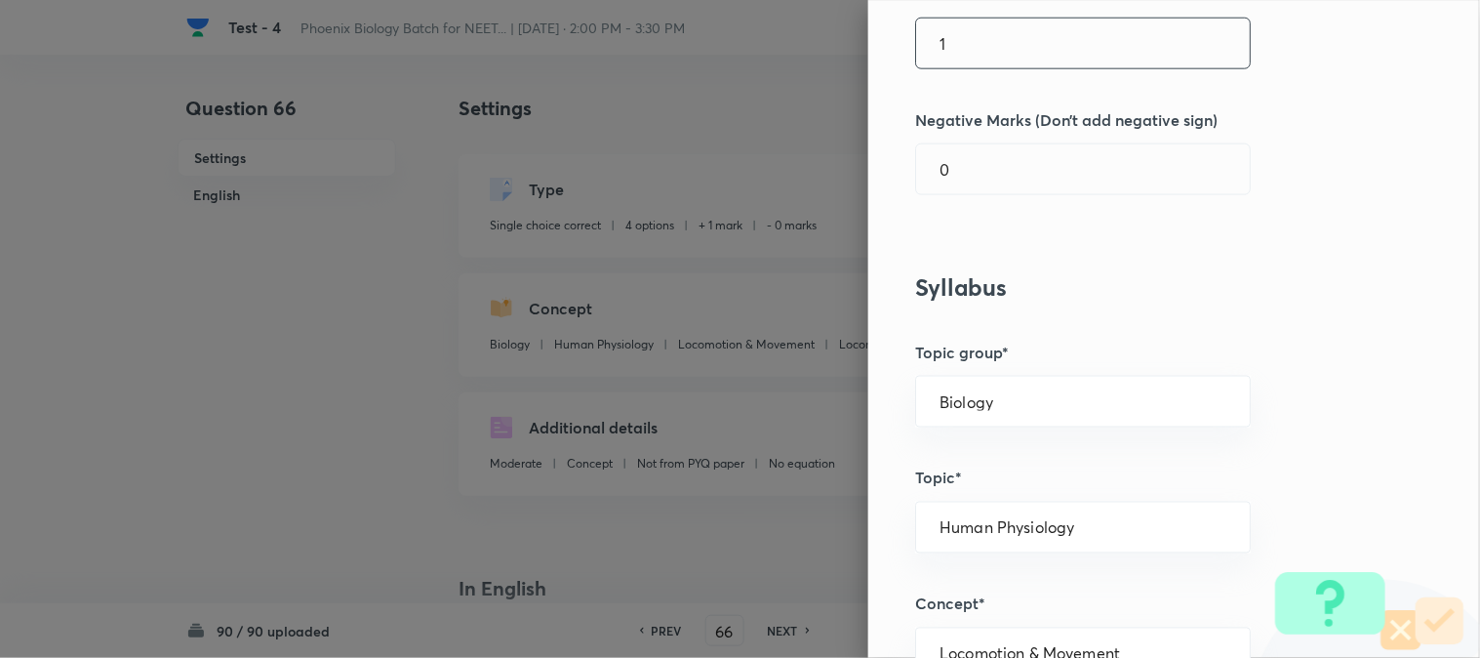
drag, startPoint x: 961, startPoint y: 83, endPoint x: 964, endPoint y: 66, distance: 16.8
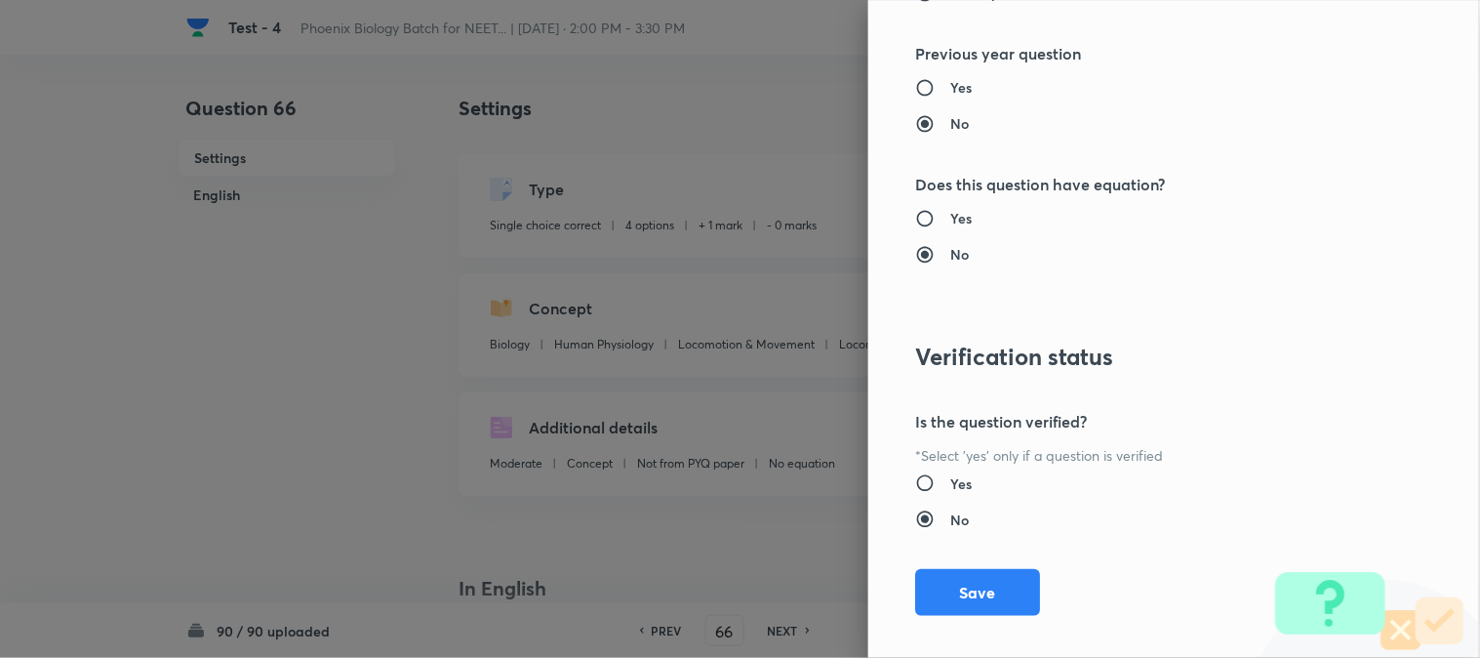
scroll to position [2002, 0]
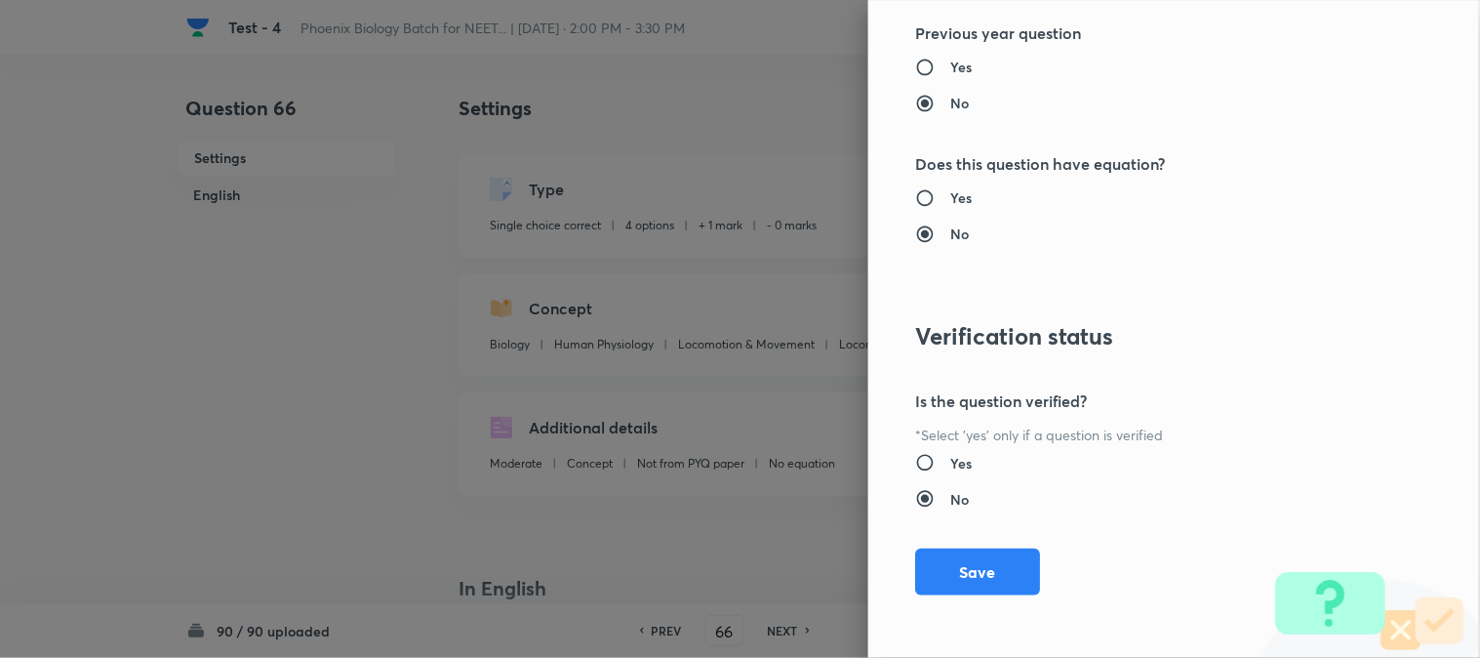
drag, startPoint x: 958, startPoint y: 515, endPoint x: 964, endPoint y: 524, distance: 10.6
drag, startPoint x: 972, startPoint y: 553, endPoint x: 983, endPoint y: 560, distance: 13.6
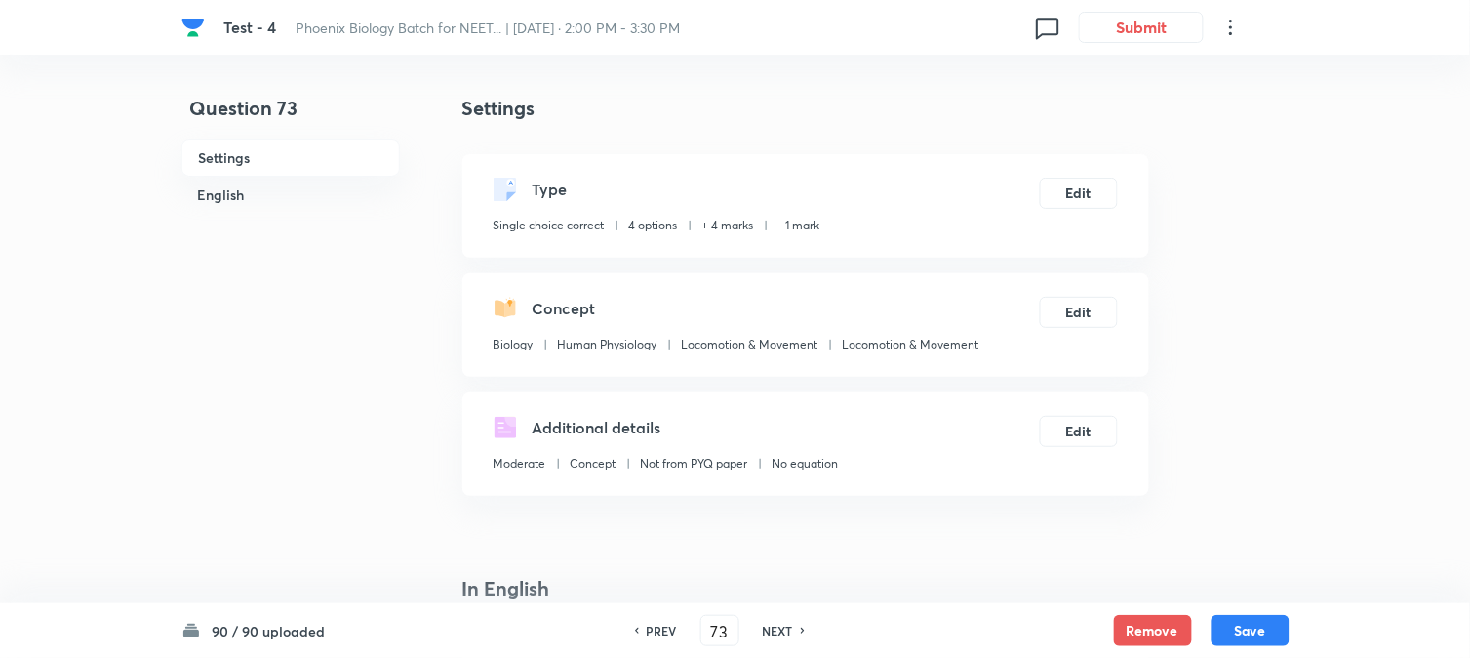
drag, startPoint x: 1262, startPoint y: 631, endPoint x: 1128, endPoint y: 375, distance: 289.7
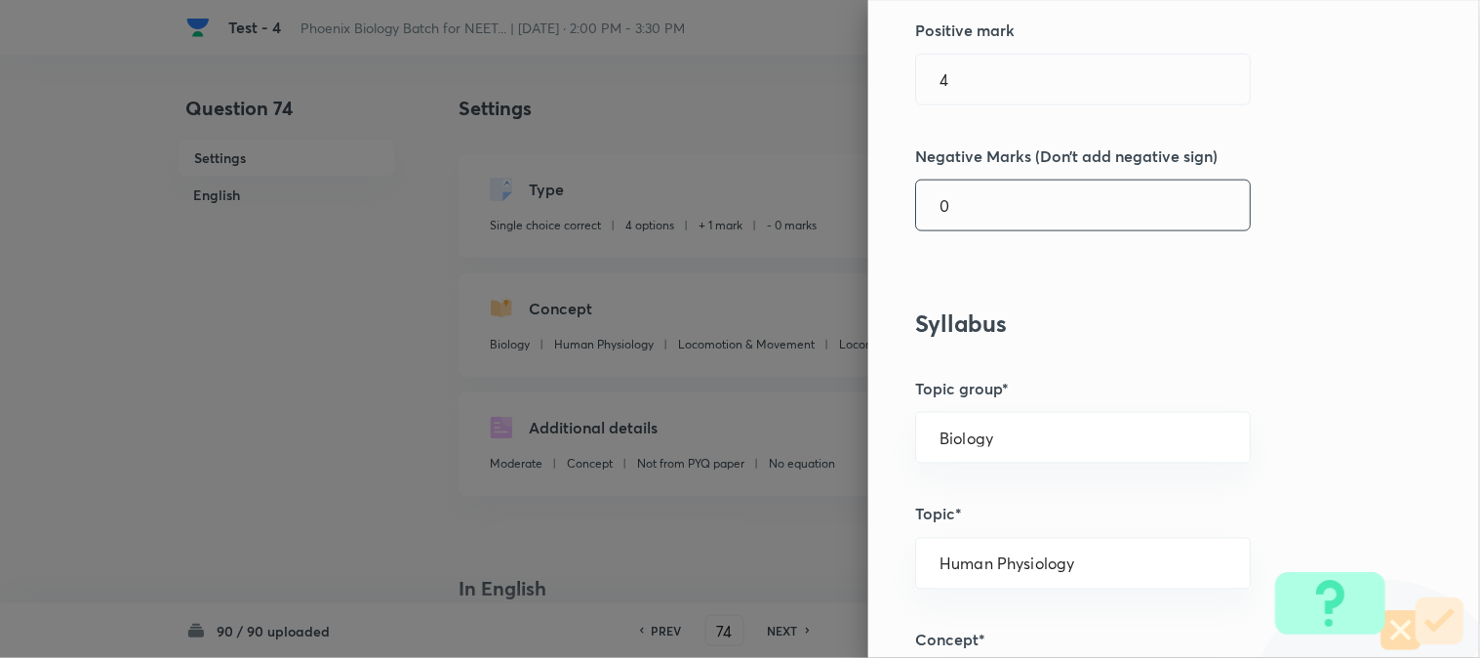
scroll to position [541, 0]
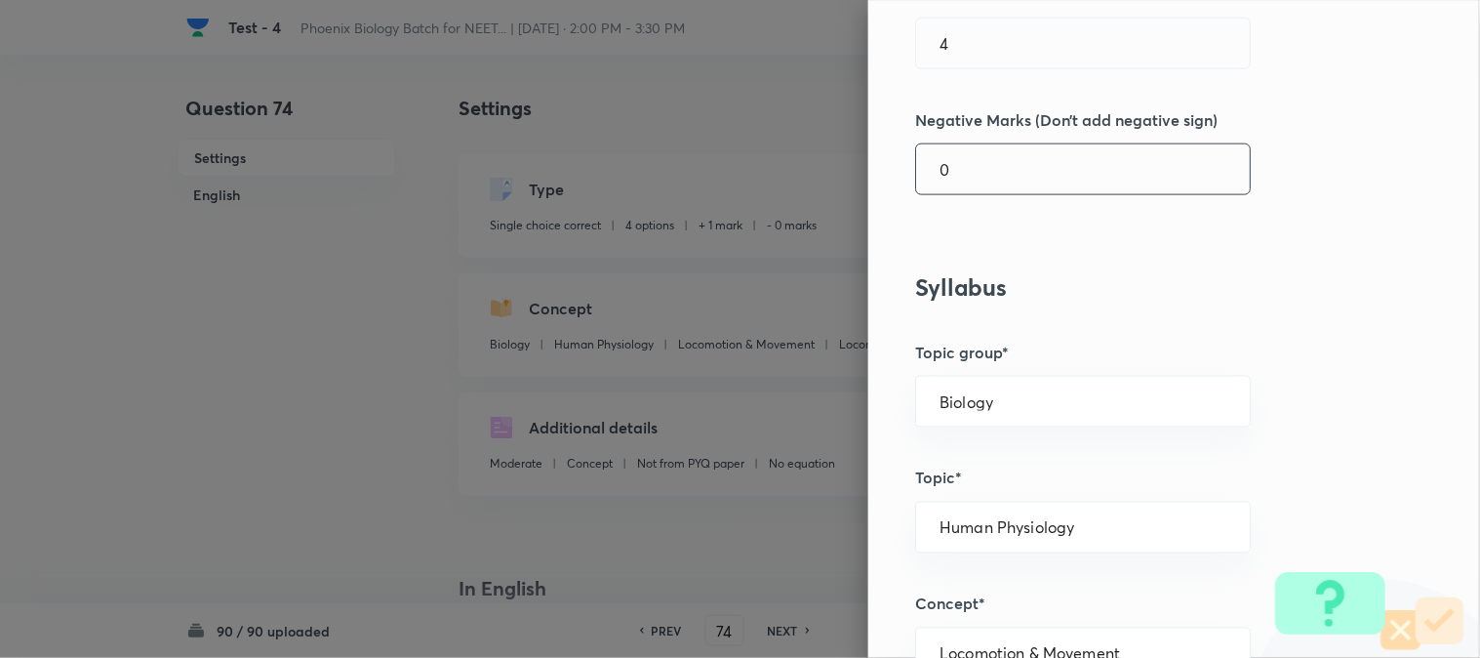
drag, startPoint x: 987, startPoint y: 197, endPoint x: 992, endPoint y: 171, distance: 26.8
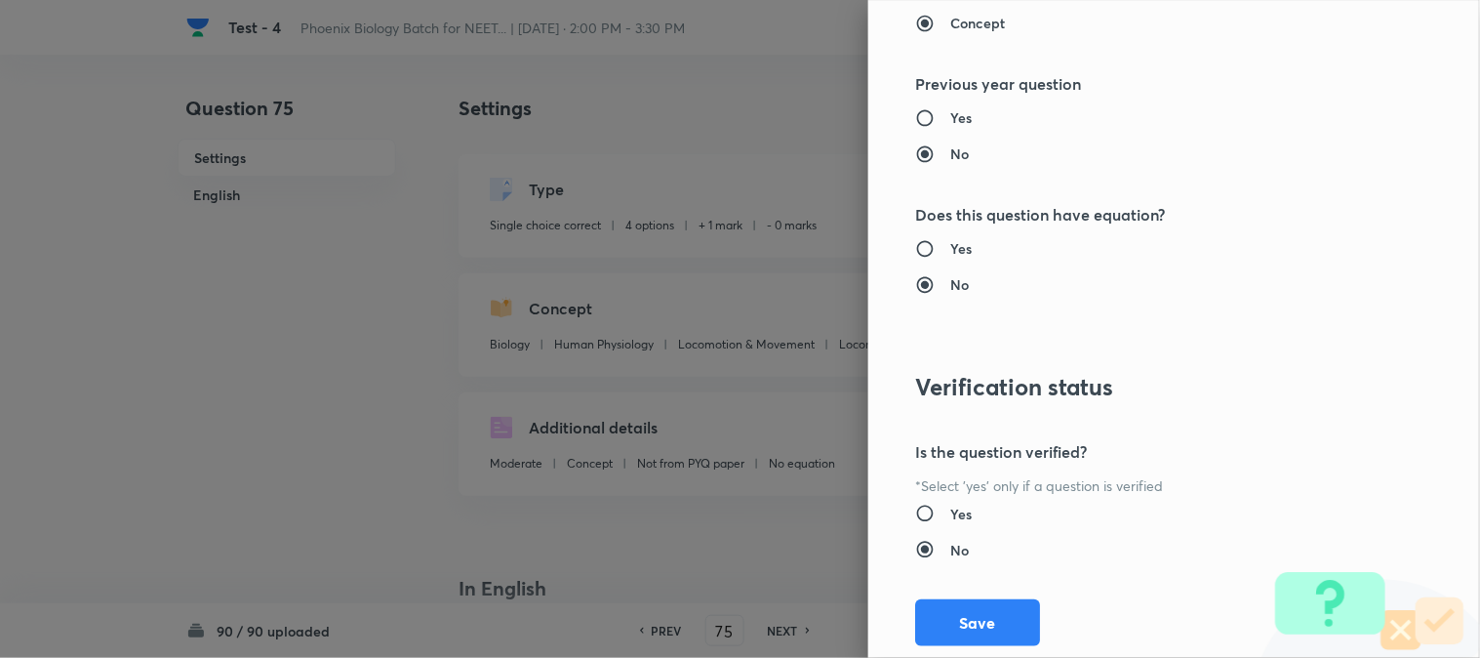
scroll to position [2002, 0]
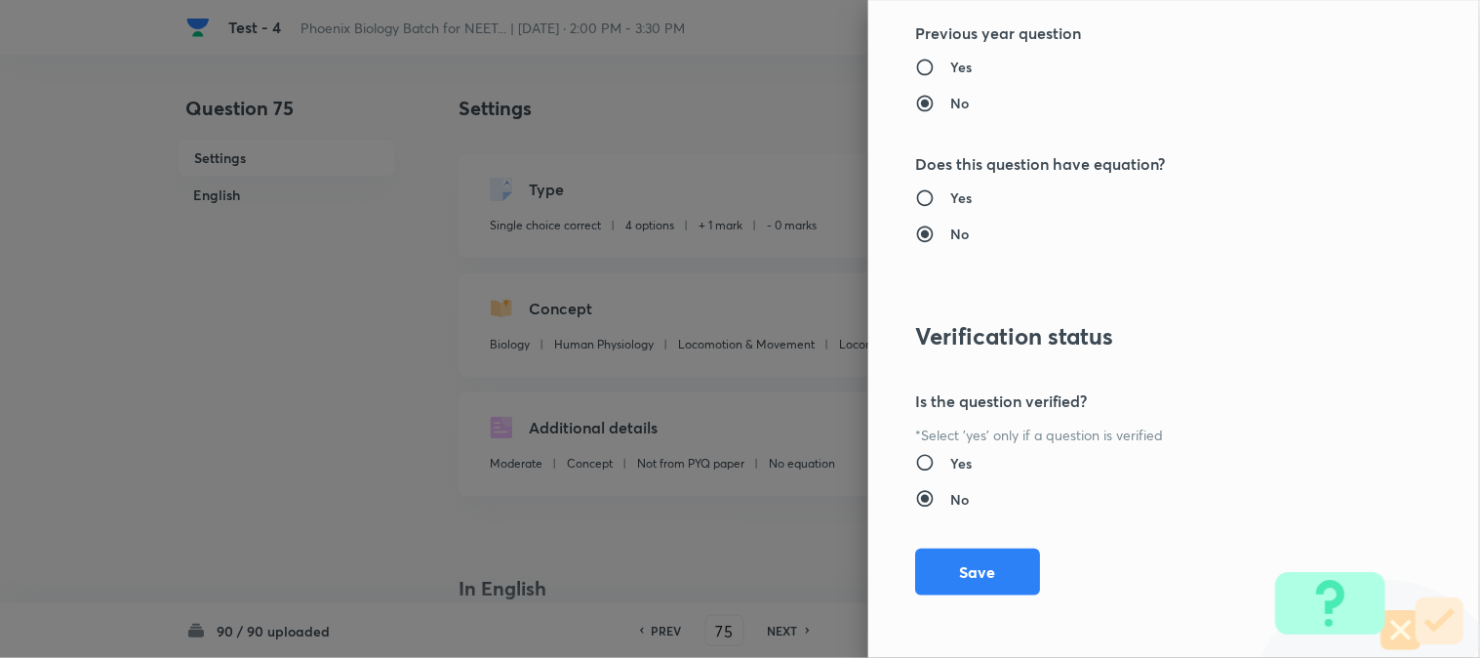
drag, startPoint x: 979, startPoint y: 553, endPoint x: 1073, endPoint y: 579, distance: 97.3
drag, startPoint x: 985, startPoint y: 568, endPoint x: 1013, endPoint y: 573, distance: 27.7
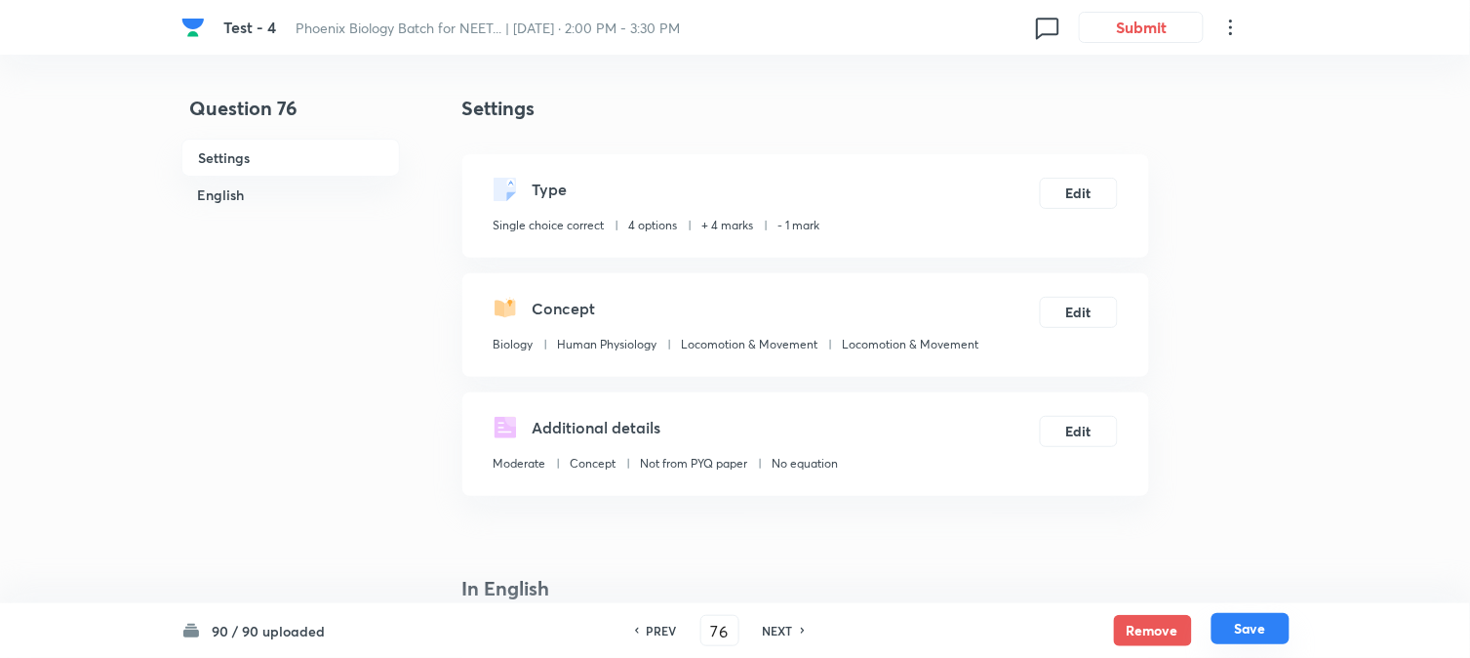
drag, startPoint x: 1256, startPoint y: 631, endPoint x: 1135, endPoint y: 355, distance: 301.4
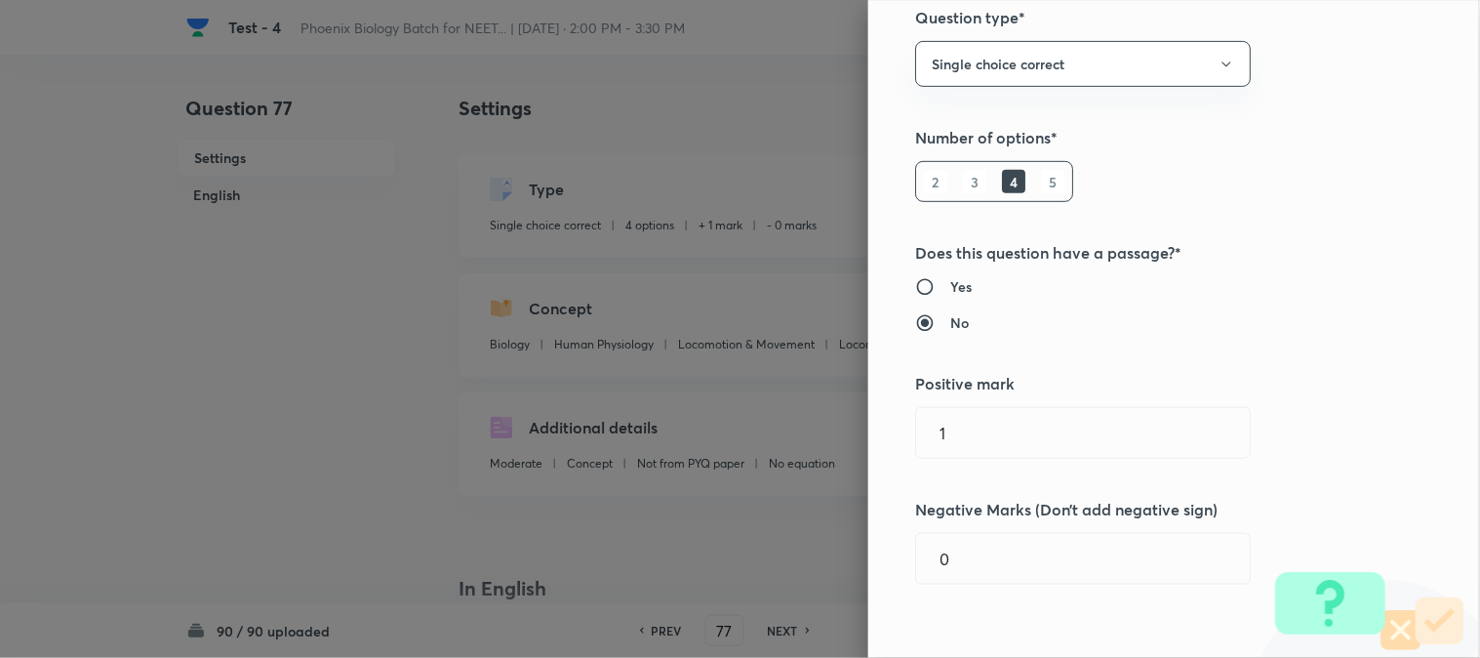
scroll to position [325, 0]
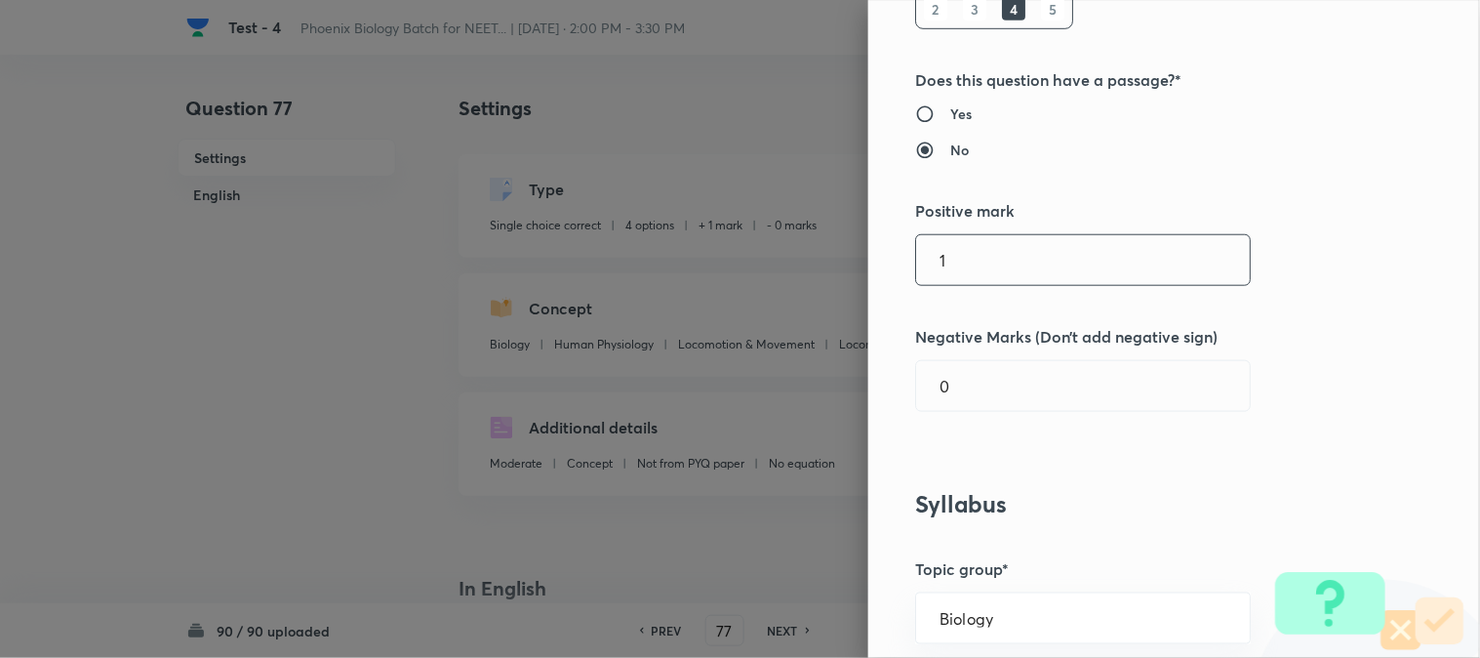
drag, startPoint x: 988, startPoint y: 251, endPoint x: 996, endPoint y: 267, distance: 18.3
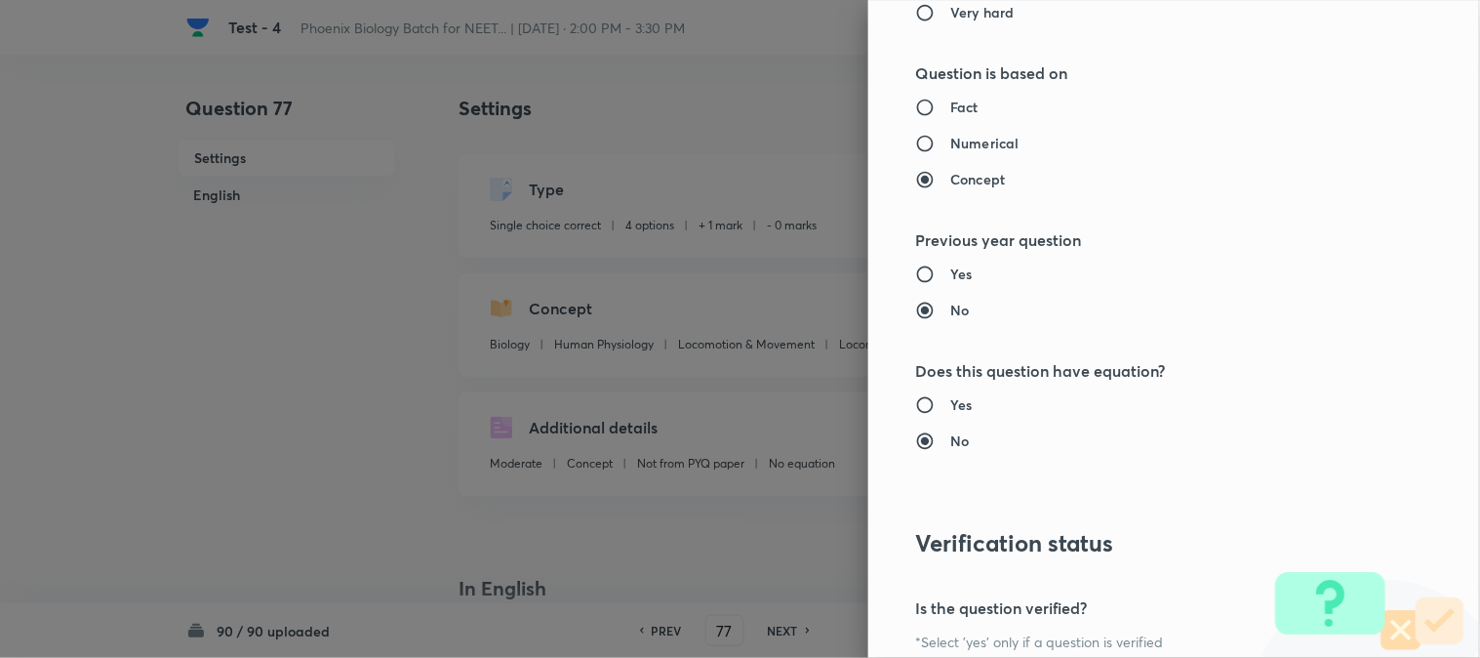
scroll to position [2002, 0]
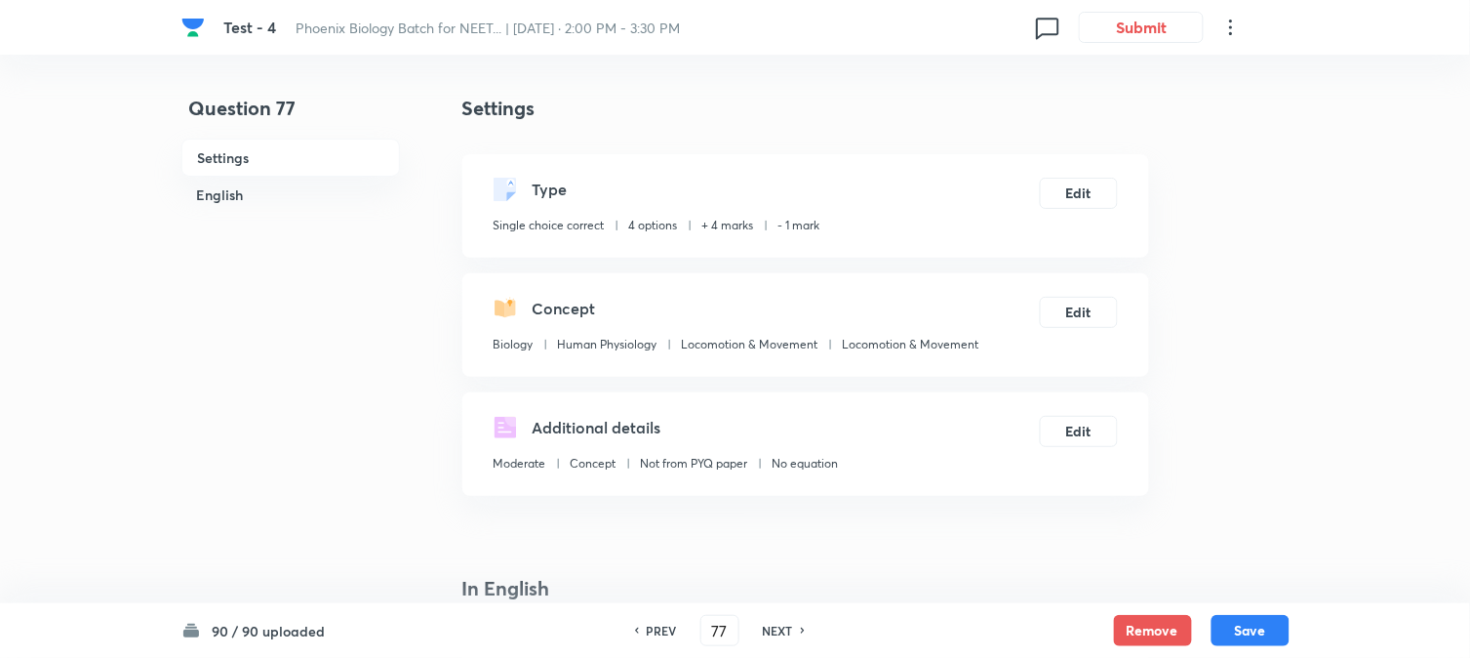
drag, startPoint x: 1242, startPoint y: 637, endPoint x: 1208, endPoint y: 574, distance: 72.0
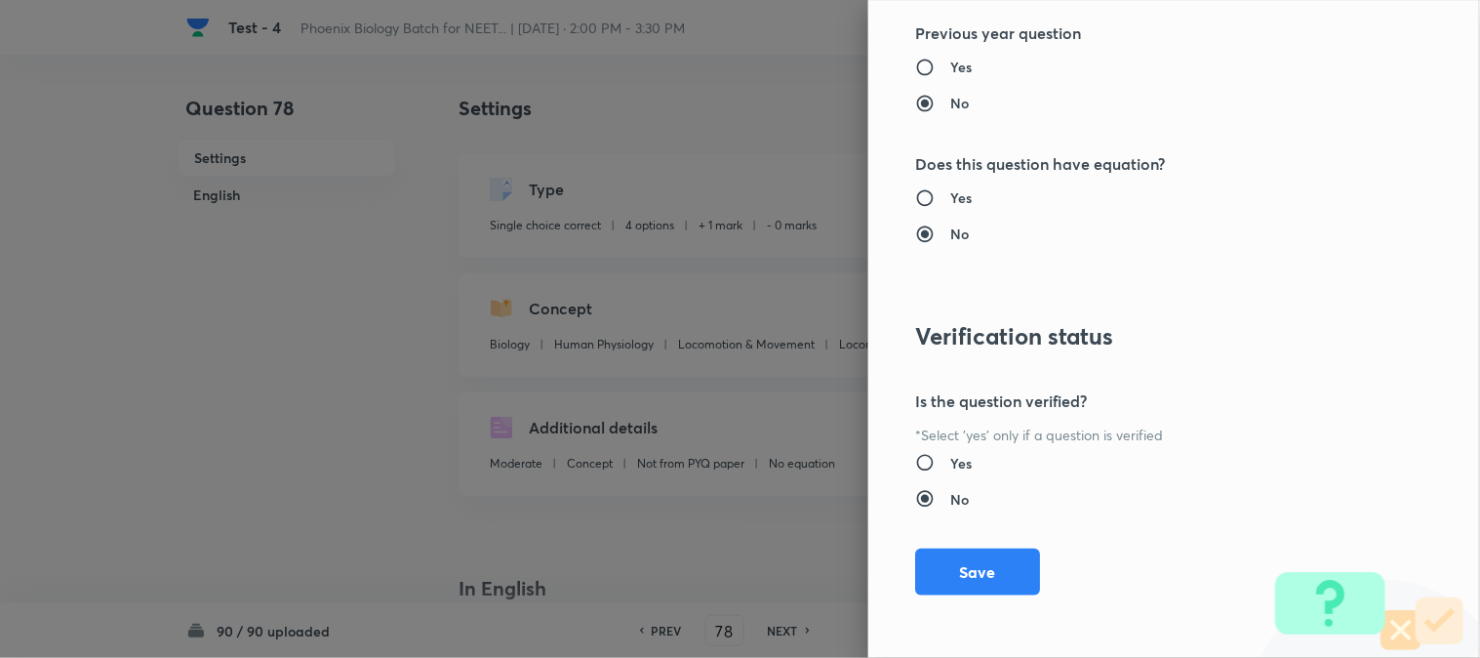
drag, startPoint x: 980, startPoint y: 553, endPoint x: 1100, endPoint y: 583, distance: 123.7
drag, startPoint x: 935, startPoint y: 547, endPoint x: 946, endPoint y: 556, distance: 14.6
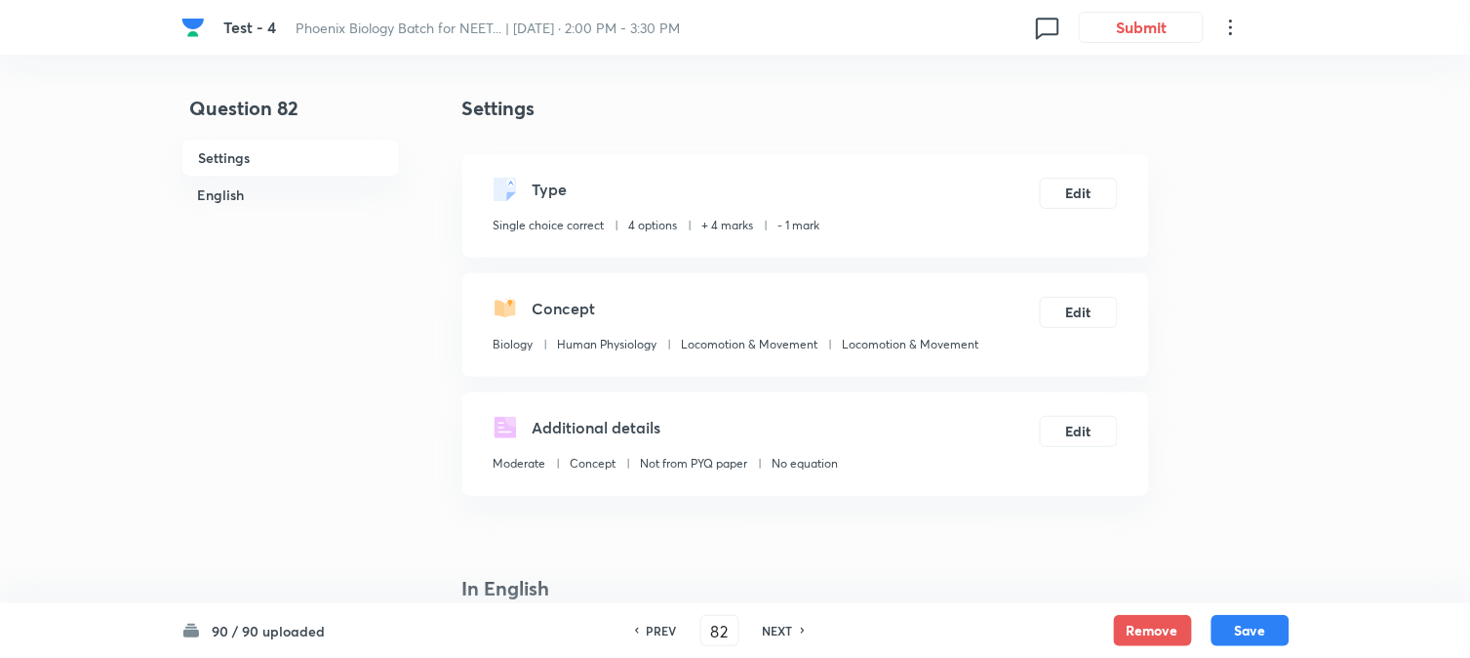
drag, startPoint x: 1230, startPoint y: 626, endPoint x: 1120, endPoint y: 391, distance: 259.7
drag, startPoint x: 1258, startPoint y: 636, endPoint x: 1225, endPoint y: 517, distance: 123.6
drag, startPoint x: 1244, startPoint y: 628, endPoint x: 1164, endPoint y: 391, distance: 250.2
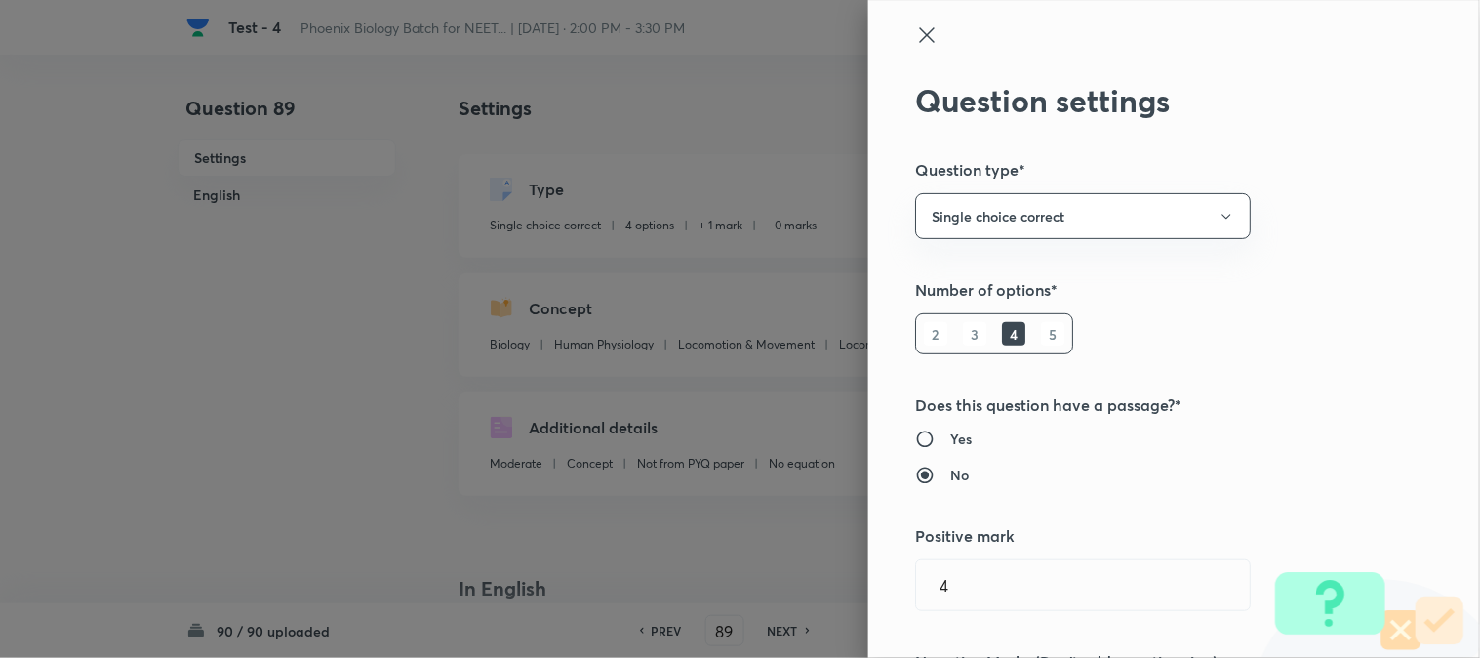
scroll to position [325, 0]
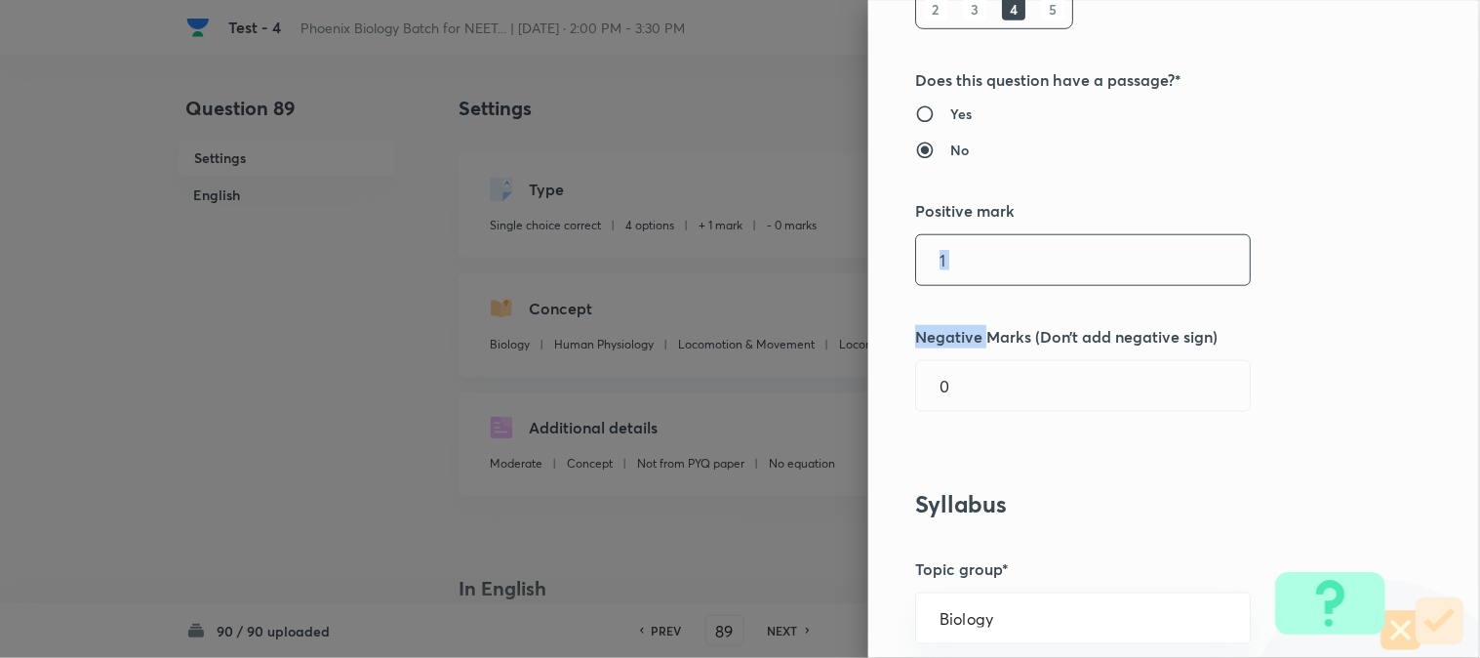
drag, startPoint x: 970, startPoint y: 306, endPoint x: 972, endPoint y: 286, distance: 20.6
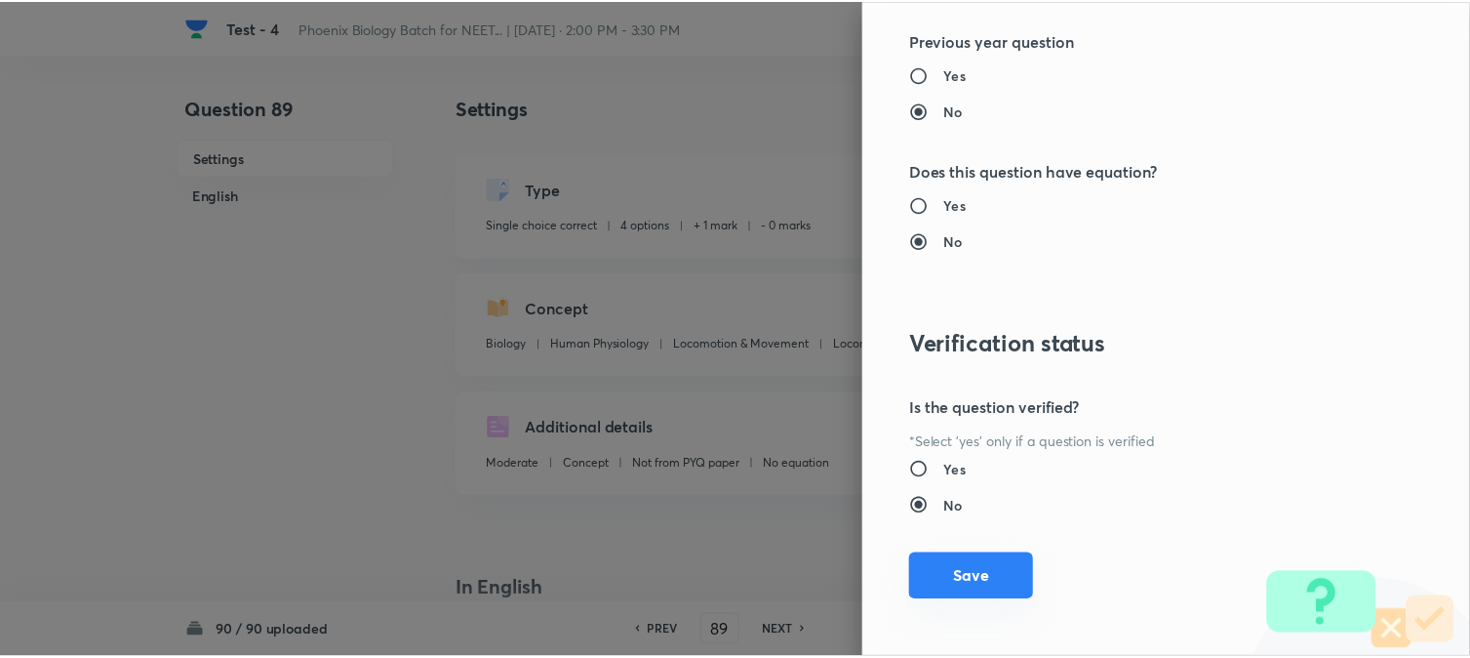
scroll to position [2002, 0]
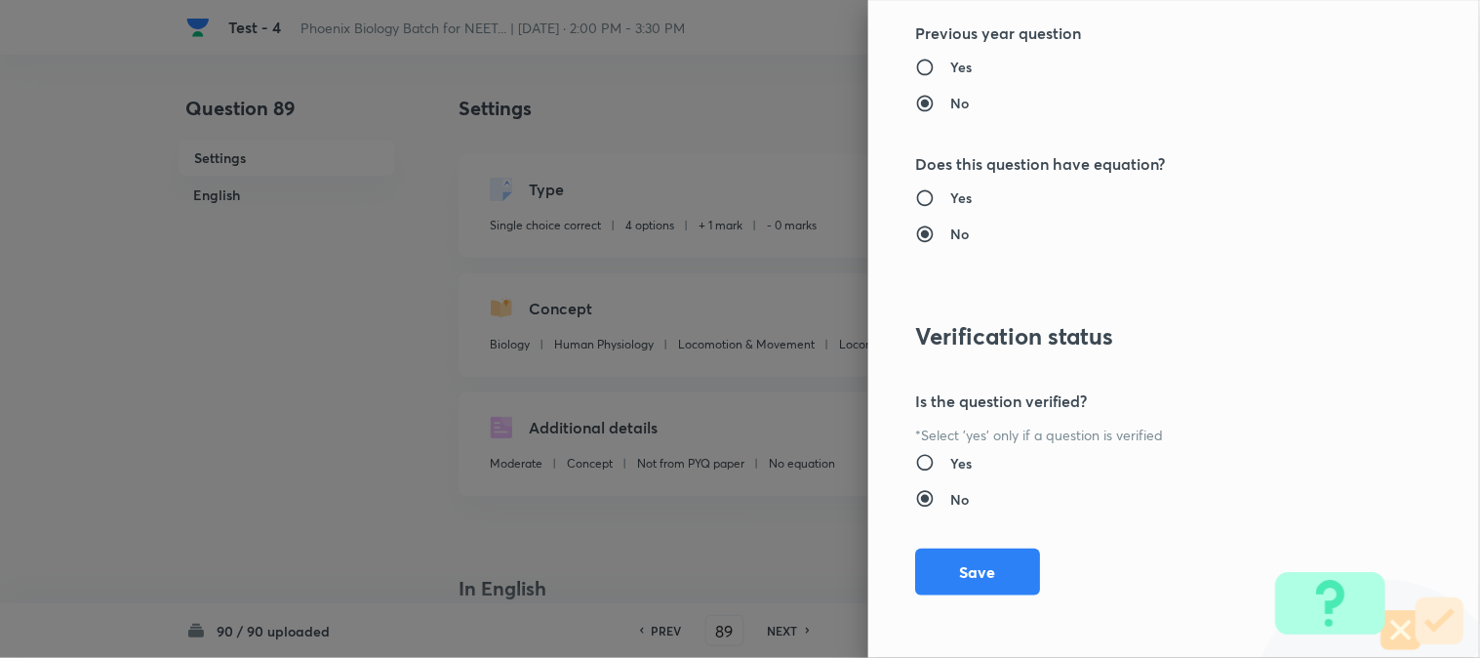
drag, startPoint x: 964, startPoint y: 570, endPoint x: 1173, endPoint y: 576, distance: 208.9
